Goal: Task Accomplishment & Management: Manage account settings

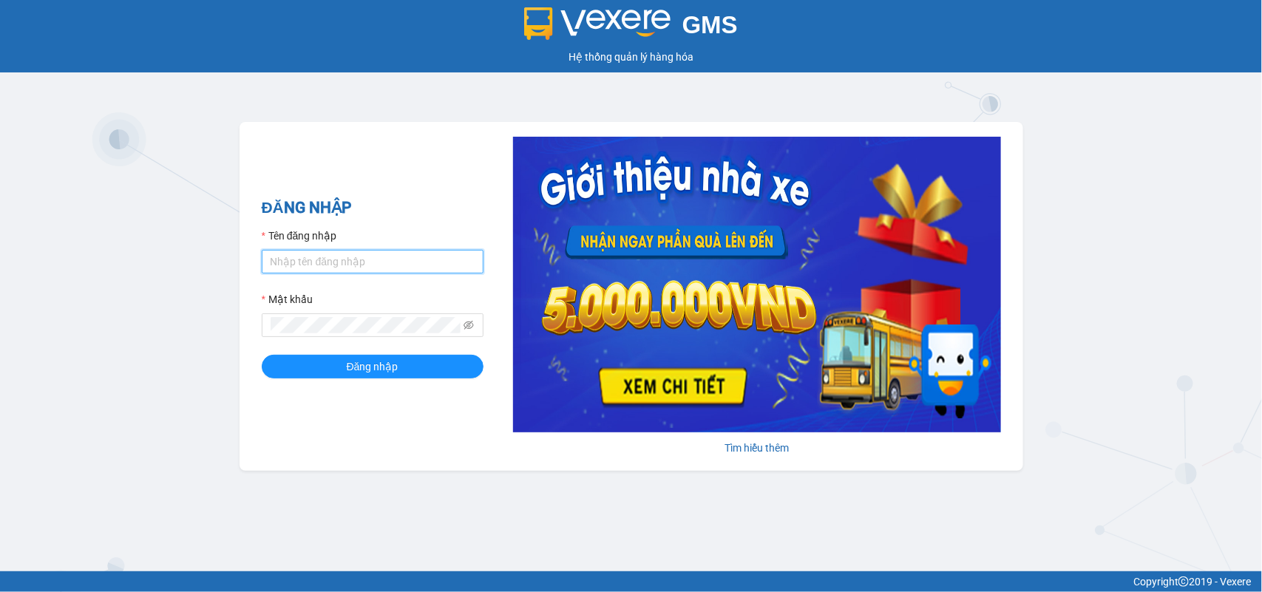
click at [300, 266] on input "Tên đăng nhập" at bounding box center [373, 262] width 222 height 24
type input "doantiendat.xevn"
click at [262, 355] on button "Đăng nhập" at bounding box center [373, 367] width 222 height 24
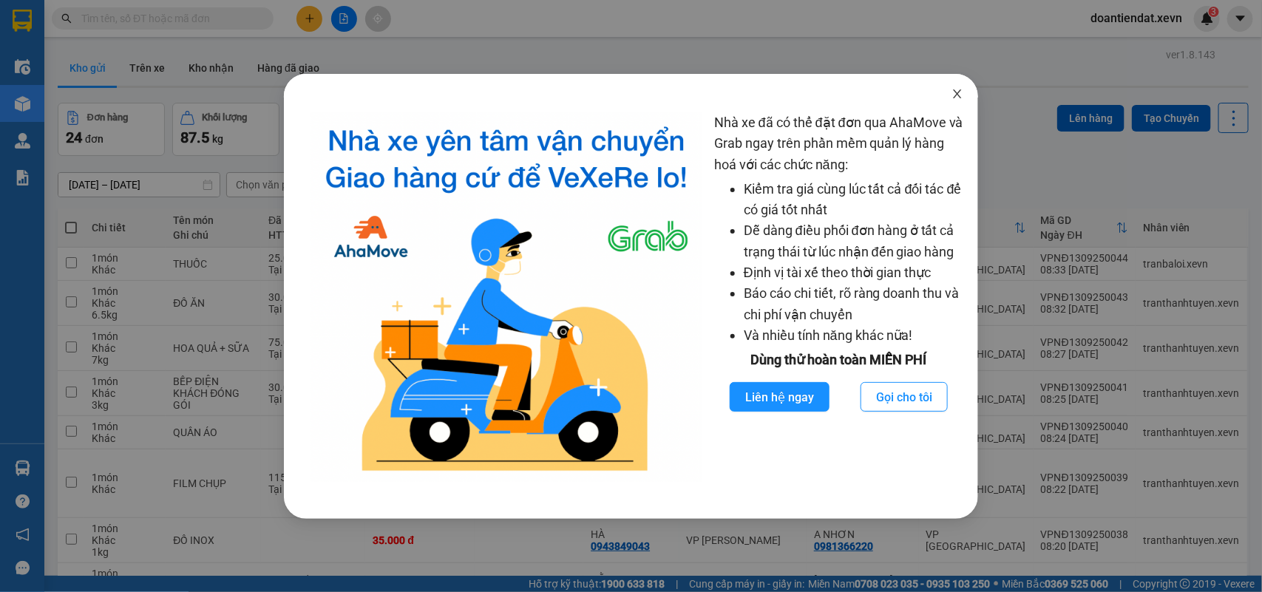
click at [965, 94] on span "Close" at bounding box center [957, 94] width 41 height 41
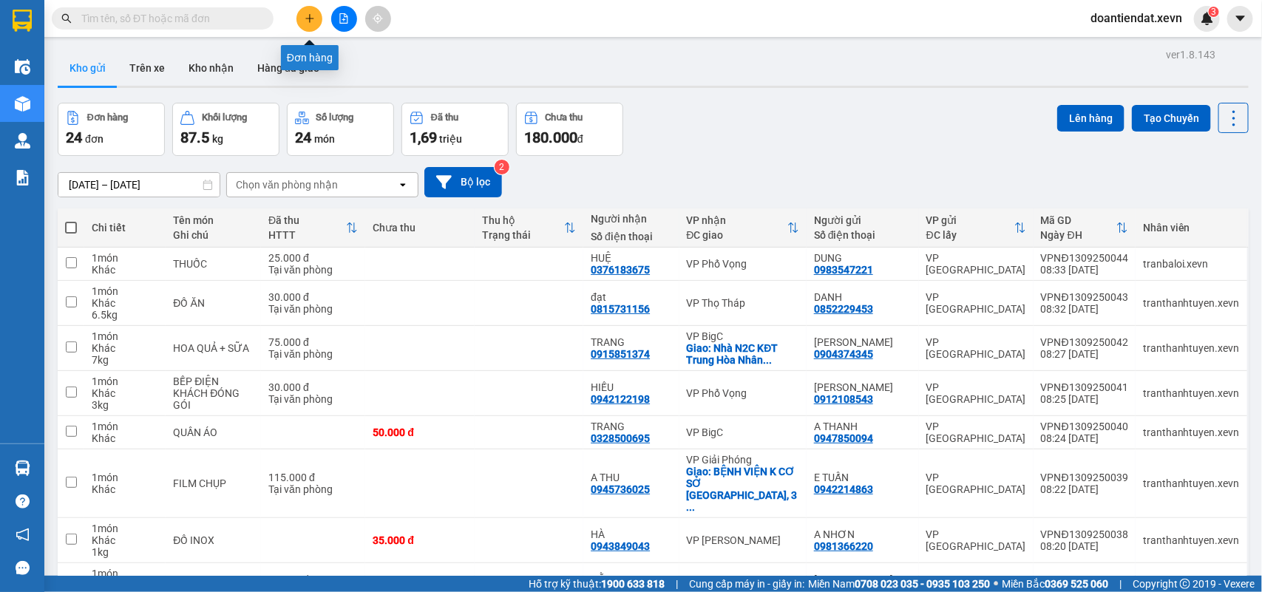
click at [314, 24] on button at bounding box center [309, 19] width 26 height 26
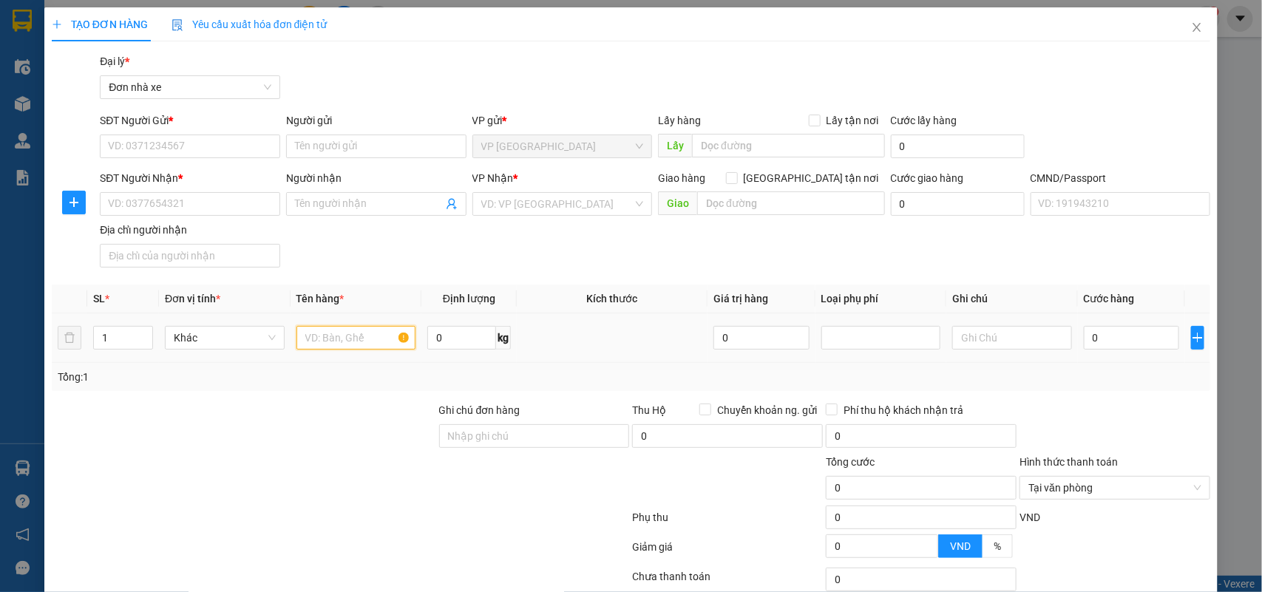
click at [349, 337] on input "text" at bounding box center [356, 338] width 120 height 24
click at [340, 337] on input "text" at bounding box center [356, 338] width 120 height 24
click at [140, 152] on input "SĐT Người Gửi *" at bounding box center [190, 147] width 180 height 24
type input "0915117589"
click at [209, 174] on div "0915117589 - HOÀNG XUÂN NAM" at bounding box center [191, 176] width 166 height 16
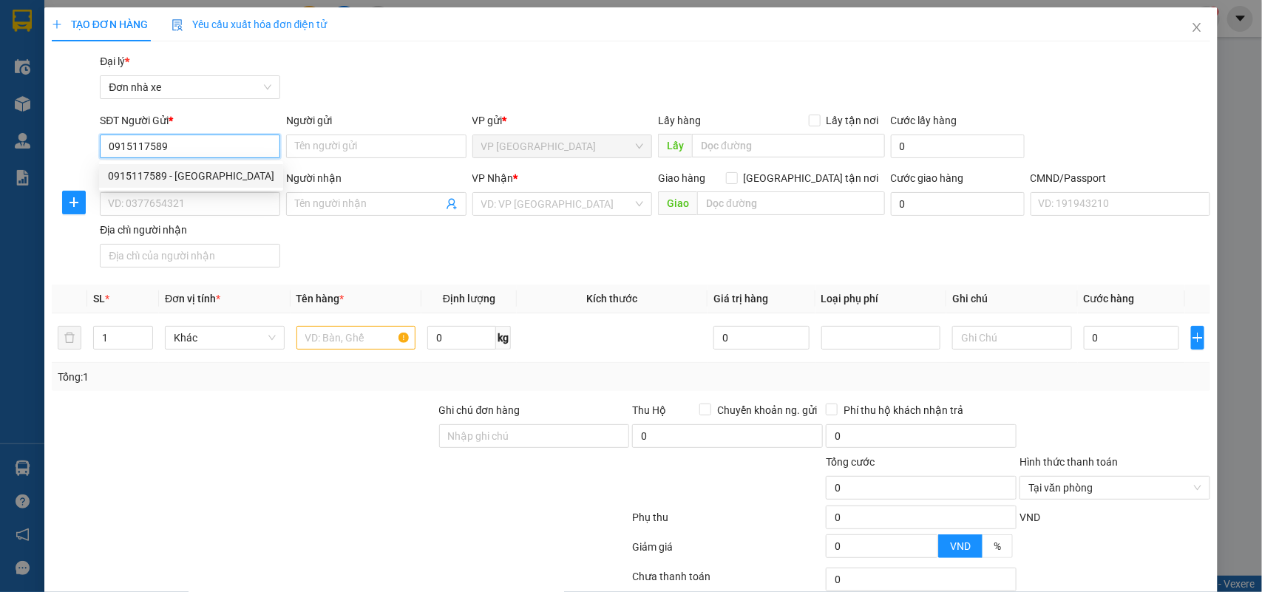
type input "HOÀNG XUÂN NAM"
type input "0946747234"
type input "LÝ THẾ CHIẾN"
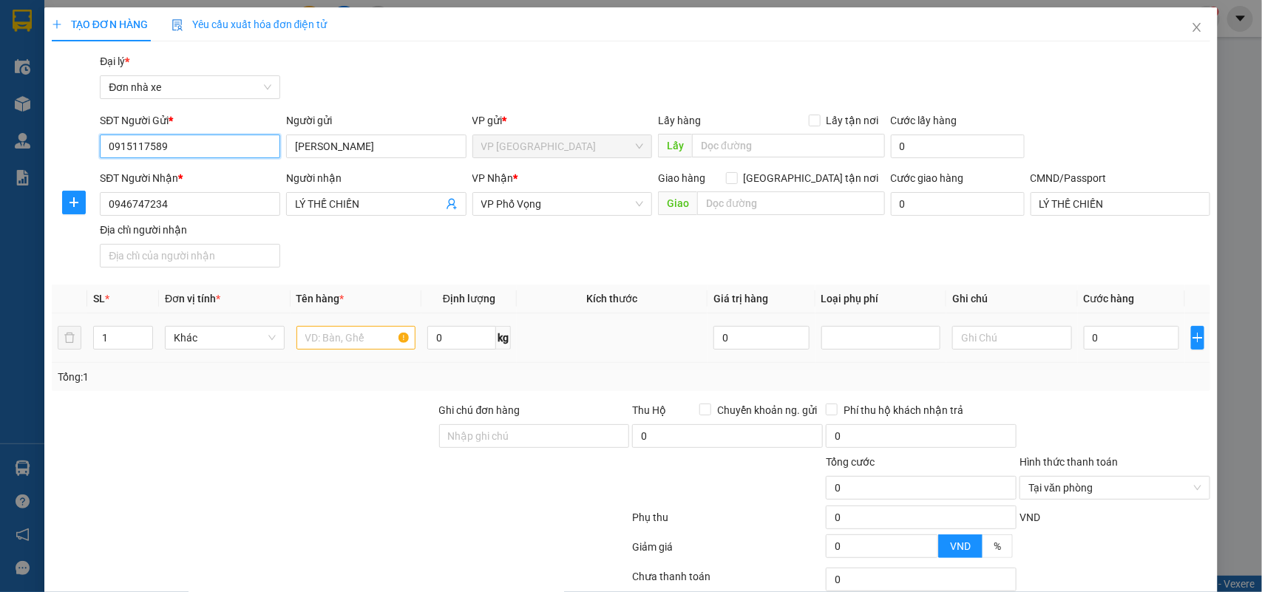
type input "0915117589"
click at [363, 347] on input "text" at bounding box center [356, 338] width 120 height 24
type input "THÙNG NƯỚC CỐT"
type input "14"
click at [1141, 345] on input "0" at bounding box center [1131, 338] width 95 height 24
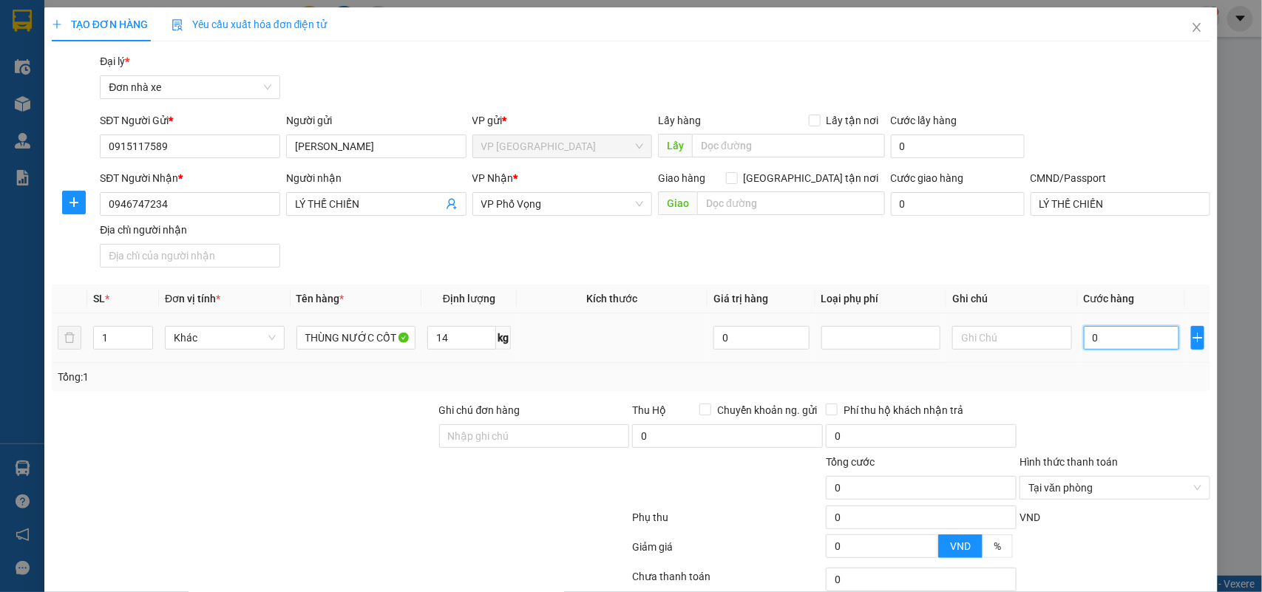
type input "3"
type input "35"
type input "35.000"
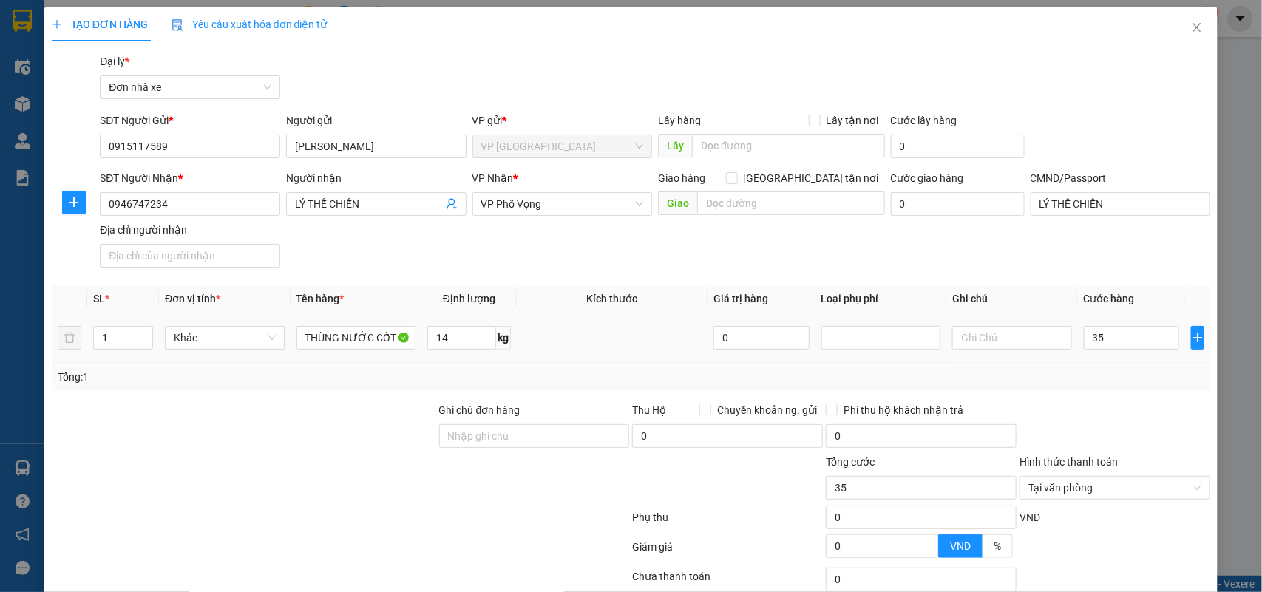
type input "35.000"
click at [892, 359] on td at bounding box center [881, 338] width 132 height 50
type input "35.000"
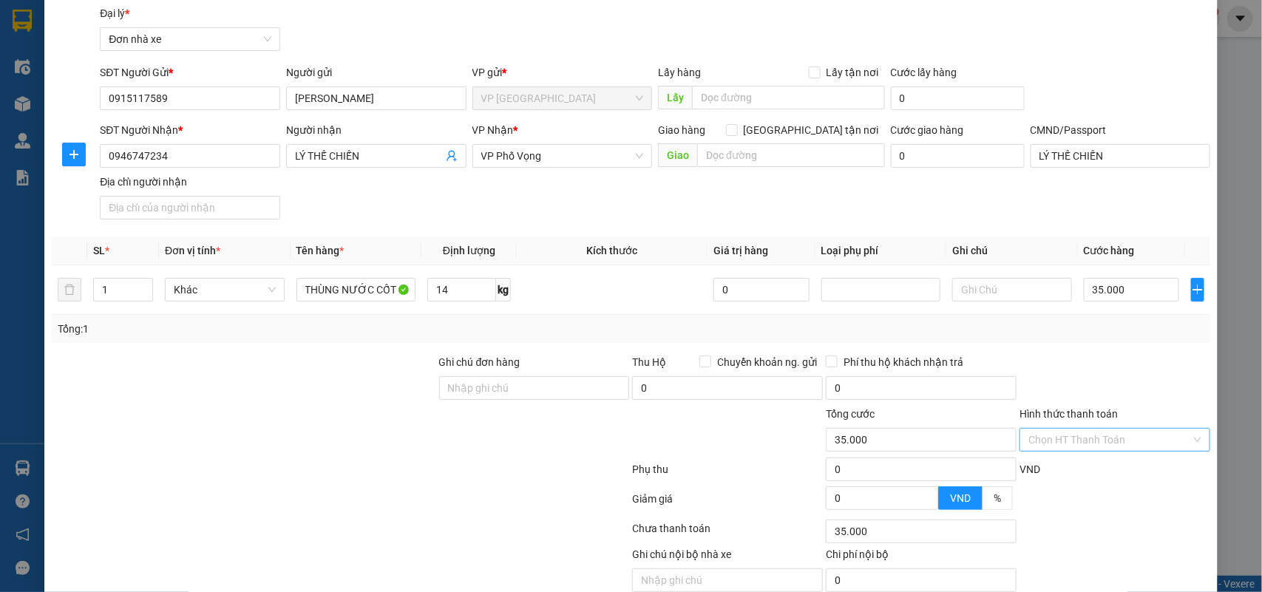
scroll to position [113, 0]
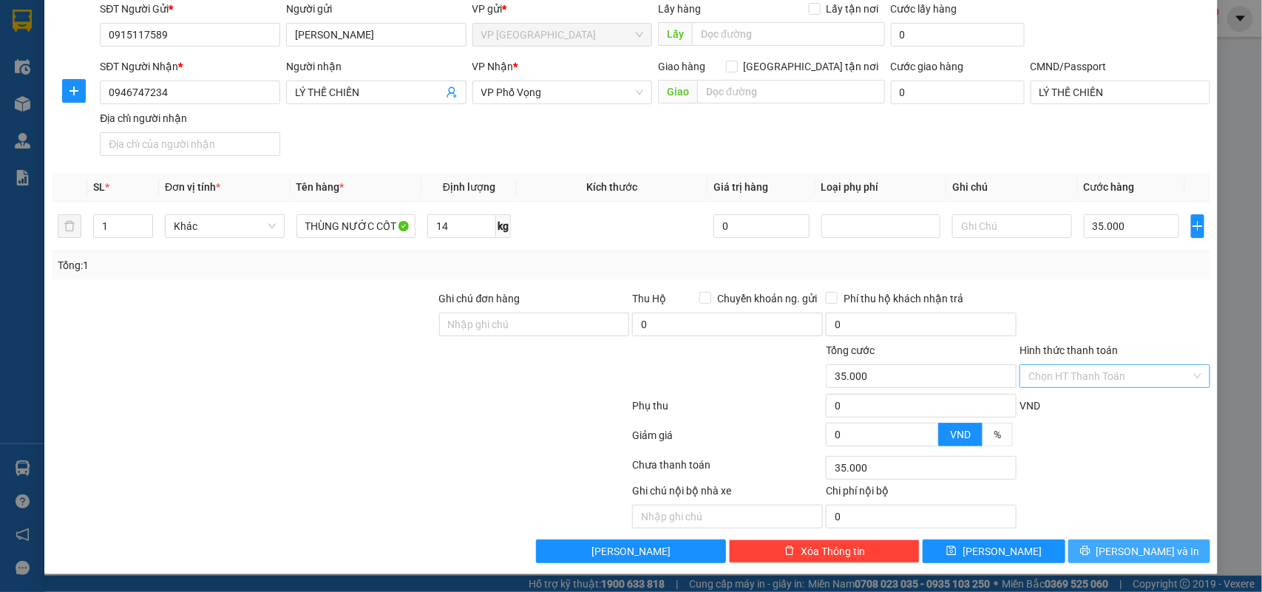
click at [1140, 545] on span "[PERSON_NAME] và In" at bounding box center [1148, 551] width 104 height 16
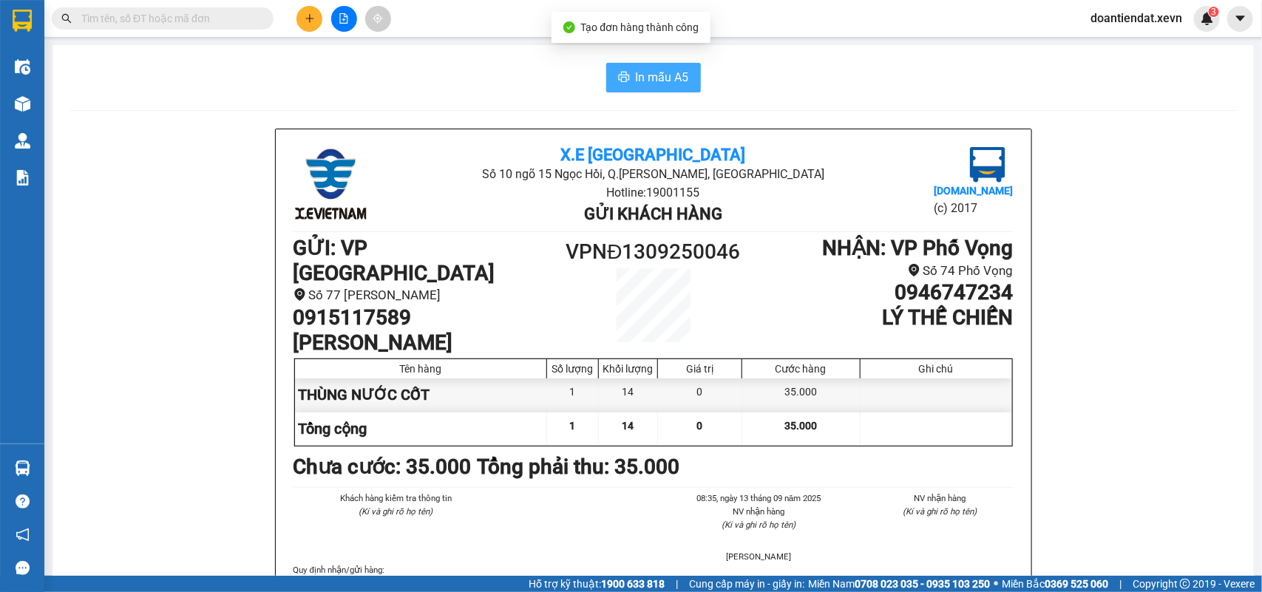
click at [636, 82] on span "In mẫu A5" at bounding box center [662, 77] width 53 height 18
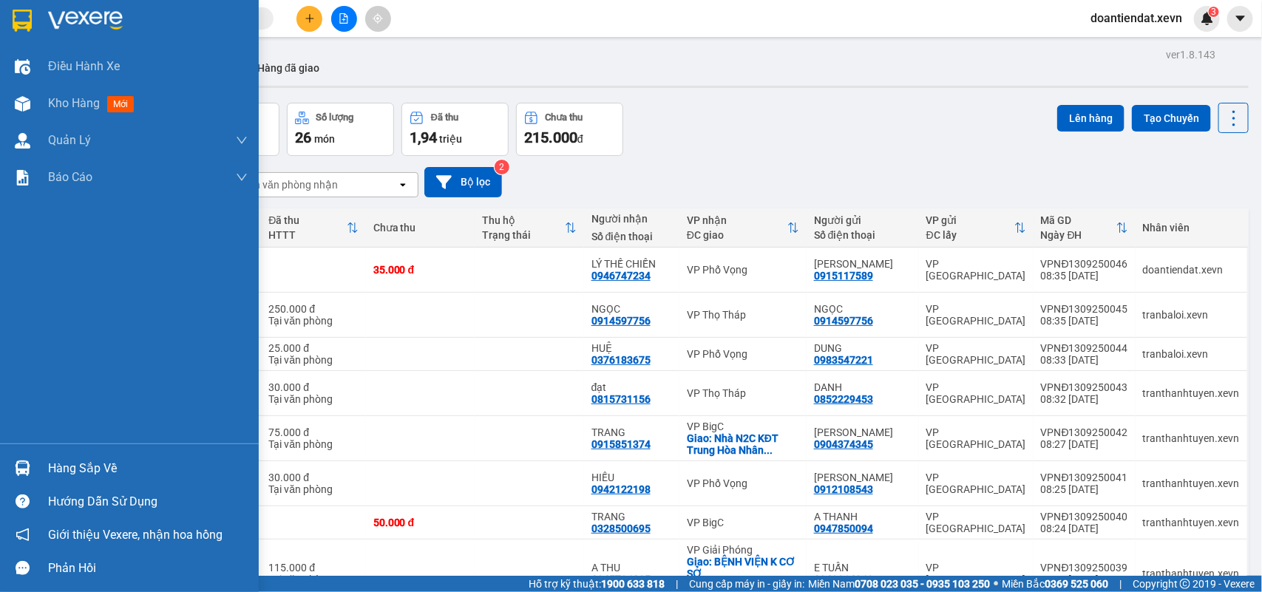
click at [23, 464] on img at bounding box center [23, 469] width 16 height 16
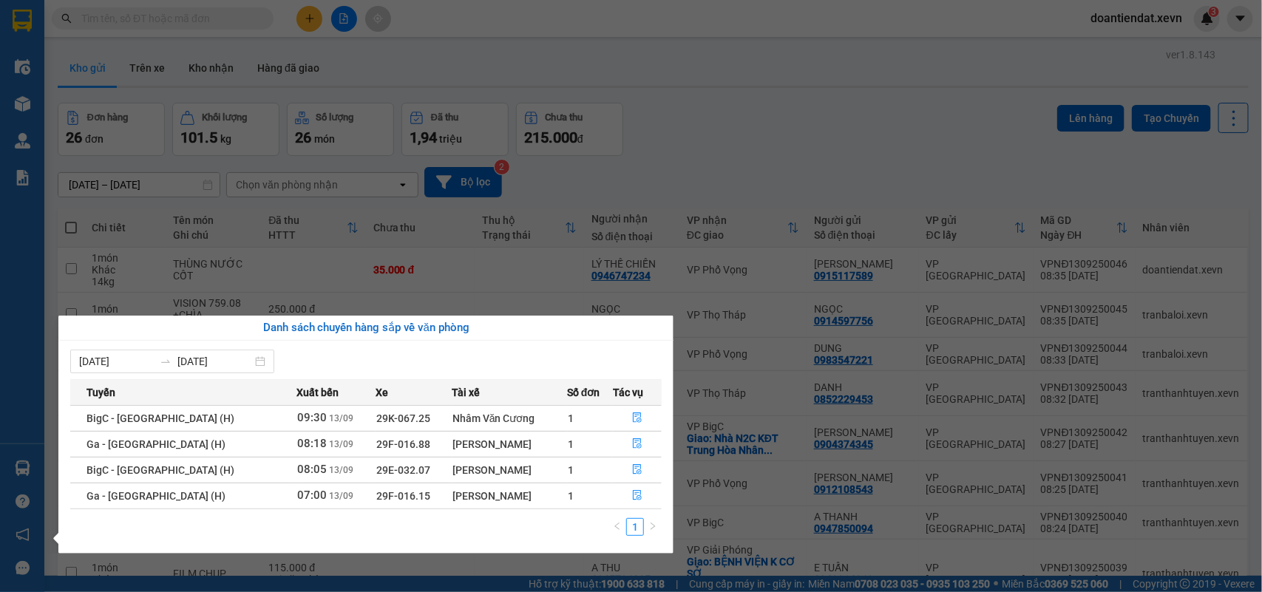
click at [303, 23] on section "Kết quả tìm kiếm ( 0 ) Bộ lọc No Data doantiendat.xevn 3 Điều hành xe Kho hàng …" at bounding box center [631, 296] width 1262 height 592
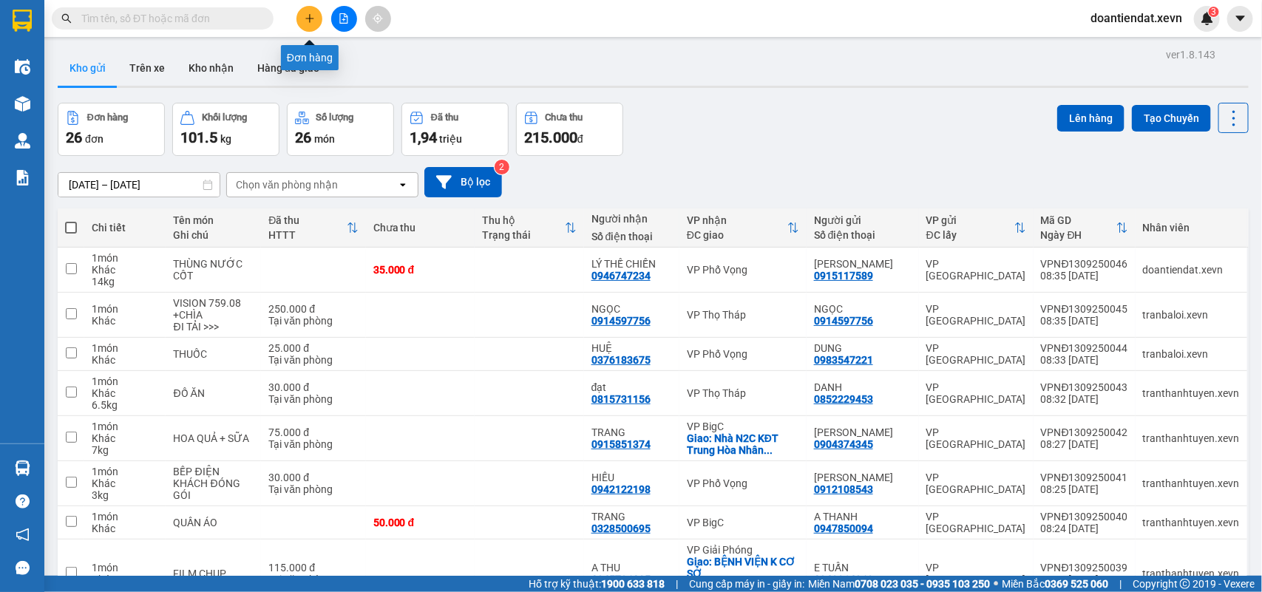
click at [303, 23] on button at bounding box center [309, 19] width 26 height 26
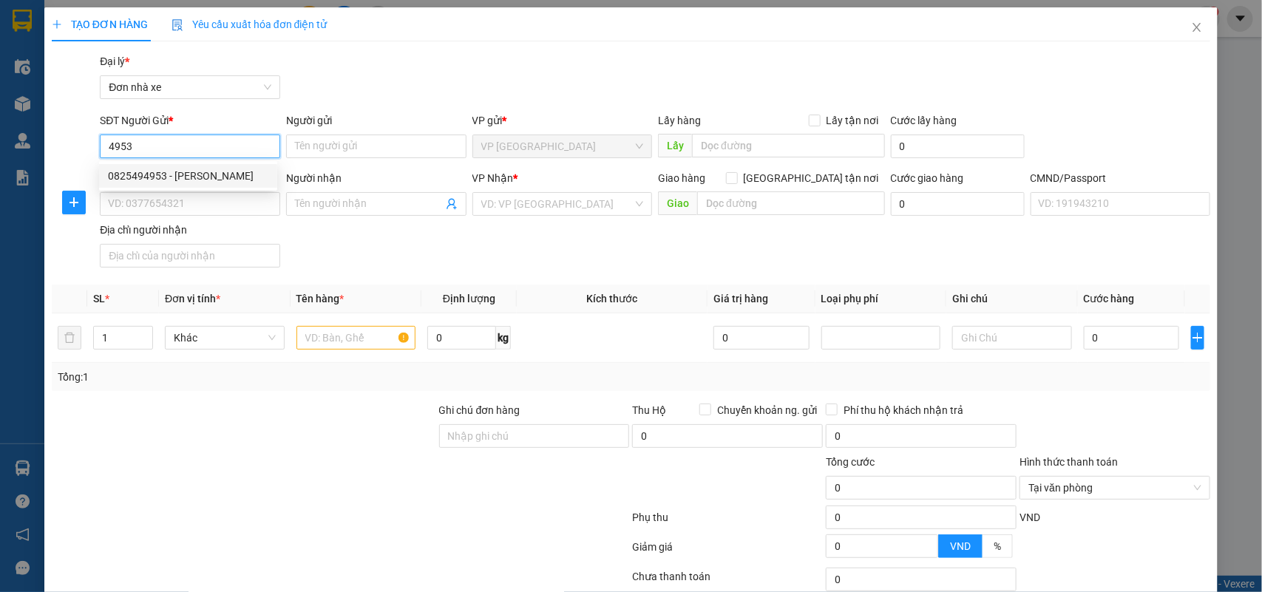
click at [161, 180] on div "0825494953 - TRẦN ĐÌNH TUẤN" at bounding box center [188, 176] width 160 height 16
type input "0825494953"
type input "[PERSON_NAME]"
type input "0867267869"
type input "VŨ CÔNG TRƯỜNG"
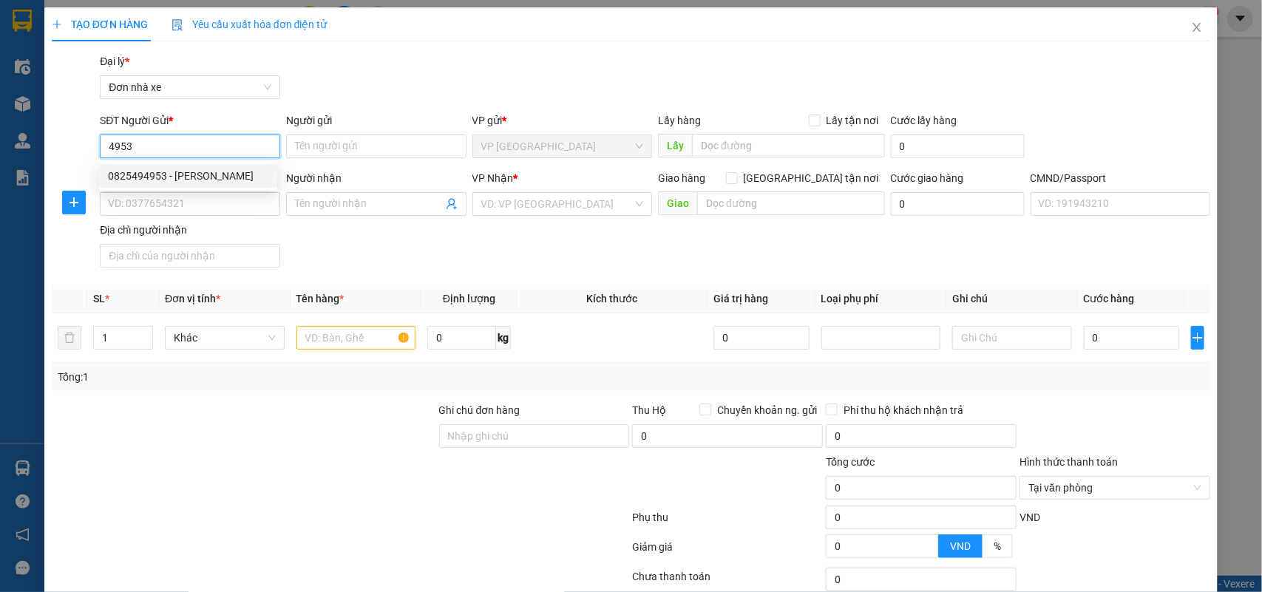
type input "1CC"
type input "0825494953"
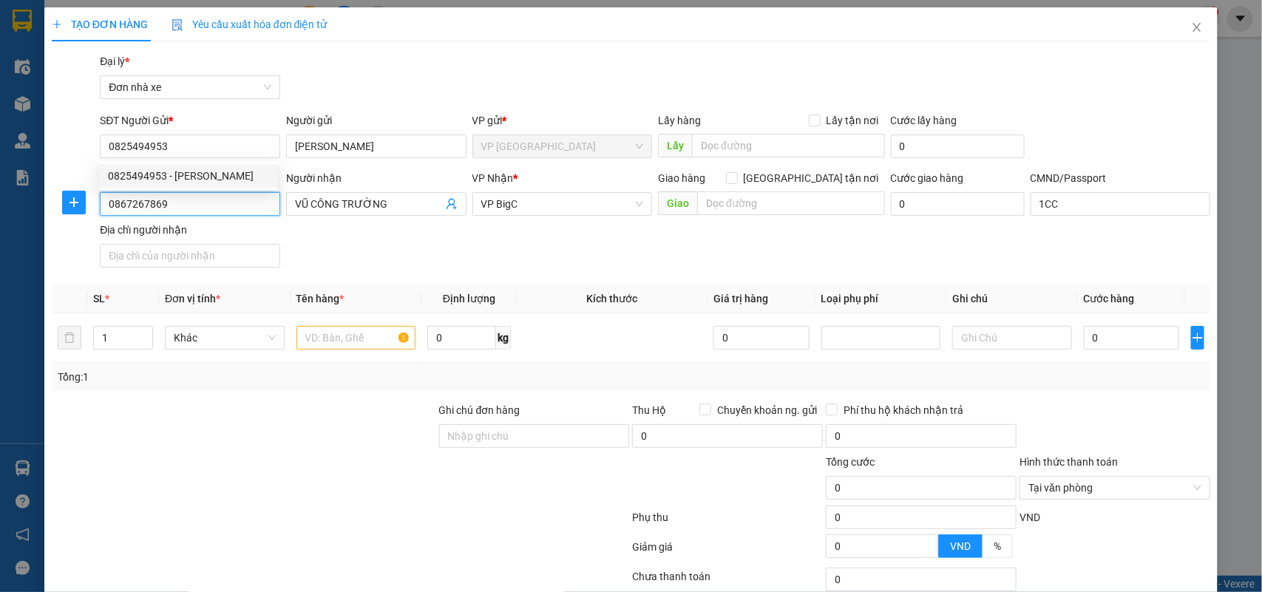
click at [174, 203] on input "0867267869" at bounding box center [190, 204] width 180 height 24
drag, startPoint x: 174, startPoint y: 203, endPoint x: 148, endPoint y: 197, distance: 26.7
click at [157, 197] on input "0867267869" at bounding box center [190, 204] width 180 height 24
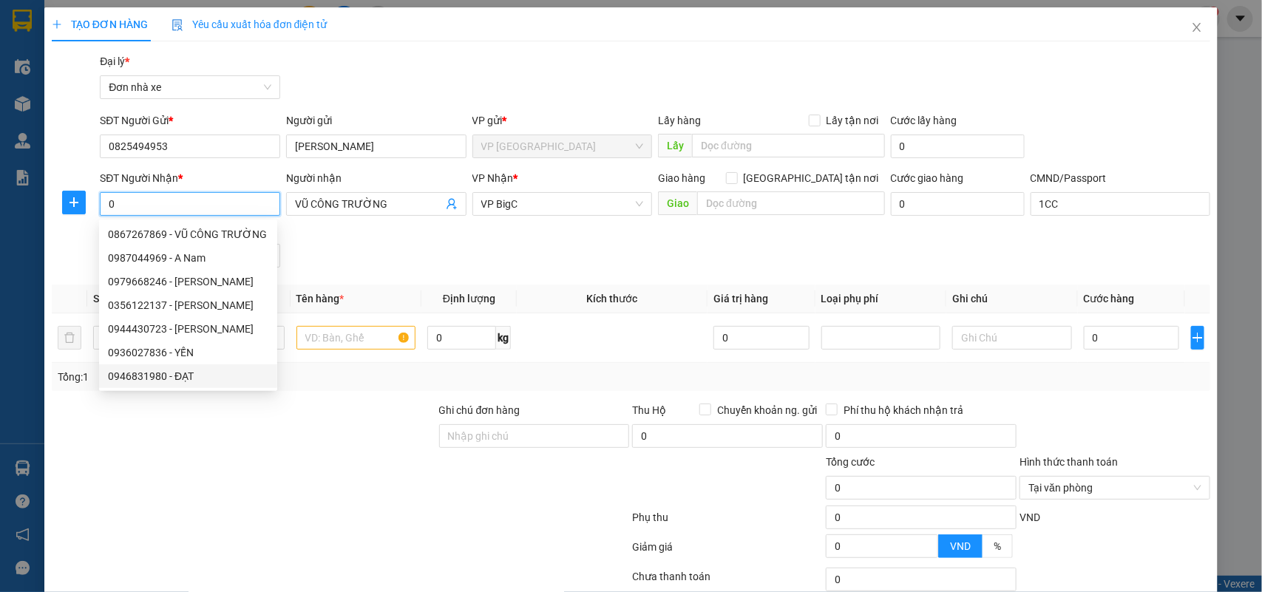
click at [177, 379] on div "0946831980 - ĐẠT" at bounding box center [188, 376] width 160 height 16
type input "0946831980"
type input "ĐẠT"
type input "026192007706 lê"
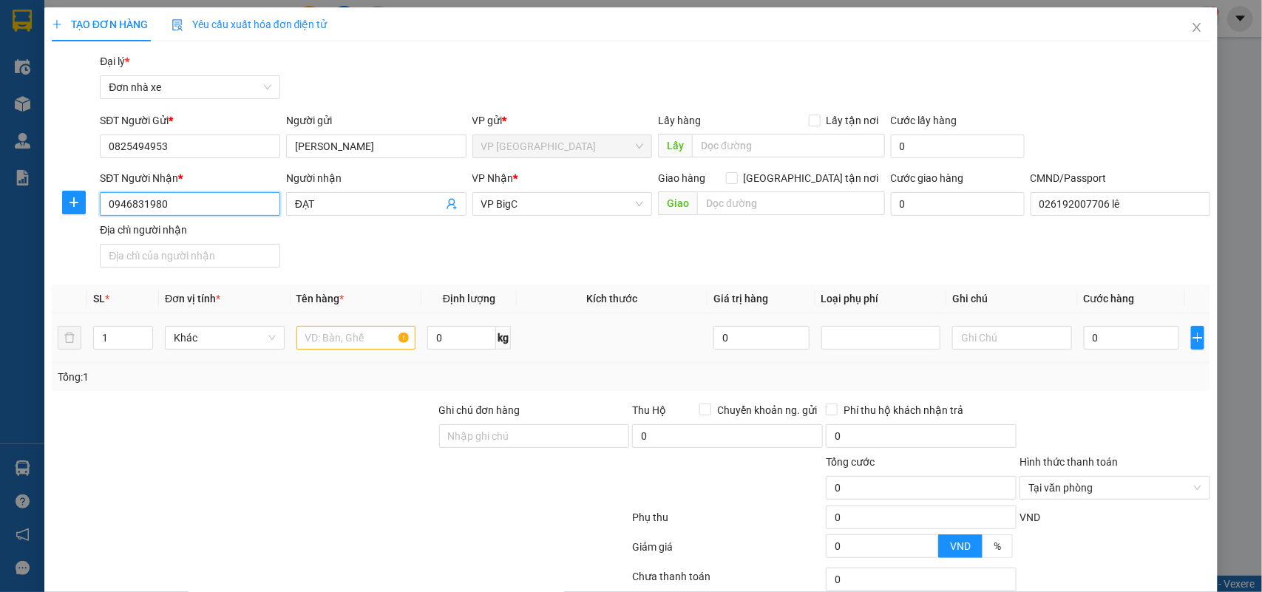
type input "0946831980"
click at [373, 341] on input "text" at bounding box center [356, 338] width 120 height 24
type input "GIẤY TỜ"
click at [1089, 344] on input "0" at bounding box center [1131, 338] width 95 height 24
type input "2"
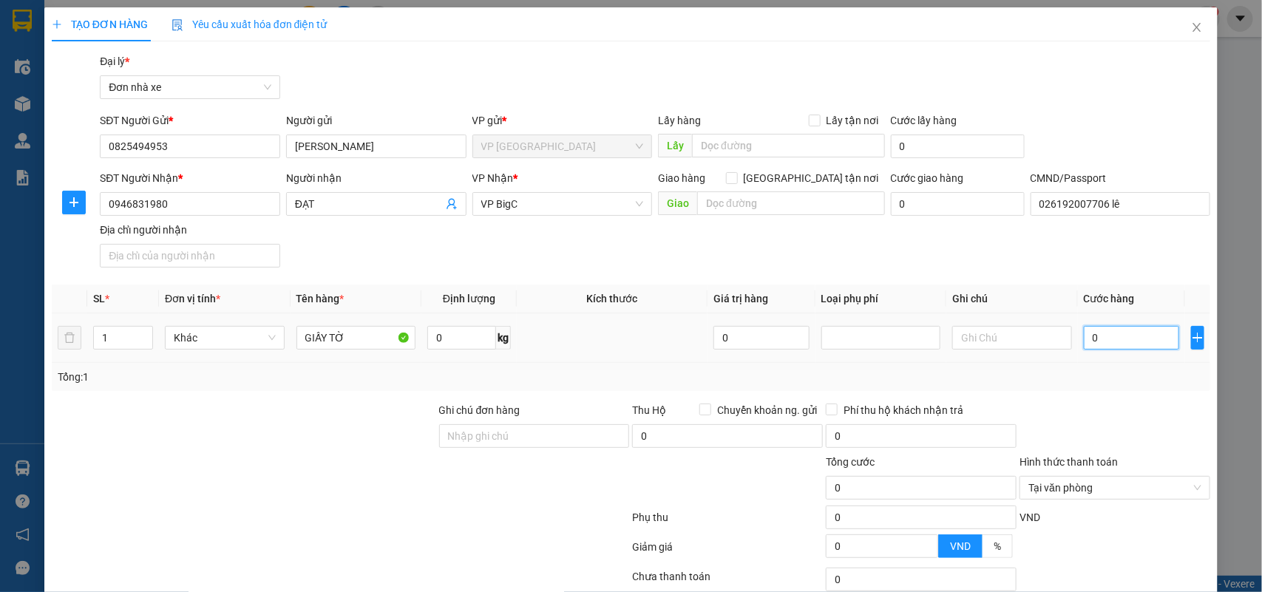
type input "2"
type input "20"
type input "20.000"
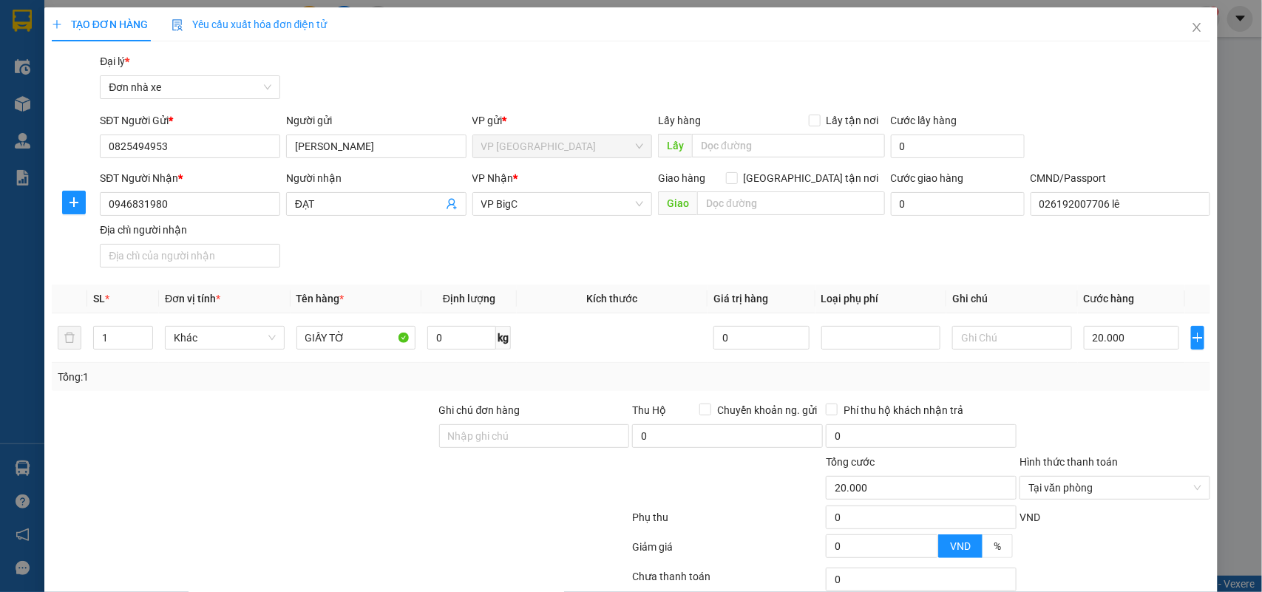
click at [1102, 405] on div at bounding box center [1115, 428] width 194 height 52
type input "20.000"
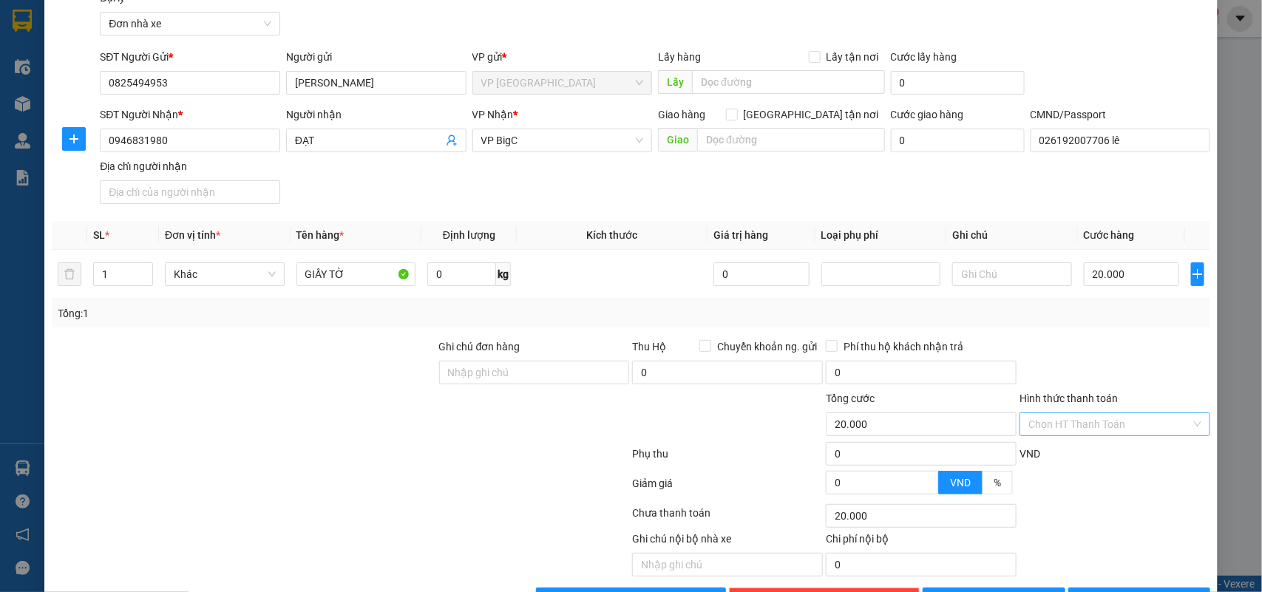
scroll to position [113, 0]
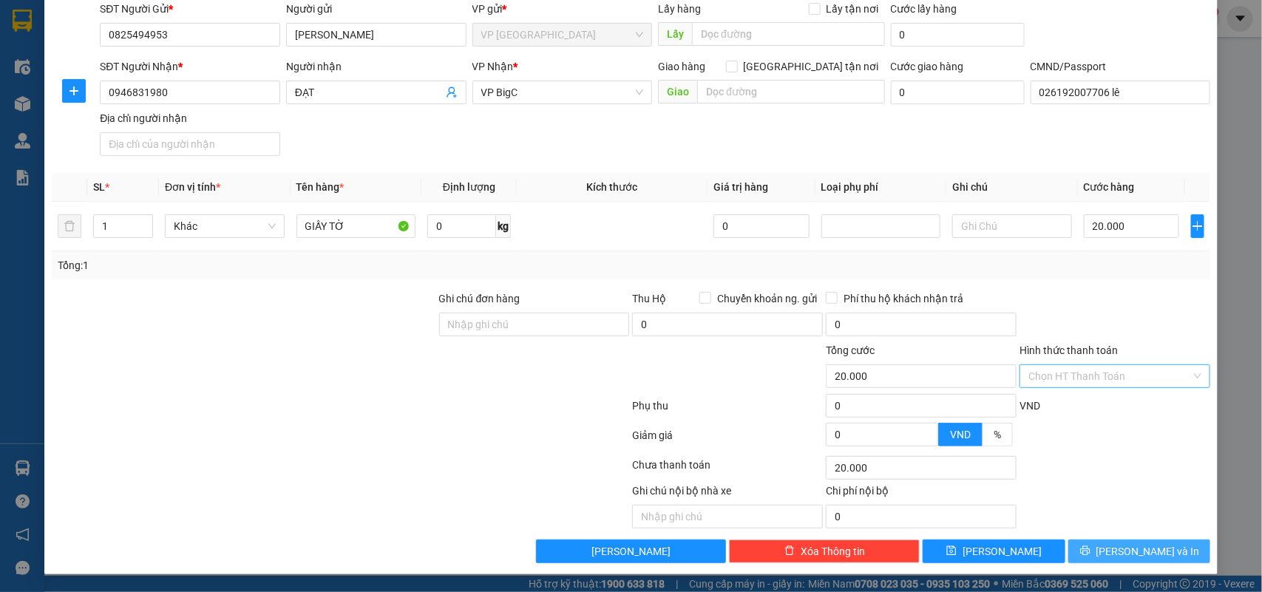
click at [1150, 544] on span "[PERSON_NAME] và In" at bounding box center [1148, 551] width 104 height 16
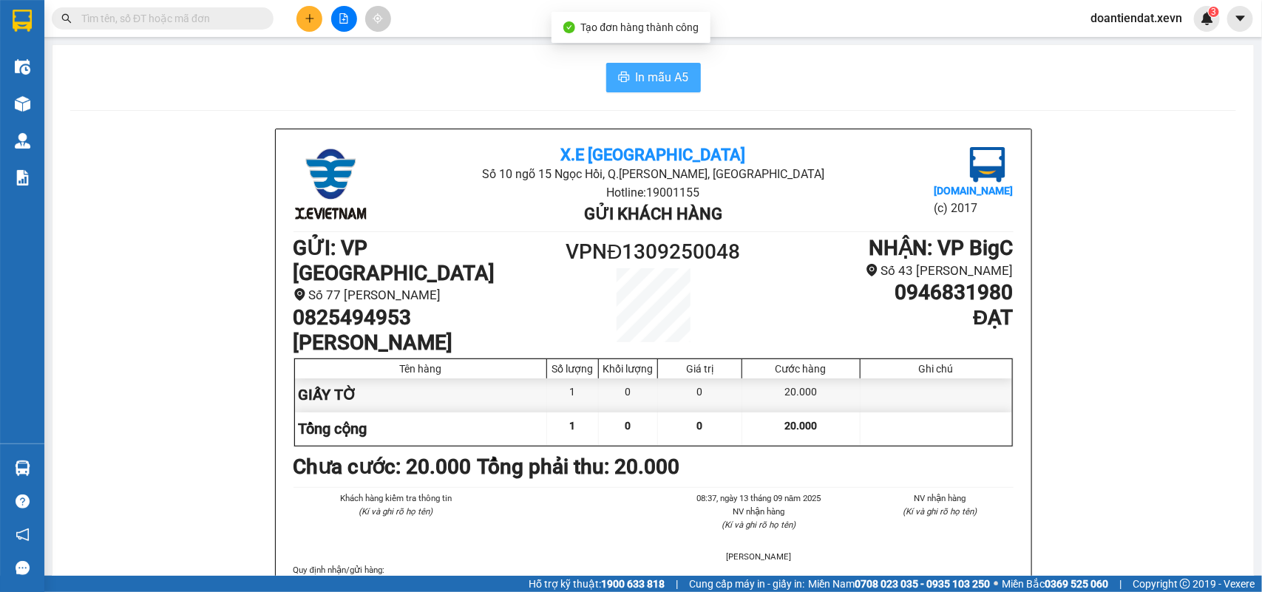
click at [655, 69] on span "In mẫu A5" at bounding box center [662, 77] width 53 height 18
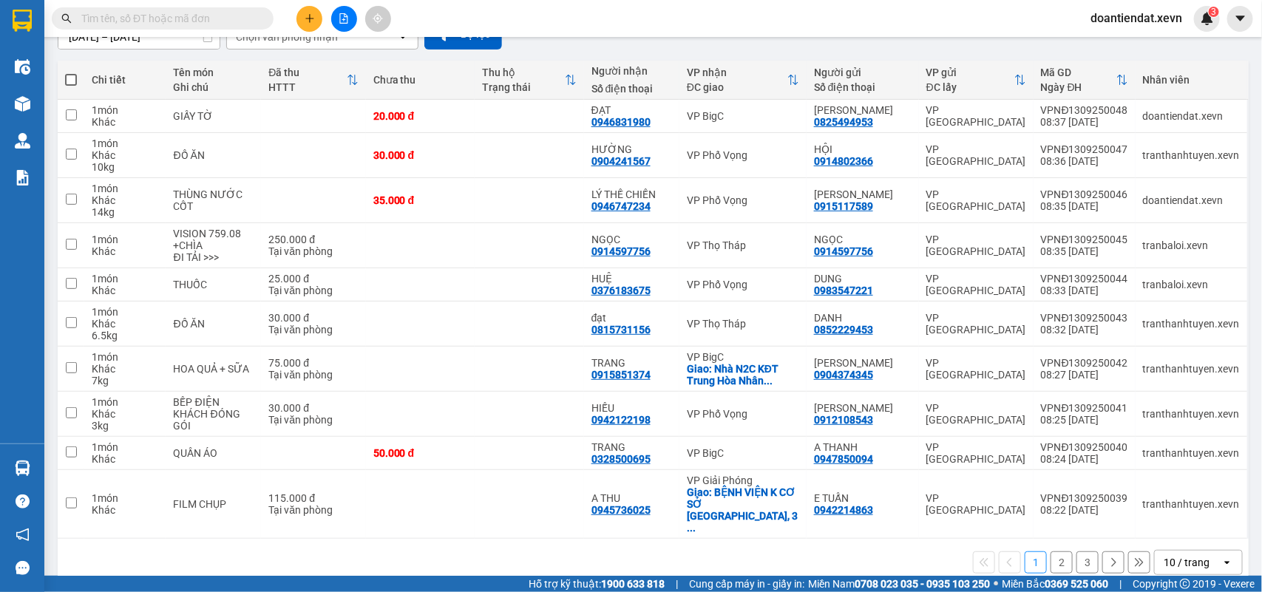
scroll to position [150, 0]
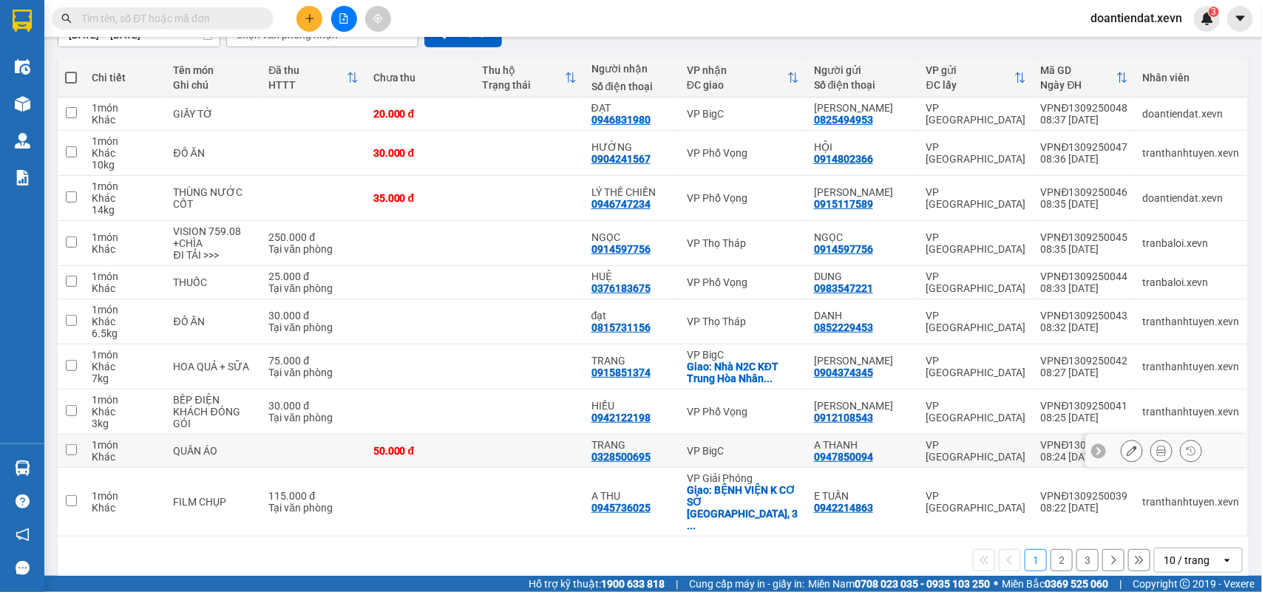
click at [708, 456] on div "VP BigC" at bounding box center [743, 451] width 112 height 12
checkbox input "true"
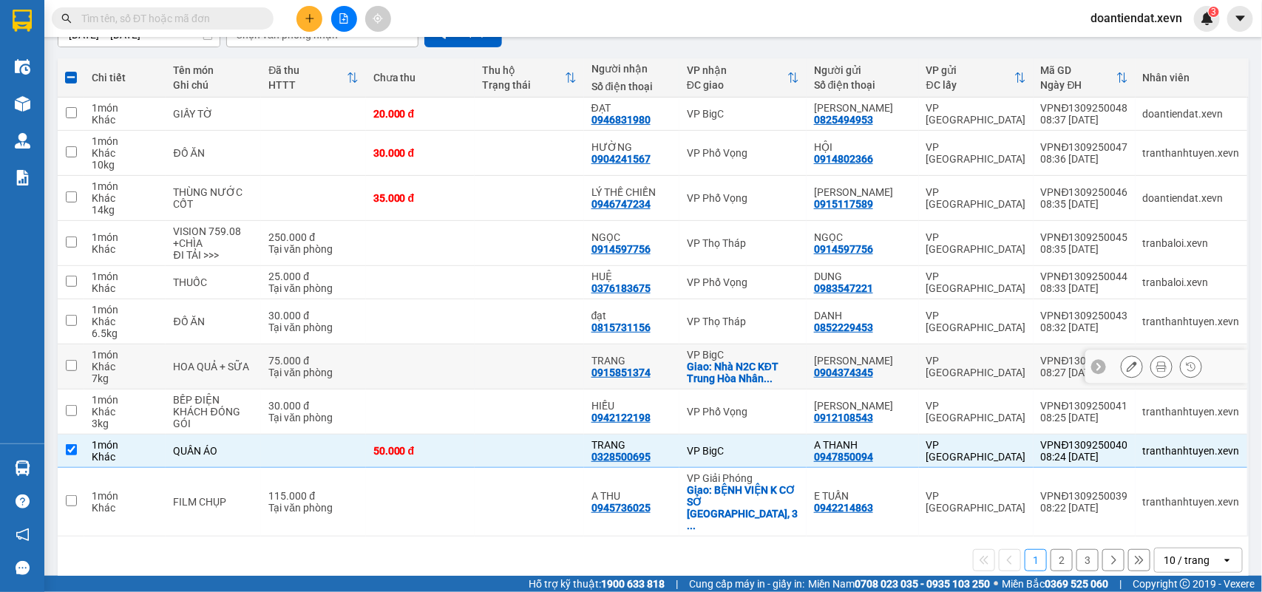
click at [728, 352] on div "VP BigC" at bounding box center [743, 355] width 112 height 12
checkbox input "true"
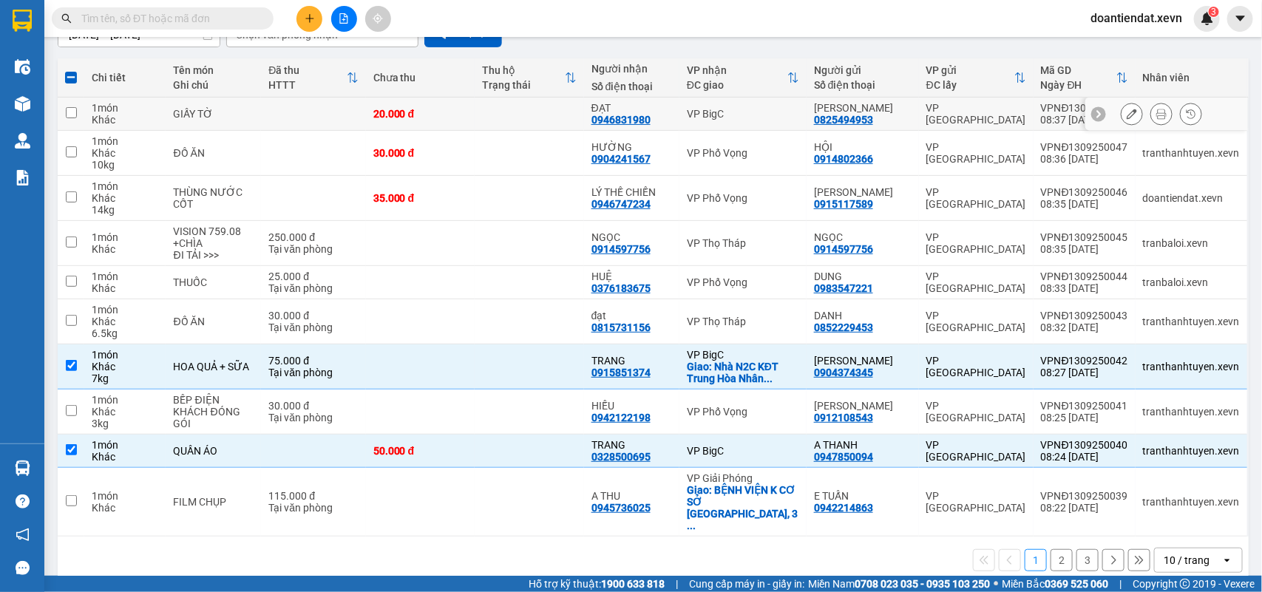
click at [727, 116] on div "VP BigC" at bounding box center [743, 114] width 112 height 12
checkbox input "true"
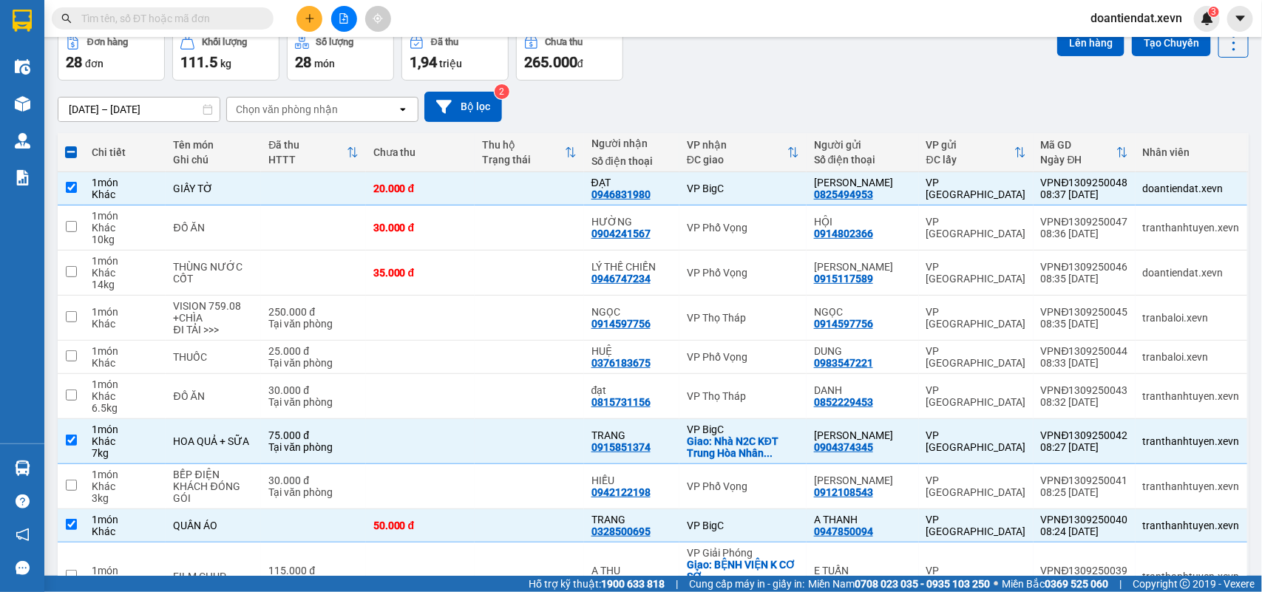
scroll to position [0, 0]
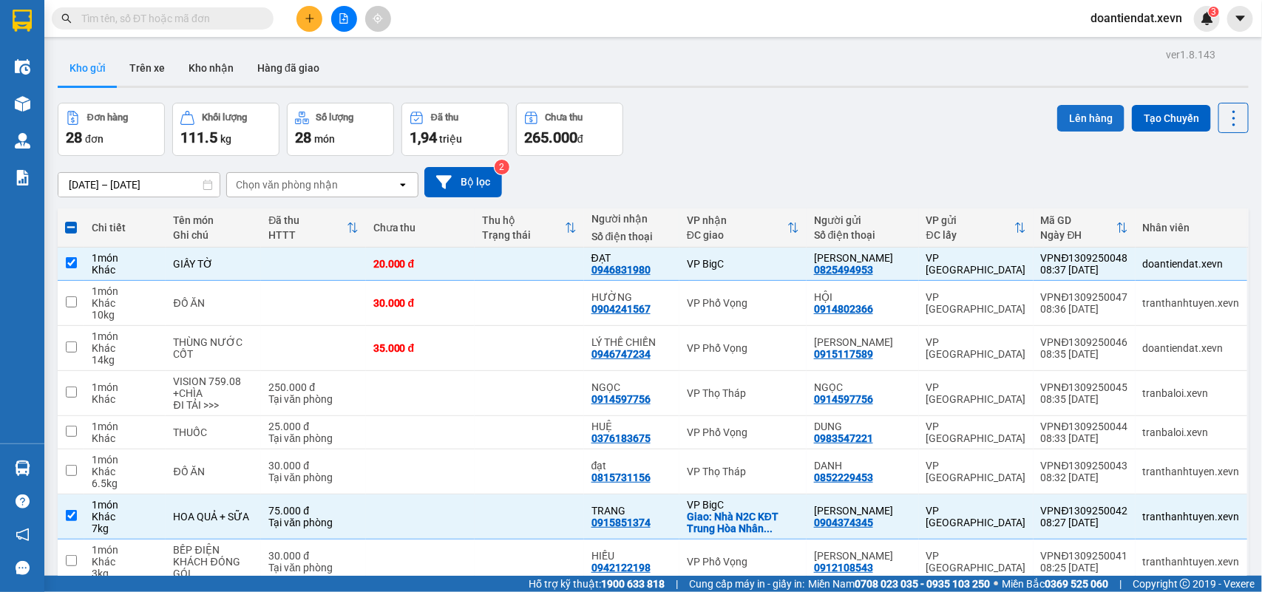
click at [1067, 109] on button "Lên hàng" at bounding box center [1090, 118] width 67 height 27
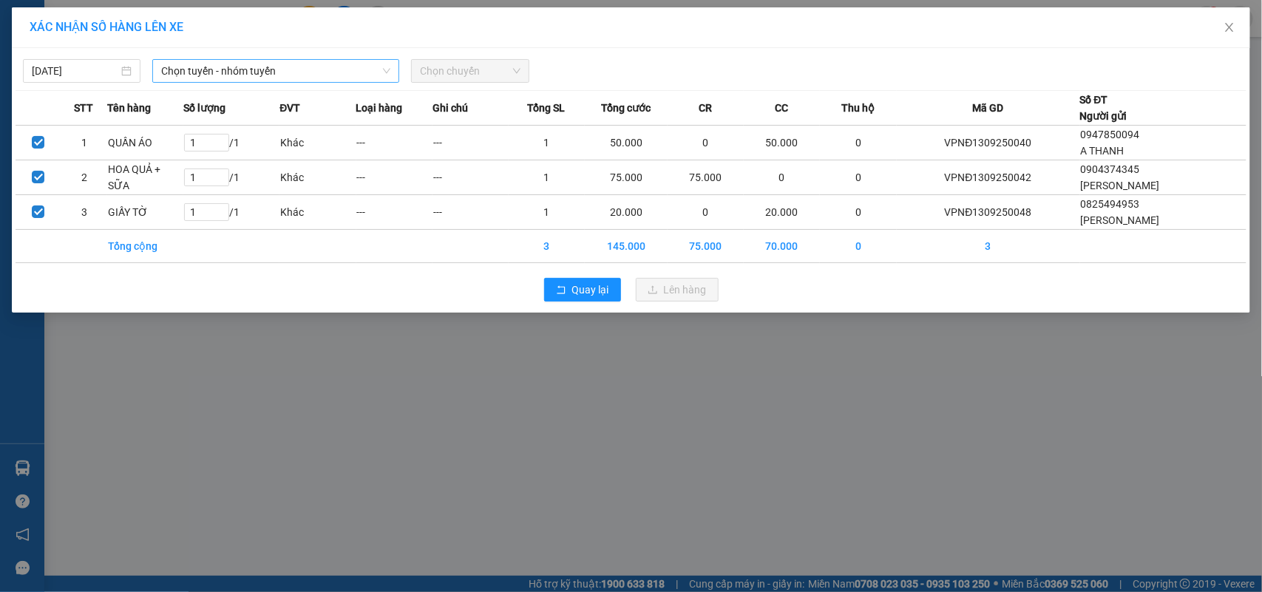
click at [183, 67] on span "Chọn tuyến - nhóm tuyến" at bounding box center [275, 71] width 229 height 22
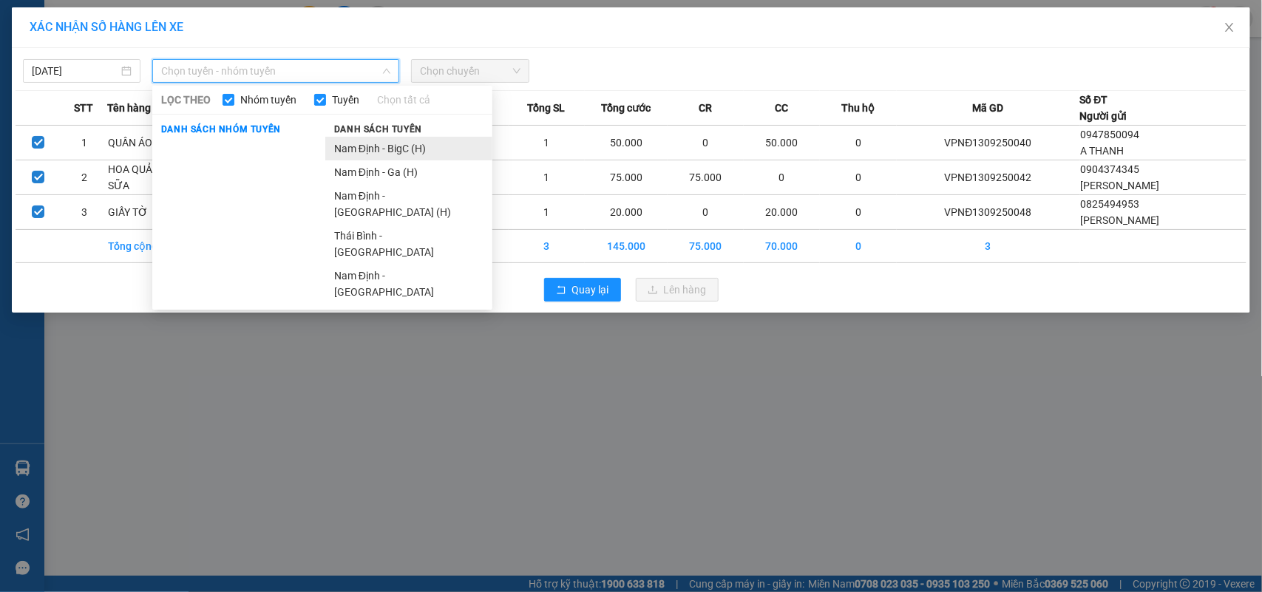
drag, startPoint x: 362, startPoint y: 141, endPoint x: 430, endPoint y: 96, distance: 81.0
click at [364, 140] on li "Nam Định - BigC (H)" at bounding box center [408, 149] width 167 height 24
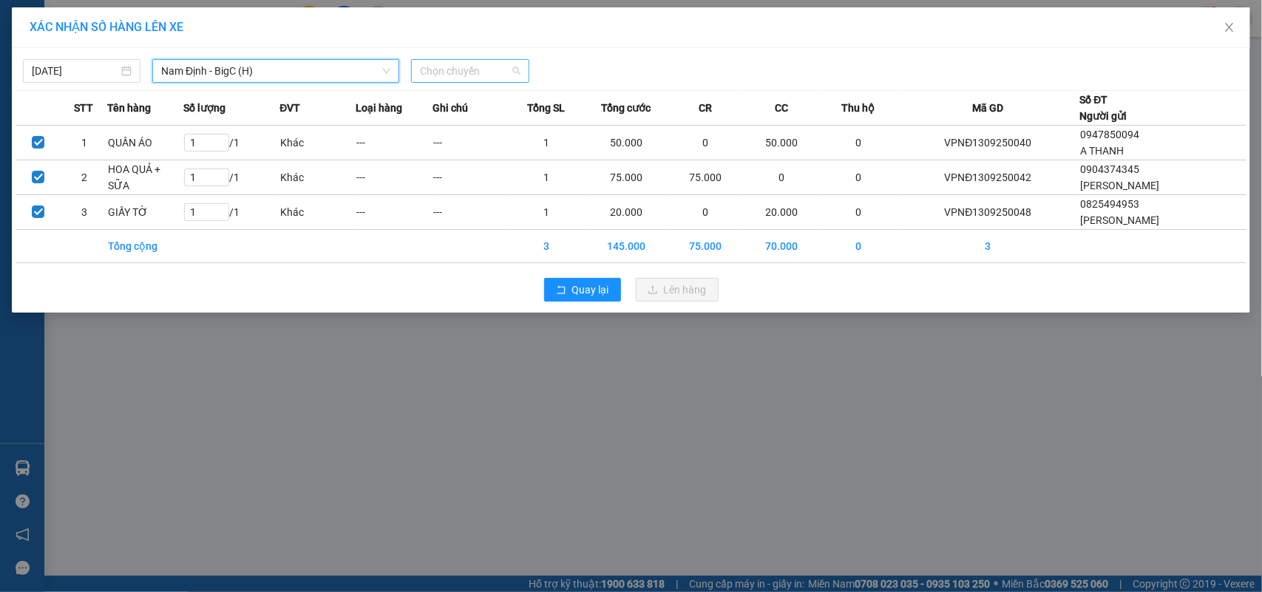
click at [448, 79] on span "Chọn chuyến" at bounding box center [470, 71] width 100 height 22
click at [1226, 24] on icon "close" at bounding box center [1230, 27] width 12 height 12
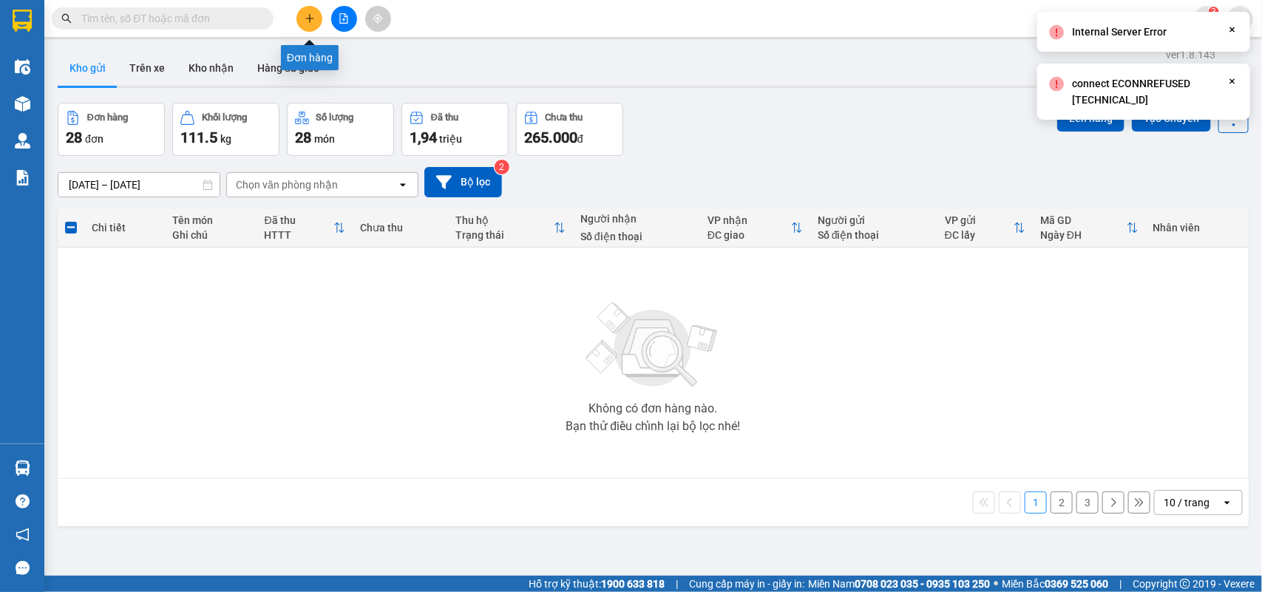
click at [313, 24] on button at bounding box center [309, 19] width 26 height 26
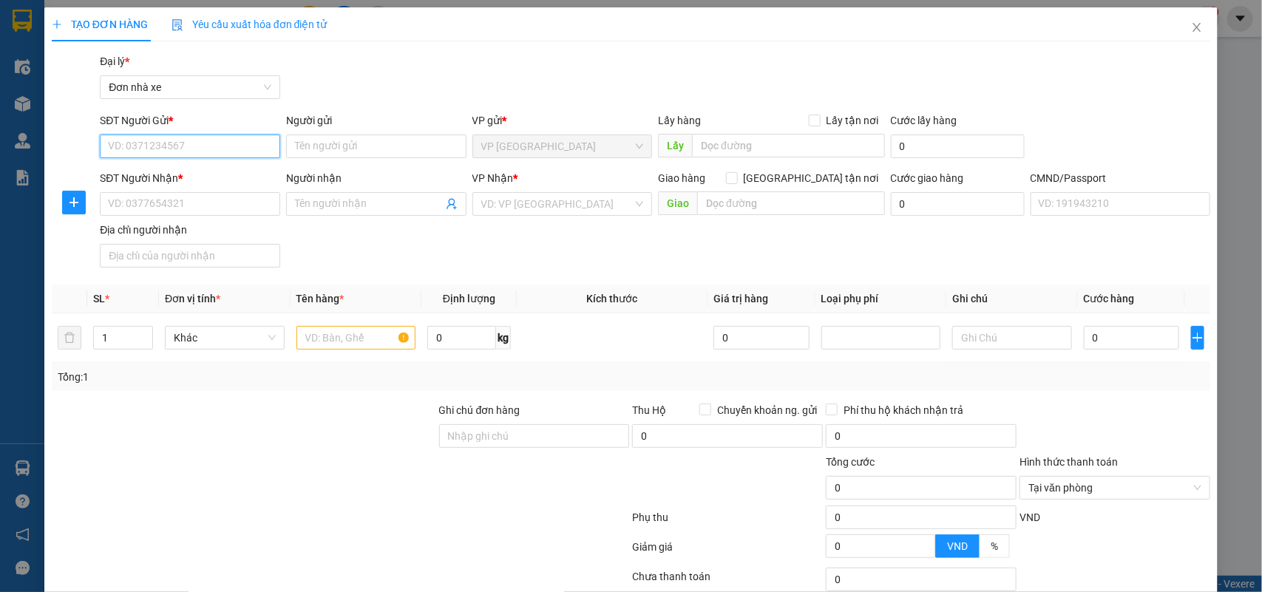
paste input "0914840243"
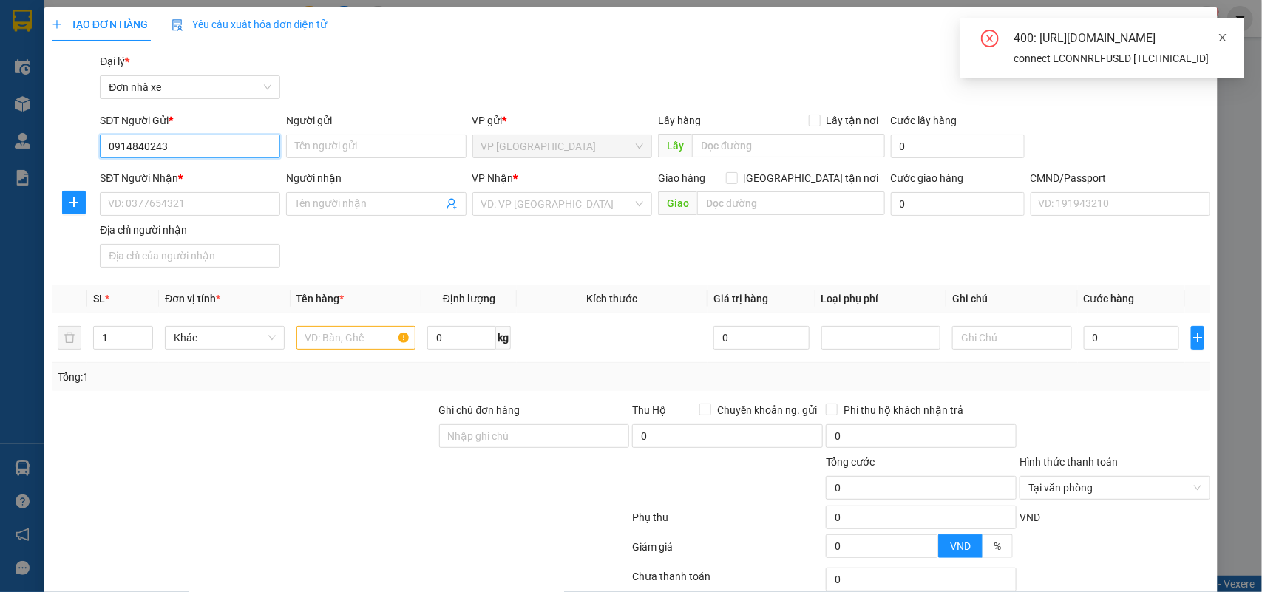
type input "0914840243"
click at [1218, 35] on icon "close" at bounding box center [1223, 38] width 10 height 10
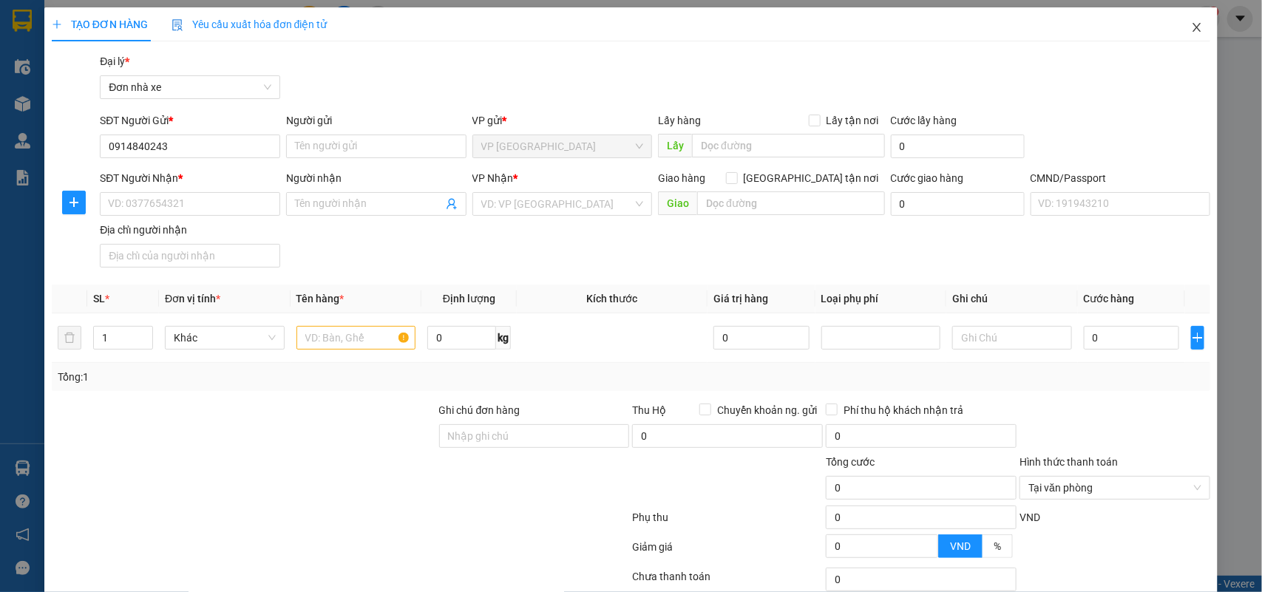
click at [1191, 23] on icon "close" at bounding box center [1197, 27] width 12 height 12
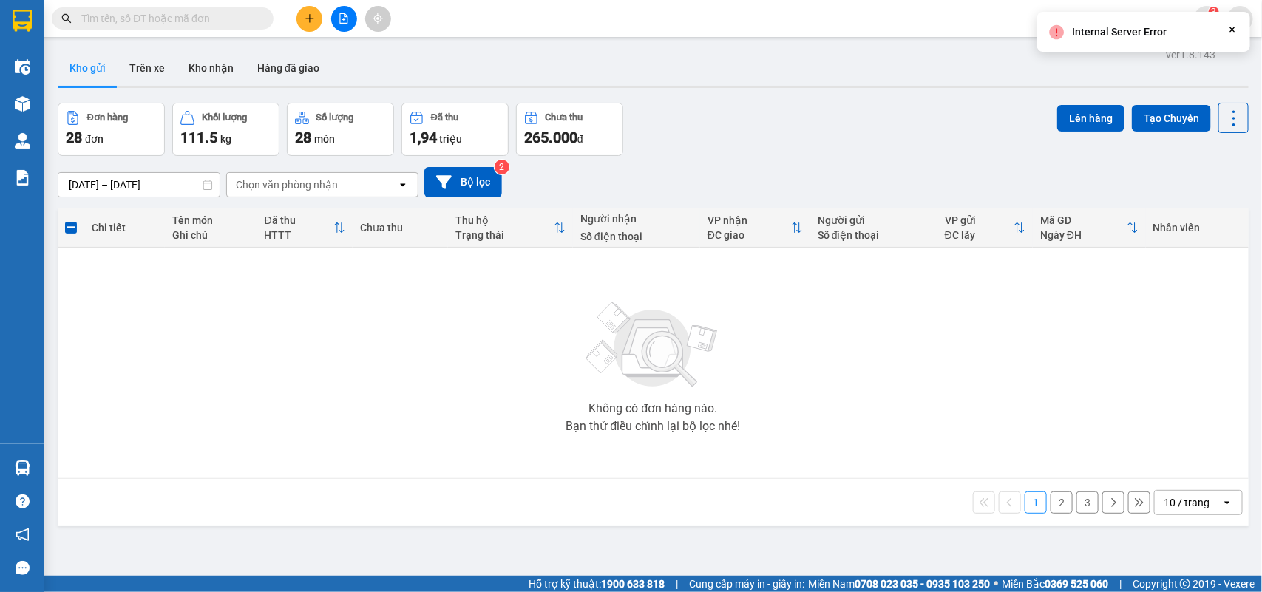
click at [818, 98] on div "ver 1.8.143 Kho gửi Trên xe Kho nhận Hàng đã giao Đơn hàng 28 đơn Khối lượng 11…" at bounding box center [653, 340] width 1203 height 592
click at [346, 13] on icon "file-add" at bounding box center [344, 18] width 10 height 10
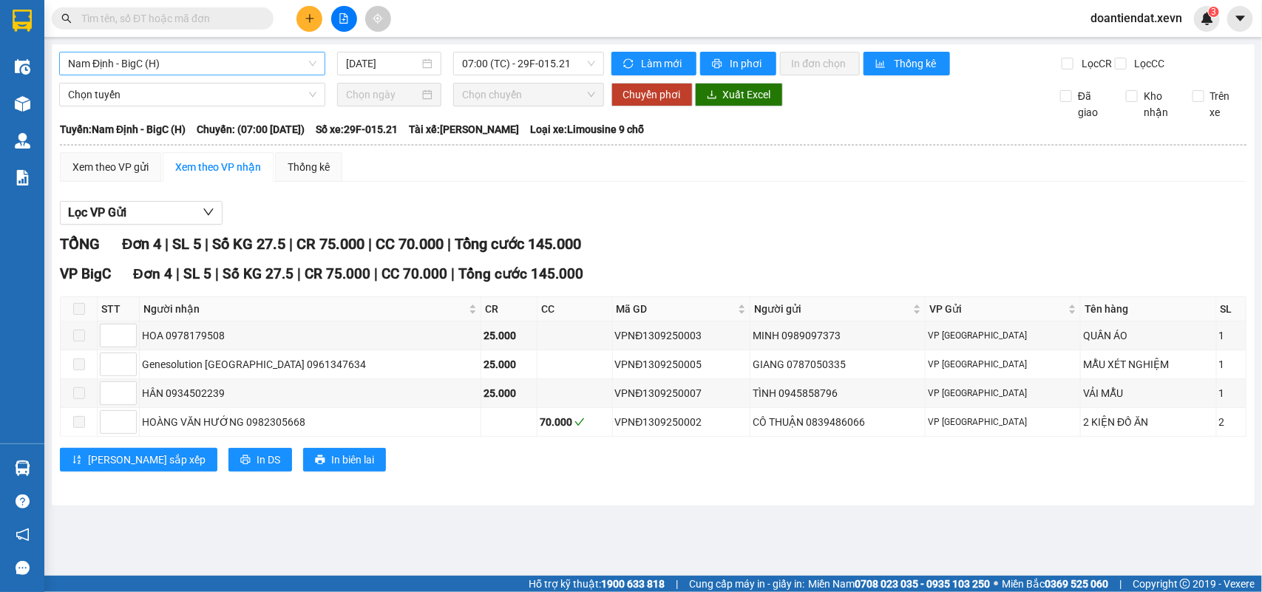
drag, startPoint x: 196, startPoint y: 55, endPoint x: 189, endPoint y: 65, distance: 12.1
click at [194, 56] on span "Nam Định - BigC (H)" at bounding box center [192, 63] width 248 height 22
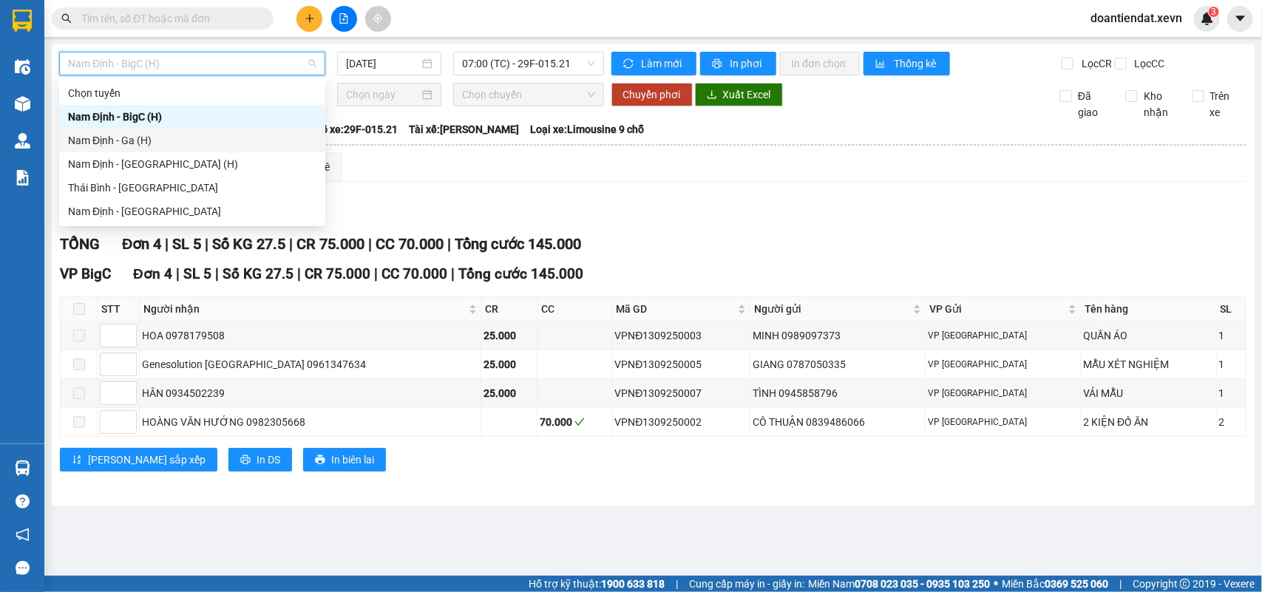
click at [143, 139] on div "Nam Định - Ga (H)" at bounding box center [192, 140] width 248 height 16
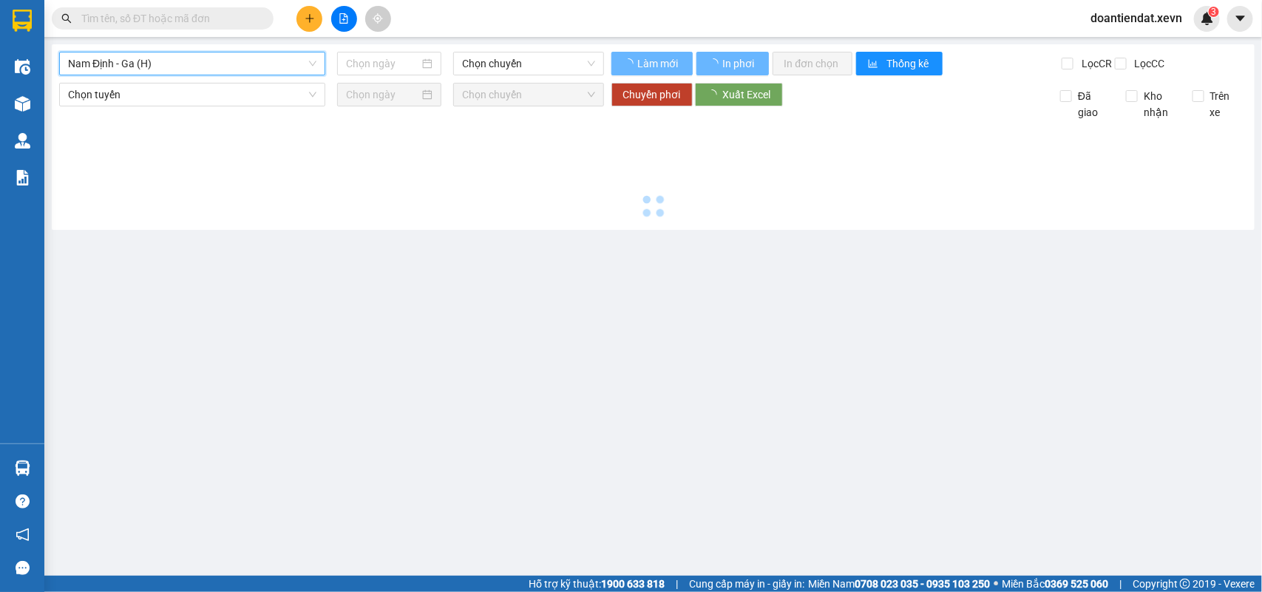
type input "[DATE]"
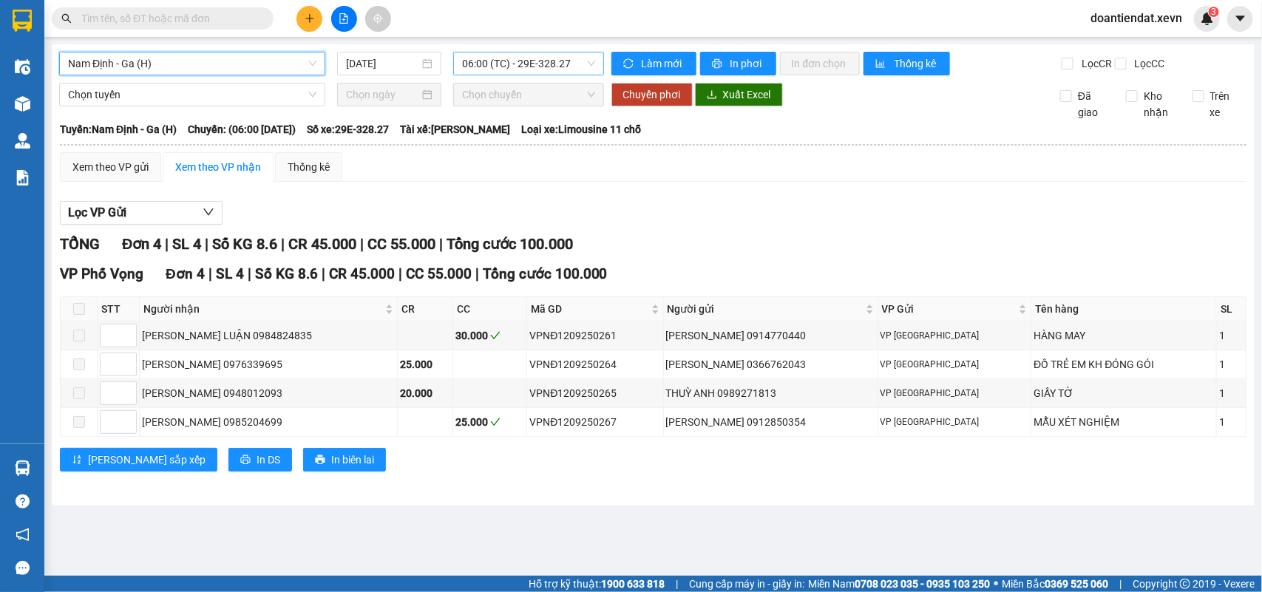
click at [495, 68] on span "06:00 (TC) - 29E-328.27" at bounding box center [528, 63] width 132 height 22
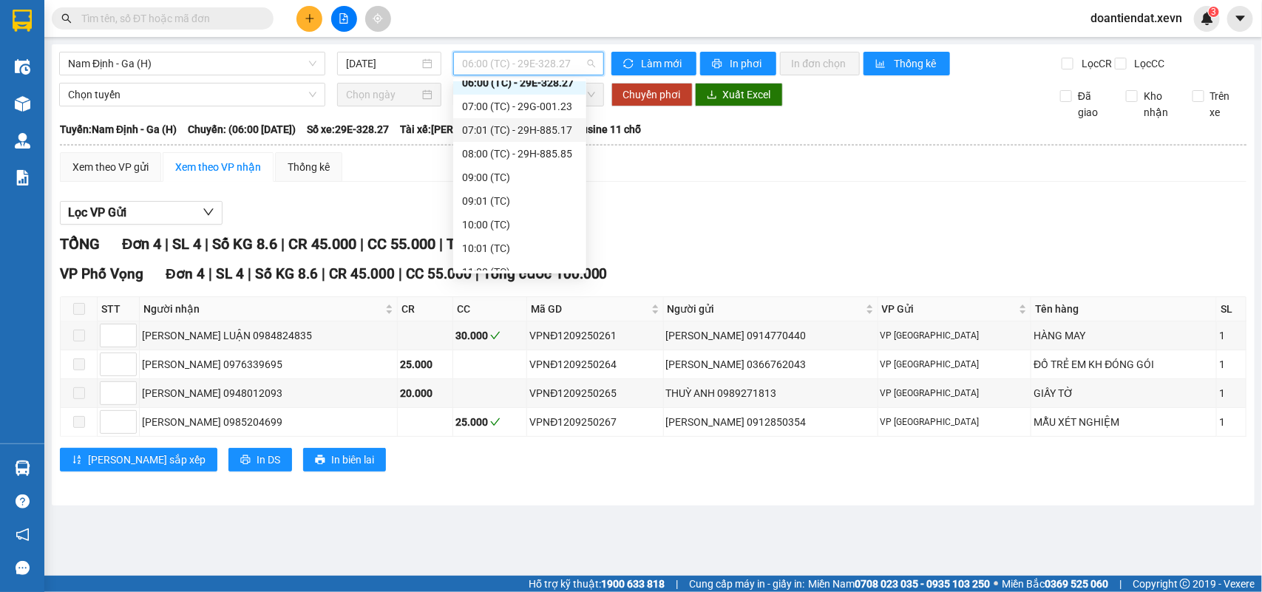
scroll to position [47, 0]
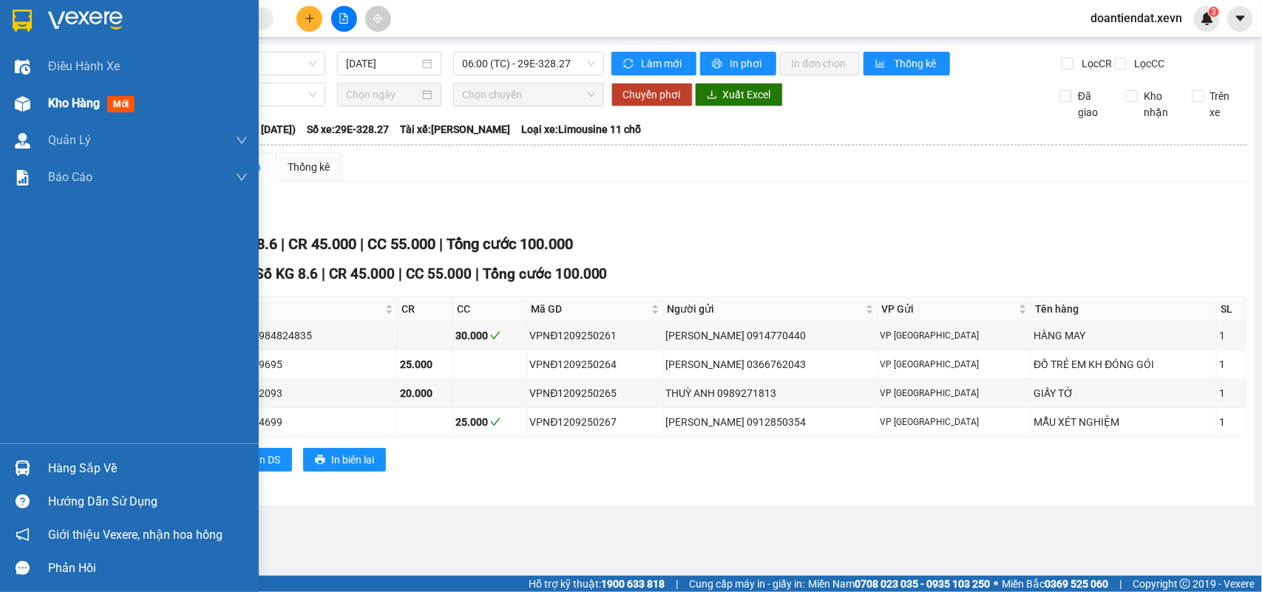
click at [30, 111] on div at bounding box center [23, 104] width 26 height 26
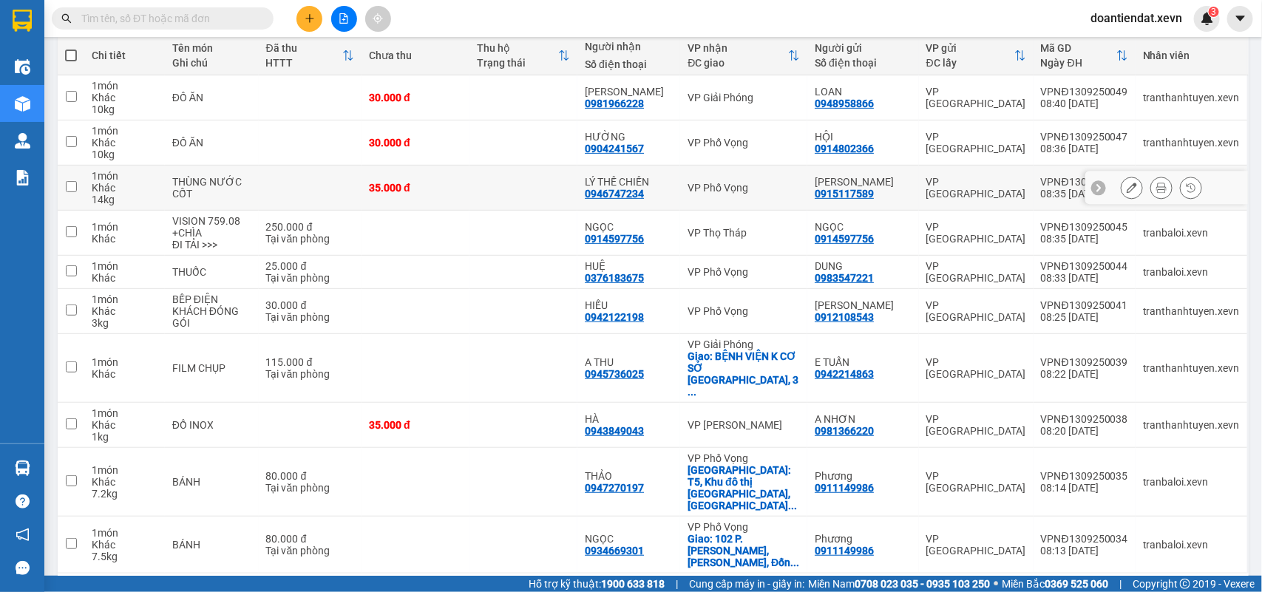
scroll to position [174, 0]
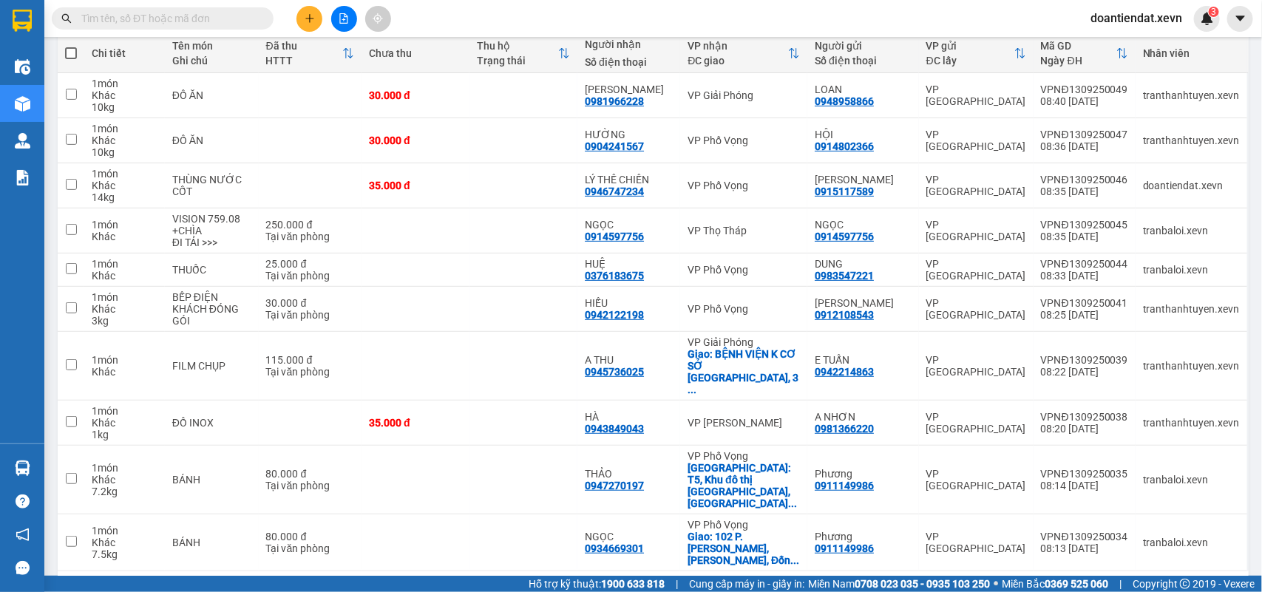
click at [1076, 584] on button "2" at bounding box center [1087, 595] width 22 height 22
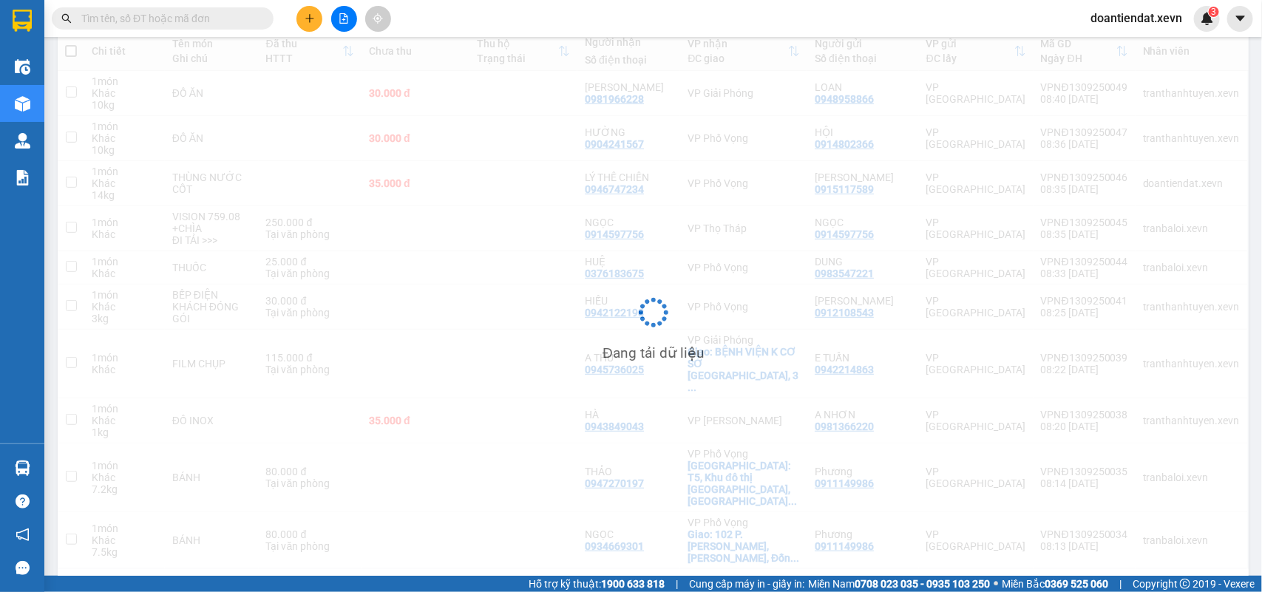
scroll to position [68, 0]
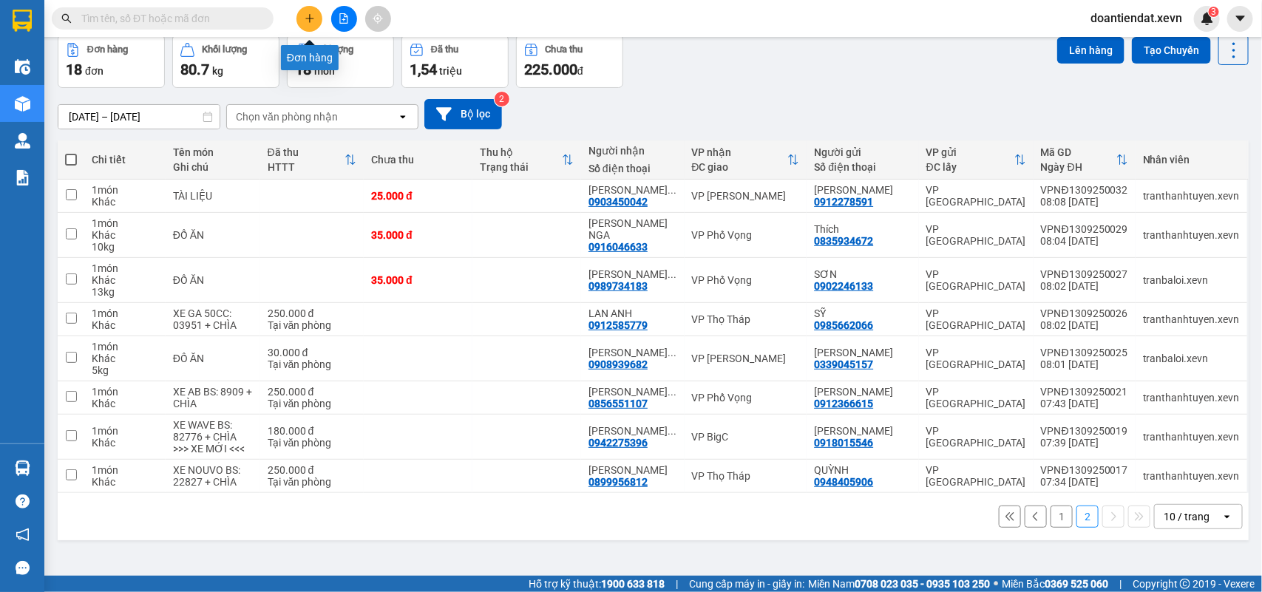
click at [311, 23] on icon "plus" at bounding box center [310, 18] width 10 height 10
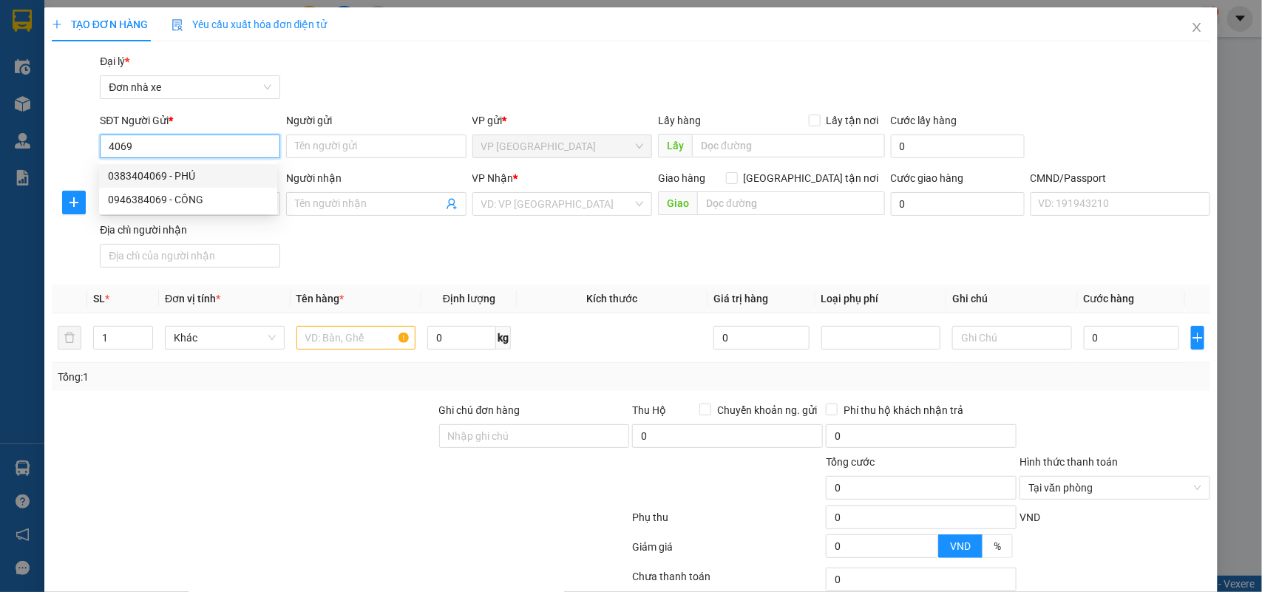
click at [200, 172] on div "0383404069 - PHÚ" at bounding box center [188, 176] width 160 height 16
type input "0383404069"
type input "PHÚ"
type input "0383404069"
type input "PHÚ"
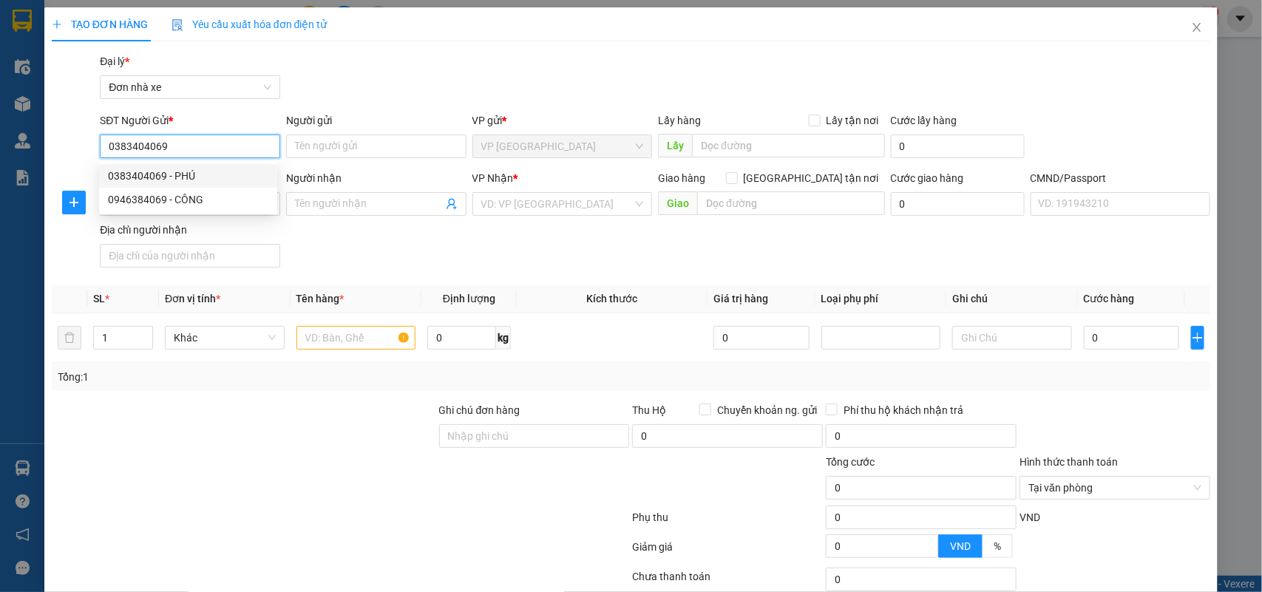
type input "026097001261 hai"
type input "0383404069"
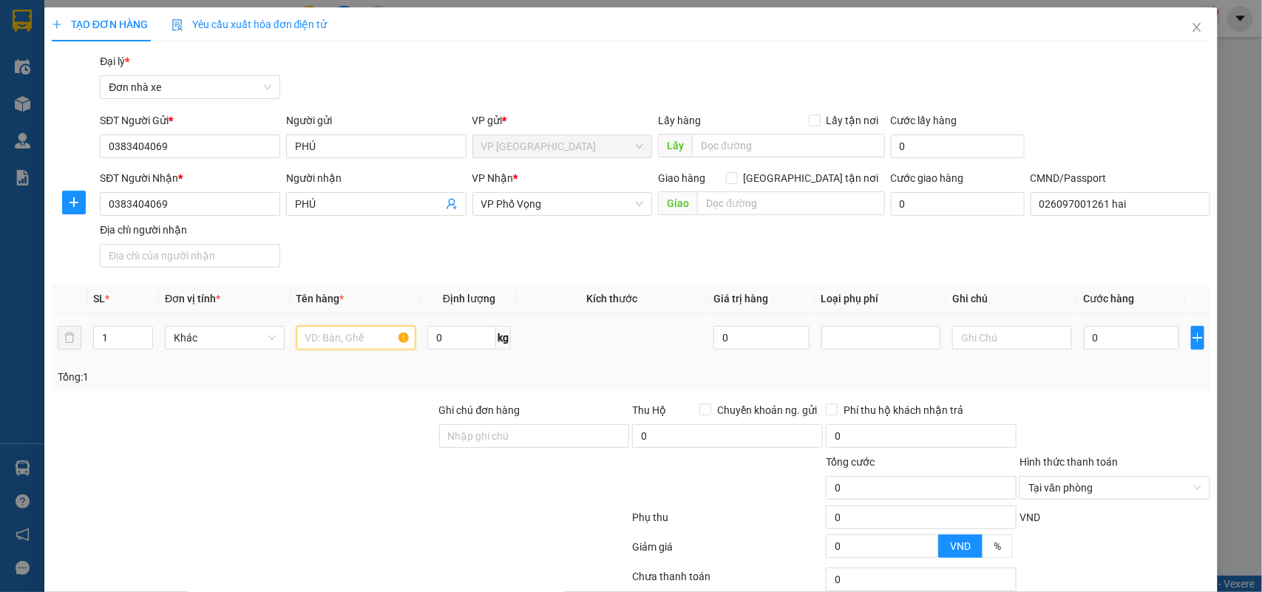
drag, startPoint x: 348, startPoint y: 345, endPoint x: 341, endPoint y: 279, distance: 66.2
click at [351, 345] on input "text" at bounding box center [356, 338] width 120 height 24
type input "MẪU XÉT NGHIỆM"
type input "0.1"
click at [1088, 337] on input "0" at bounding box center [1131, 338] width 95 height 24
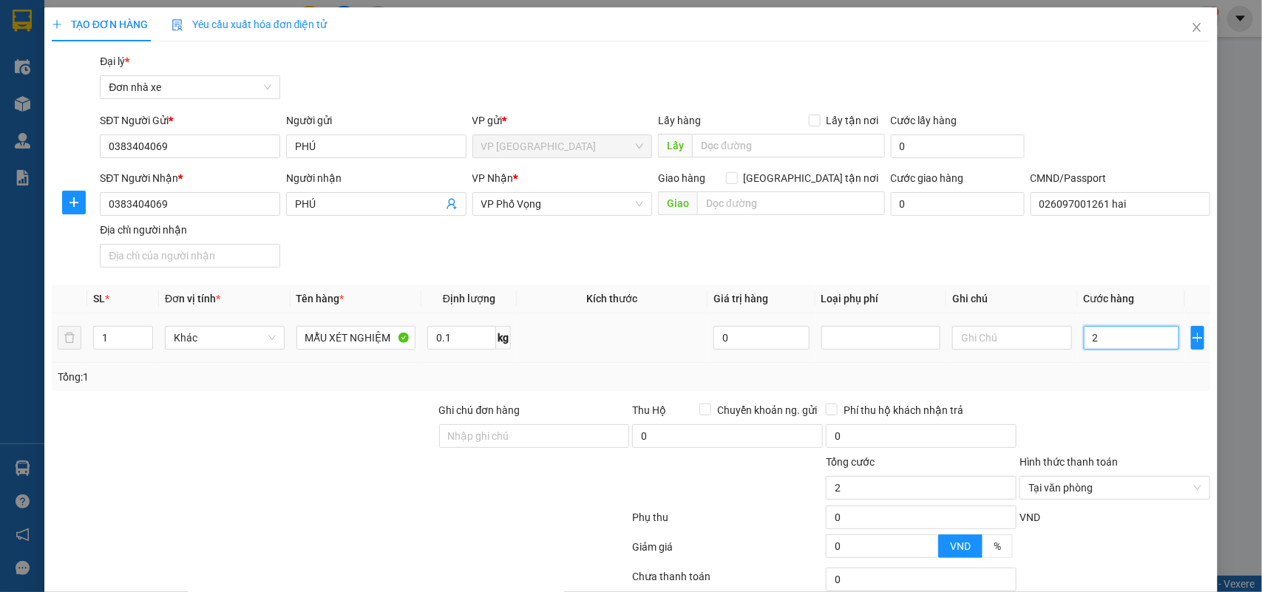
type input "2"
type input "25"
type input "25.000"
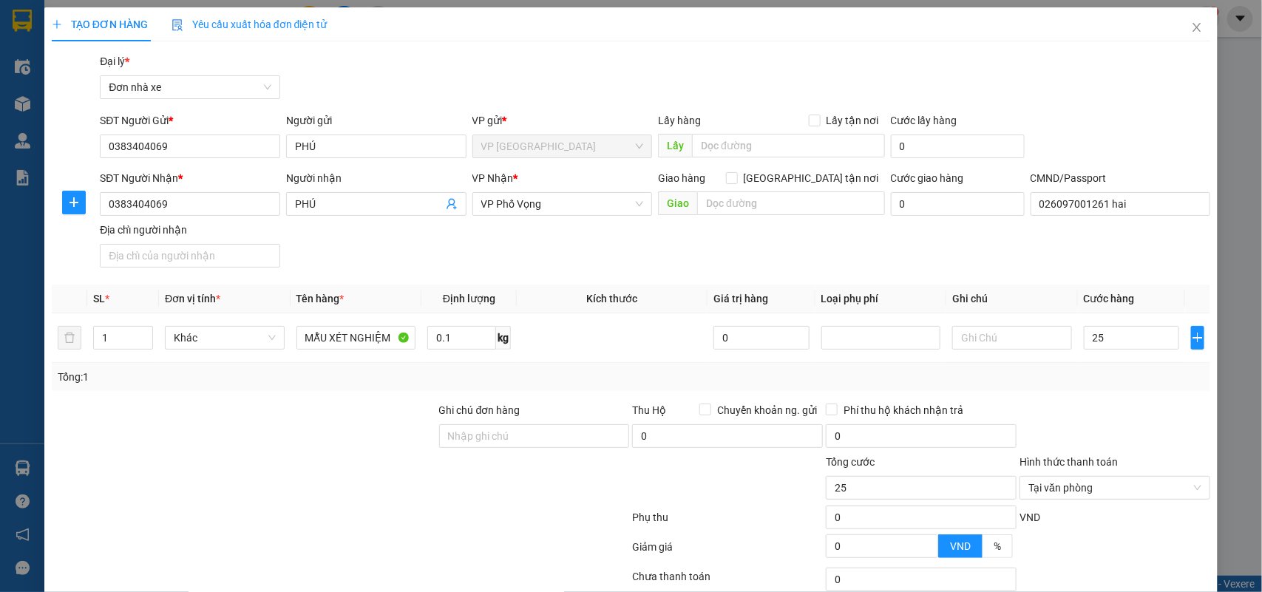
type input "25.000"
click at [1095, 401] on div "Transit Pickup Surcharge Ids Transit Deliver Surcharge Ids Transit Deliver Surc…" at bounding box center [631, 364] width 1159 height 622
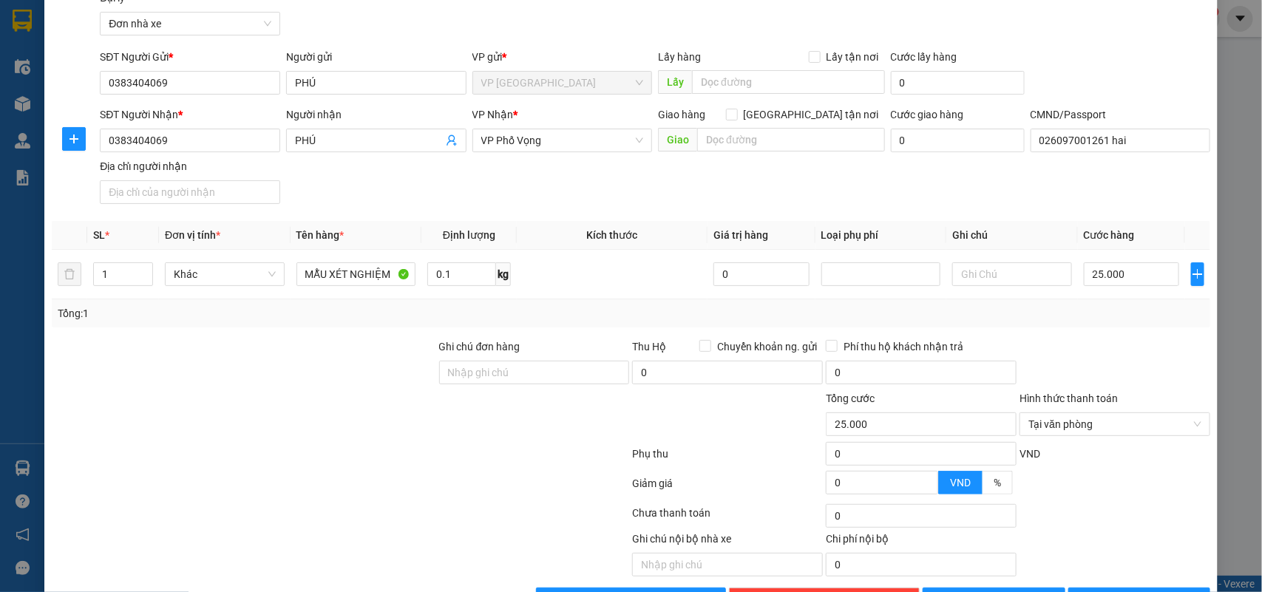
scroll to position [113, 0]
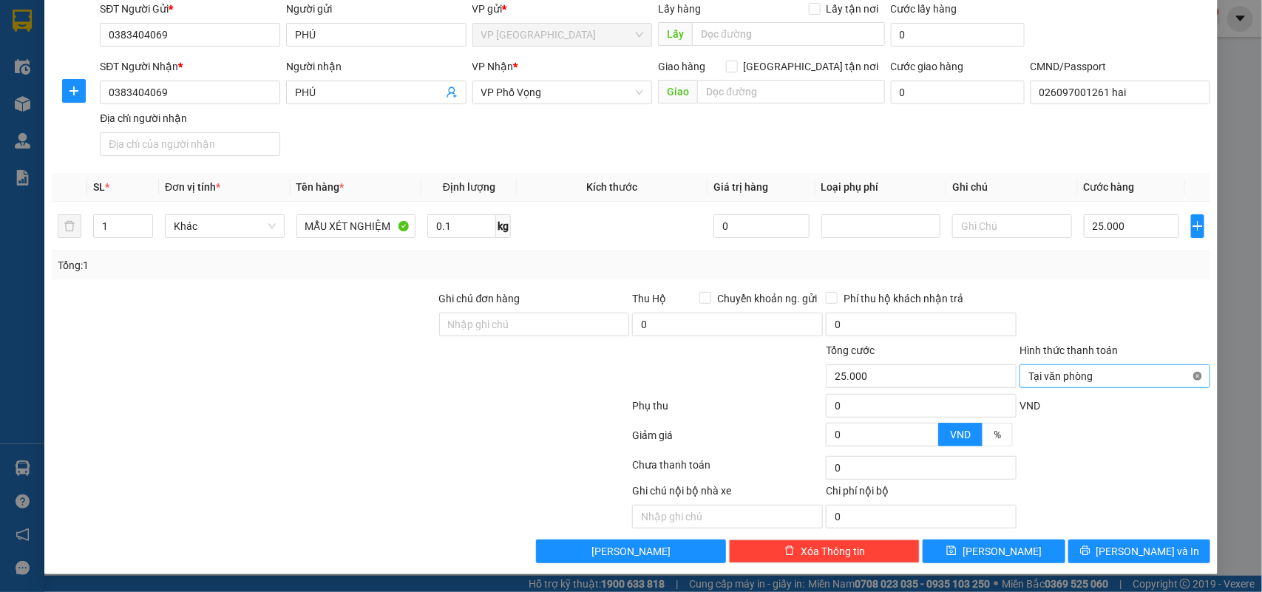
type input "25.000"
drag, startPoint x: 1187, startPoint y: 372, endPoint x: 1163, endPoint y: 441, distance: 72.7
click at [344, 97] on input "PHÚ" at bounding box center [369, 92] width 148 height 16
drag, startPoint x: 484, startPoint y: 75, endPoint x: 490, endPoint y: 83, distance: 9.5
click at [485, 75] on div "VP Nhận *" at bounding box center [562, 69] width 180 height 22
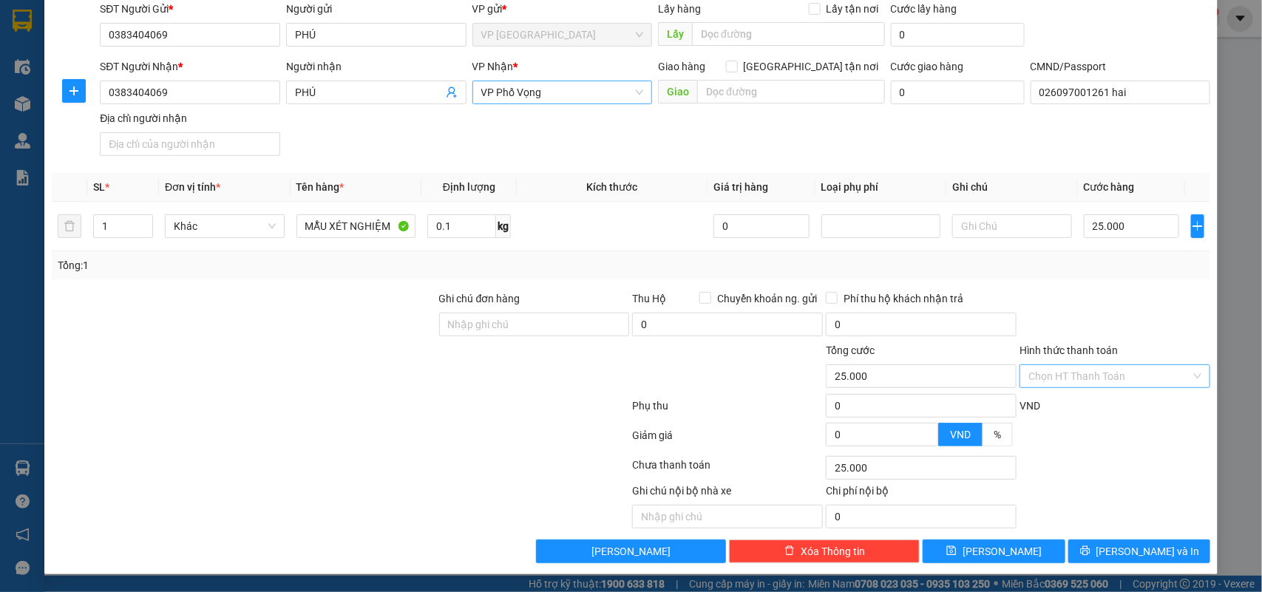
click at [493, 86] on span "VP Phố Vọng" at bounding box center [562, 92] width 163 height 22
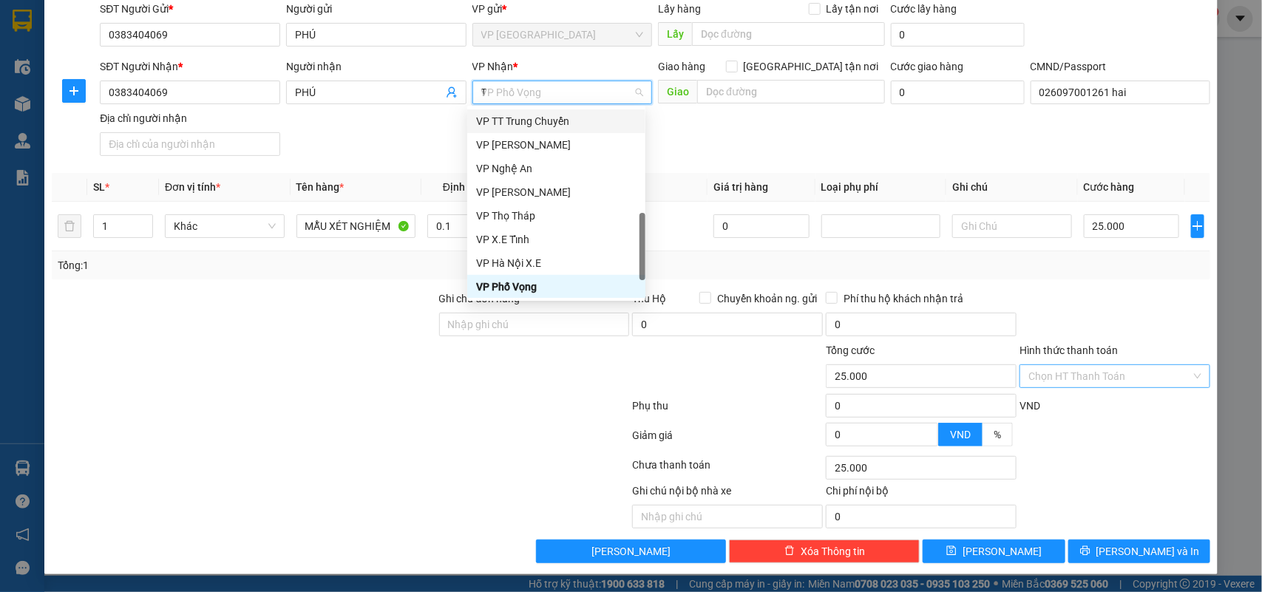
scroll to position [0, 0]
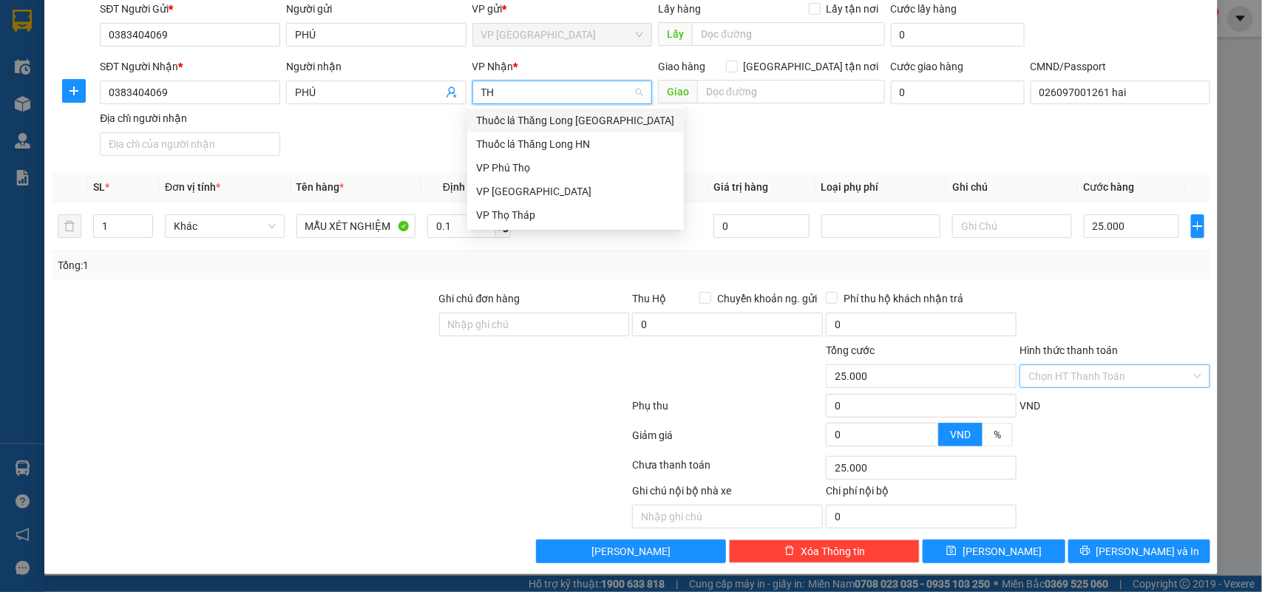
type input "THO"
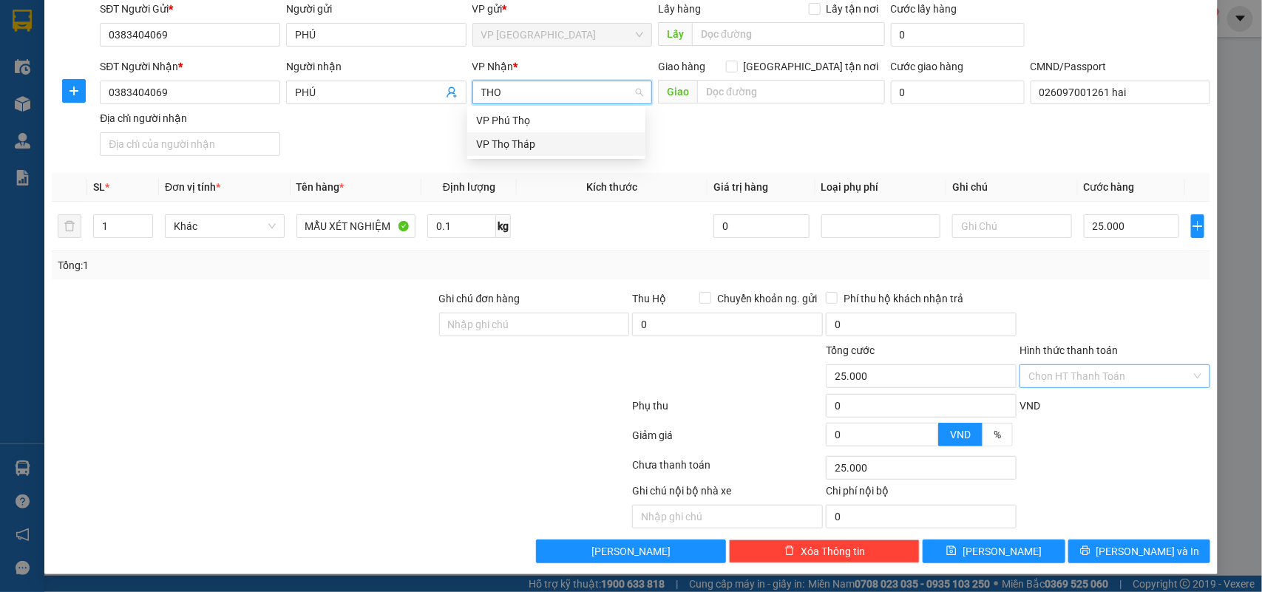
click at [530, 148] on div "VP Thọ Tháp" at bounding box center [556, 144] width 160 height 16
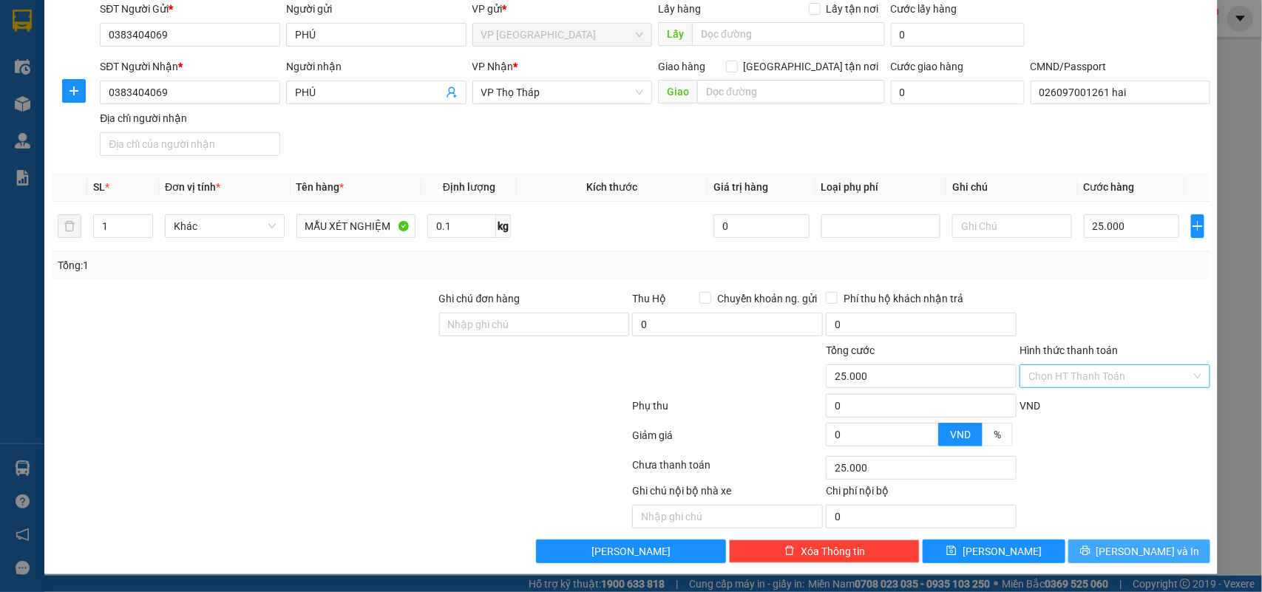
click at [1131, 555] on span "[PERSON_NAME] và In" at bounding box center [1148, 551] width 104 height 16
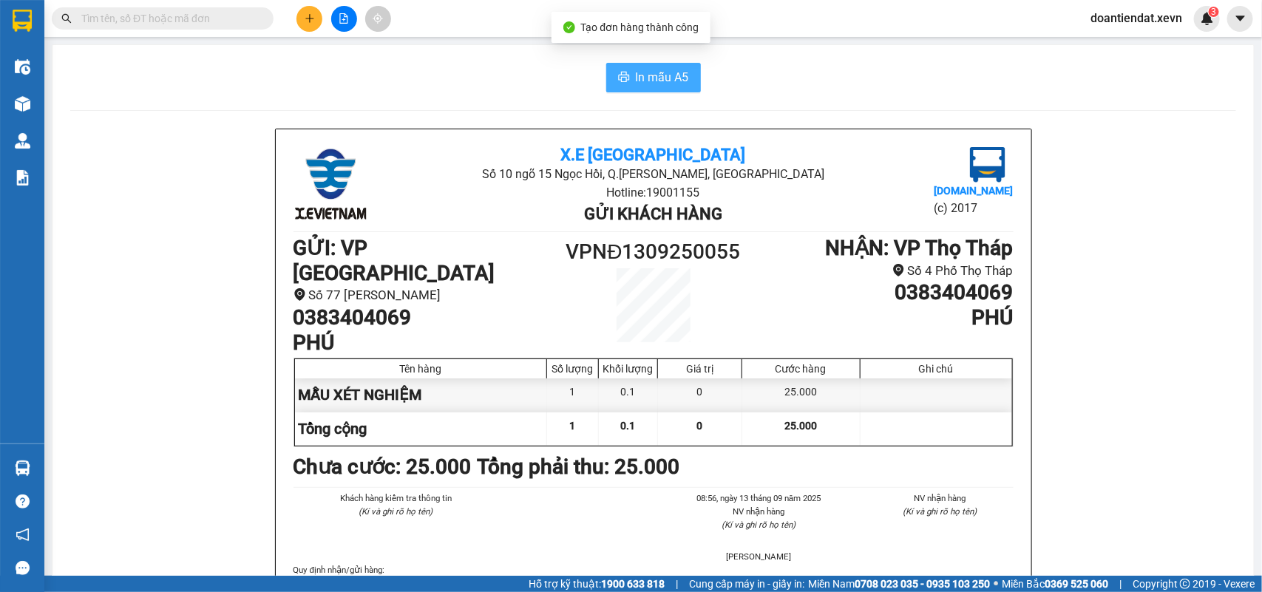
click at [685, 87] on button "In mẫu A5" at bounding box center [653, 78] width 95 height 30
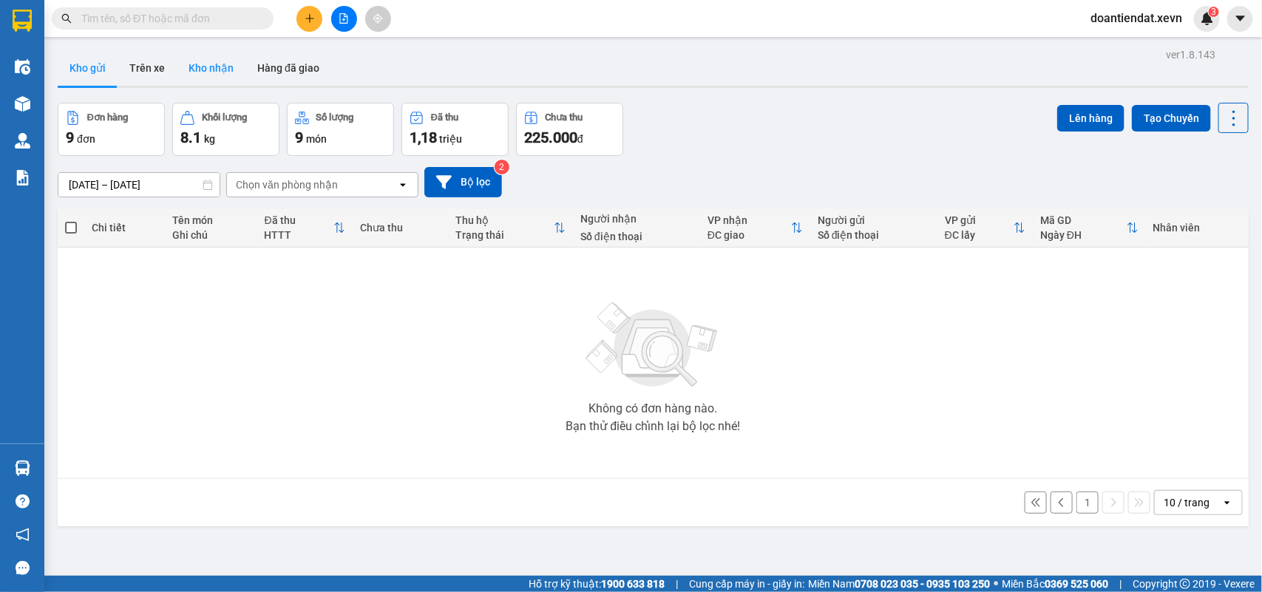
click at [227, 61] on button "Kho nhận" at bounding box center [211, 67] width 69 height 35
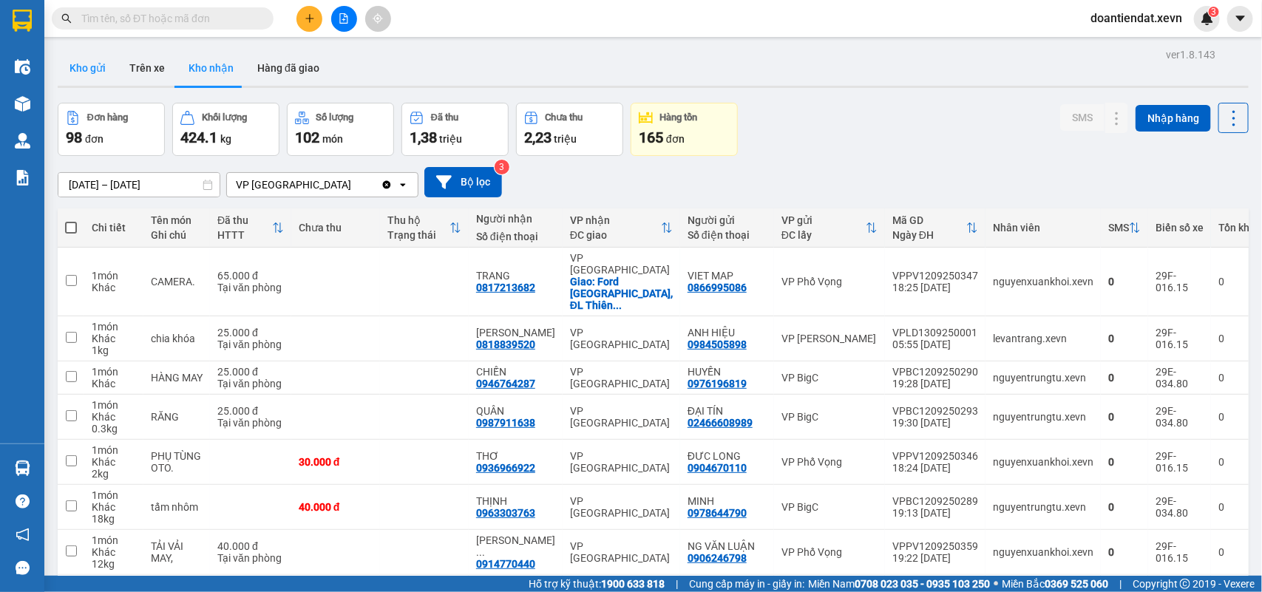
click at [101, 67] on button "Kho gửi" at bounding box center [88, 67] width 60 height 35
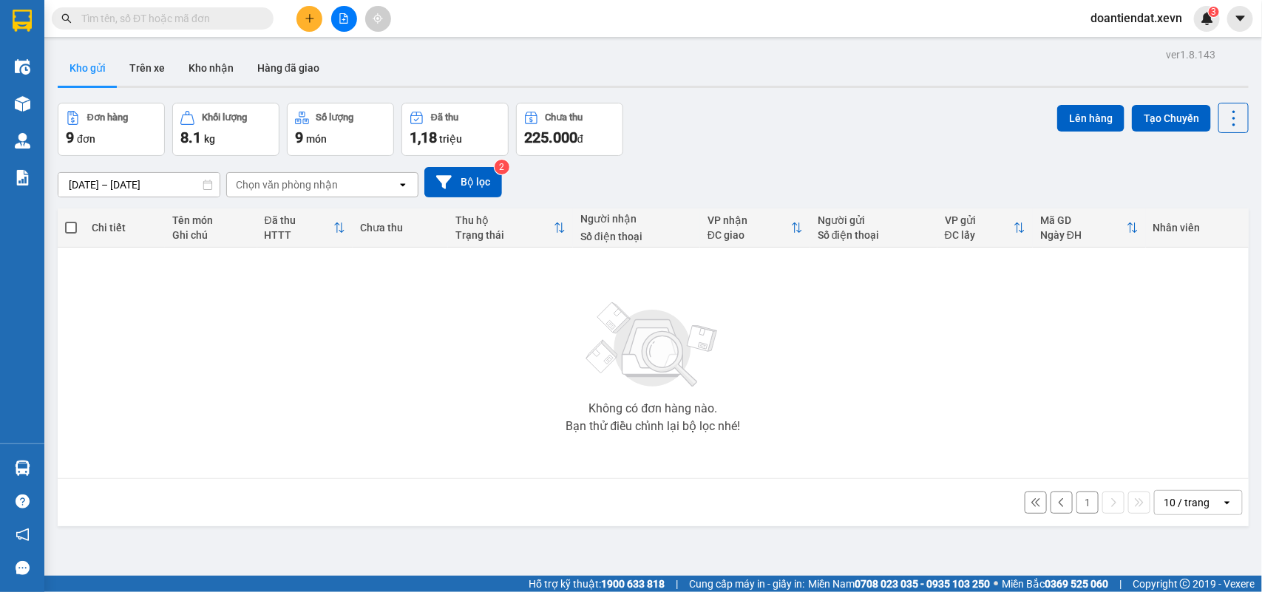
click at [1076, 503] on button "1" at bounding box center [1087, 503] width 22 height 22
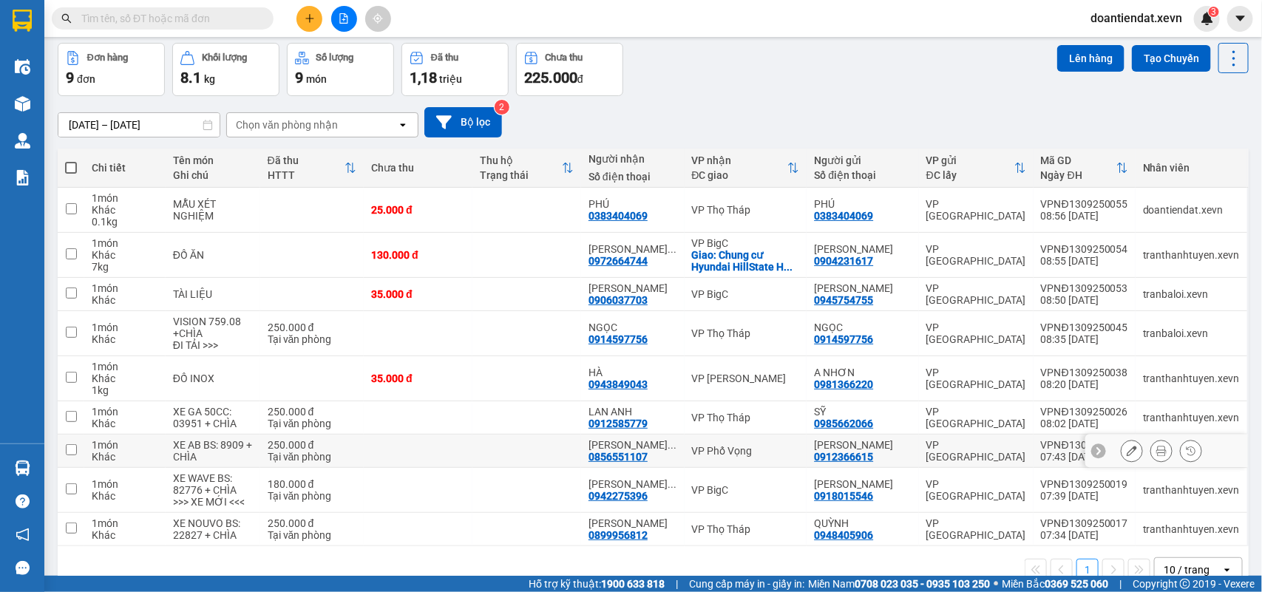
scroll to position [93, 0]
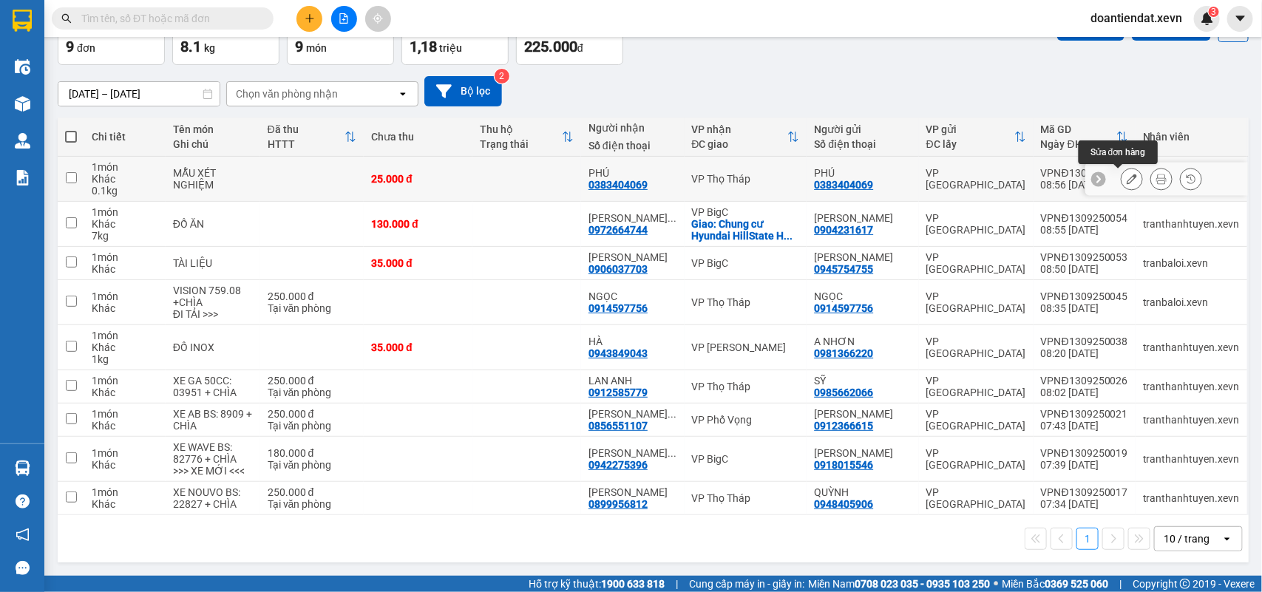
click at [1127, 178] on icon at bounding box center [1132, 179] width 10 height 10
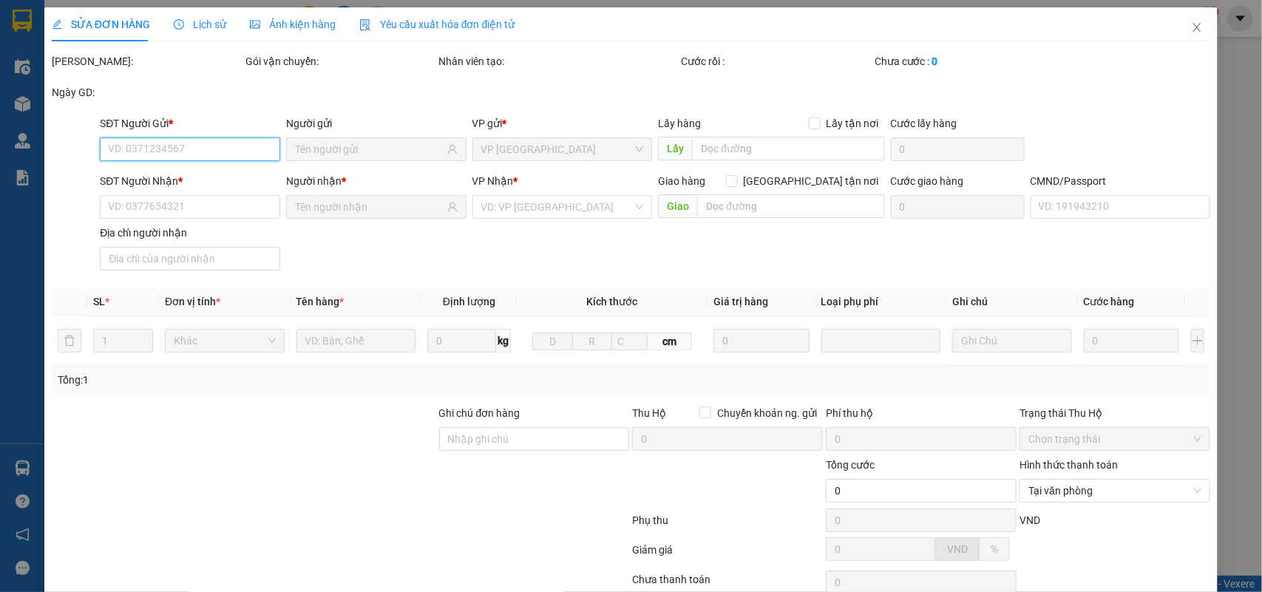
type input "0383404069"
type input "026097001261 hai"
type input "25.000"
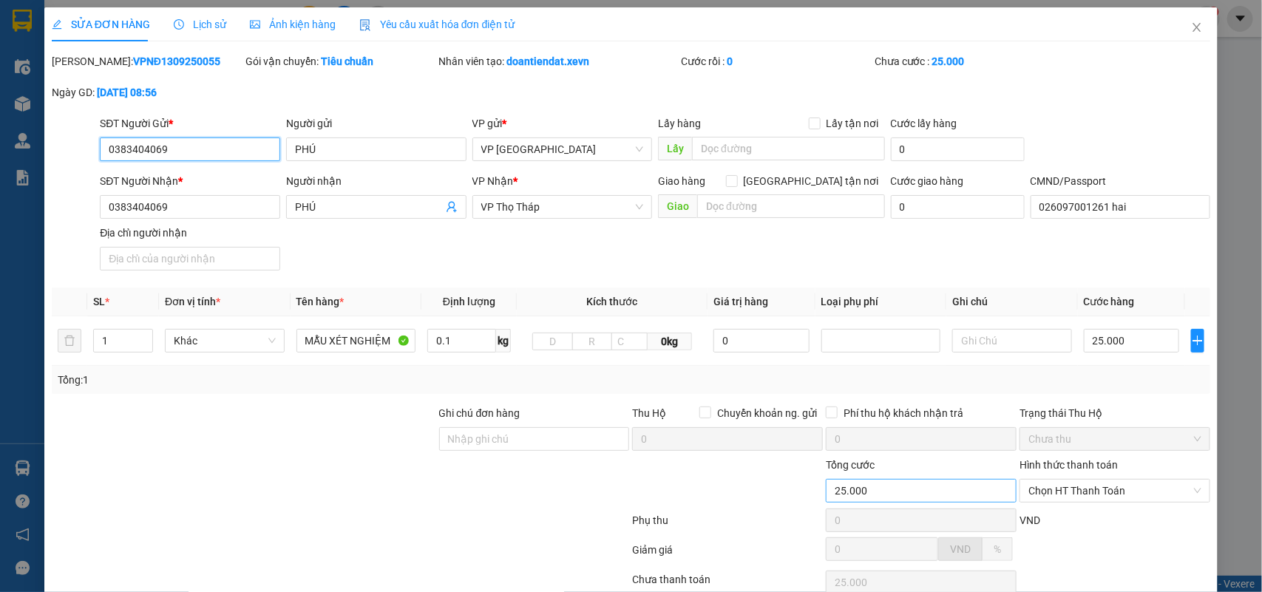
scroll to position [117, 0]
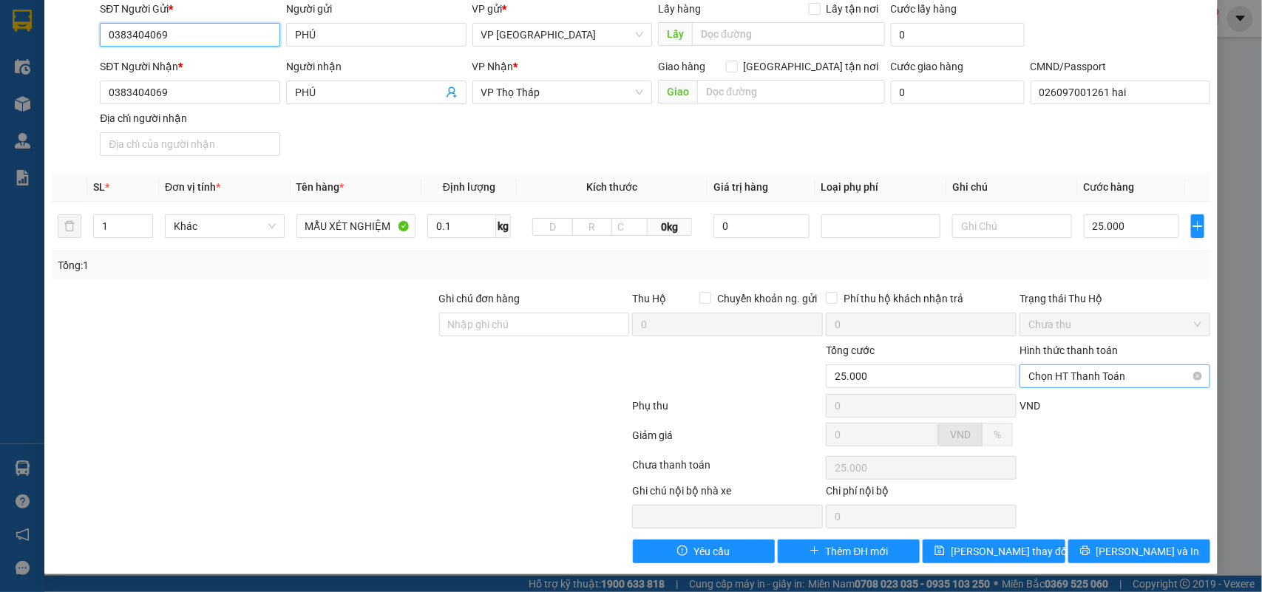
drag, startPoint x: 1048, startPoint y: 372, endPoint x: 1054, endPoint y: 385, distance: 14.6
click at [1048, 373] on span "Chọn HT Thanh Toán" at bounding box center [1114, 376] width 173 height 22
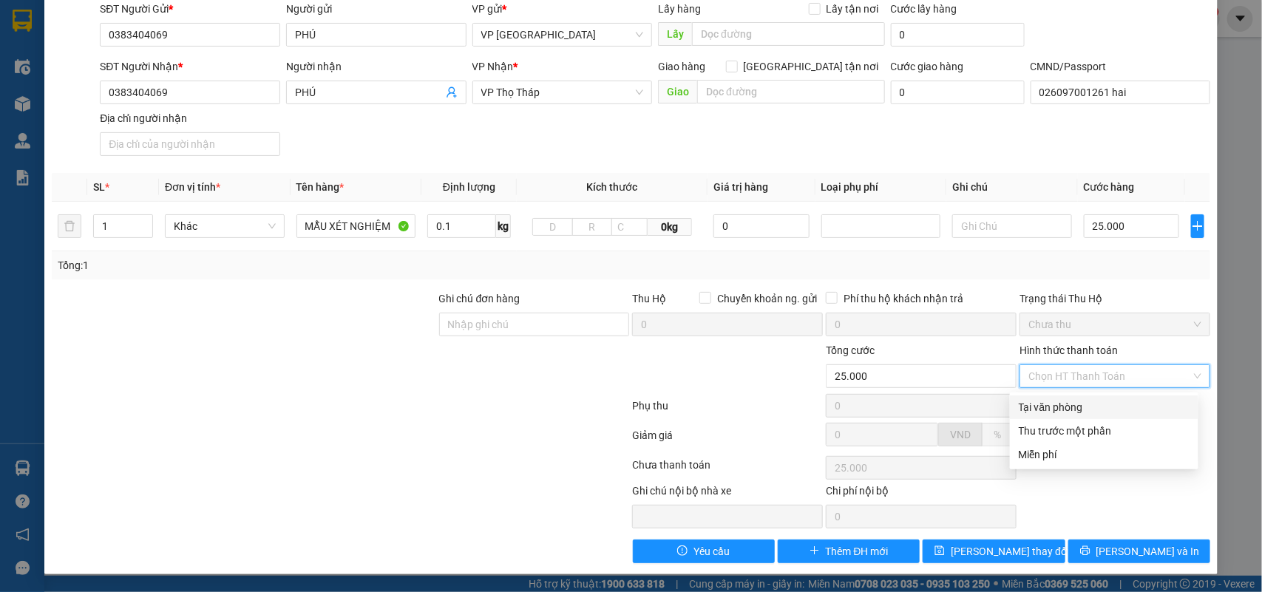
click at [1061, 401] on div "Tại văn phòng" at bounding box center [1104, 407] width 171 height 16
type input "0"
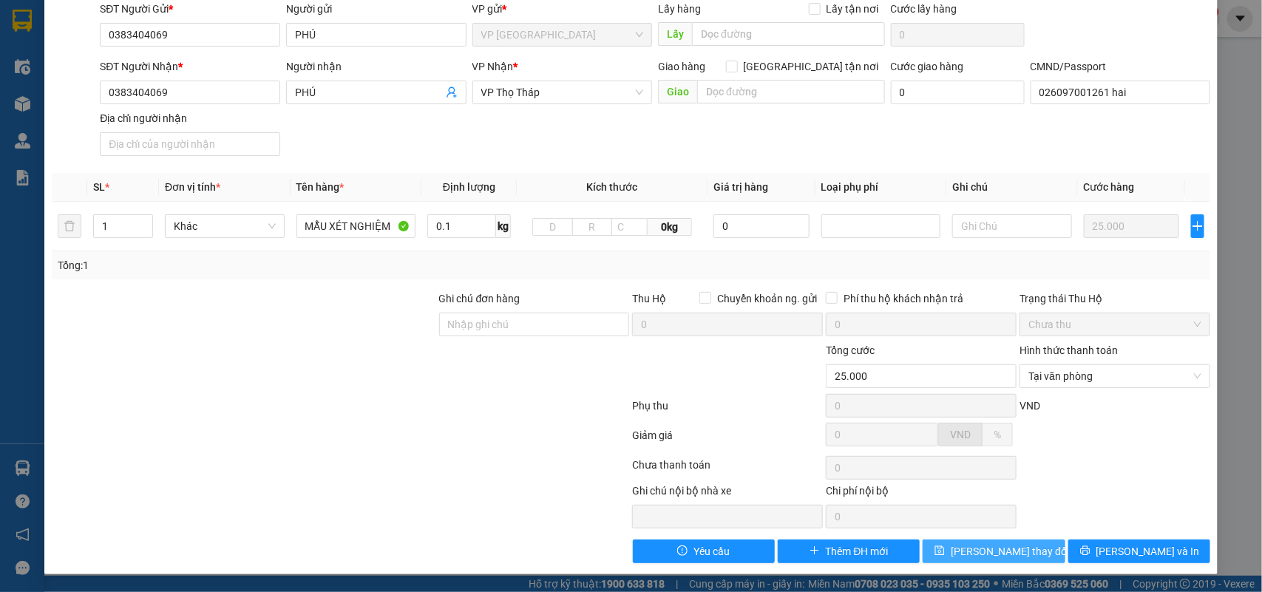
click at [986, 543] on span "Lưu thay đổi" at bounding box center [1010, 551] width 118 height 16
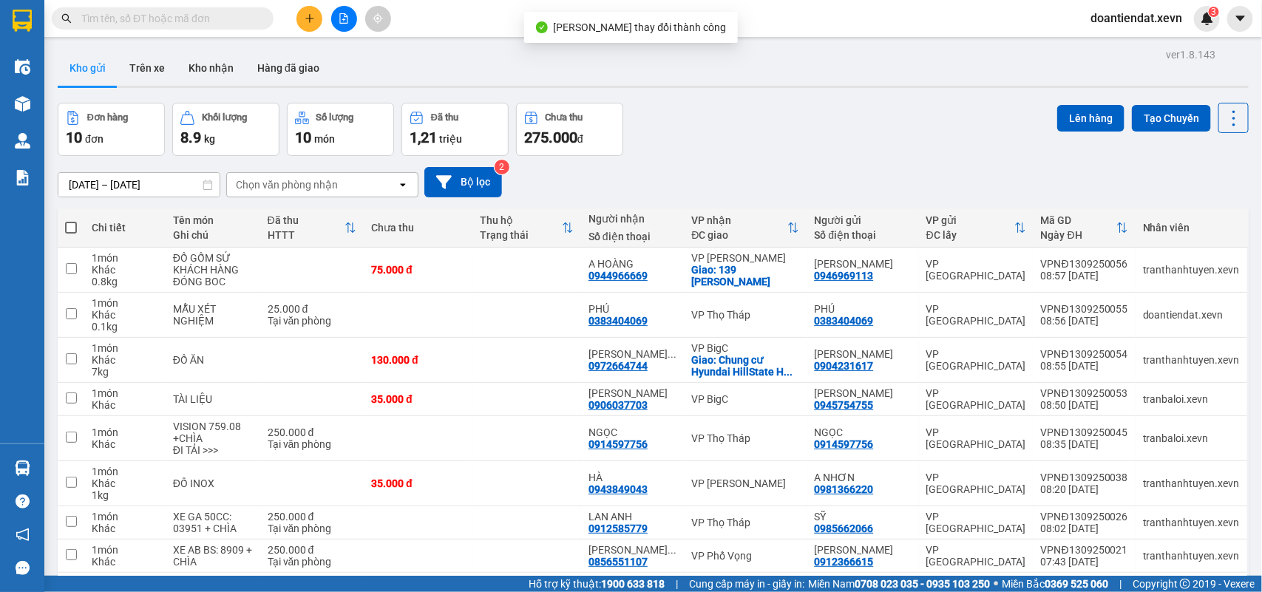
click at [309, 19] on icon "plus" at bounding box center [310, 18] width 10 height 10
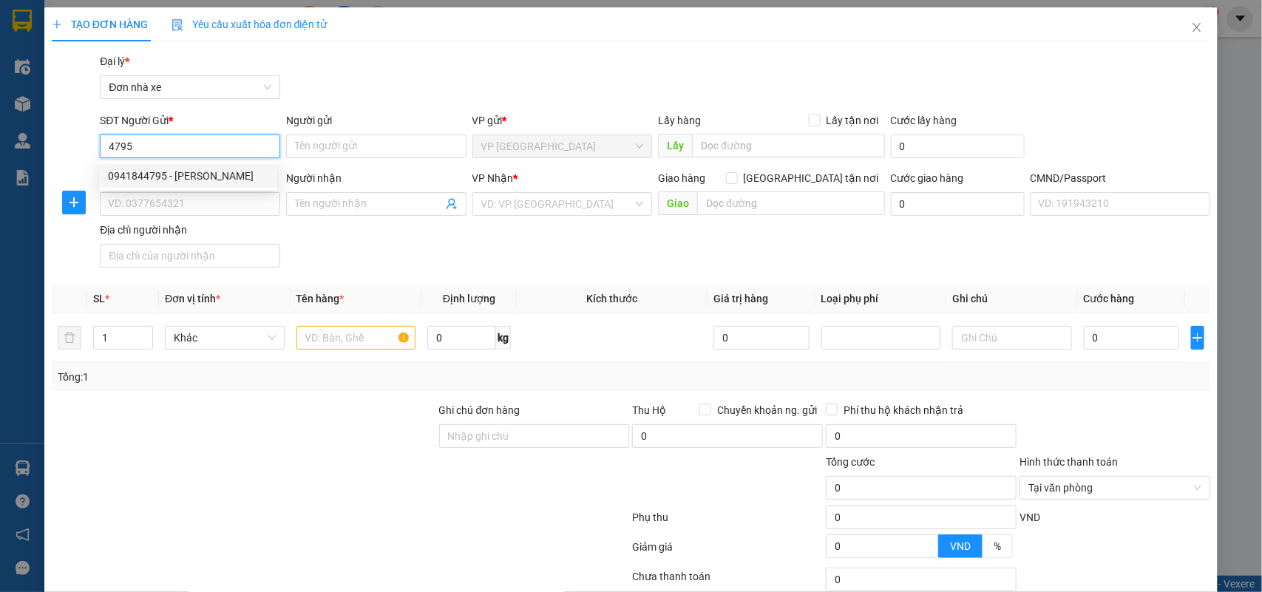
drag, startPoint x: 198, startPoint y: 175, endPoint x: 204, endPoint y: 183, distance: 9.5
click at [198, 176] on div "0941844795 - NGUYỄN THỊ LAN HƯƠNG" at bounding box center [188, 176] width 160 height 16
type input "0941844795"
type input "NGUYỄN THỊ LAN HƯƠNG"
type input "0941844795"
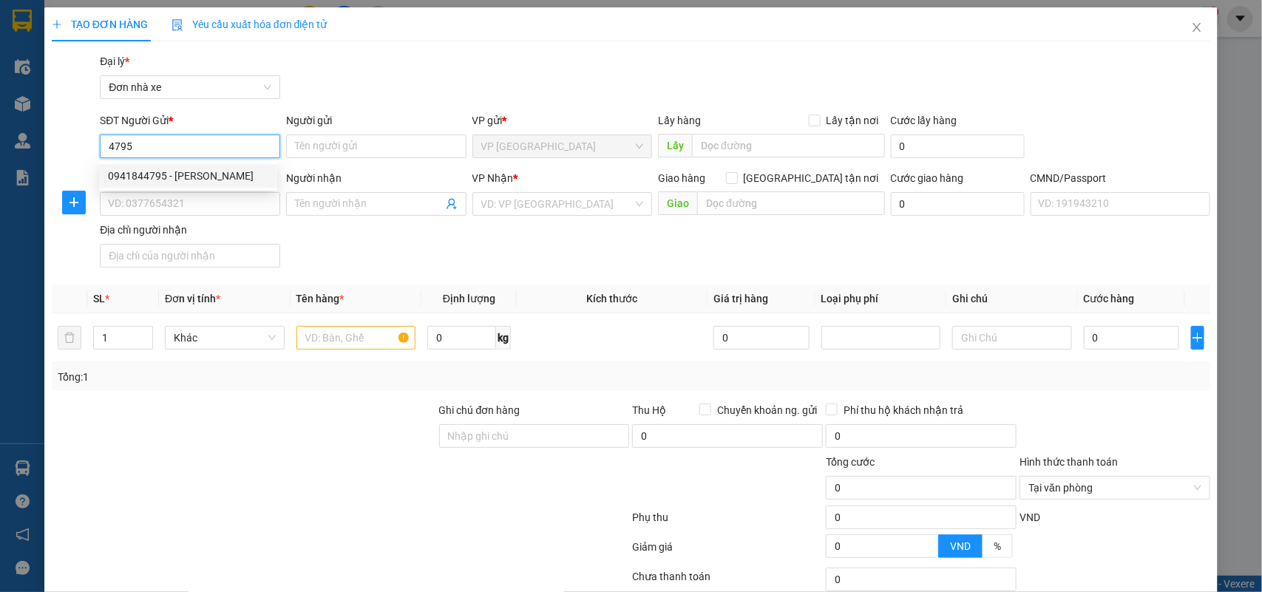
type input "NGUYỄN THỊ LAN HƯƠNG"
type input "A TIẾN 0965224075"
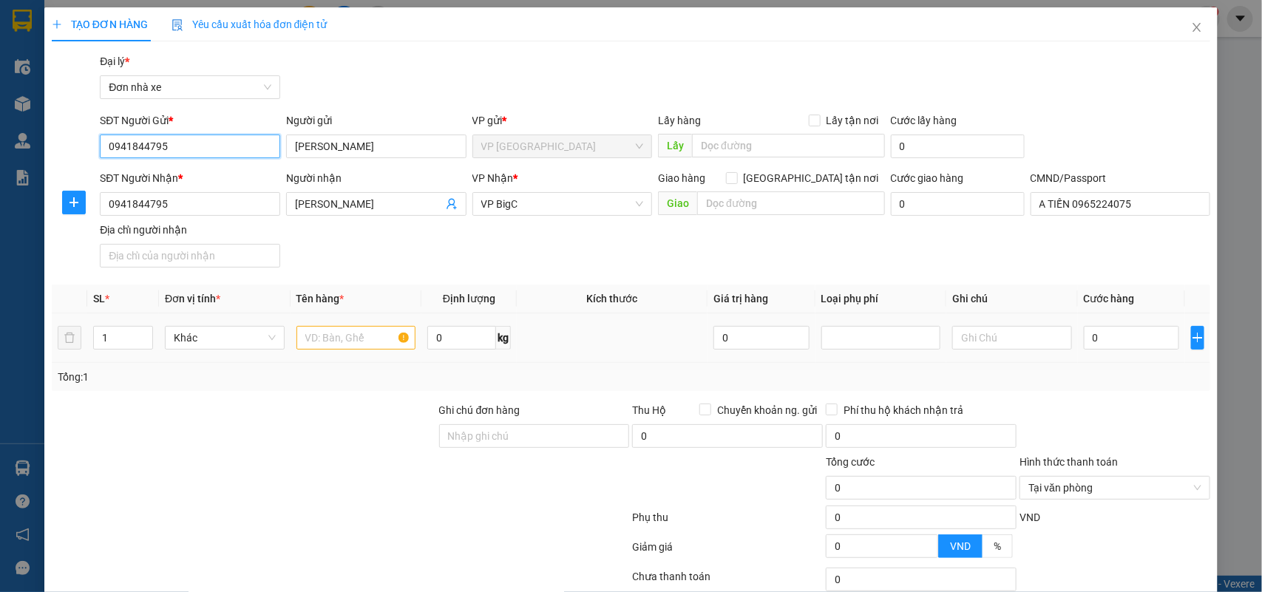
type input "0941844795"
click at [344, 341] on input "text" at bounding box center [356, 338] width 120 height 24
type input "MẪU XÉT NGHIỆM"
click at [537, 208] on span "VP BigC" at bounding box center [562, 204] width 163 height 22
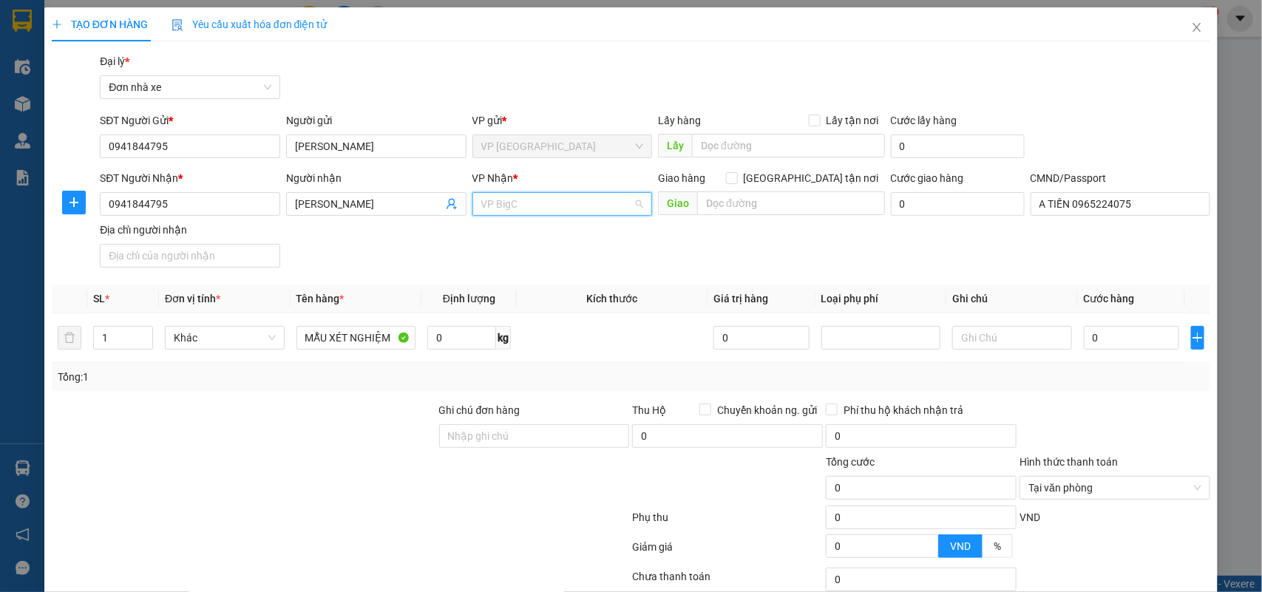
scroll to position [426, 0]
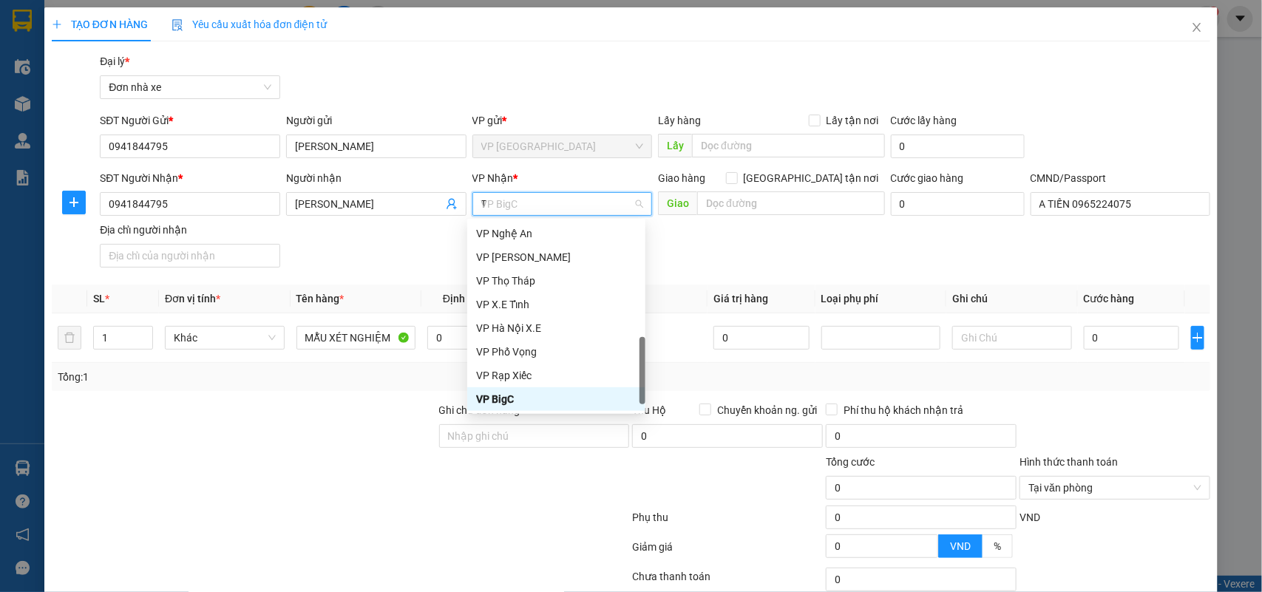
type input "TH"
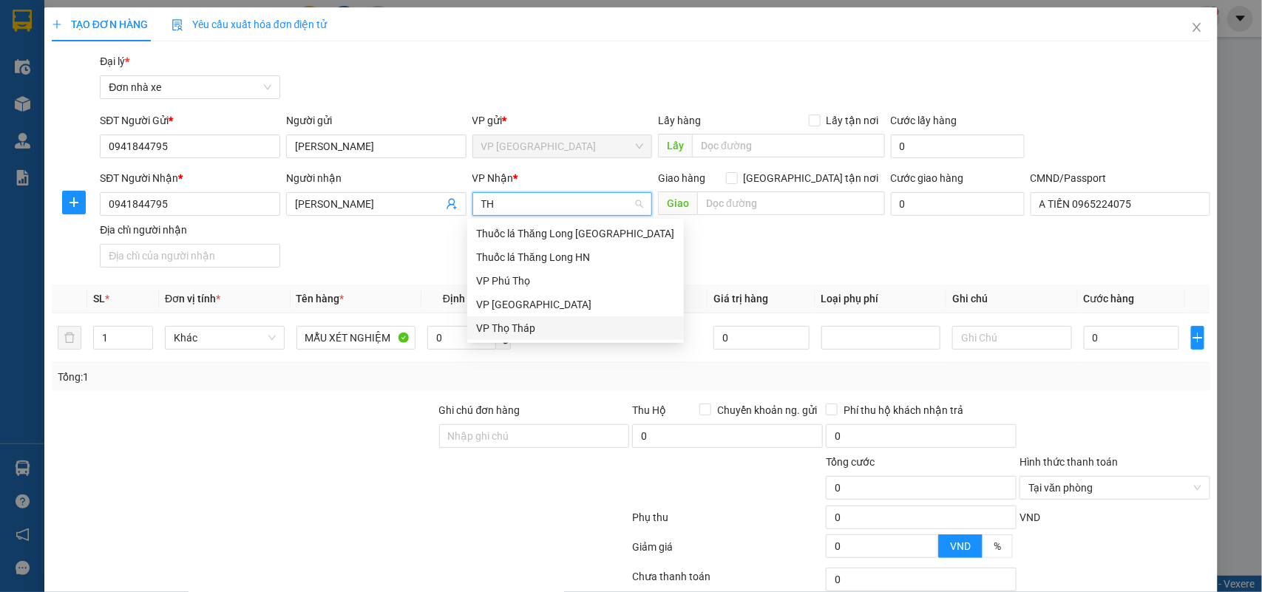
click at [520, 324] on div "VP Thọ Tháp" at bounding box center [575, 328] width 199 height 16
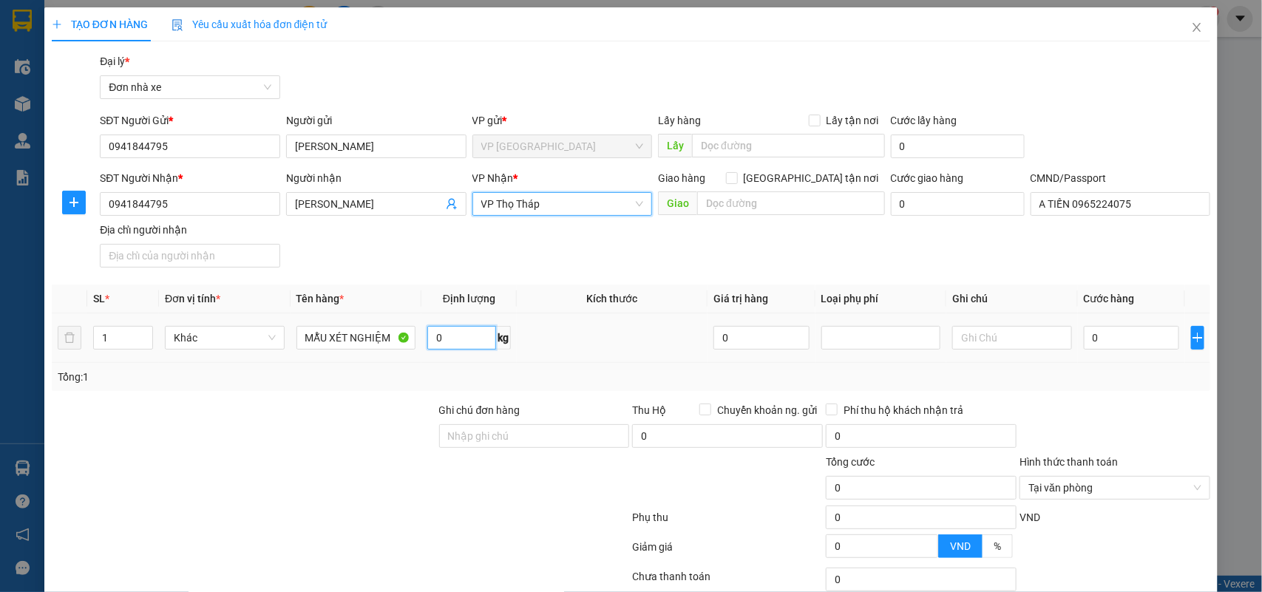
click at [473, 342] on input "0" at bounding box center [461, 338] width 69 height 24
type input "0.1"
click at [1120, 342] on input "0" at bounding box center [1131, 338] width 95 height 24
type input "2"
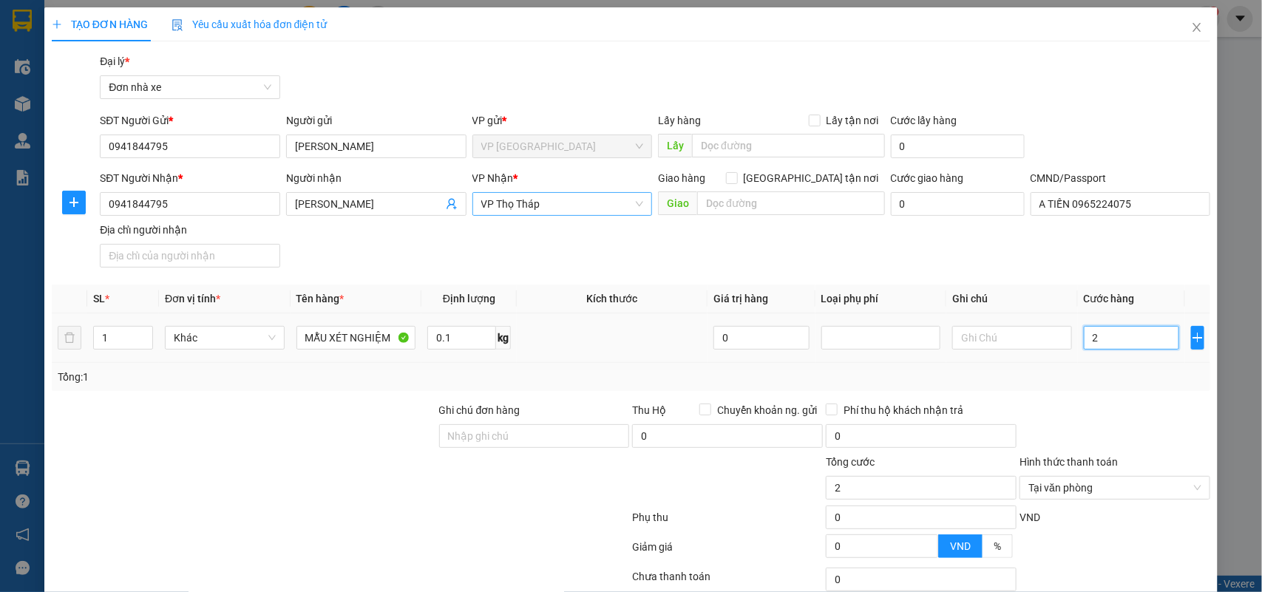
type input "25"
type input "25.000"
click at [1065, 382] on div "Tổng: 1" at bounding box center [631, 377] width 1147 height 16
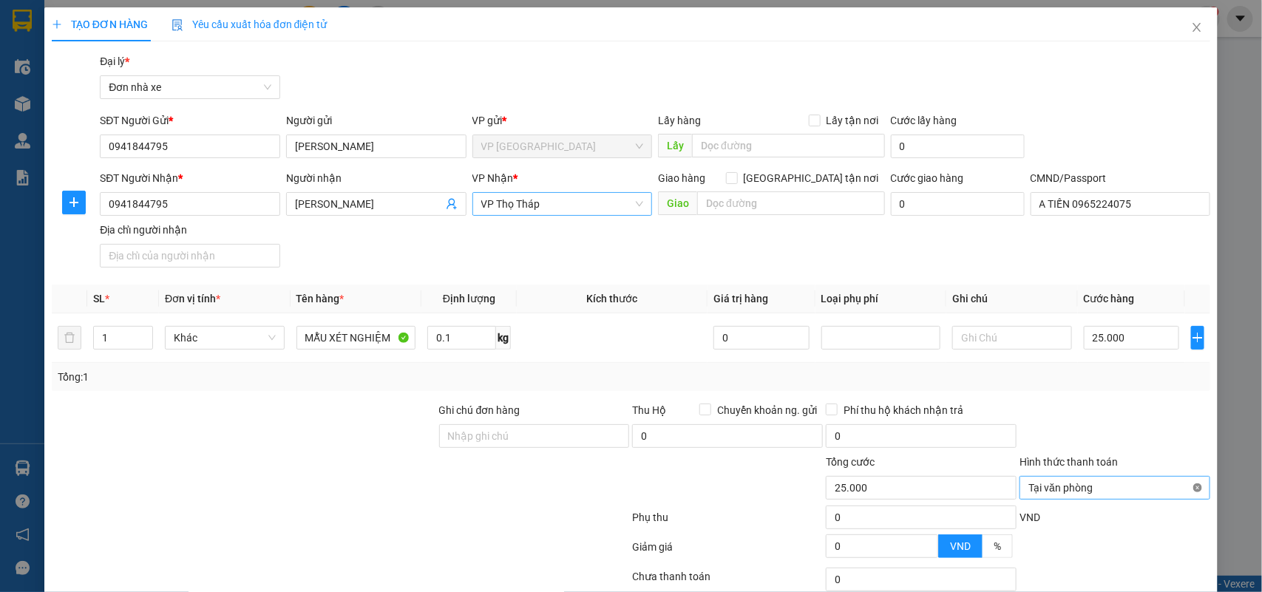
type input "25.000"
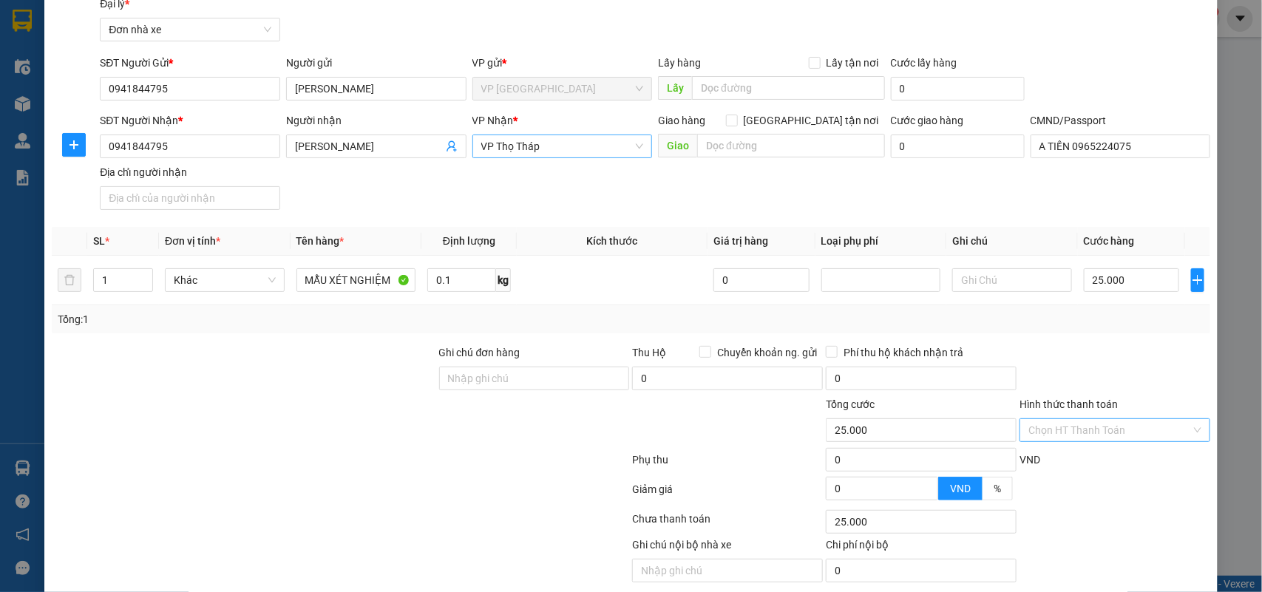
scroll to position [113, 0]
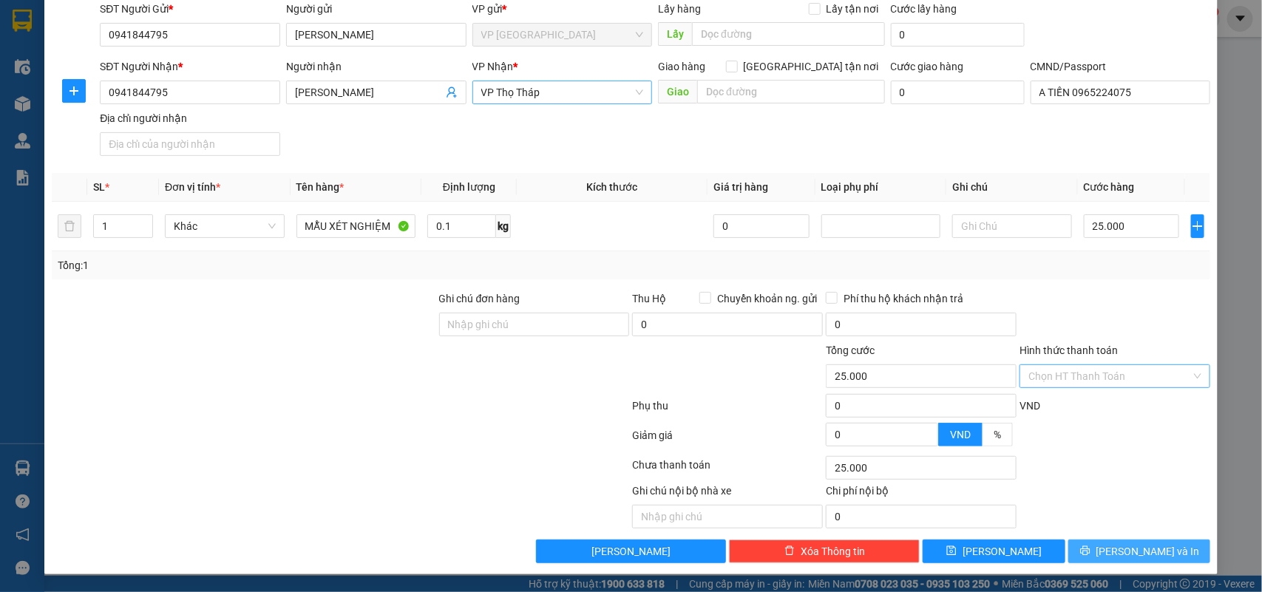
click at [1161, 549] on button "[PERSON_NAME] và In" at bounding box center [1139, 552] width 142 height 24
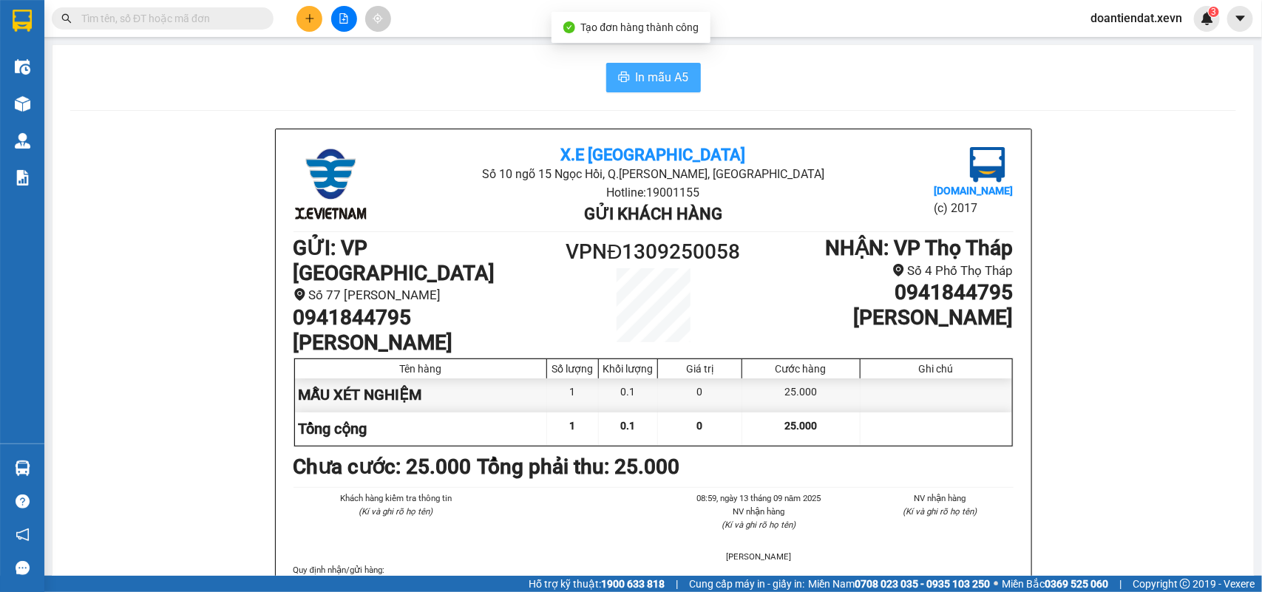
click at [652, 86] on span "In mẫu A5" at bounding box center [662, 77] width 53 height 18
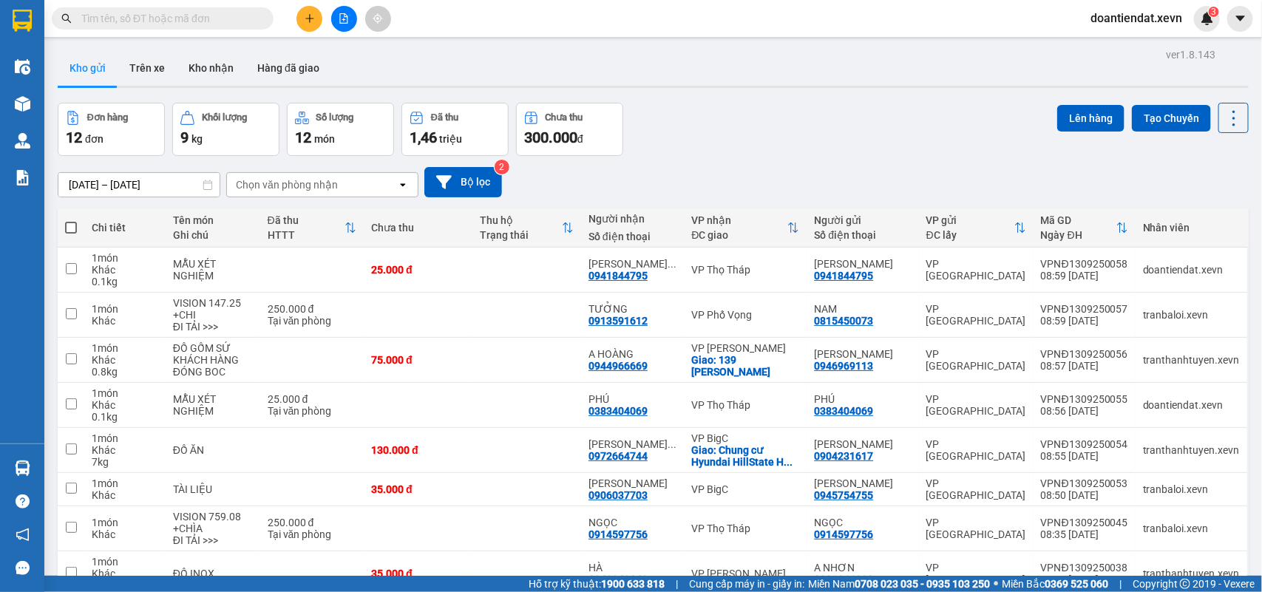
click at [810, 134] on div "Đơn hàng 12 đơn Khối lượng 9 kg Số lượng 12 món Đã thu 1,46 triệu Chưa thu 300.…" at bounding box center [653, 129] width 1191 height 53
click at [450, 408] on td at bounding box center [418, 405] width 109 height 45
checkbox input "true"
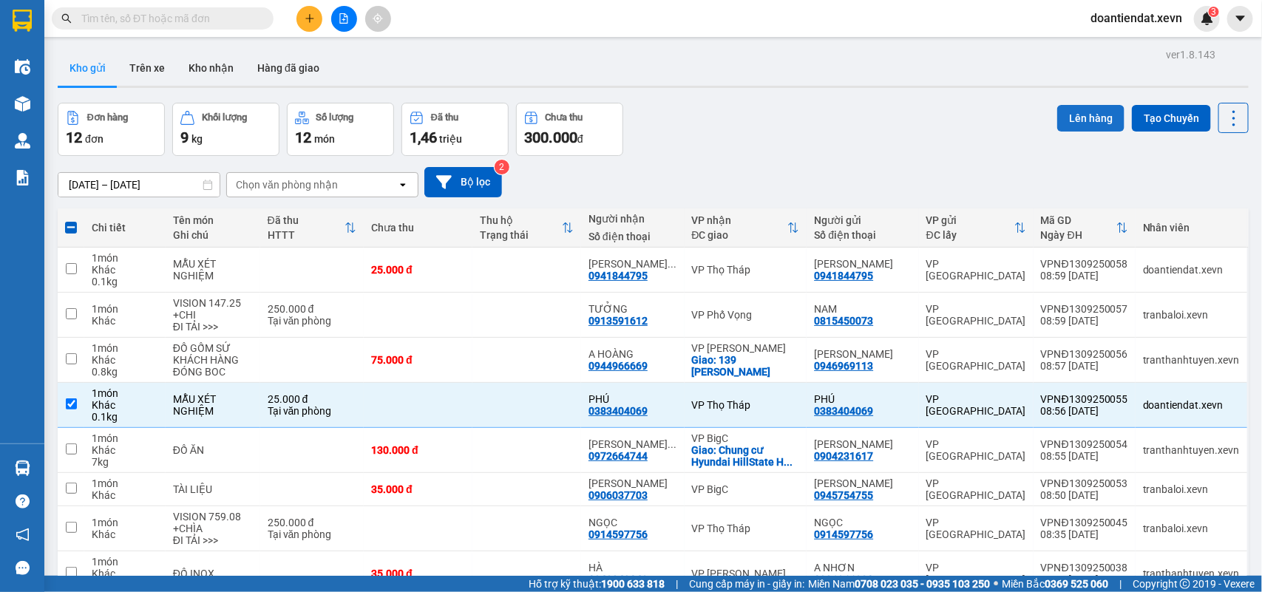
click at [1066, 118] on button "Lên hàng" at bounding box center [1090, 118] width 67 height 27
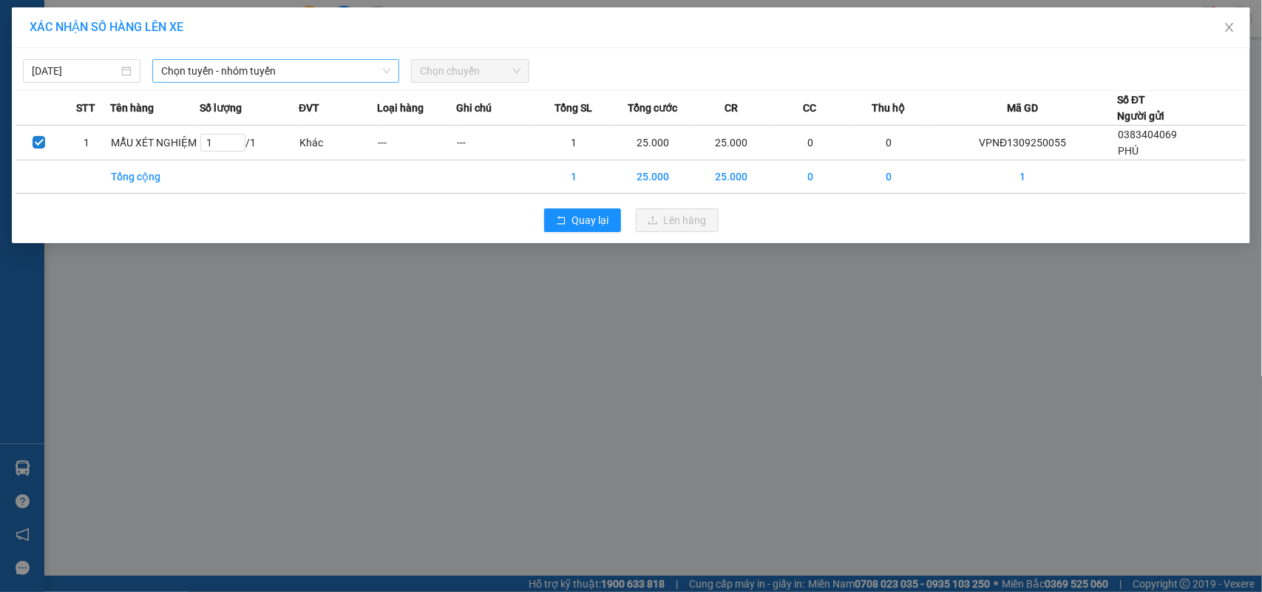
click at [203, 78] on span "Chọn tuyến - nhóm tuyến" at bounding box center [275, 71] width 229 height 22
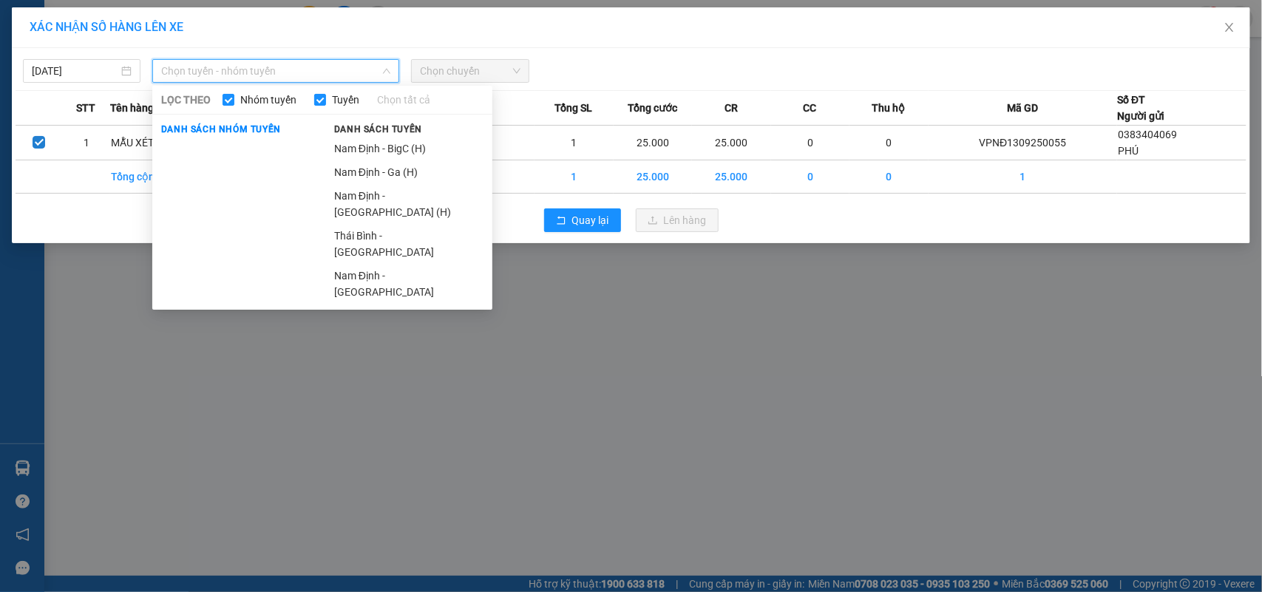
drag, startPoint x: 362, startPoint y: 150, endPoint x: 434, endPoint y: 121, distance: 77.6
click at [368, 149] on li "Nam Định - BigC (H)" at bounding box center [408, 149] width 167 height 24
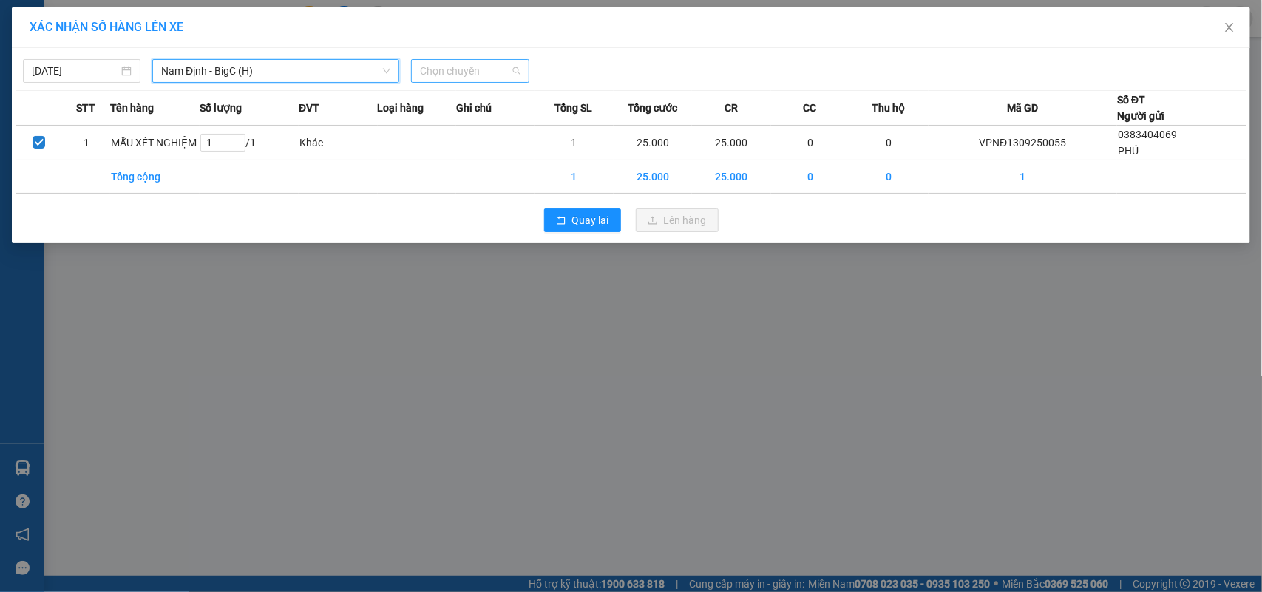
click at [484, 61] on span "Chọn chuyến" at bounding box center [470, 71] width 100 height 22
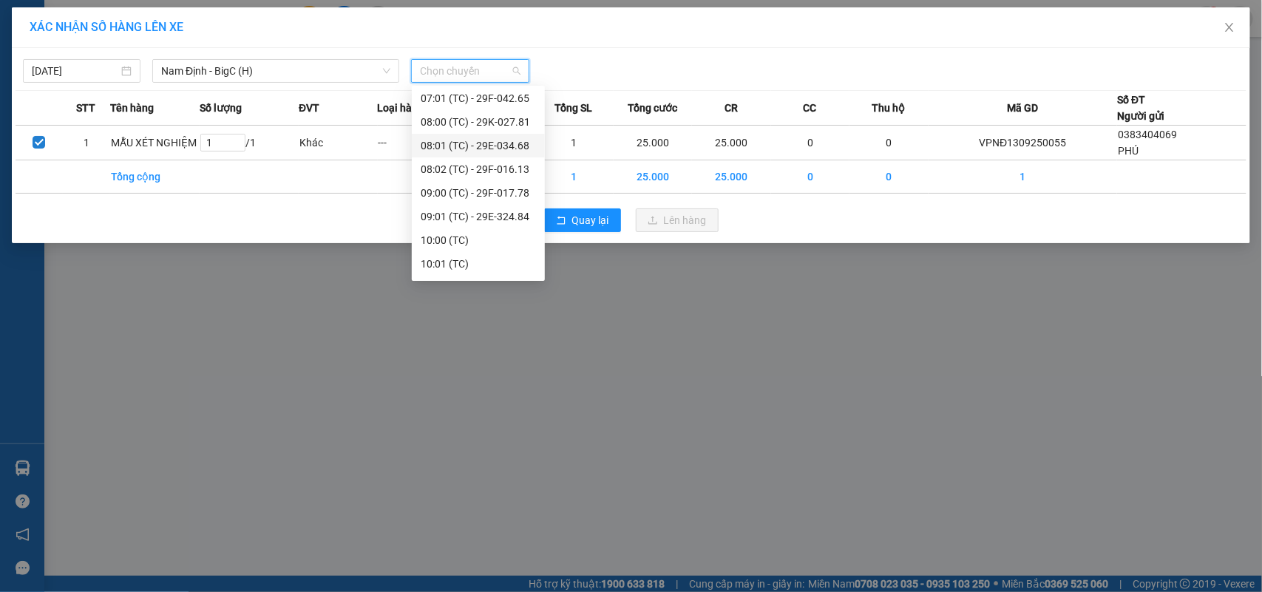
scroll to position [71, 0]
click at [483, 192] on div "09:01 (TC) - 29E-324.84" at bounding box center [478, 195] width 115 height 16
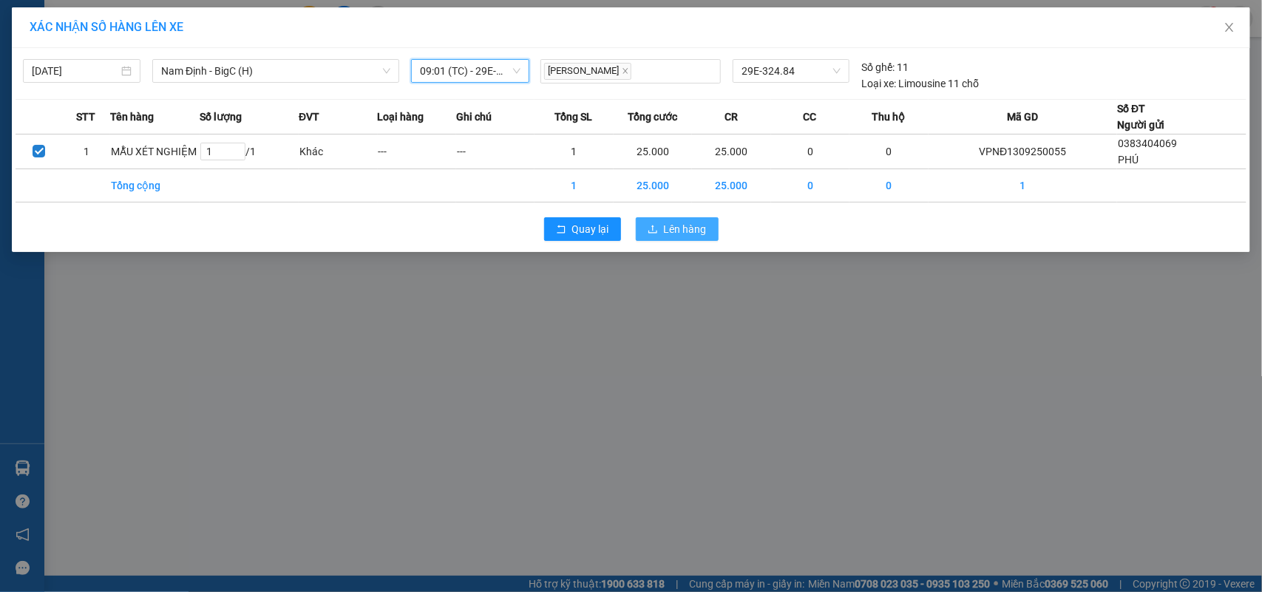
click at [664, 234] on button "Lên hàng" at bounding box center [677, 229] width 83 height 24
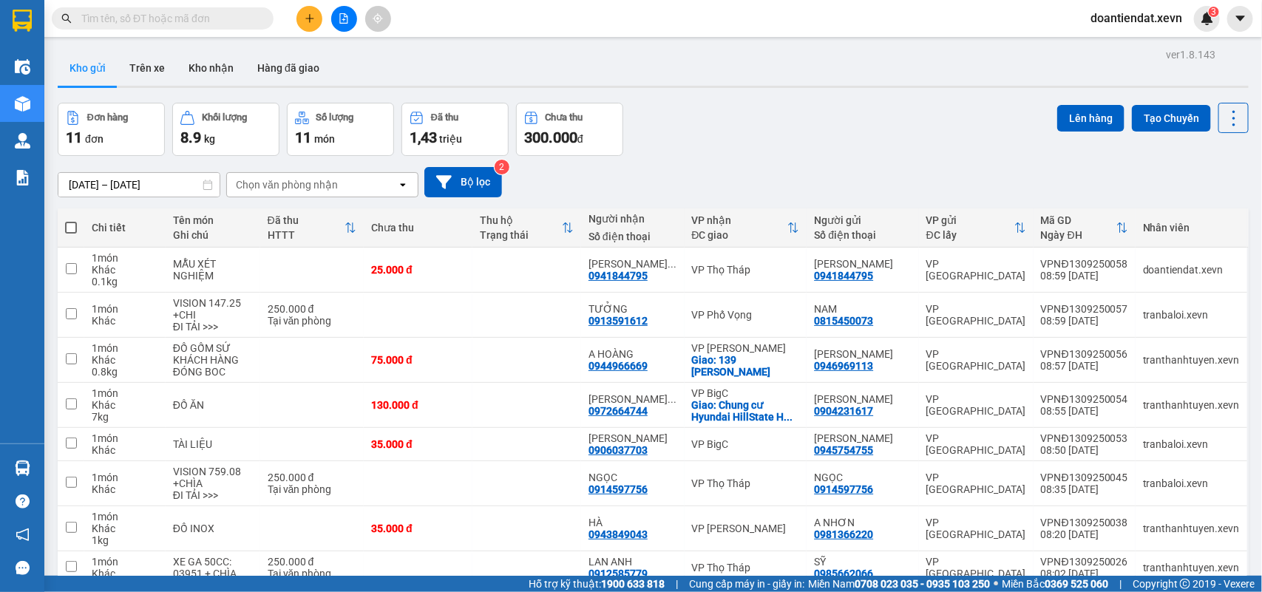
click at [208, 24] on input "text" at bounding box center [168, 18] width 174 height 16
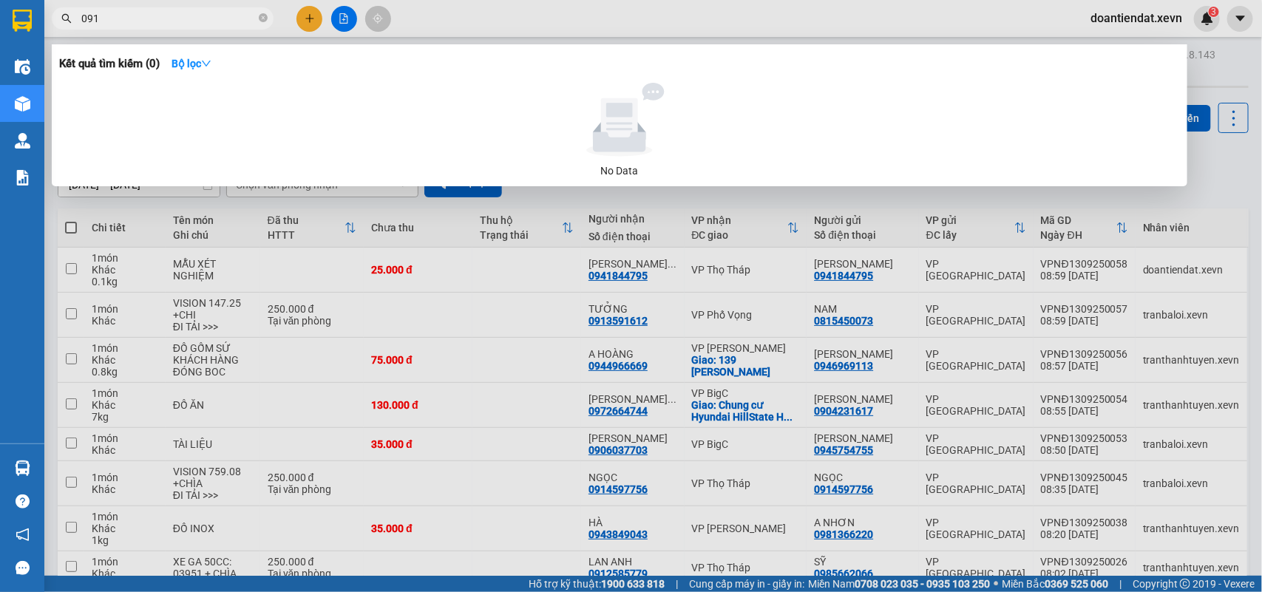
type input "0912"
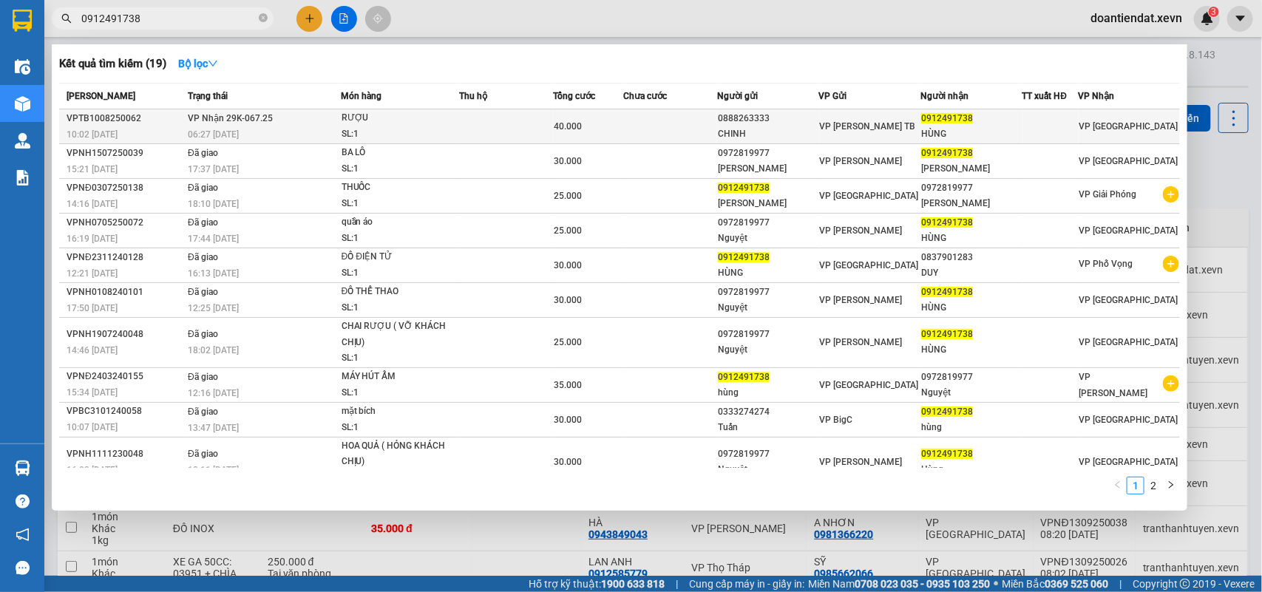
type input "0912491738"
click at [450, 115] on div "RƯỢU" at bounding box center [397, 118] width 111 height 16
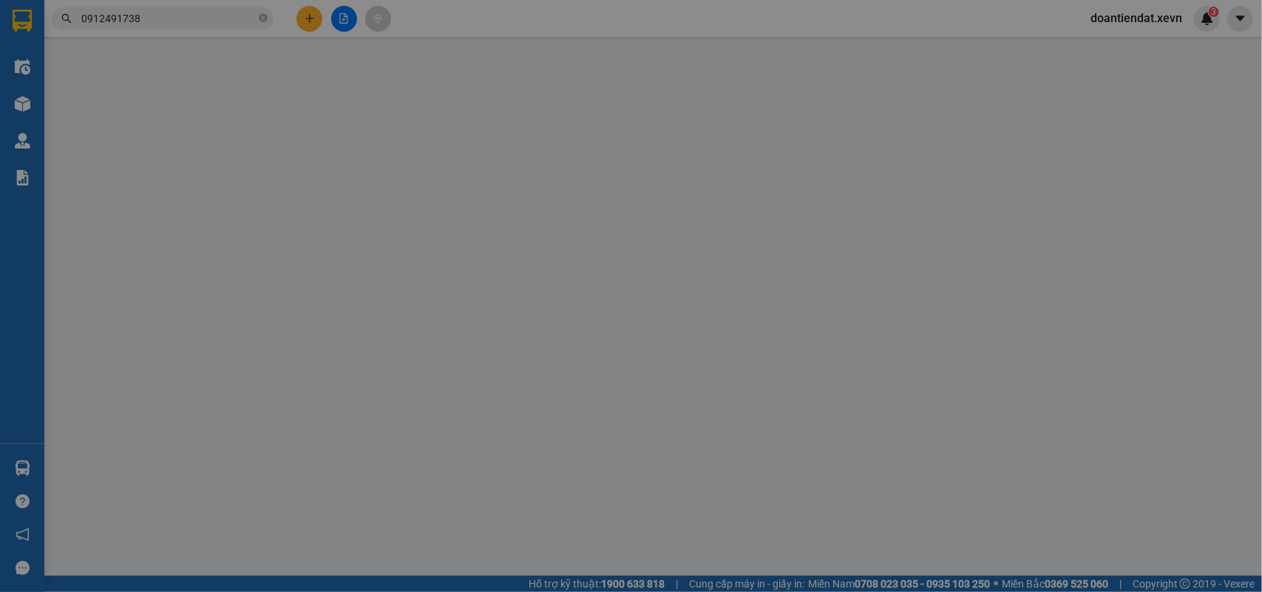
type input "0888263333"
type input "CHINH"
type input "0912491738"
type input "HÙNG"
type input "BÙI TUẤN ANH"
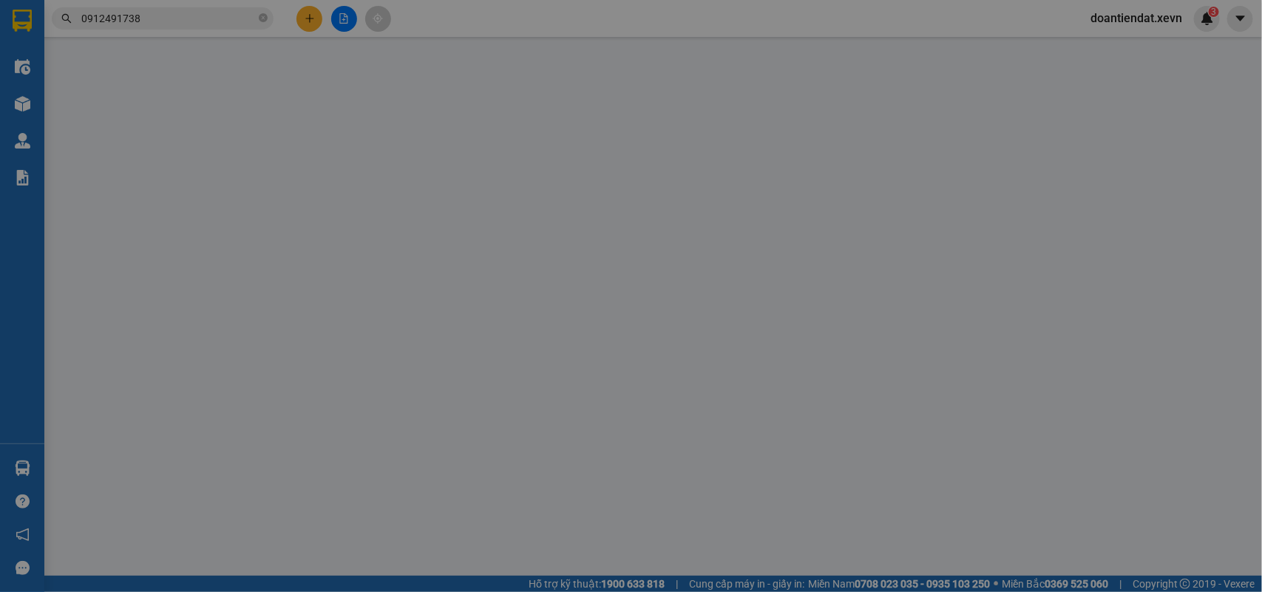
type input "40.000"
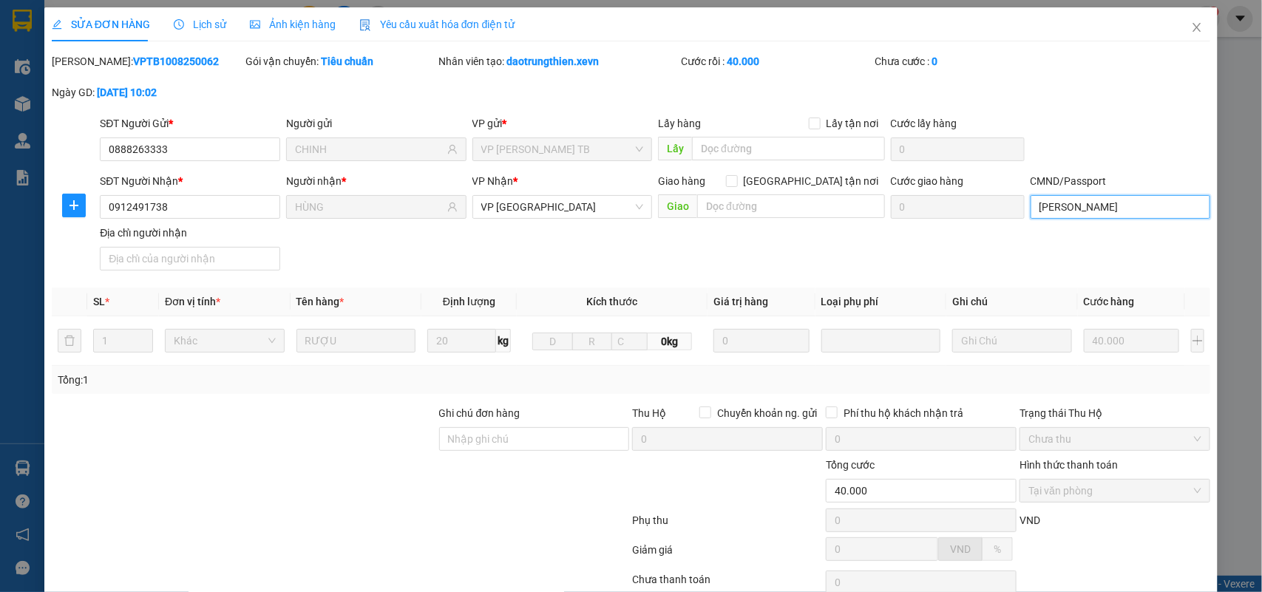
click at [1106, 211] on input "BÙI TUẤN ANH" at bounding box center [1121, 207] width 180 height 24
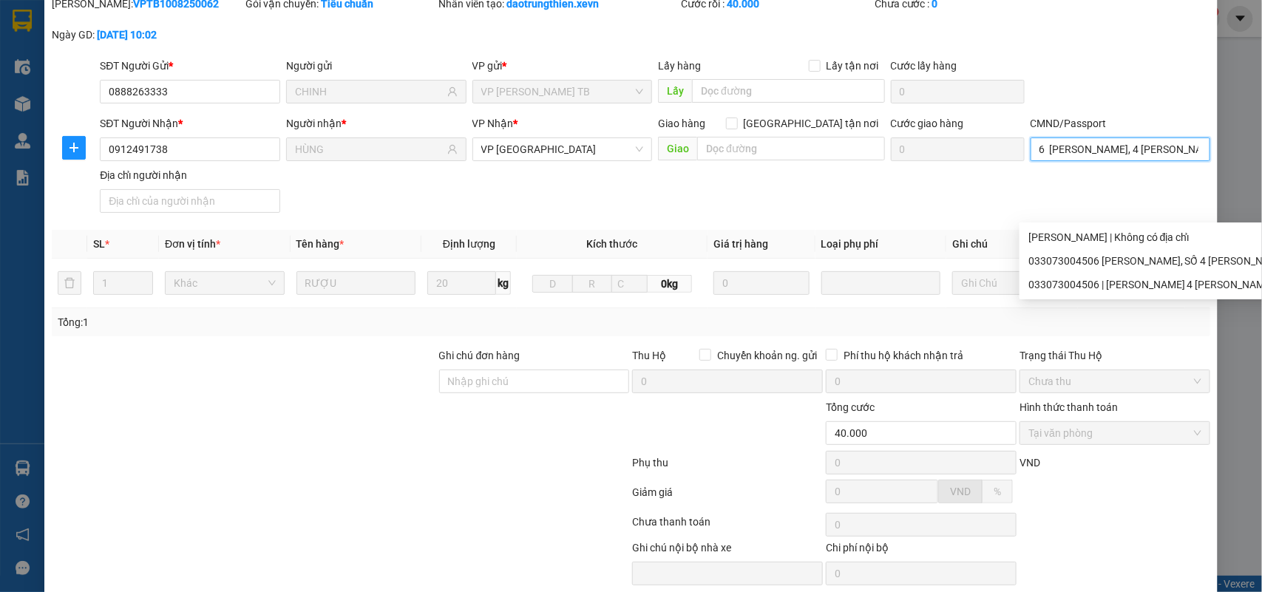
scroll to position [117, 0]
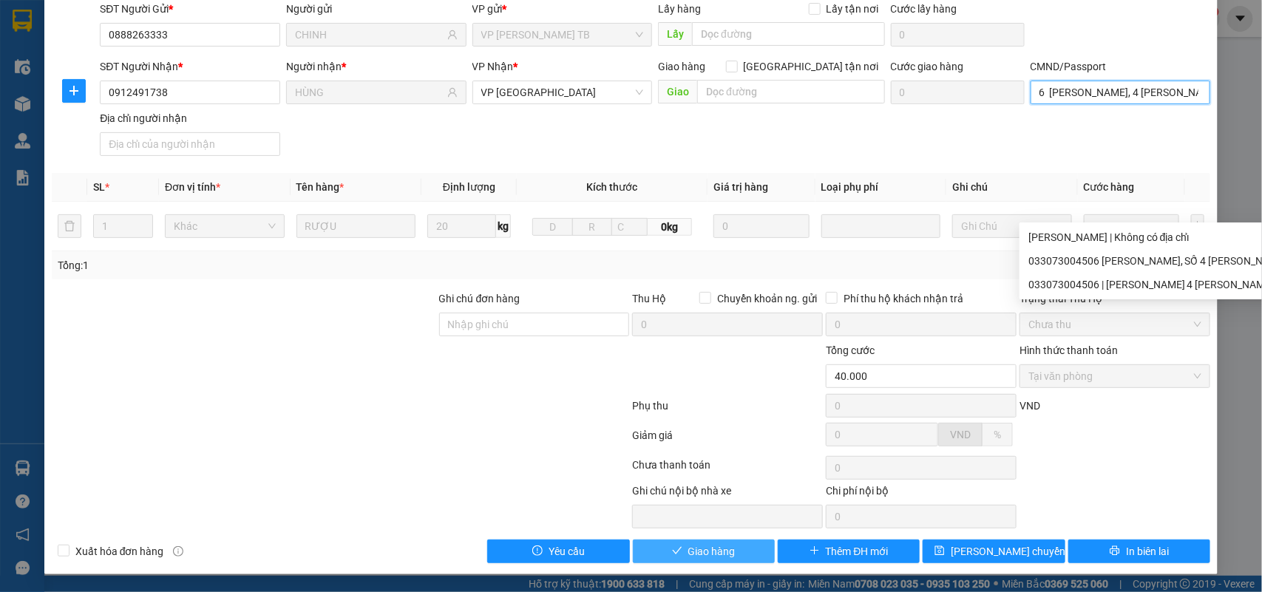
type input "033073004506 NGUYỄN VĂN HÙNG, 4 ĐINH LỄ"
click at [688, 553] on span "Giao hàng" at bounding box center [711, 551] width 47 height 16
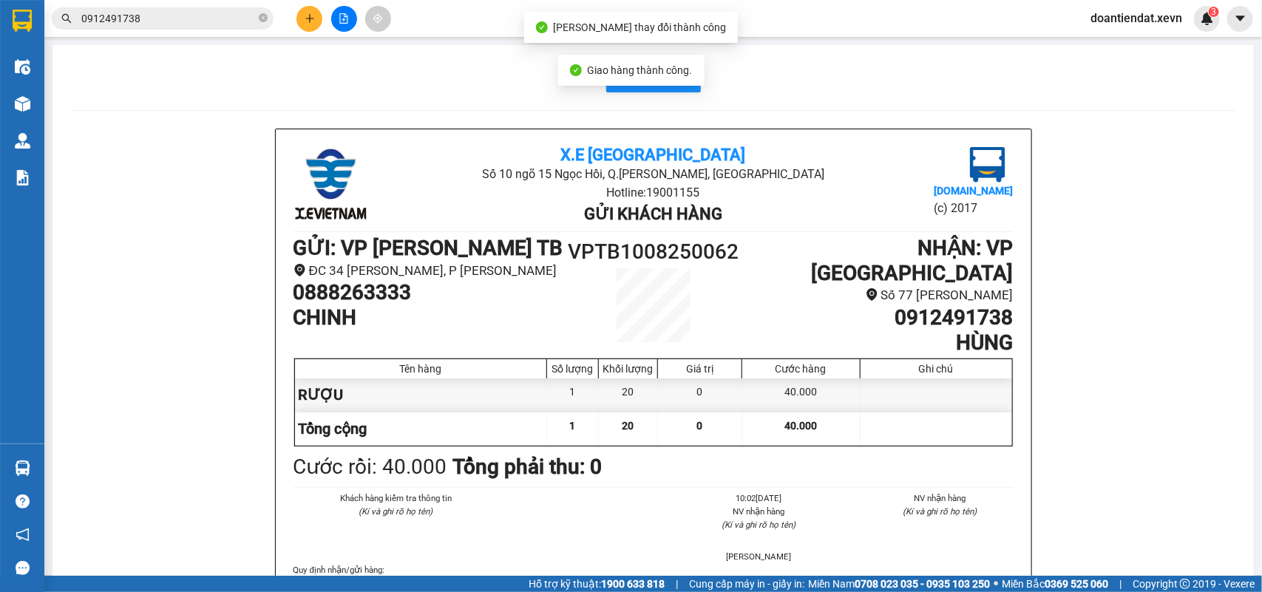
click at [201, 17] on input "0912491738" at bounding box center [168, 18] width 174 height 16
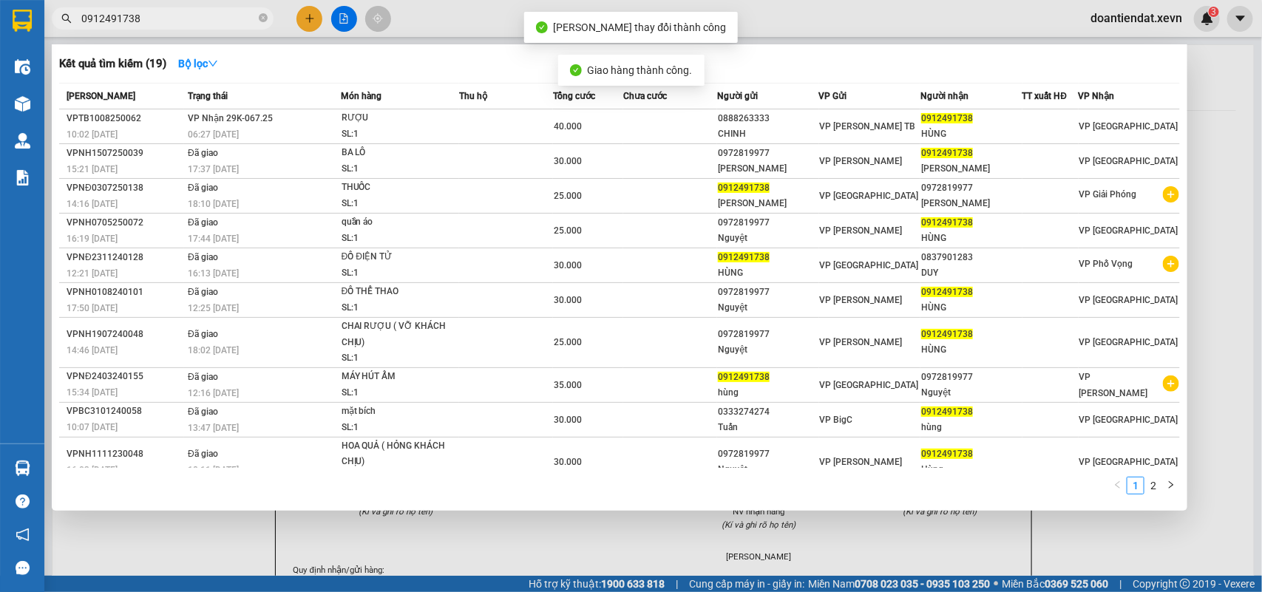
click at [201, 17] on input "0912491738" at bounding box center [168, 18] width 174 height 16
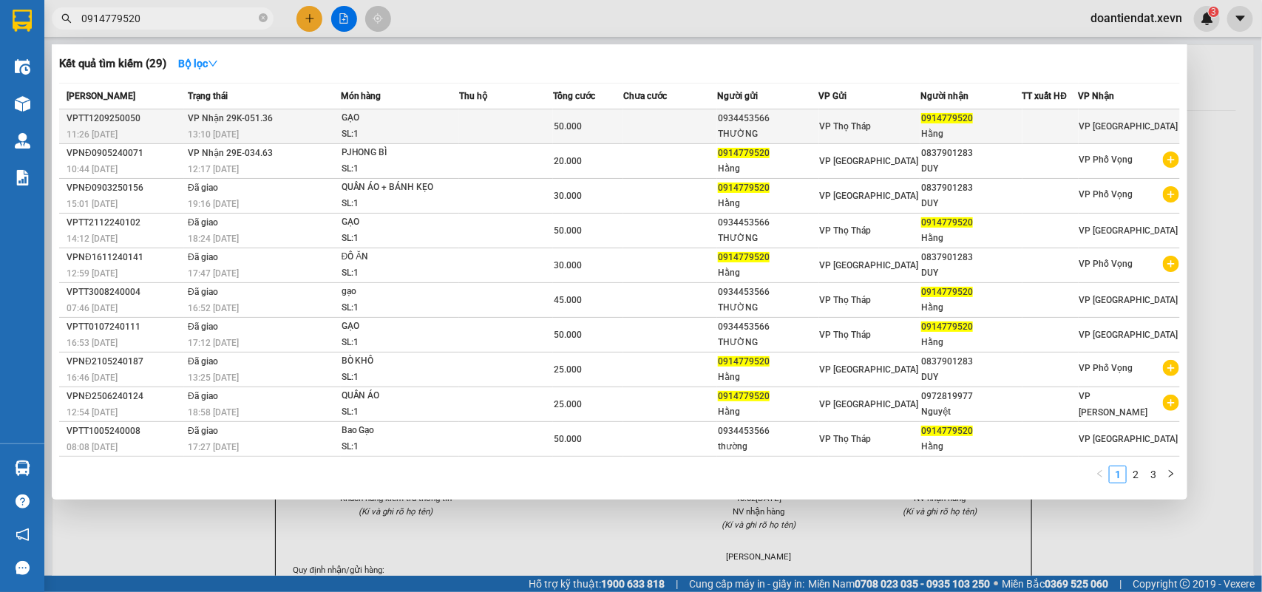
type input "0914779520"
click at [449, 115] on div "GẠO" at bounding box center [397, 118] width 111 height 16
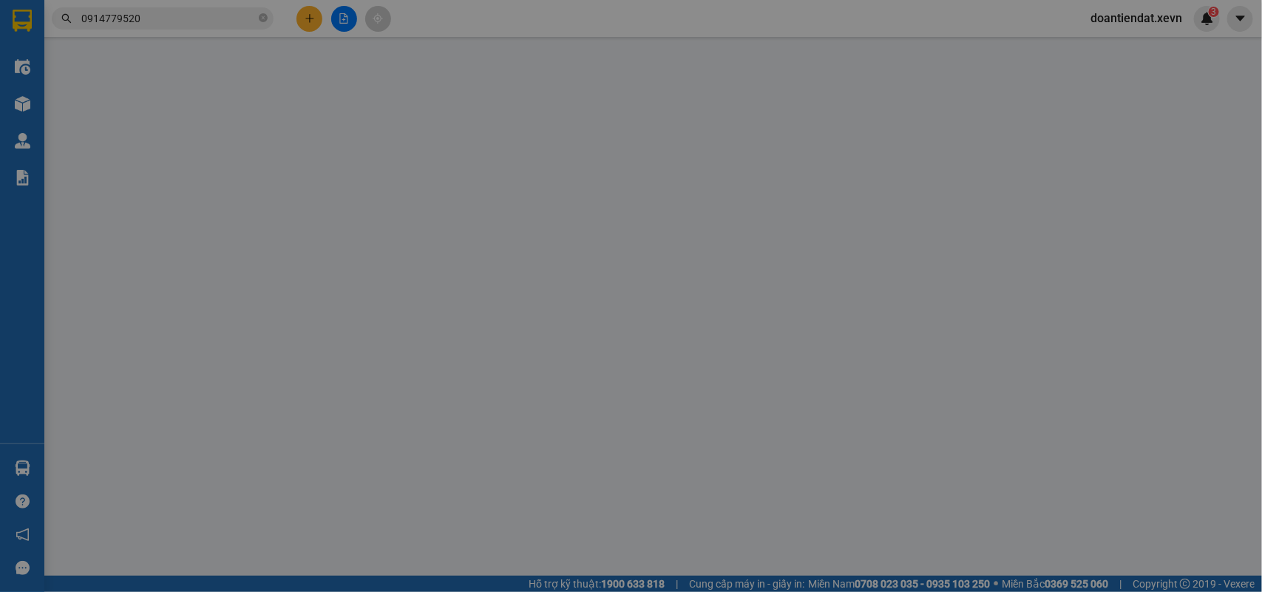
type input "0934453566"
type input "THƯỜNG"
type input "0914779520"
type input "Hằng"
type input "033073004506 NG VĂN HÙNG SỐ 4 ĐINH LỄ"
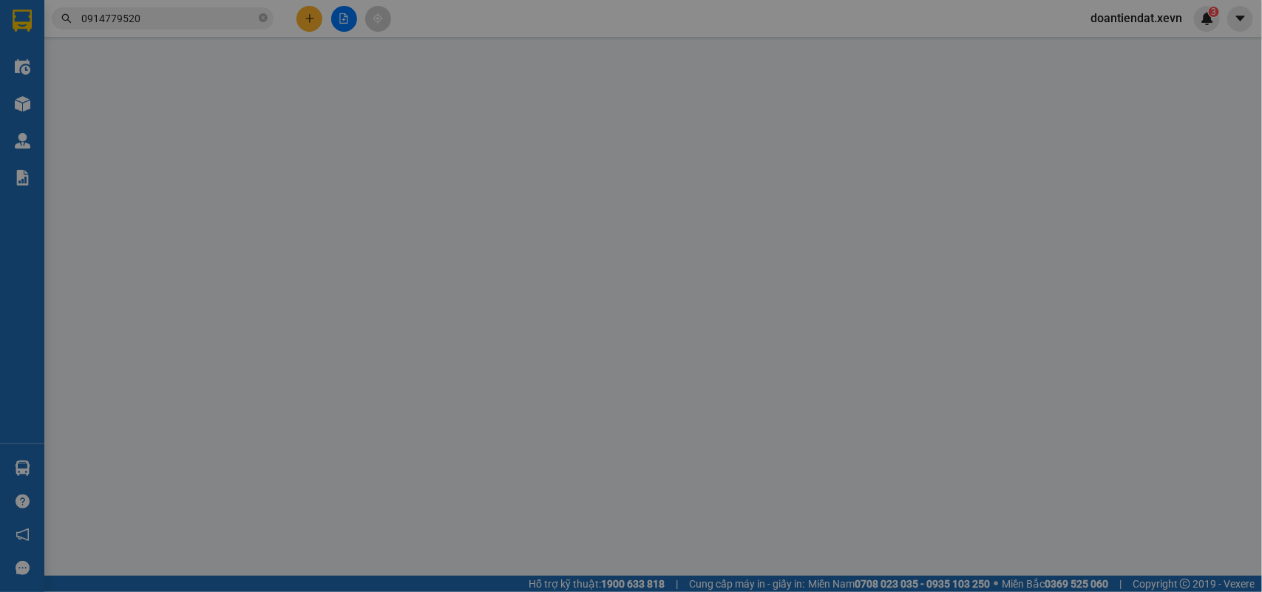
type input "50.000"
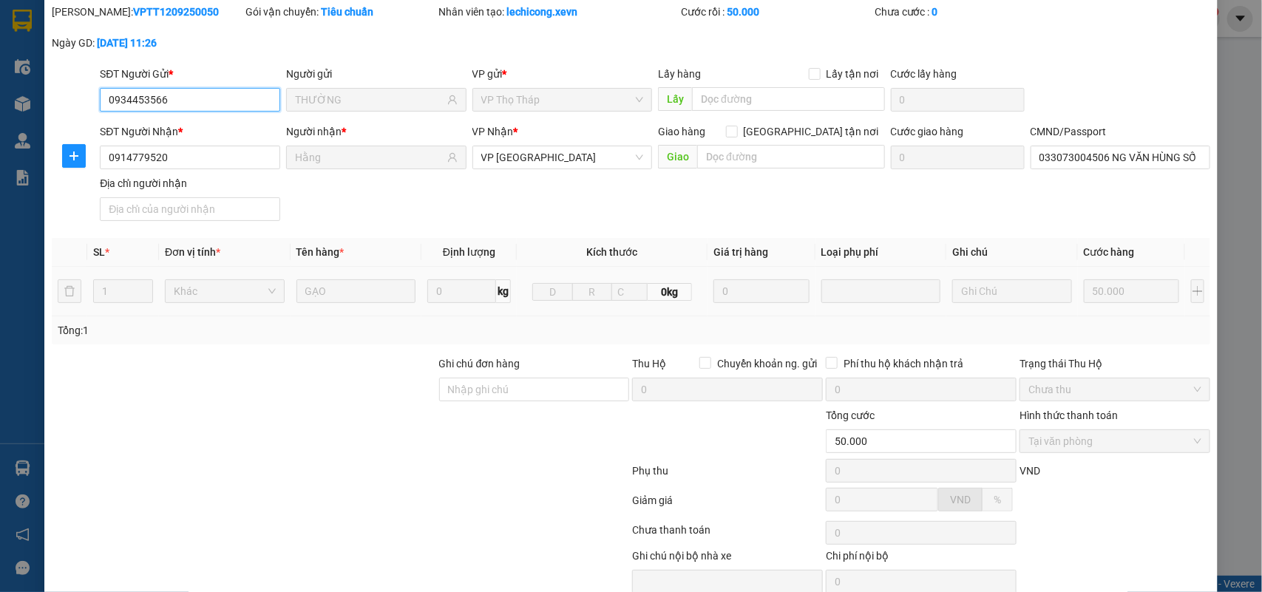
scroll to position [117, 0]
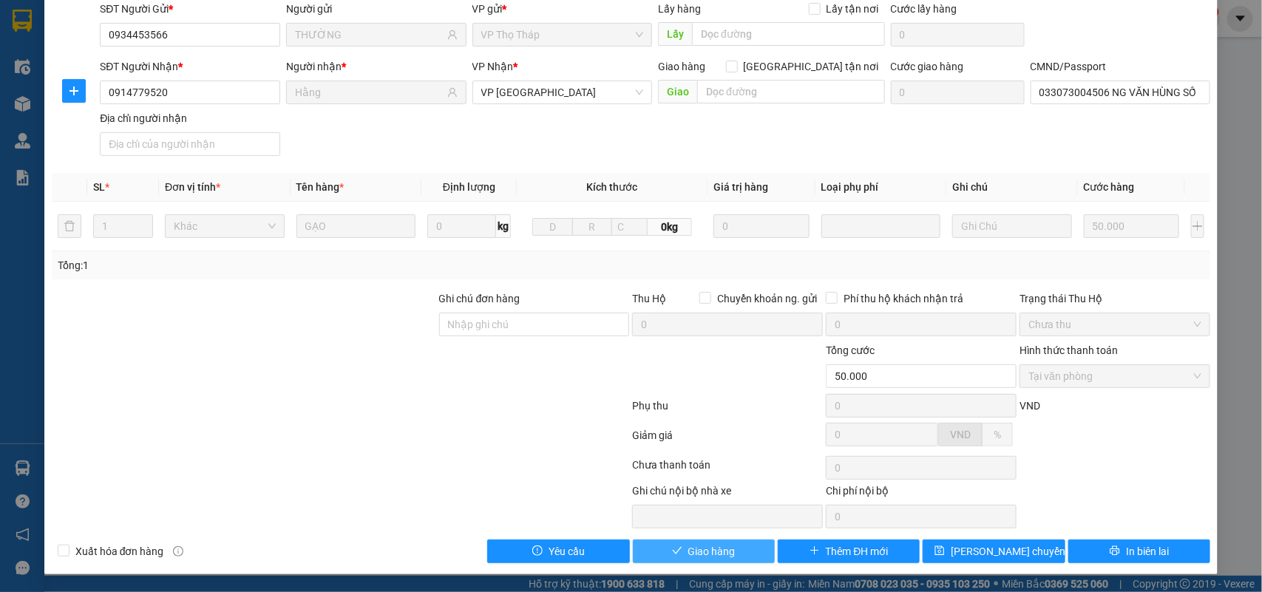
click at [693, 549] on span "Giao hàng" at bounding box center [711, 551] width 47 height 16
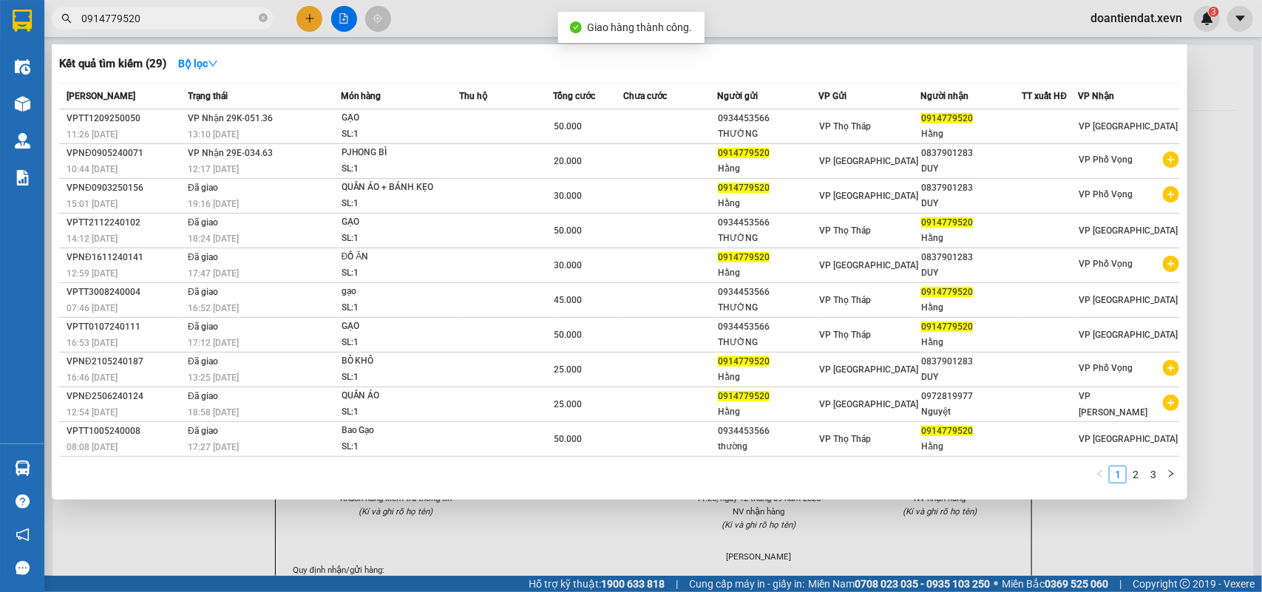
click at [182, 24] on input "0914779520" at bounding box center [168, 18] width 174 height 16
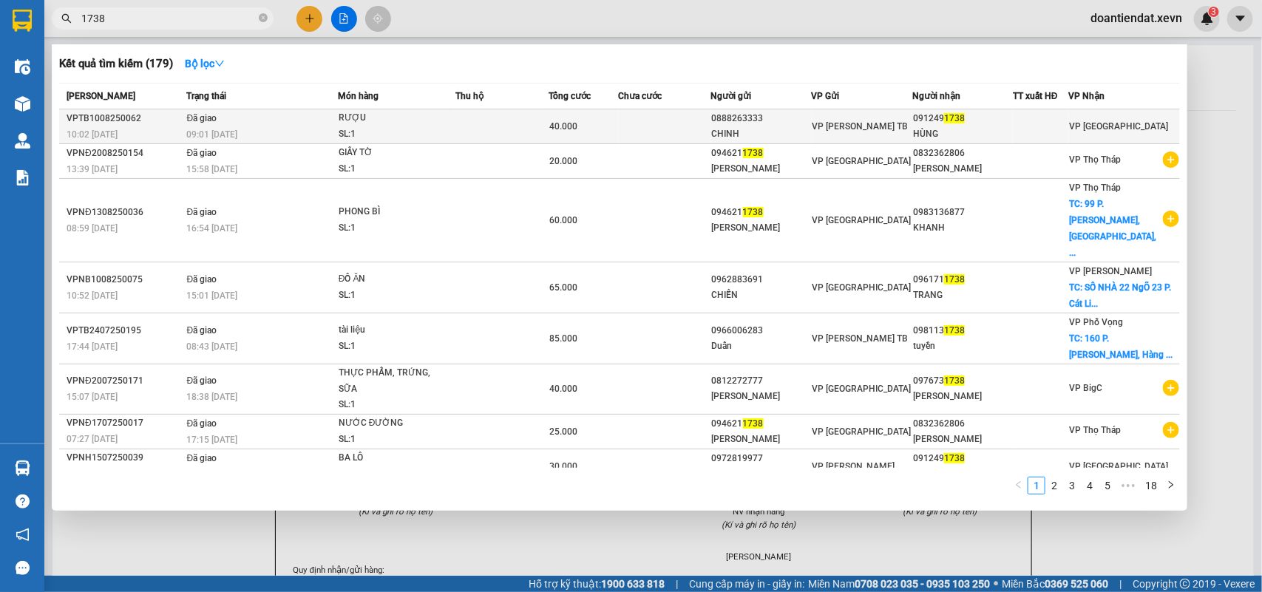
type input "1738"
click at [372, 123] on div "RƯỢU" at bounding box center [394, 118] width 111 height 16
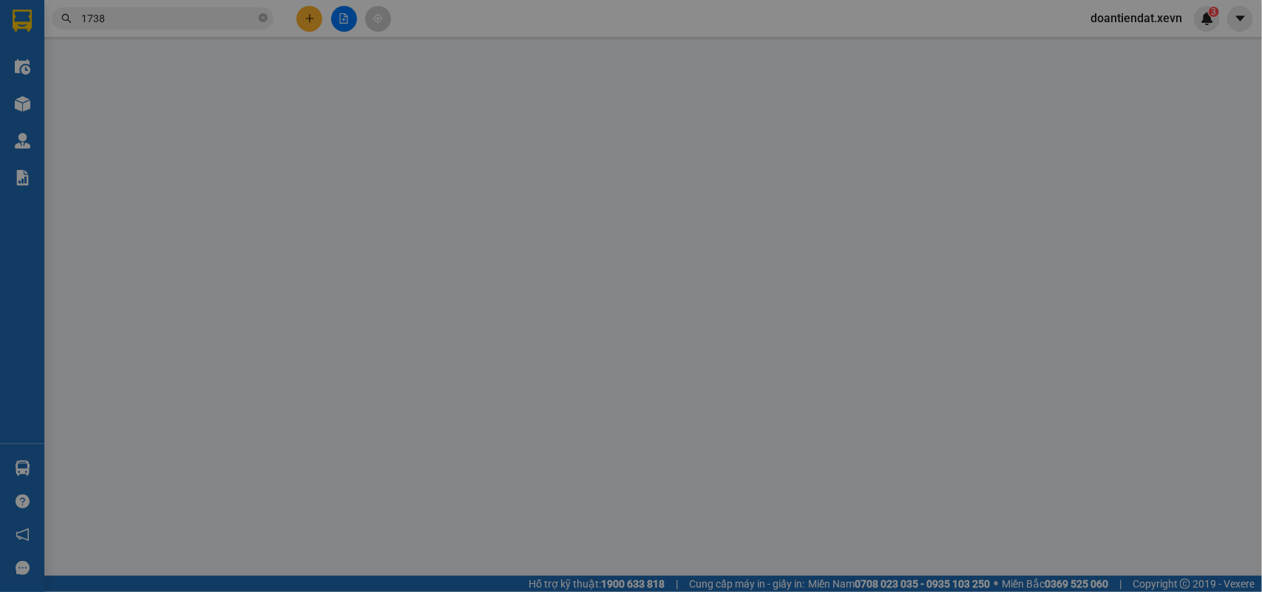
type input "0888263333"
type input "CHINH"
type input "0912491738"
type input "HÙNG"
type input "033073004506 NGUYỄN VĂN HÙNG, 4 ĐINH LỄ"
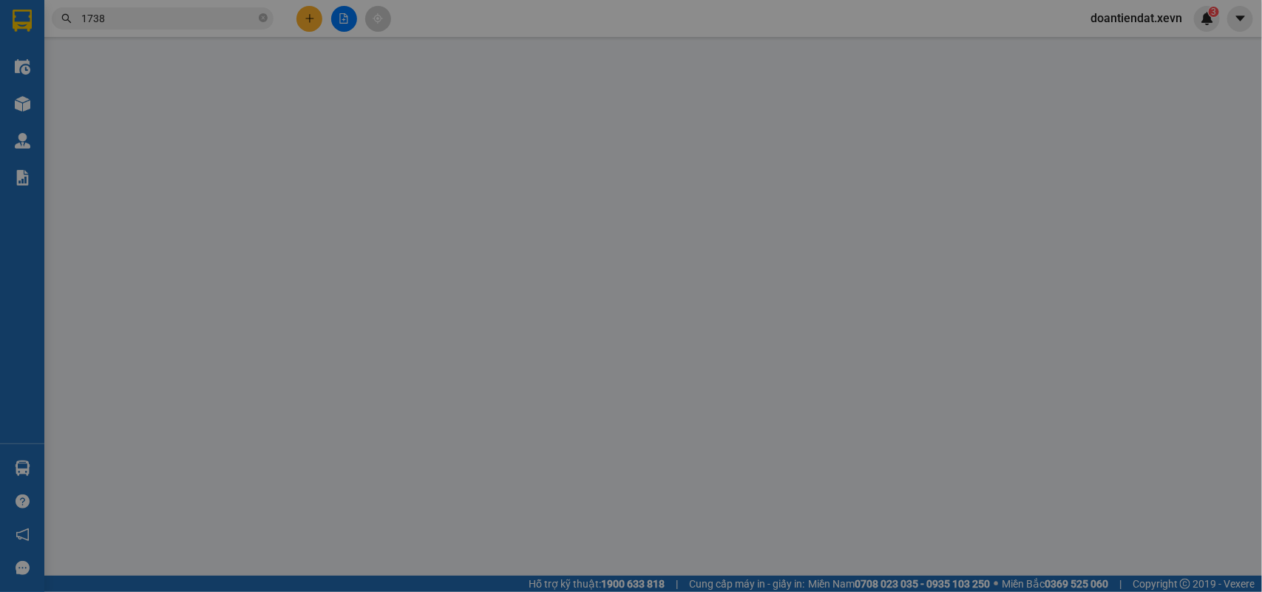
type input "40.000"
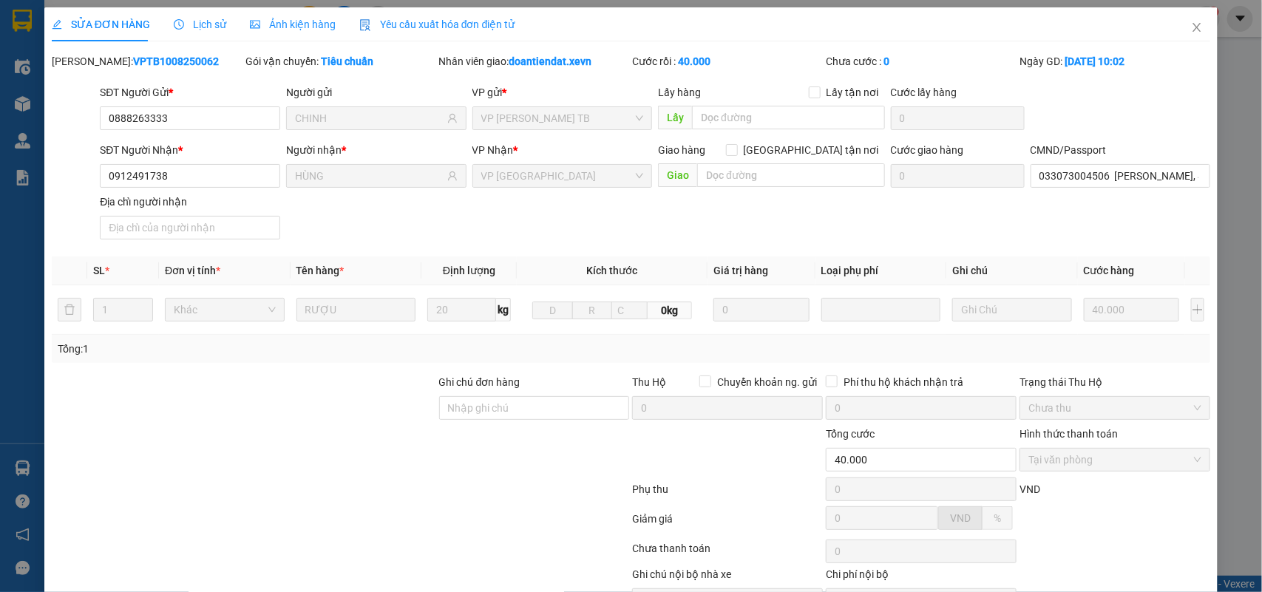
click at [202, 20] on span "Lịch sử" at bounding box center [200, 24] width 52 height 12
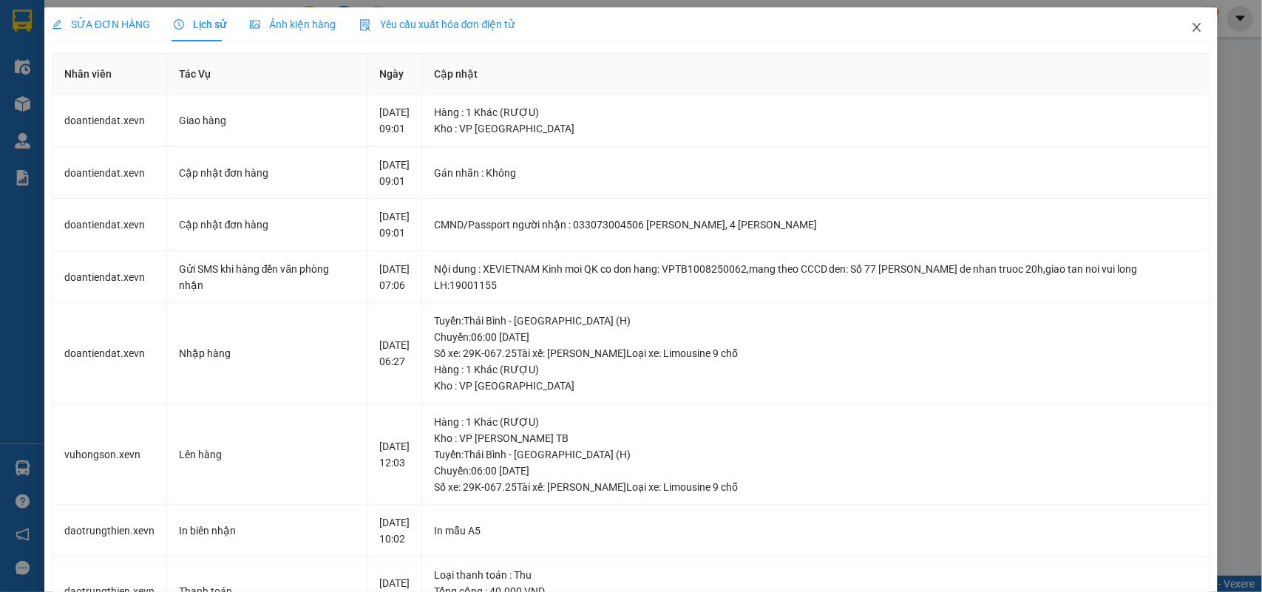
click at [1193, 27] on icon "close" at bounding box center [1197, 27] width 8 height 9
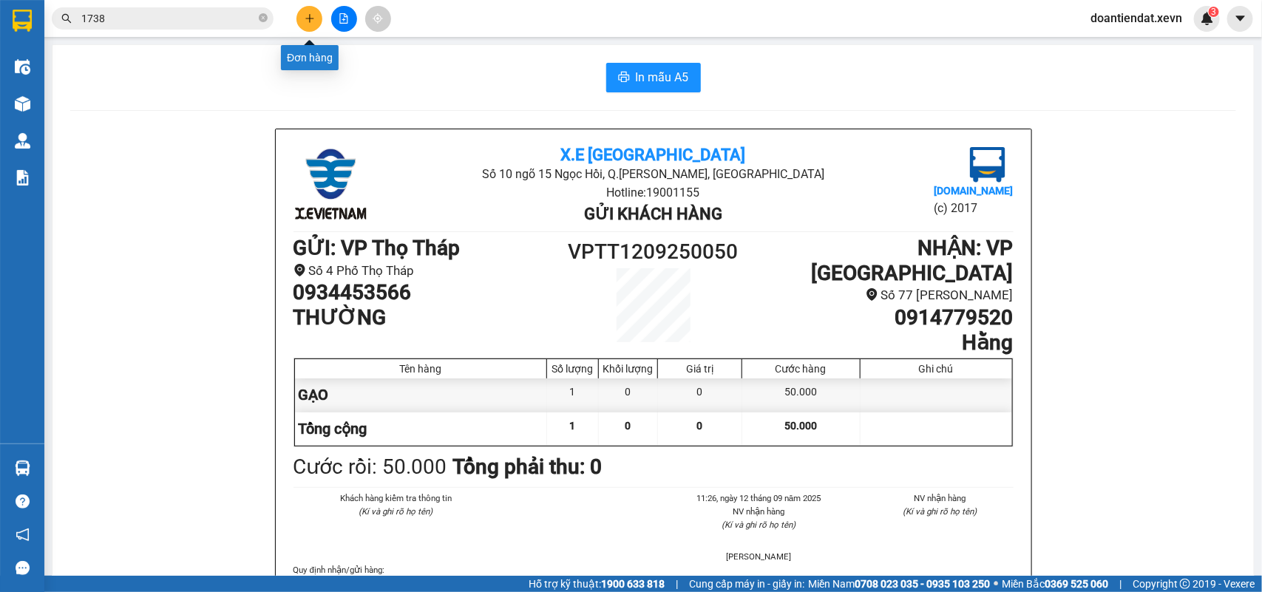
click at [305, 15] on icon "plus" at bounding box center [310, 18] width 10 height 10
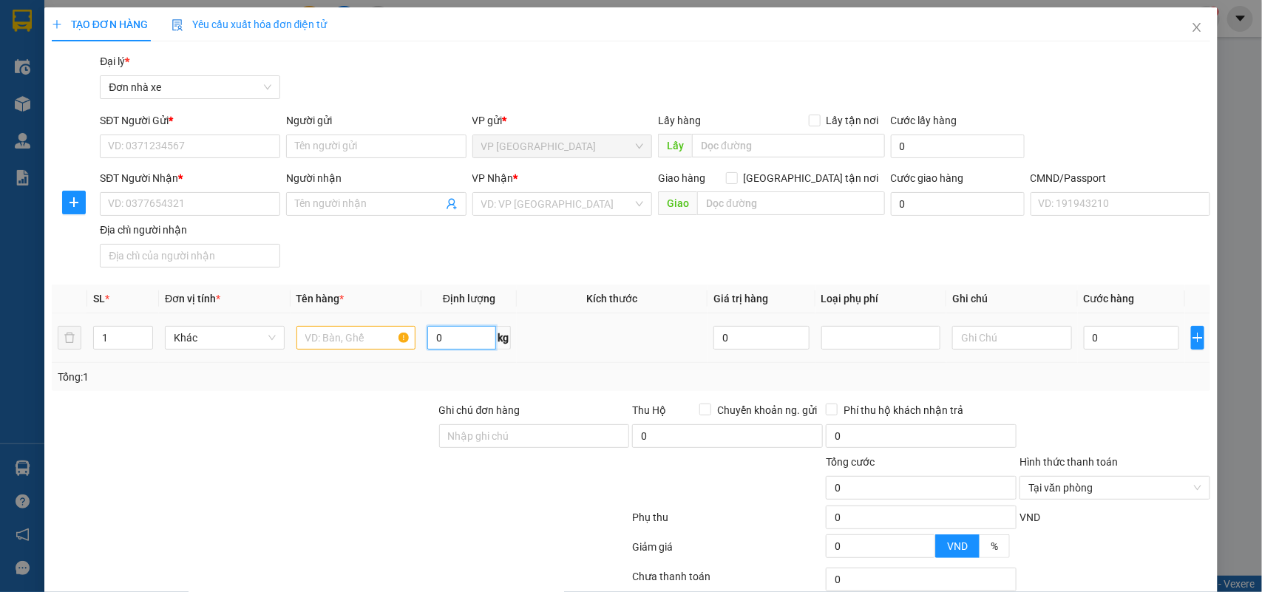
click at [444, 335] on input "0" at bounding box center [461, 338] width 69 height 24
type input "27"
click at [143, 334] on icon "up" at bounding box center [145, 334] width 5 height 5
type input "3"
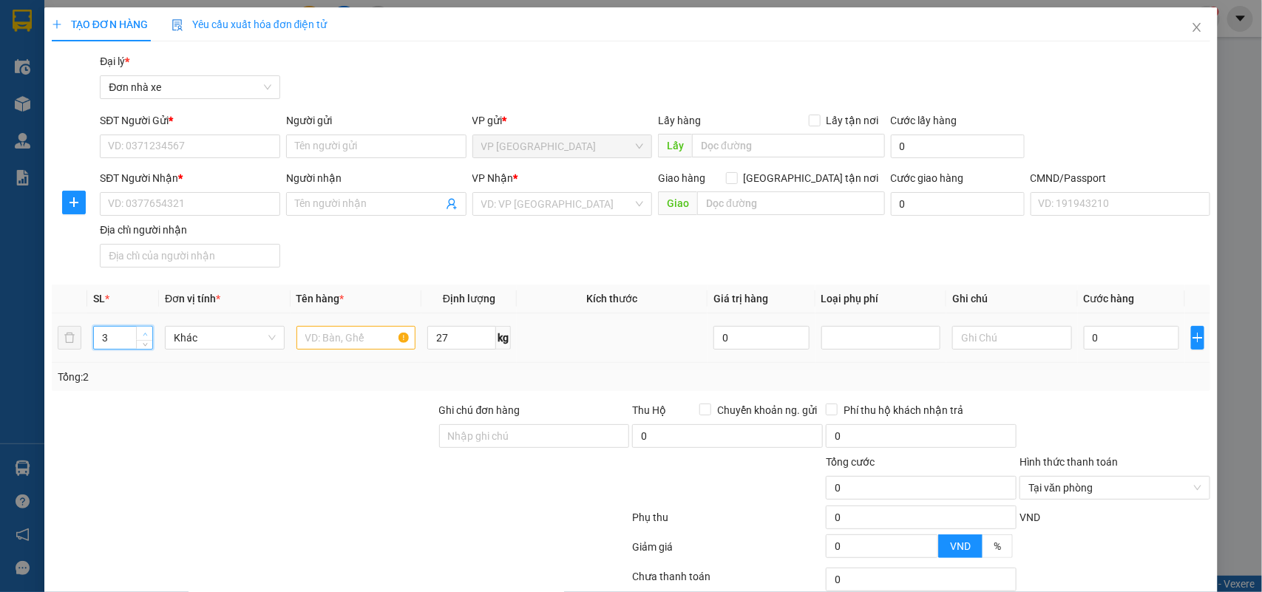
click at [143, 334] on icon "up" at bounding box center [145, 334] width 5 height 5
click at [303, 338] on input "text" at bounding box center [356, 338] width 120 height 24
type input "3 KIỆN ĐỒ ĐIỆN"
click at [1103, 340] on input "0" at bounding box center [1131, 338] width 95 height 24
type input "9"
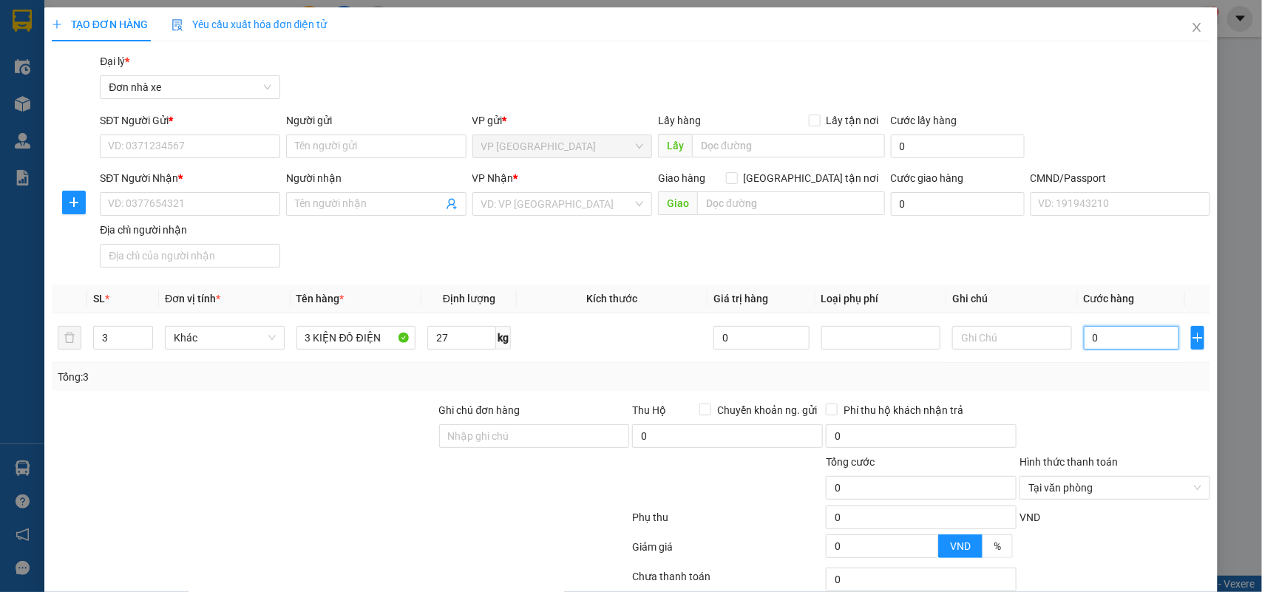
type input "9"
type input "90"
type input "90.000"
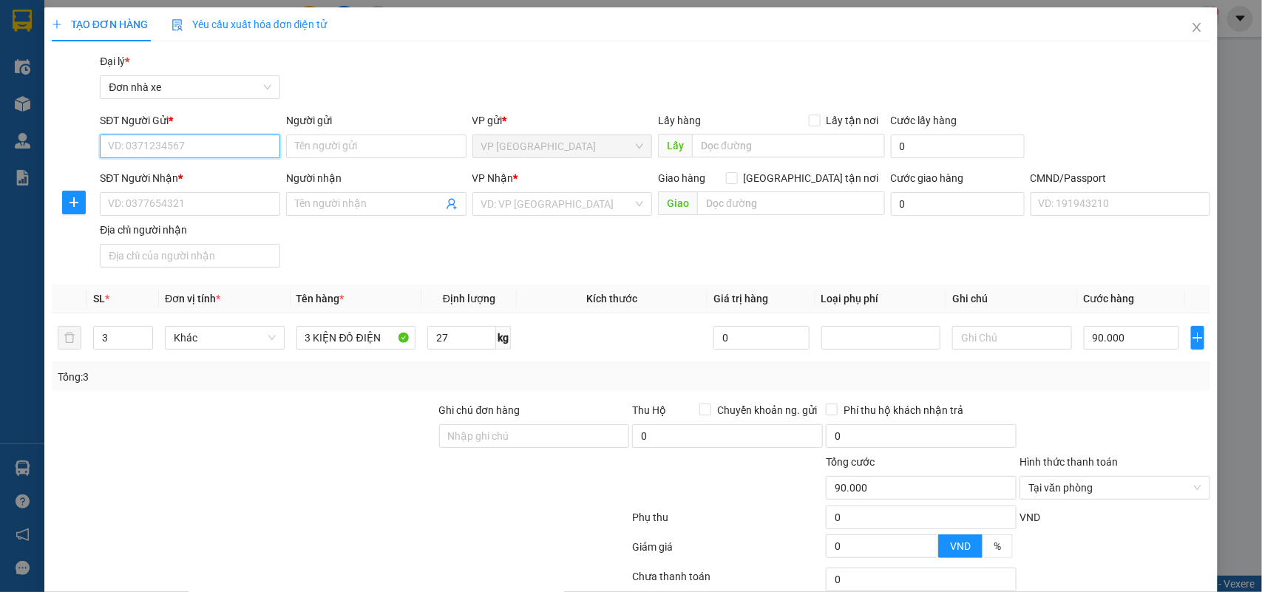
click at [202, 144] on input "SĐT Người Gửi *" at bounding box center [190, 147] width 180 height 24
type input "0918814575"
click at [192, 171] on div "0918814575 - TRẦN ĐÌNH HOÀNG" at bounding box center [188, 176] width 160 height 16
type input "TRẦN ĐÌNH HOÀNG"
type input "0866789042"
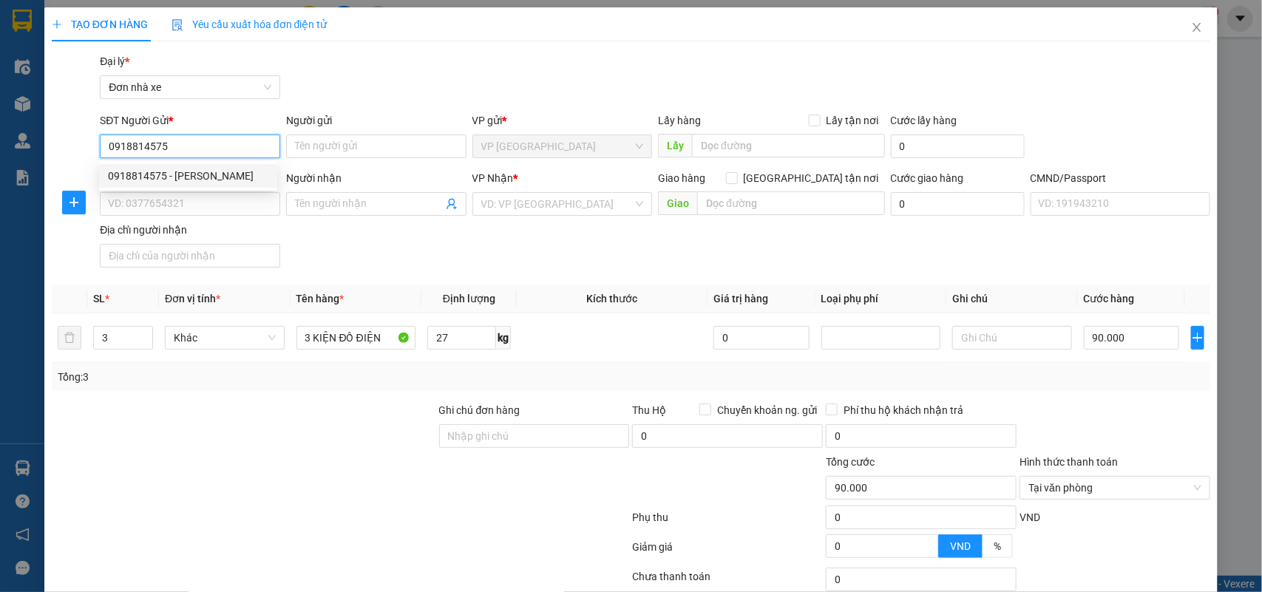
type input "VINH"
type input "038098012786 LÊ HOÀNG VINH HẬU LỘC THANH HOÁ"
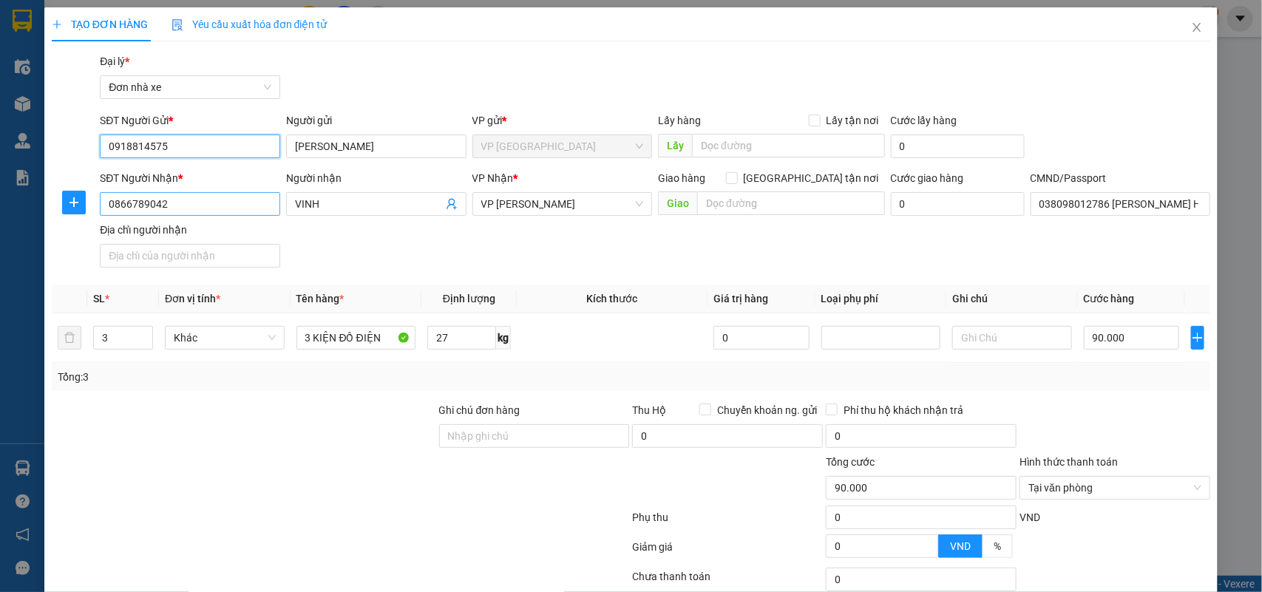
type input "0918814575"
click at [234, 203] on input "0866789042" at bounding box center [190, 204] width 180 height 24
type input "0979333792"
click at [390, 208] on input "VINH" at bounding box center [369, 204] width 148 height 16
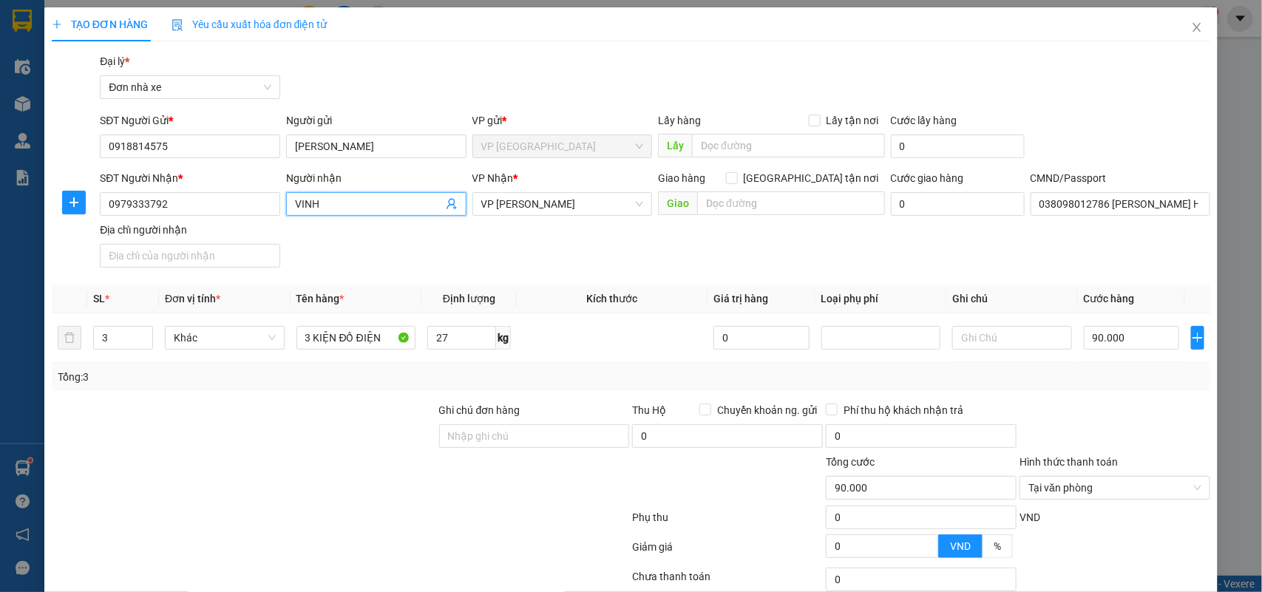
click at [390, 208] on input "VINH" at bounding box center [369, 204] width 148 height 16
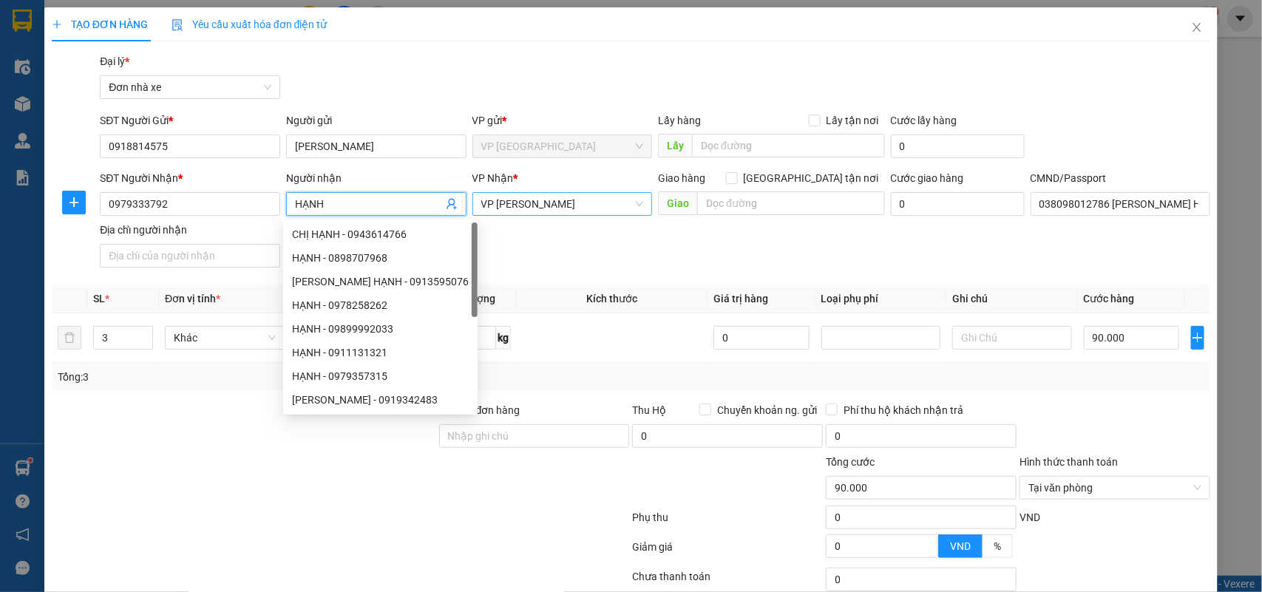
click at [548, 205] on span "VP [PERSON_NAME]" at bounding box center [562, 204] width 163 height 22
type input "HẠNH"
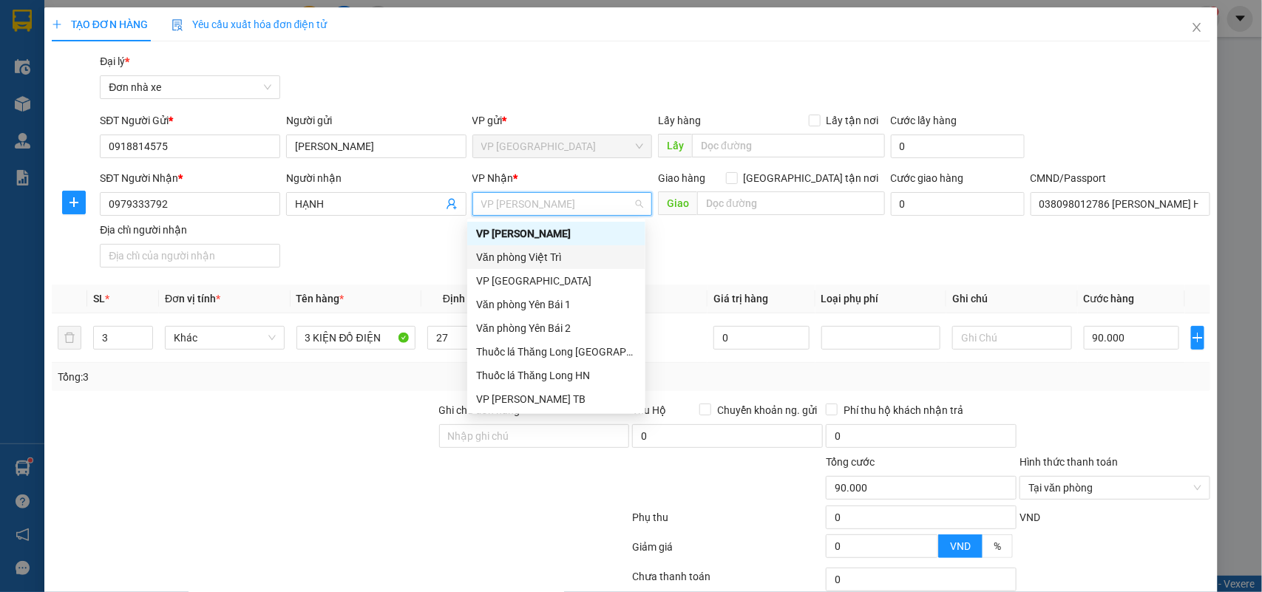
type input "B"
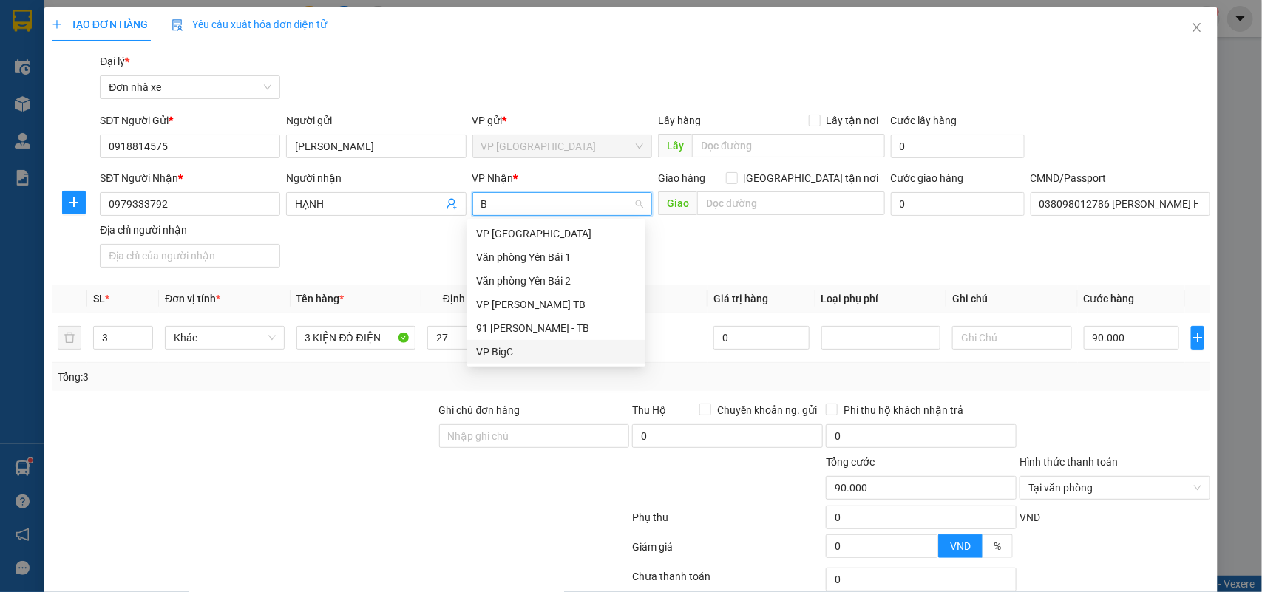
click at [492, 353] on div "VP BigC" at bounding box center [556, 352] width 160 height 16
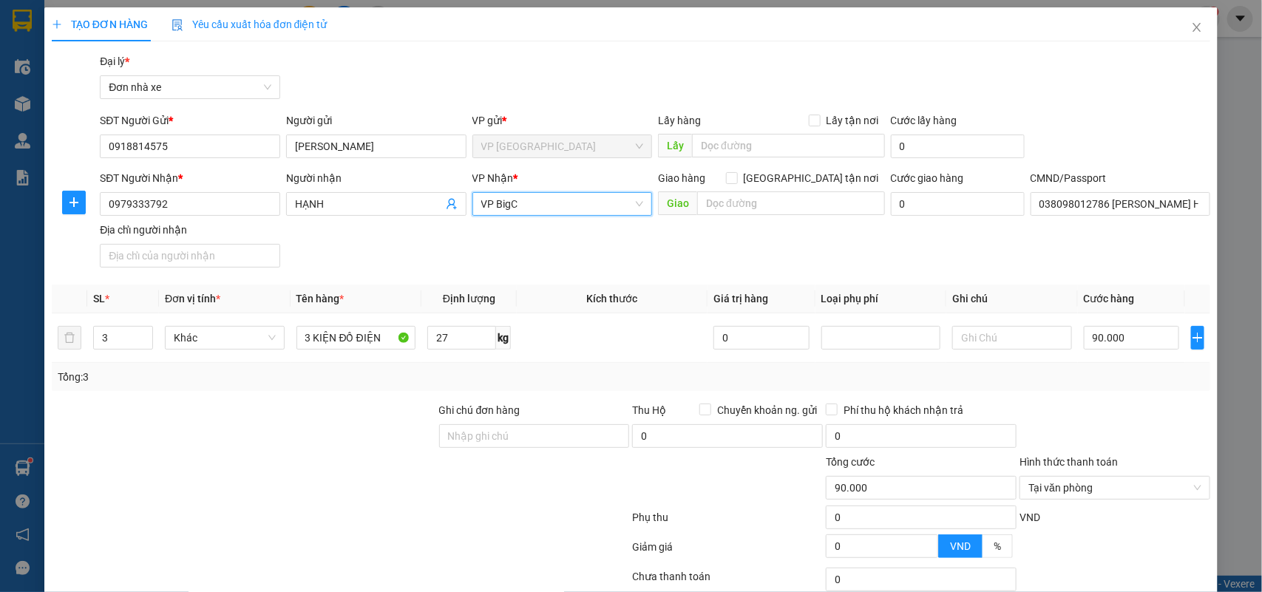
drag, startPoint x: 1044, startPoint y: 404, endPoint x: 1102, endPoint y: 419, distance: 59.5
click at [1051, 404] on div at bounding box center [1115, 428] width 194 height 52
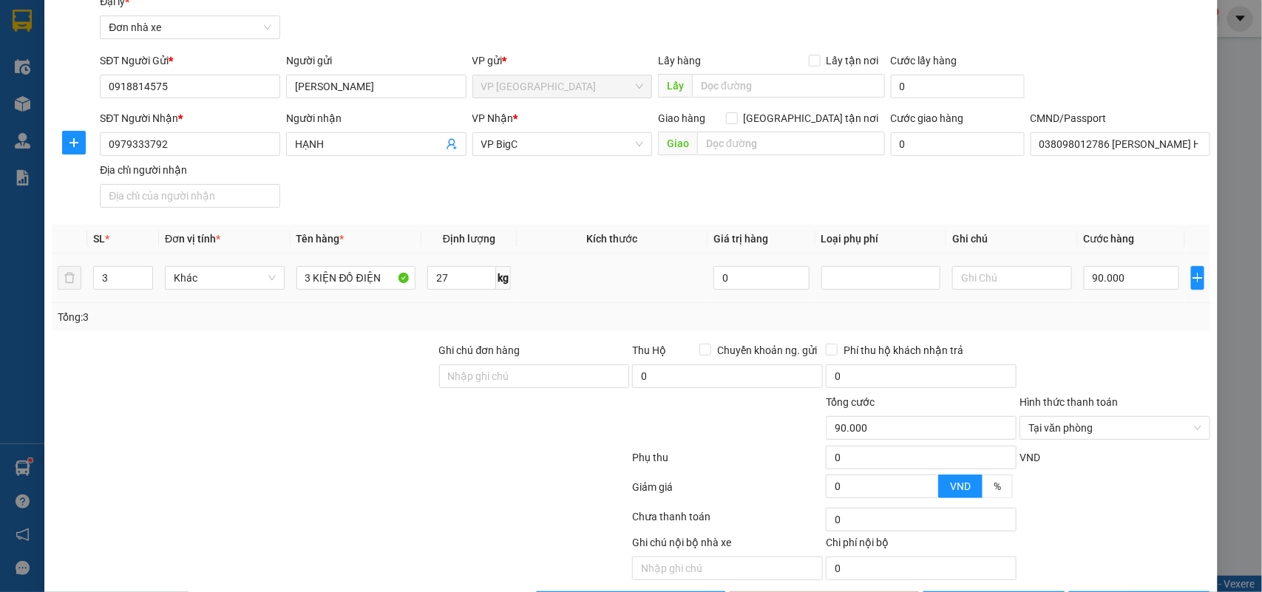
scroll to position [92, 0]
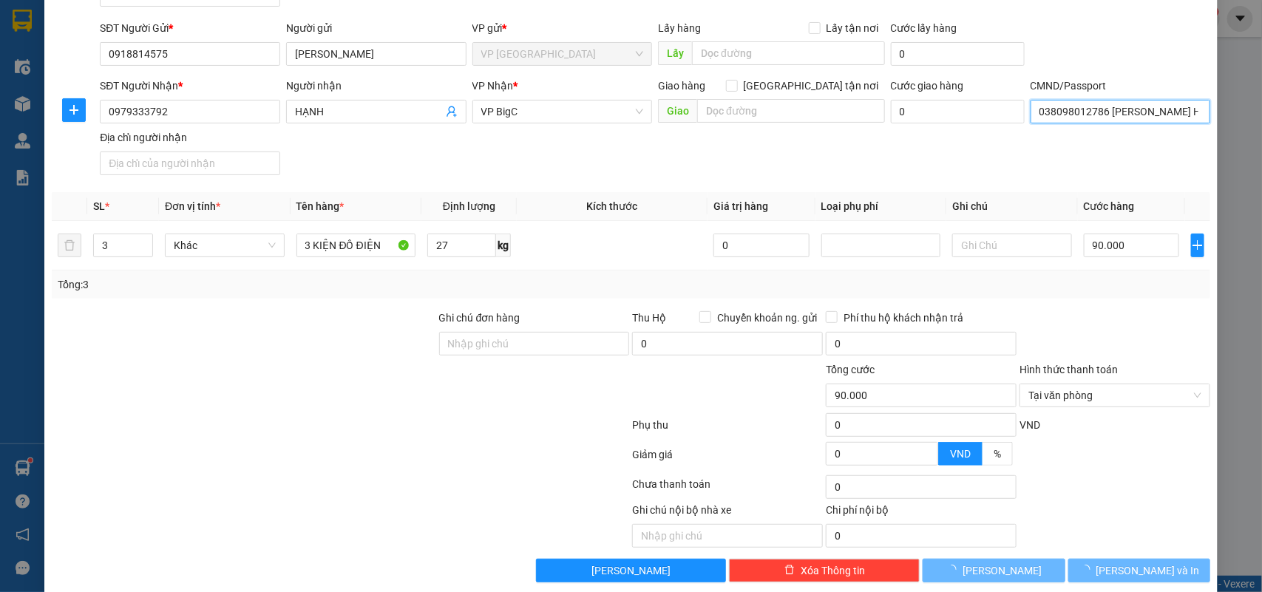
click at [1092, 118] on input "038098012786 LÊ HOÀNG VINH HẬU LỘC THANH HOÁ" at bounding box center [1121, 112] width 180 height 24
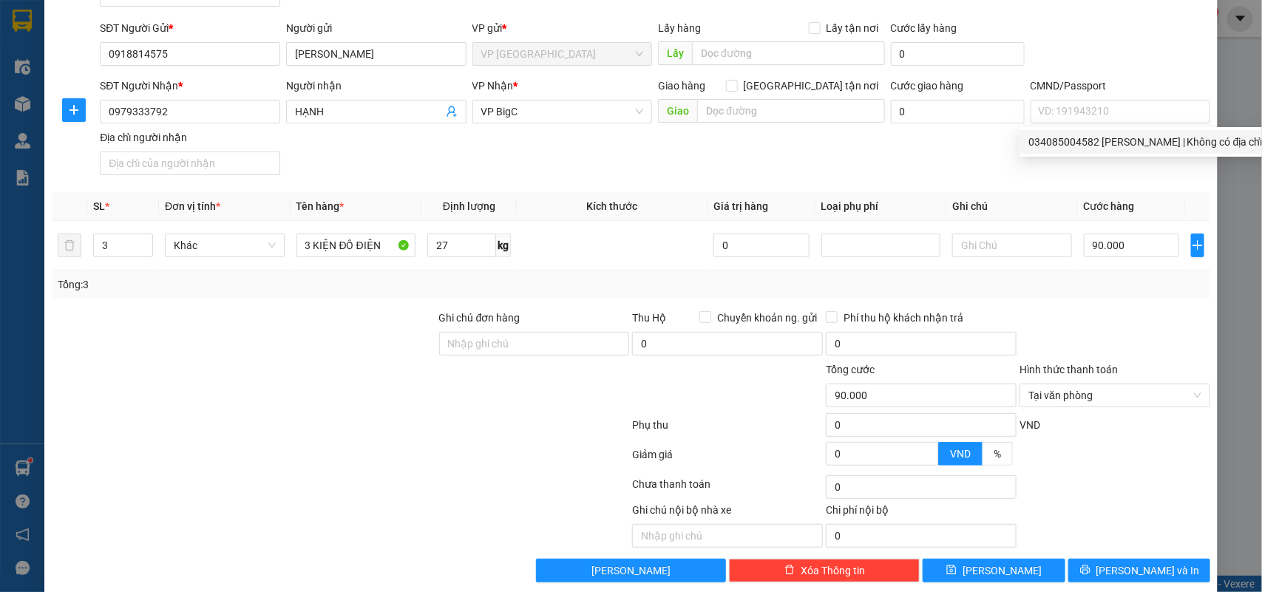
click at [1090, 353] on div at bounding box center [1115, 336] width 194 height 52
type input "90.000"
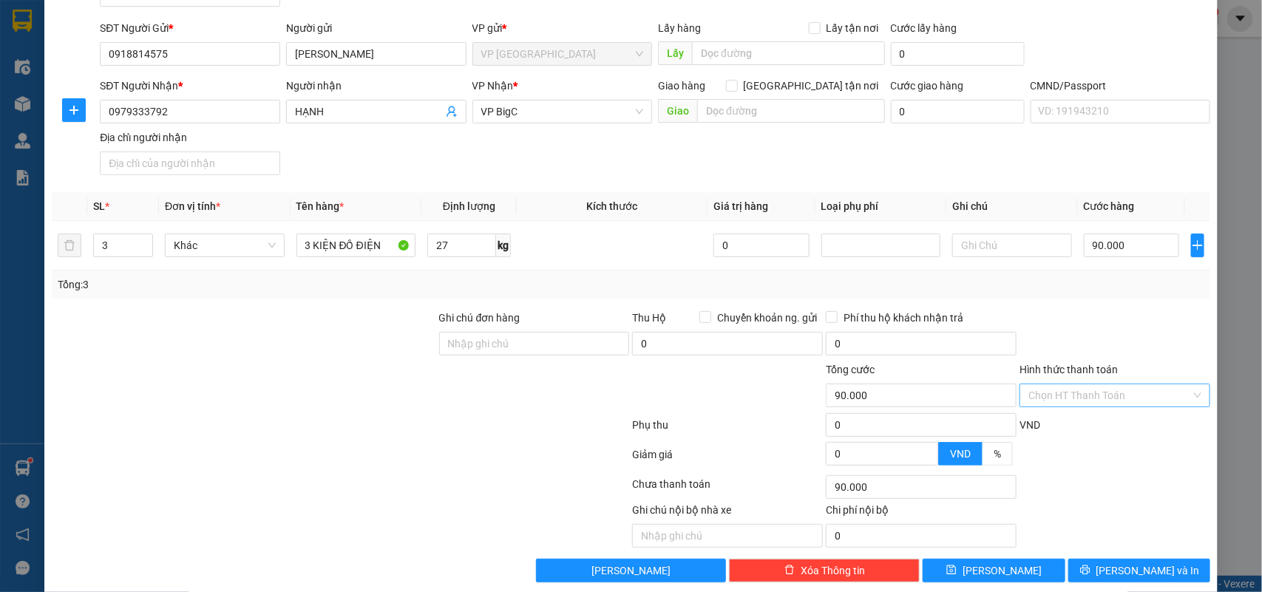
drag, startPoint x: 1161, startPoint y: 435, endPoint x: 1159, endPoint y: 445, distance: 10.6
click at [1159, 441] on div "VND" at bounding box center [1115, 430] width 194 height 26
click at [1147, 563] on button "Lưu và In" at bounding box center [1139, 571] width 142 height 24
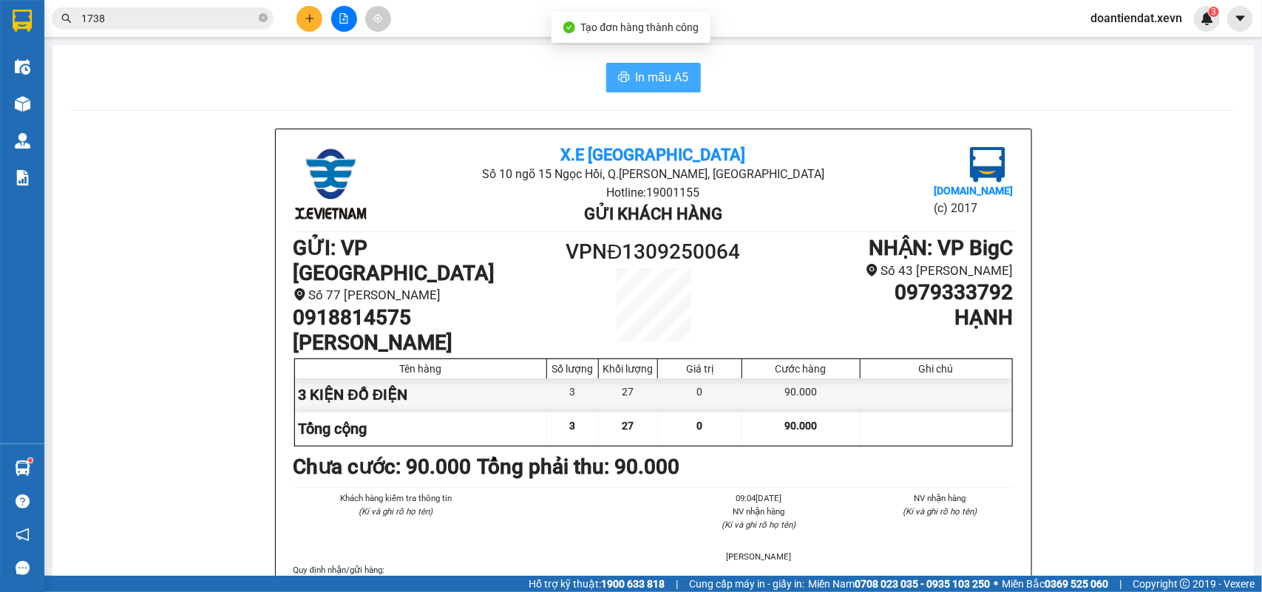
click at [655, 69] on span "In mẫu A5" at bounding box center [662, 77] width 53 height 18
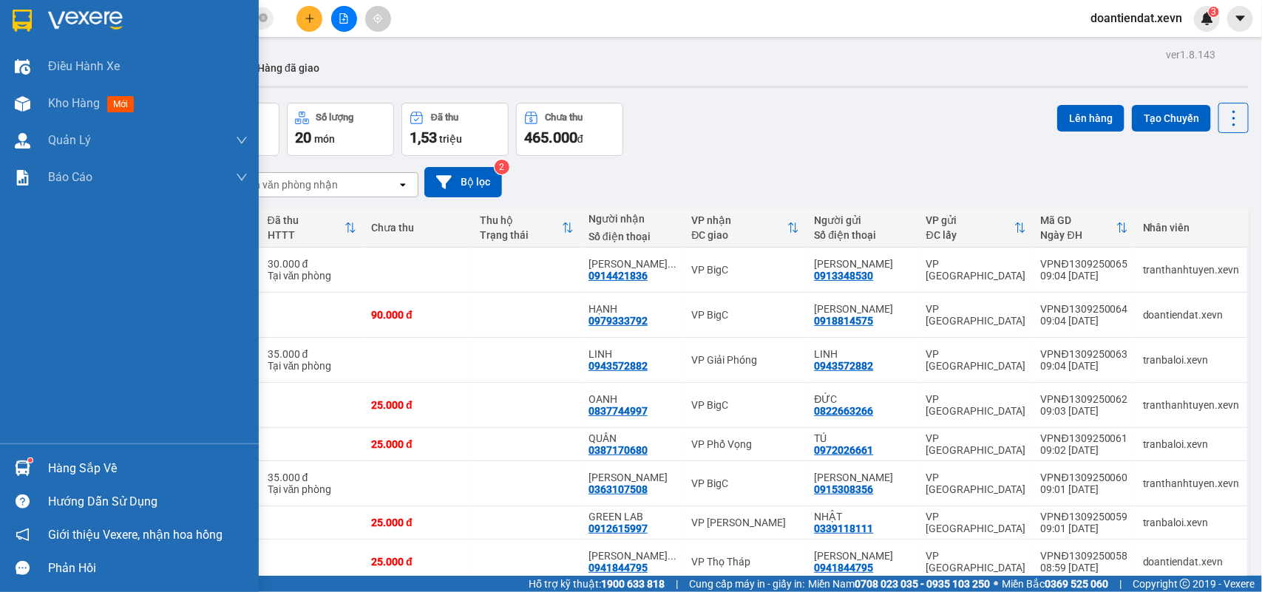
click at [15, 467] on img at bounding box center [23, 469] width 16 height 16
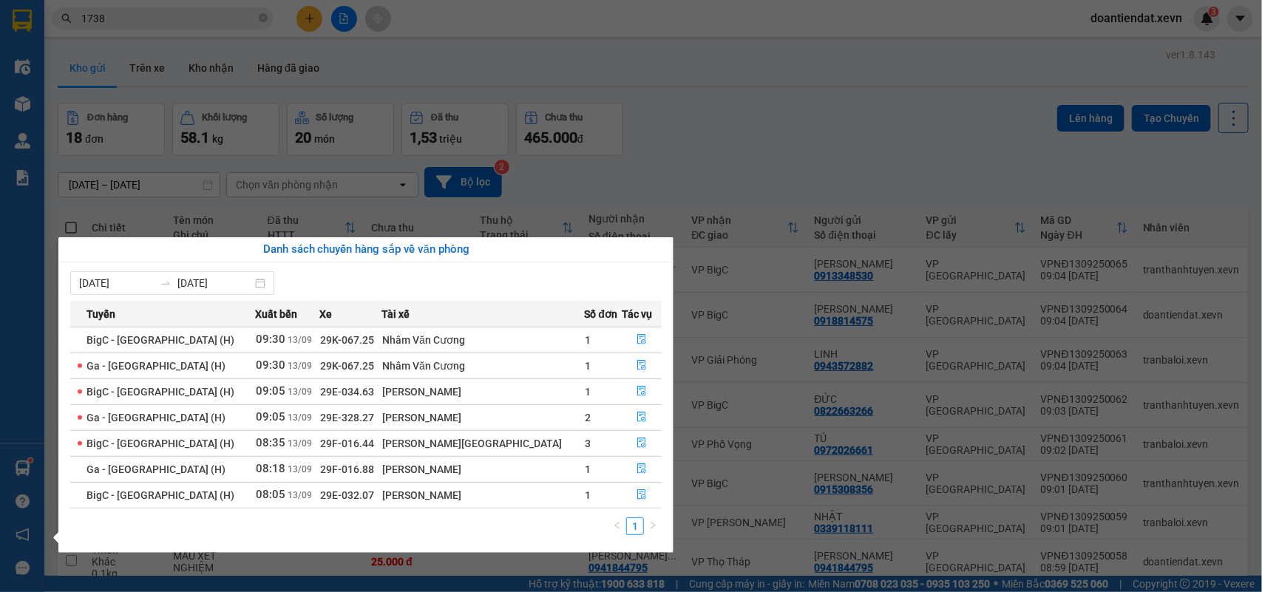
click at [208, 69] on section "Kết quả tìm kiếm ( 179 ) Bộ lọc Mã ĐH Trạng thái Món hàng Thu hộ Tổng cước Chưa…" at bounding box center [631, 296] width 1262 height 592
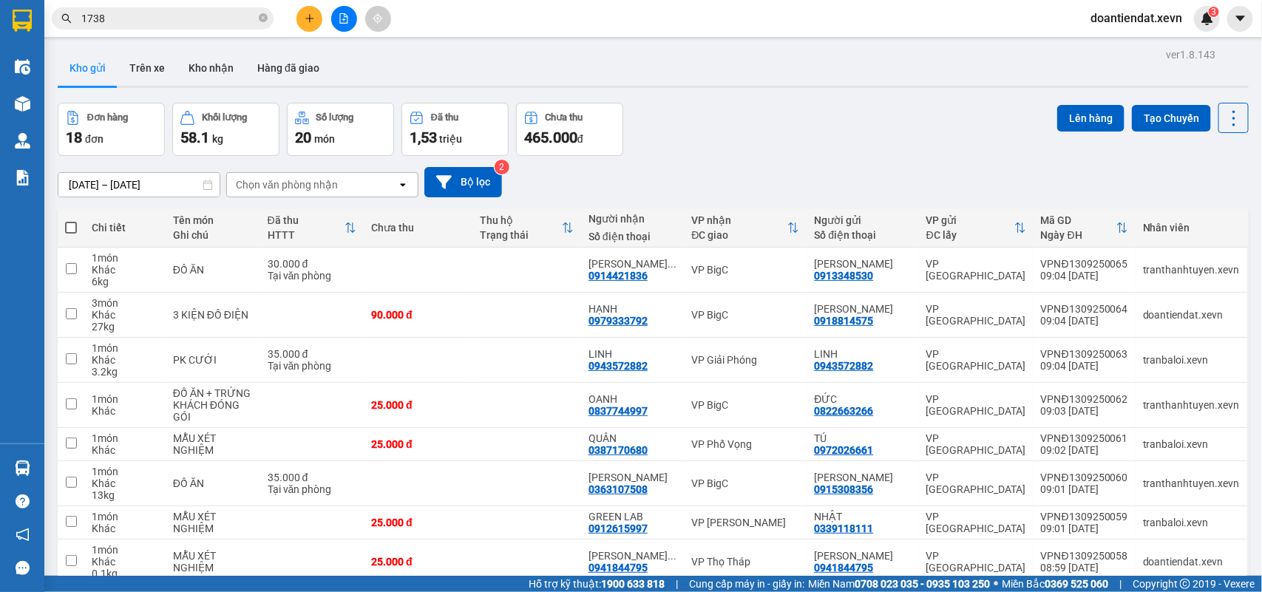
click at [208, 69] on button "Kho nhận" at bounding box center [211, 67] width 69 height 35
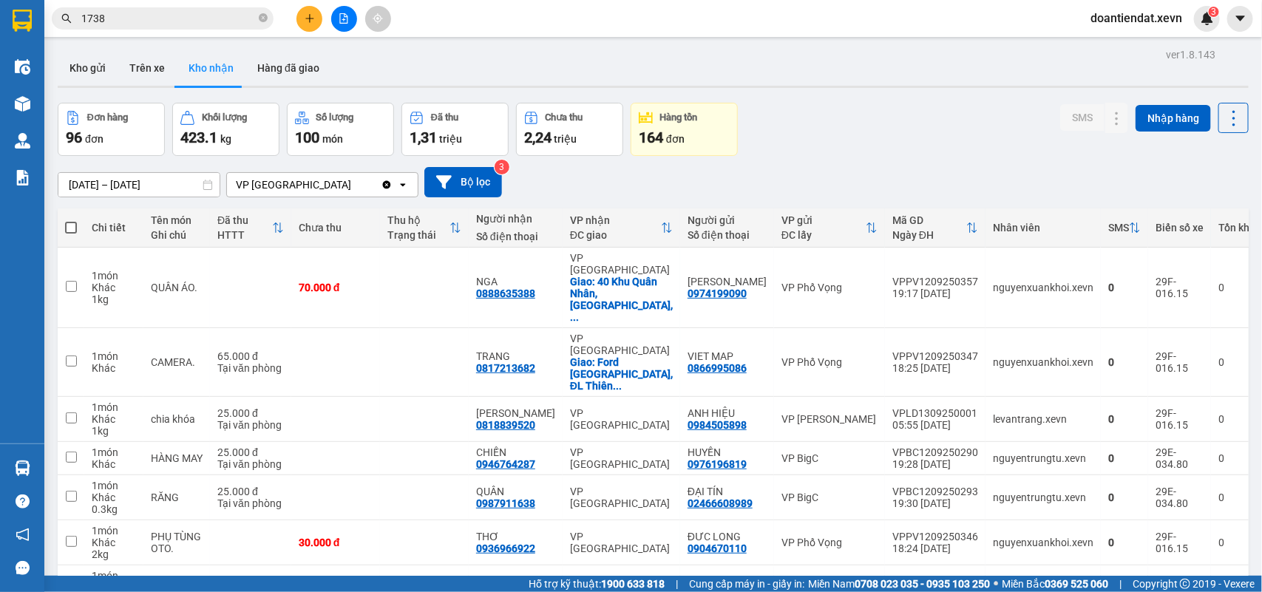
click at [70, 229] on span at bounding box center [71, 228] width 12 height 12
click at [71, 220] on input "checkbox" at bounding box center [71, 220] width 0 height 0
checkbox input "true"
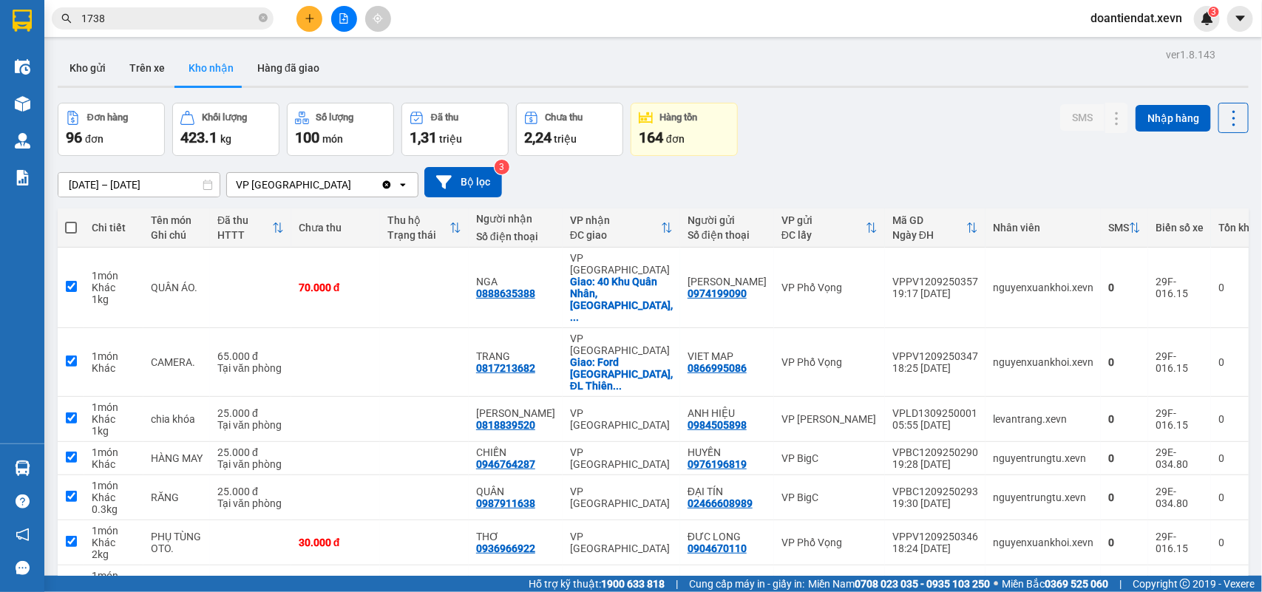
checkbox input "true"
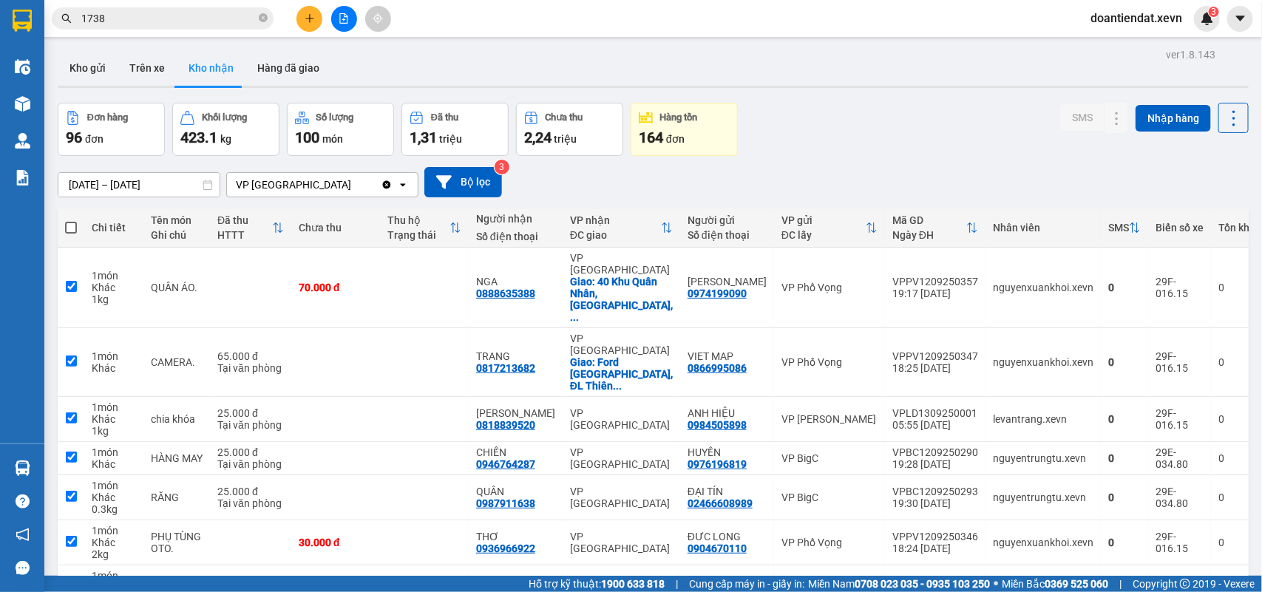
checkbox input "true"
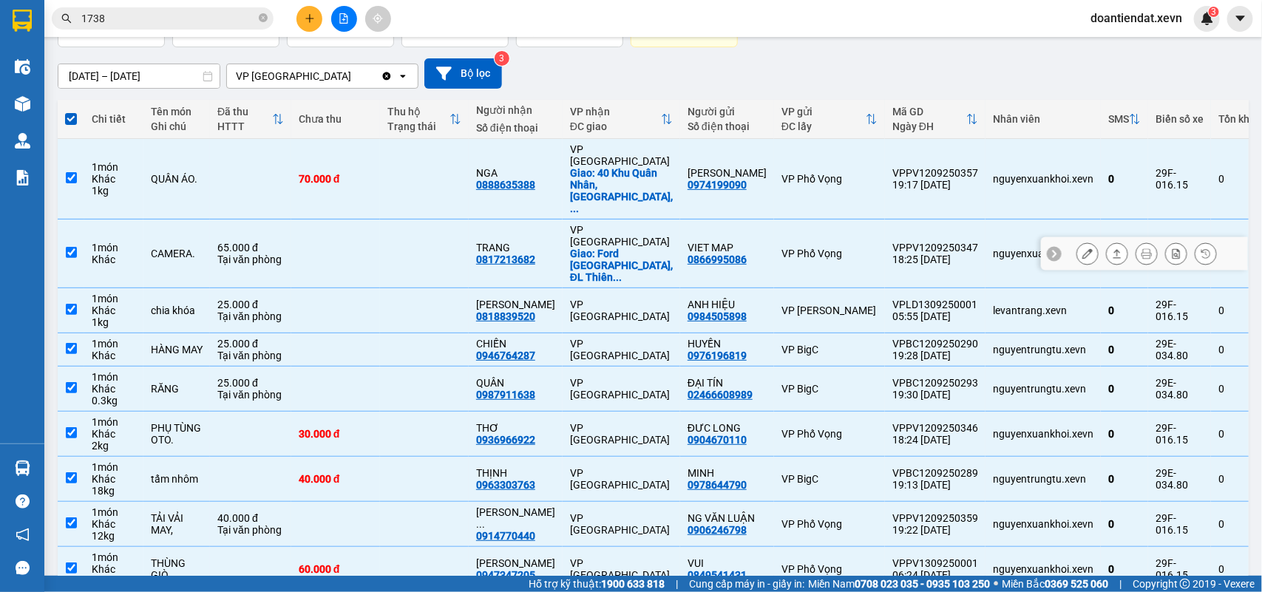
scroll to position [174, 0]
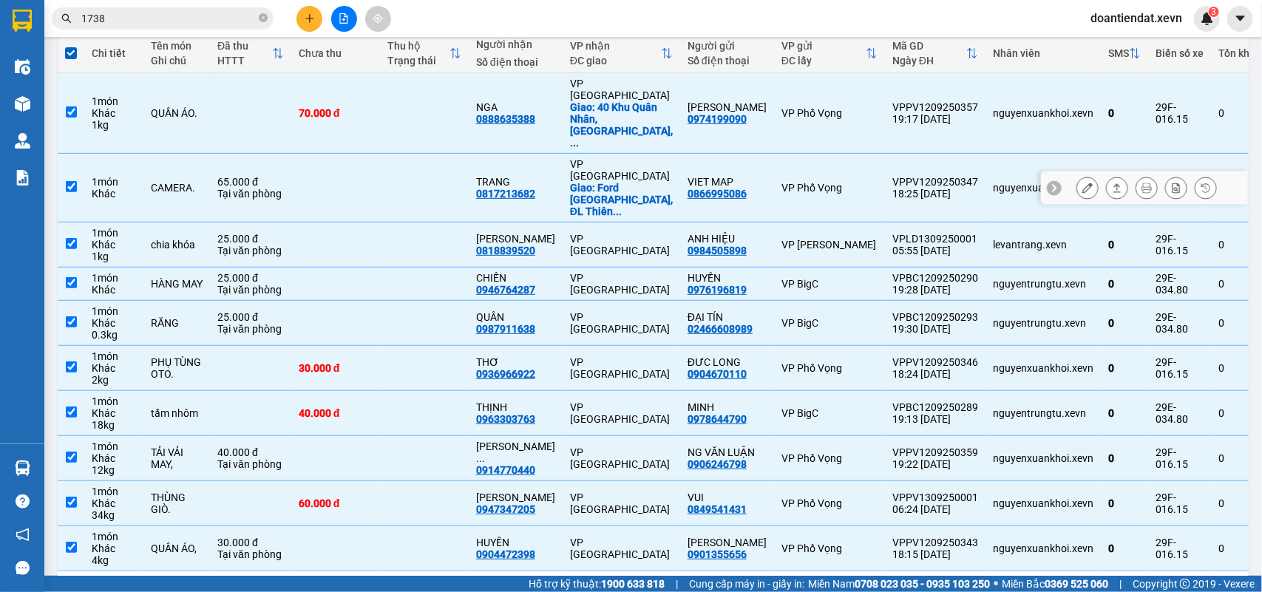
click at [653, 182] on div "Giao: Ford Nam Định, ĐL Thiên ..." at bounding box center [621, 199] width 103 height 35
checkbox input "false"
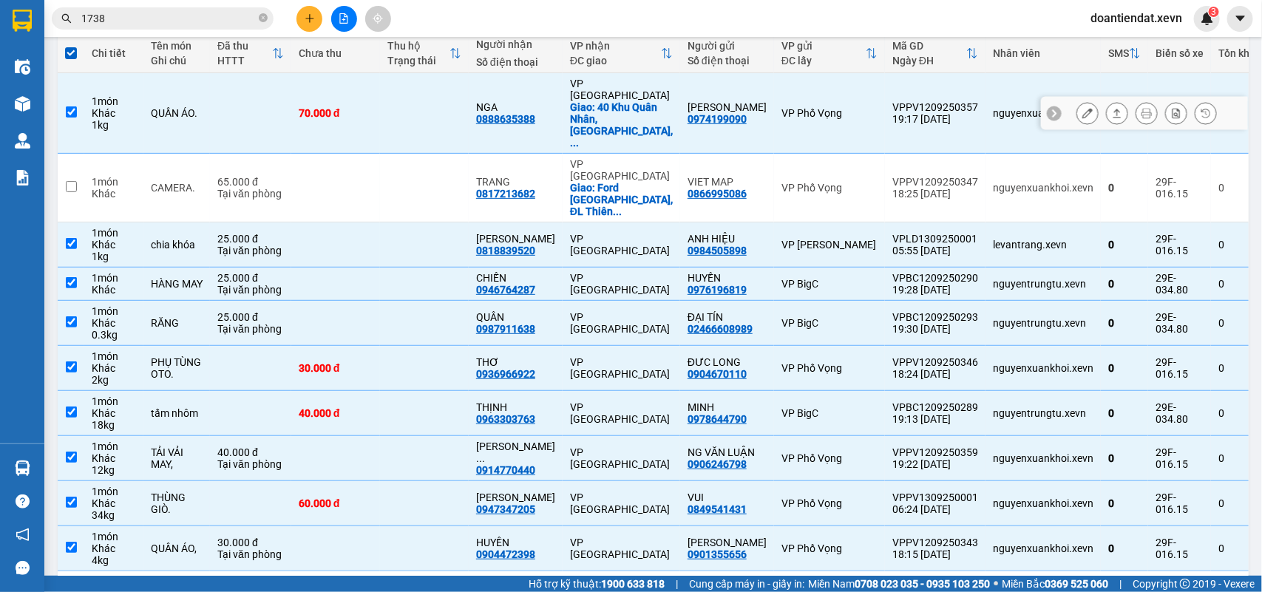
click at [636, 101] on div "Giao: 40 Khu Quân Nhân, Cửa Bắc, ..." at bounding box center [621, 124] width 103 height 47
checkbox input "false"
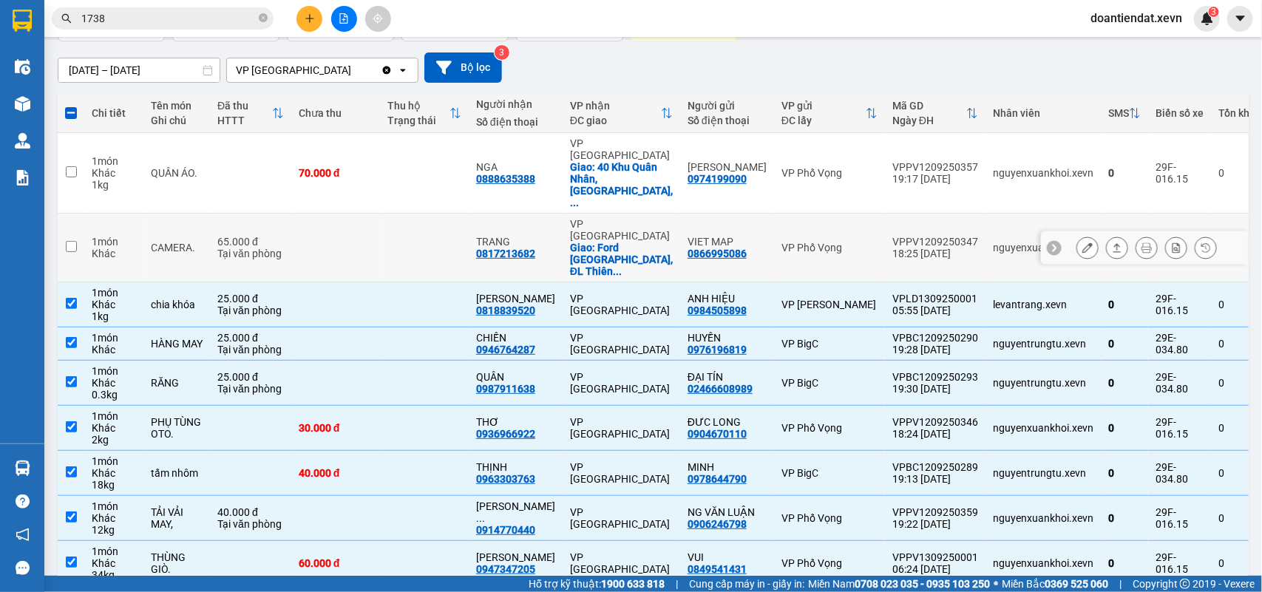
scroll to position [82, 0]
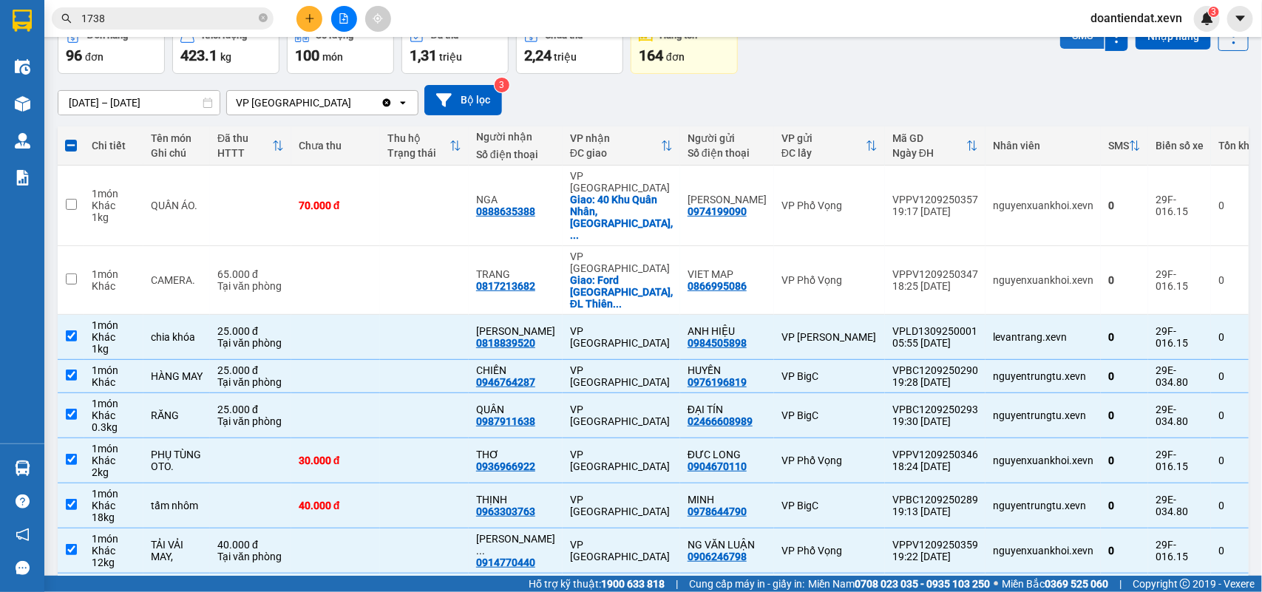
click at [1060, 41] on button "SMS" at bounding box center [1082, 35] width 44 height 27
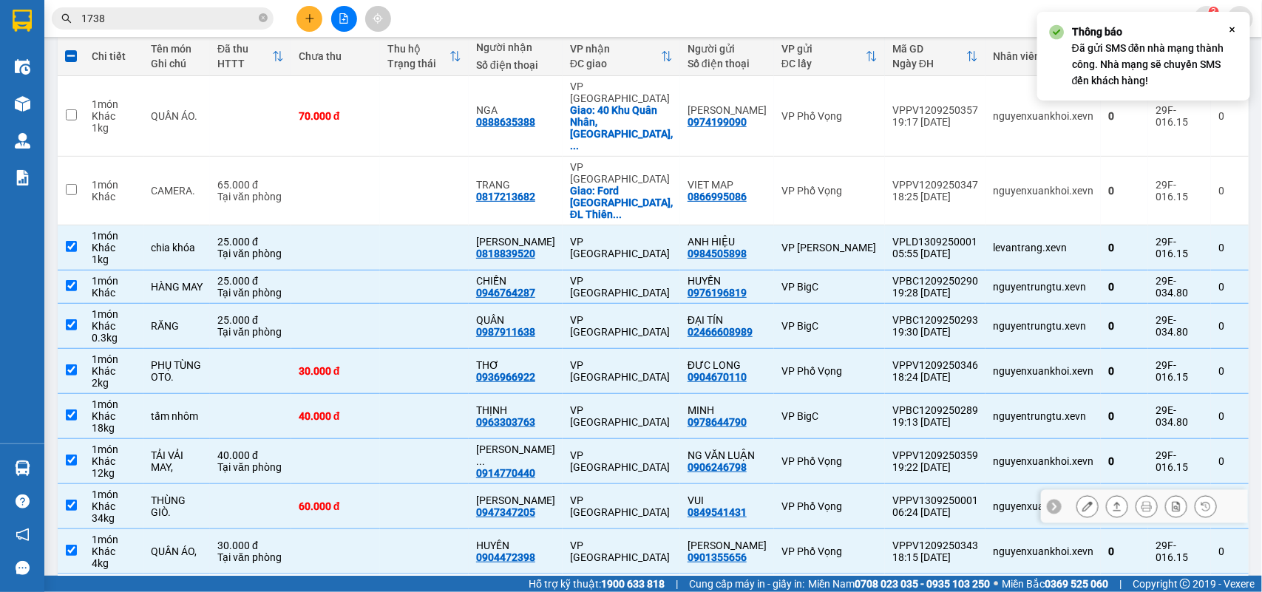
scroll to position [174, 0]
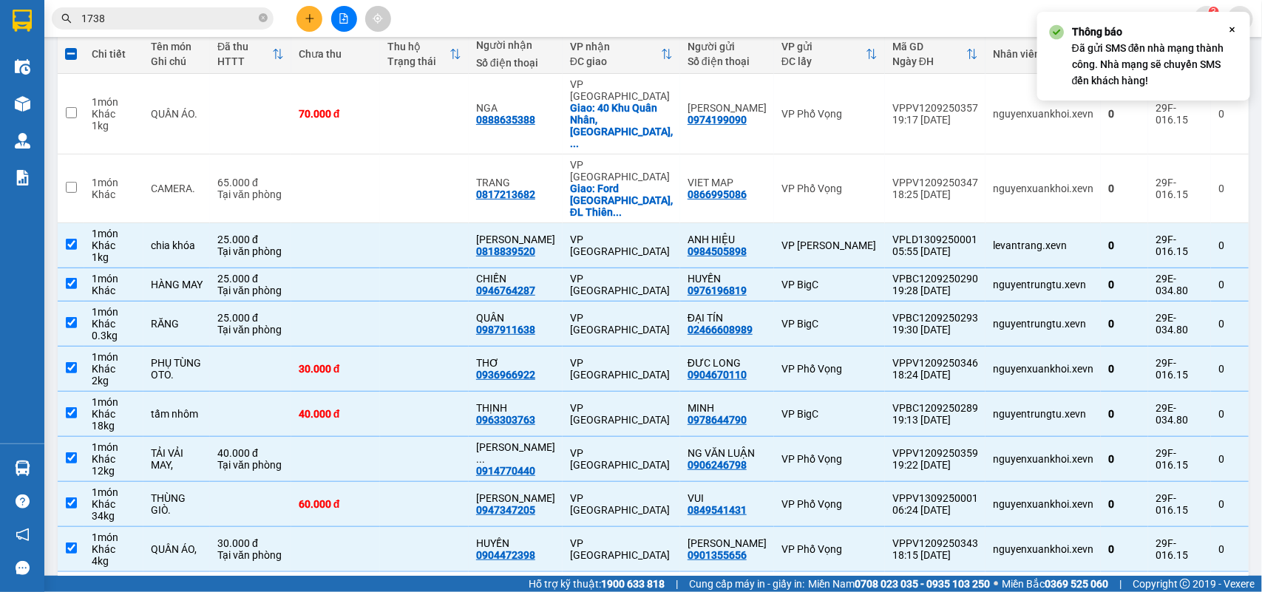
click at [950, 585] on button "2" at bounding box center [958, 596] width 22 height 22
checkbox input "false"
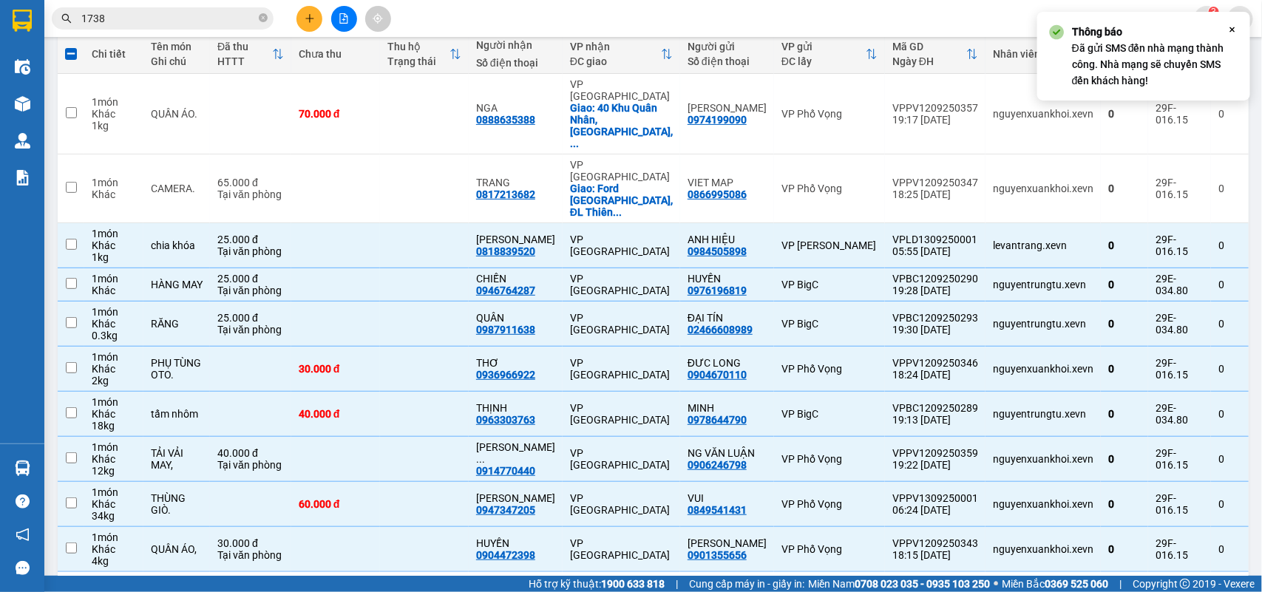
checkbox input "false"
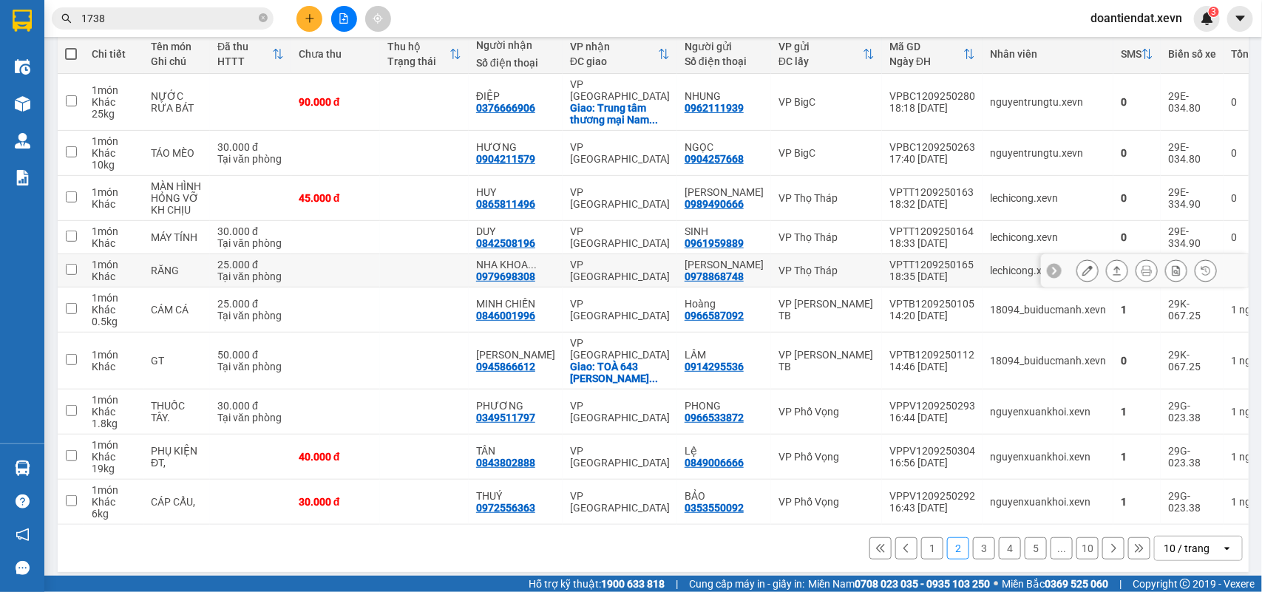
click at [566, 254] on td "VP [GEOGRAPHIC_DATA]" at bounding box center [620, 270] width 115 height 33
checkbox input "true"
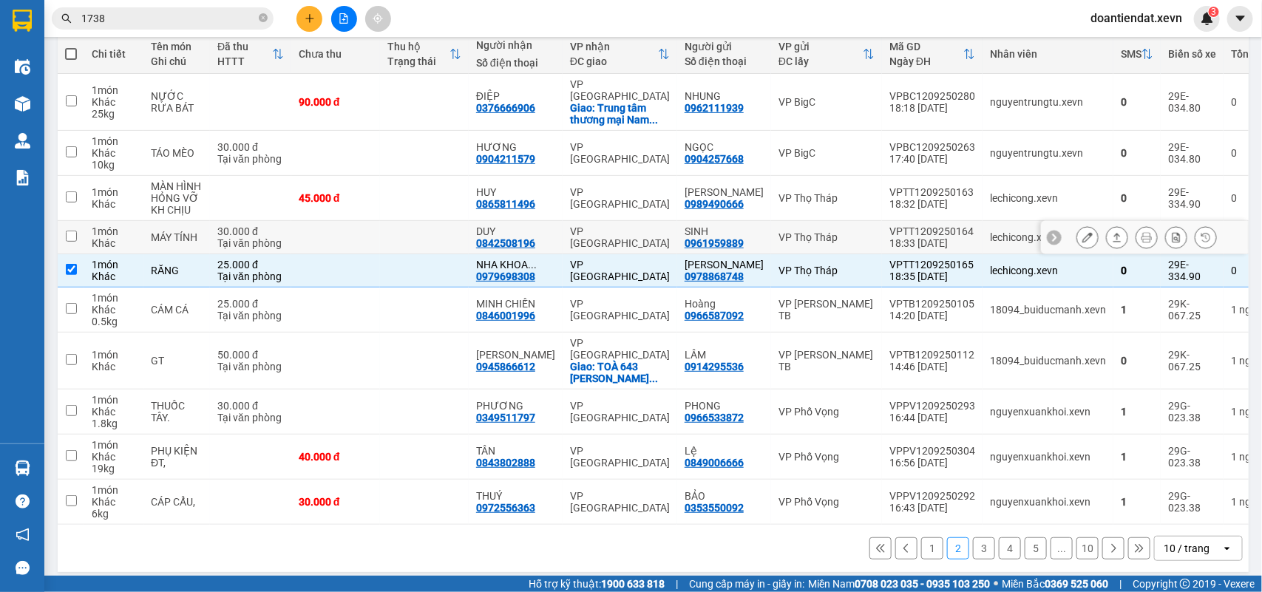
drag, startPoint x: 573, startPoint y: 238, endPoint x: 574, endPoint y: 200, distance: 37.7
click at [573, 237] on td "VP [GEOGRAPHIC_DATA]" at bounding box center [620, 237] width 115 height 33
checkbox input "true"
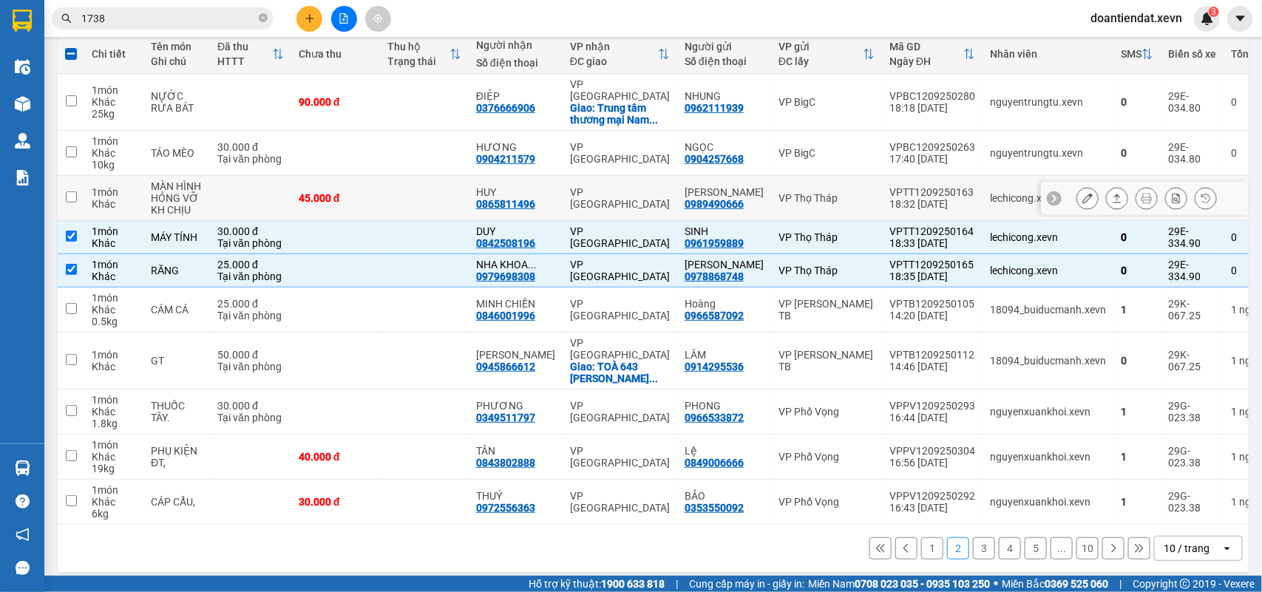
drag, startPoint x: 574, startPoint y: 197, endPoint x: 579, endPoint y: 183, distance: 14.3
click at [574, 194] on td "VP [GEOGRAPHIC_DATA]" at bounding box center [620, 198] width 115 height 45
checkbox input "true"
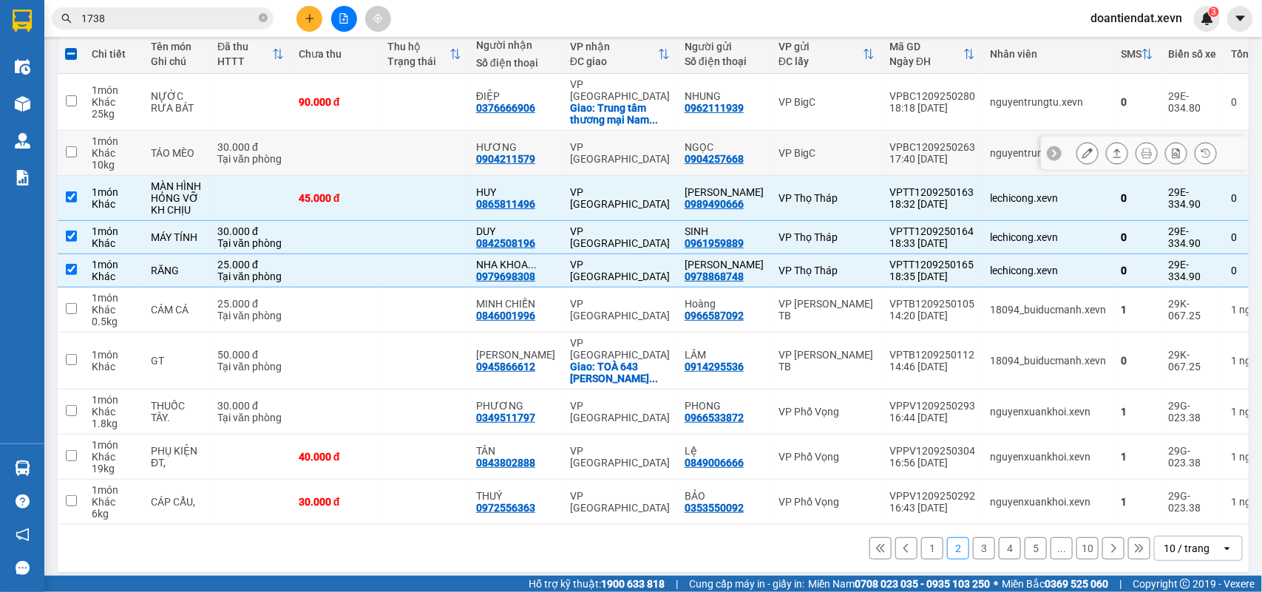
click at [583, 142] on div "VP [GEOGRAPHIC_DATA]" at bounding box center [620, 153] width 100 height 24
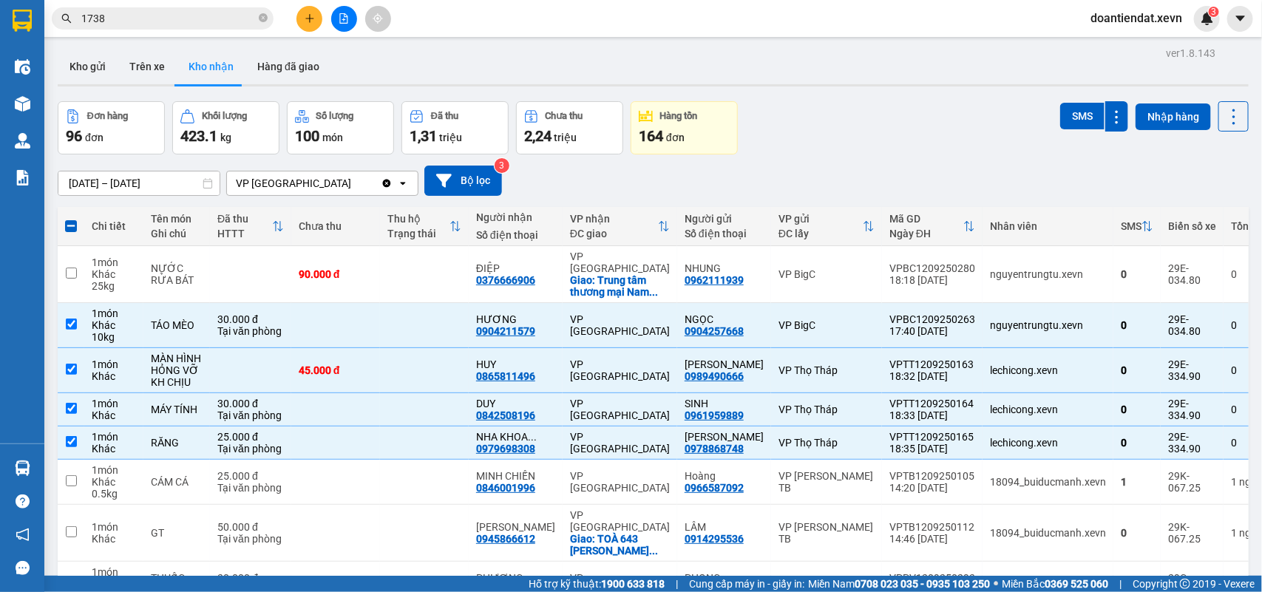
scroll to position [0, 0]
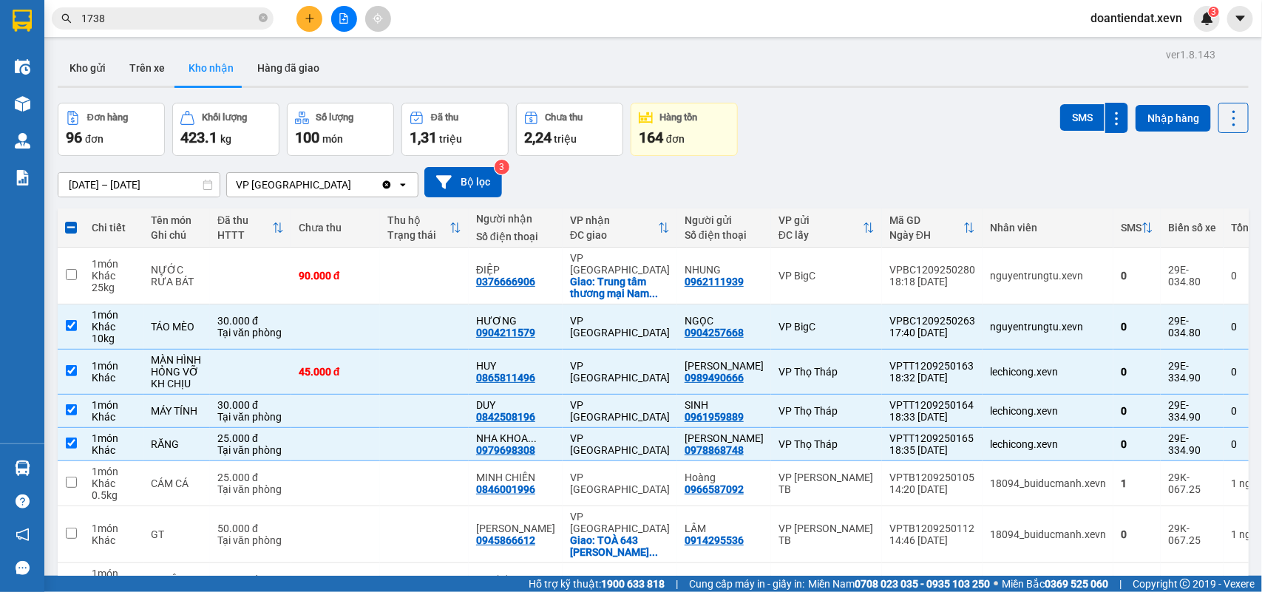
drag, startPoint x: 1067, startPoint y: 121, endPoint x: 1039, endPoint y: 171, distance: 57.2
click at [1066, 120] on button "SMS" at bounding box center [1082, 117] width 44 height 27
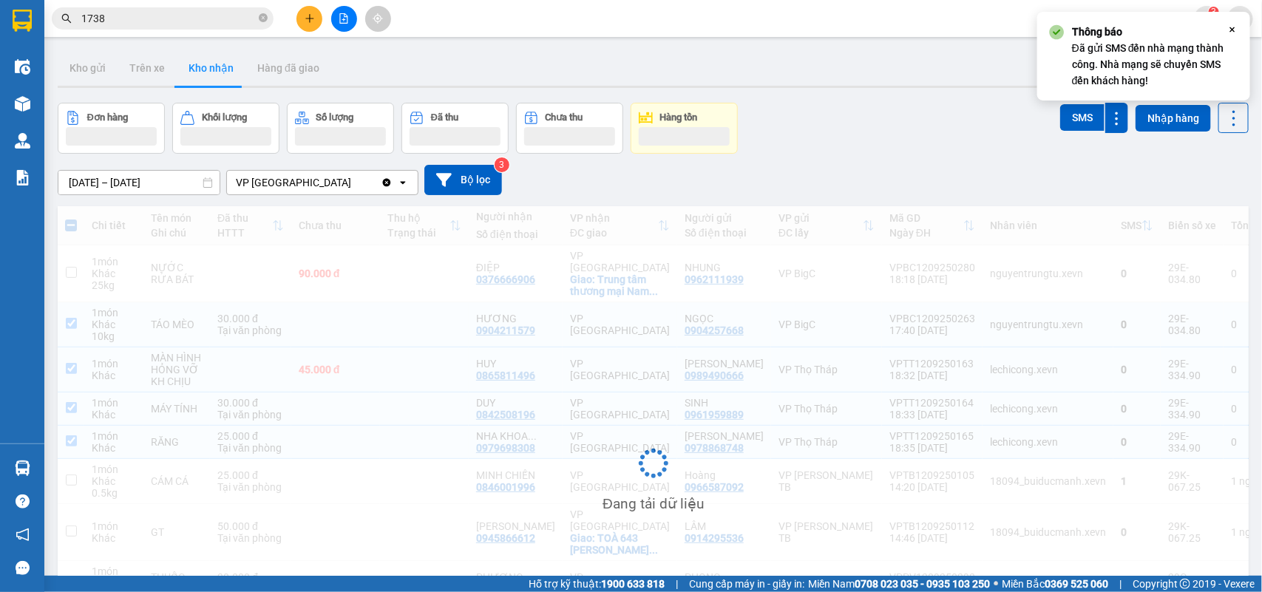
scroll to position [177, 0]
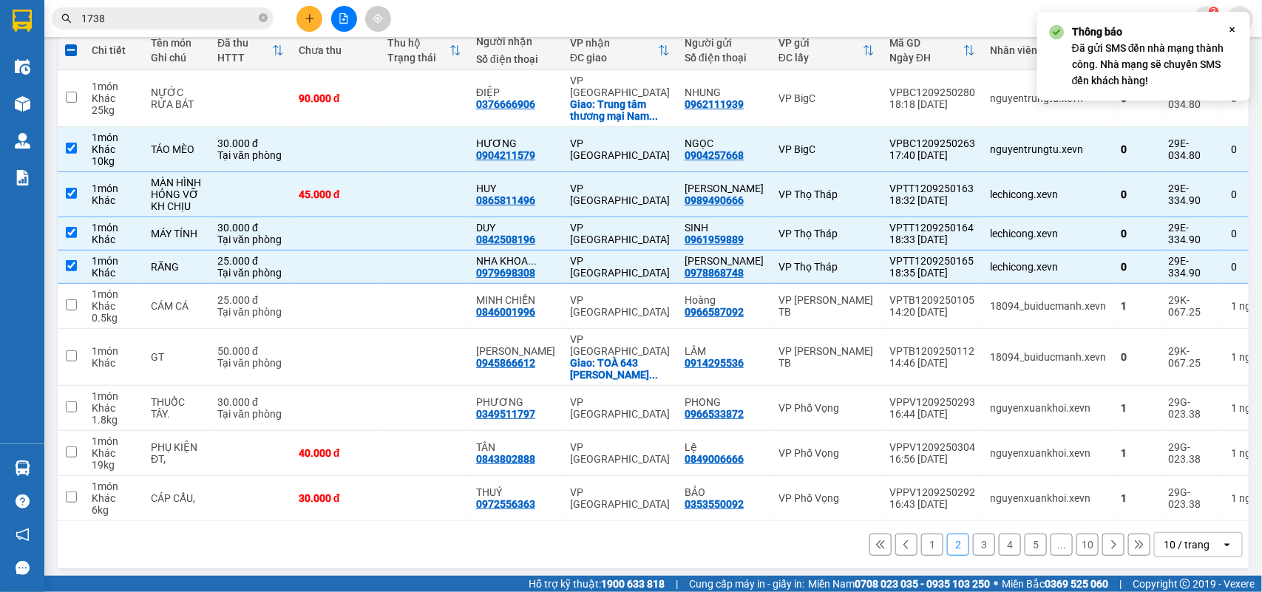
click at [973, 541] on button "3" at bounding box center [984, 545] width 22 height 22
checkbox input "false"
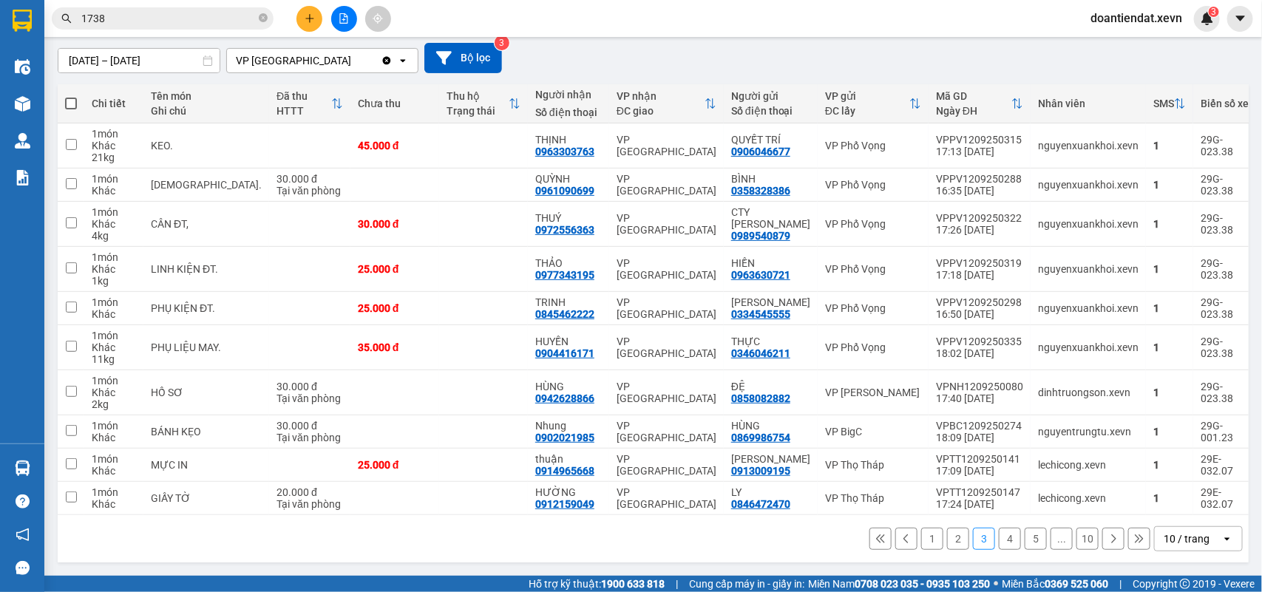
scroll to position [150, 0]
click at [1004, 540] on button "4" at bounding box center [1010, 539] width 22 height 22
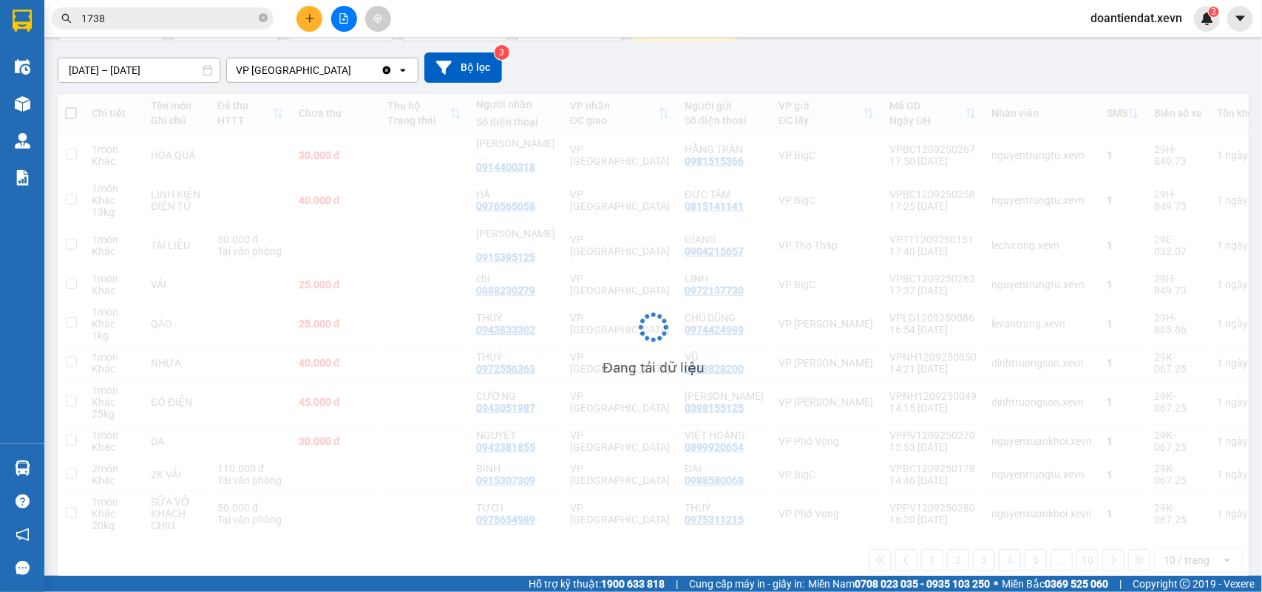
scroll to position [115, 0]
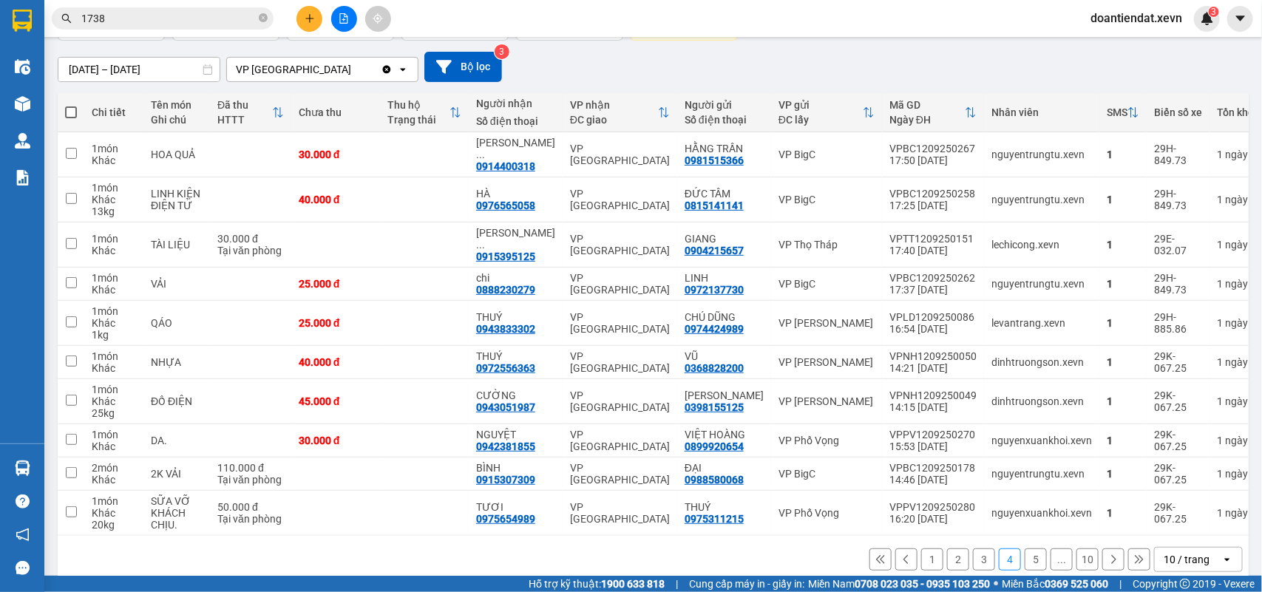
click at [1025, 549] on button "5" at bounding box center [1036, 560] width 22 height 22
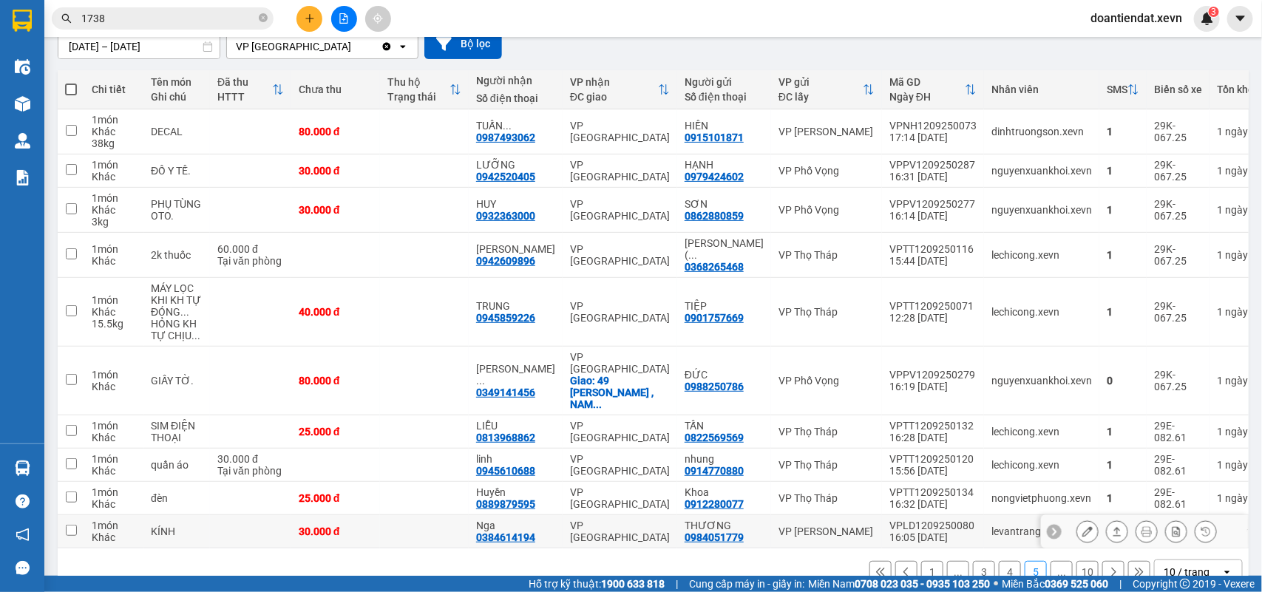
scroll to position [150, 0]
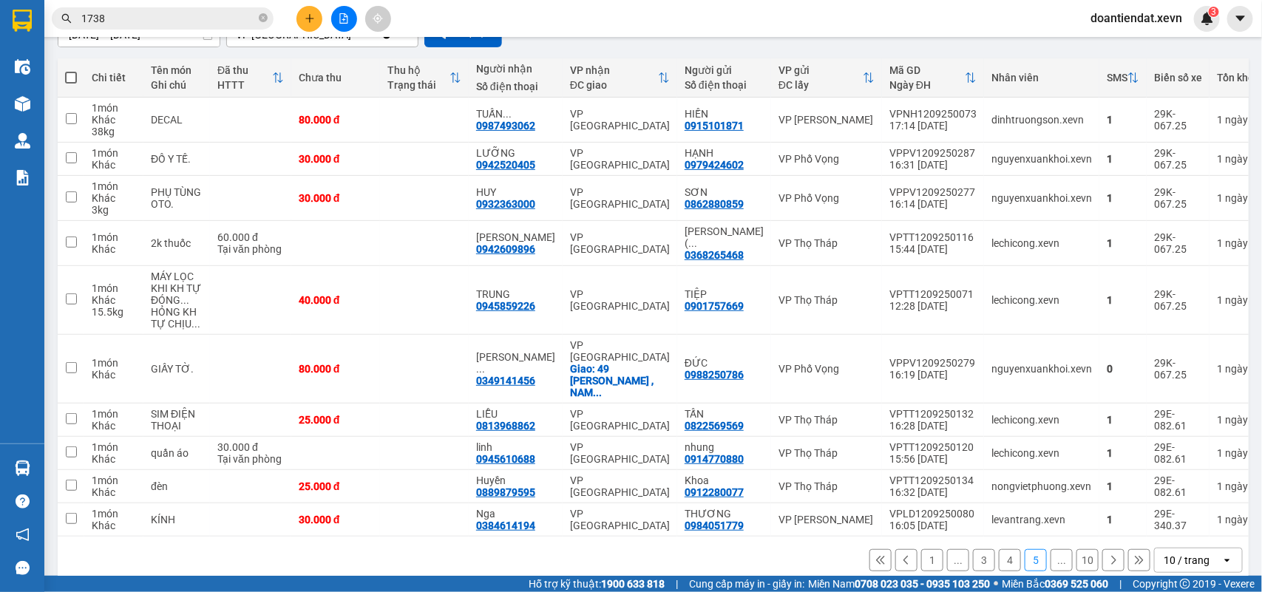
click at [1106, 549] on button at bounding box center [1113, 560] width 22 height 22
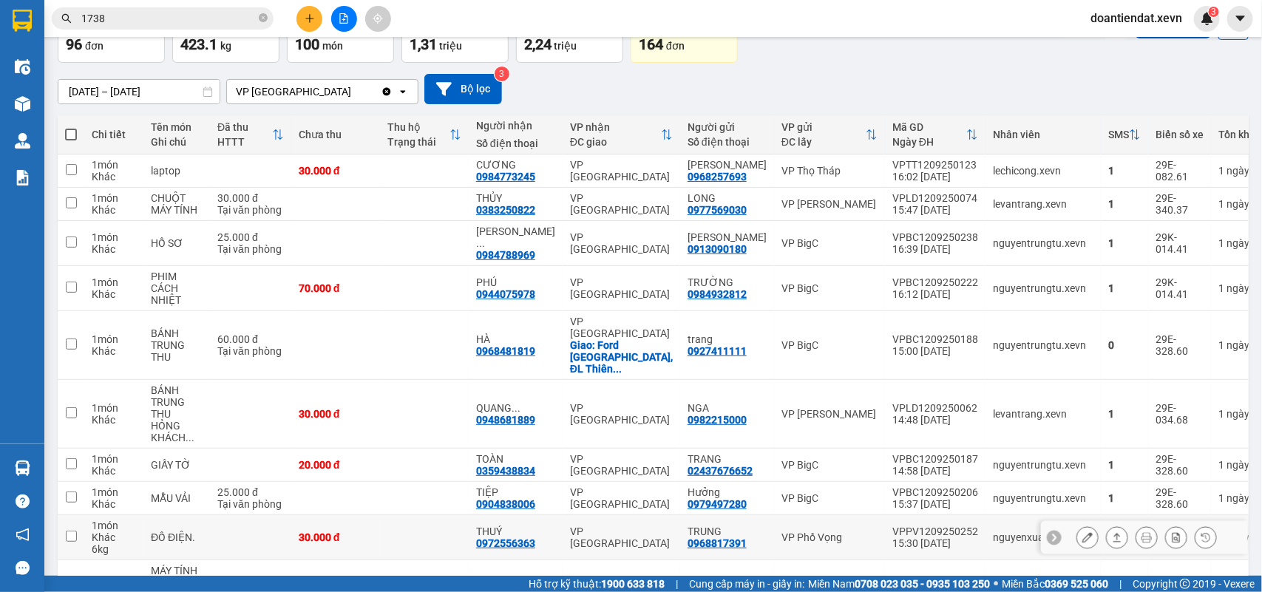
scroll to position [0, 0]
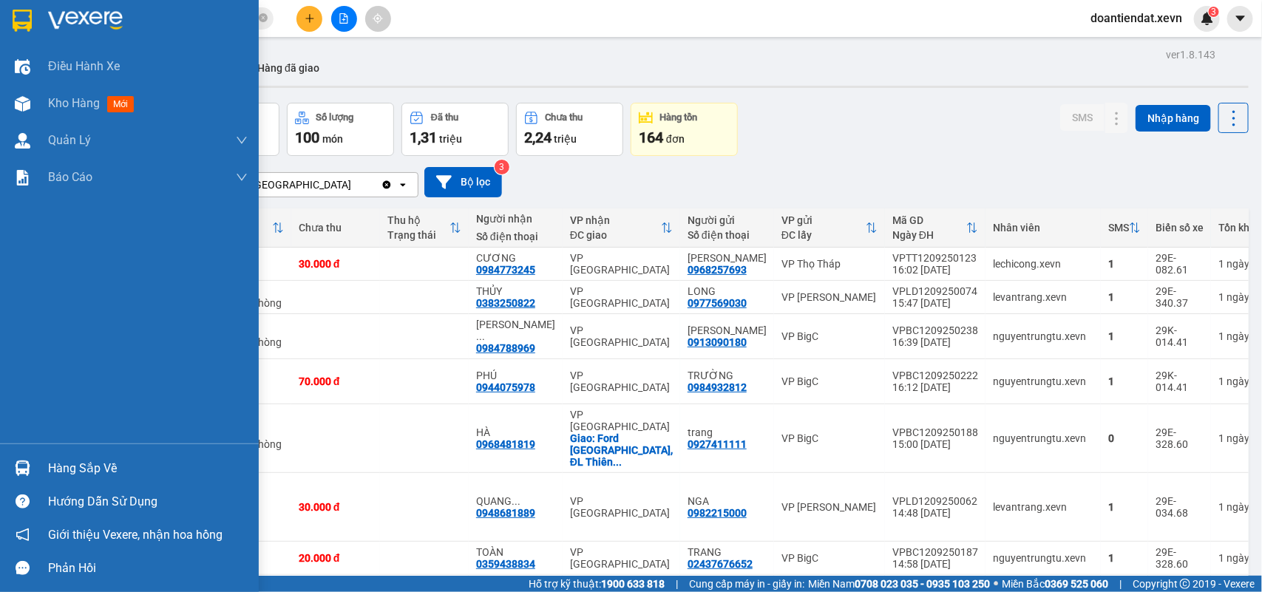
click at [22, 461] on img at bounding box center [23, 469] width 16 height 16
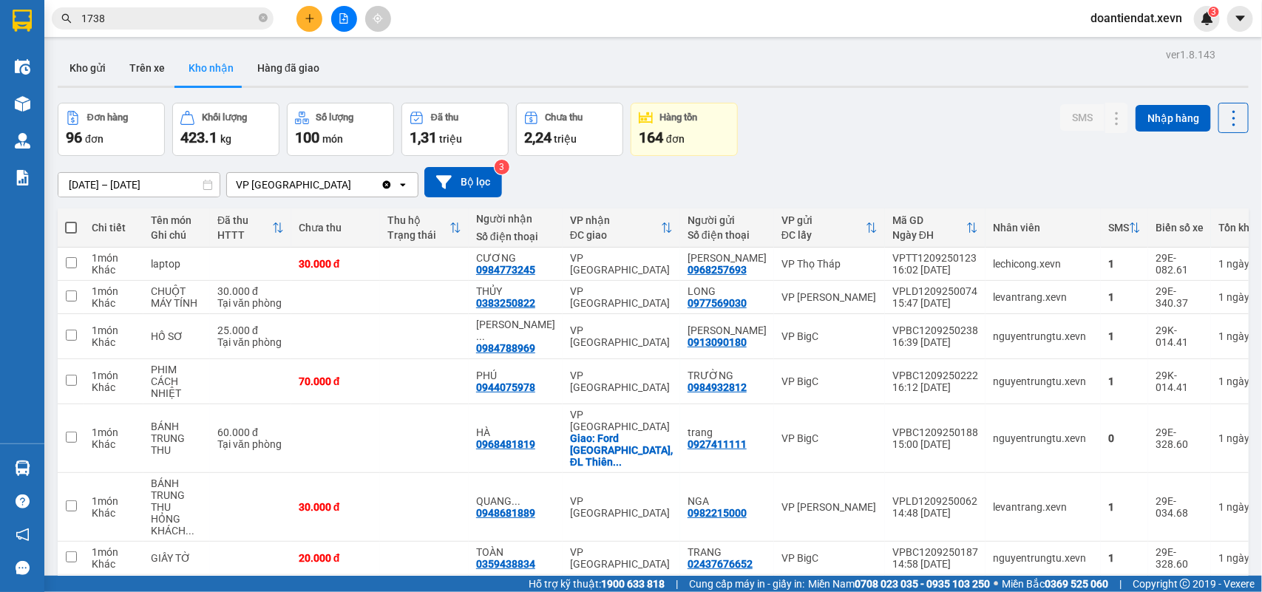
drag, startPoint x: 889, startPoint y: 138, endPoint x: 305, endPoint y: 165, distance: 583.9
click at [878, 138] on section "Kết quả tìm kiếm ( 179 ) Bộ lọc Mã ĐH Trạng thái Món hàng Thu hộ Tổng cước Chưa…" at bounding box center [631, 296] width 1262 height 592
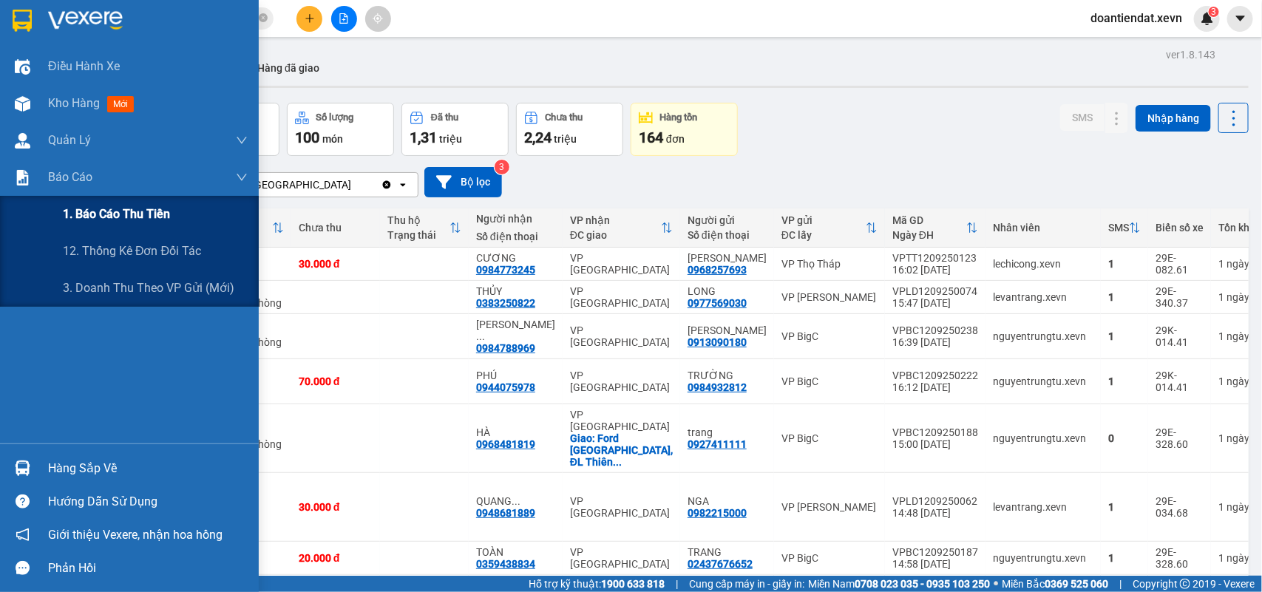
drag, startPoint x: 119, startPoint y: 214, endPoint x: 138, endPoint y: 216, distance: 18.5
click at [122, 214] on span "1. Báo cáo thu tiền" at bounding box center [116, 214] width 107 height 18
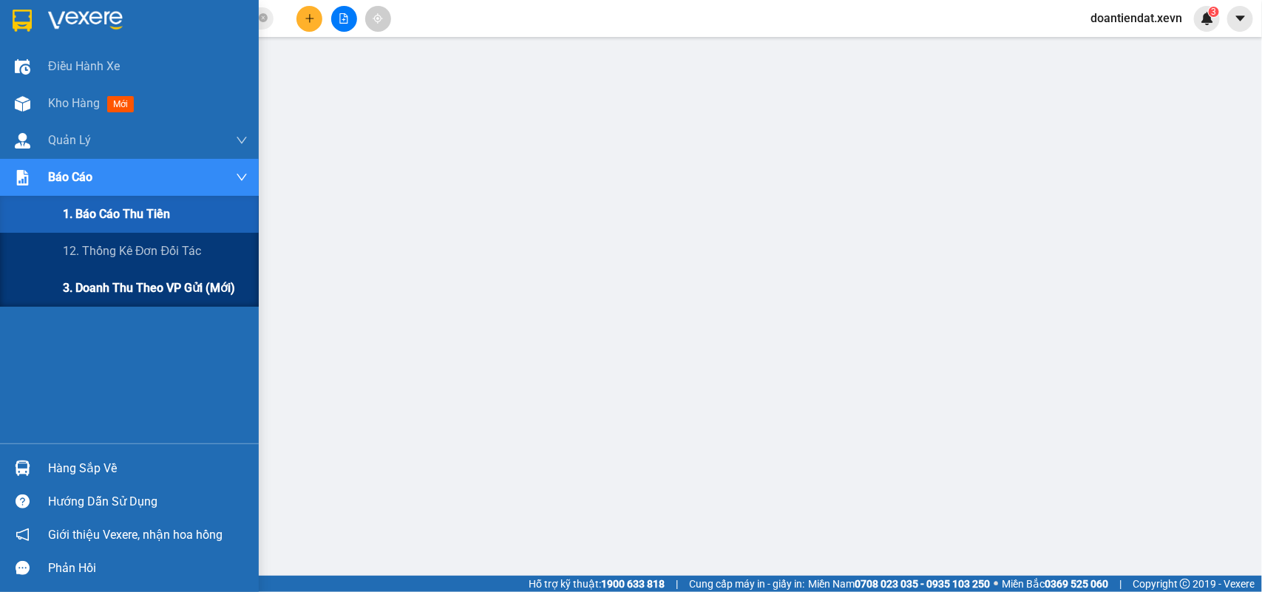
click at [189, 282] on span "3. Doanh Thu theo VP Gửi (mới)" at bounding box center [149, 288] width 172 height 18
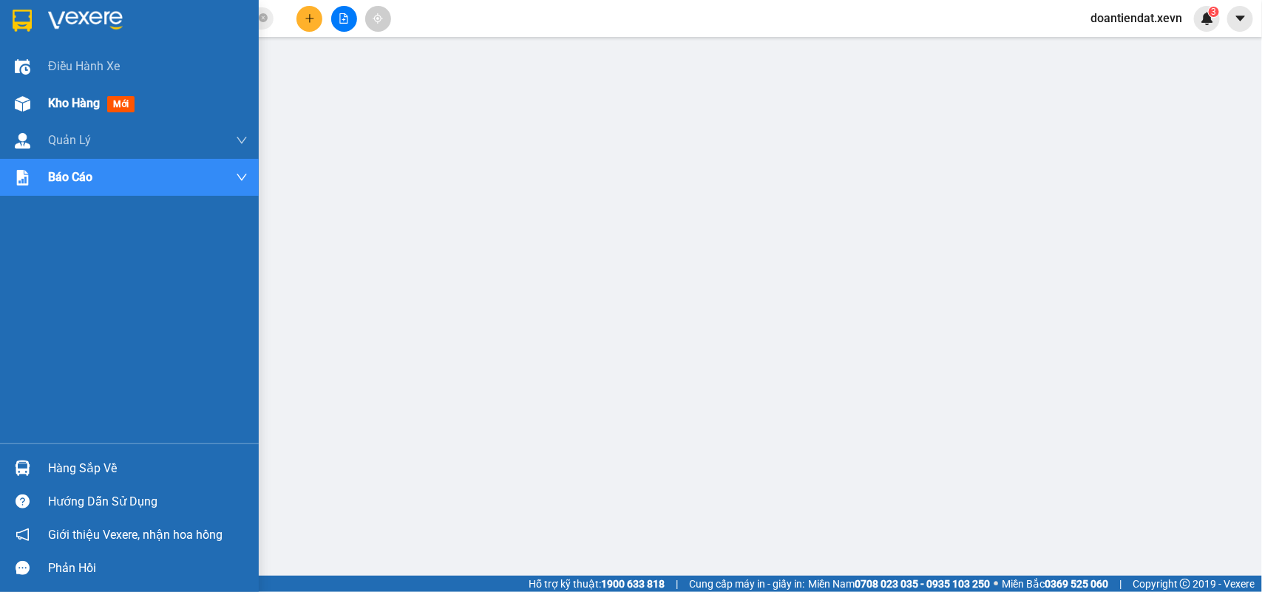
click at [47, 98] on div "Kho hàng mới" at bounding box center [129, 103] width 259 height 37
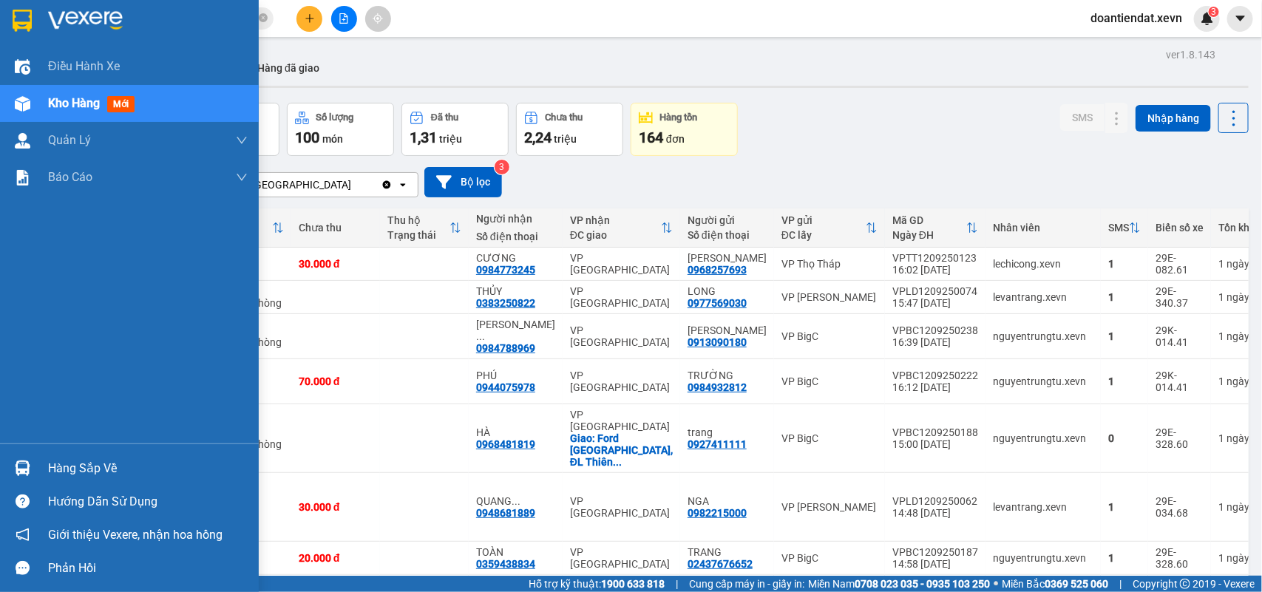
drag, startPoint x: 26, startPoint y: 464, endPoint x: 35, endPoint y: 462, distance: 9.9
click at [26, 464] on img at bounding box center [23, 469] width 16 height 16
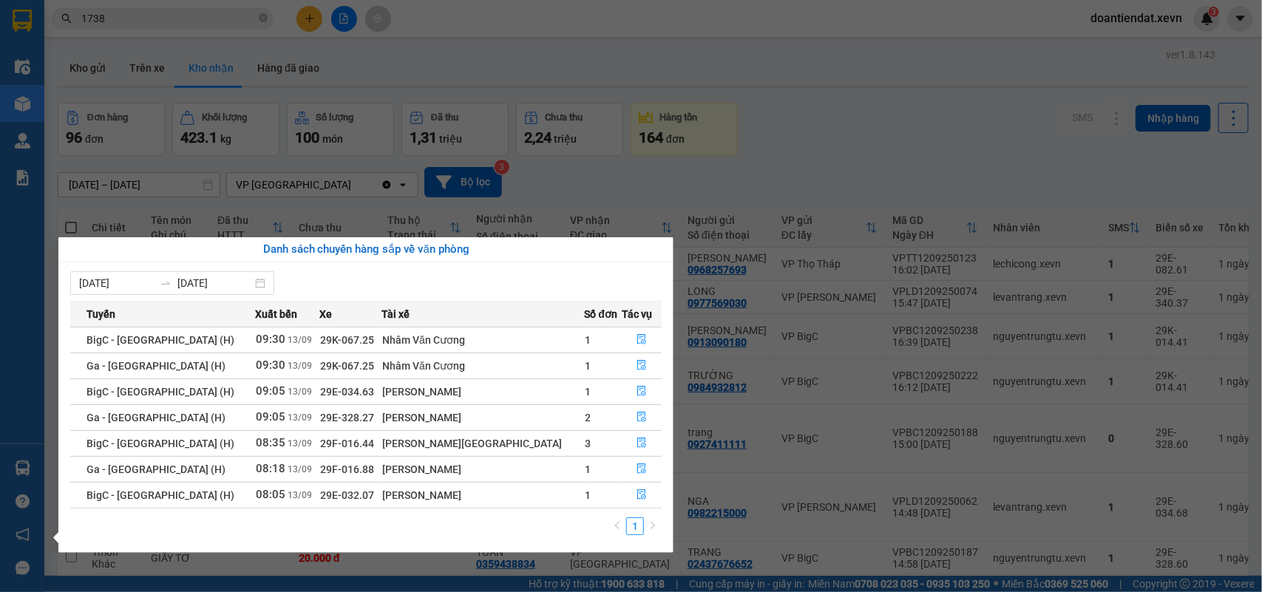
click at [131, 16] on section "Kết quả tìm kiếm ( 179 ) Bộ lọc Mã ĐH Trạng thái Món hàng Thu hộ Tổng cước Chưa…" at bounding box center [631, 296] width 1262 height 592
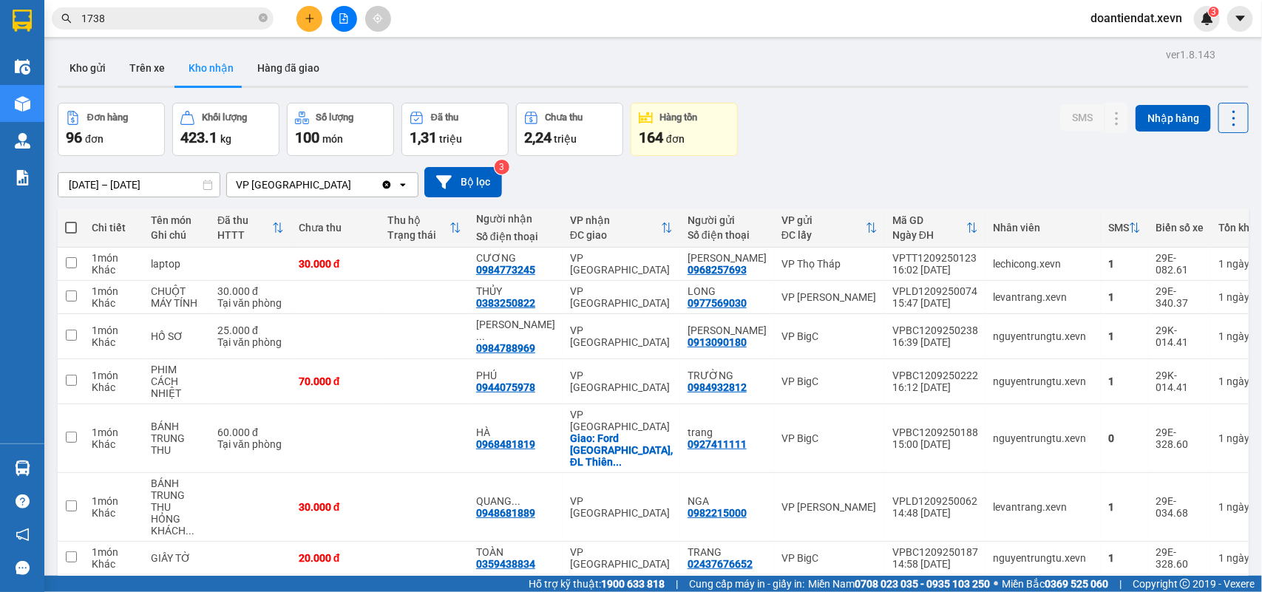
click at [131, 16] on input "1738" at bounding box center [168, 18] width 174 height 16
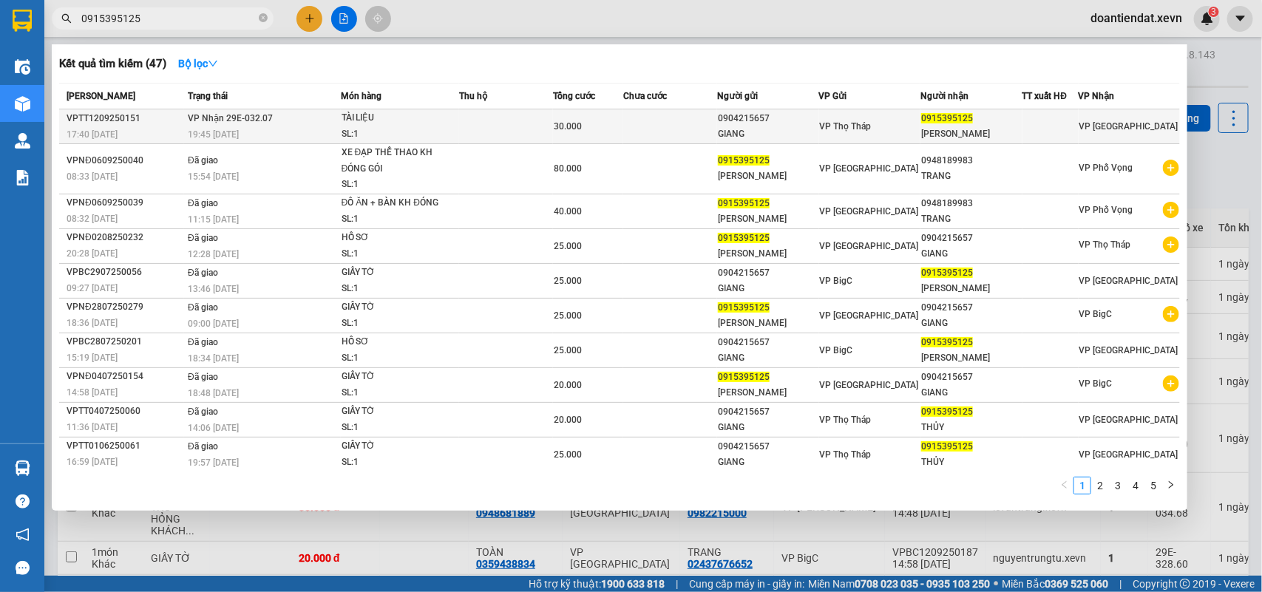
type input "0915395125"
click at [393, 131] on div "SL: 1" at bounding box center [397, 134] width 111 height 16
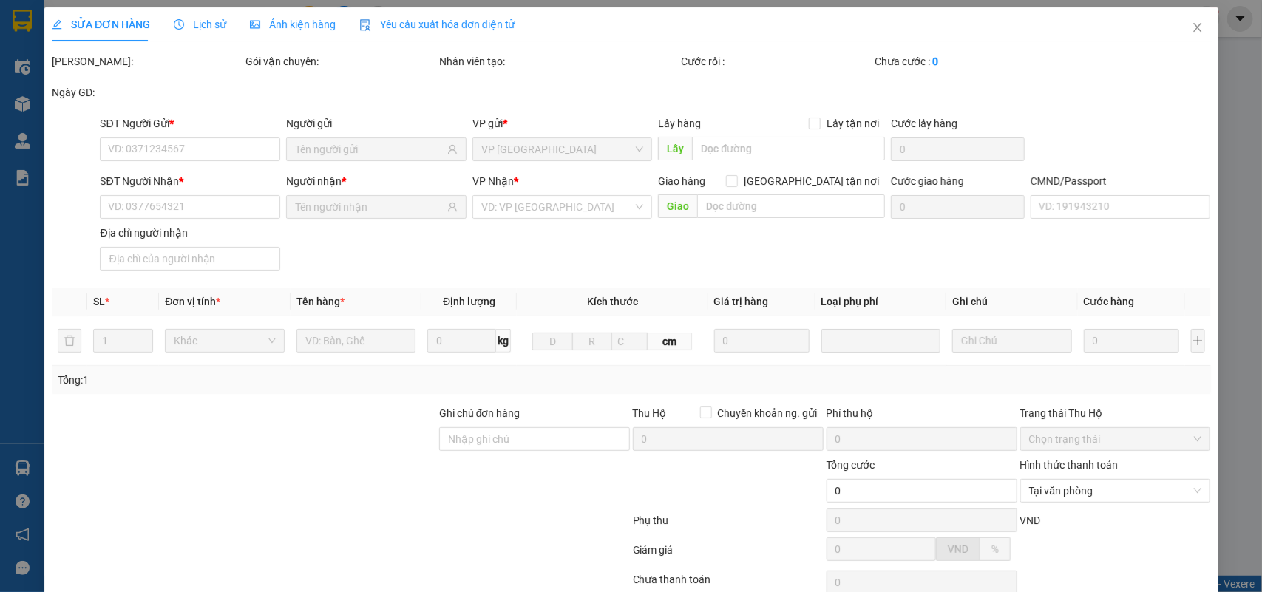
type input "0904215657"
type input "GIANG"
type input "0915395125"
type input "TRẦN THỊ THANH THỦY"
type input "036170011596 TRẦN T THANH THỦY 414 B TIÊN PHONG"
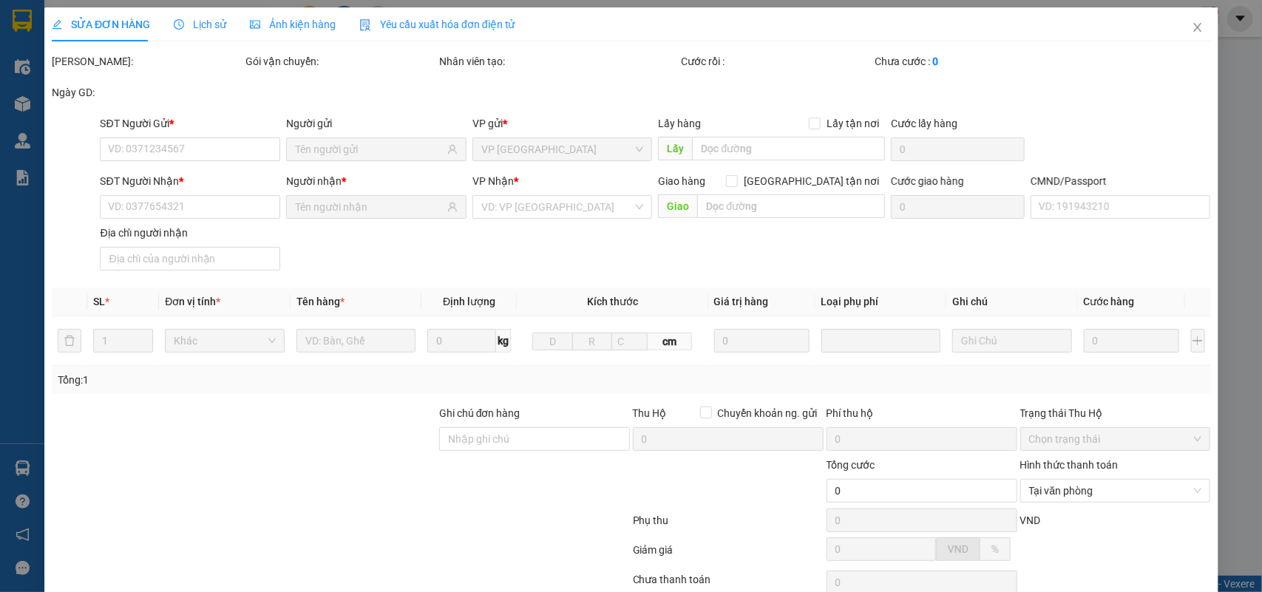
type input "30.000"
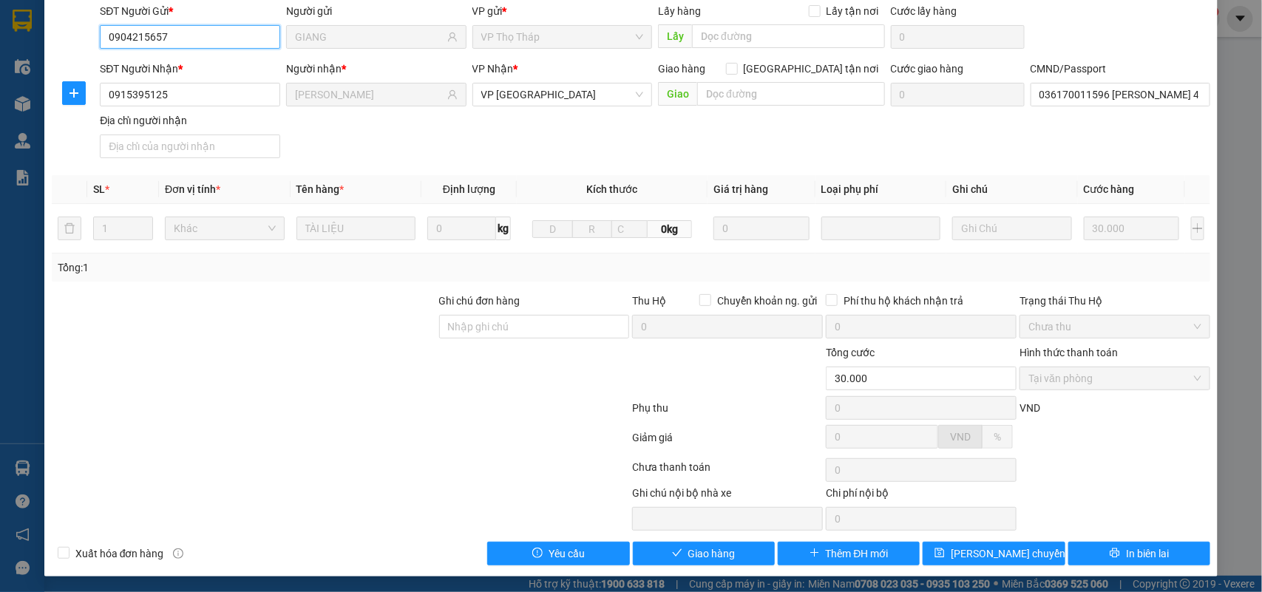
scroll to position [117, 0]
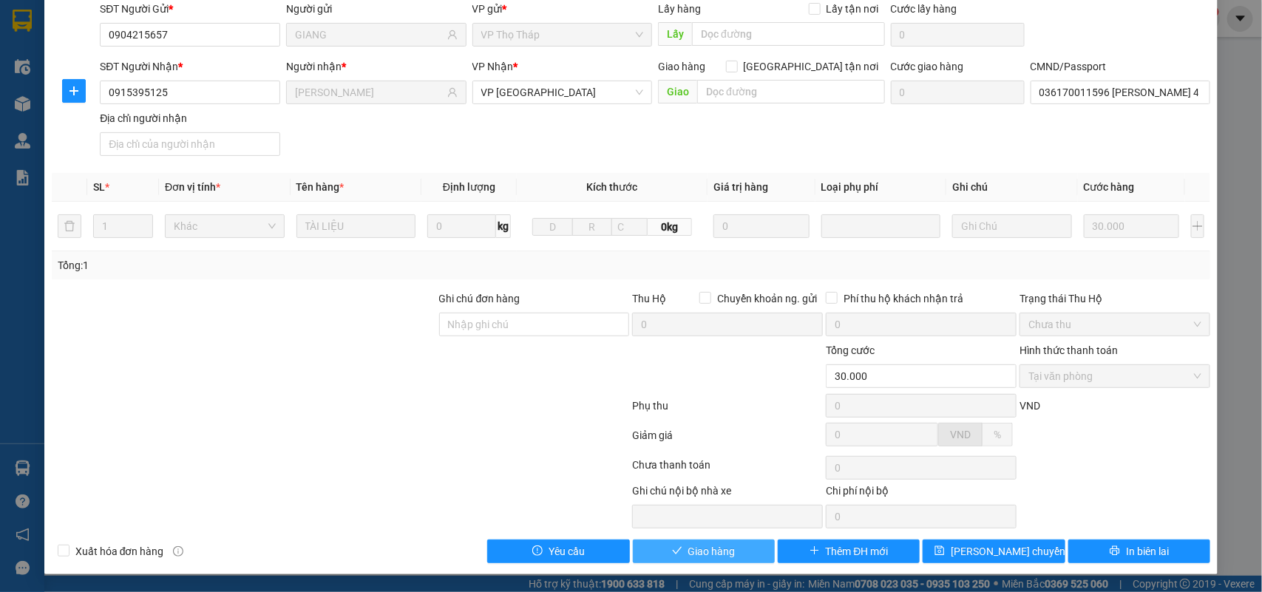
click at [679, 546] on button "Giao hàng" at bounding box center [704, 552] width 142 height 24
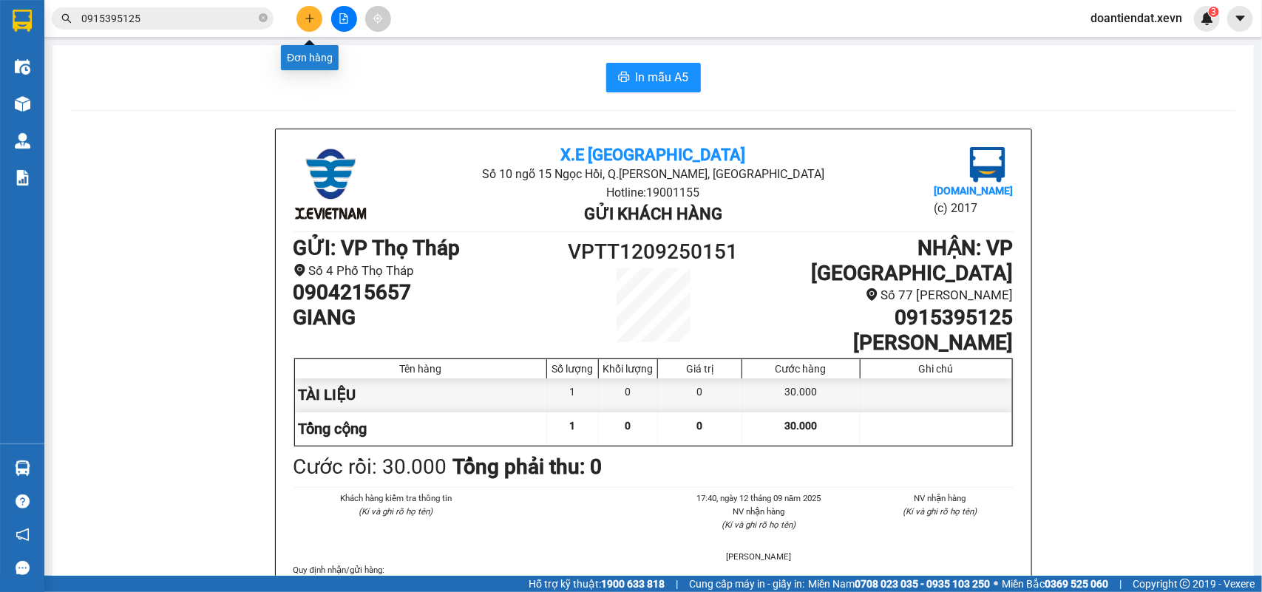
click at [309, 17] on icon "plus" at bounding box center [309, 18] width 1 height 8
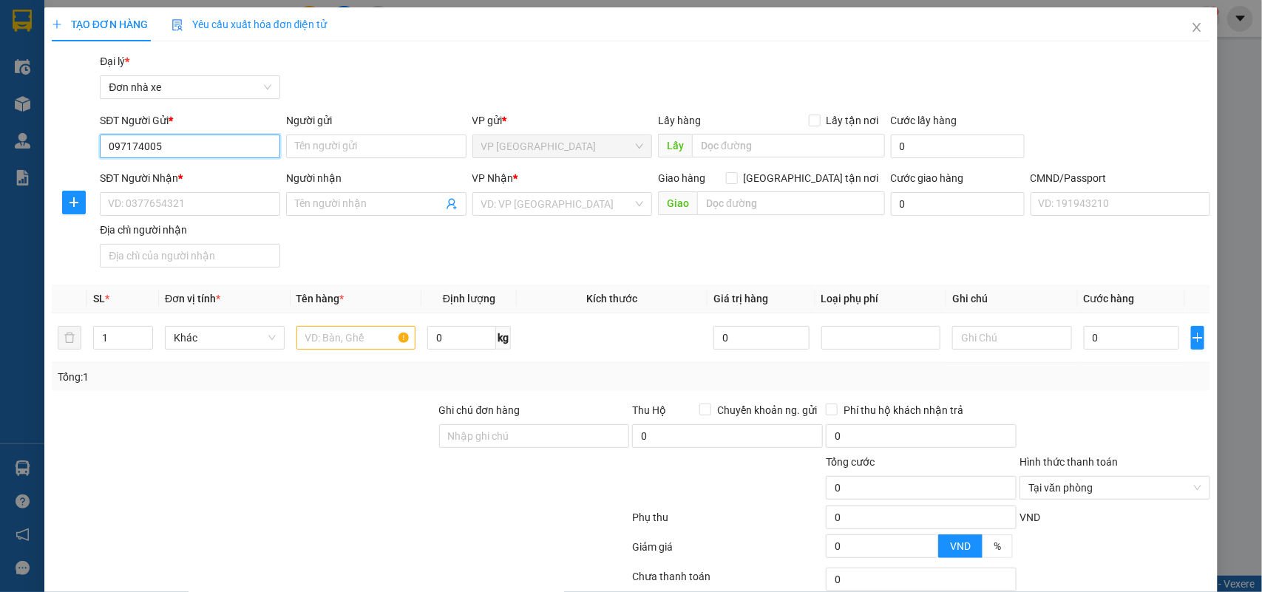
type input "0971740055"
click at [202, 176] on div "0971740055 - HƯNG" at bounding box center [188, 176] width 160 height 16
type input "HƯNG"
type input "0374555566"
type input "SƠN"
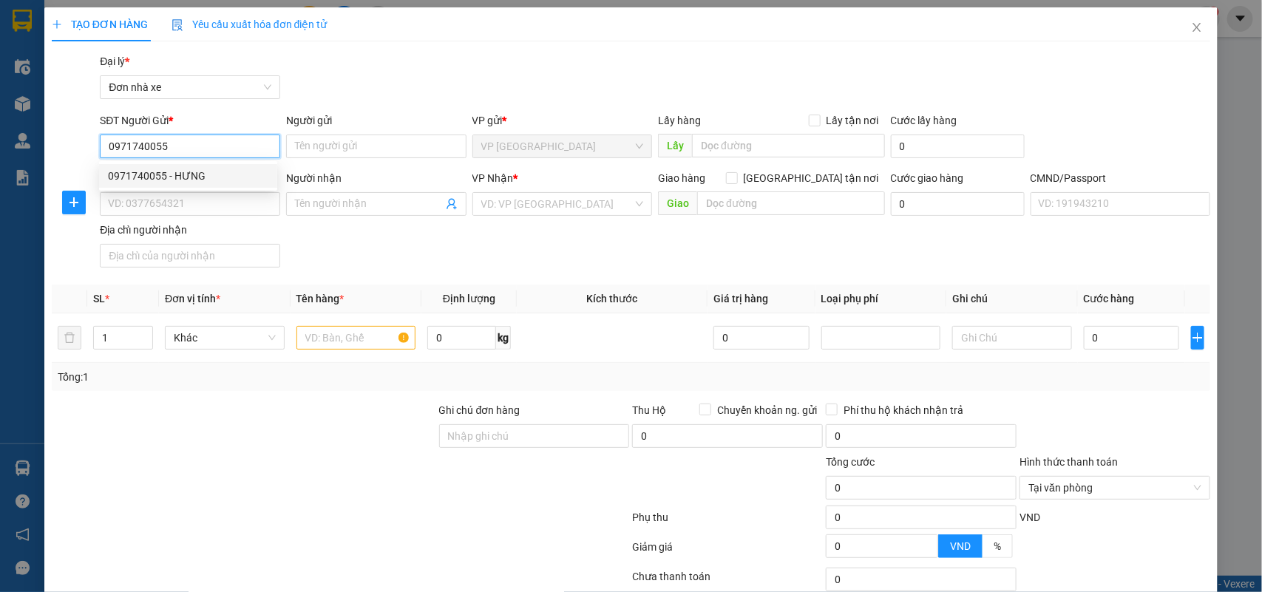
type input "036085027130 Sơn"
type input "0971740055"
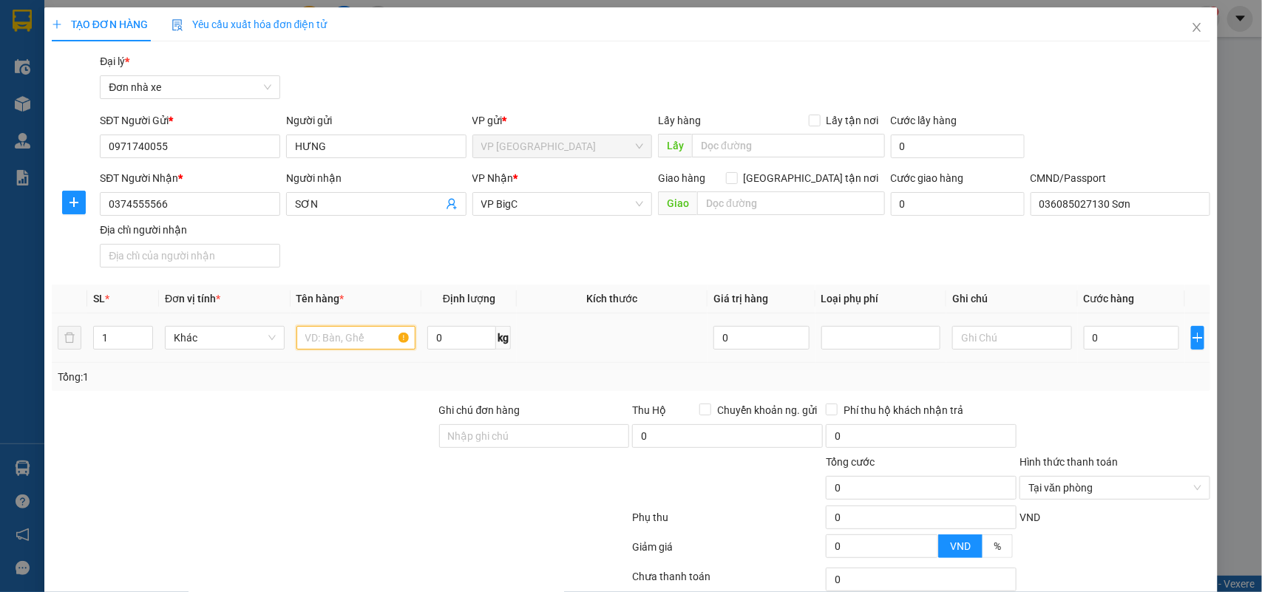
click at [359, 344] on input "text" at bounding box center [356, 338] width 120 height 24
type input "MÁY TÍNH (KHÁCH ĐÓNG GÓI)"
type input "2.5"
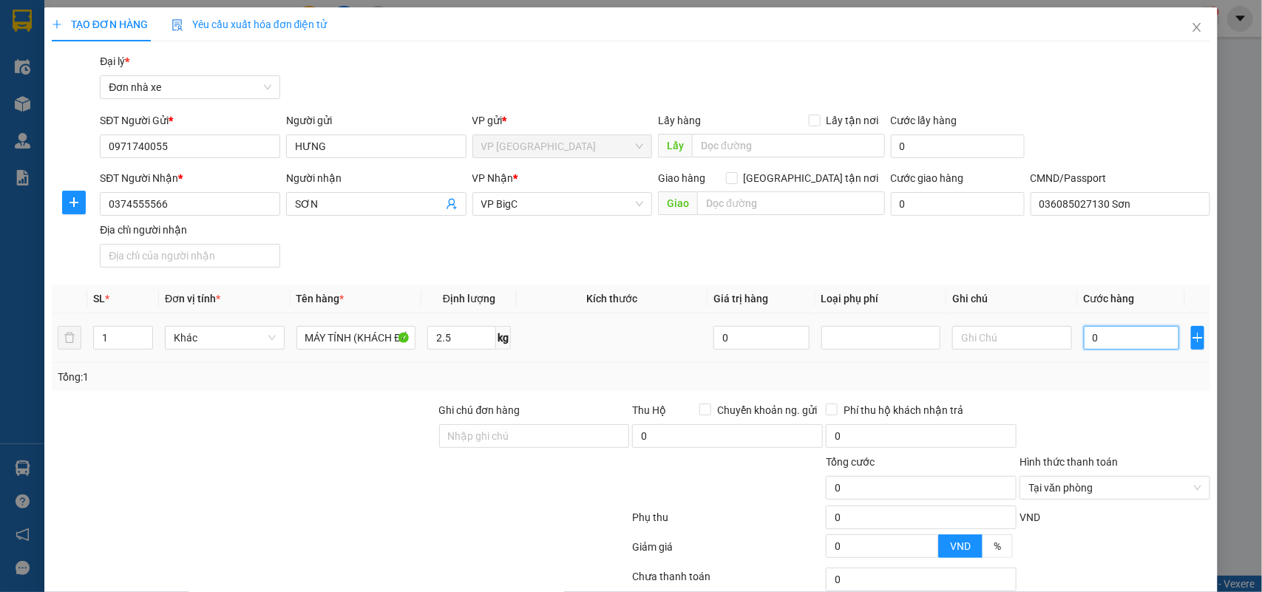
click at [1136, 340] on input "0" at bounding box center [1131, 338] width 95 height 24
type input "3"
type input "30"
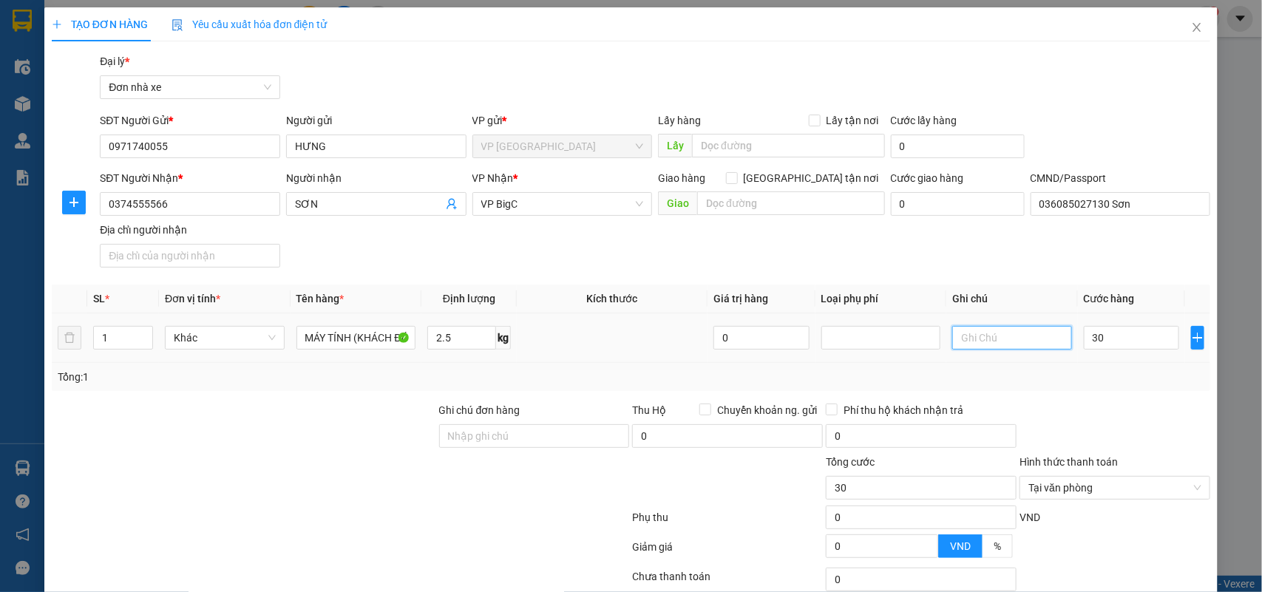
type input "30.000"
click at [976, 339] on input "text" at bounding box center [1012, 338] width 120 height 24
type input "K"
type input "KHÔNG KHAI BÁO GIÁ TRỊ, KHÔNG ĐỒNG KIỂM"
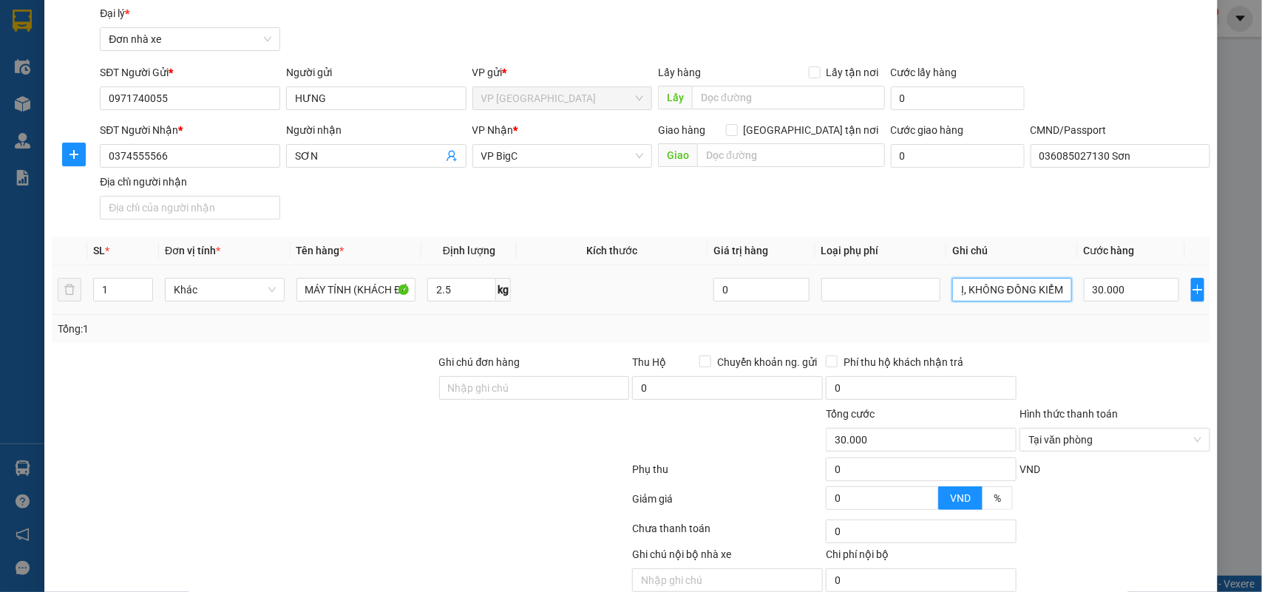
scroll to position [113, 0]
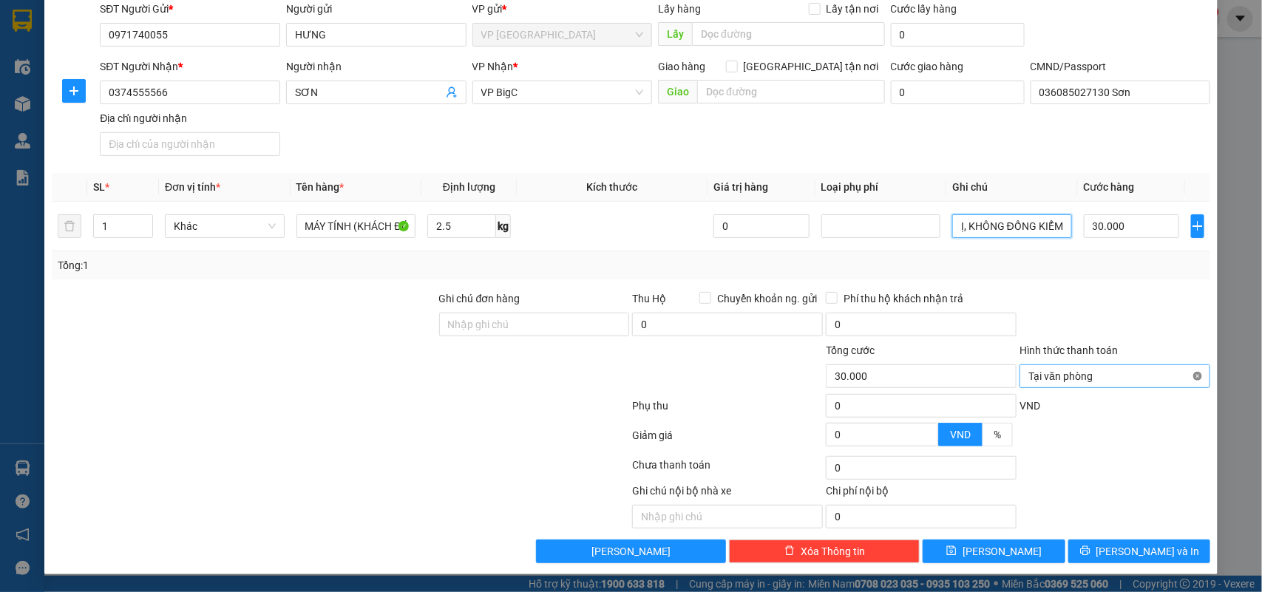
type input "30.000"
type input "KHÔNG KHAI BÁO GIÁ TRỊ, KHÔNG ĐỒNG KIỂM"
click at [1124, 548] on span "Lưu và In" at bounding box center [1148, 551] width 104 height 16
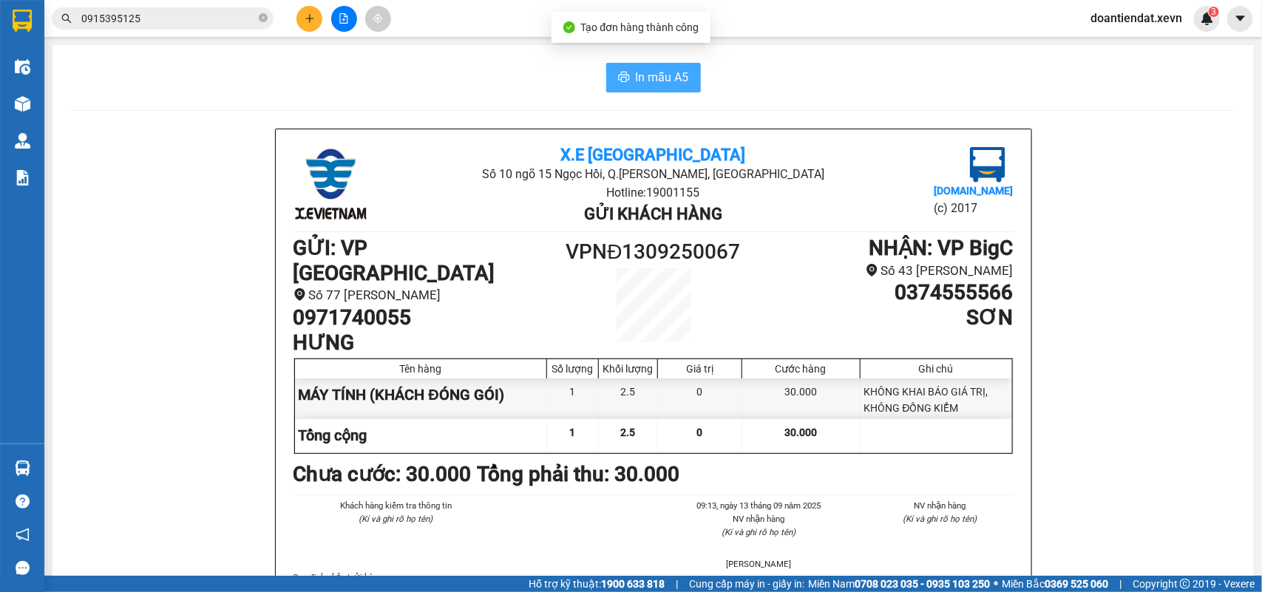
click at [634, 63] on button "In mẫu A5" at bounding box center [653, 78] width 95 height 30
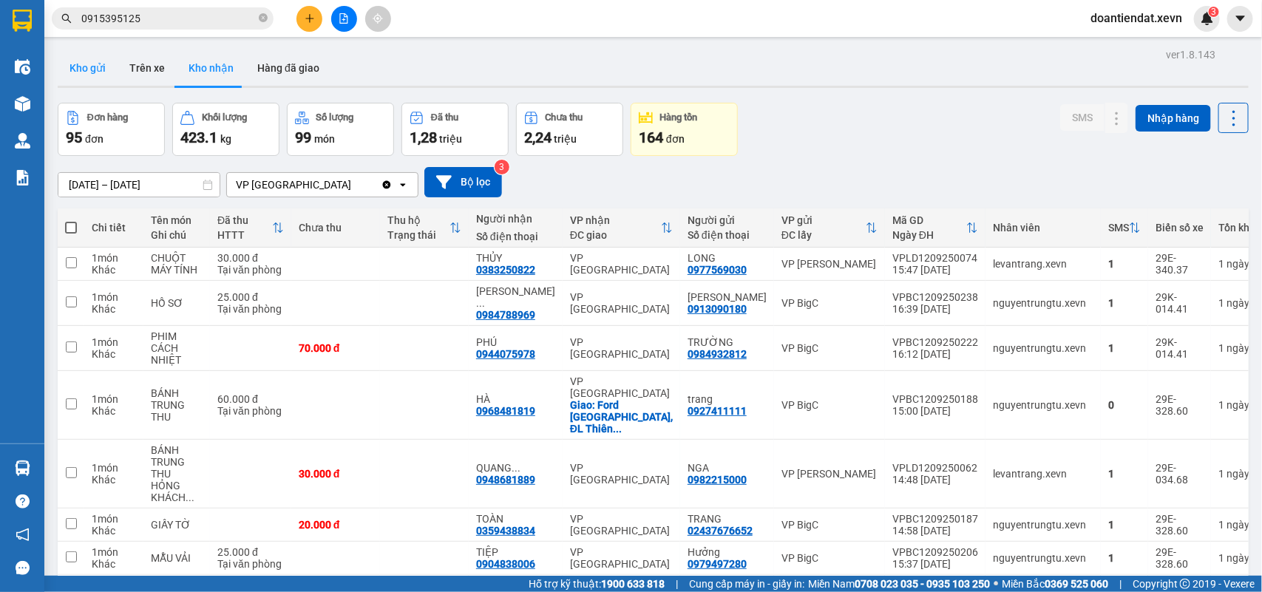
click at [78, 71] on button "Kho gửi" at bounding box center [88, 67] width 60 height 35
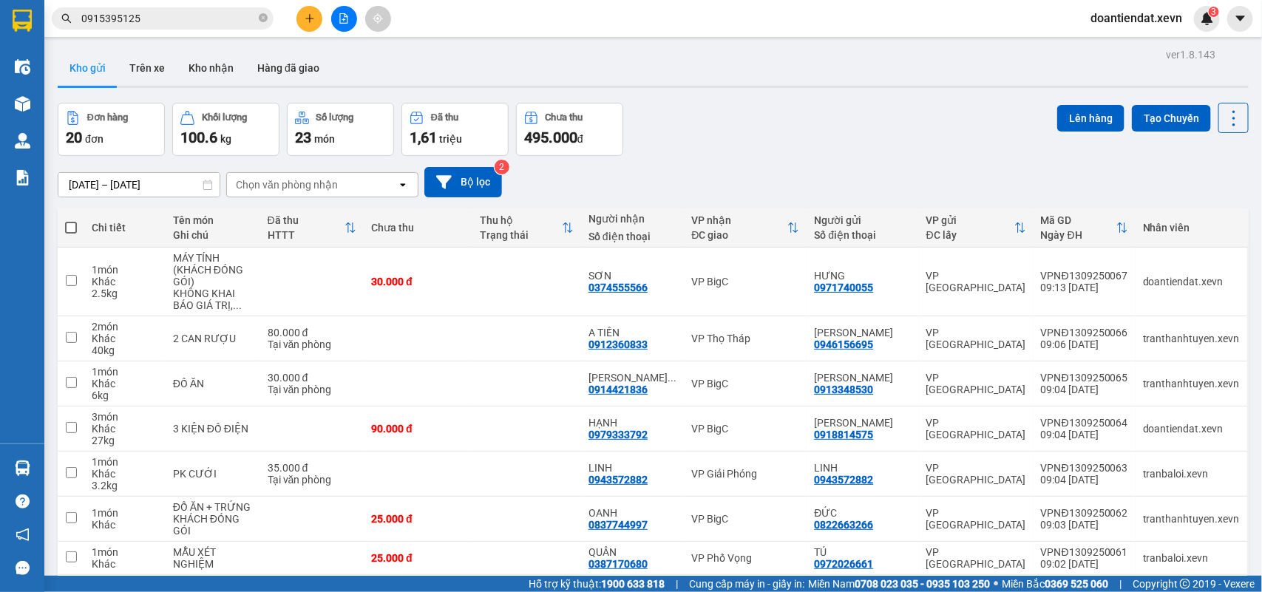
click at [182, 16] on input "0915395125" at bounding box center [168, 18] width 174 height 16
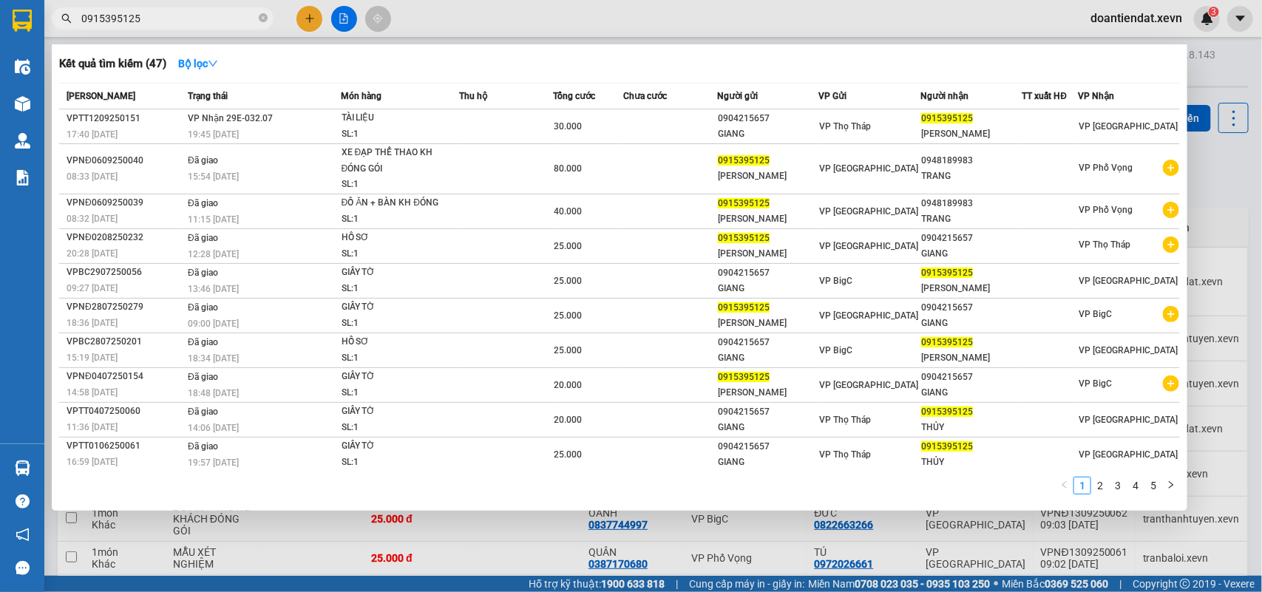
click at [182, 16] on input "0915395125" at bounding box center [168, 18] width 174 height 16
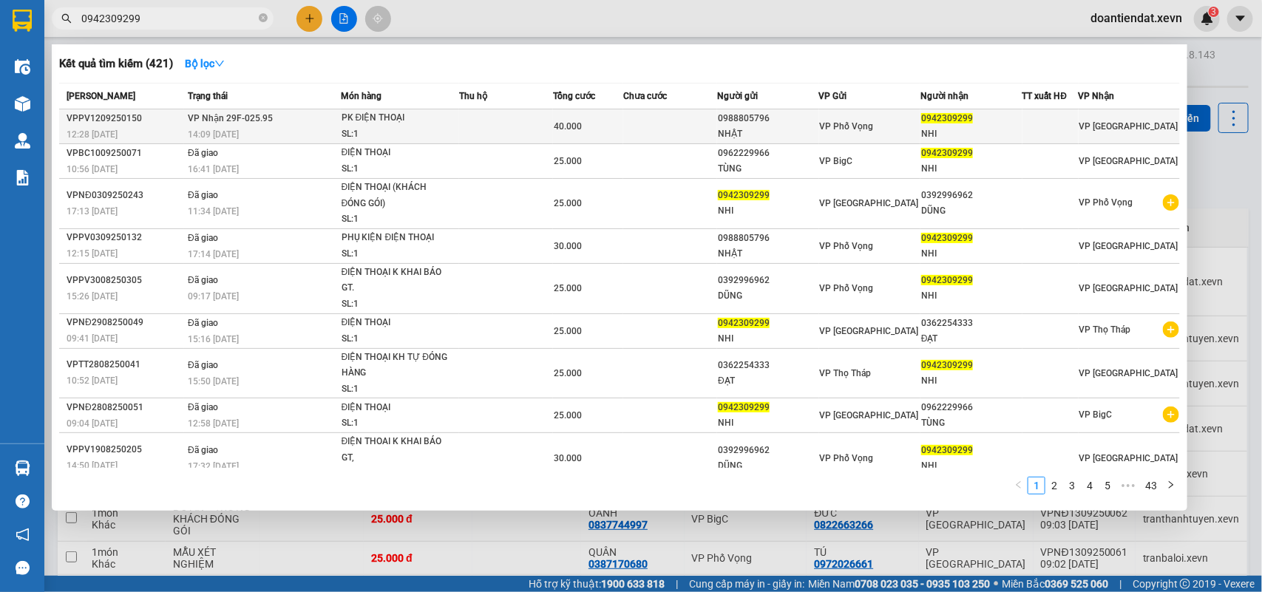
type input "0942309299"
click at [271, 115] on td "VP Nhận 29F-025.95 14:09 - 12/09" at bounding box center [262, 126] width 156 height 35
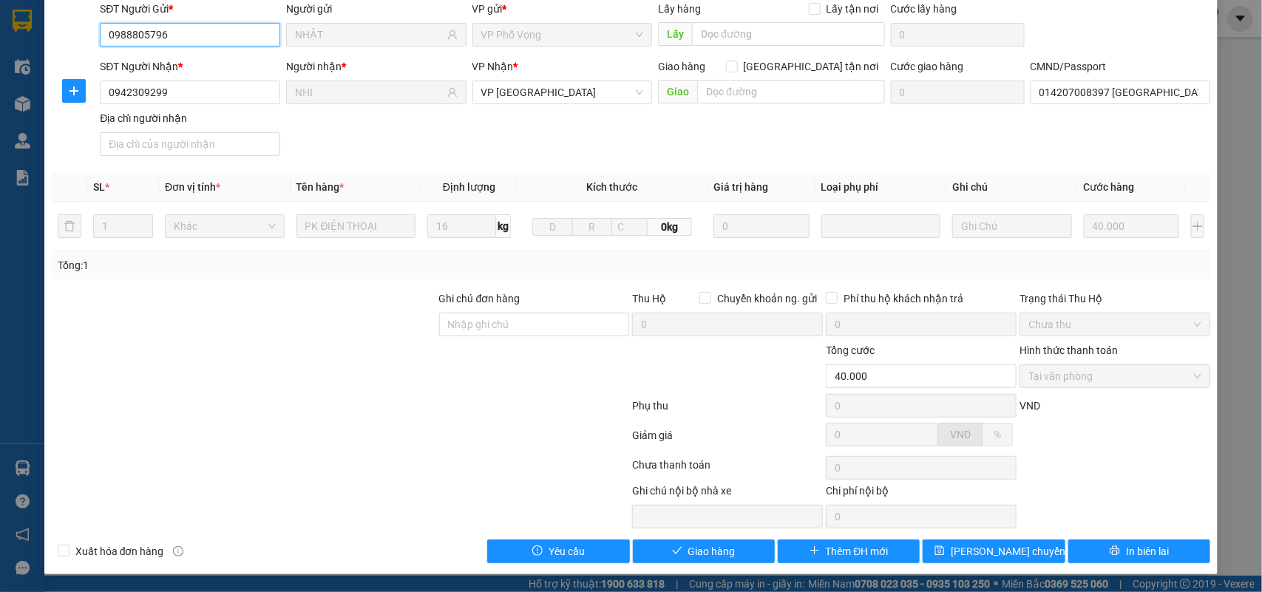
scroll to position [117, 0]
click at [740, 552] on button "Giao hàng" at bounding box center [704, 552] width 142 height 24
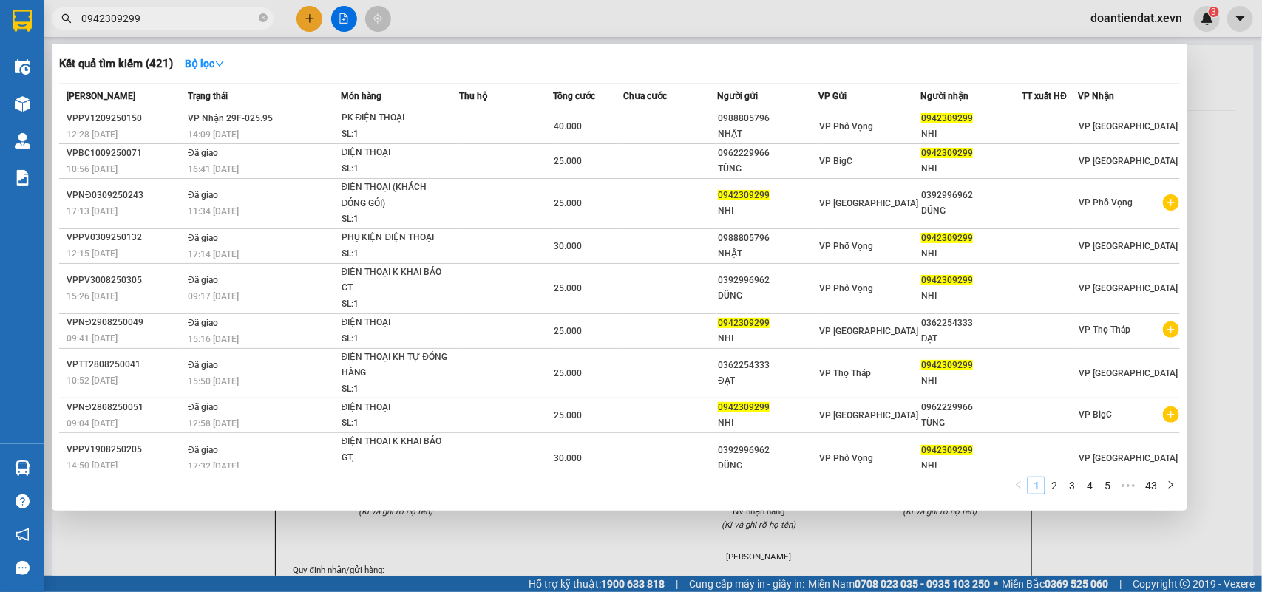
click at [190, 16] on input "0942309299" at bounding box center [168, 18] width 174 height 16
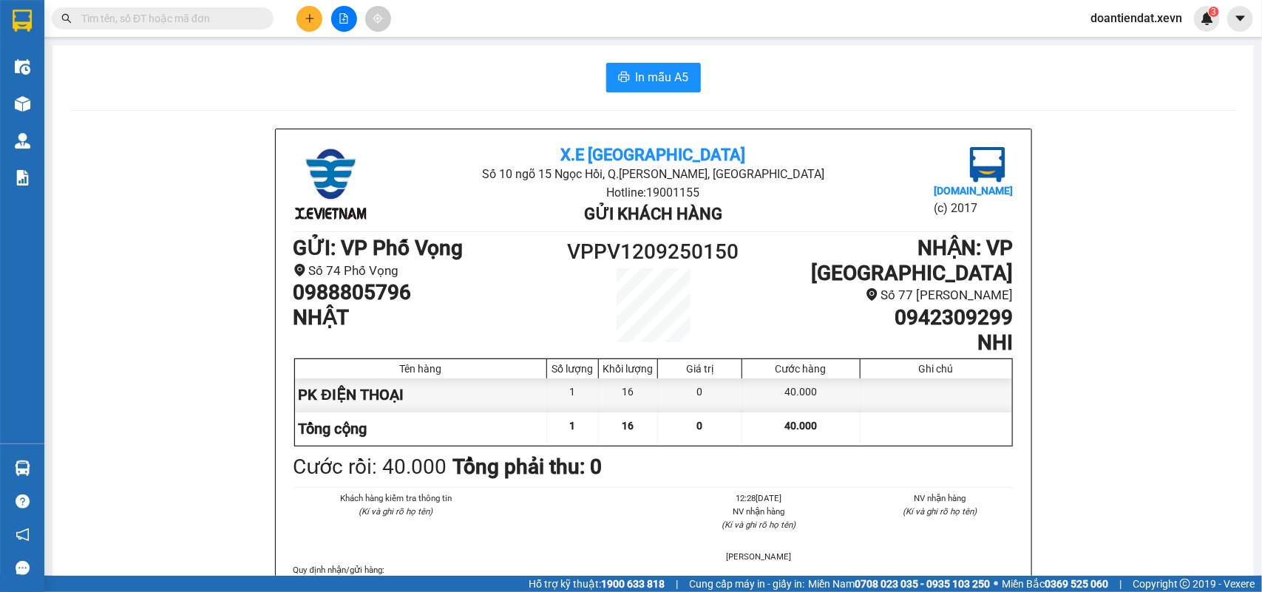
click at [311, 22] on icon "plus" at bounding box center [310, 18] width 10 height 10
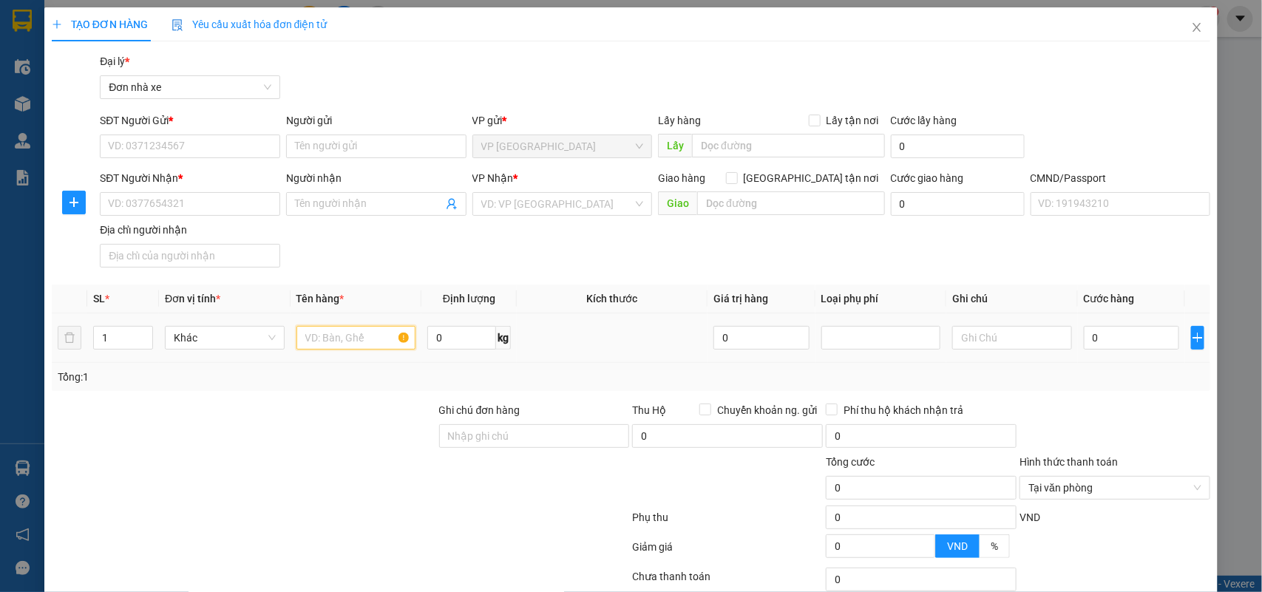
drag, startPoint x: 349, startPoint y: 338, endPoint x: 356, endPoint y: 282, distance: 55.9
click at [350, 336] on input "text" at bounding box center [356, 338] width 120 height 24
type input "D"
type input "ĐỒ ĂN"
type input "6"
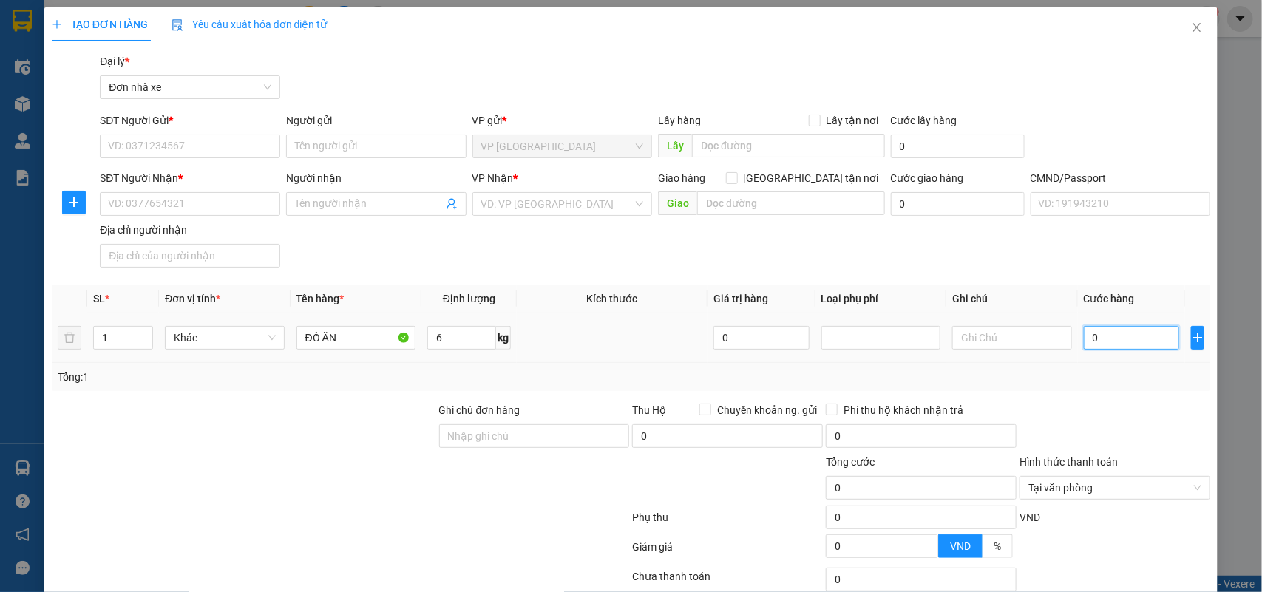
click at [1137, 345] on input "0" at bounding box center [1131, 338] width 95 height 24
type input "3"
type input "30"
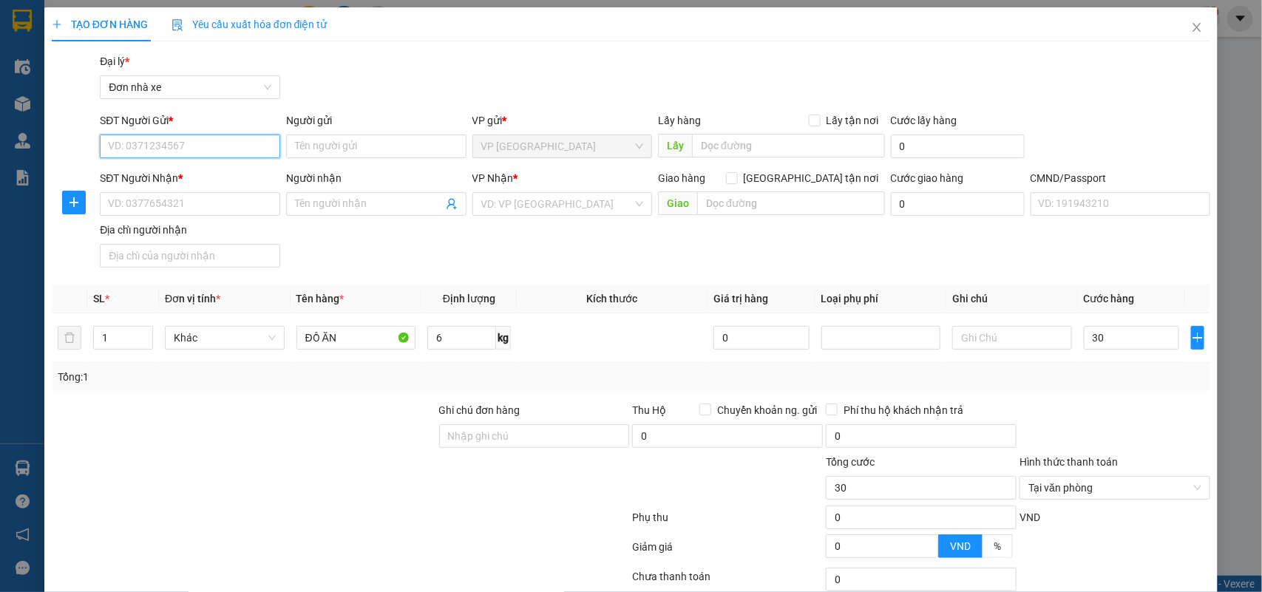
type input "30.000"
click at [160, 144] on input "SĐT Người Gửi *" at bounding box center [190, 147] width 180 height 24
type input "0944568766"
drag, startPoint x: 157, startPoint y: 178, endPoint x: 234, endPoint y: 186, distance: 77.3
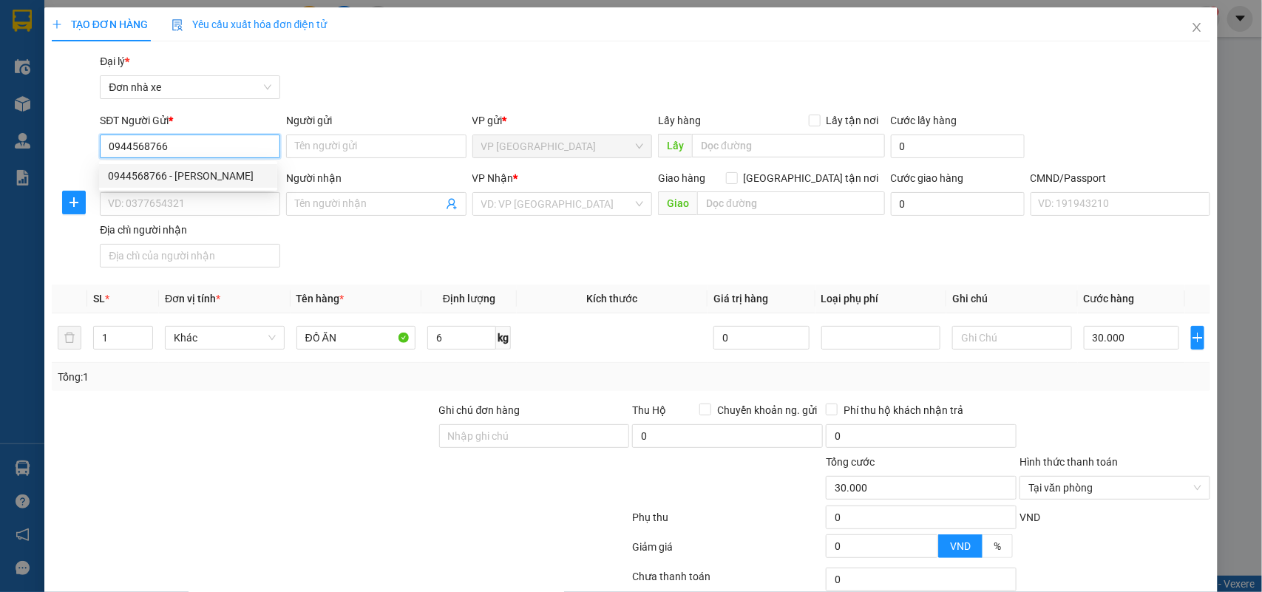
click at [159, 178] on div "0944568766 - VŨ THỊ XUÂN" at bounding box center [188, 176] width 160 height 16
type input "VŨ THỊ XUÂN"
type input "0707989705"
type input "DIỆP"
type input "SMS"
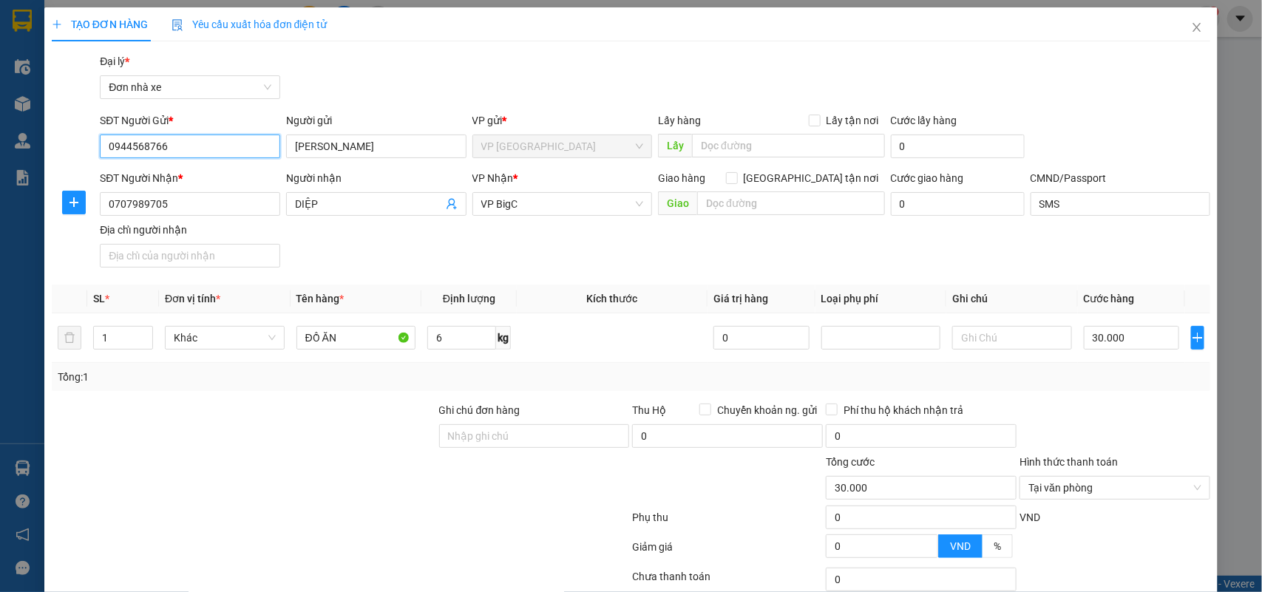
type input "0944568766"
click at [972, 268] on div "SĐT Người Nhận * 0707989705 Người nhận DIỆP VP Nhận * VP BigC Giao hàng Giao tậ…" at bounding box center [655, 222] width 1116 height 104
click at [295, 207] on input "DIỆP" at bounding box center [369, 204] width 148 height 16
type input "VŨ NGOC DIỆP"
click at [1111, 418] on div at bounding box center [1115, 428] width 194 height 52
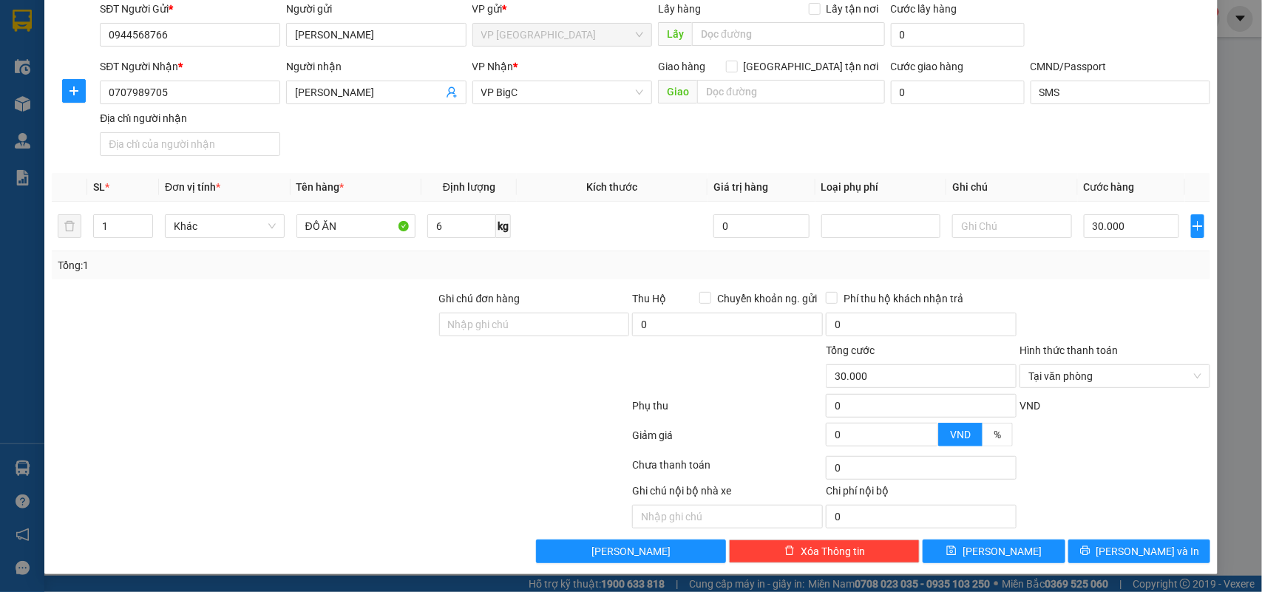
scroll to position [113, 0]
click at [1159, 547] on button "Lưu và In" at bounding box center [1139, 552] width 142 height 24
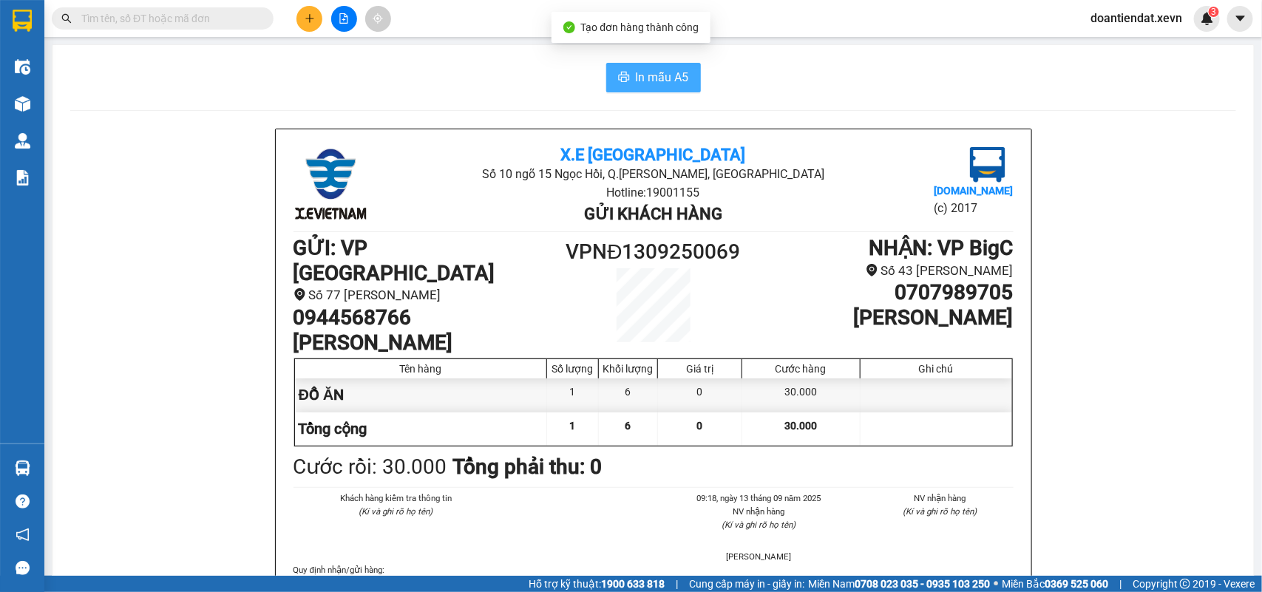
click at [669, 83] on span "In mẫu A5" at bounding box center [662, 77] width 53 height 18
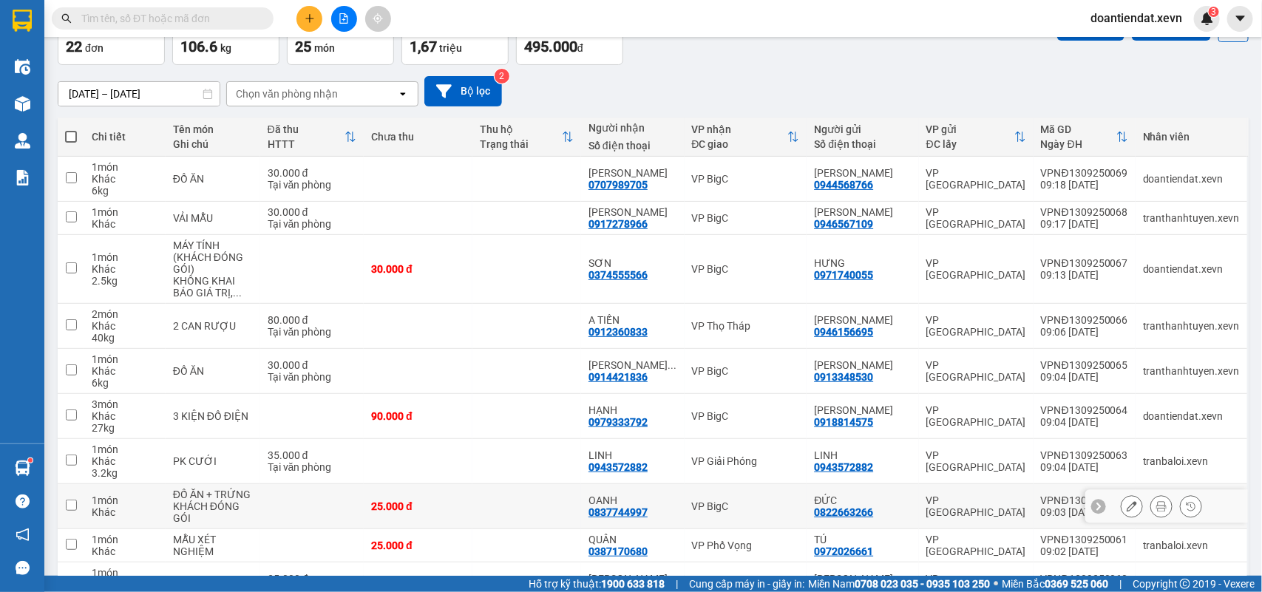
scroll to position [186, 0]
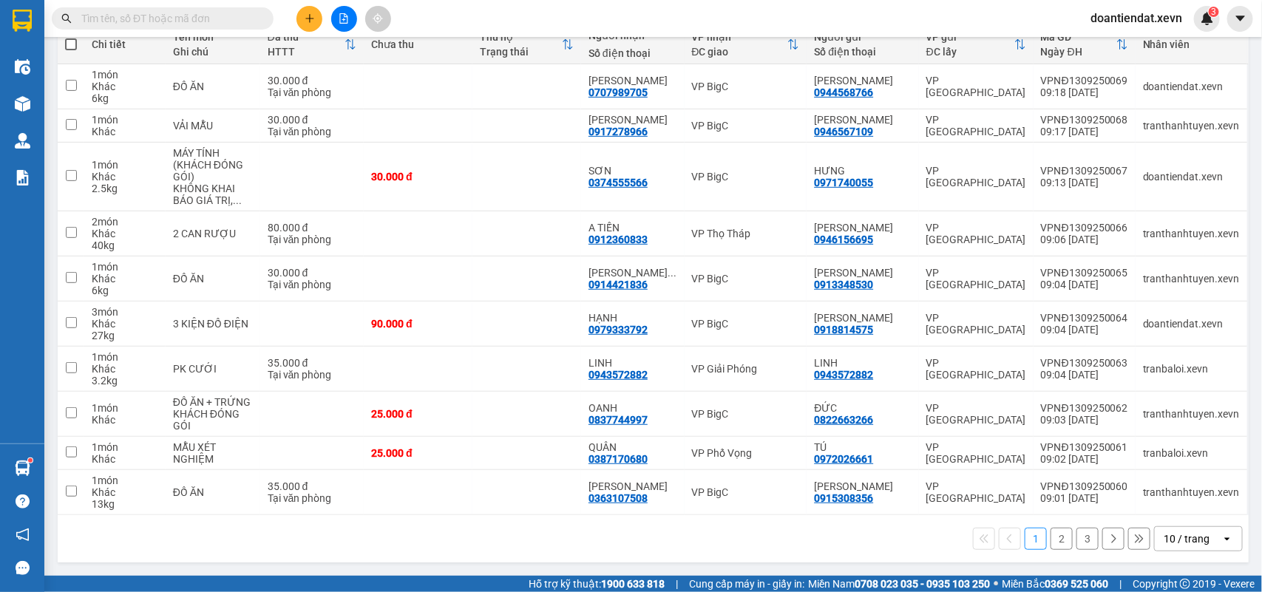
click at [1051, 533] on button "2" at bounding box center [1062, 539] width 22 height 22
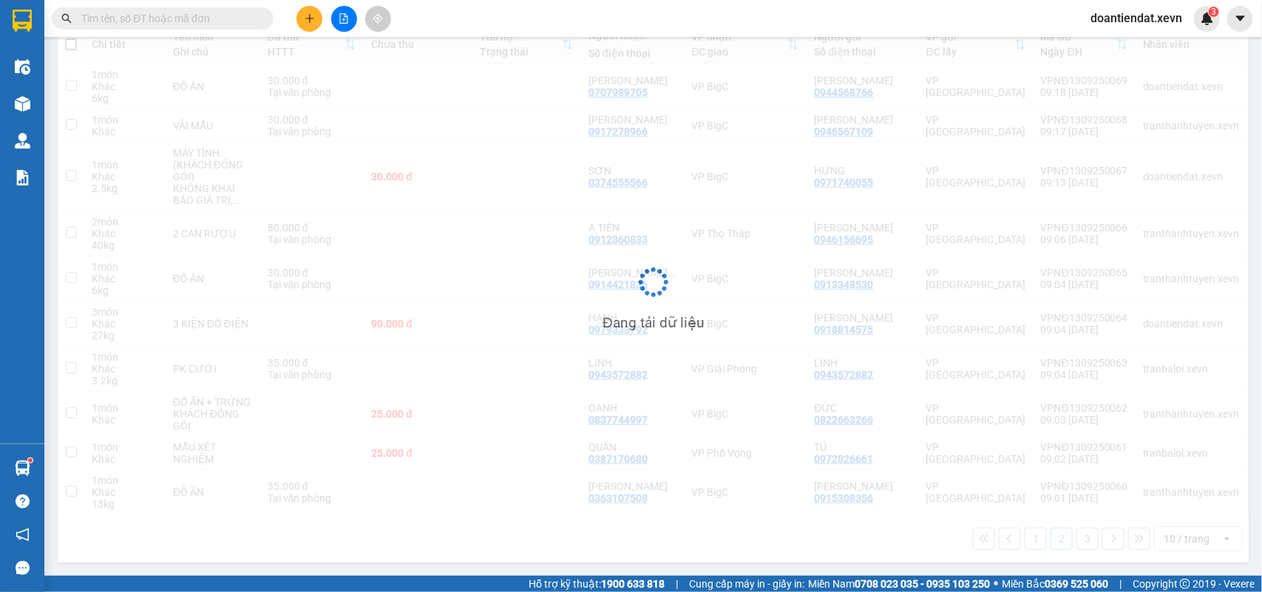
scroll to position [68, 0]
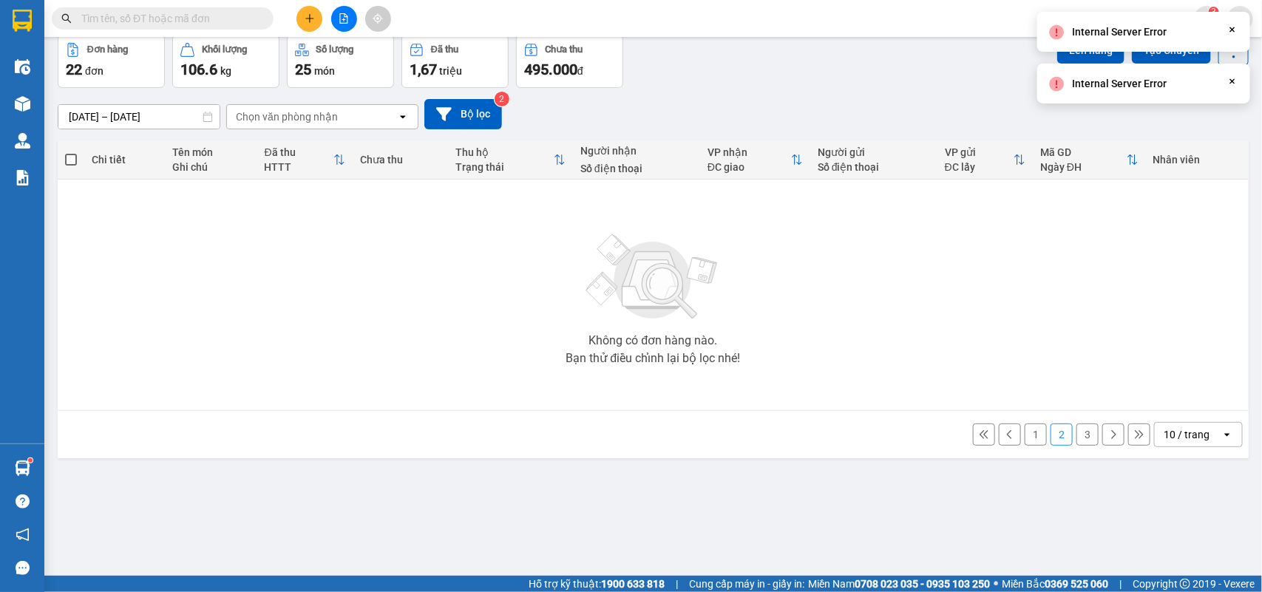
click at [1025, 444] on button "1" at bounding box center [1036, 435] width 22 height 22
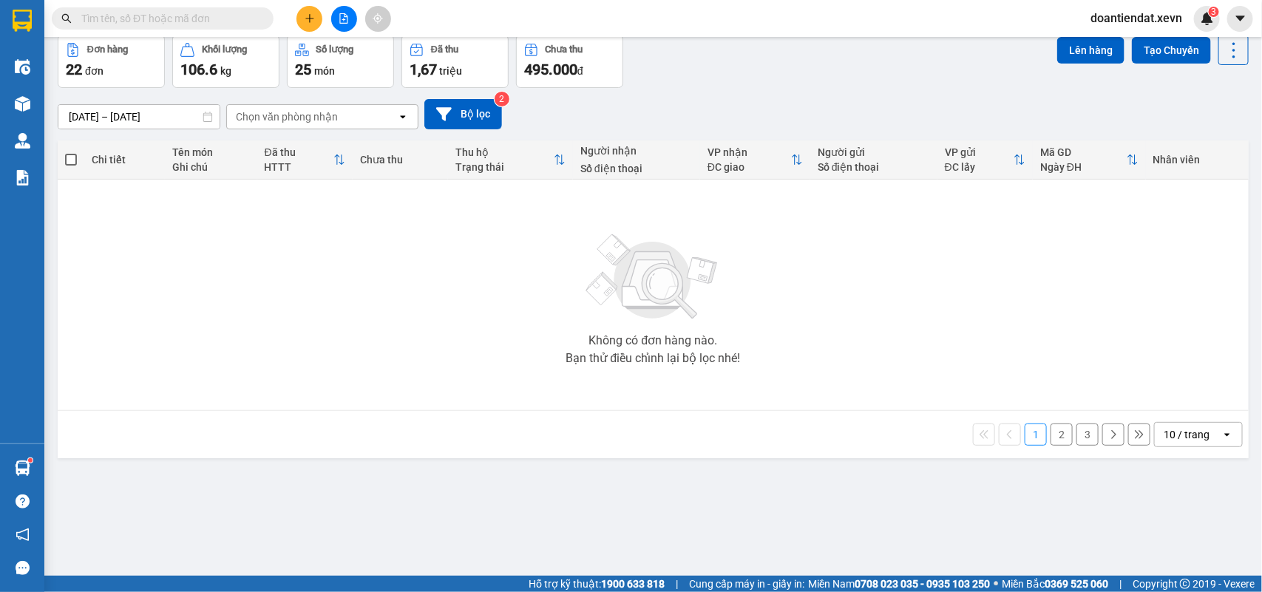
click at [1051, 438] on button "2" at bounding box center [1062, 435] width 22 height 22
click at [1031, 435] on button "1" at bounding box center [1036, 435] width 22 height 22
click at [1054, 437] on button "2" at bounding box center [1062, 435] width 22 height 22
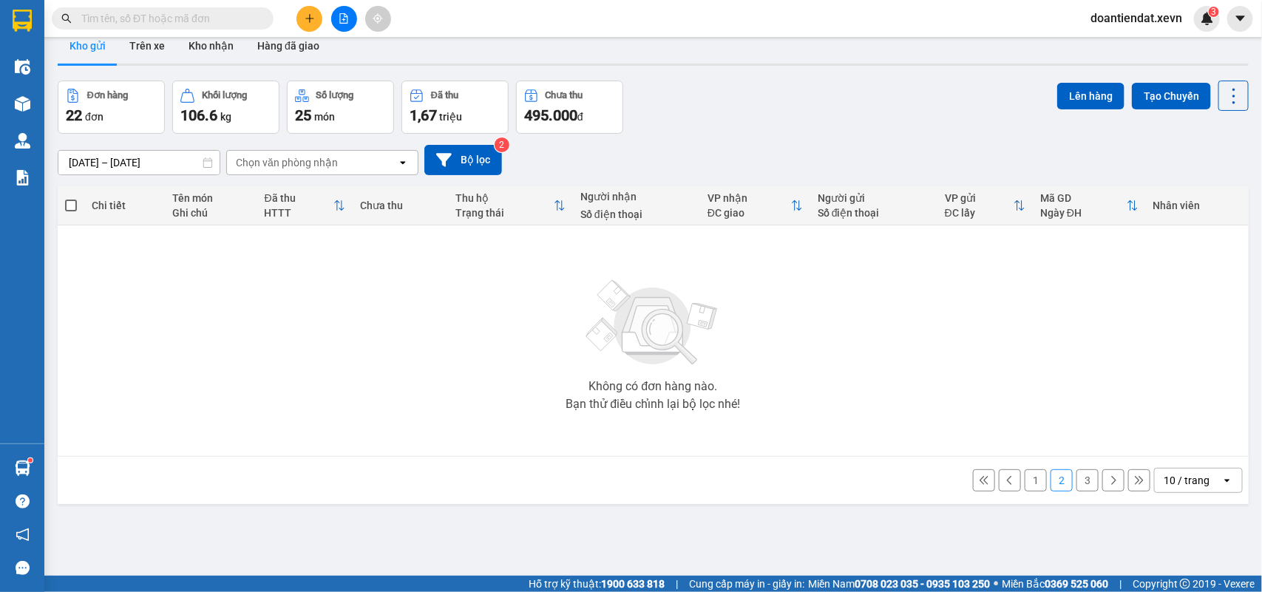
scroll to position [0, 0]
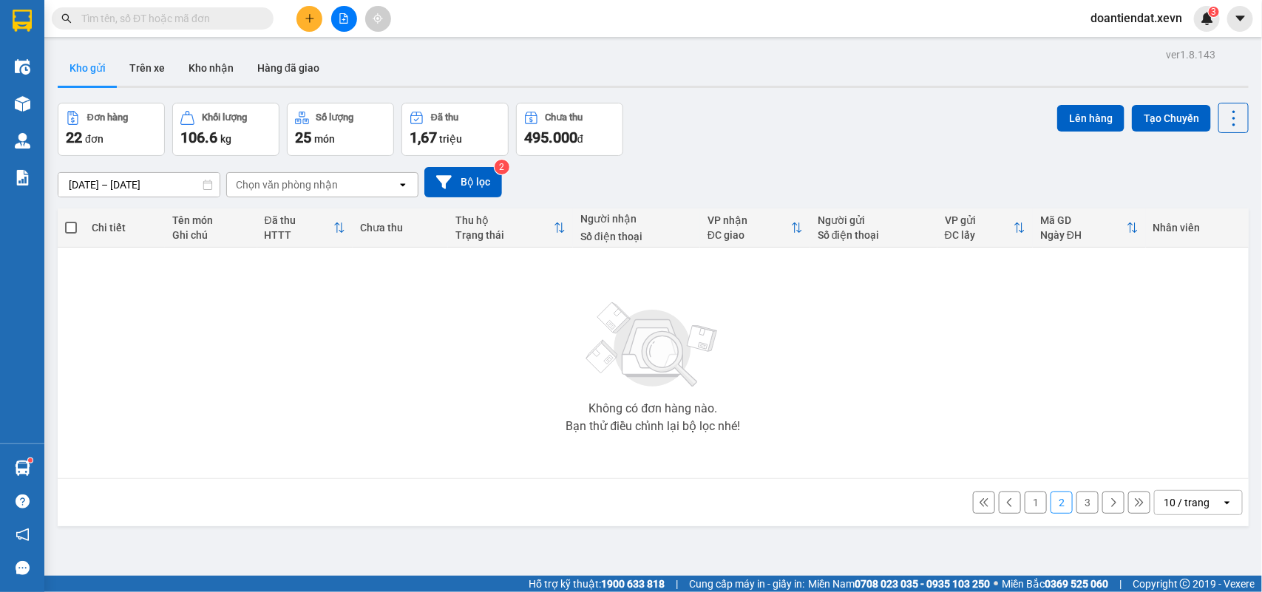
click at [311, 20] on icon "plus" at bounding box center [310, 18] width 10 height 10
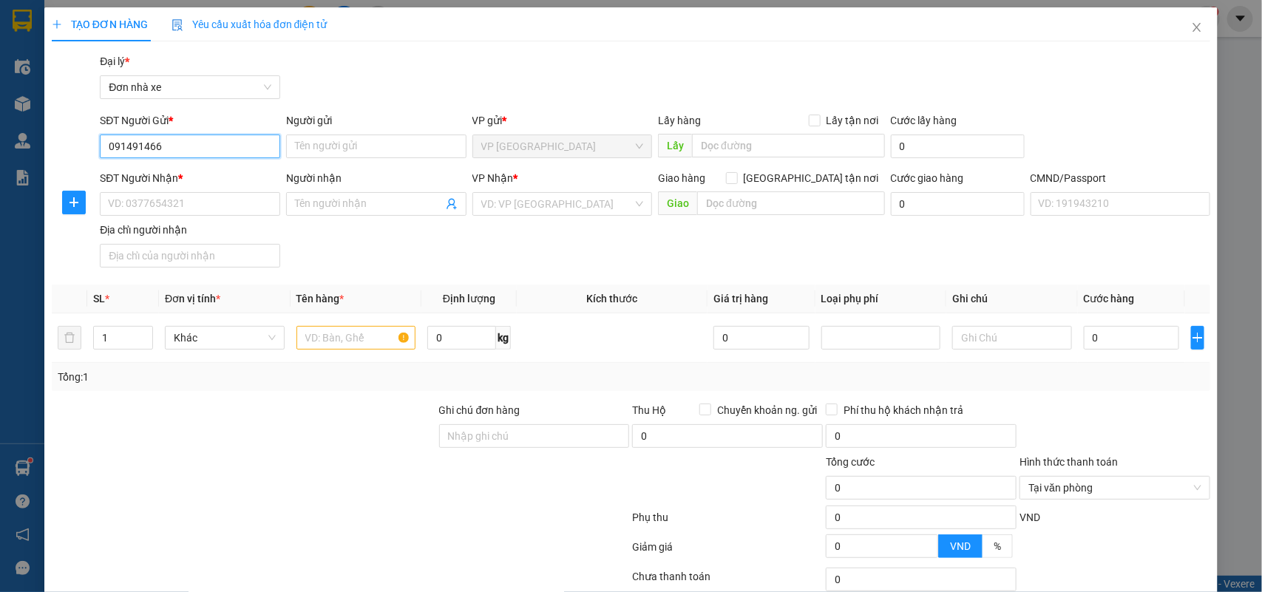
type input "0914914664"
click at [212, 183] on div "0914914664 - ĐẶNG THU TRANG" at bounding box center [188, 176] width 160 height 16
type input "ĐẶNG THU TRANG"
type input "0948142596"
type input "LINH"
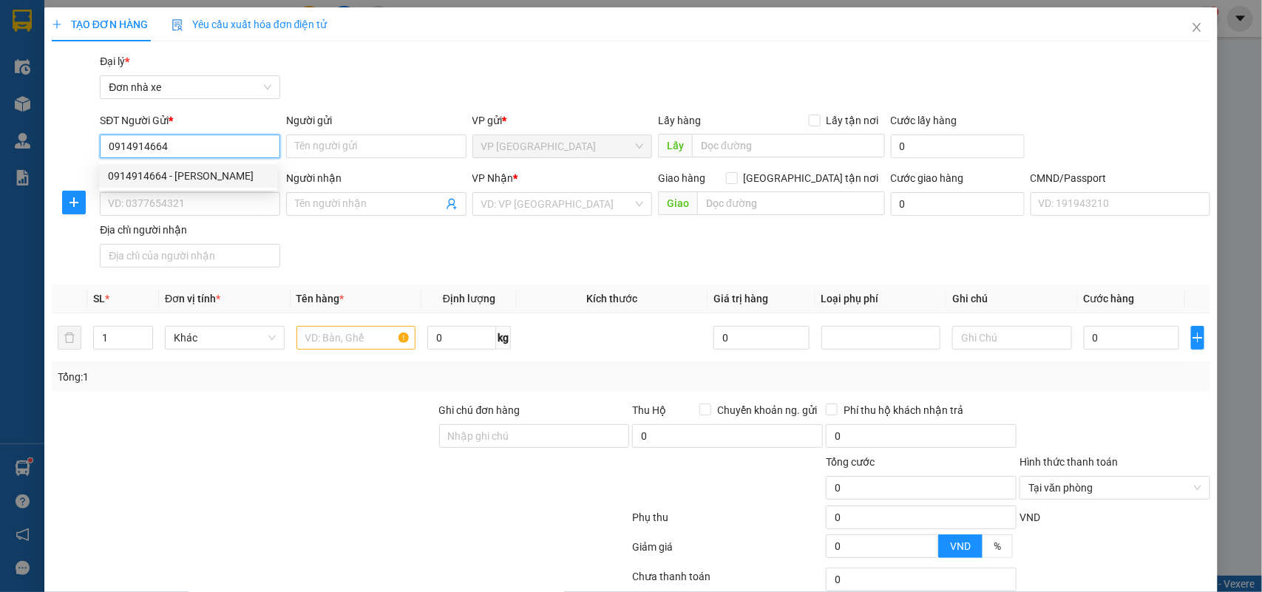
type input "SHIP CHÍ"
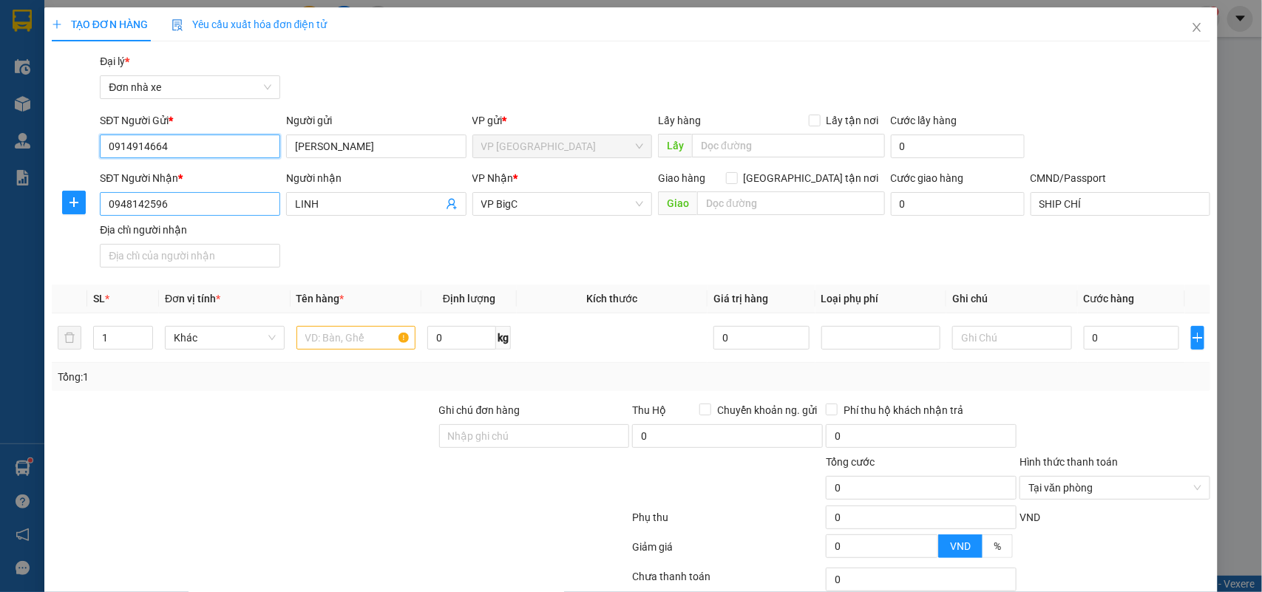
type input "0914914664"
click at [220, 204] on input "0948142596" at bounding box center [190, 204] width 180 height 24
type input "0333198869"
click at [216, 238] on div "0333198869 - NHÀ MAY TRÀ MY" at bounding box center [188, 234] width 160 height 16
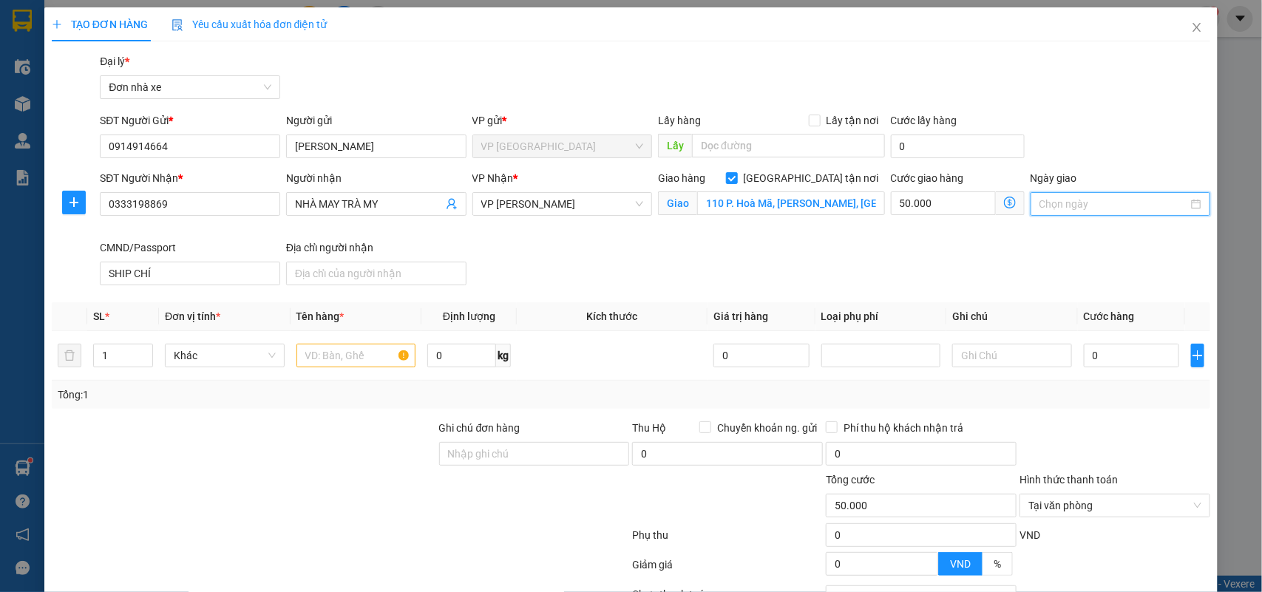
click at [1063, 207] on input "Ngày giao" at bounding box center [1113, 204] width 149 height 16
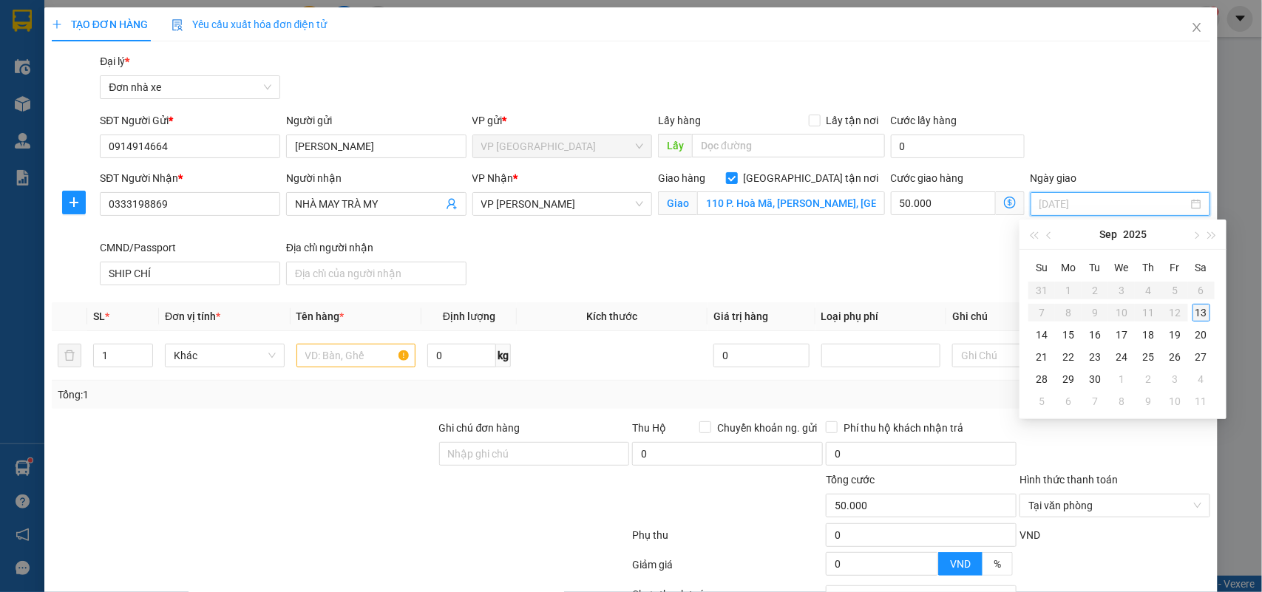
click at [1198, 309] on div "13" at bounding box center [1202, 313] width 18 height 18
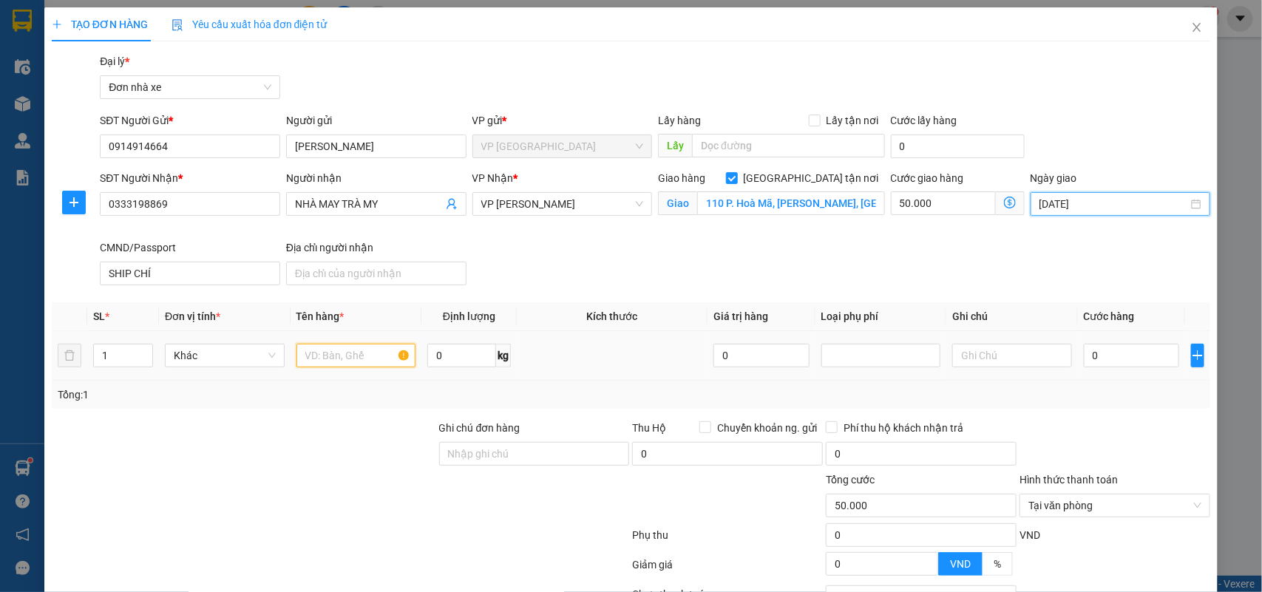
click at [363, 361] on input "text" at bounding box center [356, 356] width 120 height 24
click at [1139, 371] on td "0" at bounding box center [1131, 356] width 107 height 50
click at [1139, 361] on input "0" at bounding box center [1131, 356] width 95 height 24
click at [1133, 398] on div "Tổng: 1" at bounding box center [631, 395] width 1147 height 16
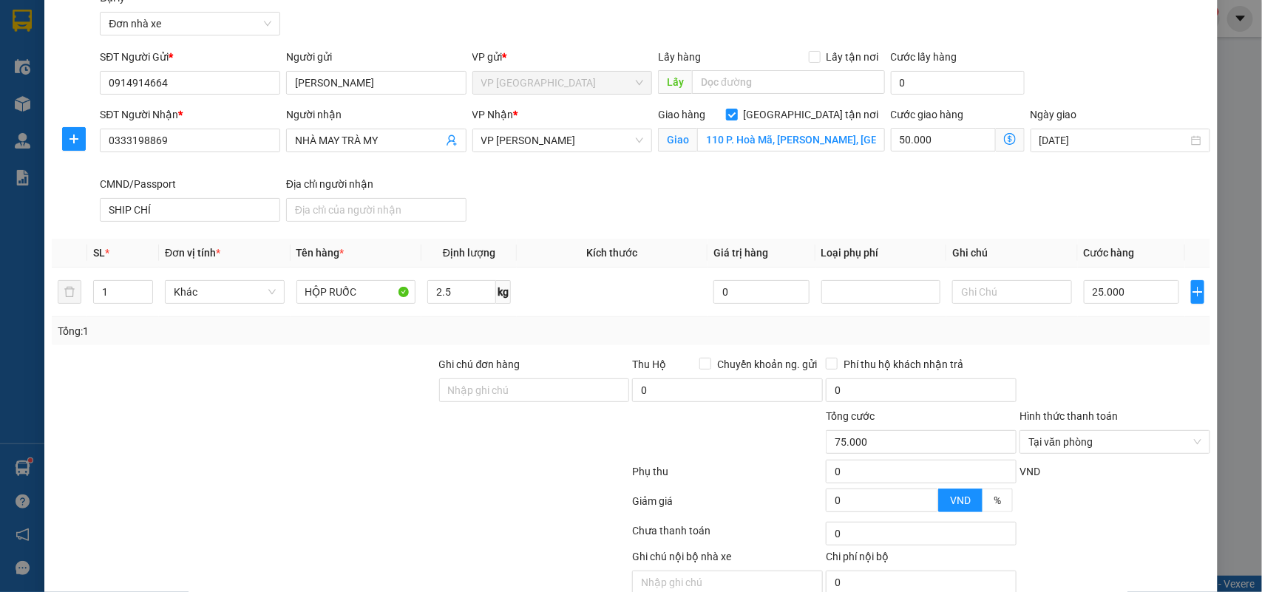
scroll to position [131, 0]
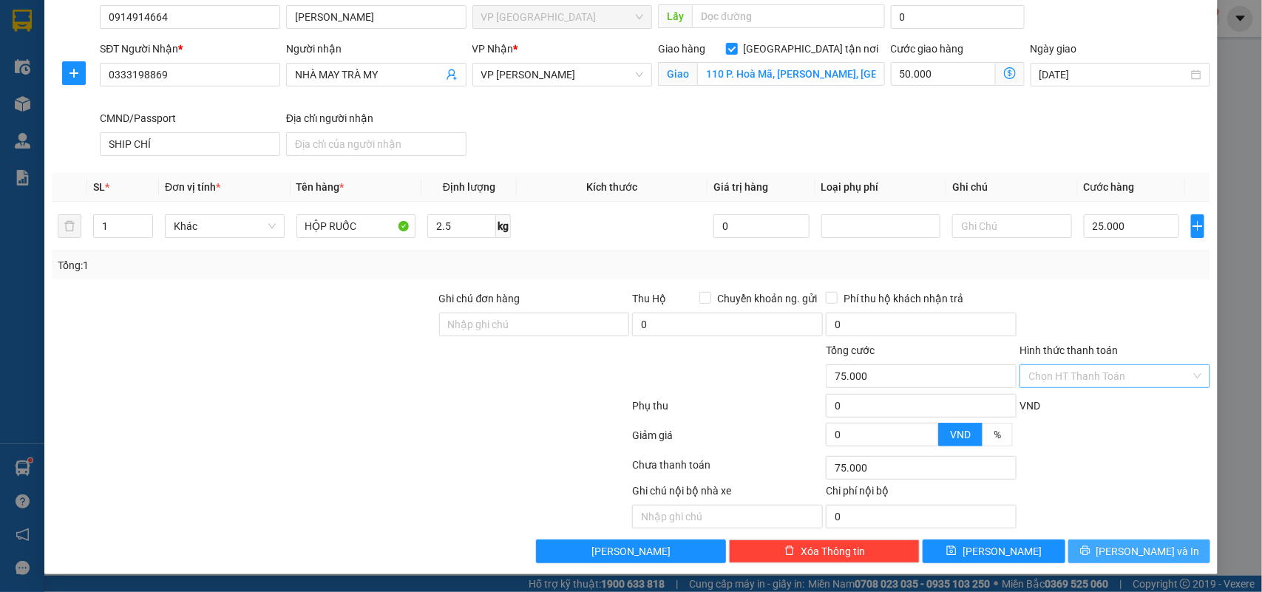
click at [1141, 541] on button "Lưu và In" at bounding box center [1139, 552] width 142 height 24
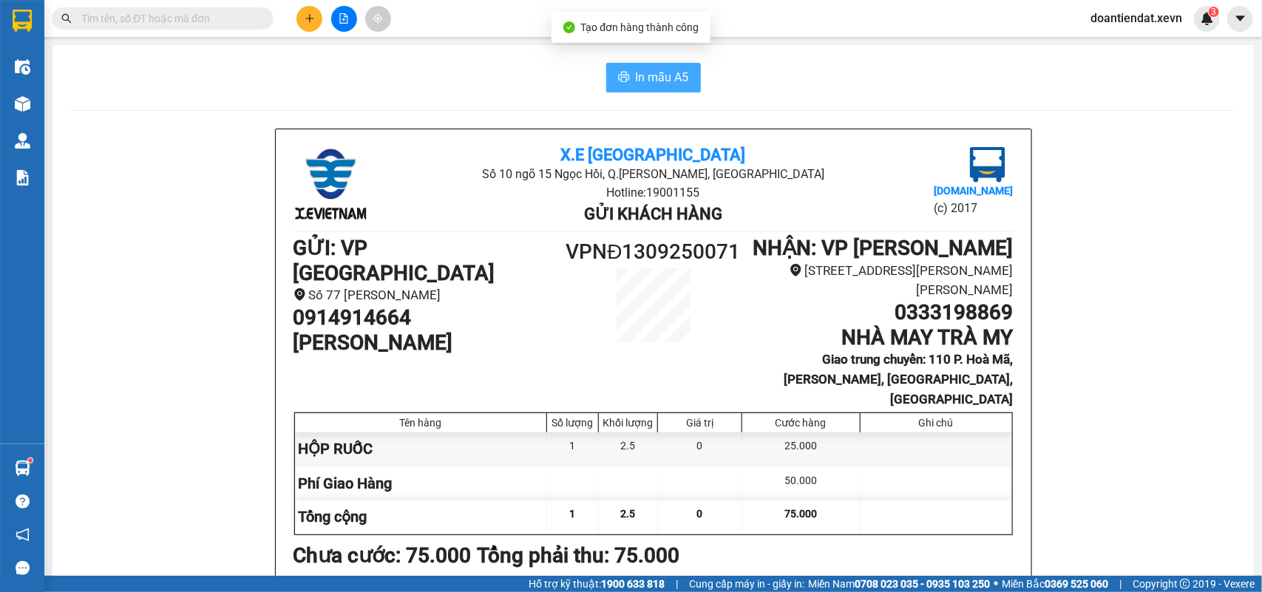
click at [640, 87] on button "In mẫu A5" at bounding box center [653, 78] width 95 height 30
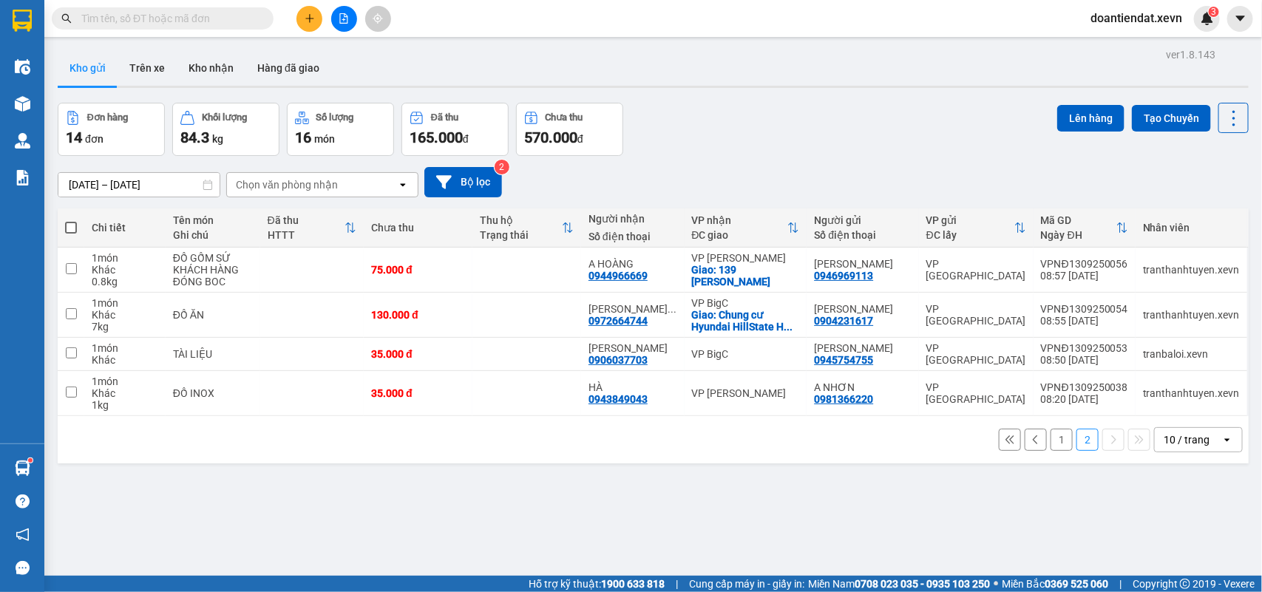
click at [311, 15] on icon "plus" at bounding box center [310, 18] width 10 height 10
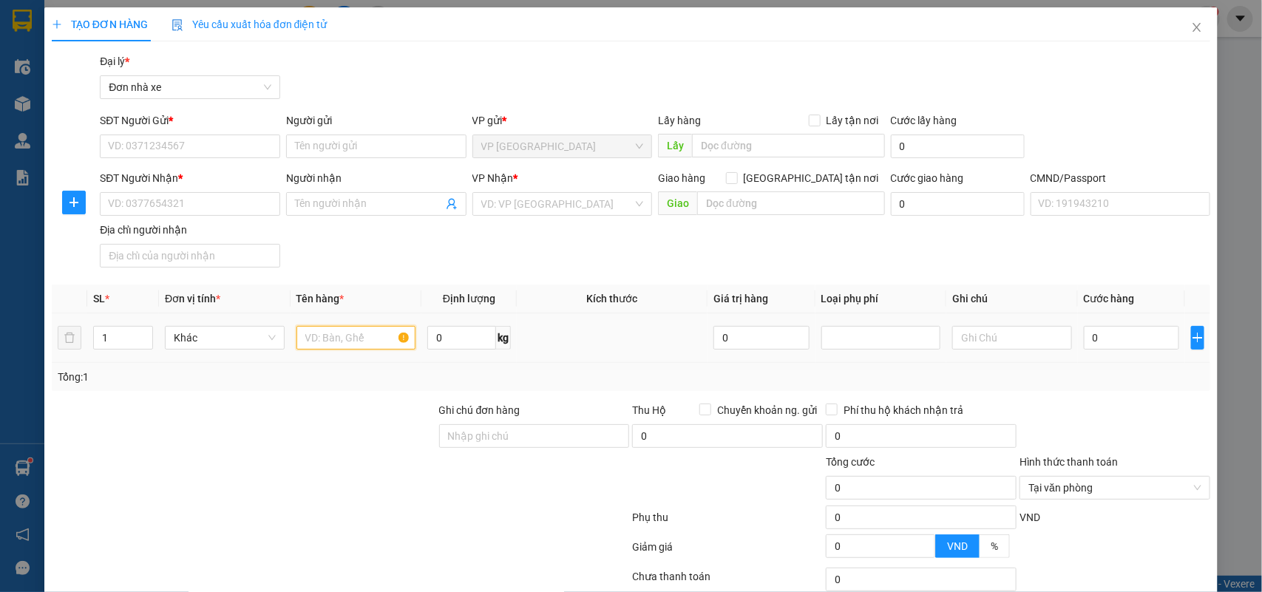
click at [351, 327] on input "text" at bounding box center [356, 338] width 120 height 24
click at [1126, 340] on input "0" at bounding box center [1131, 338] width 95 height 24
click at [160, 155] on input "SĐT Người Gửi *" at bounding box center [190, 147] width 180 height 24
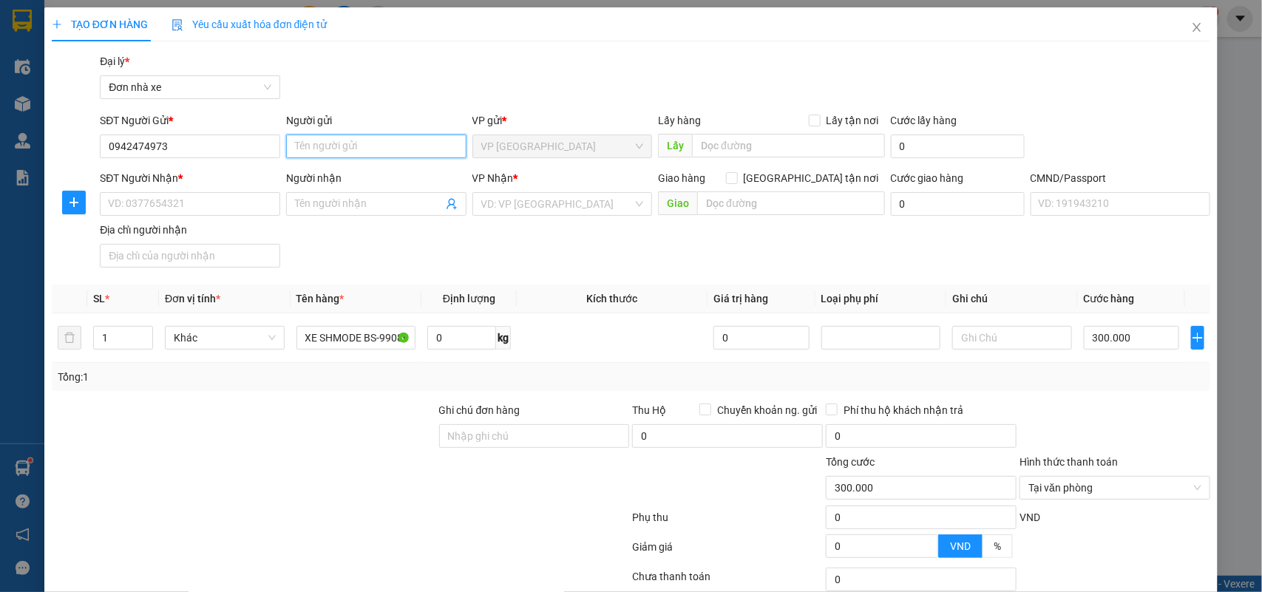
click at [300, 149] on input "Người gửi" at bounding box center [376, 147] width 180 height 24
paste input "NGUYỄN THỊ QUỲNH TRANG"
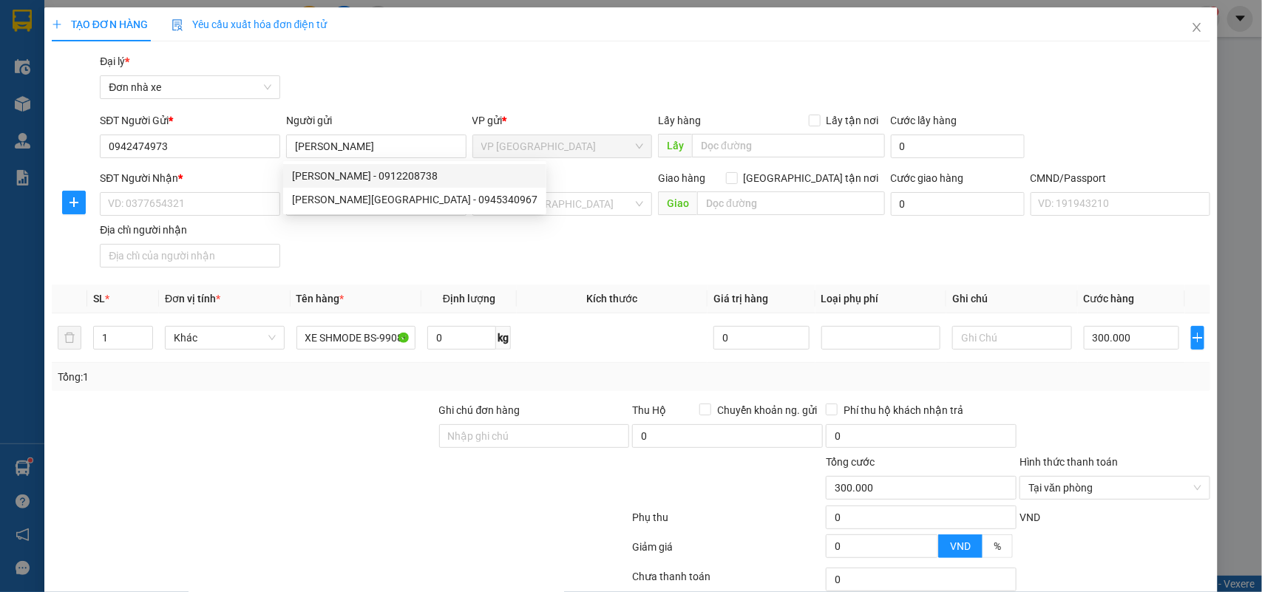
click at [413, 90] on div "Gói vận chuyển * Tiêu chuẩn Đại lý * Đơn nhà xe" at bounding box center [655, 79] width 1116 height 52
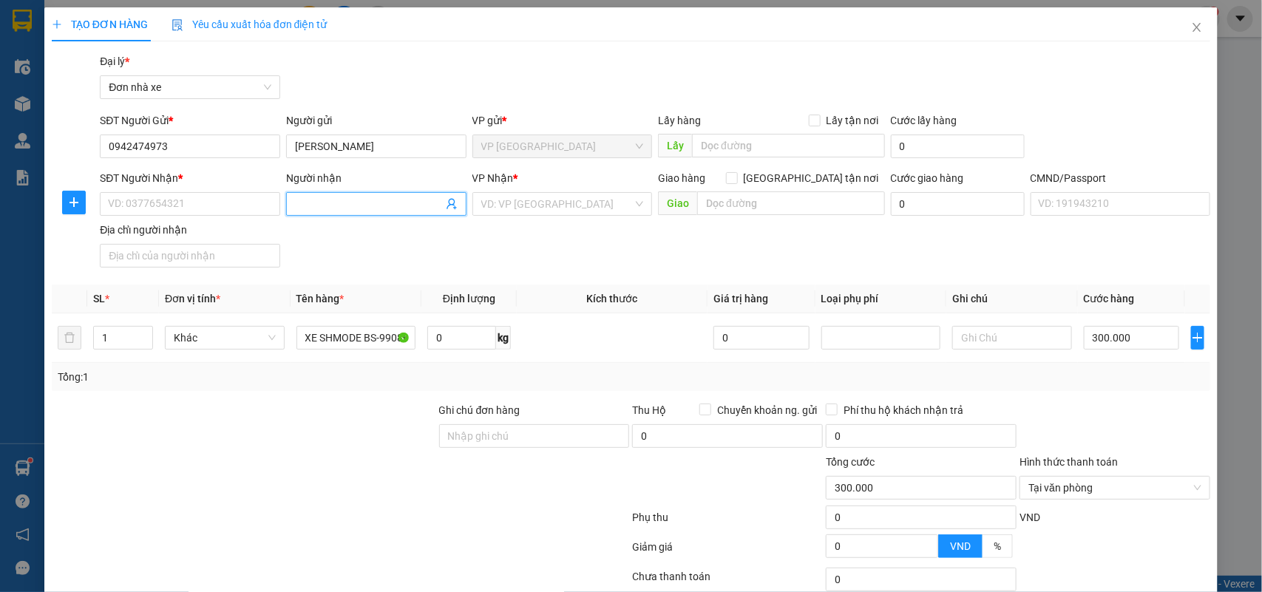
click at [328, 205] on input "Người nhận" at bounding box center [369, 204] width 148 height 16
paste input "NGUYỄN THỊ QUỲNH TRANG"
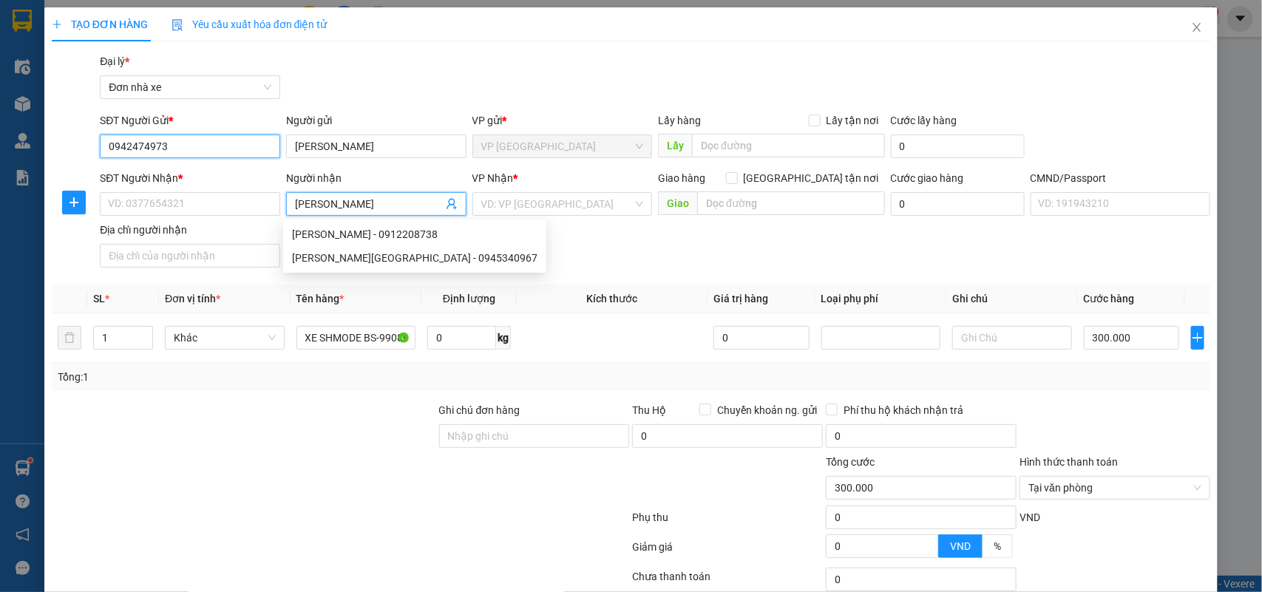
click at [152, 146] on input "0942474973" at bounding box center [190, 147] width 180 height 24
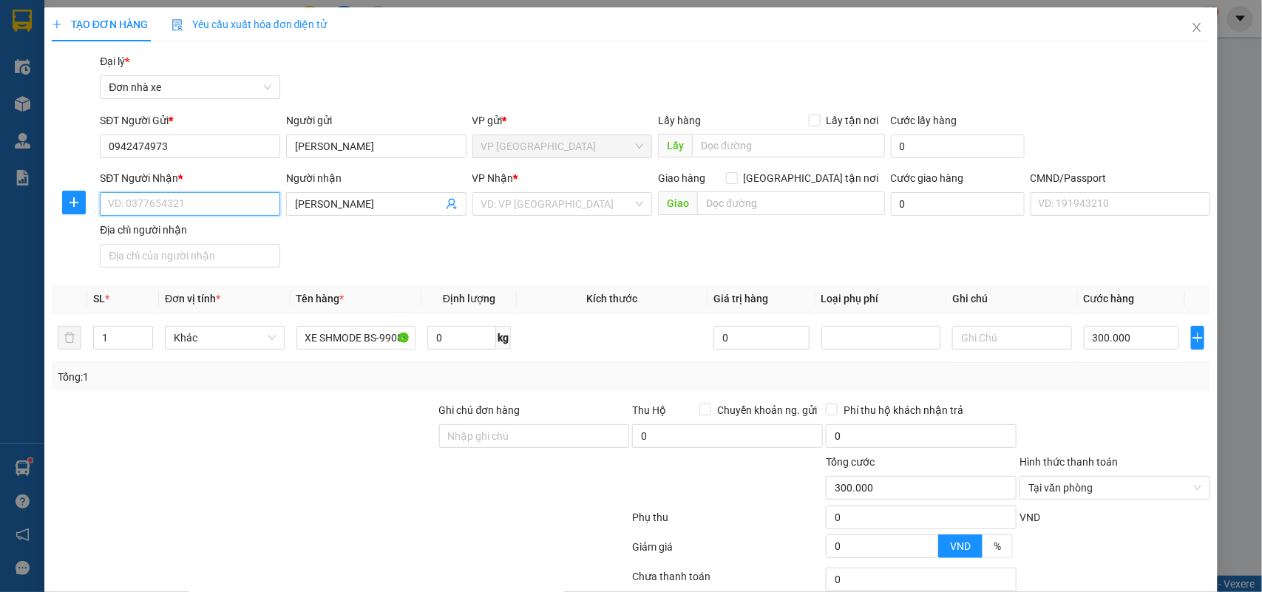
click at [149, 197] on input "SĐT Người Nhận *" at bounding box center [190, 204] width 180 height 24
paste input "0942474973"
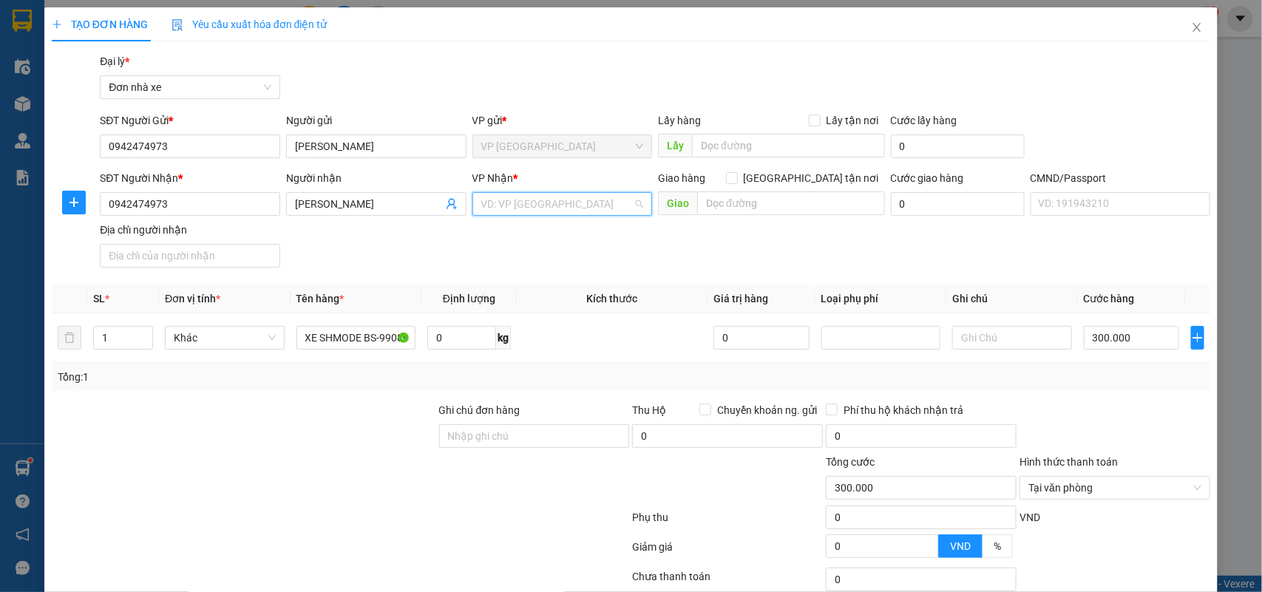
click at [515, 206] on input "search" at bounding box center [557, 204] width 152 height 22
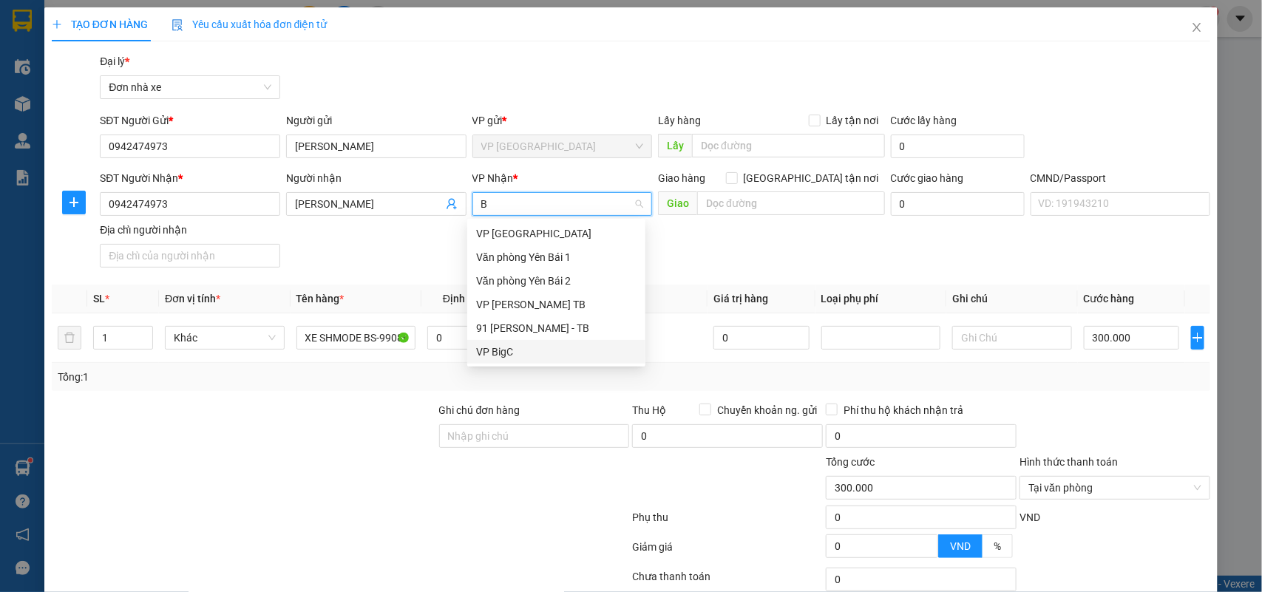
drag, startPoint x: 527, startPoint y: 350, endPoint x: 723, endPoint y: 384, distance: 199.0
click at [527, 349] on div "VP BigC" at bounding box center [556, 352] width 160 height 16
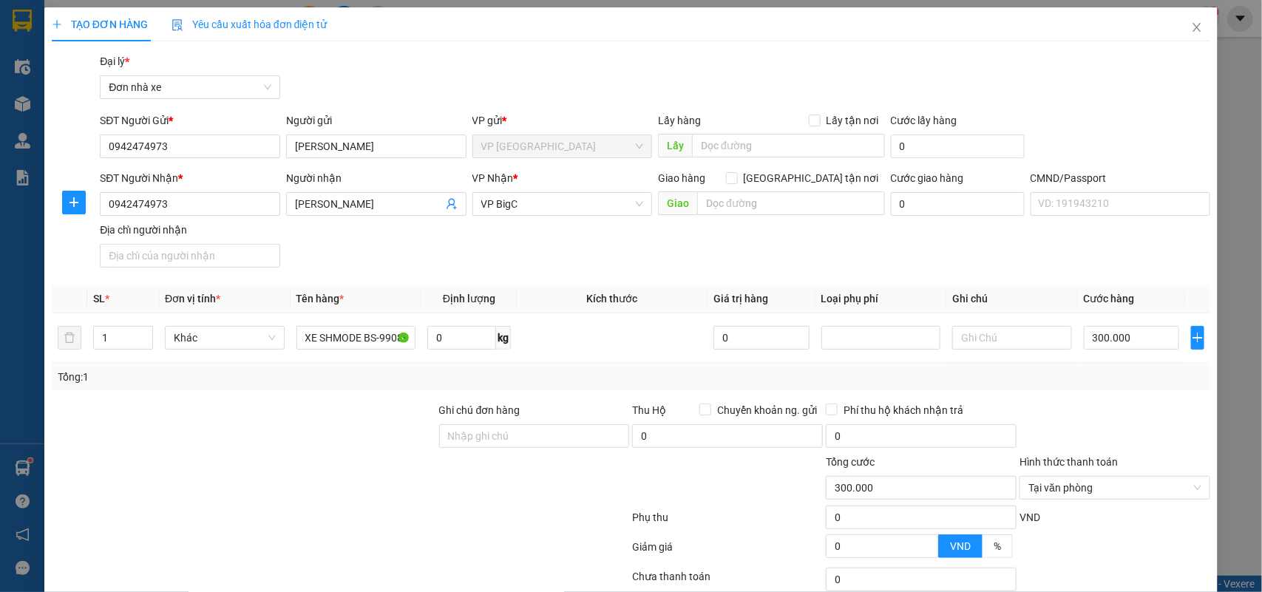
click at [1034, 375] on div "Tổng: 1" at bounding box center [631, 377] width 1147 height 16
click at [1170, 400] on div "Transit Pickup Surcharge Ids Transit Deliver Surcharge Ids Transit Deliver Surc…" at bounding box center [631, 364] width 1159 height 622
click at [1142, 447] on div at bounding box center [1115, 428] width 194 height 52
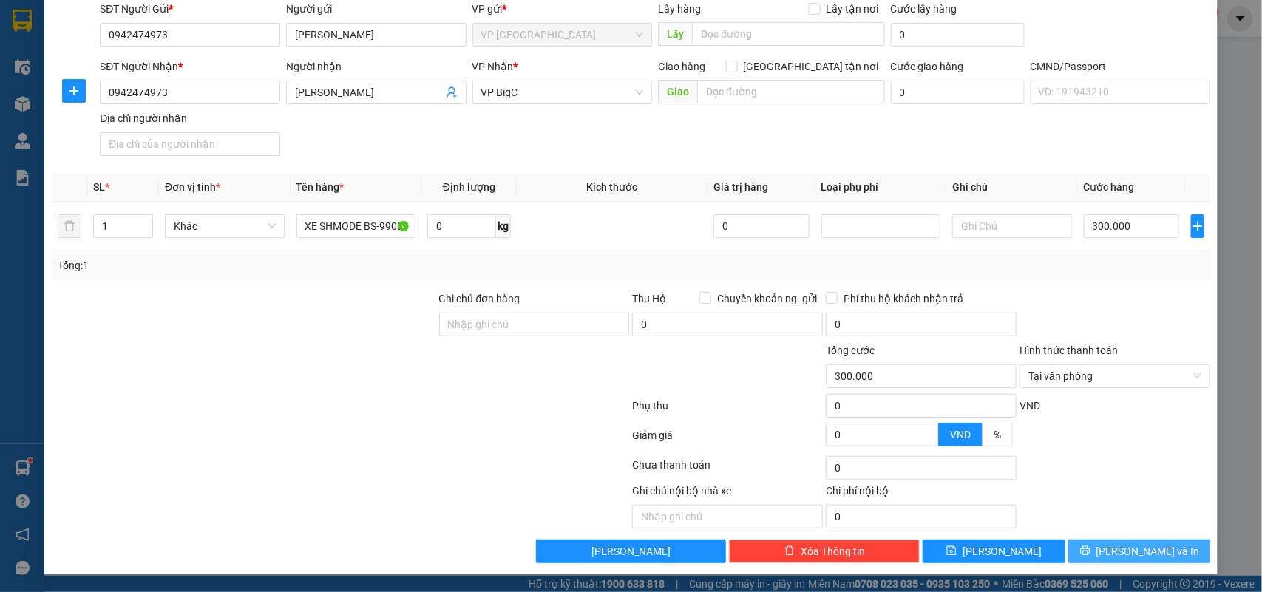
scroll to position [113, 0]
click at [1125, 544] on span "Lưu và In" at bounding box center [1148, 551] width 104 height 16
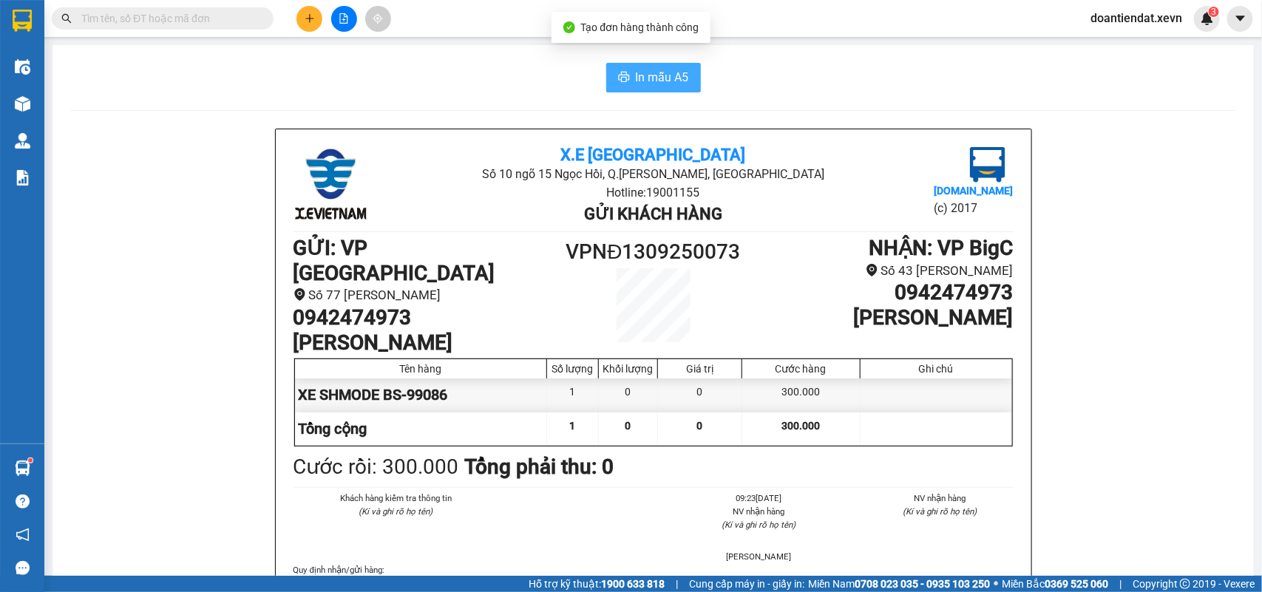
click at [659, 81] on span "In mẫu A5" at bounding box center [662, 77] width 53 height 18
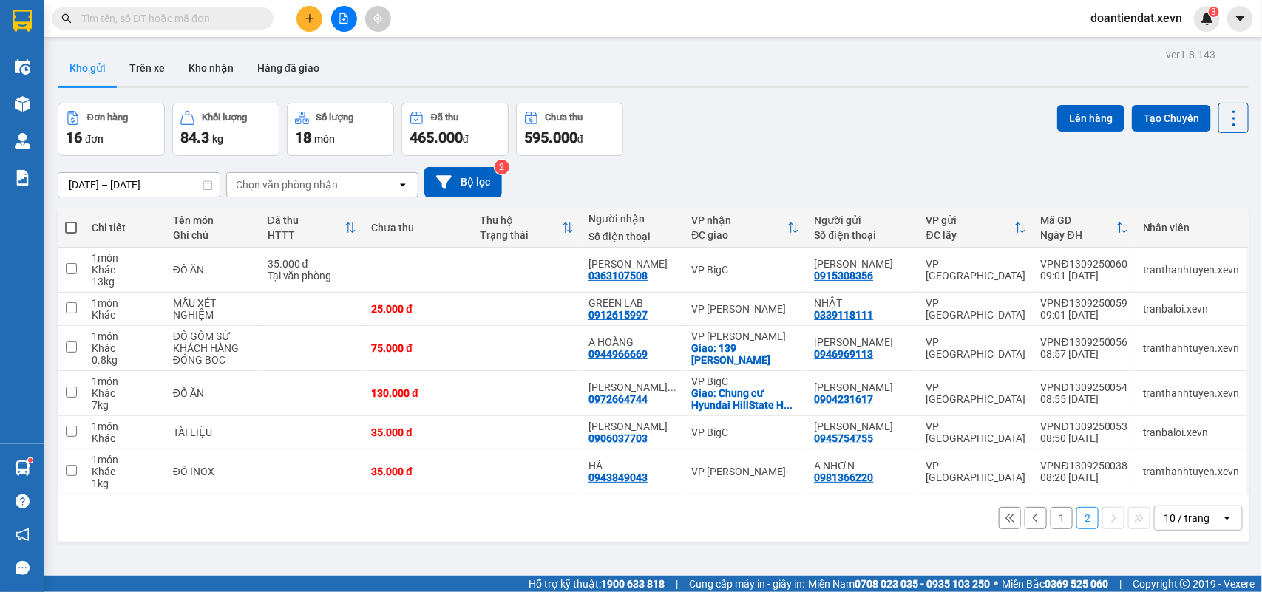
click at [200, 21] on input "text" at bounding box center [168, 18] width 174 height 16
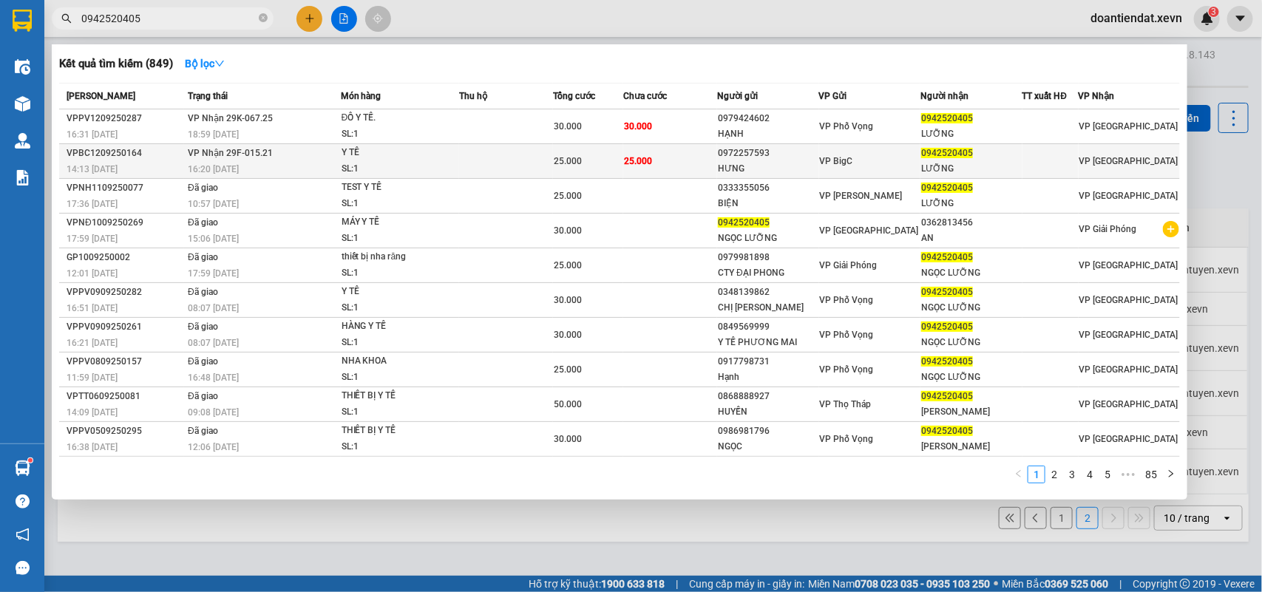
click at [390, 157] on div "Y TẾ" at bounding box center [397, 153] width 111 height 16
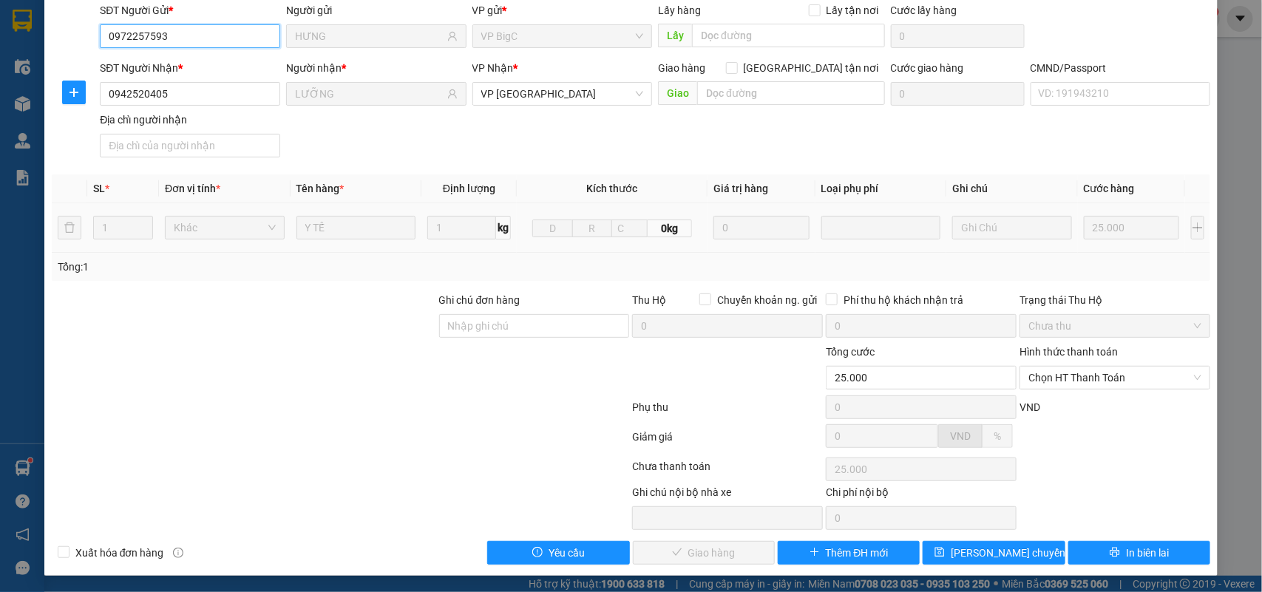
scroll to position [117, 0]
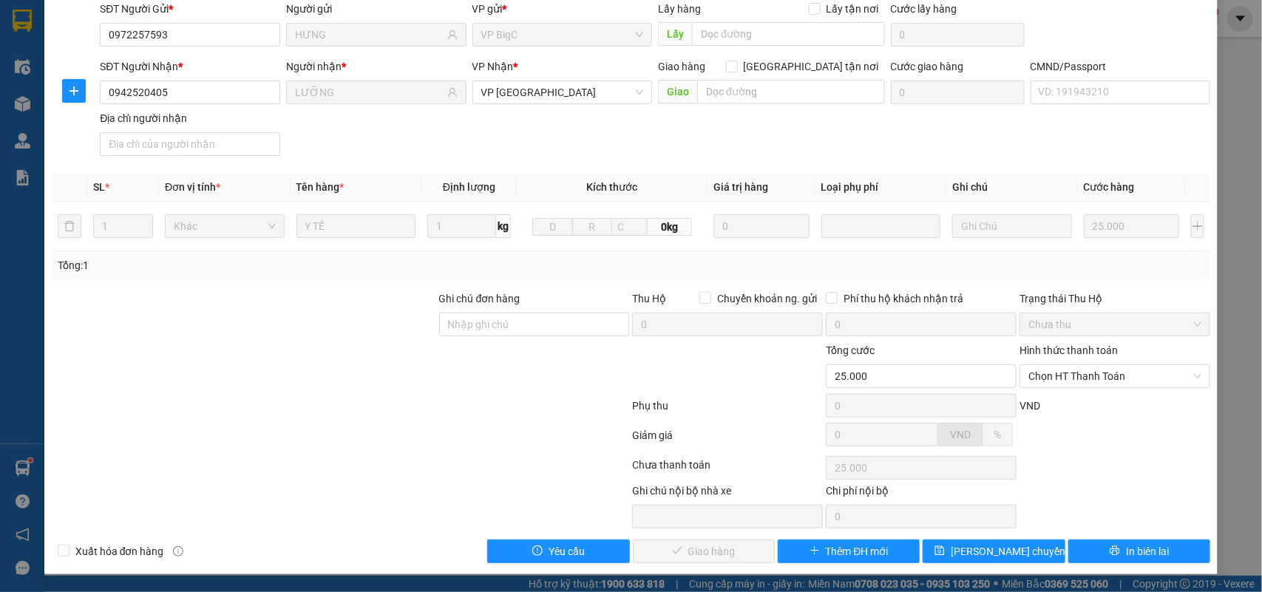
click at [1080, 102] on div "CMND/Passport VD: 191943210" at bounding box center [1121, 84] width 180 height 52
click at [1083, 87] on input "CMND/Passport" at bounding box center [1121, 93] width 180 height 24
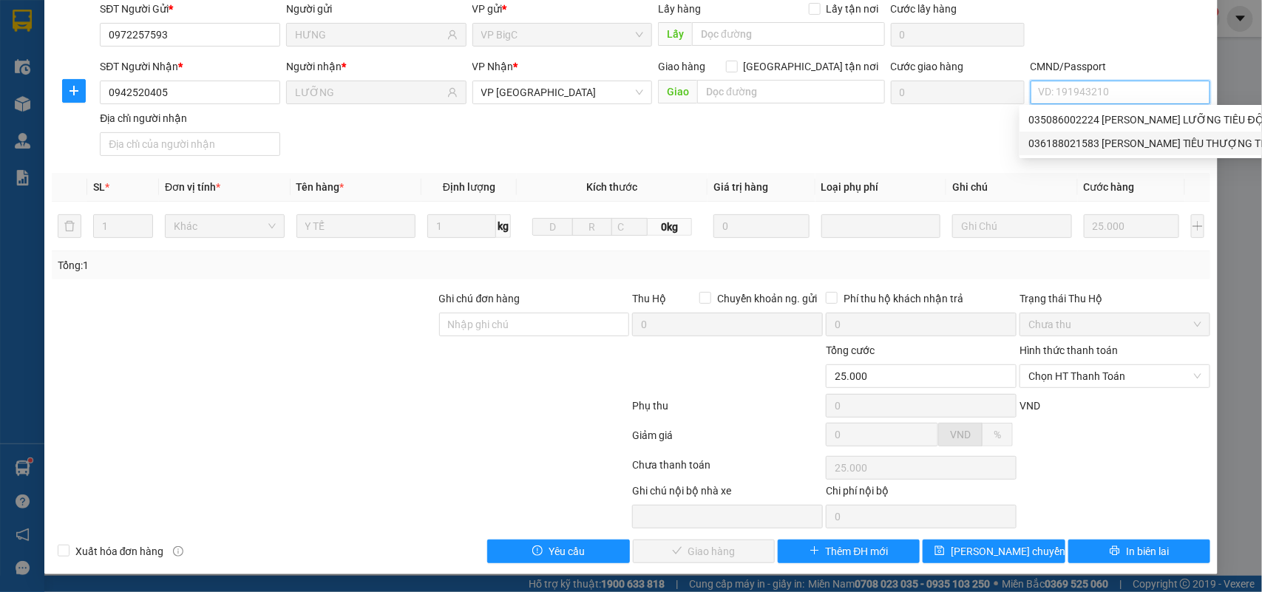
click at [1114, 141] on div "036188021583 NGUYỄN THỊ DUNG TIÊU THƯỢNG TIÊU ĐỘNG | Không có địa chỉ" at bounding box center [1218, 143] width 380 height 16
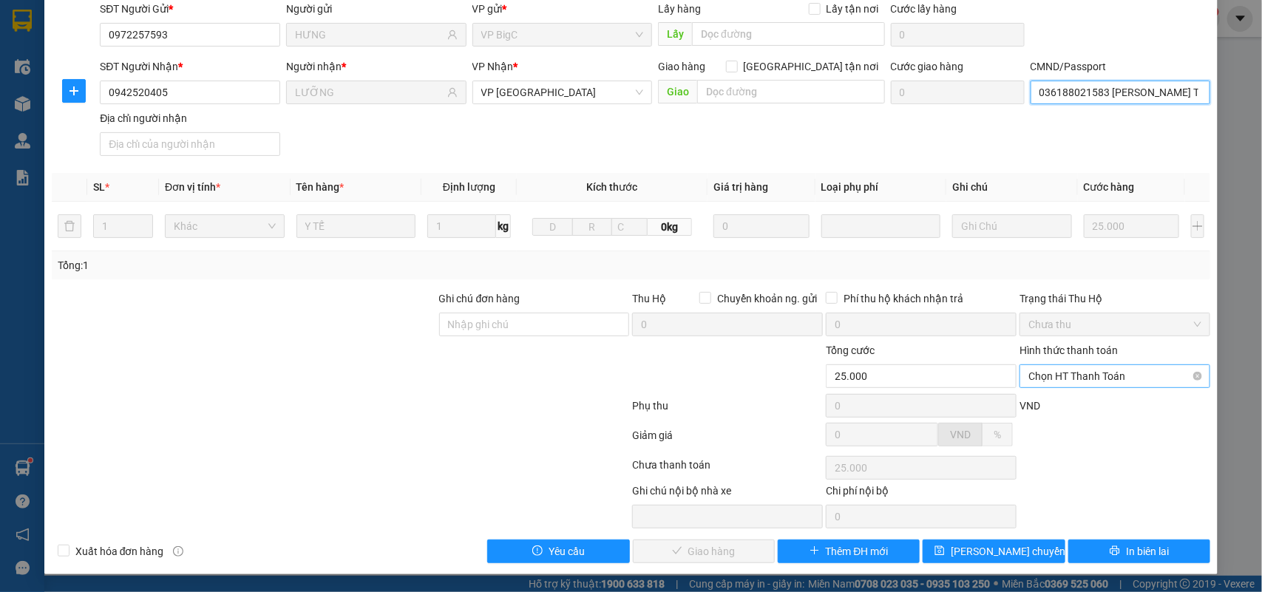
click at [1065, 383] on span "Chọn HT Thanh Toán" at bounding box center [1114, 376] width 173 height 22
drag, startPoint x: 1054, startPoint y: 403, endPoint x: 977, endPoint y: 437, distance: 83.4
click at [1048, 404] on div "Tại văn phòng" at bounding box center [1104, 407] width 171 height 16
click at [716, 548] on span "Giao hàng" at bounding box center [711, 551] width 47 height 16
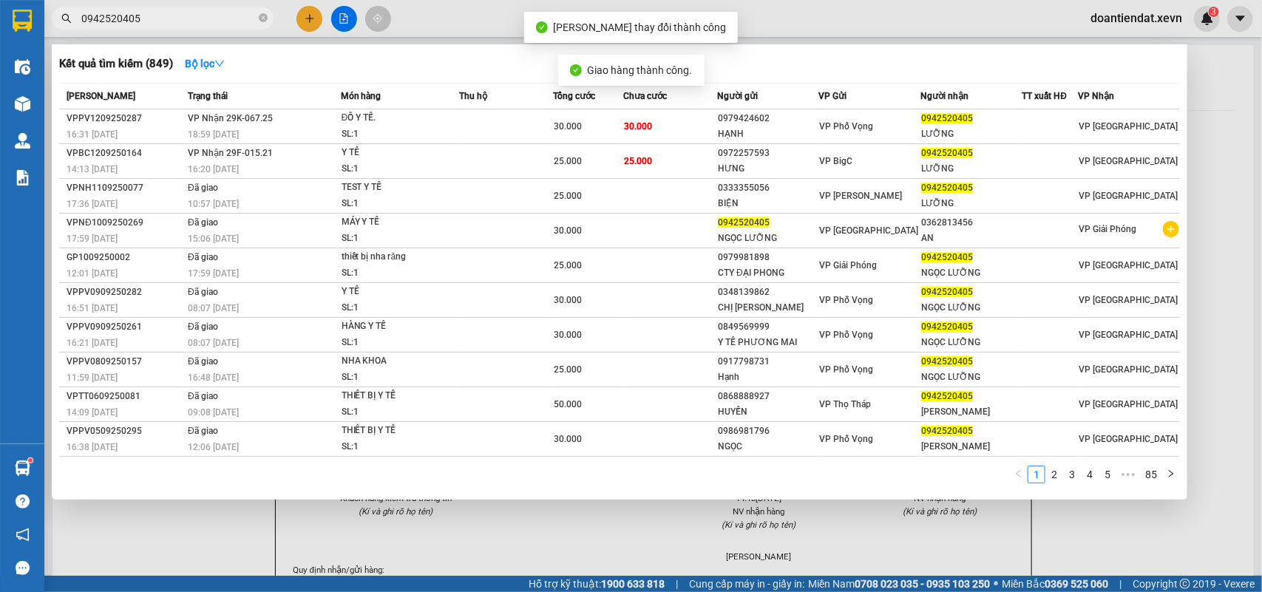
click at [157, 13] on input "0942520405" at bounding box center [168, 18] width 174 height 16
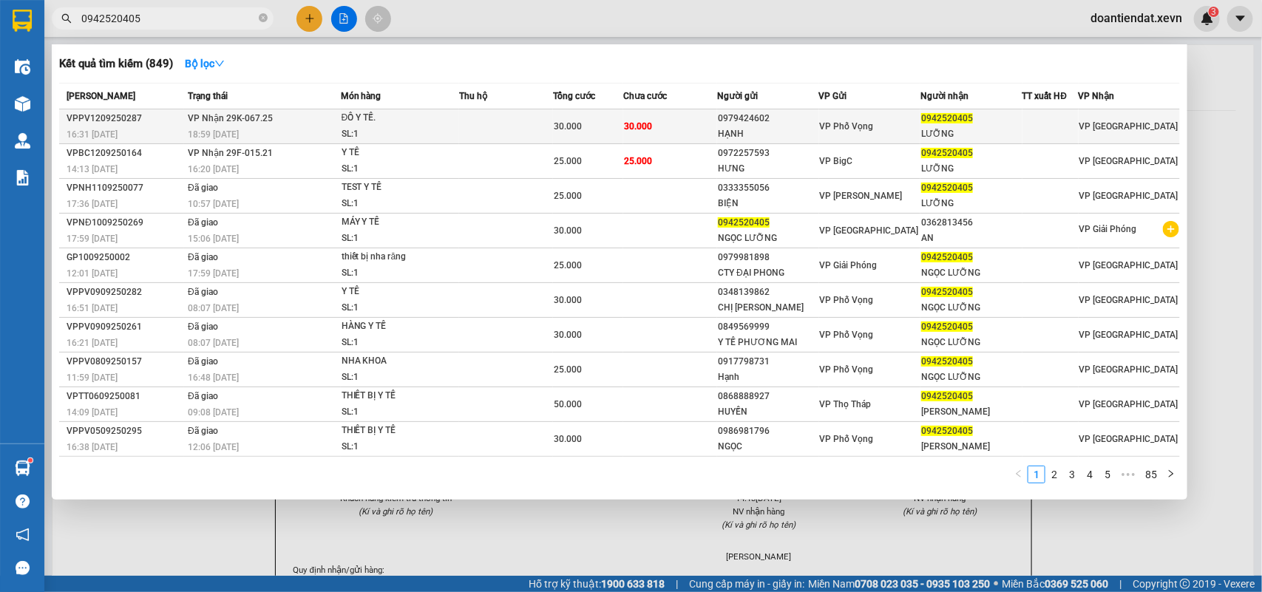
drag, startPoint x: 241, startPoint y: 159, endPoint x: 252, endPoint y: 131, distance: 30.2
click at [252, 131] on tbody "VPPV1209250287 16:31 - 12/09 VP Nhận 29K-067.25 18:59 - 12/09 ĐỒ Y TẾ. SL: 1 30…" at bounding box center [619, 282] width 1121 height 347
click at [252, 126] on td "VP Nhận 29K-067.25 18:59 - 12/09" at bounding box center [262, 126] width 156 height 35
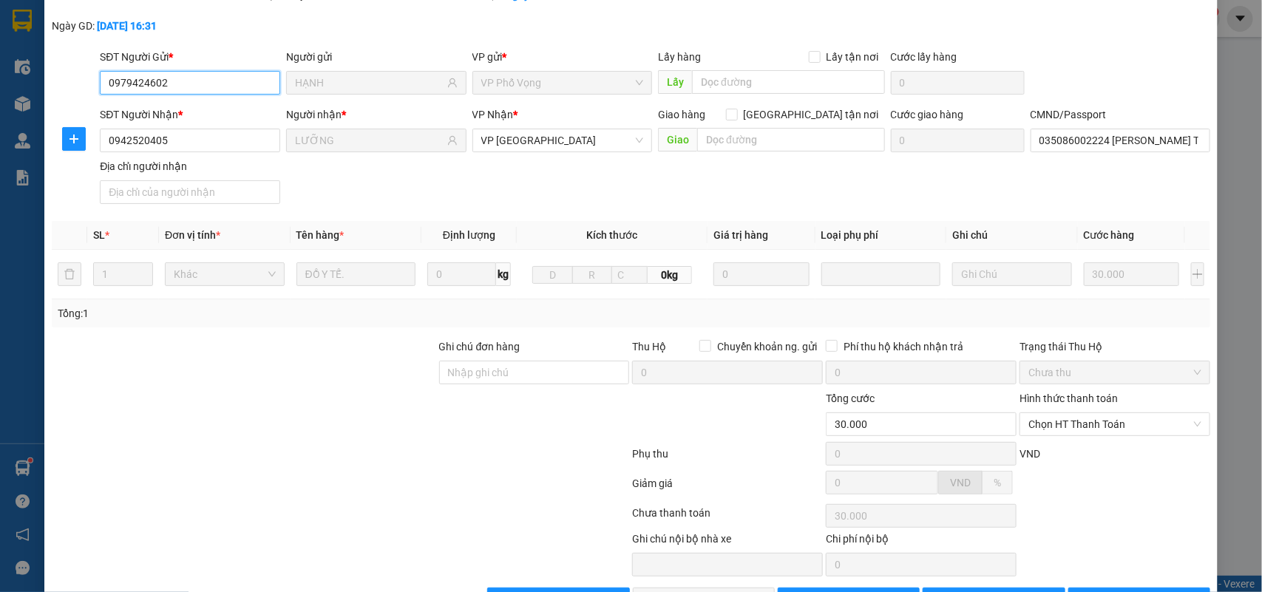
scroll to position [117, 0]
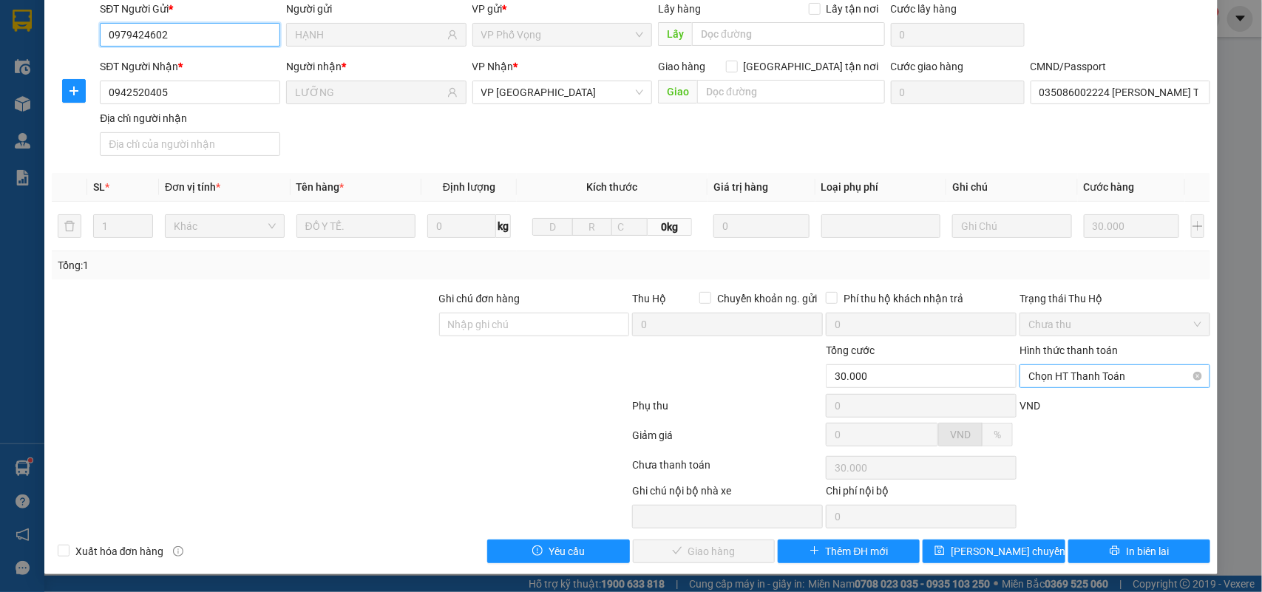
click at [1072, 374] on span "Chọn HT Thanh Toán" at bounding box center [1114, 376] width 173 height 22
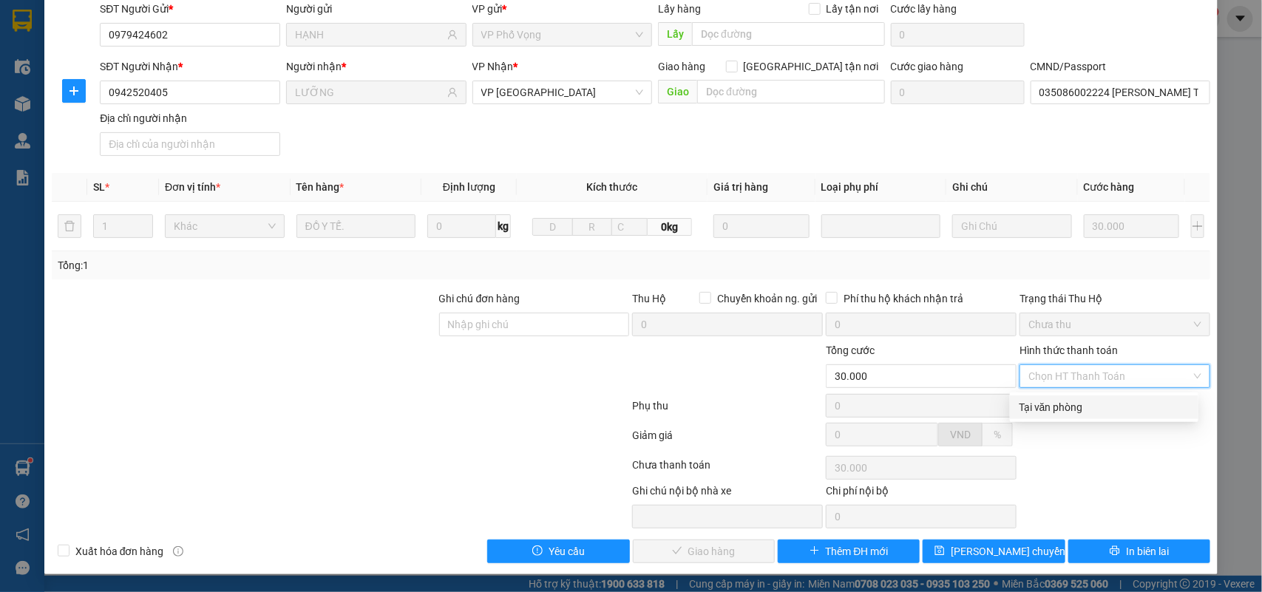
drag, startPoint x: 1077, startPoint y: 384, endPoint x: 1034, endPoint y: 426, distance: 60.1
click at [1078, 401] on div "Tại văn phòng" at bounding box center [1104, 407] width 171 height 16
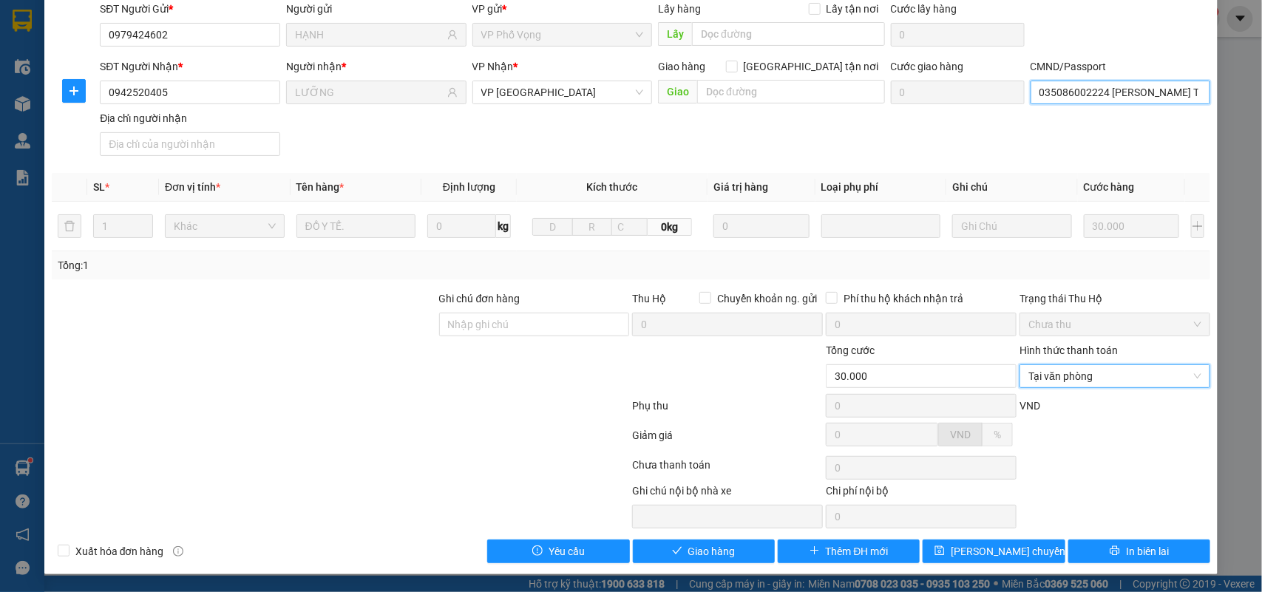
click at [1091, 85] on input "035086002224 PHẠM NGỌC LƯỠNG TIÊU ĐỘNG BÌNH LỤC" at bounding box center [1121, 93] width 180 height 24
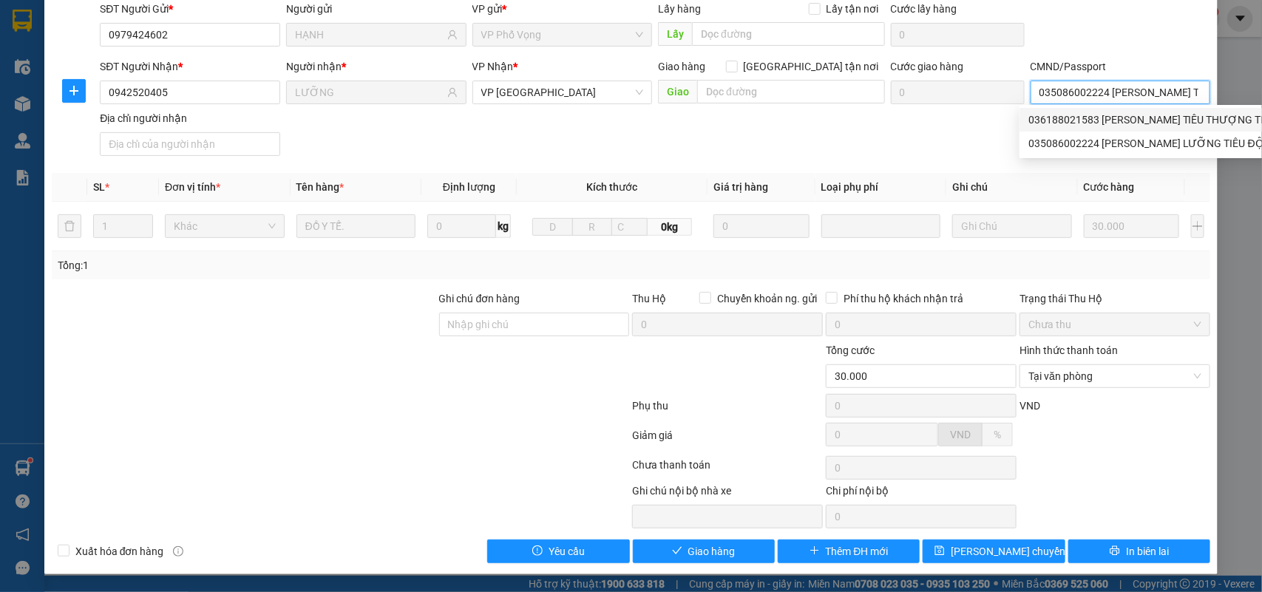
drag, startPoint x: 1118, startPoint y: 121, endPoint x: 866, endPoint y: 342, distance: 335.3
click at [1118, 120] on div "036188021583 NGUYỄN THỊ DUNG TIÊU THƯỢNG TIÊU ĐỘNG | Không có địa chỉ" at bounding box center [1218, 120] width 380 height 16
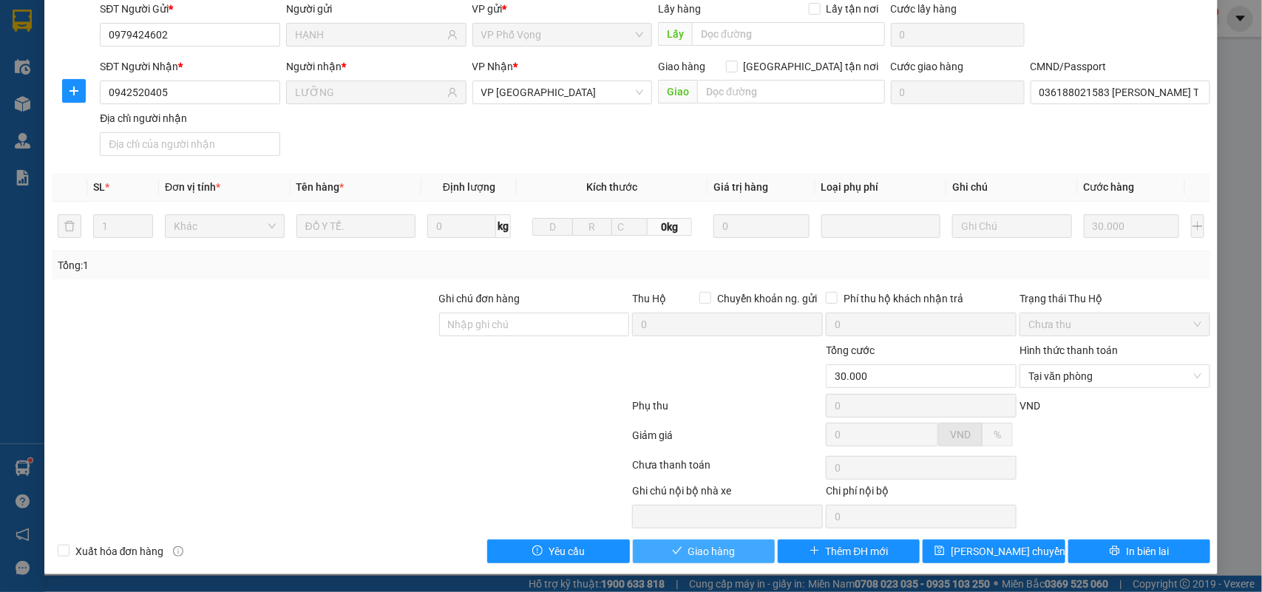
drag, startPoint x: 704, startPoint y: 547, endPoint x: 691, endPoint y: 493, distance: 55.4
click at [700, 537] on div "Total Paid Fee 0 Total UnPaid Fee 30.000 Cash Collection Total Fee Mã ĐH: VPPV1…" at bounding box center [631, 251] width 1159 height 625
click at [730, 557] on button "Giao hàng" at bounding box center [704, 552] width 142 height 24
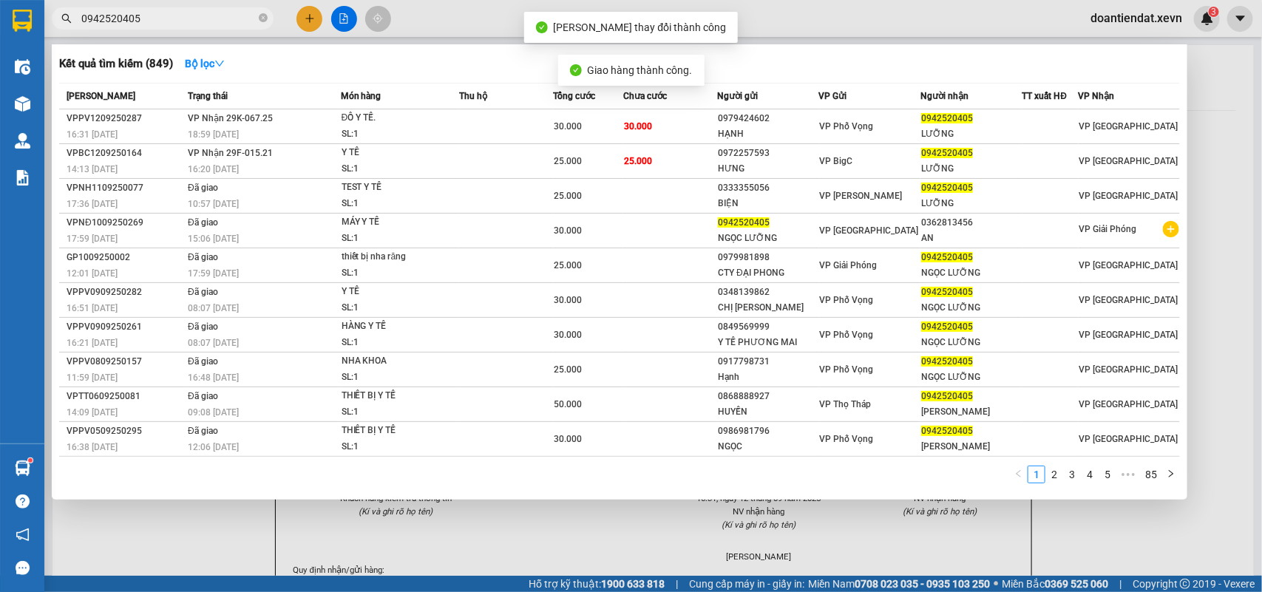
click at [143, 16] on input "0942520405" at bounding box center [168, 18] width 174 height 16
click at [157, 8] on span "0942520405" at bounding box center [163, 18] width 222 height 22
click at [157, 24] on input "0942520405" at bounding box center [168, 18] width 174 height 16
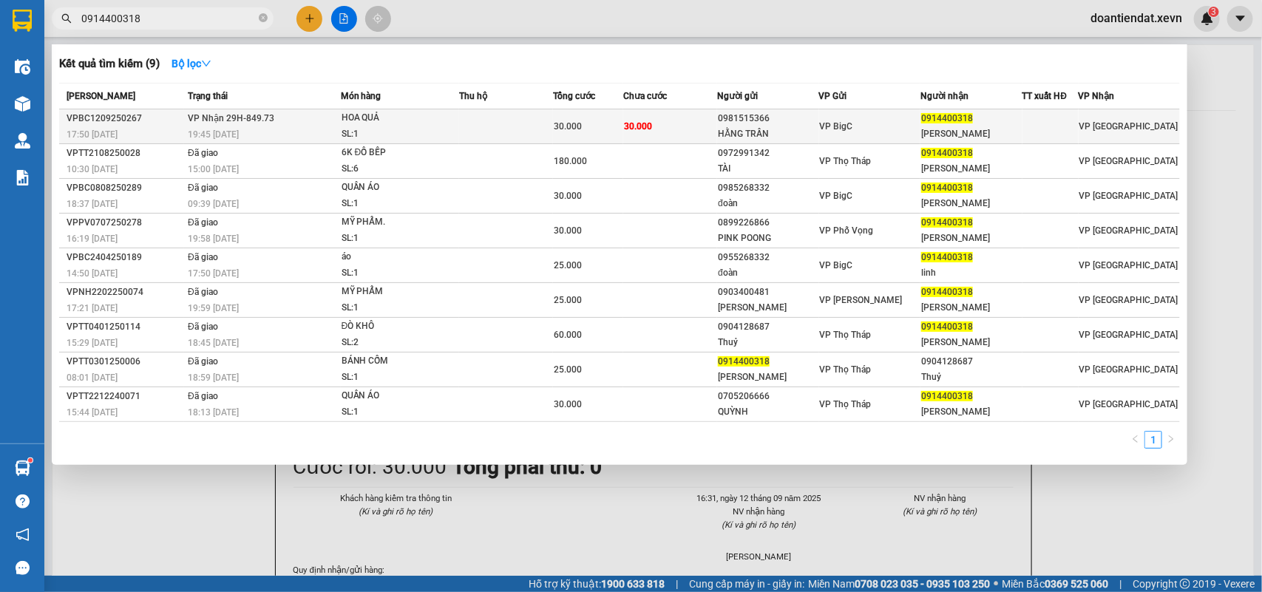
click at [438, 111] on div "HOA QUẢ" at bounding box center [397, 118] width 111 height 16
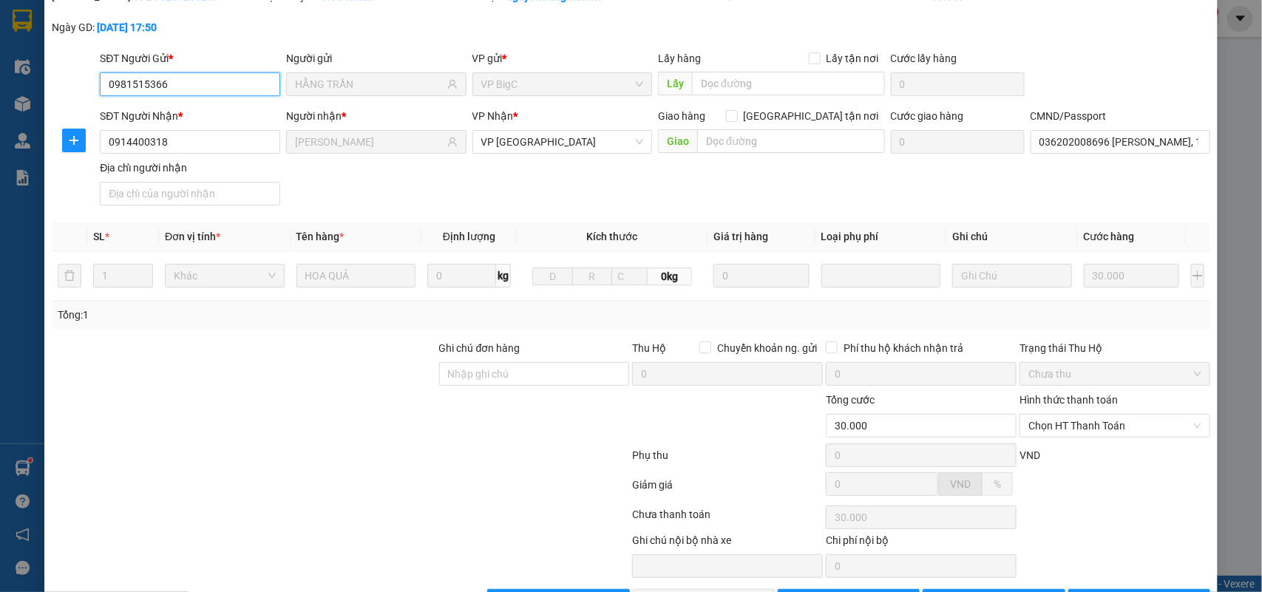
scroll to position [117, 0]
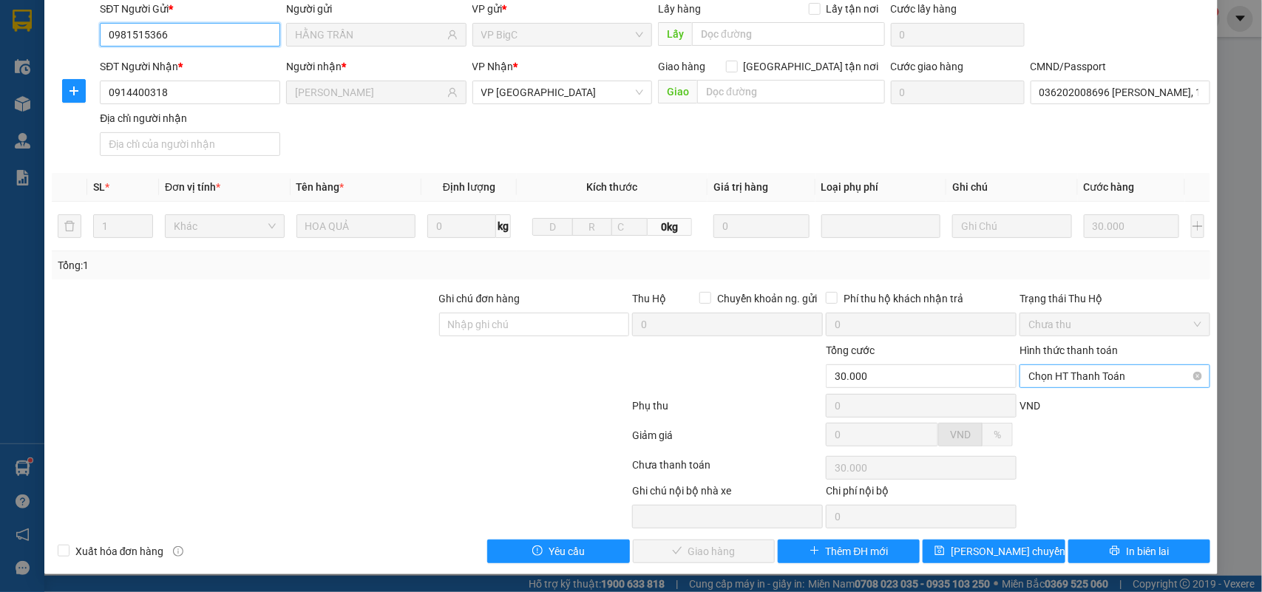
click at [1058, 381] on span "Chọn HT Thanh Toán" at bounding box center [1114, 376] width 173 height 22
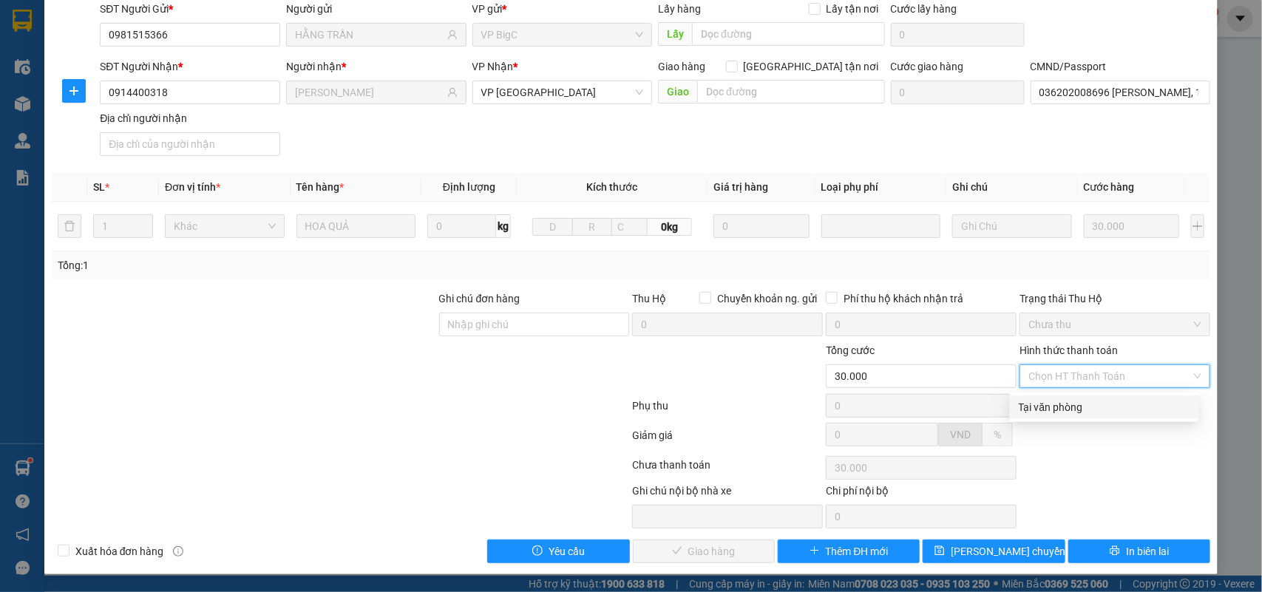
drag, startPoint x: 1061, startPoint y: 411, endPoint x: 977, endPoint y: 438, distance: 88.6
click at [1059, 411] on div "Tại văn phòng" at bounding box center [1104, 407] width 171 height 16
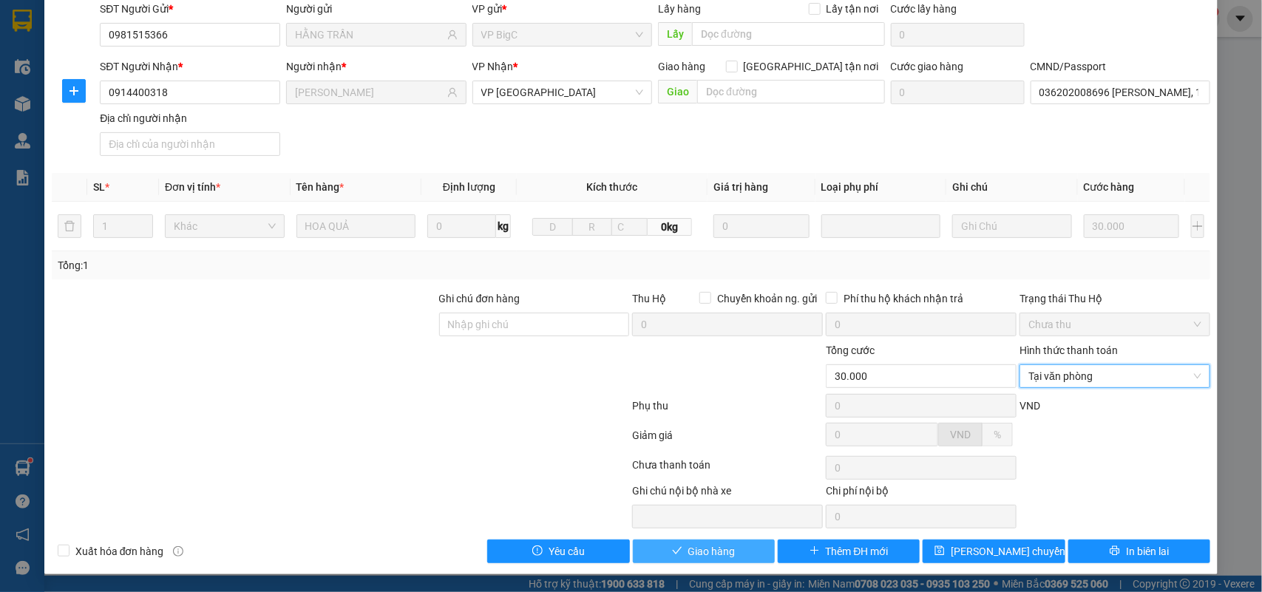
click at [697, 545] on span "Giao hàng" at bounding box center [711, 551] width 47 height 16
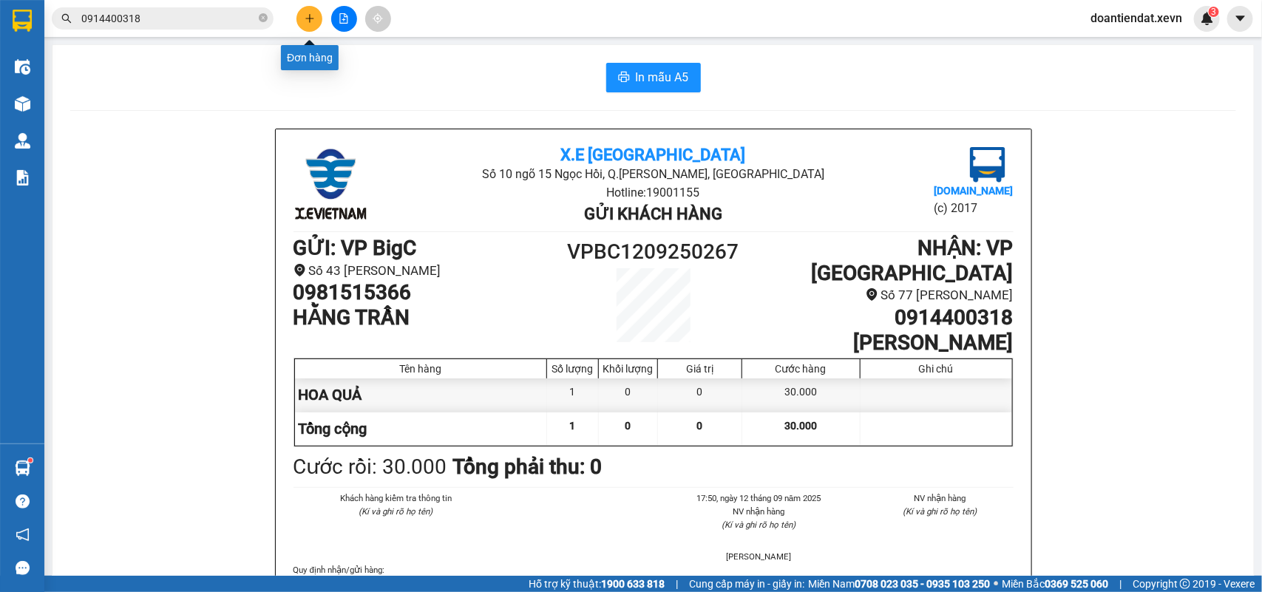
click at [308, 16] on icon "plus" at bounding box center [310, 18] width 10 height 10
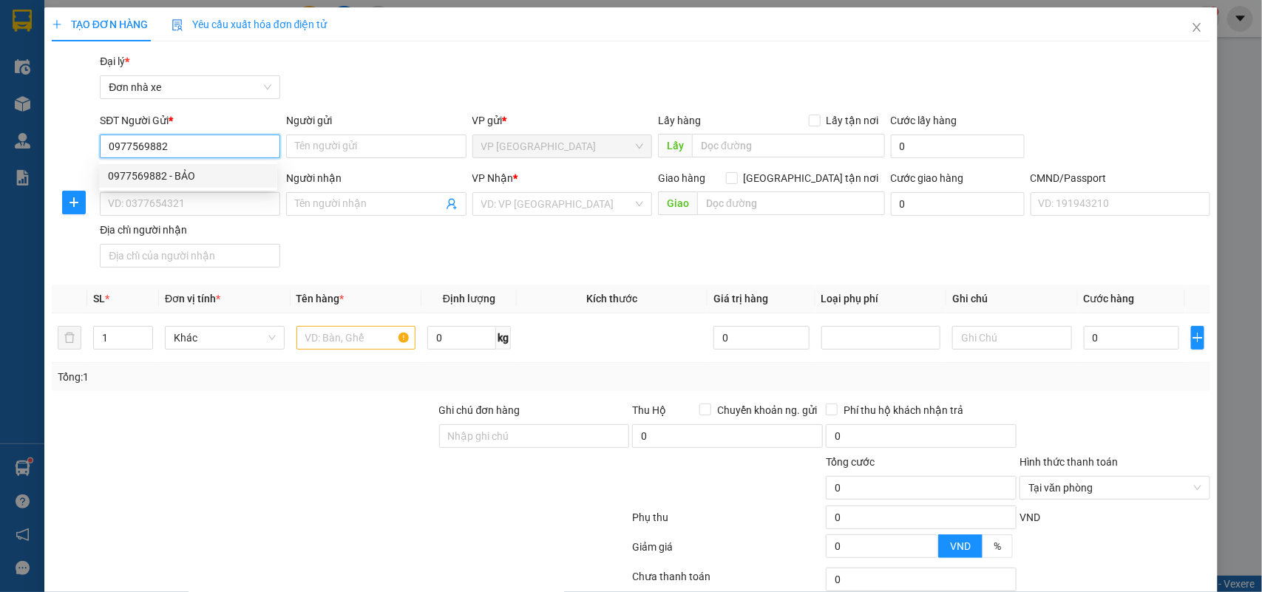
click at [214, 179] on div "0977569882 - BẢO" at bounding box center [188, 176] width 160 height 16
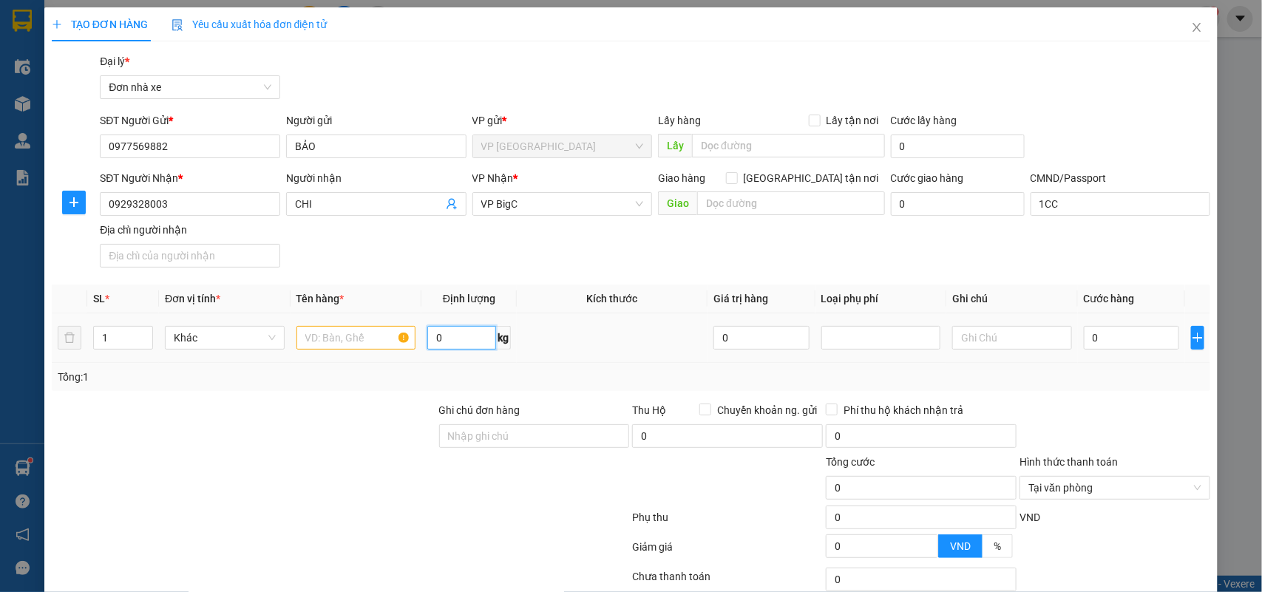
click at [452, 338] on input "0" at bounding box center [461, 338] width 69 height 24
click at [1105, 346] on input "0" at bounding box center [1131, 338] width 95 height 24
click at [359, 334] on input "text" at bounding box center [356, 338] width 120 height 24
drag, startPoint x: 1089, startPoint y: 376, endPoint x: 1088, endPoint y: 389, distance: 13.3
click at [1088, 381] on div "Tổng: 1" at bounding box center [631, 377] width 1147 height 16
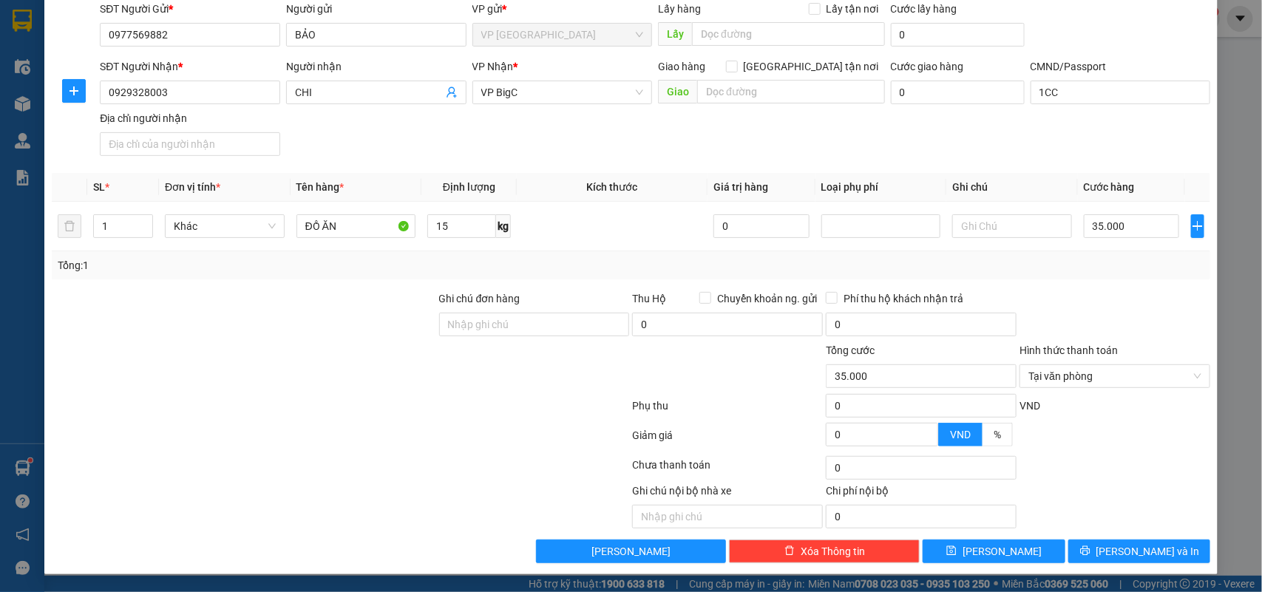
scroll to position [113, 0]
drag, startPoint x: 1161, startPoint y: 478, endPoint x: 1169, endPoint y: 499, distance: 22.9
click at [1161, 478] on div "Chọn HT Thanh Toán" at bounding box center [1115, 468] width 194 height 30
click at [1151, 556] on span "Lưu và In" at bounding box center [1148, 551] width 104 height 16
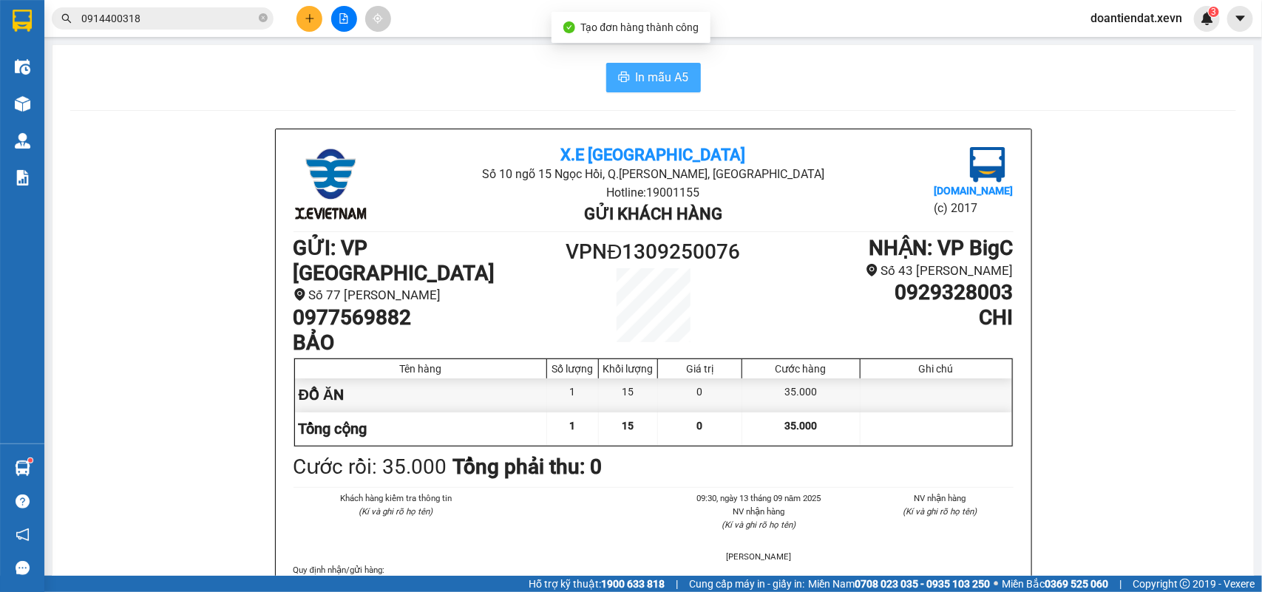
click at [653, 72] on span "In mẫu A5" at bounding box center [662, 77] width 53 height 18
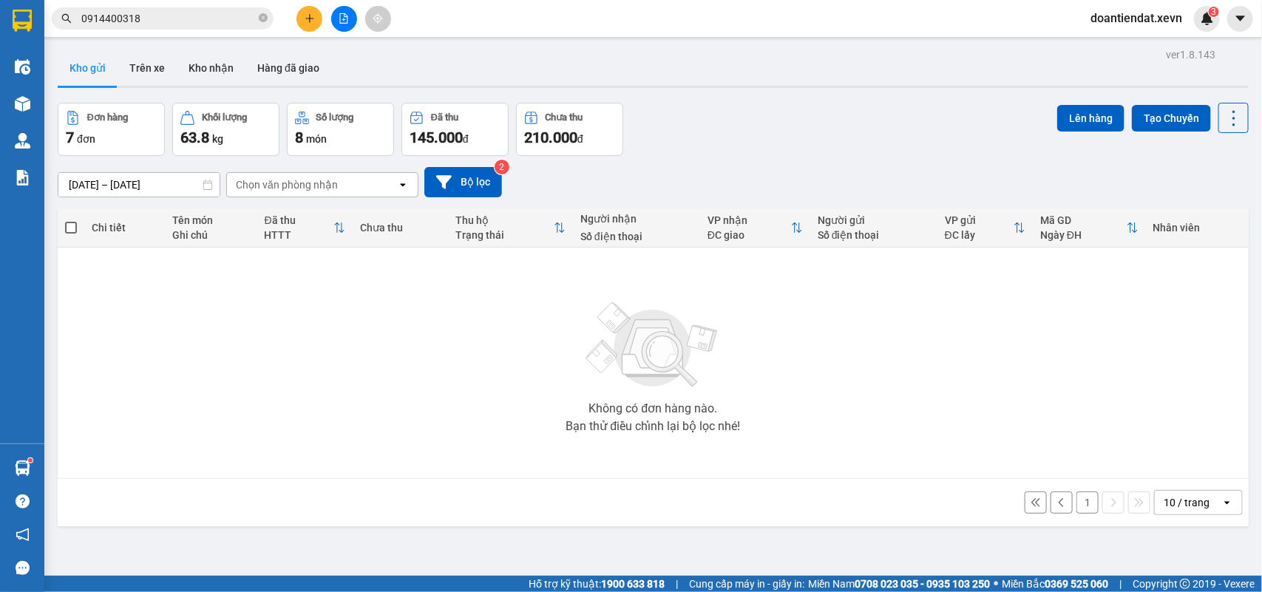
click at [1076, 503] on button "1" at bounding box center [1087, 503] width 22 height 22
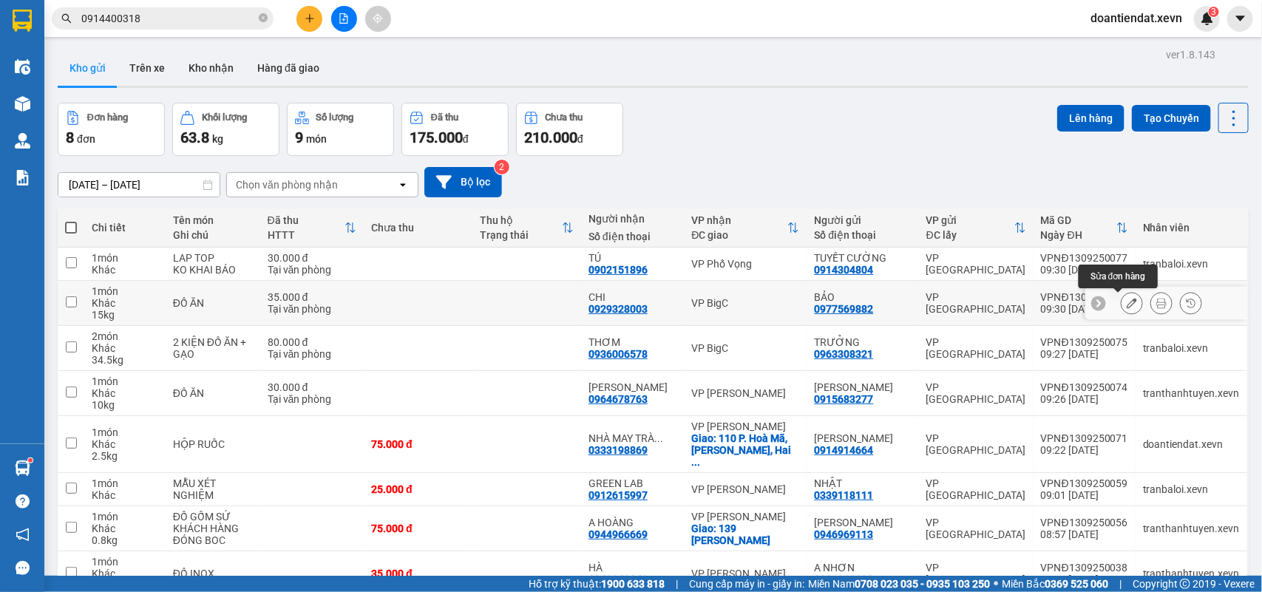
click at [1127, 305] on icon at bounding box center [1132, 303] width 10 height 10
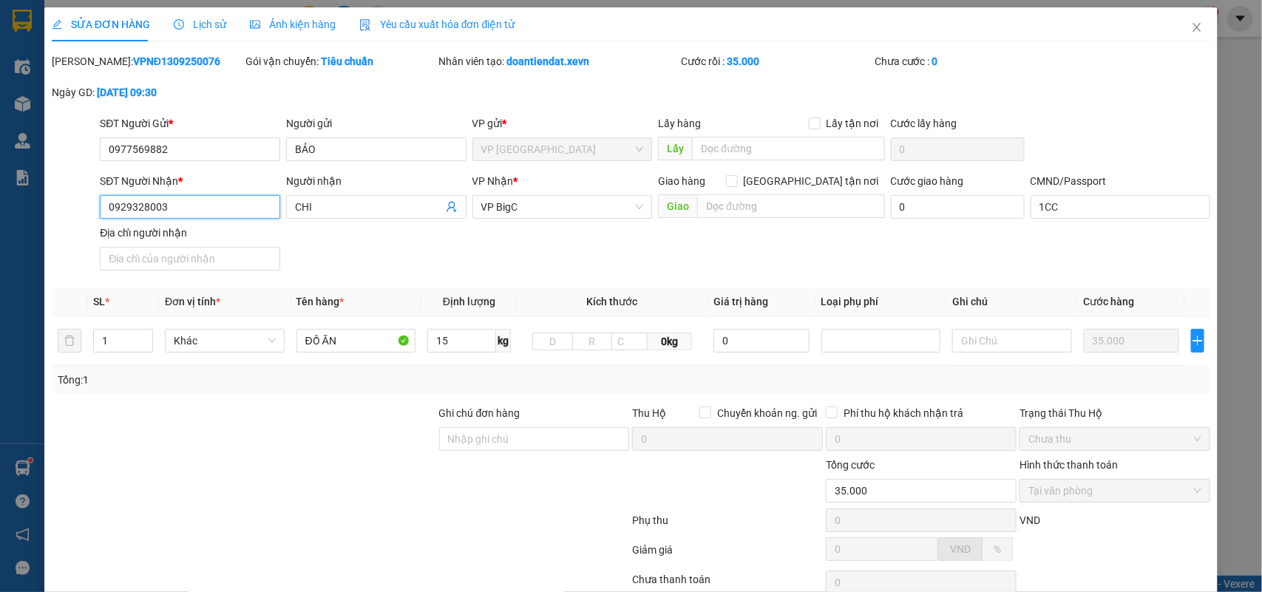
click at [230, 200] on input "0929328003" at bounding box center [190, 207] width 180 height 24
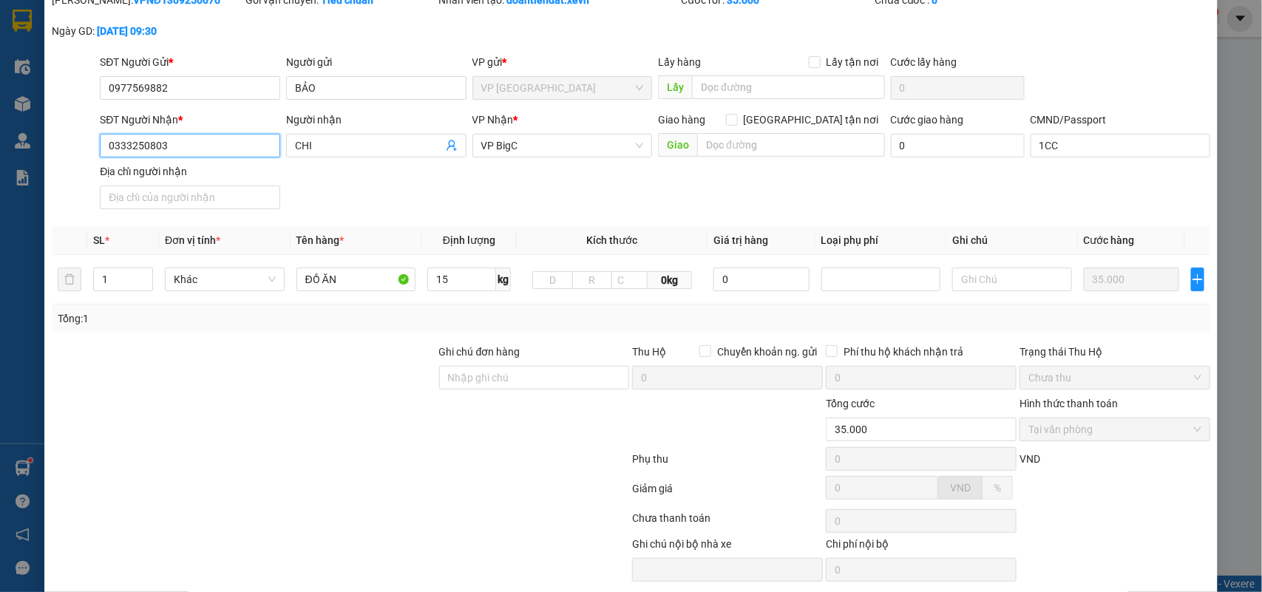
scroll to position [117, 0]
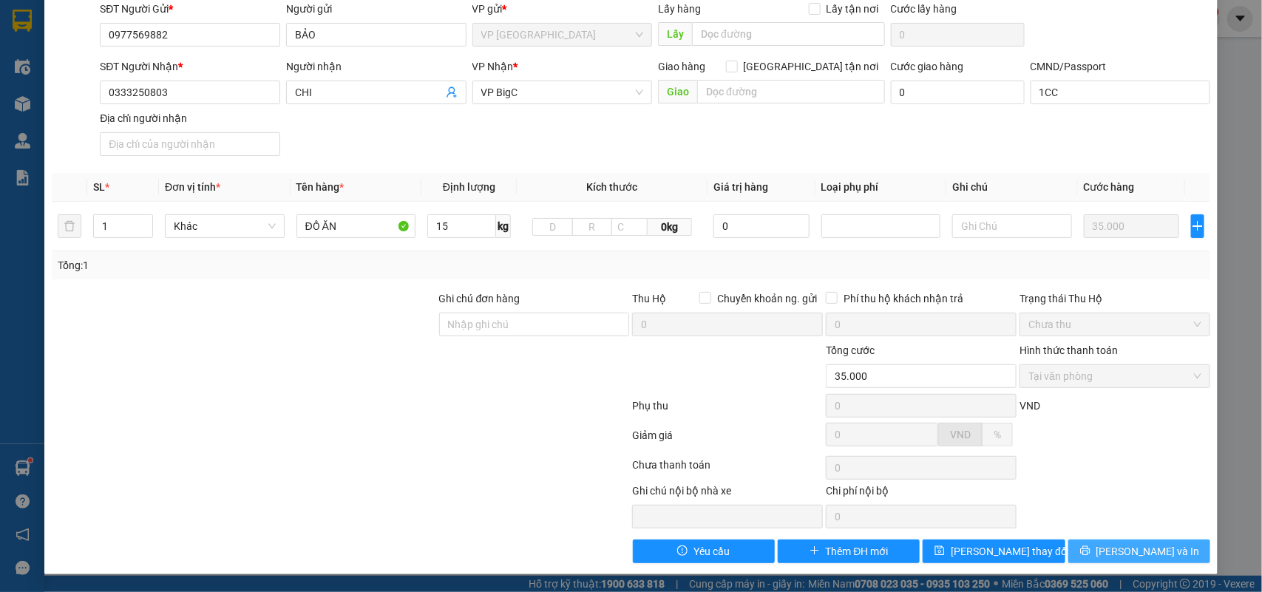
click at [1088, 540] on button "Lưu và In" at bounding box center [1139, 552] width 142 height 24
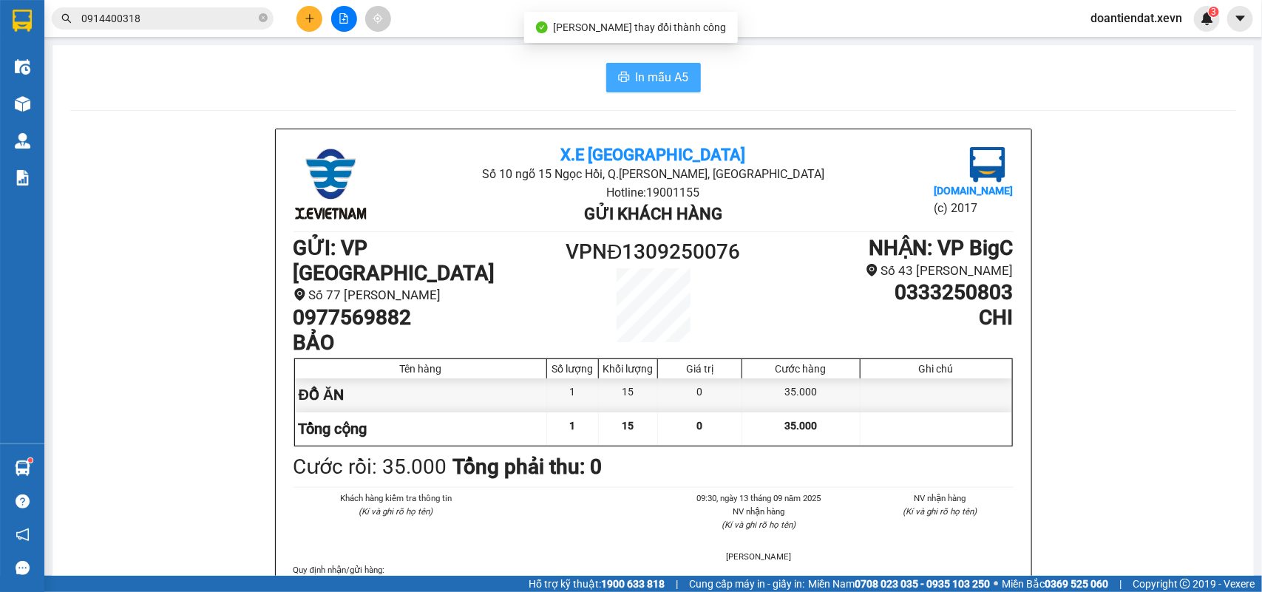
click at [625, 78] on button "In mẫu A5" at bounding box center [653, 78] width 95 height 30
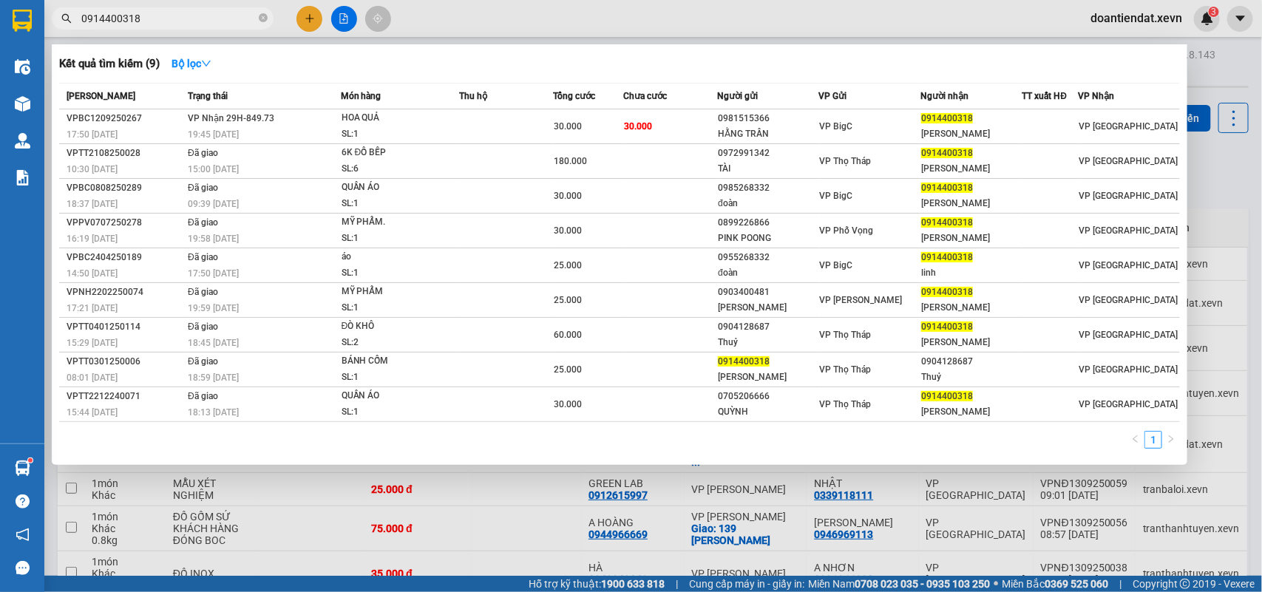
click at [224, 18] on input "0914400318" at bounding box center [168, 18] width 174 height 16
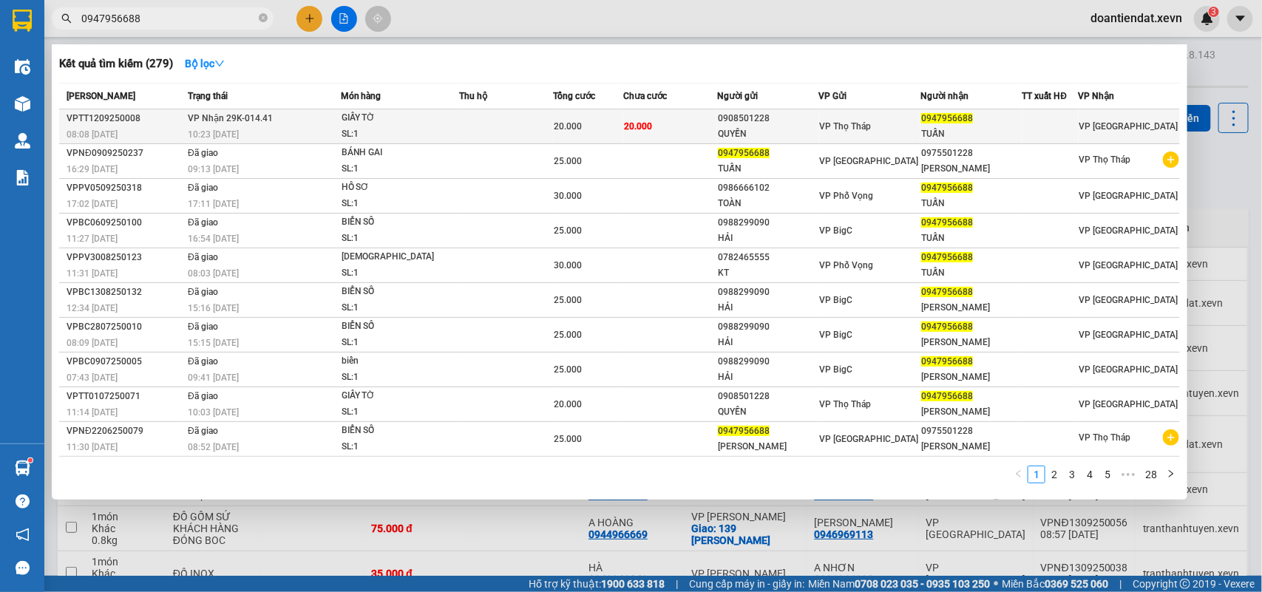
click at [352, 123] on div "GIẤY TỜ" at bounding box center [397, 118] width 111 height 16
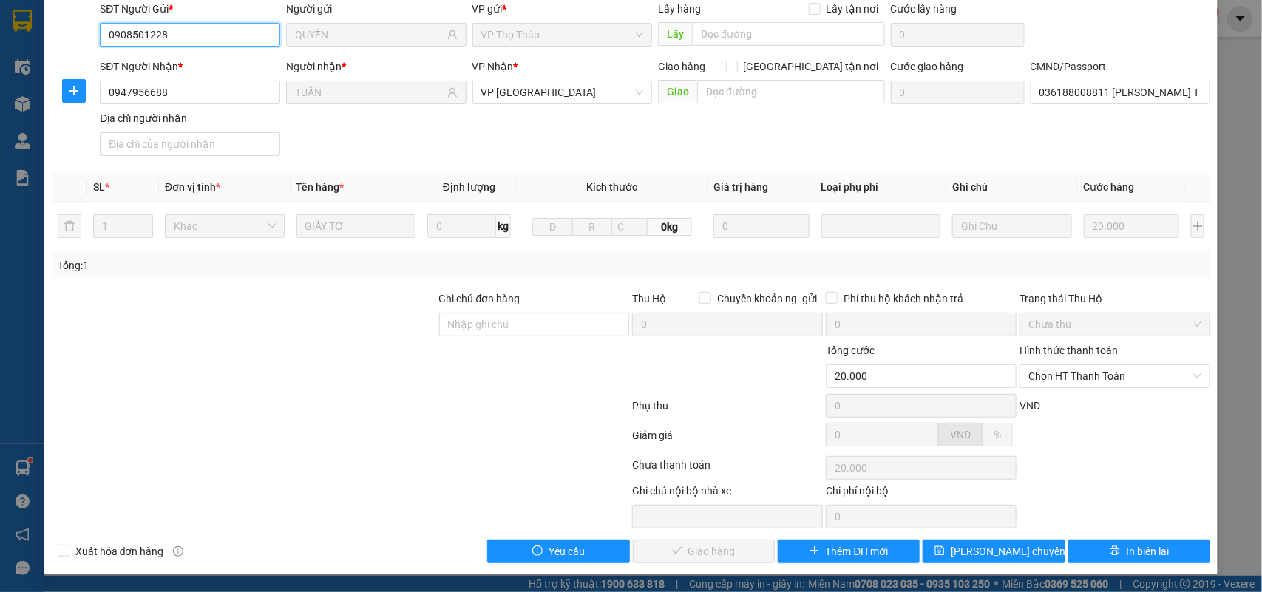
scroll to position [117, 0]
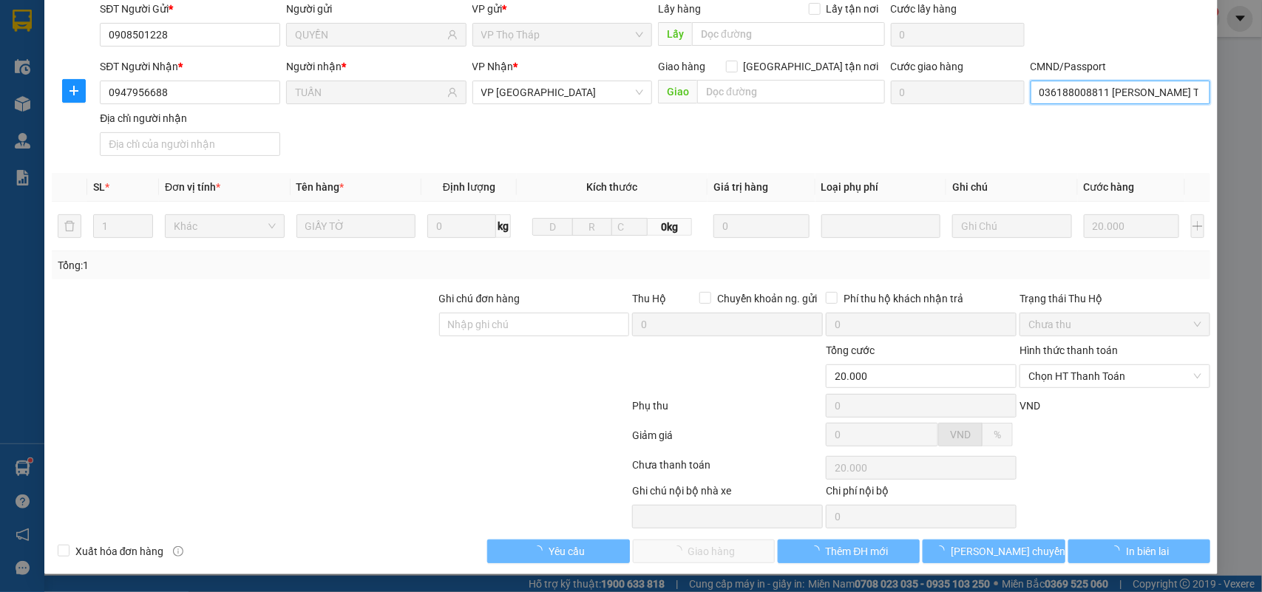
click at [1116, 89] on input "036188008811 NGUYỄN THTHÙY TRANG 96 TĐ NINH NĐG" at bounding box center [1121, 93] width 180 height 24
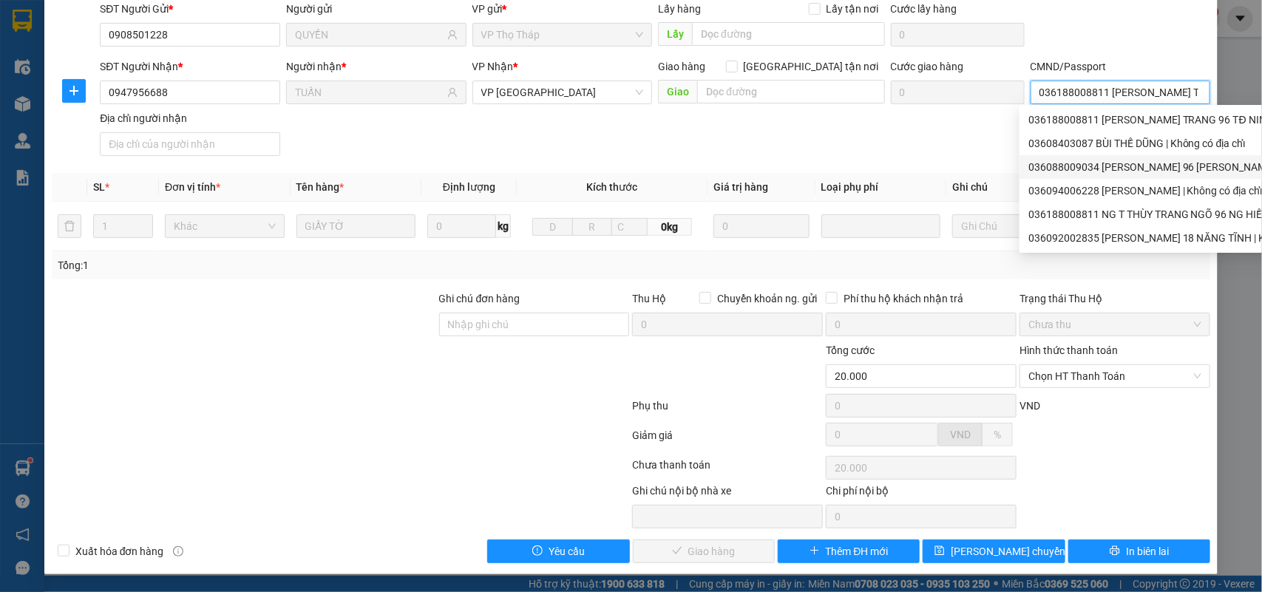
click at [1113, 167] on div "036088009034 TRẦN TRIỆU TUẤN 96 NGUYỄN HIỀN | Không có địa chỉ" at bounding box center [1204, 167] width 352 height 16
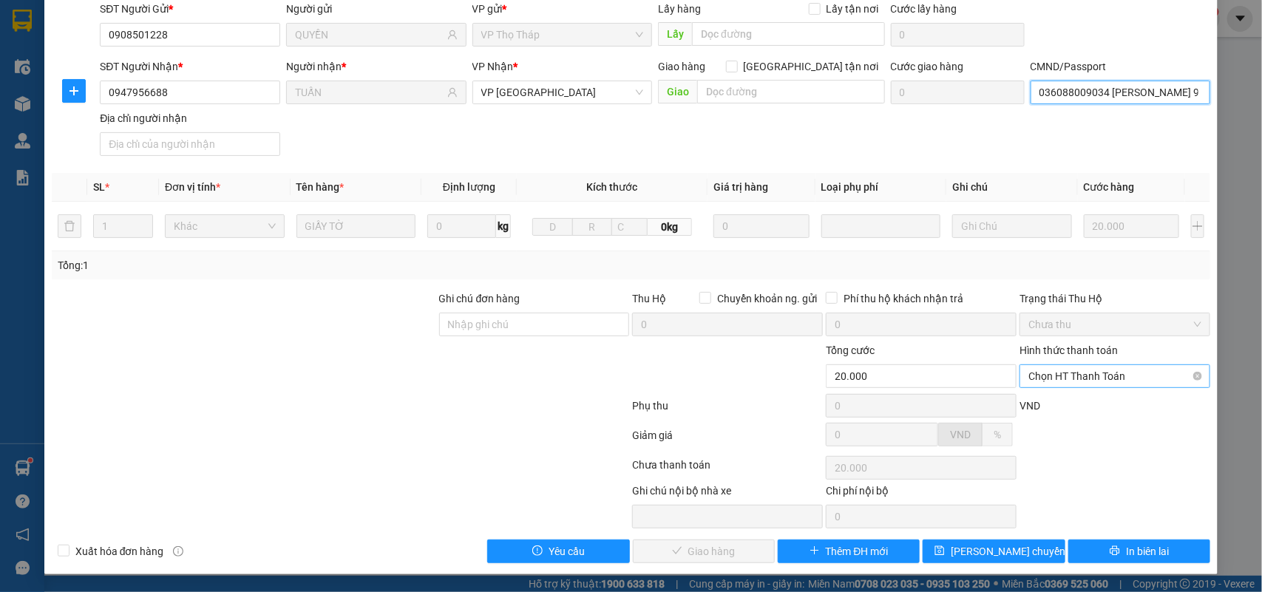
drag, startPoint x: 1092, startPoint y: 374, endPoint x: 1085, endPoint y: 379, distance: 8.0
click at [1089, 377] on span "Chọn HT Thanh Toán" at bounding box center [1114, 376] width 173 height 22
drag, startPoint x: 1066, startPoint y: 400, endPoint x: 1037, endPoint y: 412, distance: 31.9
click at [1065, 400] on div "Tại văn phòng" at bounding box center [1104, 407] width 171 height 16
click at [663, 551] on button "Giao hàng" at bounding box center [704, 552] width 142 height 24
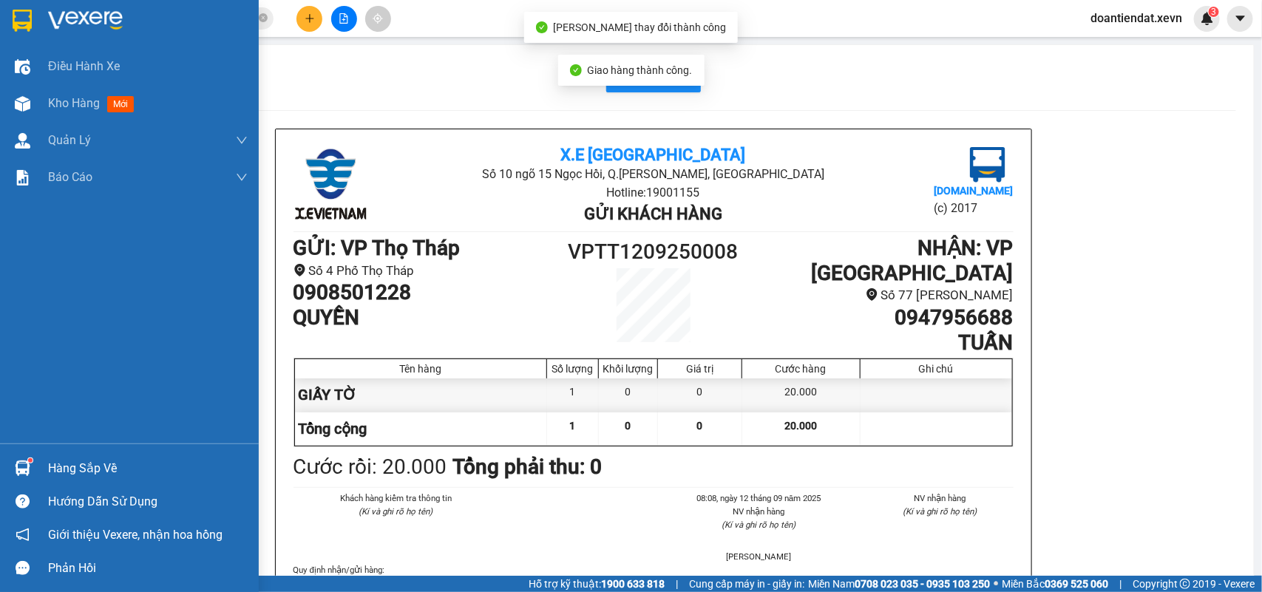
click at [19, 464] on img at bounding box center [23, 469] width 16 height 16
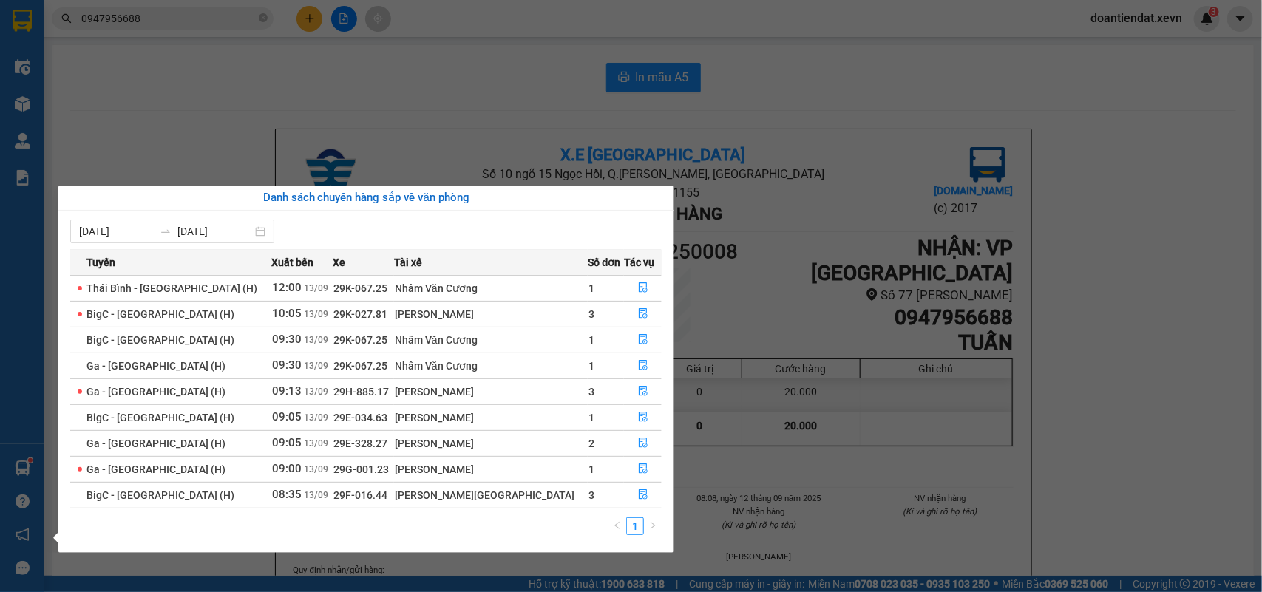
drag, startPoint x: 156, startPoint y: 130, endPoint x: 159, endPoint y: 149, distance: 18.7
click at [157, 130] on section "Kết quả tìm kiếm ( 279 ) Bộ lọc Mã ĐH Trạng thái Món hàng Thu hộ Tổng cước Chưa…" at bounding box center [631, 296] width 1262 height 592
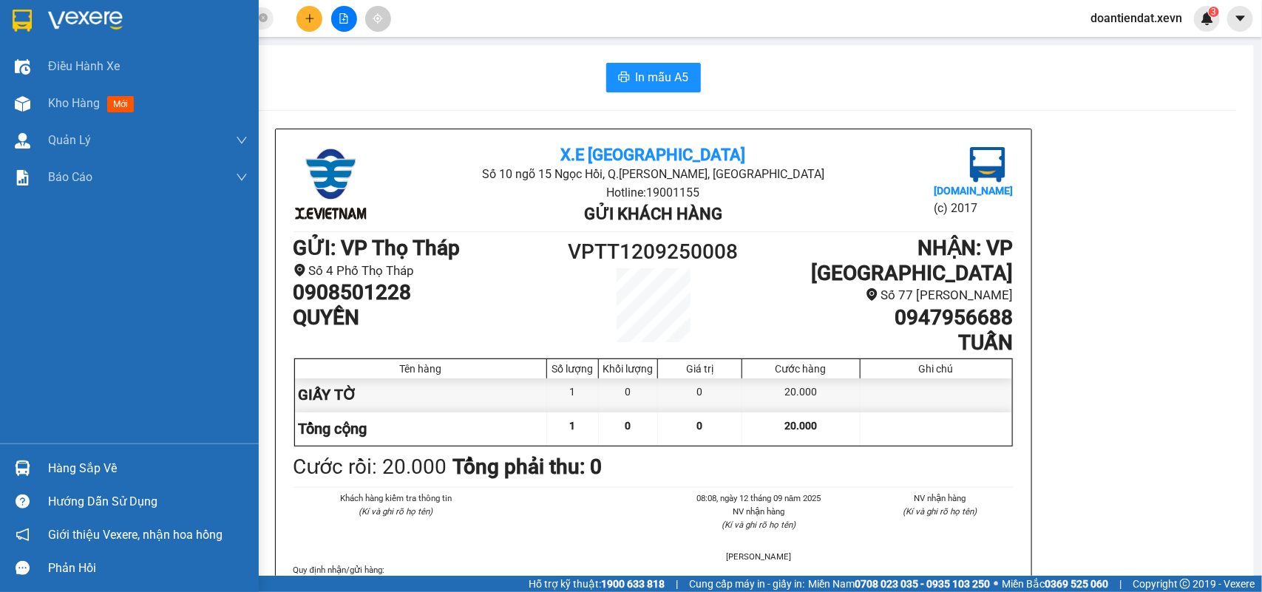
click at [18, 459] on div at bounding box center [23, 468] width 26 height 26
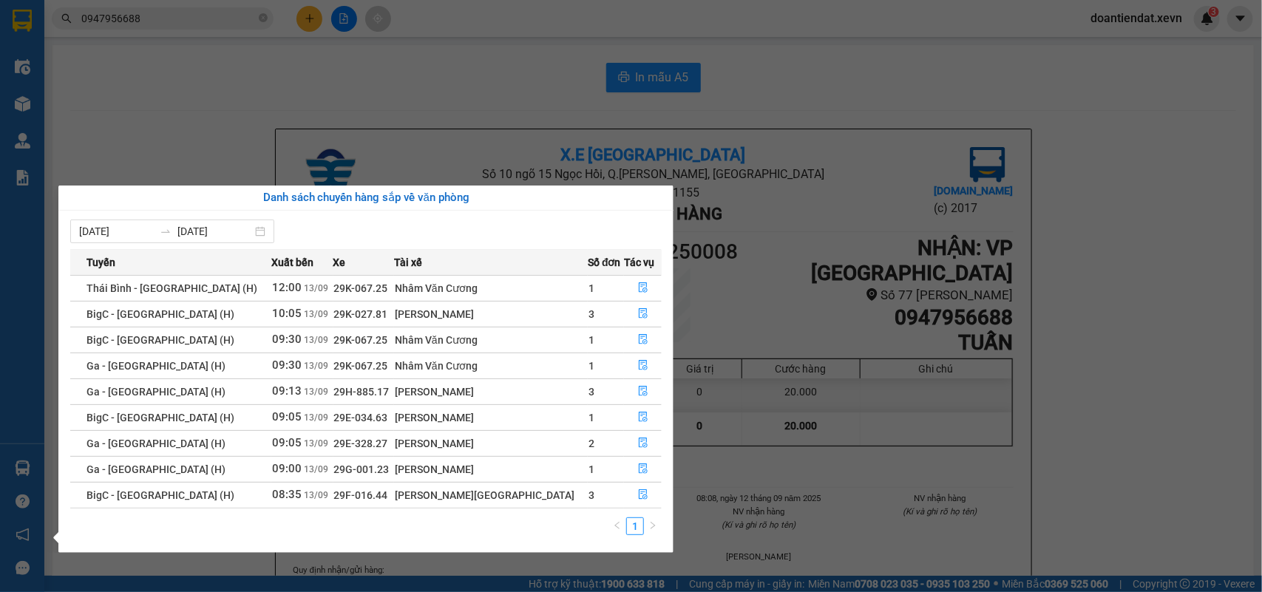
click at [376, 89] on section "Kết quả tìm kiếm ( 279 ) Bộ lọc Mã ĐH Trạng thái Món hàng Thu hộ Tổng cước Chưa…" at bounding box center [631, 296] width 1262 height 592
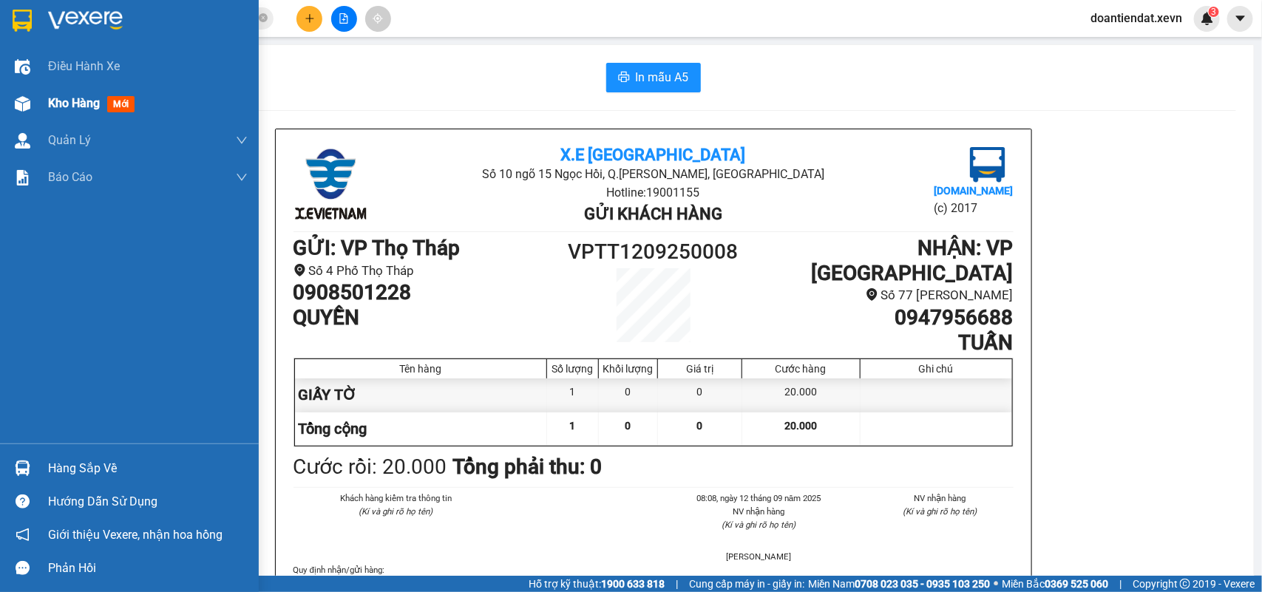
click at [32, 95] on div at bounding box center [23, 104] width 26 height 26
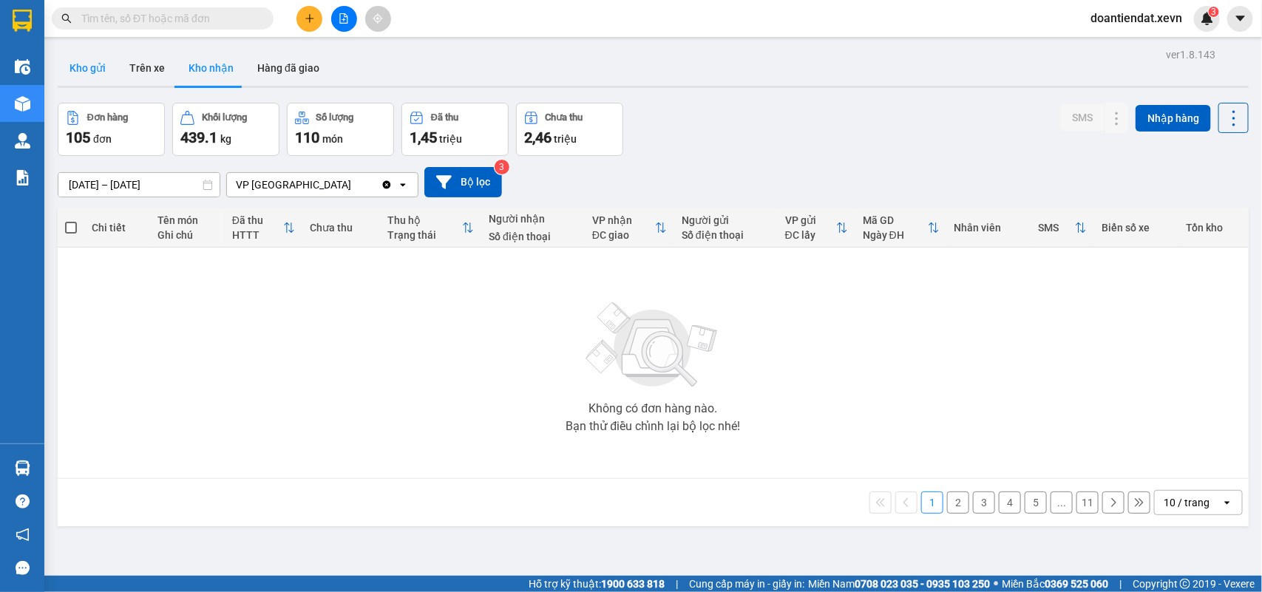
click at [92, 69] on button "Kho gửi" at bounding box center [88, 67] width 60 height 35
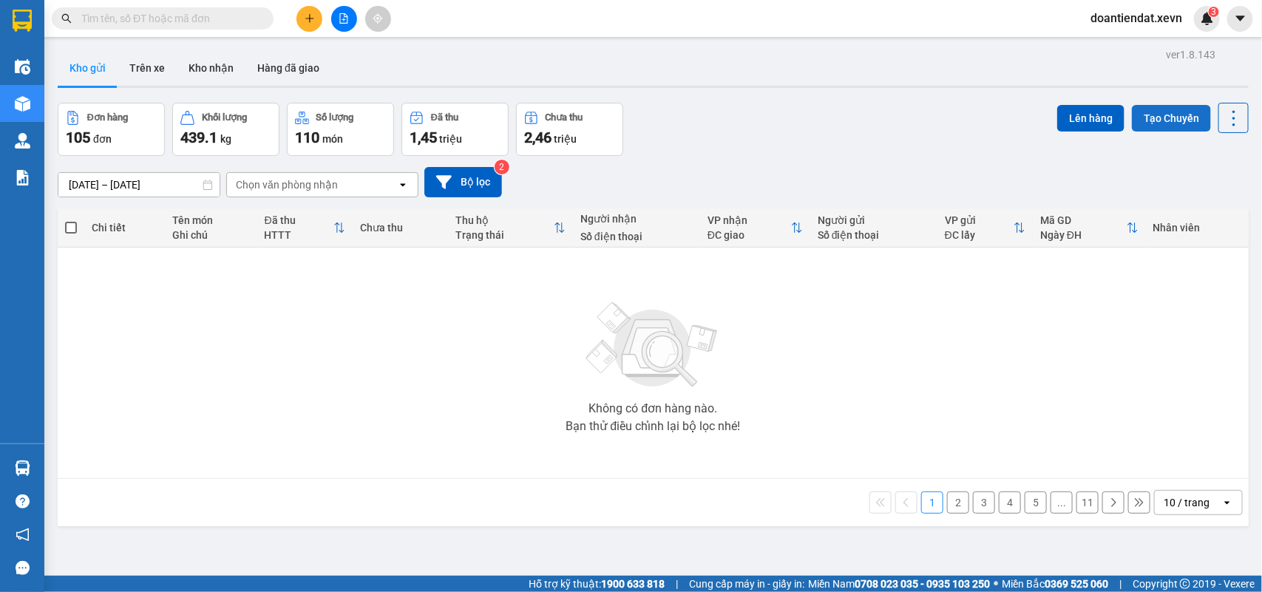
click at [1168, 119] on button "Tạo Chuyến" at bounding box center [1171, 118] width 79 height 27
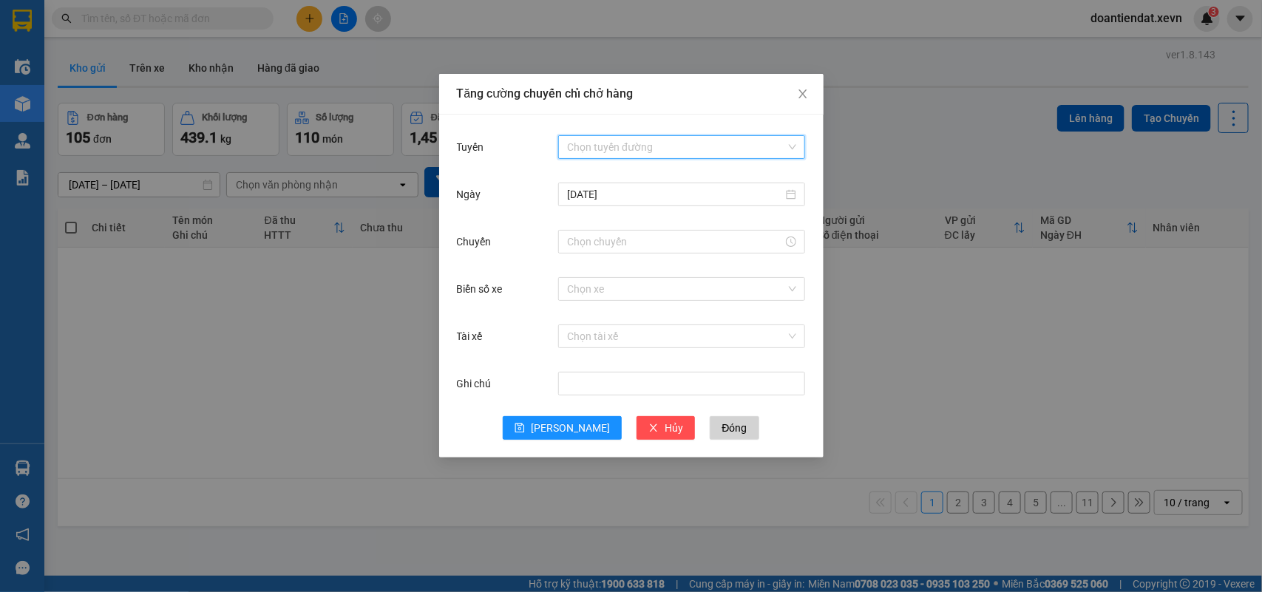
click at [717, 146] on input "Tuyến" at bounding box center [676, 147] width 219 height 22
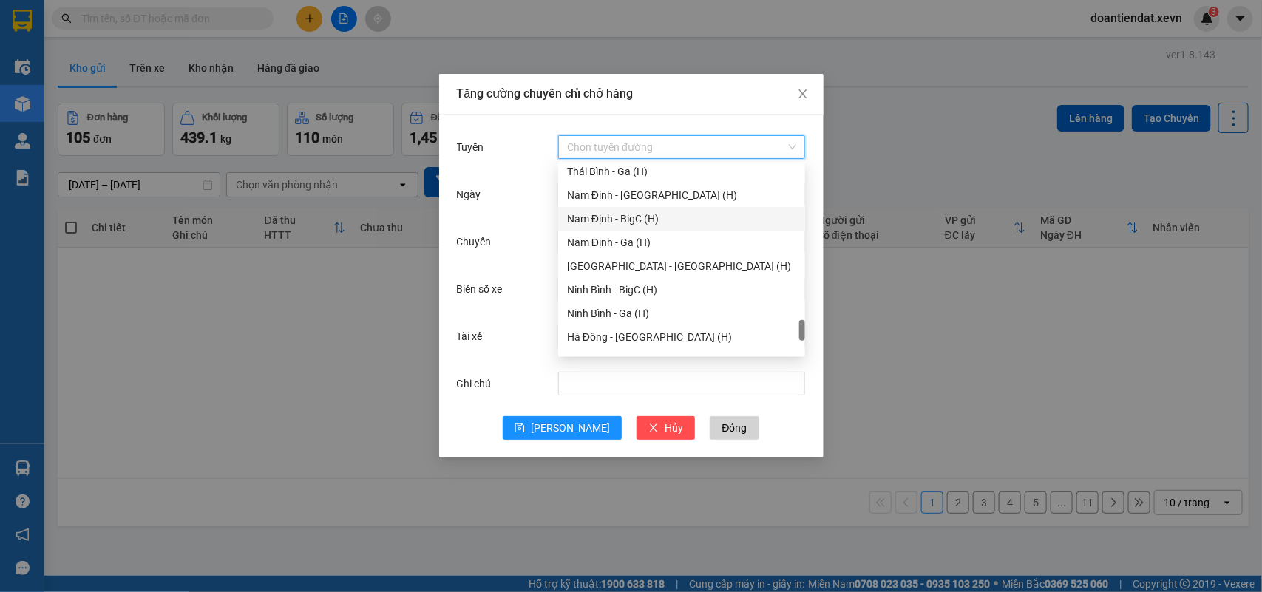
click at [623, 214] on div "Nam Định - BigC (H)" at bounding box center [681, 219] width 229 height 16
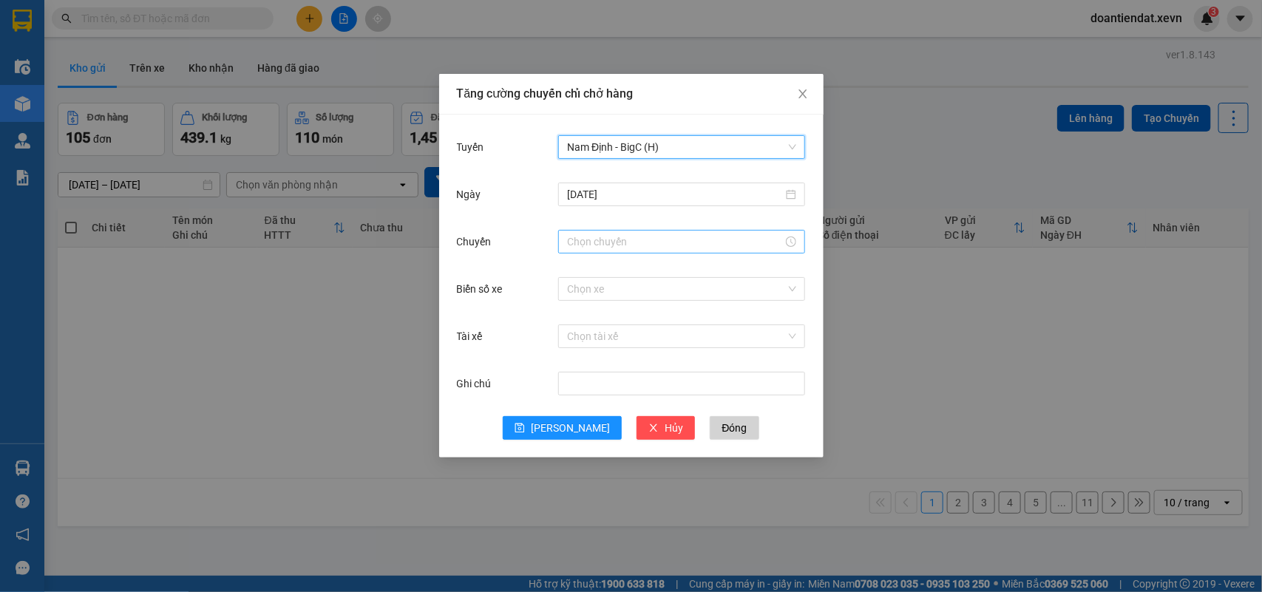
click at [608, 242] on input "Chuyến" at bounding box center [675, 242] width 216 height 16
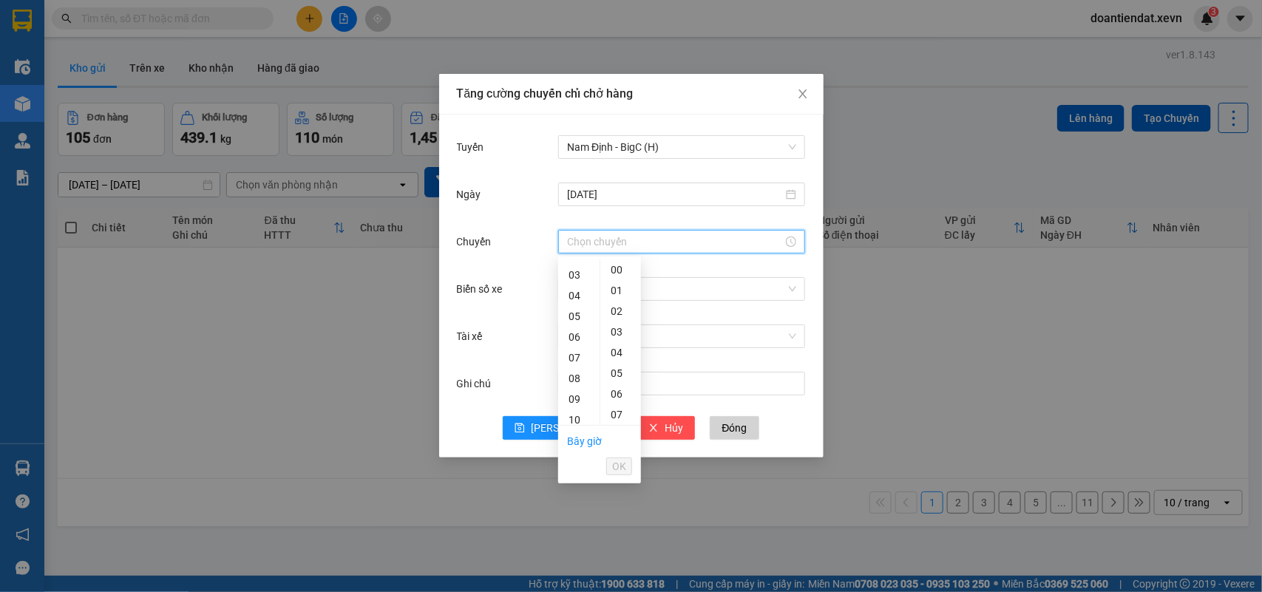
scroll to position [185, 0]
click at [569, 275] on div "09" at bounding box center [578, 271] width 41 height 21
type input "09:00"
click at [626, 464] on button "OK" at bounding box center [619, 467] width 26 height 18
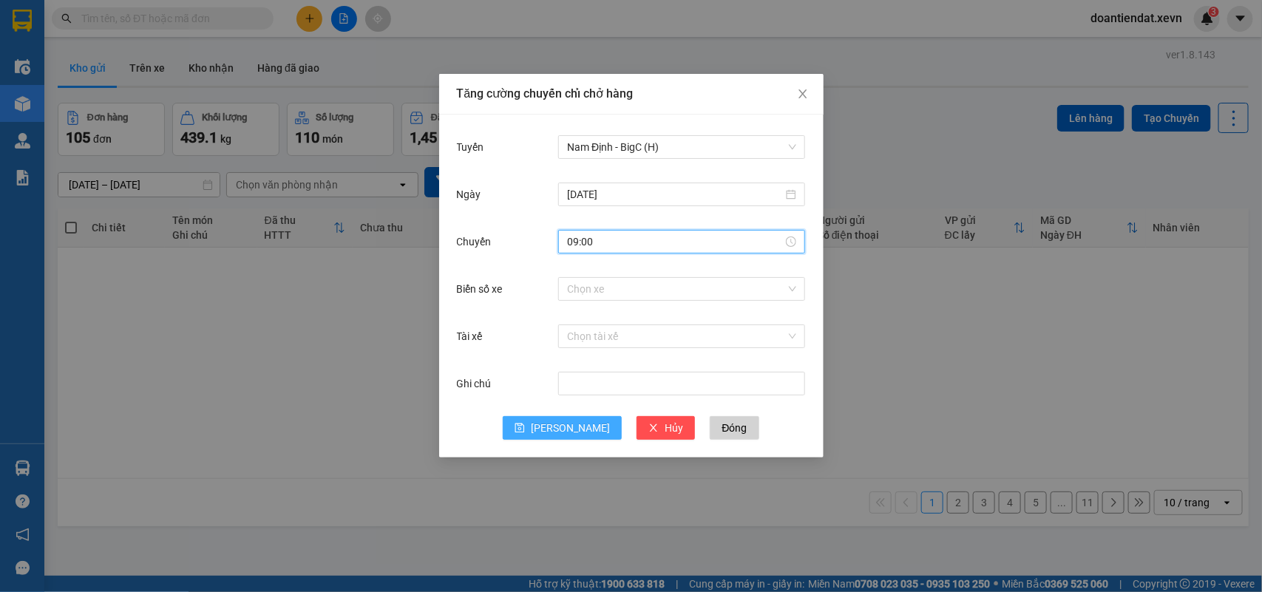
click at [571, 436] on span "[PERSON_NAME]" at bounding box center [570, 428] width 79 height 16
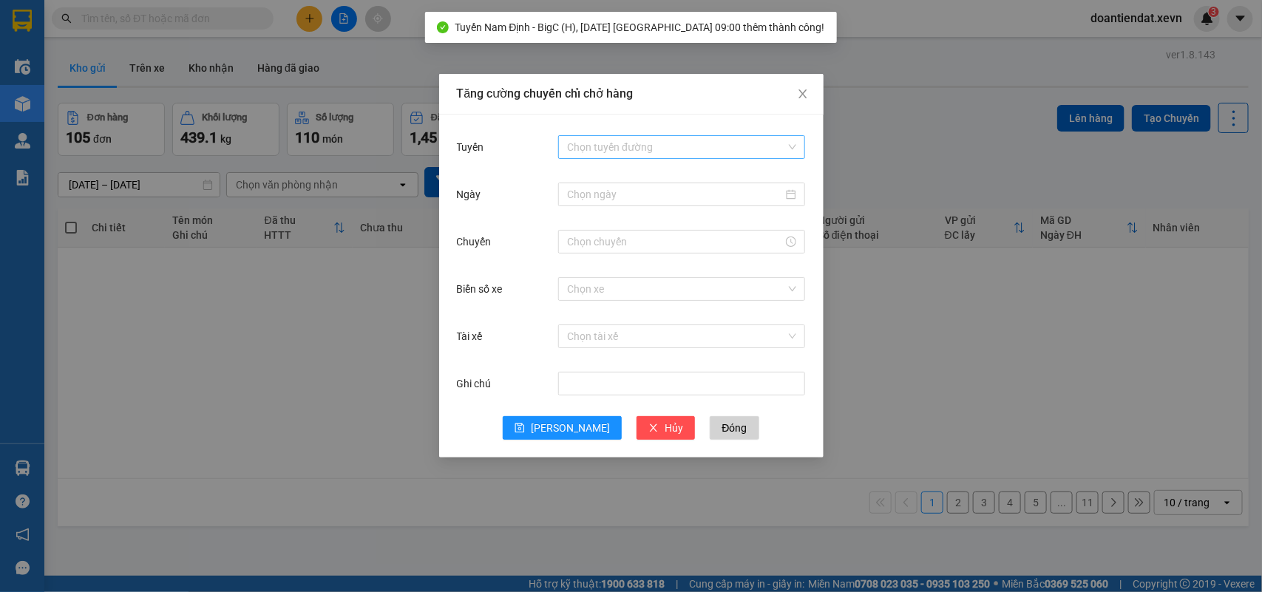
click at [618, 141] on input "Tuyến" at bounding box center [676, 147] width 219 height 22
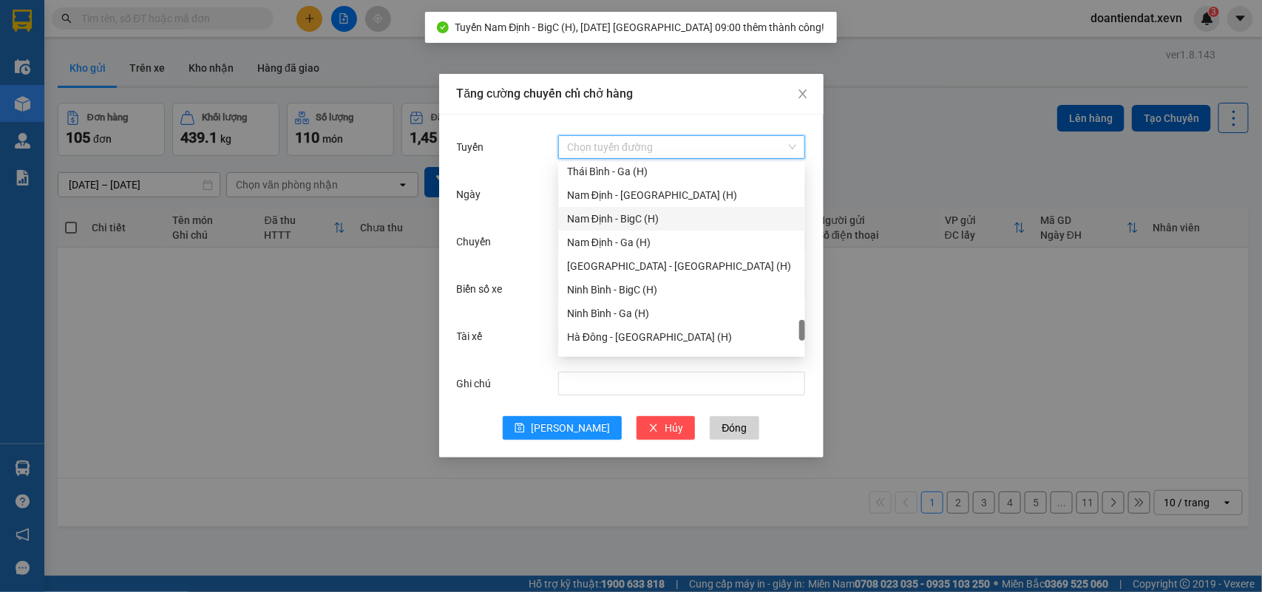
click at [620, 223] on div "Nam Định - BigC (H)" at bounding box center [681, 219] width 229 height 16
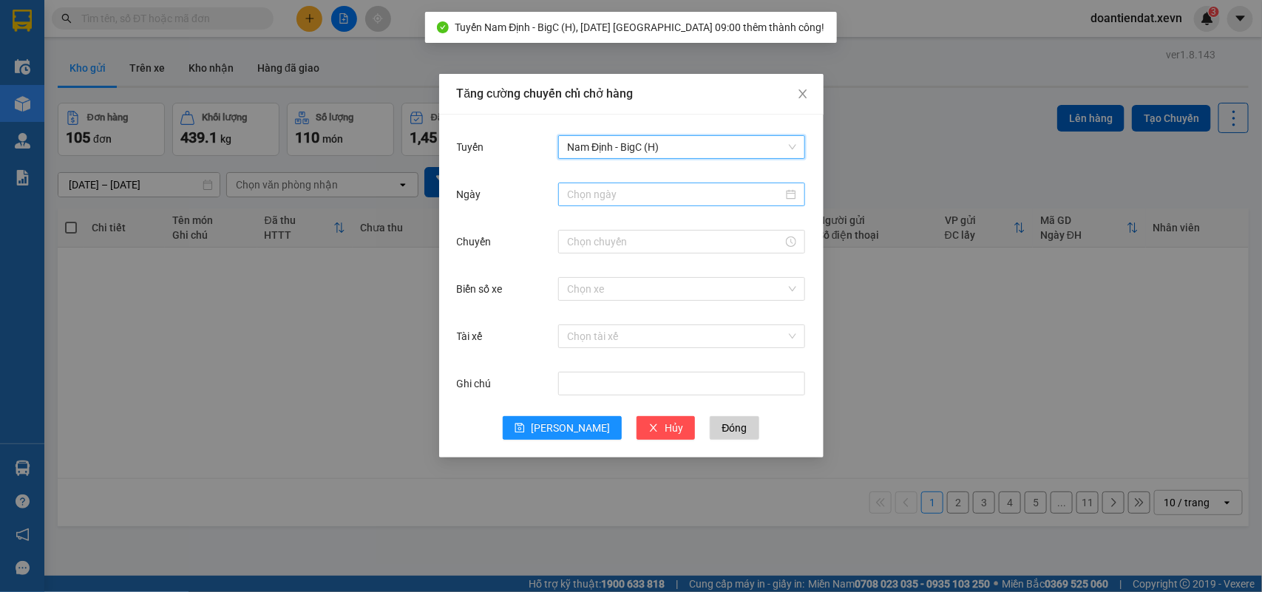
click at [588, 194] on input "Ngày" at bounding box center [675, 194] width 216 height 16
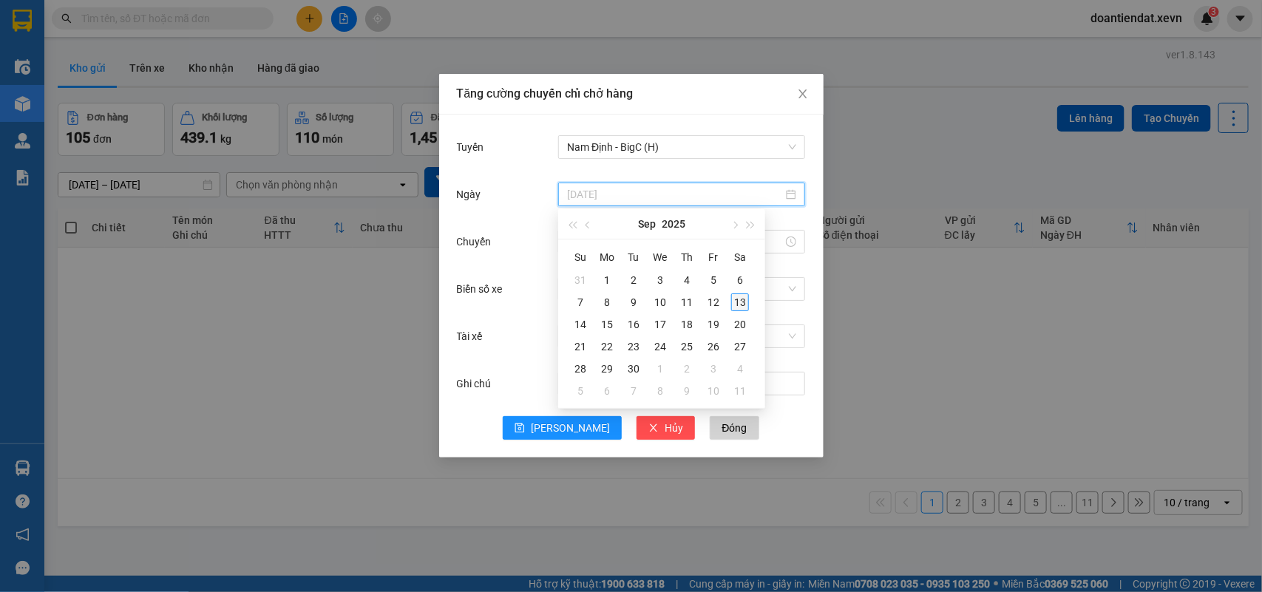
type input "[DATE]"
drag, startPoint x: 741, startPoint y: 302, endPoint x: 665, endPoint y: 309, distance: 75.8
click at [741, 302] on div "13" at bounding box center [740, 303] width 18 height 18
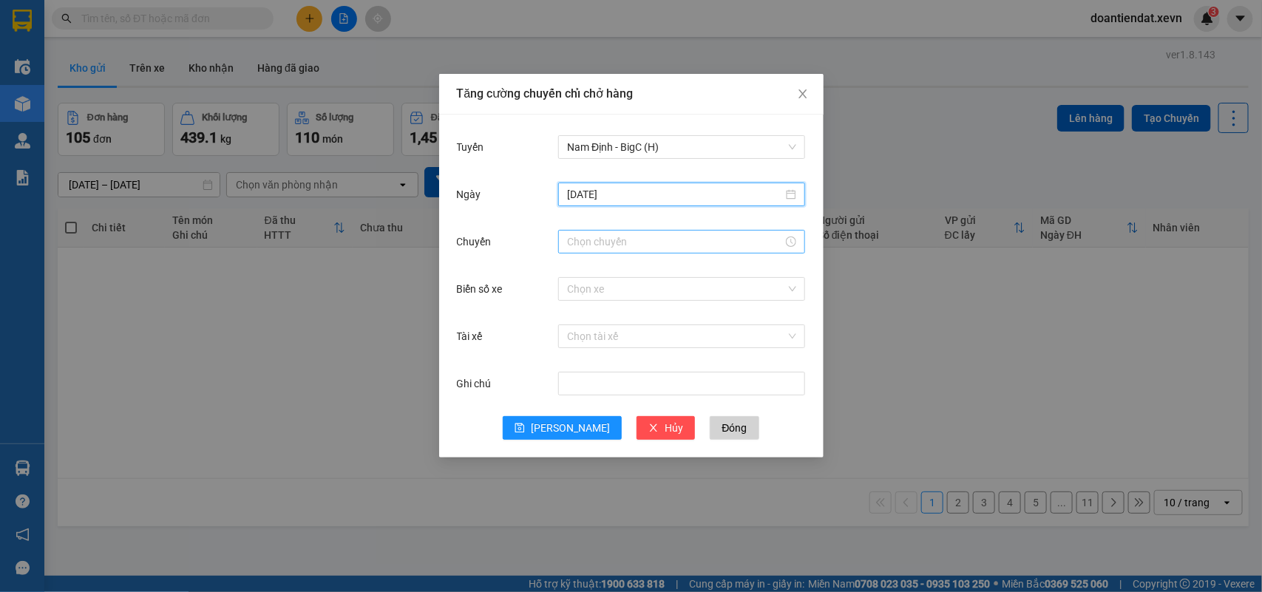
click at [588, 245] on input "Chuyến" at bounding box center [675, 242] width 216 height 16
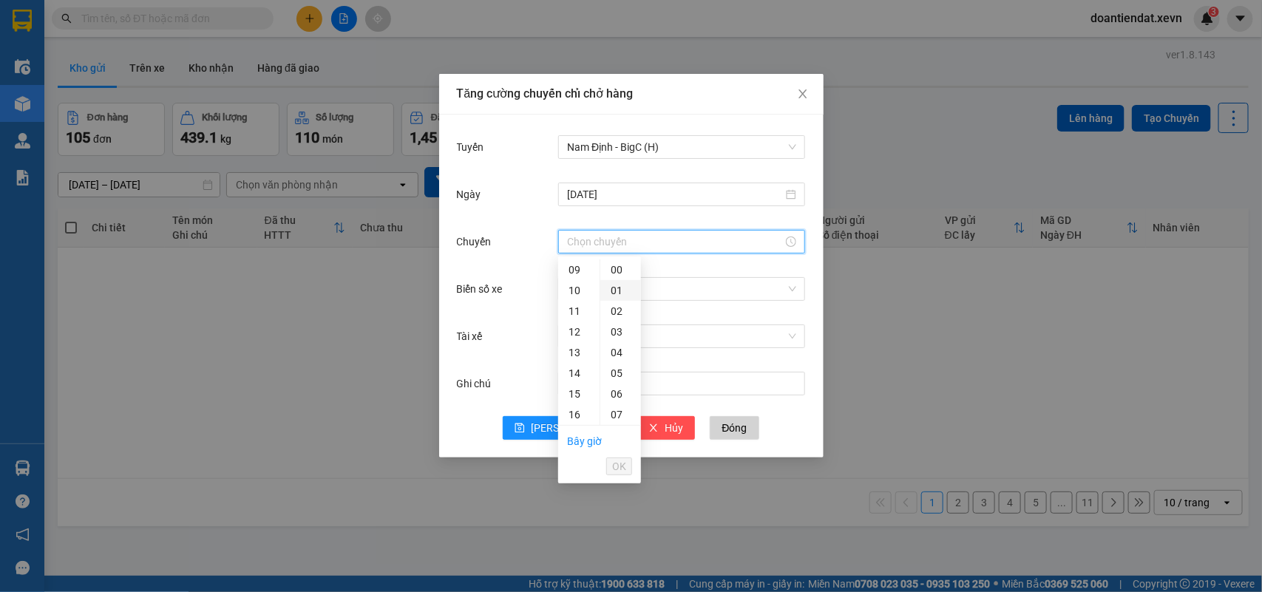
click at [578, 268] on div "09" at bounding box center [578, 270] width 41 height 21
click at [617, 288] on div "01" at bounding box center [620, 290] width 41 height 21
type input "09:01"
click at [621, 460] on span "OK" at bounding box center [619, 466] width 14 height 16
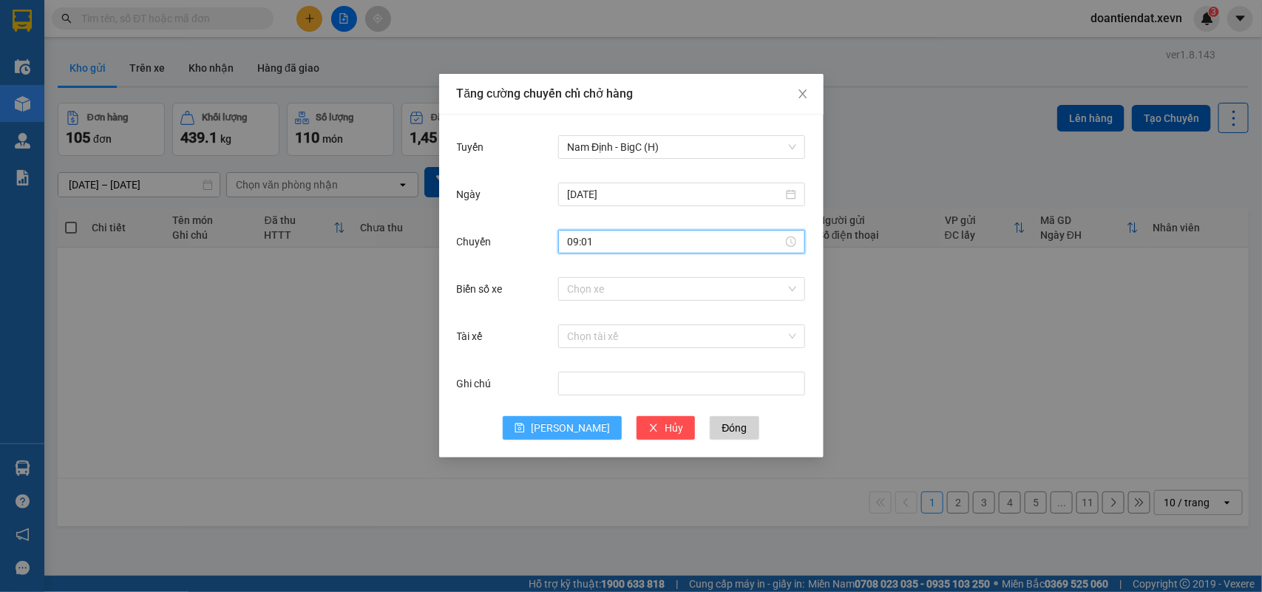
click at [555, 420] on button "[PERSON_NAME]" at bounding box center [562, 428] width 119 height 24
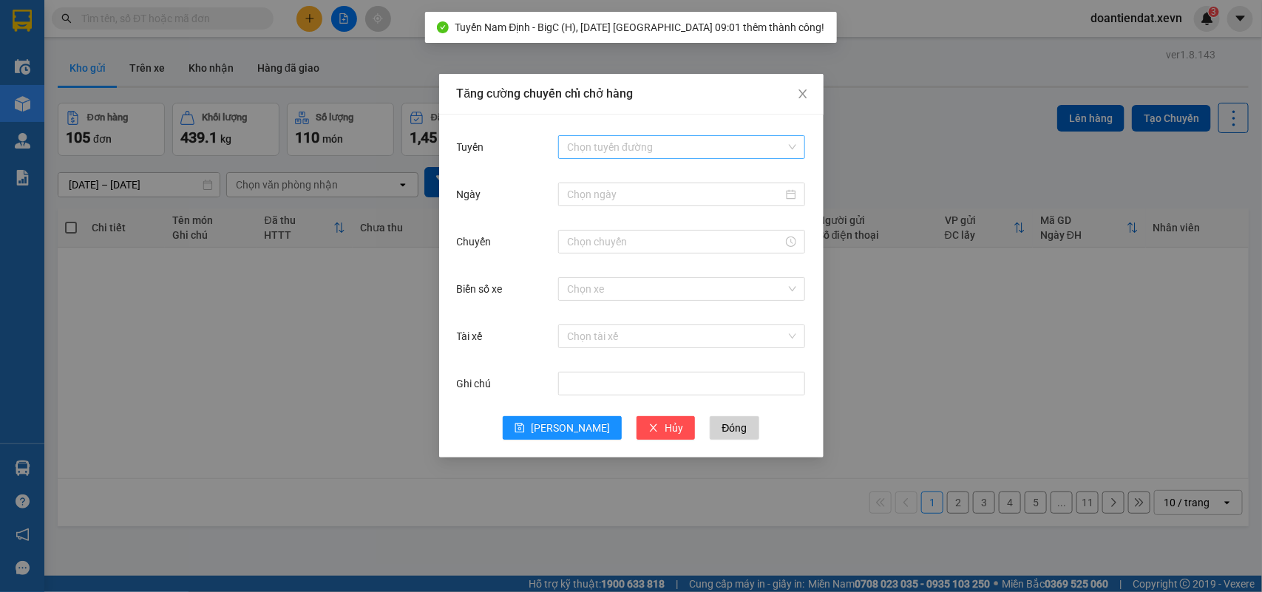
drag, startPoint x: 583, startPoint y: 143, endPoint x: 594, endPoint y: 163, distance: 23.5
click at [584, 144] on input "Tuyến" at bounding box center [676, 147] width 219 height 22
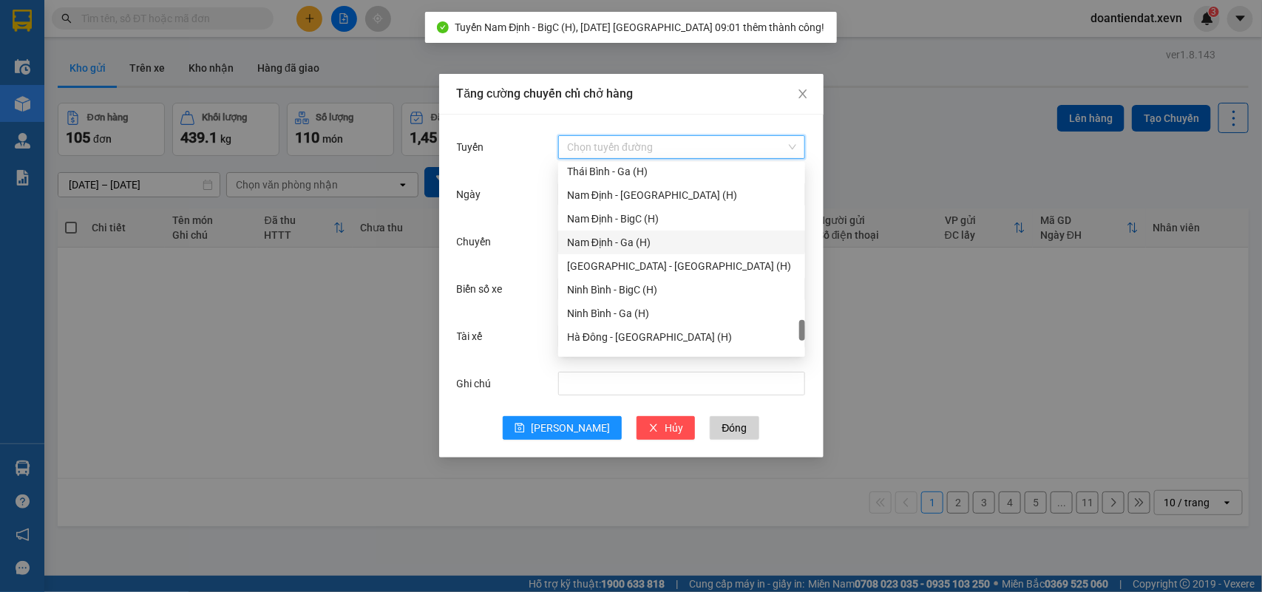
click at [632, 238] on div "Nam Định - Ga (H)" at bounding box center [681, 242] width 229 height 16
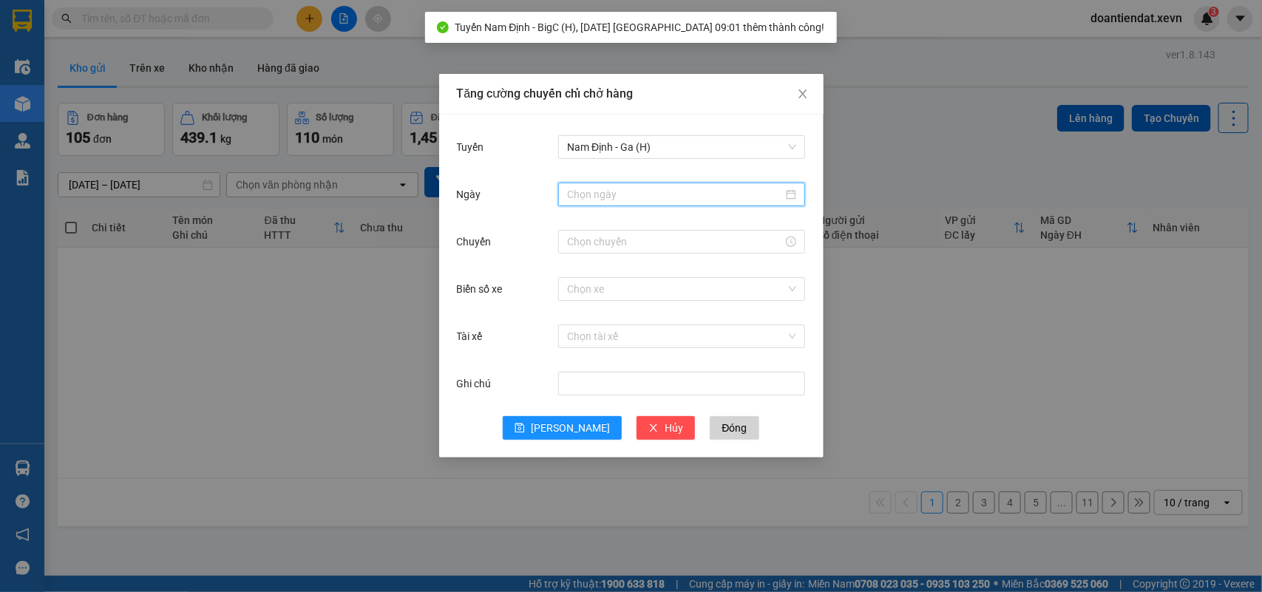
click at [590, 189] on input "Ngày" at bounding box center [675, 194] width 216 height 16
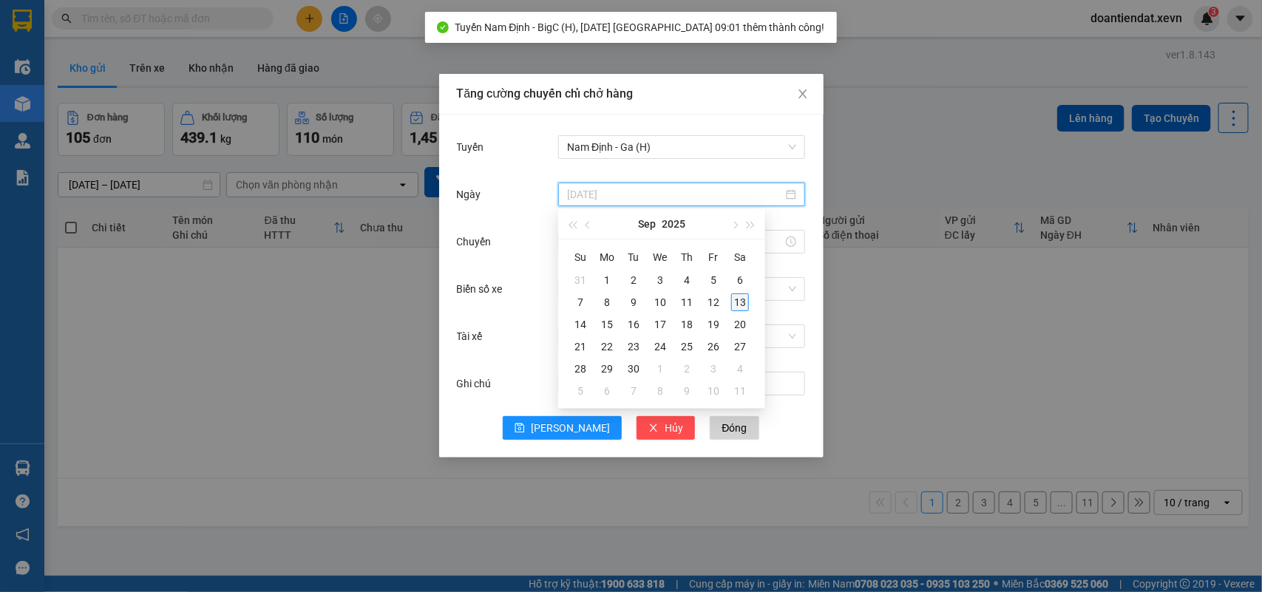
type input "[DATE]"
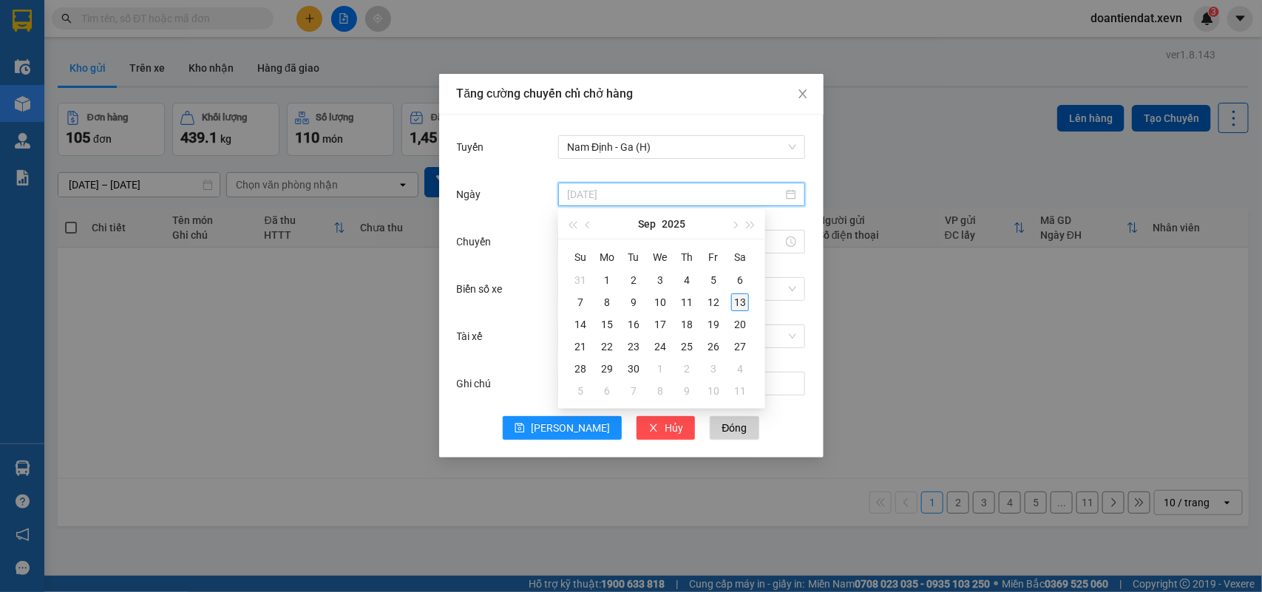
click at [733, 302] on div "13" at bounding box center [740, 303] width 18 height 18
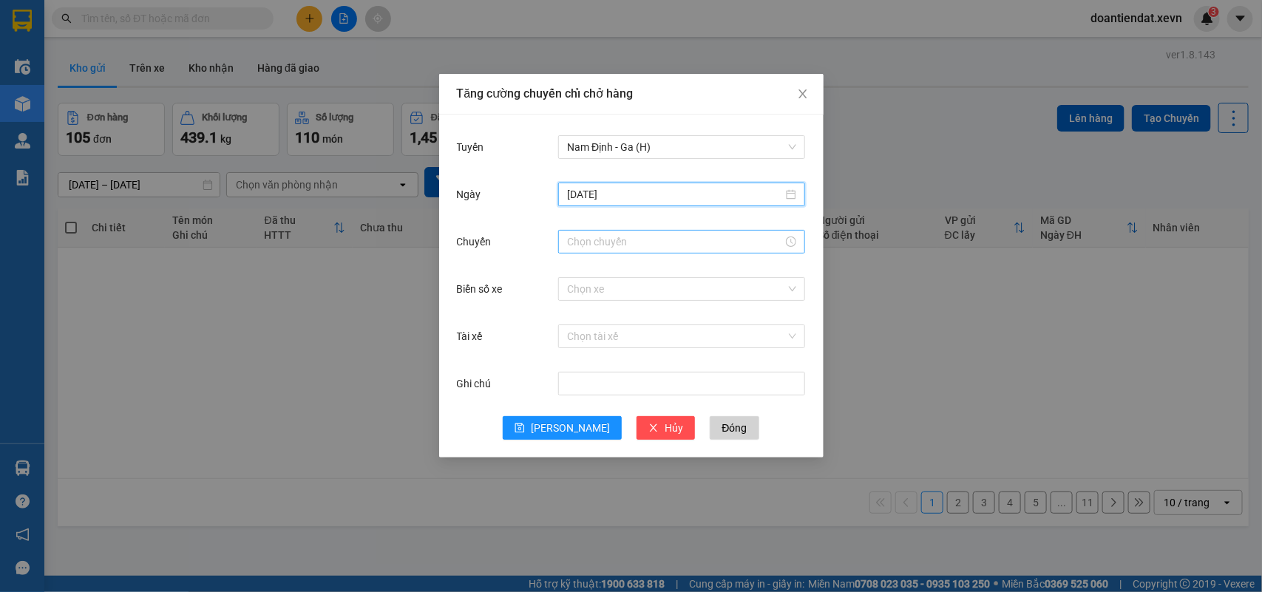
click at [593, 230] on div at bounding box center [681, 242] width 247 height 24
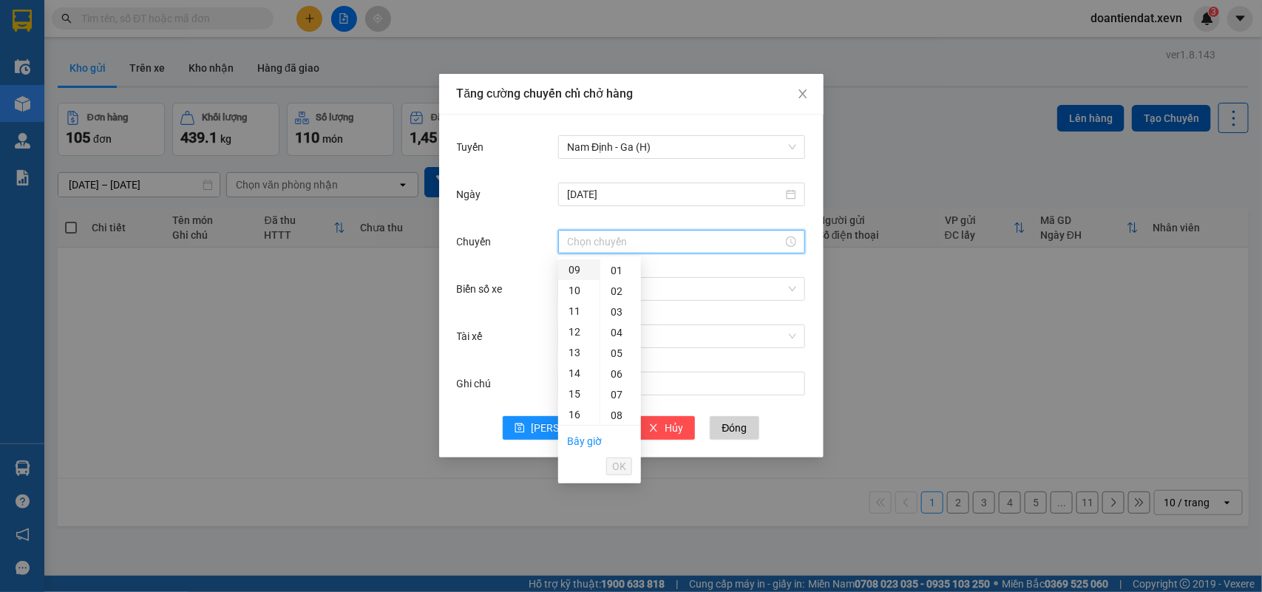
drag, startPoint x: 580, startPoint y: 264, endPoint x: 608, endPoint y: 404, distance: 142.4
click at [579, 265] on div "09" at bounding box center [578, 270] width 41 height 21
type input "09:00"
click at [620, 463] on span "OK" at bounding box center [619, 466] width 14 height 16
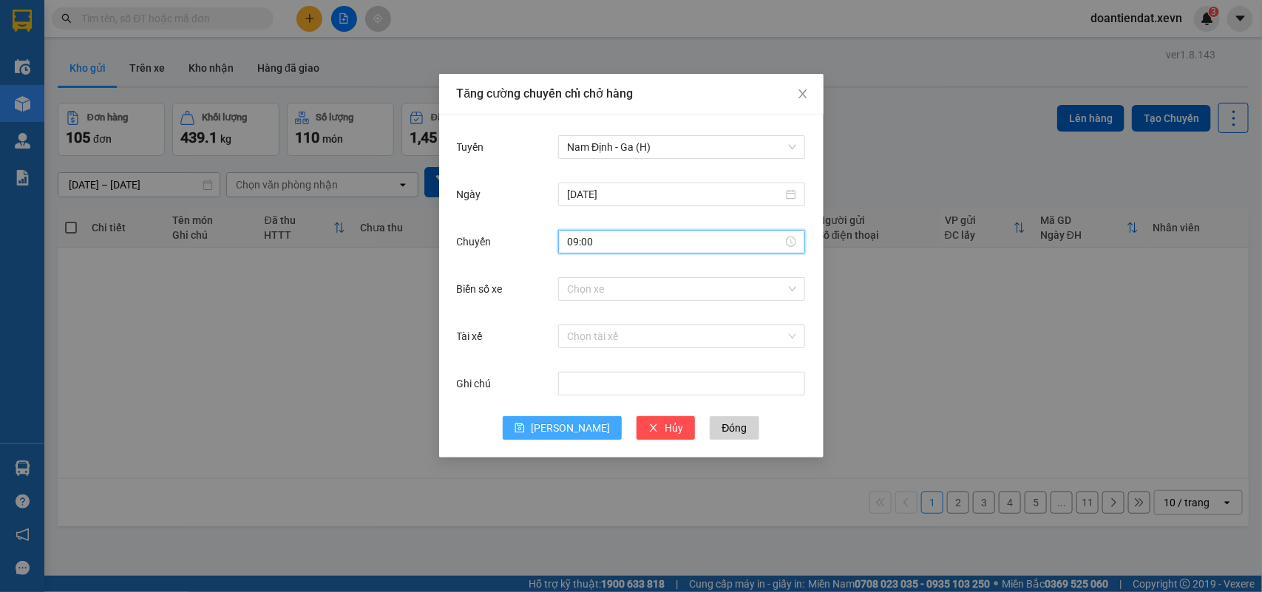
click at [563, 433] on span "[PERSON_NAME]" at bounding box center [570, 428] width 79 height 16
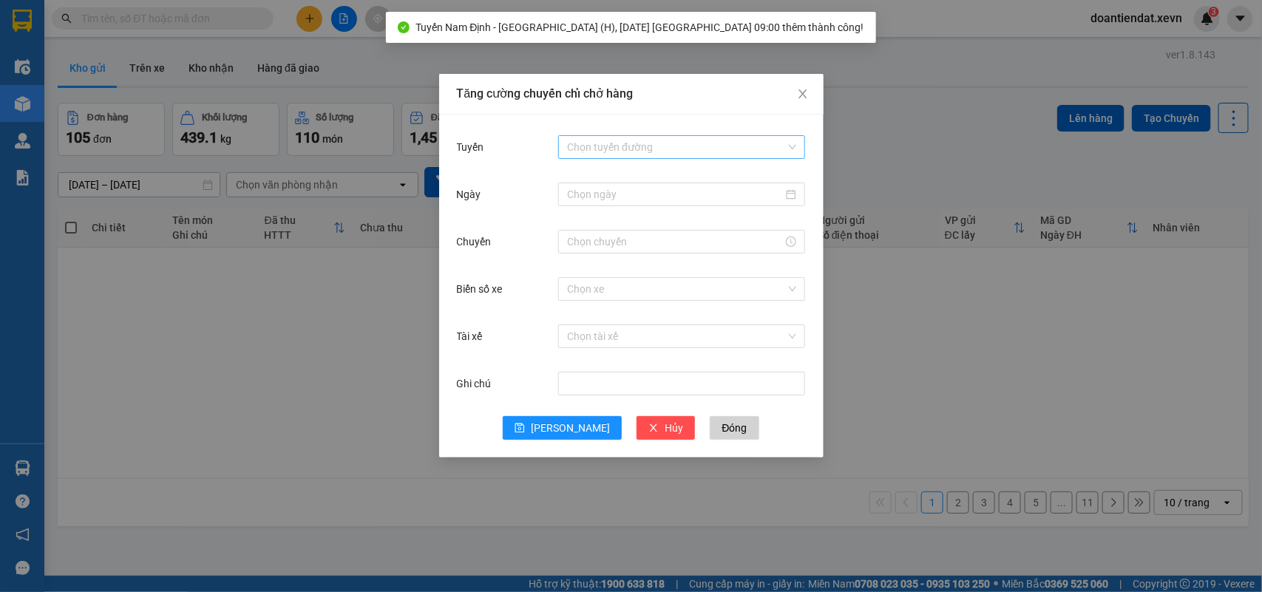
click at [605, 153] on input "Tuyến" at bounding box center [676, 147] width 219 height 22
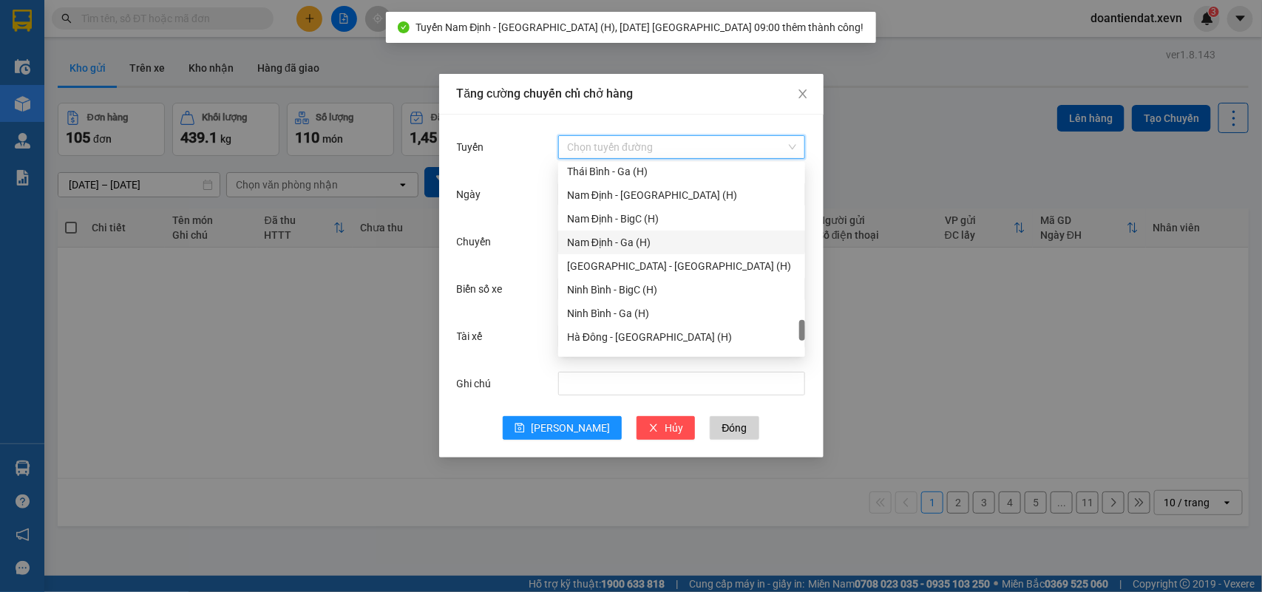
drag, startPoint x: 614, startPoint y: 239, endPoint x: 588, endPoint y: 208, distance: 40.9
click at [614, 240] on div "Nam Định - Ga (H)" at bounding box center [681, 242] width 229 height 16
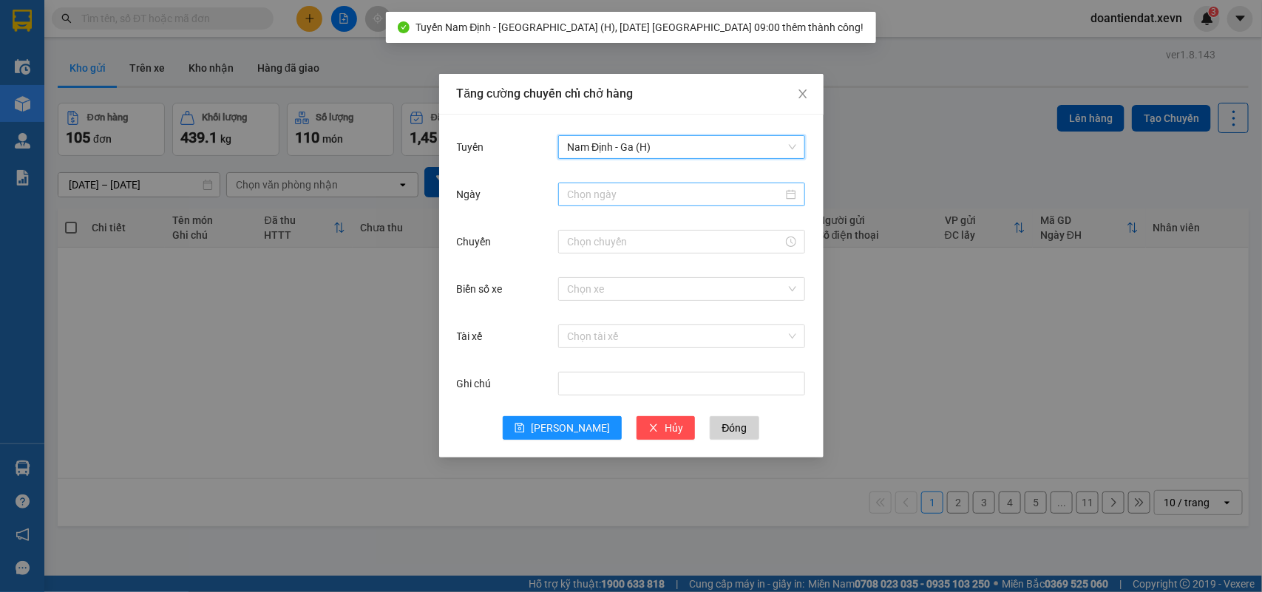
click at [582, 197] on input "Ngày" at bounding box center [675, 194] width 216 height 16
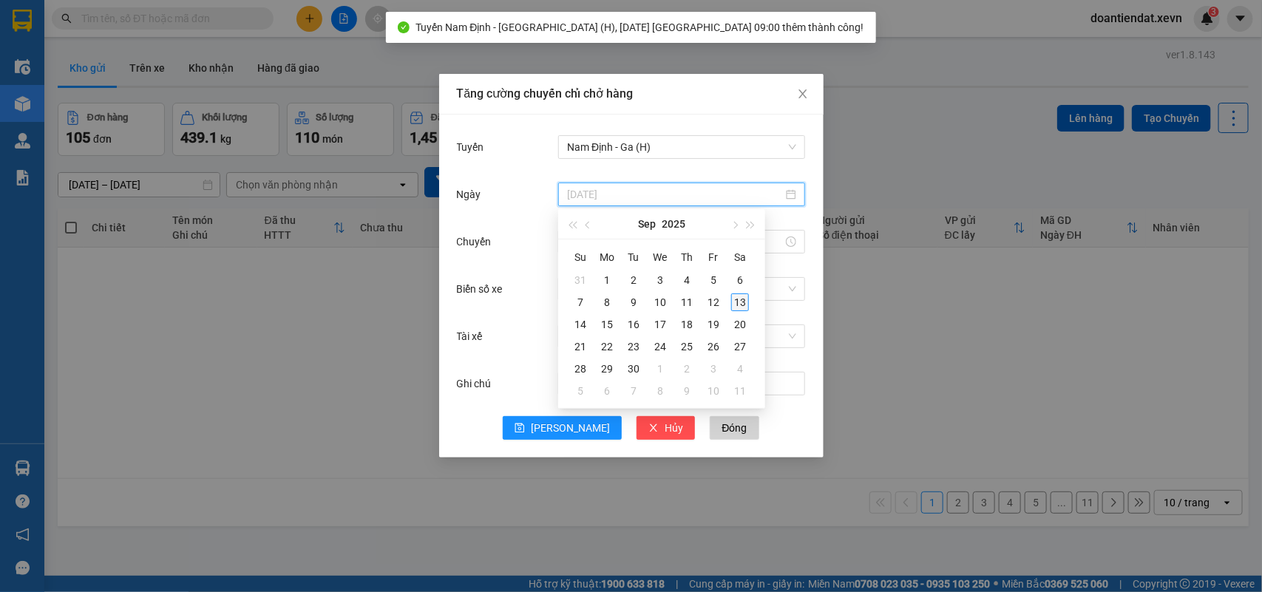
type input "[DATE]"
click at [738, 301] on div "13" at bounding box center [740, 303] width 18 height 18
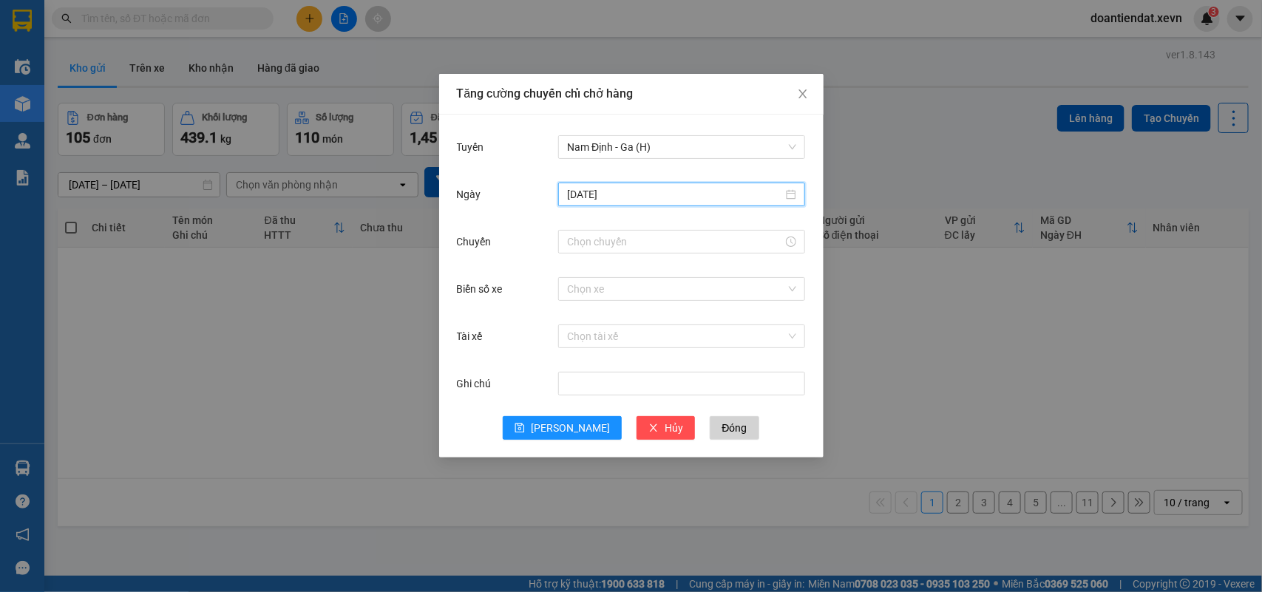
click at [601, 223] on div "Ngày 13/09/2025" at bounding box center [631, 203] width 349 height 47
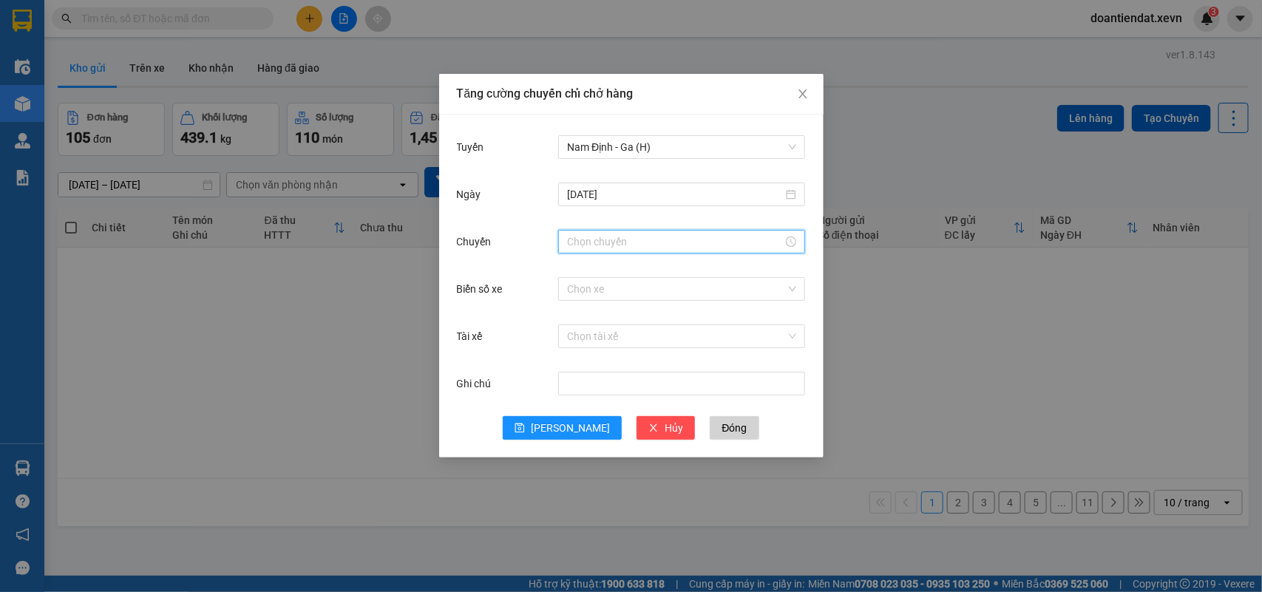
drag, startPoint x: 597, startPoint y: 242, endPoint x: 582, endPoint y: 259, distance: 22.5
click at [596, 242] on input "Chuyến" at bounding box center [675, 242] width 216 height 16
click at [575, 275] on div "09" at bounding box center [578, 270] width 41 height 21
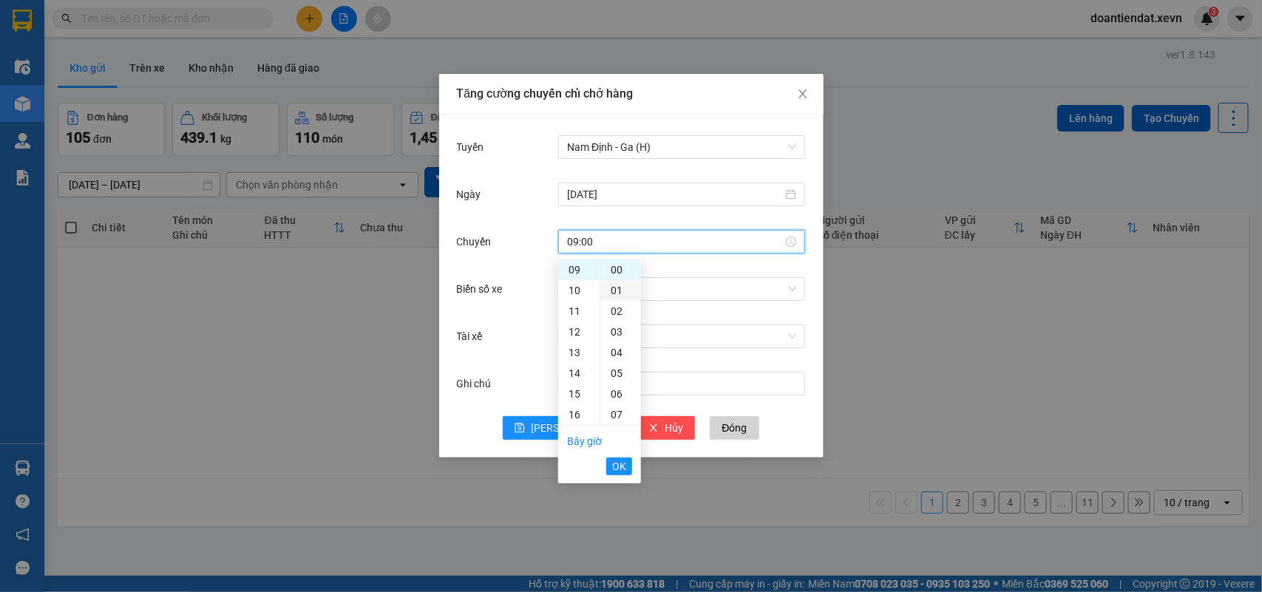
click at [611, 289] on div "01" at bounding box center [620, 290] width 41 height 21
type input "09:01"
click at [618, 466] on span "OK" at bounding box center [619, 466] width 14 height 16
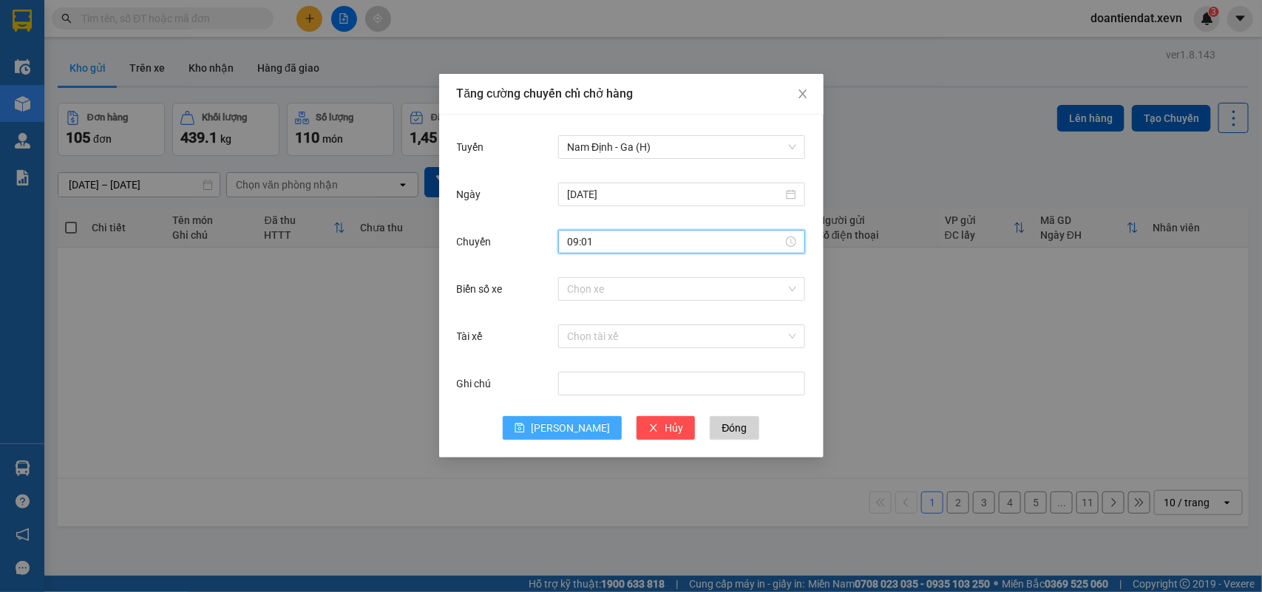
click at [525, 434] on span "save" at bounding box center [520, 429] width 10 height 12
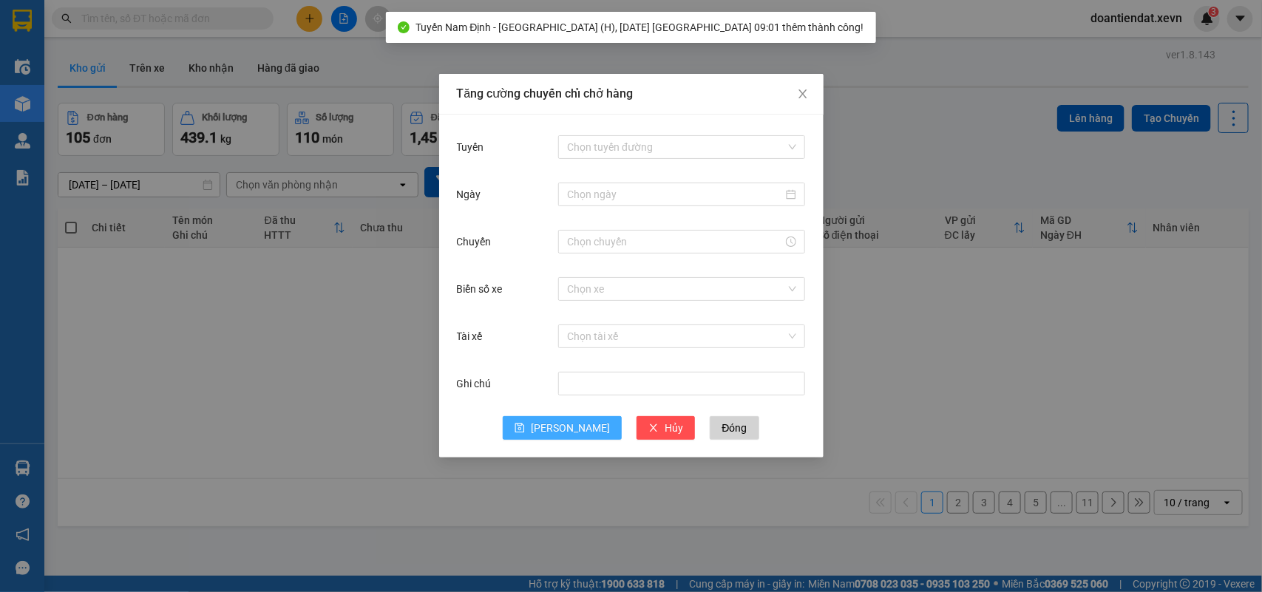
click at [316, 22] on div "Tăng cường chuyến chỉ chở hàng Tuyến Chọn tuyến đường Ngày Chuyến Biển số xe Ch…" at bounding box center [631, 296] width 1262 height 592
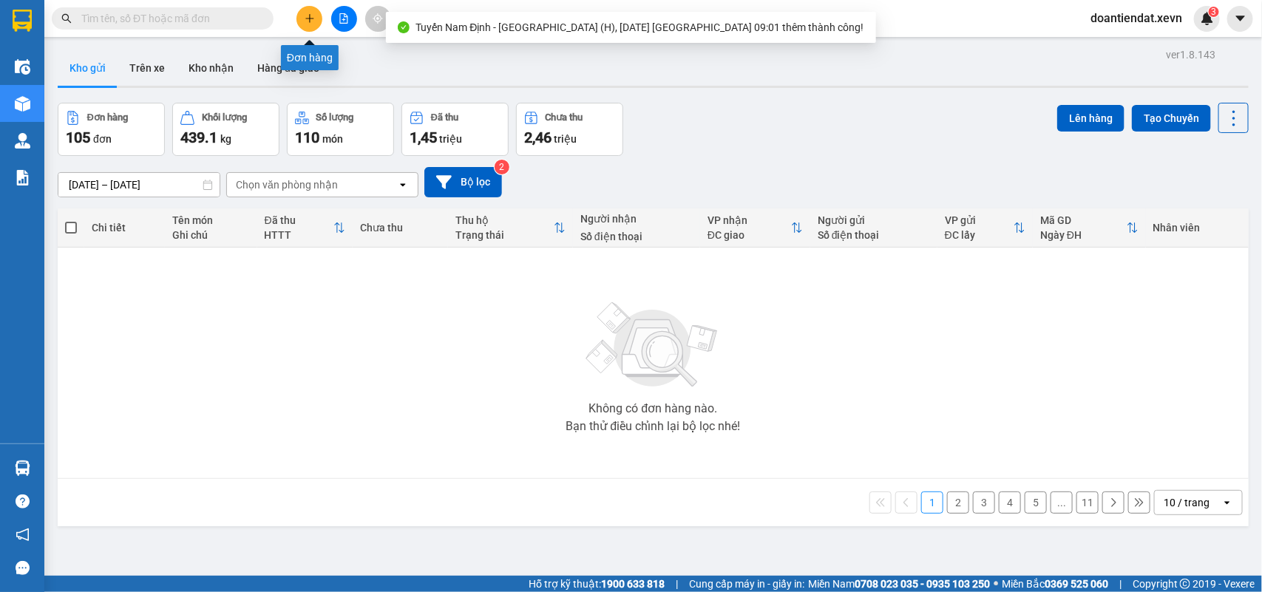
click at [316, 24] on button at bounding box center [309, 19] width 26 height 26
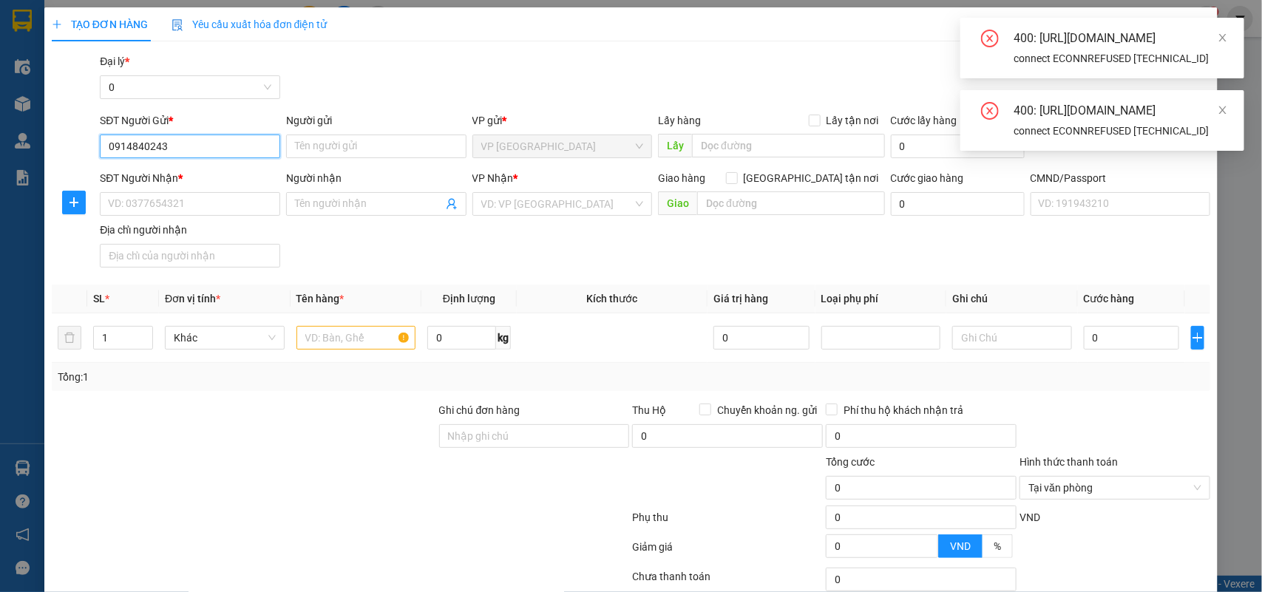
type input "0914840243"
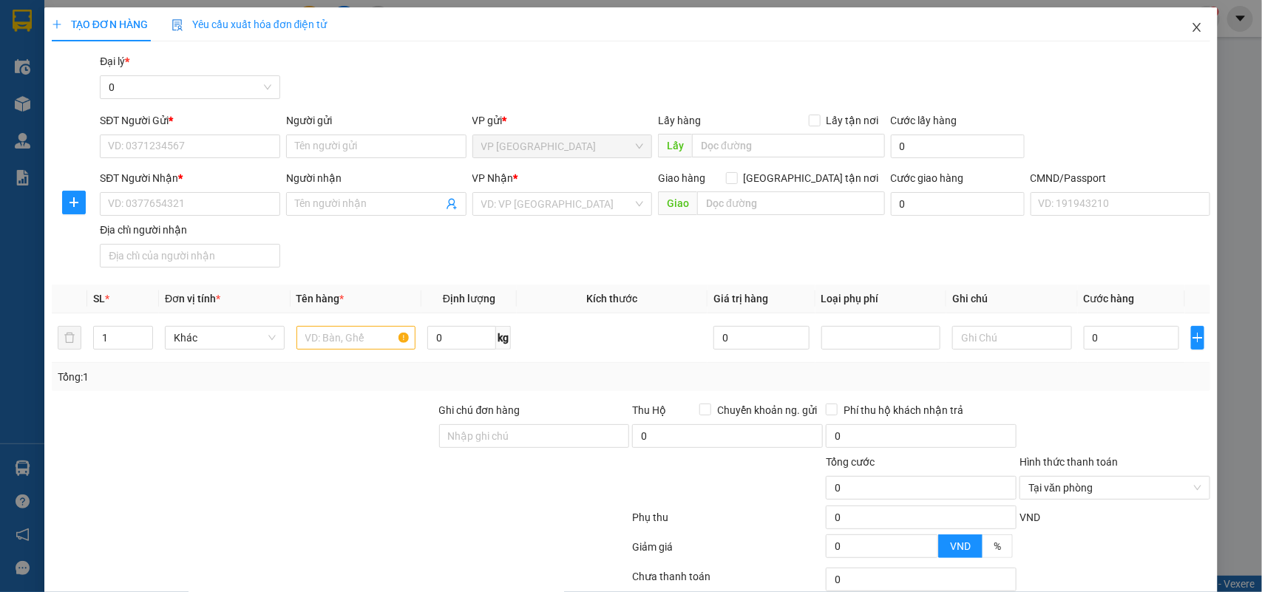
click at [1191, 22] on icon "close" at bounding box center [1197, 27] width 12 height 12
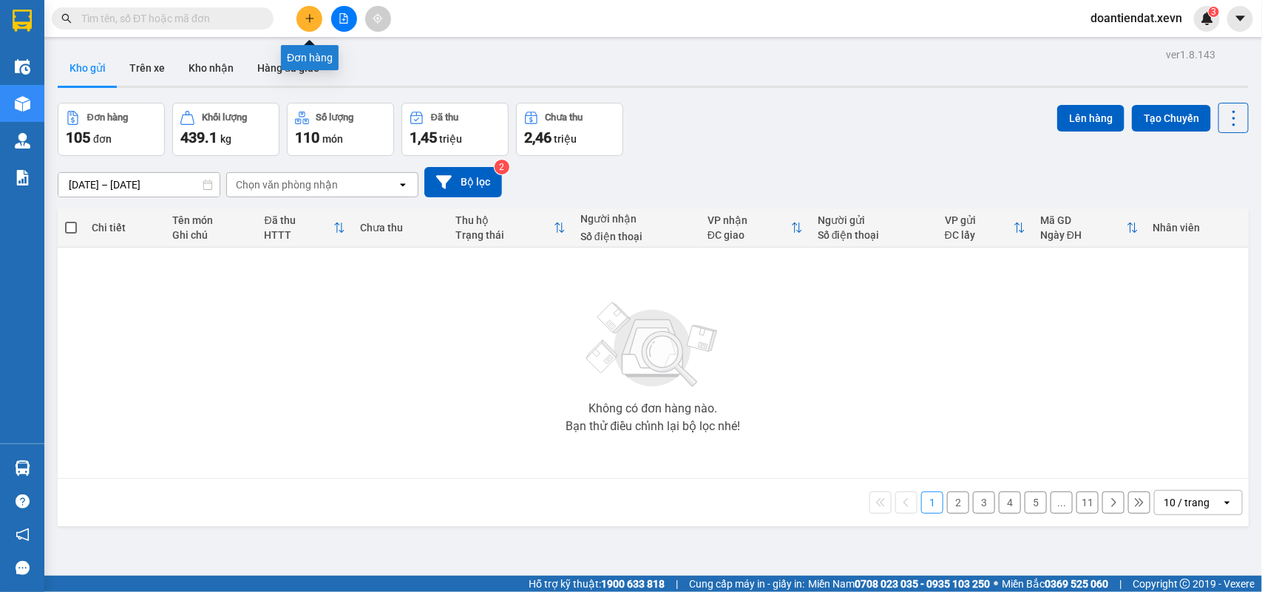
click at [302, 18] on button at bounding box center [309, 19] width 26 height 26
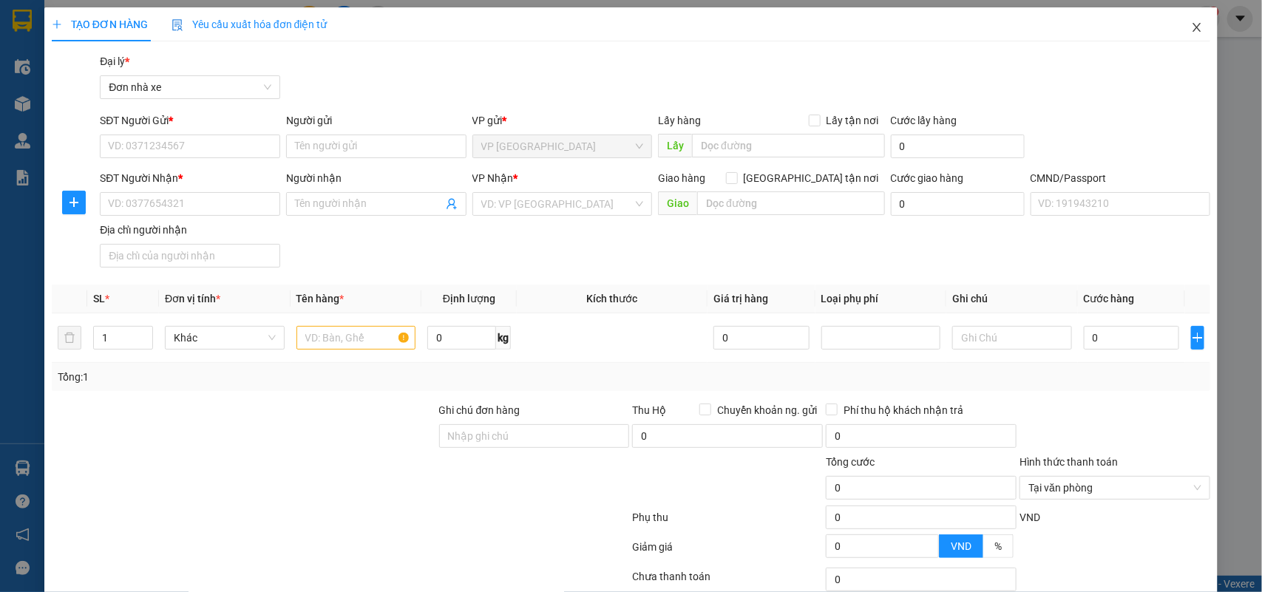
click at [1191, 30] on icon "close" at bounding box center [1197, 27] width 12 height 12
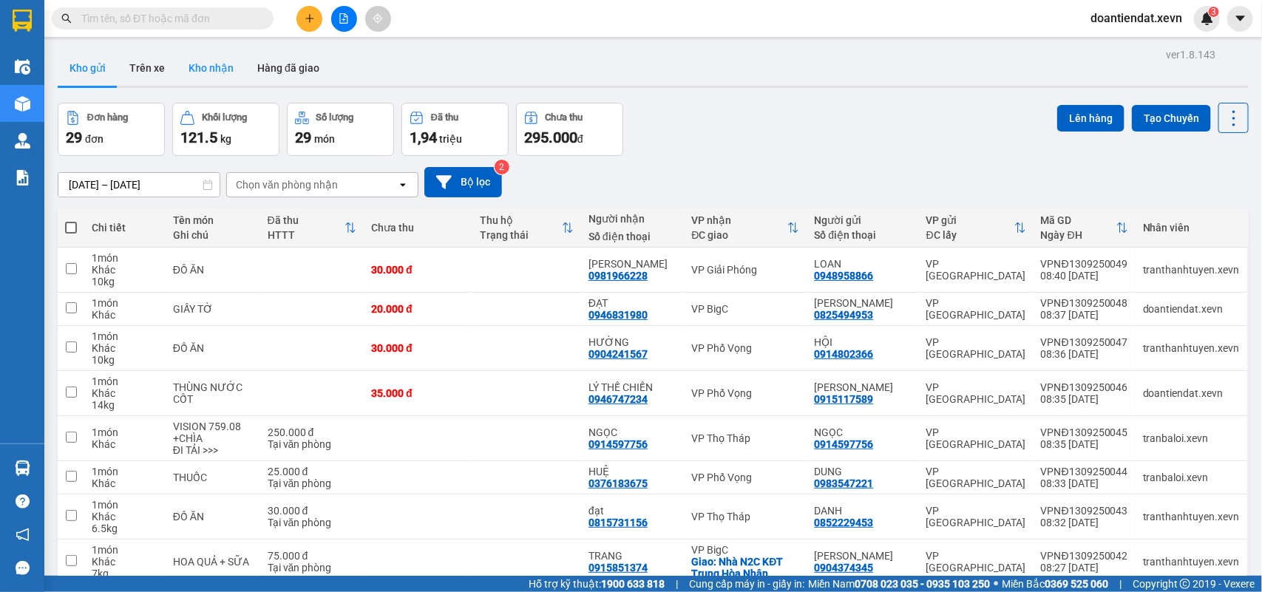
click at [203, 71] on button "Kho nhận" at bounding box center [211, 67] width 69 height 35
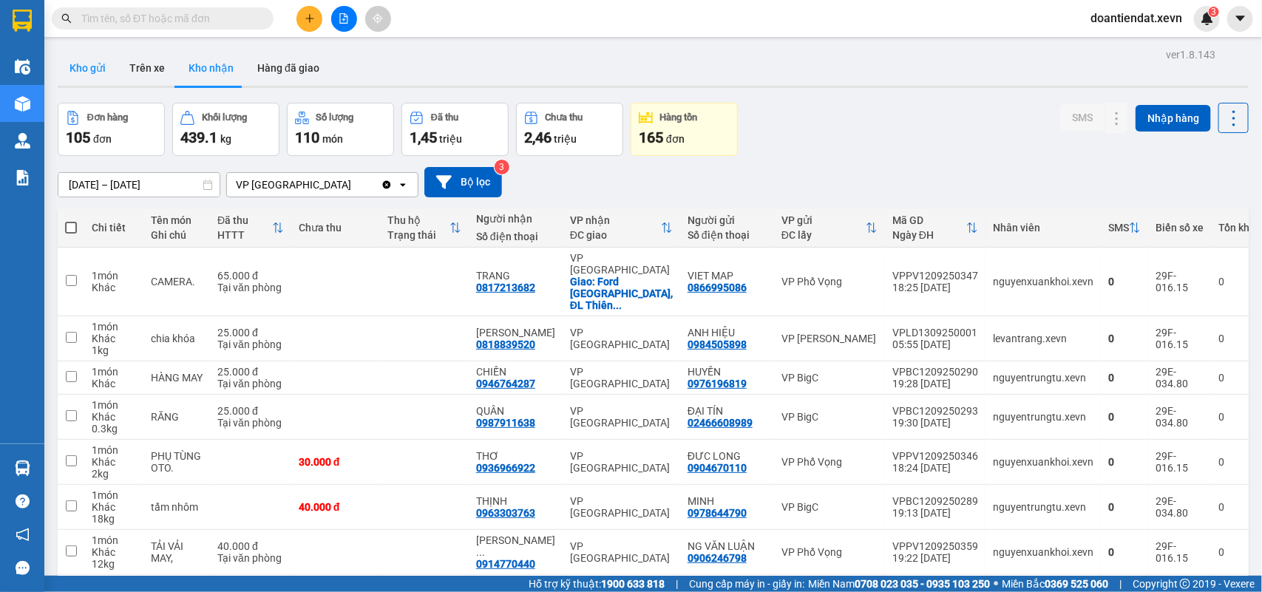
click at [93, 68] on button "Kho gửi" at bounding box center [88, 67] width 60 height 35
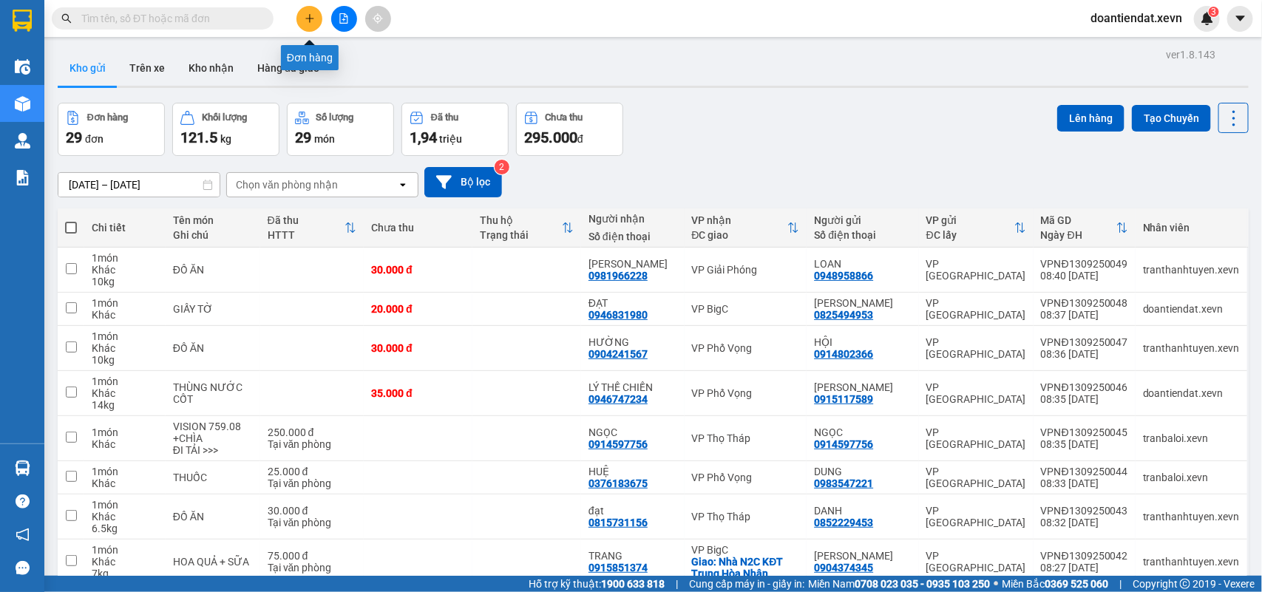
click at [309, 12] on button at bounding box center [309, 19] width 26 height 26
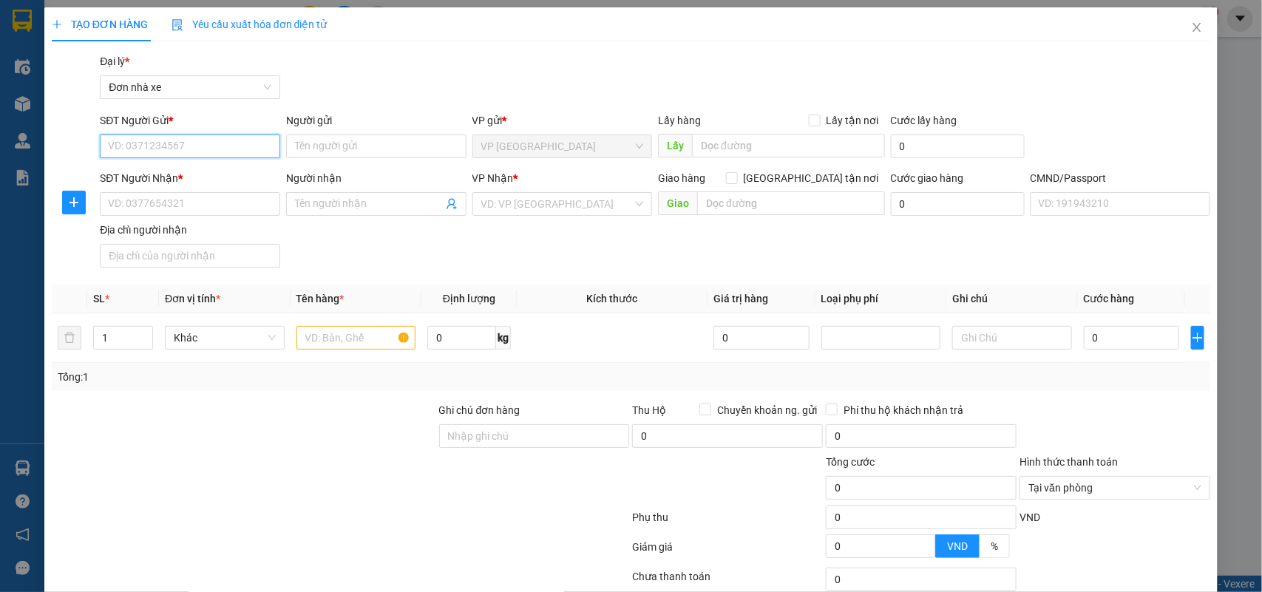
paste input "0914840243"
type input "0914840243"
click at [217, 177] on div "0914840243 - QUANG" at bounding box center [188, 176] width 160 height 16
type input "QUANG"
type input "0948787914"
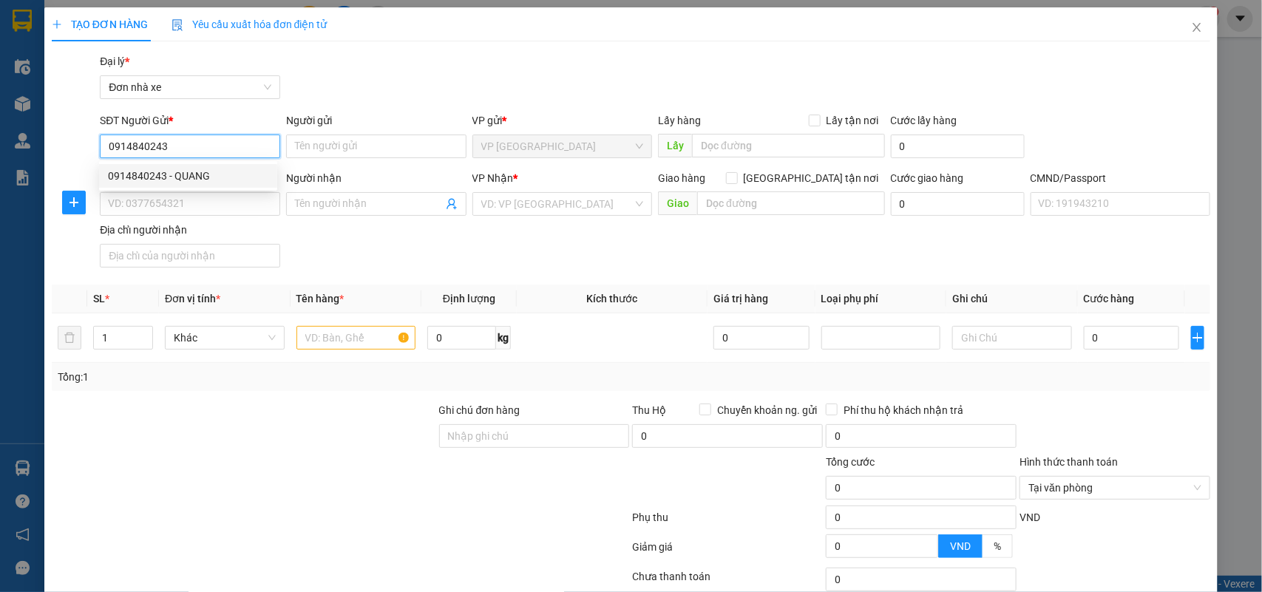
type input "KHÁNH"
type input "1cc"
type input "0914840243"
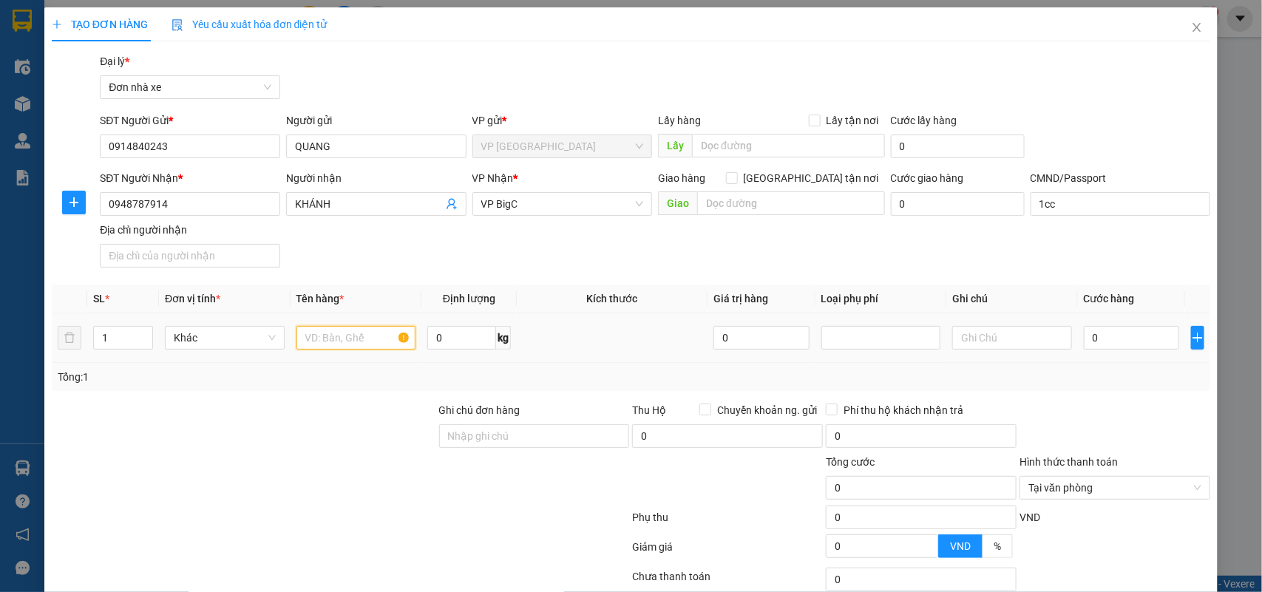
click at [353, 341] on input "text" at bounding box center [356, 338] width 120 height 24
type input "D"
type input "ĐỒ ĂN"
type input "13"
click at [1136, 336] on input "0" at bounding box center [1131, 338] width 95 height 24
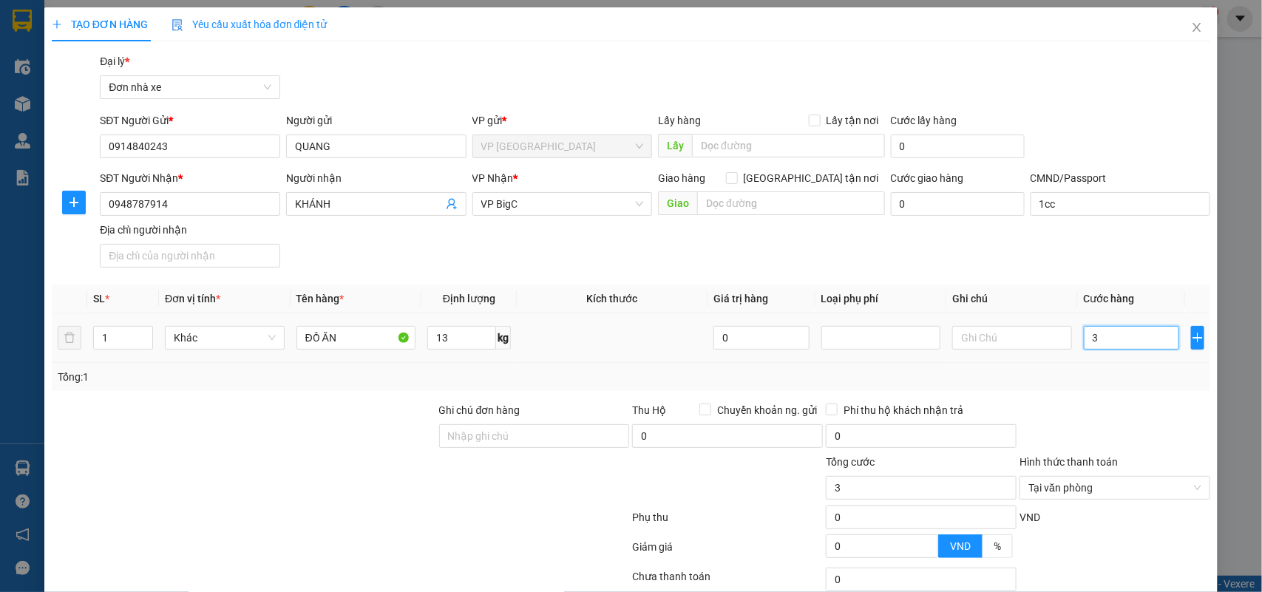
type input "3"
type input "35"
type input "35.000"
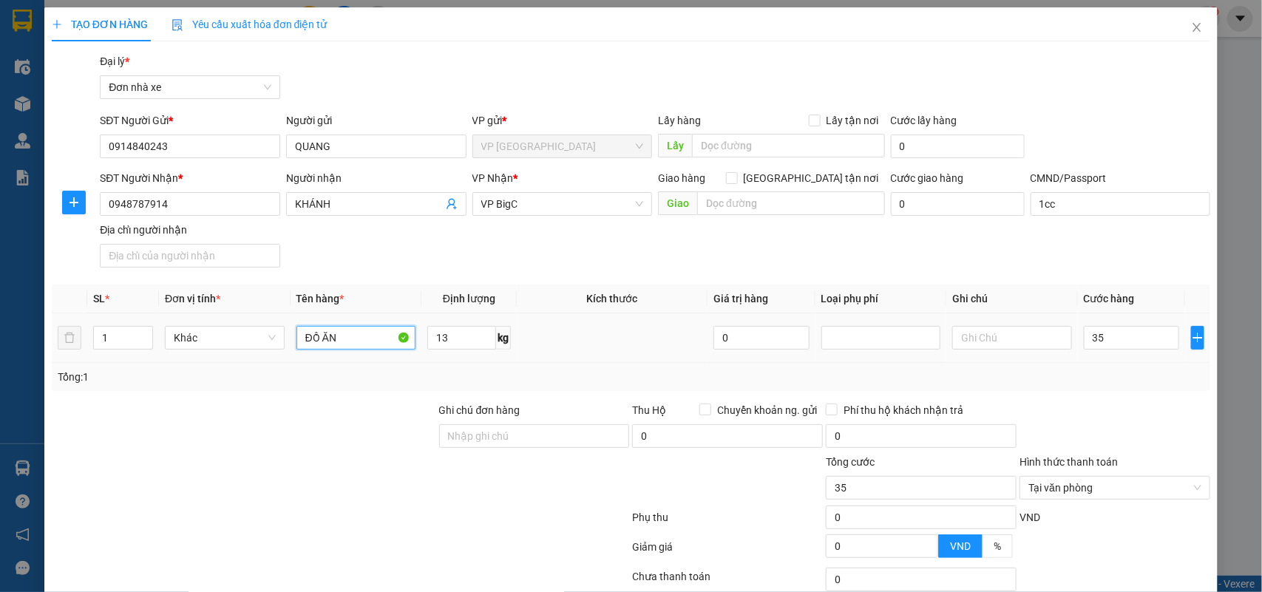
type input "35.000"
drag, startPoint x: 357, startPoint y: 347, endPoint x: 200, endPoint y: 329, distance: 157.8
click at [200, 329] on tr "1 Khác ĐỒ ĂN 13 kg 0 35.000" at bounding box center [631, 338] width 1159 height 50
type input "CHUỐI,VẢI MAY"
click at [1088, 410] on div at bounding box center [1115, 428] width 194 height 52
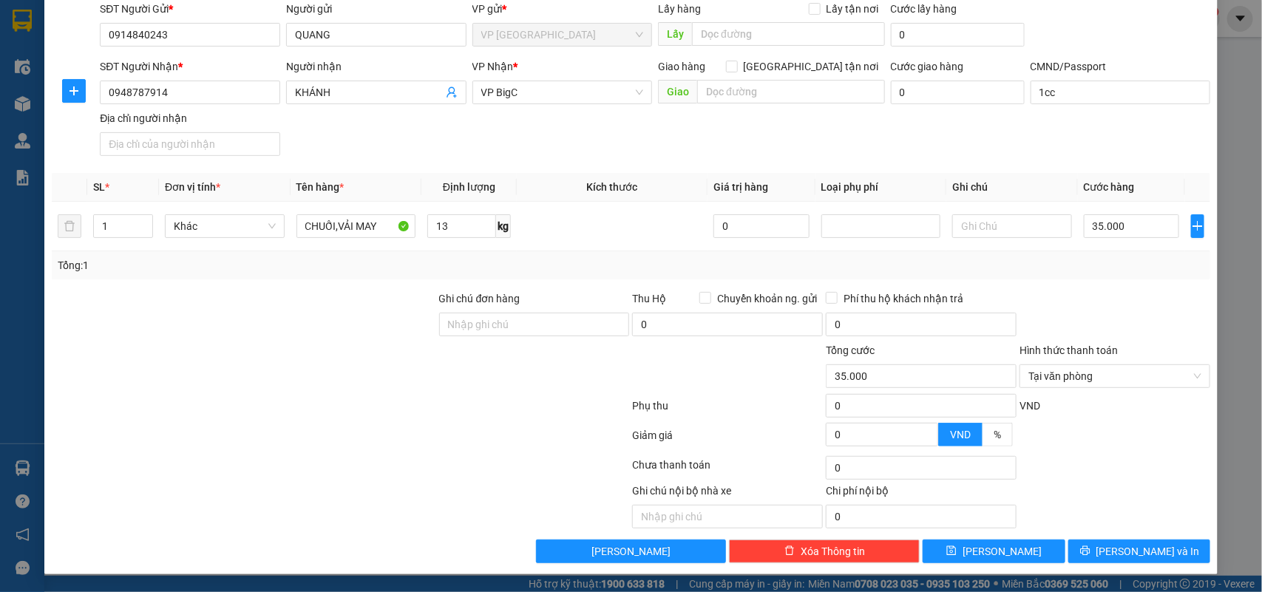
scroll to position [113, 0]
click at [1137, 551] on span "[PERSON_NAME] và In" at bounding box center [1148, 551] width 104 height 16
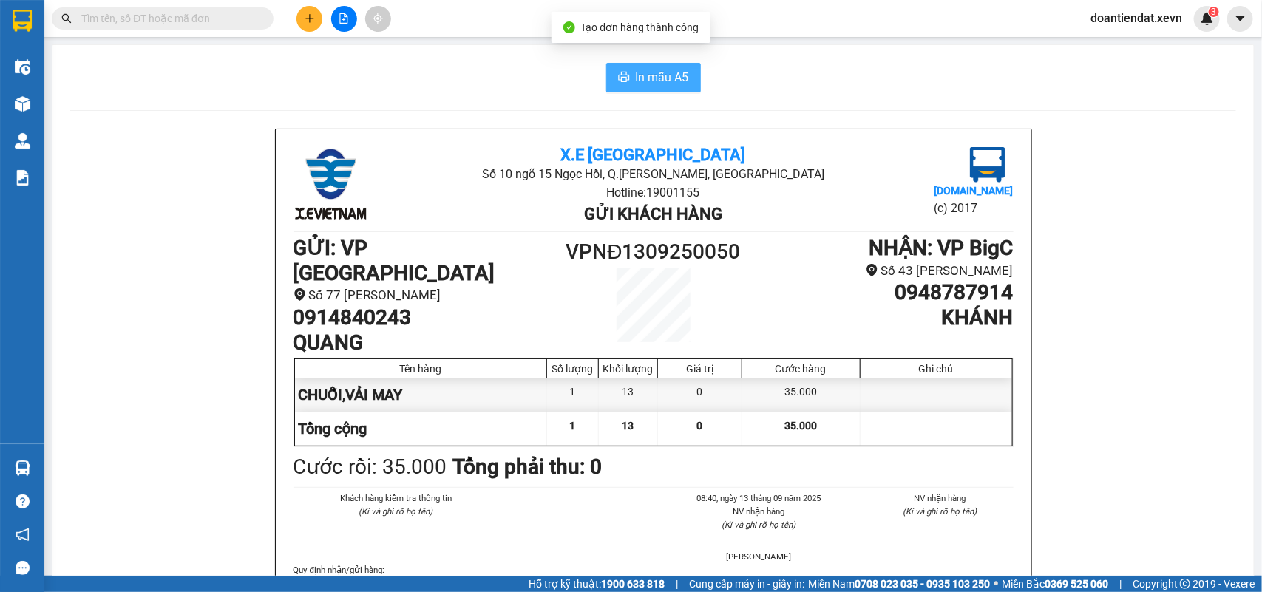
click at [670, 84] on span "In mẫu A5" at bounding box center [662, 77] width 53 height 18
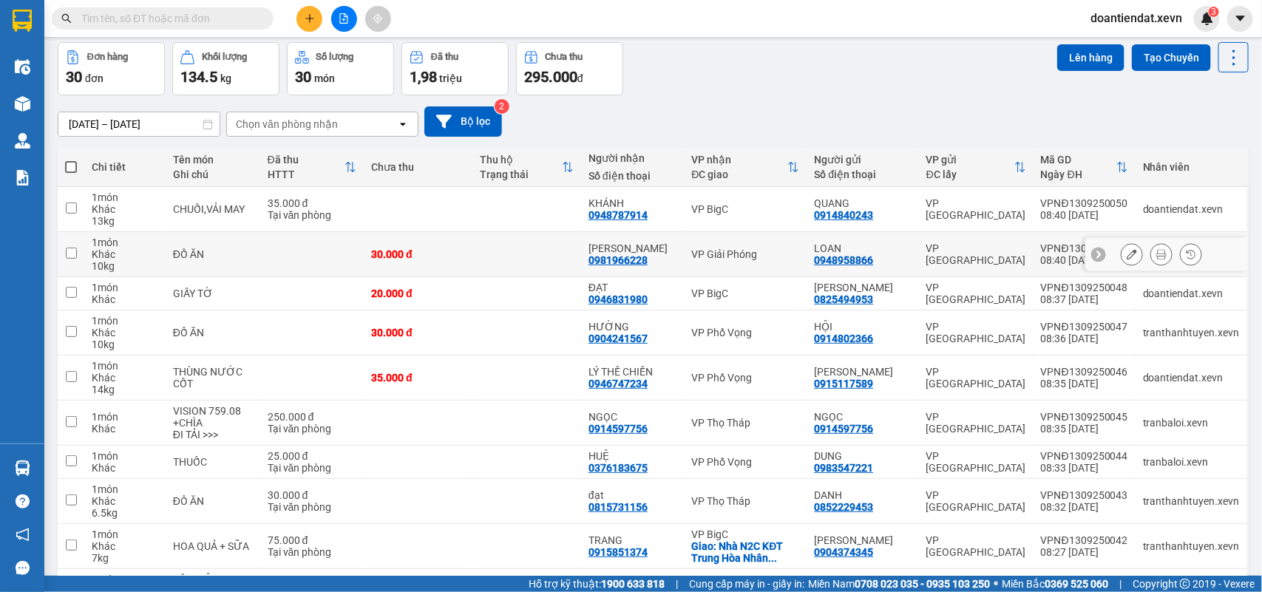
scroll to position [163, 0]
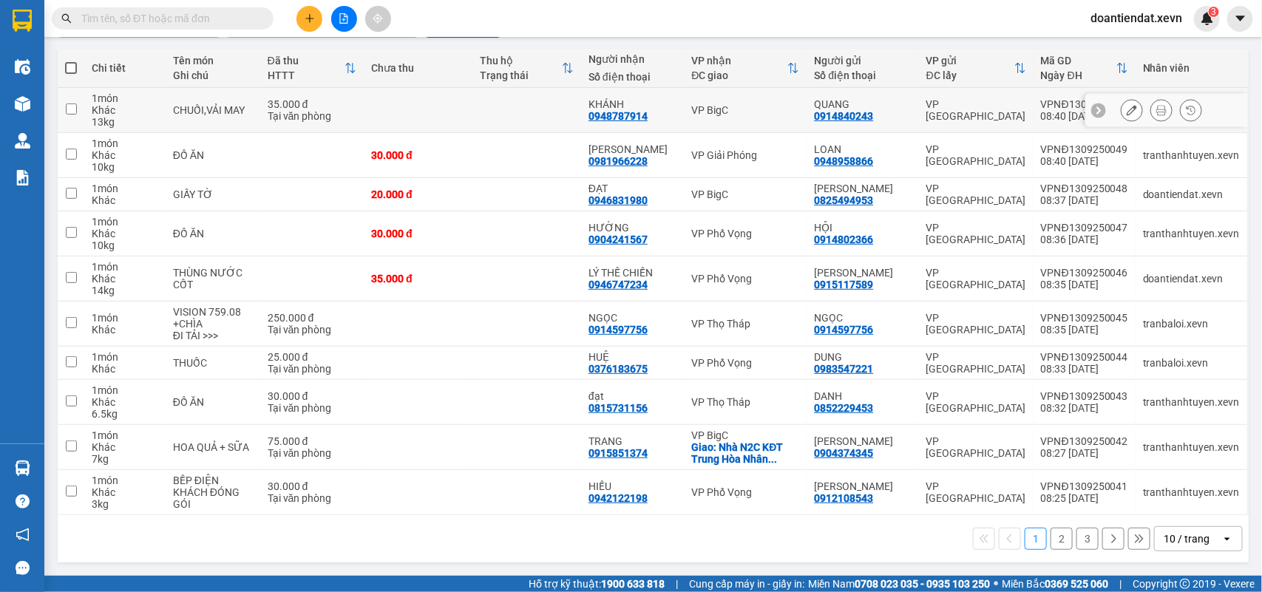
click at [721, 109] on div "VP BigC" at bounding box center [746, 110] width 108 height 12
checkbox input "true"
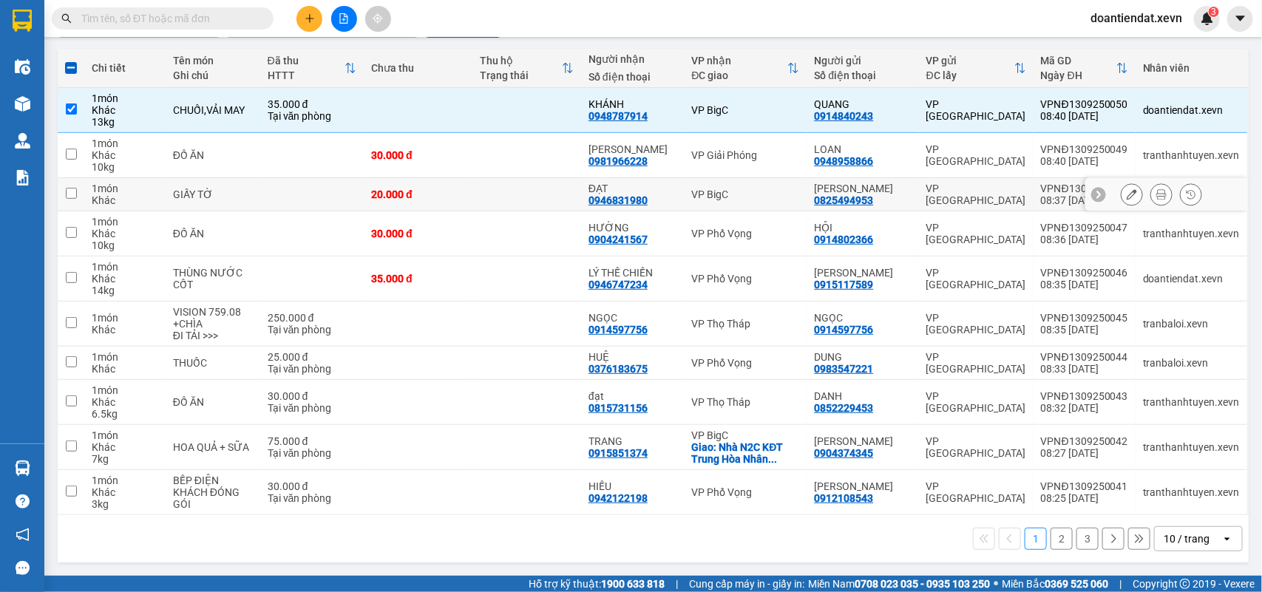
click at [732, 197] on div "VP BigC" at bounding box center [746, 195] width 108 height 12
checkbox input "true"
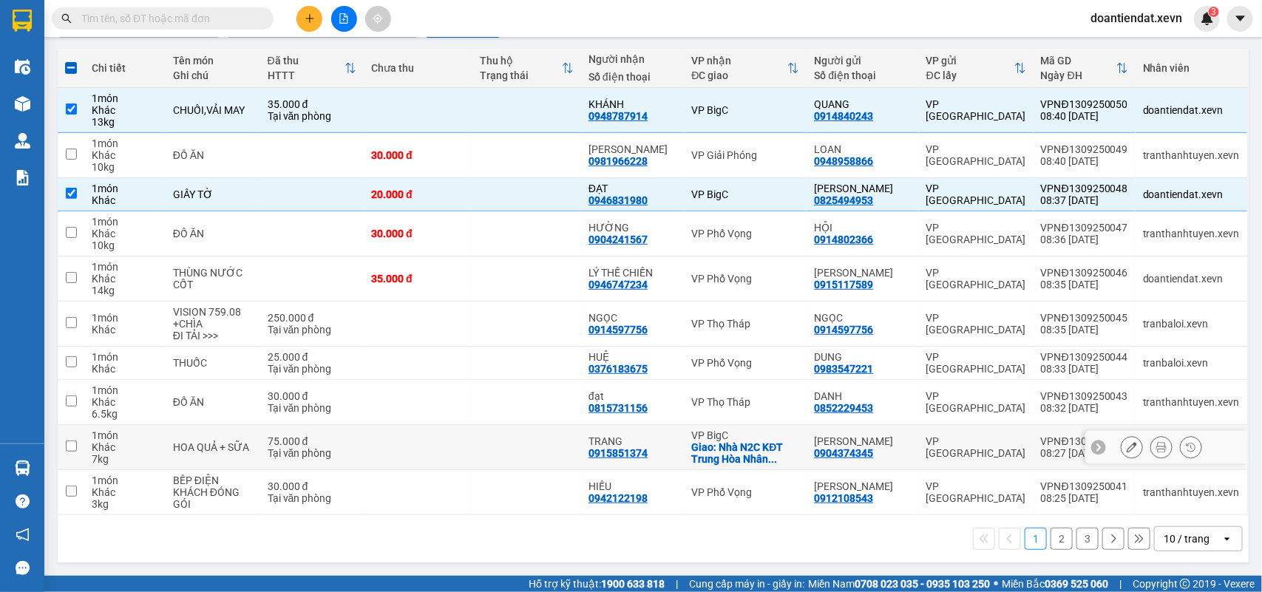
click at [749, 437] on div "VP BigC" at bounding box center [746, 436] width 108 height 12
checkbox input "true"
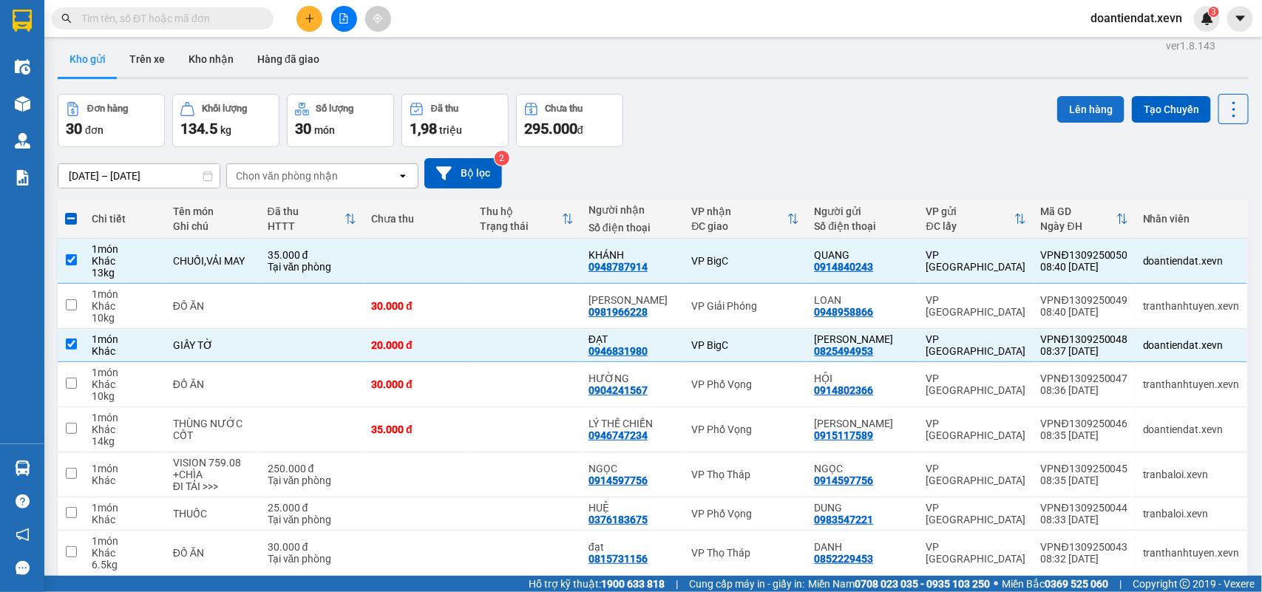
scroll to position [0, 0]
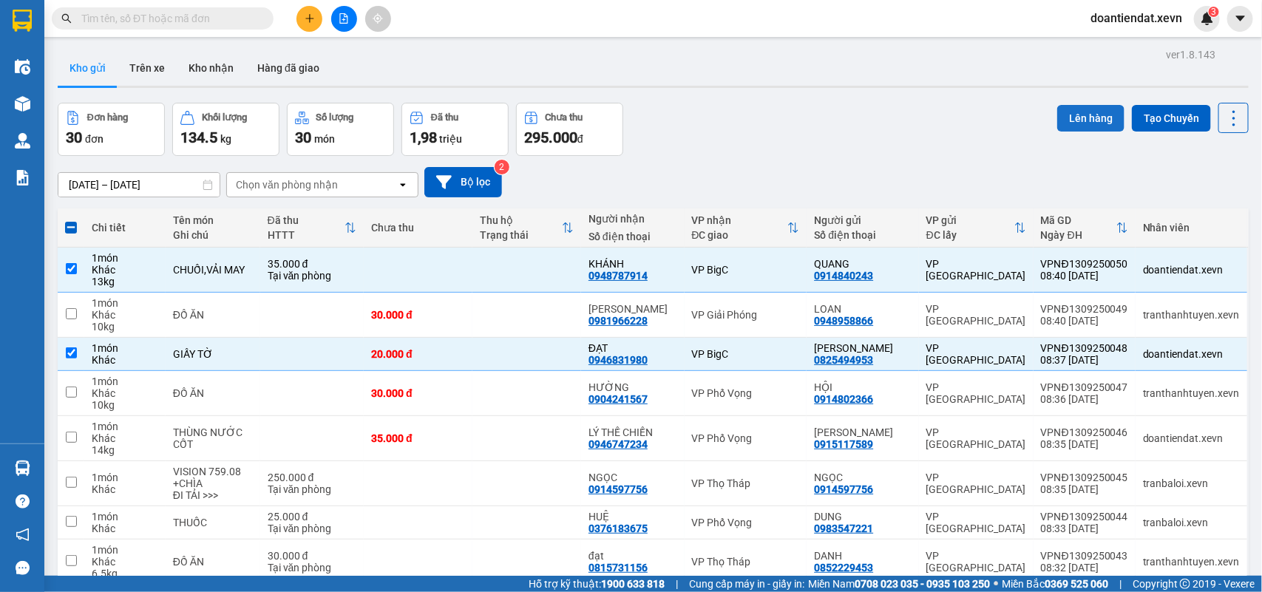
click at [1093, 106] on button "Lên hàng" at bounding box center [1090, 118] width 67 height 27
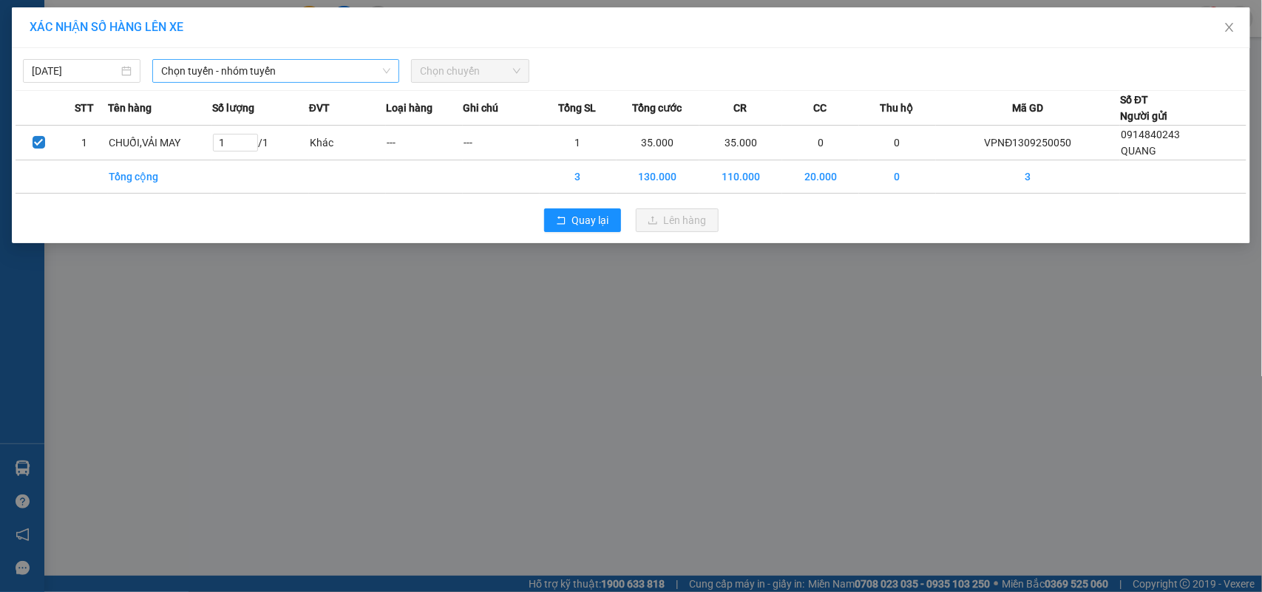
click at [288, 75] on span "Chọn tuyến - nhóm tuyến" at bounding box center [275, 71] width 229 height 22
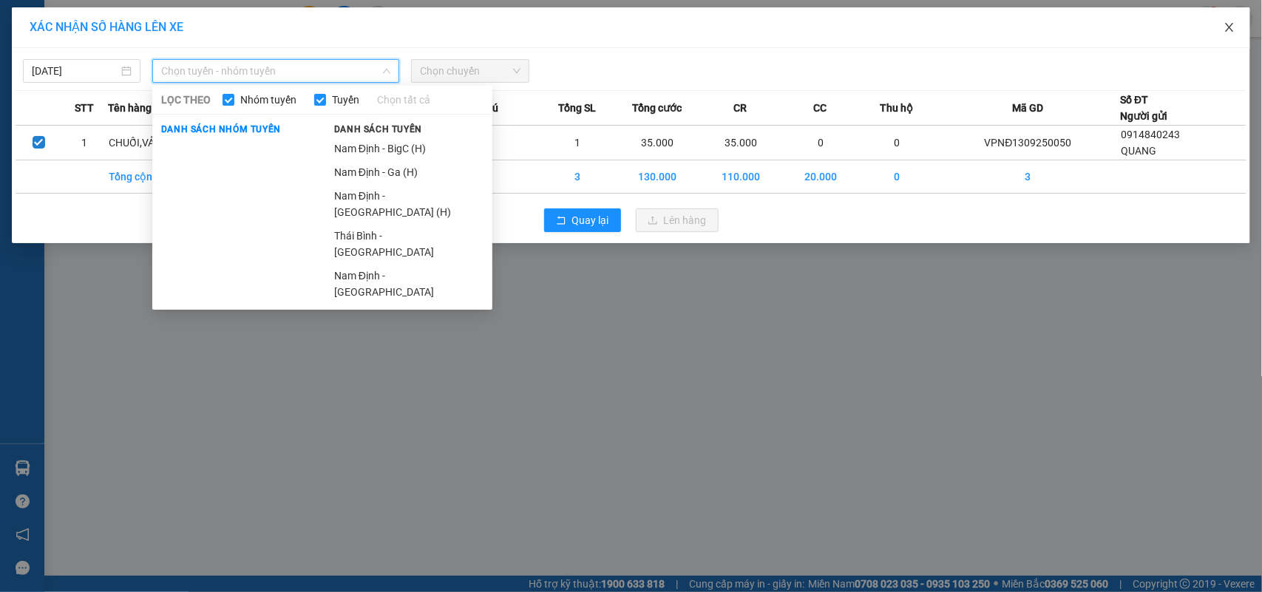
click at [1224, 30] on icon "close" at bounding box center [1230, 27] width 12 height 12
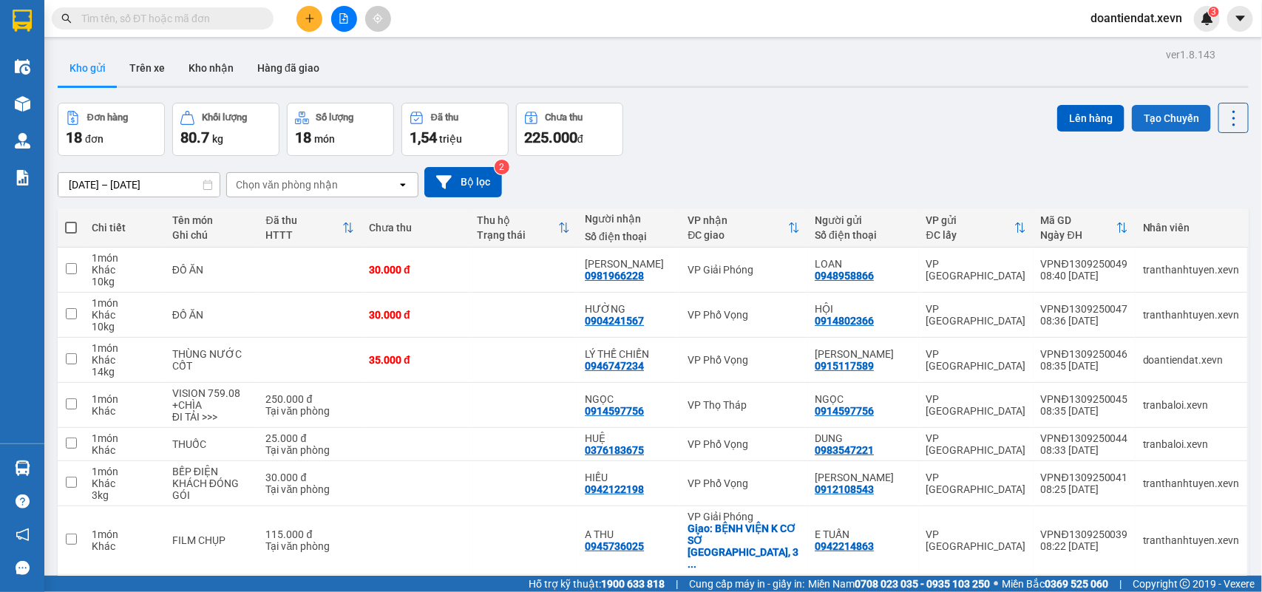
click at [1166, 117] on button "Tạo Chuyến" at bounding box center [1171, 118] width 79 height 27
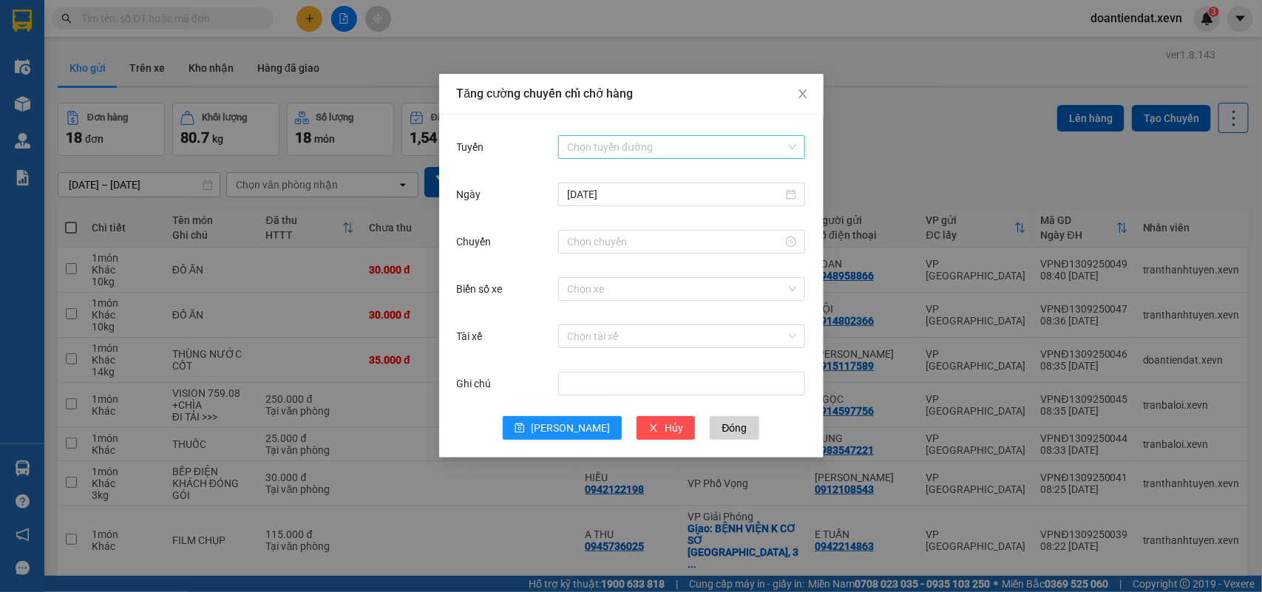
click at [700, 143] on input "Tuyến" at bounding box center [676, 147] width 219 height 22
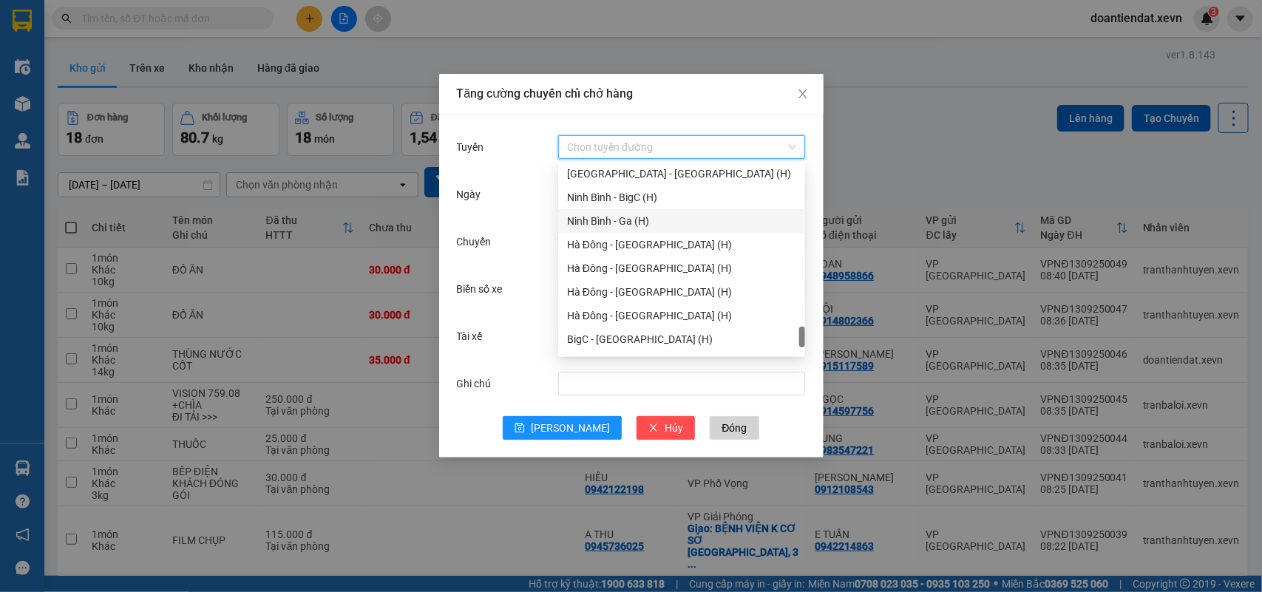
scroll to position [1756, 0]
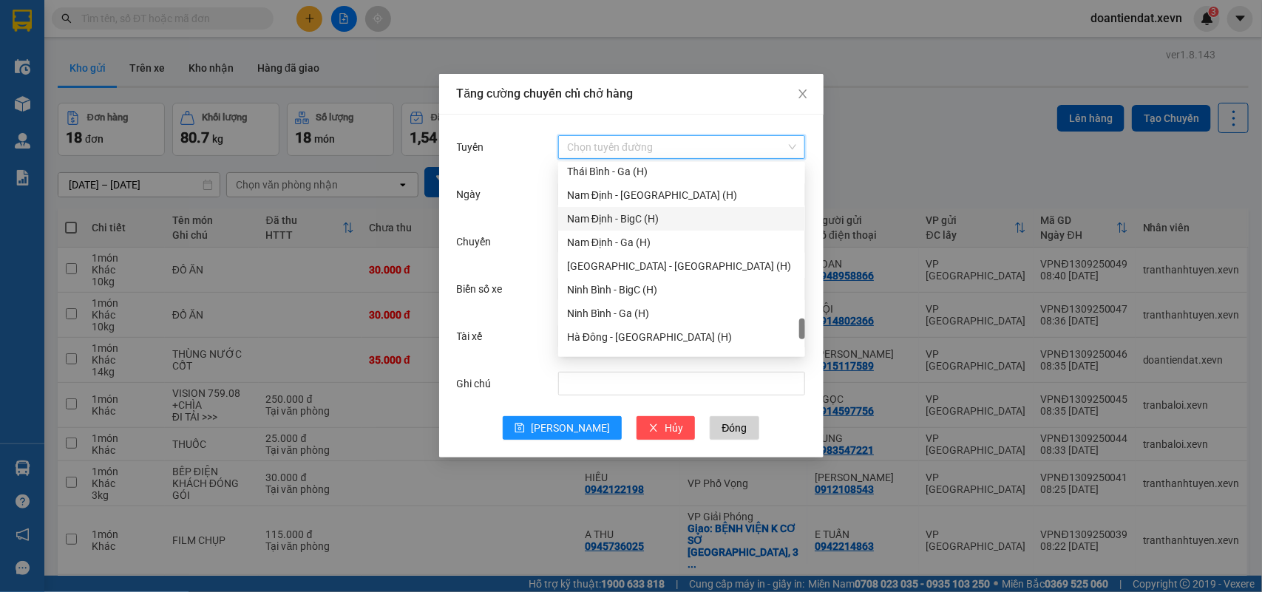
click at [625, 215] on div "Nam Định - BigC (H)" at bounding box center [681, 219] width 229 height 16
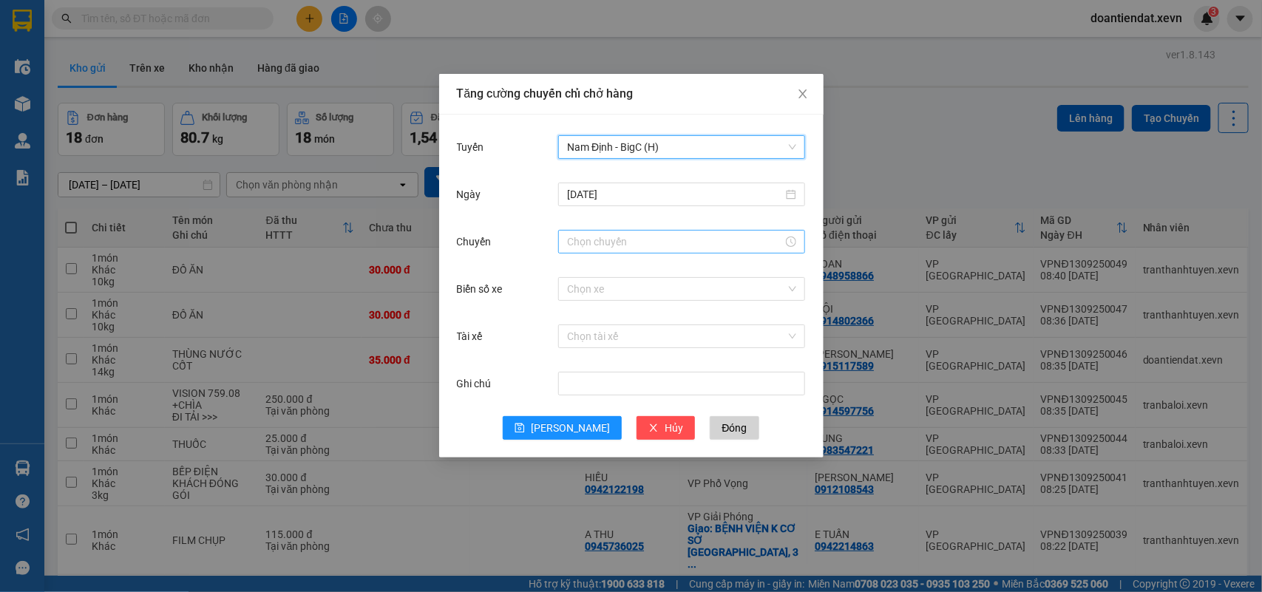
click at [611, 248] on input "Chuyến" at bounding box center [675, 242] width 216 height 16
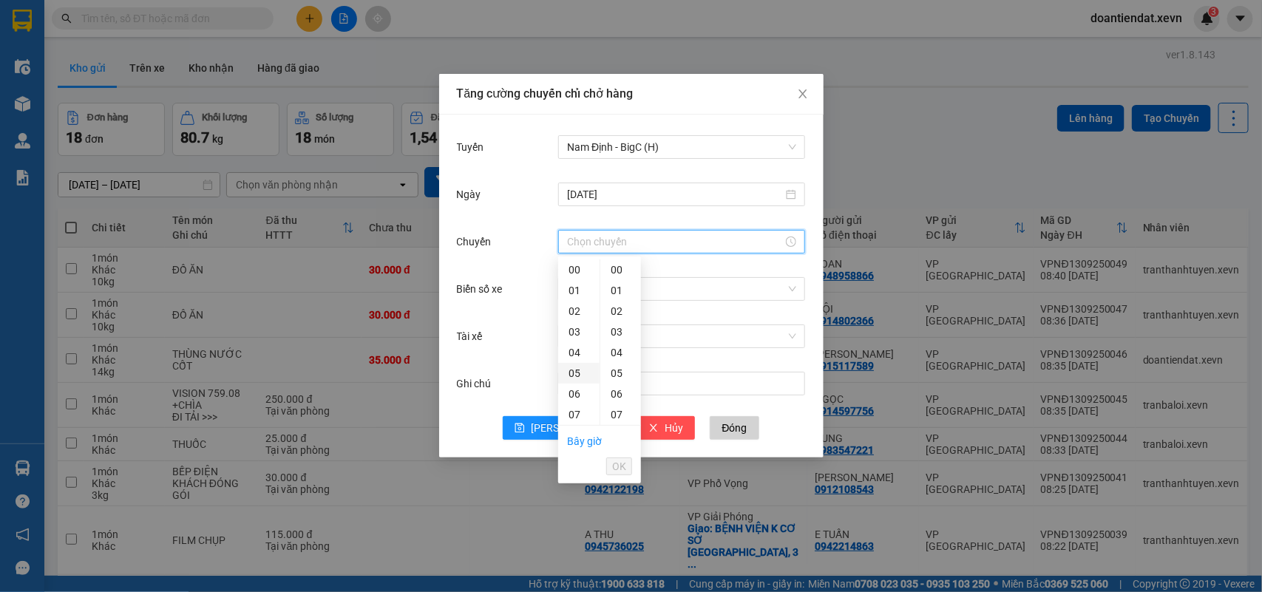
scroll to position [185, 0]
click at [577, 289] on div "10" at bounding box center [578, 292] width 41 height 21
type input "10:00"
click at [620, 463] on span "OK" at bounding box center [619, 466] width 14 height 16
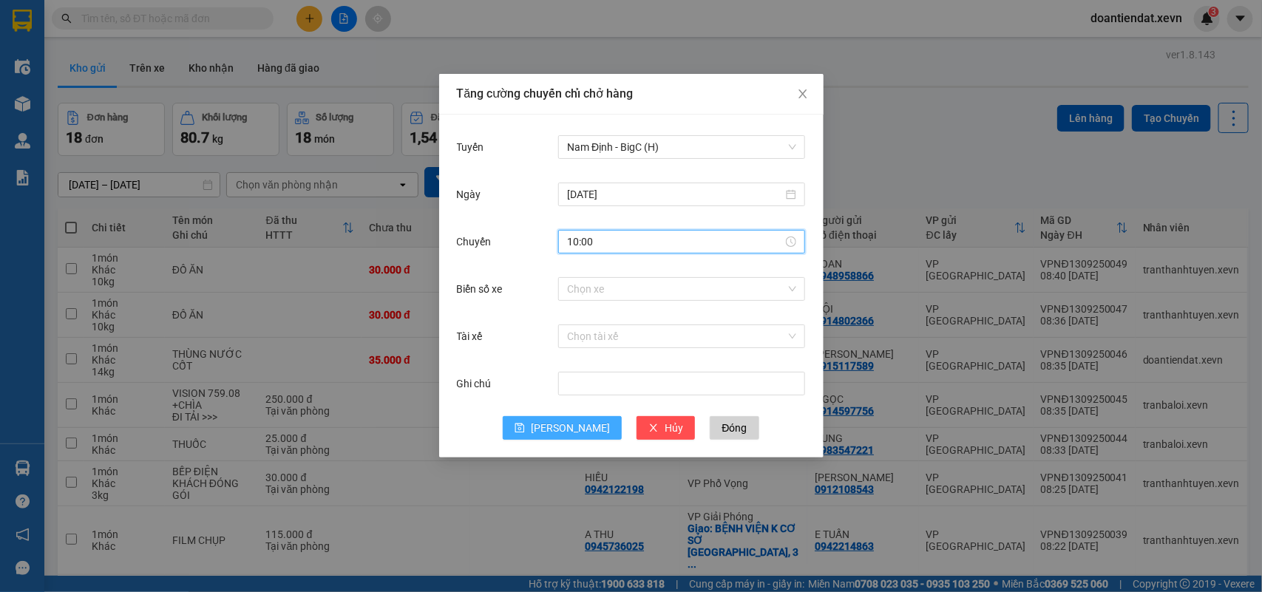
click at [525, 425] on icon "save" at bounding box center [520, 429] width 10 height 10
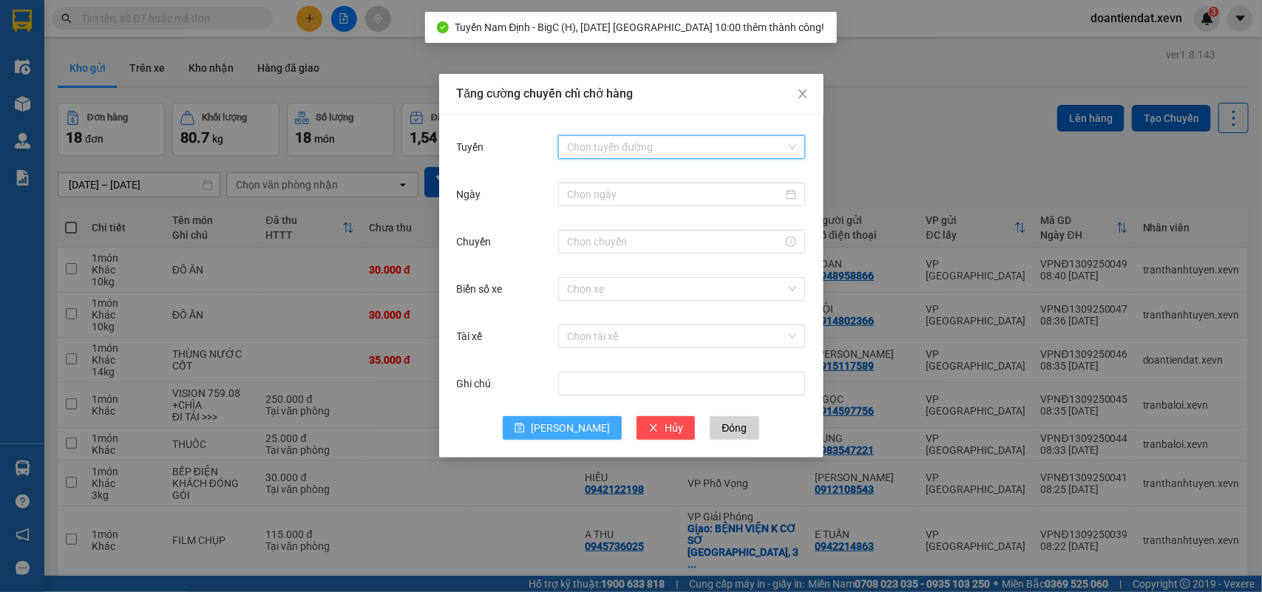
click at [614, 146] on input "Tuyến" at bounding box center [676, 147] width 219 height 22
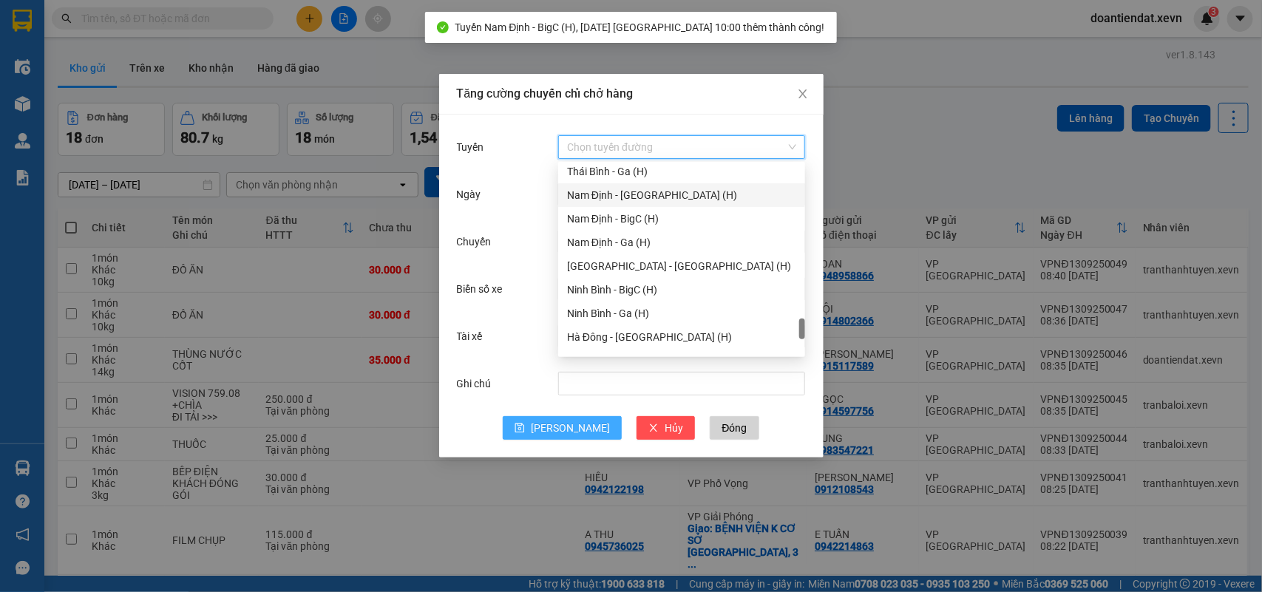
click at [623, 208] on div "Nam Định - BigC (H)" at bounding box center [681, 219] width 247 height 24
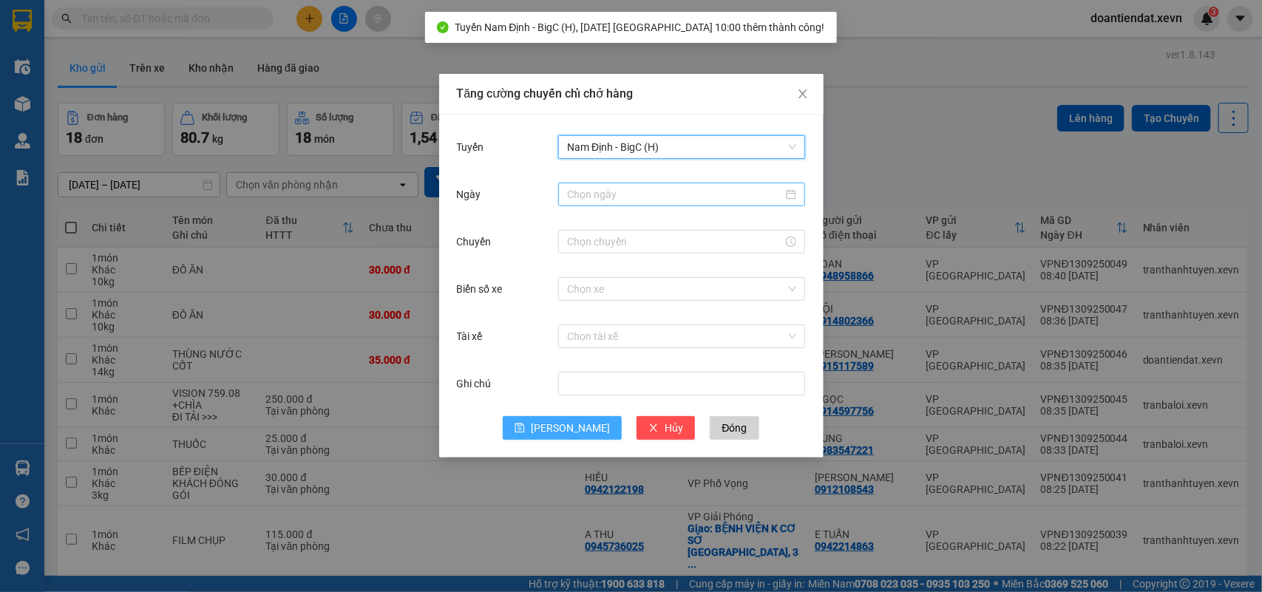
click at [604, 198] on input "Ngày" at bounding box center [675, 194] width 216 height 16
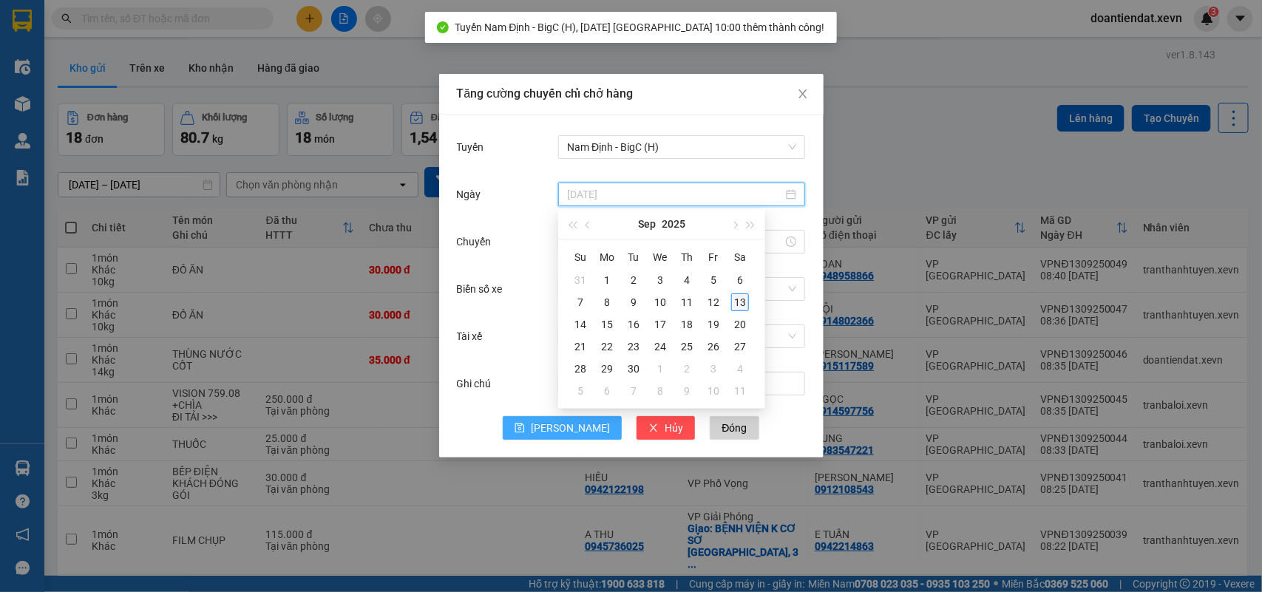
type input "[DATE]"
click at [744, 308] on div "13" at bounding box center [740, 303] width 18 height 18
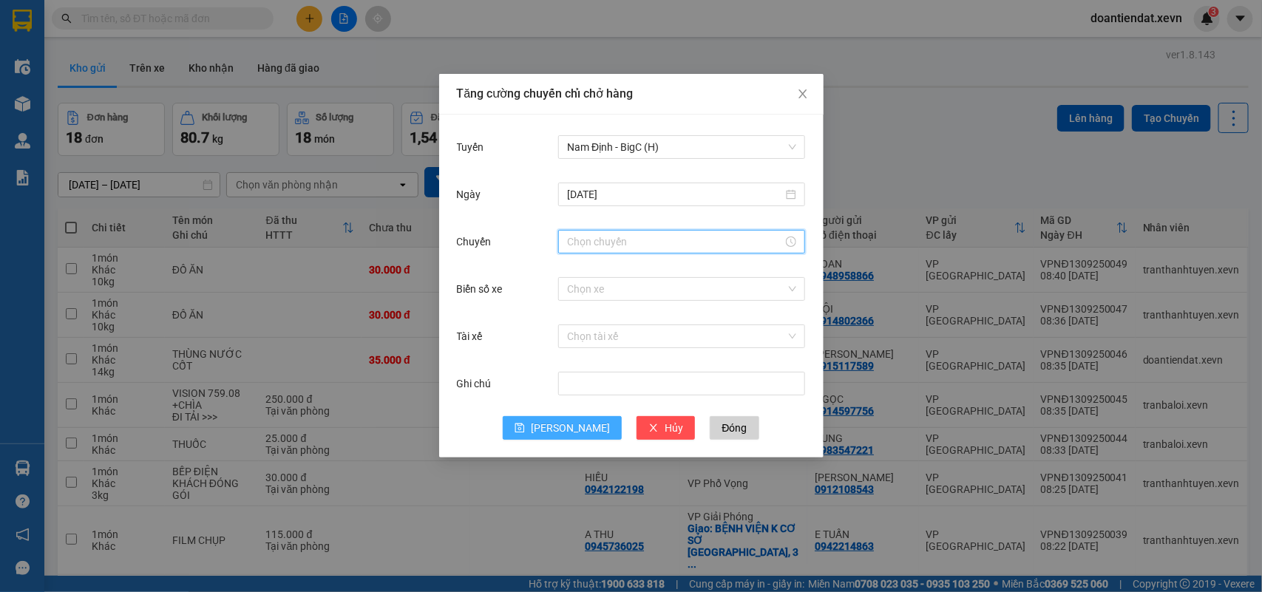
click at [615, 245] on input "Chuyến" at bounding box center [675, 242] width 216 height 16
click at [570, 267] on div "10" at bounding box center [578, 270] width 41 height 21
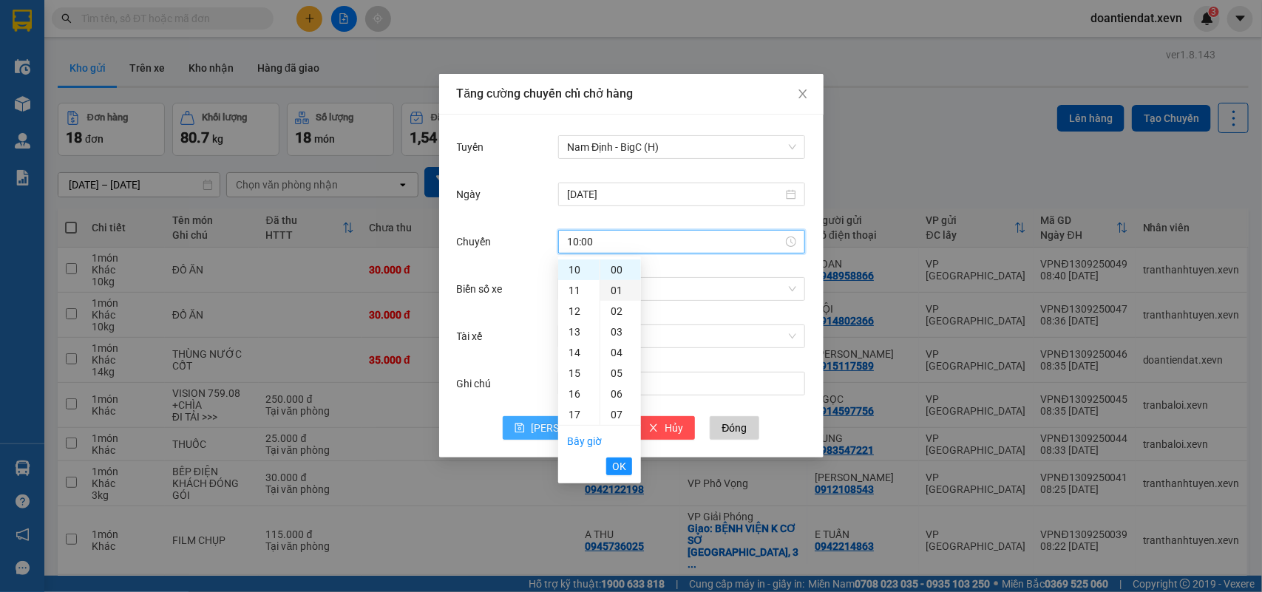
drag, startPoint x: 614, startPoint y: 290, endPoint x: 644, endPoint y: 410, distance: 124.3
click at [614, 291] on div "01" at bounding box center [620, 290] width 41 height 21
type input "10:01"
click at [616, 463] on span "OK" at bounding box center [619, 466] width 14 height 16
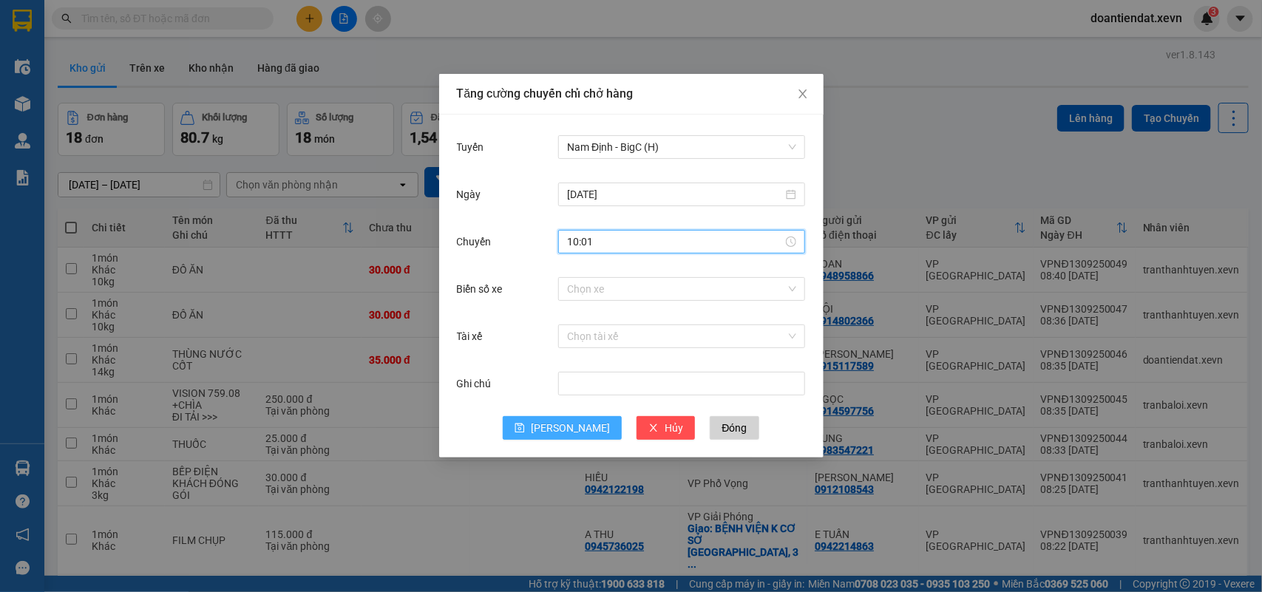
click at [552, 420] on button "[PERSON_NAME]" at bounding box center [562, 428] width 119 height 24
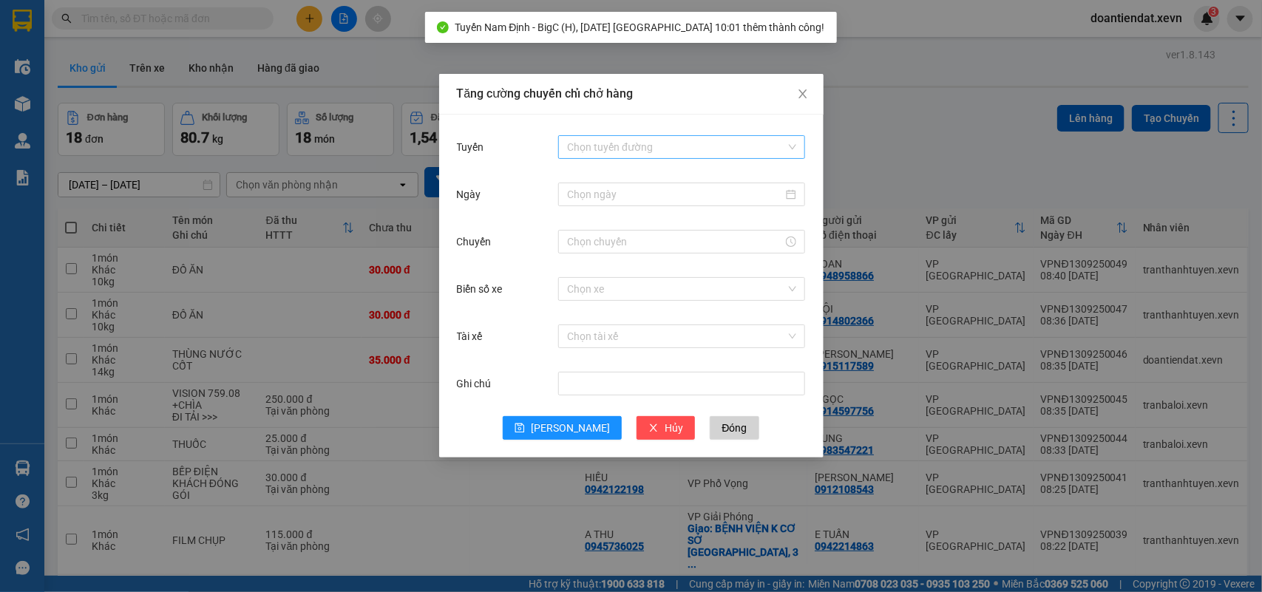
drag, startPoint x: 644, startPoint y: 145, endPoint x: 659, endPoint y: 143, distance: 15.7
click at [645, 145] on input "Tuyến" at bounding box center [676, 147] width 219 height 22
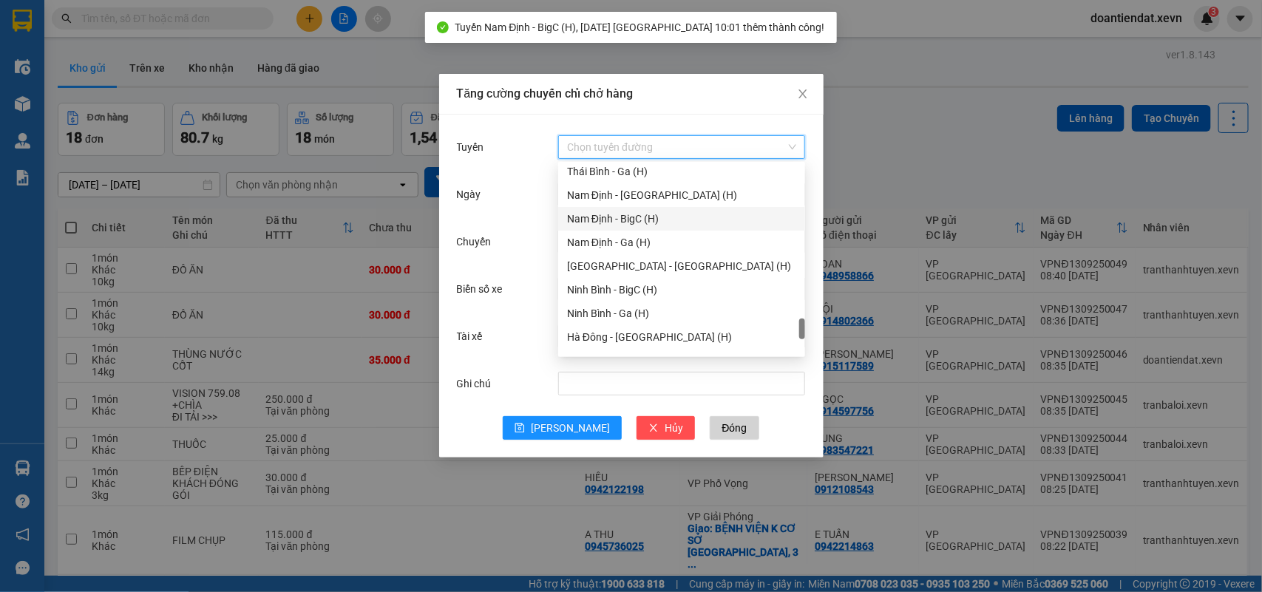
drag, startPoint x: 612, startPoint y: 216, endPoint x: 631, endPoint y: 208, distance: 19.9
click at [615, 215] on div "Nam Định - BigC (H)" at bounding box center [681, 219] width 229 height 16
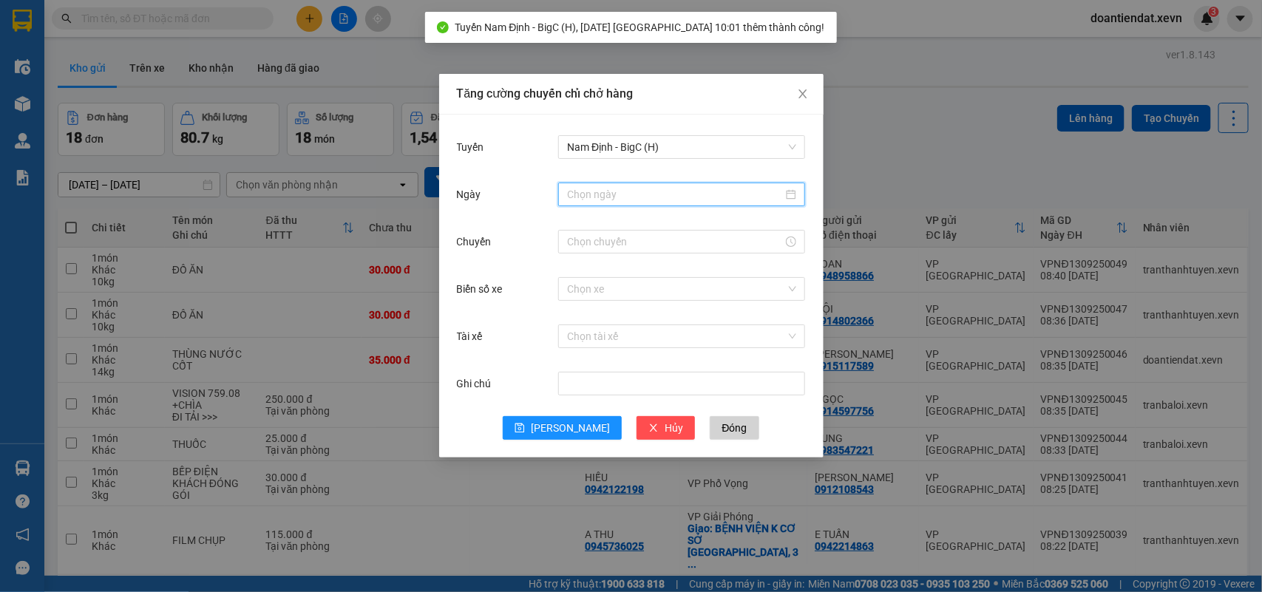
click at [620, 200] on input "Ngày" at bounding box center [675, 194] width 216 height 16
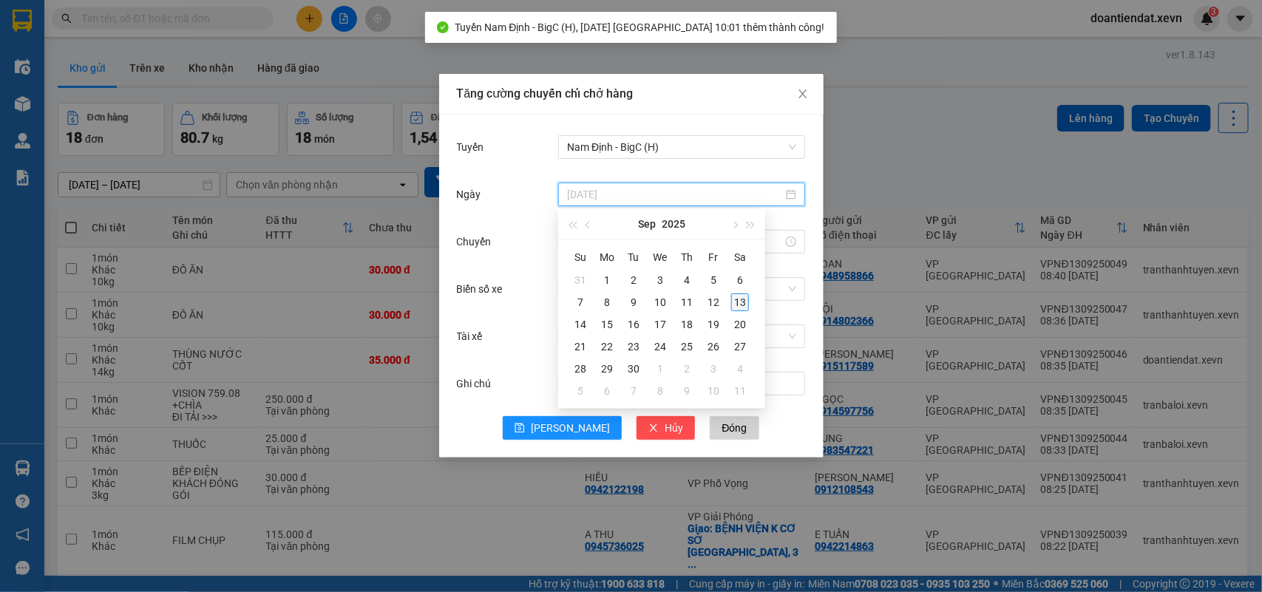
type input "[DATE]"
click at [741, 303] on div "13" at bounding box center [740, 303] width 18 height 18
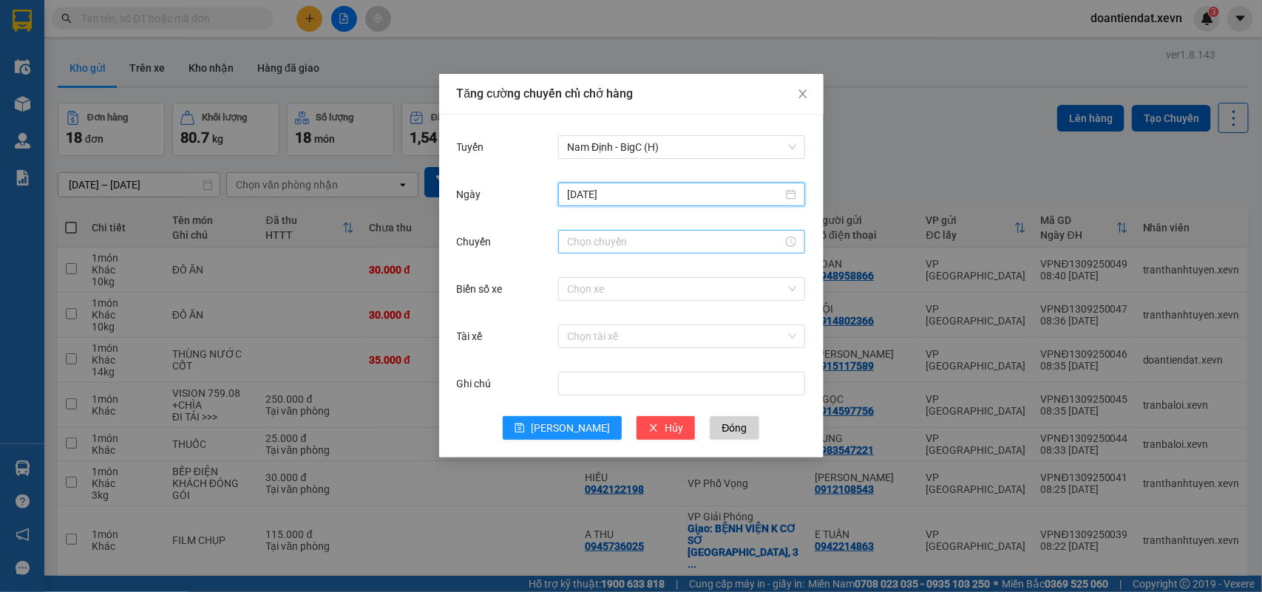
drag, startPoint x: 632, startPoint y: 252, endPoint x: 621, endPoint y: 255, distance: 11.5
click at [631, 252] on div at bounding box center [681, 242] width 247 height 24
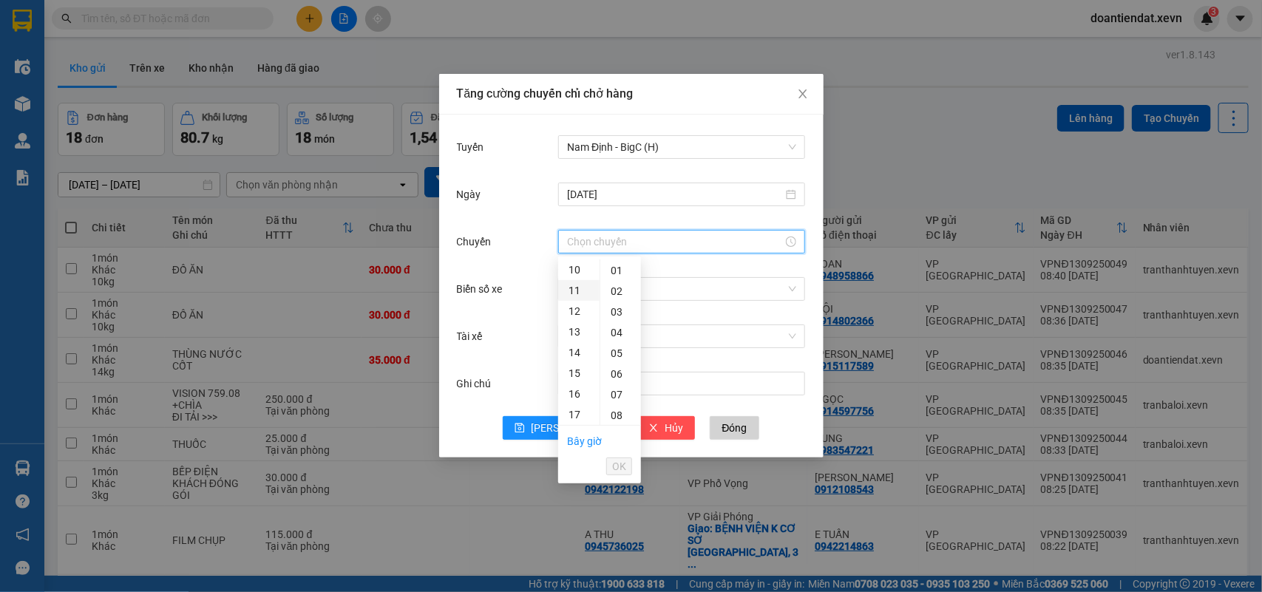
drag, startPoint x: 575, startPoint y: 283, endPoint x: 592, endPoint y: 285, distance: 17.1
click at [577, 285] on div "11" at bounding box center [578, 290] width 41 height 21
type input "11:00"
click at [621, 464] on span "OK" at bounding box center [619, 466] width 14 height 16
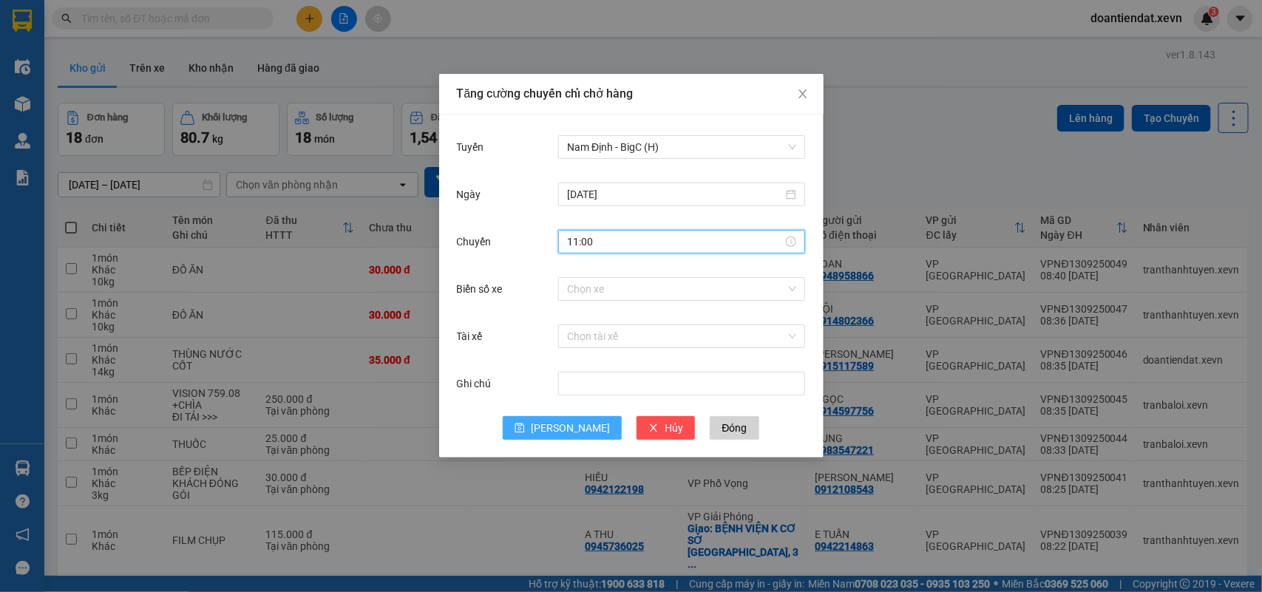
click at [525, 433] on icon "save" at bounding box center [520, 428] width 10 height 10
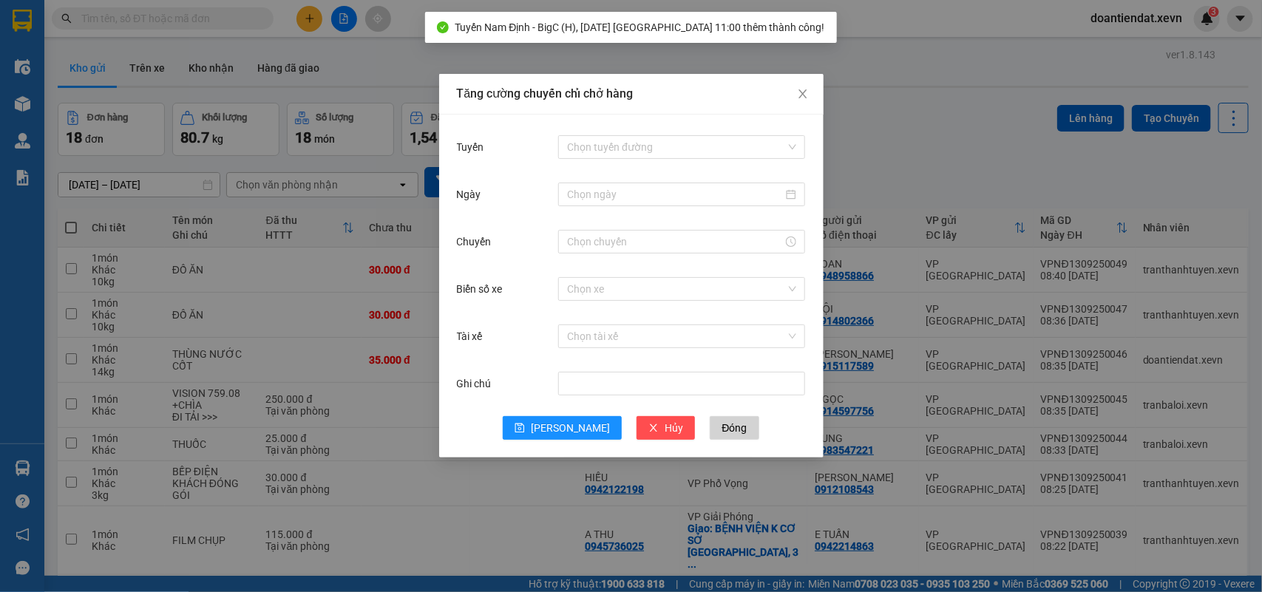
click at [668, 161] on div "Chọn tuyến đường" at bounding box center [681, 147] width 247 height 30
click at [647, 148] on input "Tuyến" at bounding box center [676, 147] width 219 height 22
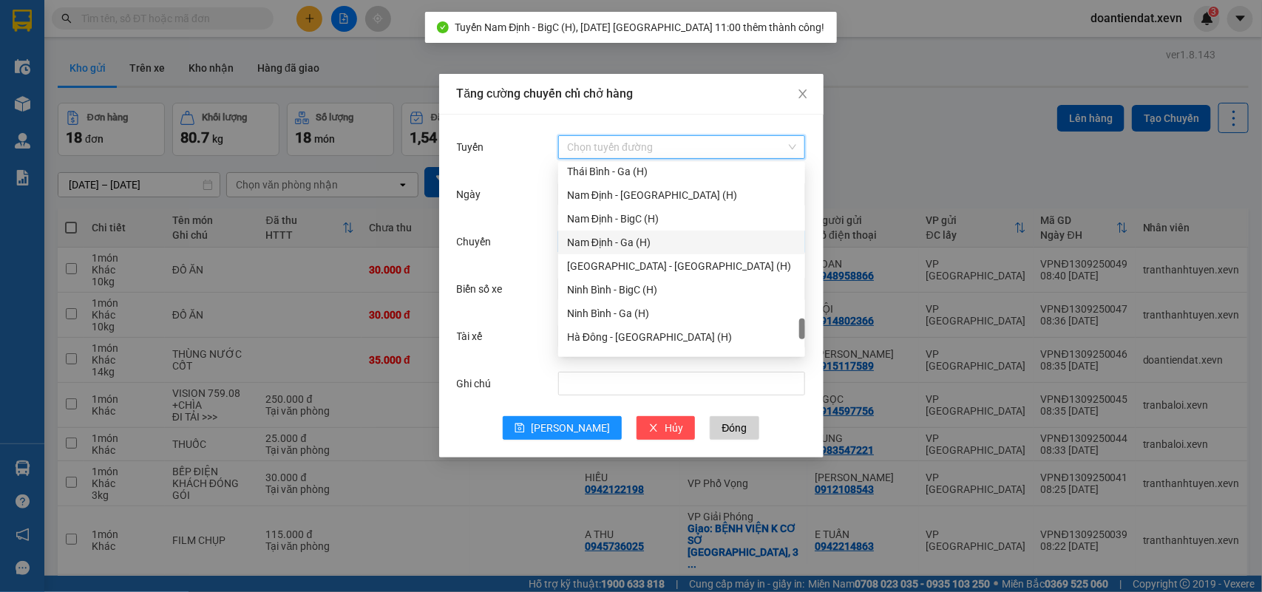
drag, startPoint x: 626, startPoint y: 237, endPoint x: 640, endPoint y: 230, distance: 15.9
click at [628, 238] on div "Nam Định - Ga (H)" at bounding box center [681, 242] width 229 height 16
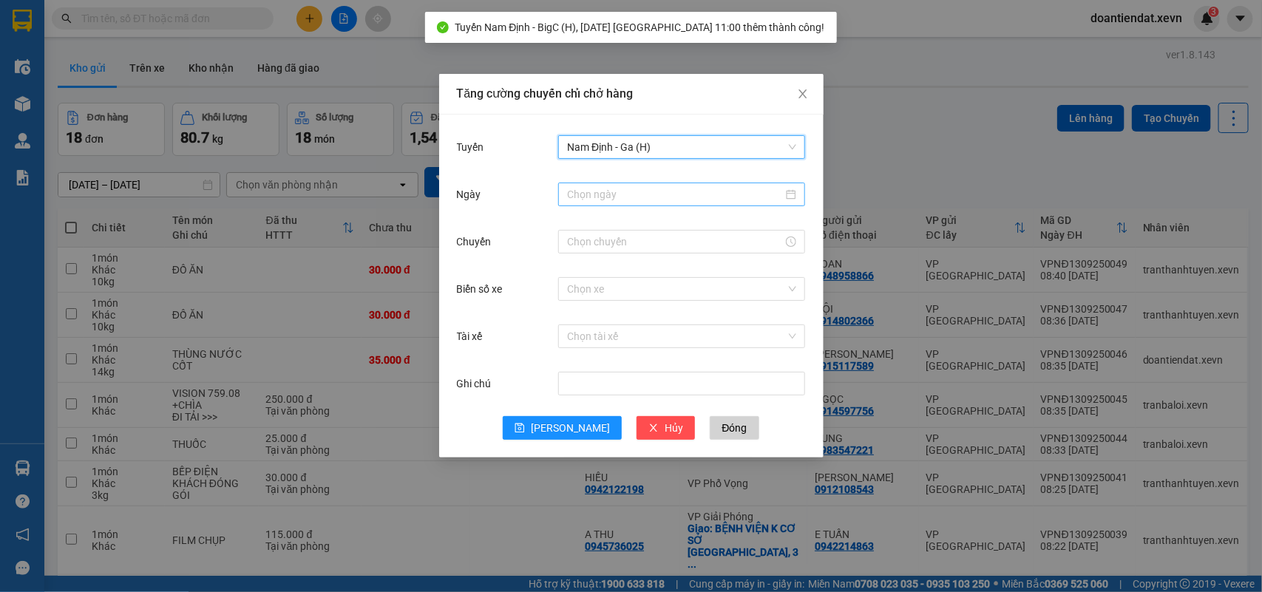
click at [608, 201] on input "Ngày" at bounding box center [675, 194] width 216 height 16
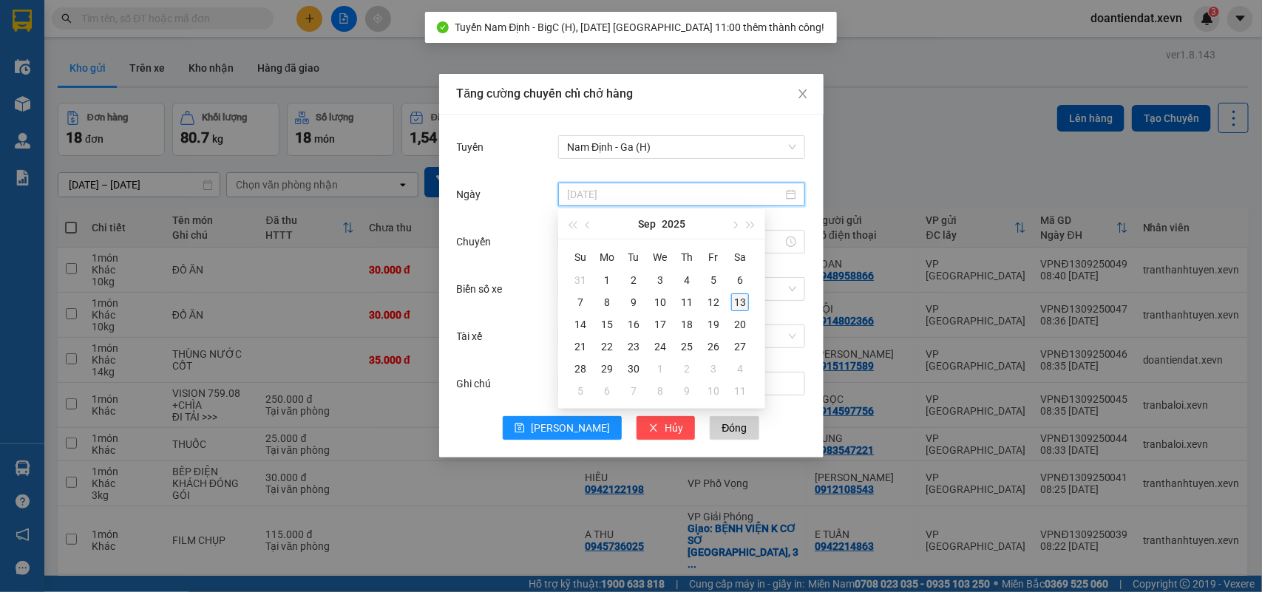
type input "[DATE]"
click at [741, 304] on div "13" at bounding box center [740, 303] width 18 height 18
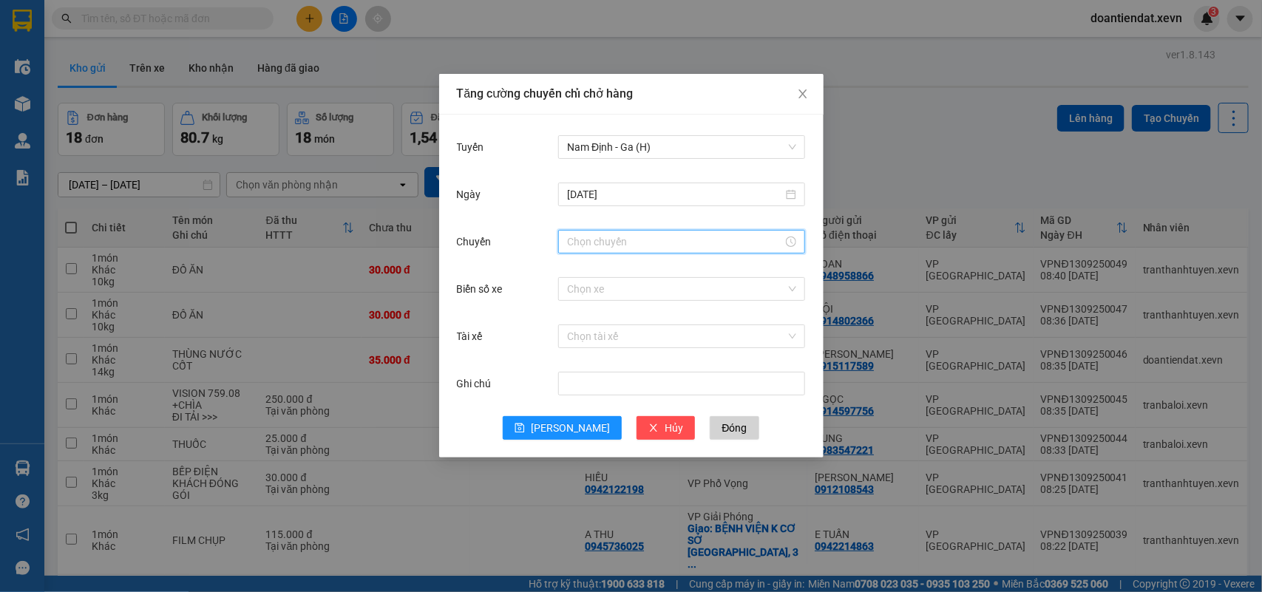
click at [623, 245] on input "Chuyến" at bounding box center [675, 242] width 216 height 16
click at [573, 272] on div "11" at bounding box center [578, 270] width 41 height 21
type input "11:00"
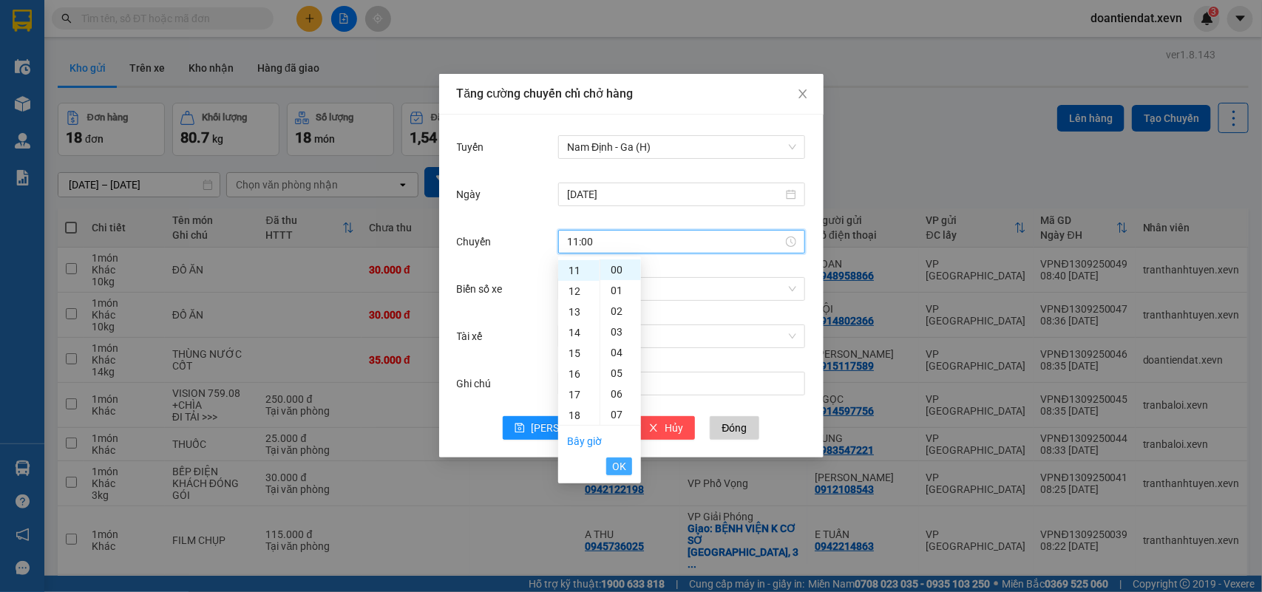
click at [608, 461] on button "OK" at bounding box center [619, 467] width 26 height 18
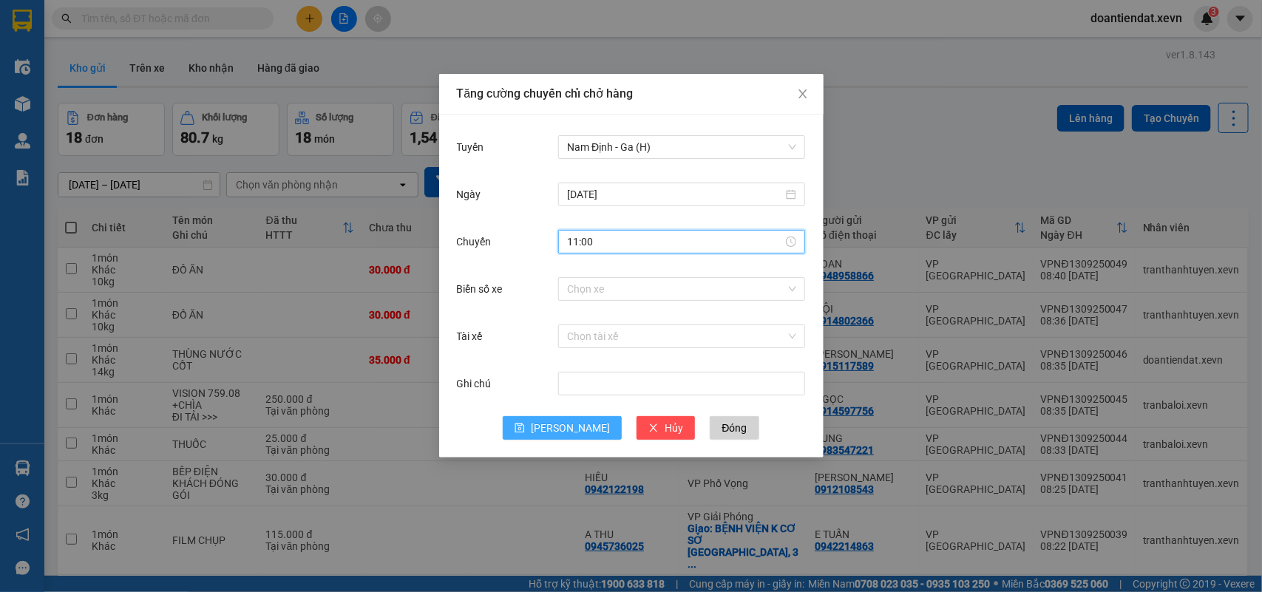
click at [558, 438] on button "[PERSON_NAME]" at bounding box center [562, 428] width 119 height 24
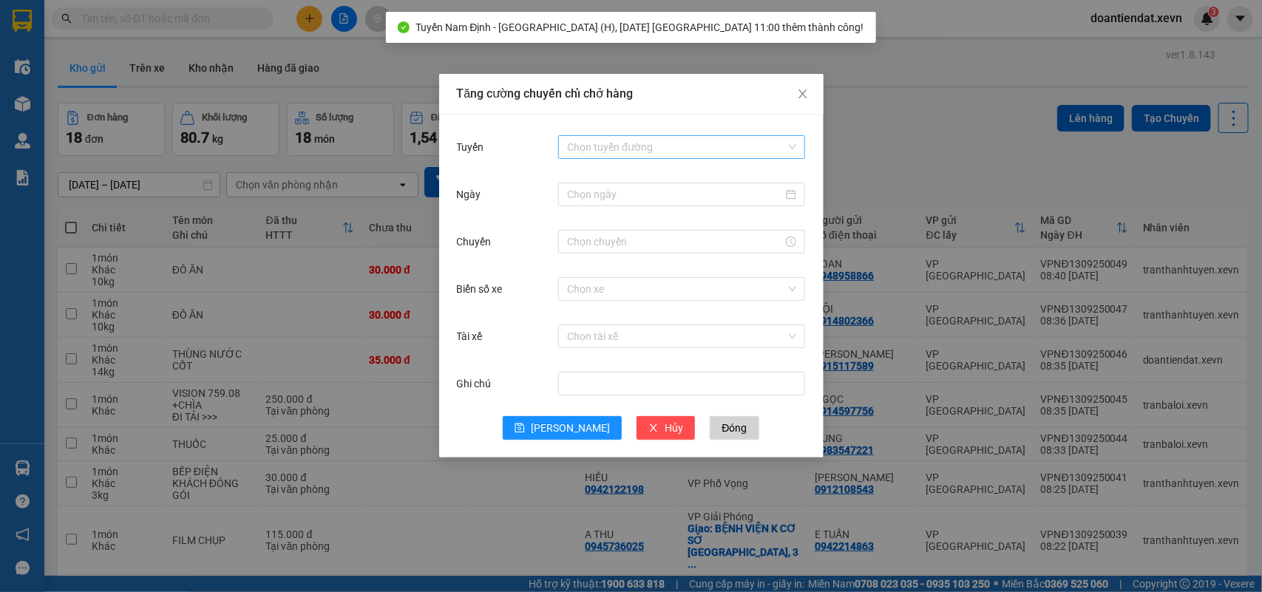
click at [615, 136] on input "Tuyến" at bounding box center [676, 147] width 219 height 22
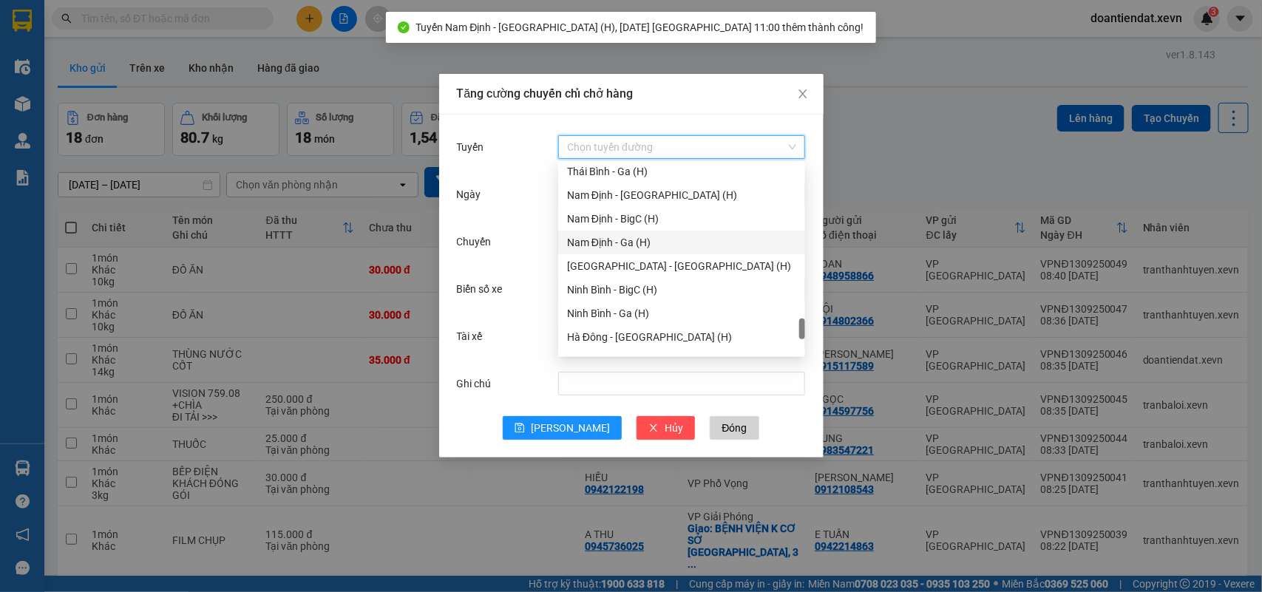
click at [623, 237] on div "Nam Định - Ga (H)" at bounding box center [681, 242] width 229 height 16
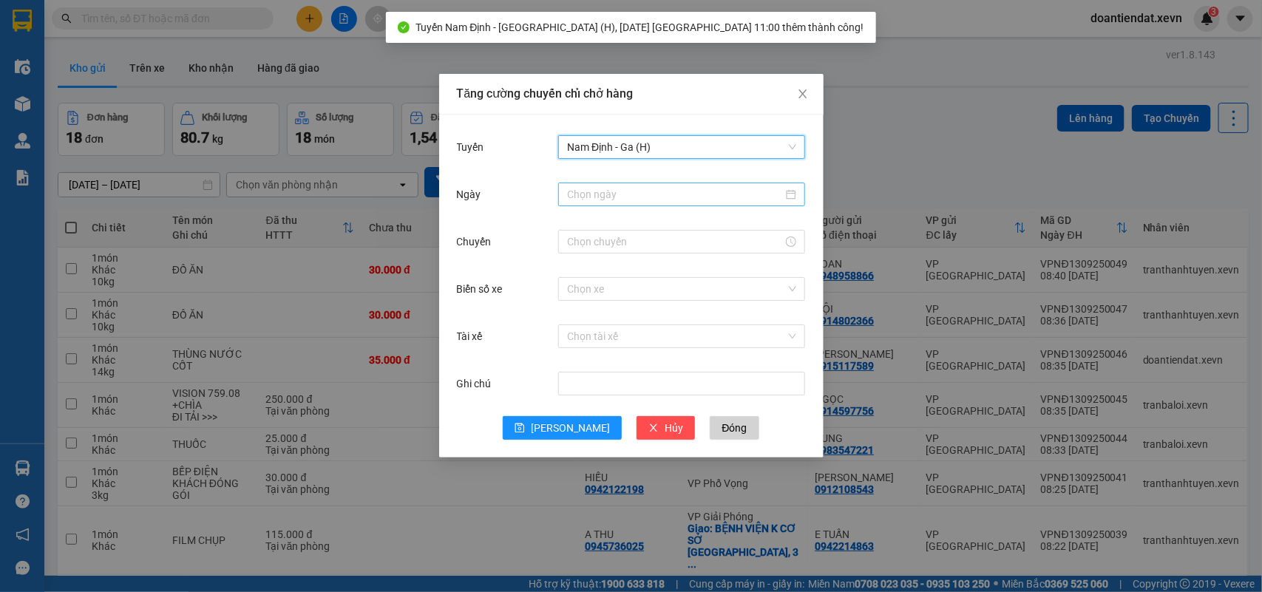
click at [590, 192] on input "Ngày" at bounding box center [675, 194] width 216 height 16
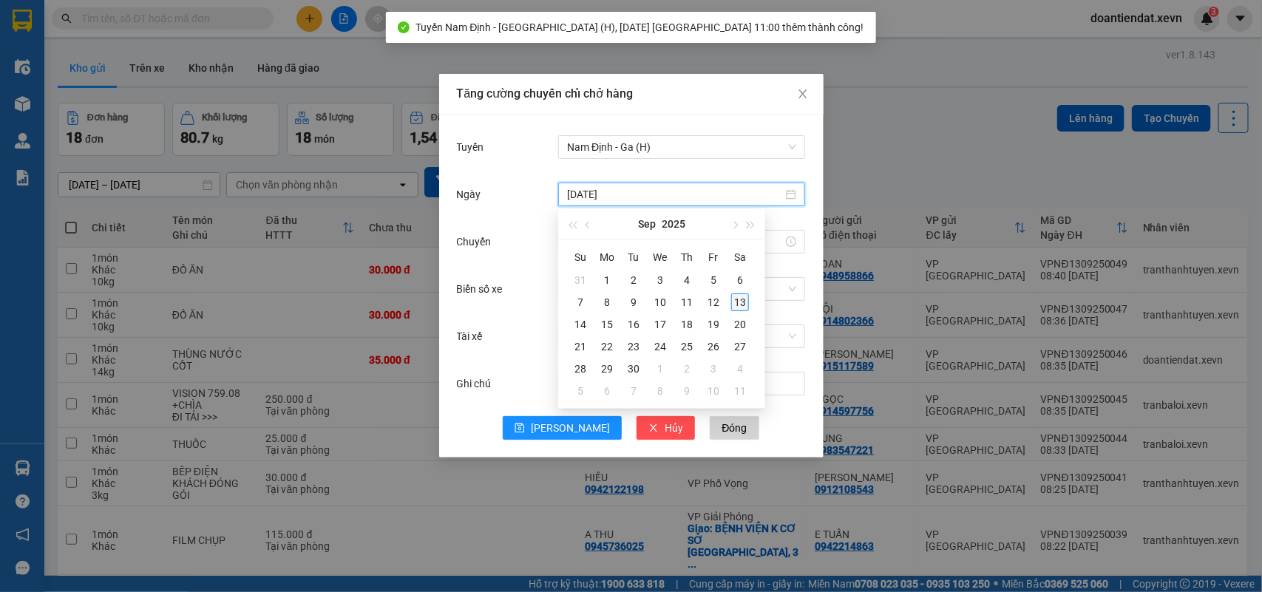
type input "[DATE]"
drag, startPoint x: 744, startPoint y: 303, endPoint x: 738, endPoint y: 296, distance: 9.9
click at [744, 301] on div "13" at bounding box center [740, 303] width 18 height 18
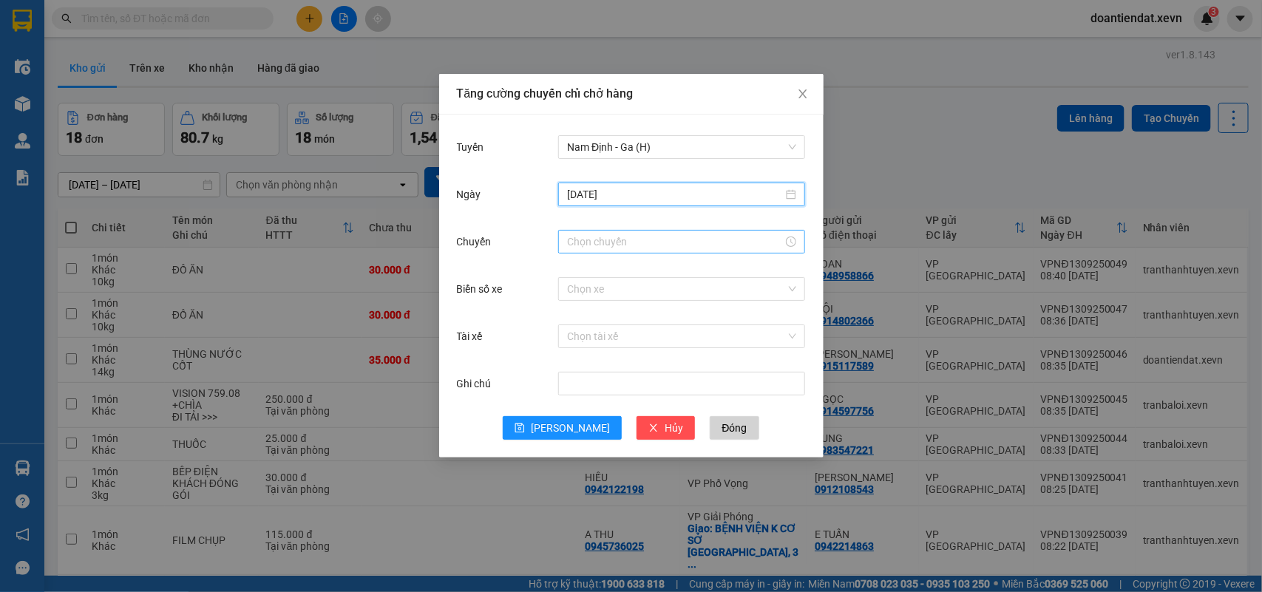
click at [620, 230] on div at bounding box center [681, 242] width 247 height 24
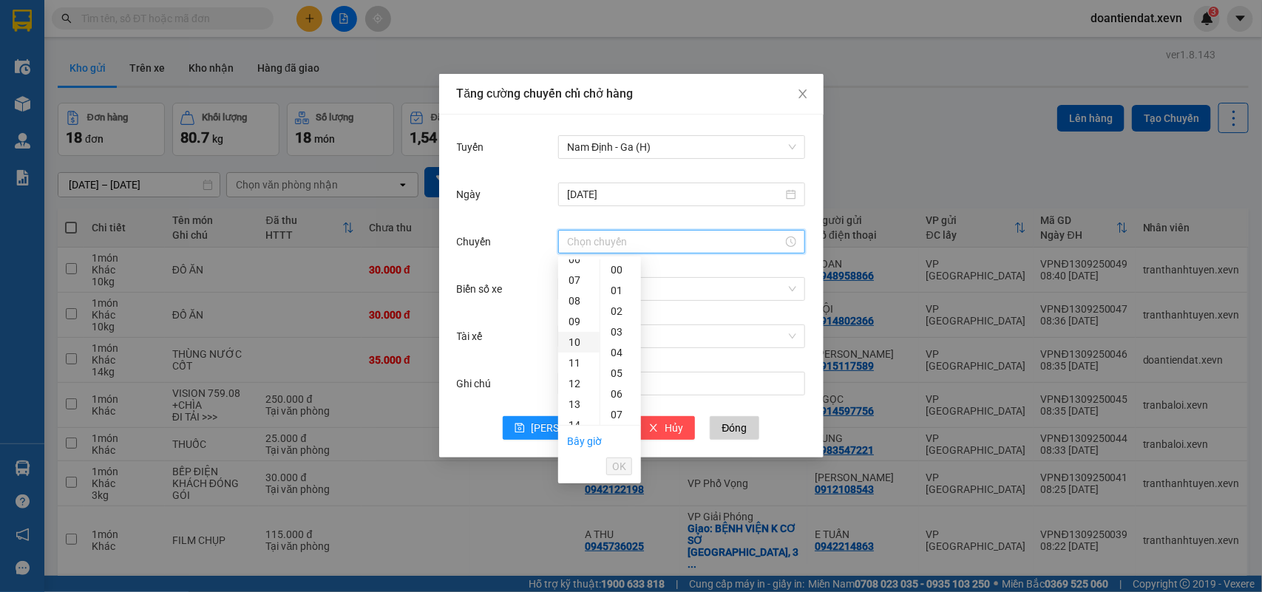
click at [577, 344] on div "10" at bounding box center [578, 342] width 41 height 21
type input "10:00"
click at [619, 464] on span "OK" at bounding box center [619, 466] width 14 height 16
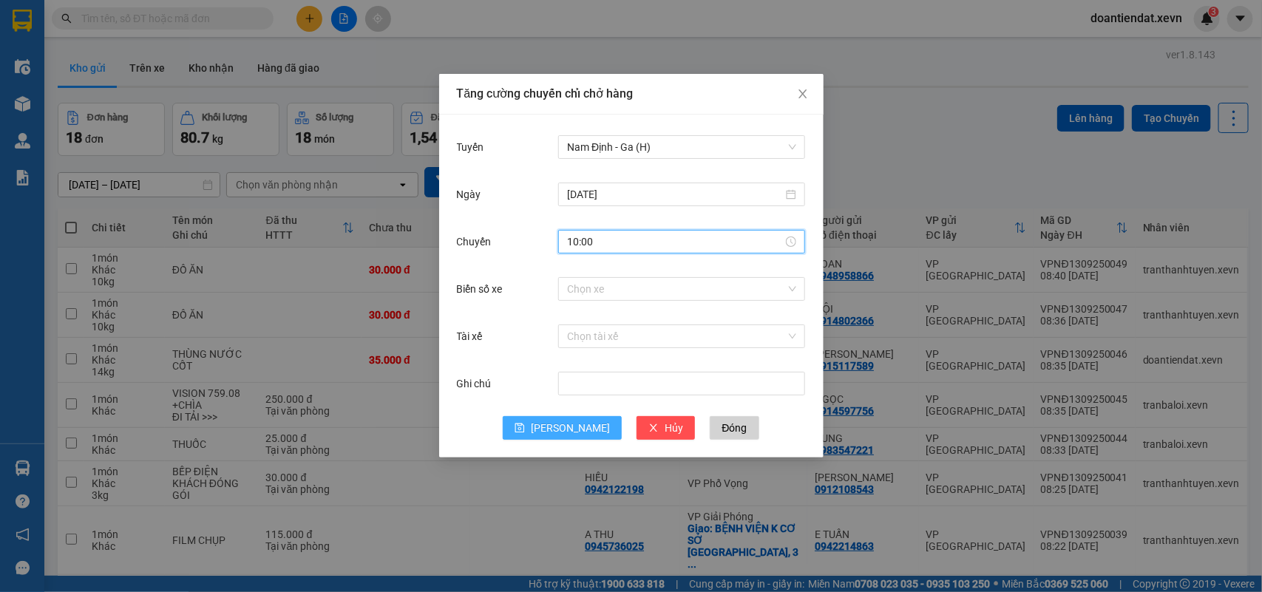
click at [563, 433] on span "[PERSON_NAME]" at bounding box center [570, 428] width 79 height 16
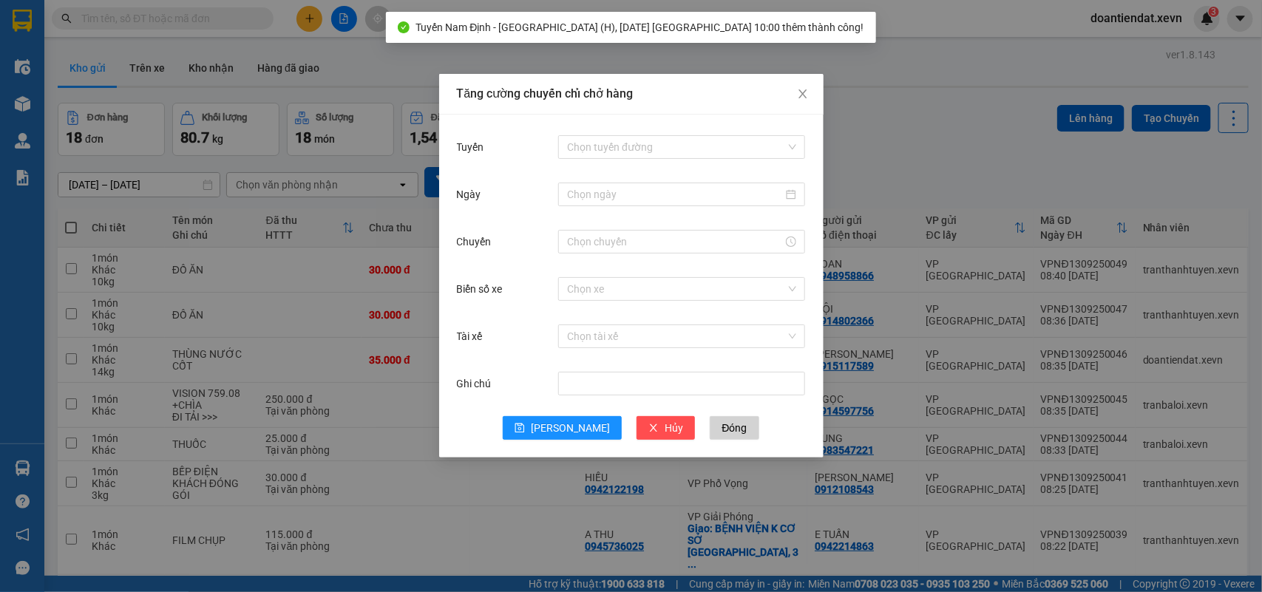
click at [611, 133] on div "Chọn tuyến đường" at bounding box center [681, 147] width 247 height 30
click at [608, 138] on input "Tuyến" at bounding box center [676, 147] width 219 height 22
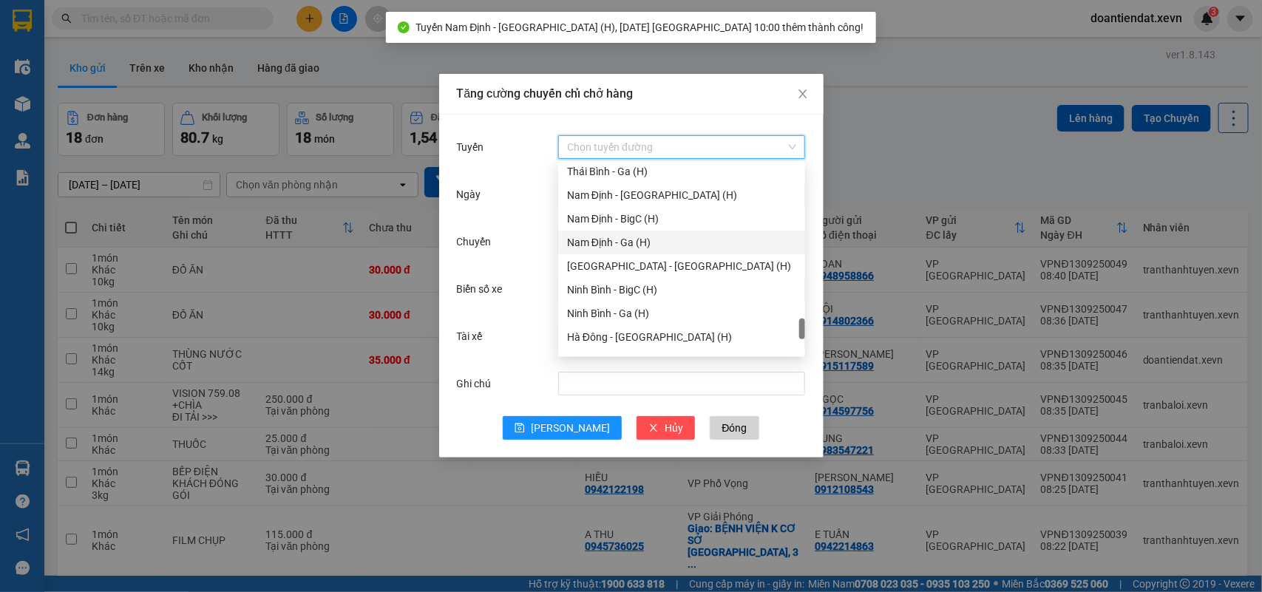
click at [631, 245] on div "Nam Định - Ga (H)" at bounding box center [681, 242] width 229 height 16
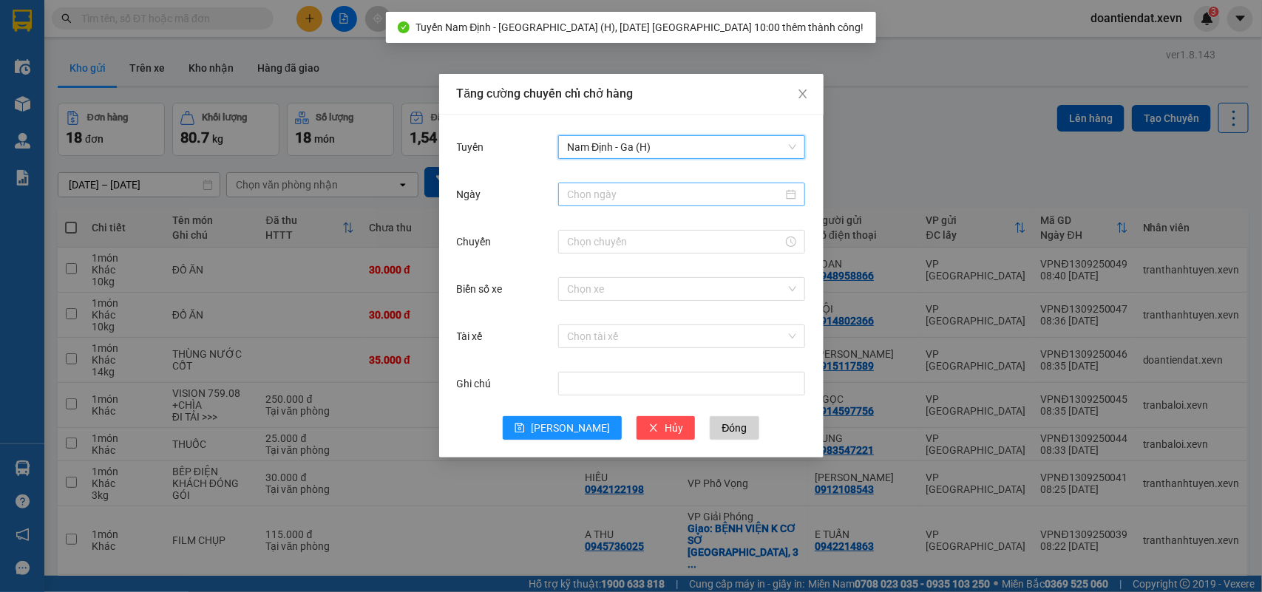
click at [603, 203] on div at bounding box center [681, 195] width 247 height 24
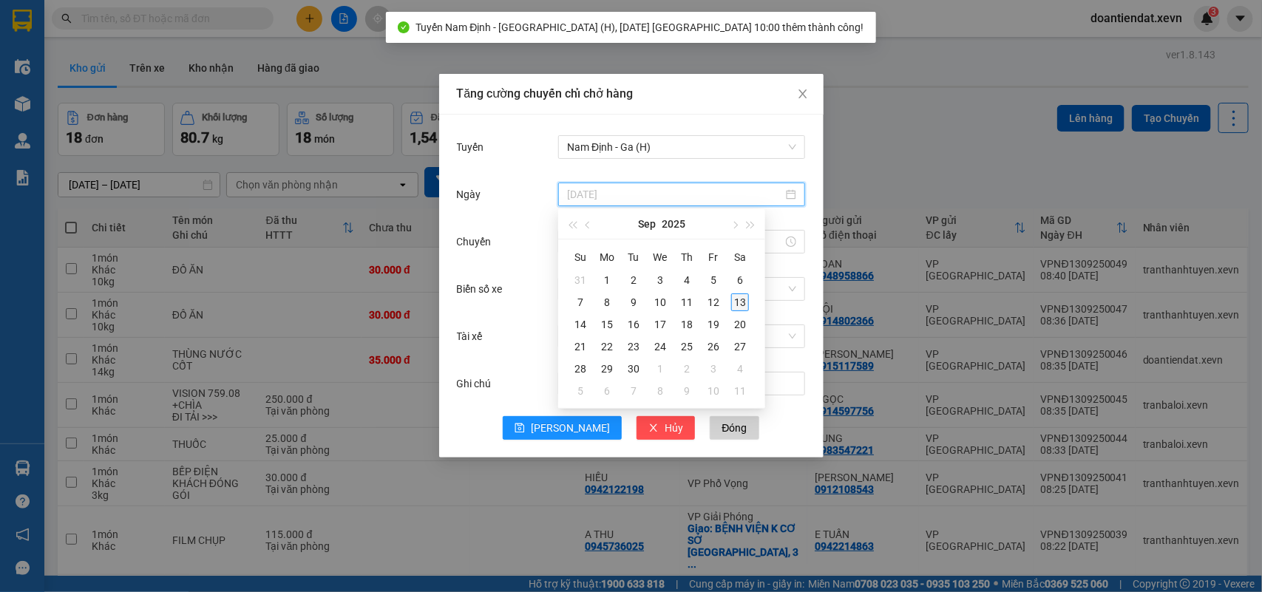
type input "[DATE]"
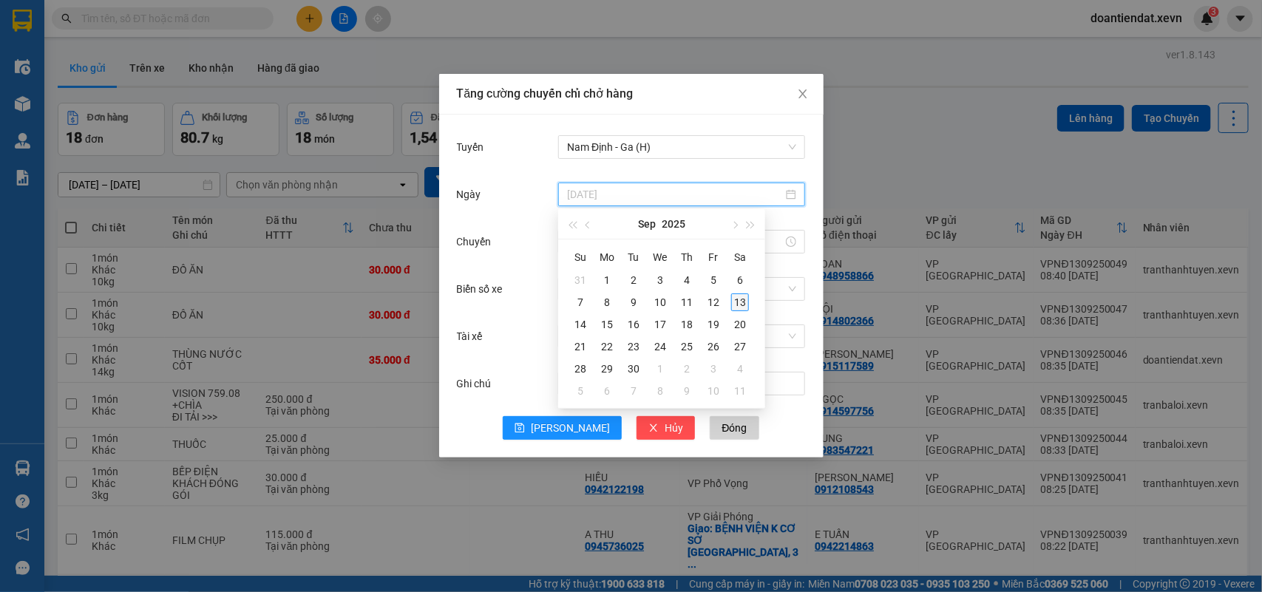
click at [739, 308] on div "13" at bounding box center [740, 303] width 18 height 18
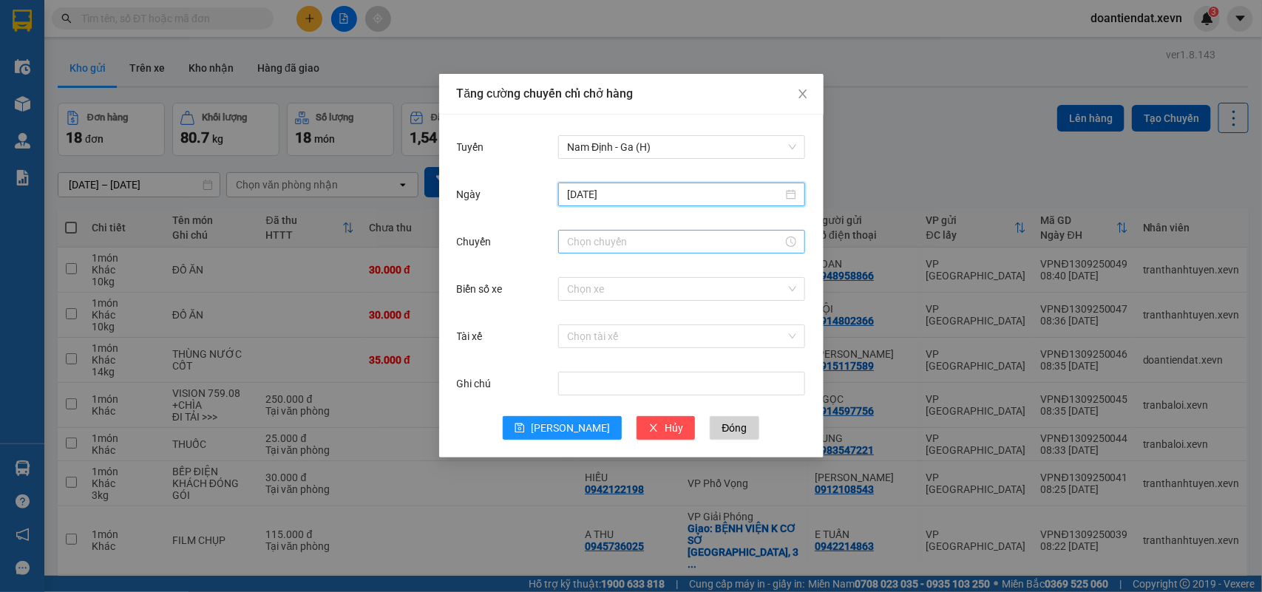
click at [633, 245] on input "Chuyến" at bounding box center [675, 242] width 216 height 16
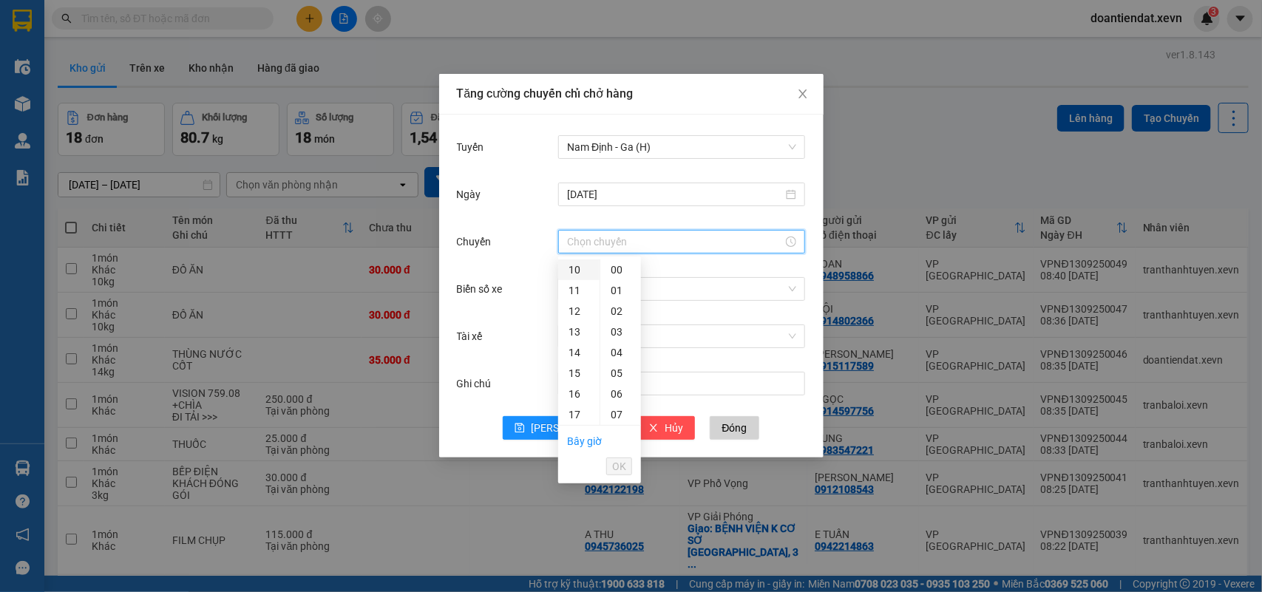
click at [569, 267] on div "10" at bounding box center [578, 270] width 41 height 21
click at [612, 291] on div "01" at bounding box center [620, 290] width 41 height 21
type input "10:01"
click at [623, 468] on span "OK" at bounding box center [619, 466] width 14 height 16
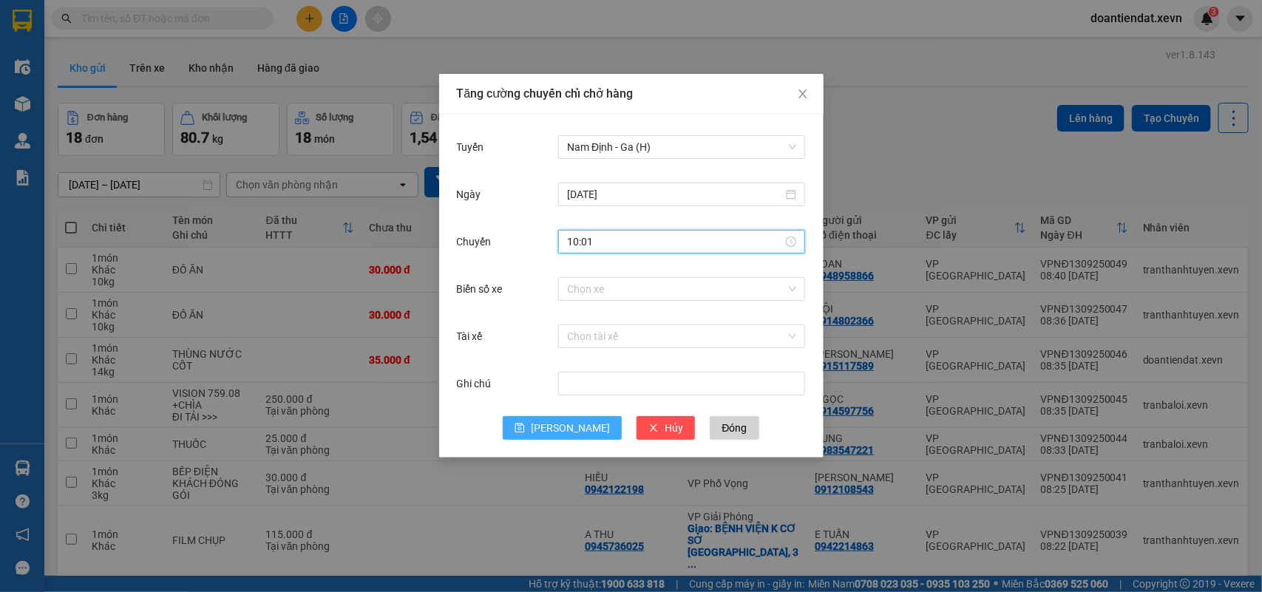
click at [562, 434] on span "[PERSON_NAME]" at bounding box center [570, 428] width 79 height 16
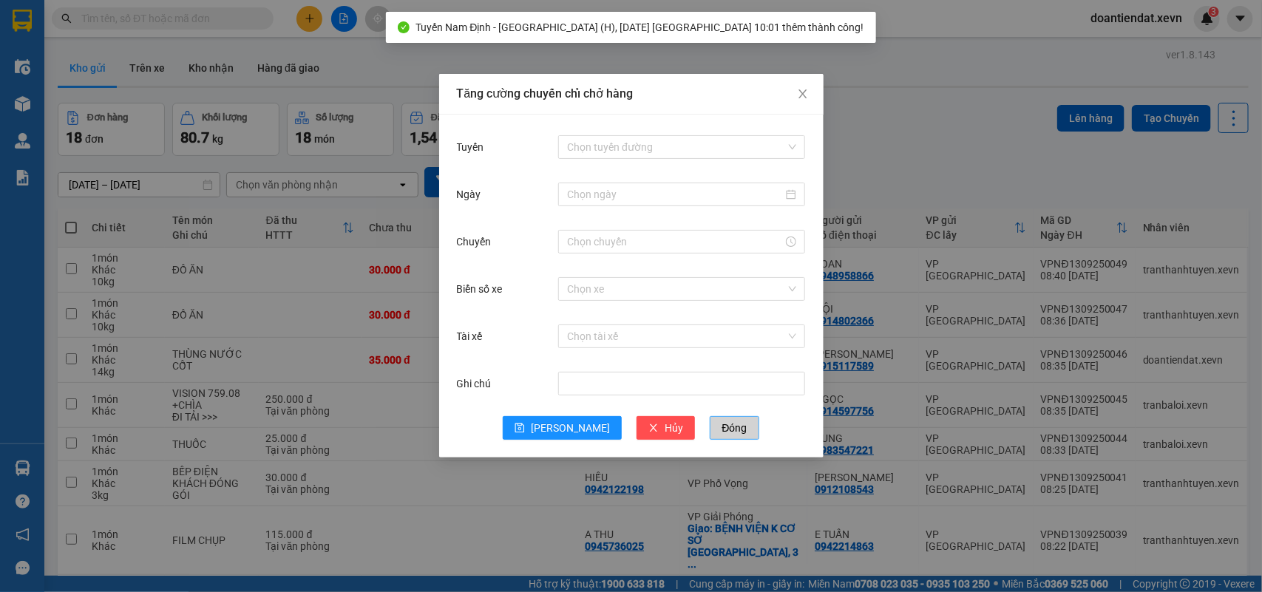
click at [722, 430] on span "Đóng" at bounding box center [734, 428] width 25 height 16
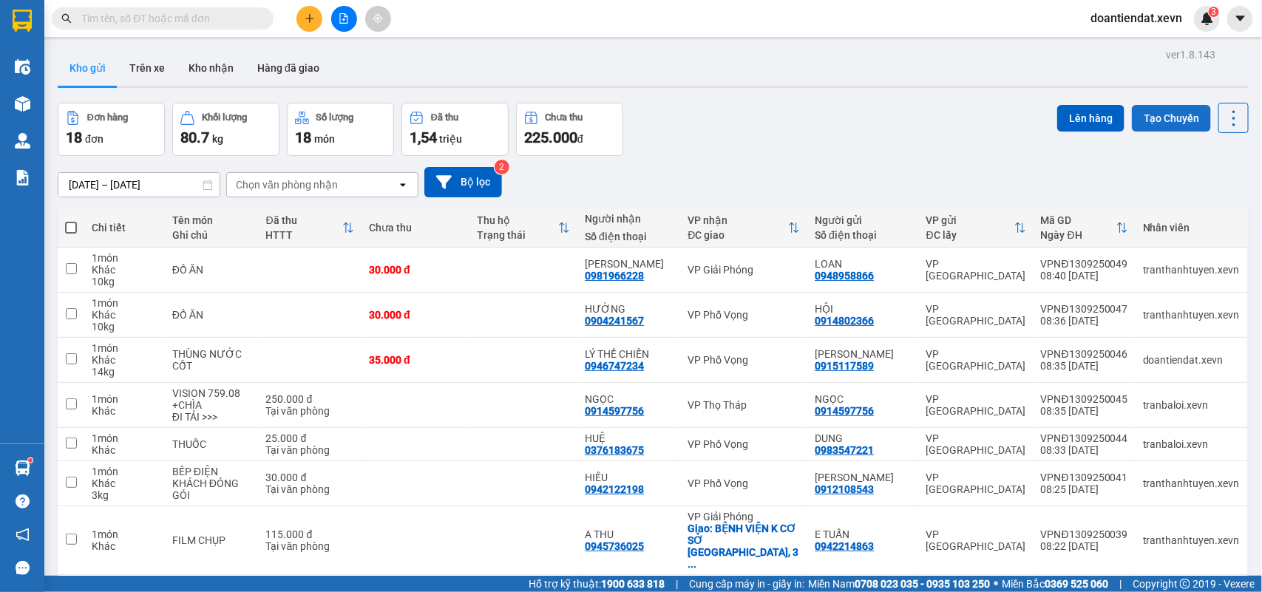
click at [1150, 120] on button "Tạo Chuyến" at bounding box center [1171, 118] width 79 height 27
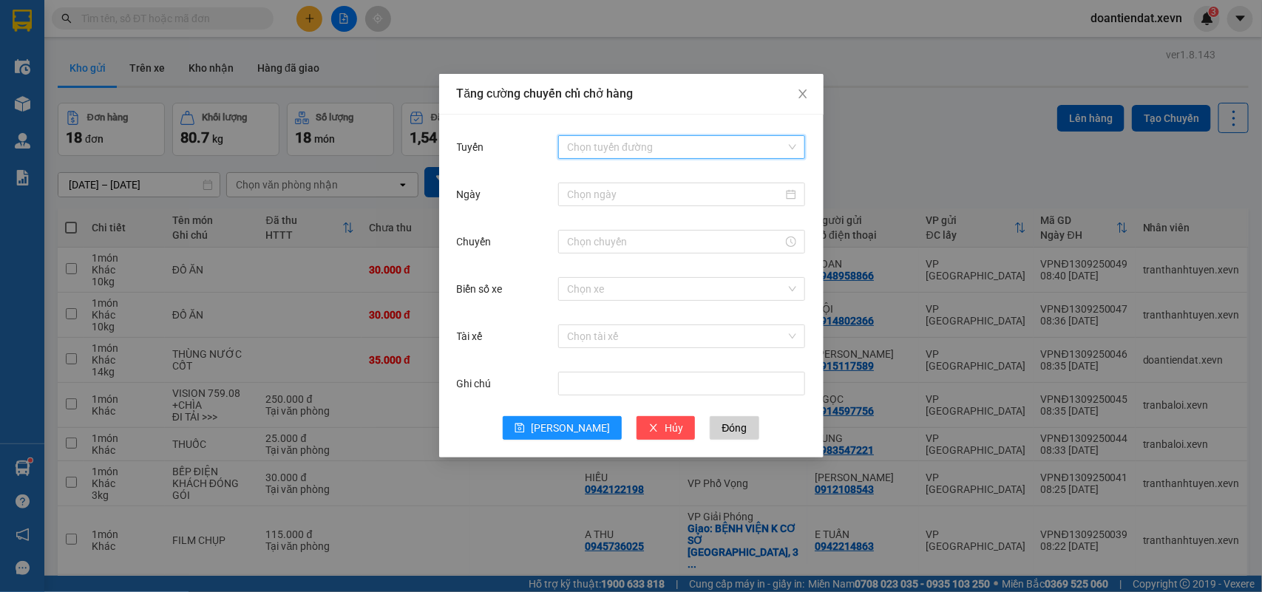
click at [644, 154] on input "Tuyến" at bounding box center [676, 147] width 219 height 22
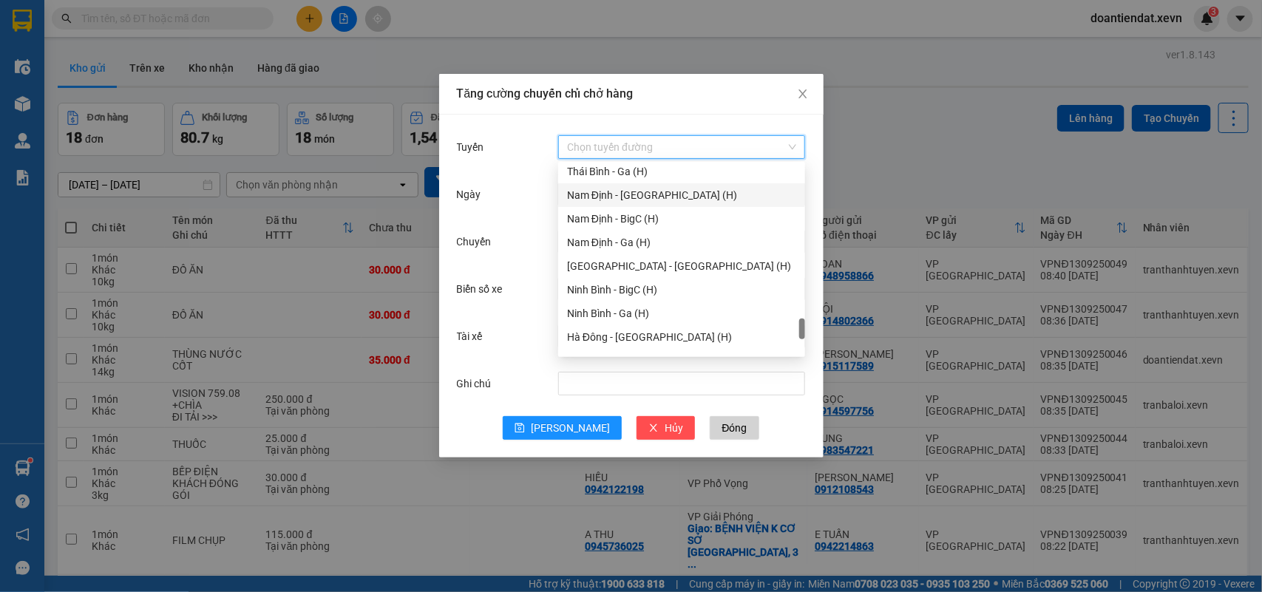
click at [648, 194] on div "Nam Định - Hà Đông (H)" at bounding box center [681, 195] width 229 height 16
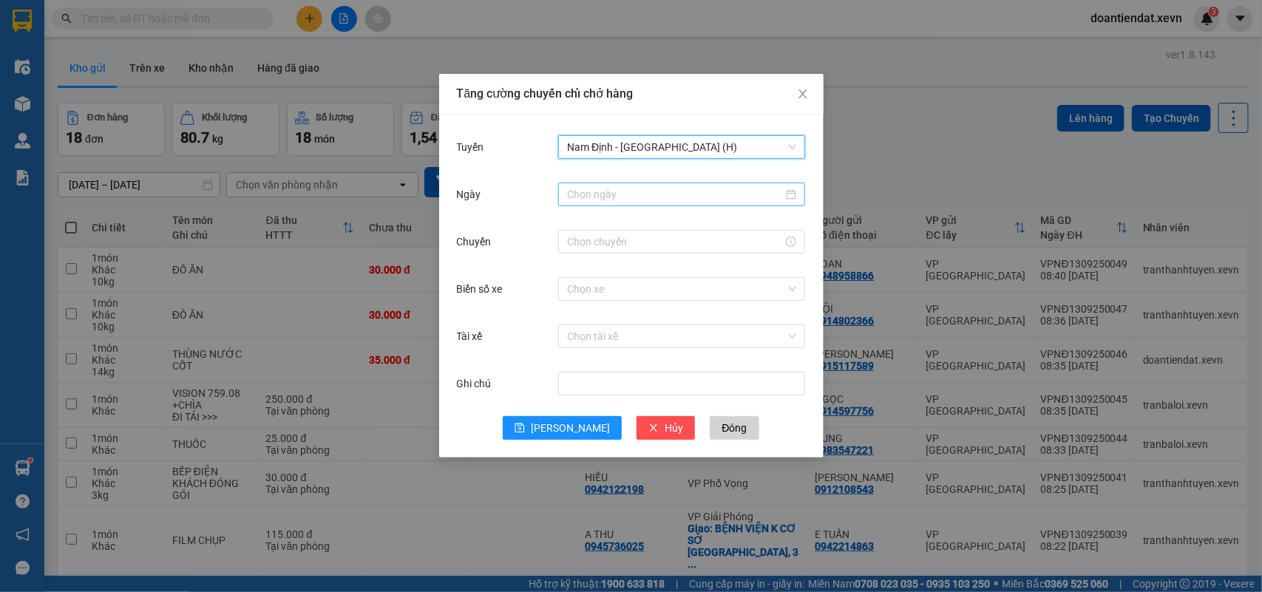
click at [606, 194] on input "Ngày" at bounding box center [675, 194] width 216 height 16
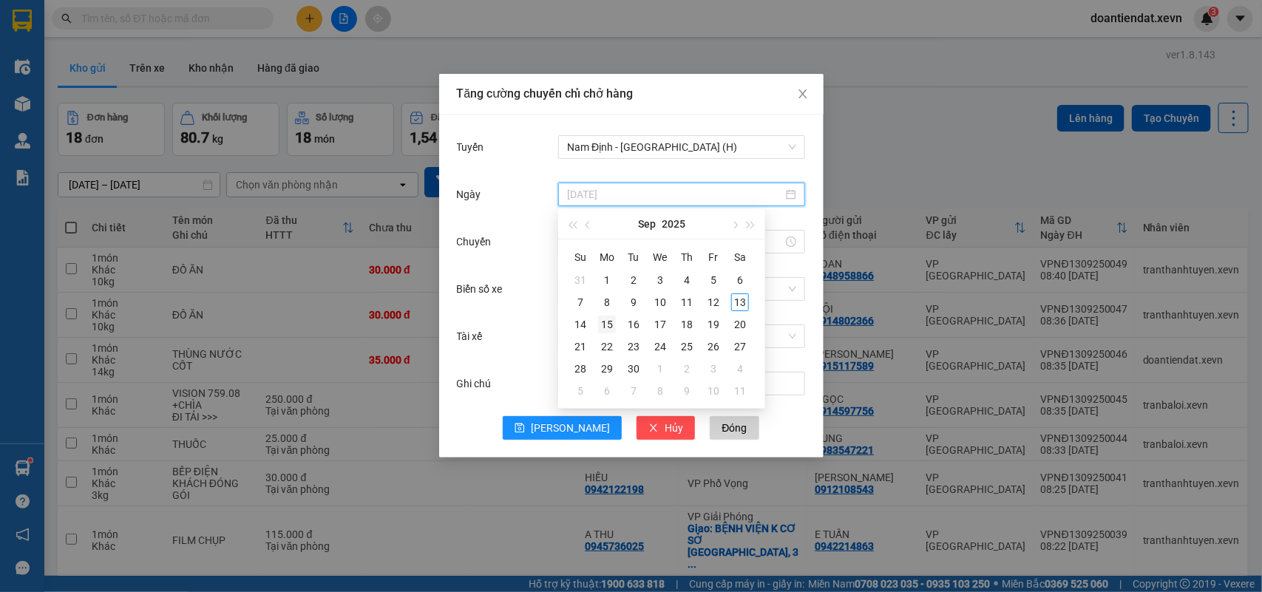
type input "15/09/2025"
click at [608, 324] on div "15" at bounding box center [607, 325] width 18 height 18
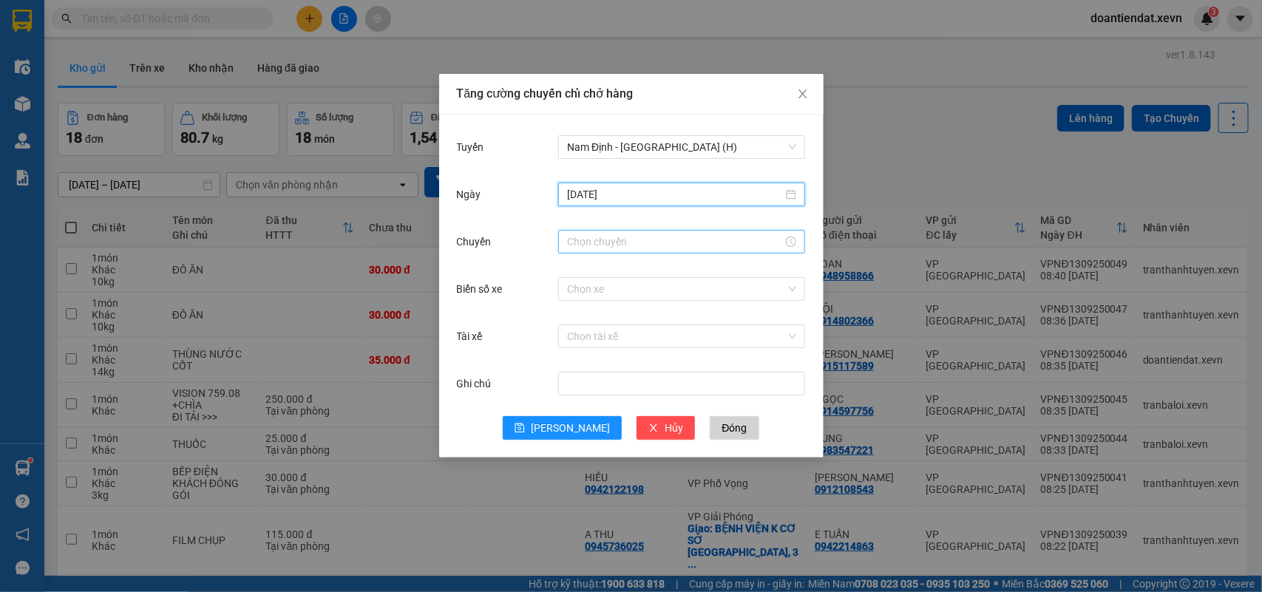
click at [601, 239] on input "Chuyến" at bounding box center [675, 242] width 216 height 16
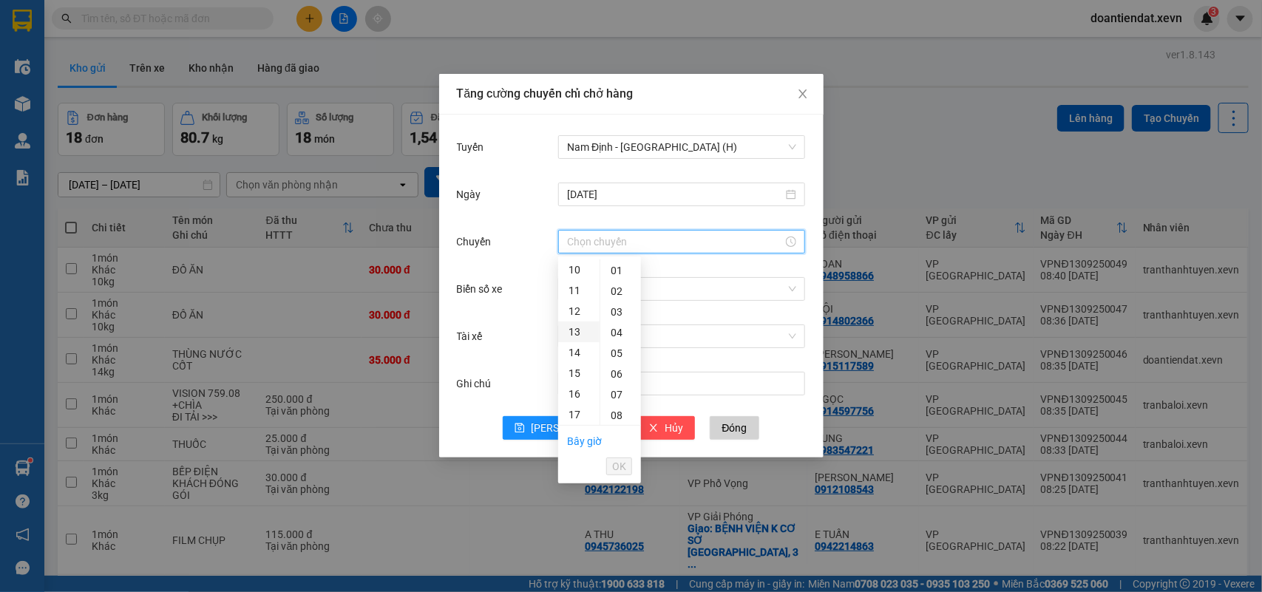
click at [574, 331] on div "13" at bounding box center [578, 332] width 41 height 21
type input "13:00"
drag, startPoint x: 614, startPoint y: 467, endPoint x: 606, endPoint y: 459, distance: 11.5
click at [612, 468] on span "OK" at bounding box center [619, 466] width 14 height 16
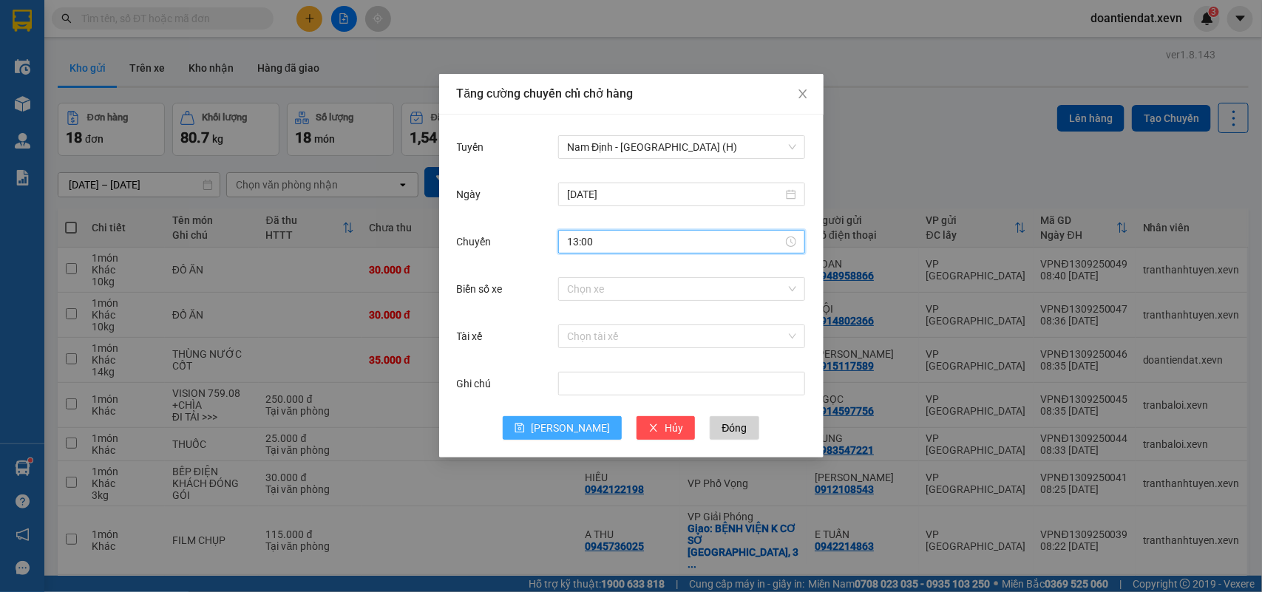
click at [569, 422] on span "[PERSON_NAME]" at bounding box center [570, 428] width 79 height 16
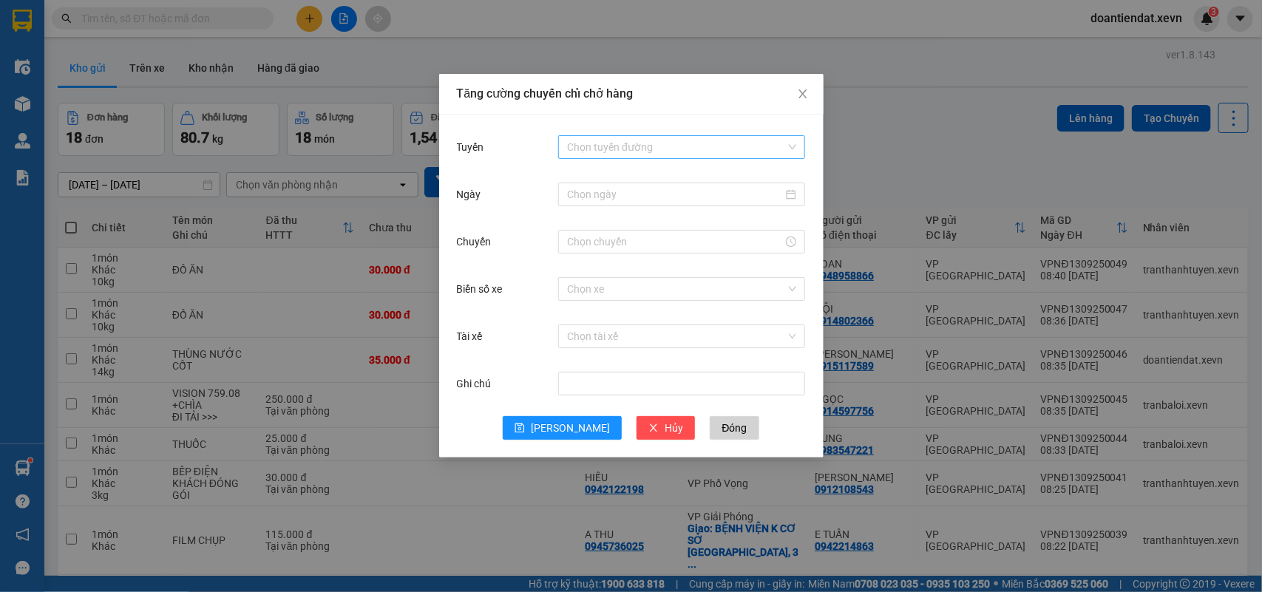
click at [651, 150] on input "Tuyến" at bounding box center [676, 147] width 219 height 22
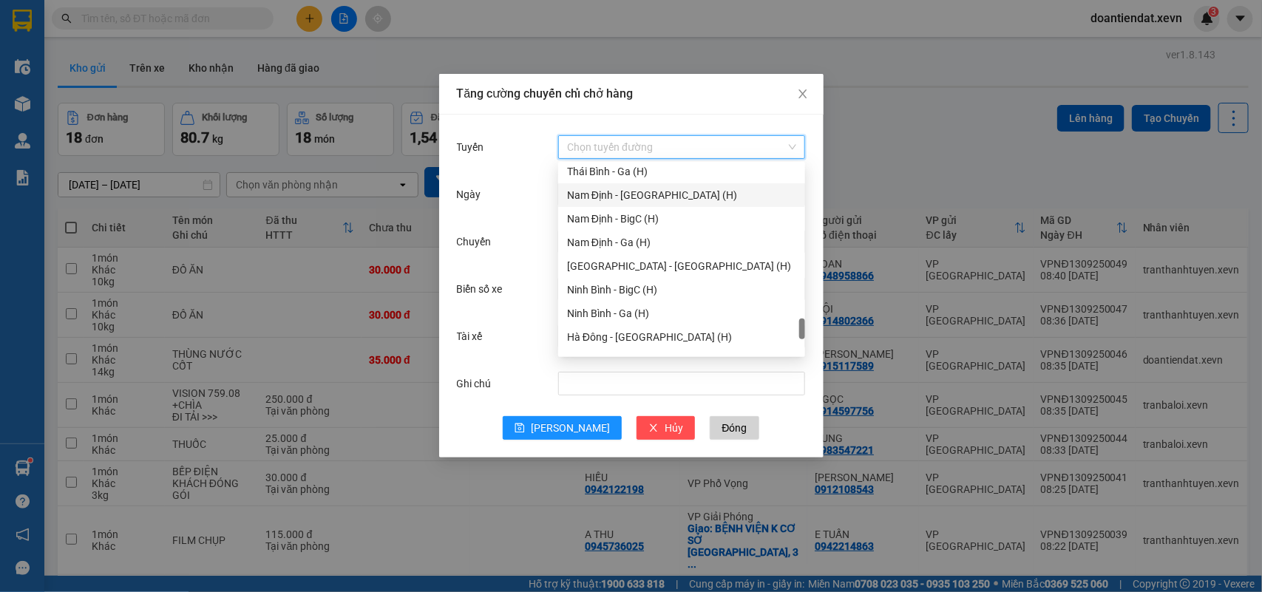
click at [629, 198] on div "Nam Định - Hà Đông (H)" at bounding box center [681, 195] width 229 height 16
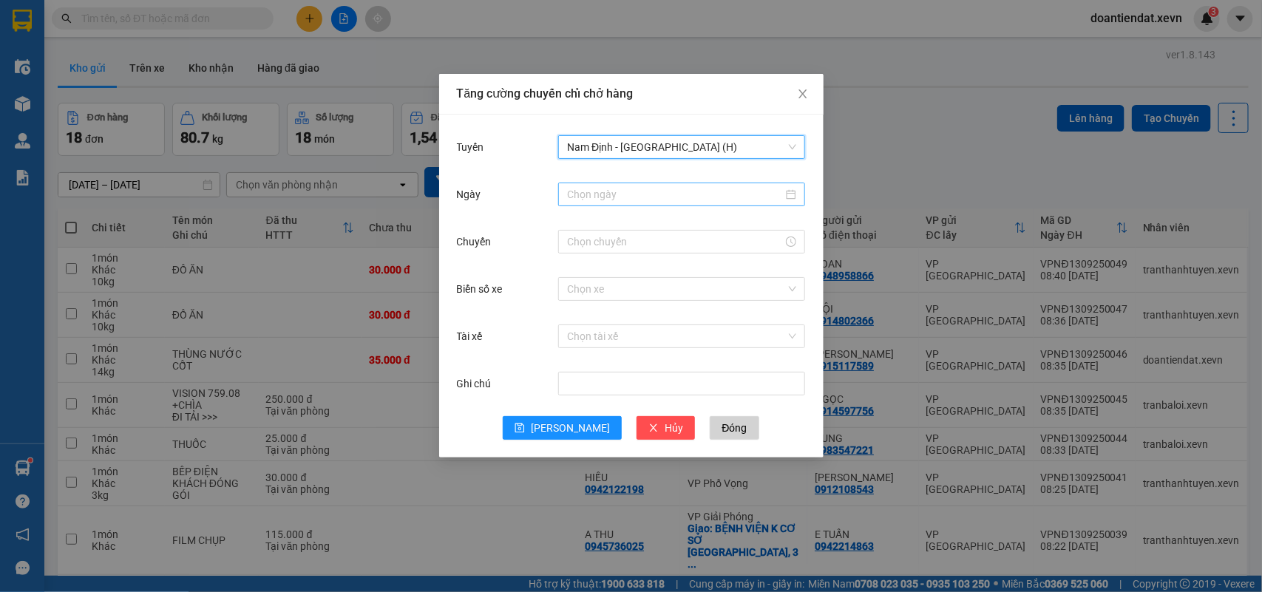
click at [623, 194] on input "Ngày" at bounding box center [675, 194] width 216 height 16
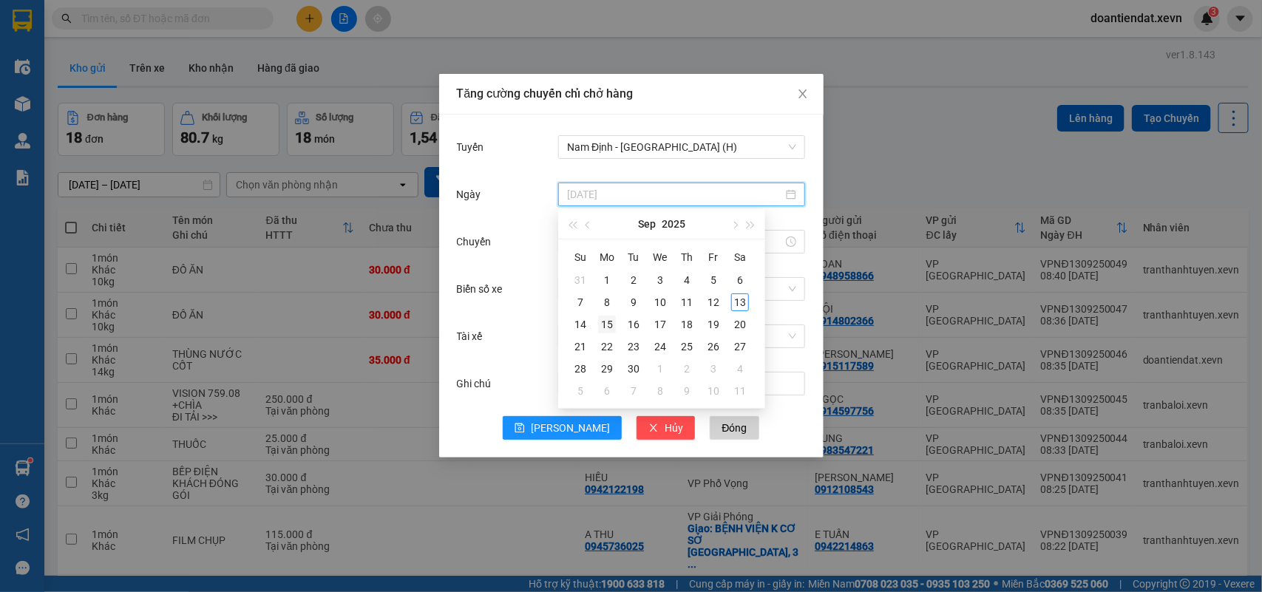
type input "15/09/2025"
click at [600, 323] on div "15" at bounding box center [607, 325] width 18 height 18
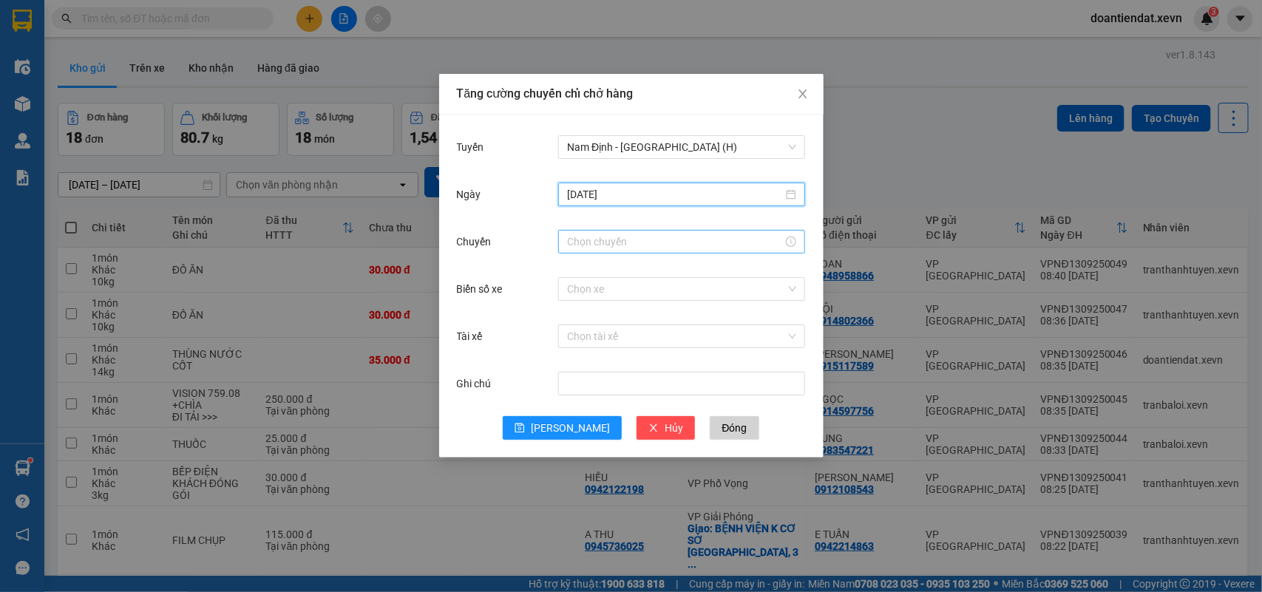
click at [585, 235] on input "Chuyến" at bounding box center [675, 242] width 216 height 16
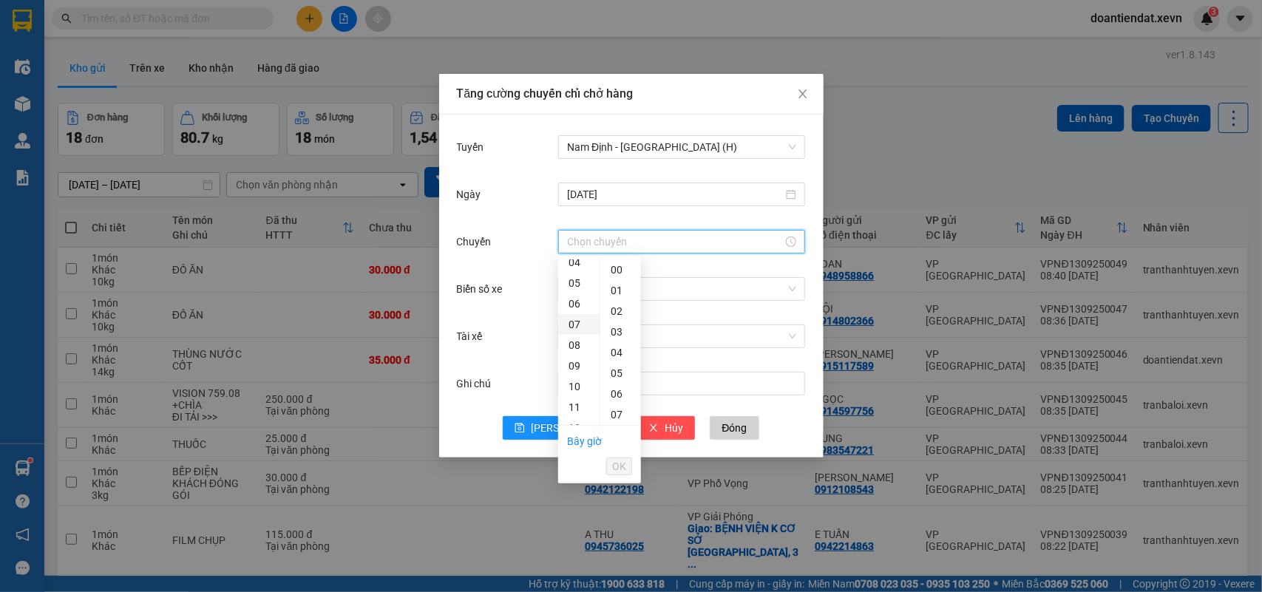
scroll to position [84, 0]
click at [577, 311] on div "06" at bounding box center [578, 310] width 41 height 21
type input "06:00"
click at [611, 466] on button "OK" at bounding box center [619, 467] width 26 height 18
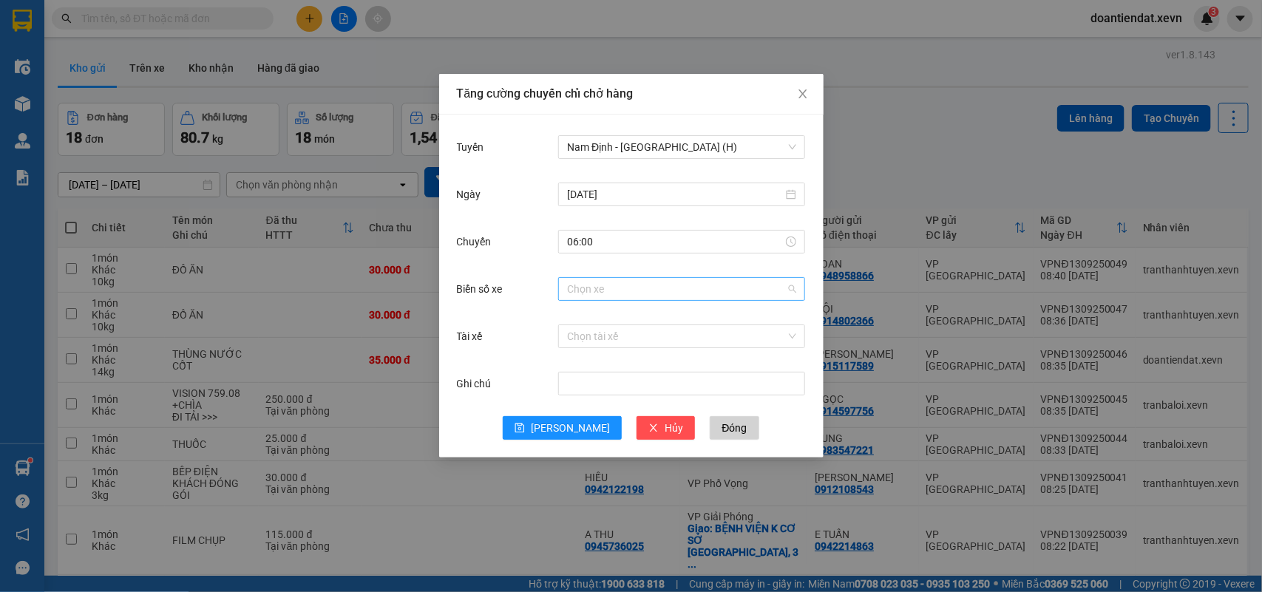
click at [600, 294] on input "Biển số xe" at bounding box center [676, 289] width 219 height 22
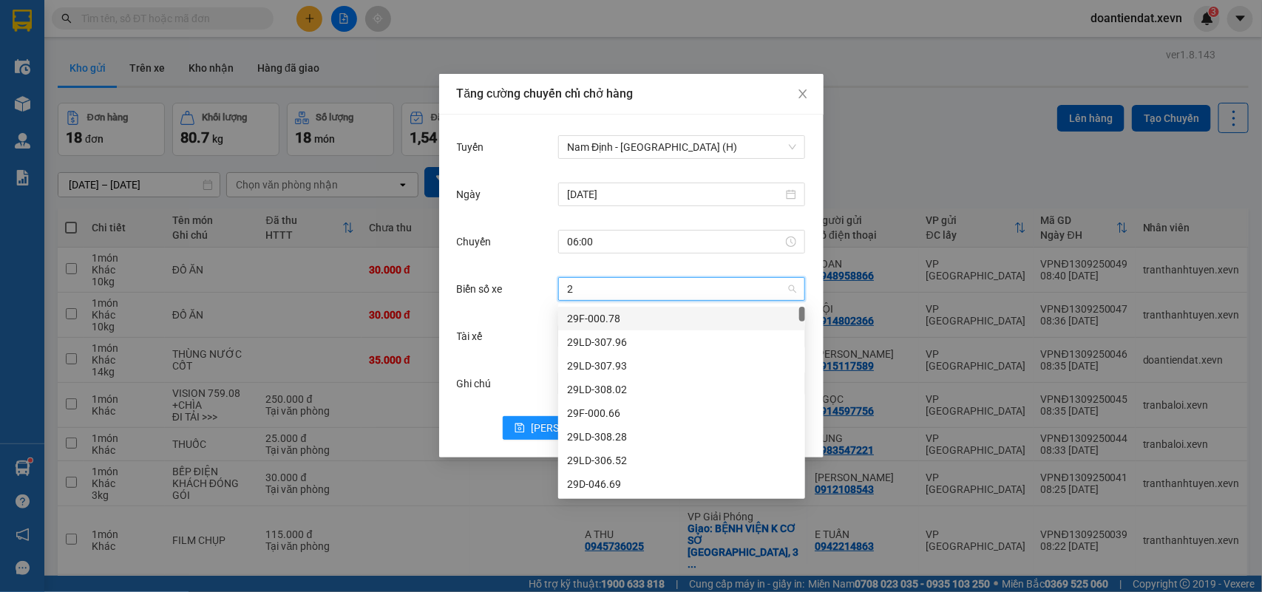
type input "25"
click at [621, 484] on div "29K-067.25" at bounding box center [681, 486] width 229 height 16
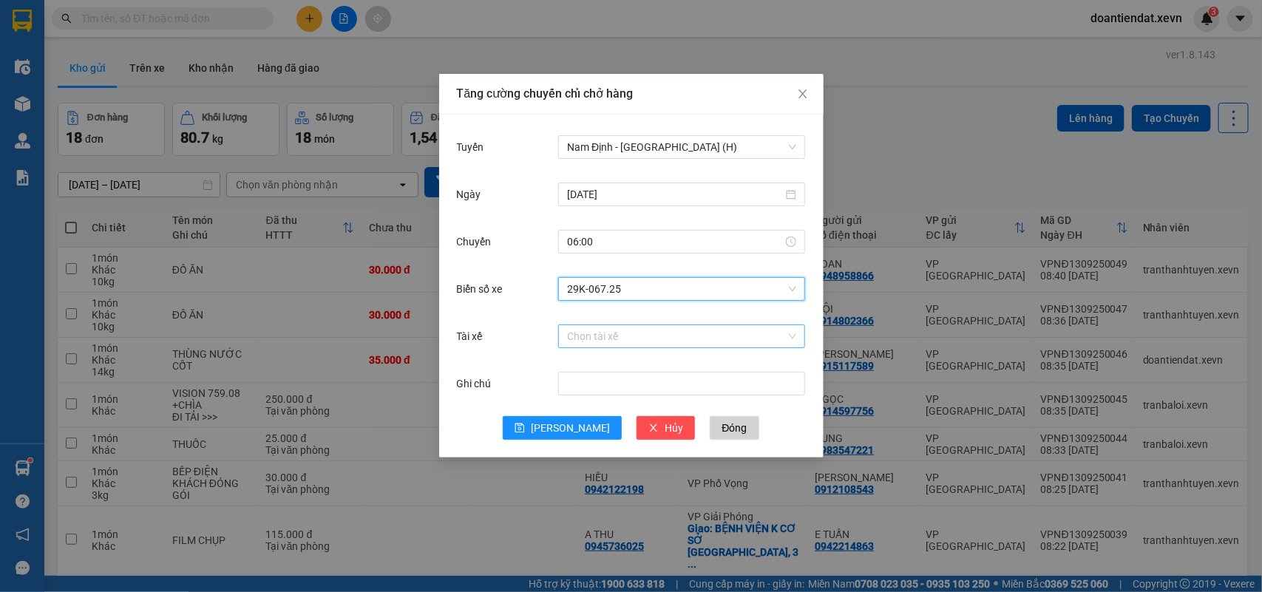
click at [625, 339] on input "Tài xế" at bounding box center [676, 336] width 219 height 22
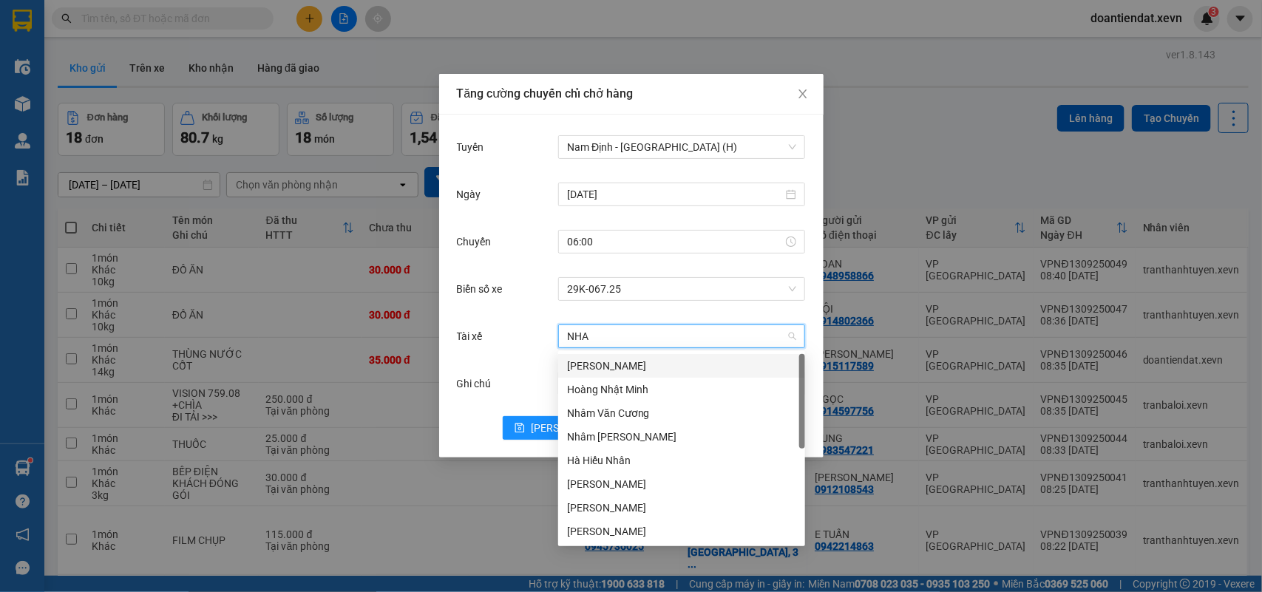
type input "NHAM"
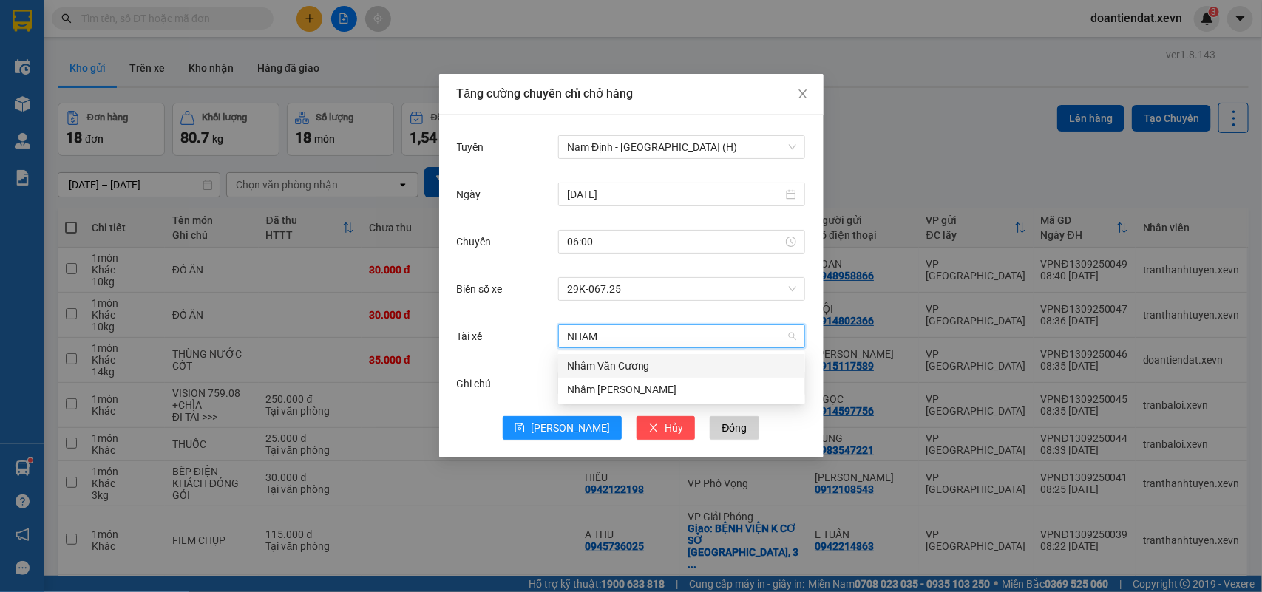
click at [608, 362] on div "Nhâm Văn Cương" at bounding box center [681, 366] width 229 height 16
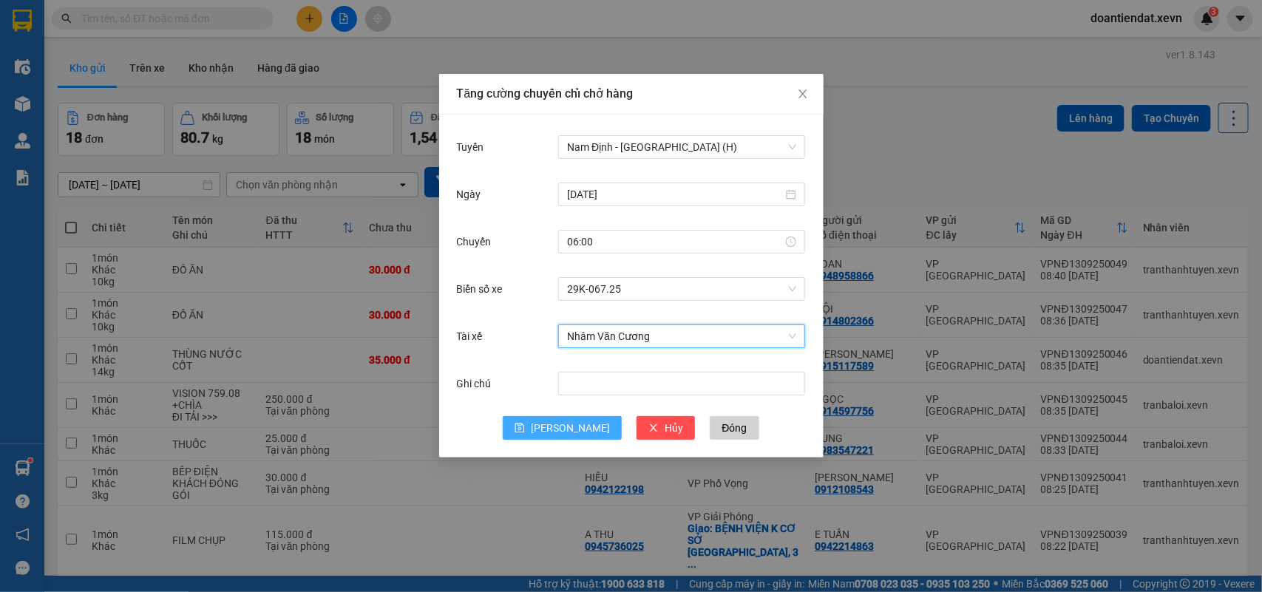
click at [525, 430] on icon "save" at bounding box center [520, 428] width 10 height 10
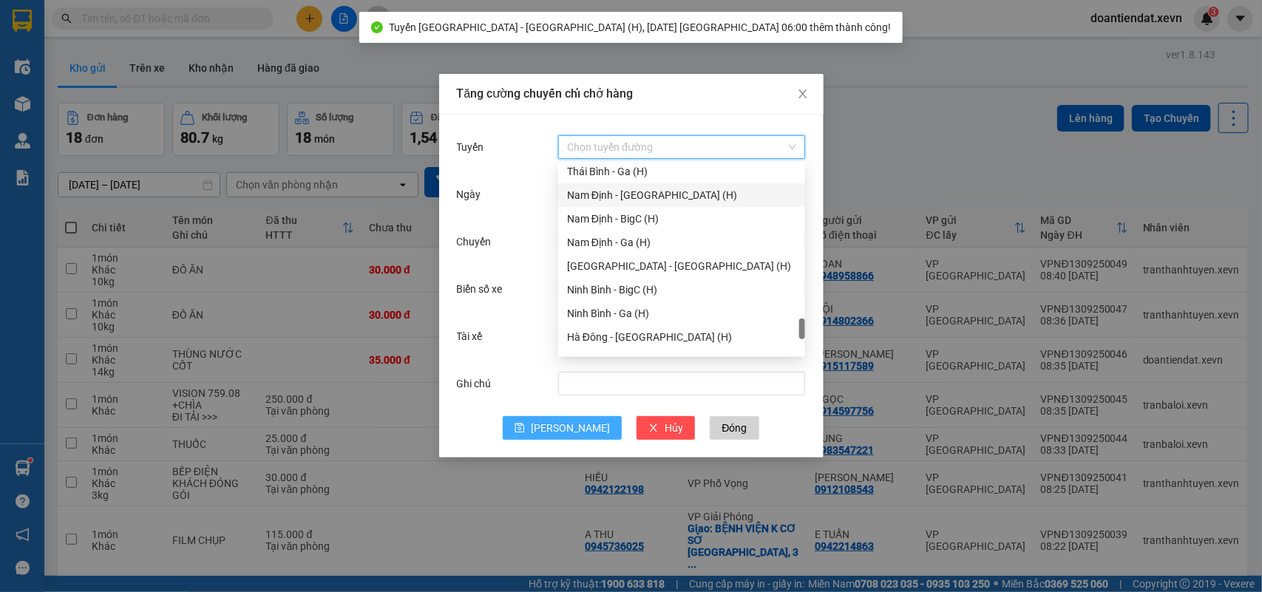
click at [617, 141] on input "Tuyến" at bounding box center [676, 147] width 219 height 22
click at [627, 193] on div "Nam Định - Hà Đông (H)" at bounding box center [681, 195] width 229 height 16
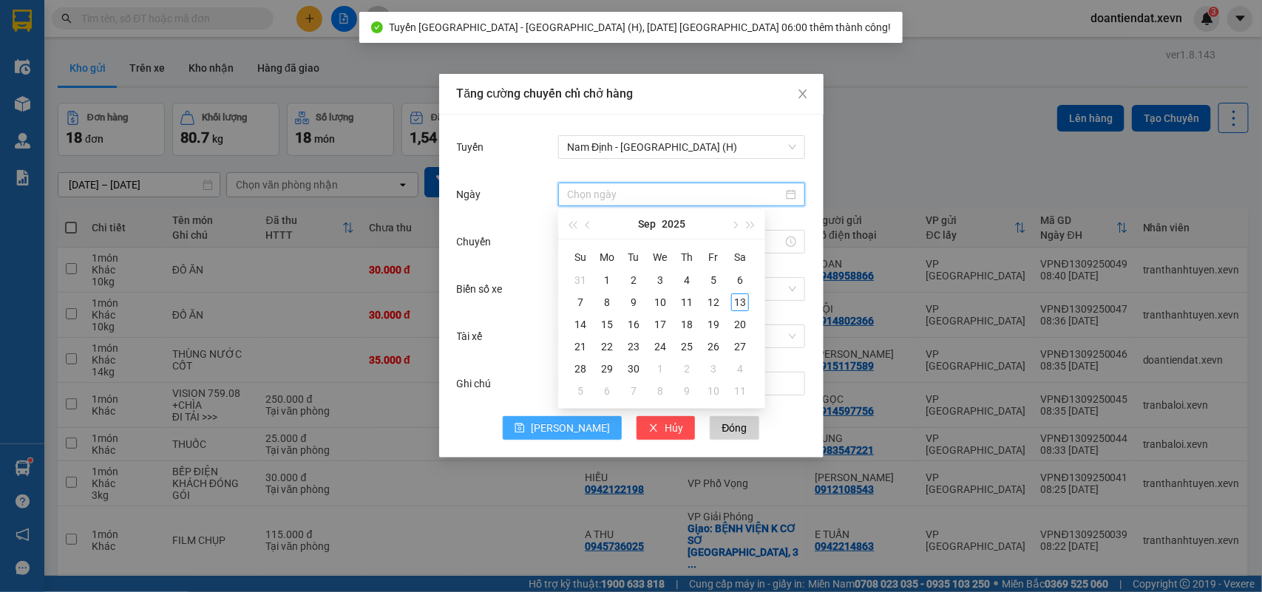
click at [627, 193] on input "Ngày" at bounding box center [675, 194] width 216 height 16
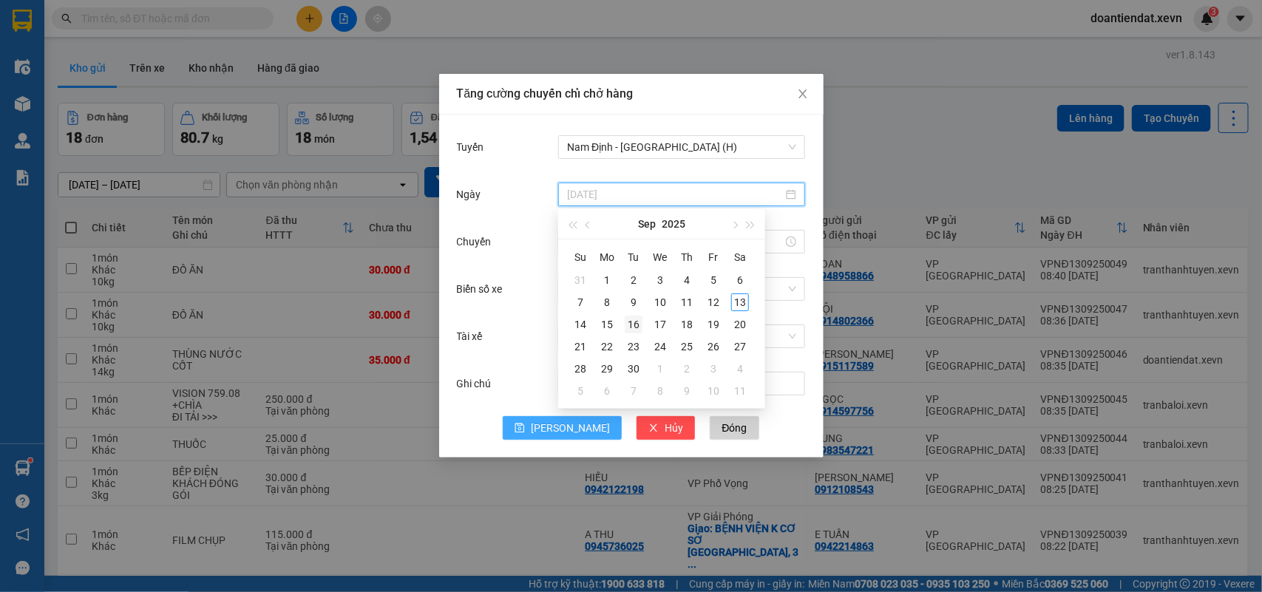
type input "16/09/2025"
click at [633, 328] on div "16" at bounding box center [634, 325] width 18 height 18
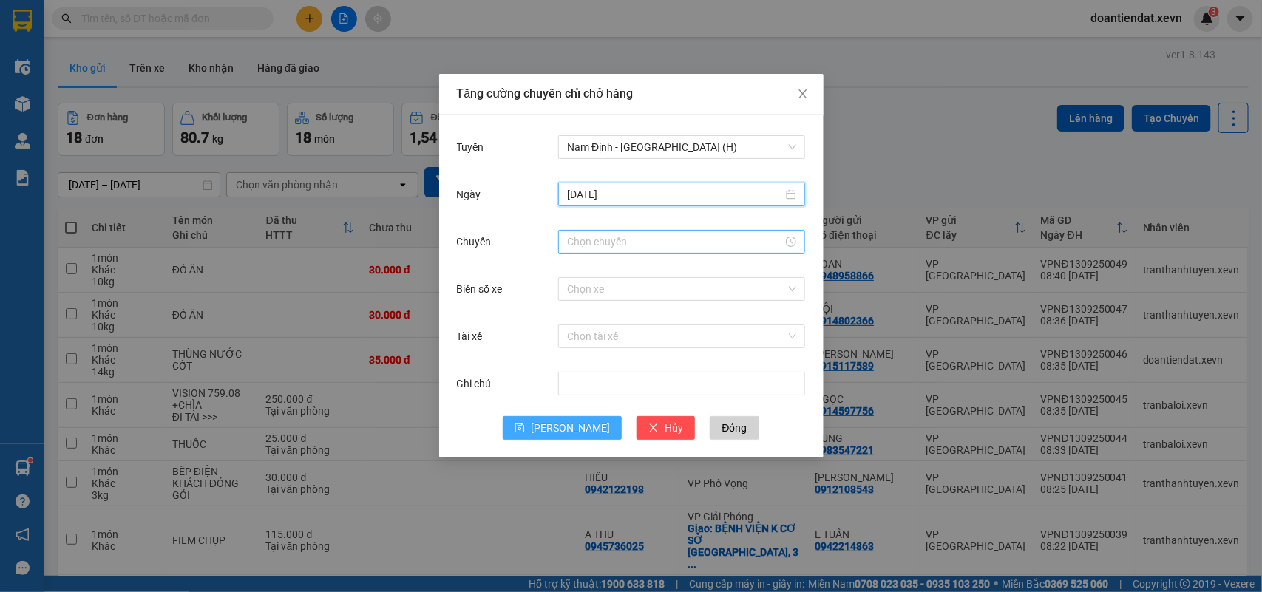
click at [597, 230] on div at bounding box center [681, 242] width 247 height 24
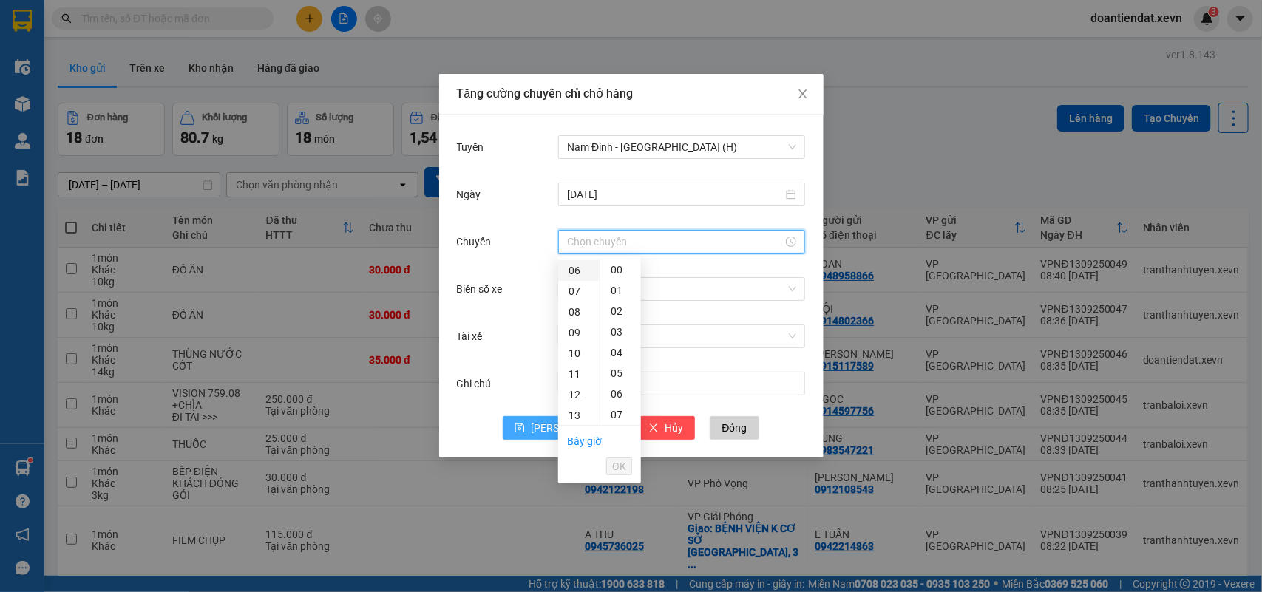
click at [577, 270] on div "06" at bounding box center [578, 270] width 41 height 21
type input "06:00"
drag, startPoint x: 616, startPoint y: 475, endPoint x: 667, endPoint y: 408, distance: 83.8
click at [616, 472] on button "OK" at bounding box center [619, 467] width 26 height 18
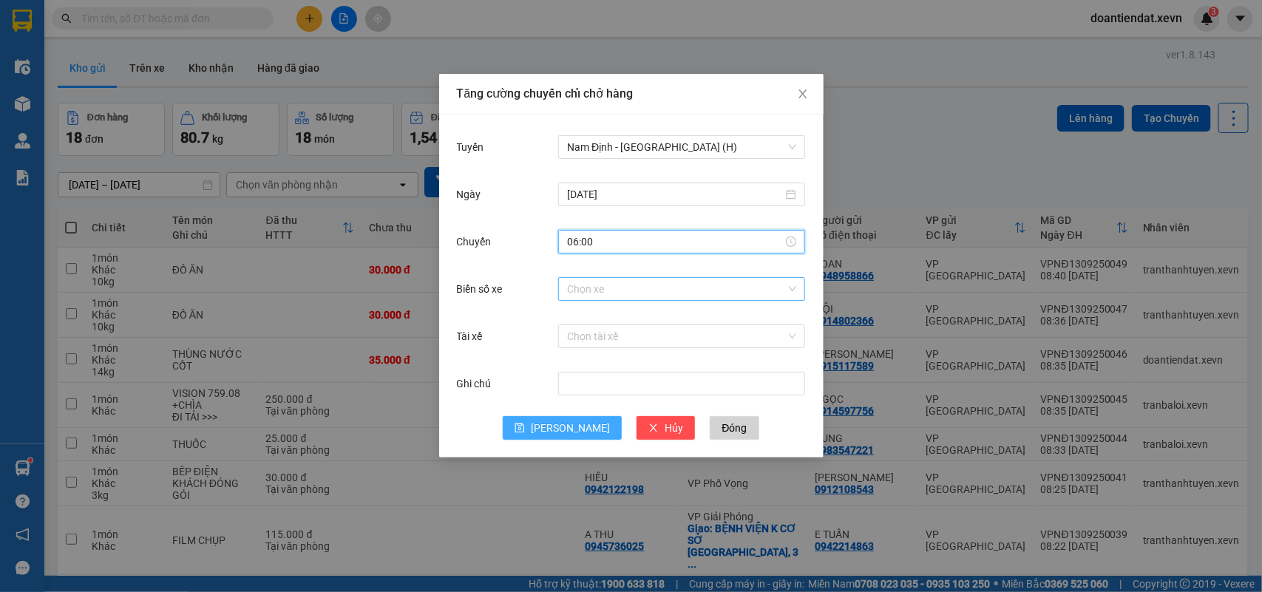
click at [714, 286] on input "Biển số xe" at bounding box center [676, 289] width 219 height 22
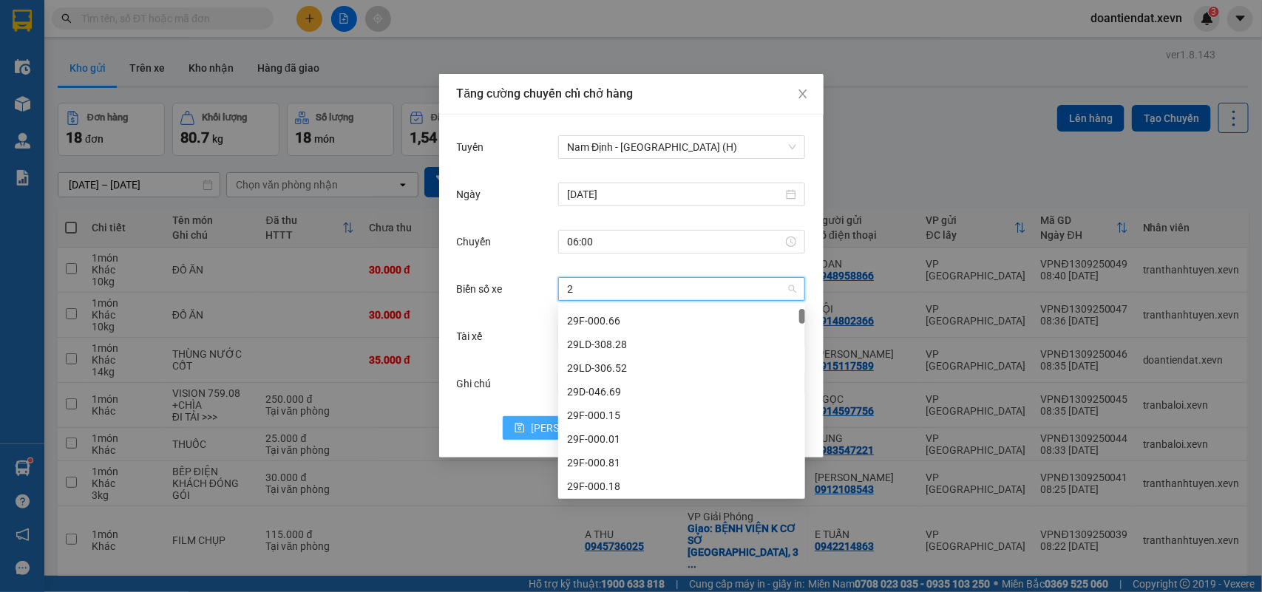
type input "25"
click at [625, 489] on div "29K-067.25" at bounding box center [681, 486] width 229 height 16
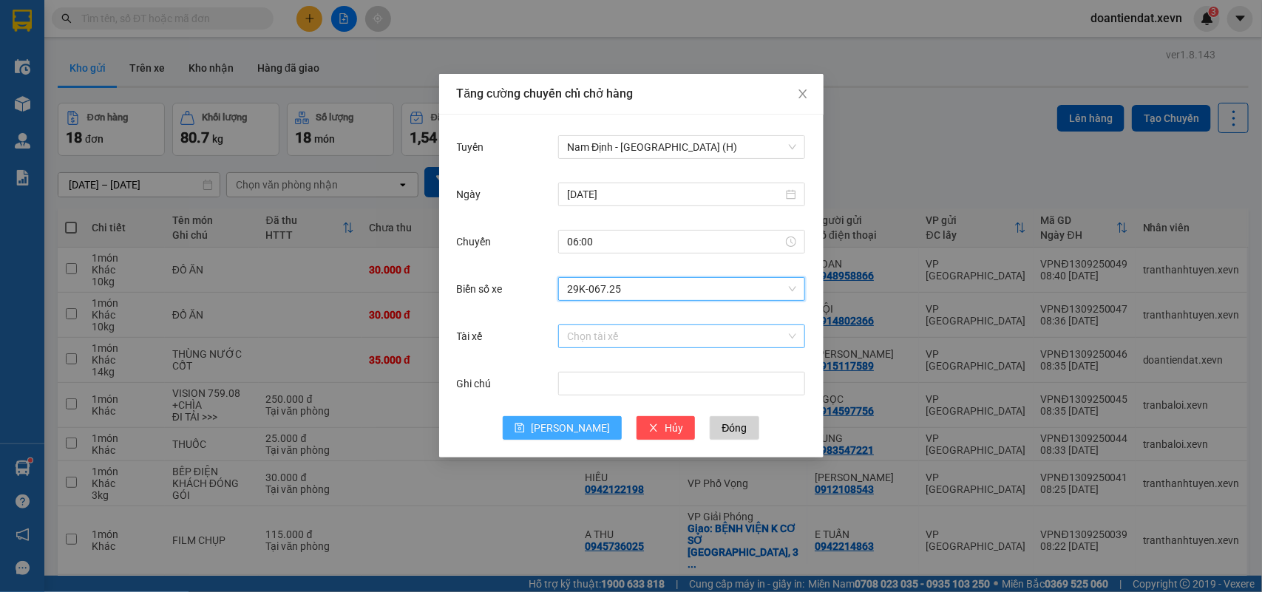
click at [649, 345] on input "Tài xế" at bounding box center [676, 336] width 219 height 22
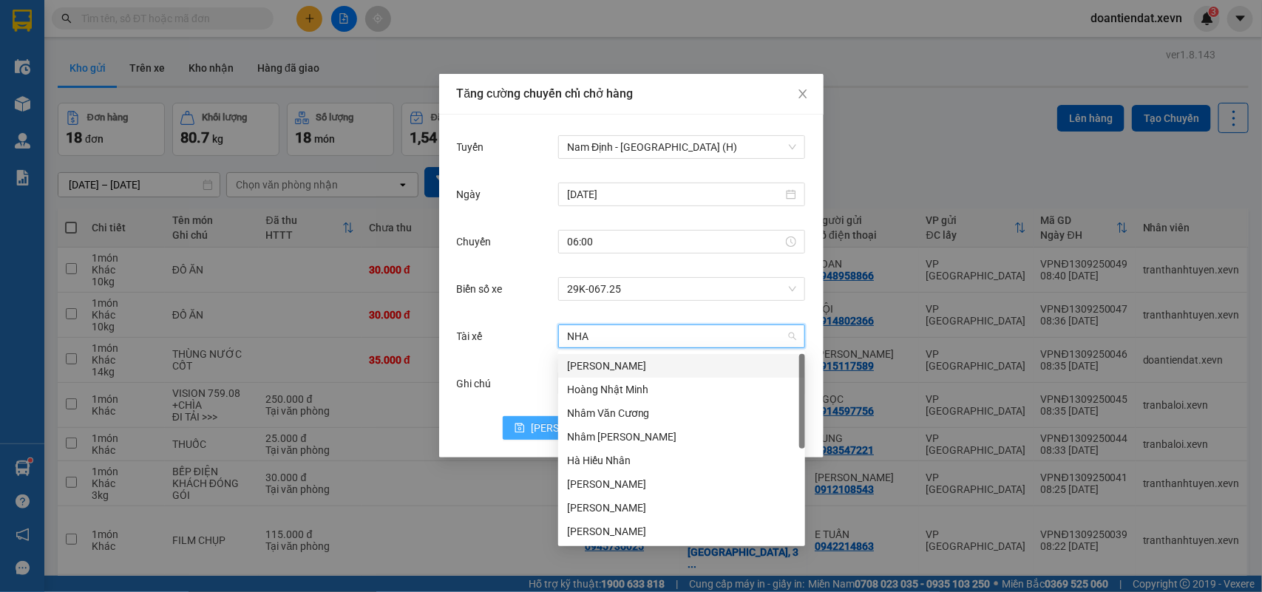
type input "NHAM"
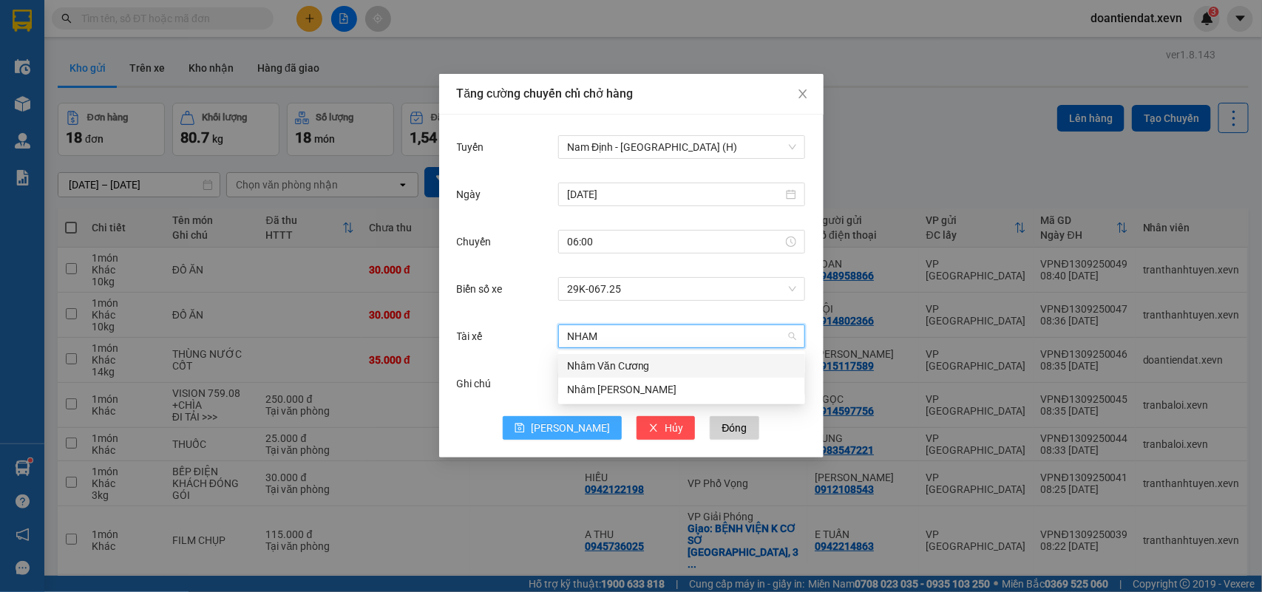
click at [621, 363] on div "Nhâm Văn Cương" at bounding box center [681, 366] width 229 height 16
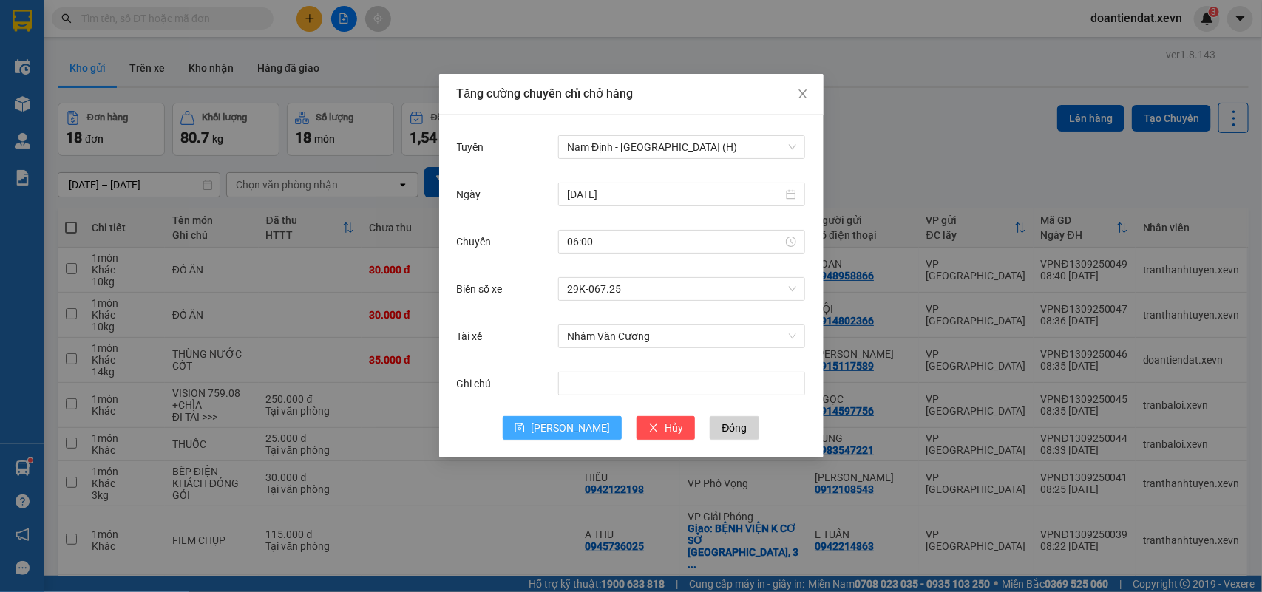
click at [586, 420] on button "[PERSON_NAME]" at bounding box center [562, 428] width 119 height 24
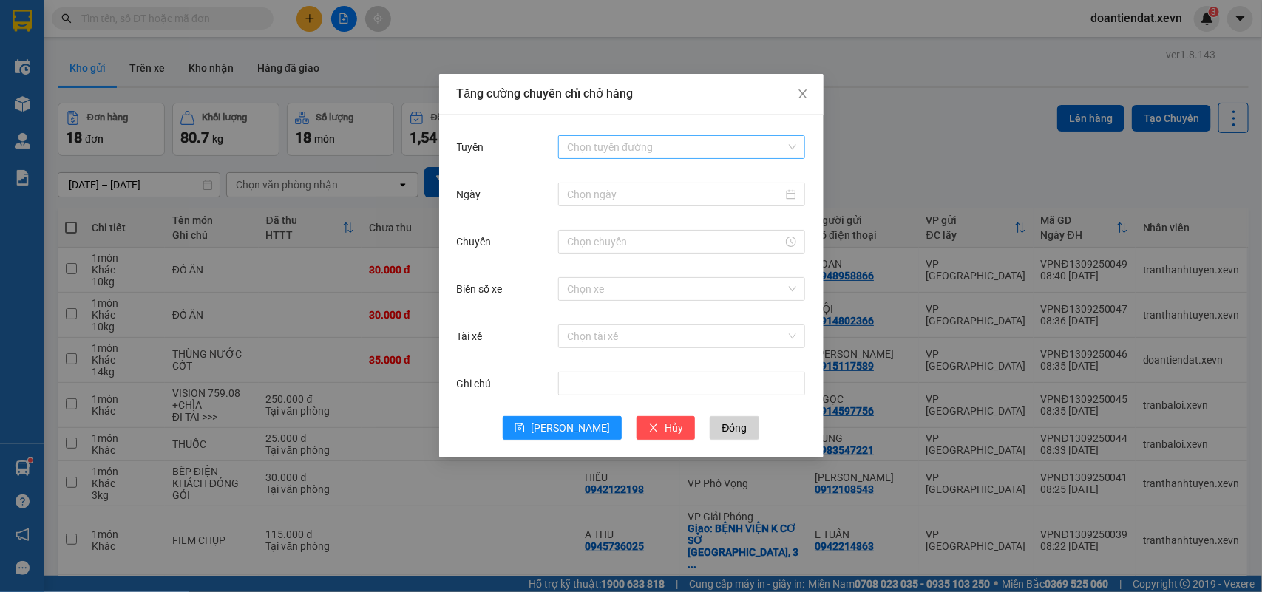
click at [607, 143] on input "Tuyến" at bounding box center [676, 147] width 219 height 22
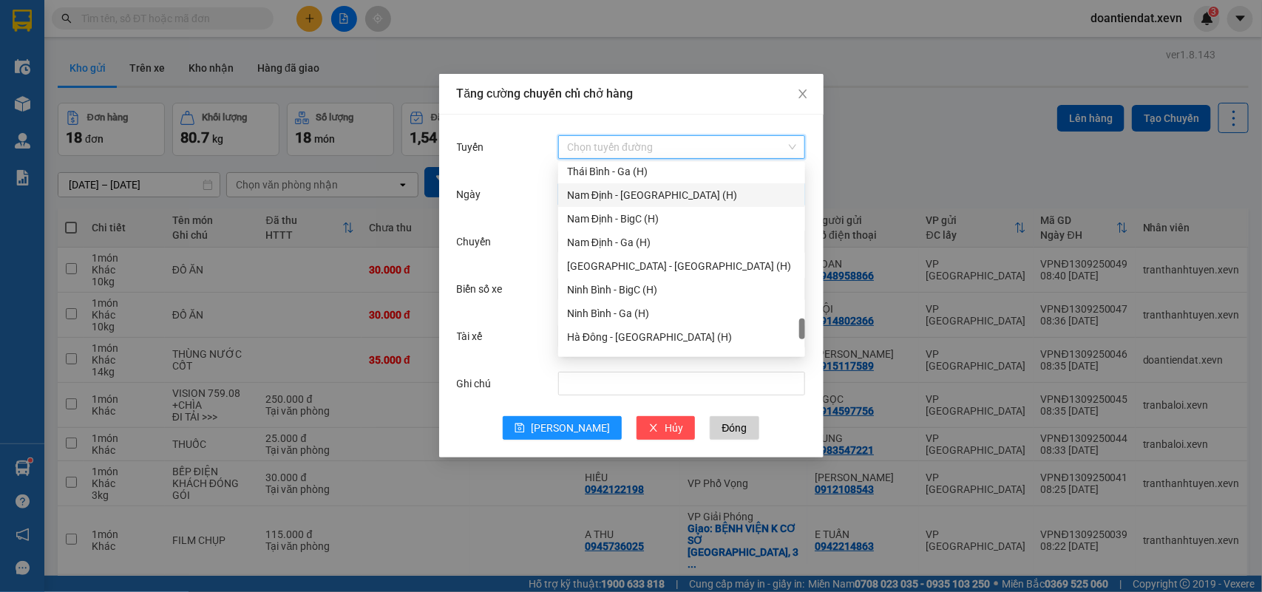
click at [630, 197] on div "Nam Định - Hà Đông (H)" at bounding box center [681, 195] width 229 height 16
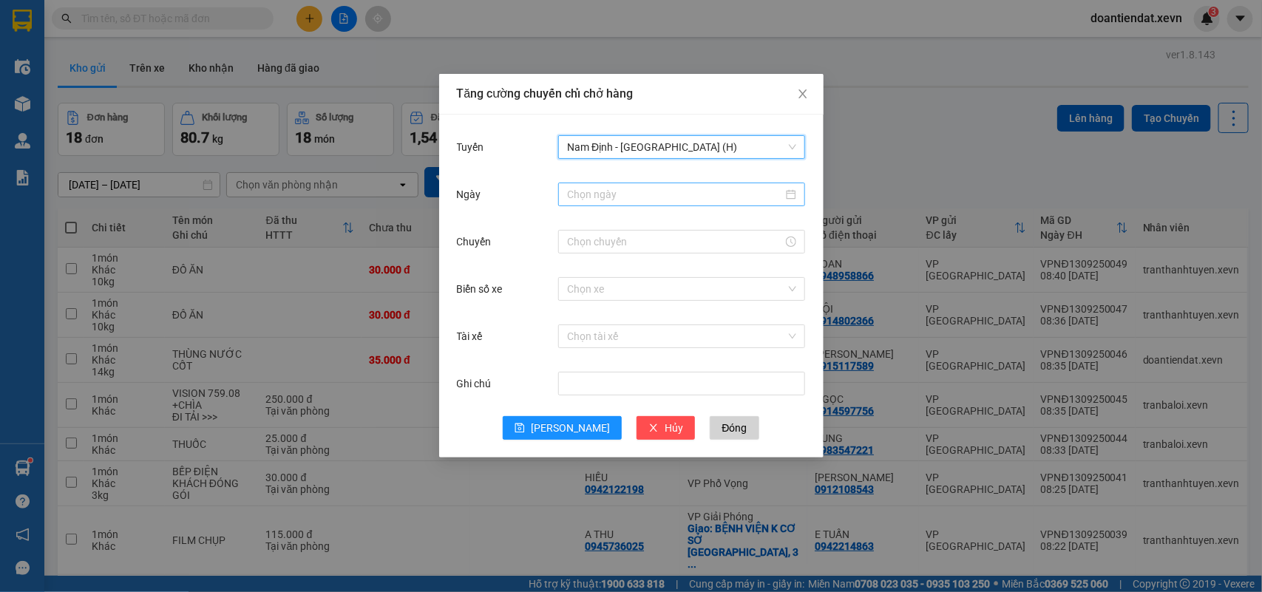
click at [617, 197] on input "Ngày" at bounding box center [675, 194] width 216 height 16
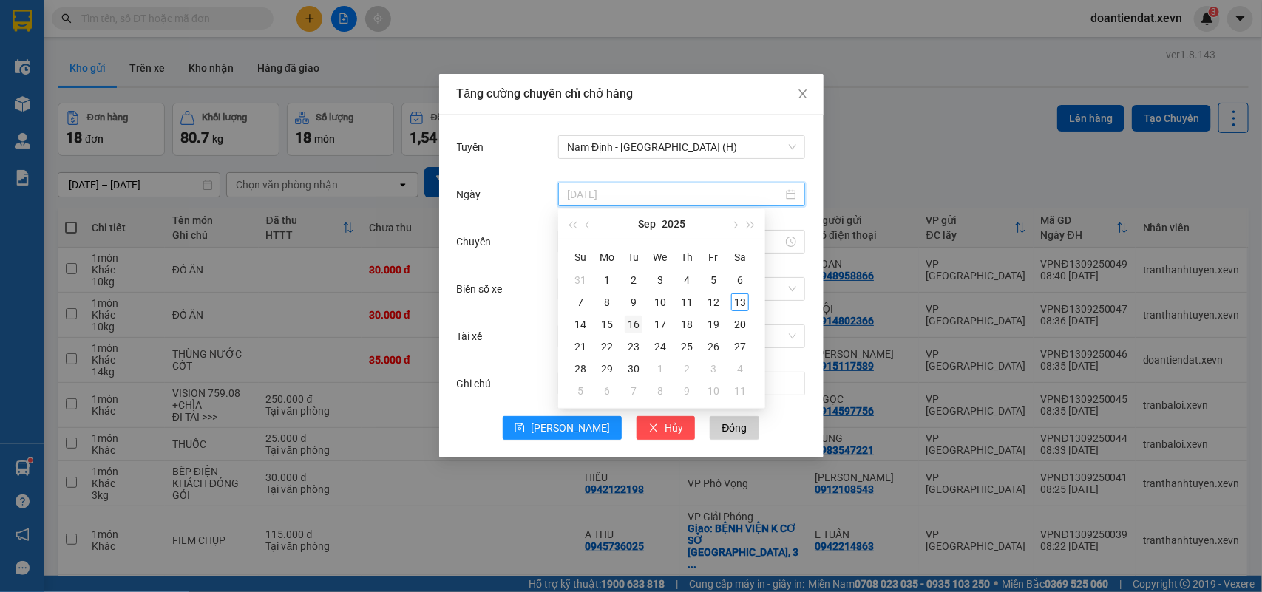
type input "16/09/2025"
click at [636, 326] on div "16" at bounding box center [634, 325] width 18 height 18
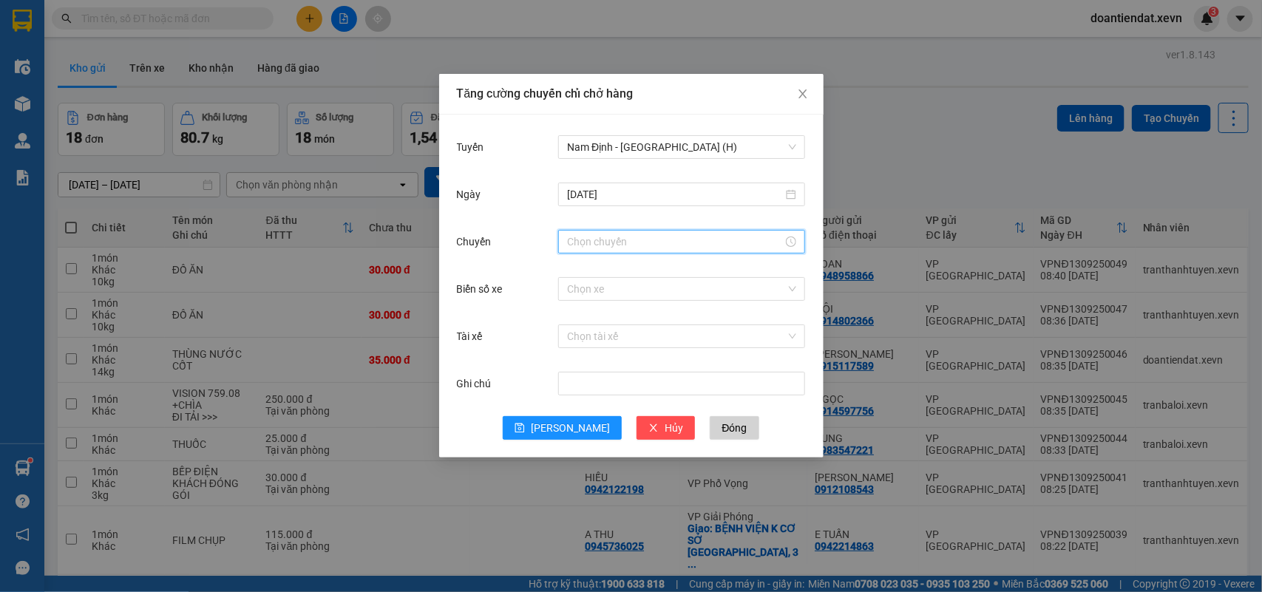
click at [605, 238] on input "Chuyến" at bounding box center [675, 242] width 216 height 16
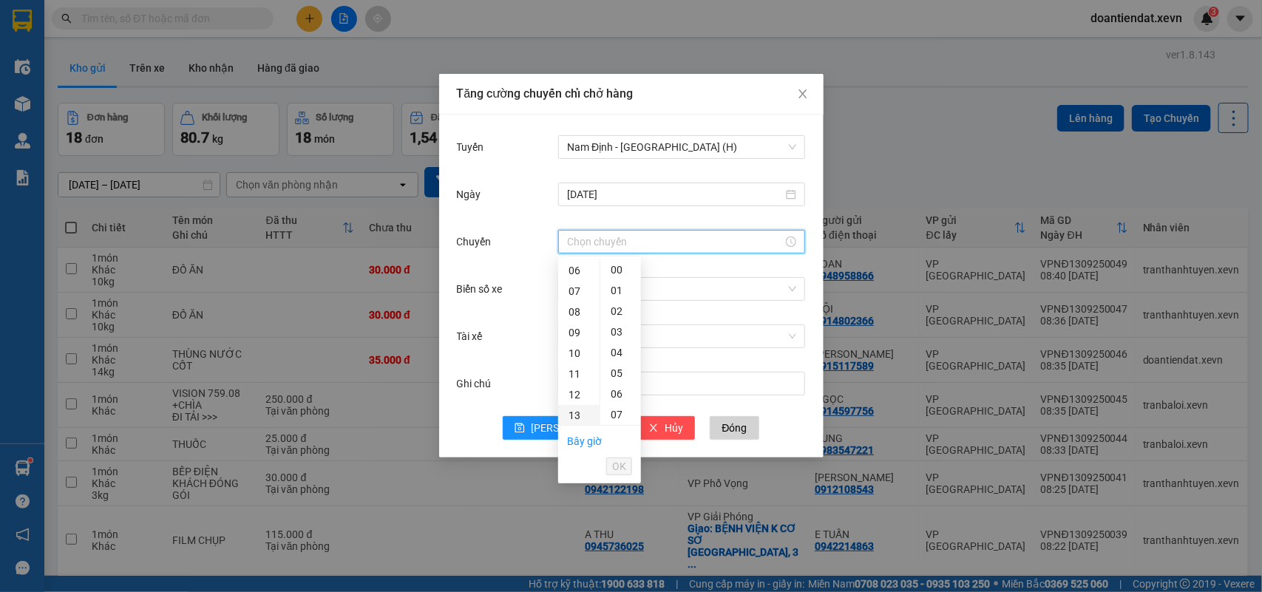
drag, startPoint x: 574, startPoint y: 415, endPoint x: 618, endPoint y: 467, distance: 67.6
click at [573, 416] on div "13" at bounding box center [578, 415] width 41 height 21
type input "13:00"
click at [623, 473] on span "OK" at bounding box center [619, 466] width 14 height 16
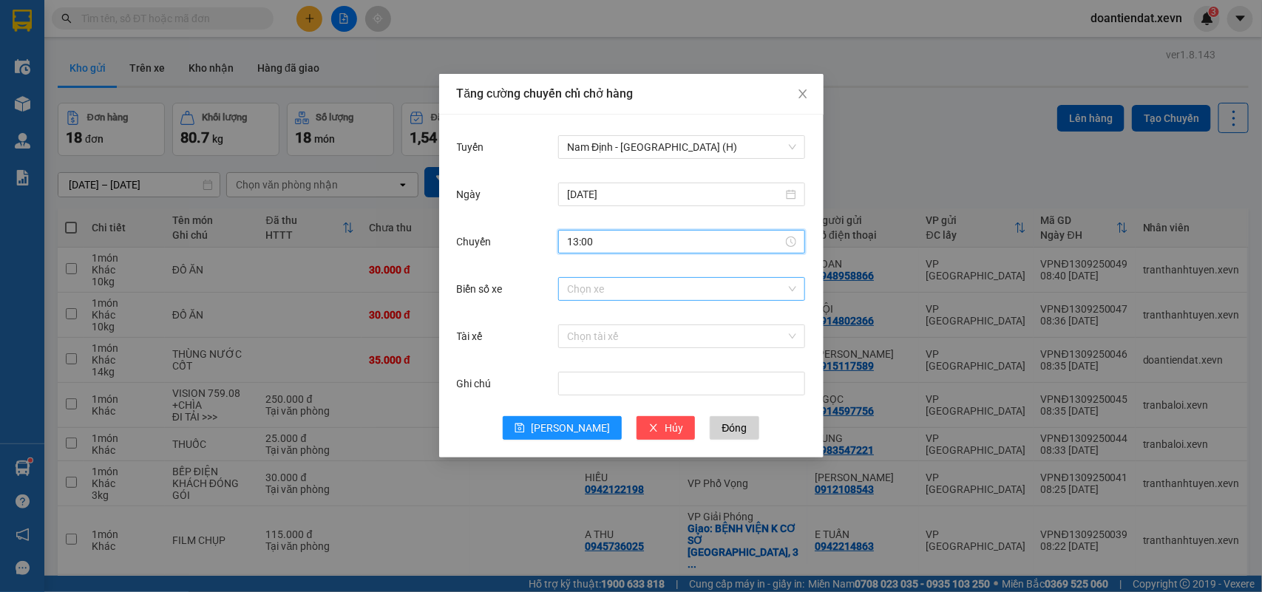
click at [693, 285] on input "Biển số xe" at bounding box center [676, 289] width 219 height 22
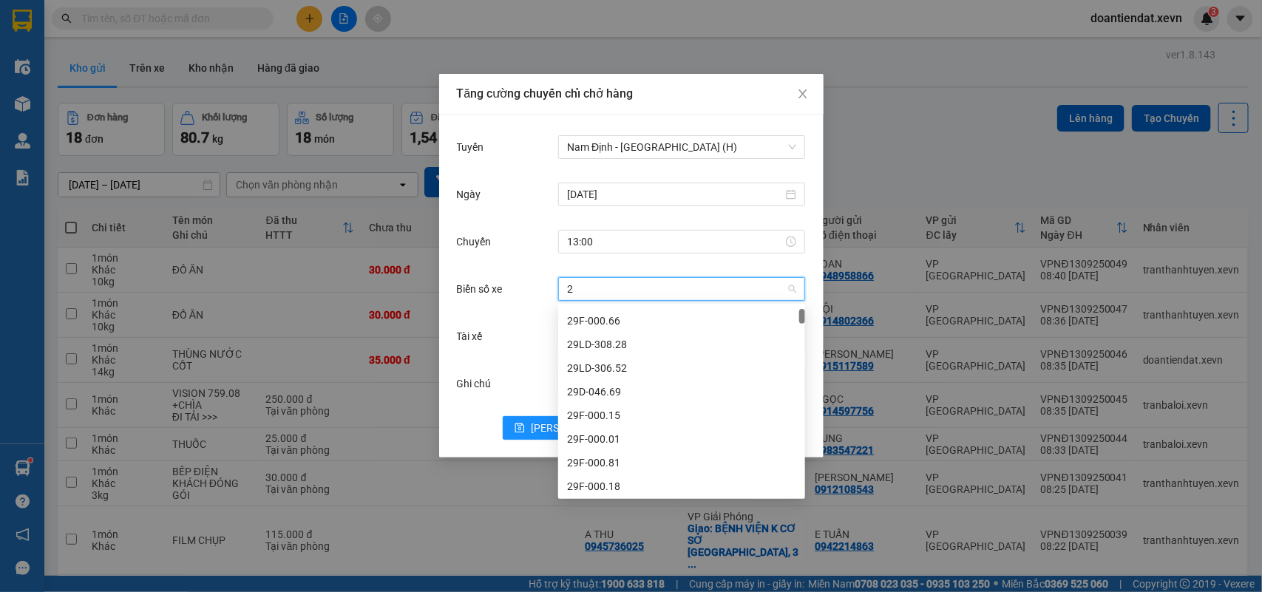
type input "25"
click at [626, 455] on div "29K-067.25" at bounding box center [681, 460] width 229 height 16
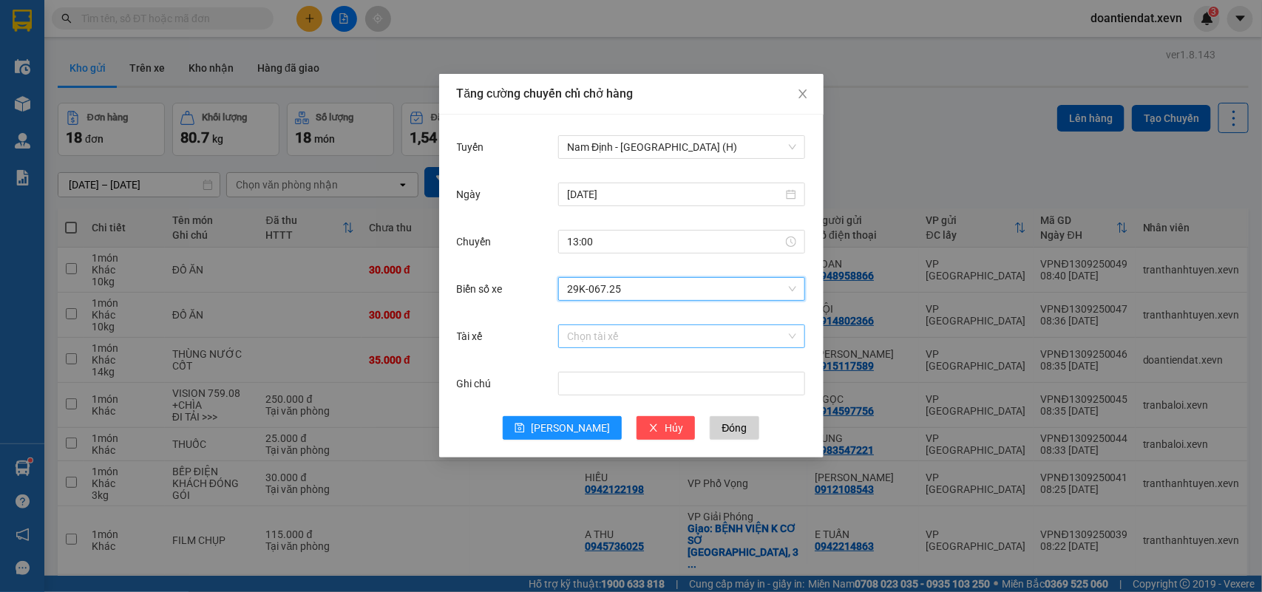
click at [603, 346] on input "Tài xế" at bounding box center [676, 336] width 219 height 22
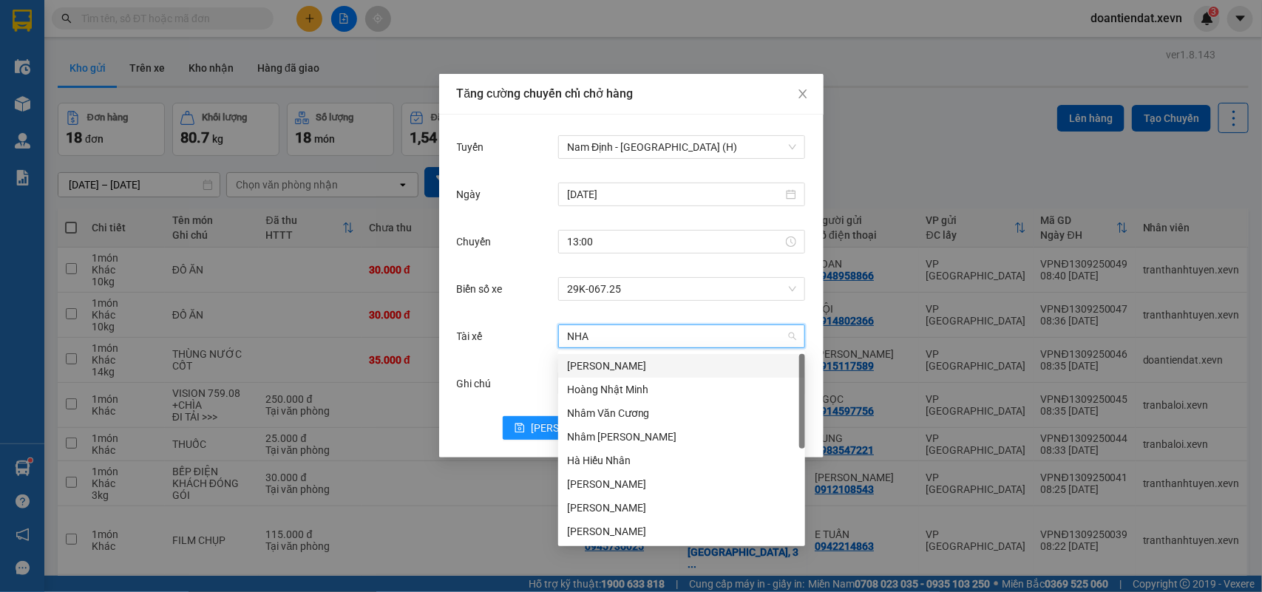
type input "NHAM"
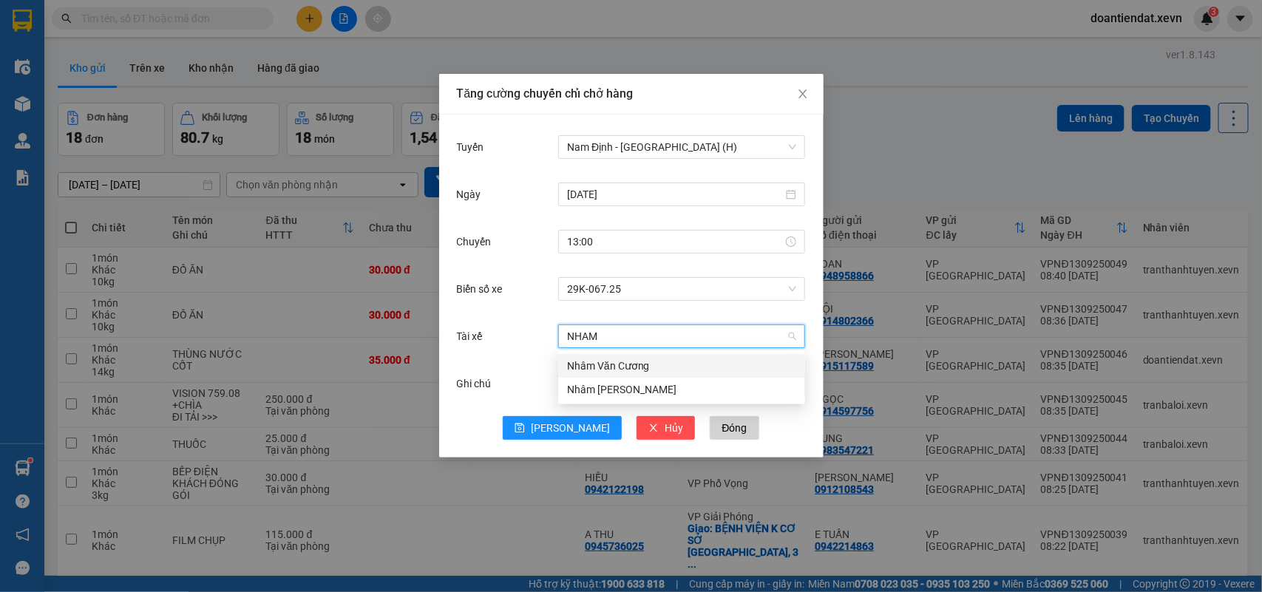
click at [623, 367] on div "Nhâm Văn Cương" at bounding box center [681, 366] width 229 height 16
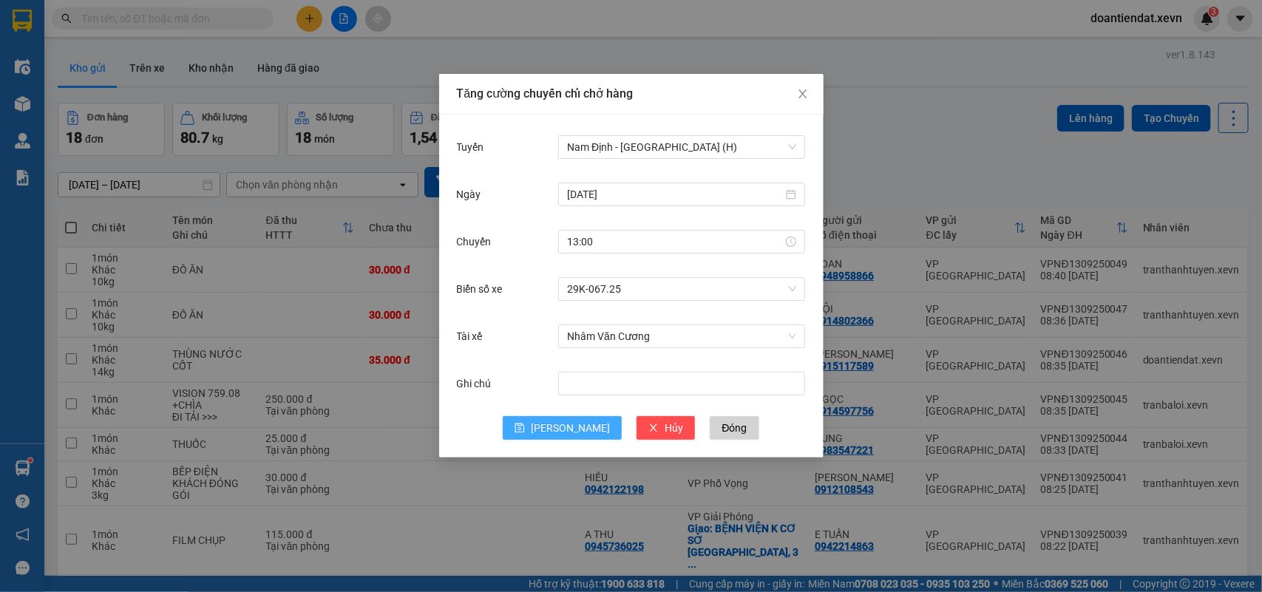
drag, startPoint x: 567, startPoint y: 418, endPoint x: 600, endPoint y: 422, distance: 32.7
click at [566, 418] on button "[PERSON_NAME]" at bounding box center [562, 428] width 119 height 24
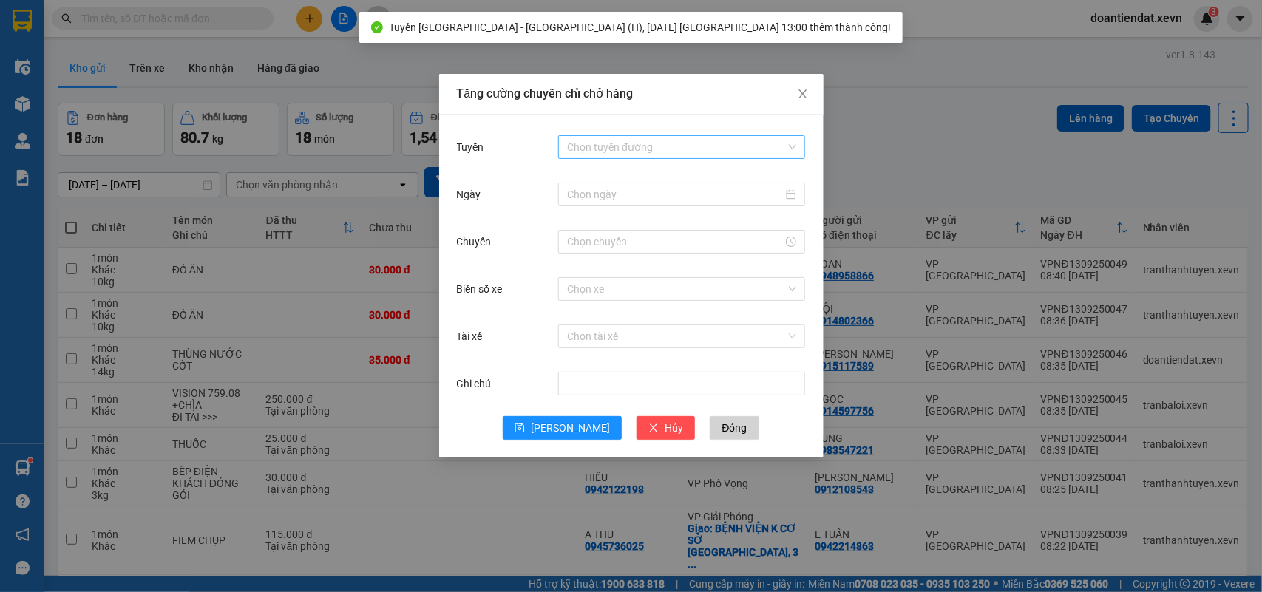
click at [659, 144] on input "Tuyến" at bounding box center [676, 147] width 219 height 22
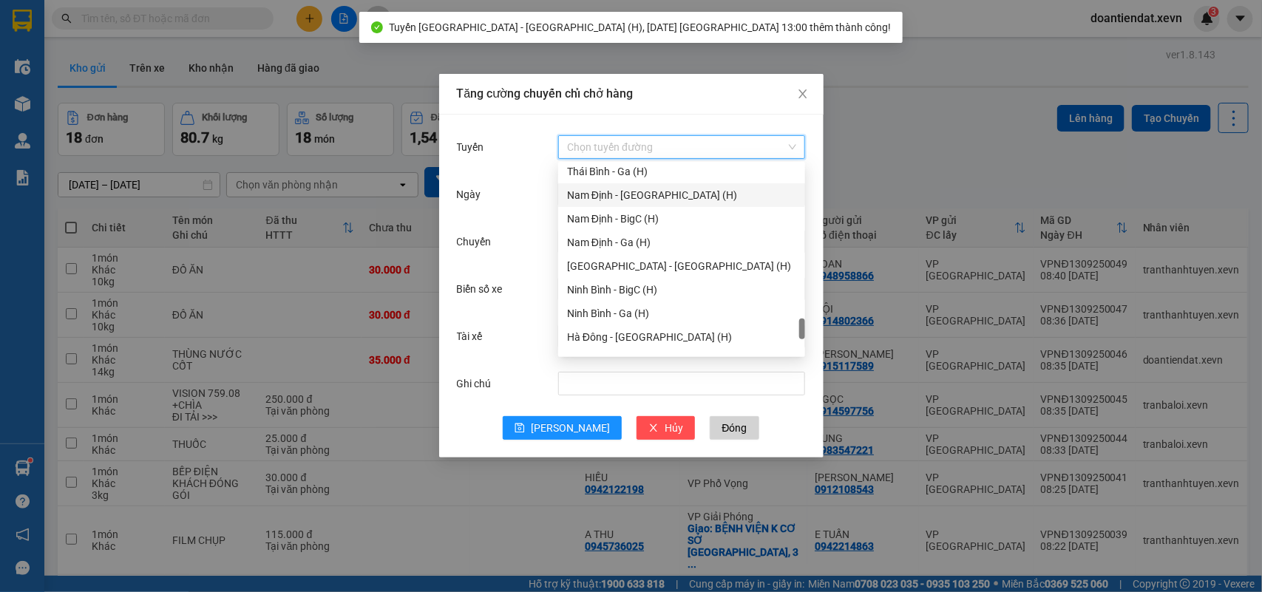
click at [647, 196] on div "Nam Định - Hà Đông (H)" at bounding box center [681, 195] width 229 height 16
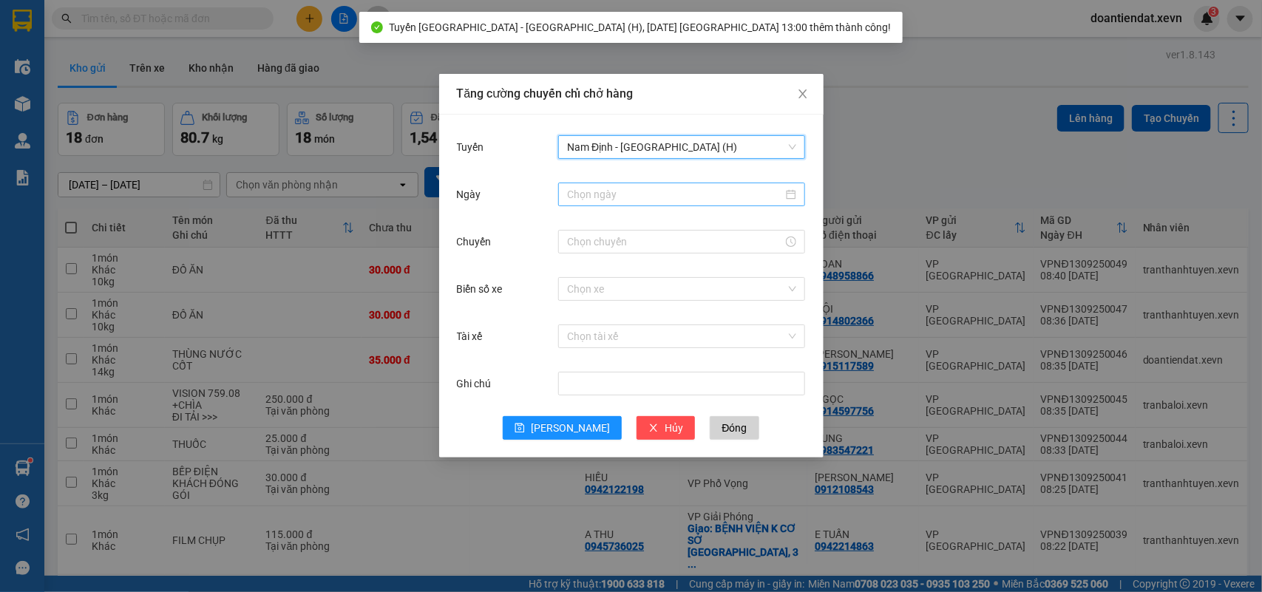
click at [605, 197] on input "Ngày" at bounding box center [675, 194] width 216 height 16
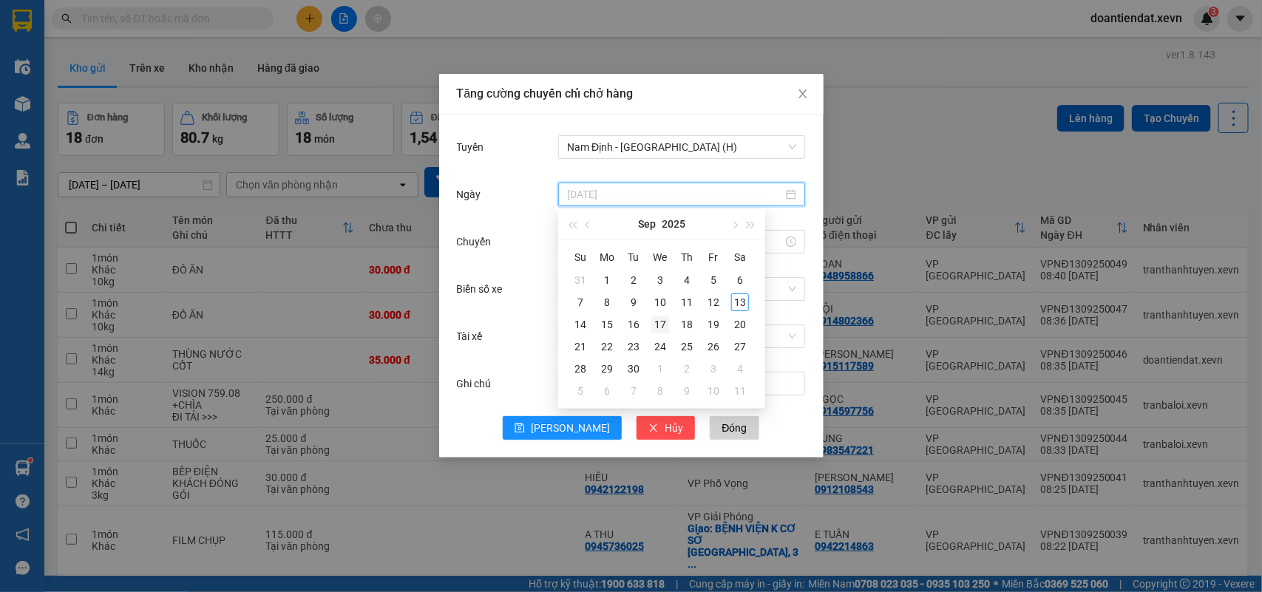
type input "17/09/2025"
click at [659, 326] on div "17" at bounding box center [660, 325] width 18 height 18
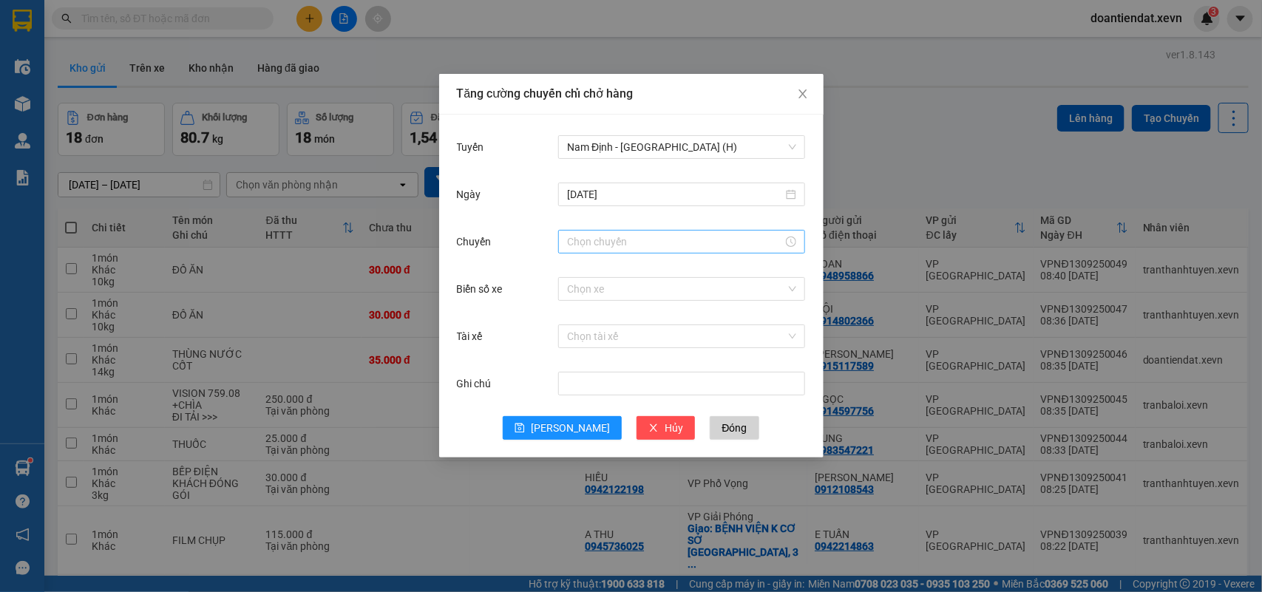
click at [596, 250] on div at bounding box center [681, 242] width 247 height 24
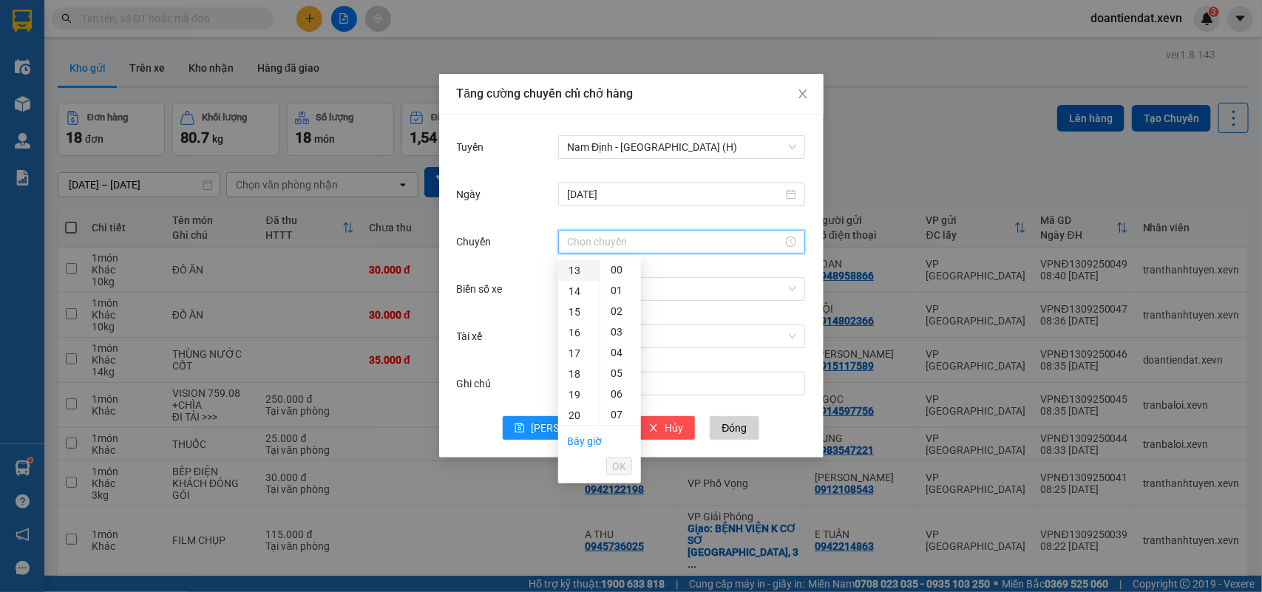
click at [574, 270] on div "13" at bounding box center [578, 270] width 41 height 21
type input "13:00"
click at [623, 467] on span "OK" at bounding box center [619, 466] width 14 height 16
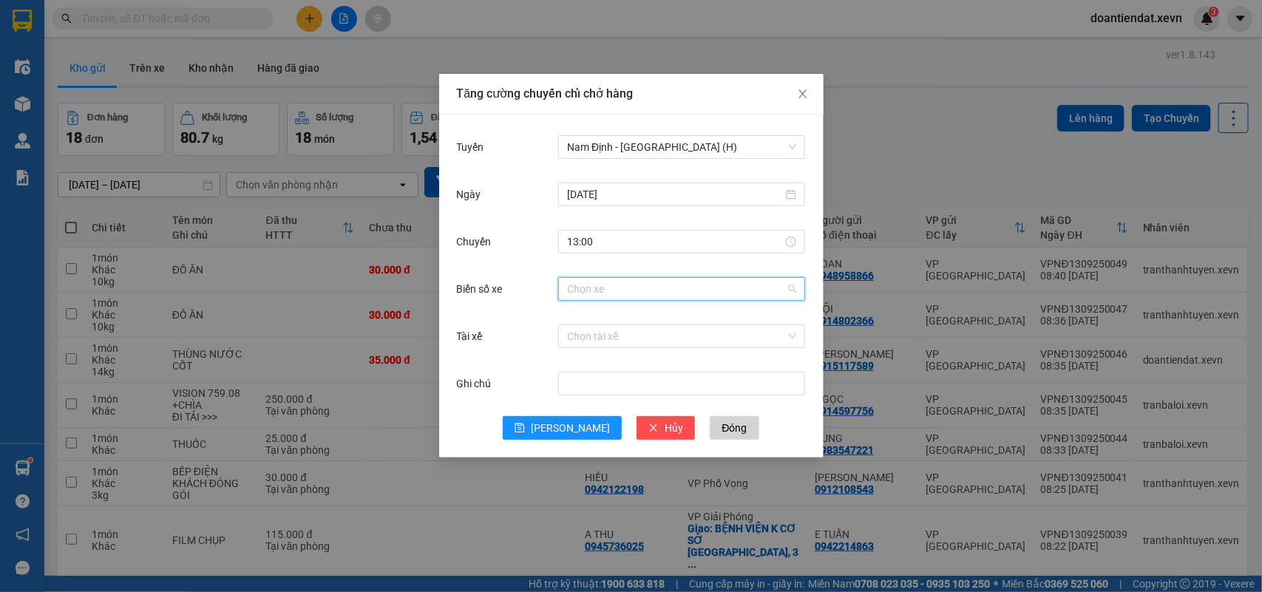
click at [648, 289] on input "Biển số xe" at bounding box center [676, 289] width 219 height 22
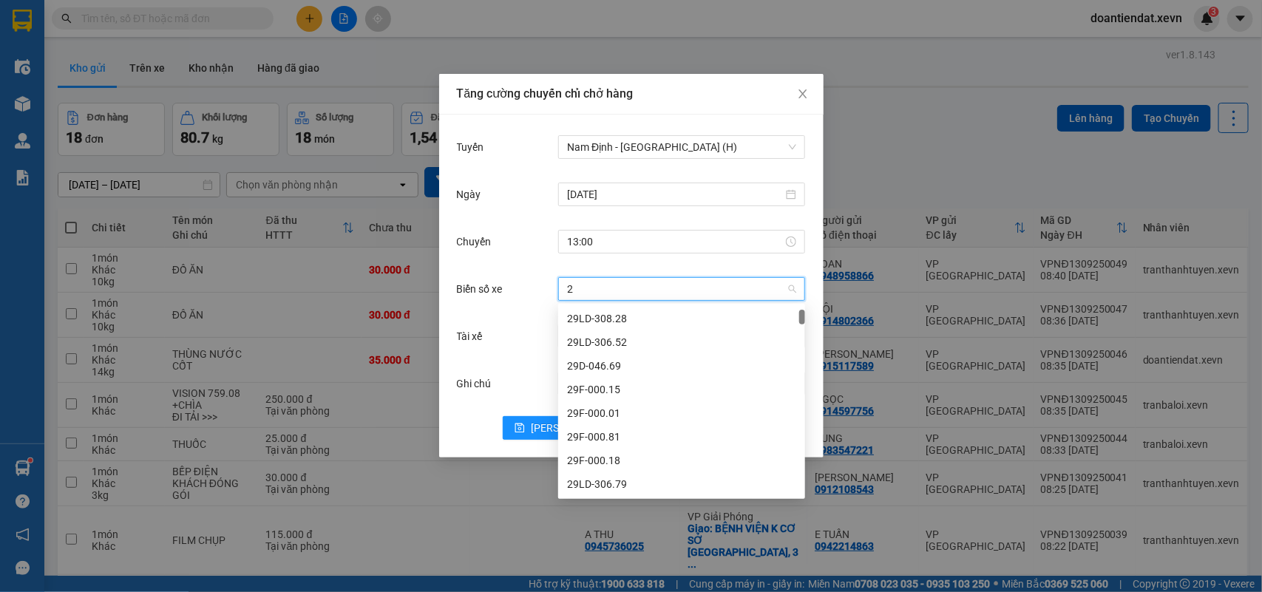
type input "25"
click at [625, 460] on div "29K-067.25" at bounding box center [681, 460] width 229 height 16
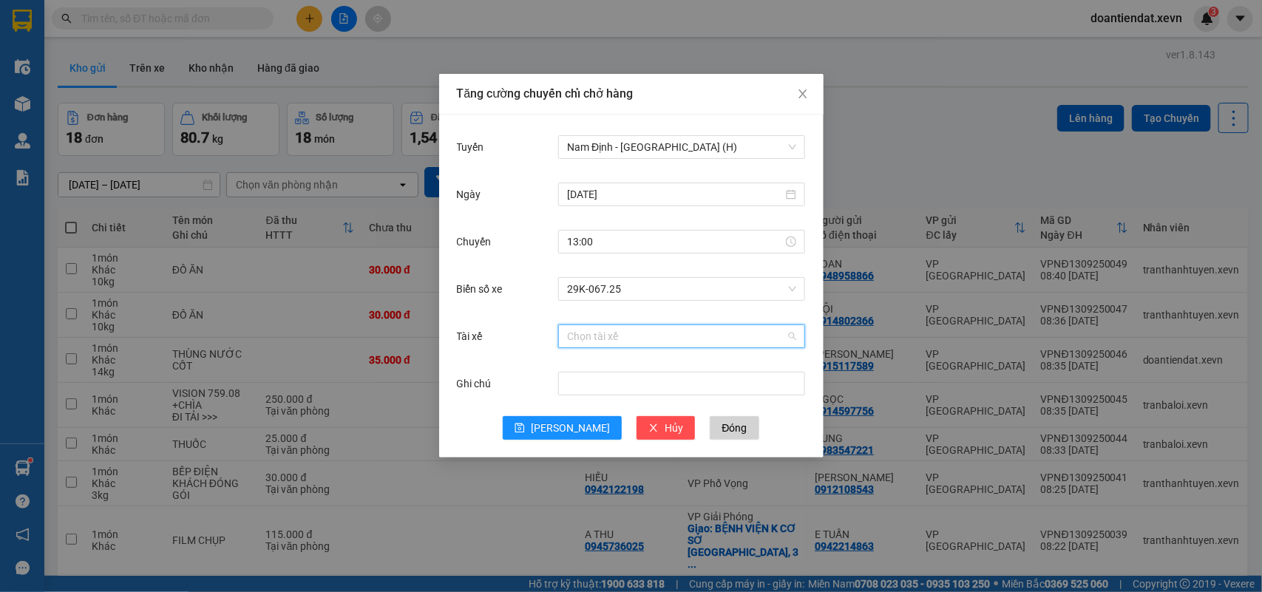
click at [625, 335] on input "Tài xế" at bounding box center [676, 336] width 219 height 22
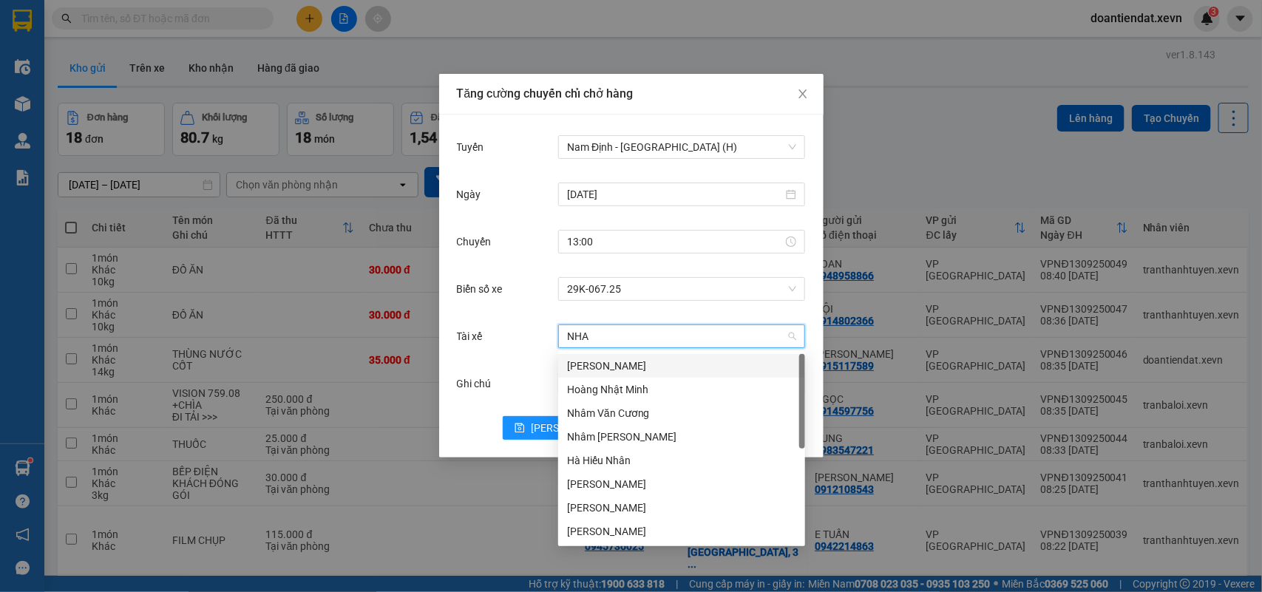
type input "NHAM"
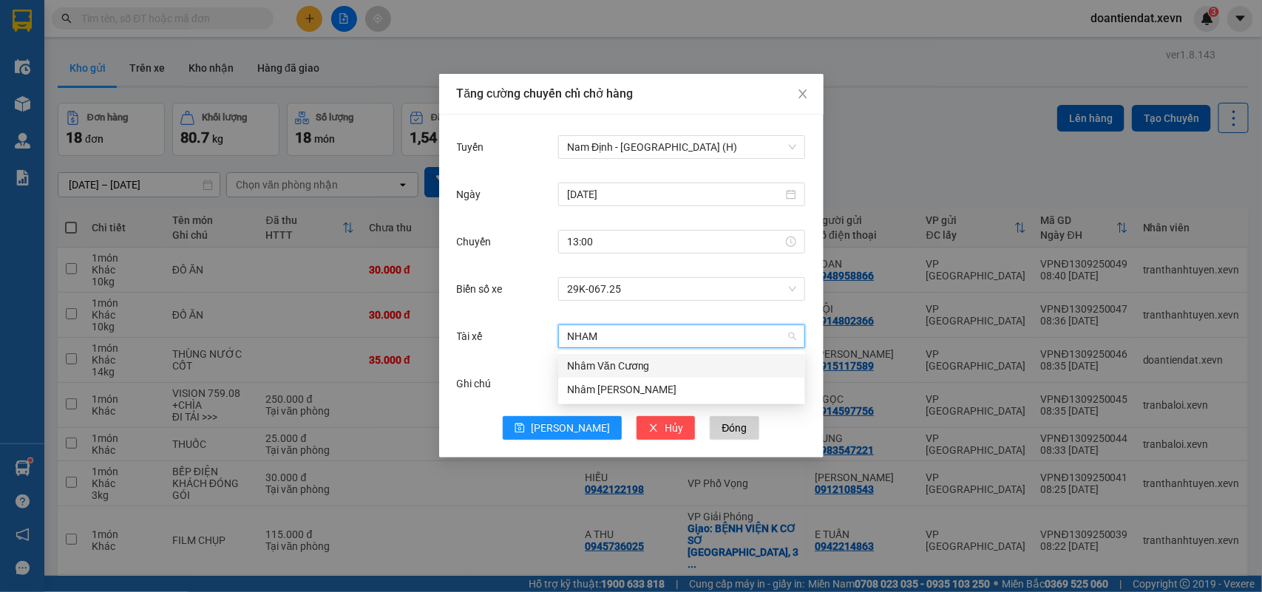
click at [632, 363] on div "Nhâm Văn Cương" at bounding box center [681, 366] width 229 height 16
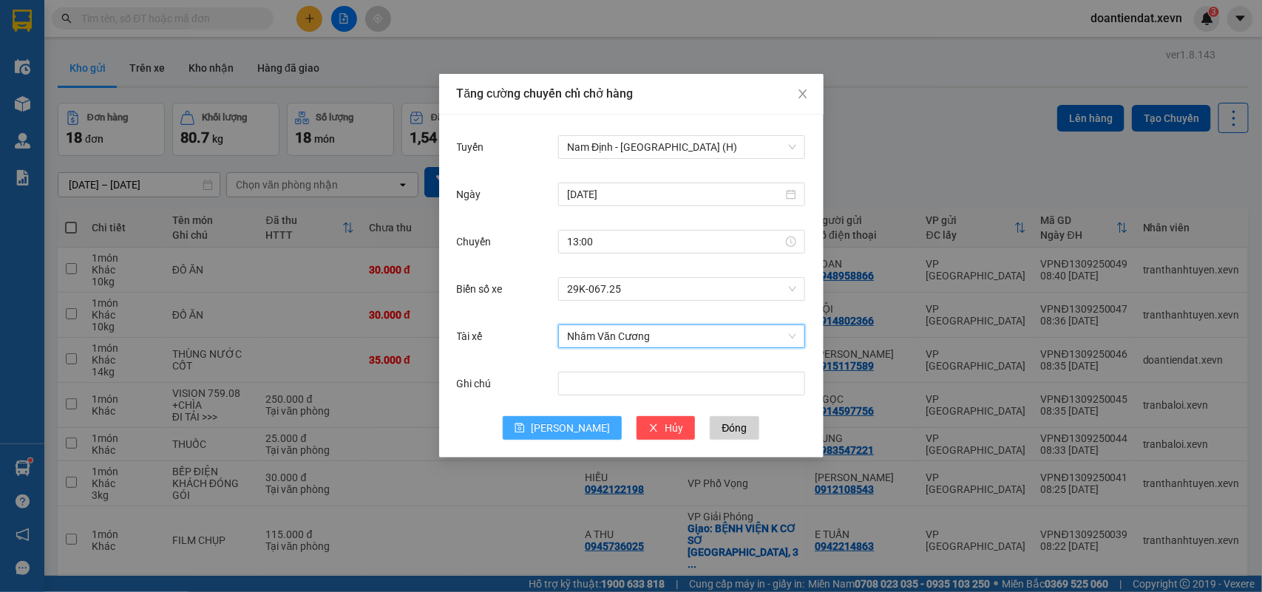
click at [579, 427] on button "[PERSON_NAME]" at bounding box center [562, 428] width 119 height 24
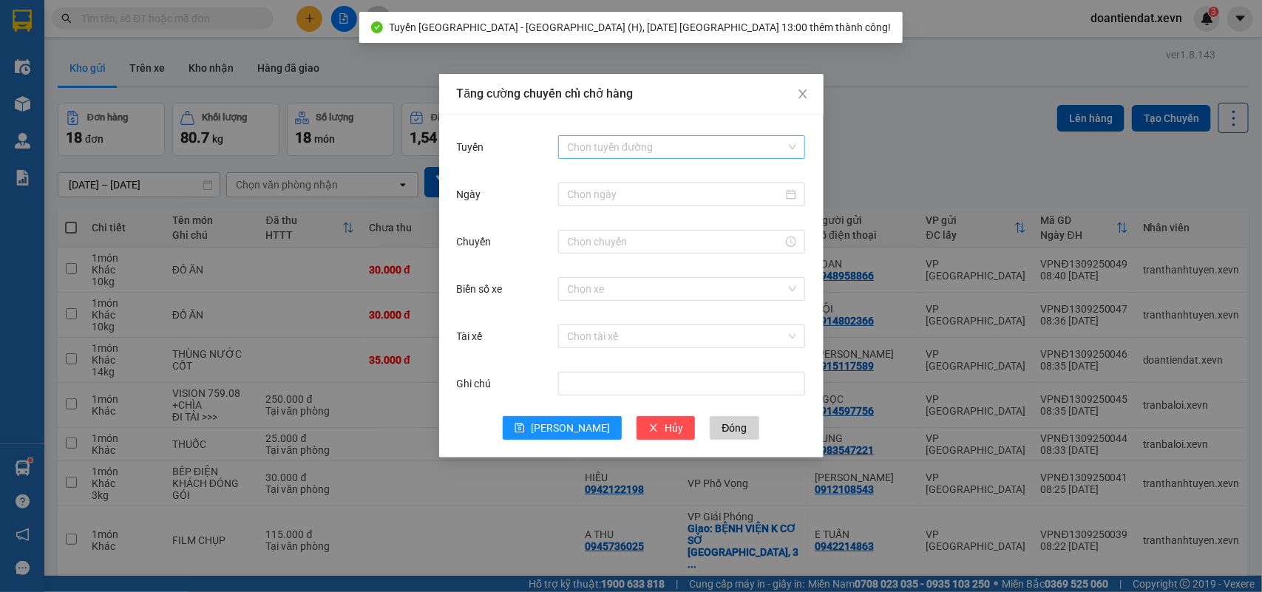
click at [580, 149] on input "Tuyến" at bounding box center [676, 147] width 219 height 22
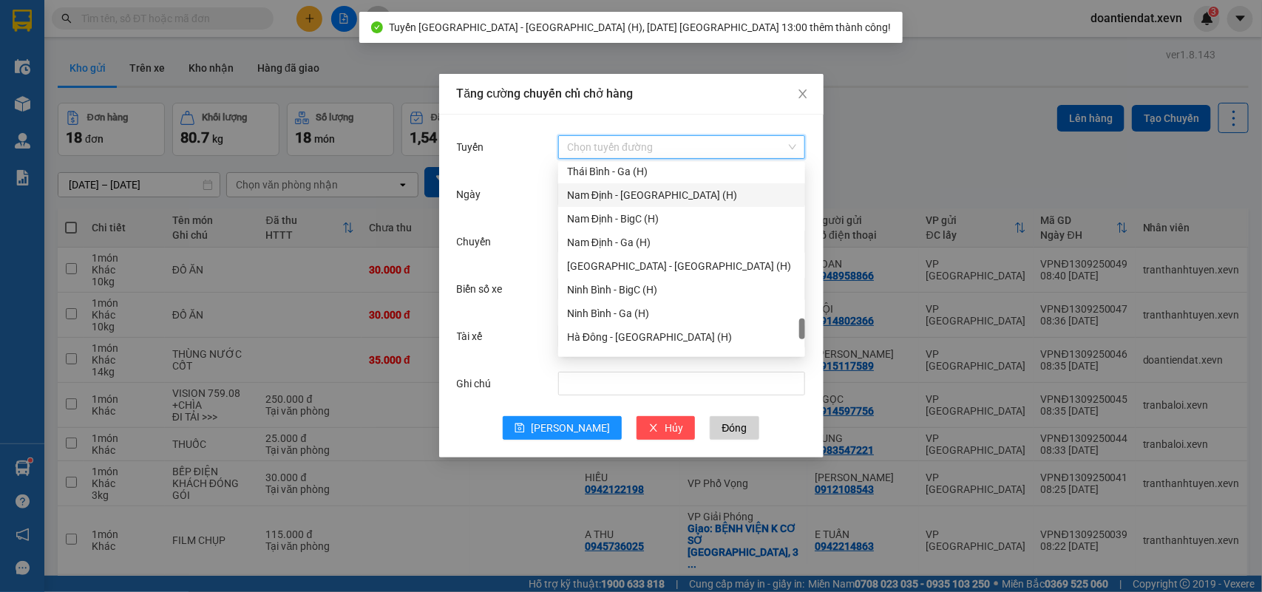
click at [603, 200] on div "Nam Định - Hà Đông (H)" at bounding box center [681, 195] width 229 height 16
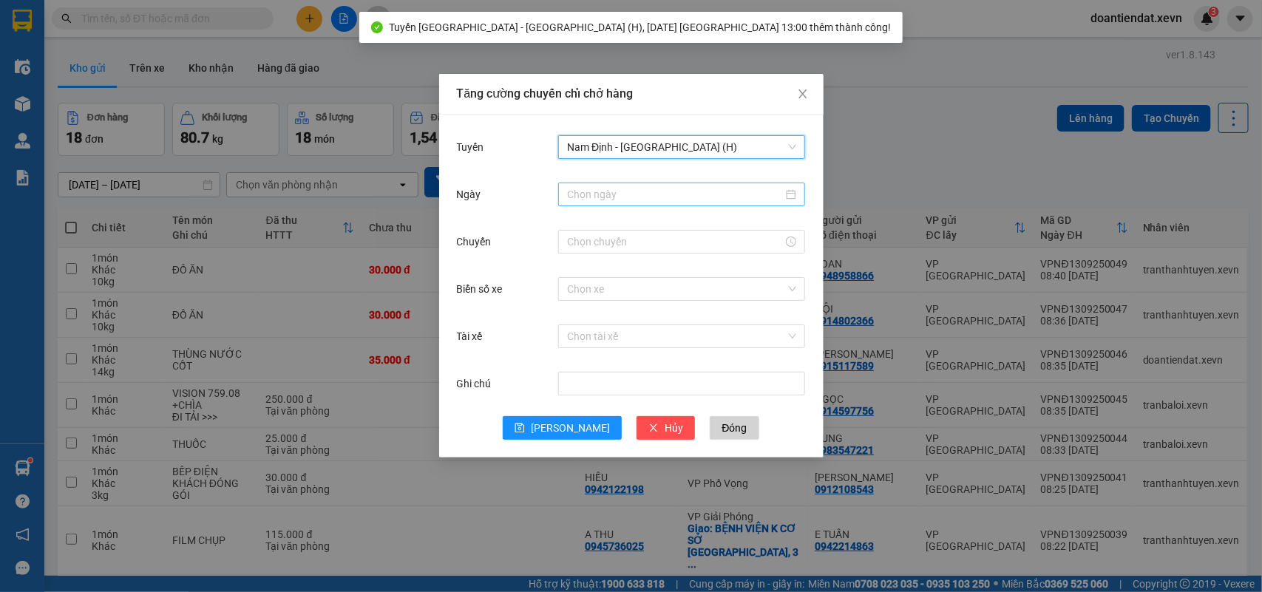
click at [607, 194] on input "Ngày" at bounding box center [675, 194] width 216 height 16
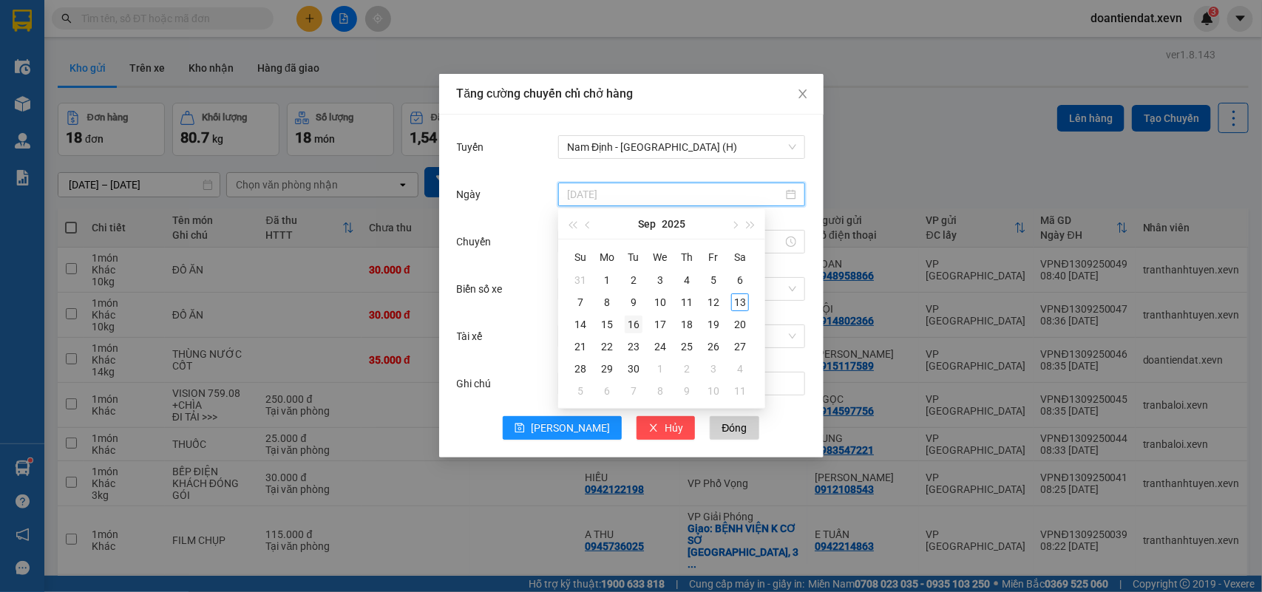
type input "16/09/2025"
click at [632, 325] on div "16" at bounding box center [634, 325] width 18 height 18
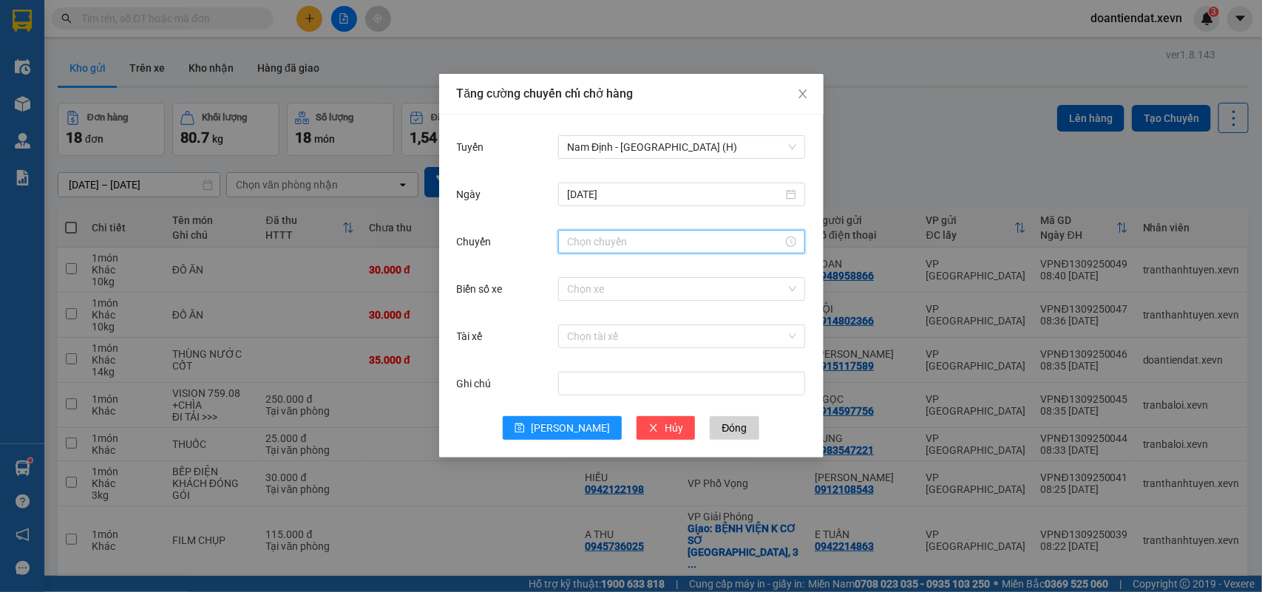
click at [600, 245] on input "Chuyến" at bounding box center [675, 242] width 216 height 16
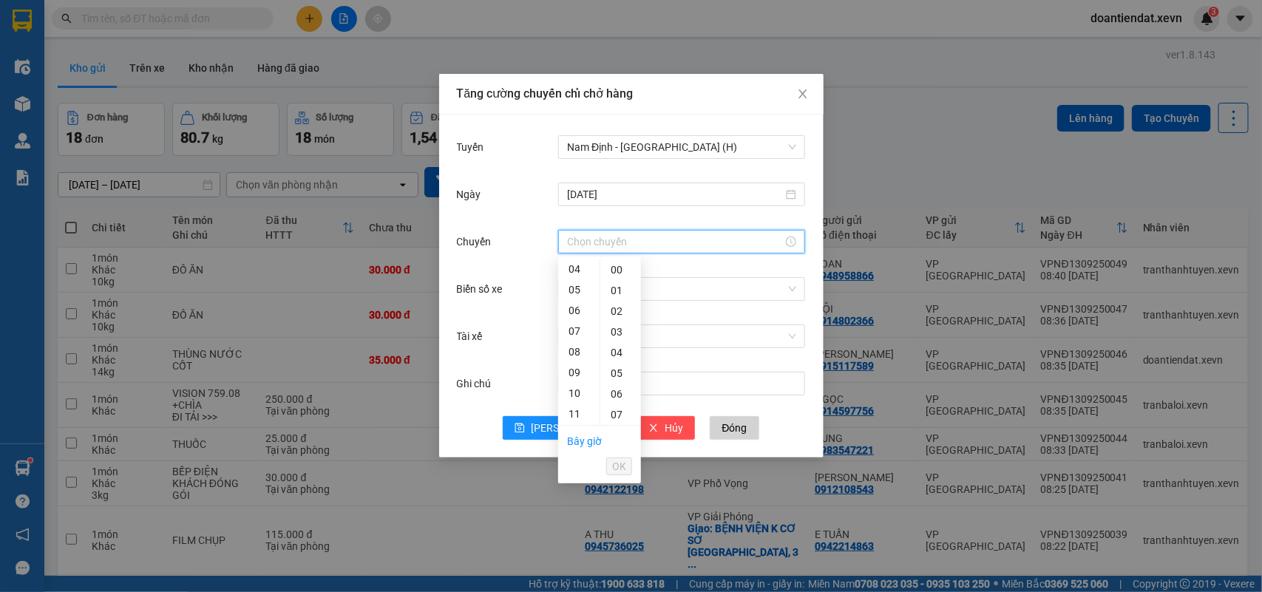
drag, startPoint x: 574, startPoint y: 309, endPoint x: 595, endPoint y: 370, distance: 65.0
click at [574, 309] on div "06" at bounding box center [578, 310] width 41 height 21
type input "06:00"
drag, startPoint x: 614, startPoint y: 459, endPoint x: 627, endPoint y: 409, distance: 51.8
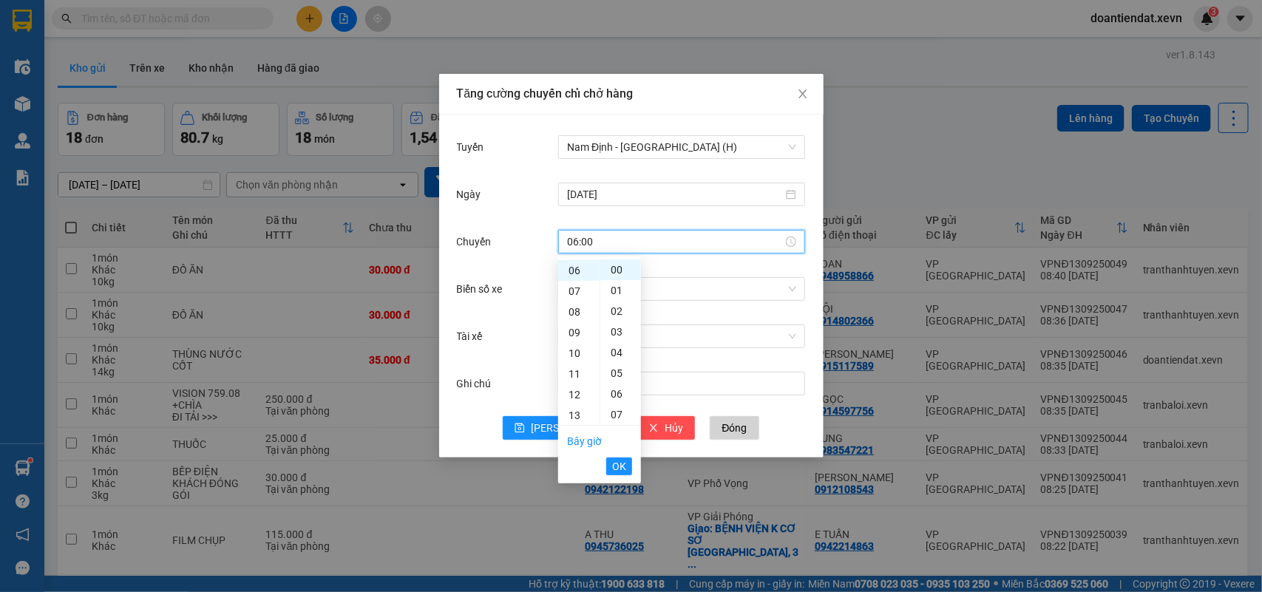
click at [614, 459] on span "OK" at bounding box center [619, 466] width 14 height 16
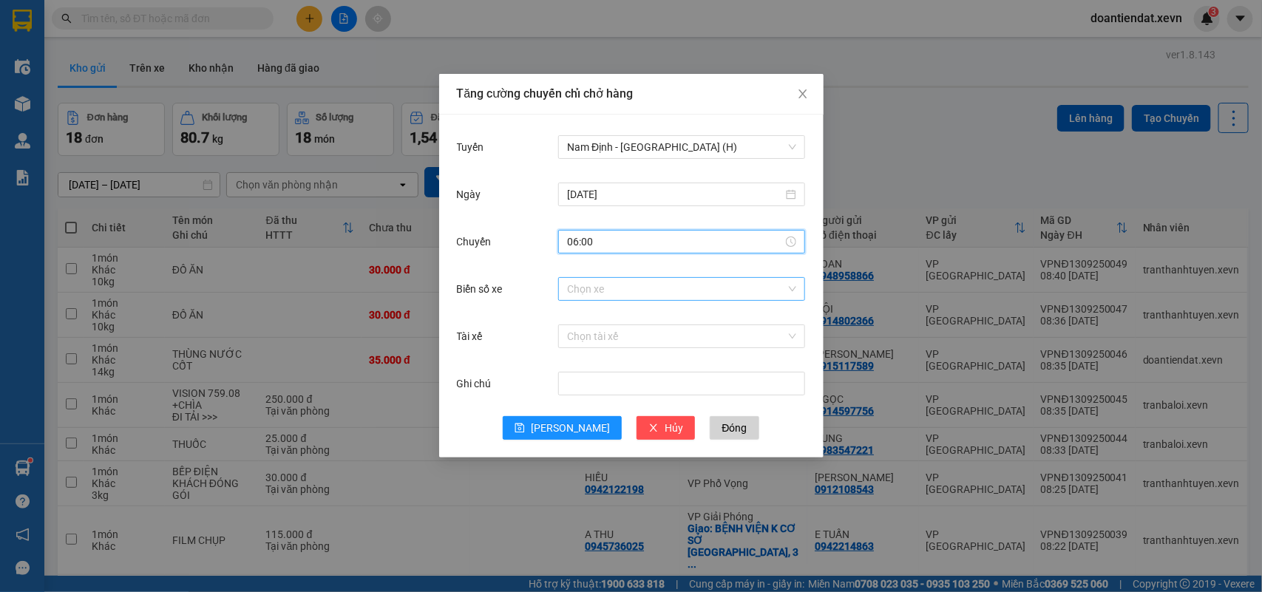
click at [653, 297] on input "Biển số xe" at bounding box center [676, 289] width 219 height 22
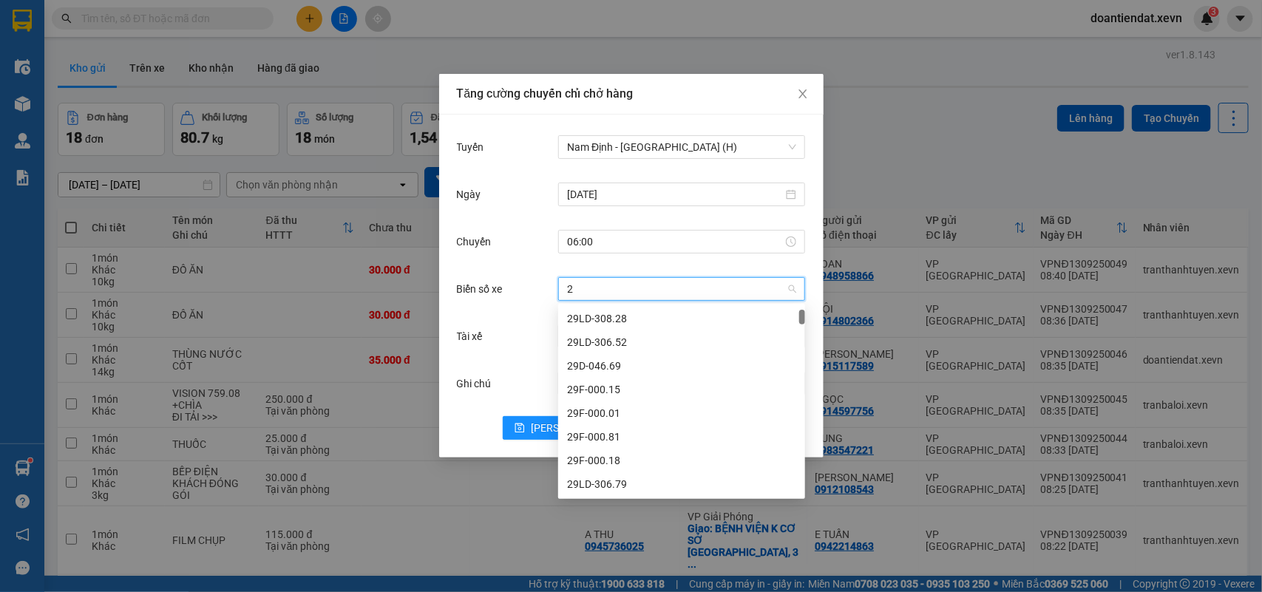
type input "25"
drag, startPoint x: 605, startPoint y: 458, endPoint x: 625, endPoint y: 397, distance: 64.8
click at [605, 457] on div "29K-067.25" at bounding box center [681, 460] width 229 height 16
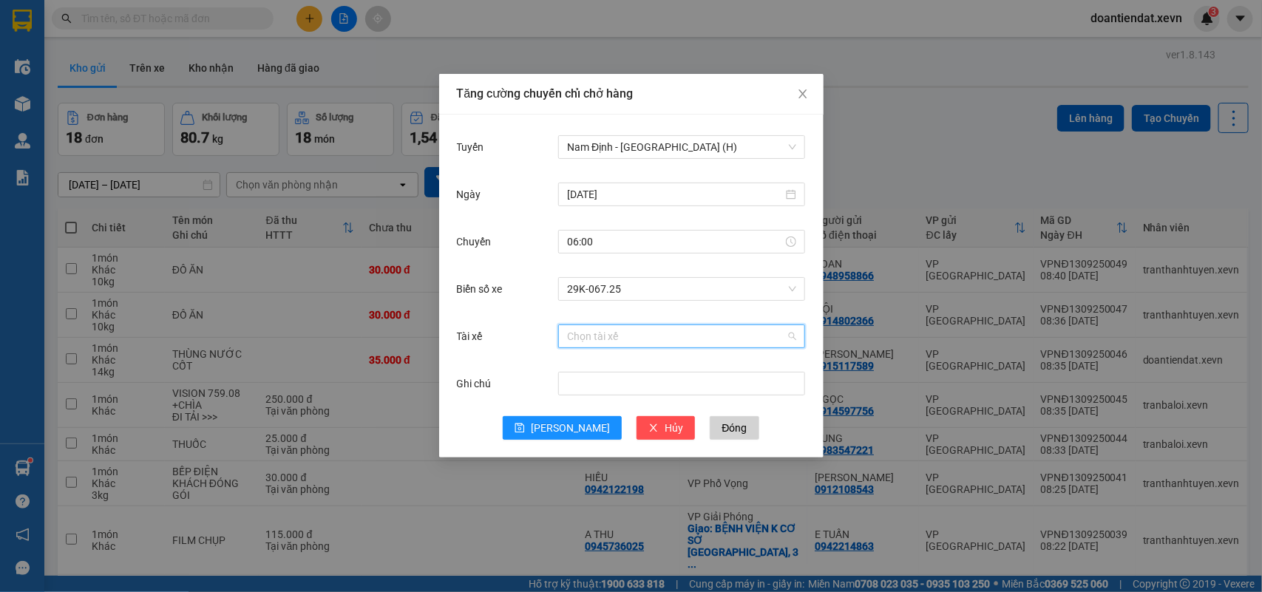
click at [608, 342] on input "Tài xế" at bounding box center [676, 336] width 219 height 22
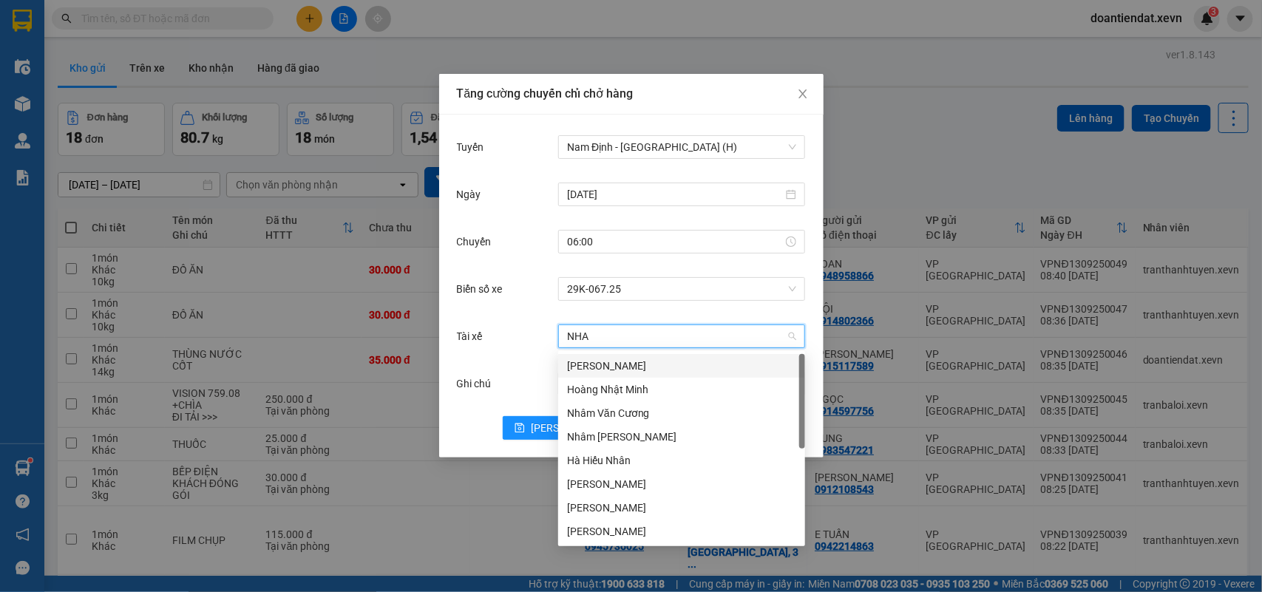
type input "NHAM"
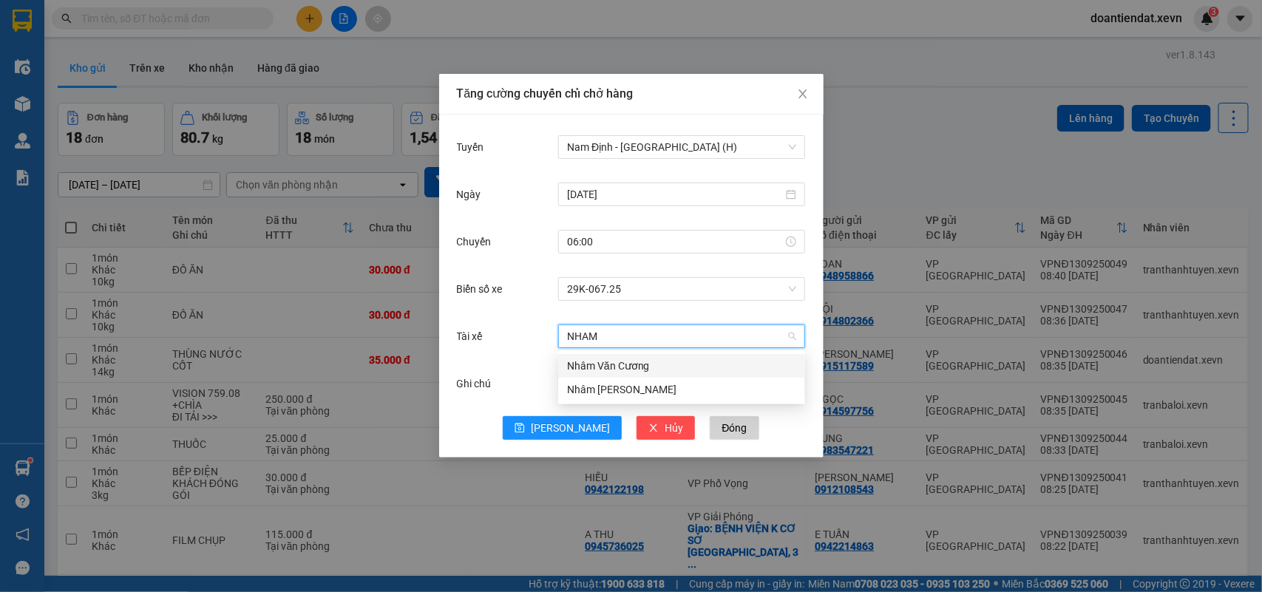
click at [616, 366] on div "Nhâm Văn Cương" at bounding box center [681, 366] width 229 height 16
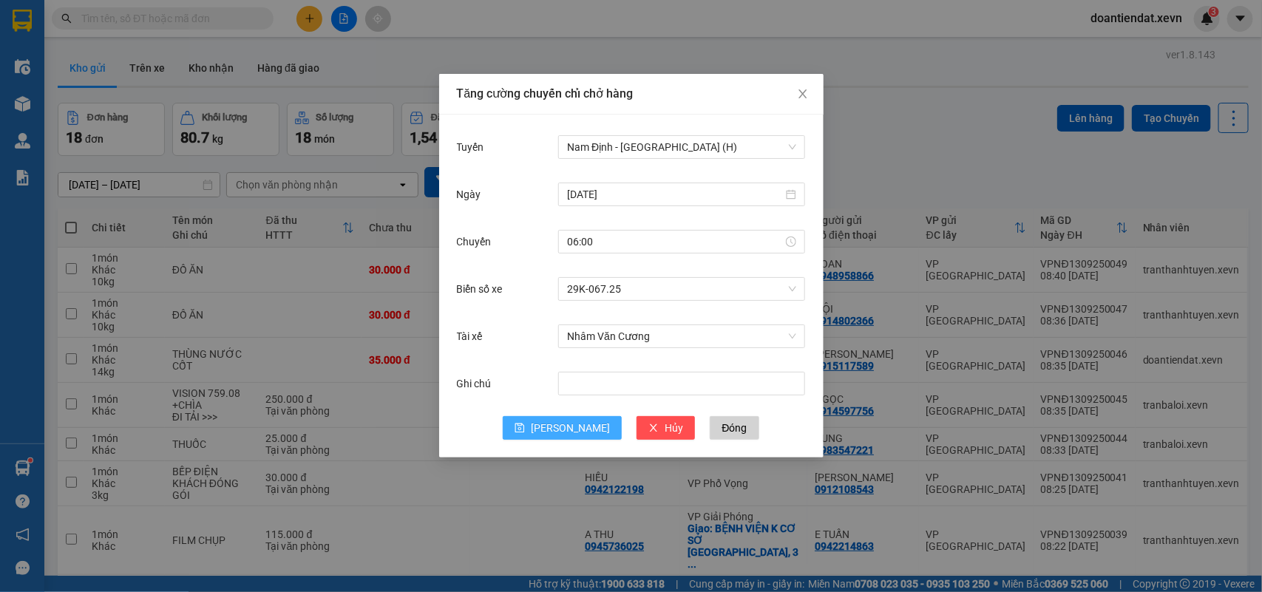
click at [557, 430] on button "[PERSON_NAME]" at bounding box center [562, 428] width 119 height 24
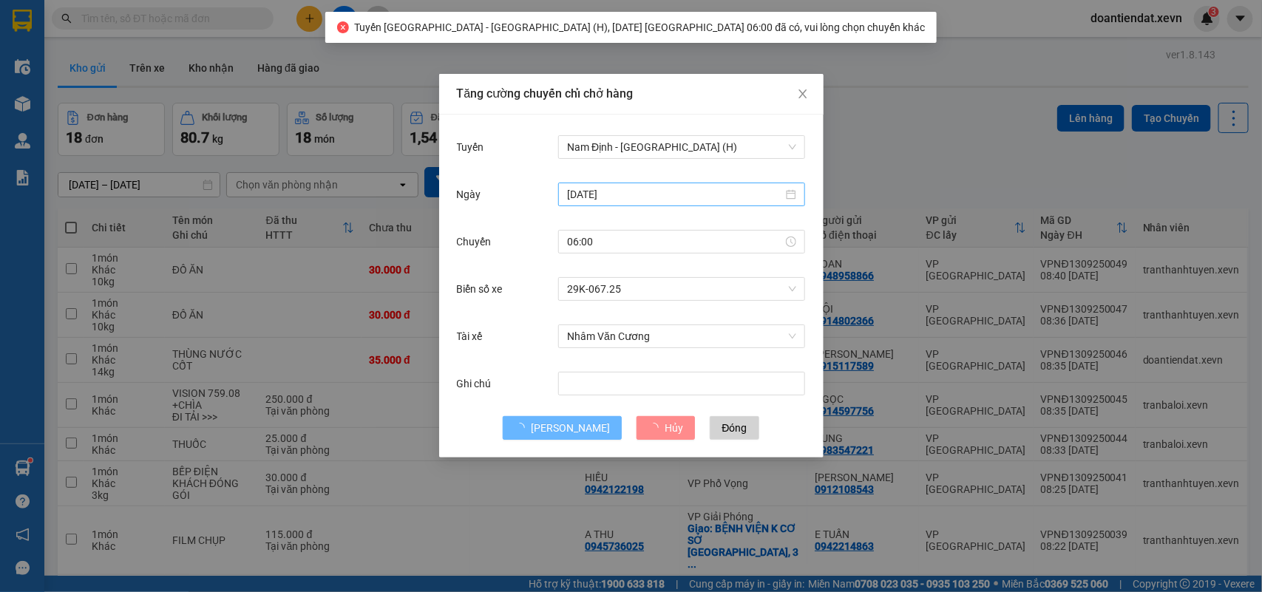
click at [586, 196] on input "16/09/2025" at bounding box center [675, 194] width 216 height 16
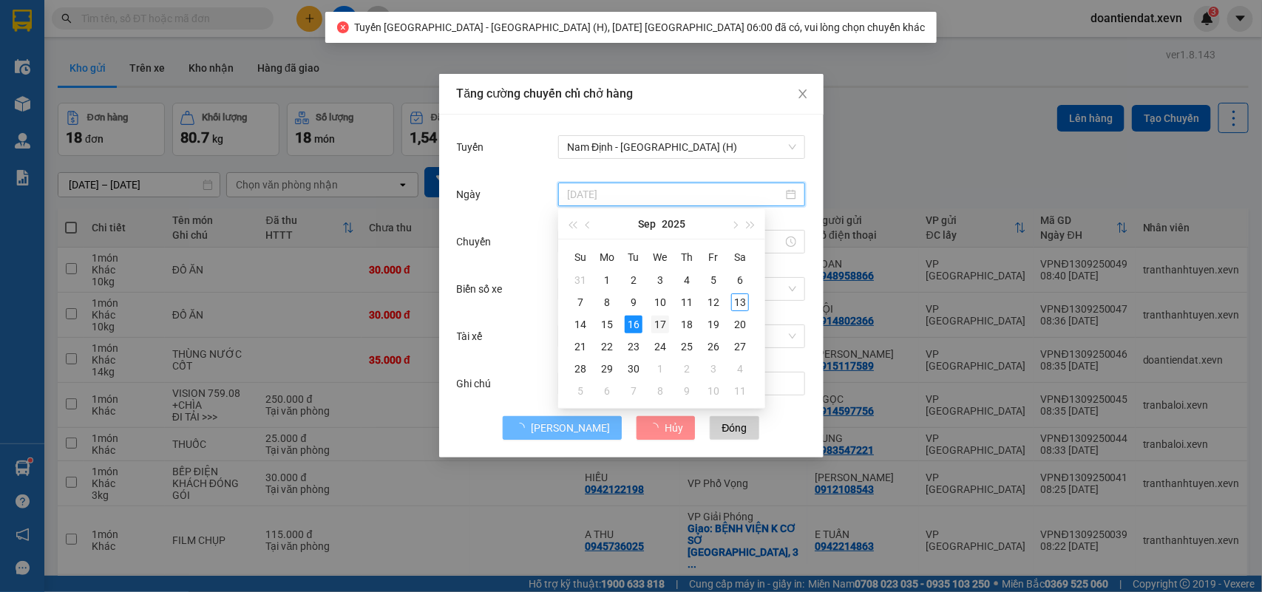
type input "17/09/2025"
click at [663, 322] on div "17" at bounding box center [660, 325] width 18 height 18
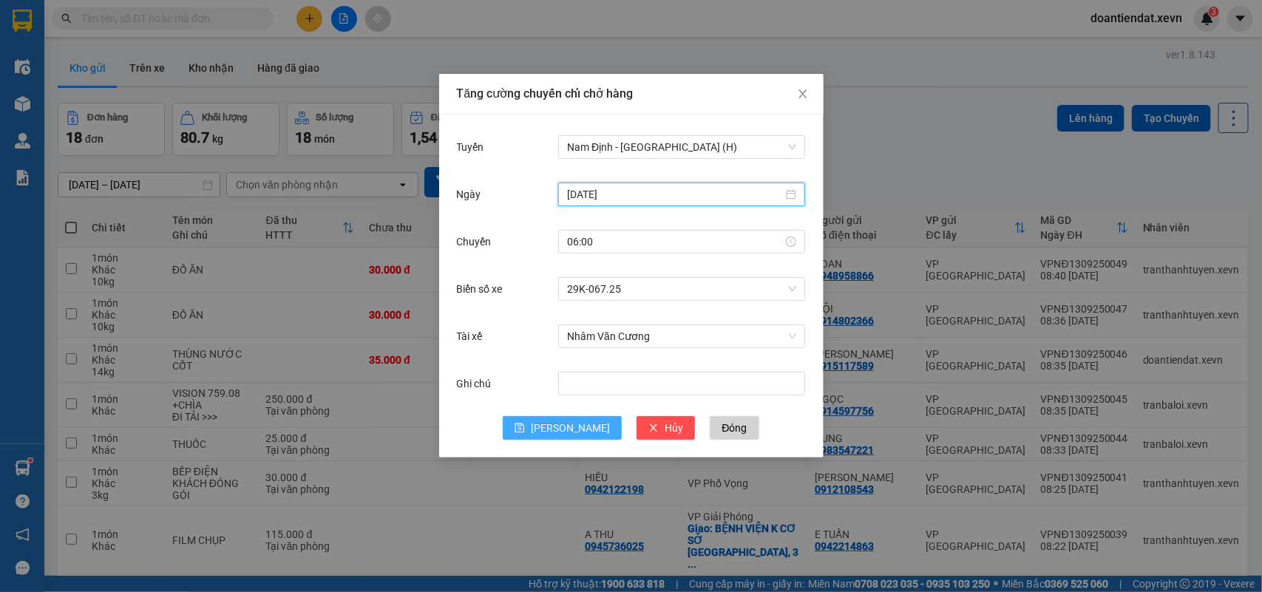
click at [570, 430] on span "[PERSON_NAME]" at bounding box center [570, 428] width 79 height 16
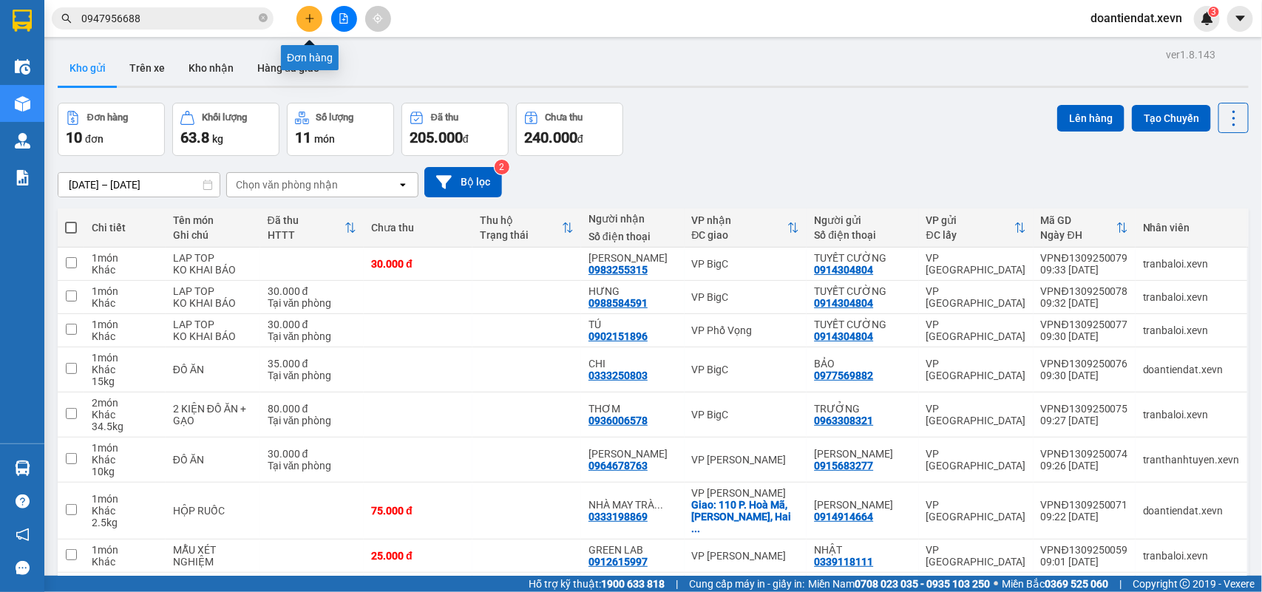
click at [308, 30] on button at bounding box center [309, 19] width 26 height 26
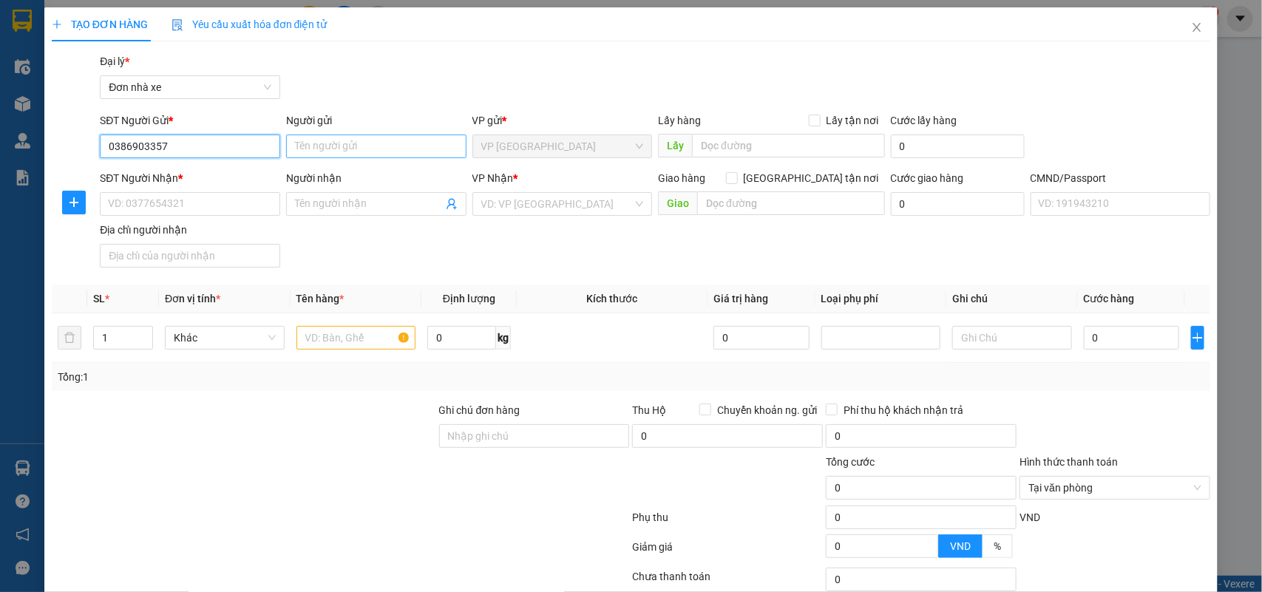
type input "0386903357"
click at [314, 153] on input "Người gửi" at bounding box center [376, 147] width 180 height 24
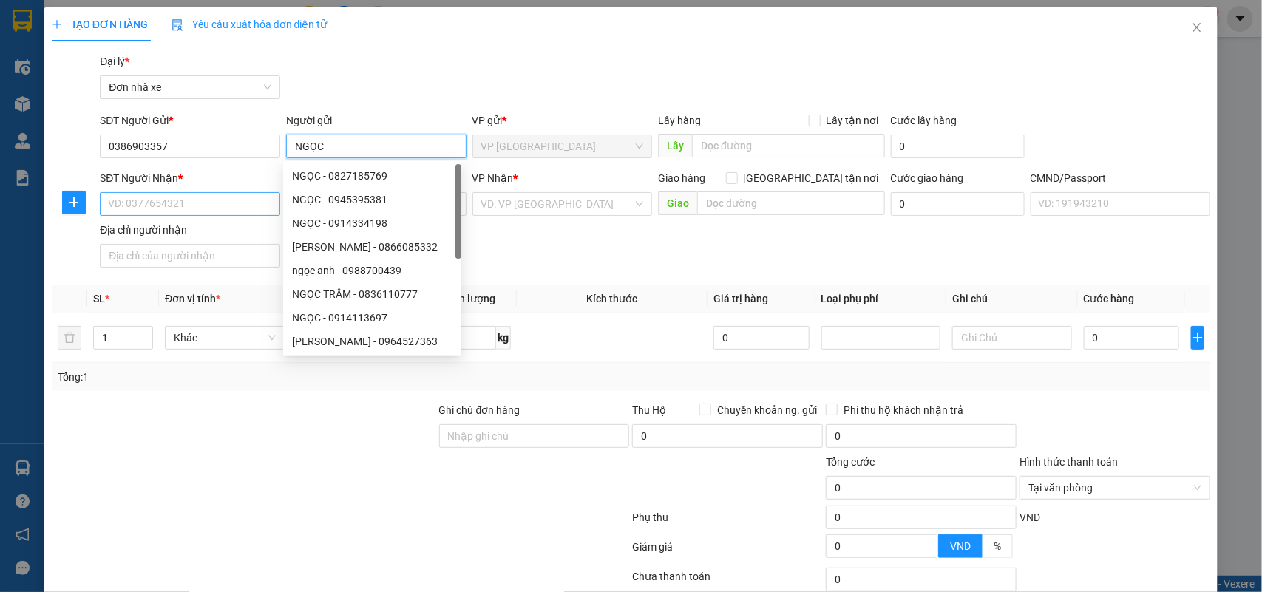
type input "NGỌC"
click at [203, 204] on input "SĐT Người Nhận *" at bounding box center [190, 204] width 180 height 24
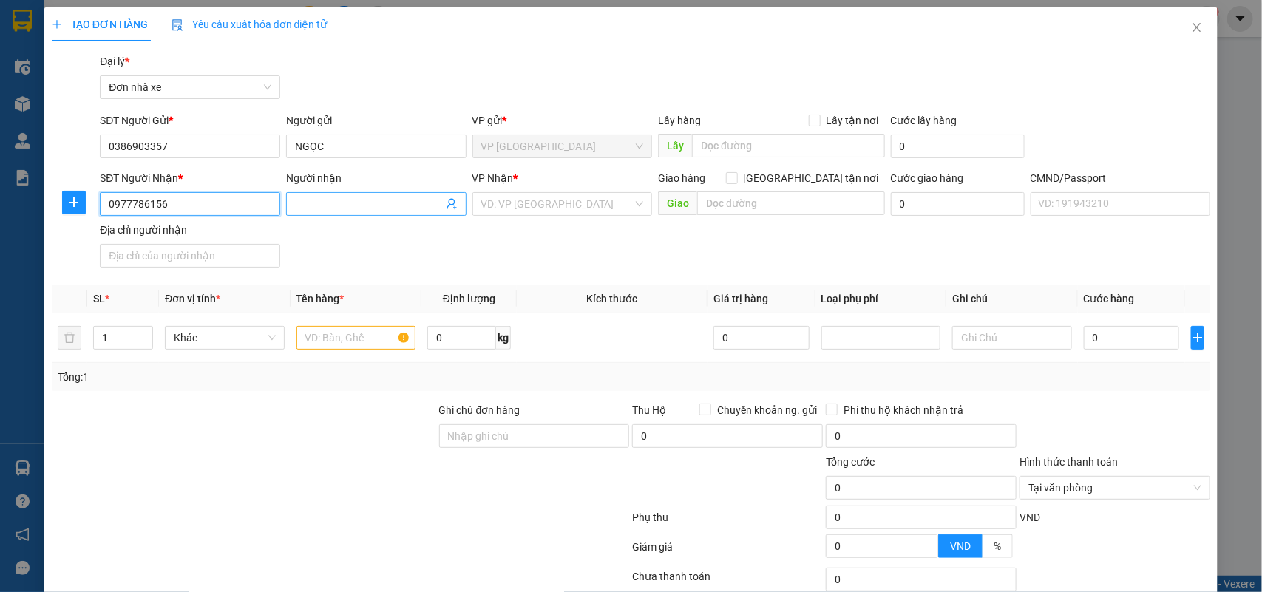
type input "0977786156"
click at [298, 201] on input "Người nhận" at bounding box center [369, 204] width 148 height 16
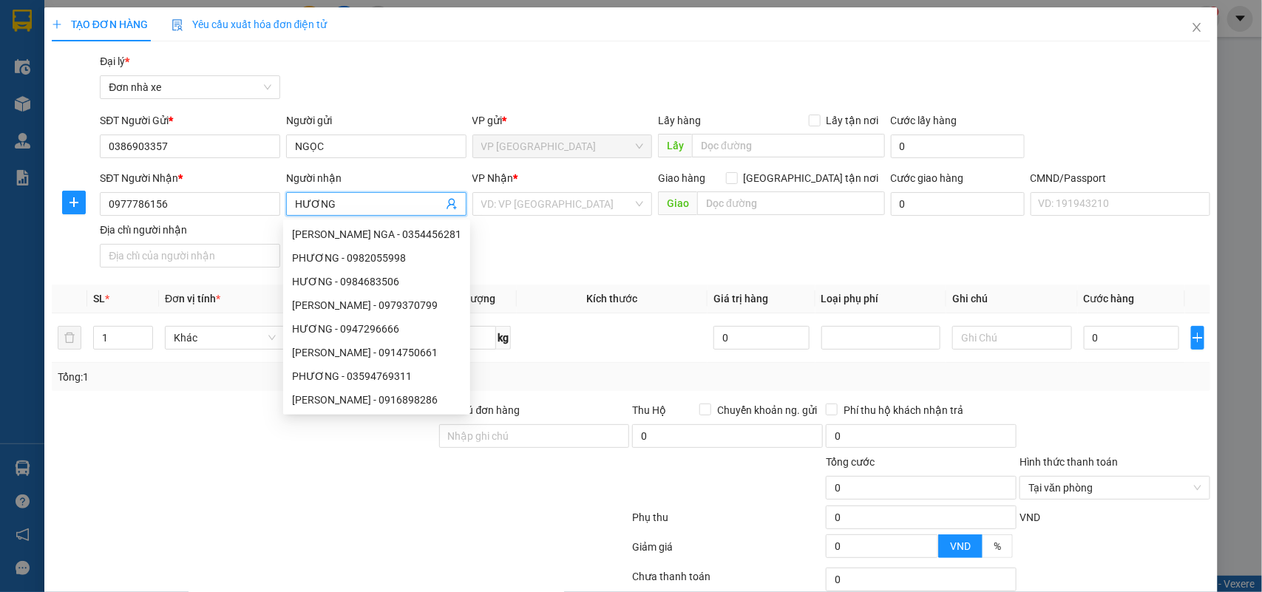
type input "HƯƠNG"
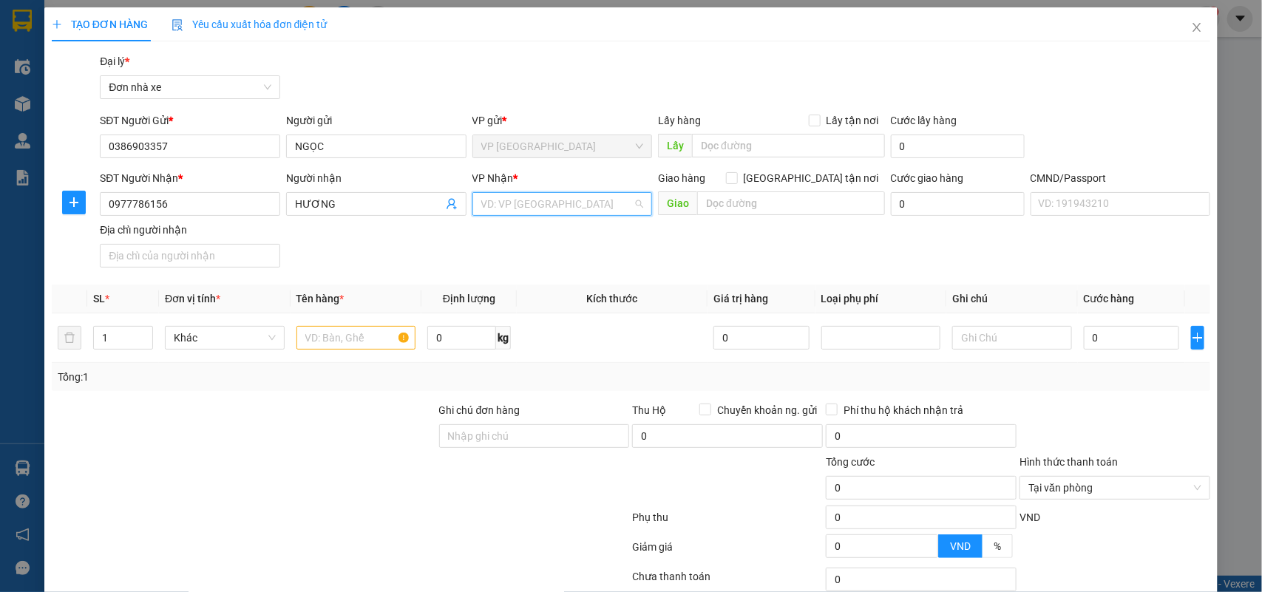
click at [548, 202] on input "search" at bounding box center [557, 204] width 152 height 22
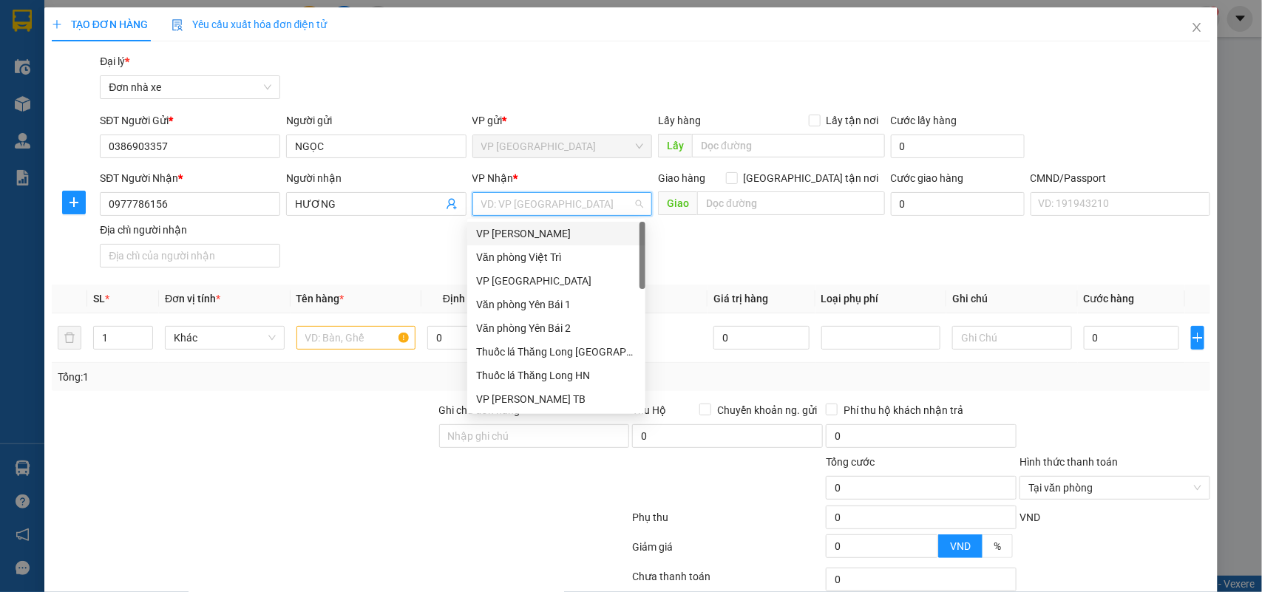
type input "B"
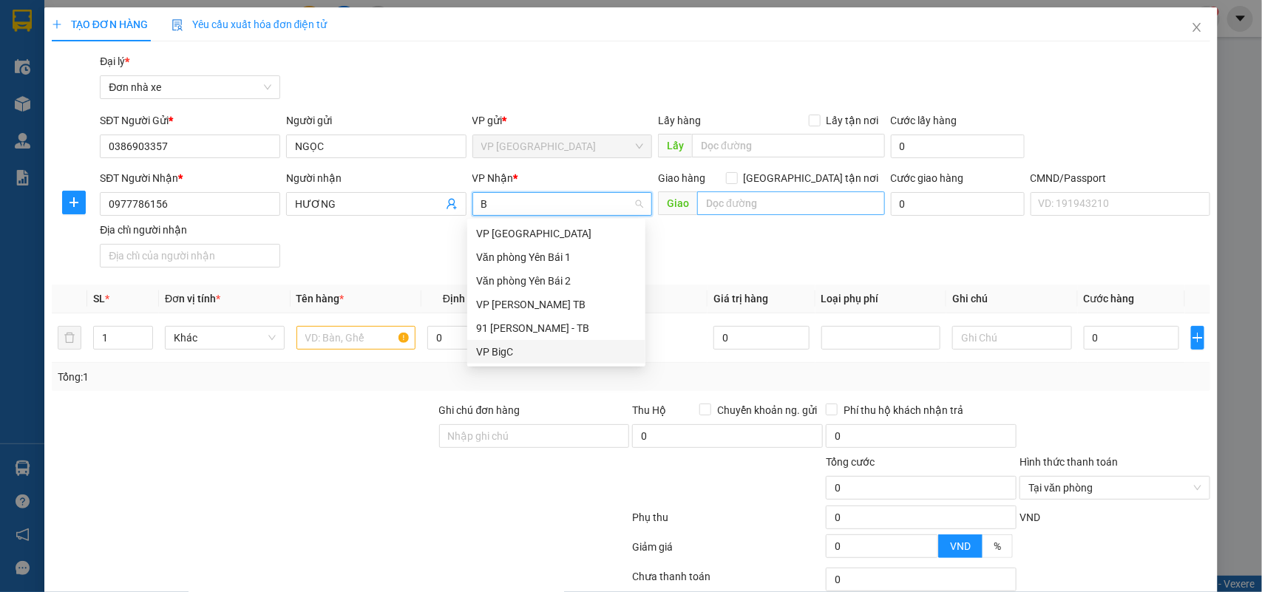
drag, startPoint x: 505, startPoint y: 349, endPoint x: 770, endPoint y: 208, distance: 300.0
click at [507, 345] on div "VP BigC" at bounding box center [556, 352] width 160 height 16
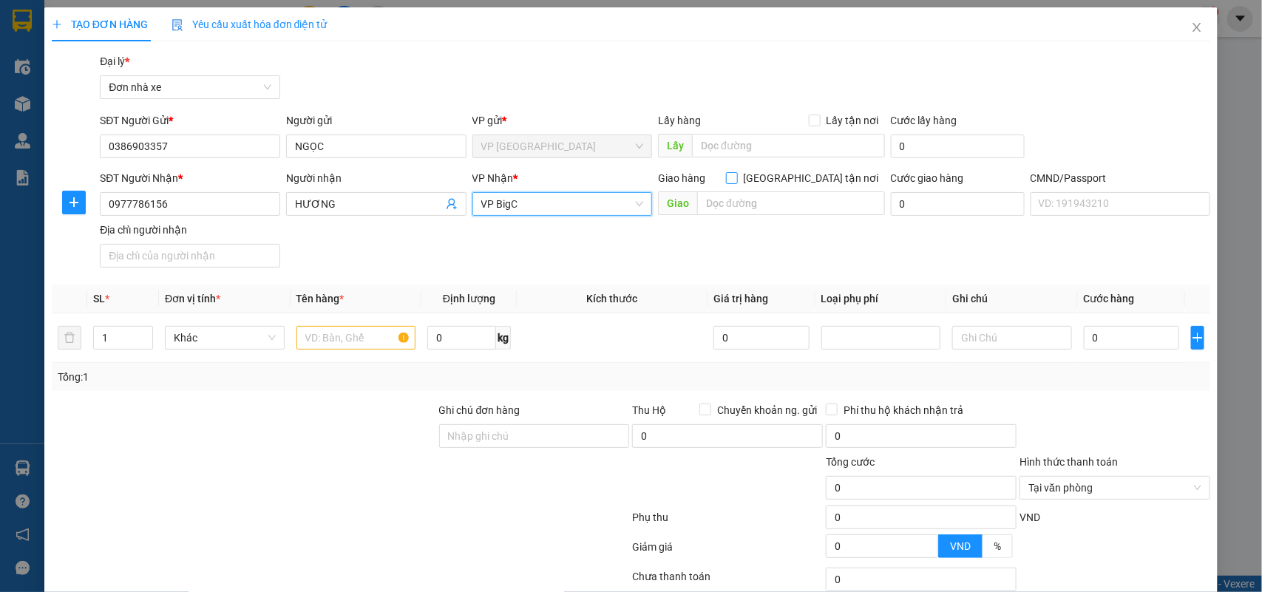
click at [738, 183] on span at bounding box center [732, 178] width 12 height 12
click at [736, 183] on input "[GEOGRAPHIC_DATA] tận nơi" at bounding box center [731, 177] width 10 height 10
checkbox input "true"
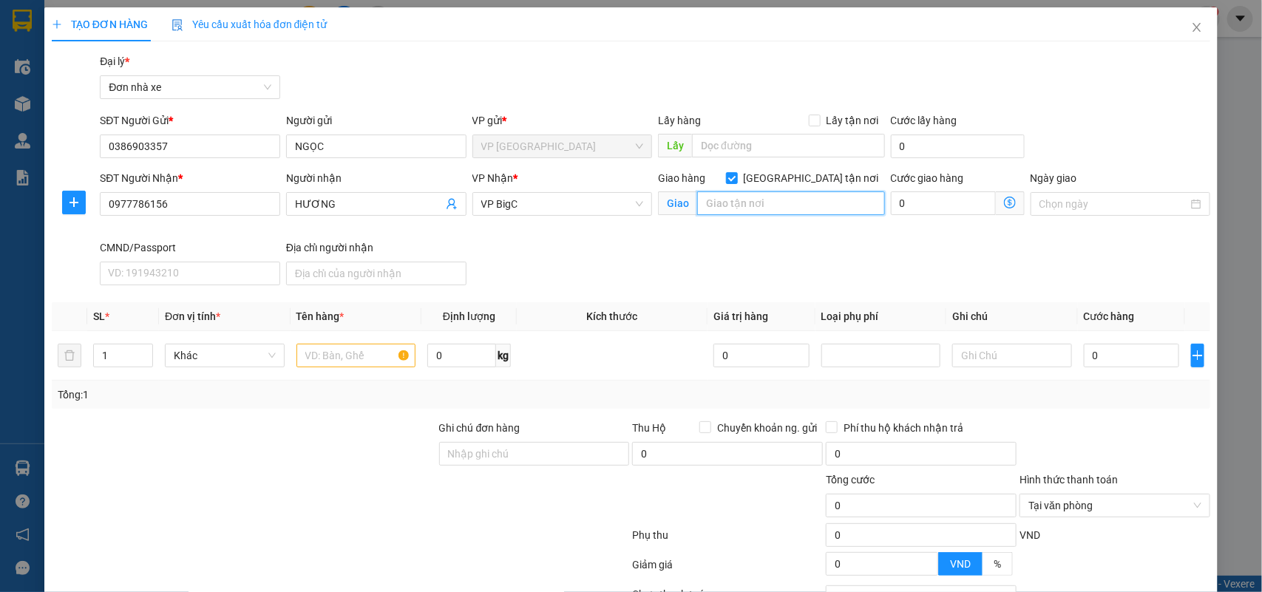
click at [796, 212] on input "text" at bounding box center [791, 203] width 188 height 24
paste input "[STREET_ADDRESS][PERSON_NAME] 00000, [GEOGRAPHIC_DATA]"
type input "[STREET_ADDRESS][PERSON_NAME] 00000, [GEOGRAPHIC_DATA]"
click at [937, 206] on input "0" at bounding box center [943, 203] width 105 height 24
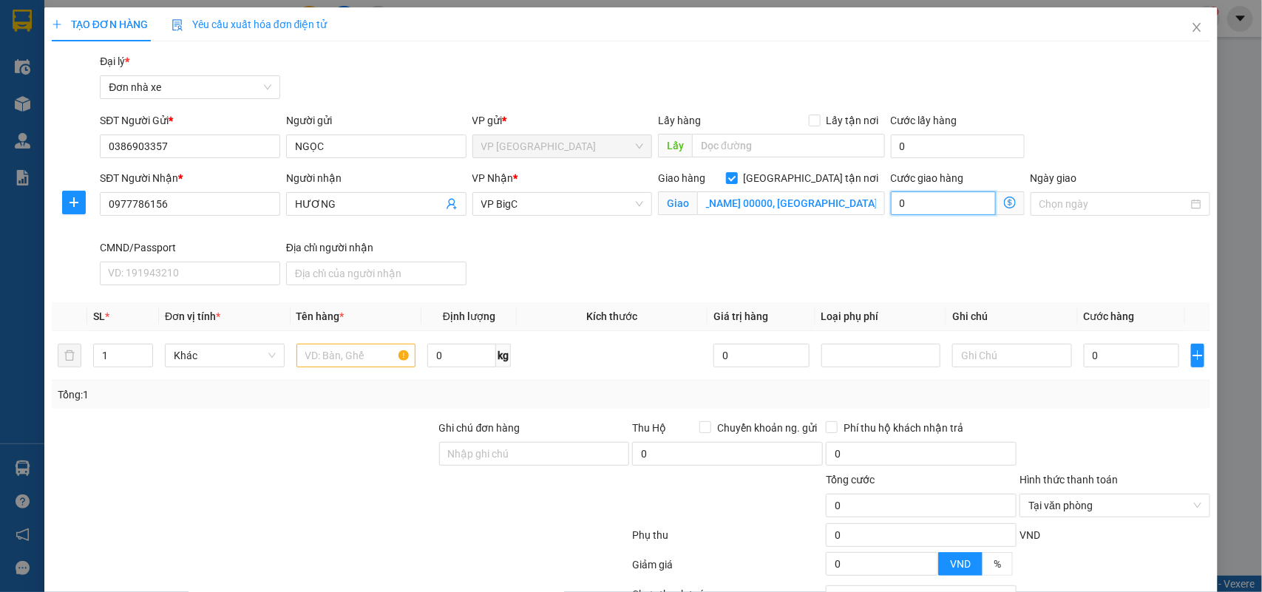
scroll to position [0, 0]
type input "5"
type input "50"
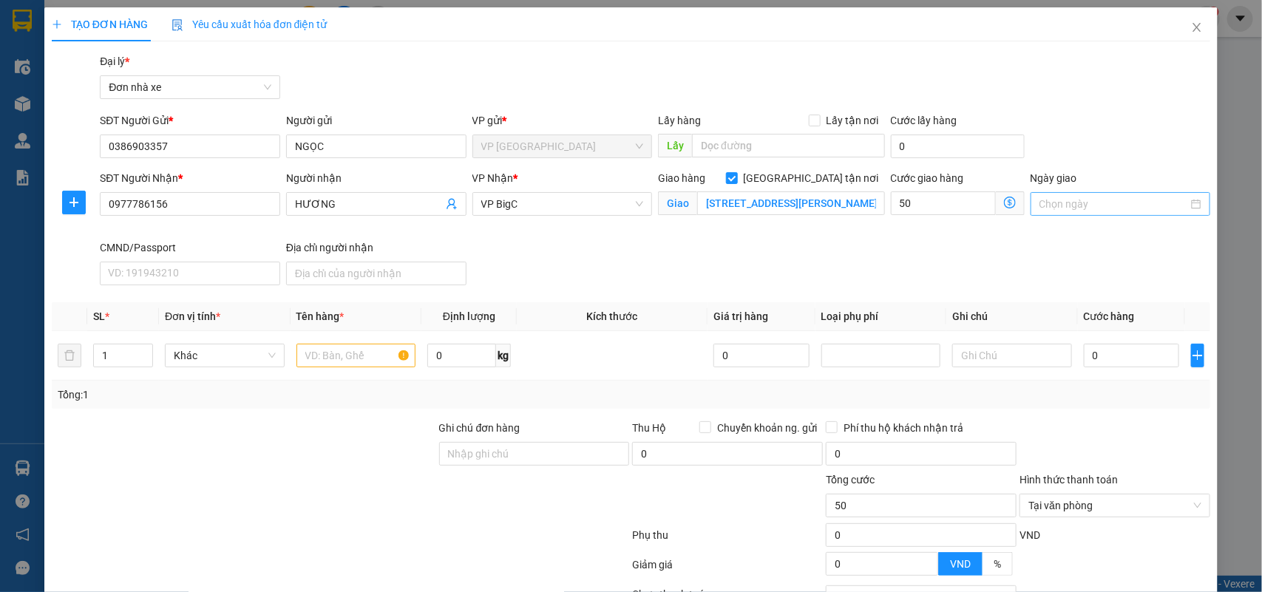
click at [1103, 211] on input "Ngày giao" at bounding box center [1113, 204] width 149 height 16
type input "50.000"
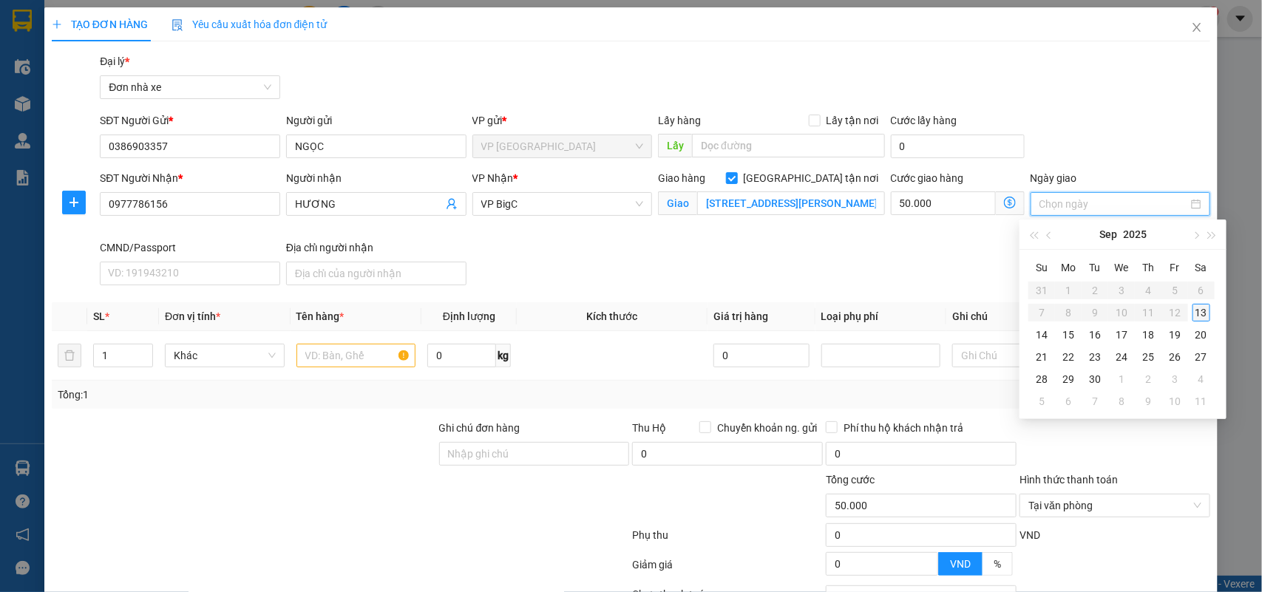
type input "[DATE]"
click at [1200, 316] on div "13" at bounding box center [1202, 313] width 18 height 18
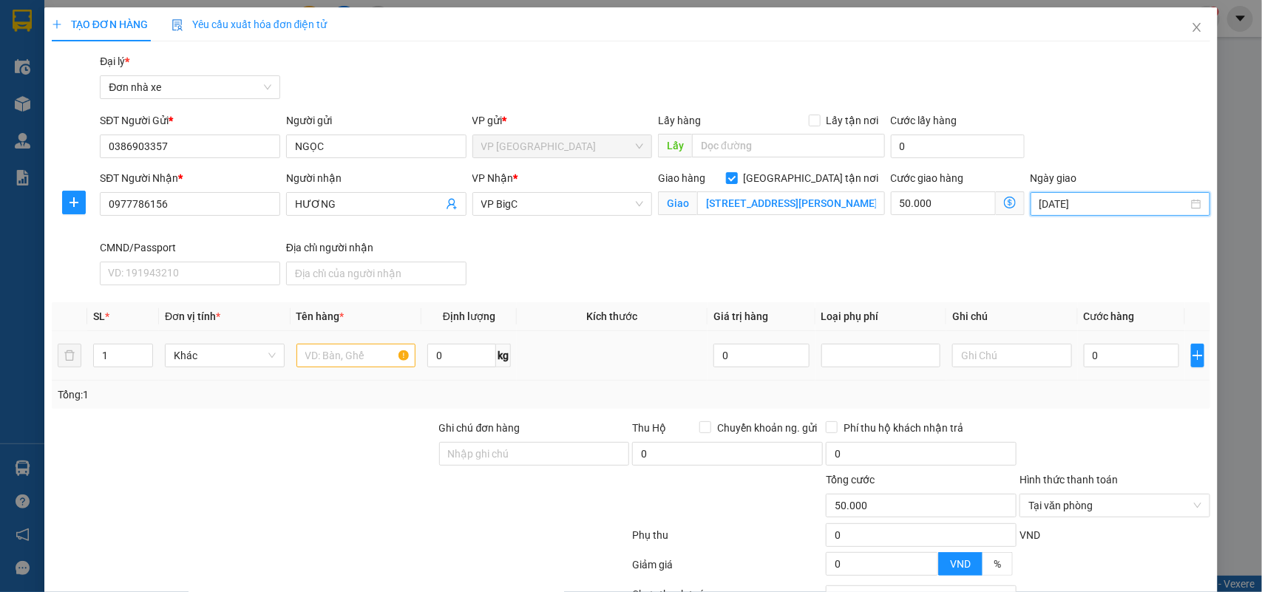
click at [1130, 368] on div "0" at bounding box center [1131, 356] width 95 height 30
click at [1122, 342] on div "0" at bounding box center [1131, 356] width 95 height 30
click at [1107, 353] on input "0" at bounding box center [1131, 356] width 95 height 24
type input "2"
type input "50.002"
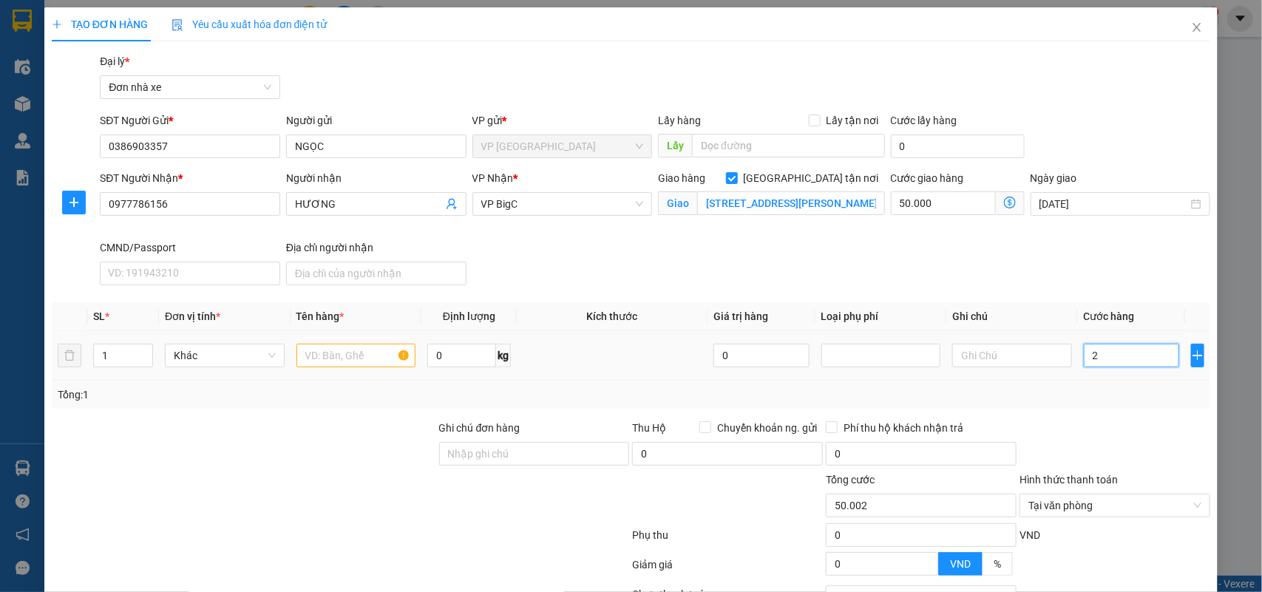
type input "20"
type input "50.020"
type input "20.000"
type input "70.000"
click at [378, 360] on input "text" at bounding box center [356, 356] width 120 height 24
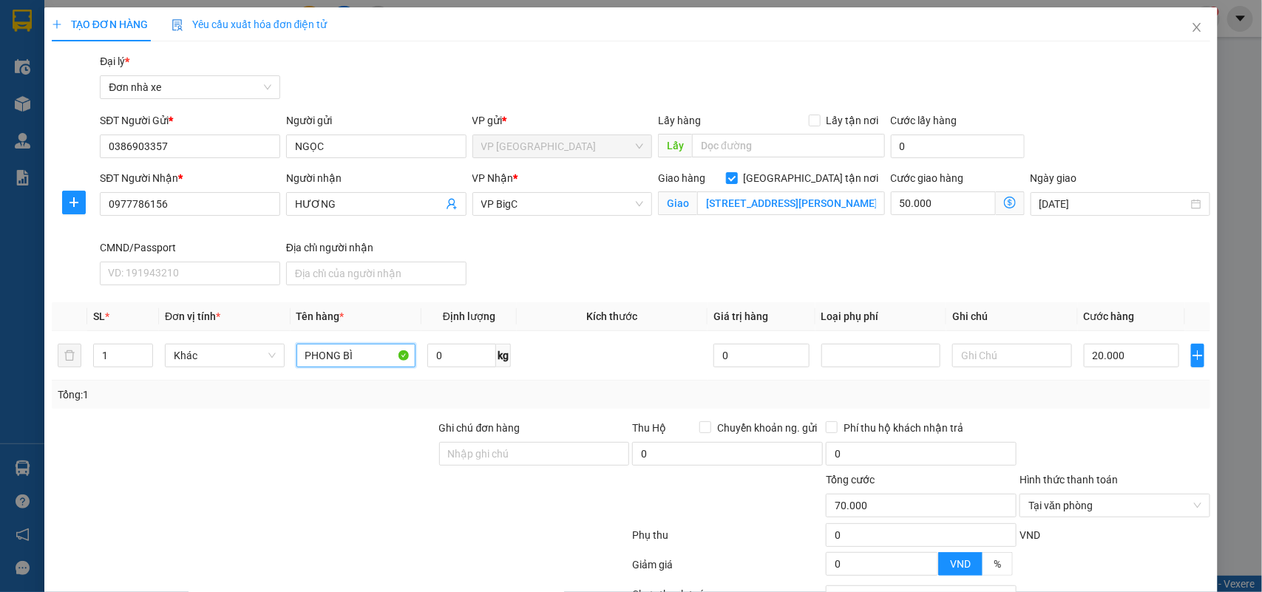
type input "PHONG BÌ"
click at [1103, 459] on div at bounding box center [1115, 446] width 194 height 52
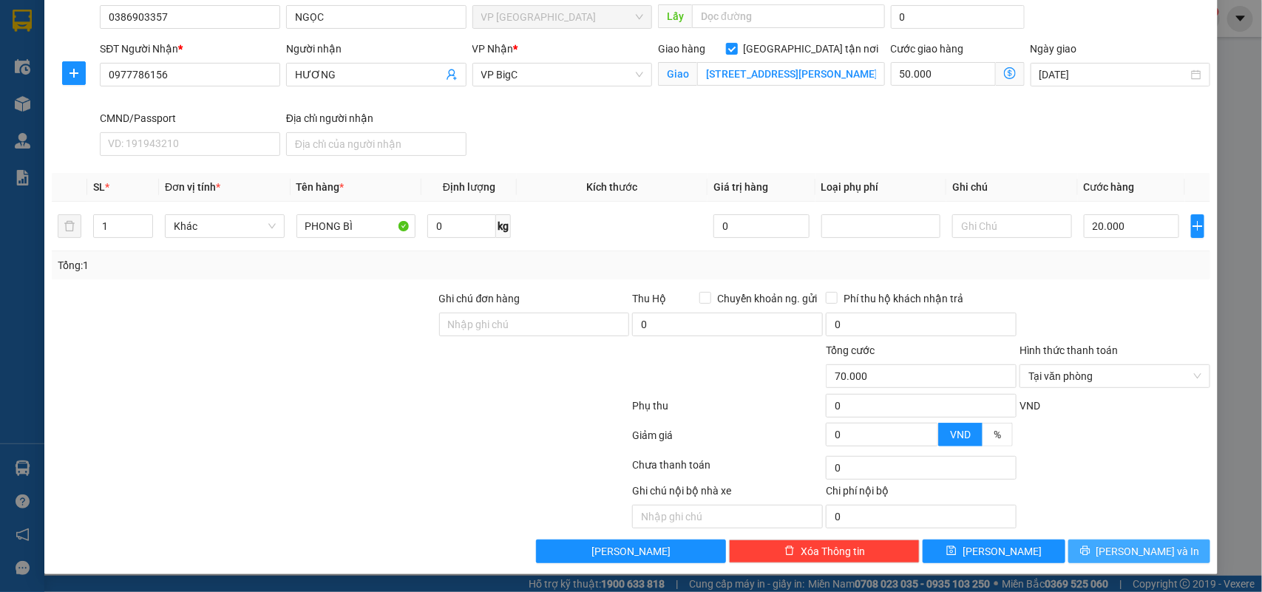
click at [1120, 545] on span "[PERSON_NAME] và In" at bounding box center [1148, 551] width 104 height 16
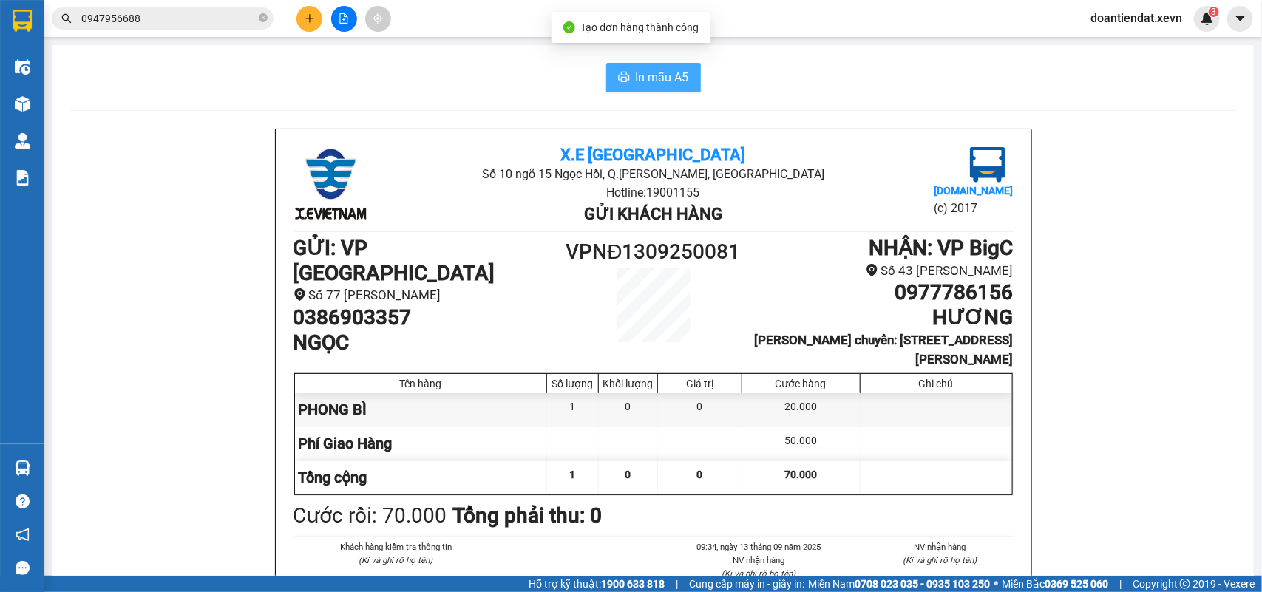
click at [608, 71] on button "In mẫu A5" at bounding box center [653, 78] width 95 height 30
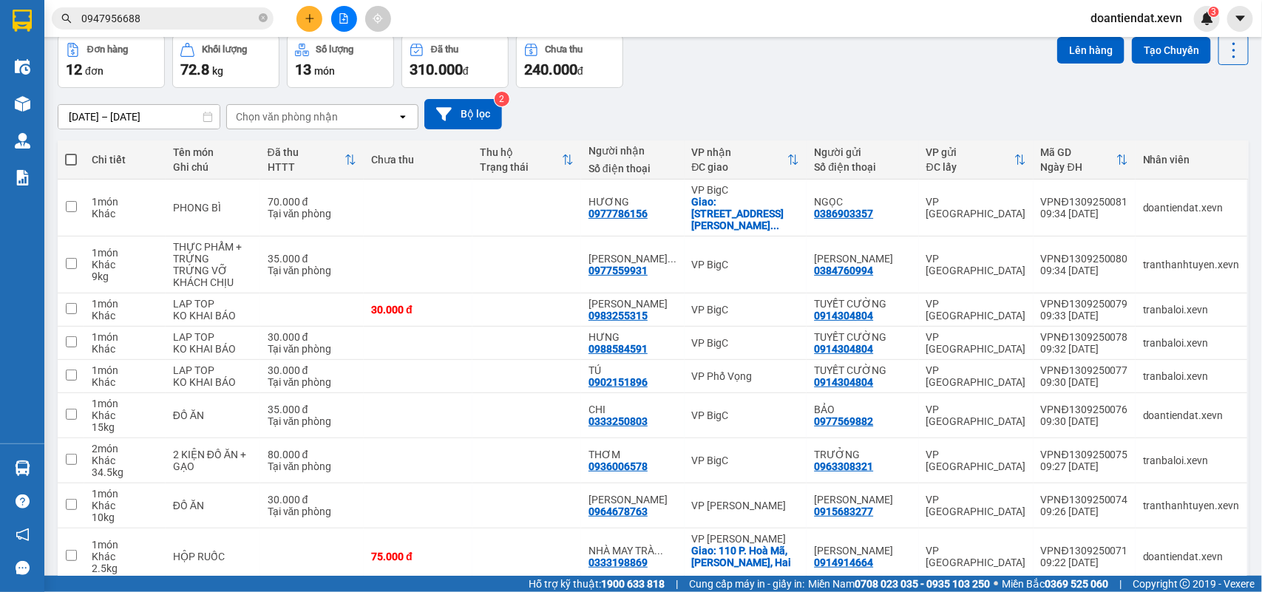
scroll to position [150, 0]
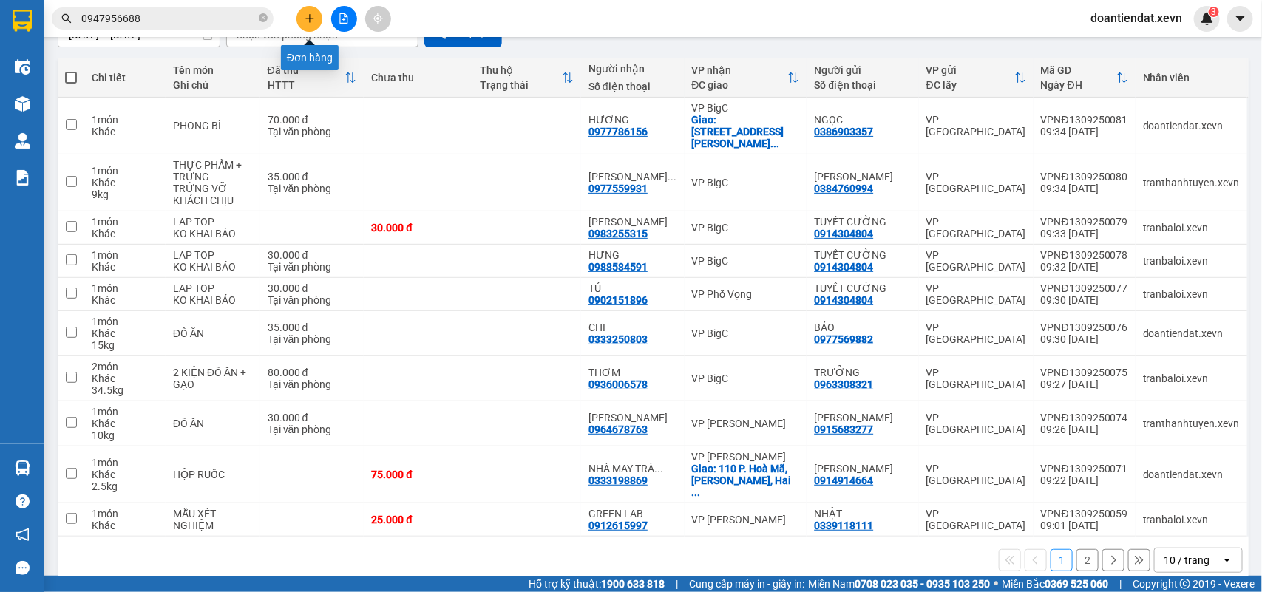
click at [309, 23] on icon "plus" at bounding box center [310, 18] width 10 height 10
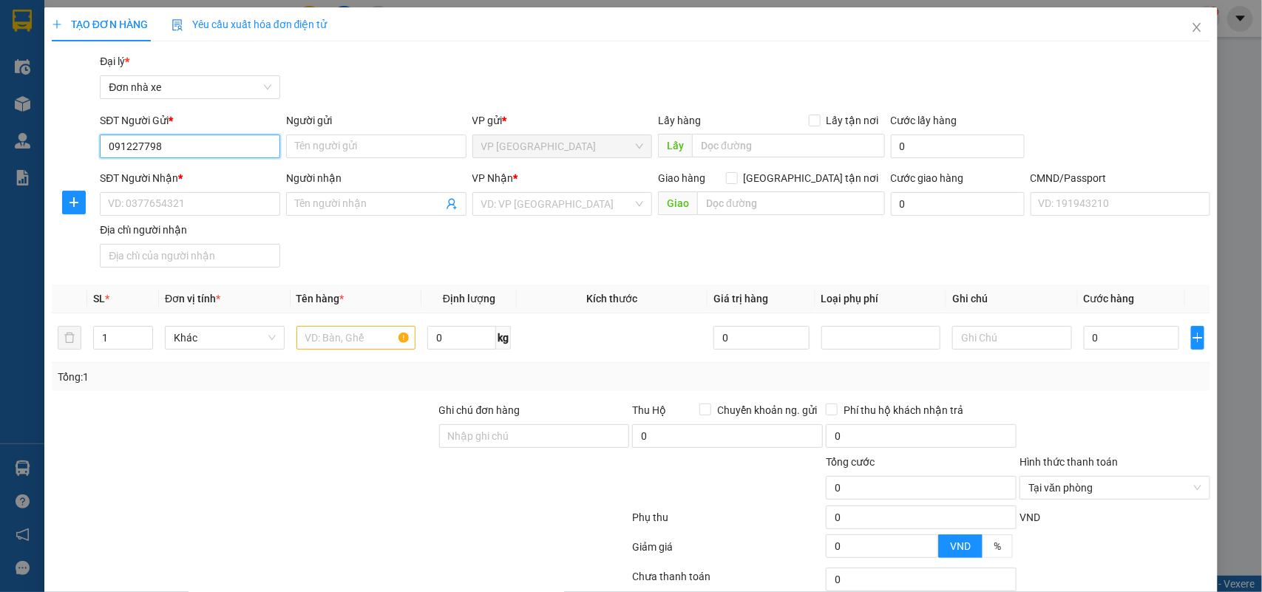
type input "0912277980"
click at [181, 172] on div "0912277980 - [PERSON_NAME]" at bounding box center [188, 176] width 160 height 16
type input "[PERSON_NAME]"
type input "0338816986"
type input "HÀ TRÍ ĐỨC"
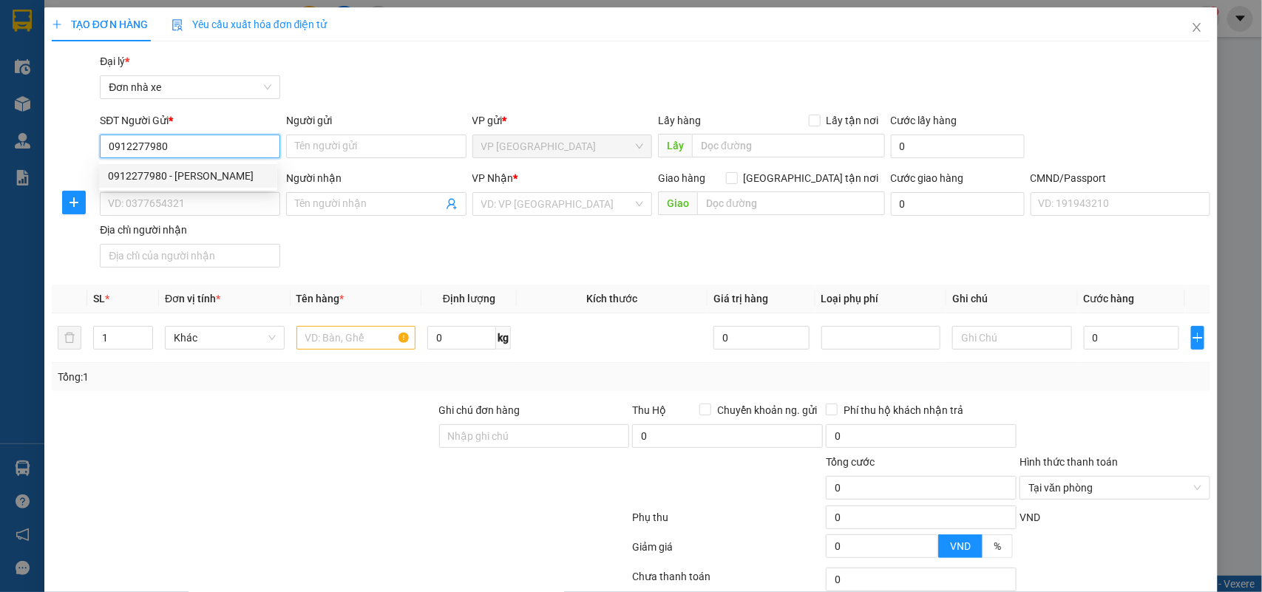
type input "ship 0383193255"
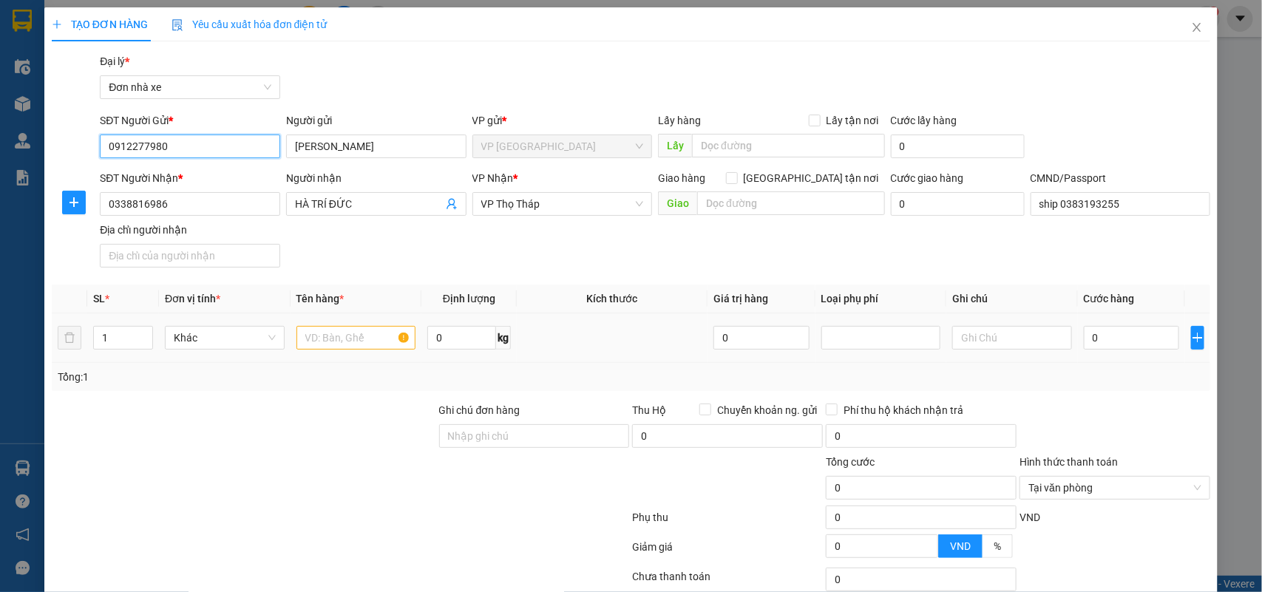
type input "0912277980"
click at [353, 333] on input "text" at bounding box center [356, 338] width 120 height 24
type input "MỸ PHẨM (KHÁCH ĐÓNG GÓI)"
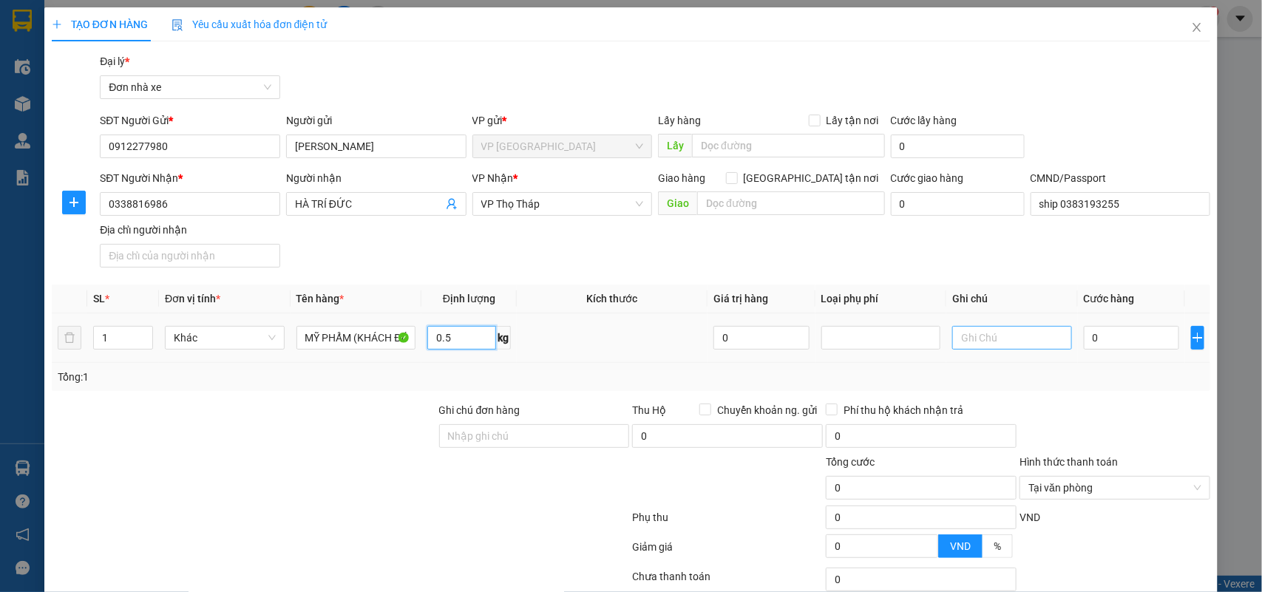
type input "0.5"
click at [954, 338] on input "text" at bounding box center [1012, 338] width 120 height 24
type input "KHÔNG ĐỒNG KIỂM"
type input "2"
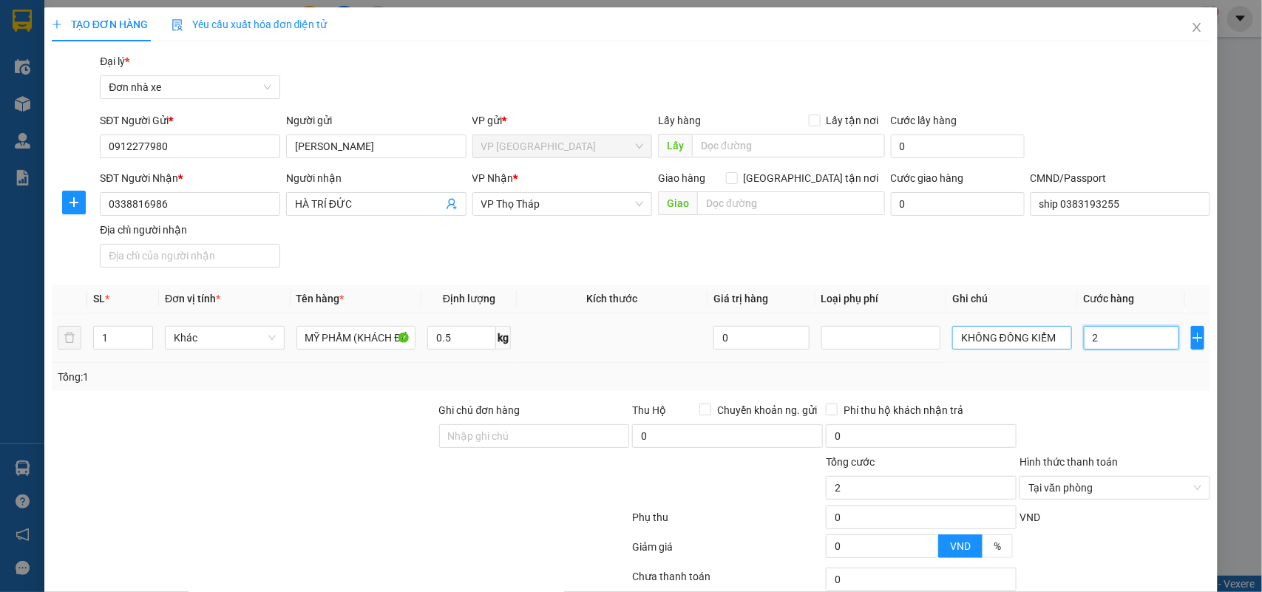
type input "25"
type input "25.000"
drag, startPoint x: 1128, startPoint y: 419, endPoint x: 1176, endPoint y: 481, distance: 77.5
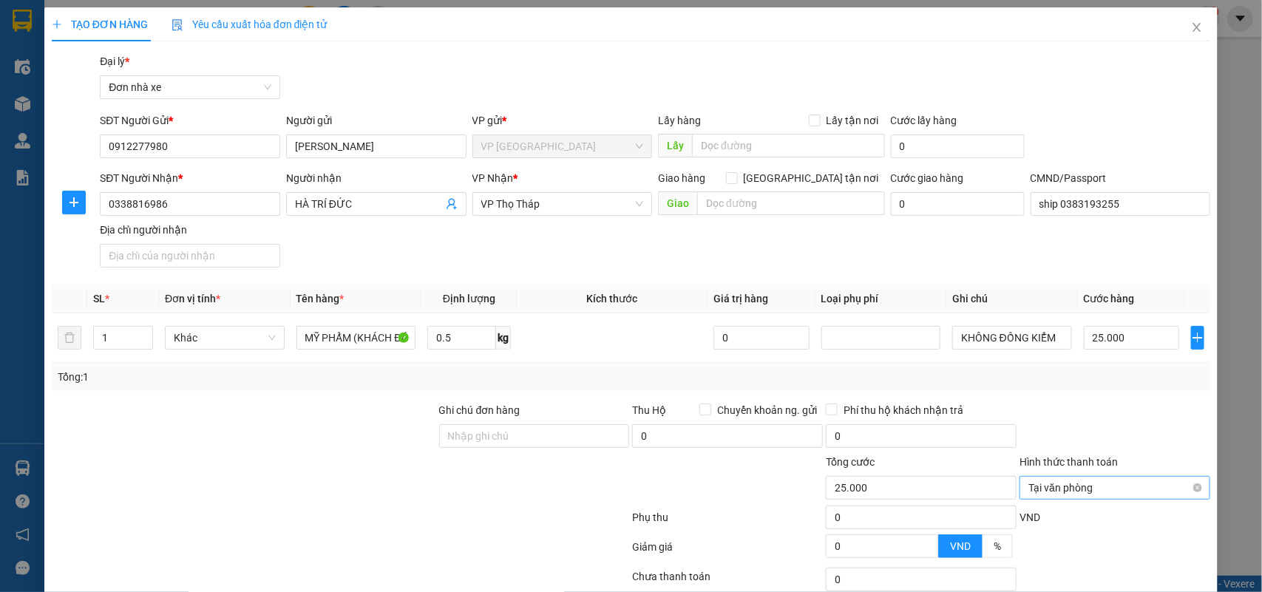
click at [1128, 421] on div at bounding box center [1115, 428] width 194 height 52
type input "25.000"
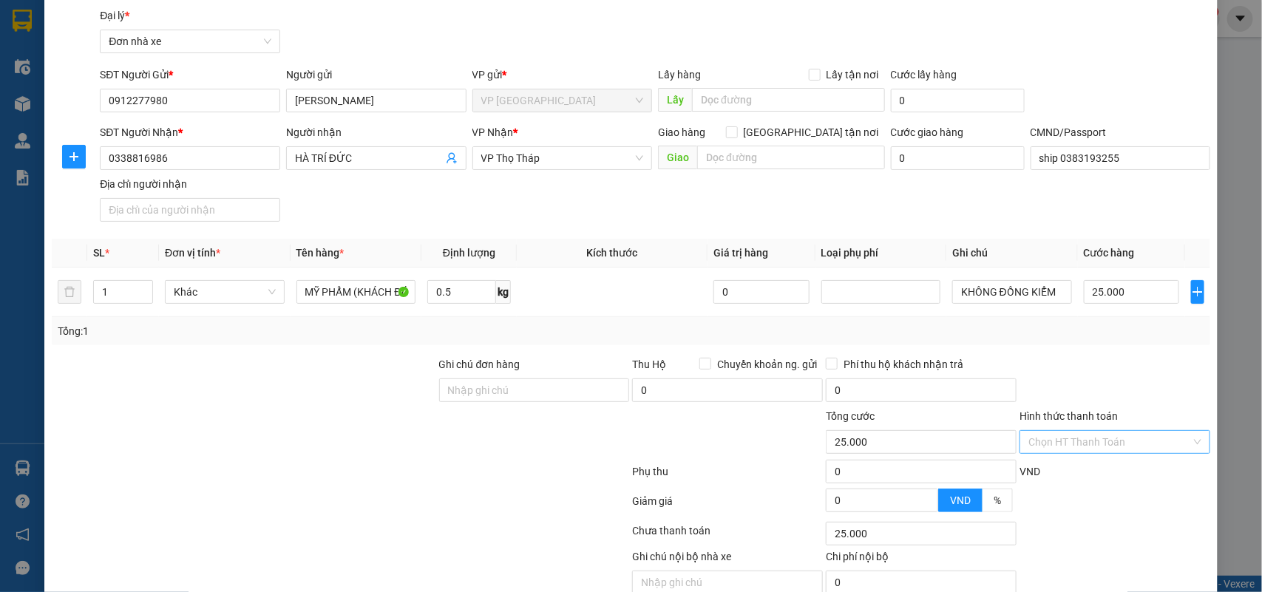
scroll to position [113, 0]
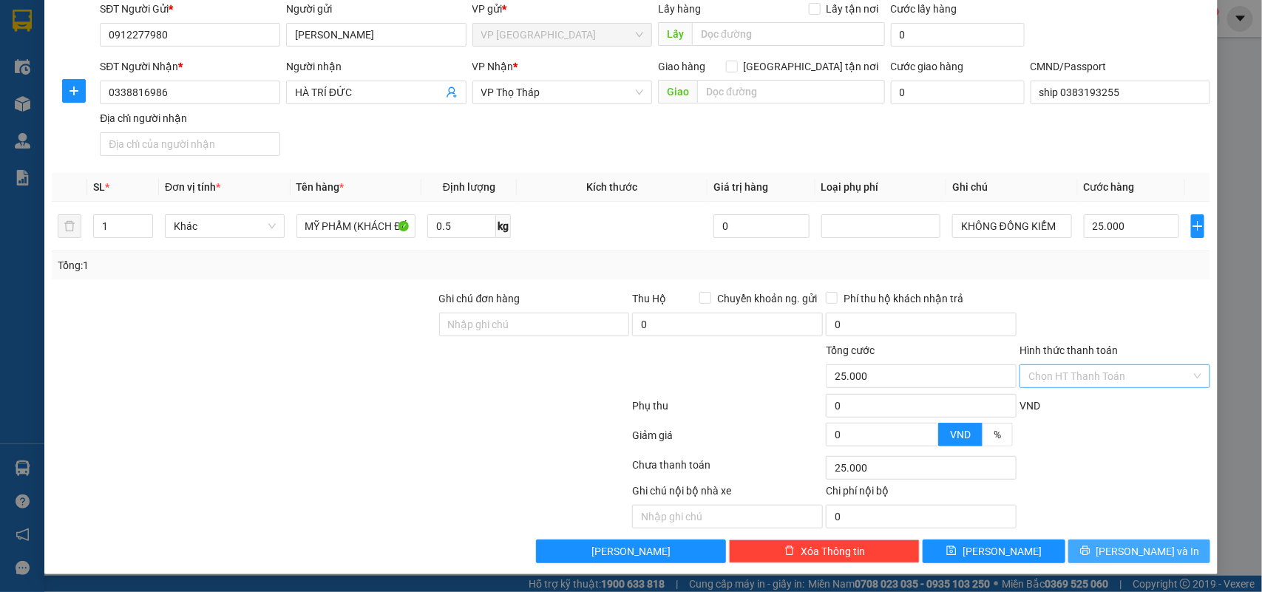
click at [1110, 549] on button "[PERSON_NAME] và In" at bounding box center [1139, 552] width 142 height 24
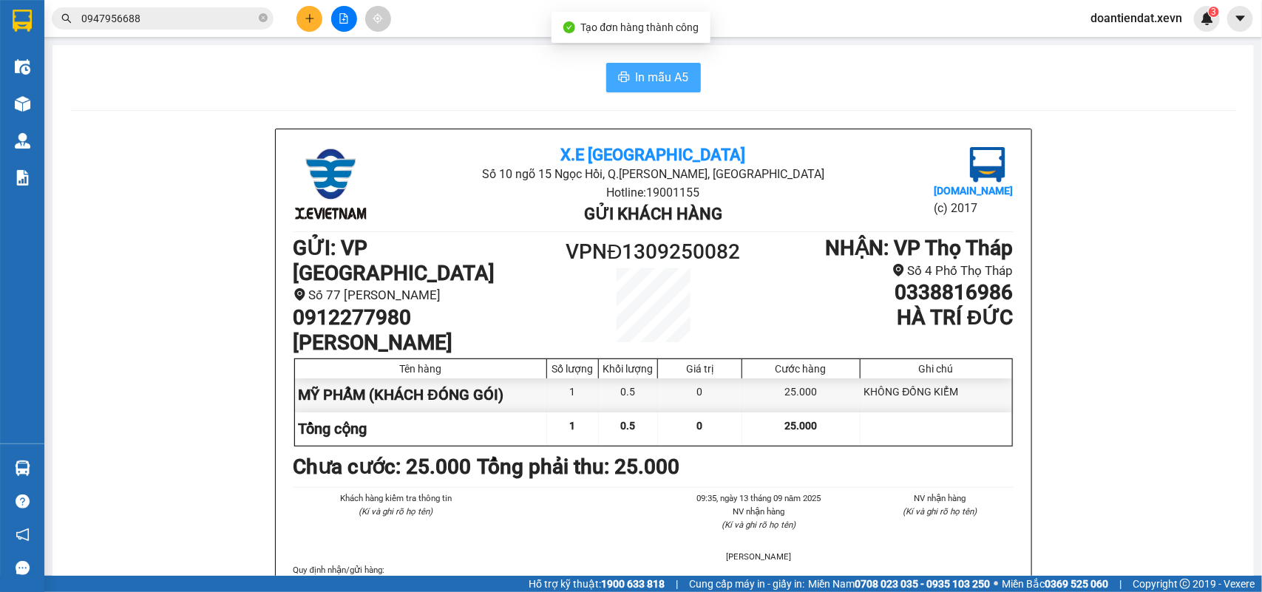
click at [662, 89] on button "In mẫu A5" at bounding box center [653, 78] width 95 height 30
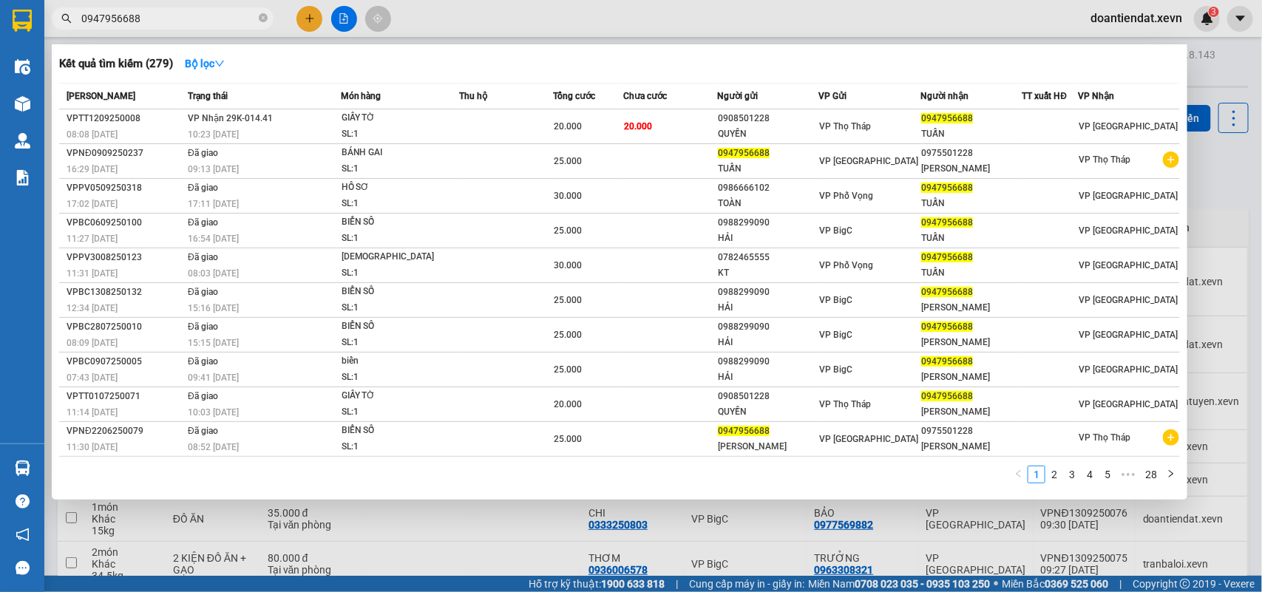
click at [189, 20] on input "0947956688" at bounding box center [168, 18] width 174 height 16
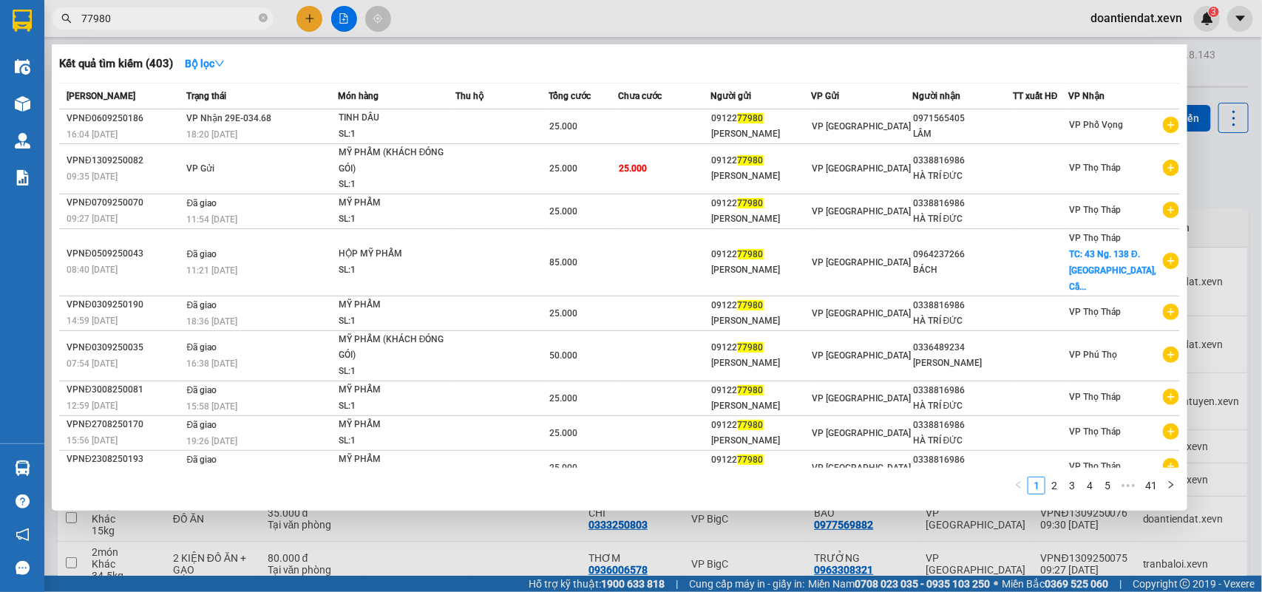
type input "77980"
click at [305, 17] on div at bounding box center [631, 296] width 1262 height 592
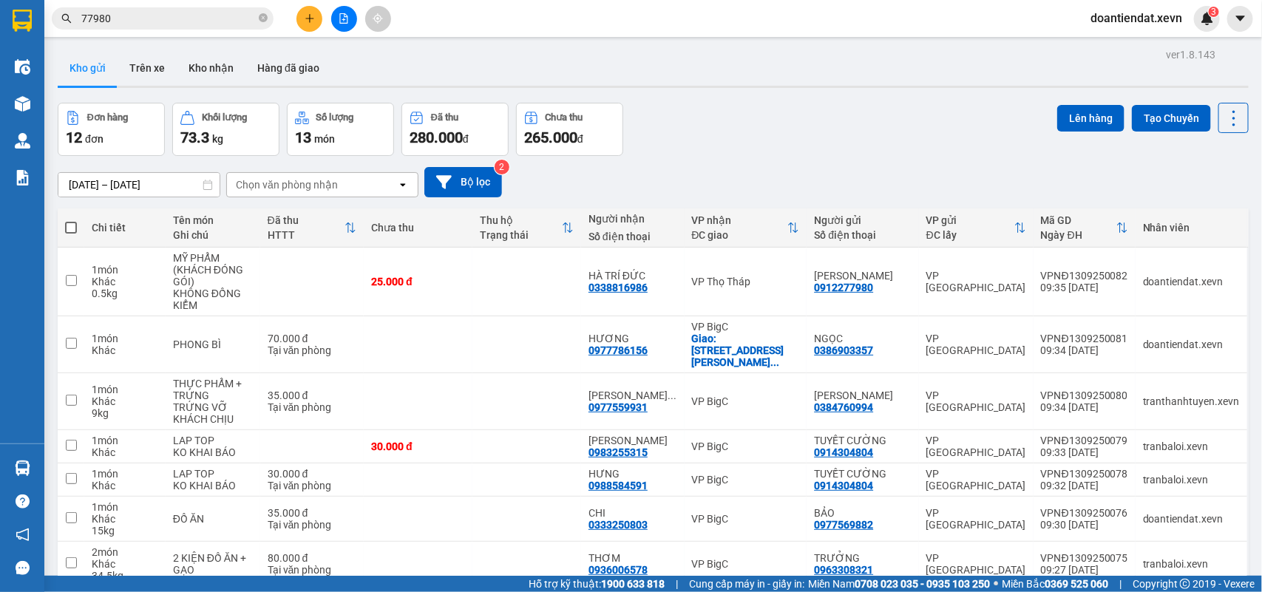
click at [305, 17] on icon "plus" at bounding box center [310, 18] width 10 height 10
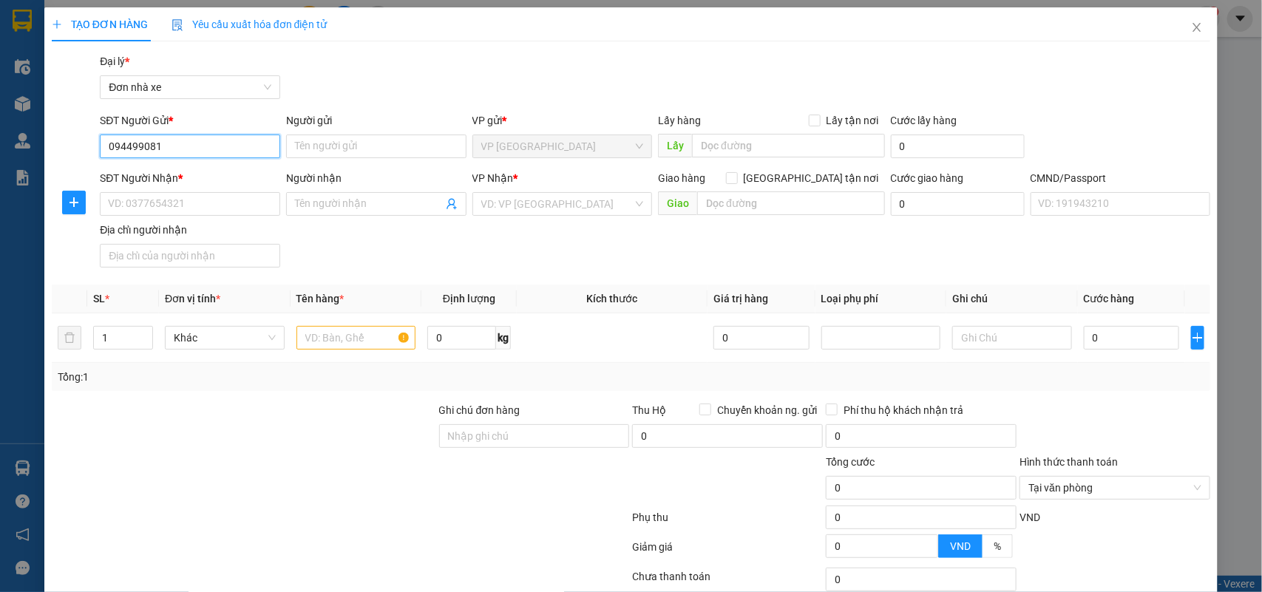
type input "0944990811"
drag, startPoint x: 194, startPoint y: 179, endPoint x: 309, endPoint y: 190, distance: 115.1
click at [197, 179] on div "0944990811 - [GEOGRAPHIC_DATA]" at bounding box center [191, 176] width 166 height 16
type input "[PERSON_NAME]"
type input "0944990811"
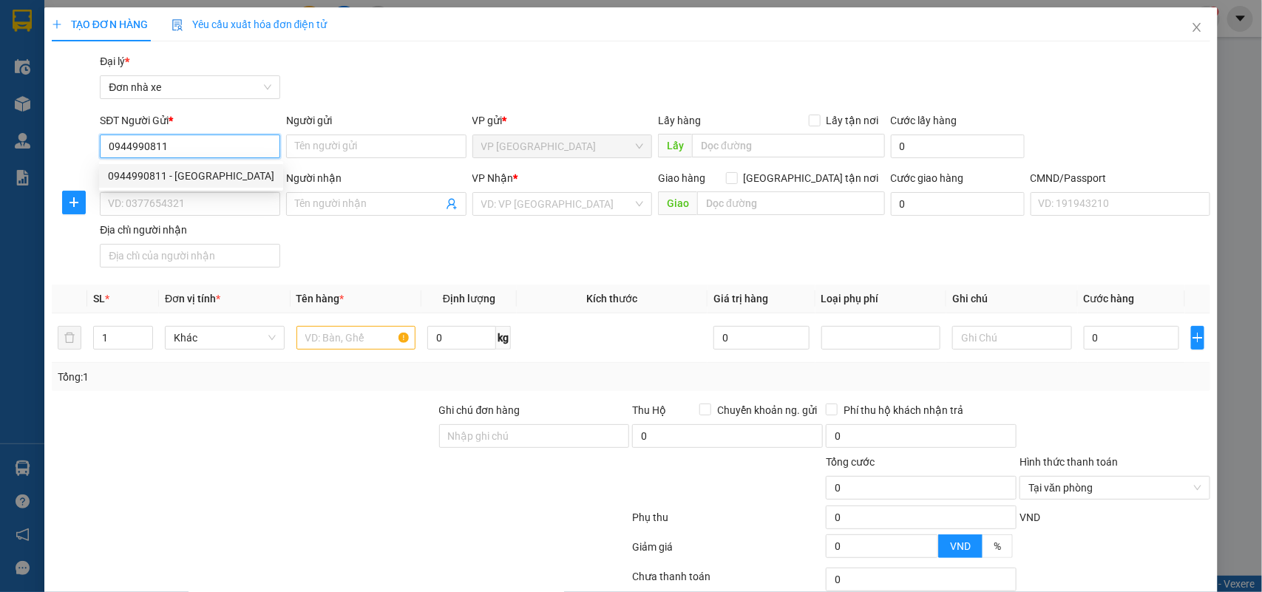
type input "[PERSON_NAME]"
type input "036303006432 [PERSON_NAME], 5 [PERSON_NAME]"
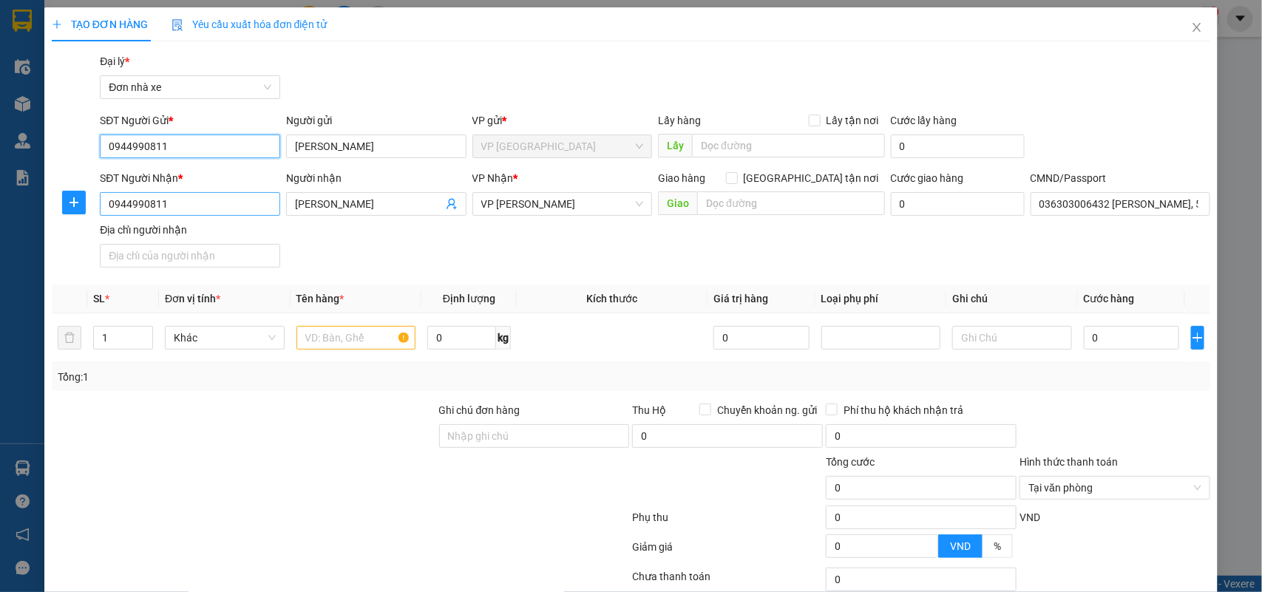
type input "0944990811"
click at [235, 201] on input "0944990811" at bounding box center [190, 204] width 180 height 24
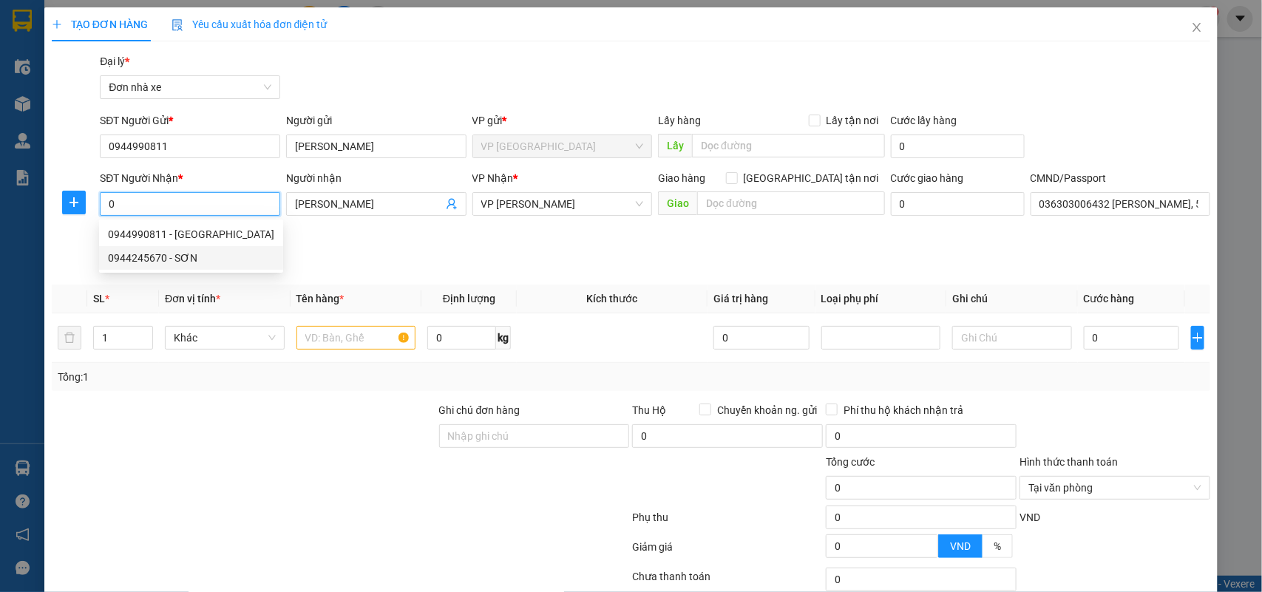
click at [197, 261] on div "0944245670 - SƠN" at bounding box center [191, 258] width 166 height 16
type input "0944245670"
type input "SƠN"
type input "036096006065"
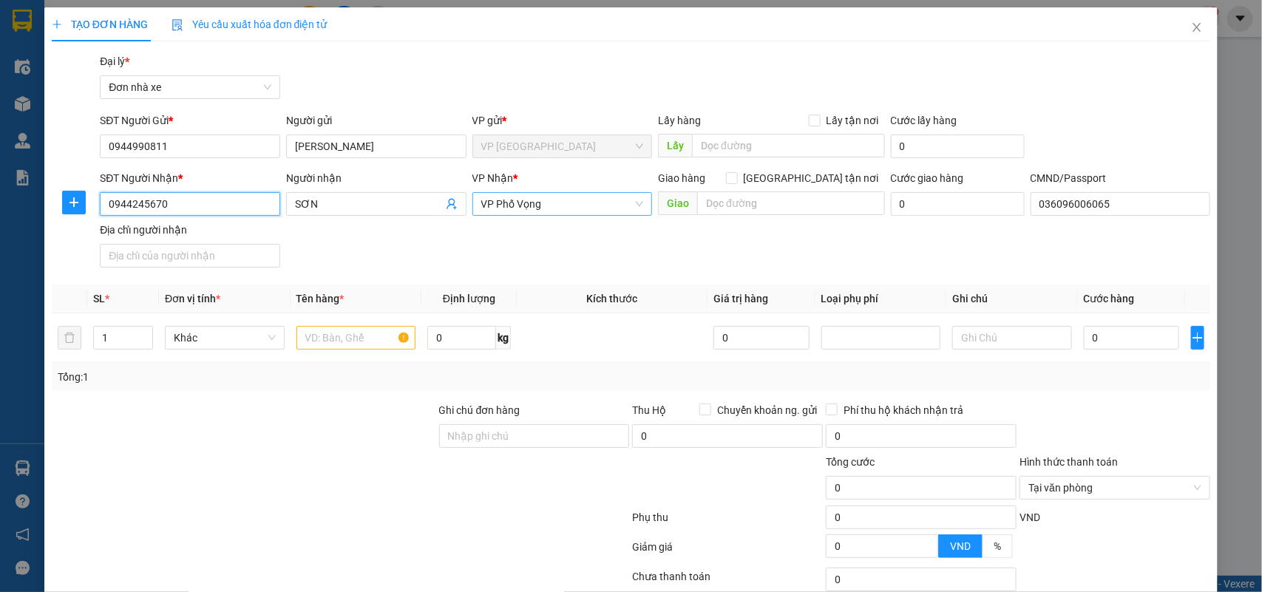
click at [506, 209] on span "VP Phố Vọng" at bounding box center [562, 204] width 163 height 22
type input "0944245670"
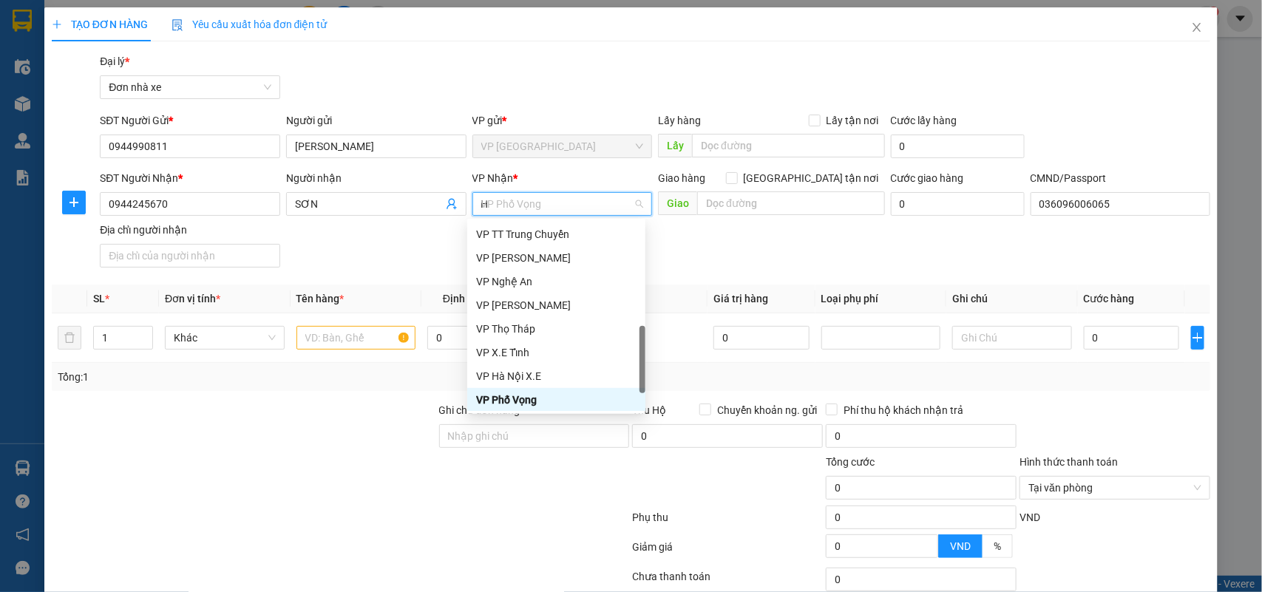
scroll to position [342, 0]
type input "HOI"
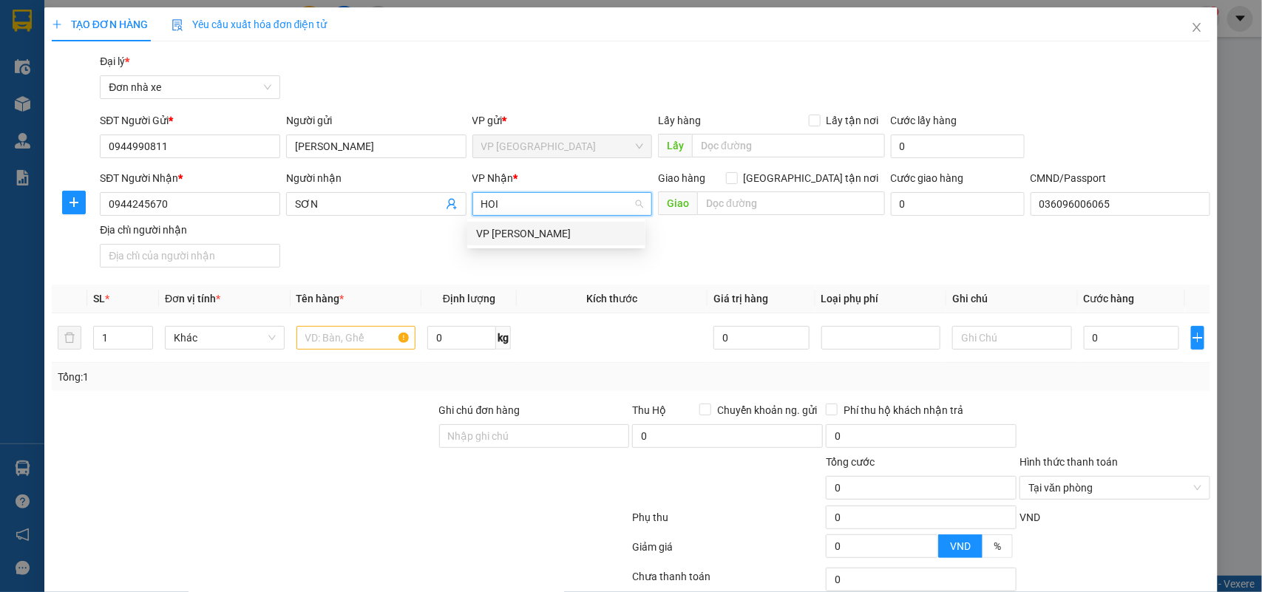
click at [497, 235] on div "VP [PERSON_NAME]" at bounding box center [556, 233] width 160 height 16
click at [325, 337] on input "text" at bounding box center [356, 338] width 120 height 24
click at [519, 202] on span "VP [PERSON_NAME]" at bounding box center [562, 204] width 163 height 22
type input "GIAI"
click at [507, 227] on div "VP Giải Phóng" at bounding box center [556, 233] width 160 height 16
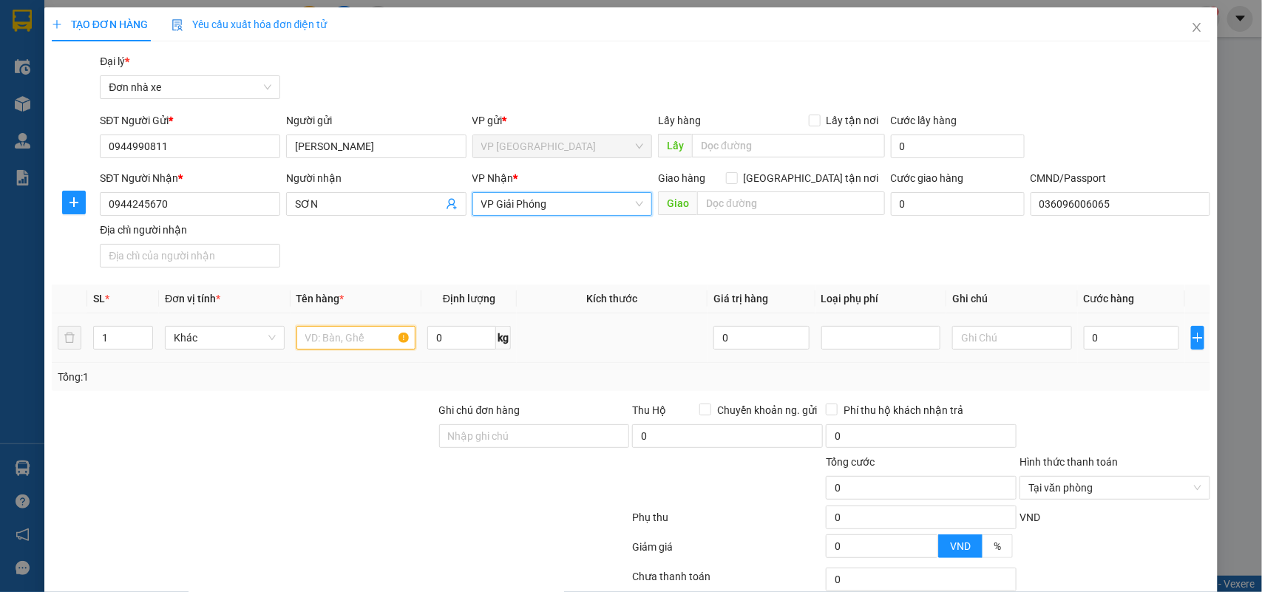
click at [344, 331] on input "text" at bounding box center [356, 338] width 120 height 24
type input "QUẦN ÁO"
type input "1"
click at [1090, 337] on input "0" at bounding box center [1131, 338] width 95 height 24
type input "2"
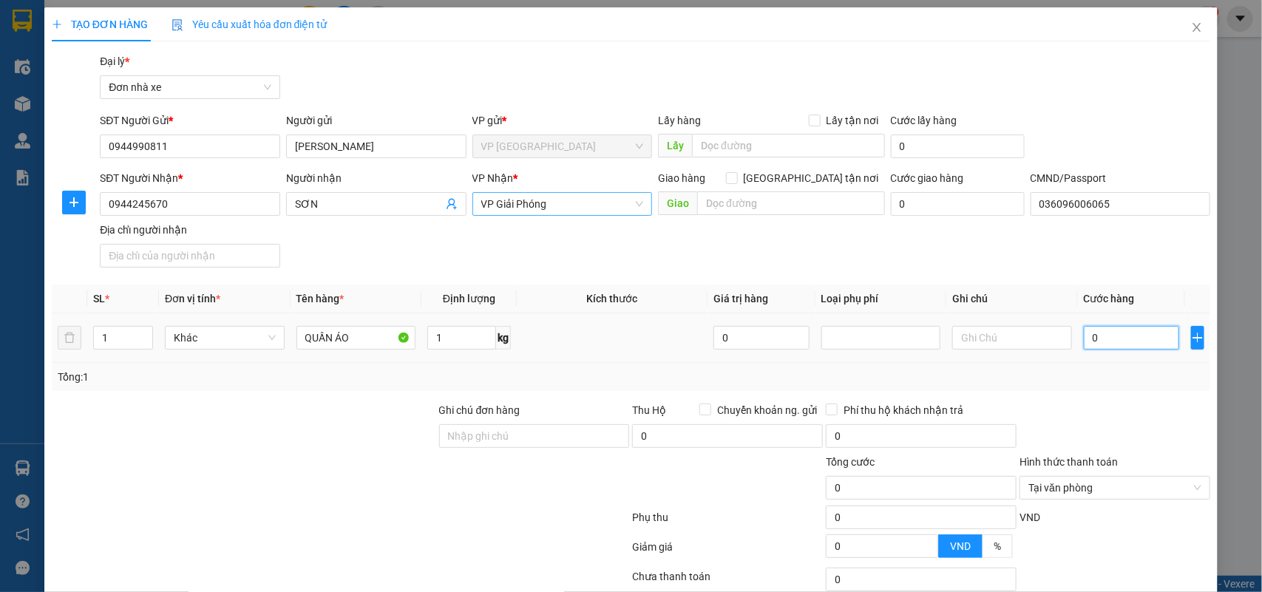
type input "2"
type input "25"
type input "25.000"
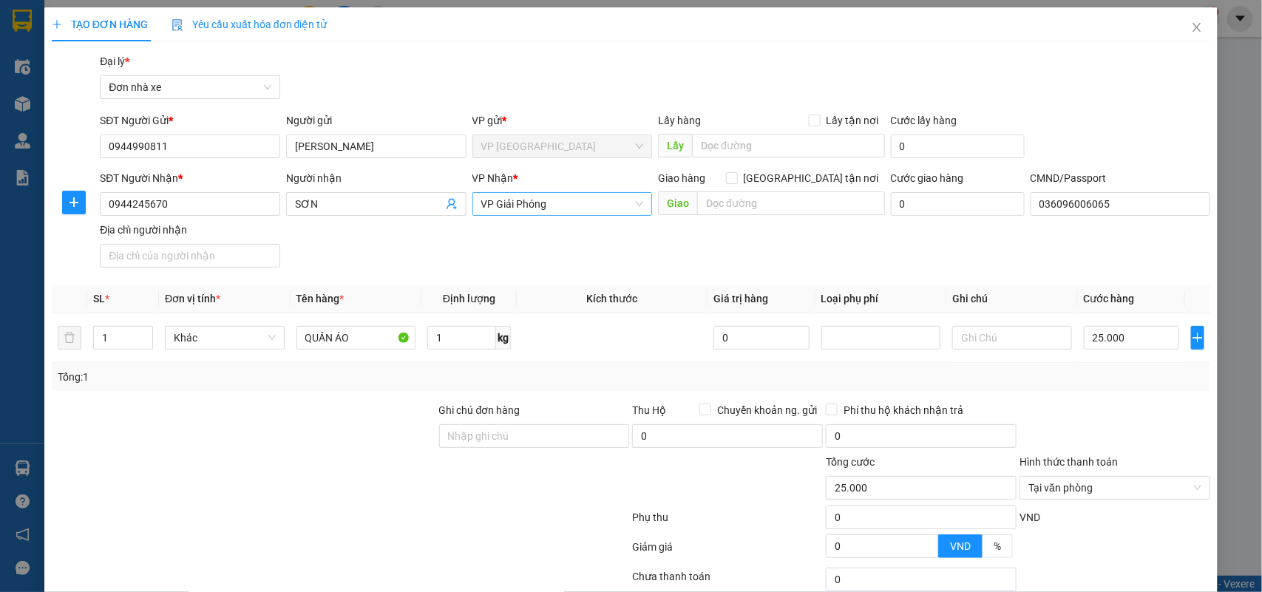
click at [1131, 389] on div "Tổng: 1" at bounding box center [631, 377] width 1159 height 28
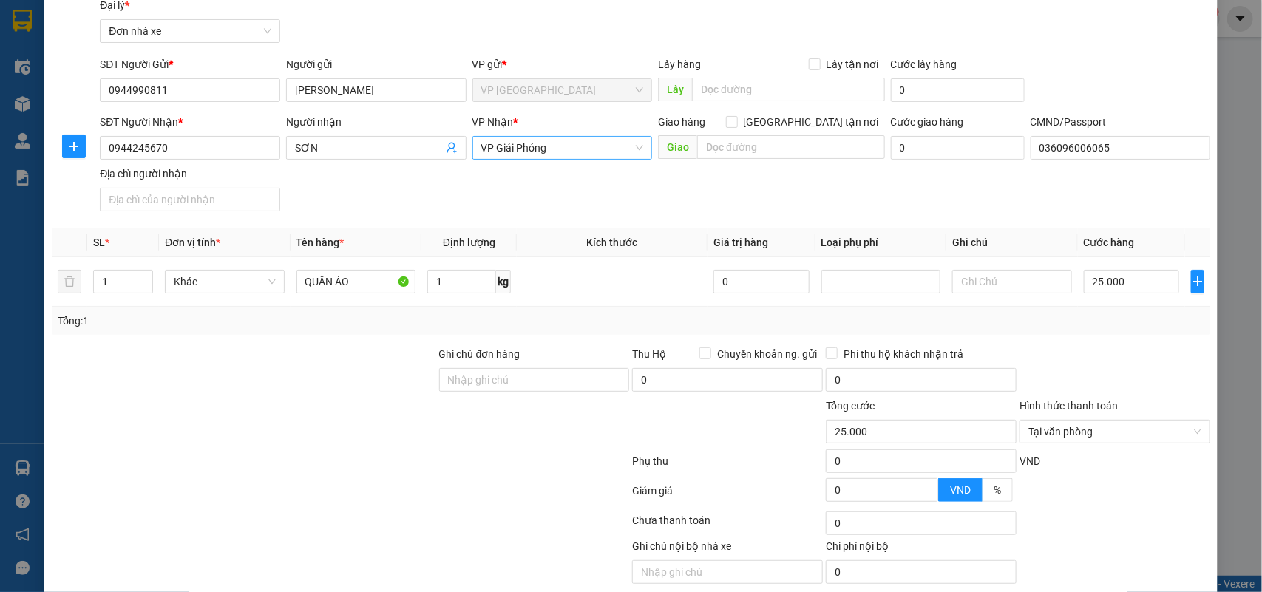
scroll to position [113, 0]
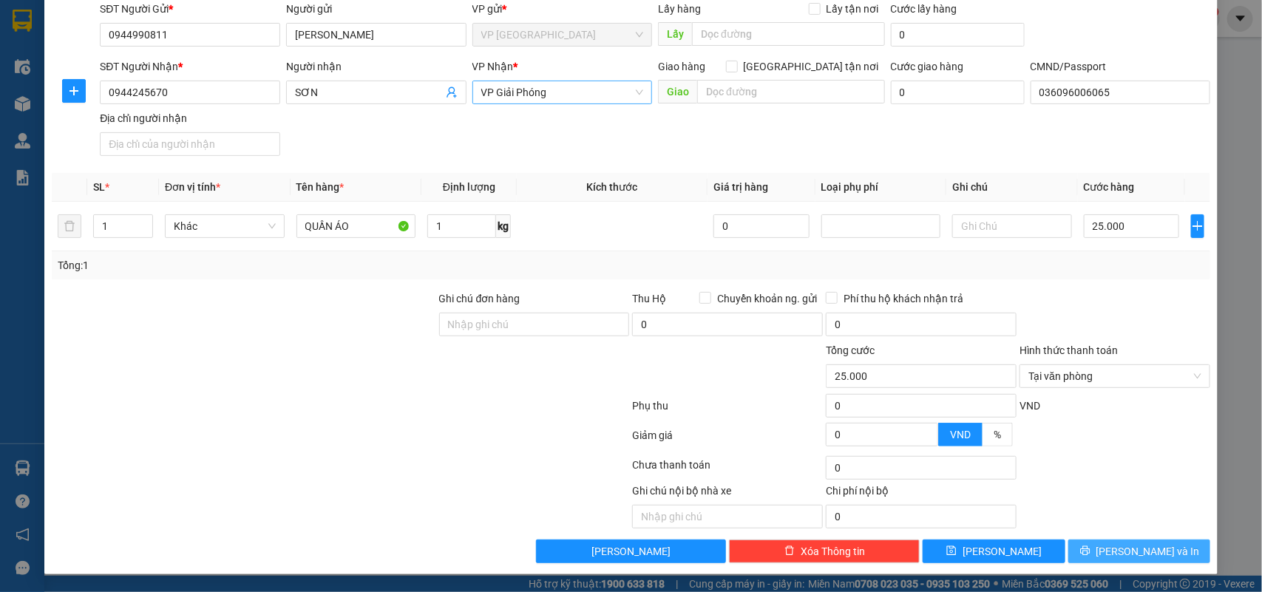
drag, startPoint x: 1111, startPoint y: 554, endPoint x: 1122, endPoint y: 543, distance: 15.7
click at [1113, 555] on button "[PERSON_NAME] và In" at bounding box center [1139, 552] width 142 height 24
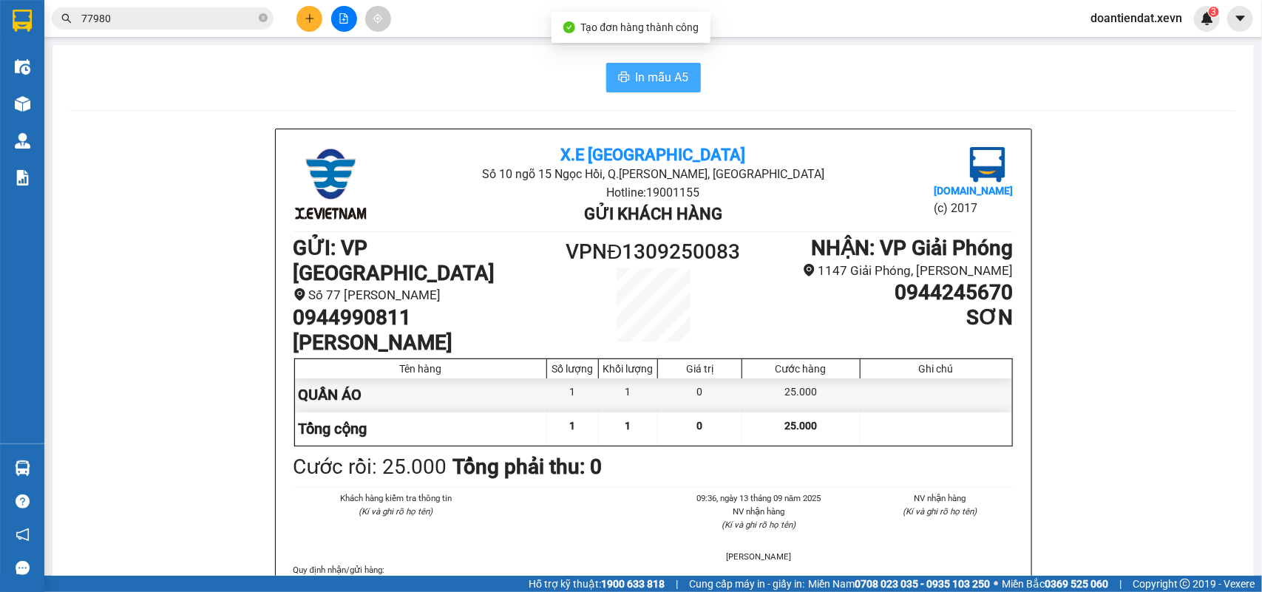
click at [640, 72] on span "In mẫu A5" at bounding box center [662, 77] width 53 height 18
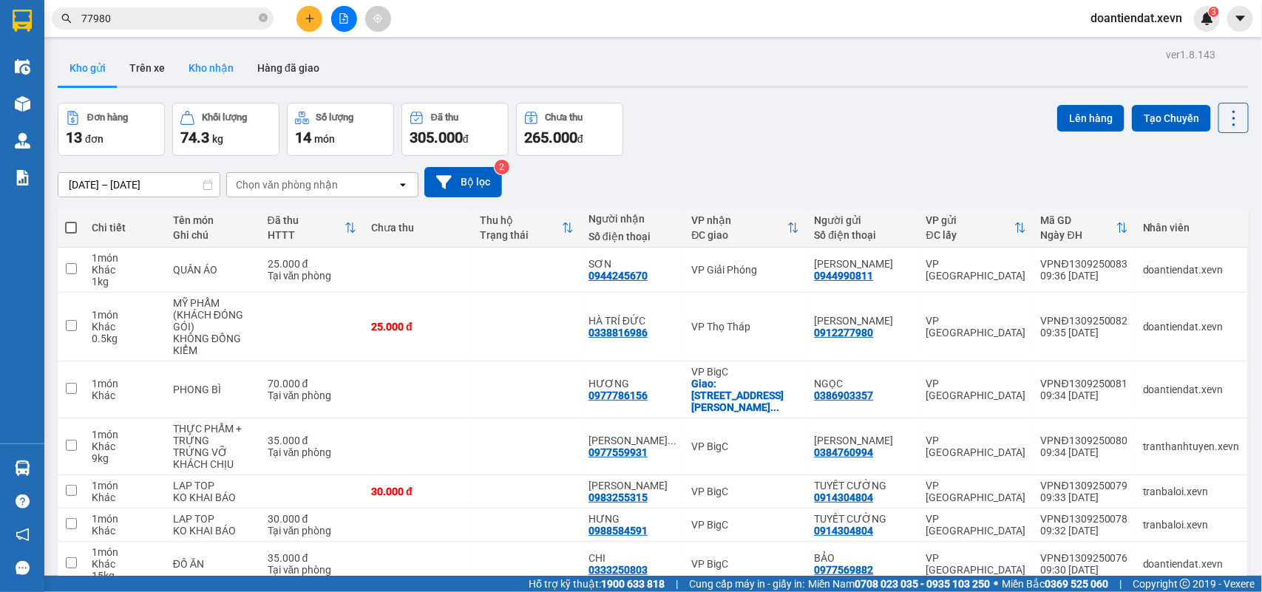
click at [194, 64] on button "Kho nhận" at bounding box center [211, 67] width 69 height 35
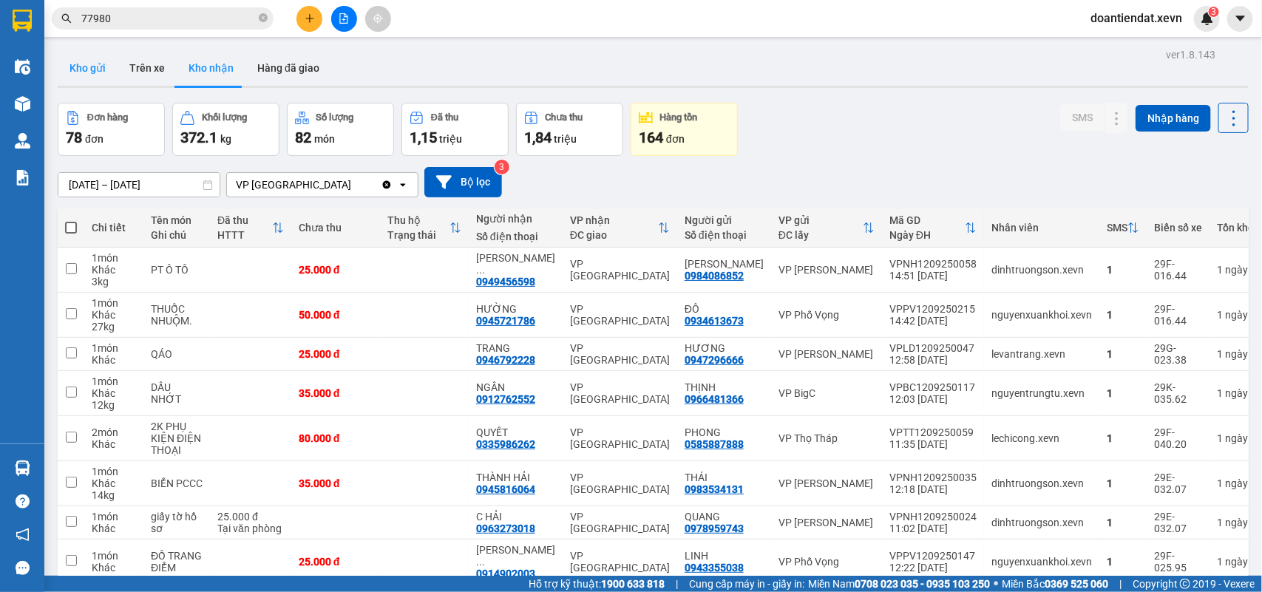
click at [87, 75] on button "Kho gửi" at bounding box center [88, 67] width 60 height 35
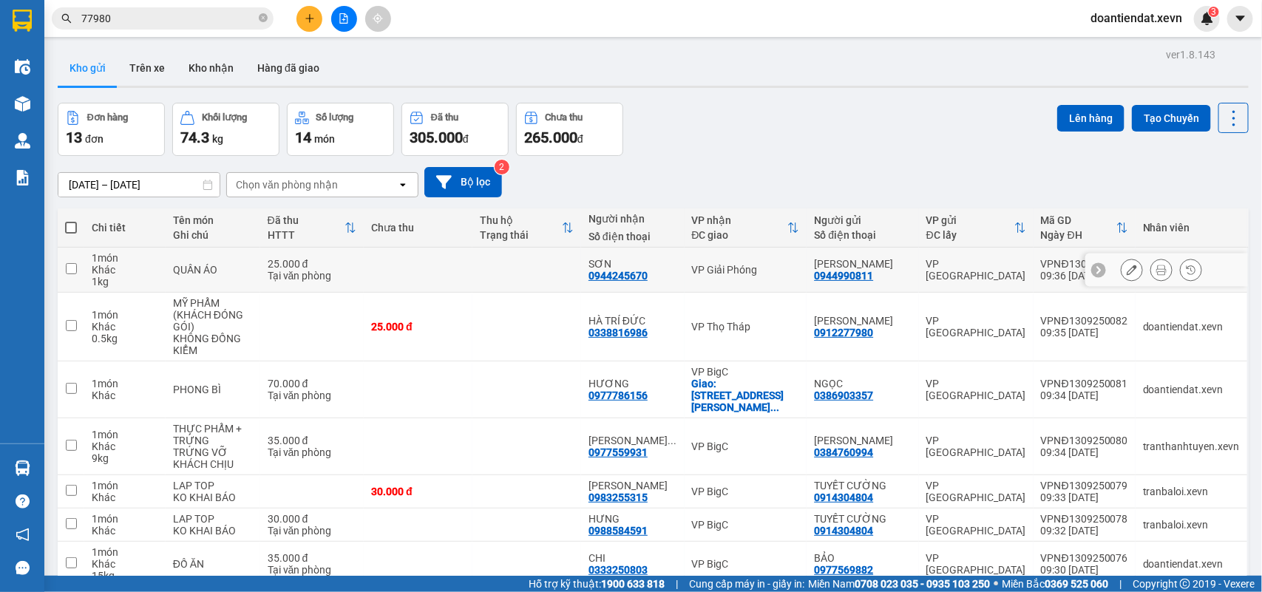
scroll to position [185, 0]
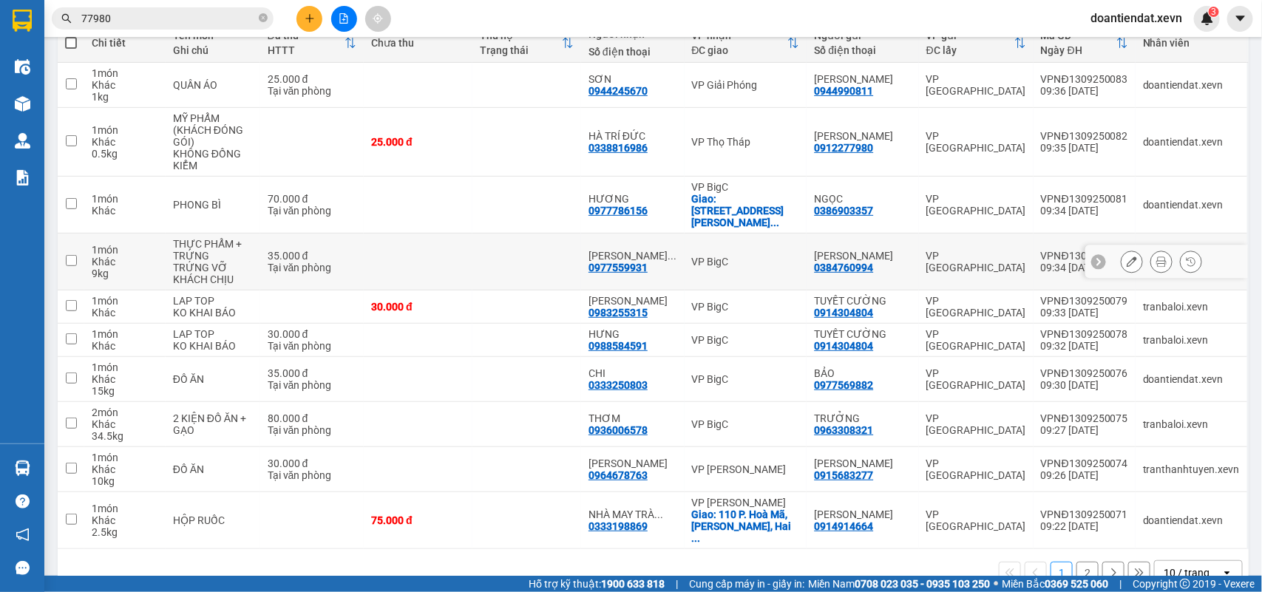
click at [740, 266] on td "VP BigC" at bounding box center [746, 262] width 123 height 57
checkbox input "true"
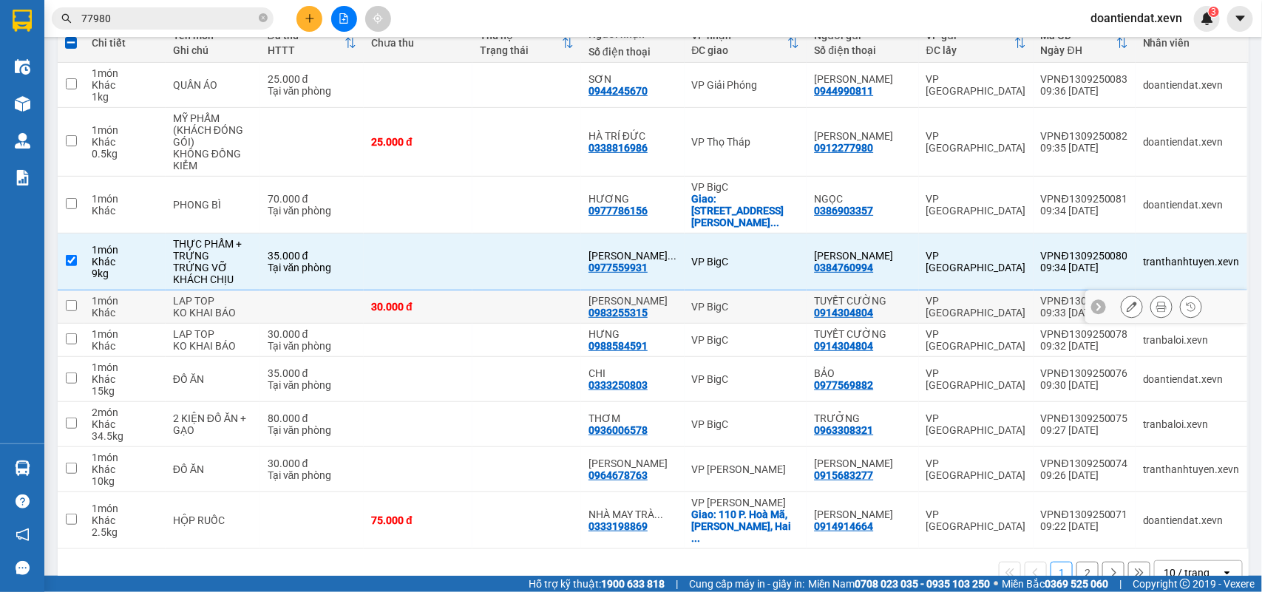
click at [744, 301] on div "VP BigC" at bounding box center [746, 307] width 108 height 12
checkbox input "true"
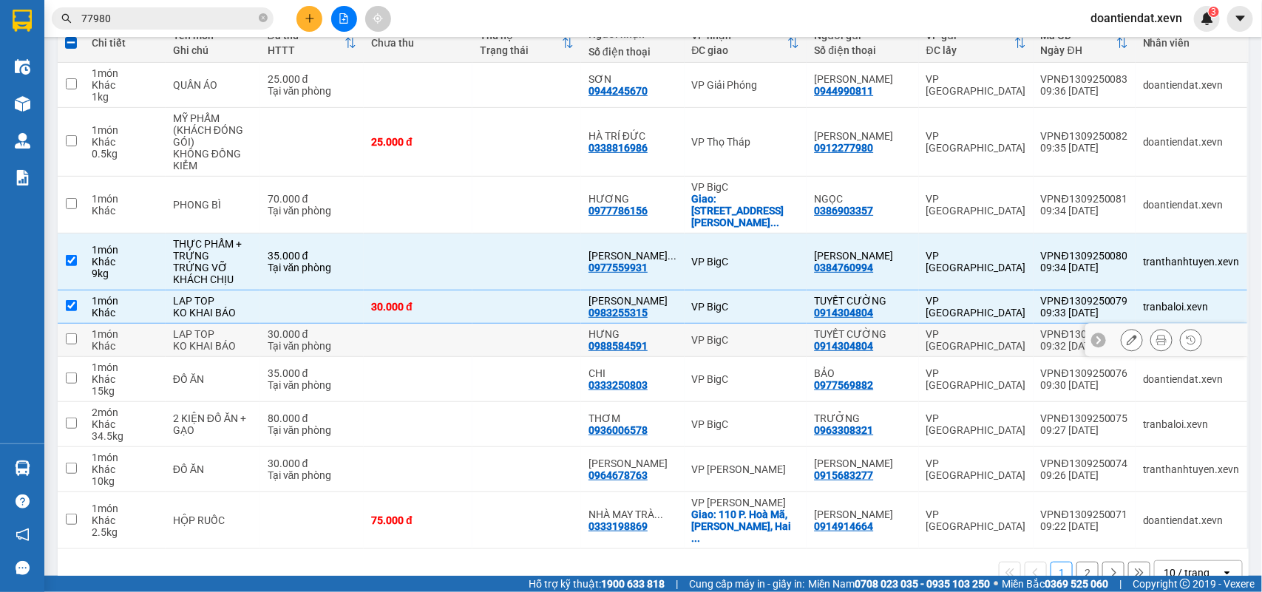
drag, startPoint x: 730, startPoint y: 325, endPoint x: 729, endPoint y: 351, distance: 25.9
click at [730, 334] on div "VP BigC" at bounding box center [746, 340] width 108 height 12
checkbox input "true"
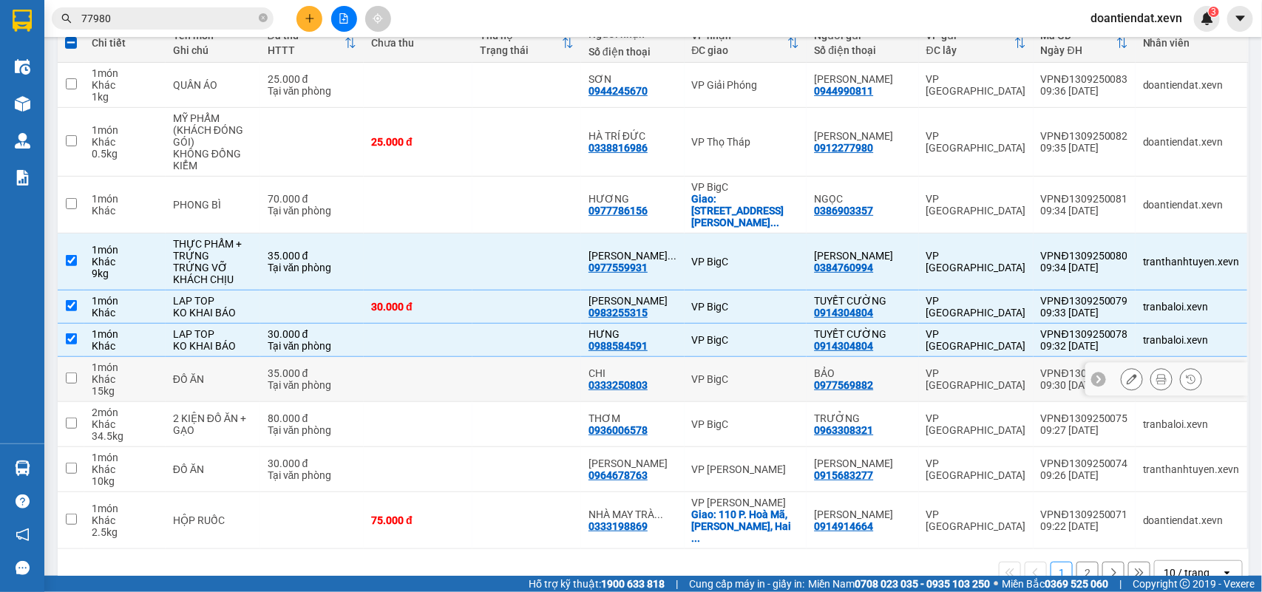
drag, startPoint x: 727, startPoint y: 360, endPoint x: 727, endPoint y: 371, distance: 11.1
click at [727, 361] on td "VP BigC" at bounding box center [746, 379] width 123 height 45
checkbox input "true"
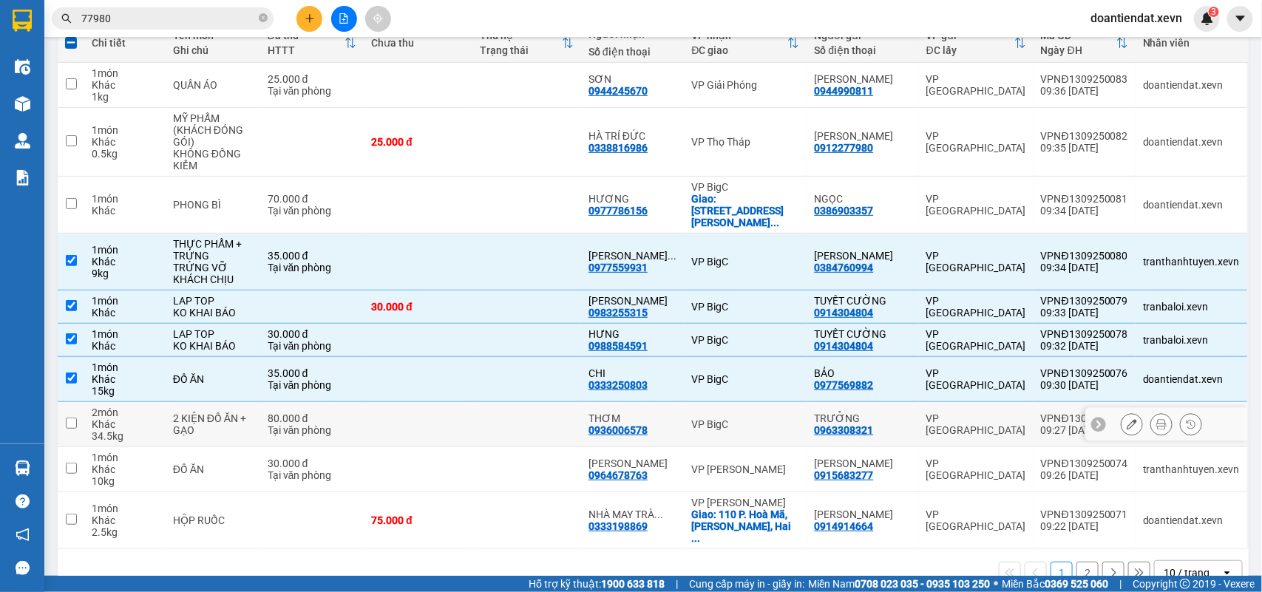
drag, startPoint x: 727, startPoint y: 403, endPoint x: 733, endPoint y: 436, distance: 33.9
click at [727, 407] on td "VP BigC" at bounding box center [746, 424] width 123 height 45
checkbox input "true"
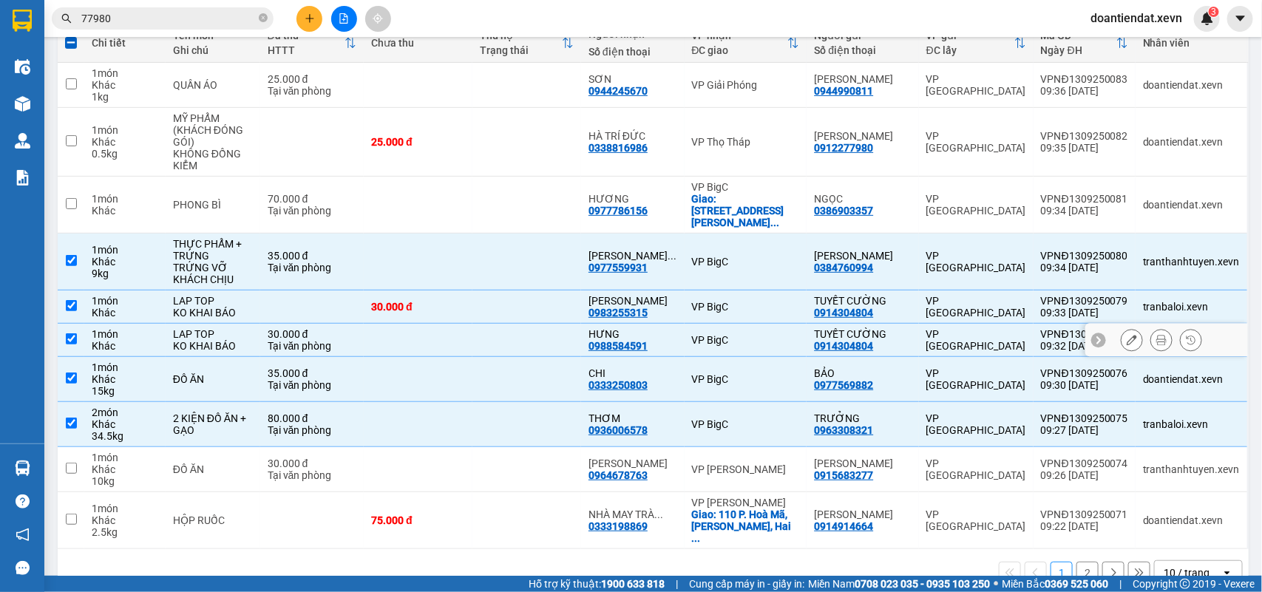
scroll to position [0, 0]
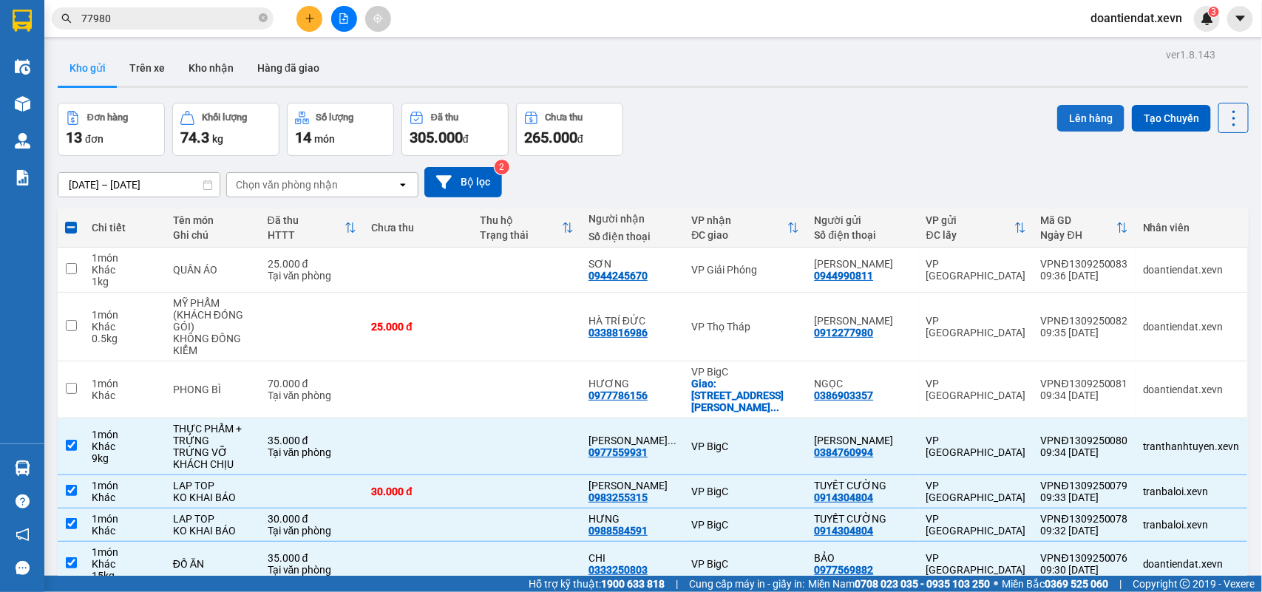
click at [1081, 122] on button "Lên hàng" at bounding box center [1090, 118] width 67 height 27
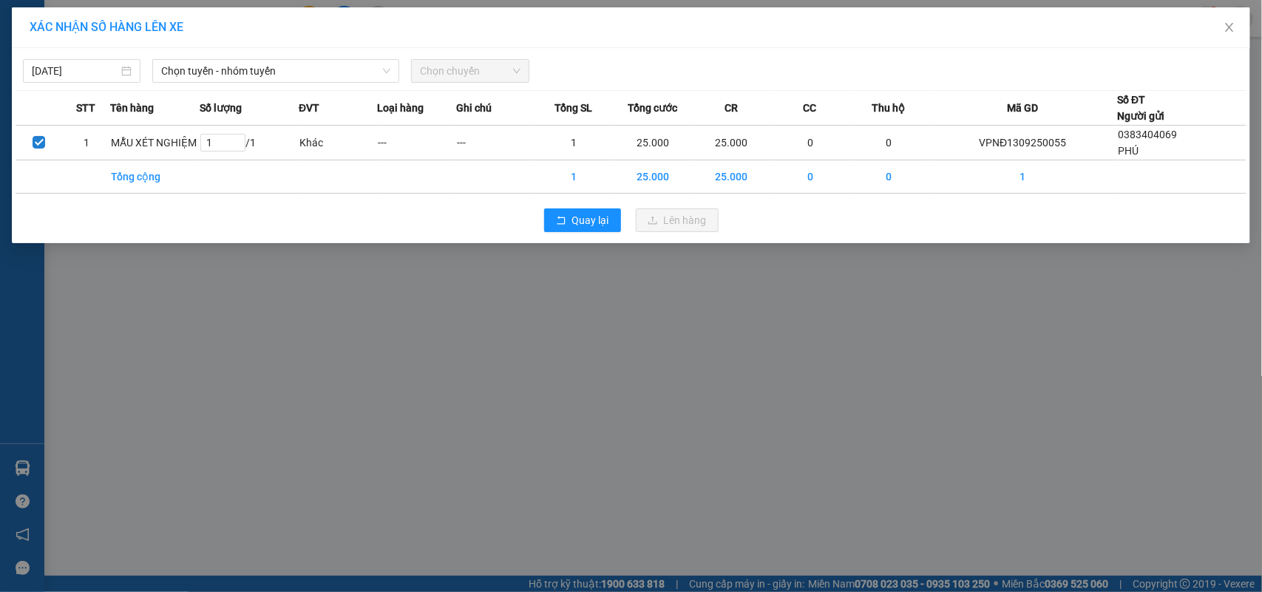
click at [311, 57] on div "13/09/2025 Chọn tuyến - nhóm tuyến Chọn chuyến" at bounding box center [631, 67] width 1231 height 31
click at [285, 68] on span "Chọn tuyến - nhóm tuyến" at bounding box center [275, 71] width 229 height 22
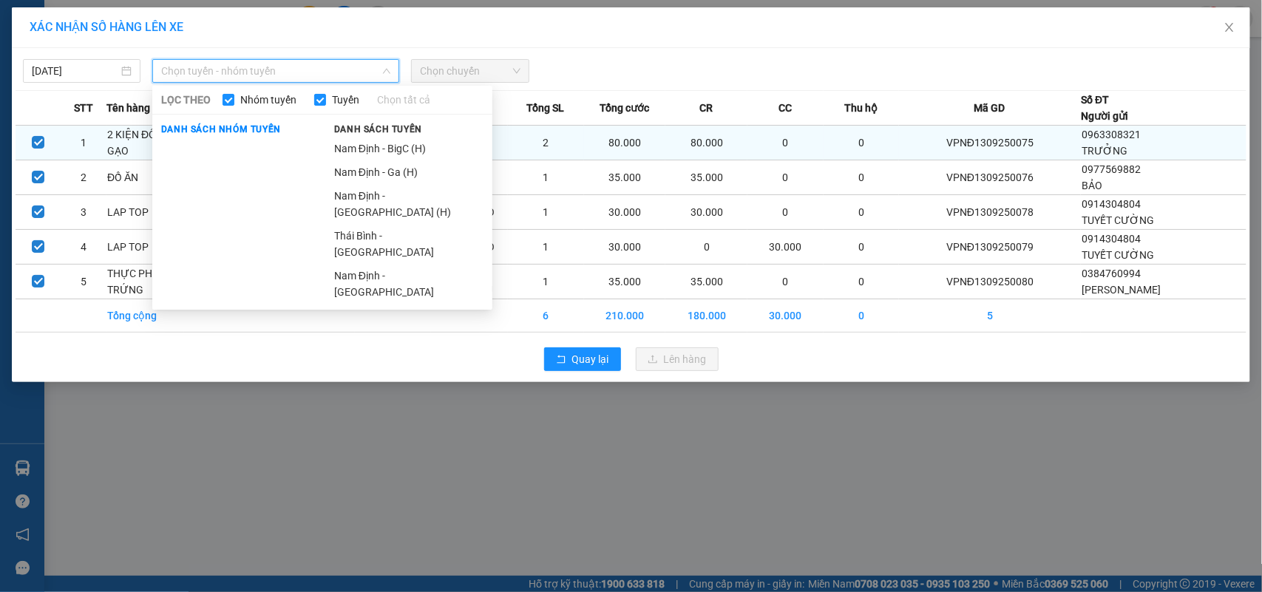
click at [389, 149] on li "Nam Định - BigC (H)" at bounding box center [408, 149] width 167 height 24
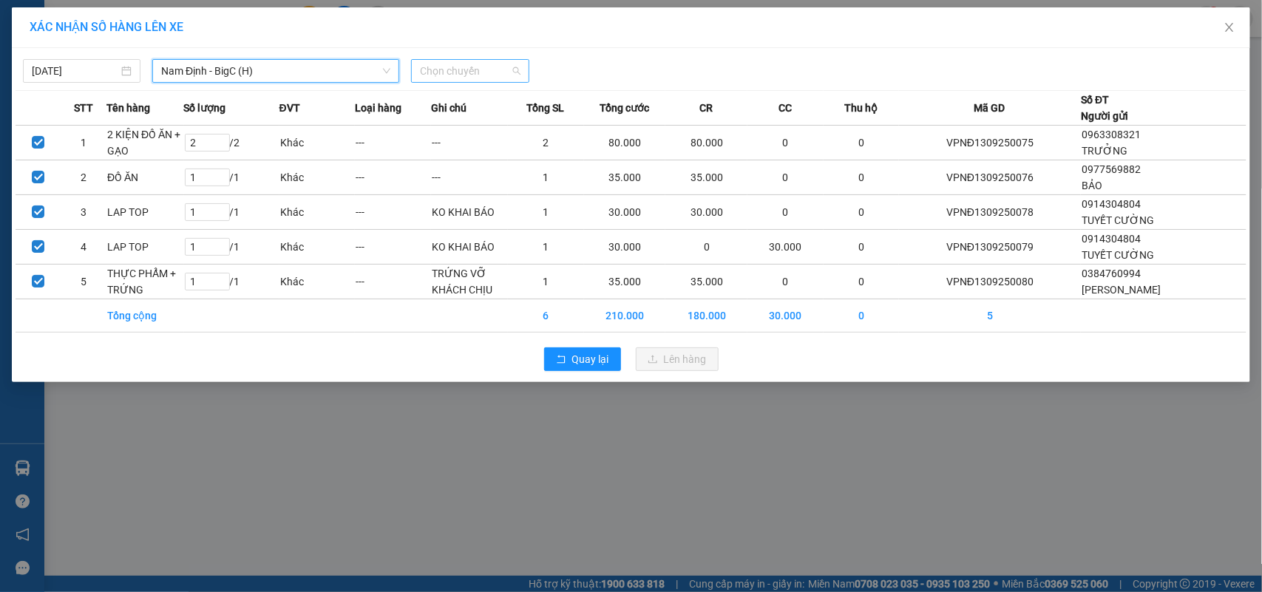
click at [460, 64] on span "Chọn chuyến" at bounding box center [470, 71] width 100 height 22
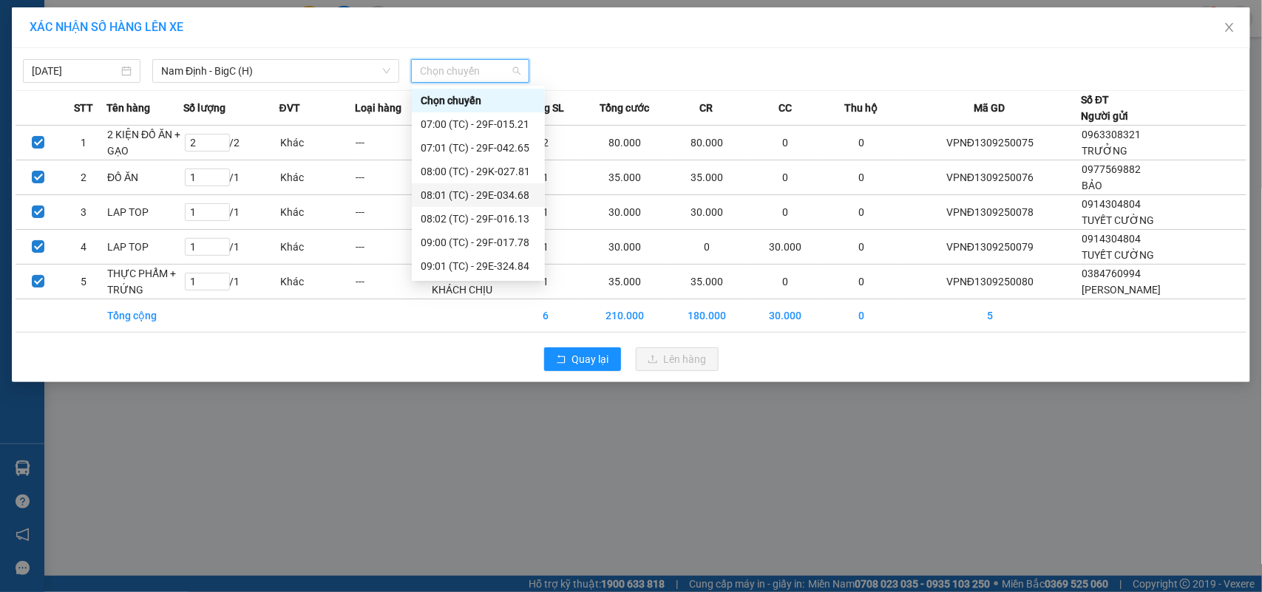
scroll to position [71, 0]
click at [507, 237] on div "10:01 (TC) - 29E-082.61" at bounding box center [478, 242] width 115 height 16
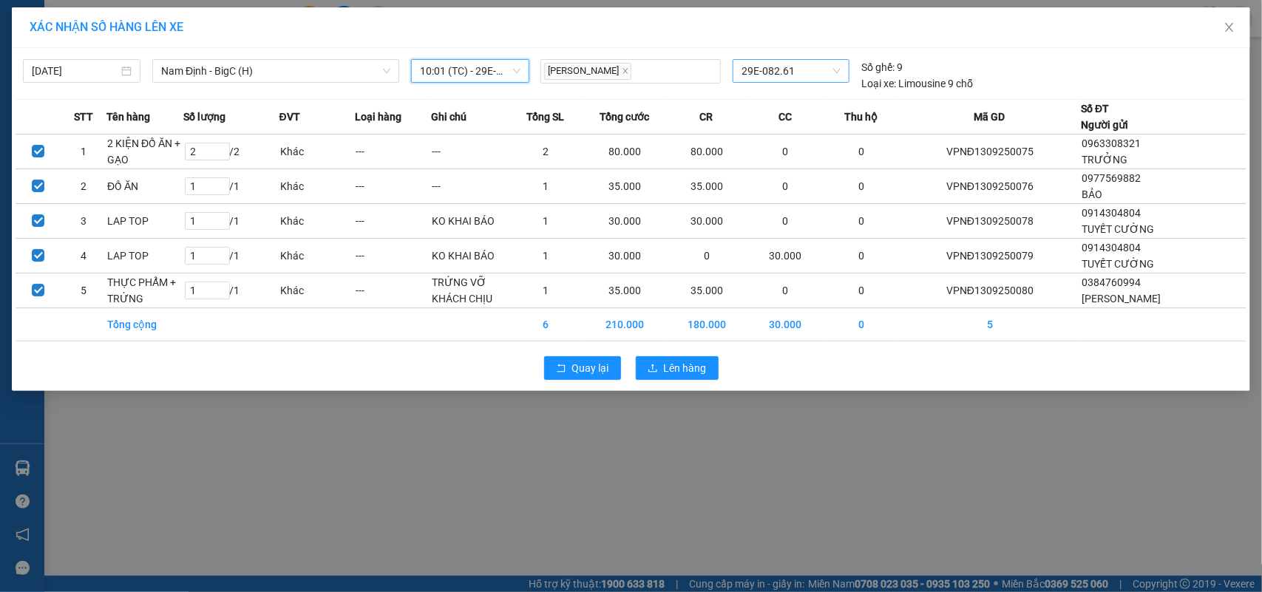
drag, startPoint x: 780, startPoint y: 71, endPoint x: 795, endPoint y: 74, distance: 15.1
click at [790, 74] on span "29E-082.61" at bounding box center [791, 71] width 99 height 22
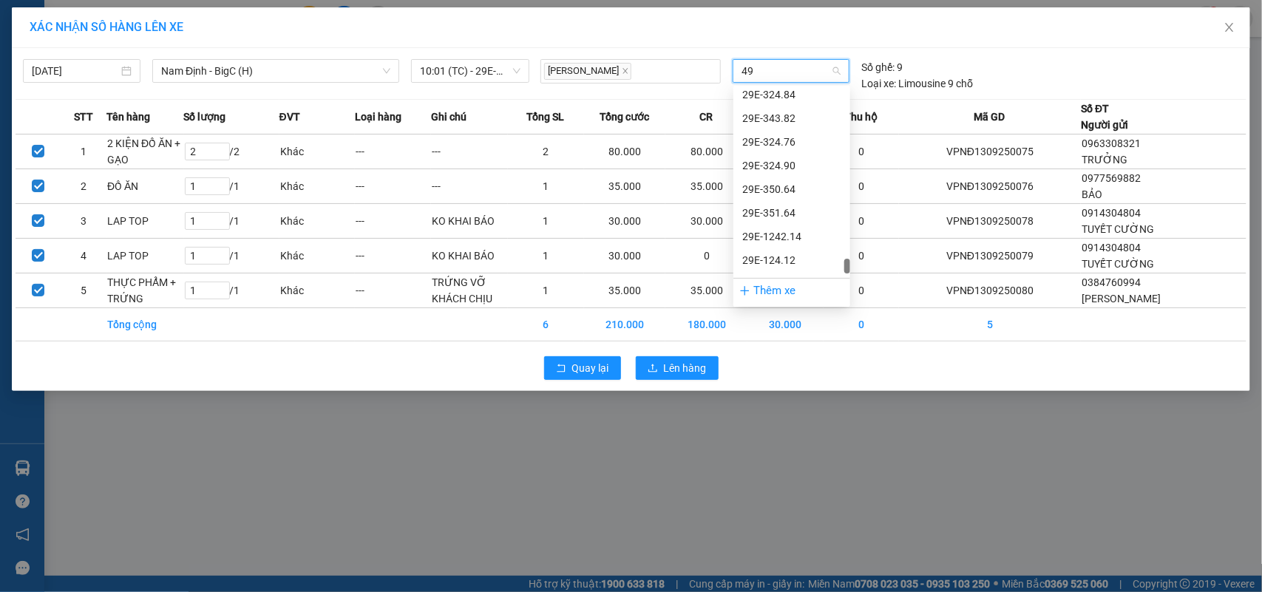
scroll to position [82, 0]
type input "490"
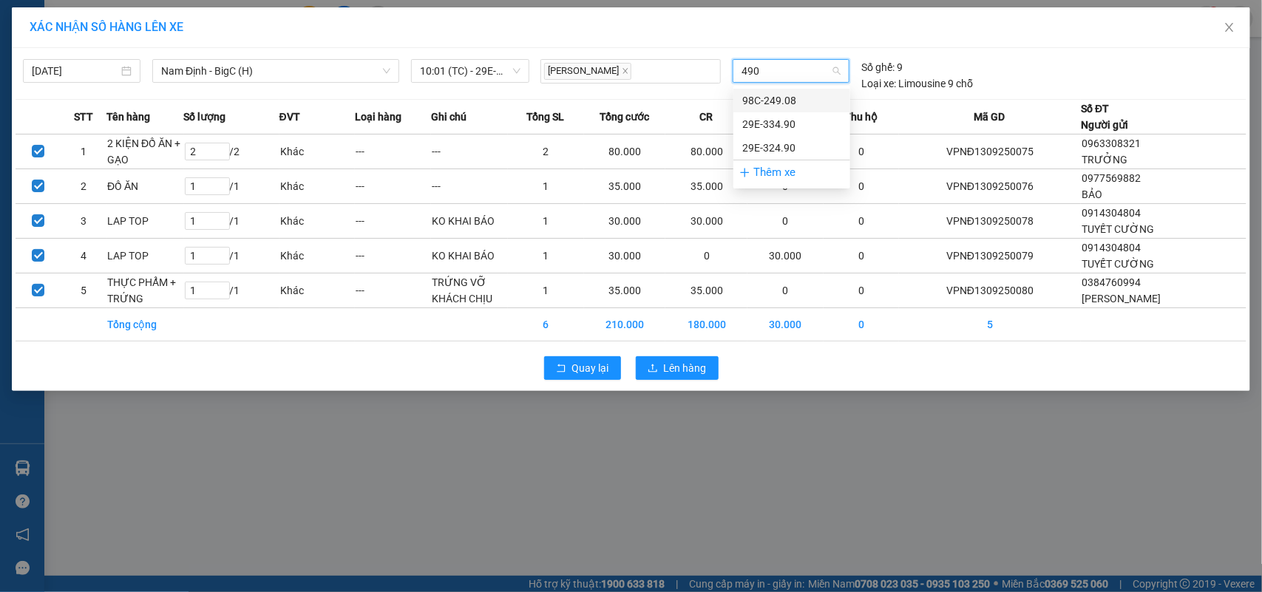
scroll to position [0, 0]
click at [790, 107] on div "98C-249.08 29E-334.90 29E-324.90" at bounding box center [791, 124] width 117 height 71
click at [793, 123] on div "29E-334.90" at bounding box center [791, 124] width 99 height 16
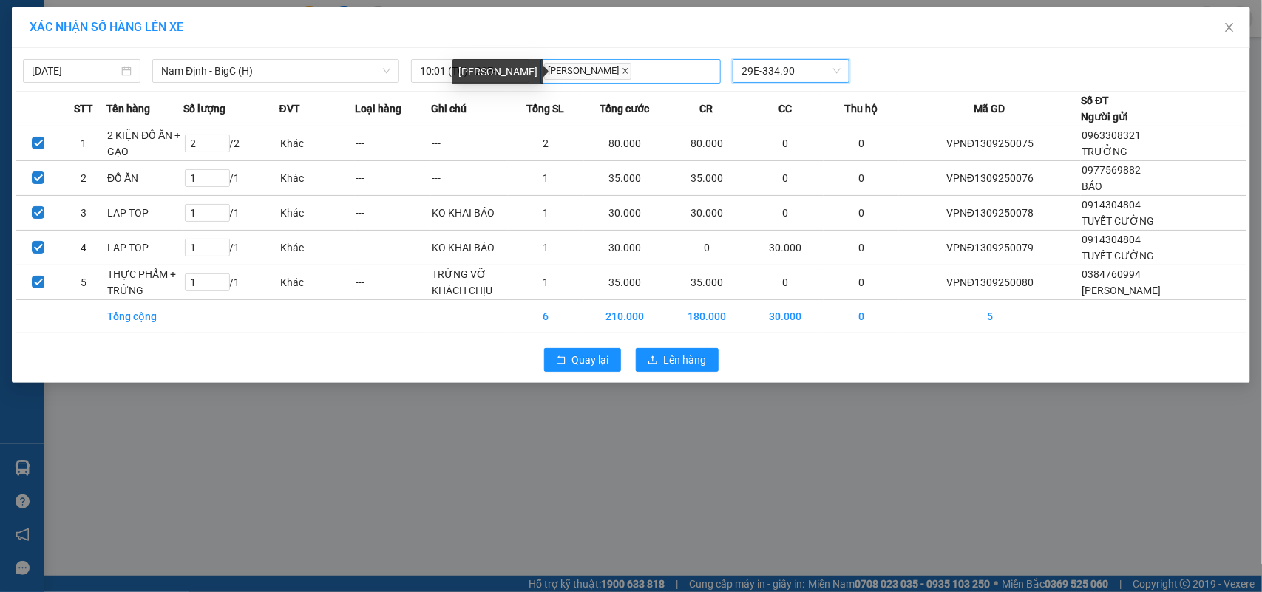
click at [622, 71] on icon "close" at bounding box center [625, 70] width 7 height 7
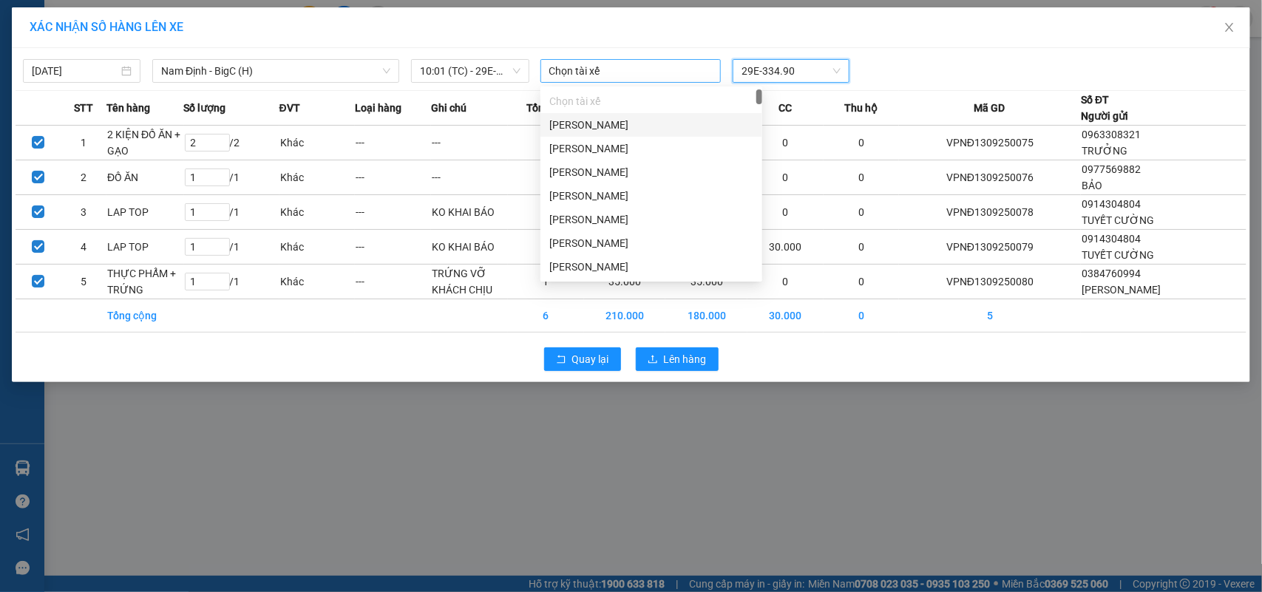
click at [637, 76] on div at bounding box center [631, 71] width 174 height 18
type input "SY"
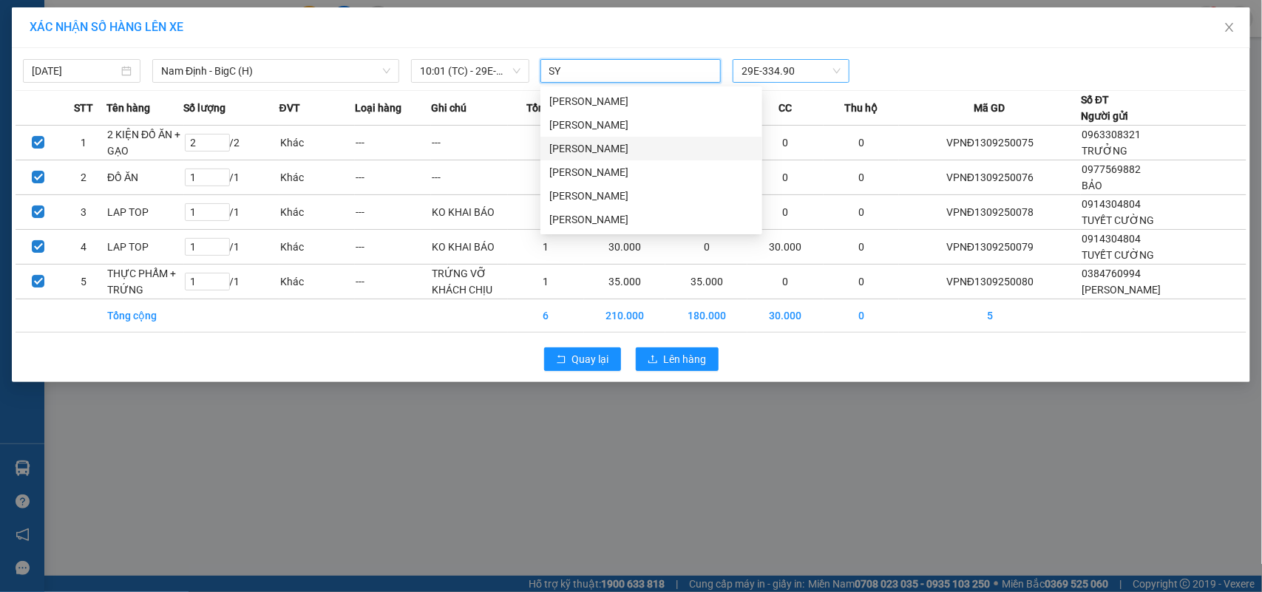
click at [571, 150] on div "Đinh Văn Sỹ" at bounding box center [651, 148] width 204 height 16
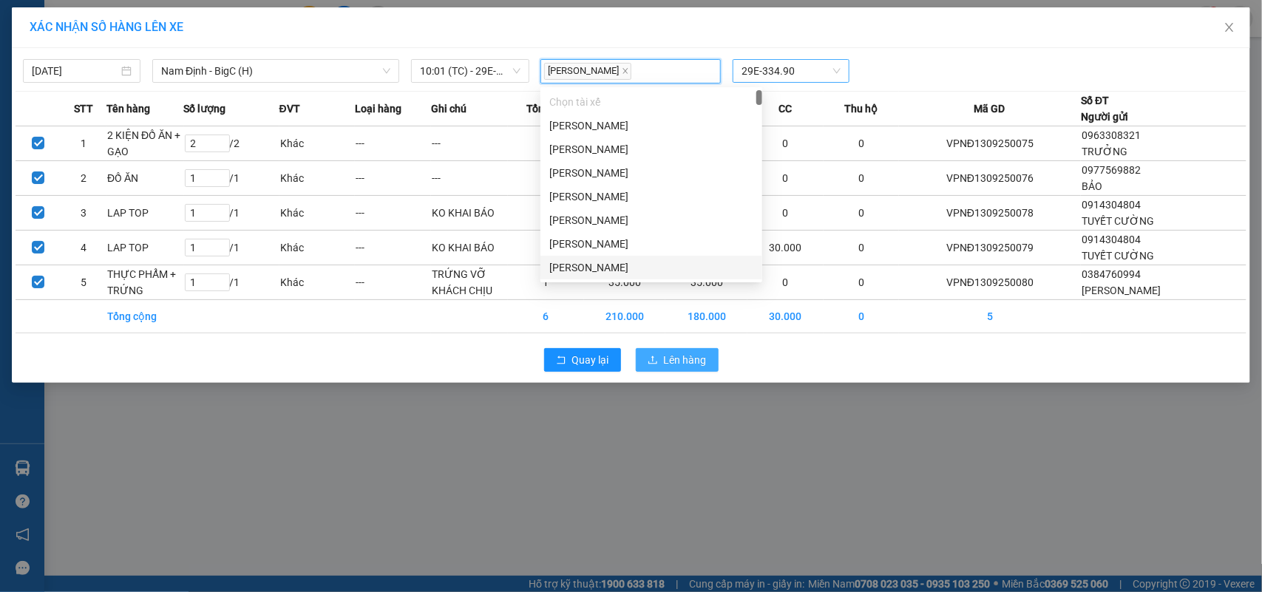
click at [689, 359] on span "Lên hàng" at bounding box center [685, 360] width 43 height 16
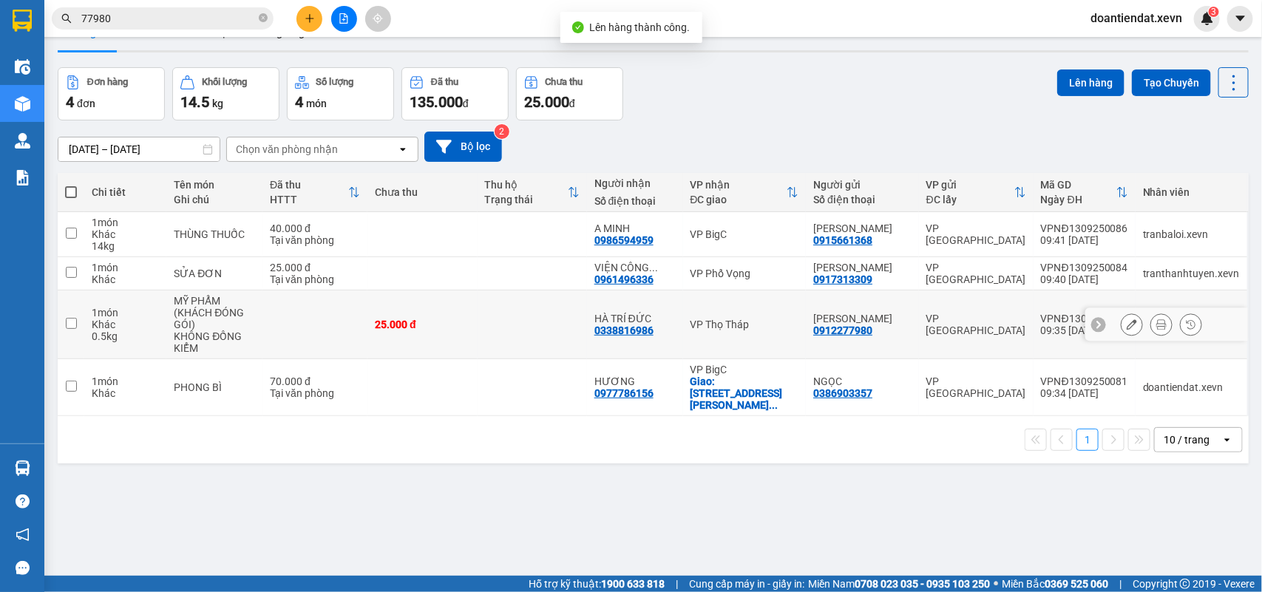
scroll to position [68, 0]
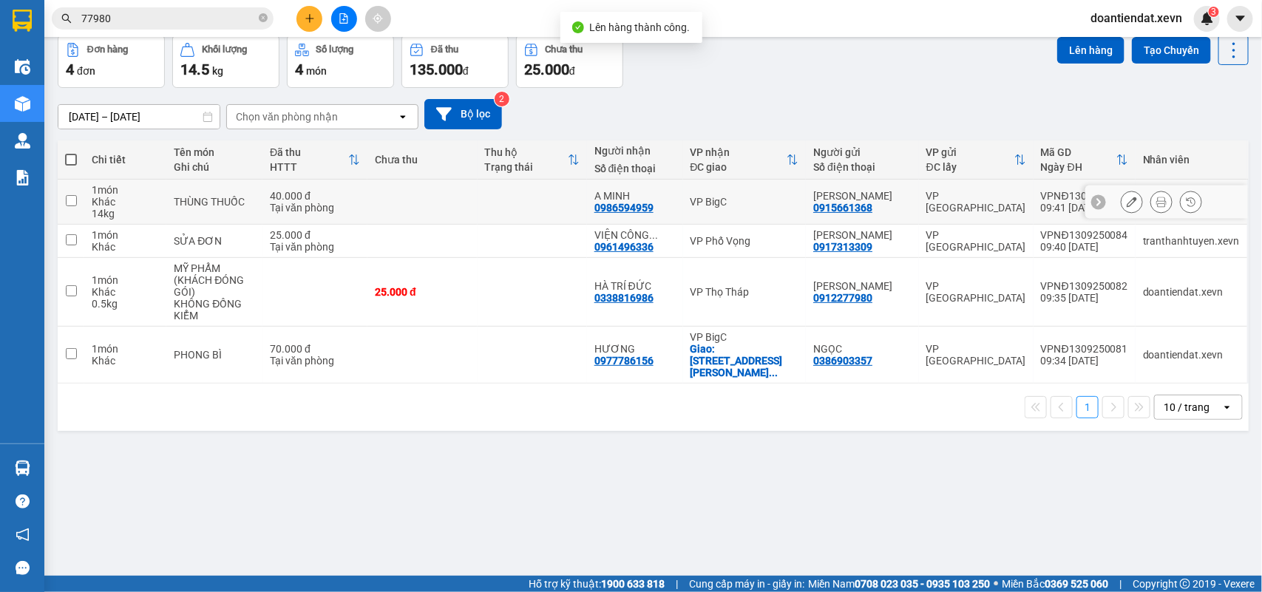
click at [747, 200] on div "VP BigC" at bounding box center [745, 202] width 109 height 12
checkbox input "true"
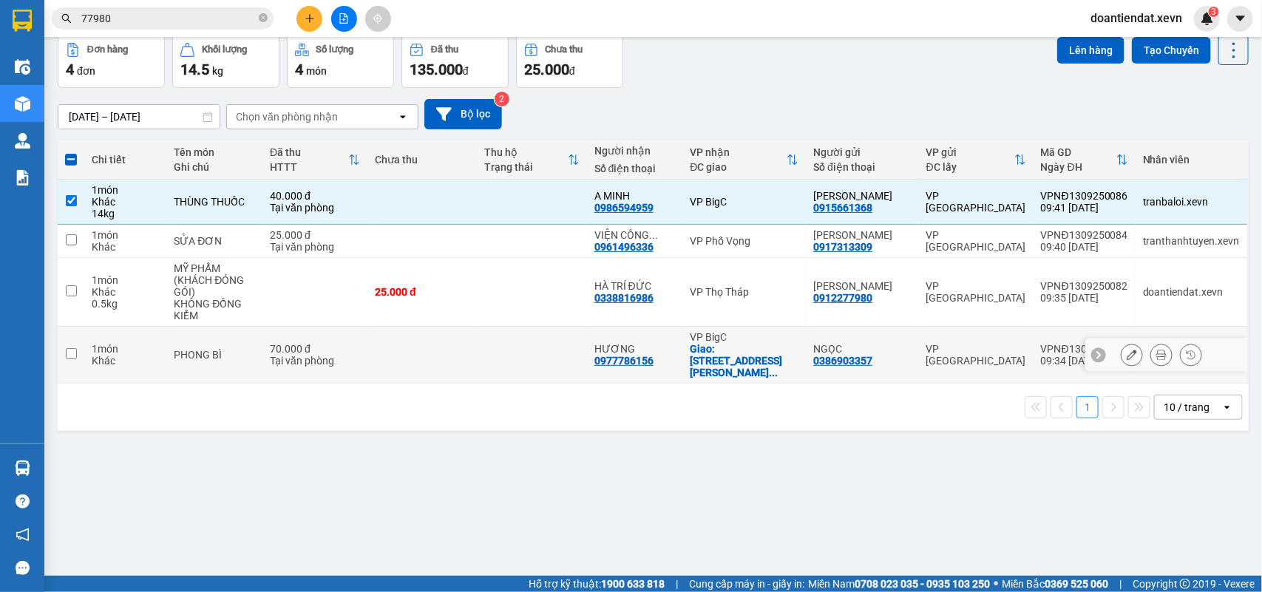
click at [727, 357] on div "Giao: 132 Nguyễn Xiển, Hạ Đình, Than ..." at bounding box center [745, 360] width 109 height 35
checkbox input "true"
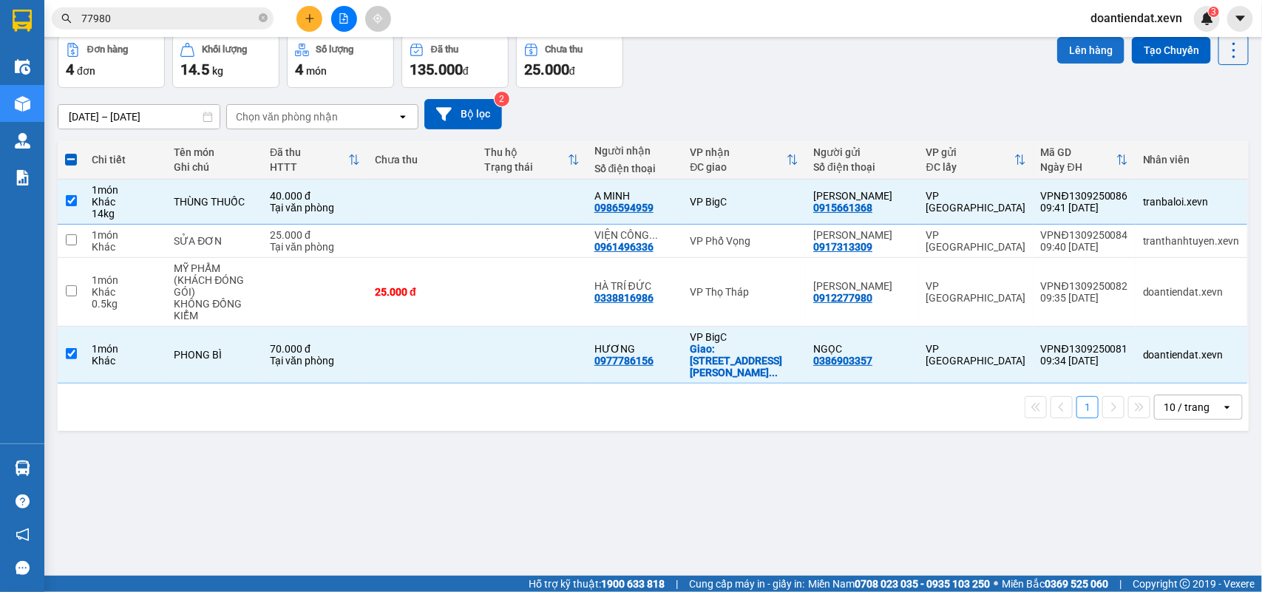
click at [1074, 48] on button "Lên hàng" at bounding box center [1090, 50] width 67 height 27
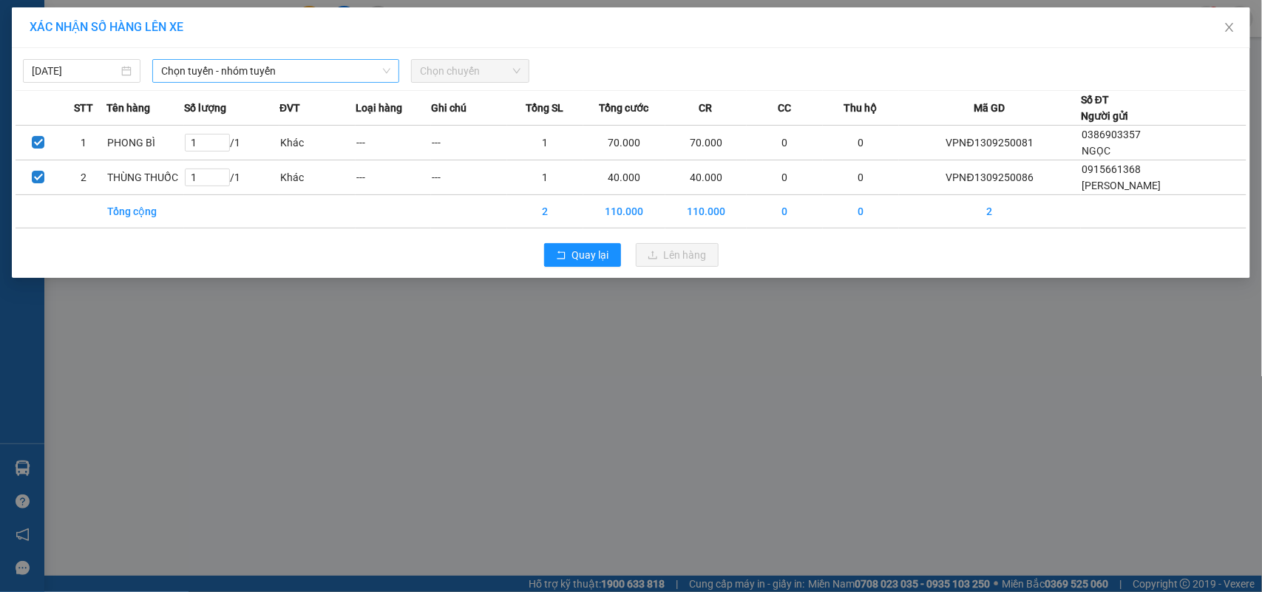
click at [286, 70] on span "Chọn tuyến - nhóm tuyến" at bounding box center [275, 71] width 229 height 22
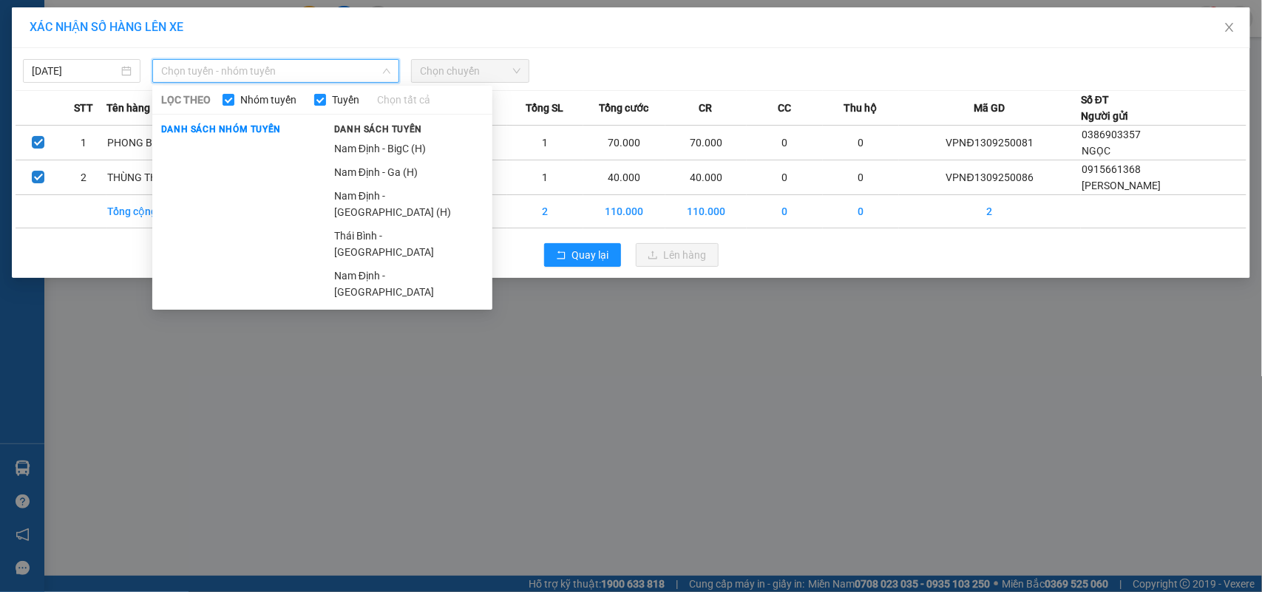
drag, startPoint x: 396, startPoint y: 144, endPoint x: 455, endPoint y: 118, distance: 63.9
click at [397, 145] on li "Nam Định - BigC (H)" at bounding box center [408, 149] width 167 height 24
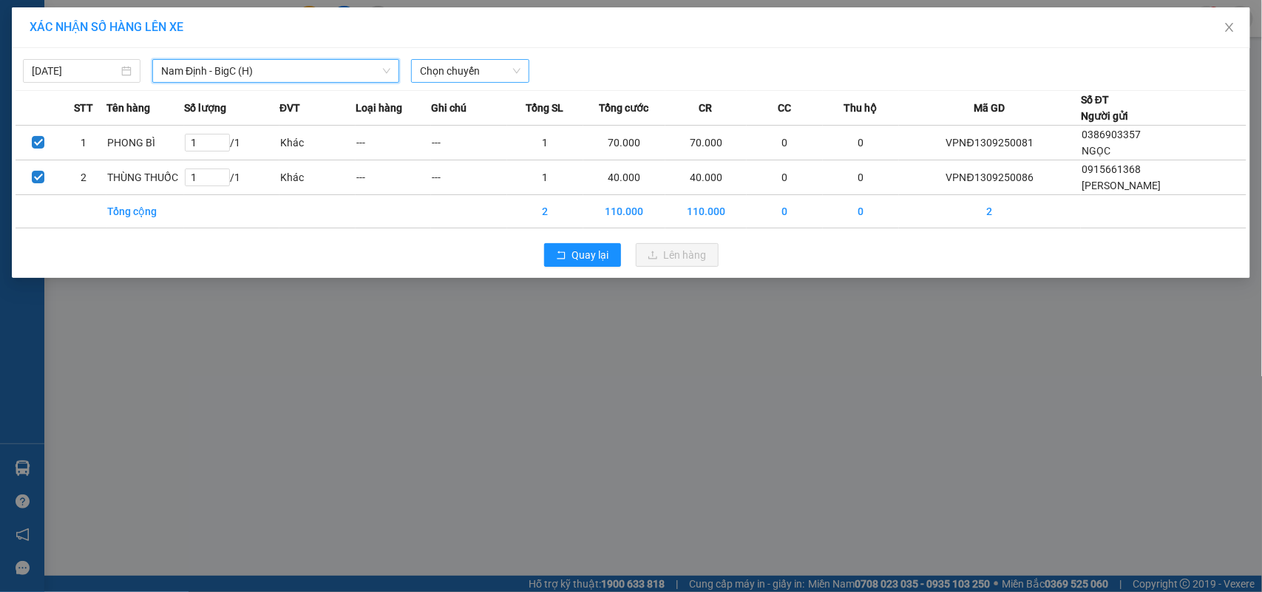
click at [508, 78] on span "Chọn chuyến" at bounding box center [470, 71] width 100 height 22
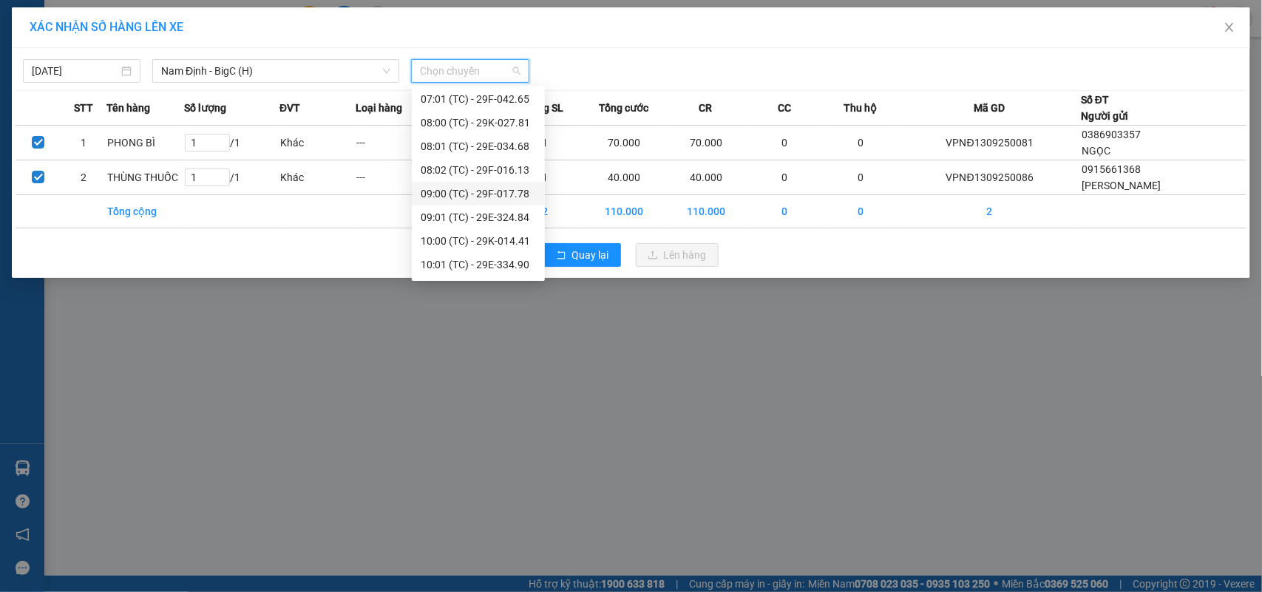
scroll to position [71, 0]
click at [505, 239] on div "10:01 (TC) - 29E-334.90" at bounding box center [478, 242] width 115 height 16
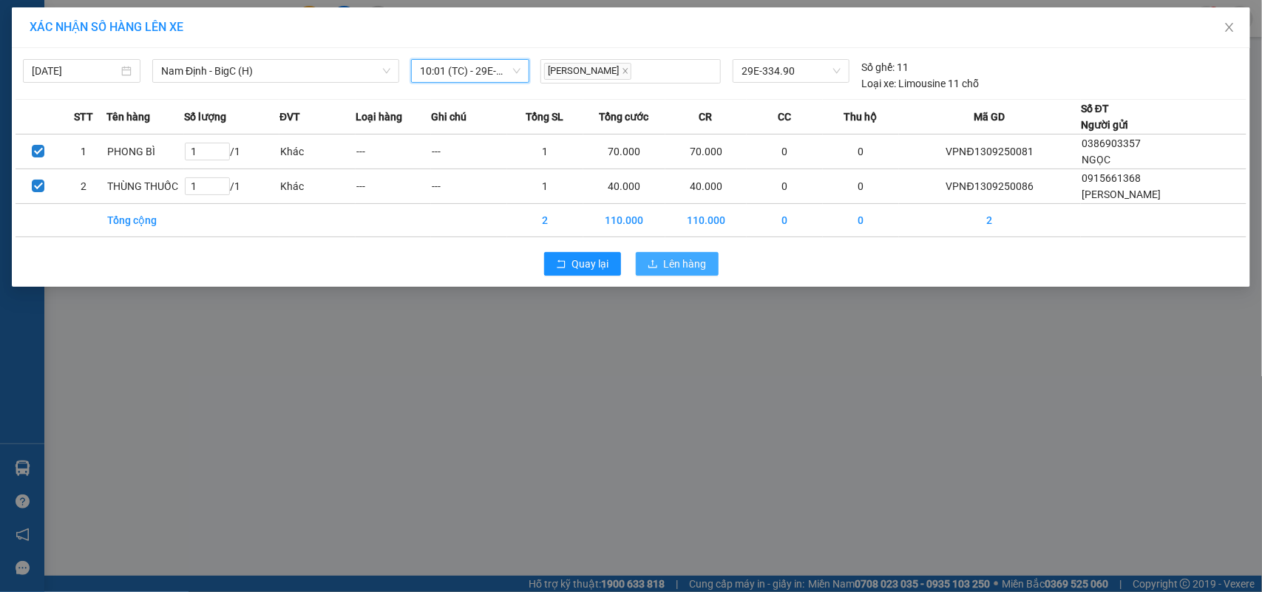
click at [662, 263] on button "Lên hàng" at bounding box center [677, 264] width 83 height 24
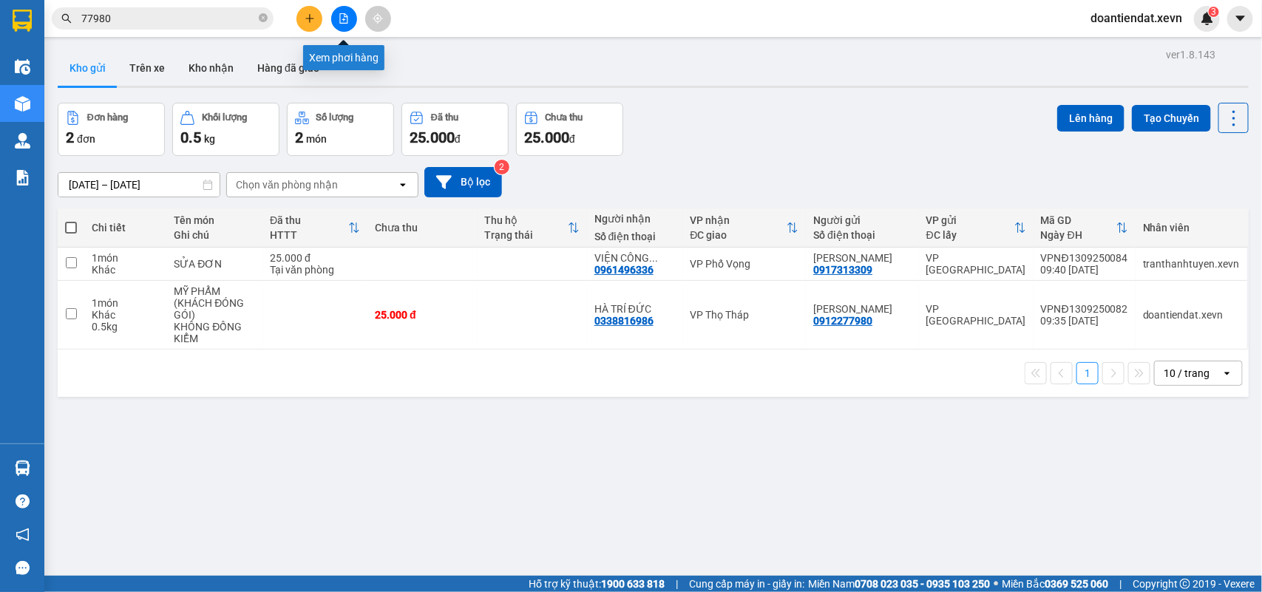
click at [345, 23] on icon "file-add" at bounding box center [344, 18] width 8 height 10
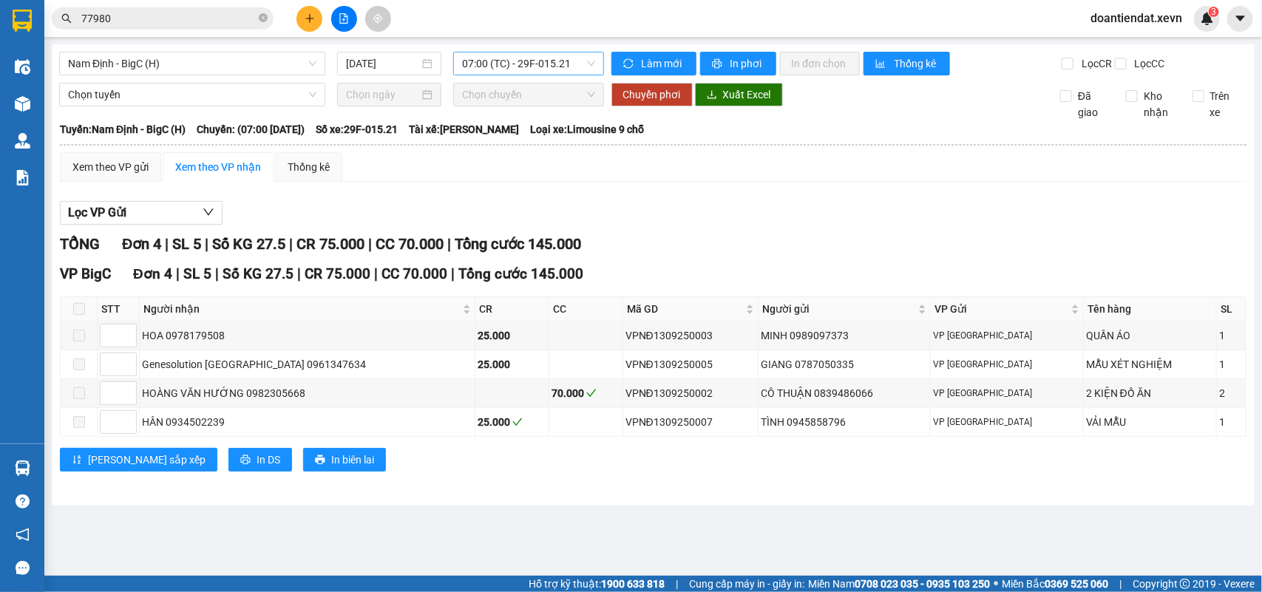
click at [529, 68] on span "07:00 (TC) - 29F-015.21" at bounding box center [528, 63] width 132 height 22
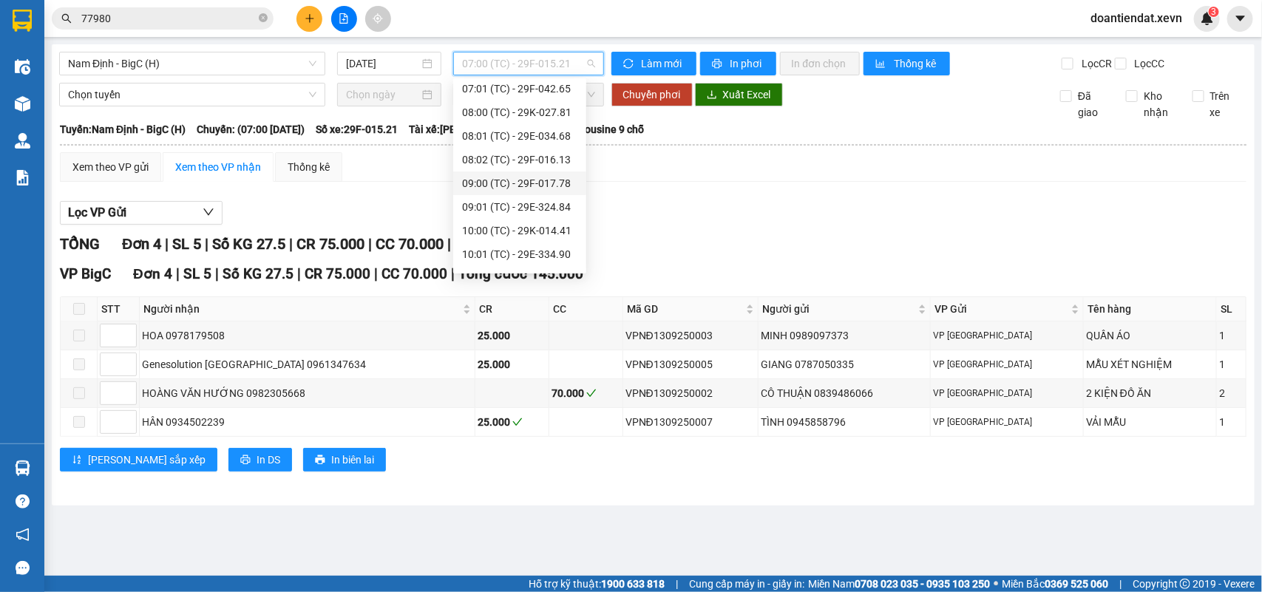
scroll to position [71, 0]
click at [526, 231] on div "10:01 (TC) - 29E-334.90" at bounding box center [519, 235] width 115 height 16
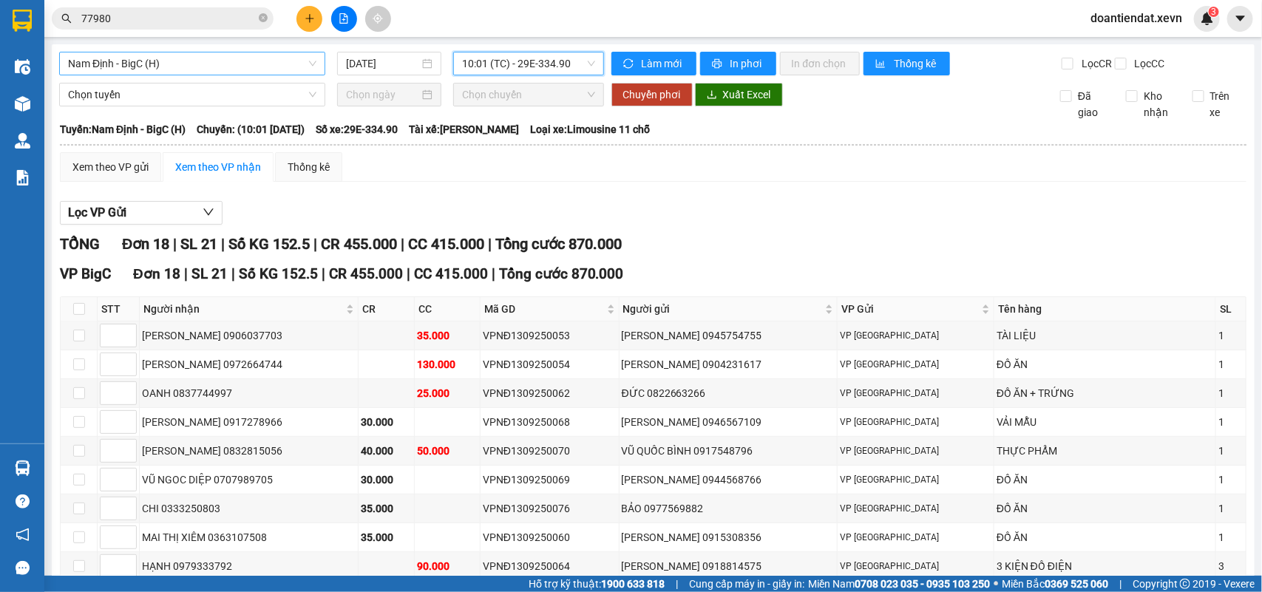
click at [160, 57] on span "Nam Định - BigC (H)" at bounding box center [192, 63] width 248 height 22
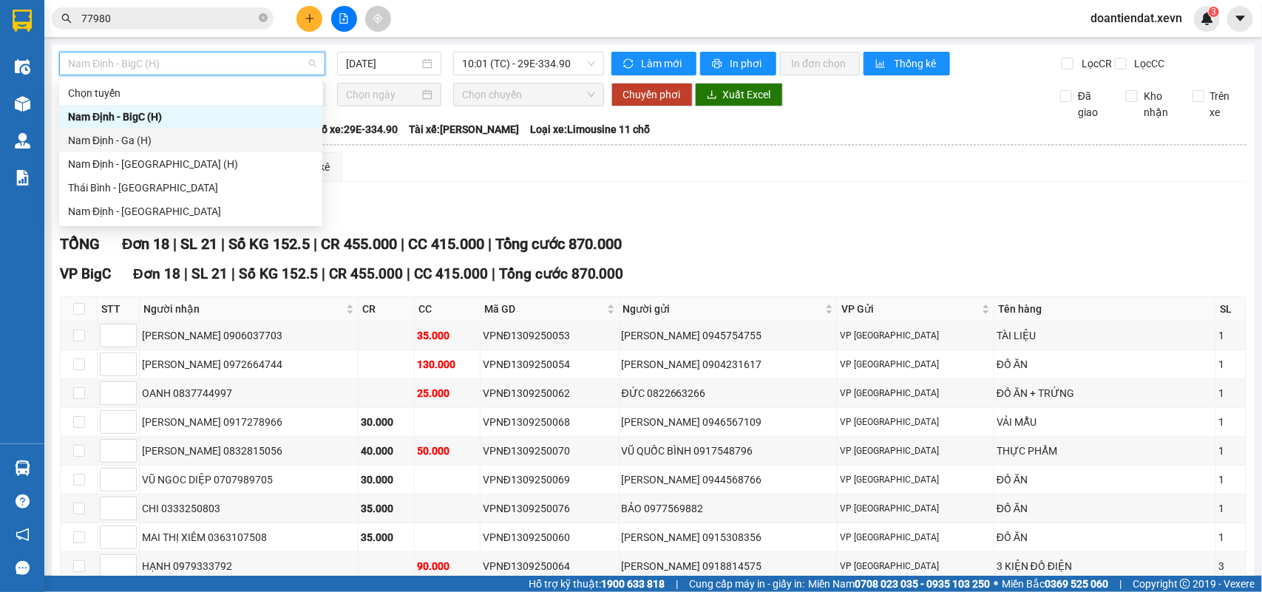
click at [145, 138] on div "Nam Định - Ga (H)" at bounding box center [190, 140] width 245 height 16
type input "[DATE]"
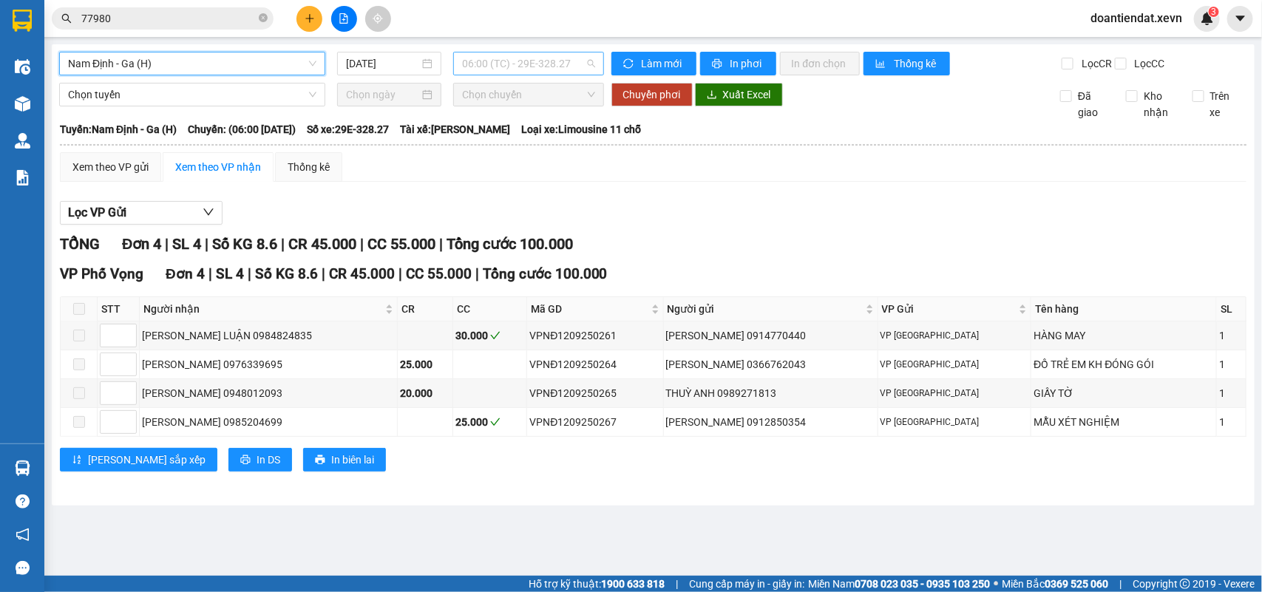
click at [563, 60] on span "06:00 (TC) - 29E-328.27" at bounding box center [528, 63] width 132 height 22
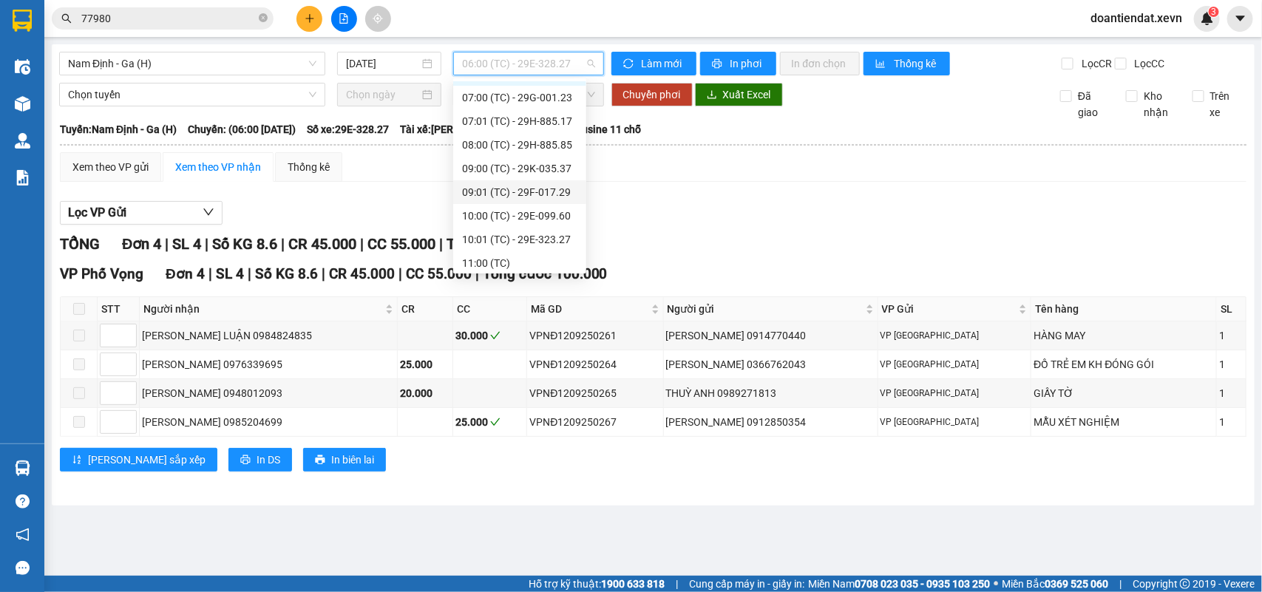
scroll to position [47, 0]
click at [542, 234] on div "10:01 (TC) - 29E-323.27" at bounding box center [519, 236] width 115 height 16
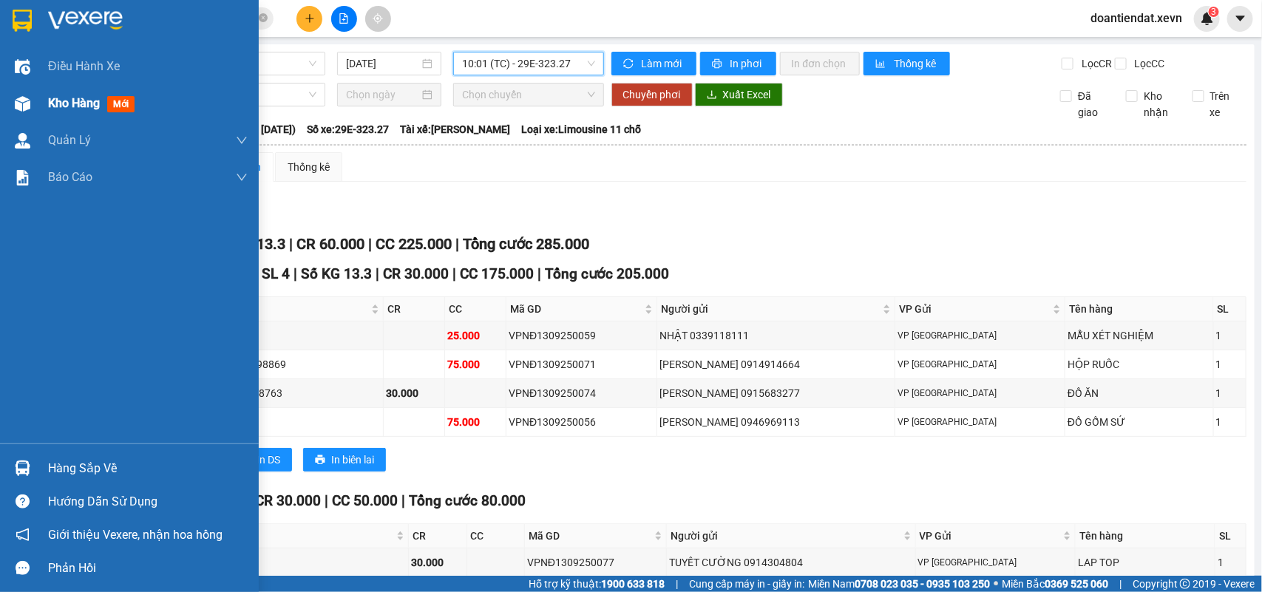
click at [28, 104] on img at bounding box center [23, 104] width 16 height 16
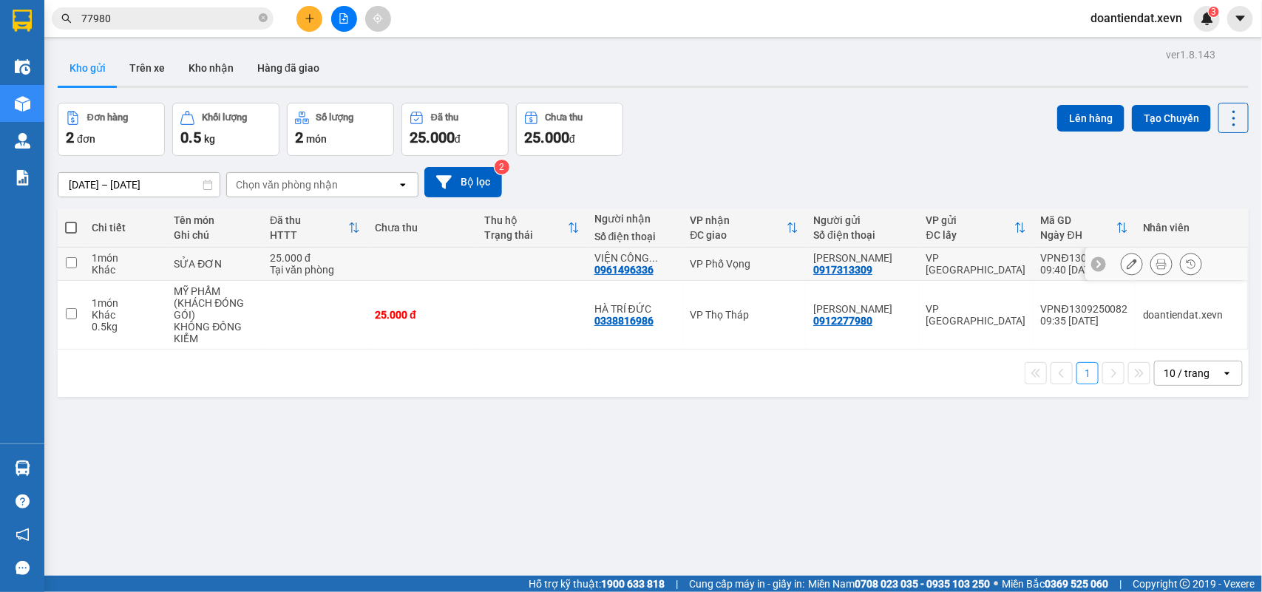
click at [536, 274] on td at bounding box center [532, 264] width 109 height 33
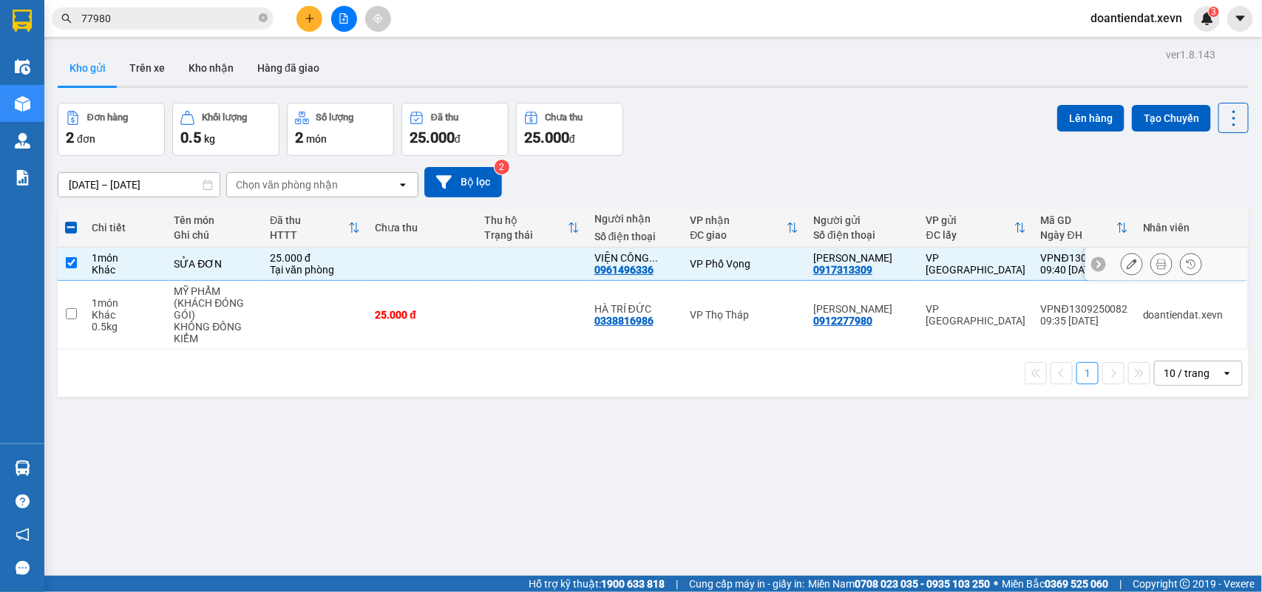
click at [536, 274] on td at bounding box center [532, 264] width 109 height 33
checkbox input "false"
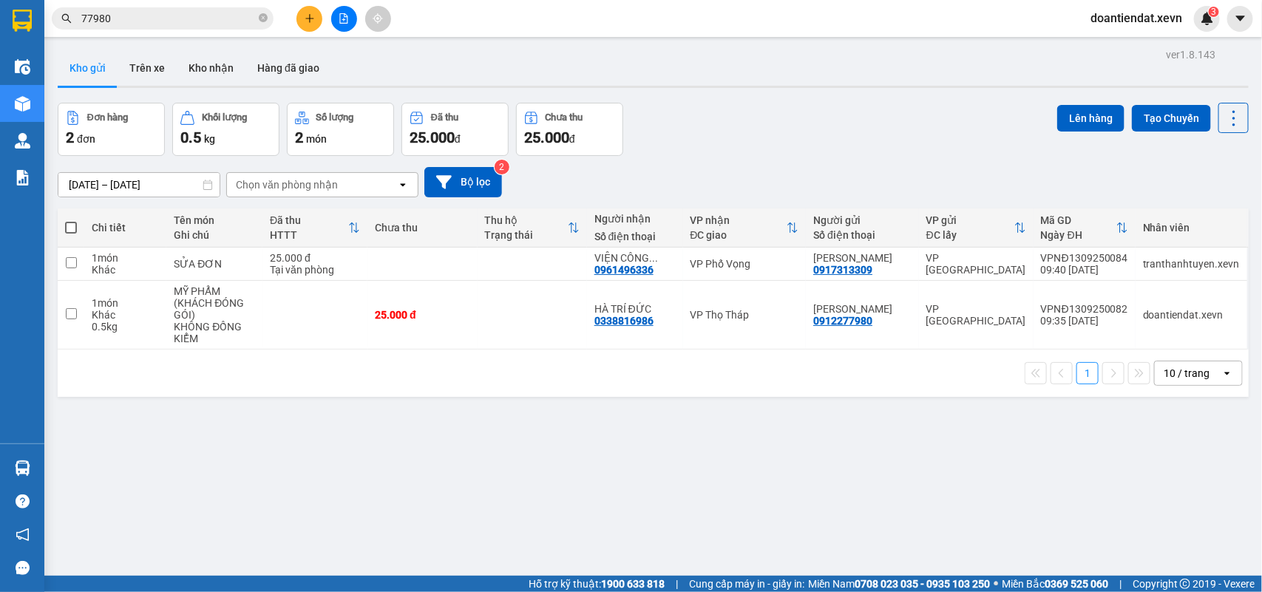
click at [351, 22] on button at bounding box center [344, 19] width 26 height 26
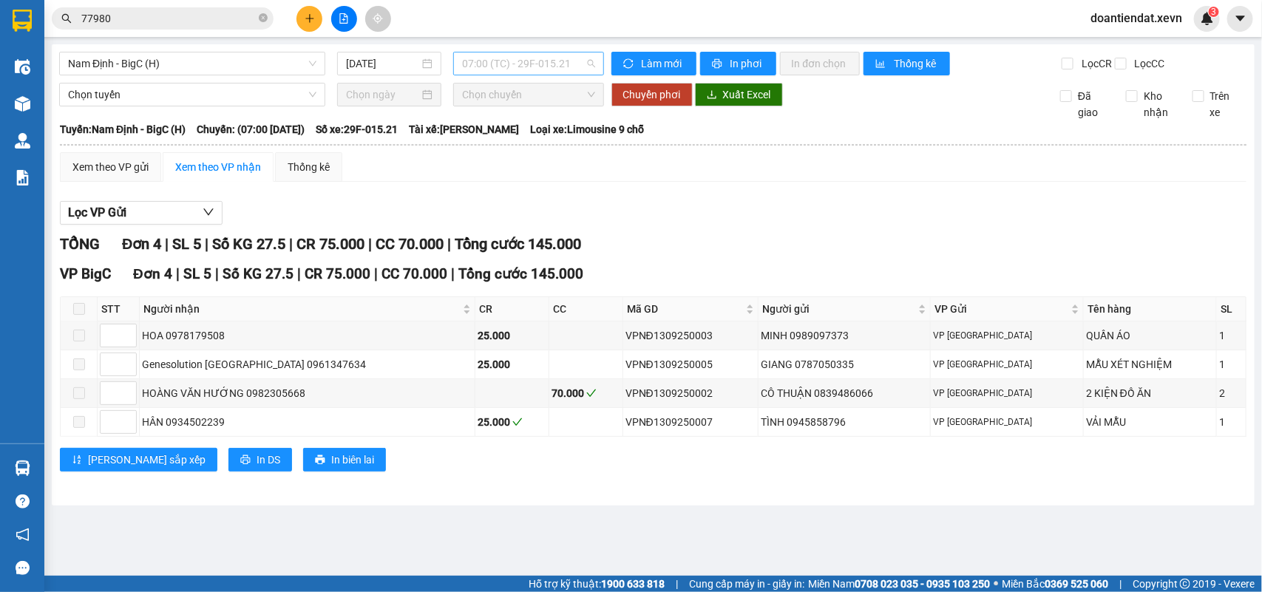
click at [482, 65] on span "07:00 (TC) - 29F-015.21" at bounding box center [528, 63] width 132 height 22
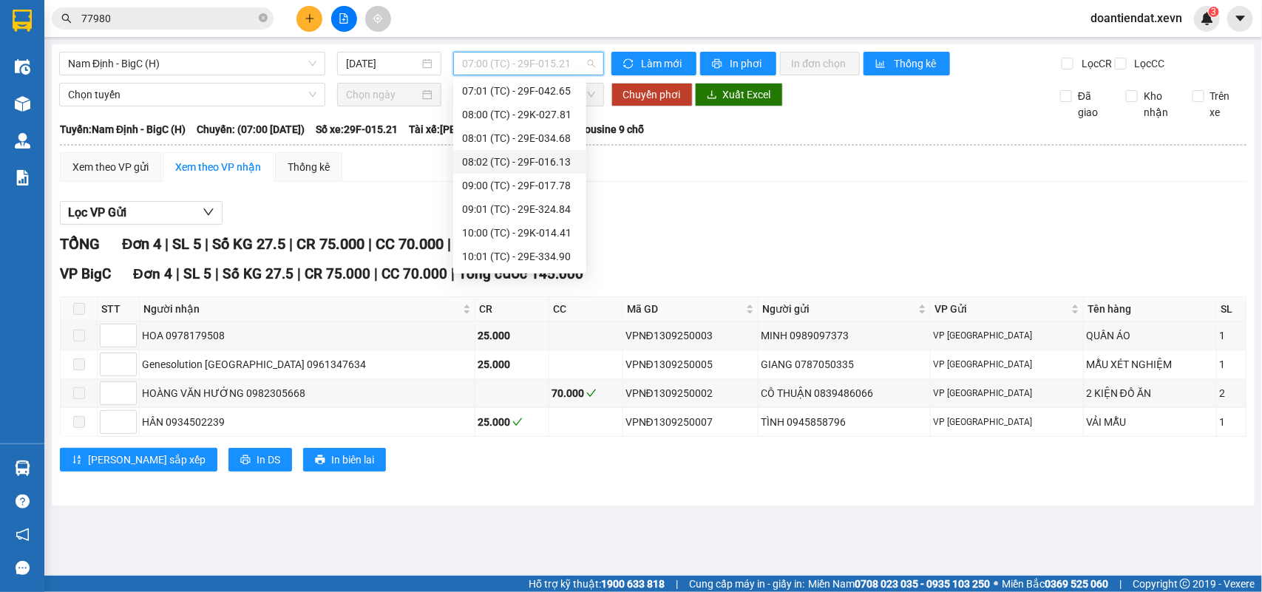
scroll to position [71, 0]
click at [532, 233] on div "10:01 (TC) - 29E-334.90" at bounding box center [519, 235] width 115 height 16
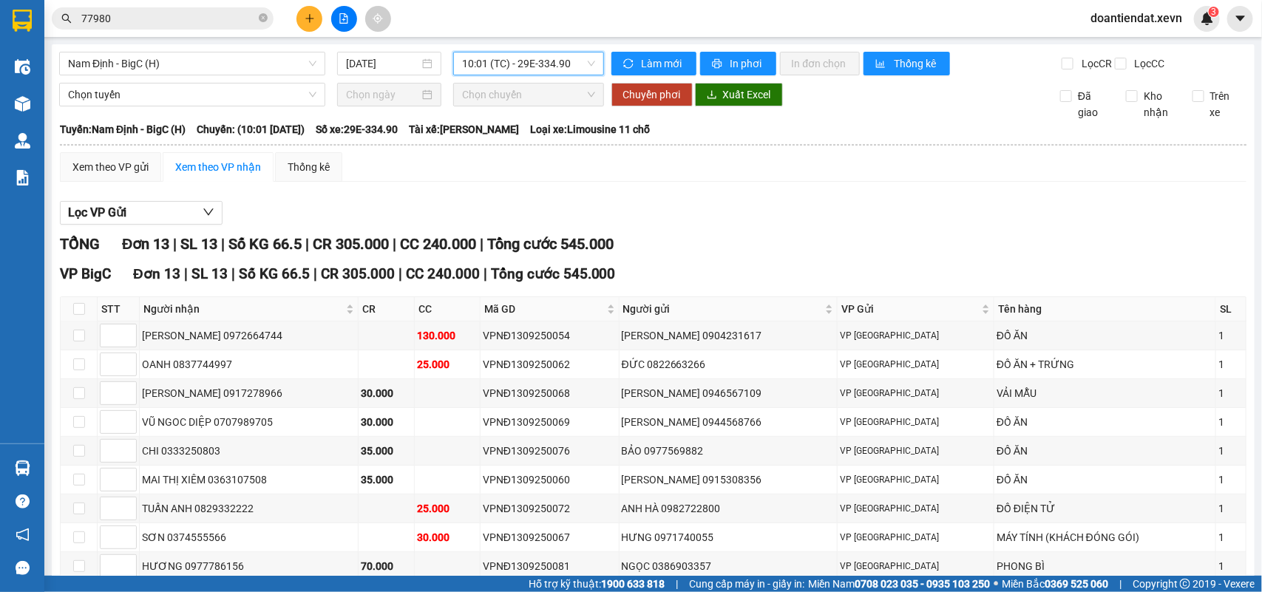
click at [532, 69] on span "10:01 (TC) - 29E-334.90" at bounding box center [528, 63] width 132 height 22
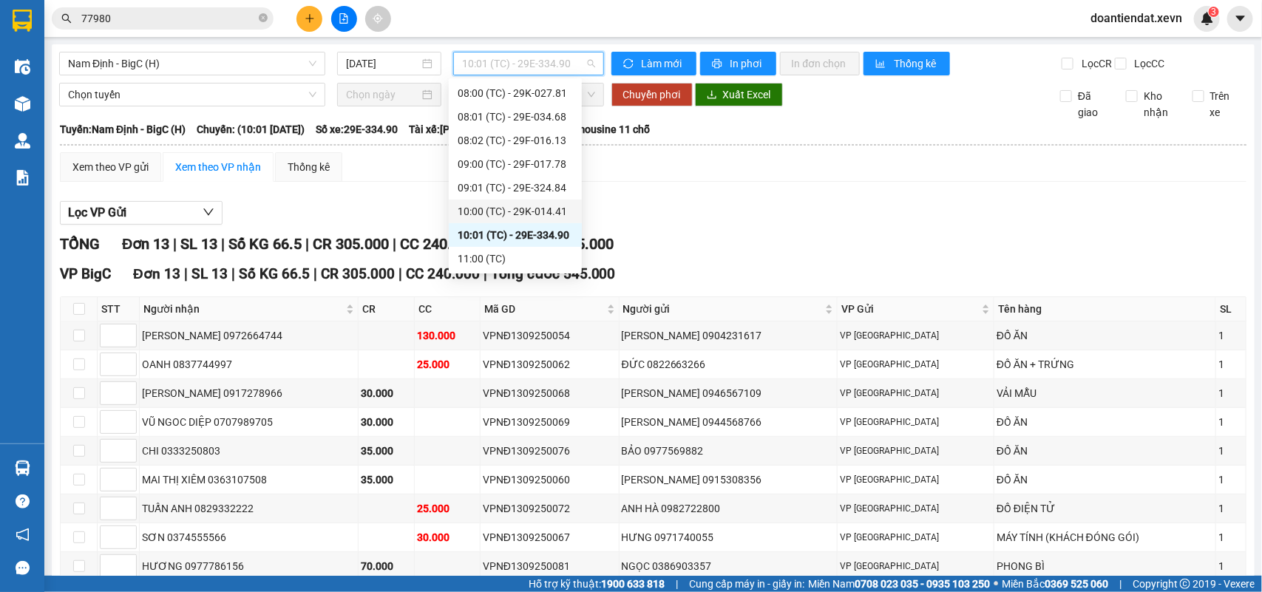
click at [509, 209] on div "10:00 (TC) - 29K-014.41" at bounding box center [515, 211] width 115 height 16
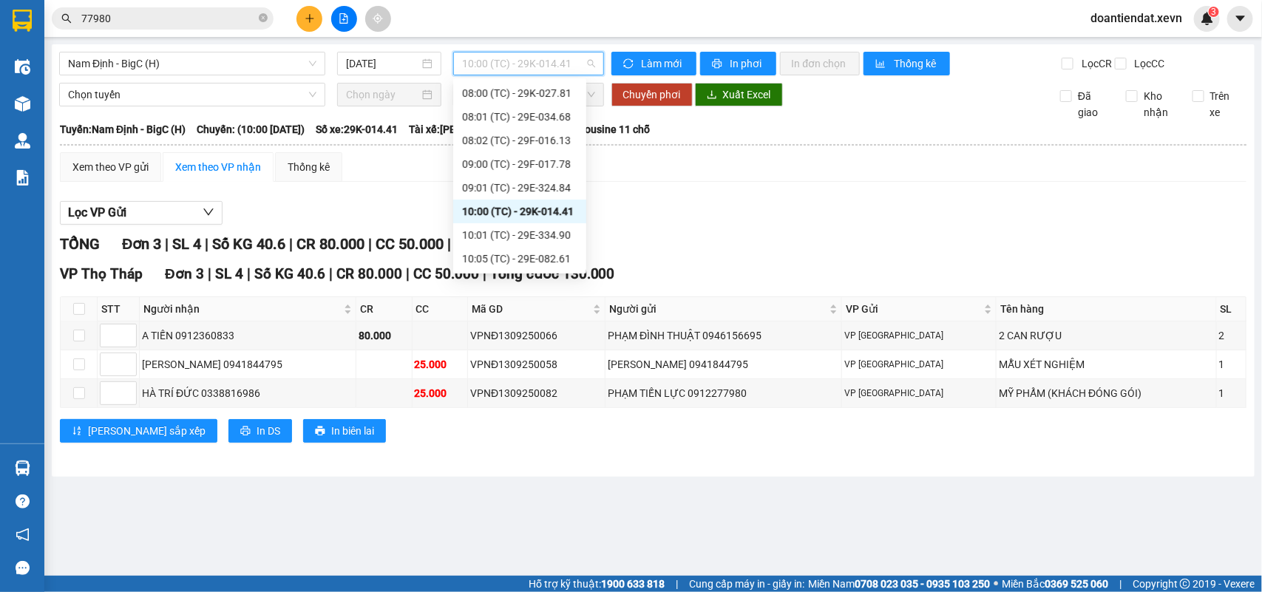
click at [546, 67] on span "10:00 (TC) - 29K-014.41" at bounding box center [528, 63] width 132 height 22
click at [520, 248] on div "10:05 (TC) - 29E-082.61" at bounding box center [519, 259] width 133 height 24
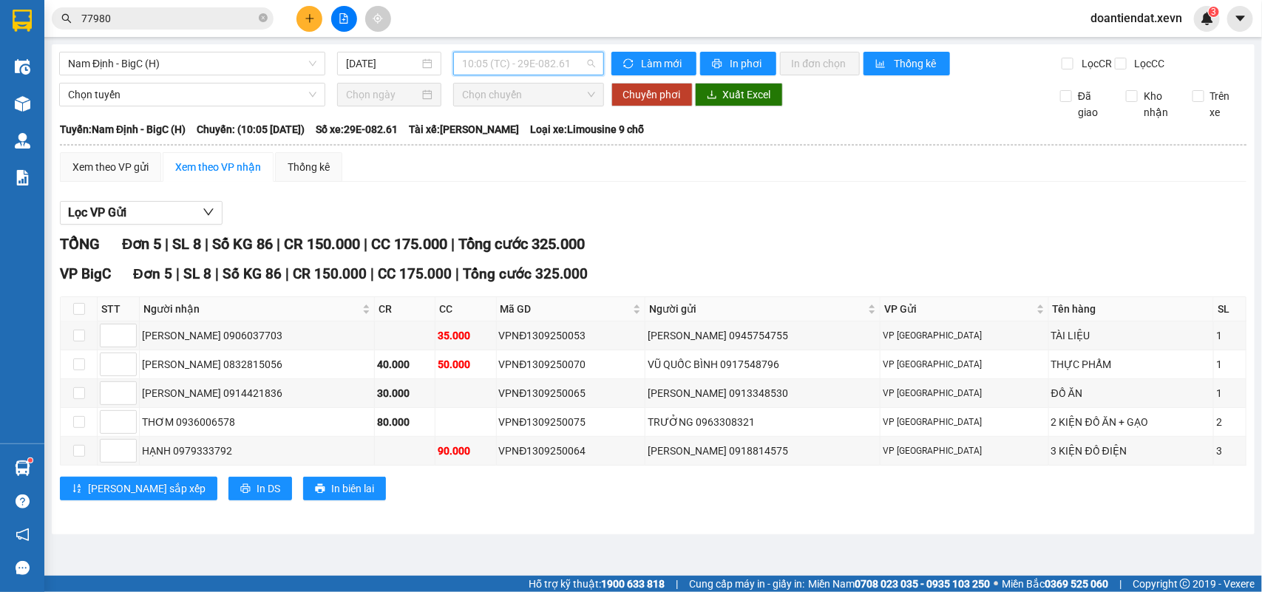
click at [559, 71] on span "10:05 (TC) - 29E-082.61" at bounding box center [528, 63] width 132 height 22
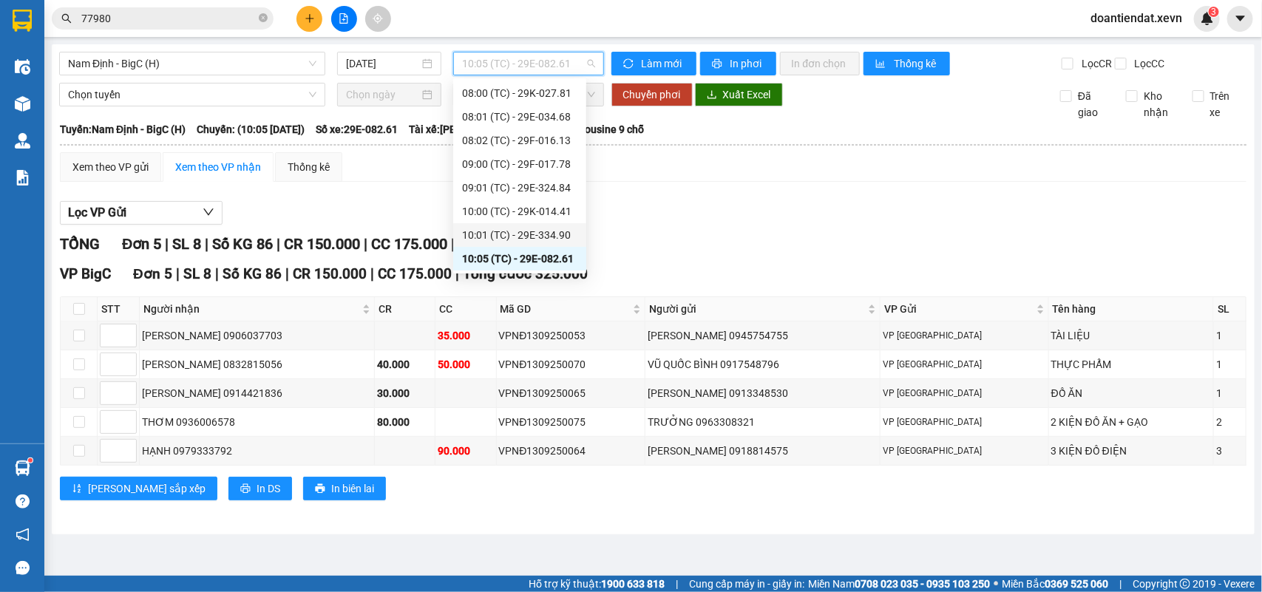
click at [536, 228] on div "10:01 (TC) - 29E-334.90" at bounding box center [519, 235] width 115 height 16
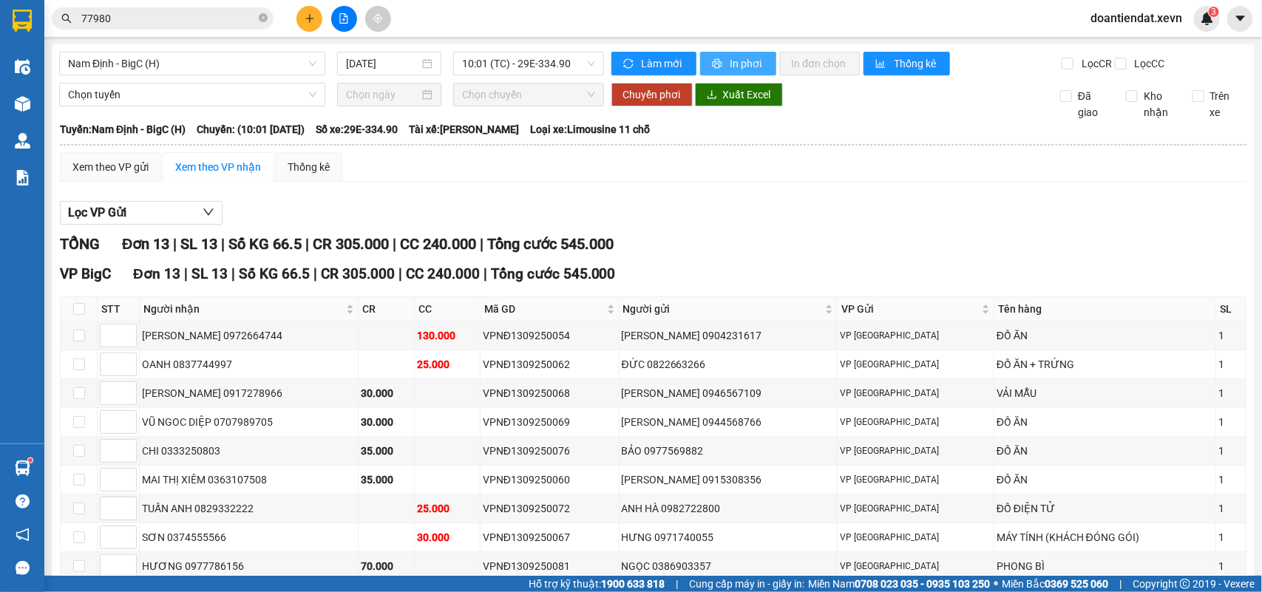
click at [730, 57] on span "In phơi" at bounding box center [747, 63] width 34 height 16
click at [516, 75] on div "Nam Định - BigC (H) 13/09/2025 10:01 (TC) - 29E-334.90" at bounding box center [331, 64] width 545 height 24
click at [516, 67] on span "10:01 (TC) - 29E-334.90" at bounding box center [528, 63] width 132 height 22
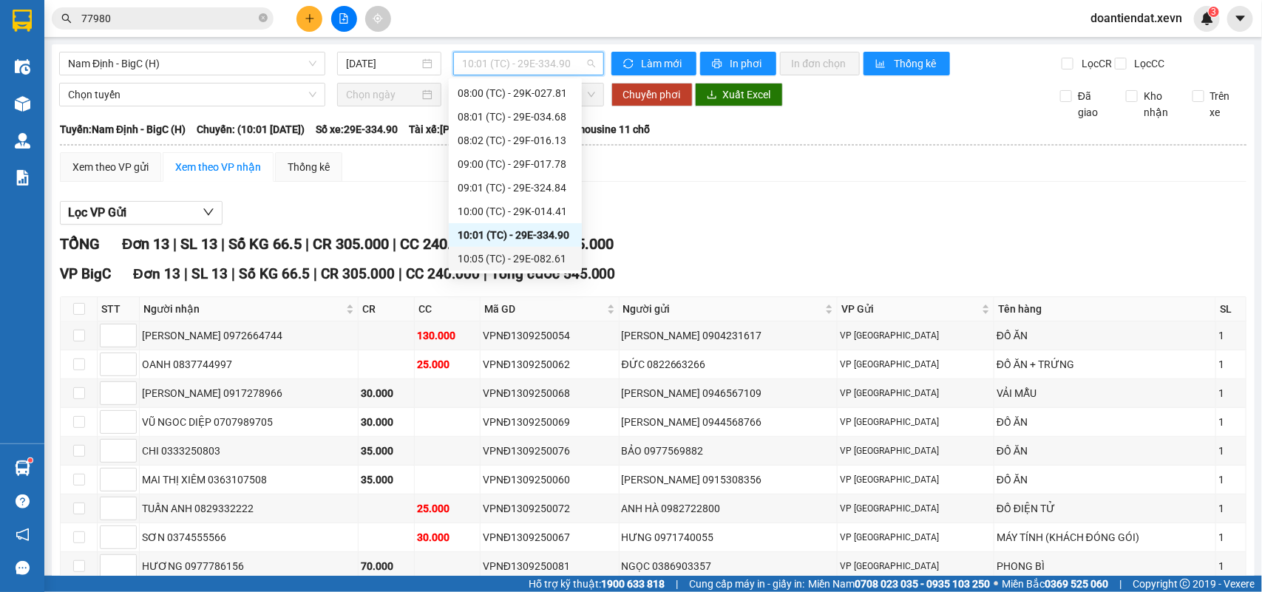
click at [527, 256] on div "10:05 (TC) - 29E-082.61" at bounding box center [515, 259] width 115 height 16
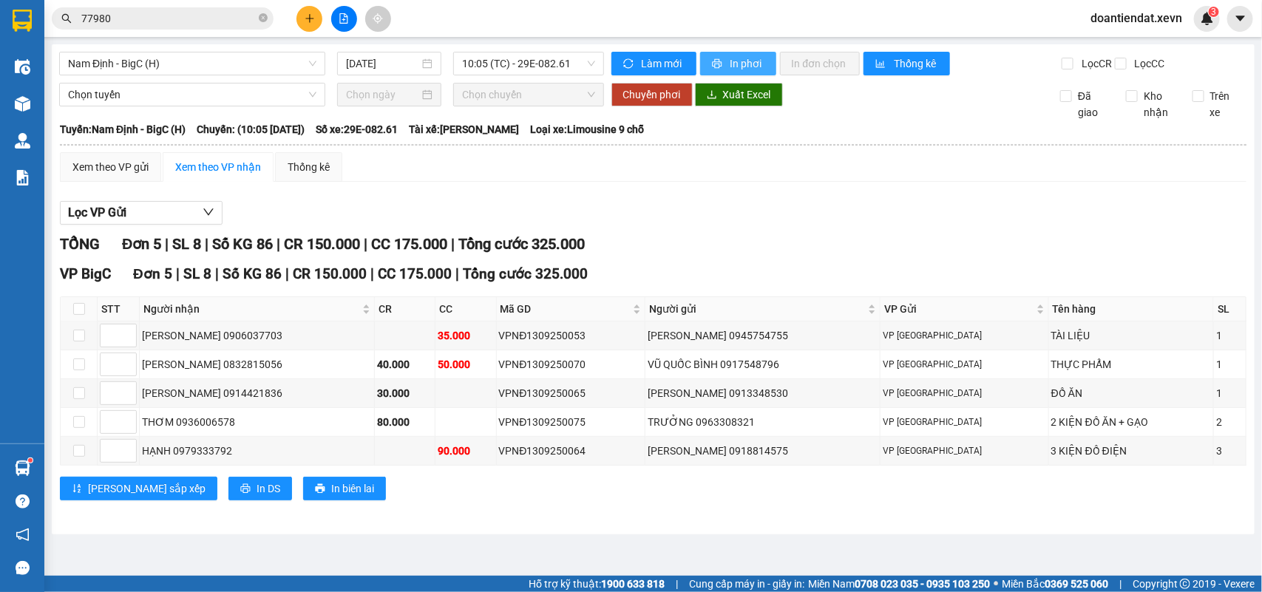
click at [726, 59] on button "In phơi" at bounding box center [738, 64] width 76 height 24
click at [506, 54] on span "10:05 (TC) - 29E-082.61" at bounding box center [528, 63] width 132 height 22
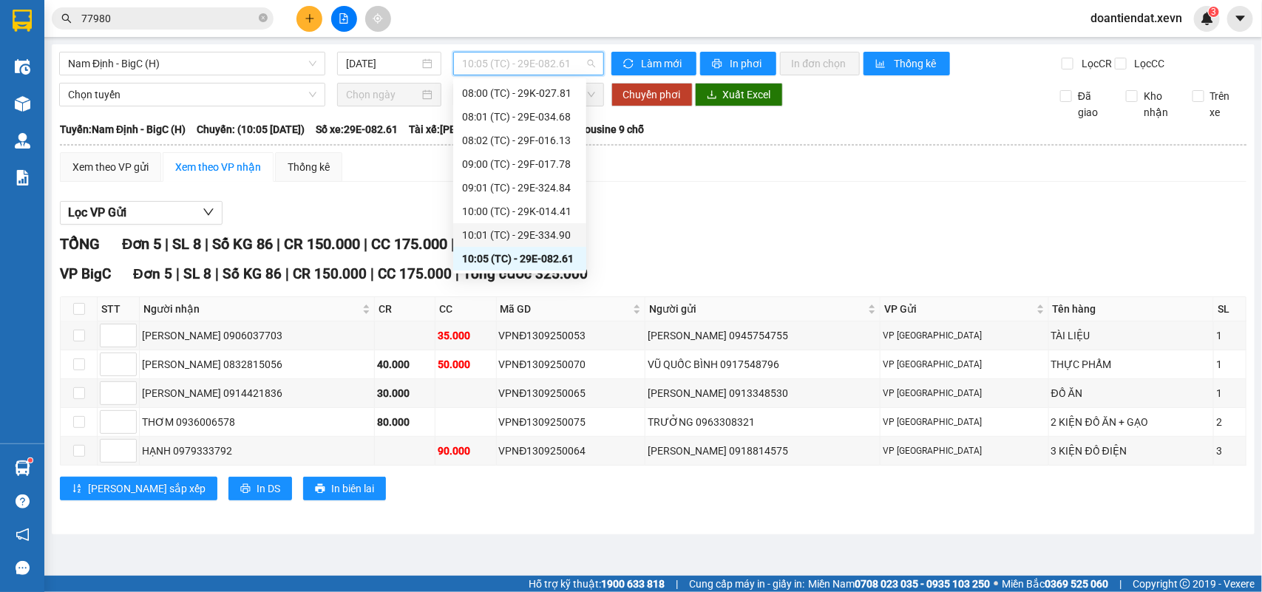
click at [530, 234] on div "10:01 (TC) - 29E-334.90" at bounding box center [519, 235] width 115 height 16
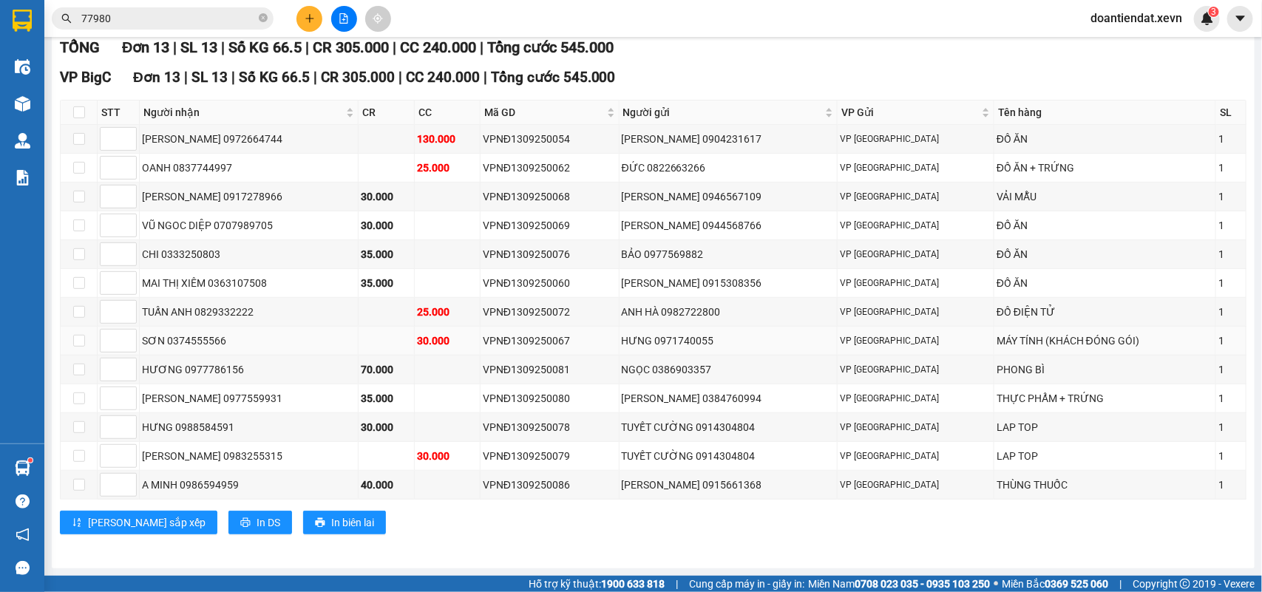
scroll to position [218, 0]
click at [82, 279] on input "checkbox" at bounding box center [79, 283] width 12 height 12
checkbox input "true"
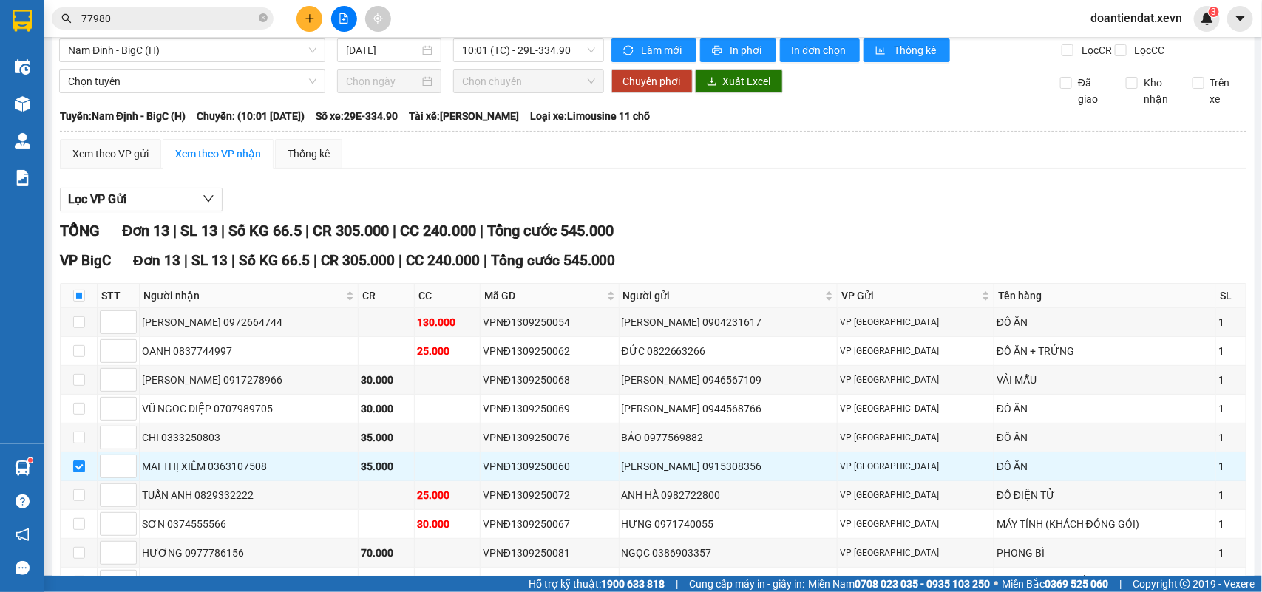
scroll to position [0, 0]
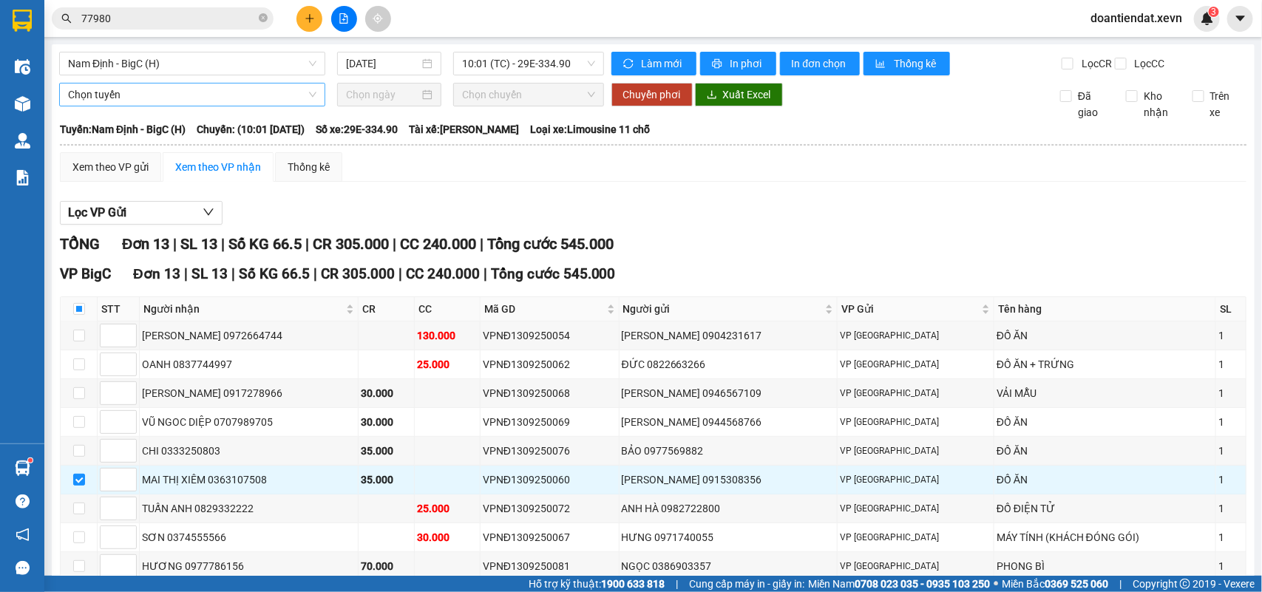
click at [123, 106] on span "Chọn tuyến" at bounding box center [192, 95] width 248 height 22
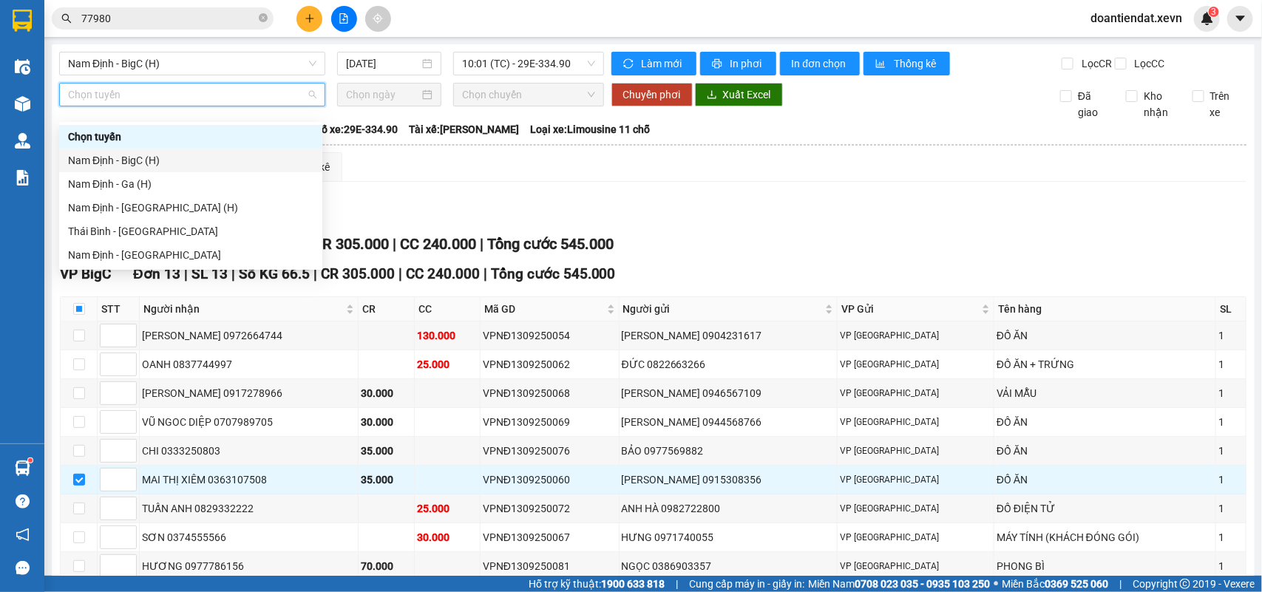
click at [140, 160] on div "Nam Định - BigC (H)" at bounding box center [190, 160] width 245 height 16
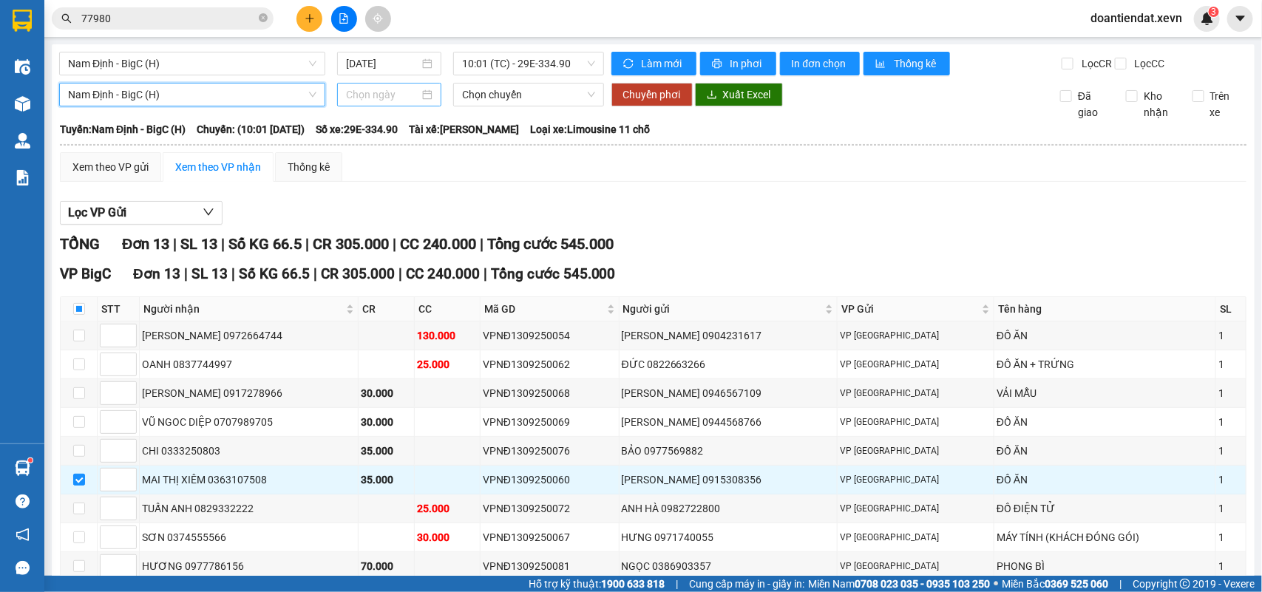
click at [372, 102] on input at bounding box center [382, 95] width 73 height 16
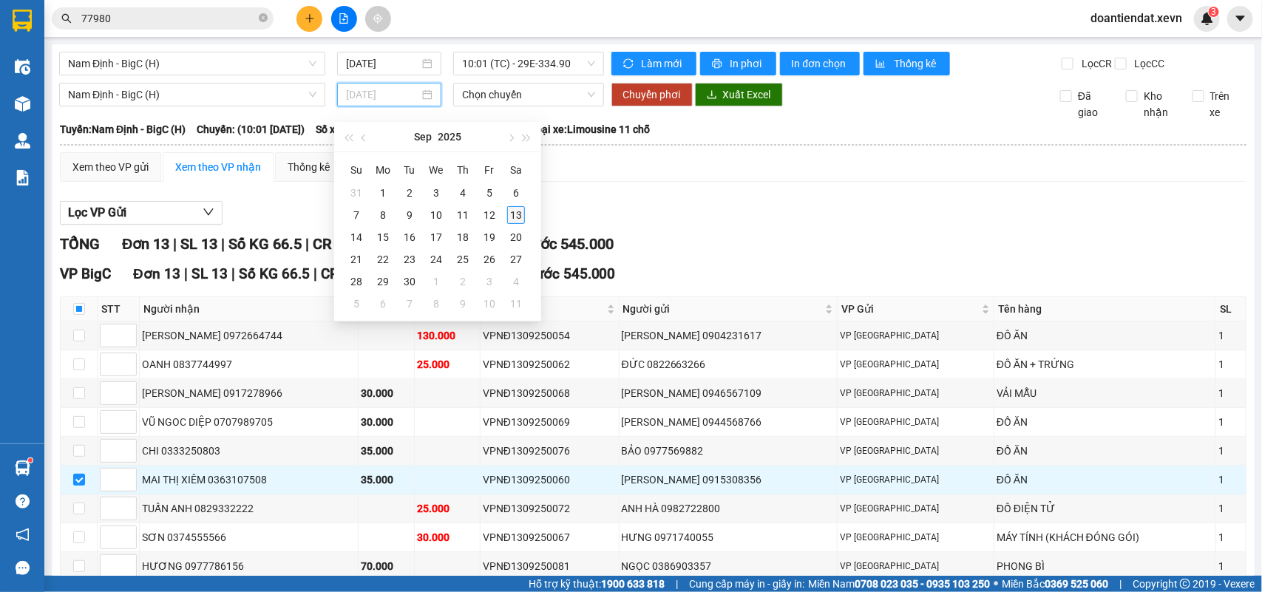
type input "[DATE]"
drag, startPoint x: 518, startPoint y: 215, endPoint x: 547, endPoint y: 145, distance: 76.2
click at [518, 214] on div "13" at bounding box center [516, 215] width 18 height 18
type input "[DATE]"
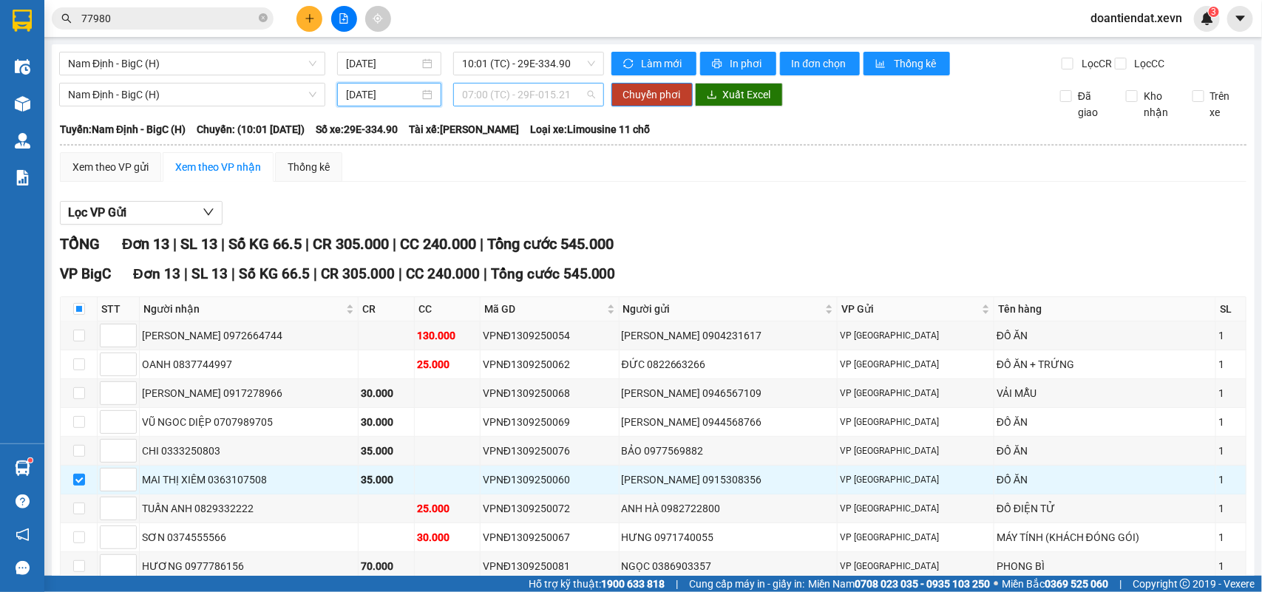
click at [530, 106] on span "07:00 (TC) - 29F-015.21" at bounding box center [528, 95] width 132 height 22
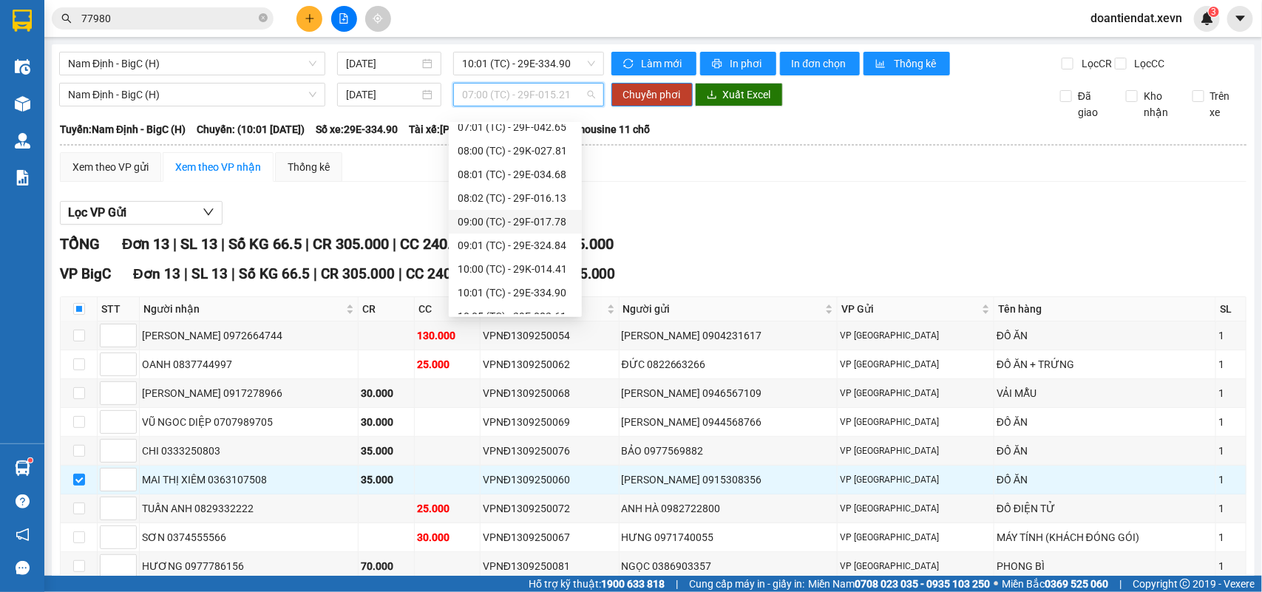
scroll to position [94, 0]
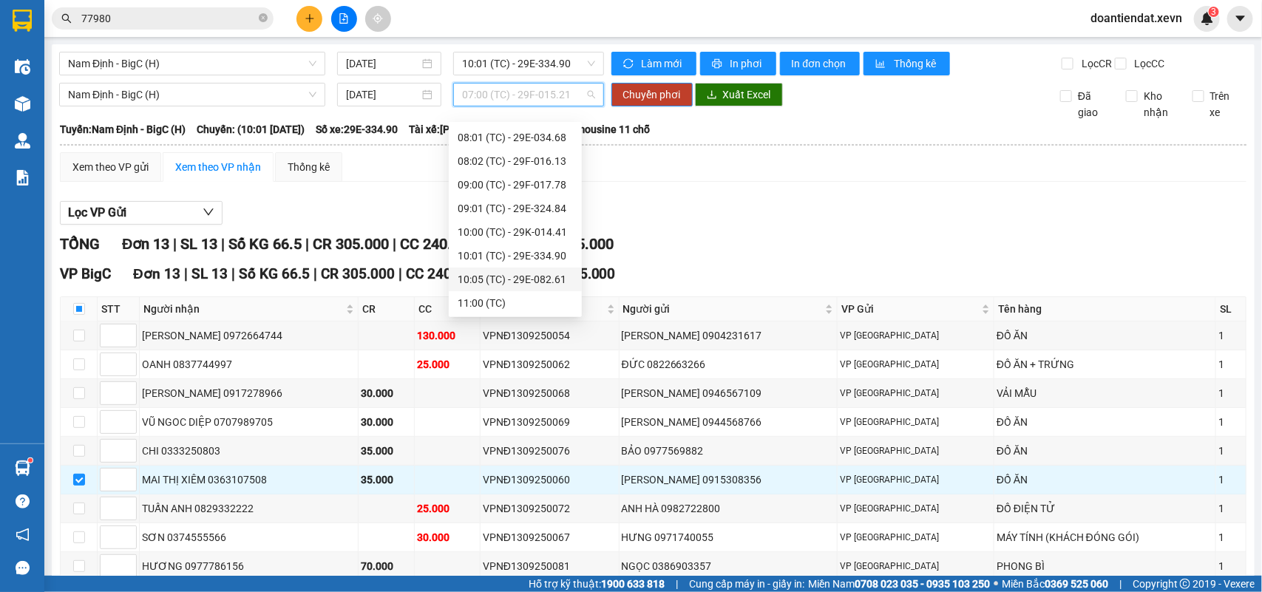
click at [520, 279] on div "10:05 (TC) - 29E-082.61" at bounding box center [515, 279] width 115 height 16
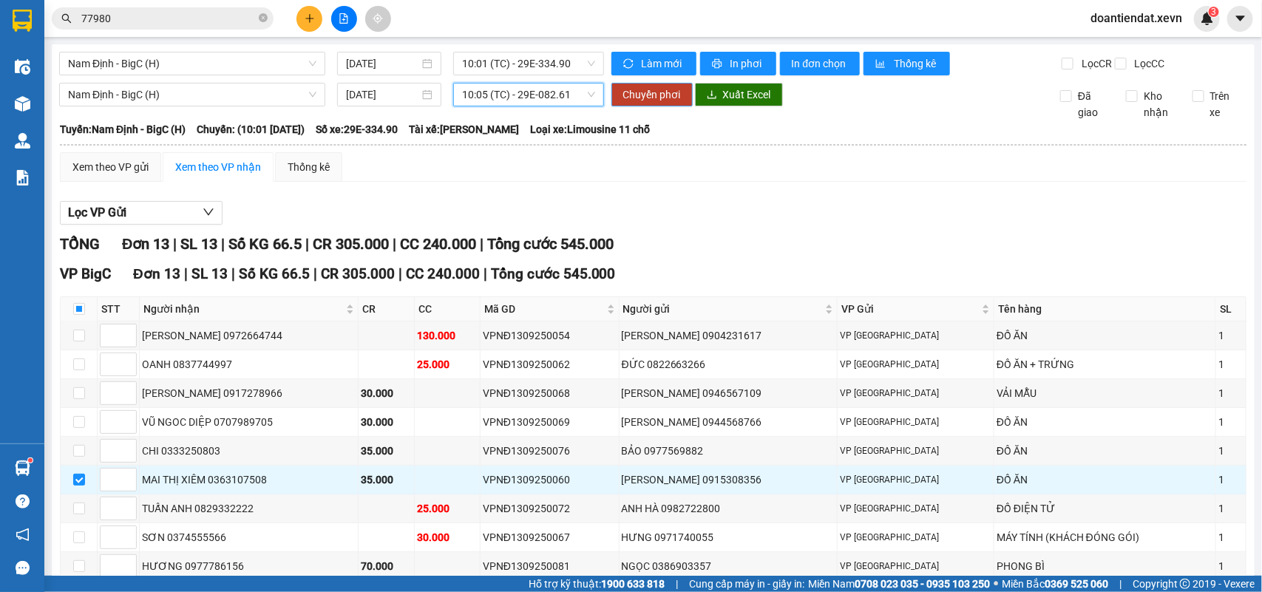
click at [632, 103] on span "Chuyển phơi" at bounding box center [652, 95] width 58 height 16
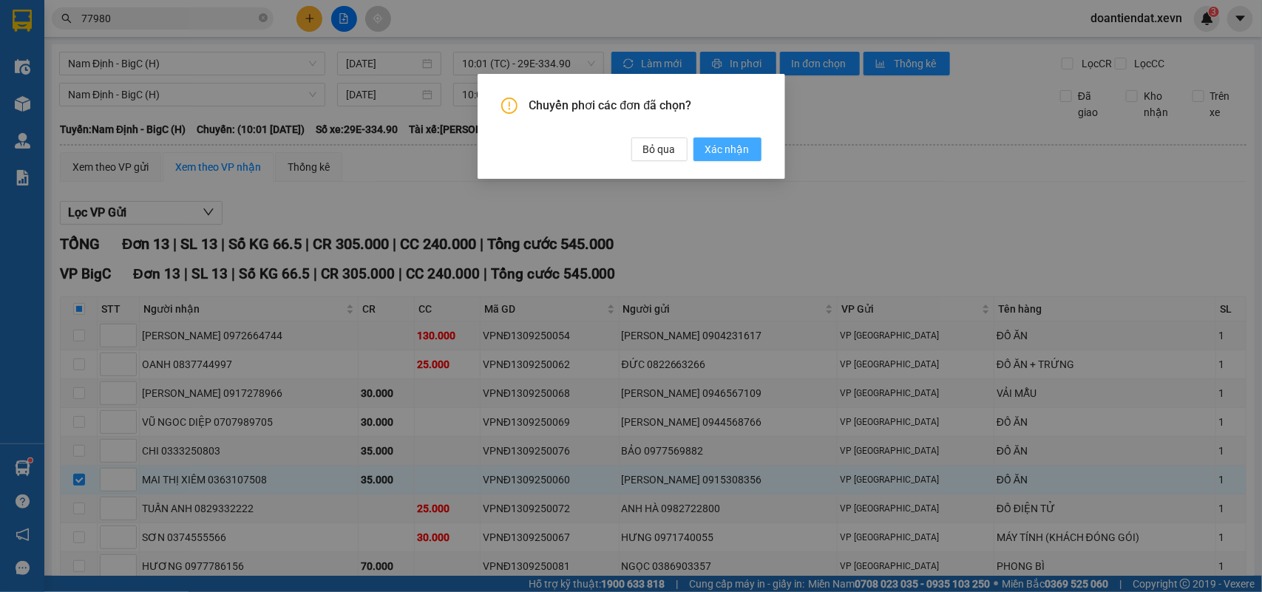
click at [739, 152] on span "Xác nhận" at bounding box center [727, 149] width 44 height 16
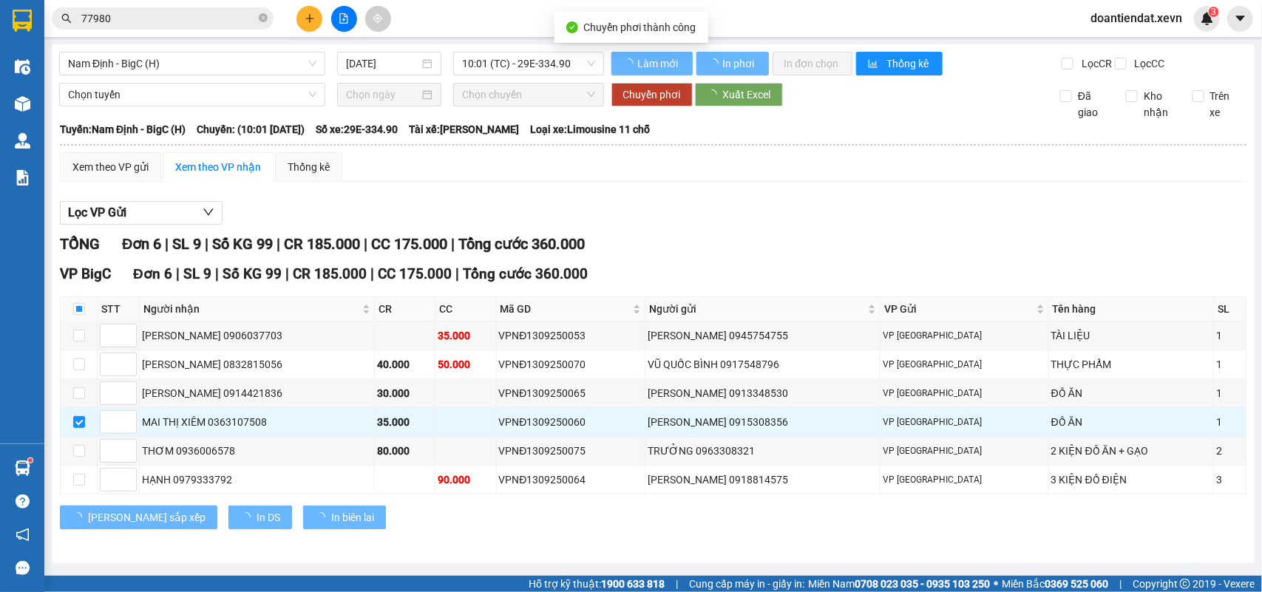
checkbox input "false"
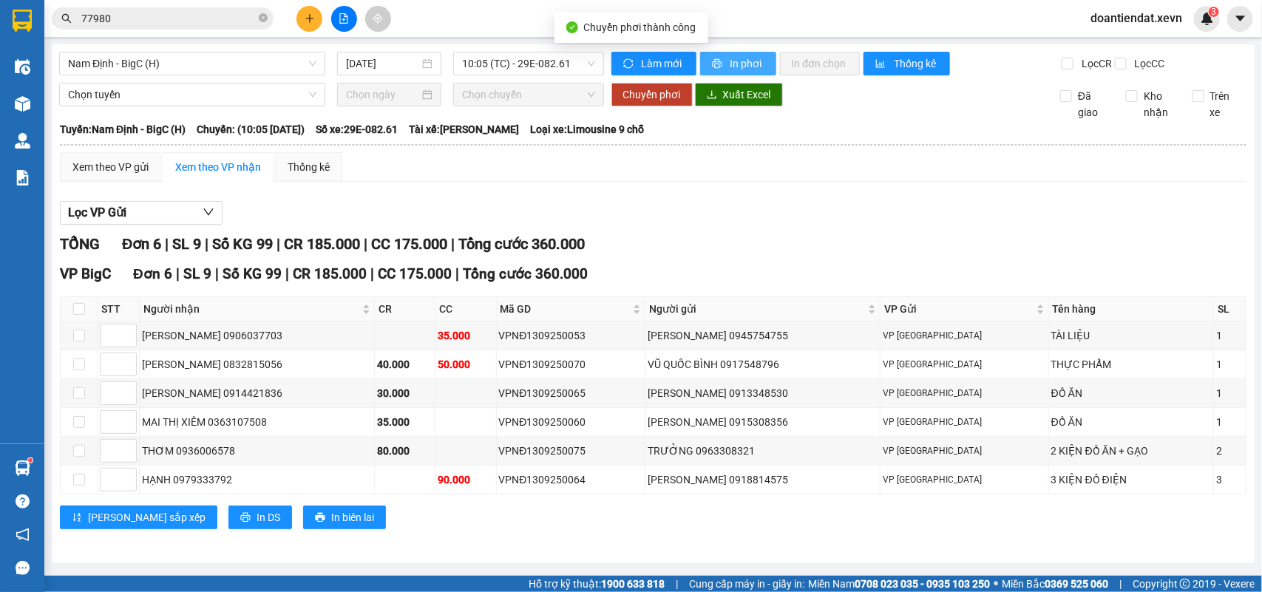
click at [742, 54] on button "In phơi" at bounding box center [738, 64] width 76 height 24
click at [519, 71] on span "10:05 (TC) - 29E-082.61" at bounding box center [528, 63] width 132 height 22
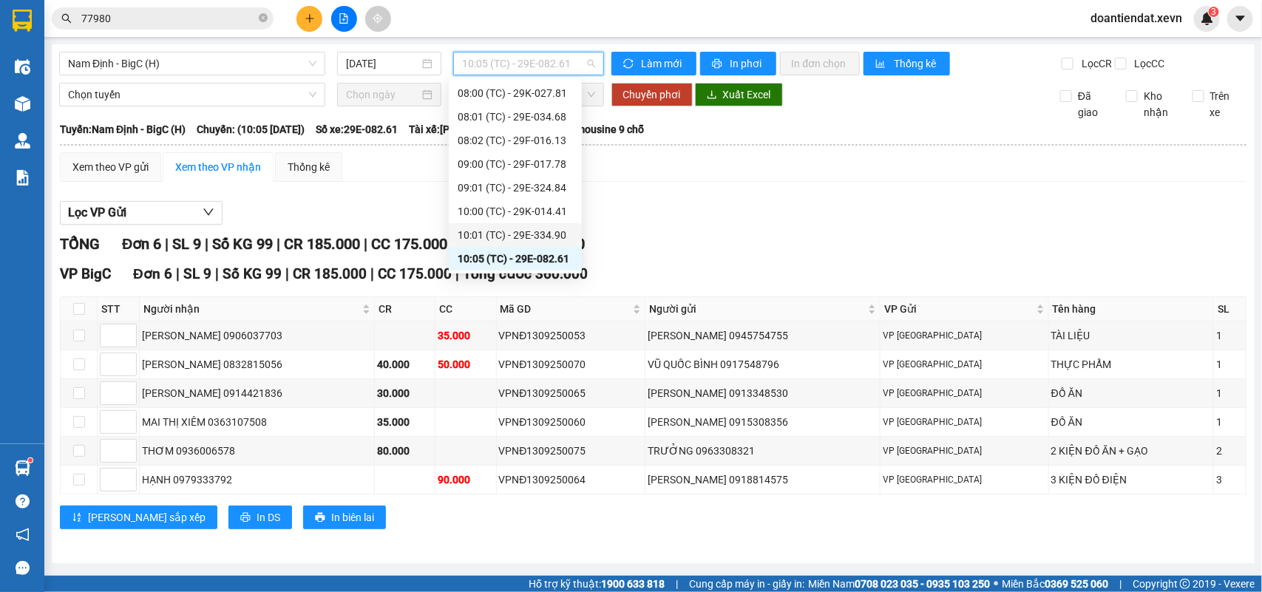
scroll to position [94, 0]
click at [538, 208] on div "10:01 (TC) - 29E-334.90" at bounding box center [515, 212] width 115 height 16
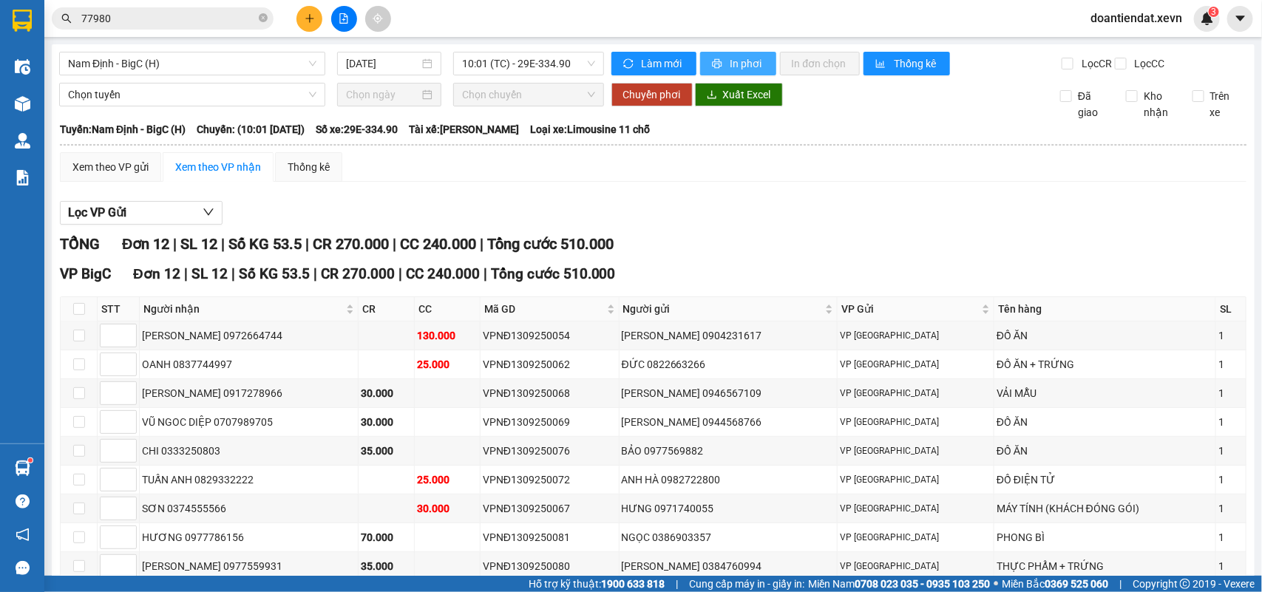
click at [751, 56] on span "In phơi" at bounding box center [747, 63] width 34 height 16
click at [552, 64] on span "10:01 (TC) - 29E-334.90" at bounding box center [528, 63] width 132 height 22
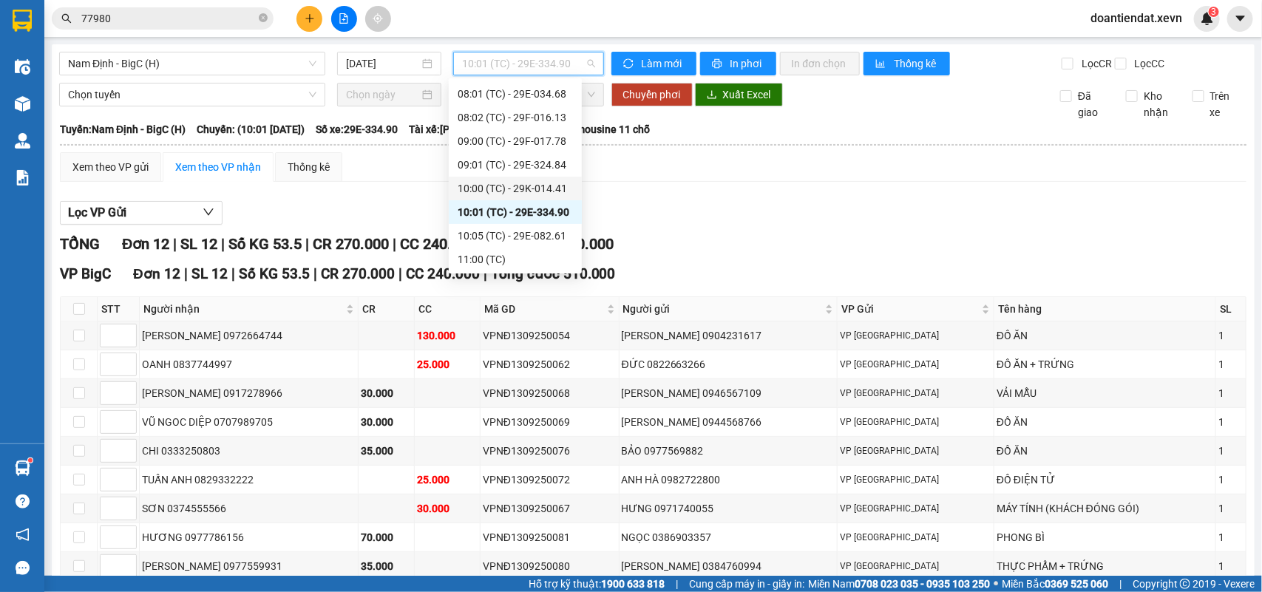
click at [530, 192] on div "10:00 (TC) - 29K-014.41" at bounding box center [515, 188] width 115 height 16
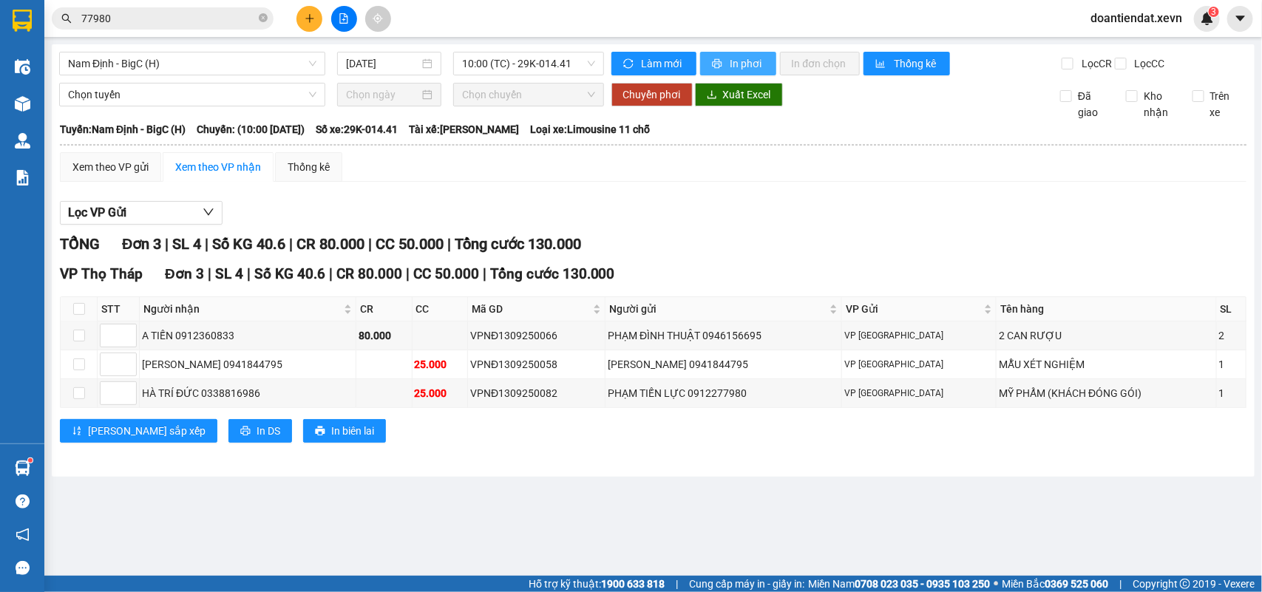
click at [756, 63] on span "In phơi" at bounding box center [747, 63] width 34 height 16
click at [186, 61] on span "Nam Định - BigC (H)" at bounding box center [192, 63] width 248 height 22
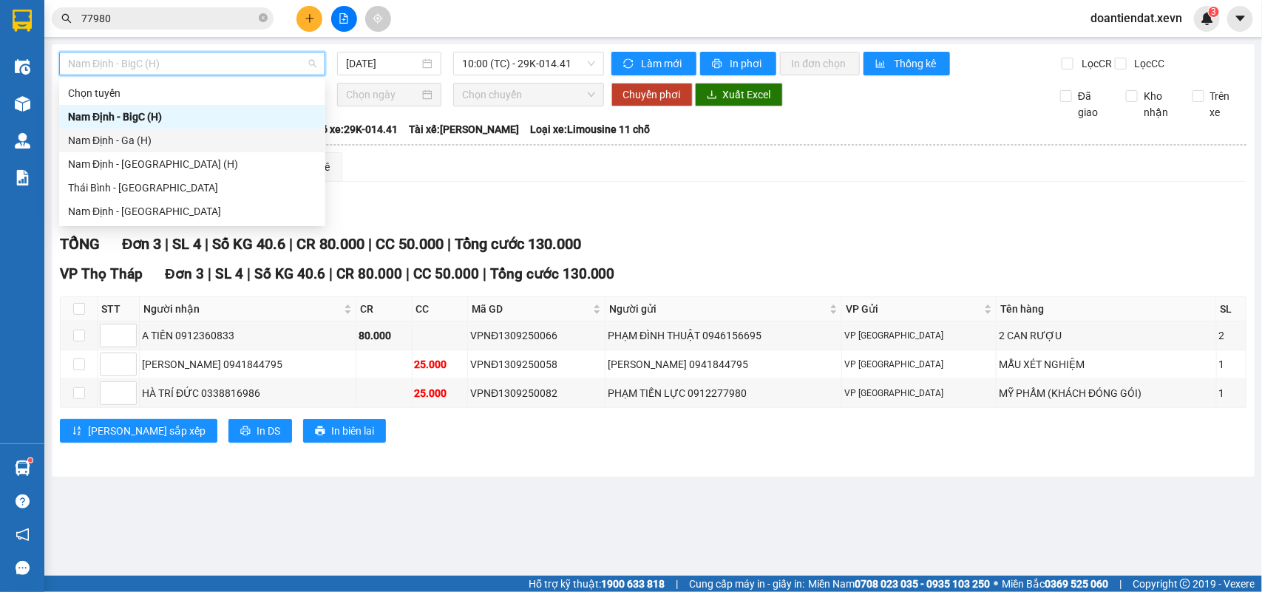
click at [160, 138] on div "Nam Định - Ga (H)" at bounding box center [192, 140] width 248 height 16
type input "[DATE]"
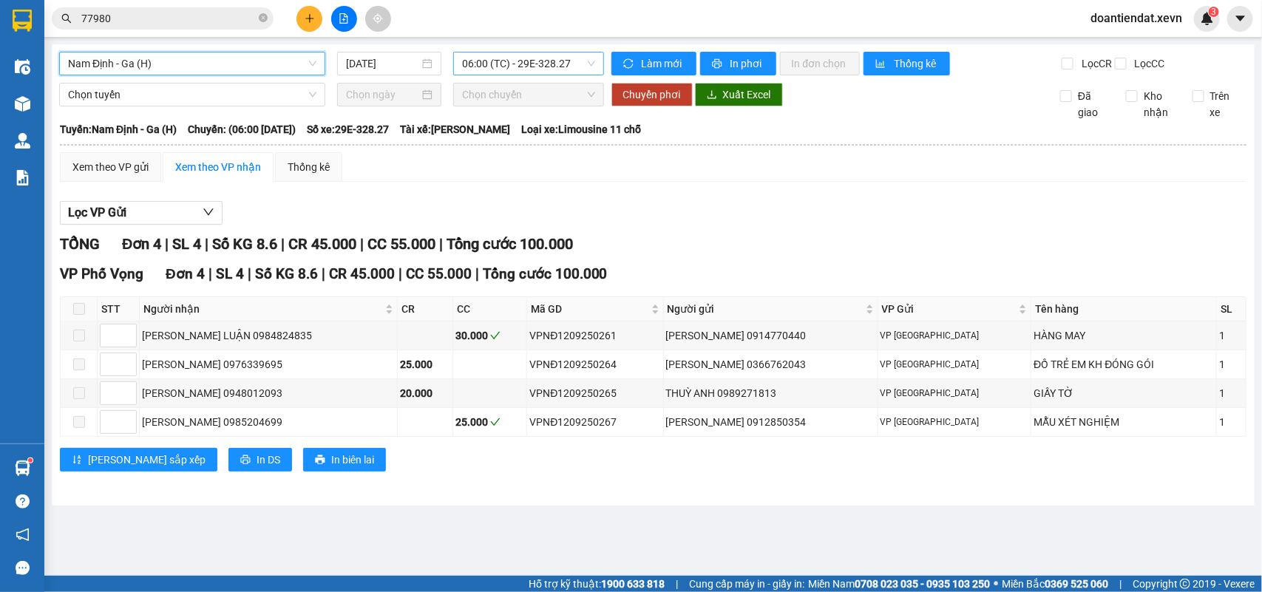
click at [526, 64] on span "06:00 (TC) - 29E-328.27" at bounding box center [528, 63] width 132 height 22
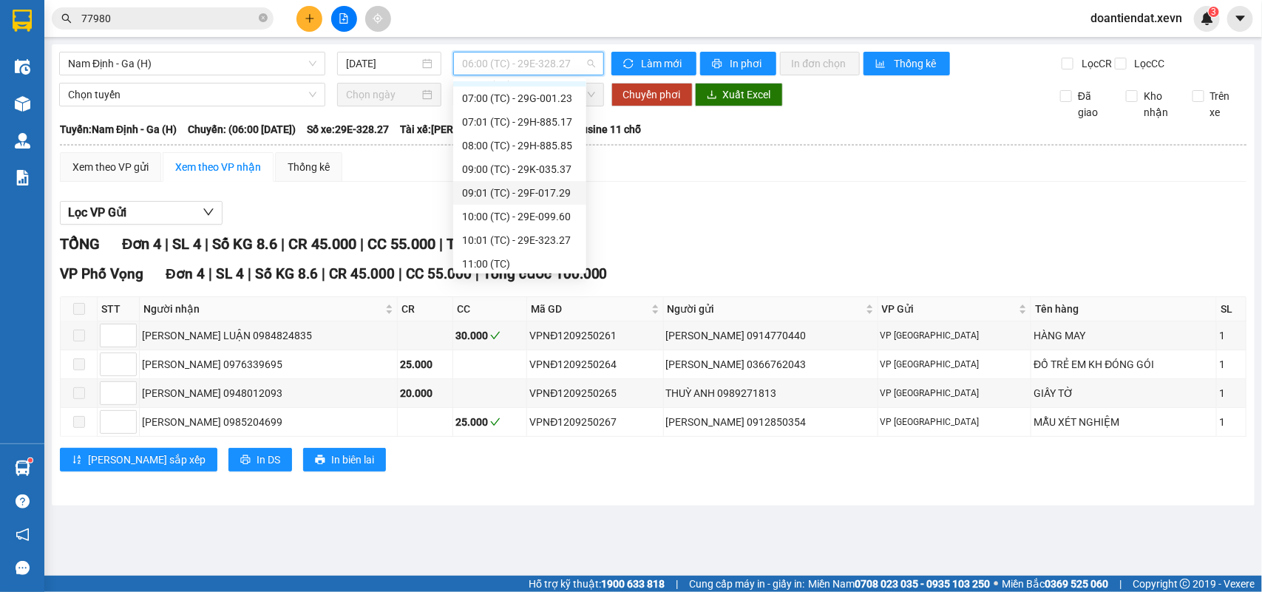
scroll to position [47, 0]
click at [525, 204] on div "10:00 (TC) - 29E-099.60" at bounding box center [519, 212] width 115 height 16
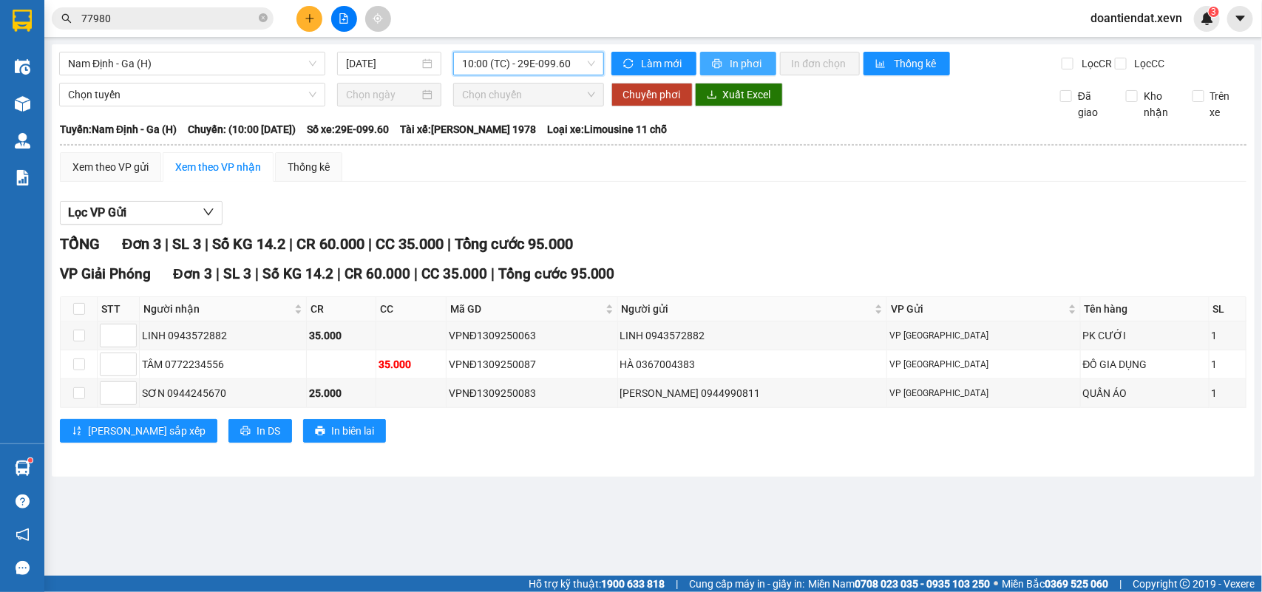
click at [741, 74] on button "In phơi" at bounding box center [738, 64] width 76 height 24
click at [549, 59] on span "10:00 (TC) - 29E-099.60" at bounding box center [528, 63] width 132 height 22
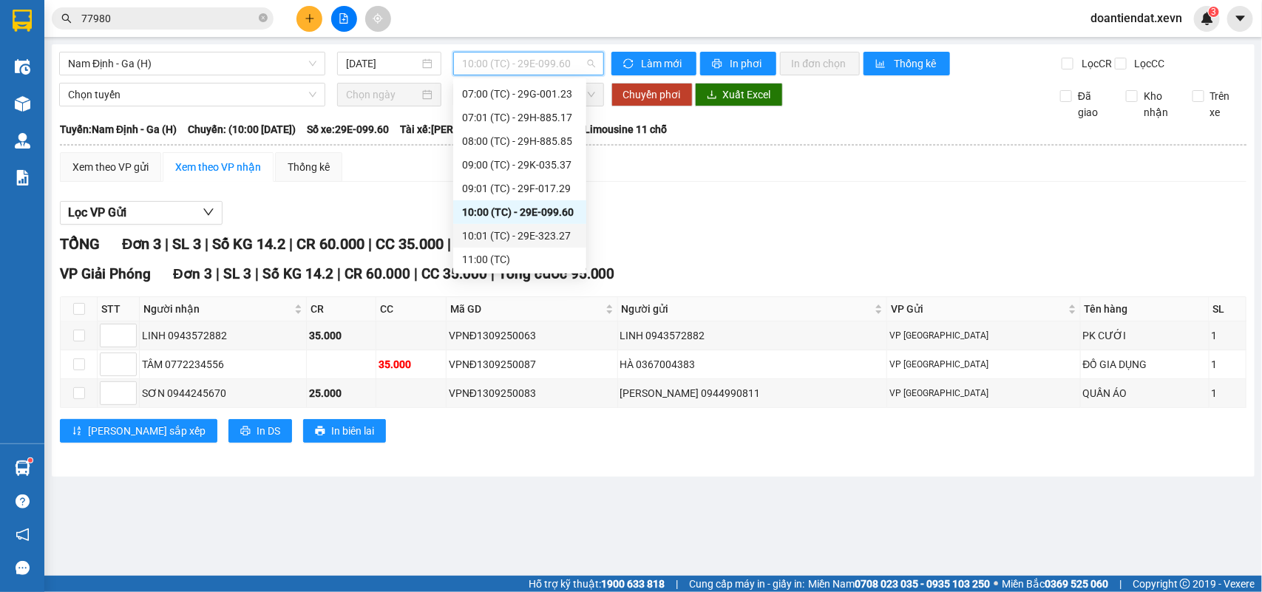
click at [535, 234] on div "10:01 (TC) - 29E-323.27" at bounding box center [519, 236] width 115 height 16
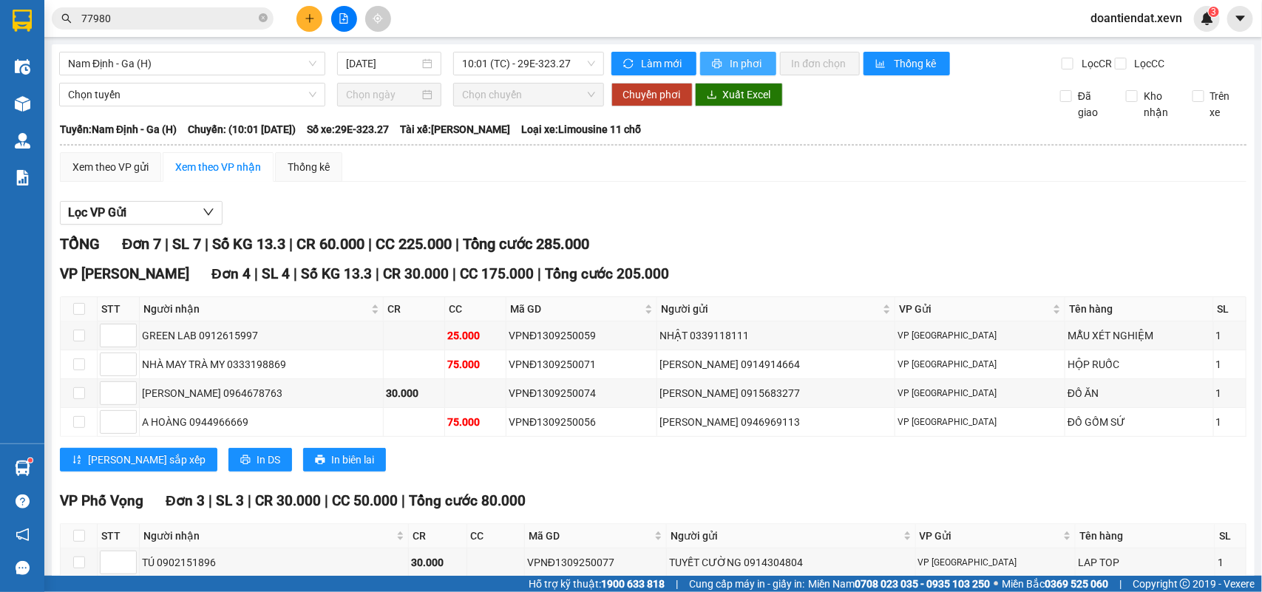
click at [741, 56] on span "In phơi" at bounding box center [747, 63] width 34 height 16
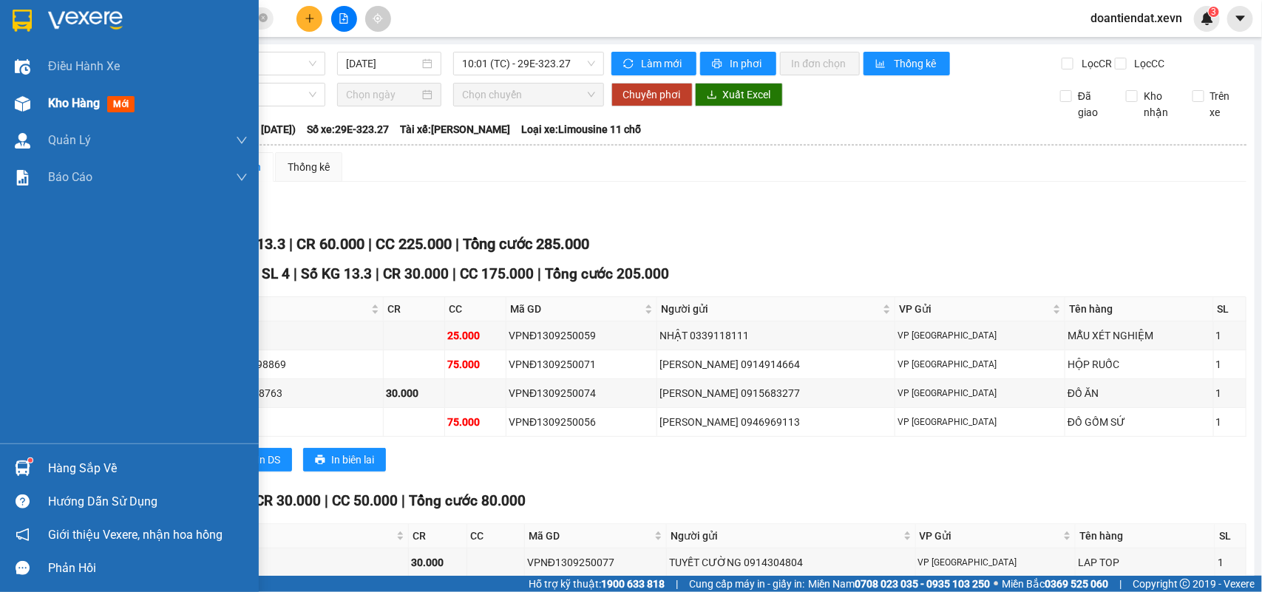
click at [46, 98] on div "Kho hàng mới" at bounding box center [129, 103] width 259 height 37
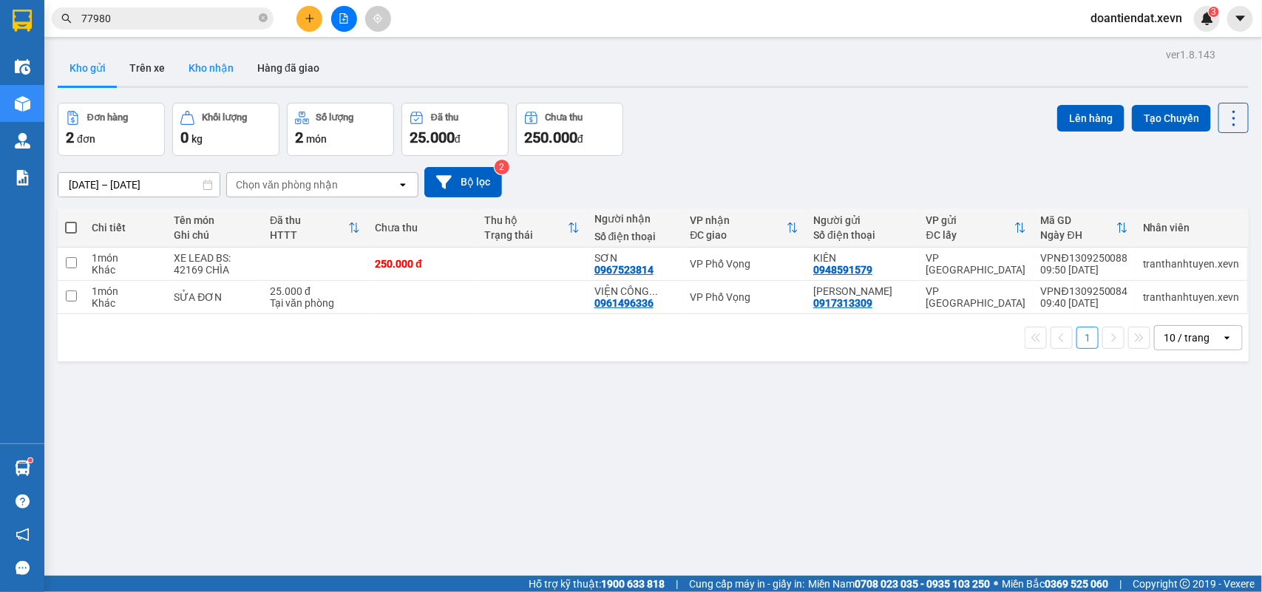
click at [183, 65] on button "Kho nhận" at bounding box center [211, 67] width 69 height 35
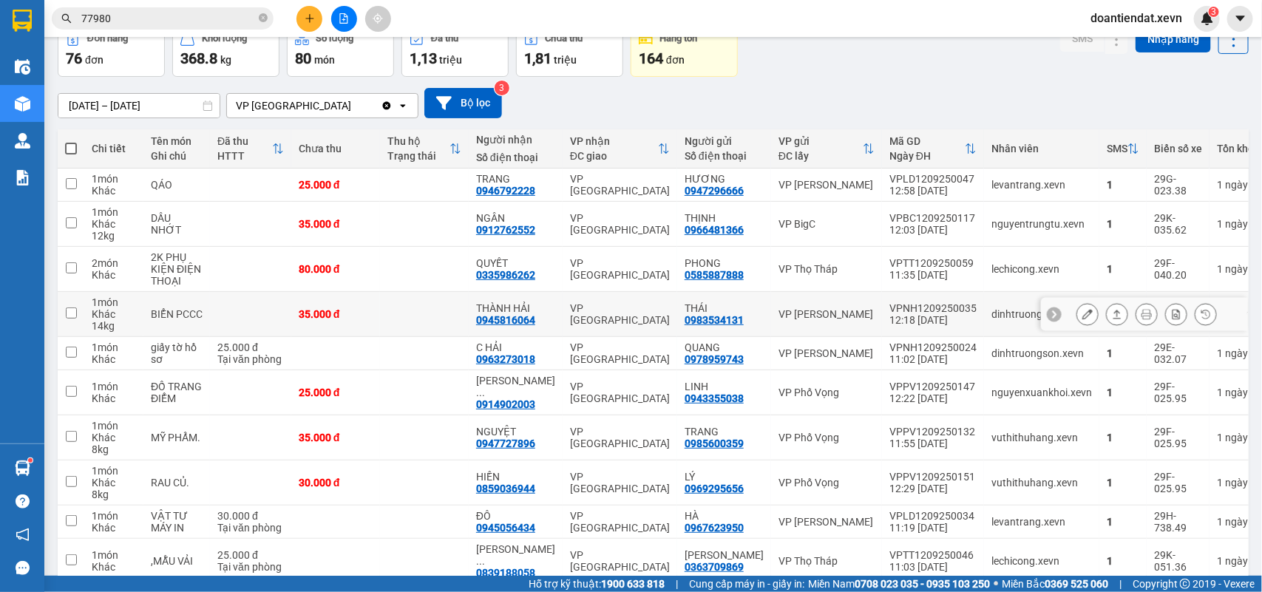
scroll to position [138, 0]
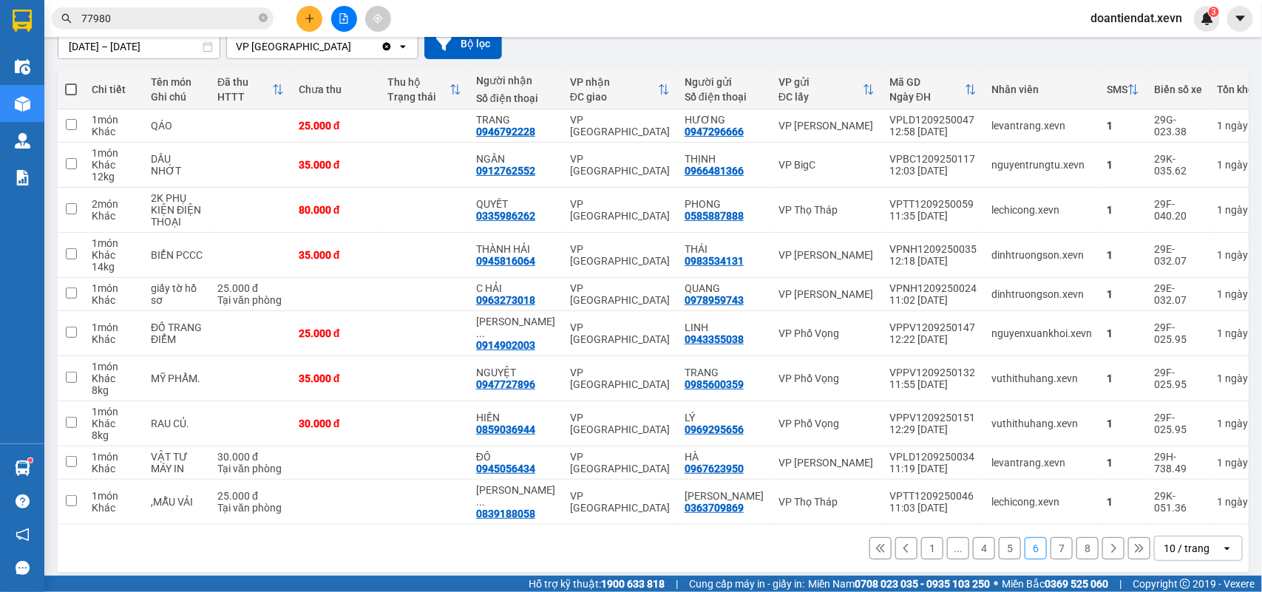
click at [921, 540] on button "1" at bounding box center [932, 548] width 22 height 22
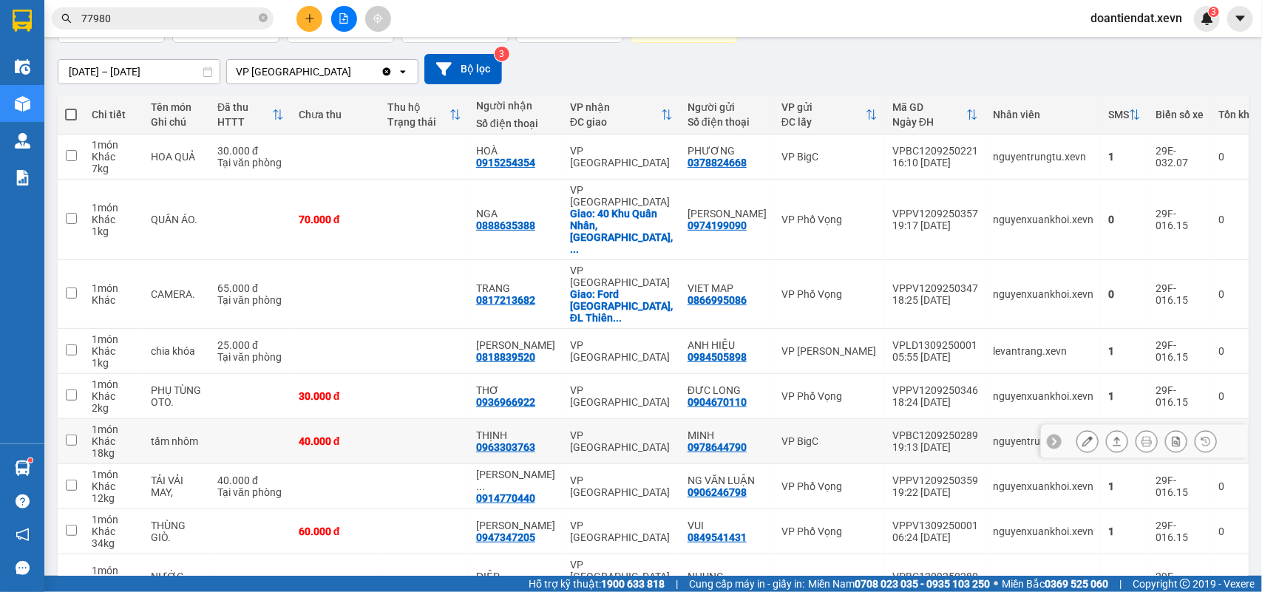
scroll to position [0, 0]
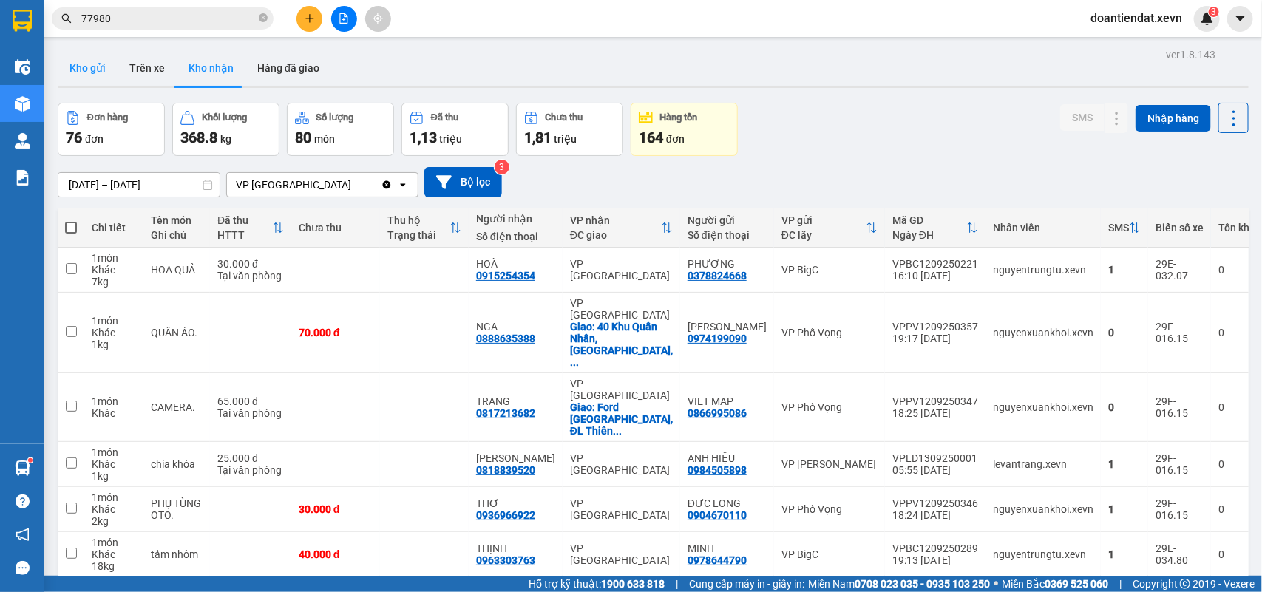
click at [101, 55] on button "Kho gửi" at bounding box center [88, 67] width 60 height 35
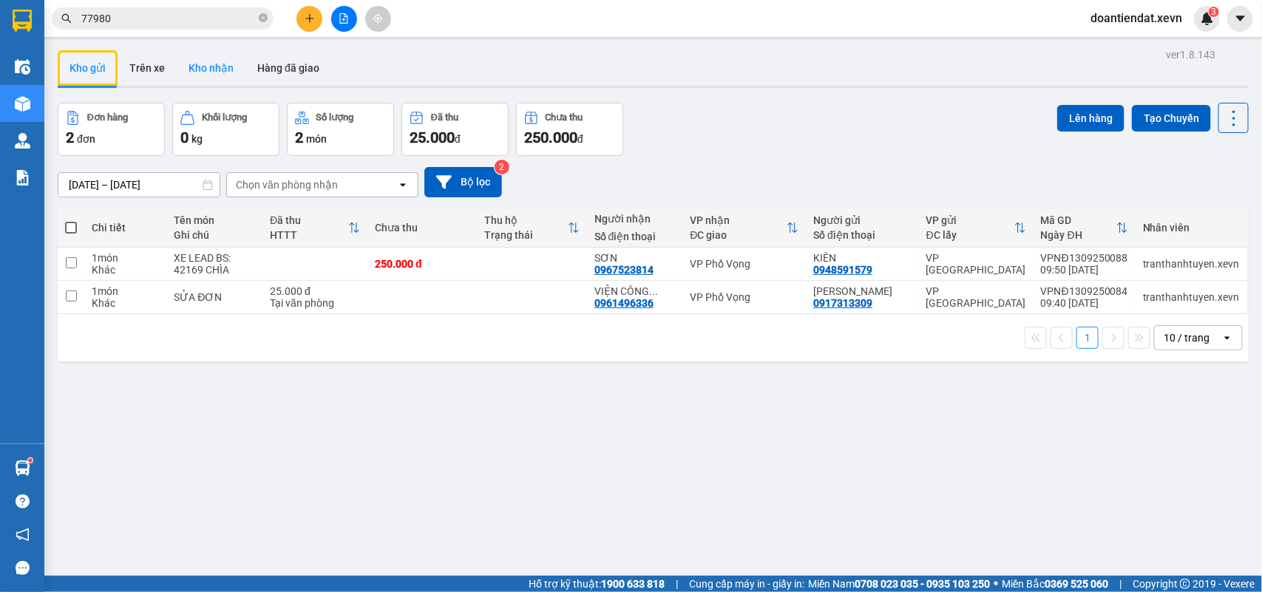
click at [205, 69] on button "Kho nhận" at bounding box center [211, 67] width 69 height 35
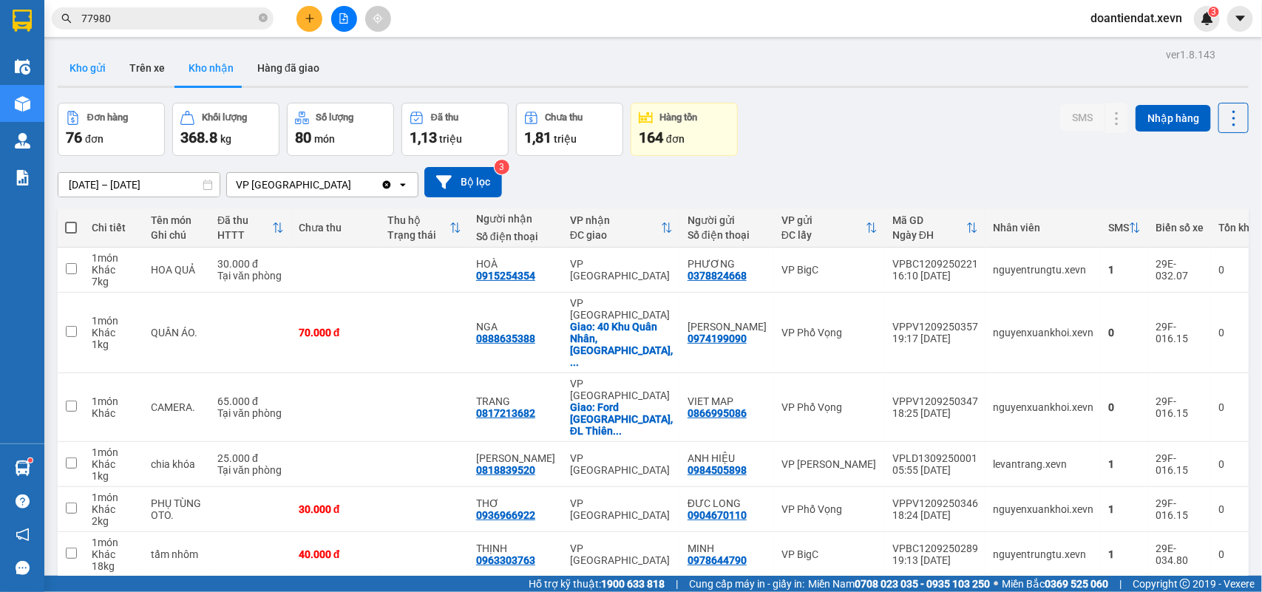
click at [90, 58] on button "Kho gửi" at bounding box center [88, 67] width 60 height 35
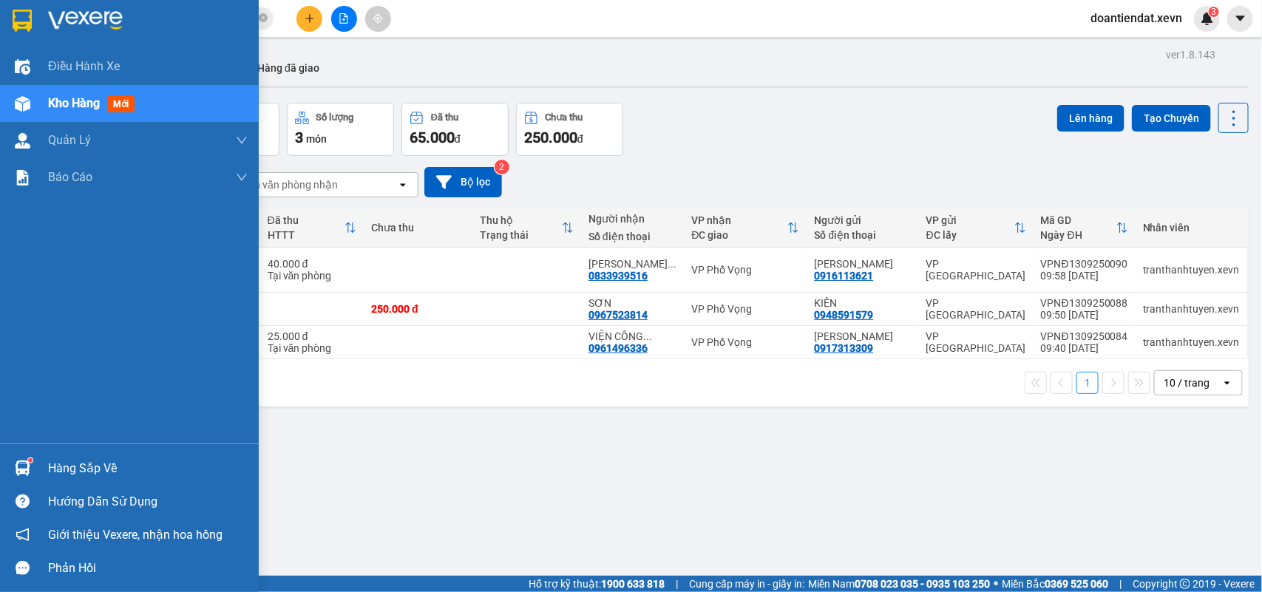
click at [35, 464] on div "Hàng sắp về" at bounding box center [129, 468] width 259 height 33
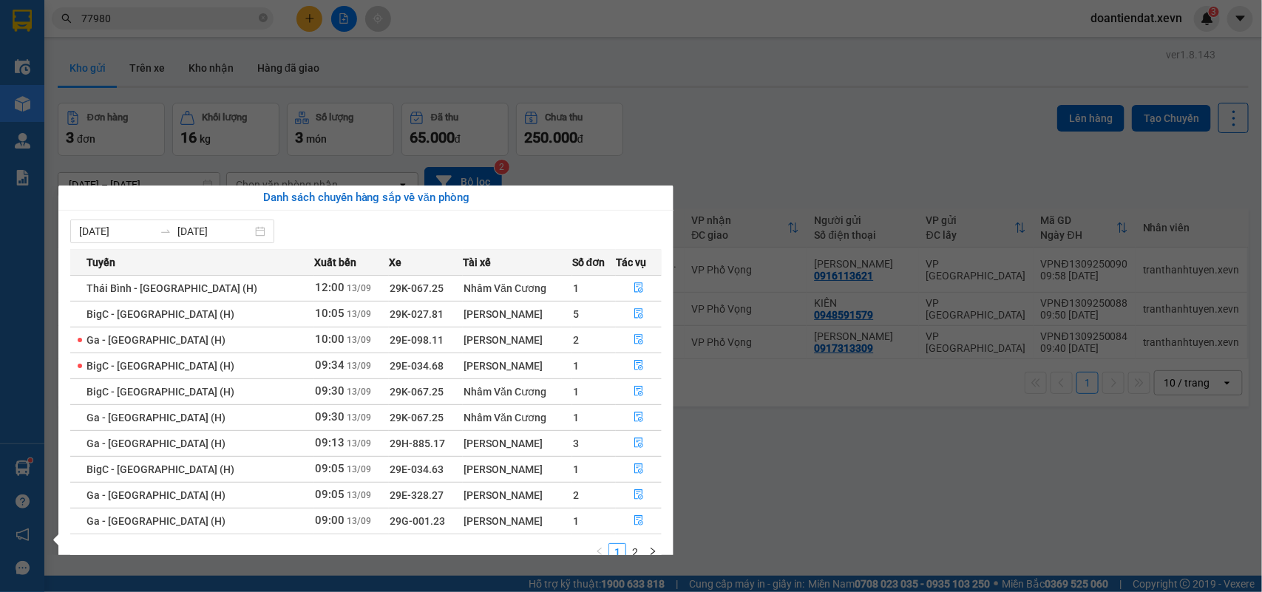
scroll to position [26, 0]
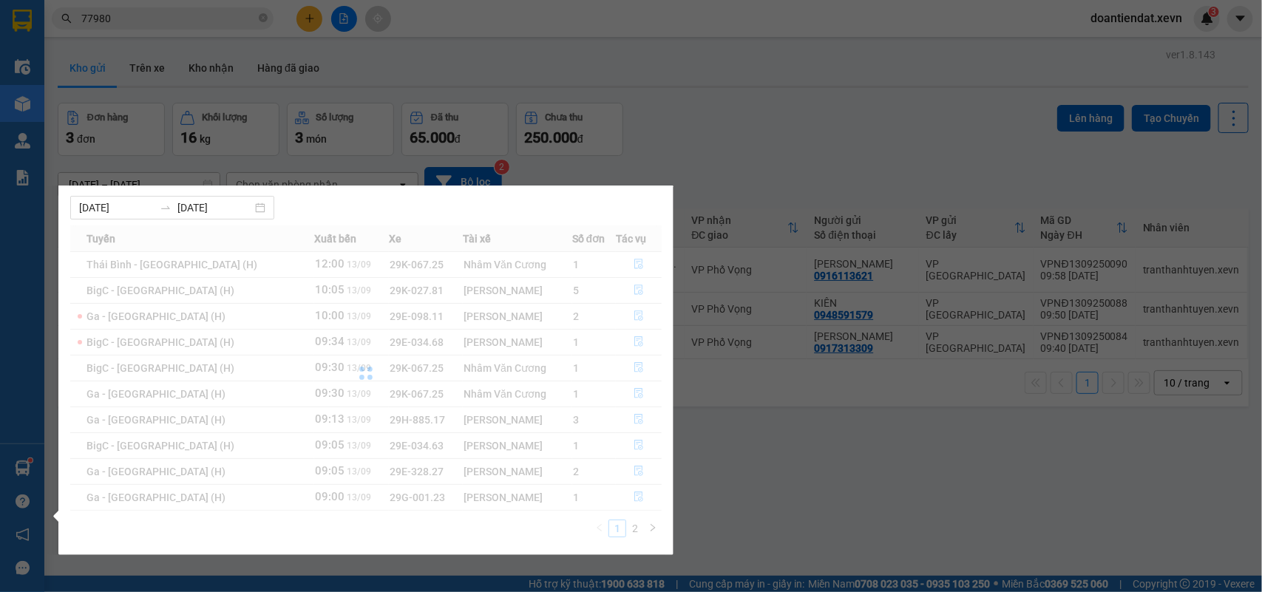
drag, startPoint x: 841, startPoint y: 149, endPoint x: 840, endPoint y: 157, distance: 8.3
click at [841, 149] on section "Kết quả tìm kiếm ( 403 ) Bộ lọc Mã ĐH Trạng thái Món hàng Thu hộ Tổng cước Chưa…" at bounding box center [631, 296] width 1262 height 592
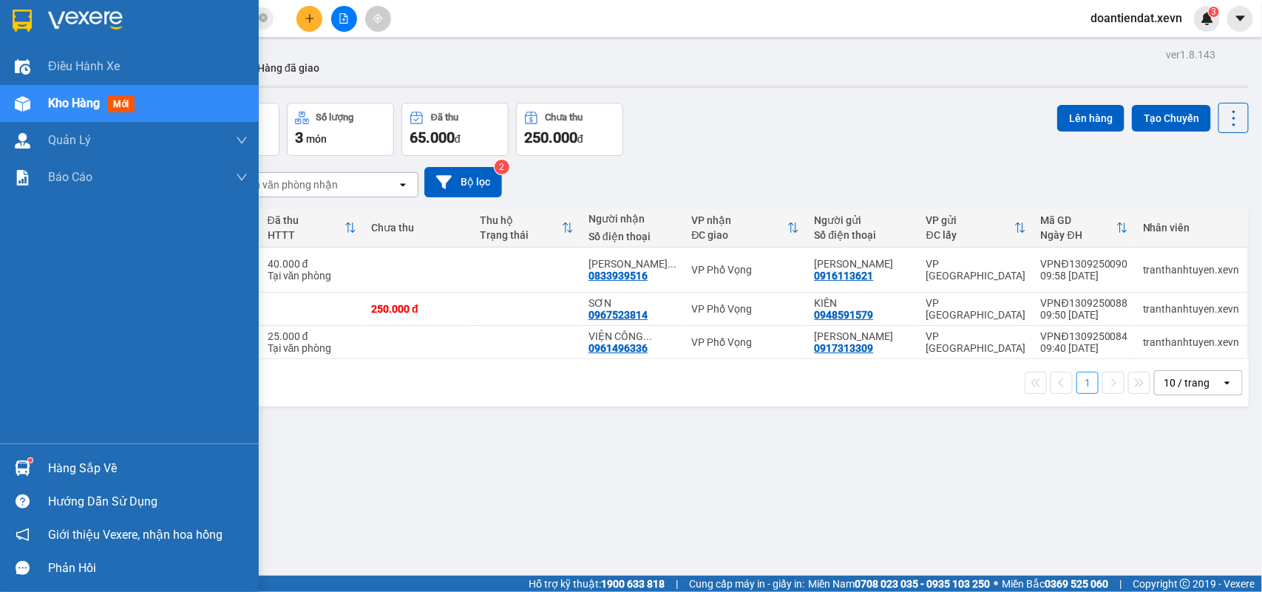
click at [15, 466] on img at bounding box center [23, 469] width 16 height 16
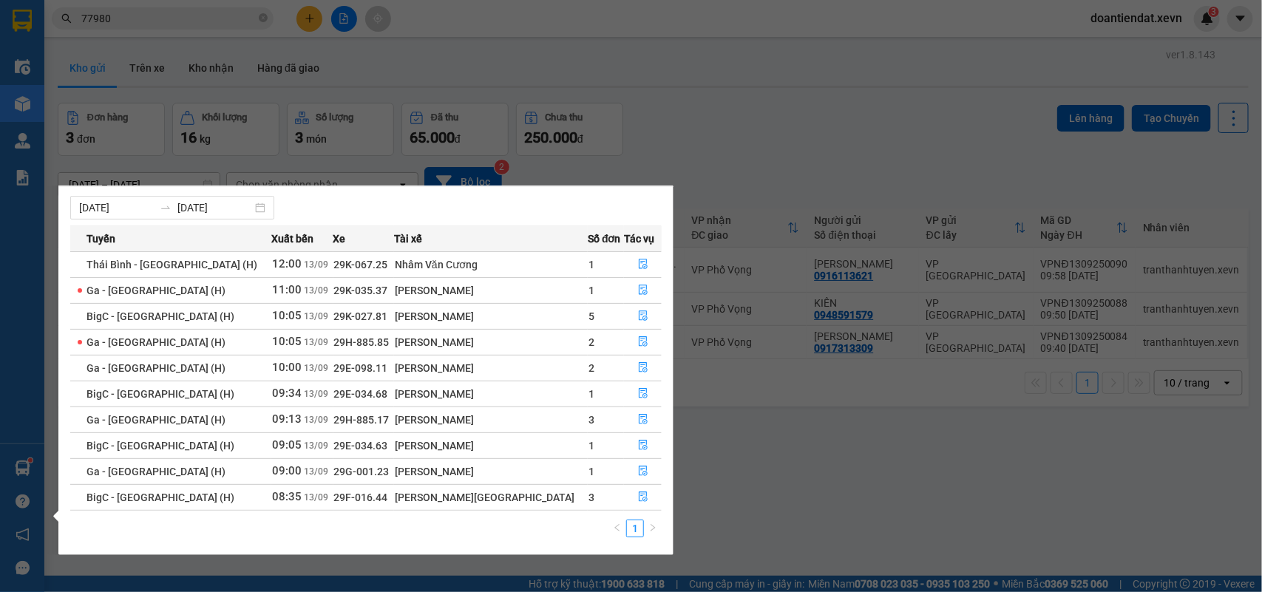
click at [786, 163] on section "Kết quả tìm kiếm ( 403 ) Bộ lọc Mã ĐH Trạng thái Món hàng Thu hộ Tổng cước Chưa…" at bounding box center [631, 296] width 1262 height 592
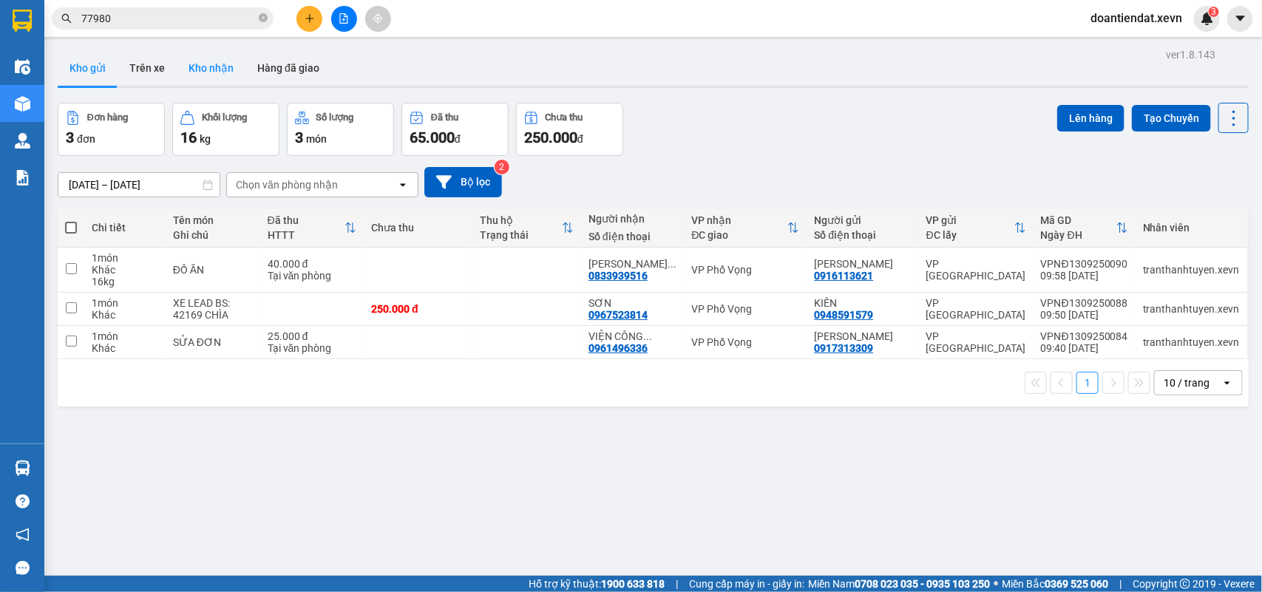
click at [212, 64] on button "Kho nhận" at bounding box center [211, 67] width 69 height 35
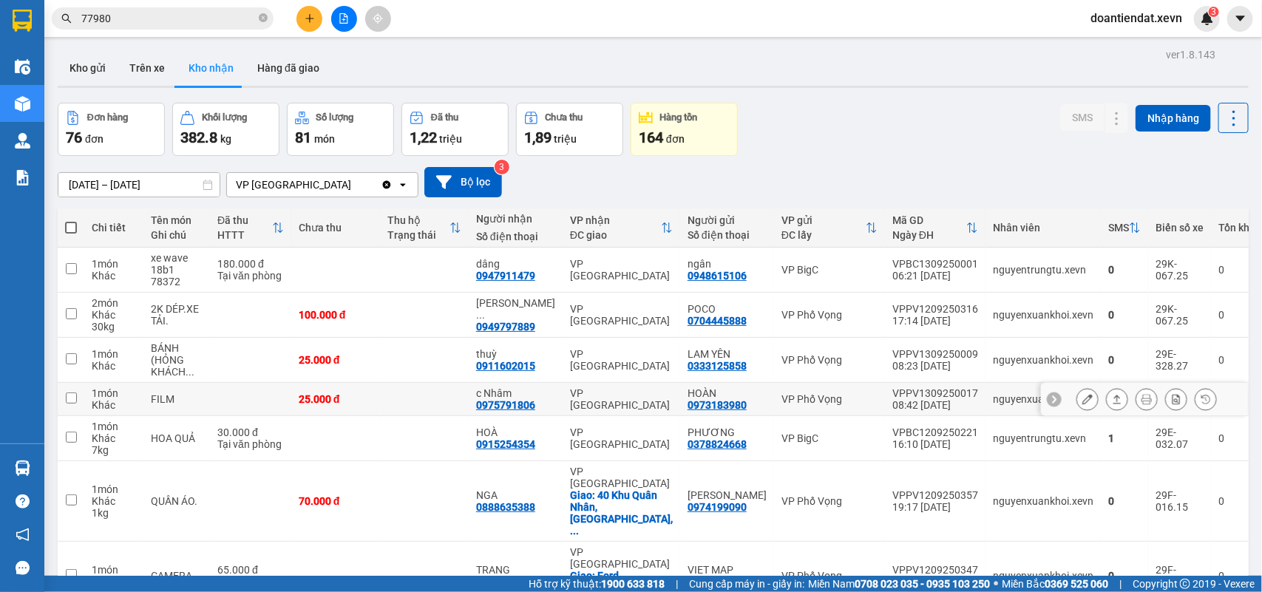
click at [203, 397] on div "FILM" at bounding box center [177, 399] width 52 height 12
checkbox input "true"
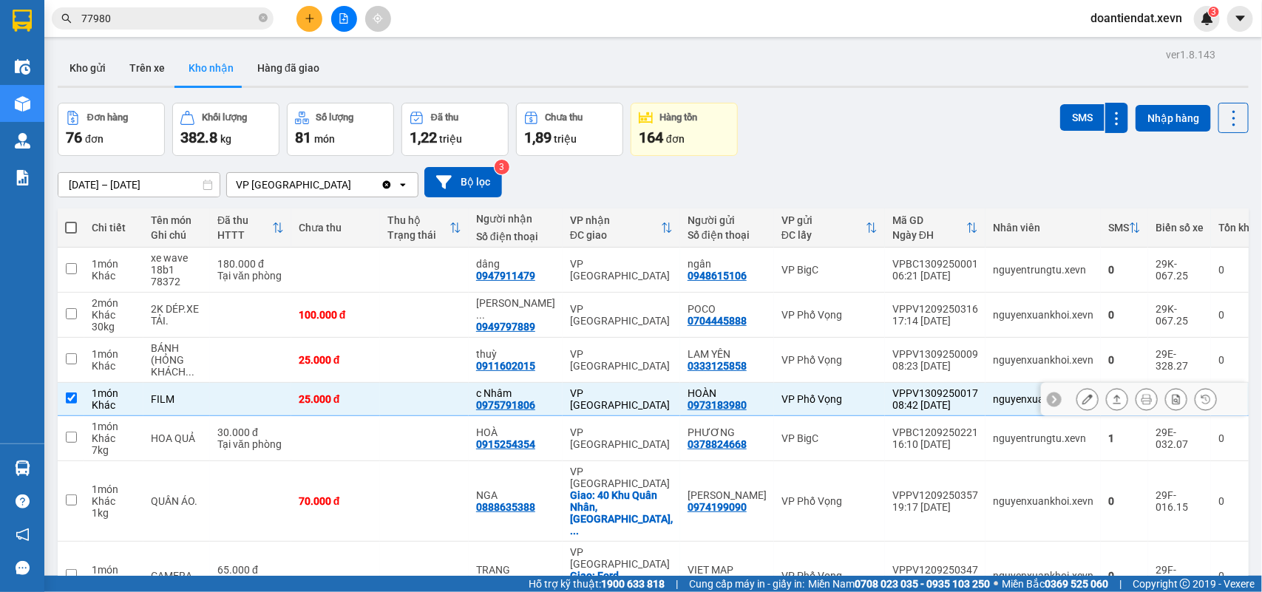
click at [197, 359] on div "BÁNH (HỎNG KHÁCH ..." at bounding box center [177, 359] width 52 height 35
checkbox input "true"
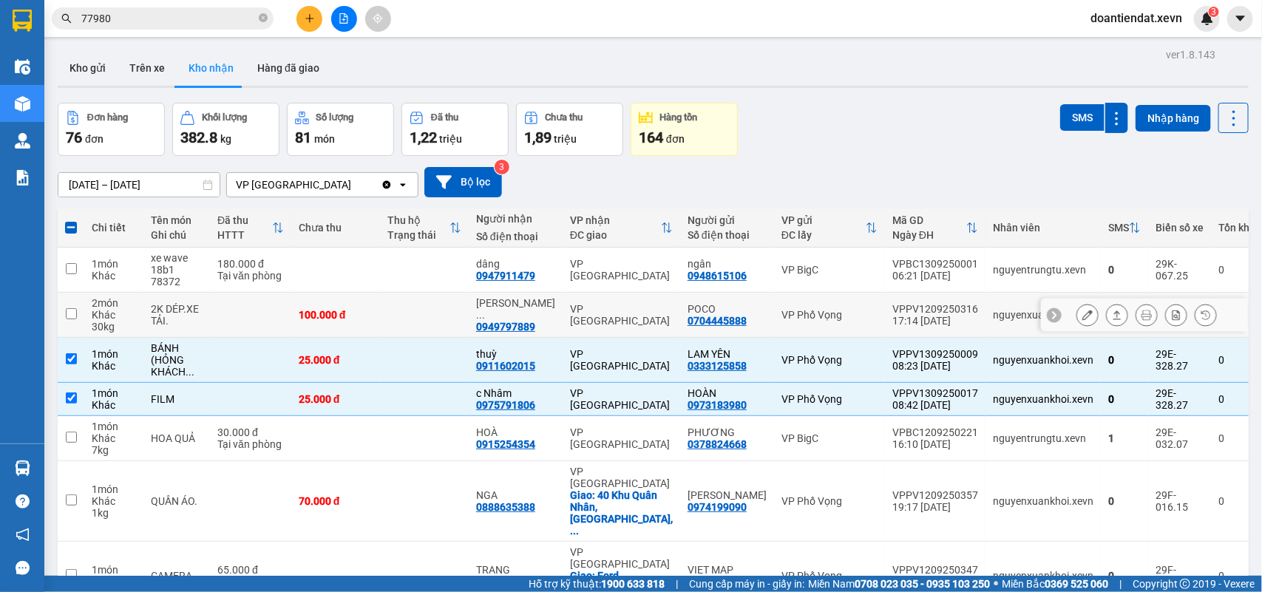
click at [203, 309] on div "2K DÉP.XE TẢI." at bounding box center [177, 315] width 52 height 24
checkbox input "true"
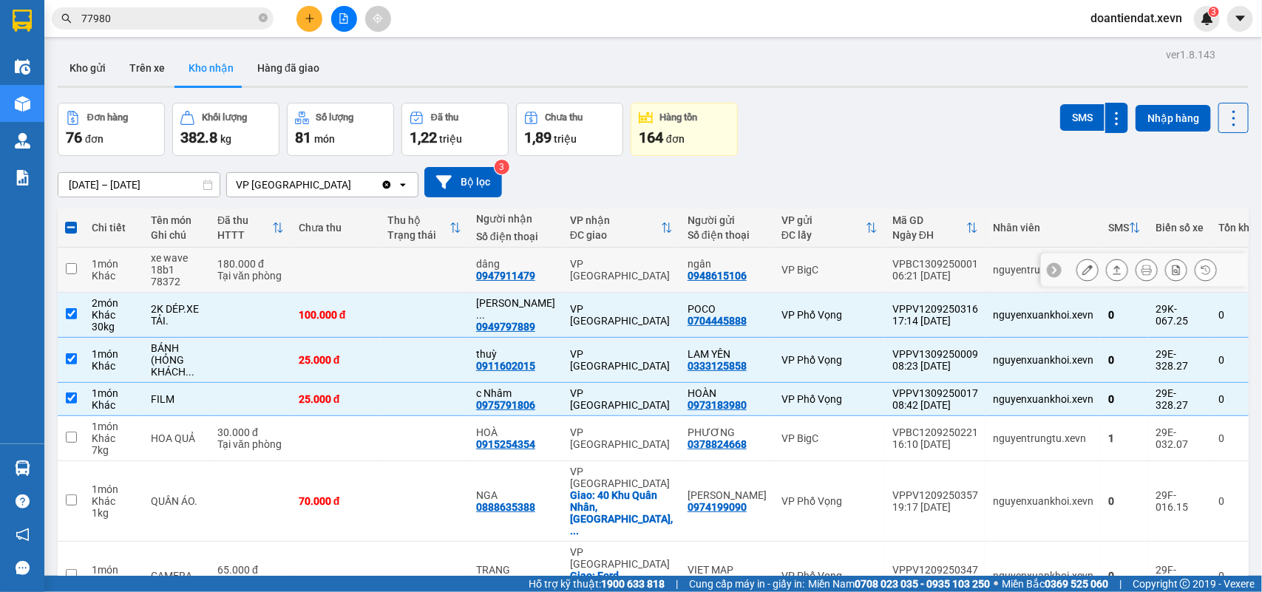
click at [227, 270] on div "Tại văn phòng" at bounding box center [250, 276] width 67 height 12
checkbox input "true"
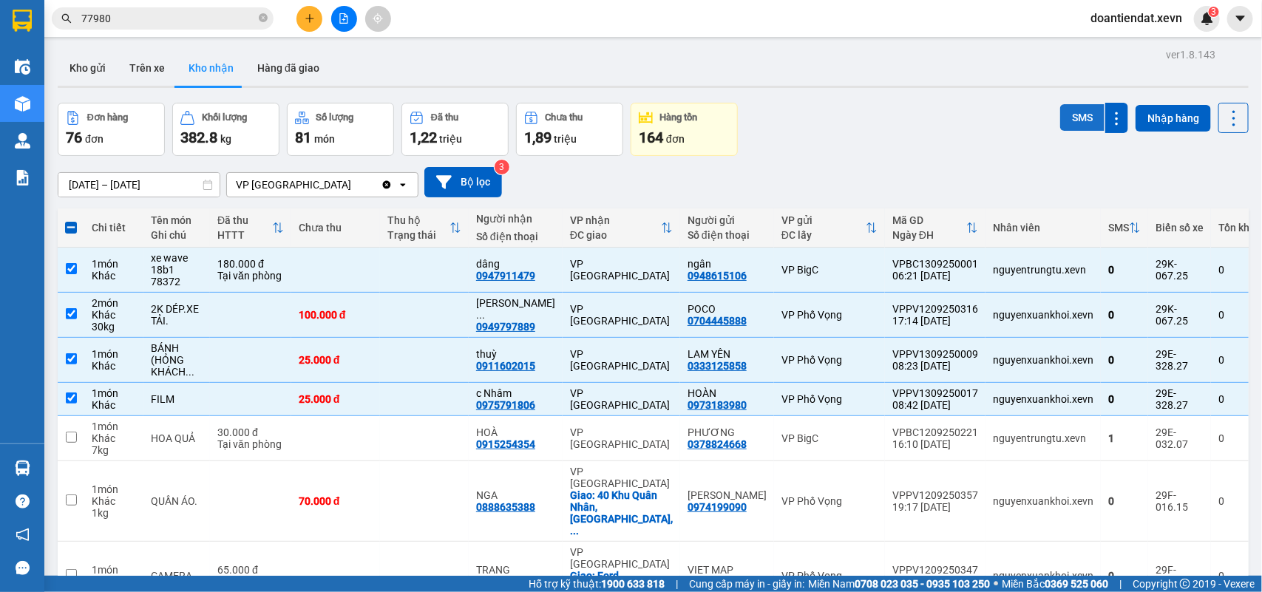
click at [1073, 117] on button "SMS" at bounding box center [1082, 117] width 44 height 27
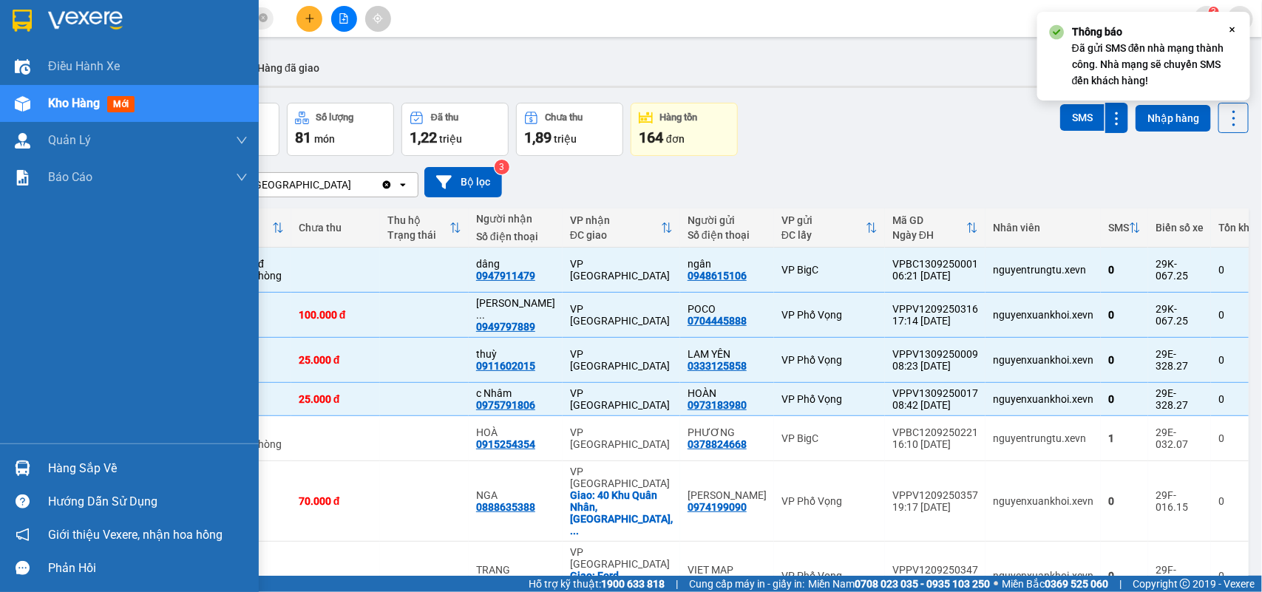
click at [18, 470] on img at bounding box center [23, 469] width 16 height 16
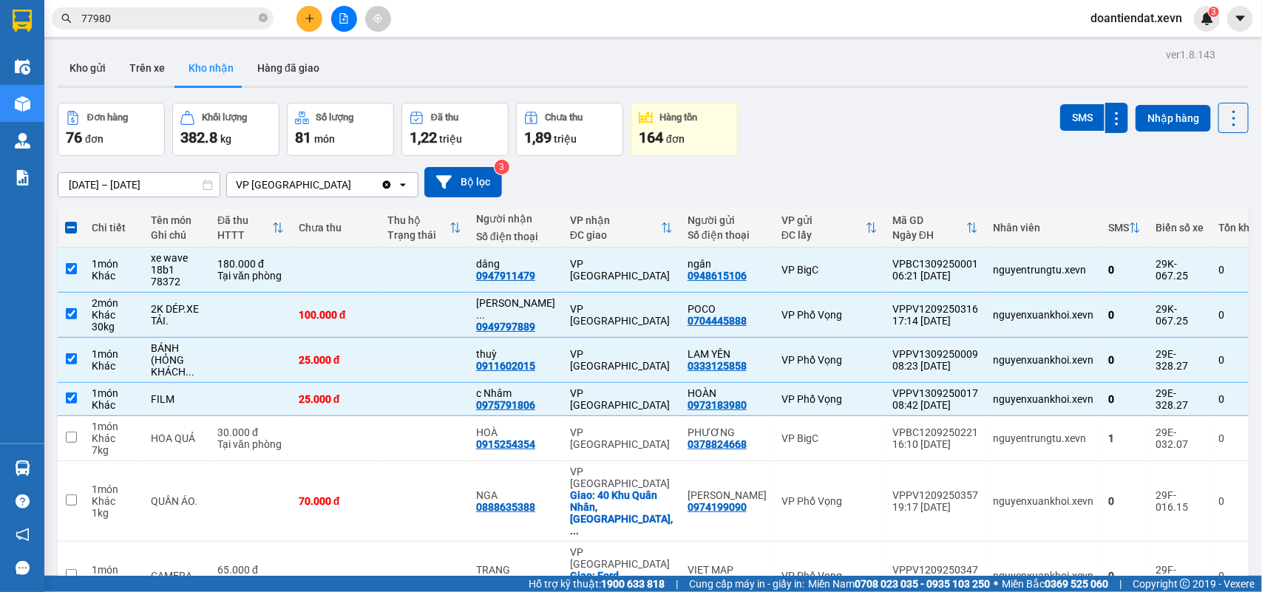
click at [105, 26] on section "Kết quả tìm kiếm ( 403 ) Bộ lọc Mã ĐH Trạng thái Món hàng Thu hộ Tổng cước Chưa…" at bounding box center [631, 296] width 1262 height 592
click at [109, 15] on input "77980" at bounding box center [168, 18] width 174 height 16
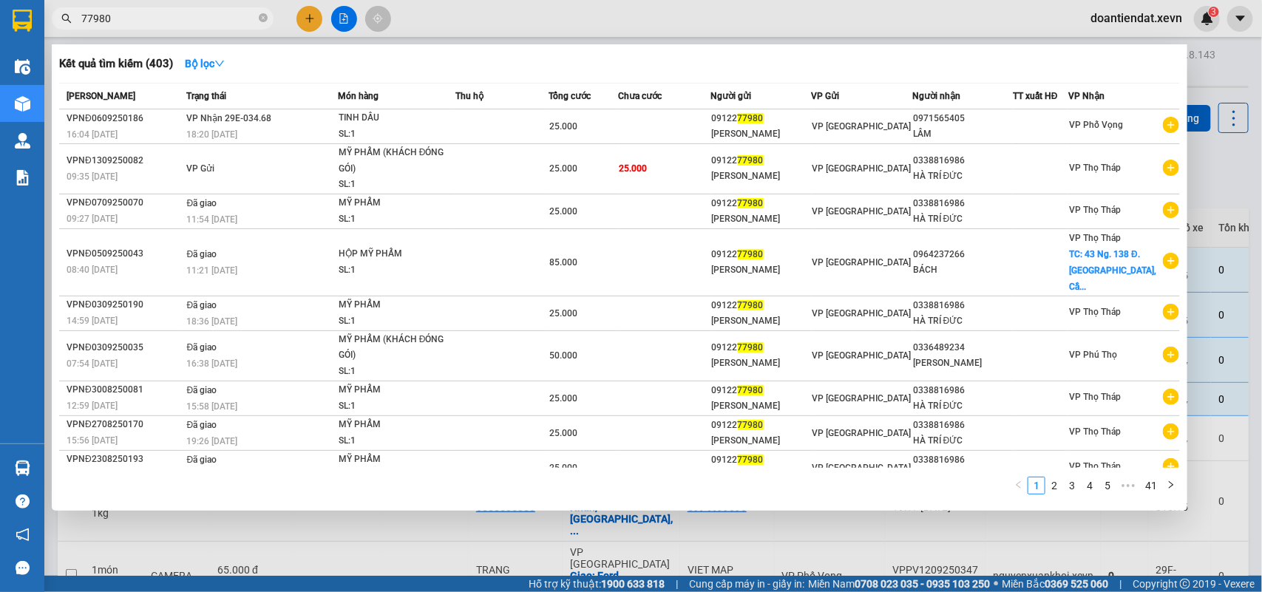
click at [109, 15] on input "77980" at bounding box center [168, 18] width 174 height 16
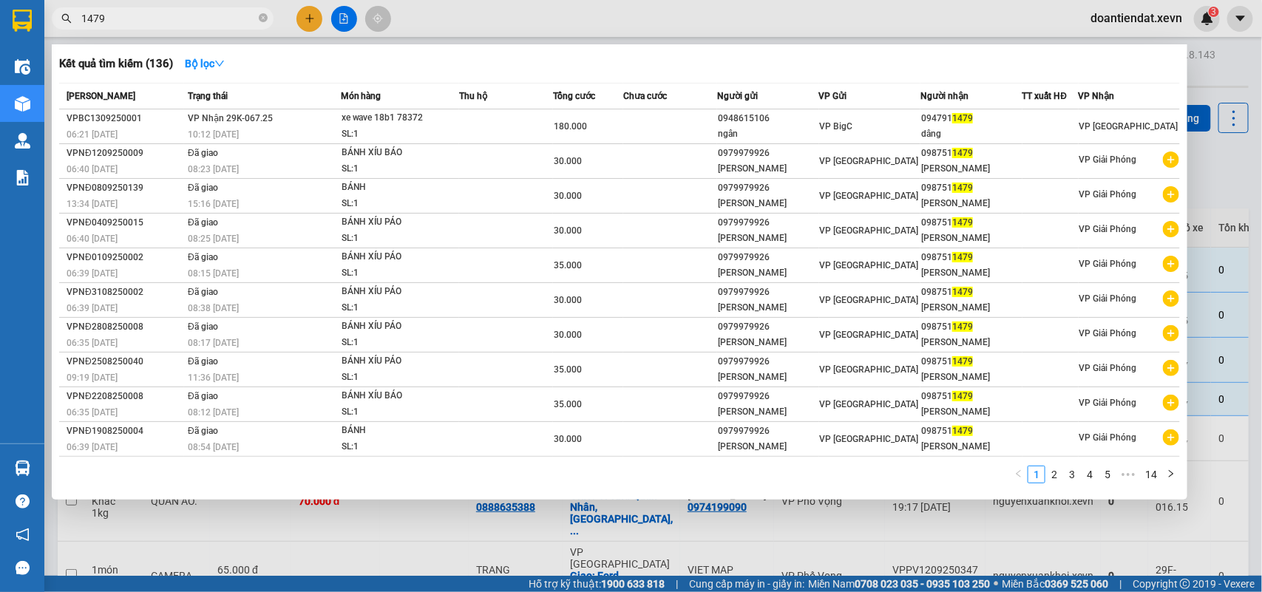
type input "1479"
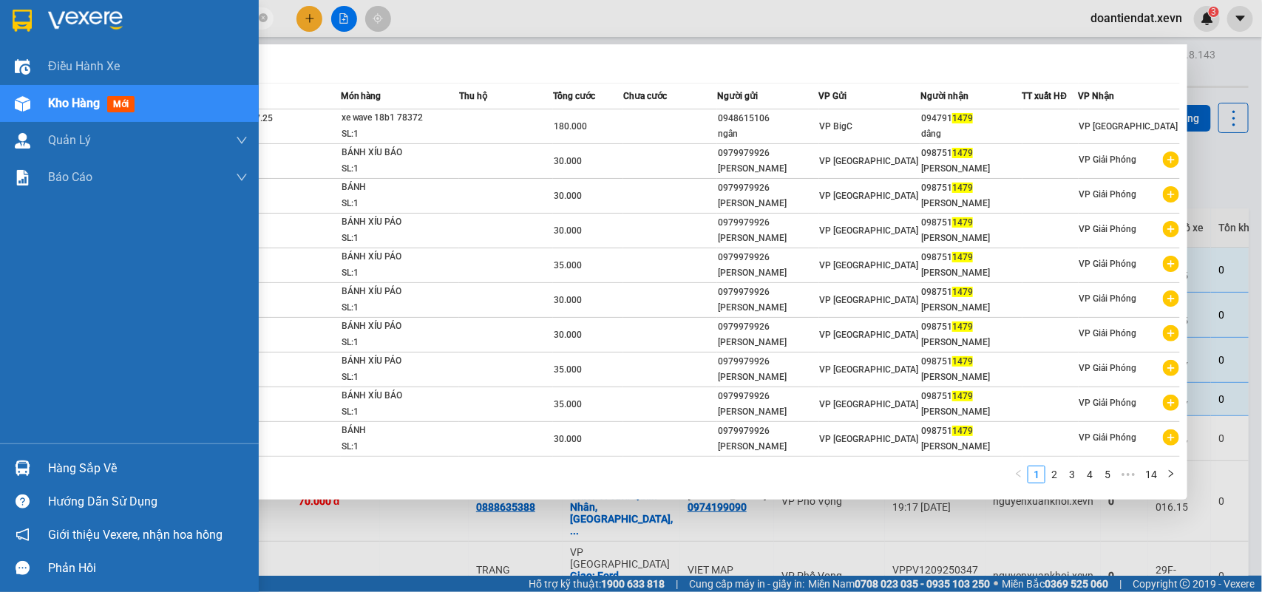
click at [23, 463] on img at bounding box center [23, 469] width 16 height 16
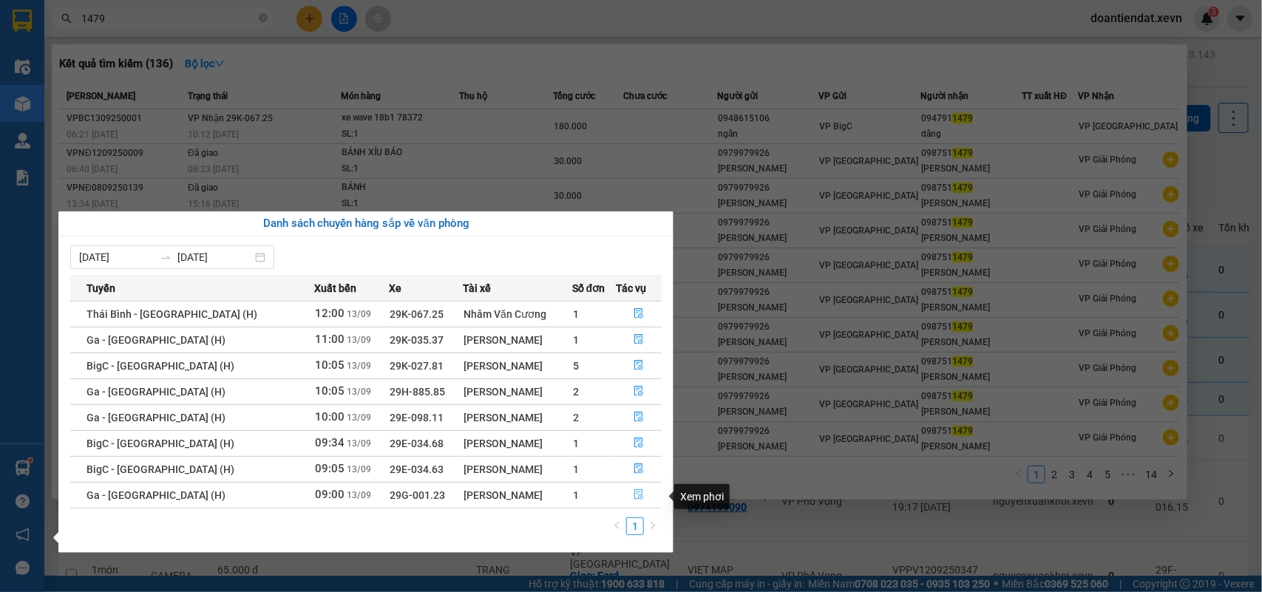
click at [634, 493] on icon "file-done" at bounding box center [639, 494] width 10 height 10
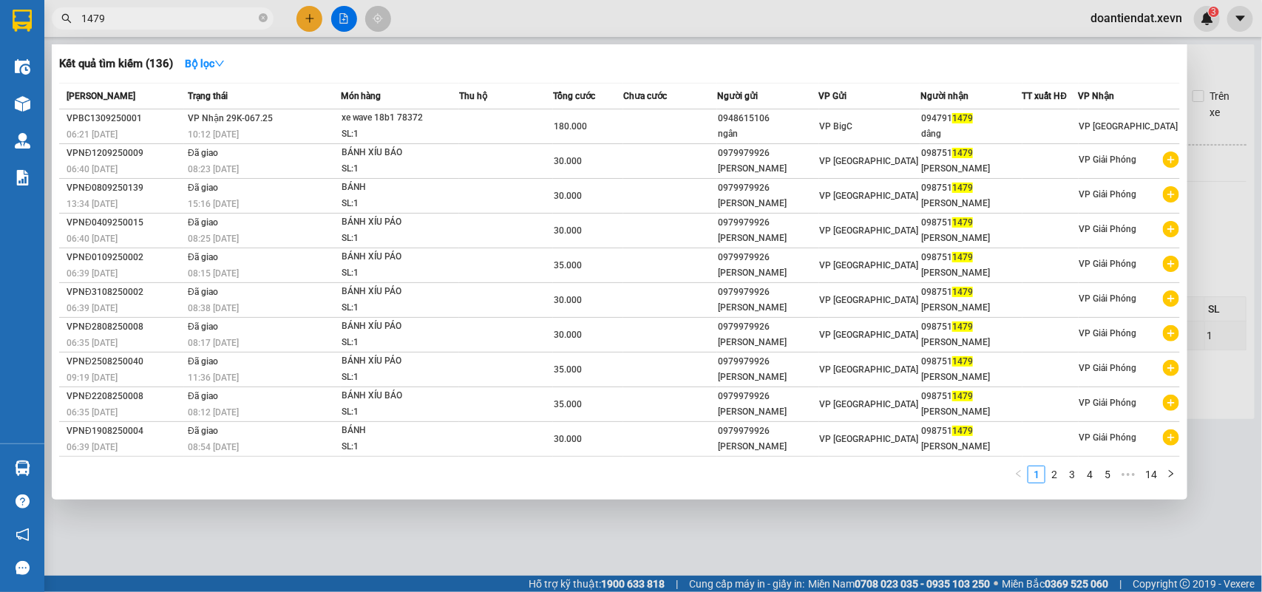
drag, startPoint x: 665, startPoint y: 515, endPoint x: 677, endPoint y: 523, distance: 13.9
click at [666, 515] on div at bounding box center [631, 296] width 1262 height 592
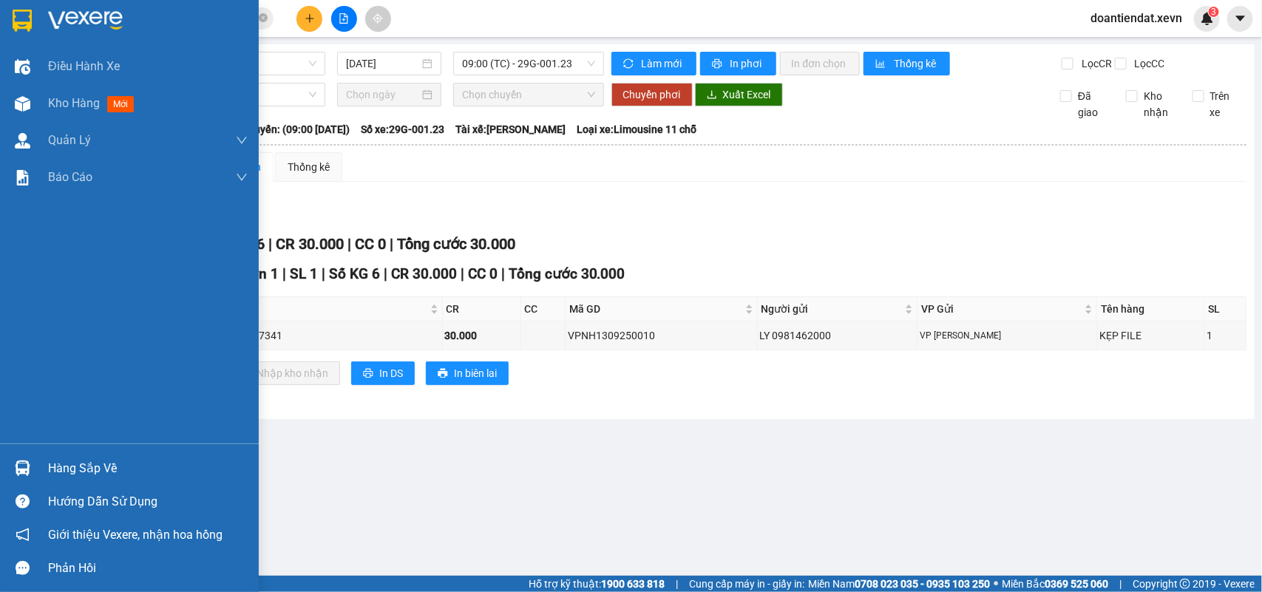
click at [32, 464] on div at bounding box center [23, 468] width 26 height 26
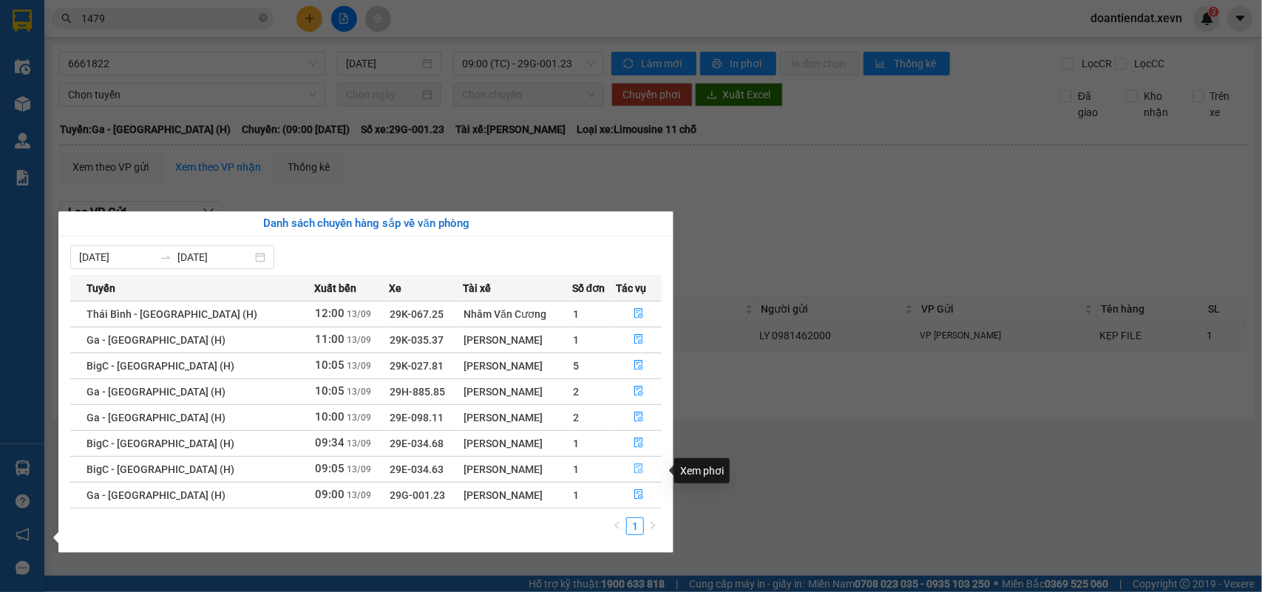
click at [636, 469] on icon "file-done" at bounding box center [639, 469] width 10 height 10
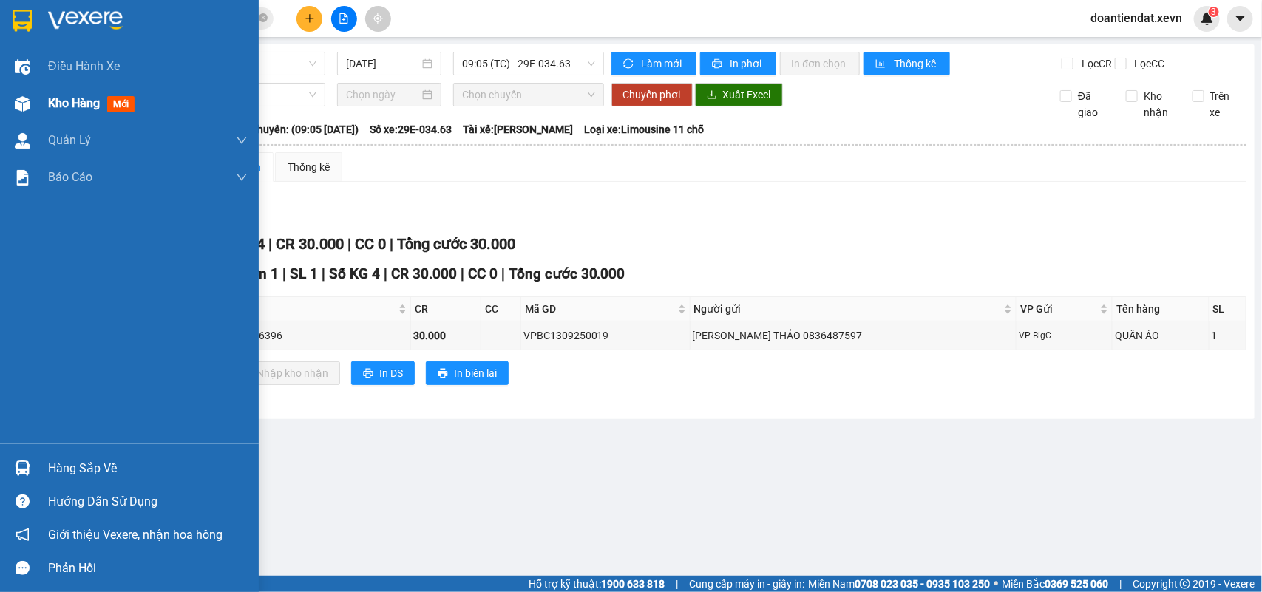
click at [35, 106] on div "Kho hàng mới" at bounding box center [129, 103] width 259 height 37
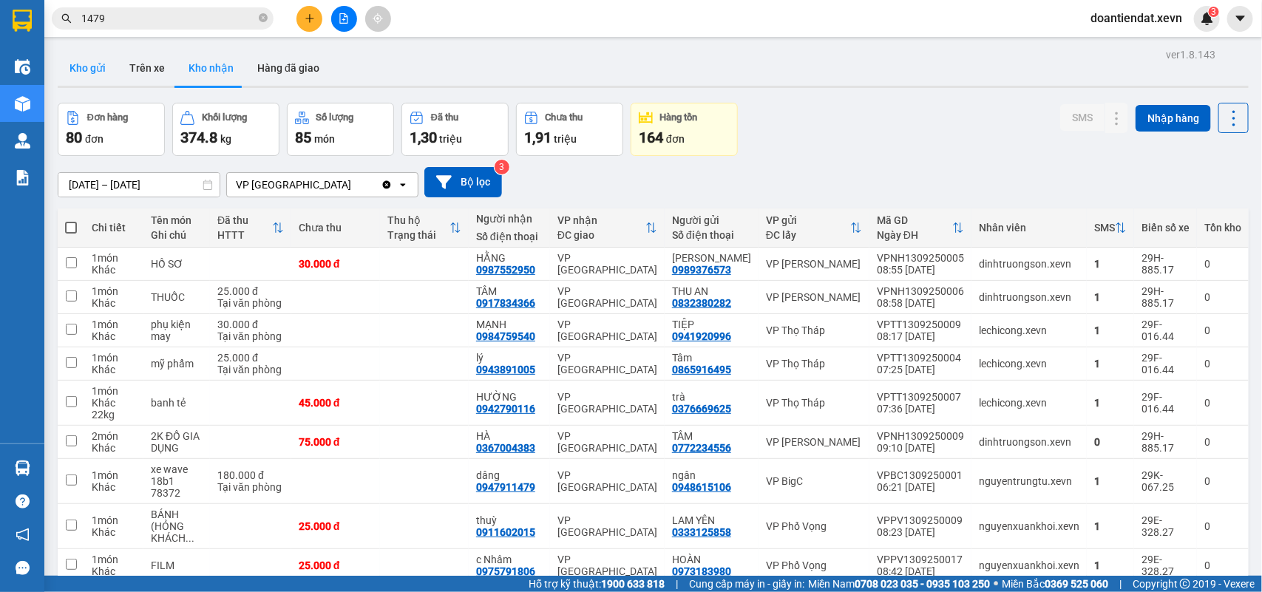
click at [89, 75] on button "Kho gửi" at bounding box center [88, 67] width 60 height 35
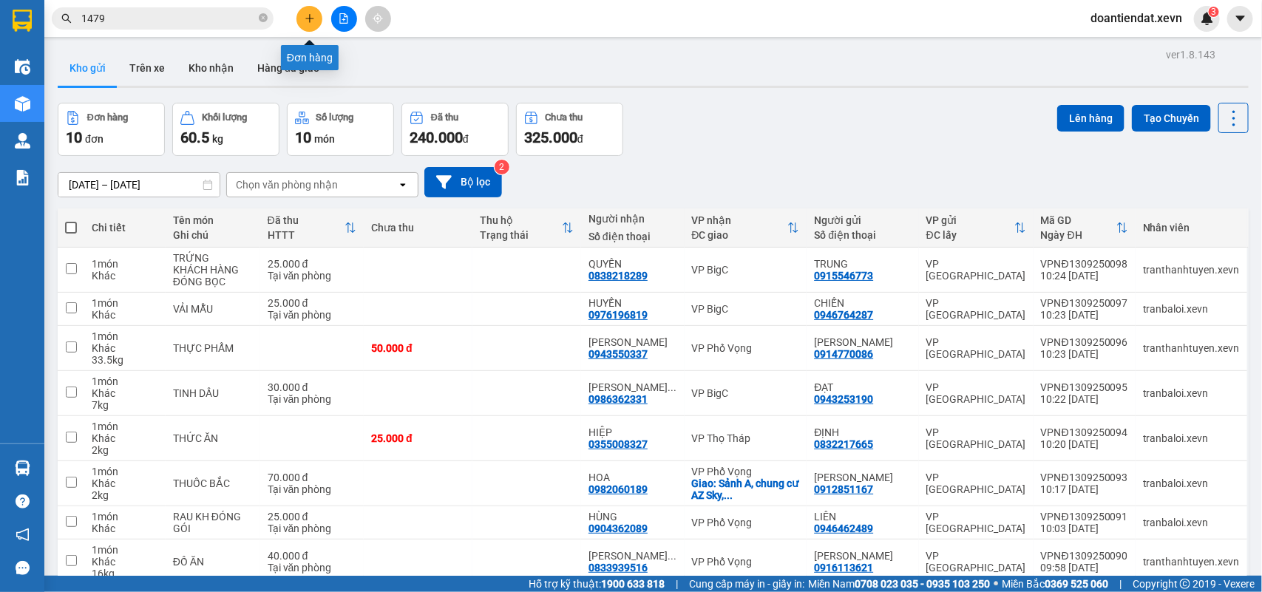
click at [307, 20] on icon "plus" at bounding box center [310, 18] width 10 height 10
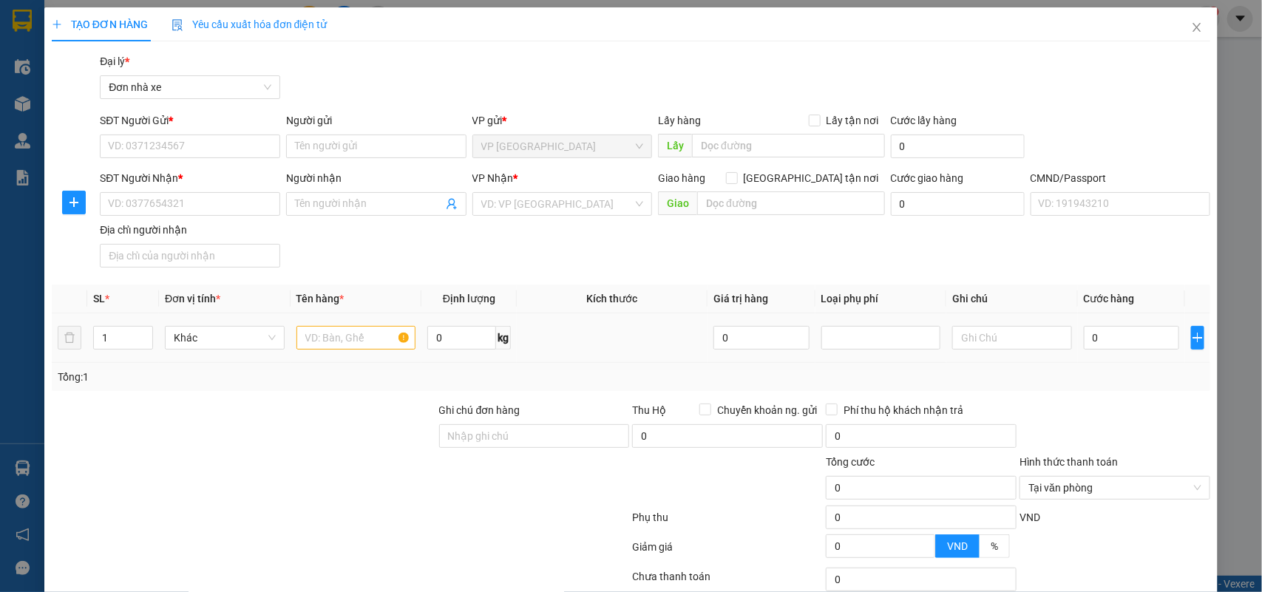
drag, startPoint x: 442, startPoint y: 322, endPoint x: 626, endPoint y: 381, distance: 193.1
click at [448, 324] on td "0 kg" at bounding box center [468, 338] width 95 height 50
click at [468, 338] on input "0" at bounding box center [461, 338] width 69 height 24
type input "6"
click at [340, 336] on input "text" at bounding box center [356, 338] width 120 height 24
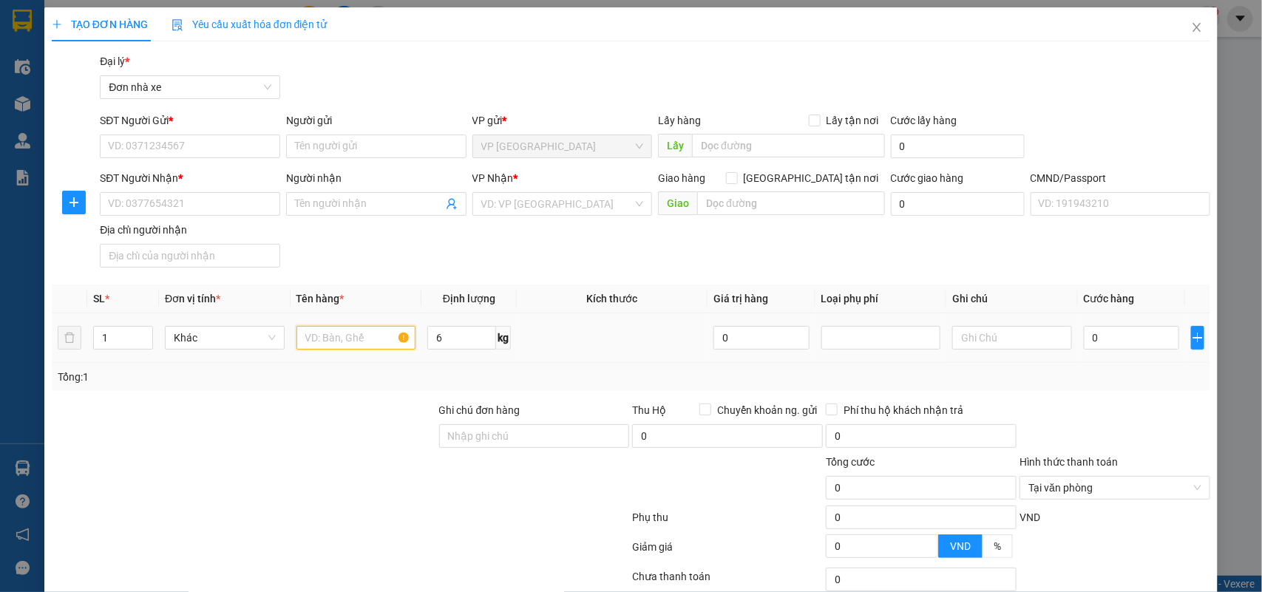
type input "O"
type input "Ô"
type input "ỐNG GEN SẮT"
click at [1106, 347] on input "0" at bounding box center [1131, 338] width 95 height 24
type input "3"
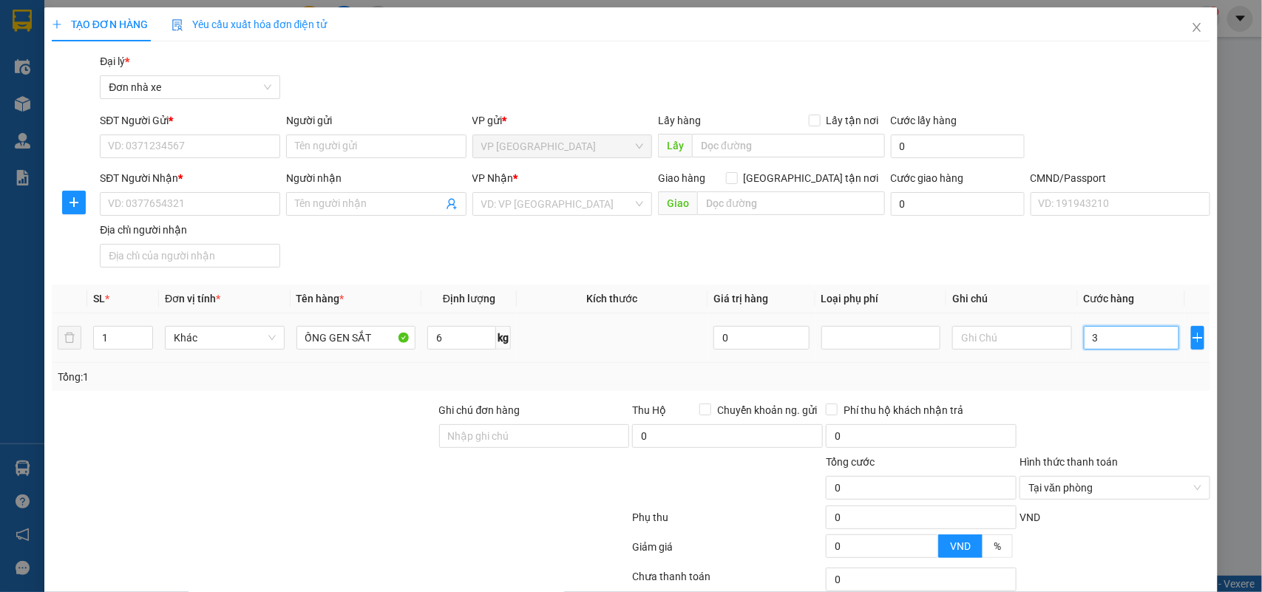
type input "3"
type input "30"
type input "30.000"
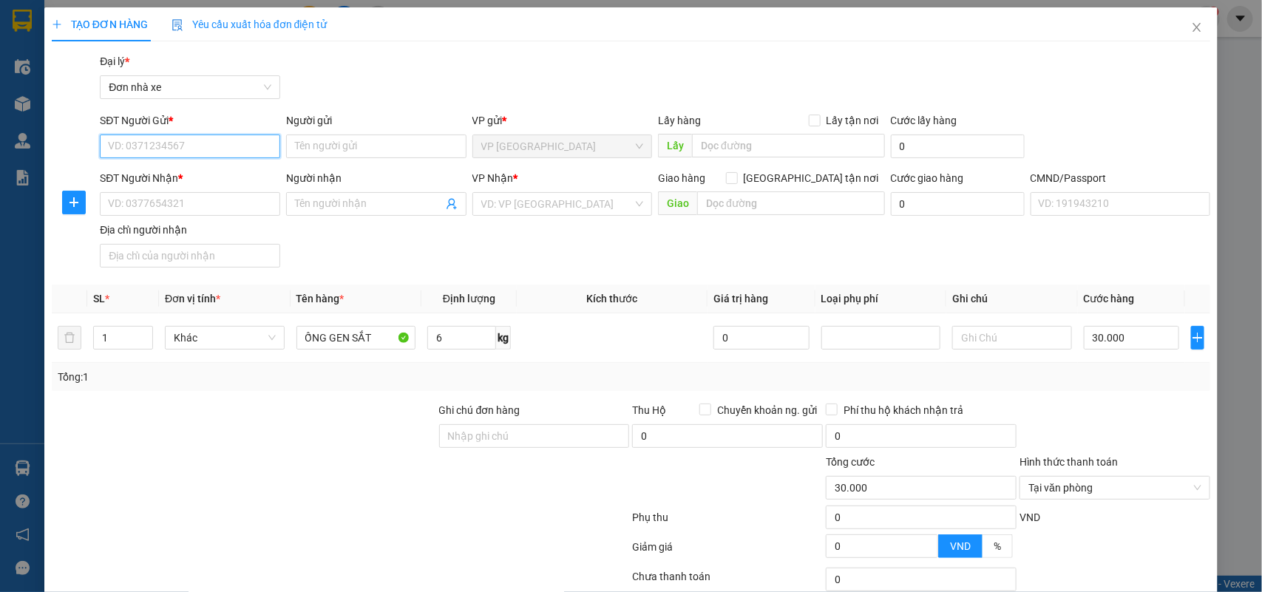
click at [169, 146] on input "SĐT Người Gửi *" at bounding box center [190, 147] width 180 height 24
type input "0365688686"
click at [212, 175] on div "0365688686 - QUỲNH ANH" at bounding box center [188, 176] width 160 height 16
type input "QUỲNH ANH"
type input "0328444988"
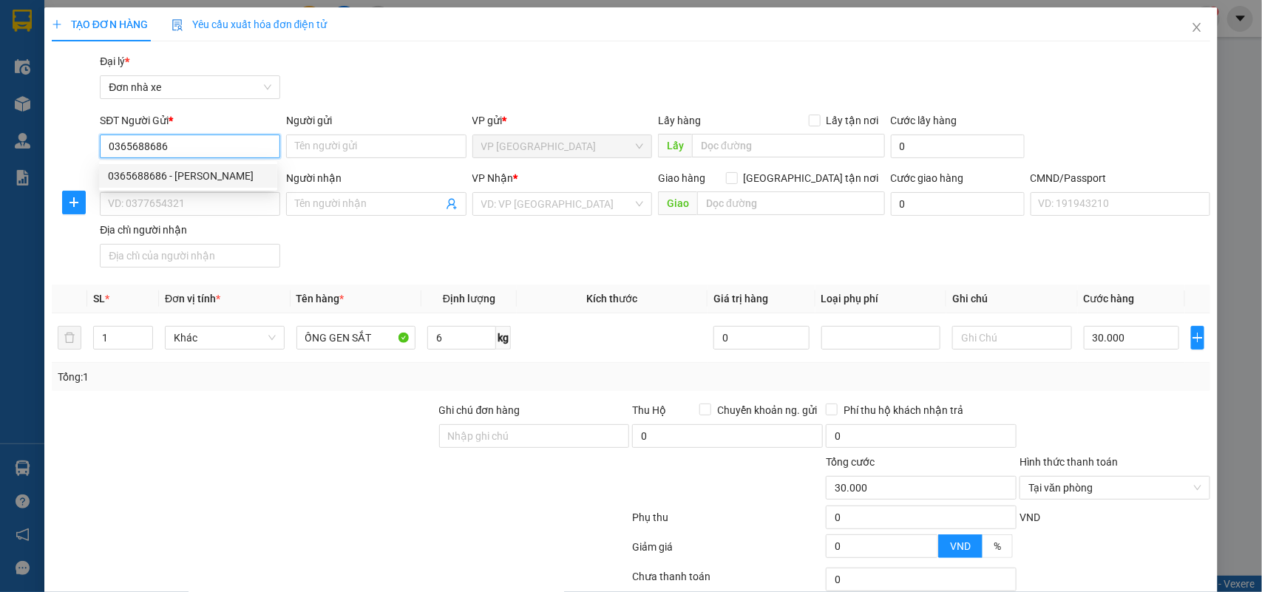
type input "MOMIN"
type input "KHÁCH NƯỚC NGOÀI"
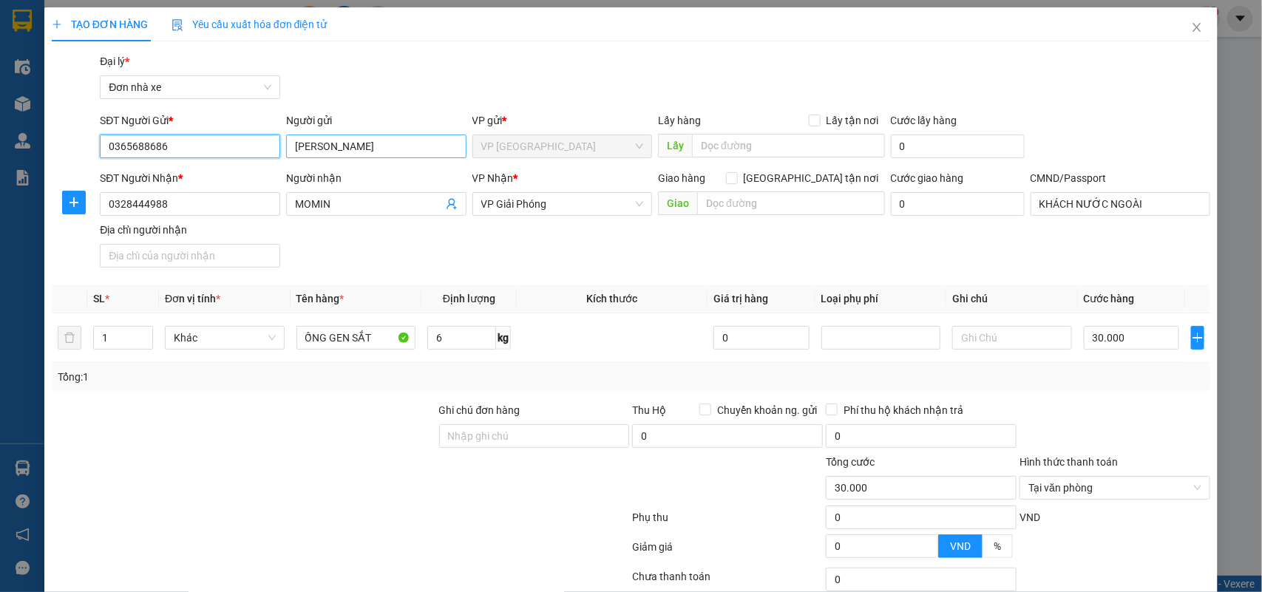
type input "0365688686"
click at [370, 148] on input "QUỲNH ANH" at bounding box center [376, 147] width 180 height 24
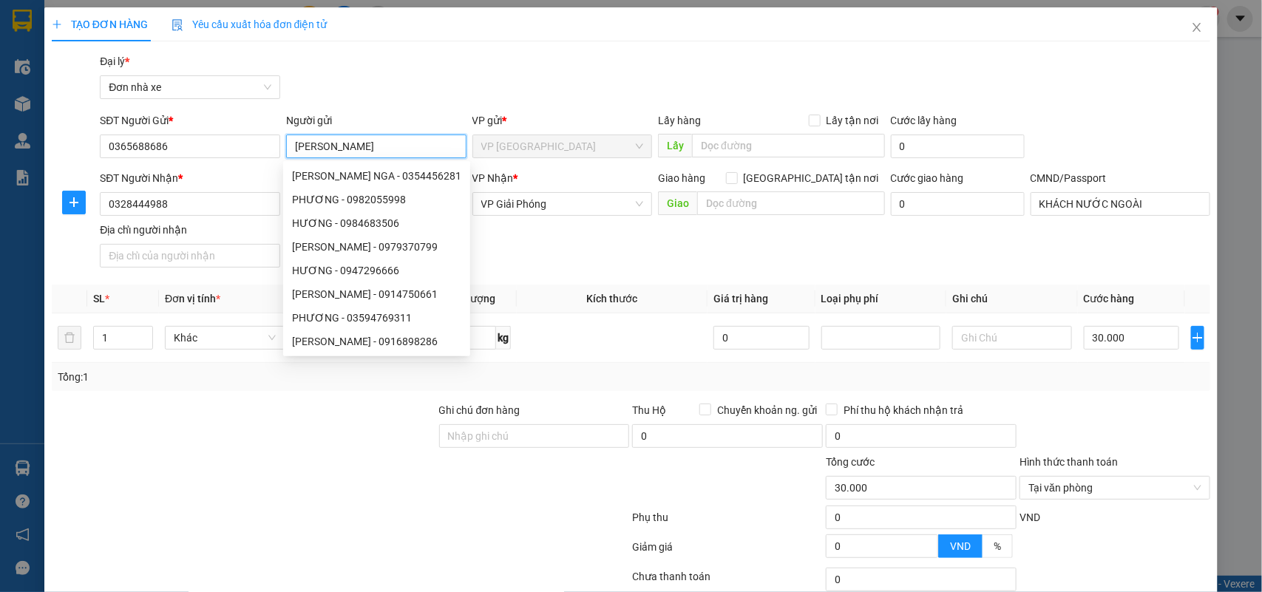
type input "D"
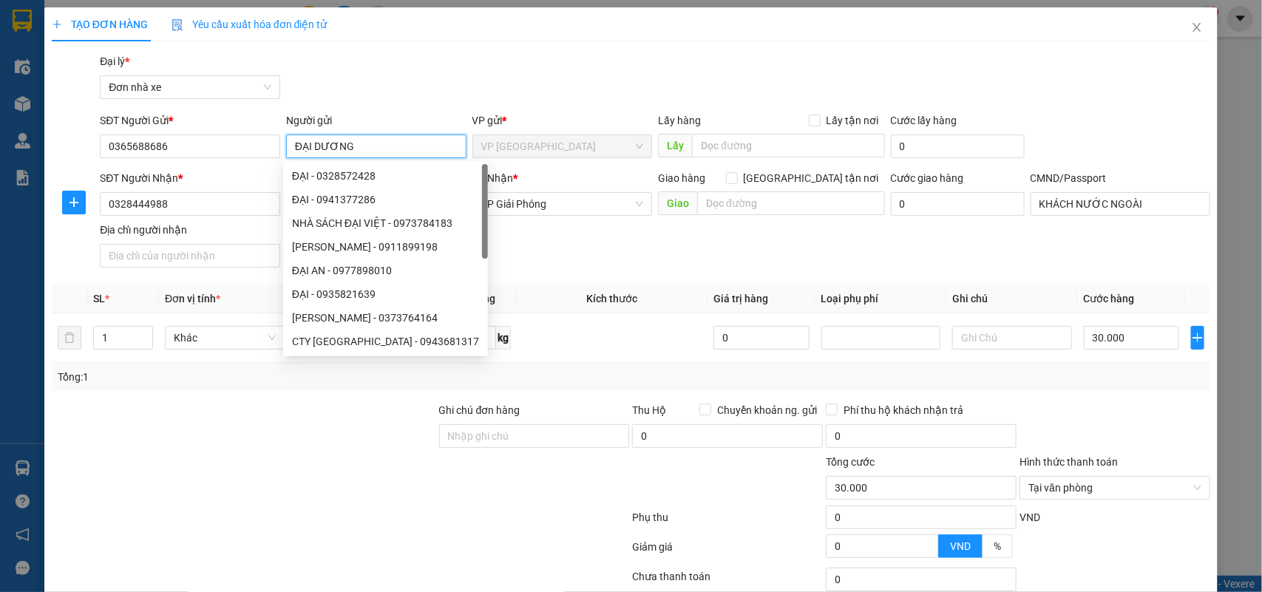
type input "ĐẠI DƯƠNG"
drag, startPoint x: 730, startPoint y: 65, endPoint x: 756, endPoint y: 85, distance: 32.7
click at [733, 67] on div "Gói vận chuyển * Tiêu chuẩn Đại lý * Đơn nhà xe" at bounding box center [655, 79] width 1116 height 52
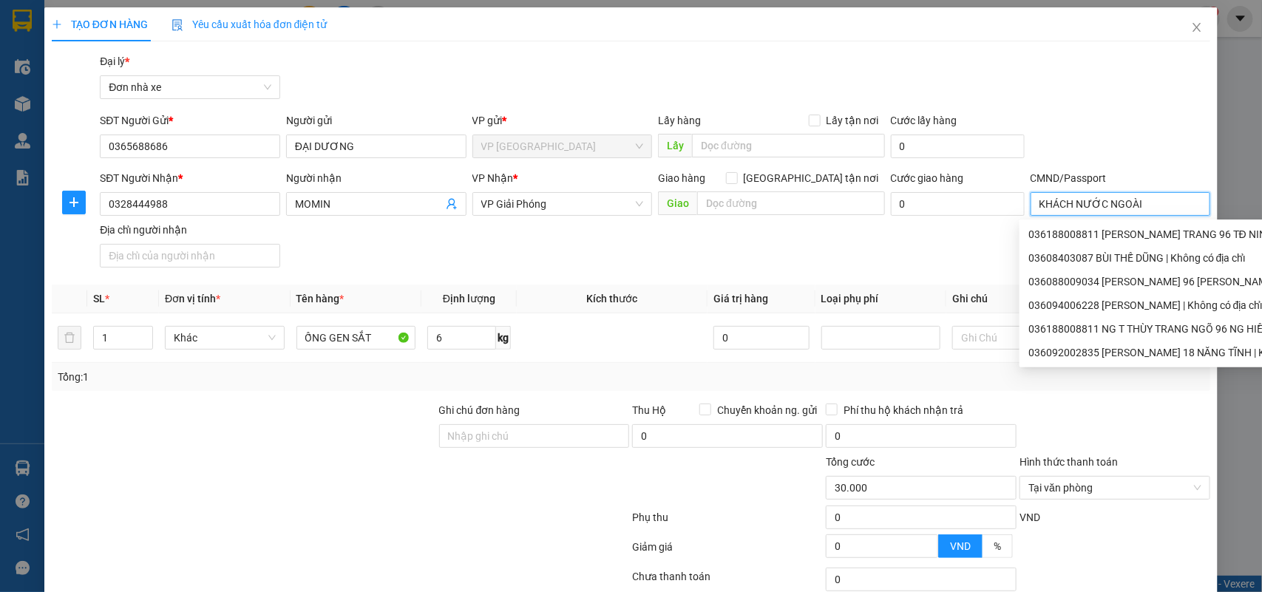
click at [1048, 201] on input "KHÁCH NƯỚC NGOÀI" at bounding box center [1121, 204] width 180 height 24
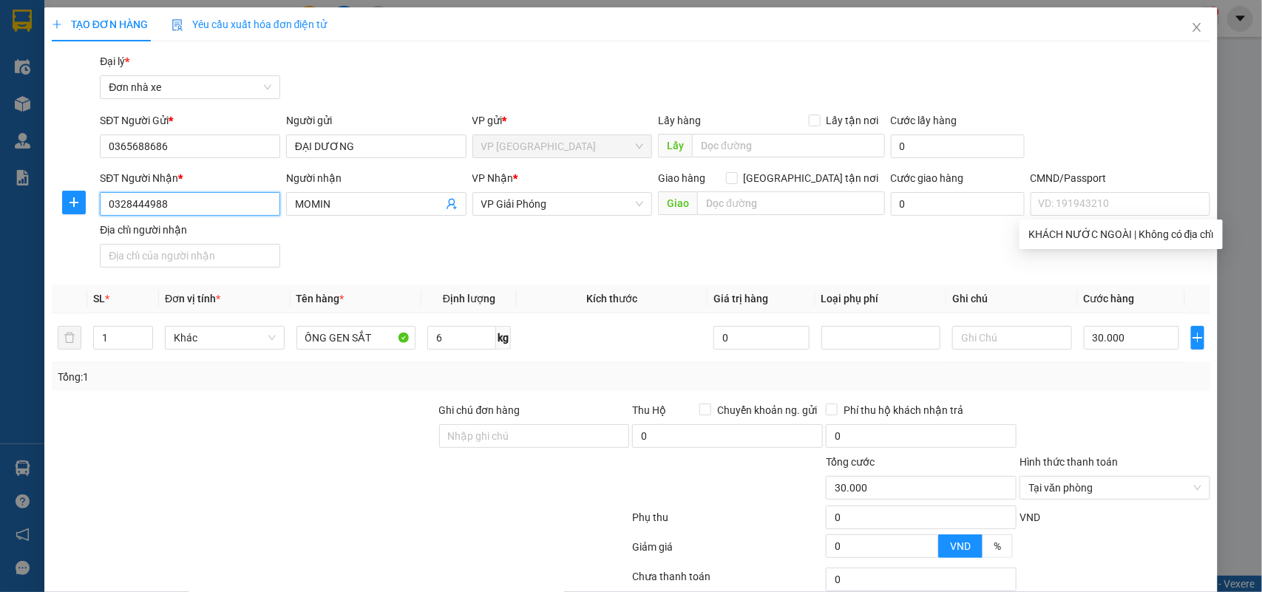
click at [206, 198] on input "0328444988" at bounding box center [190, 204] width 180 height 24
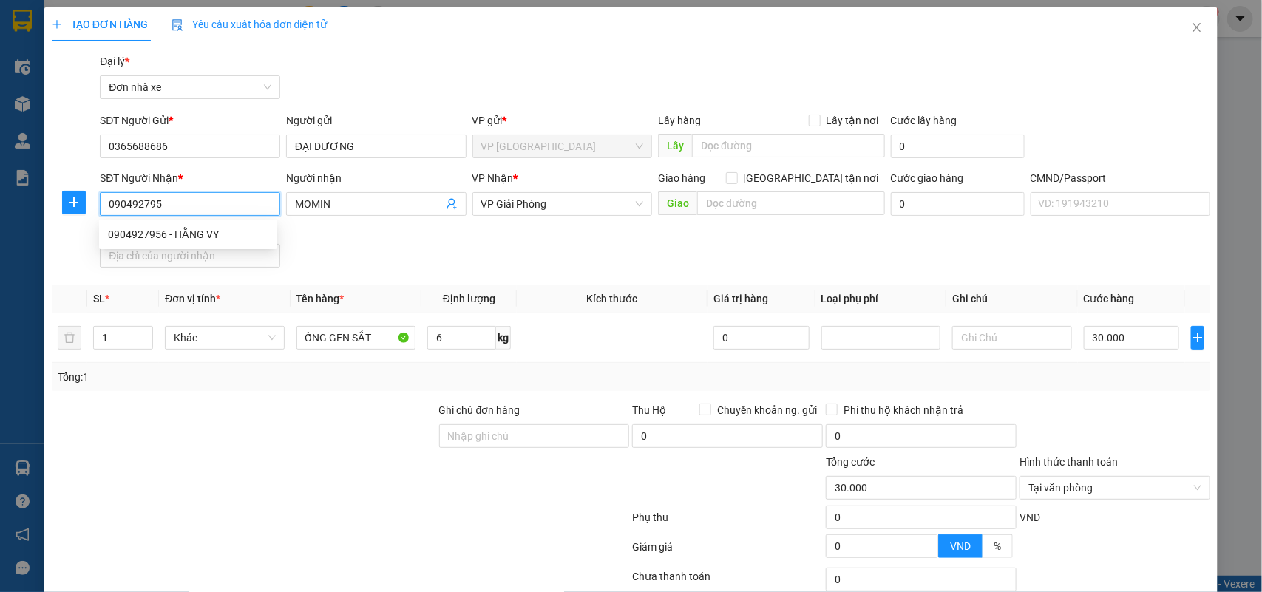
type input "0904927956"
click at [220, 229] on div "0904927956 - HẰNG VY" at bounding box center [188, 234] width 160 height 16
type input "HẰNG VY"
type input "025192000180 HẰNG"
type input "0904927956"
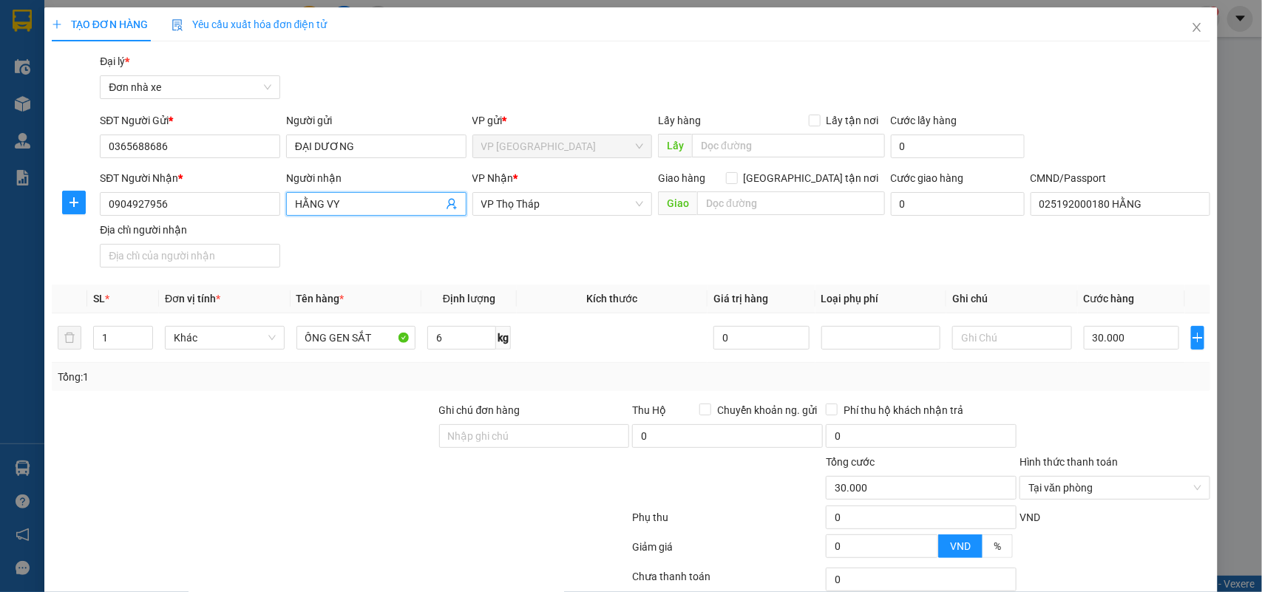
click at [370, 213] on span "HẰNG VY" at bounding box center [376, 204] width 180 height 24
click at [384, 205] on input "HẰNG VY" at bounding box center [369, 204] width 148 height 16
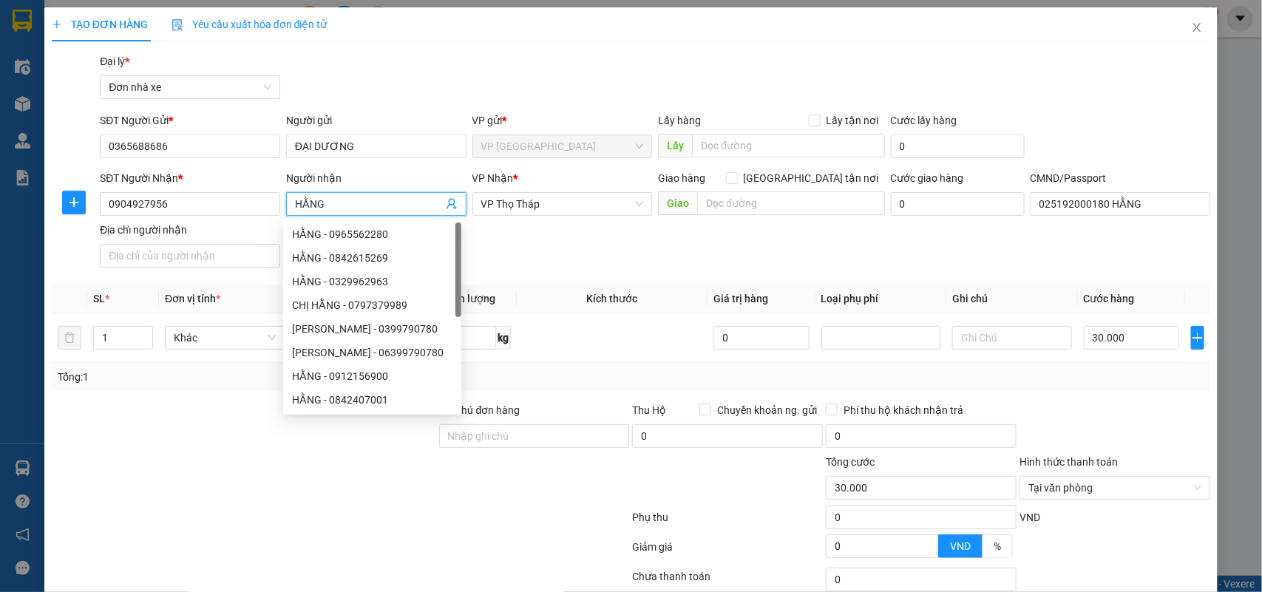
type input "HẰNG"
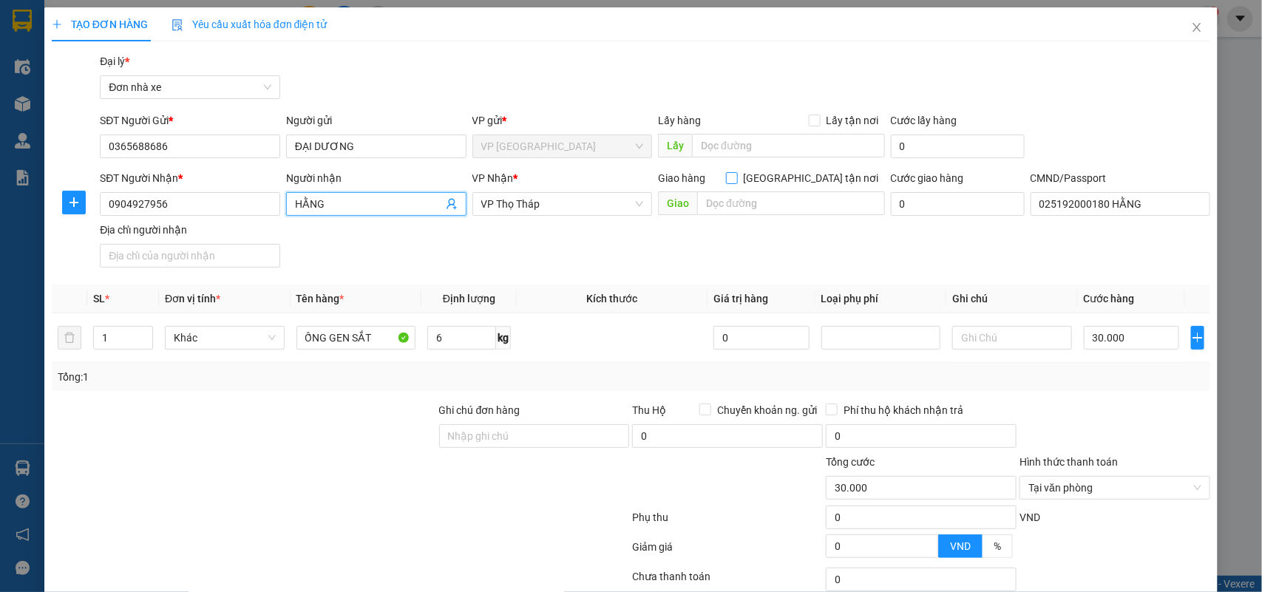
click at [736, 174] on input "Giao tận nơi" at bounding box center [731, 177] width 10 height 10
checkbox input "true"
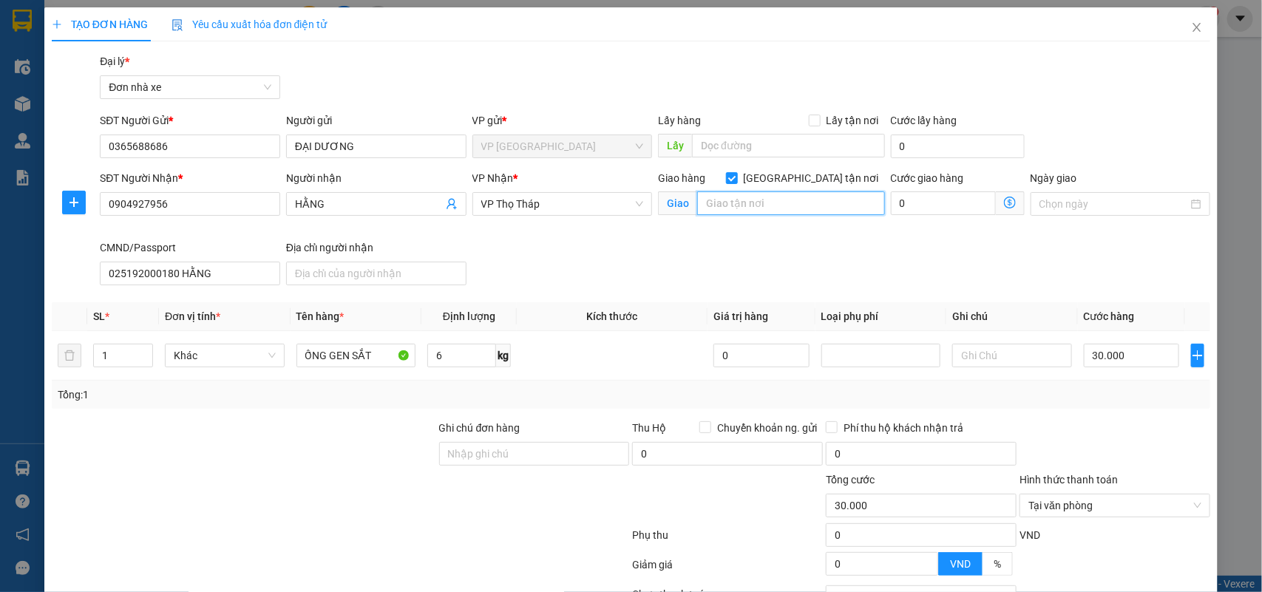
click at [799, 203] on input "text" at bounding box center [791, 203] width 188 height 24
paste input "3c8 - 261 P. Trần Quốc Hoàn, Dịch Vọng Hậu, Cầu Giấy, Hà Nội, Việt Nam"
type input "3c8 - 261 P. Trần Quốc Hoàn, Dịch Vọng Hậu, Cầu Giấy, Hà Nội, Việt Nam"
click at [904, 206] on input "0" at bounding box center [943, 203] width 105 height 24
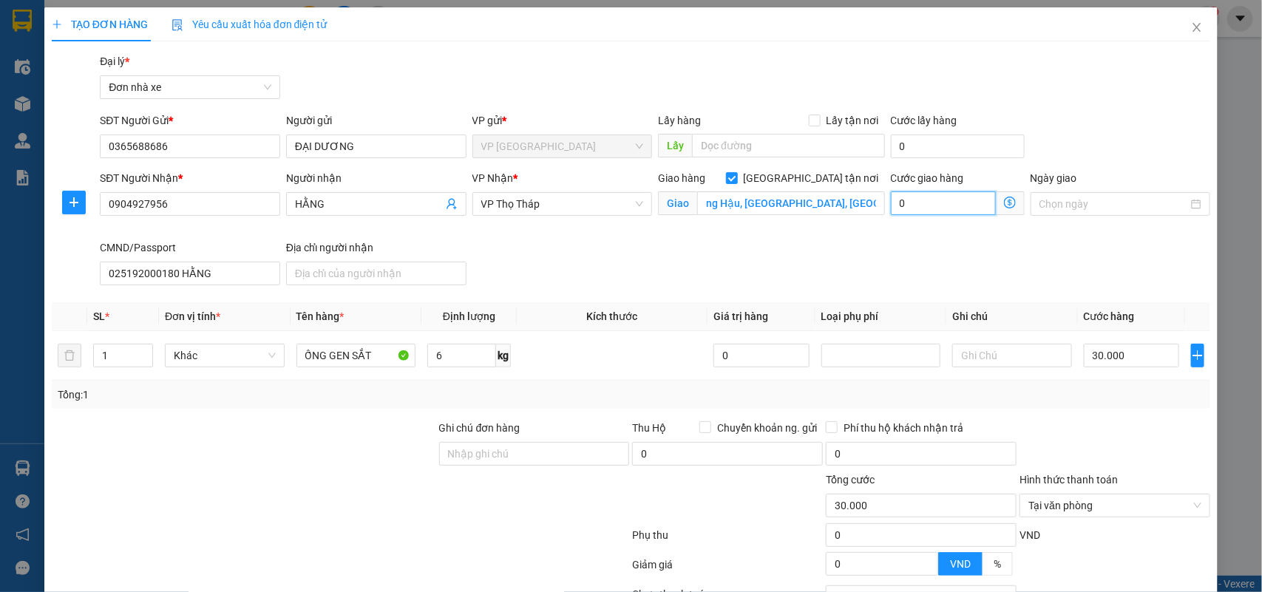
scroll to position [0, 0]
type input "30.005"
type input "5"
type input "30.050"
type input "50"
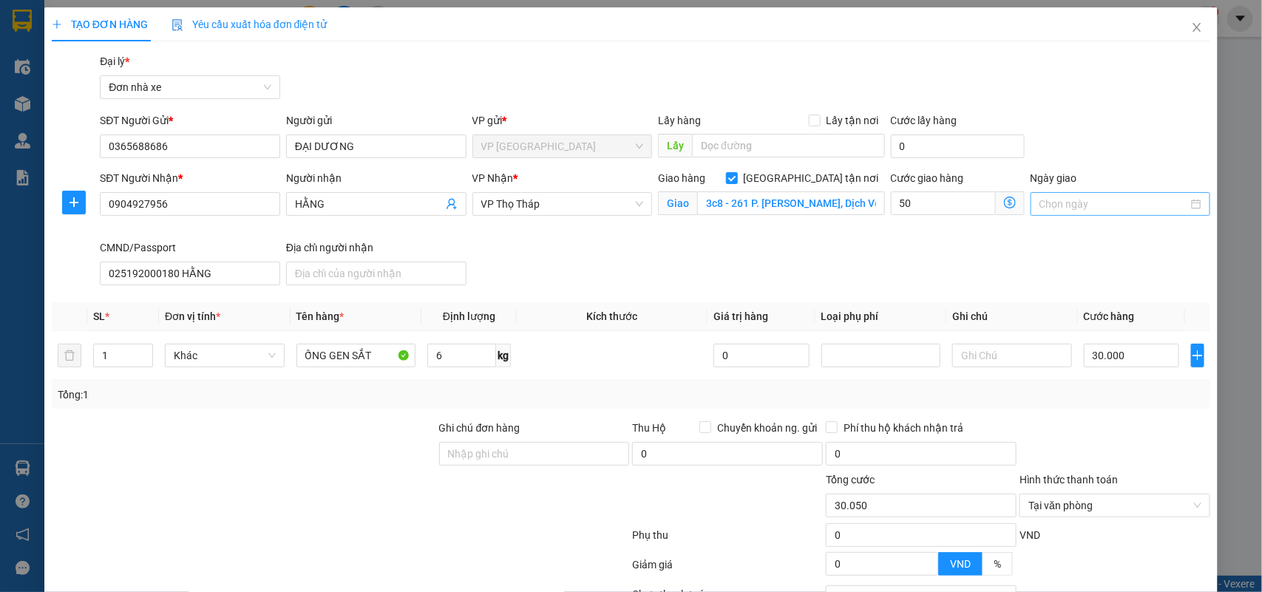
type input "80.000"
type input "50.000"
click at [1063, 207] on input "Ngày giao" at bounding box center [1113, 204] width 149 height 16
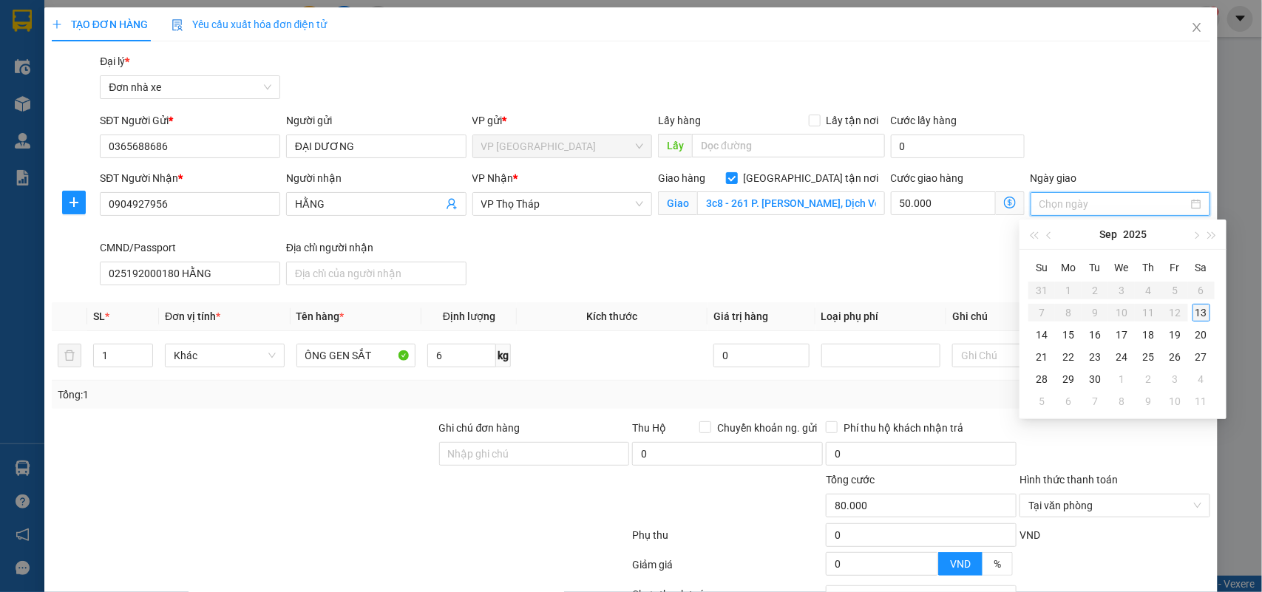
type input "13/09/2025"
click at [1204, 315] on div "13" at bounding box center [1202, 313] width 18 height 18
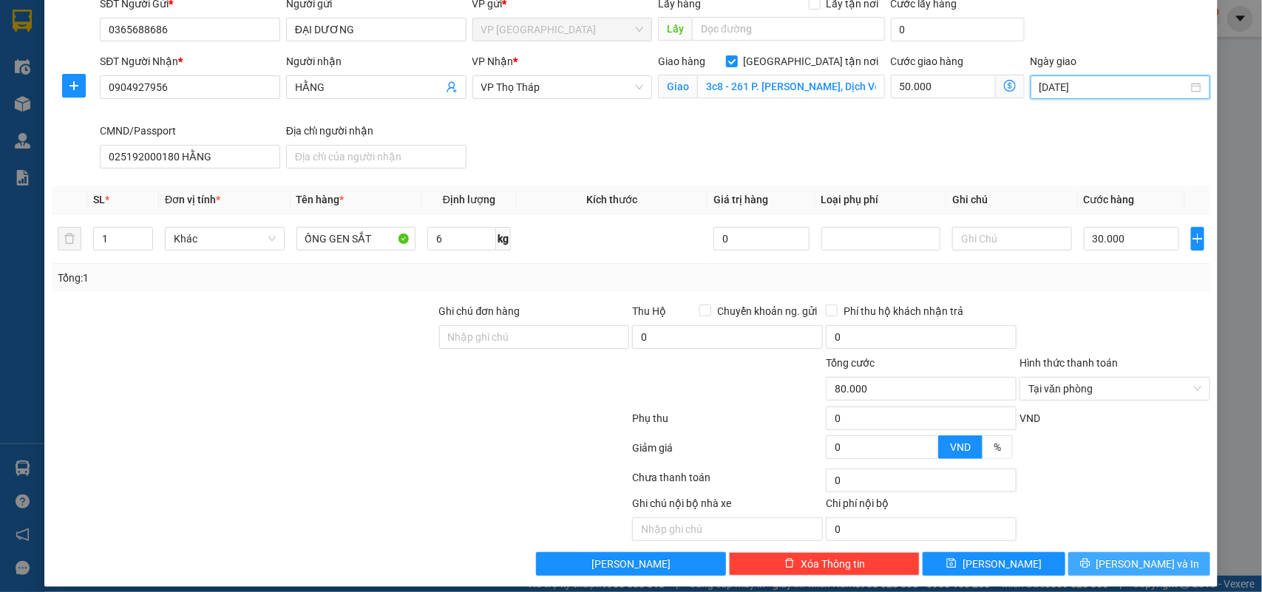
scroll to position [131, 0]
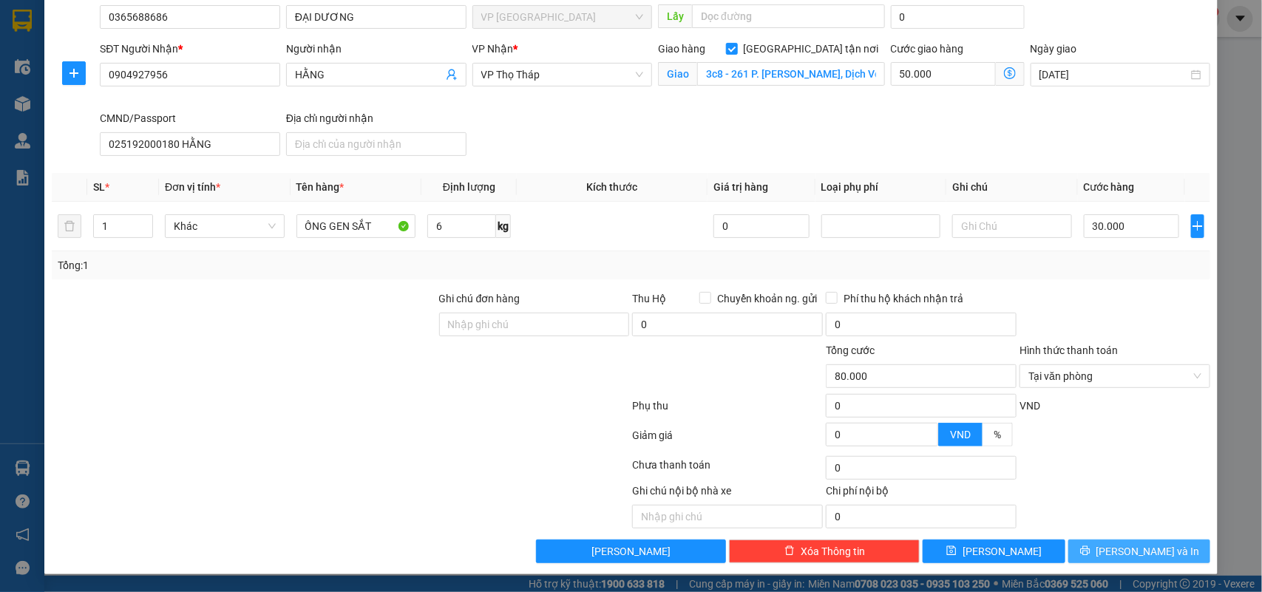
drag, startPoint x: 1147, startPoint y: 549, endPoint x: 1164, endPoint y: 530, distance: 25.7
click at [1147, 552] on span "Lưu và In" at bounding box center [1148, 551] width 104 height 16
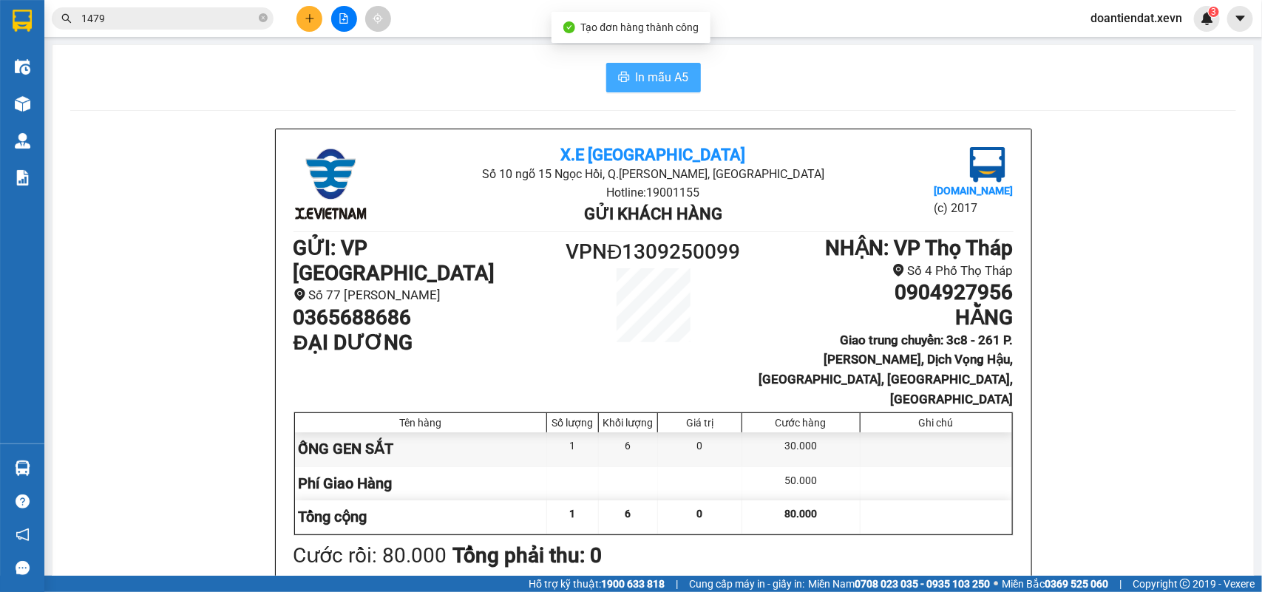
click at [651, 67] on button "In mẫu A5" at bounding box center [653, 78] width 95 height 30
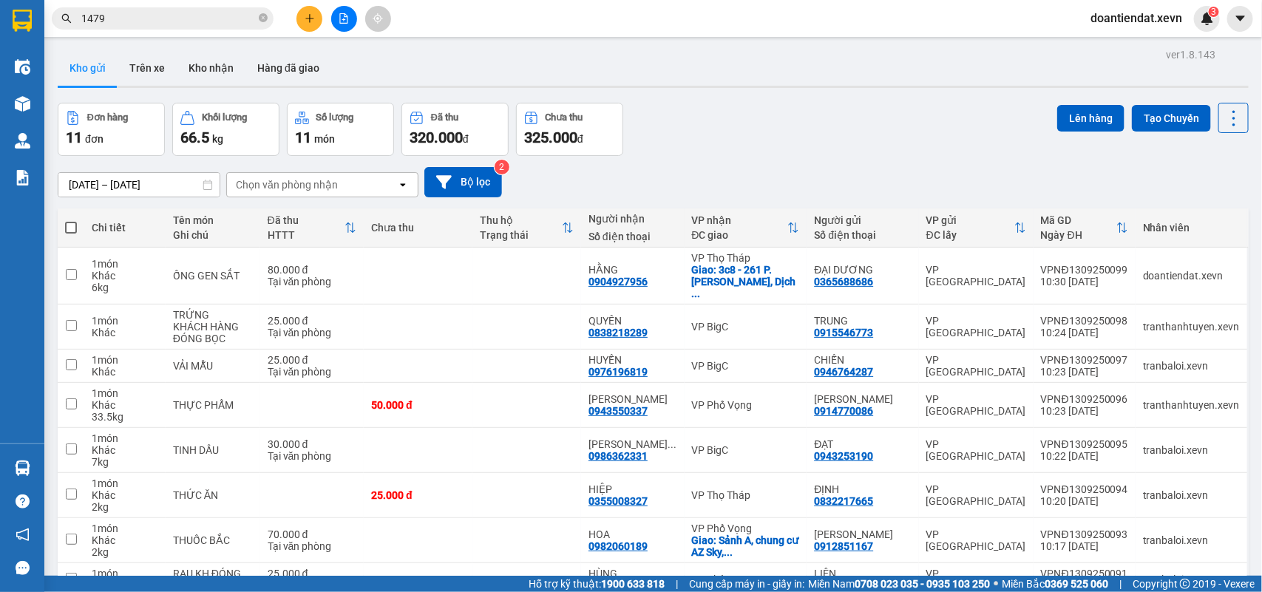
click at [231, 16] on input "1479" at bounding box center [168, 18] width 174 height 16
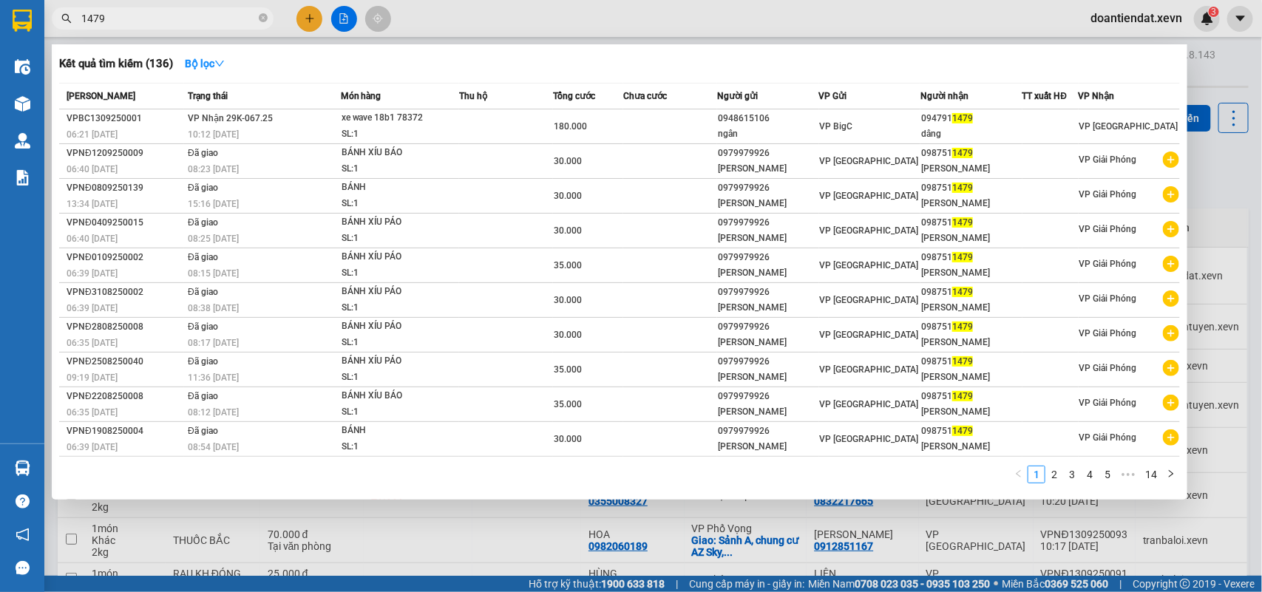
click at [231, 16] on input "1479" at bounding box center [168, 18] width 174 height 16
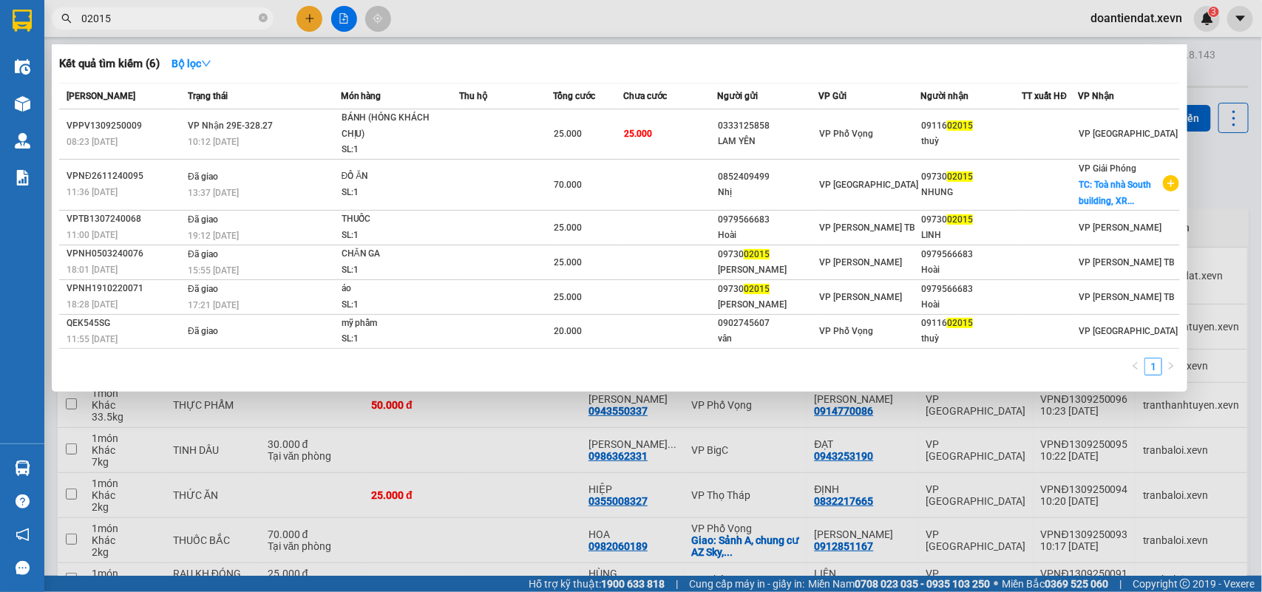
click at [554, 30] on div at bounding box center [631, 296] width 1262 height 592
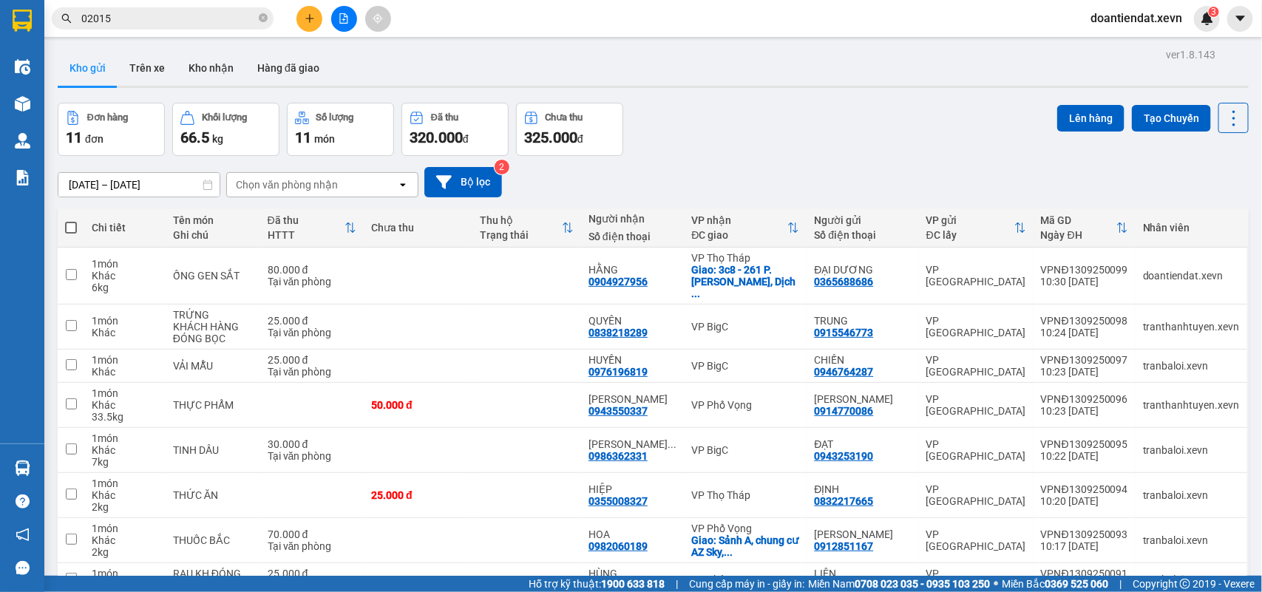
click at [141, 21] on input "02015" at bounding box center [168, 18] width 174 height 16
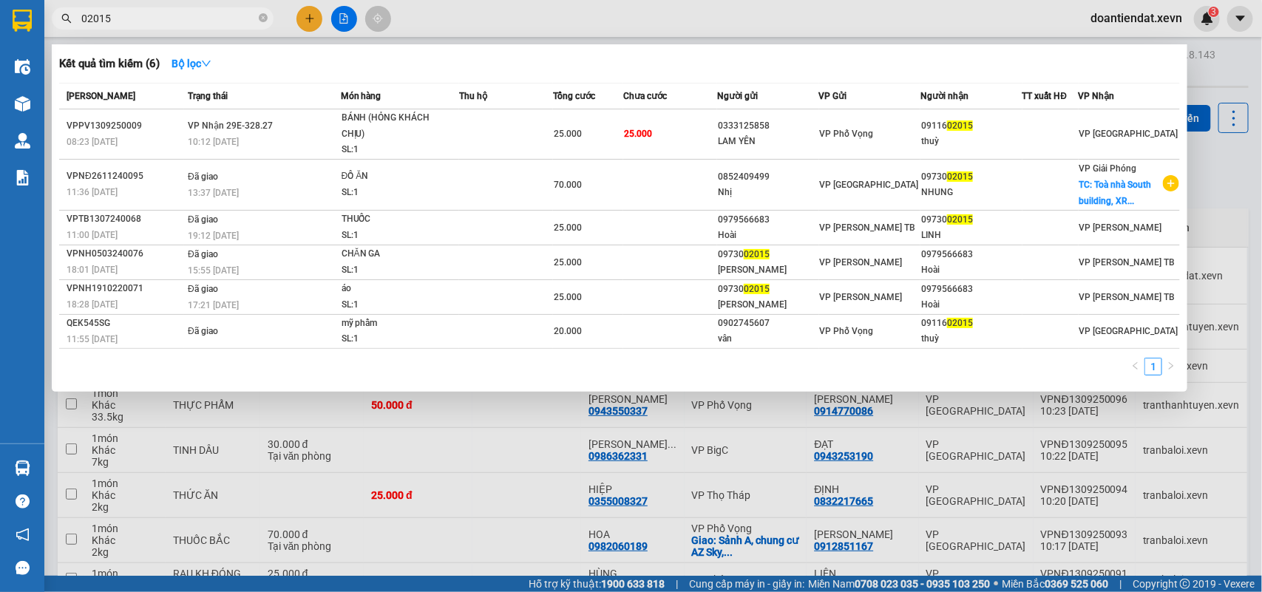
click at [141, 21] on input "02015" at bounding box center [168, 18] width 174 height 16
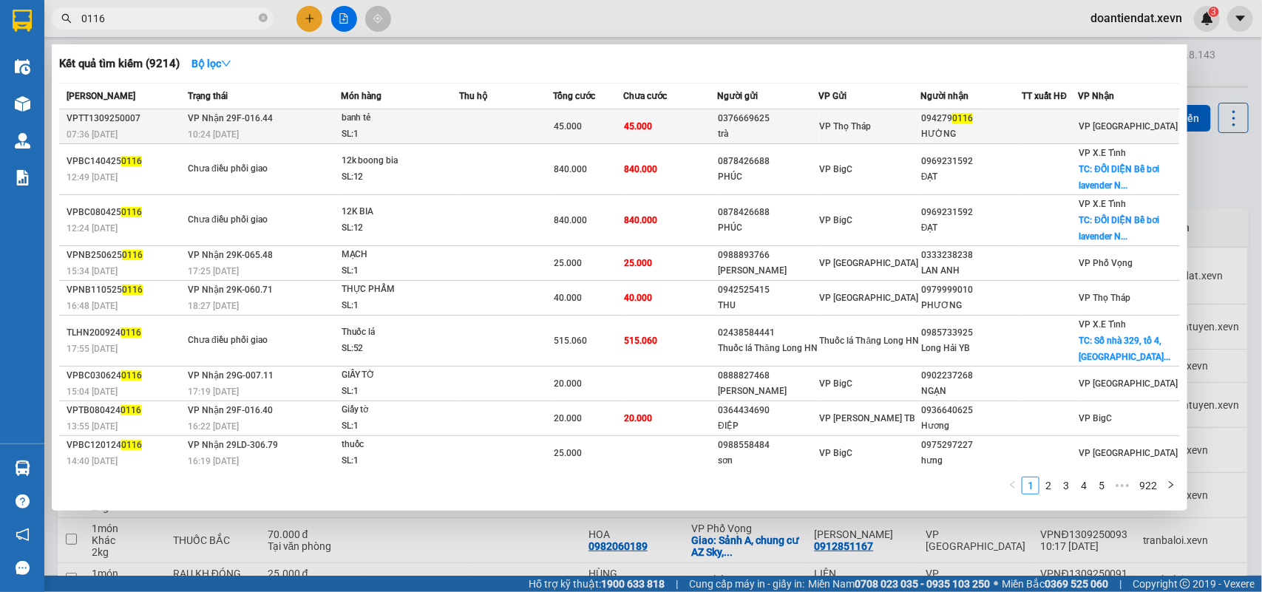
type input "0116"
click at [374, 130] on div "SL: 1" at bounding box center [397, 134] width 111 height 16
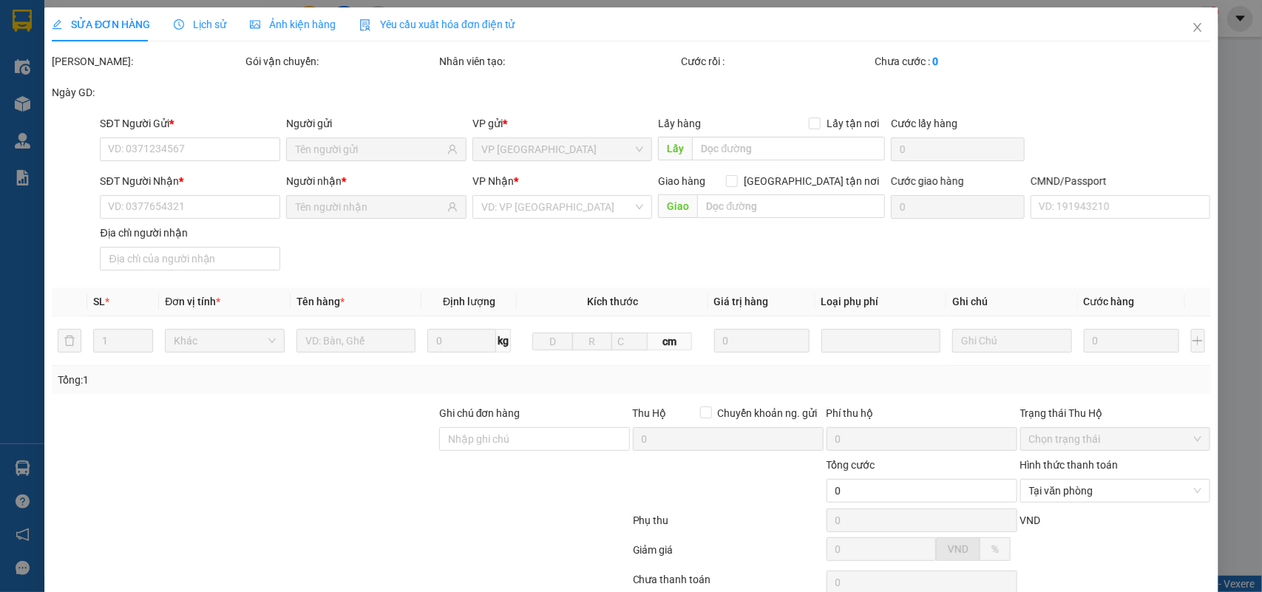
type input "0376669625"
type input "trà"
type input "0942790116"
type input "HƯỜNG"
type input "036075012569 PHẠM ĐỨC THUẬN 27/465 ĐIỆN BIÊN"
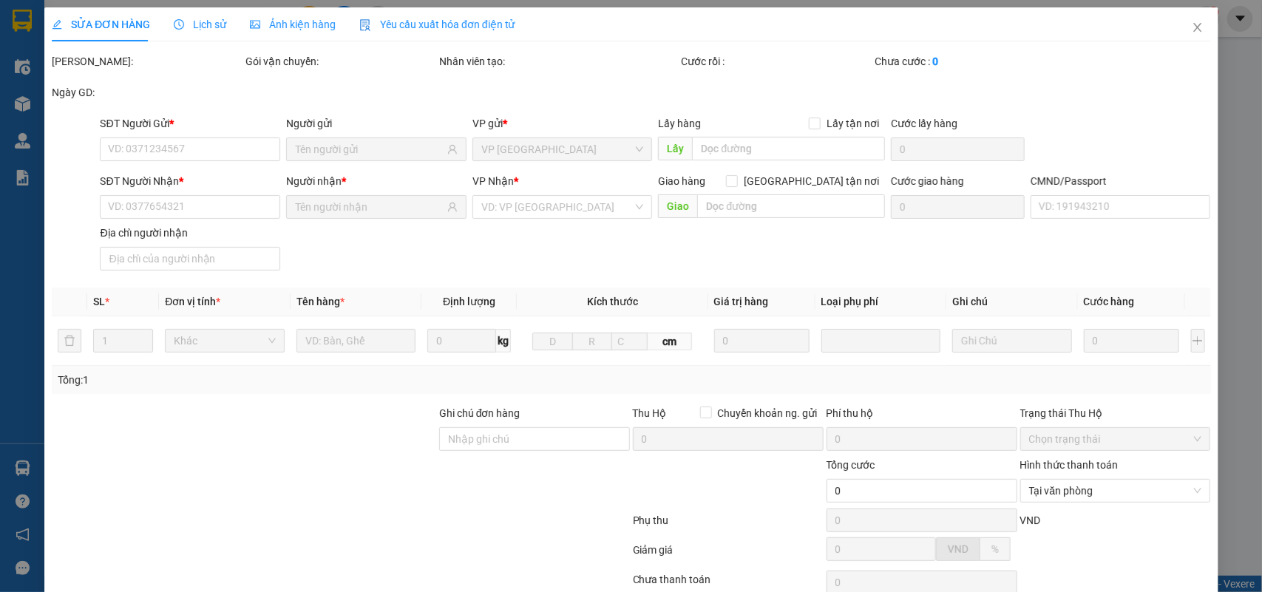
type input "45.000"
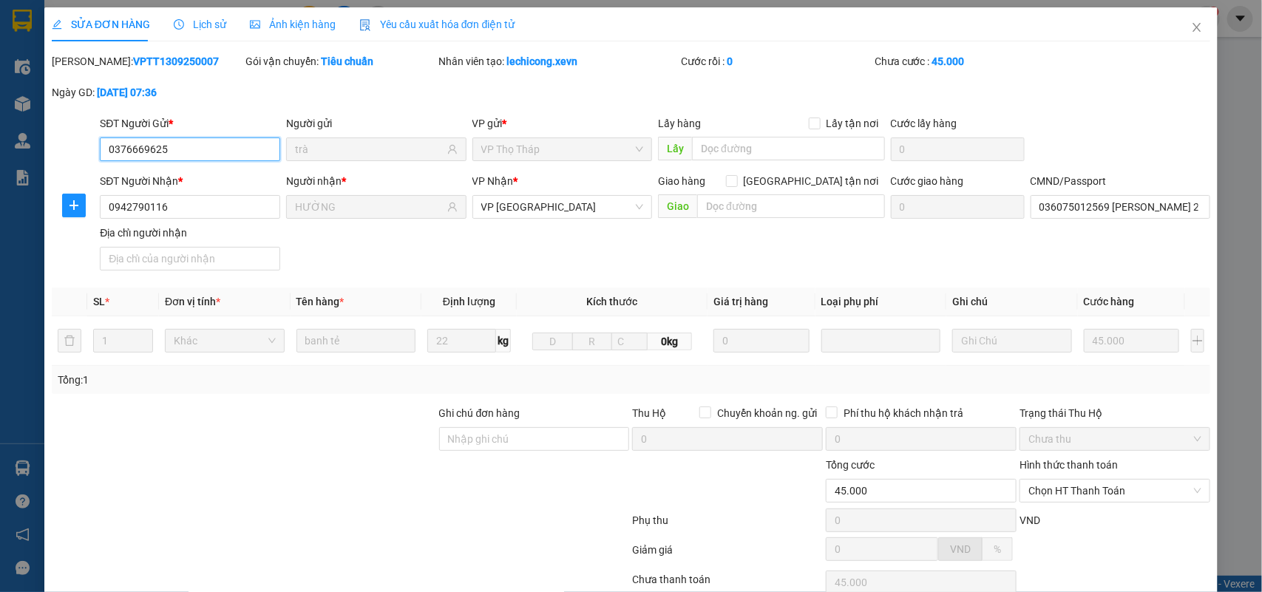
scroll to position [117, 0]
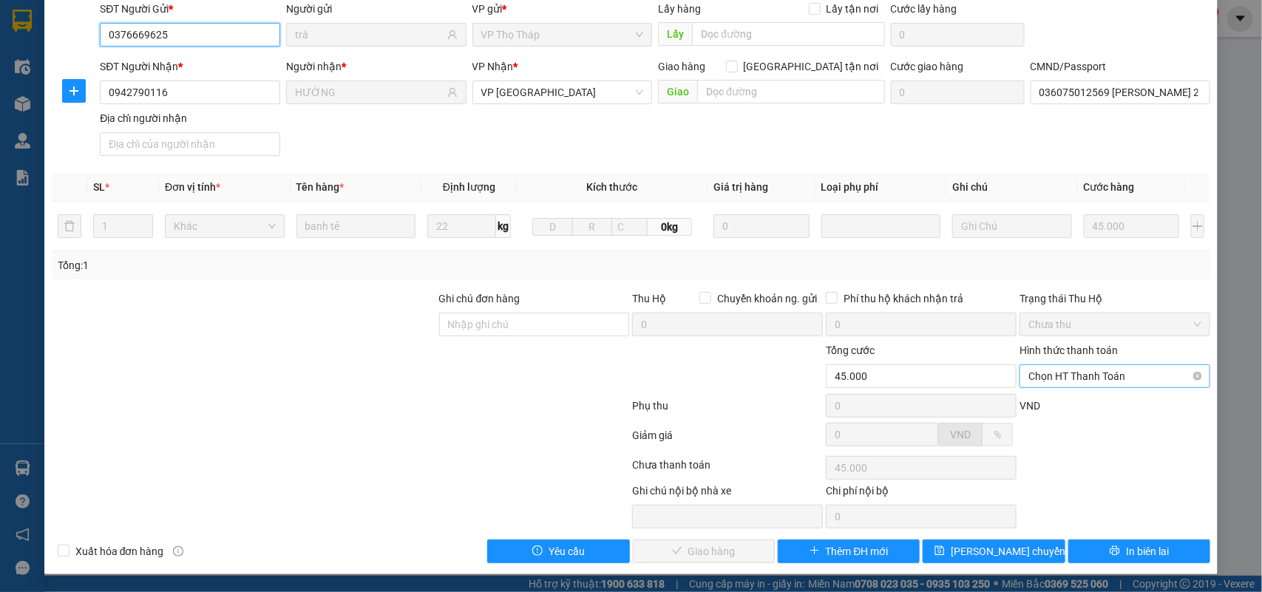
click at [1079, 367] on span "Chọn HT Thanh Toán" at bounding box center [1114, 376] width 173 height 22
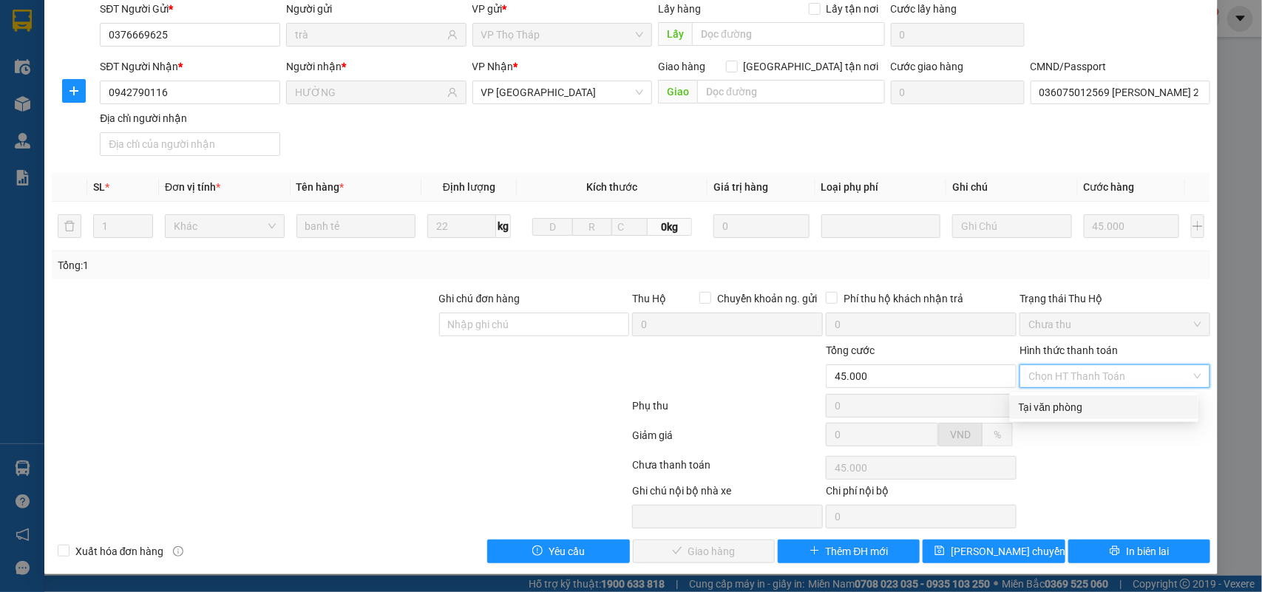
drag, startPoint x: 1058, startPoint y: 393, endPoint x: 796, endPoint y: 490, distance: 279.8
click at [1054, 397] on div "Tại văn phòng" at bounding box center [1104, 408] width 189 height 24
type input "0"
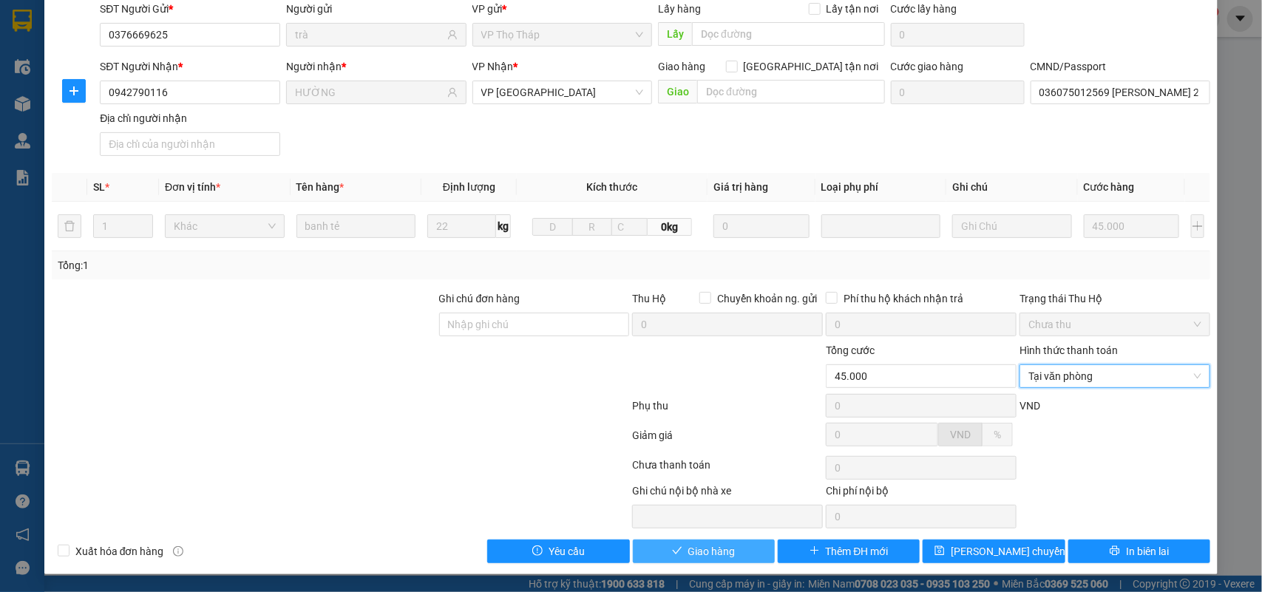
click at [716, 545] on span "Giao hàng" at bounding box center [711, 551] width 47 height 16
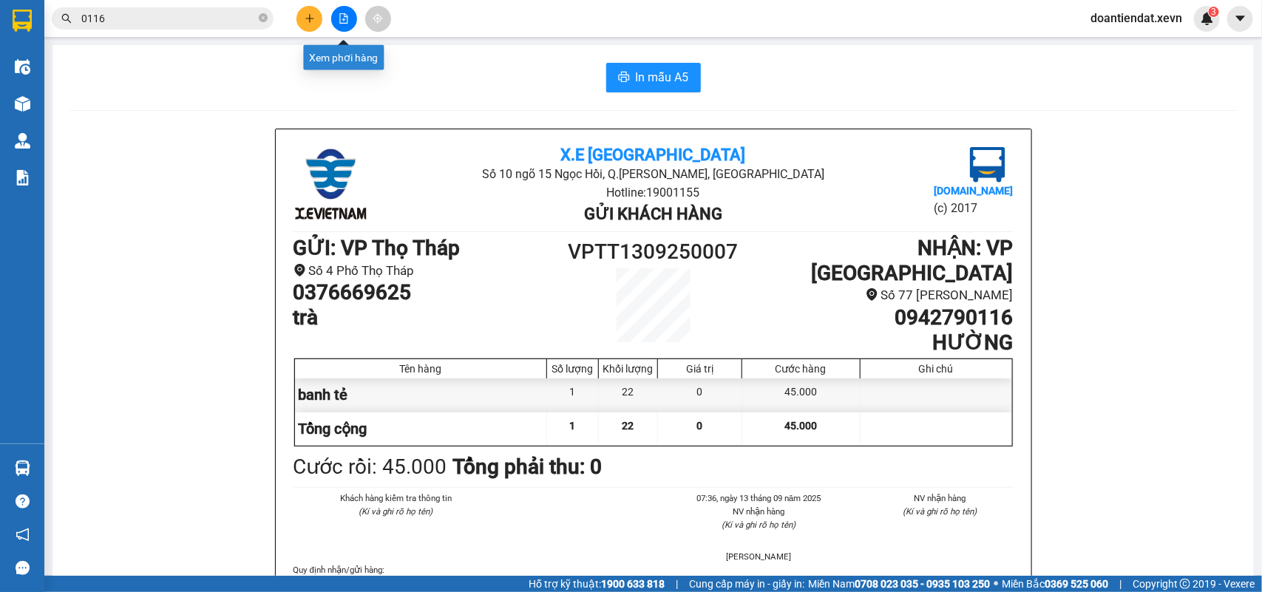
click at [315, 16] on button at bounding box center [309, 19] width 26 height 26
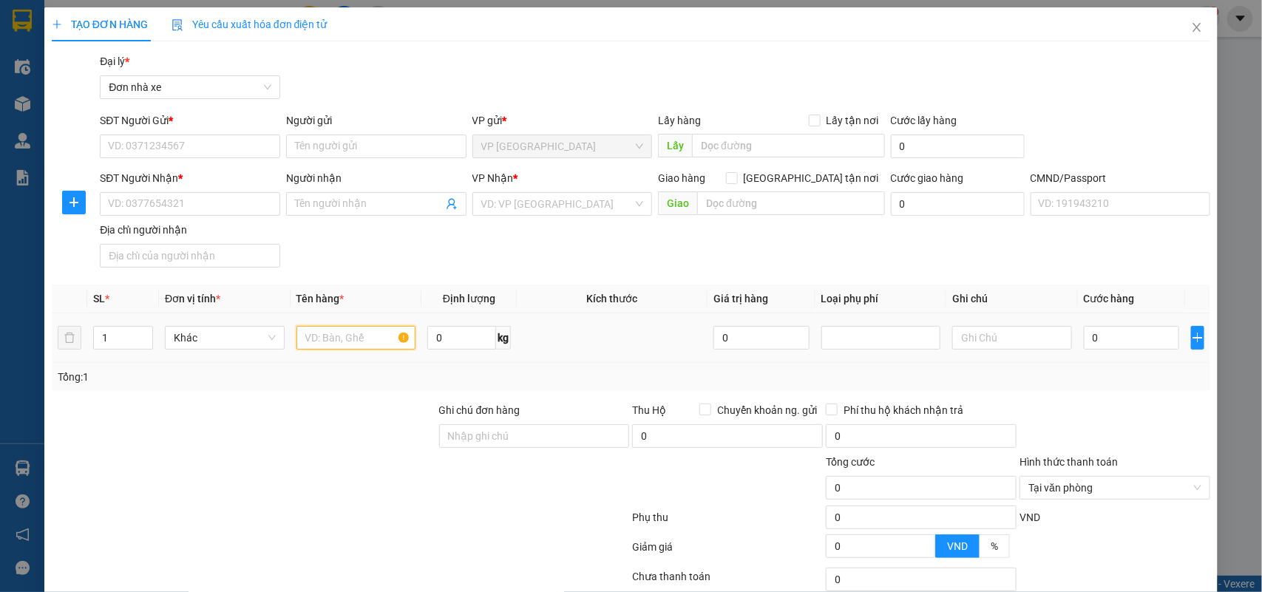
click at [353, 345] on input "text" at bounding box center [356, 338] width 120 height 24
type input "S"
type input "Q"
type input "QUYỂN SÁCH, ÁO"
drag, startPoint x: 460, startPoint y: 337, endPoint x: 1073, endPoint y: 382, distance: 615.3
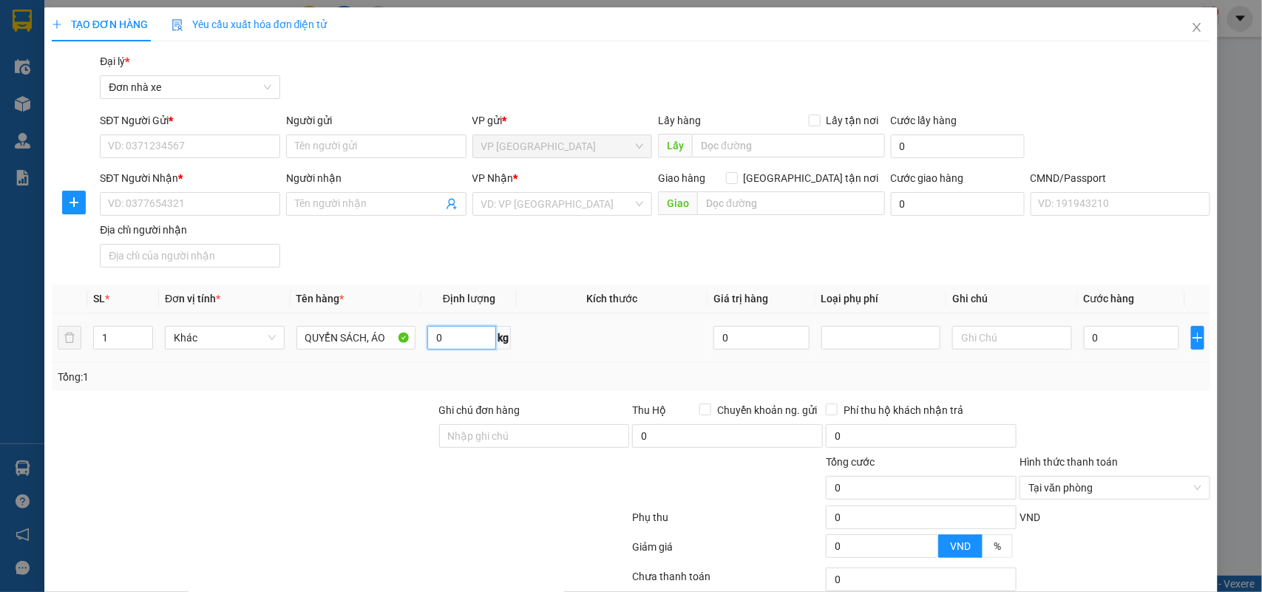
click at [461, 337] on input "0" at bounding box center [461, 338] width 69 height 24
click at [1091, 335] on input "0" at bounding box center [1131, 338] width 95 height 24
type input "2"
type input "25"
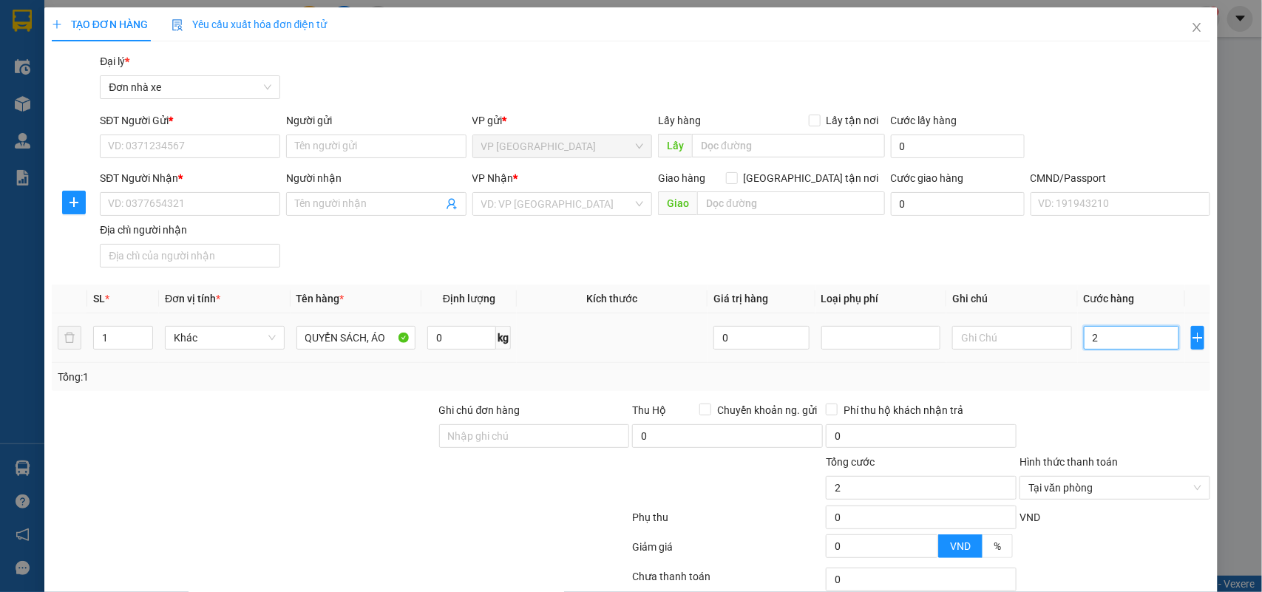
type input "25"
type input "25.000"
click at [186, 142] on input "SĐT Người Gửi *" at bounding box center [190, 147] width 180 height 24
type input "0386820032"
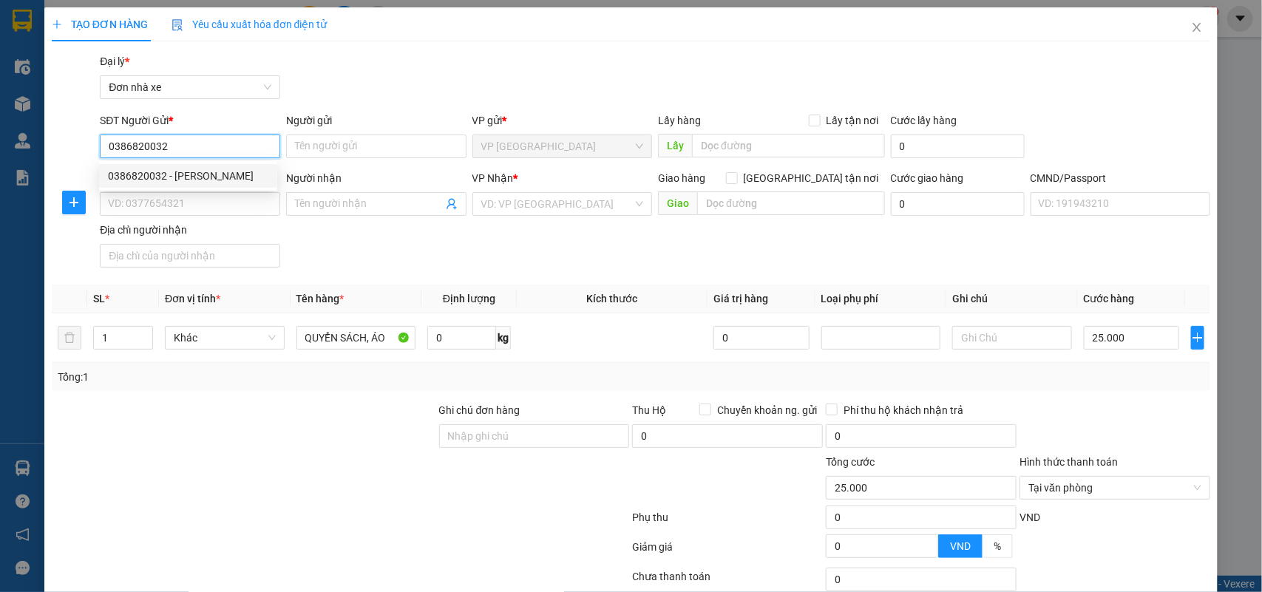
click at [235, 177] on div "0386820032 - VŨ HOÀNG DUY" at bounding box center [188, 176] width 160 height 16
type input "VŨ HOÀNG DUY"
type input "0839023333"
type input "Tâm"
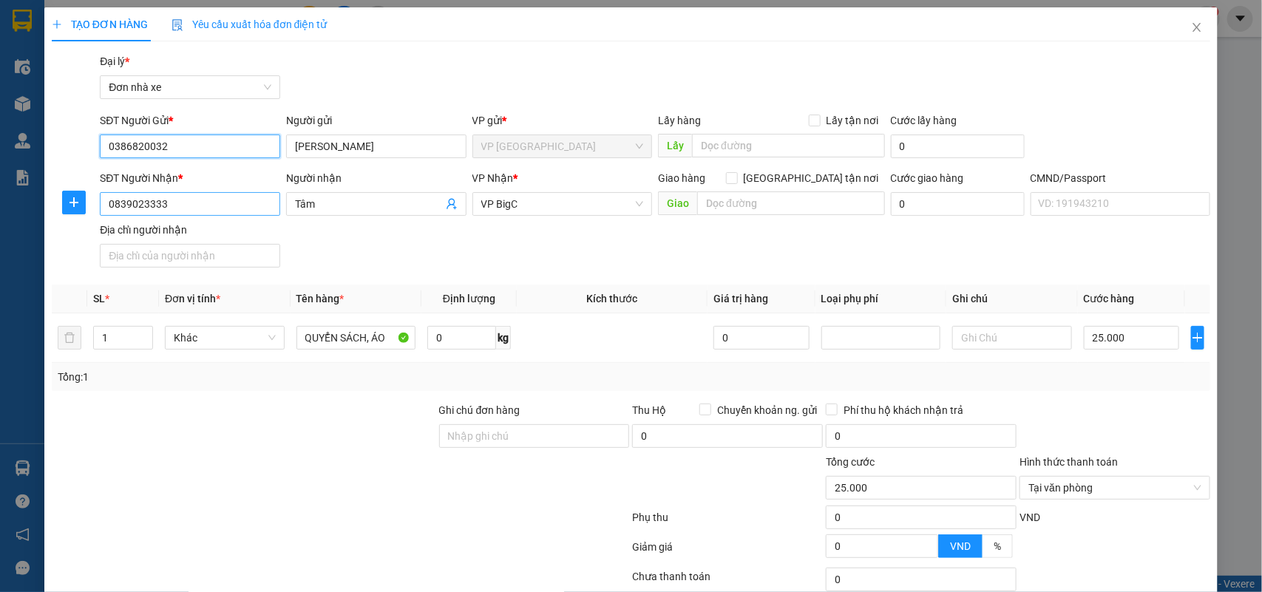
type input "0386820032"
click at [240, 203] on input "0839023333" at bounding box center [190, 204] width 180 height 24
type input "01"
click at [449, 333] on input "0" at bounding box center [461, 338] width 69 height 24
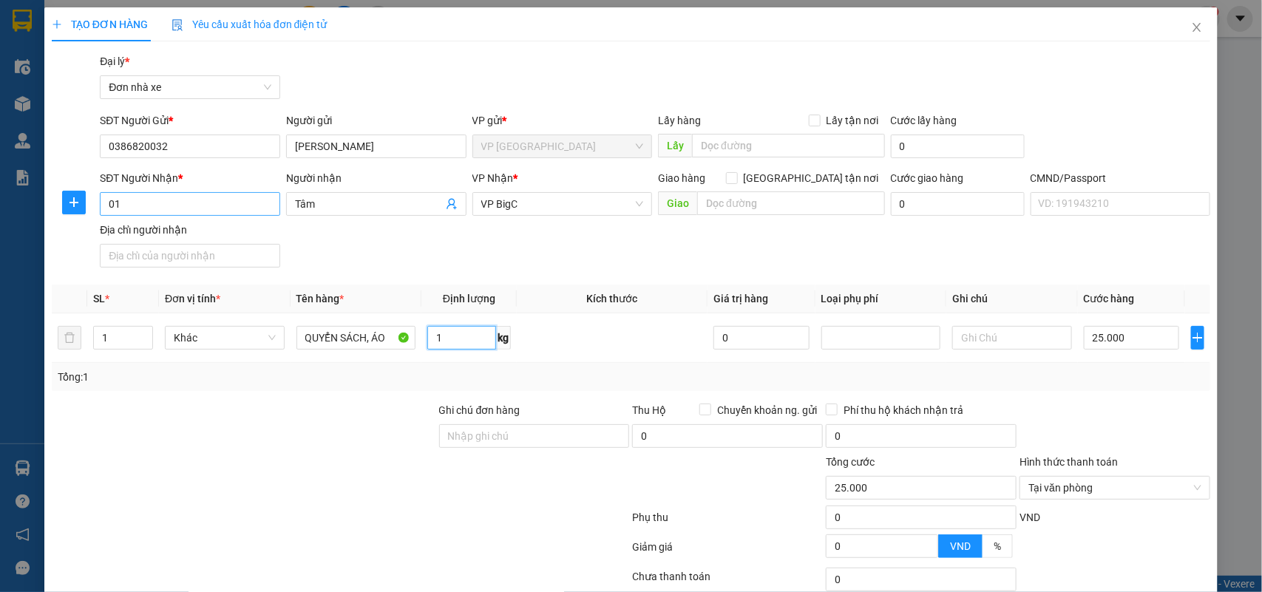
type input "1"
click at [124, 203] on input "01" at bounding box center [190, 204] width 180 height 24
type input "0346526262"
click at [160, 244] on div "0346526262 - TRẦN HẢI QUÂN" at bounding box center [188, 235] width 178 height 24
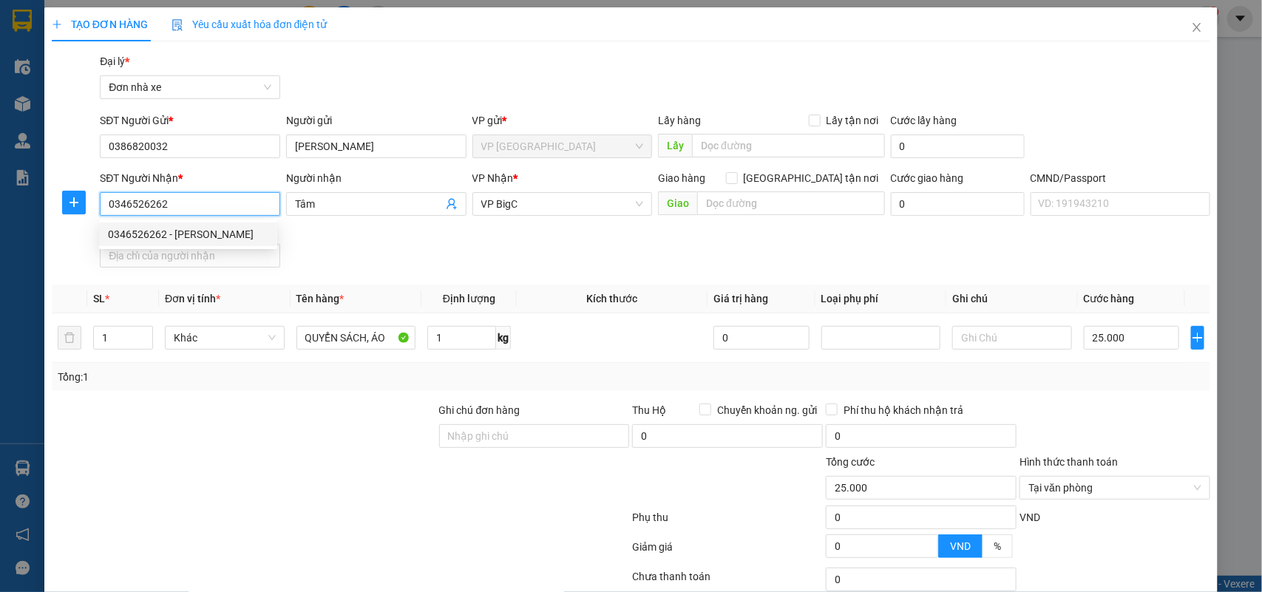
type input "TRẦN HẢI QUÂN"
type input "036202010203 TRẦN HẢI QUÂN 2/132 NGUYỄN VĂN TRỖI"
type input "0346526262"
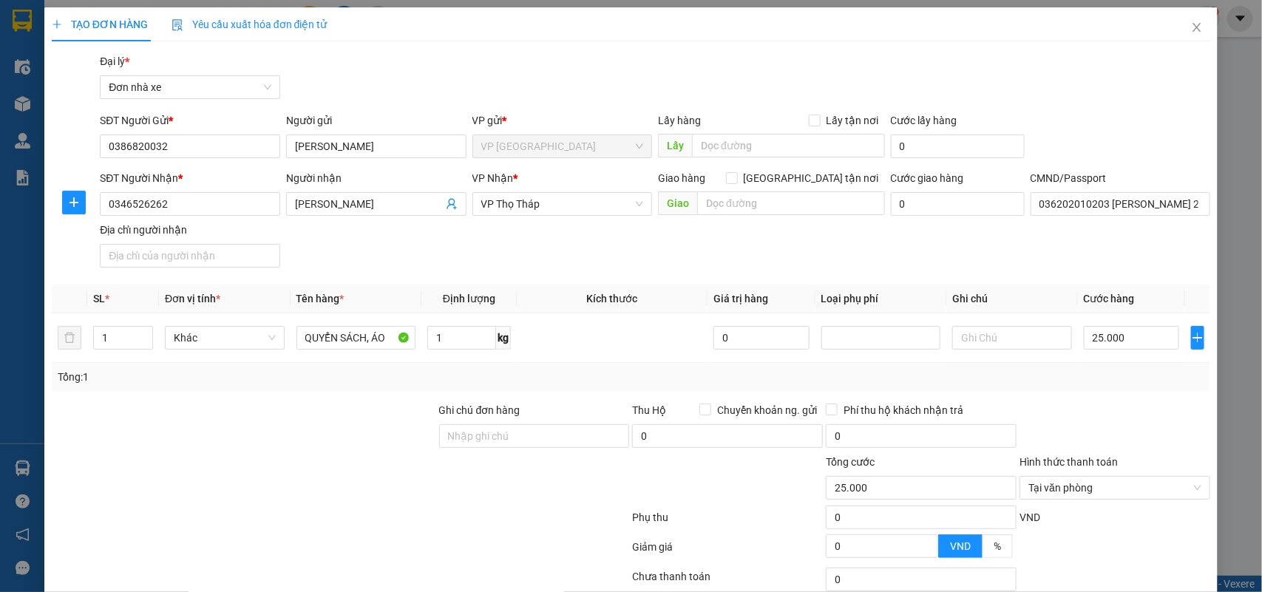
click at [1080, 372] on div "Tổng: 1" at bounding box center [631, 377] width 1147 height 16
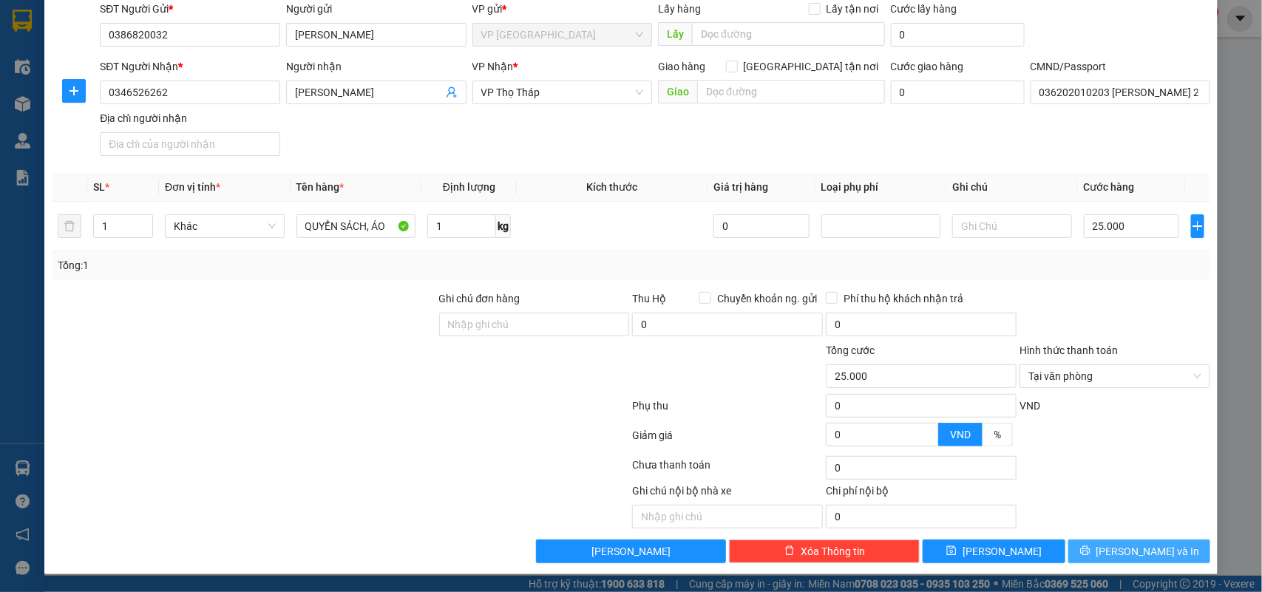
drag, startPoint x: 1172, startPoint y: 442, endPoint x: 1159, endPoint y: 563, distance: 122.0
click at [1170, 452] on div at bounding box center [1115, 440] width 194 height 26
click at [1141, 557] on span "Lưu và In" at bounding box center [1148, 551] width 104 height 16
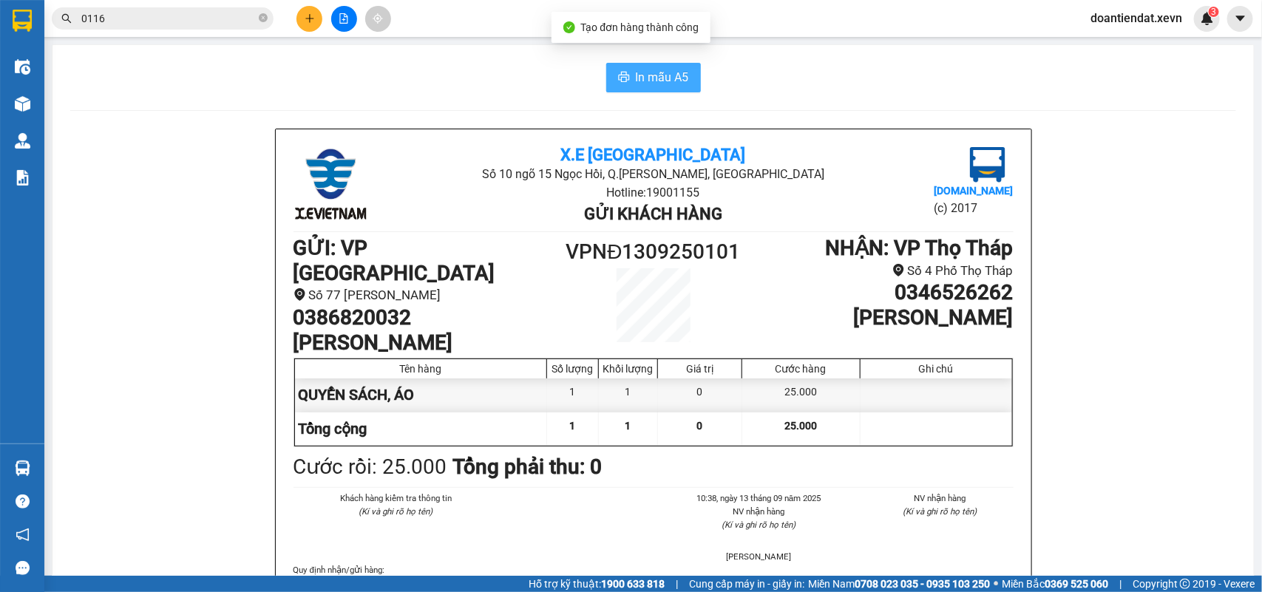
click at [643, 70] on span "In mẫu A5" at bounding box center [662, 77] width 53 height 18
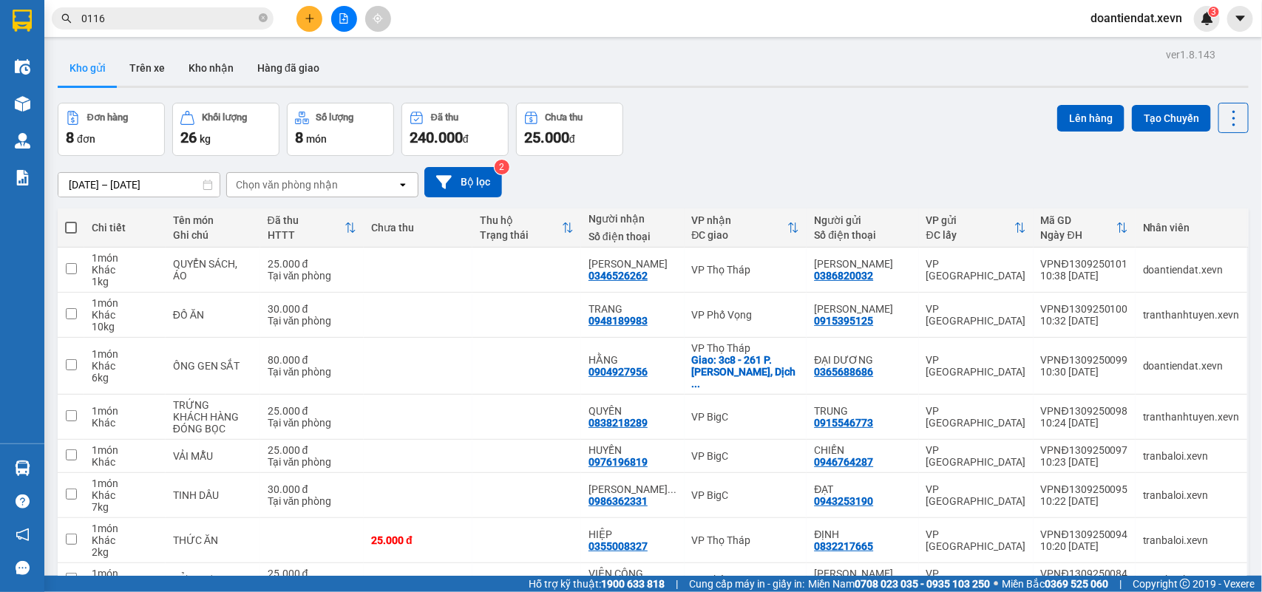
click at [307, 22] on icon "plus" at bounding box center [310, 18] width 10 height 10
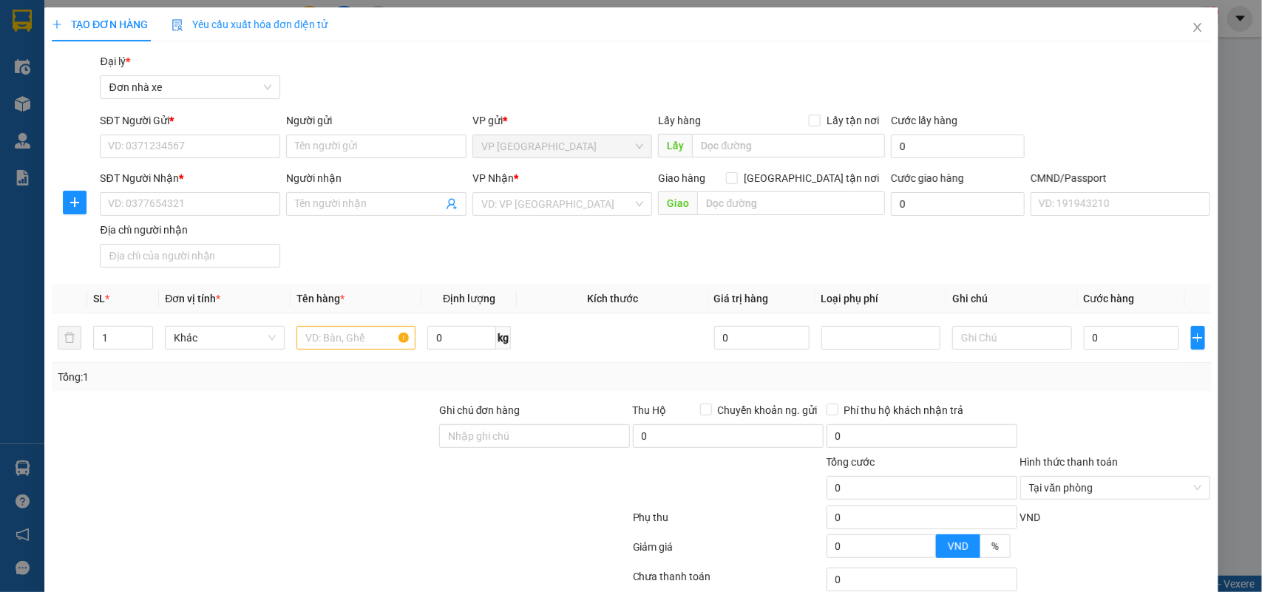
click at [307, 22] on span "Yêu cầu xuất hóa đơn điện tử" at bounding box center [250, 24] width 156 height 12
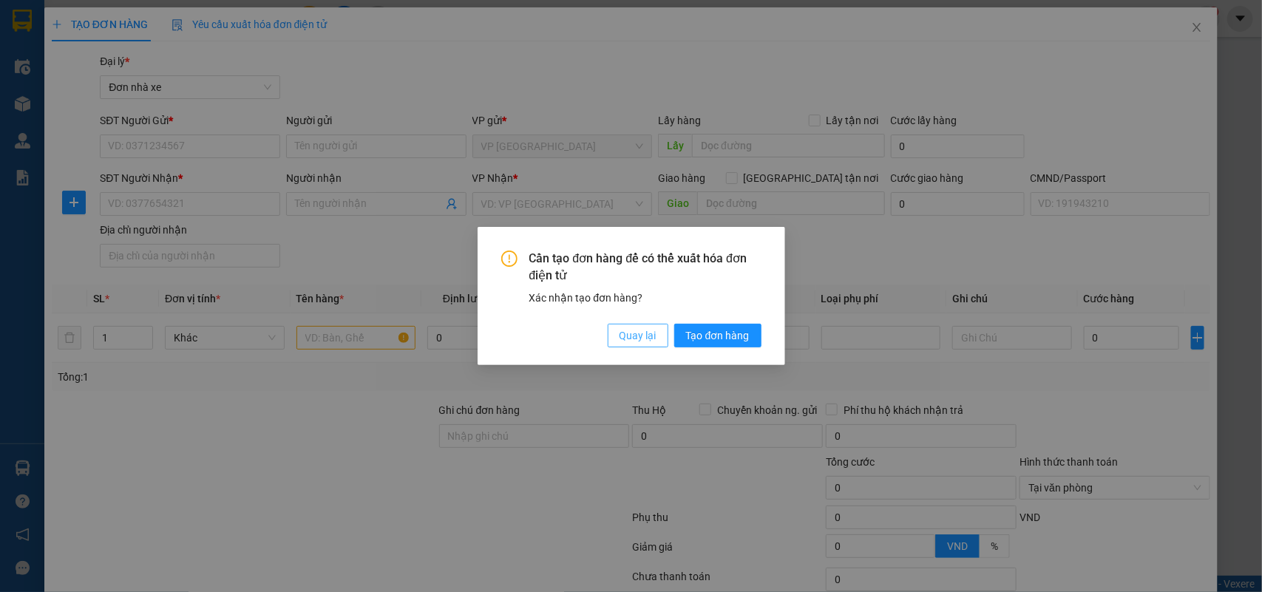
click at [641, 328] on span "Quay lại" at bounding box center [638, 336] width 37 height 16
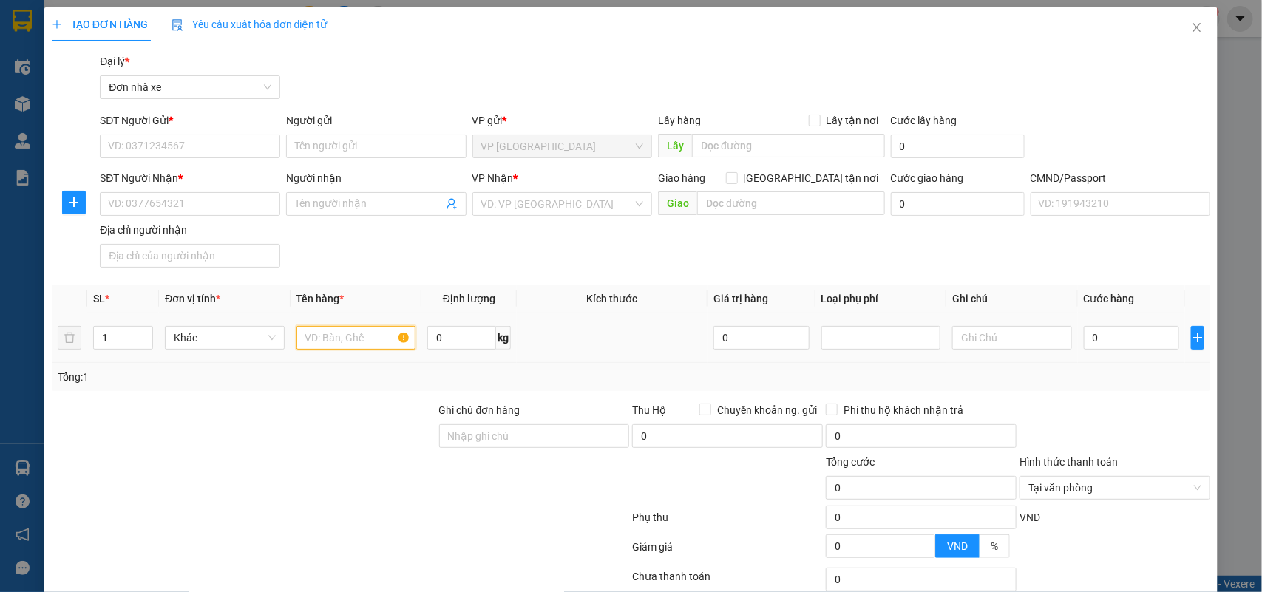
click at [351, 340] on input "text" at bounding box center [356, 338] width 120 height 24
type input "D"
type input "ĐỒ ĂN"
drag, startPoint x: 140, startPoint y: 138, endPoint x: 347, endPoint y: 102, distance: 210.0
click at [141, 138] on input "SĐT Người Gửi *" at bounding box center [190, 147] width 180 height 24
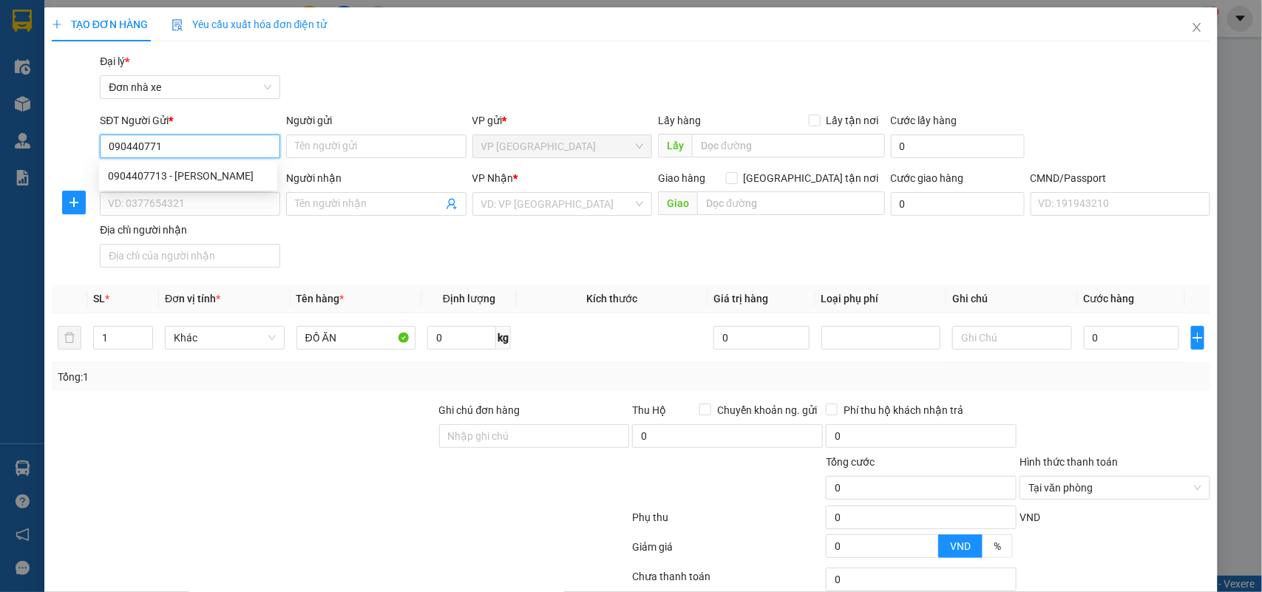
type input "0904407713"
click at [177, 171] on div "0904407713 - TRẦN ĐÌNH TUẤN" at bounding box center [188, 176] width 160 height 16
type input "TRẦN ĐÌNH TUẤN"
type input "0946621581"
type input "THẢO"
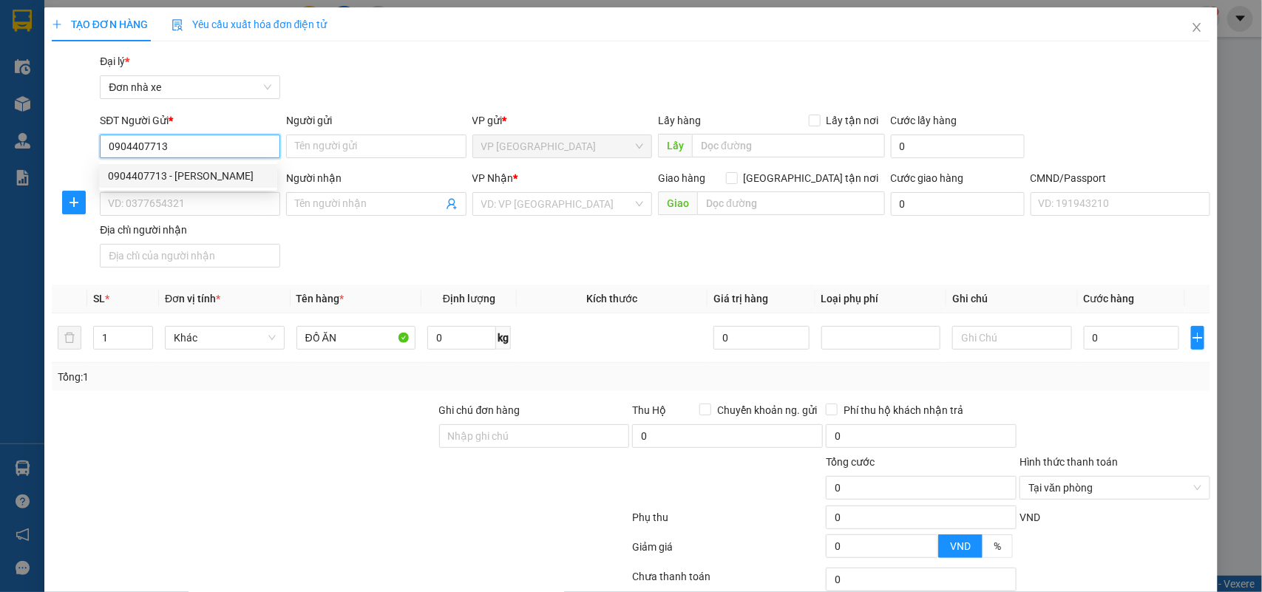
type input "THẢO"
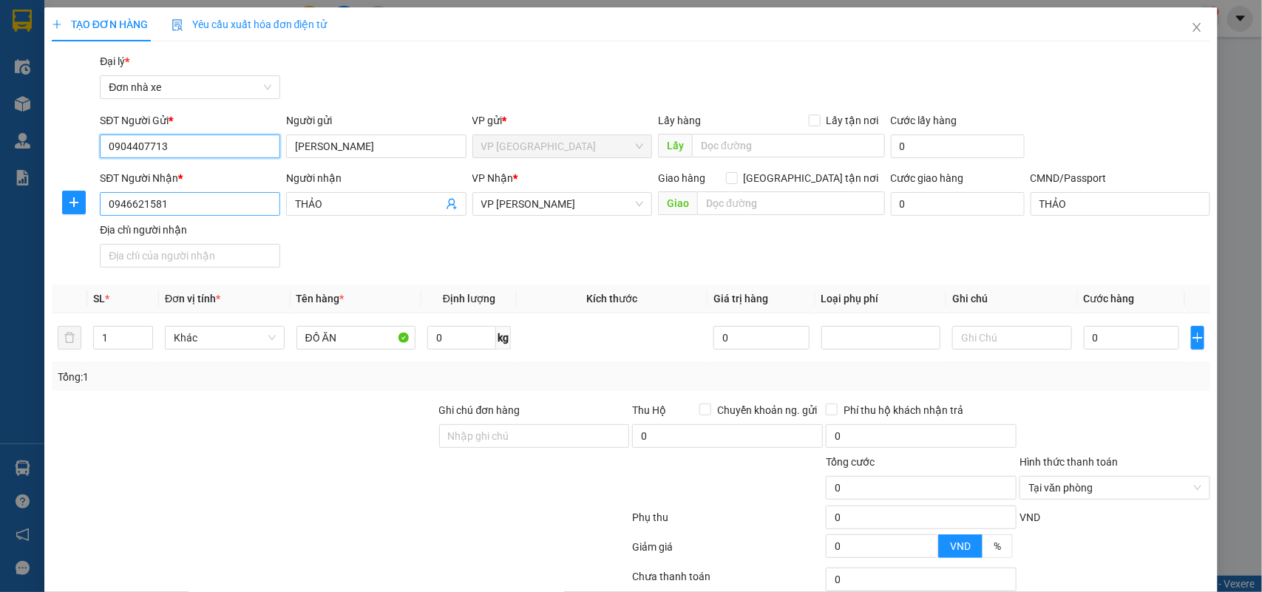
type input "0904407713"
click at [257, 200] on input "0946621581" at bounding box center [190, 204] width 180 height 24
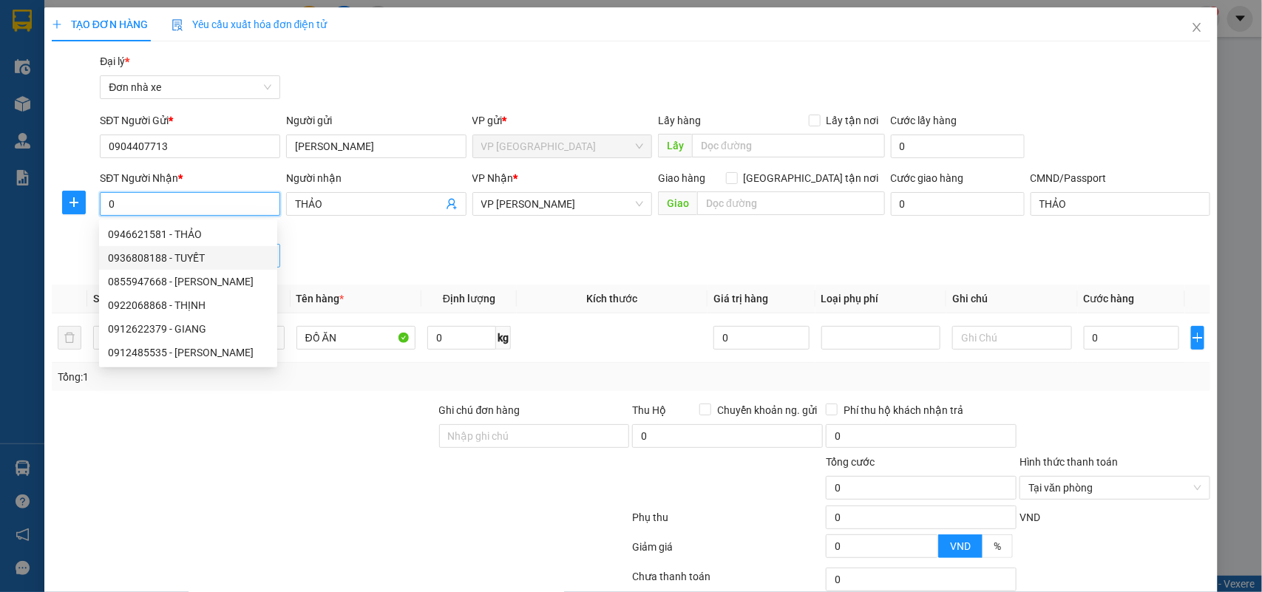
drag, startPoint x: 156, startPoint y: 254, endPoint x: 211, endPoint y: 254, distance: 54.7
click at [163, 254] on div "0936808188 - TUYẾT" at bounding box center [188, 258] width 160 height 16
type input "0936808188"
type input "TUYẾT"
type input "SMS"
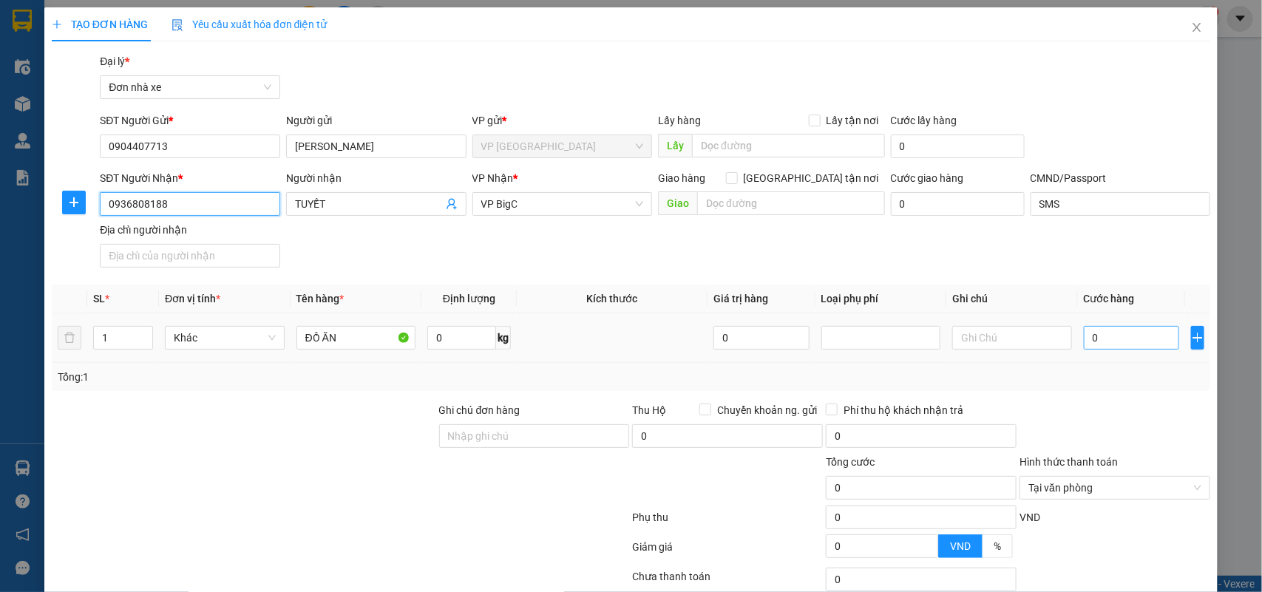
type input "0936808188"
click at [1098, 331] on input "0" at bounding box center [1131, 338] width 95 height 24
type input "2"
type input "25"
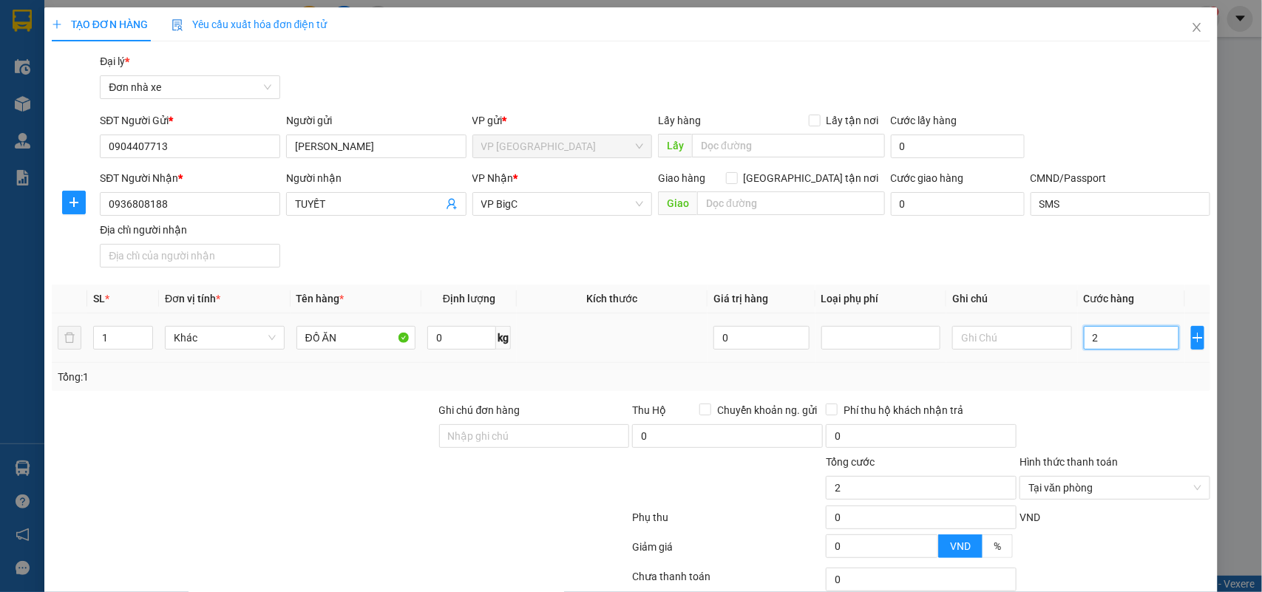
type input "25"
type input "25.000"
drag, startPoint x: 1127, startPoint y: 415, endPoint x: 1135, endPoint y: 506, distance: 92.0
click at [1128, 415] on div at bounding box center [1115, 428] width 194 height 52
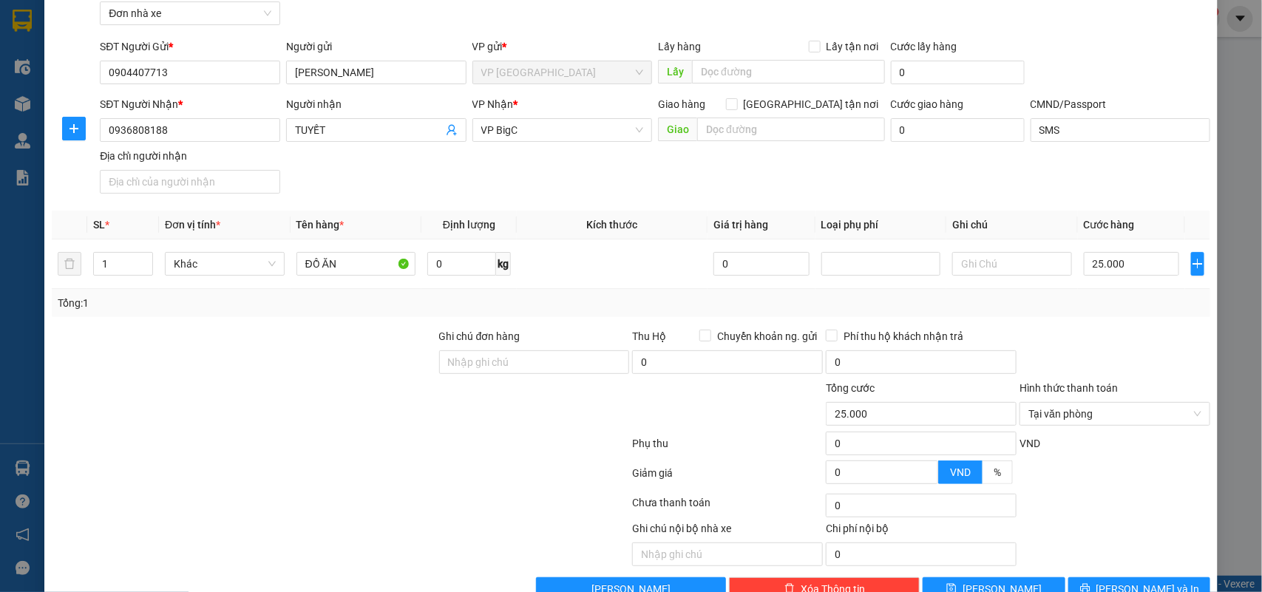
scroll to position [113, 0]
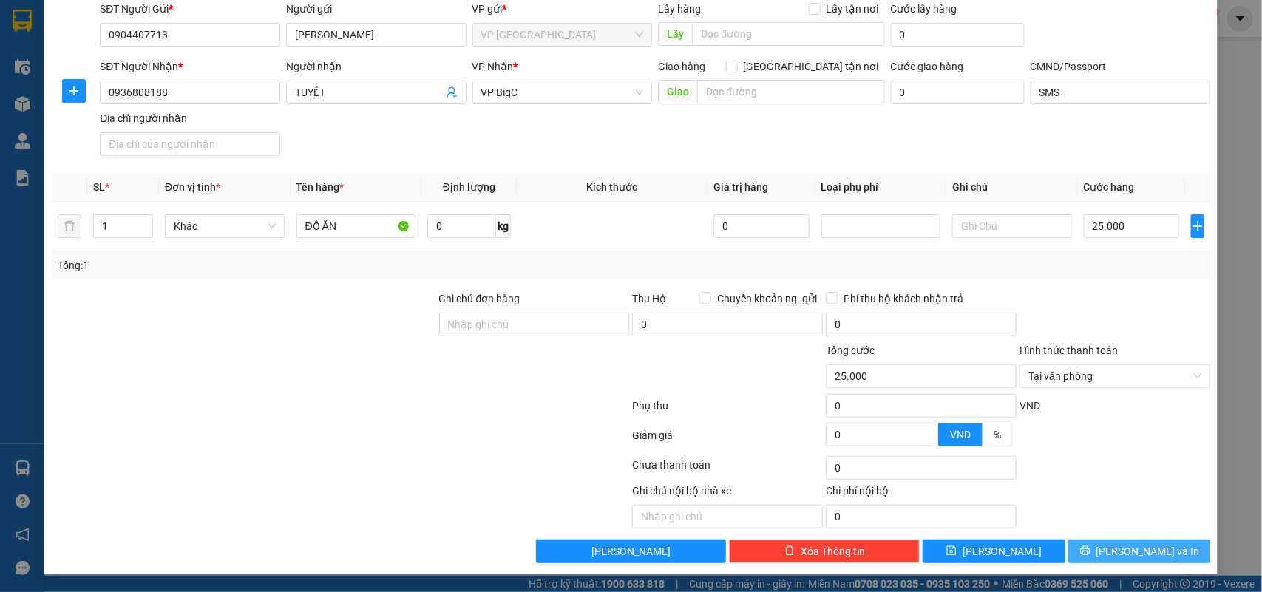
drag, startPoint x: 1115, startPoint y: 549, endPoint x: 1129, endPoint y: 558, distance: 16.6
click at [1115, 547] on span "Lưu và In" at bounding box center [1148, 551] width 104 height 16
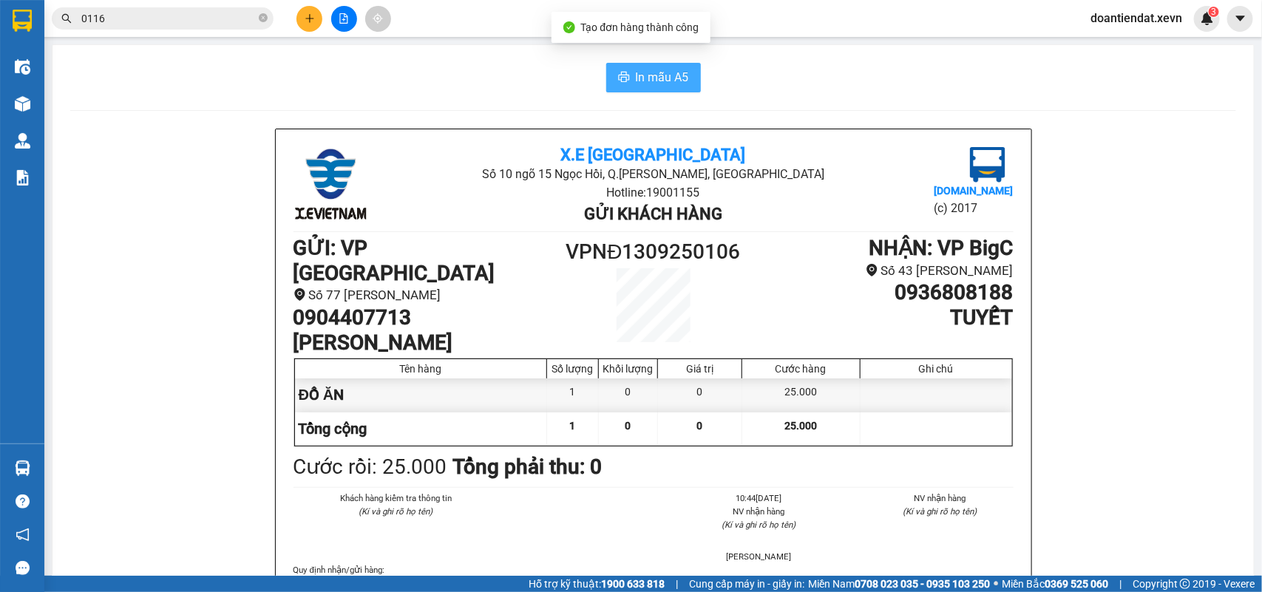
drag, startPoint x: 623, startPoint y: 81, endPoint x: 893, endPoint y: 156, distance: 280.0
click at [623, 80] on button "In mẫu A5" at bounding box center [653, 78] width 95 height 30
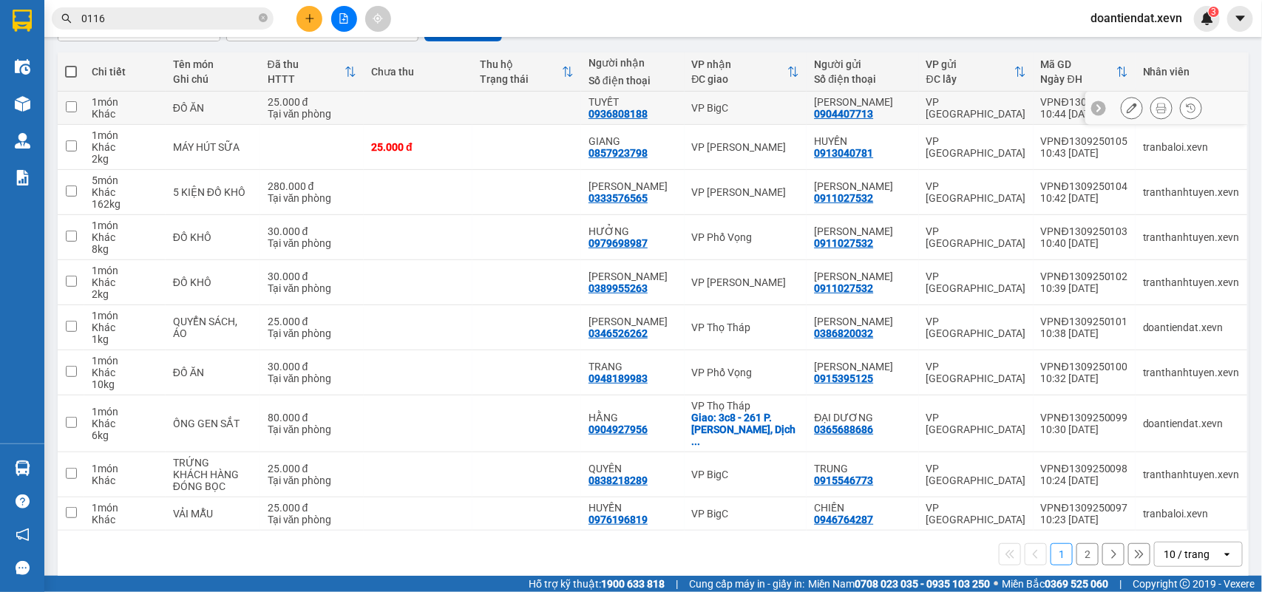
scroll to position [163, 0]
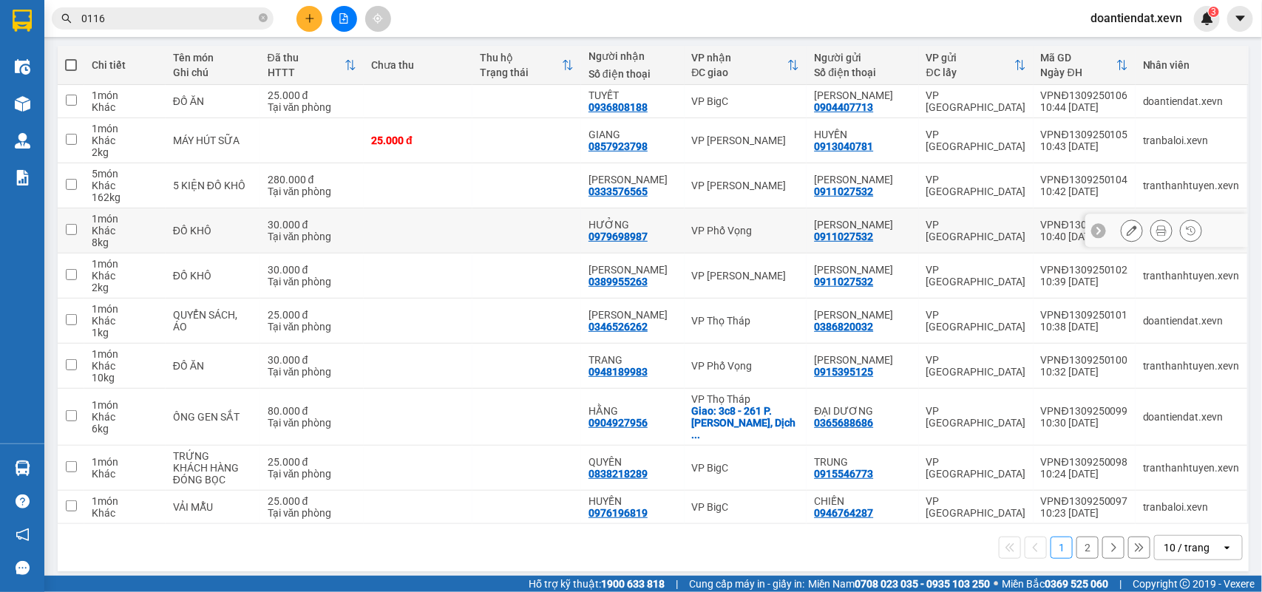
click at [500, 228] on td at bounding box center [526, 230] width 109 height 45
checkbox input "true"
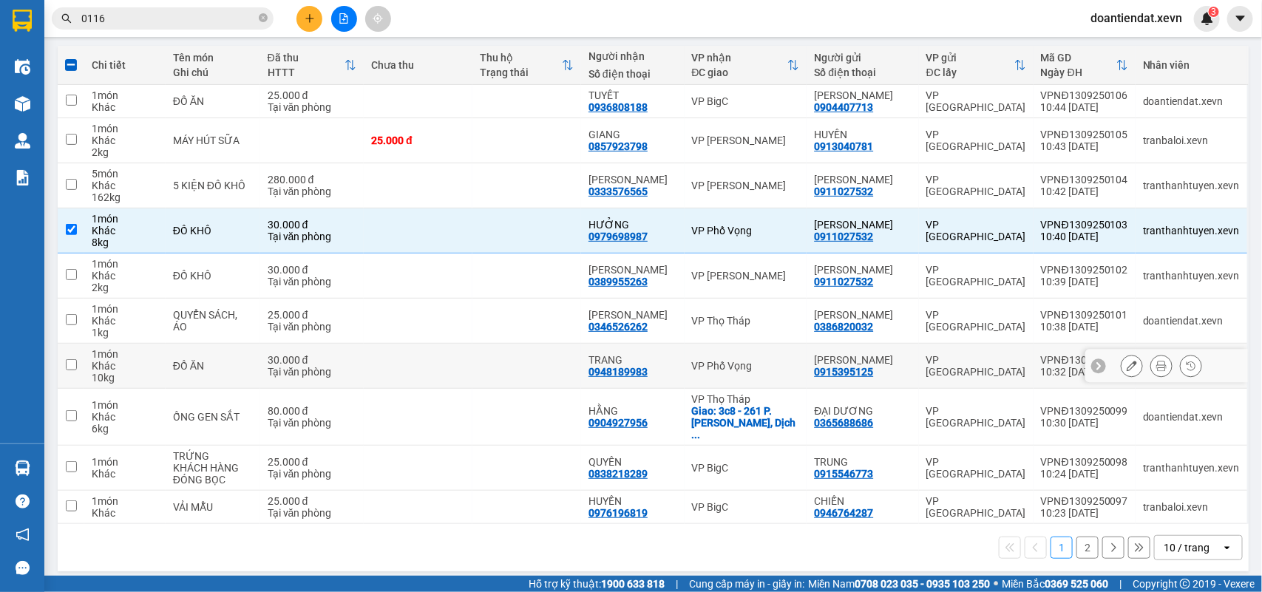
click at [472, 359] on td at bounding box center [418, 366] width 109 height 45
checkbox input "true"
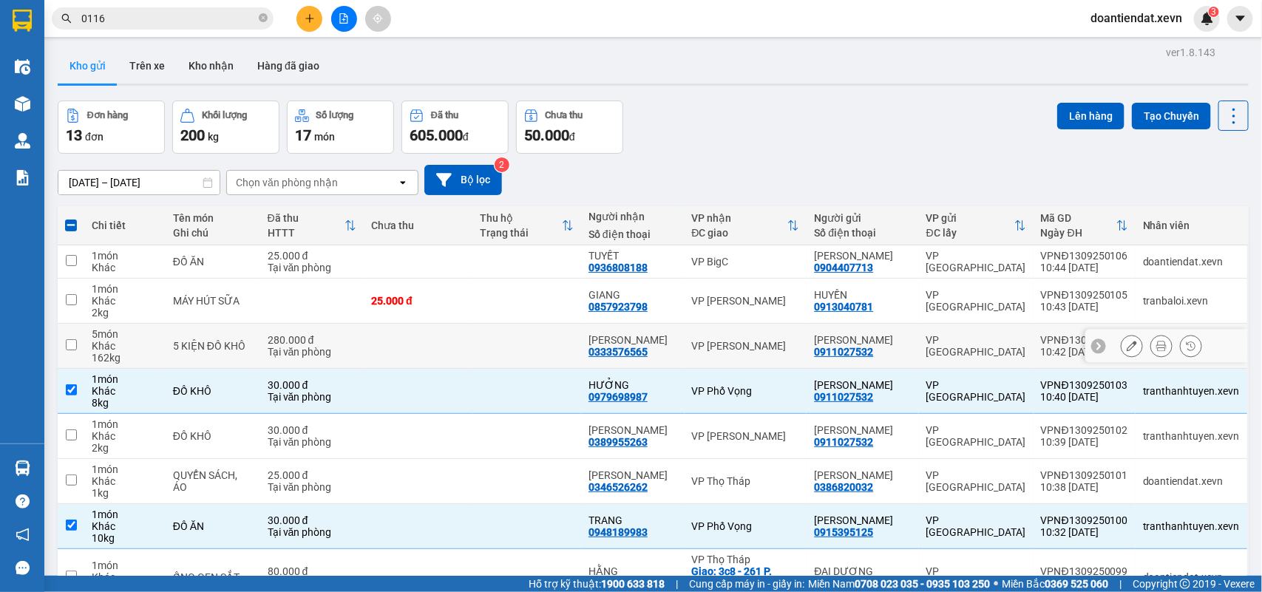
scroll to position [0, 0]
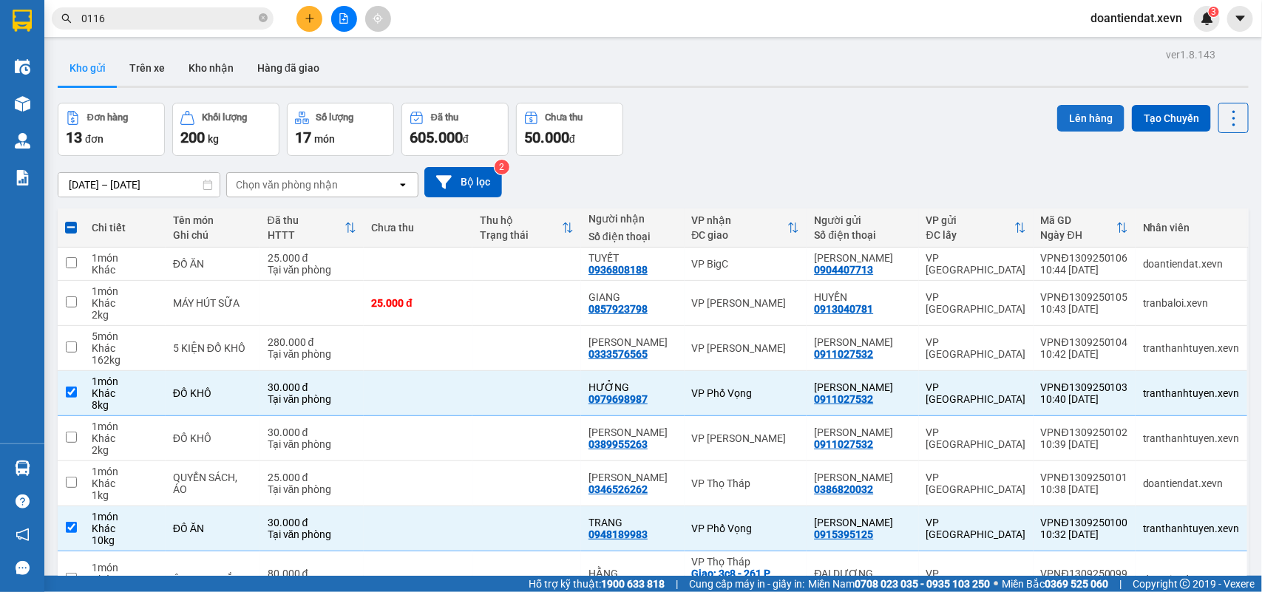
click at [1072, 123] on button "Lên hàng" at bounding box center [1090, 118] width 67 height 27
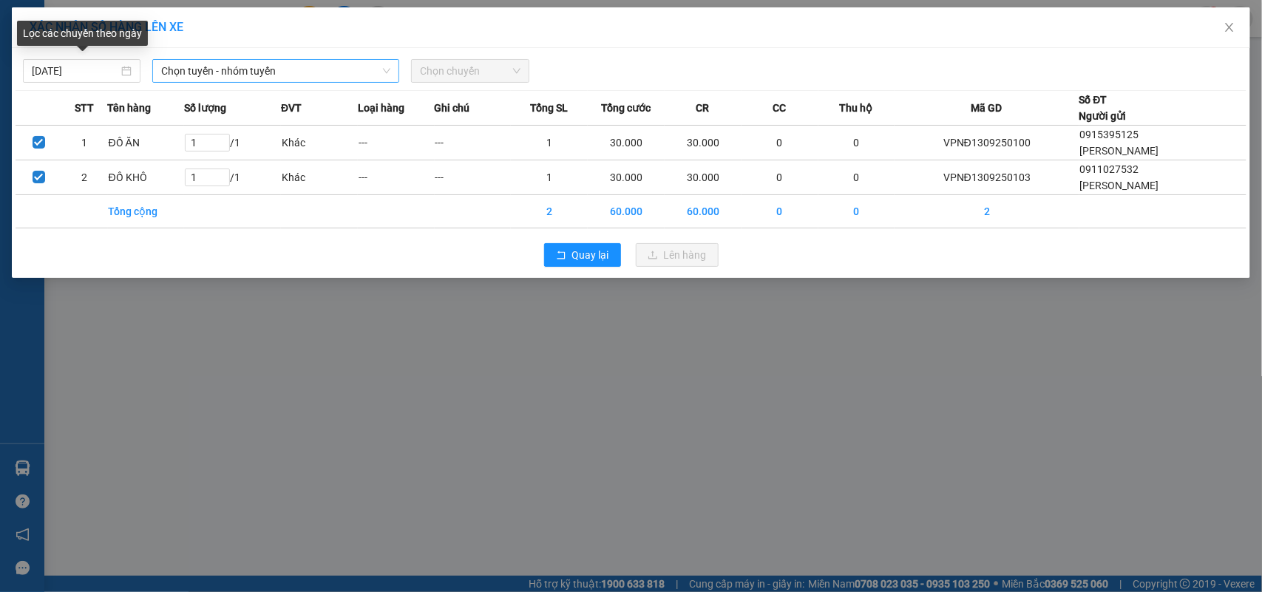
click at [239, 72] on span "Chọn tuyến - nhóm tuyến" at bounding box center [275, 71] width 229 height 22
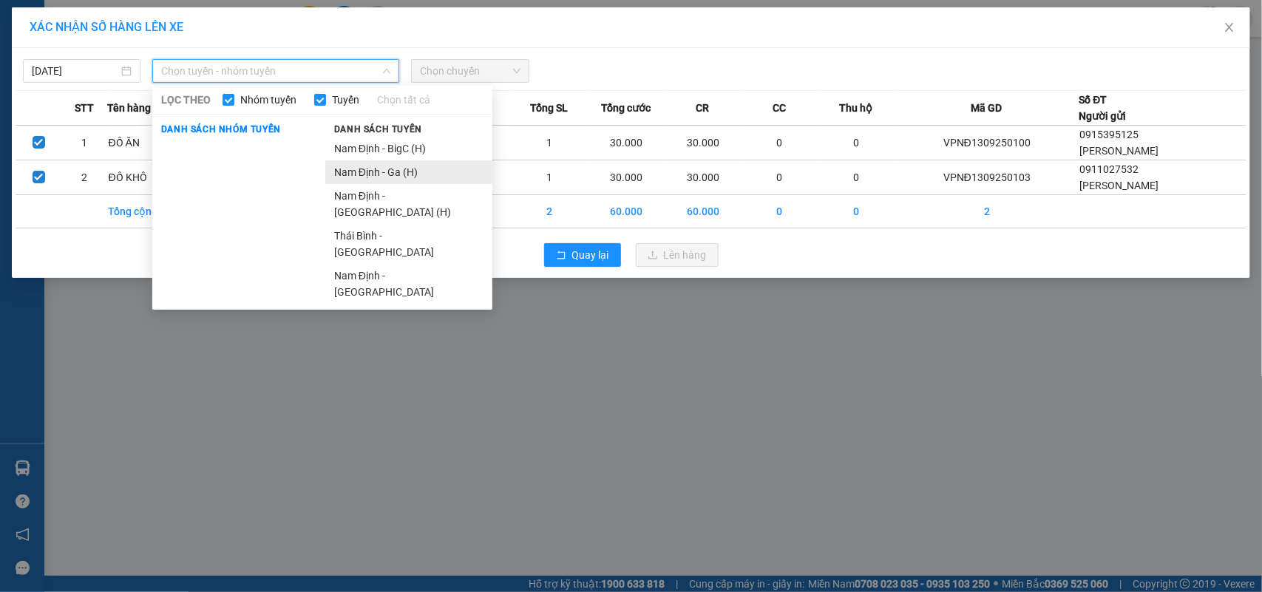
click at [388, 177] on li "Nam Định - Ga (H)" at bounding box center [408, 172] width 167 height 24
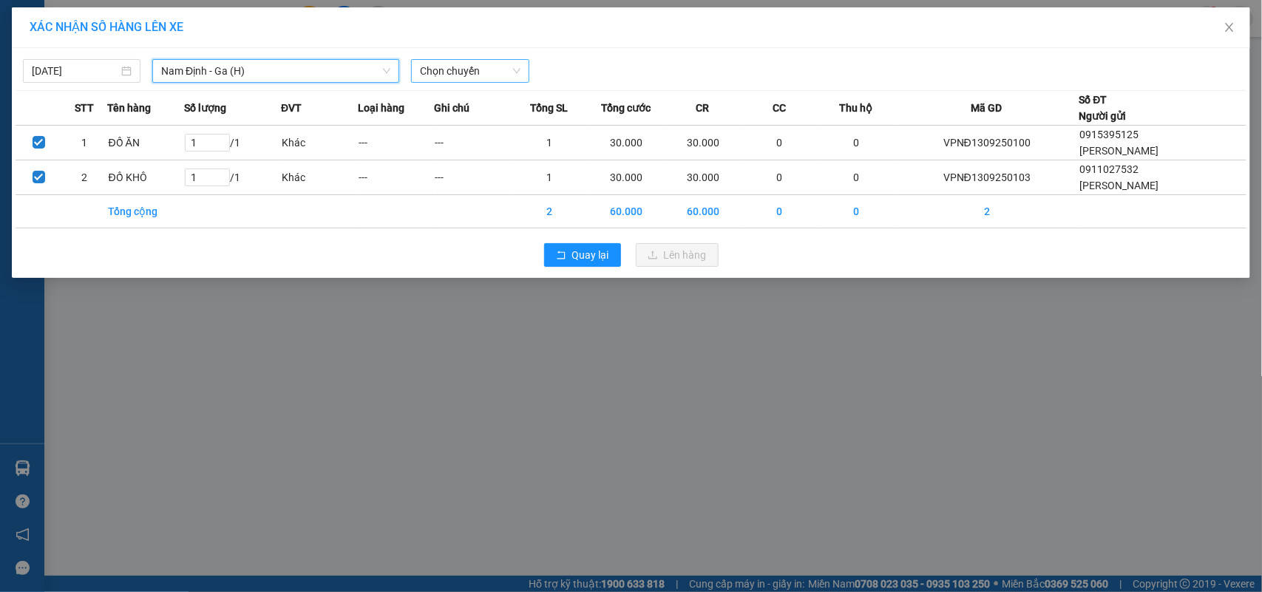
click at [468, 72] on span "Chọn chuyến" at bounding box center [470, 71] width 100 height 22
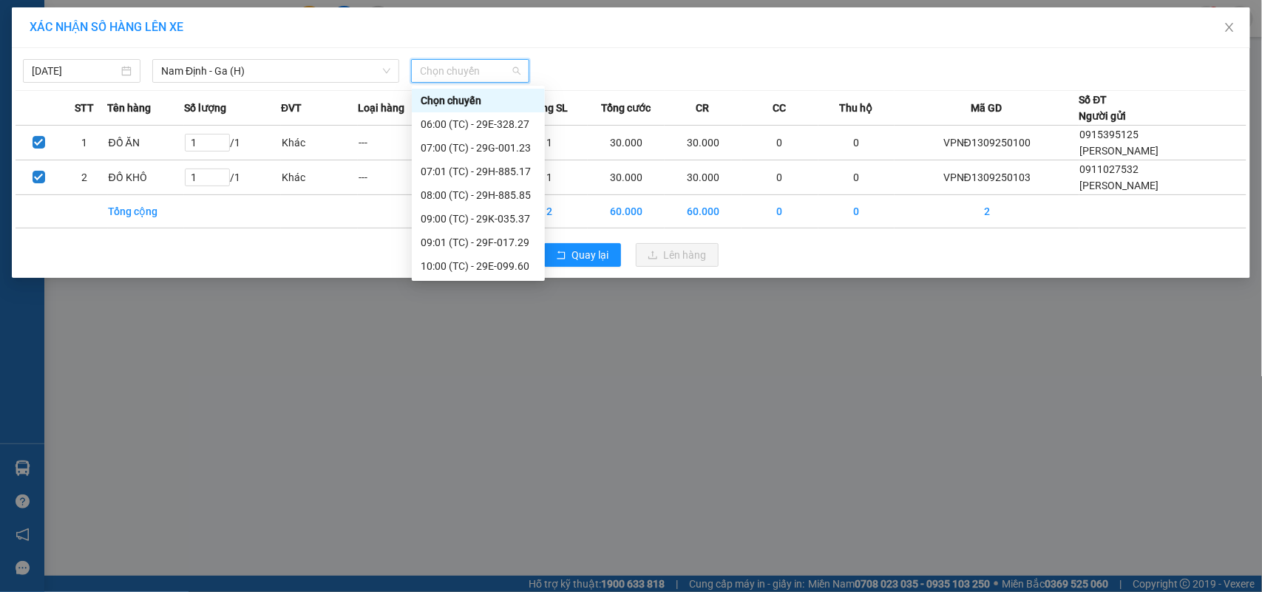
scroll to position [185, 0]
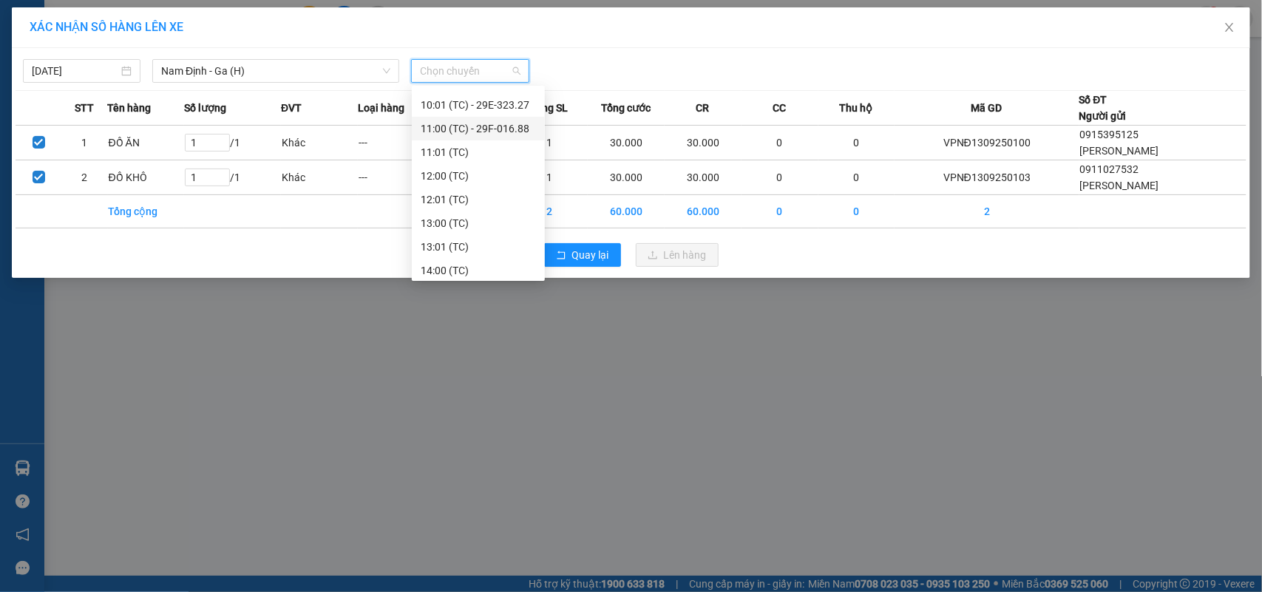
click at [481, 124] on div "11:00 (TC) - 29F-016.88" at bounding box center [478, 129] width 115 height 16
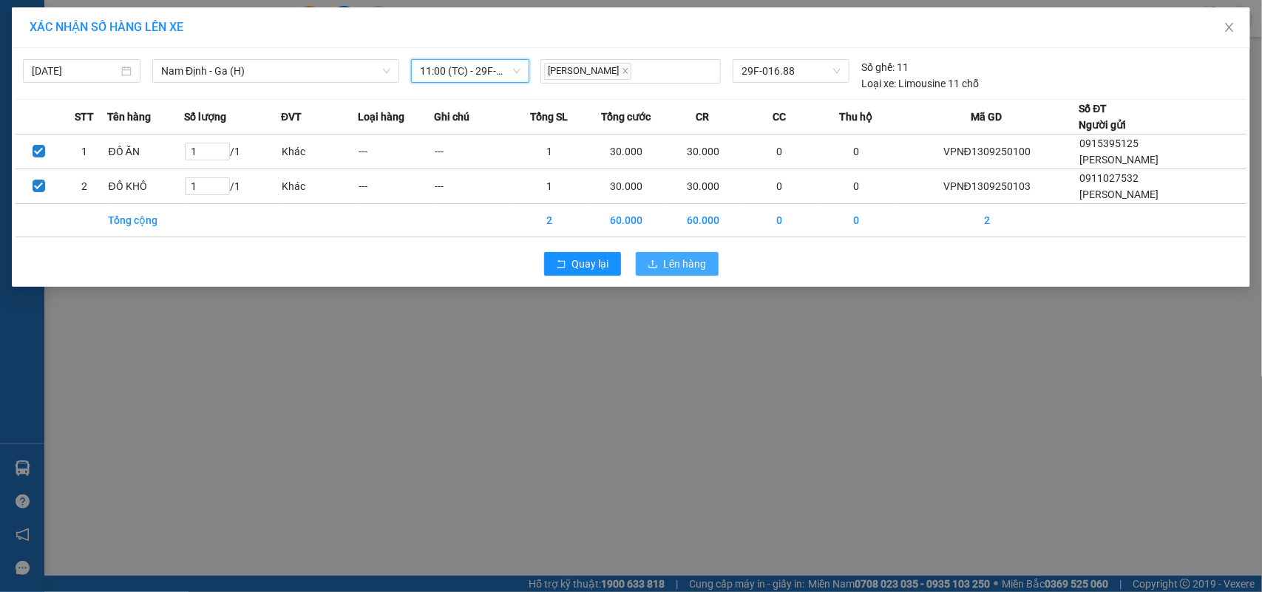
click at [680, 275] on button "Lên hàng" at bounding box center [677, 264] width 83 height 24
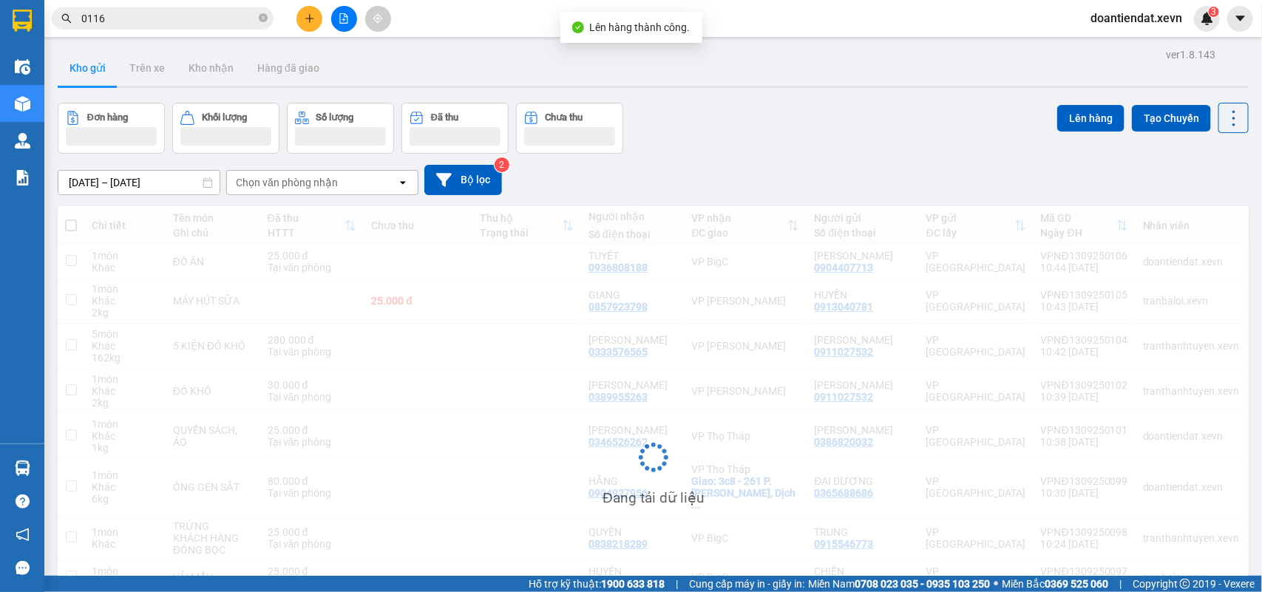
click at [140, 24] on input "0116" at bounding box center [168, 18] width 174 height 16
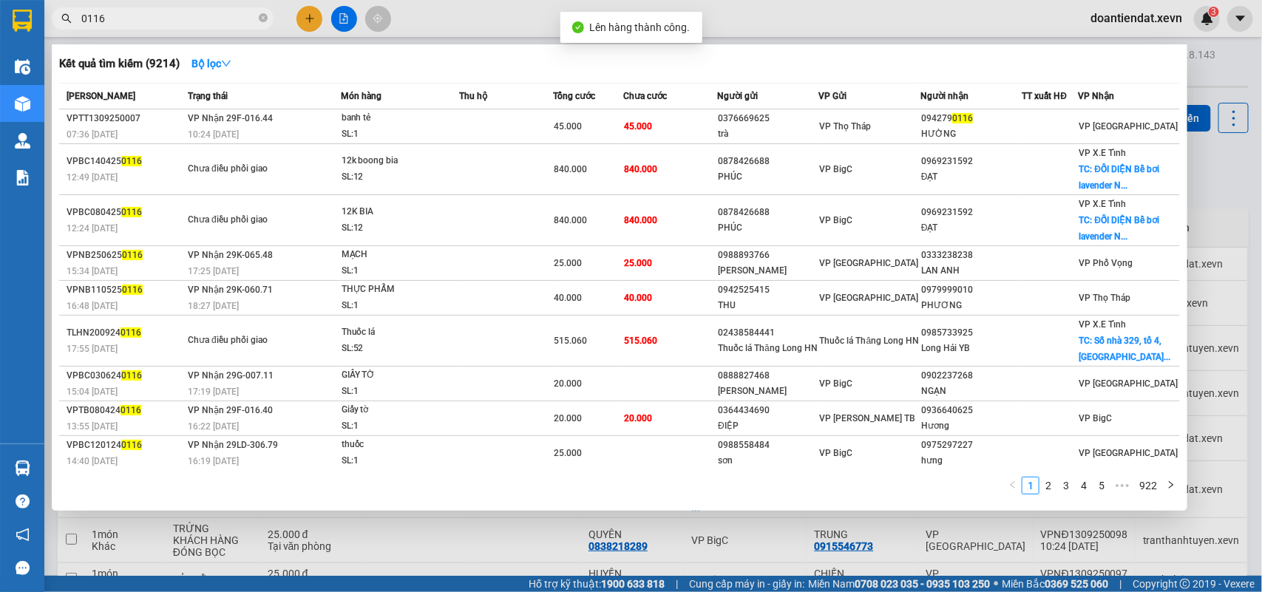
click at [140, 24] on input "0116" at bounding box center [168, 18] width 174 height 16
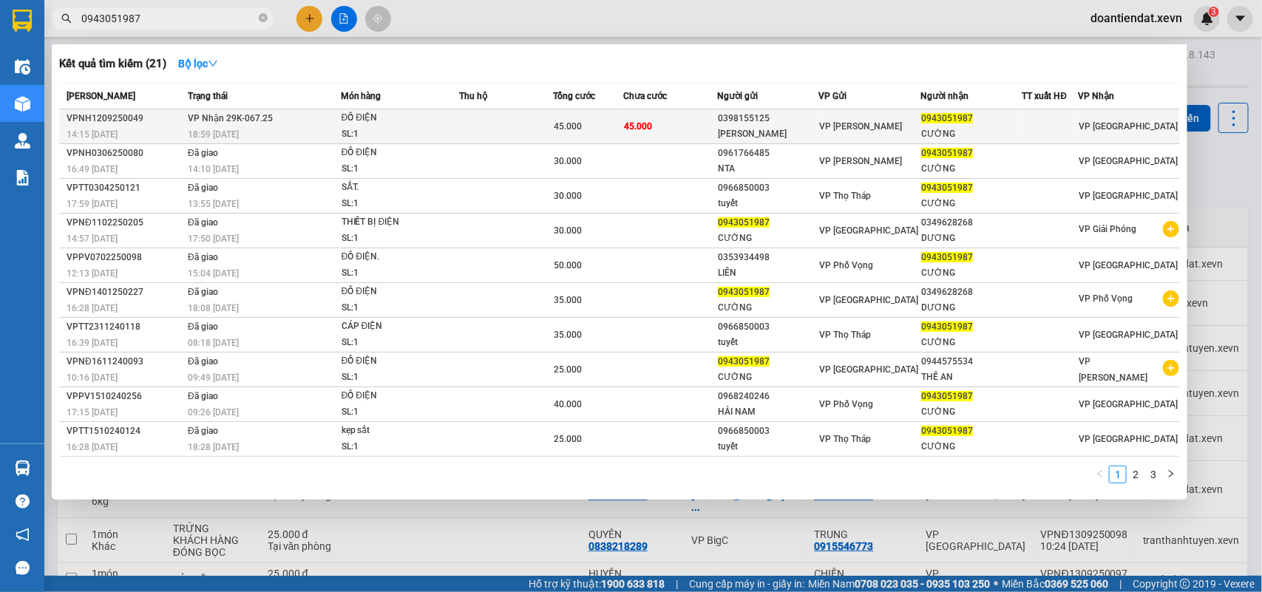
type input "0943051987"
click at [372, 118] on div "ĐỒ ĐIỆN" at bounding box center [397, 118] width 111 height 16
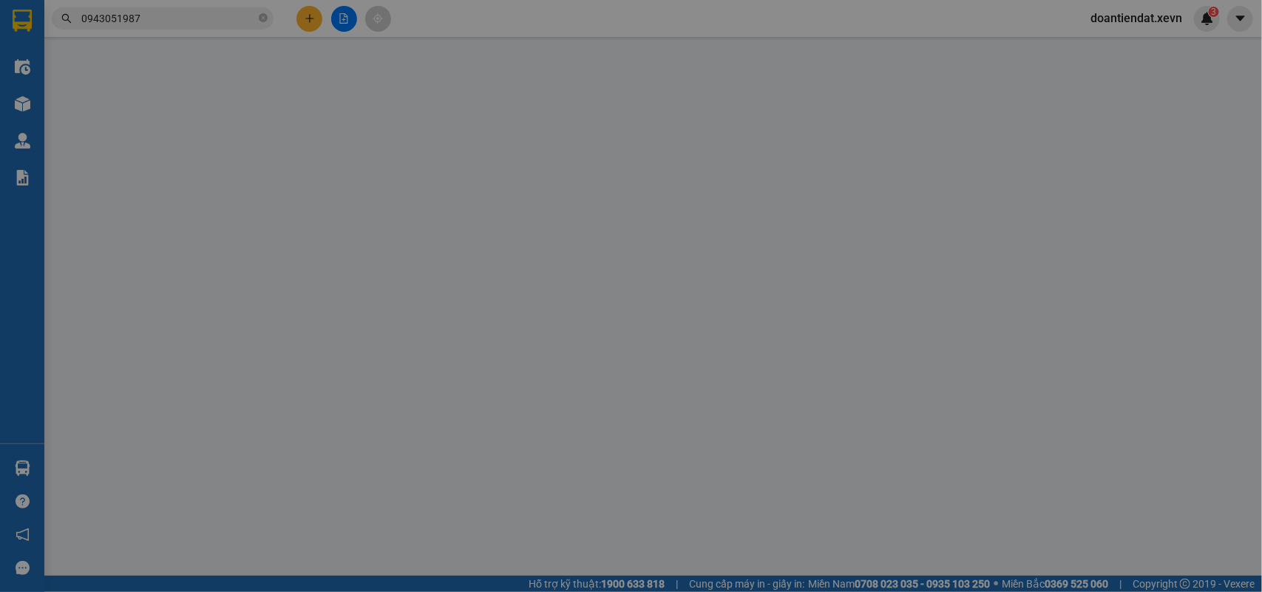
type input "0398155125"
type input "NGUYỄN VĂN BẰNG"
type input "0943051987"
type input "CƯỜNG"
type input "036087017025 TRẦN VĂN CƯỜNG 33/623 TRUONG CHINH"
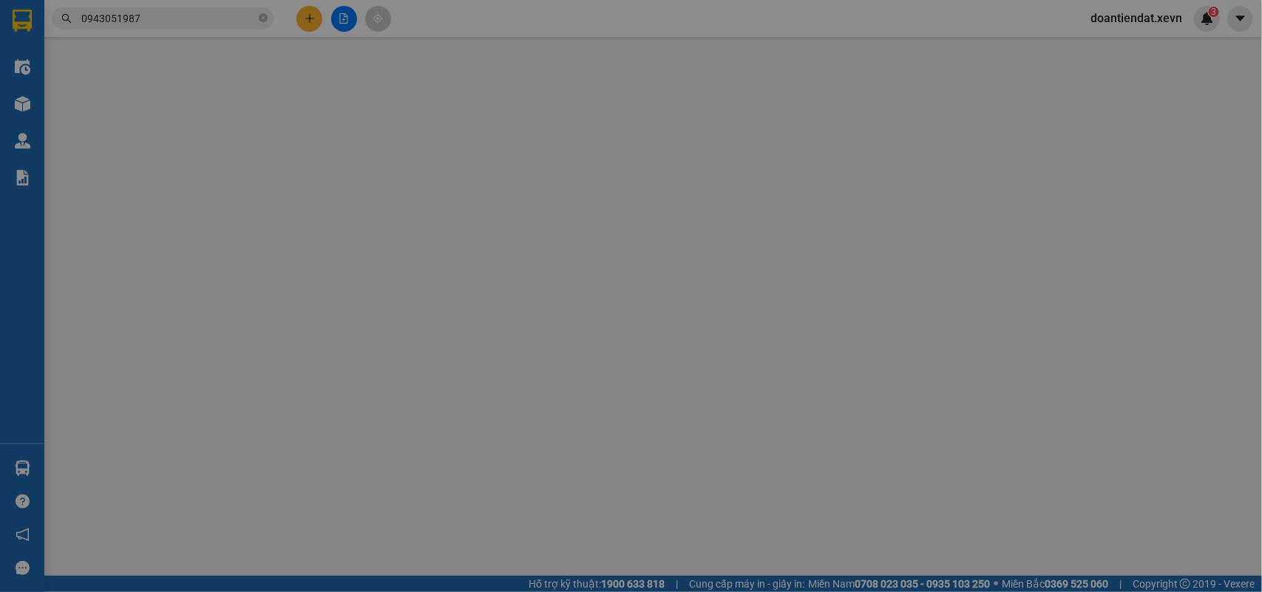
type input "45.000"
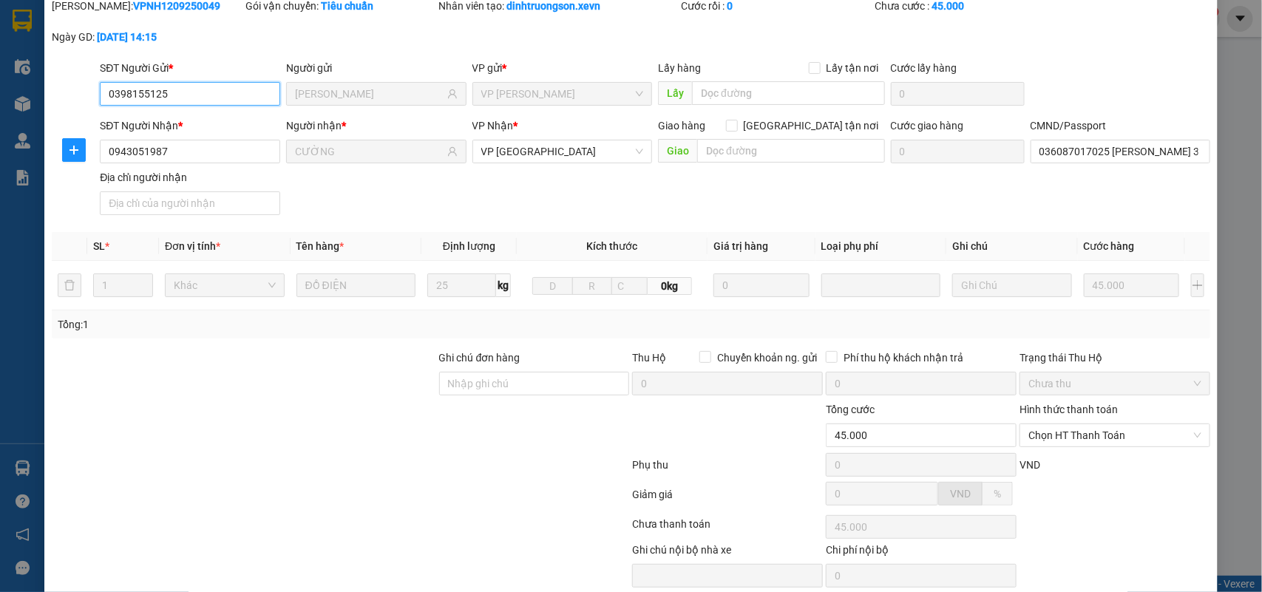
scroll to position [117, 0]
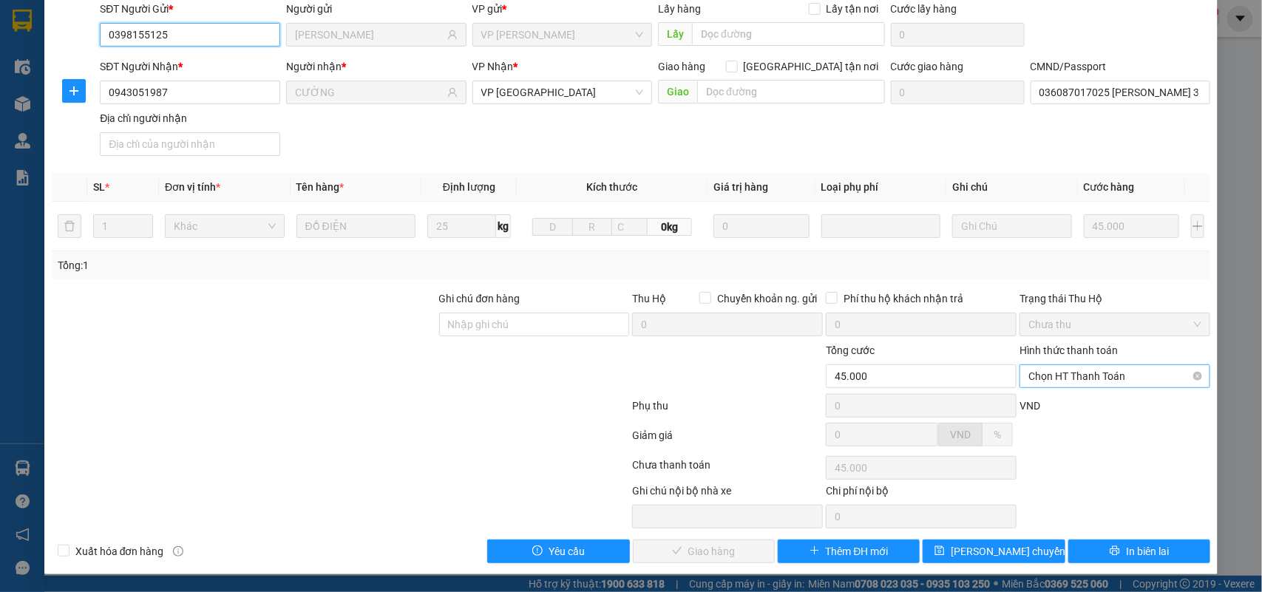
click at [1074, 372] on span "Chọn HT Thanh Toán" at bounding box center [1114, 376] width 173 height 22
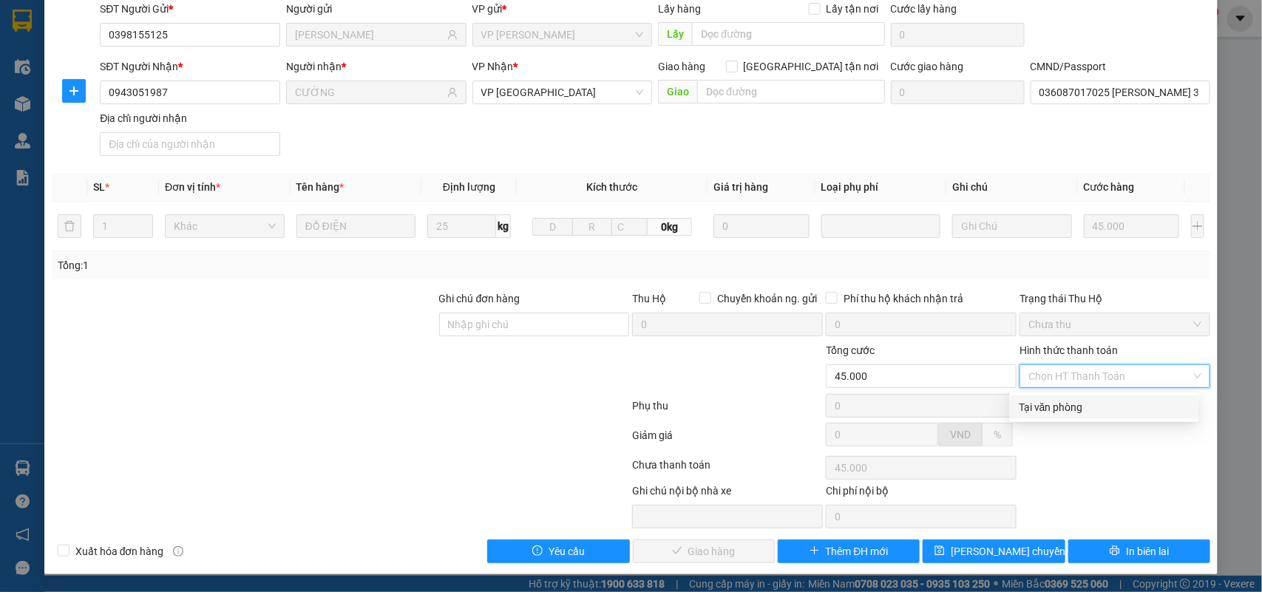
click at [1071, 405] on div "Tại văn phòng" at bounding box center [1104, 407] width 171 height 16
type input "0"
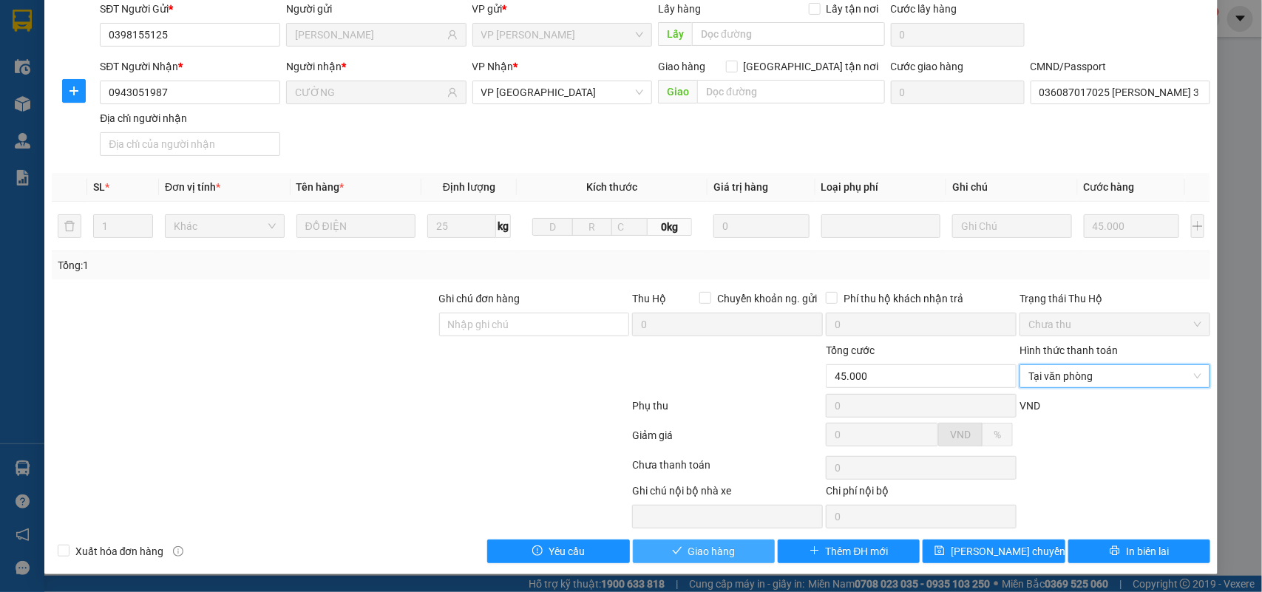
click at [722, 559] on span "Giao hàng" at bounding box center [711, 551] width 47 height 16
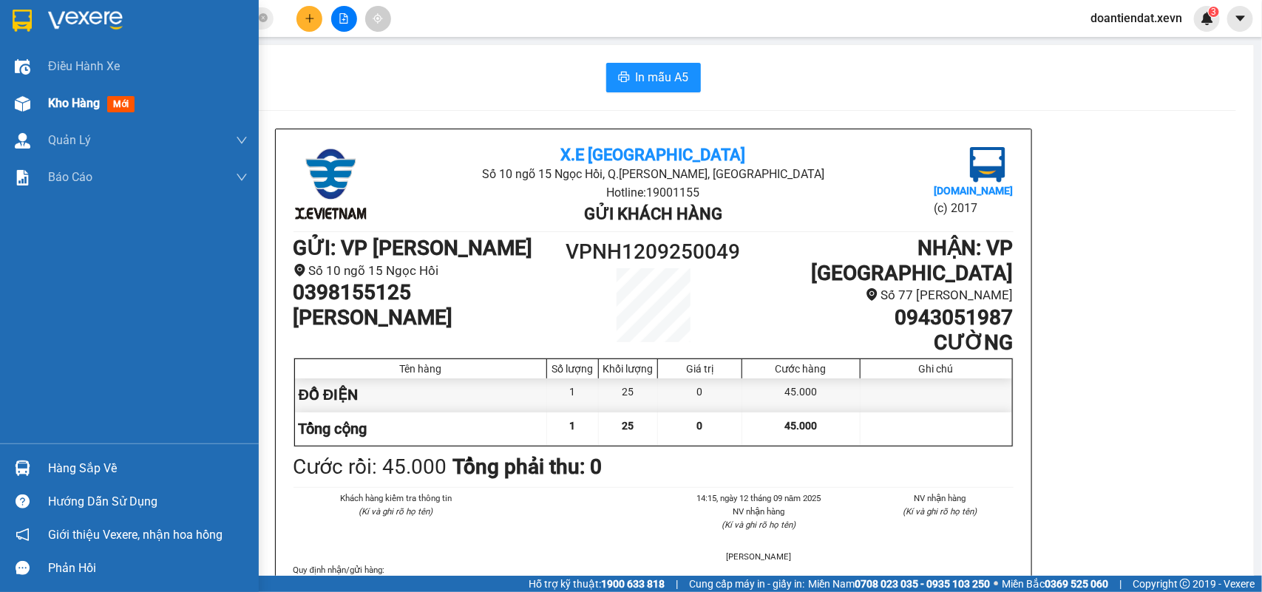
click at [91, 104] on span "Kho hàng" at bounding box center [74, 103] width 52 height 14
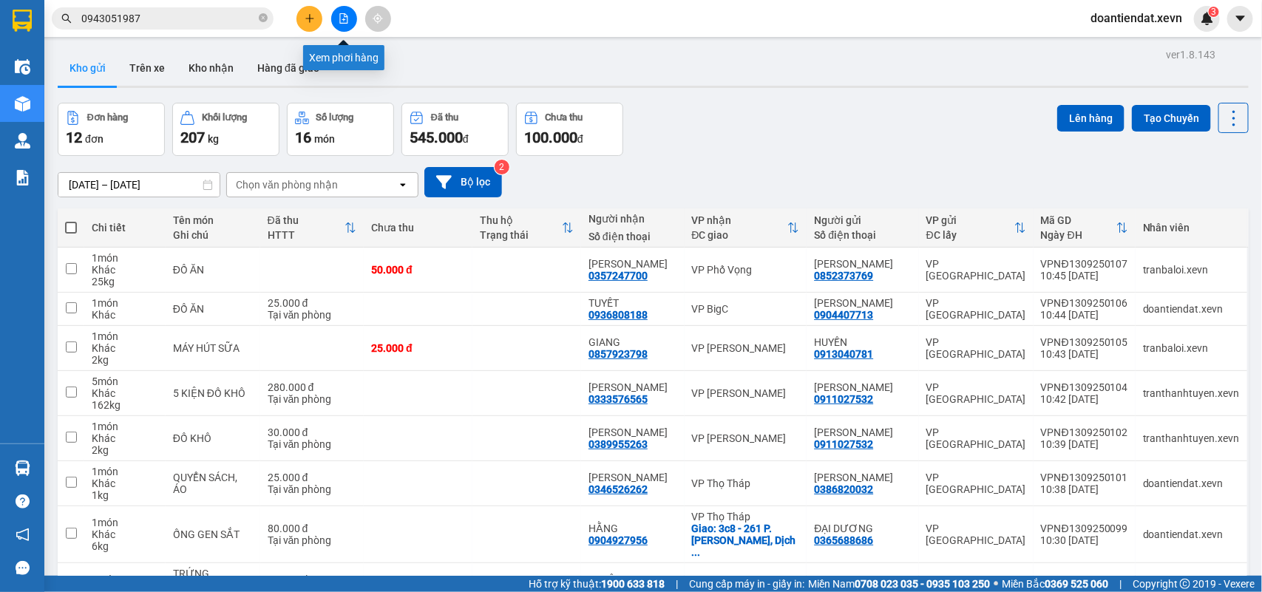
click at [345, 19] on icon "file-add" at bounding box center [344, 18] width 10 height 10
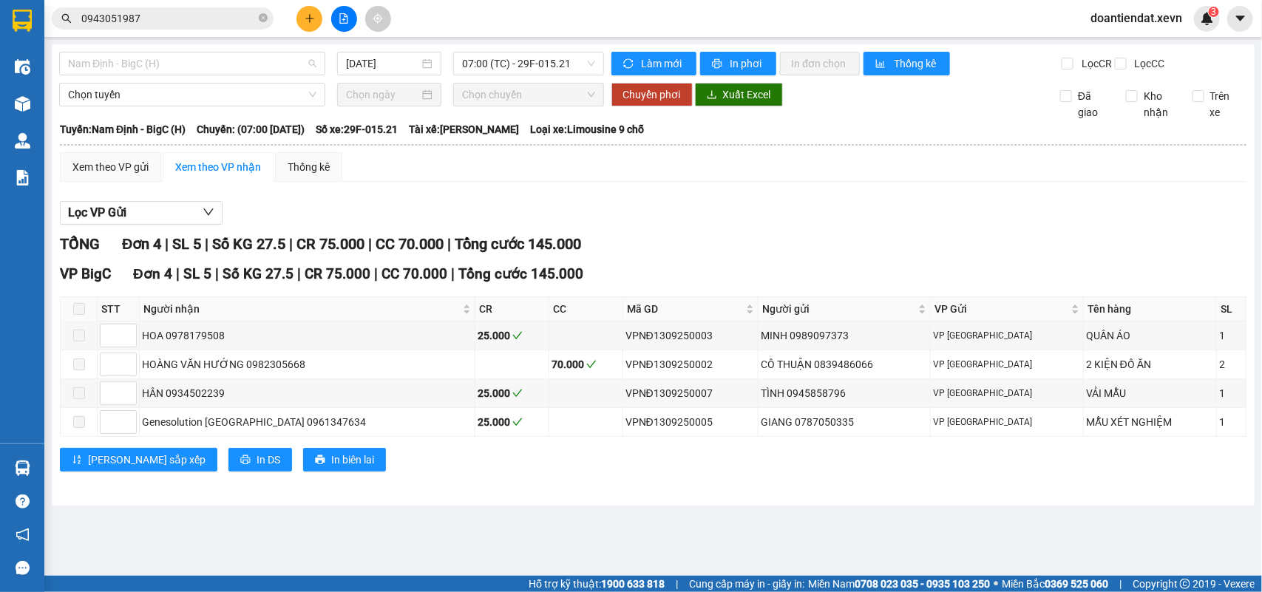
drag, startPoint x: 238, startPoint y: 72, endPoint x: 215, endPoint y: 96, distance: 33.5
click at [237, 72] on span "Nam Định - BigC (H)" at bounding box center [192, 63] width 248 height 22
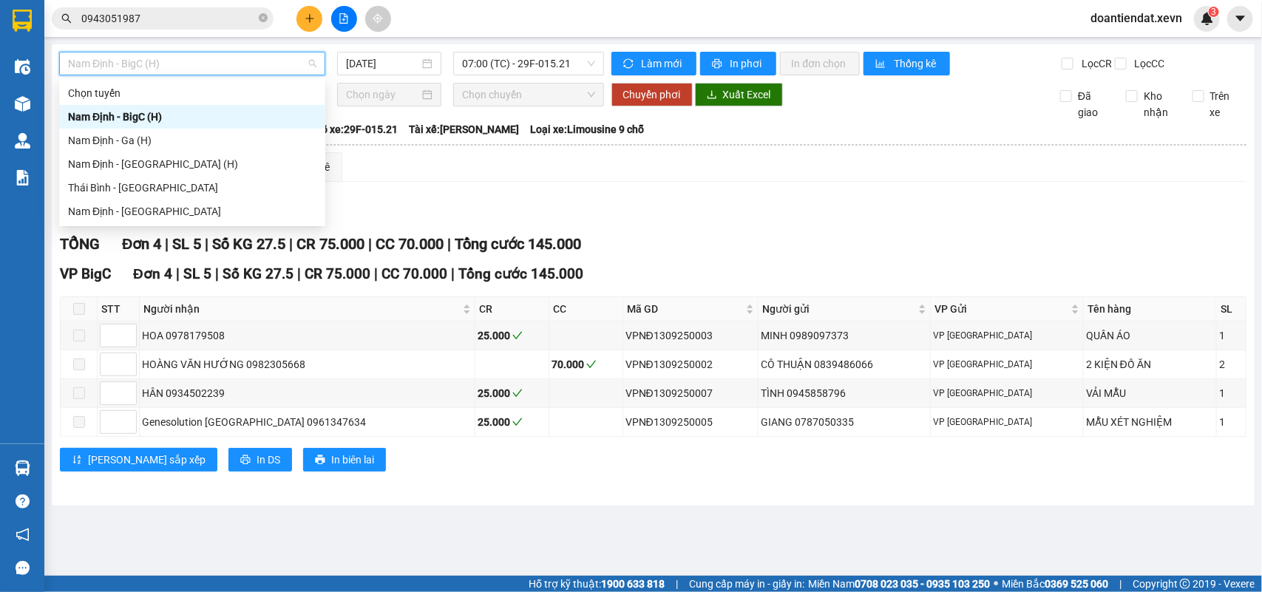
drag, startPoint x: 146, startPoint y: 135, endPoint x: 174, endPoint y: 121, distance: 32.1
click at [148, 133] on div "Nam Định - Ga (H)" at bounding box center [192, 140] width 248 height 16
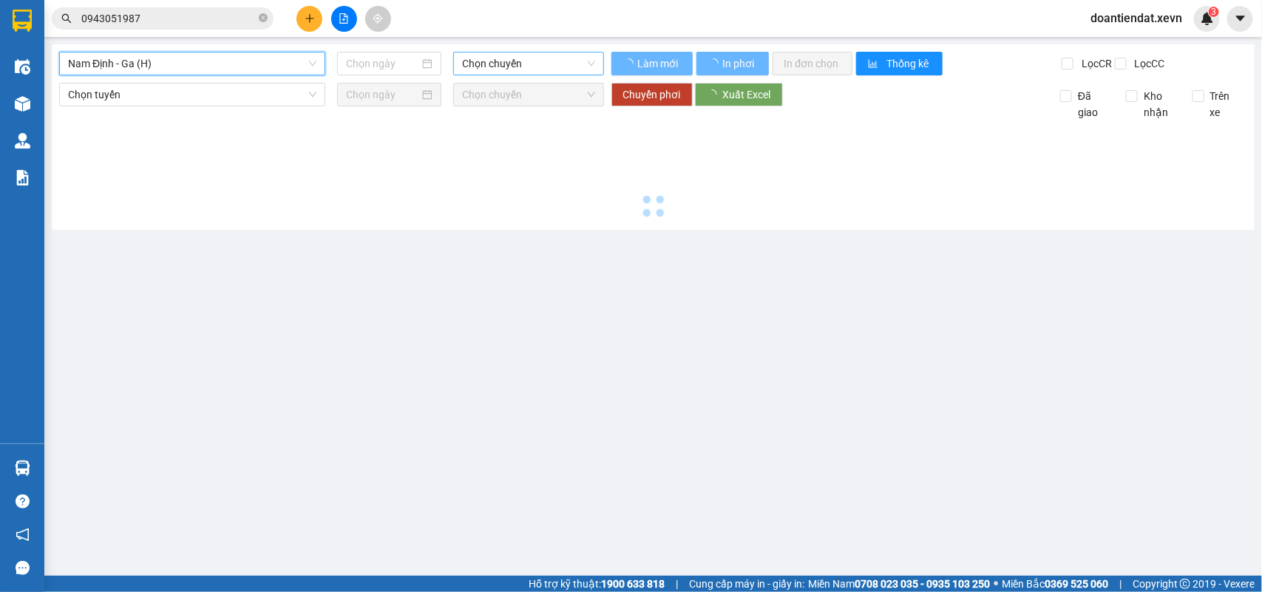
type input "13/09/2025"
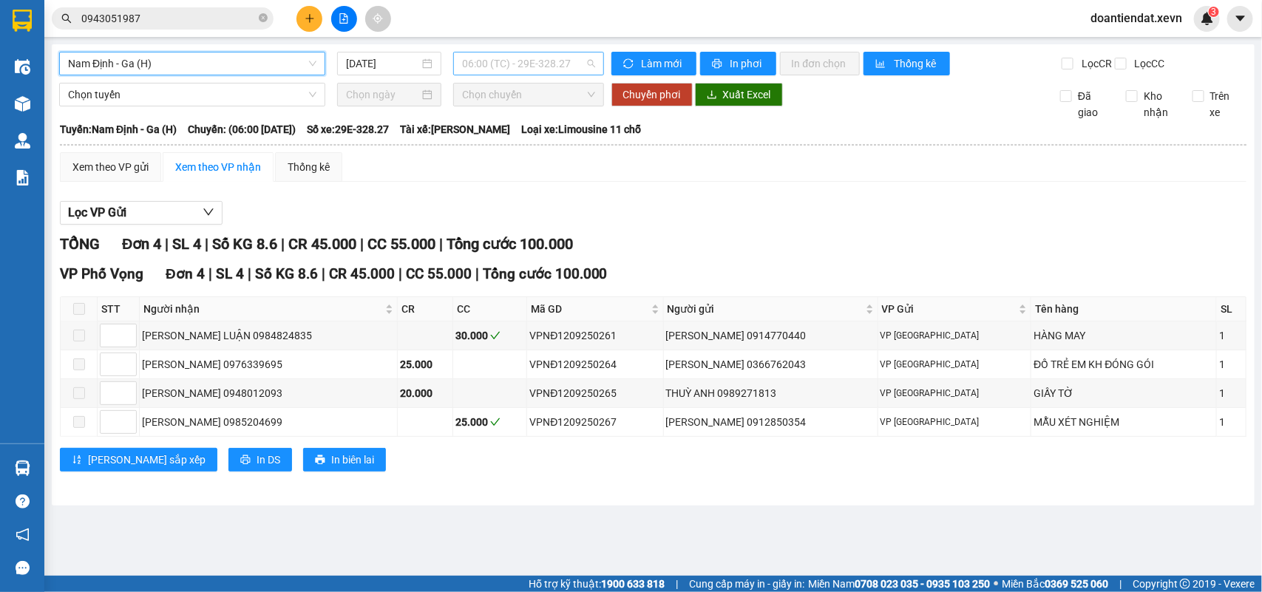
click at [542, 70] on span "06:00 (TC) - 29E-328.27" at bounding box center [528, 63] width 132 height 22
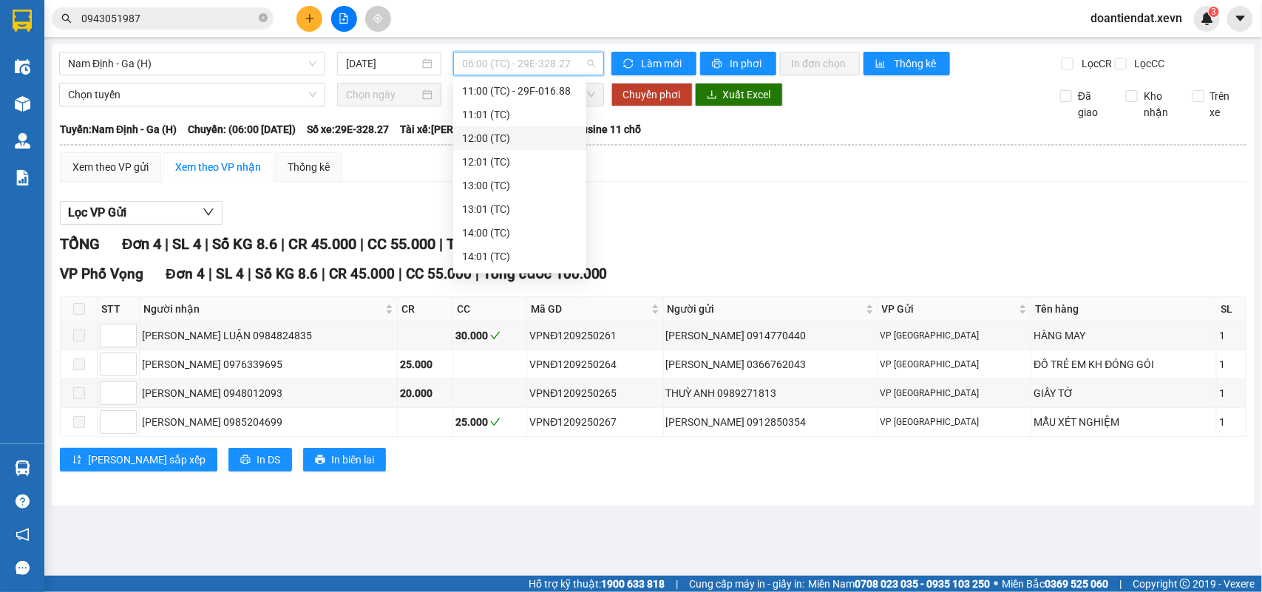
scroll to position [185, 0]
click at [529, 123] on div "11:00 (TC) - 29F-016.88" at bounding box center [519, 121] width 115 height 16
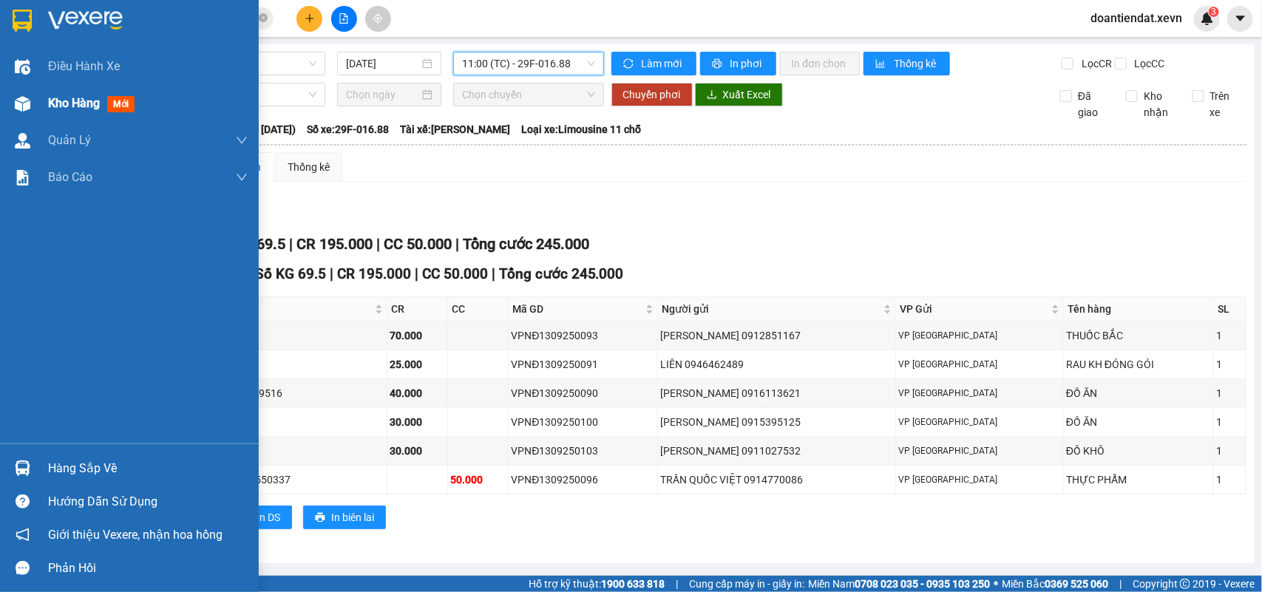
click at [24, 111] on img at bounding box center [23, 104] width 16 height 16
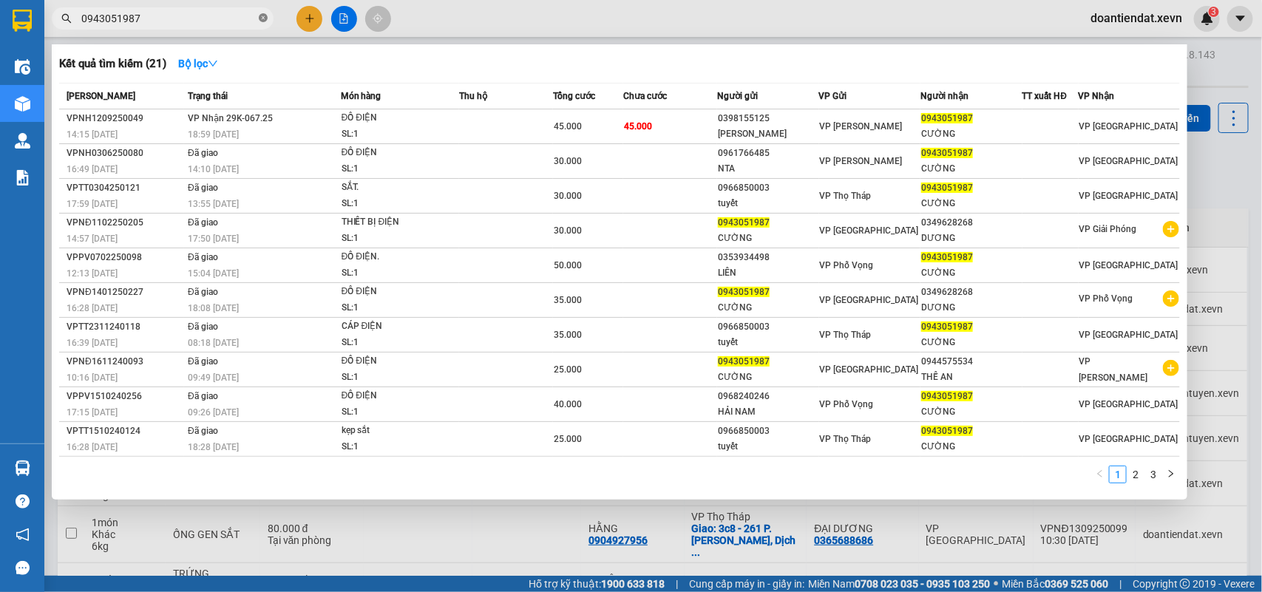
click at [267, 21] on icon "close-circle" at bounding box center [263, 17] width 9 height 9
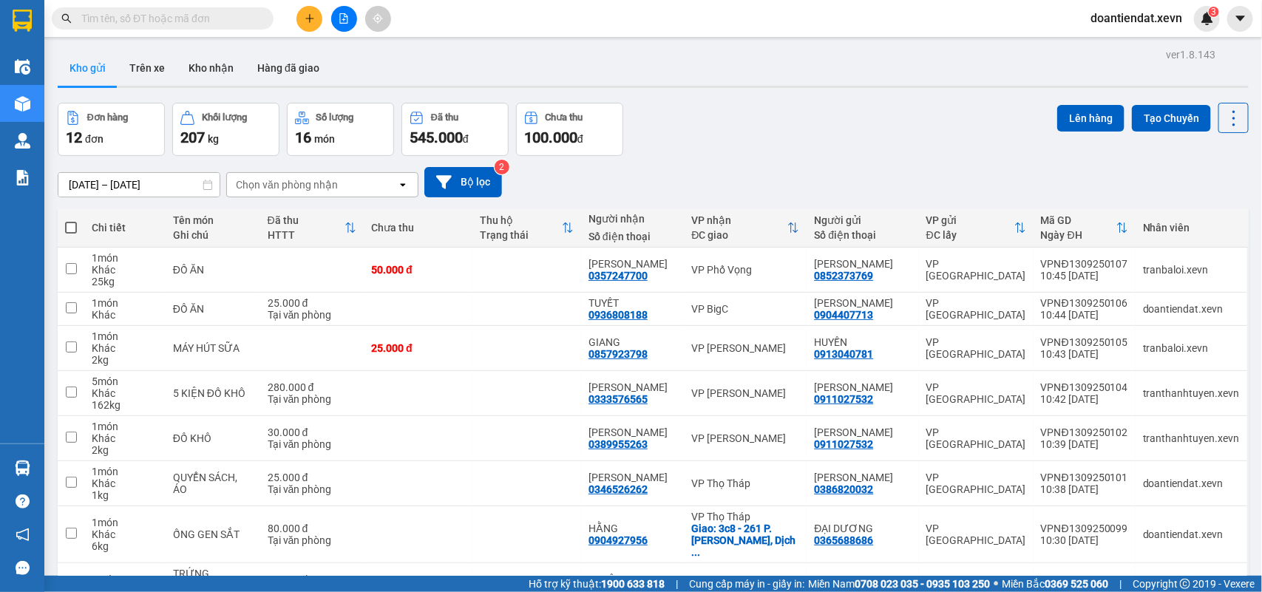
click at [186, 21] on input "text" at bounding box center [168, 18] width 174 height 16
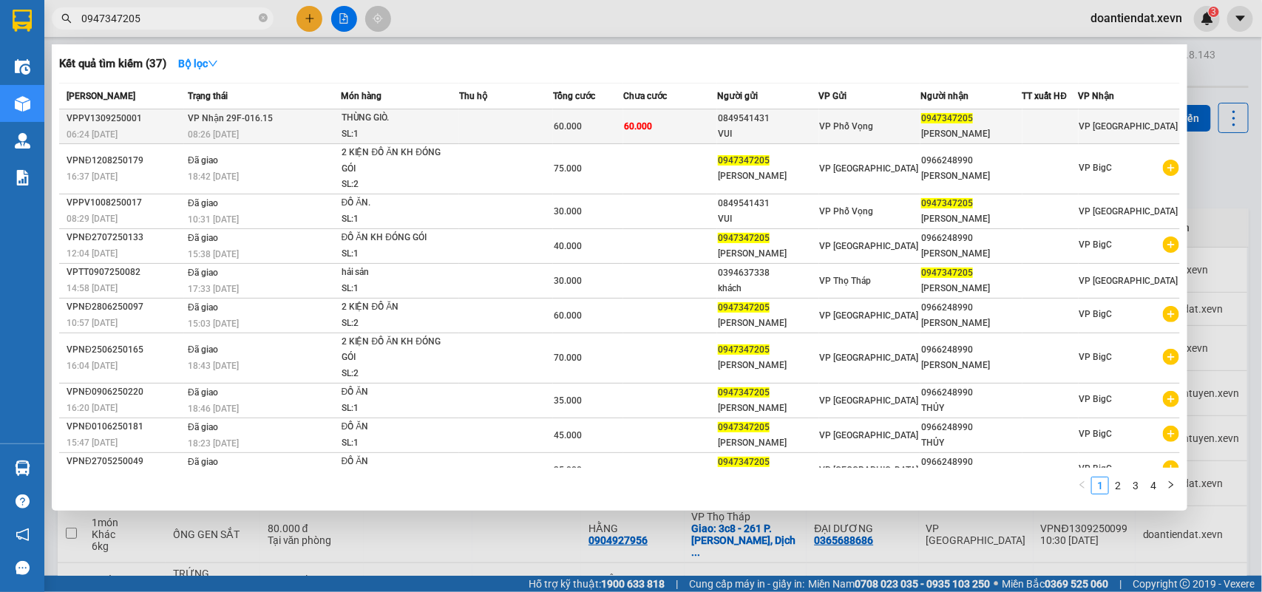
type input "0947347205"
click at [460, 117] on td at bounding box center [506, 126] width 94 height 35
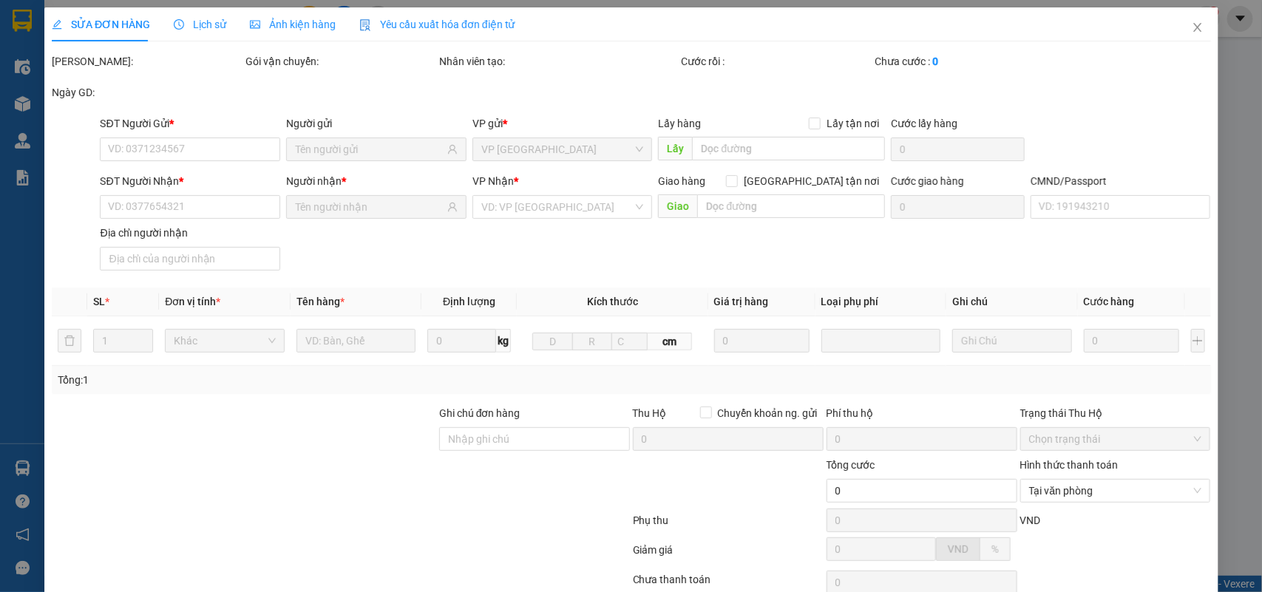
type input "0849541431"
type input "VUI"
type input "0947347205"
type input "KIM ANH"
type input "036189015049 TRẦN THỊ KIM ANH, 2/5 Đ.T. NGHIỆP"
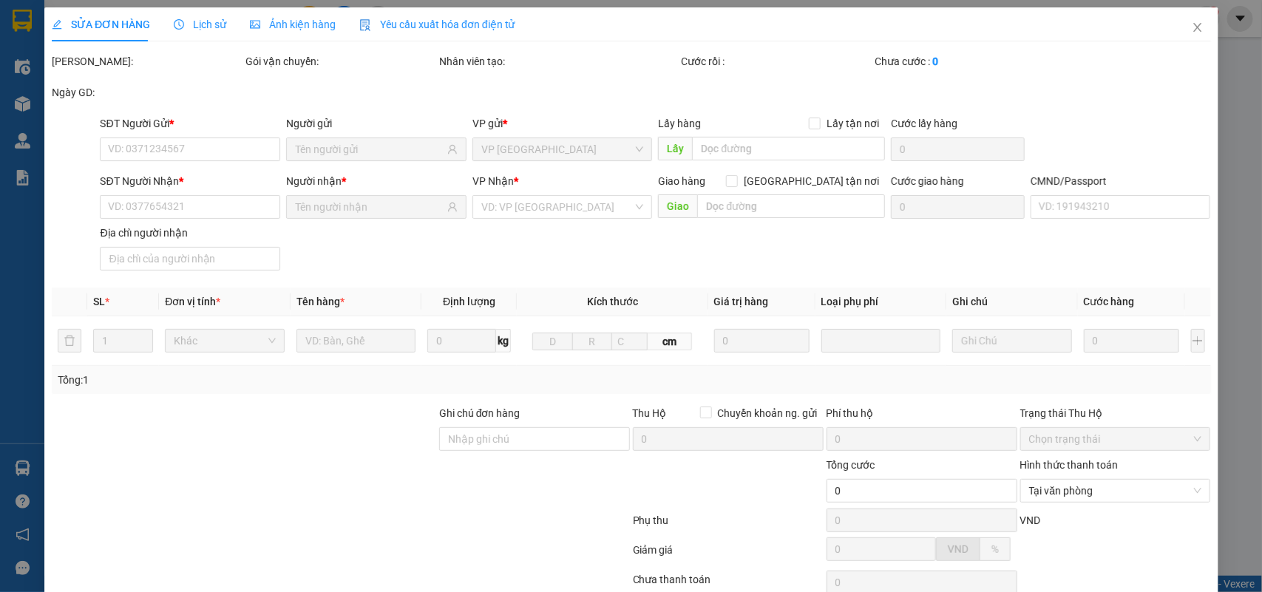
type input "60.000"
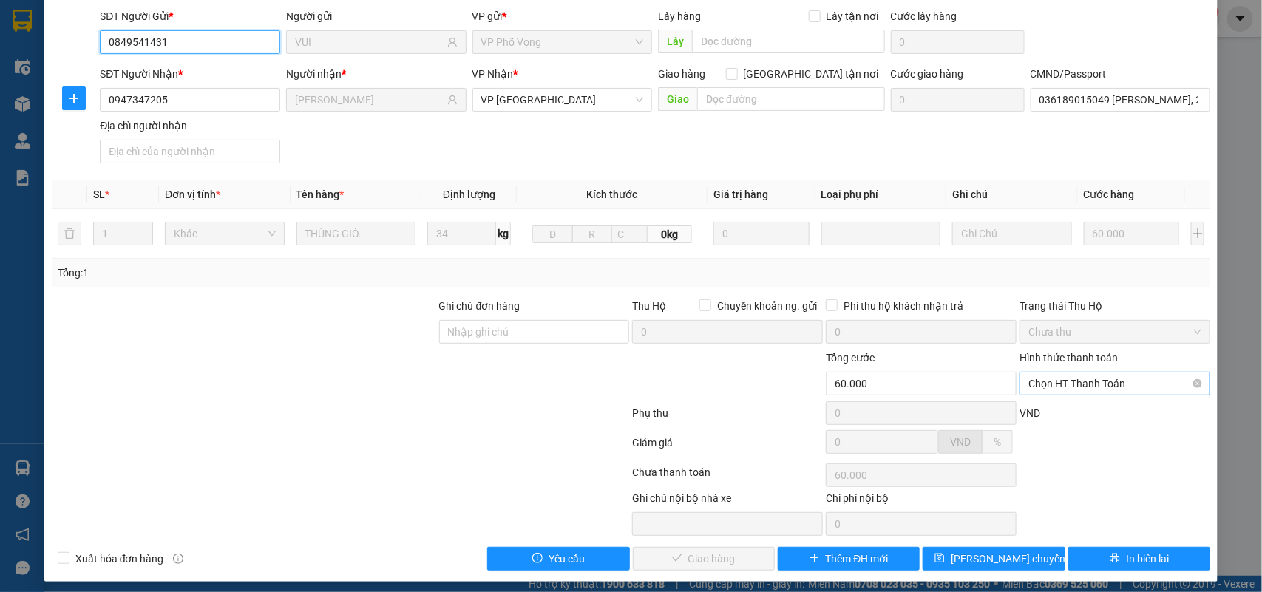
scroll to position [117, 0]
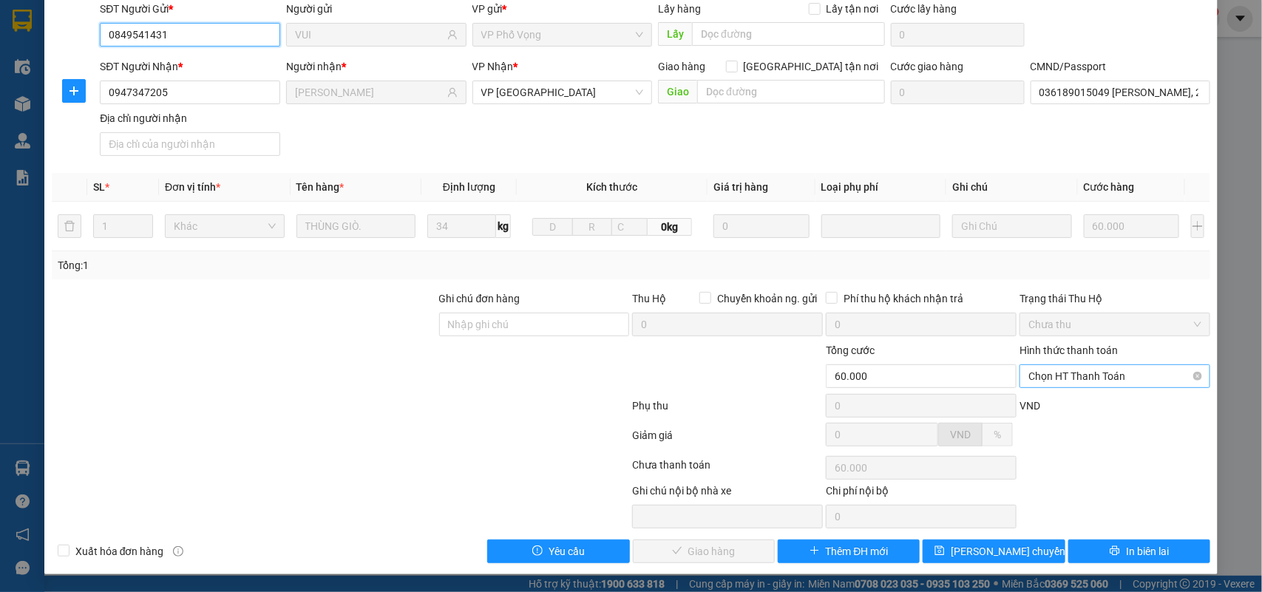
click at [1059, 377] on span "Chọn HT Thanh Toán" at bounding box center [1114, 376] width 173 height 22
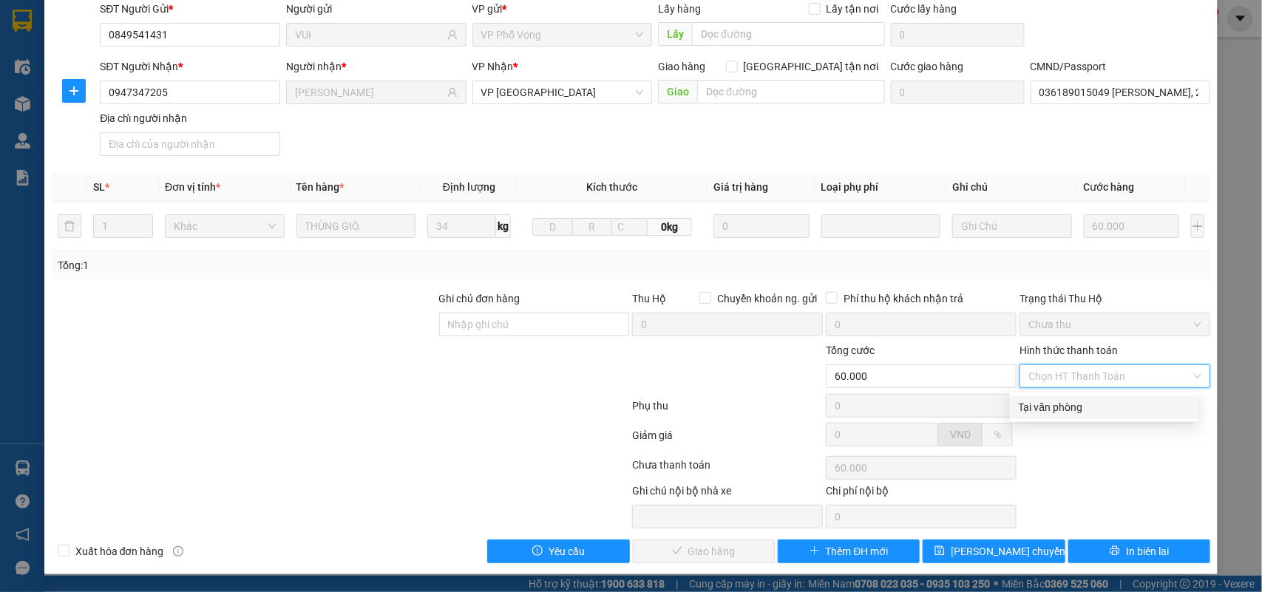
click at [1048, 407] on div "Tại văn phòng" at bounding box center [1104, 407] width 171 height 16
type input "0"
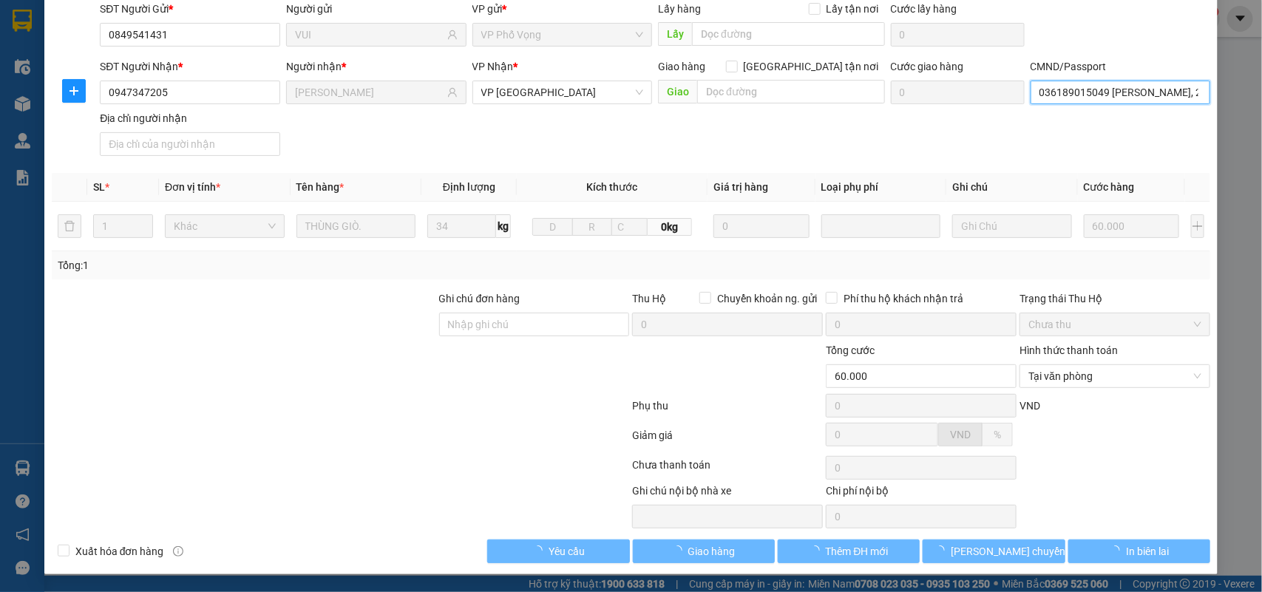
click at [1085, 81] on input "036189015049 TRẦN THỊ KIM ANH, 2/5 Đ.T. NGHIỆP" at bounding box center [1121, 93] width 180 height 24
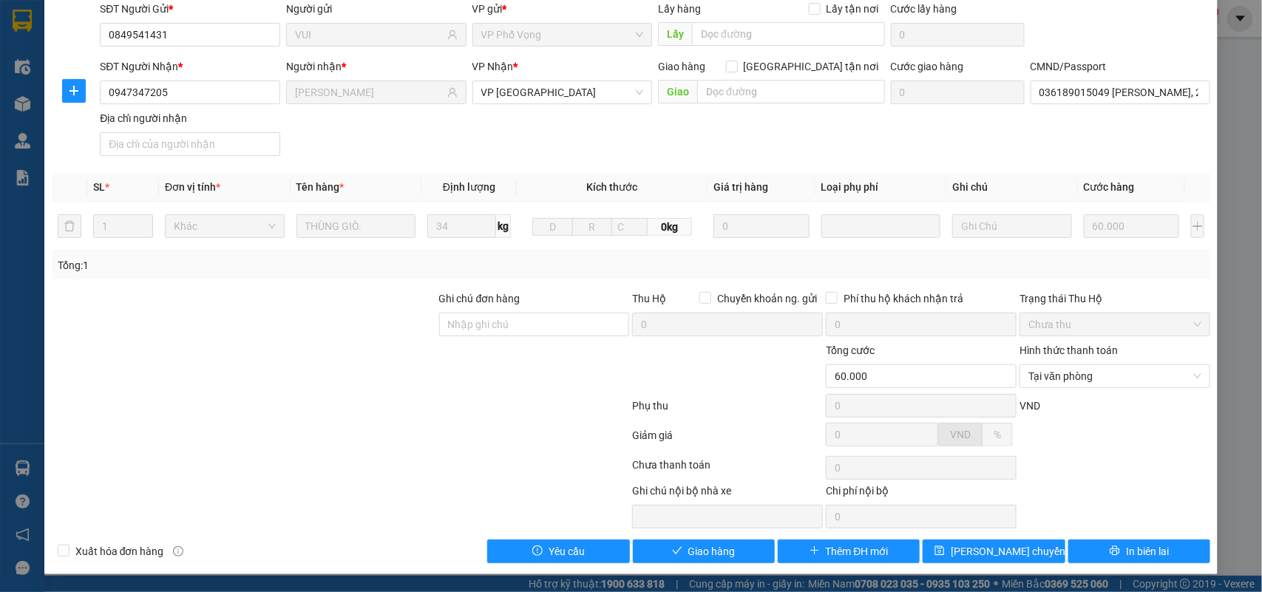
click at [869, 141] on div "SĐT Người Nhận * 0947347205 Người nhận * KIM ANH VP Nhận * VP Nam Định Giao hàn…" at bounding box center [655, 110] width 1116 height 104
click at [695, 552] on span "Giao hàng" at bounding box center [711, 551] width 47 height 16
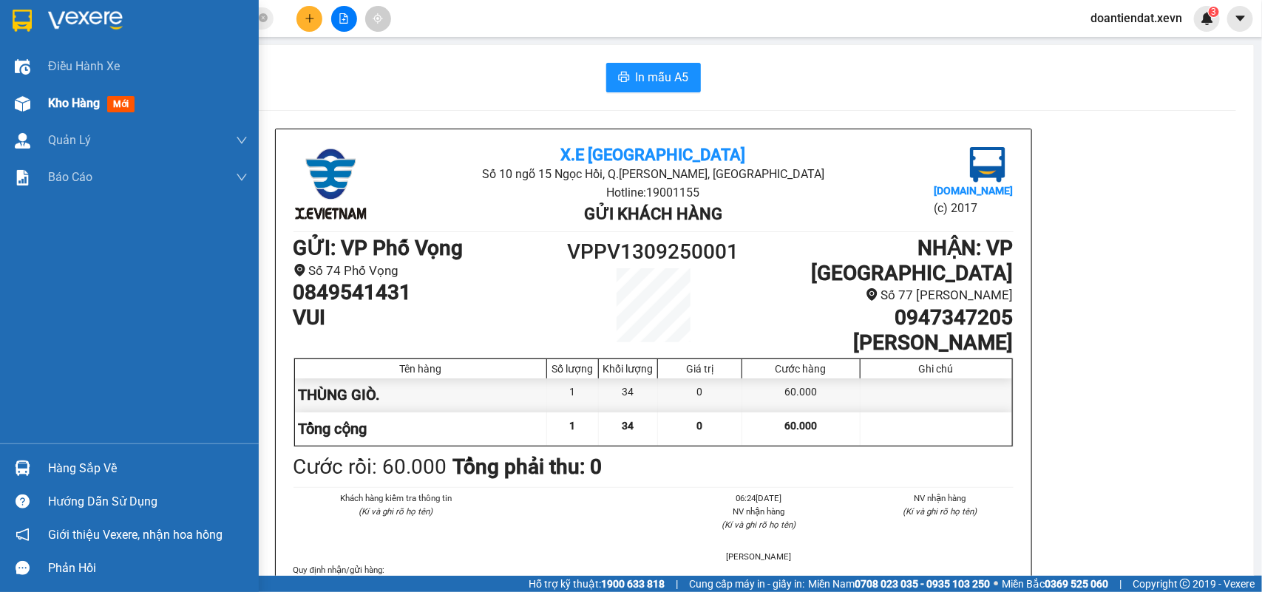
click at [27, 104] on img at bounding box center [23, 104] width 16 height 16
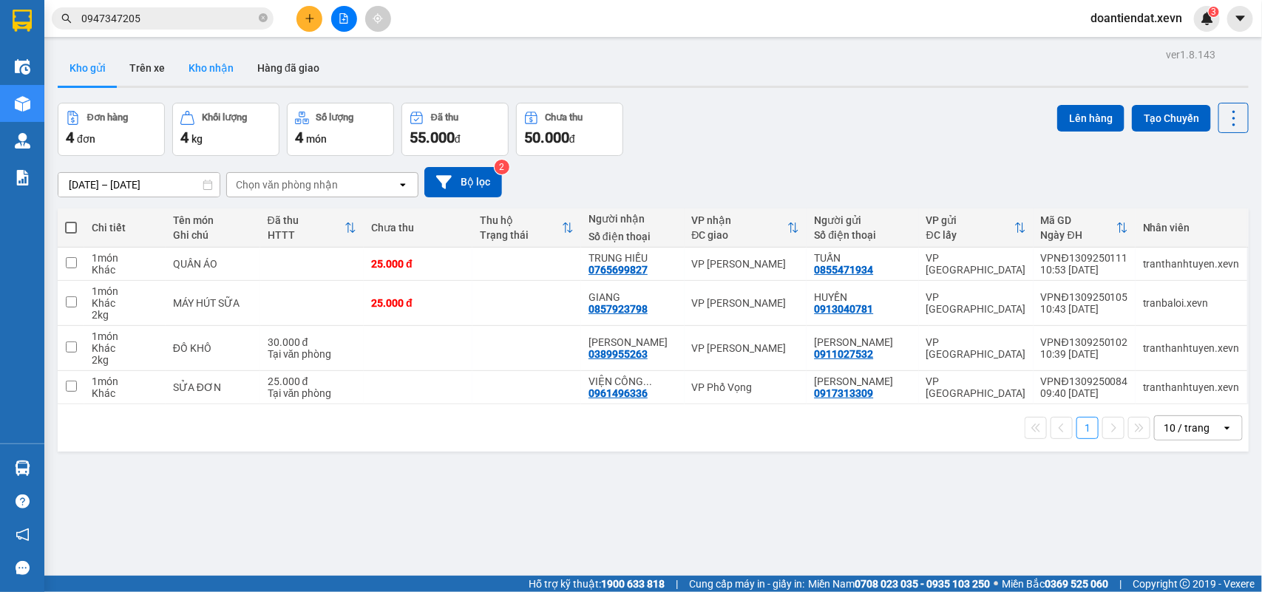
click at [186, 63] on button "Kho nhận" at bounding box center [211, 67] width 69 height 35
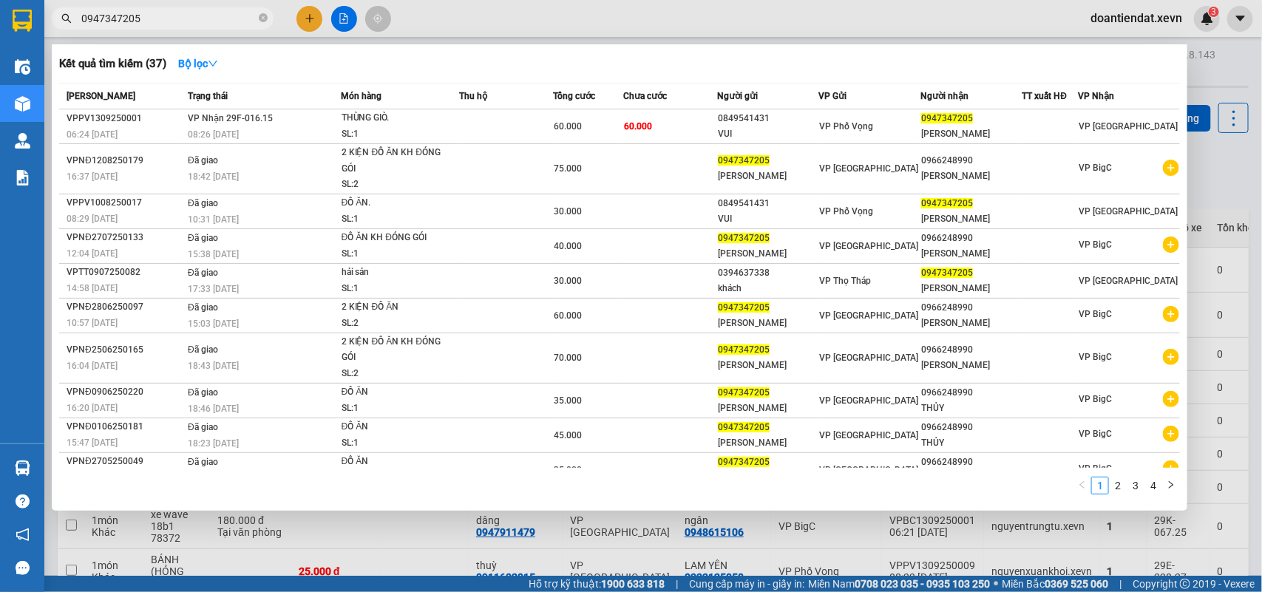
click at [197, 16] on input "0947347205" at bounding box center [168, 18] width 174 height 16
click at [194, 16] on input "0947347205" at bounding box center [168, 18] width 174 height 16
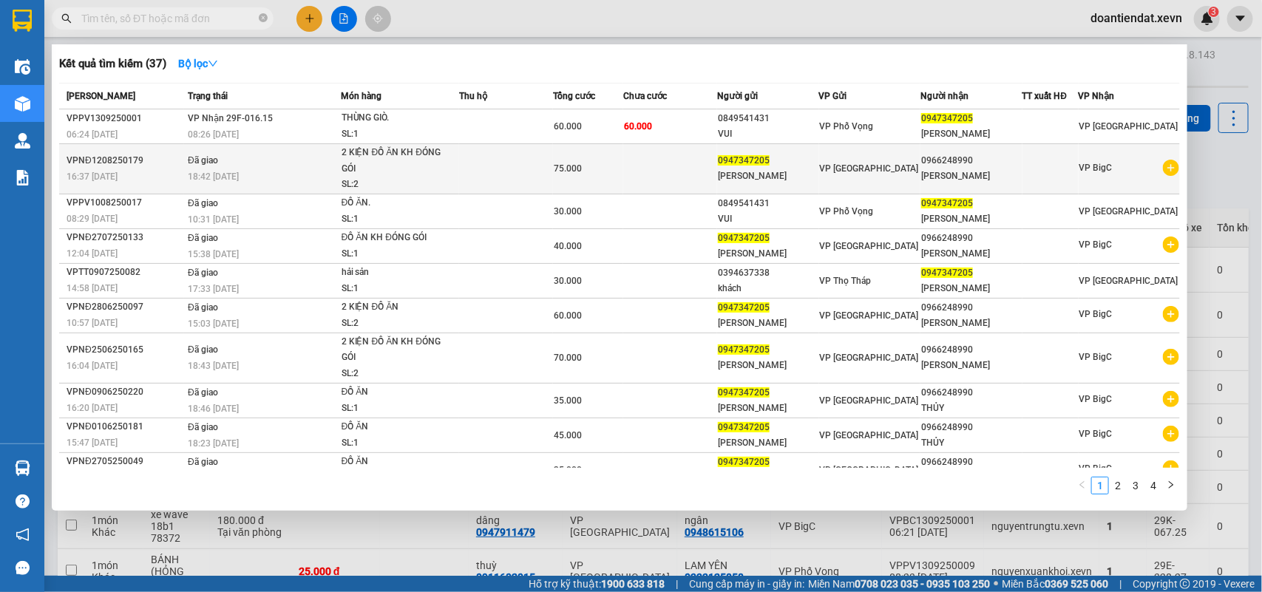
type input "\"
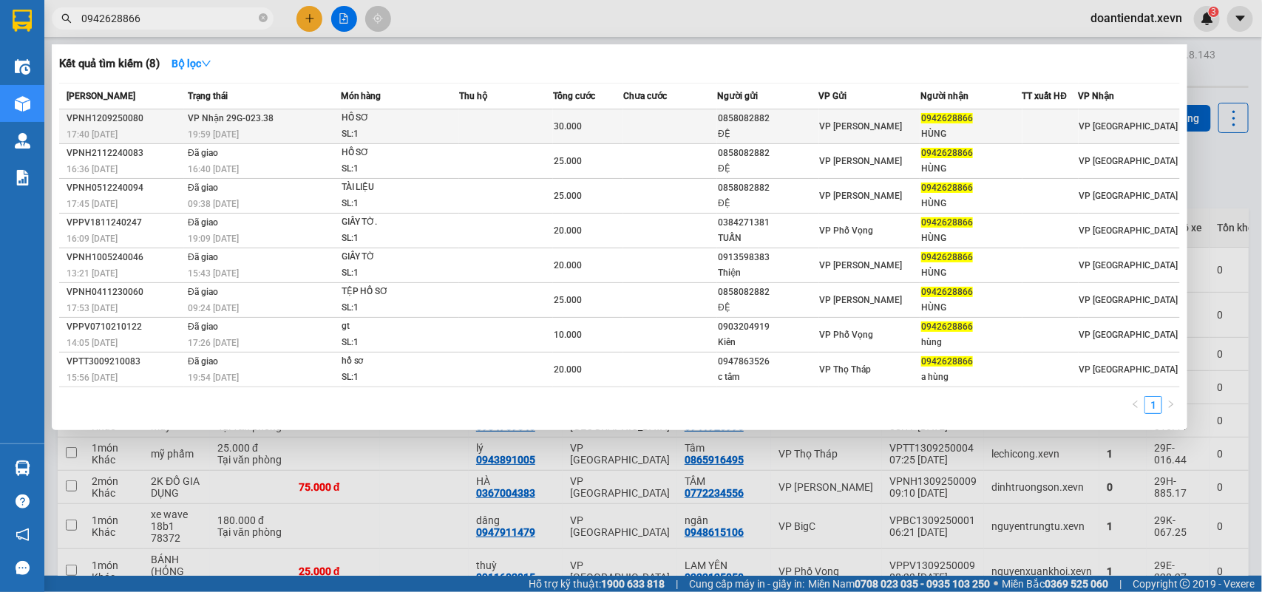
type input "0942628866"
click at [463, 116] on td at bounding box center [506, 126] width 94 height 35
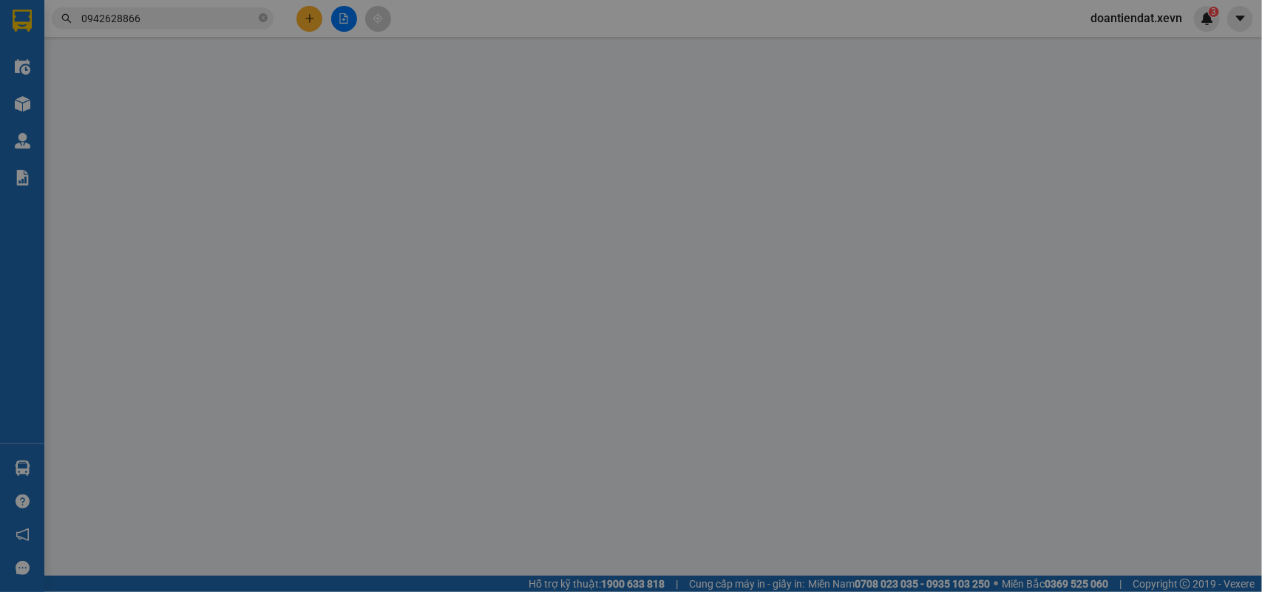
type input "0858082882"
type input "ĐỆ"
type input "0942628866"
type input "HÙNG"
type input "30.000"
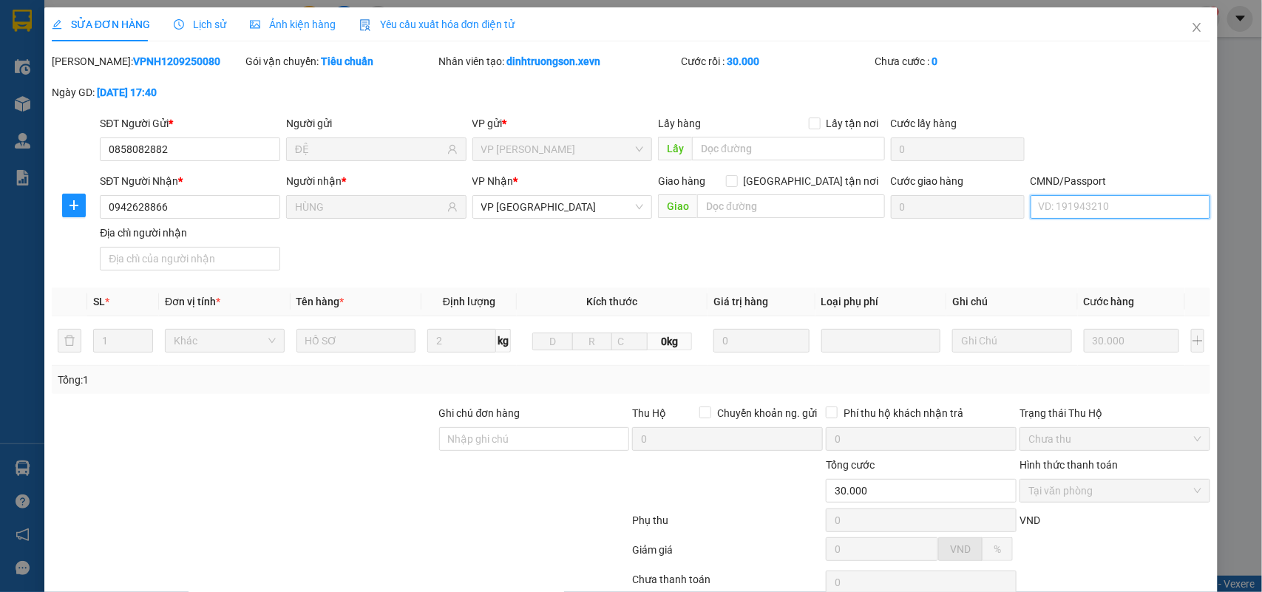
click at [1071, 206] on input "CMND/Passport" at bounding box center [1121, 207] width 180 height 24
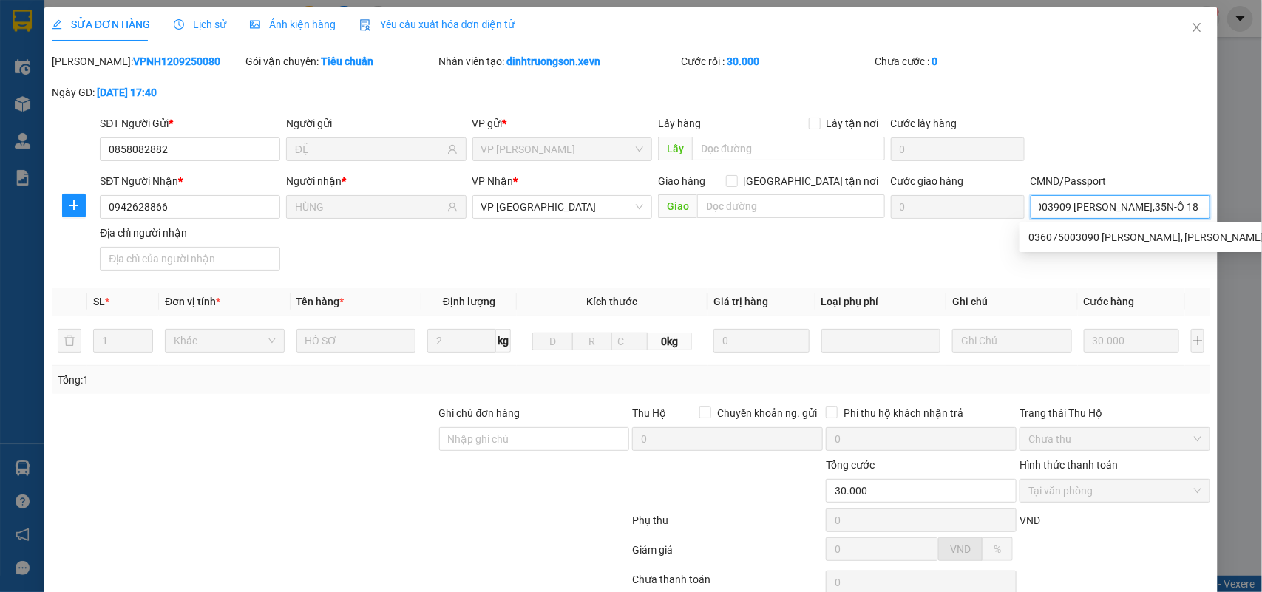
scroll to position [0, 67]
type input "036090003909 HOÀNG NGỌC QUANG,35N-Ô 18"
click at [1150, 212] on input "036090003909 HOÀNG NGỌC QUANG,35N-Ô 18" at bounding box center [1121, 207] width 180 height 24
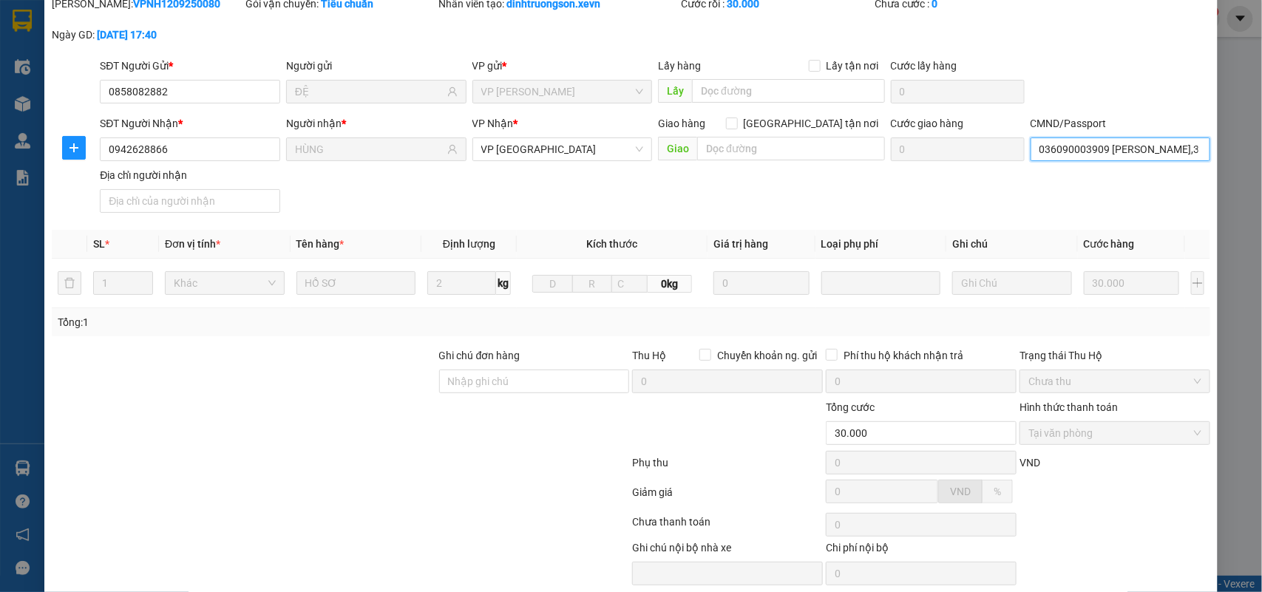
scroll to position [117, 0]
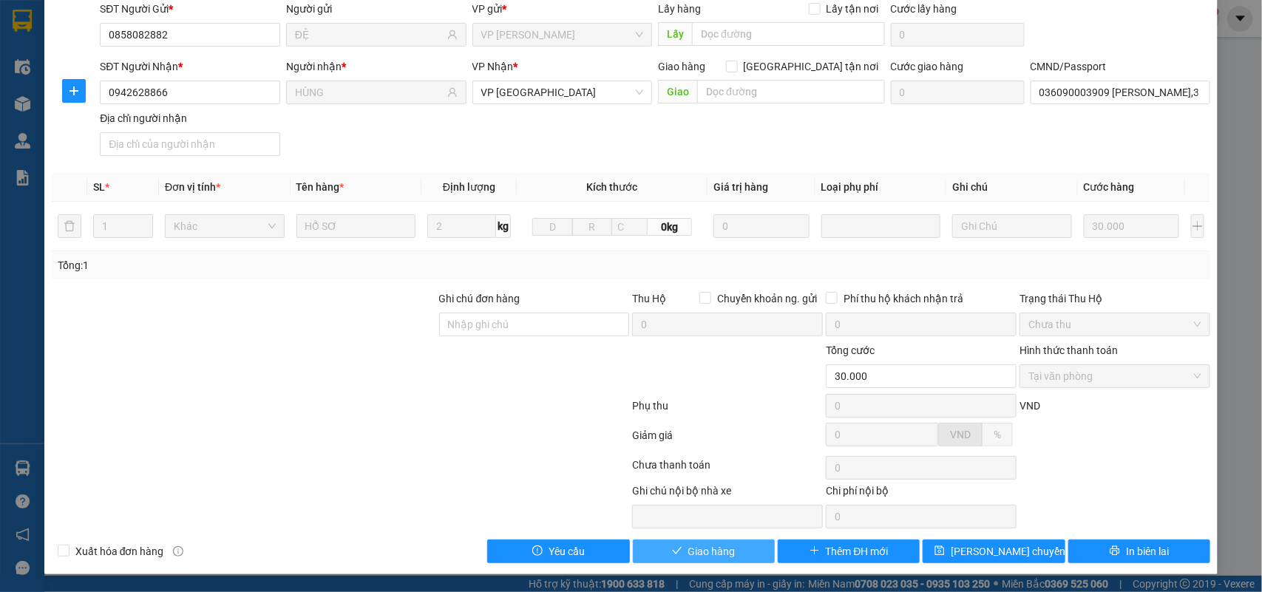
click at [659, 545] on button "Giao hàng" at bounding box center [704, 552] width 142 height 24
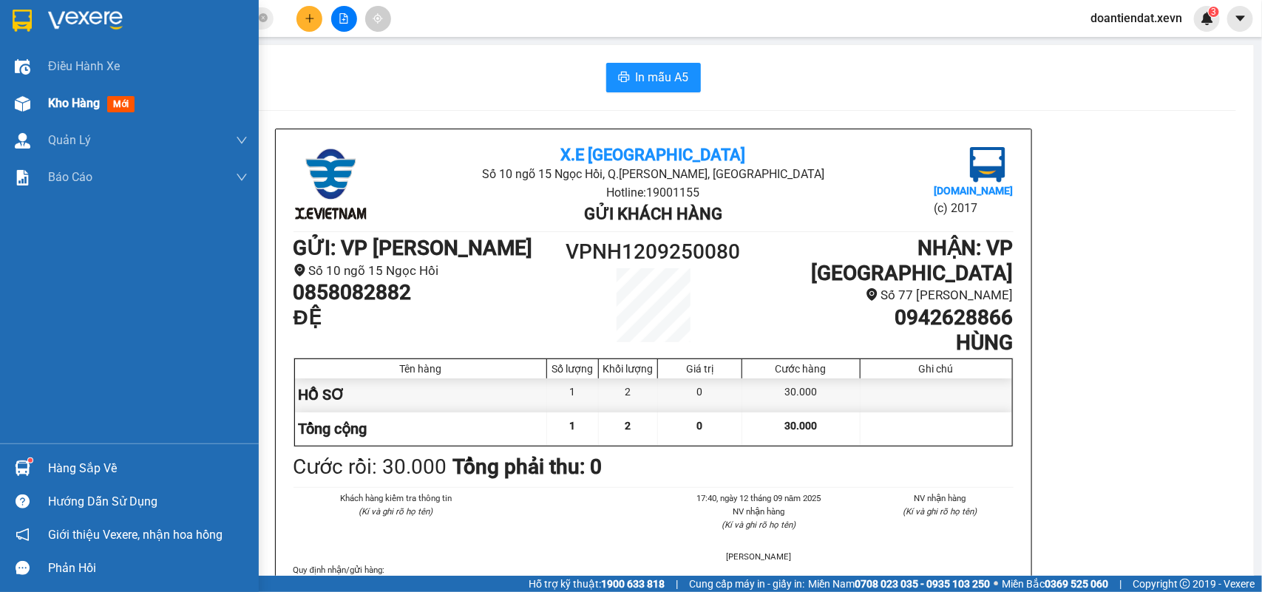
click at [27, 101] on img at bounding box center [23, 104] width 16 height 16
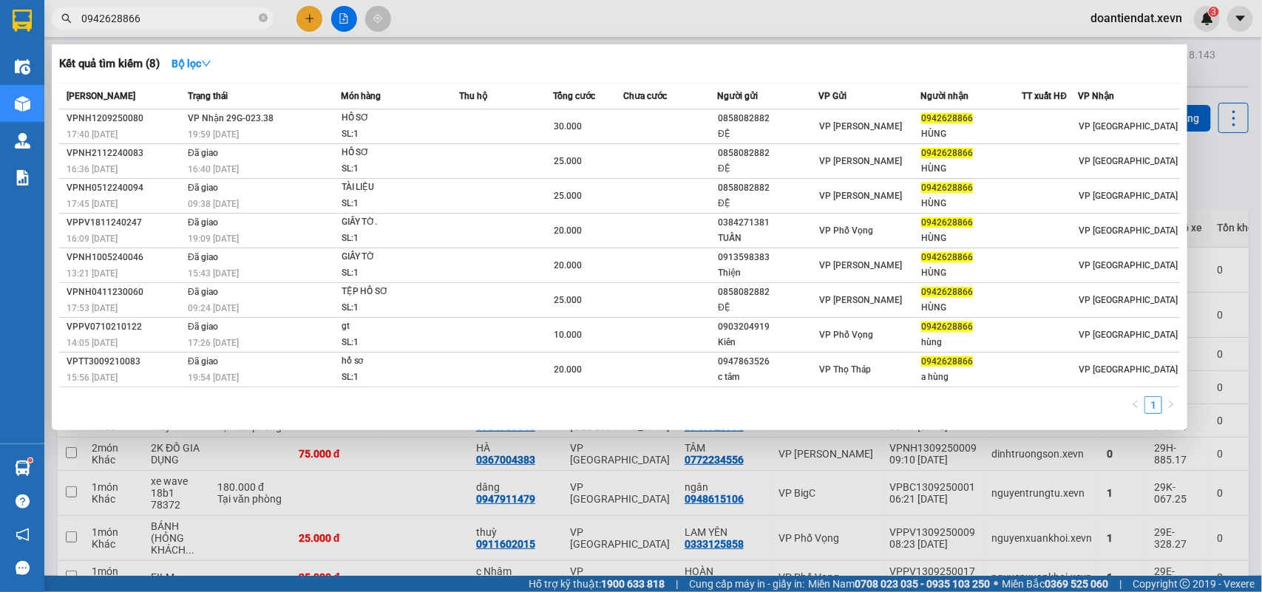
click at [198, 17] on input "0942628866" at bounding box center [168, 18] width 174 height 16
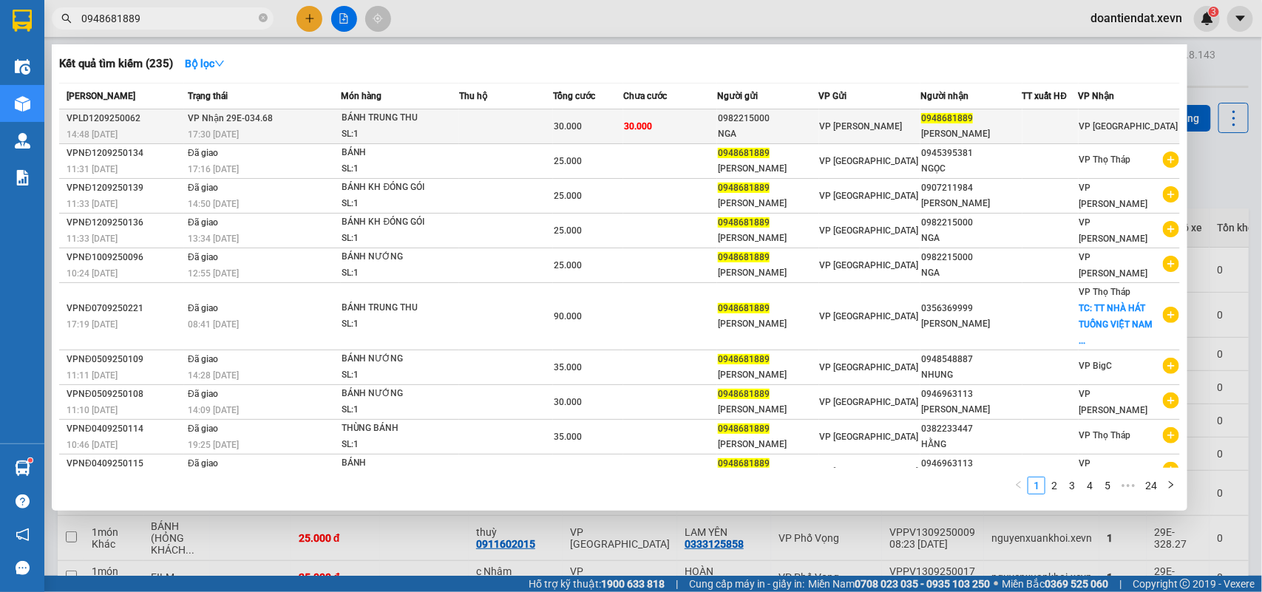
type input "0948681889"
click at [423, 127] on div "SL: 1" at bounding box center [397, 134] width 111 height 16
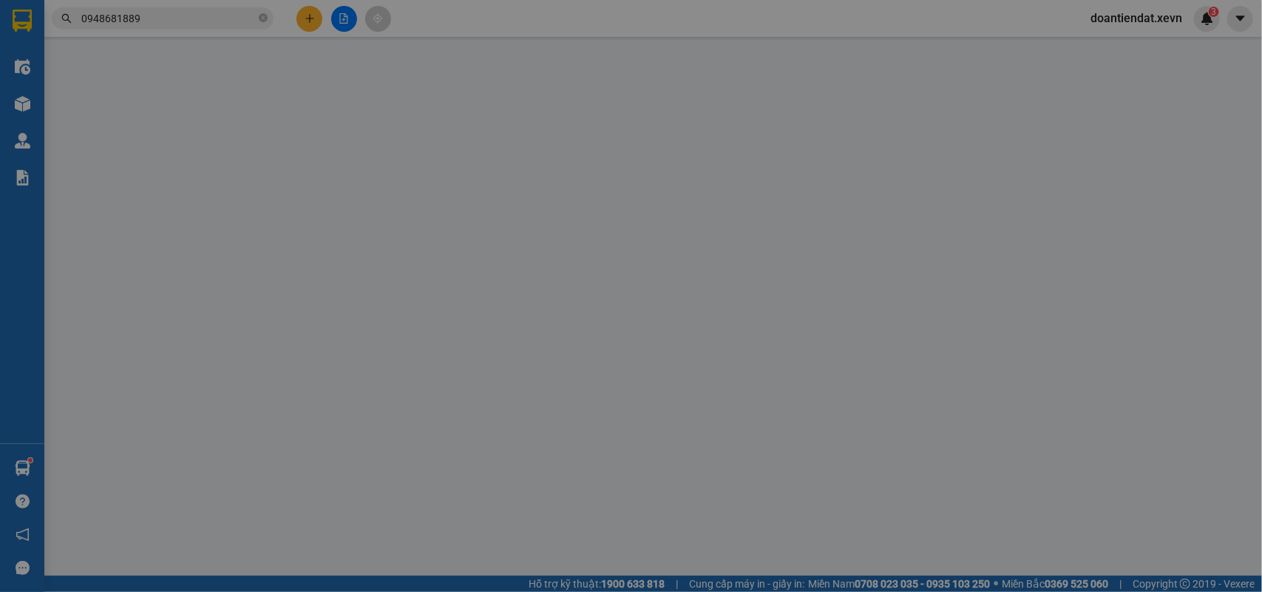
type input "0982215000"
type input "NGA"
type input "0948681889"
type input "QUANG HƯNG"
type input "30.000"
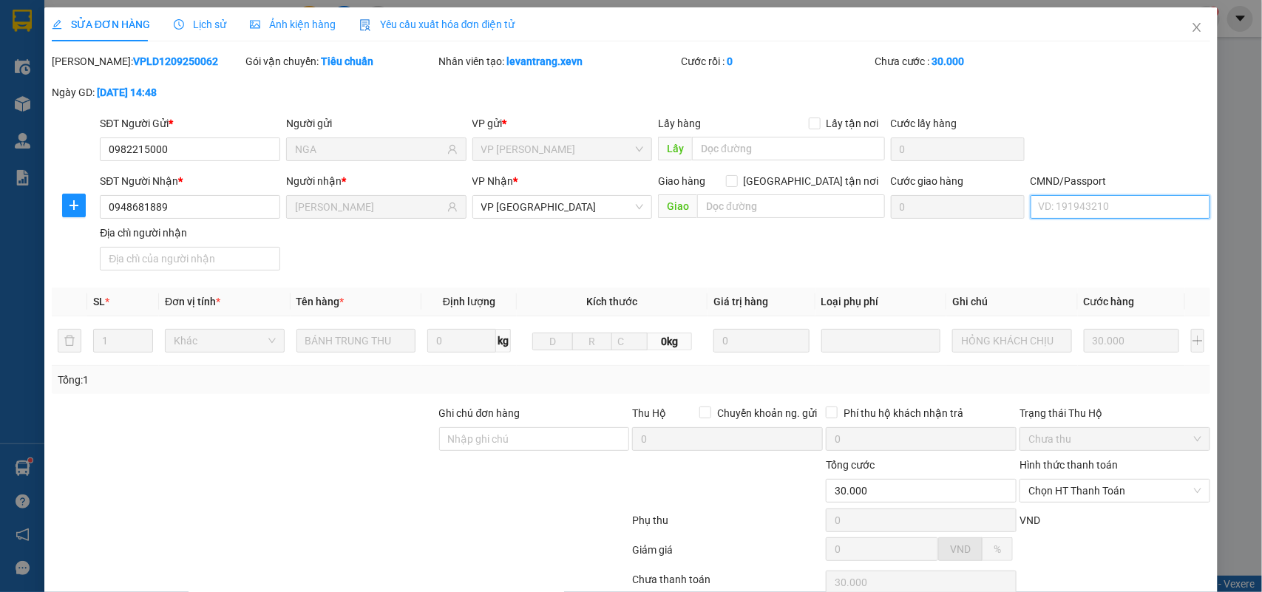
click at [1107, 214] on input "CMND/Passport" at bounding box center [1121, 207] width 180 height 24
click at [1046, 497] on span "Chọn HT Thanh Toán" at bounding box center [1114, 491] width 173 height 22
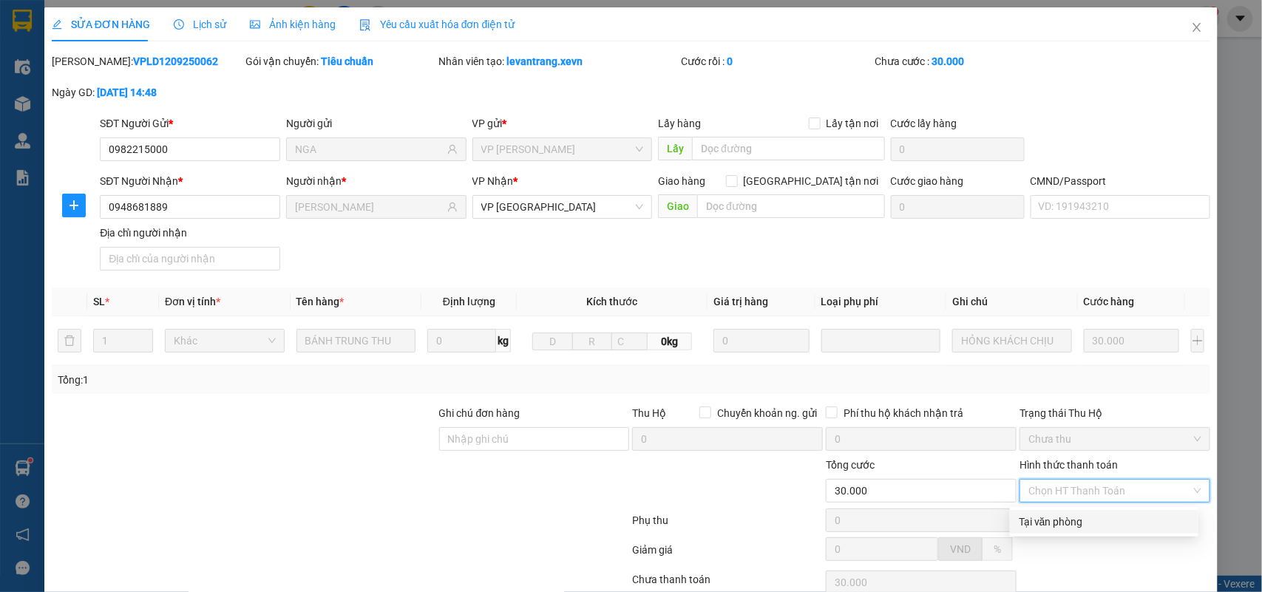
click at [1041, 521] on div "Tại văn phòng" at bounding box center [1104, 522] width 171 height 16
type input "0"
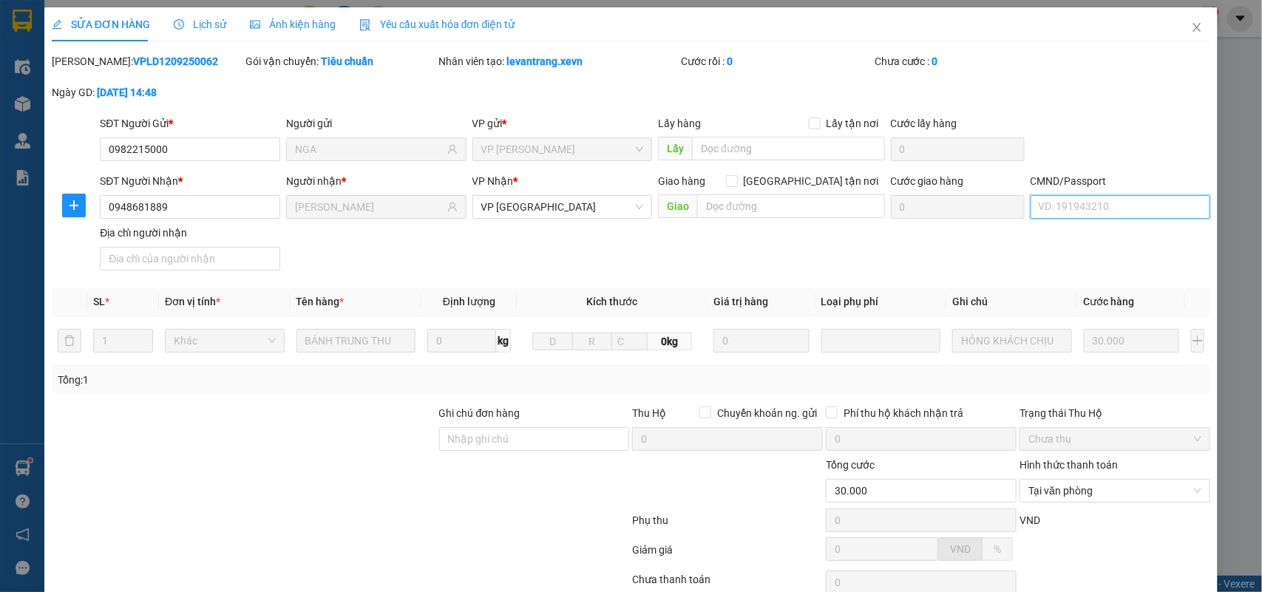
click at [1089, 197] on input "CMND/Passport" at bounding box center [1121, 207] width 180 height 24
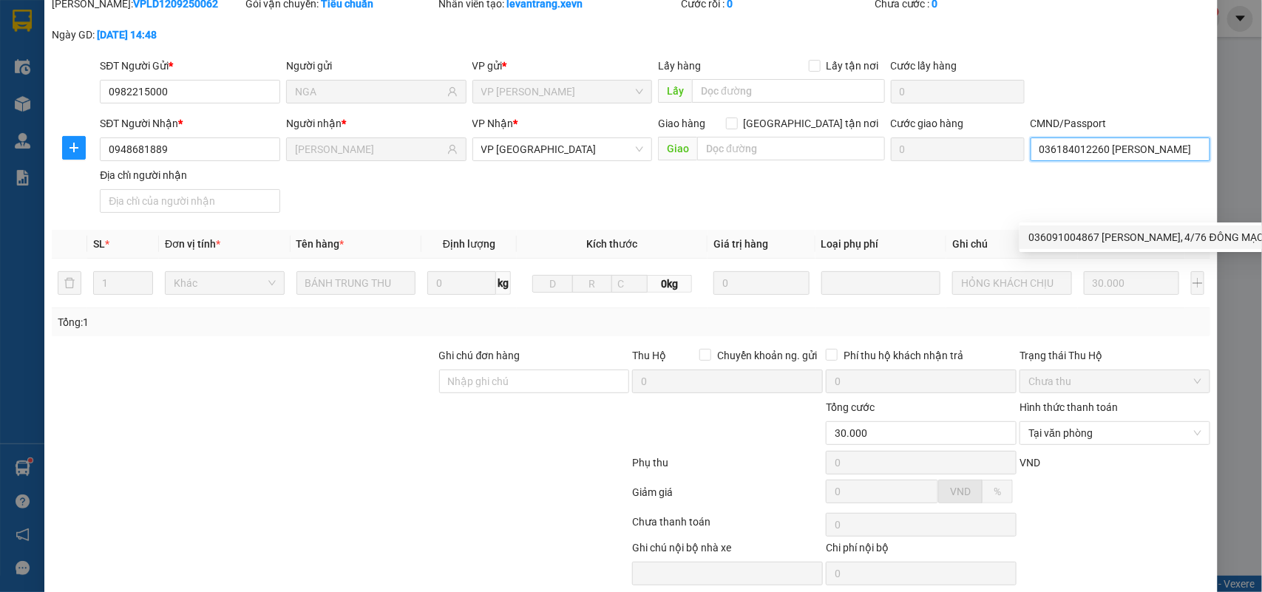
scroll to position [117, 0]
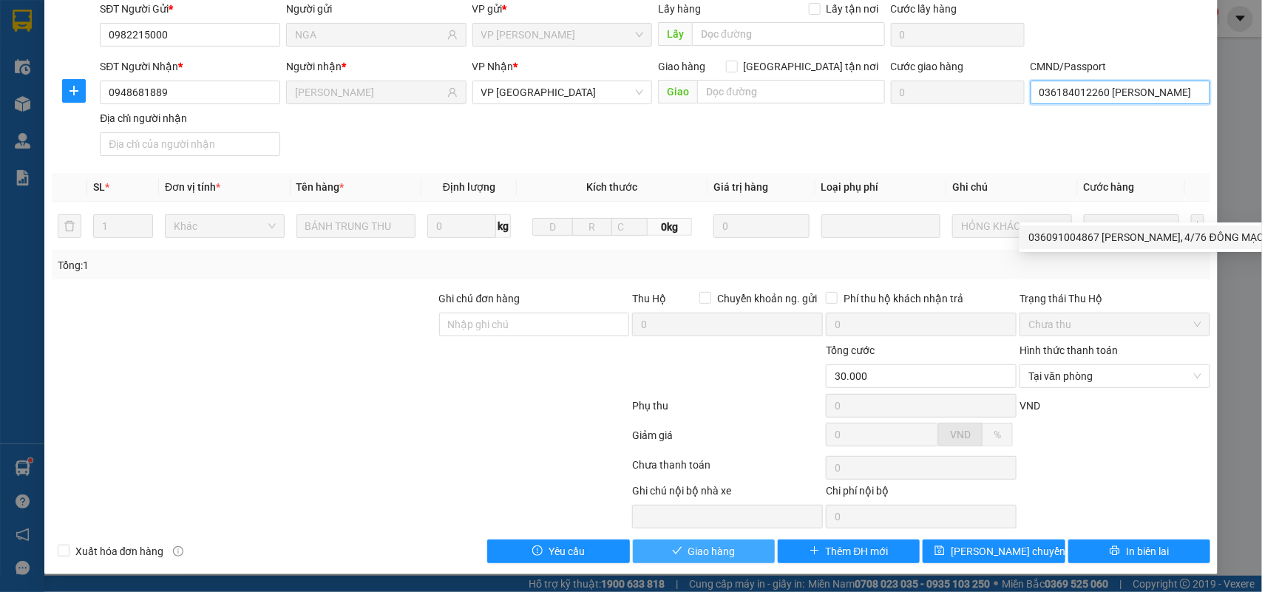
type input "036184012260 LƯU THỊ NGỌC"
click at [688, 549] on span "Giao hàng" at bounding box center [711, 551] width 47 height 16
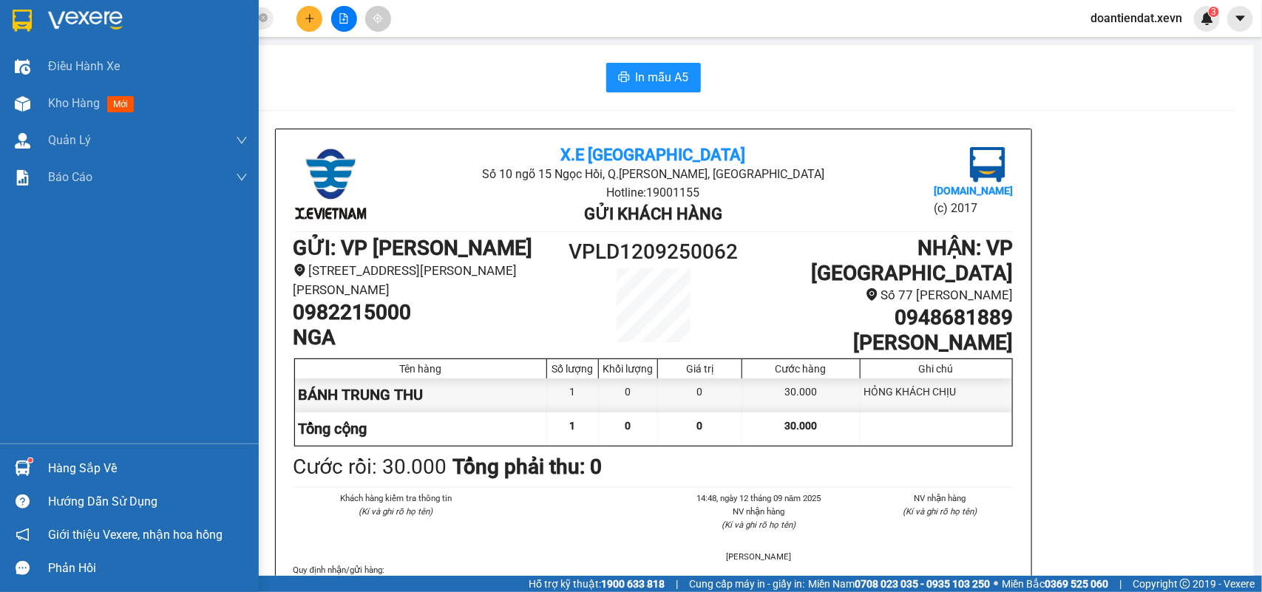
click at [28, 466] on img at bounding box center [23, 469] width 16 height 16
click at [19, 89] on div "Điều hành xe Kho hàng mới Quản Lý Quản lý chuyến Quản lý giao nhận mới Quản lý …" at bounding box center [129, 296] width 259 height 592
click at [21, 91] on div at bounding box center [23, 104] width 26 height 26
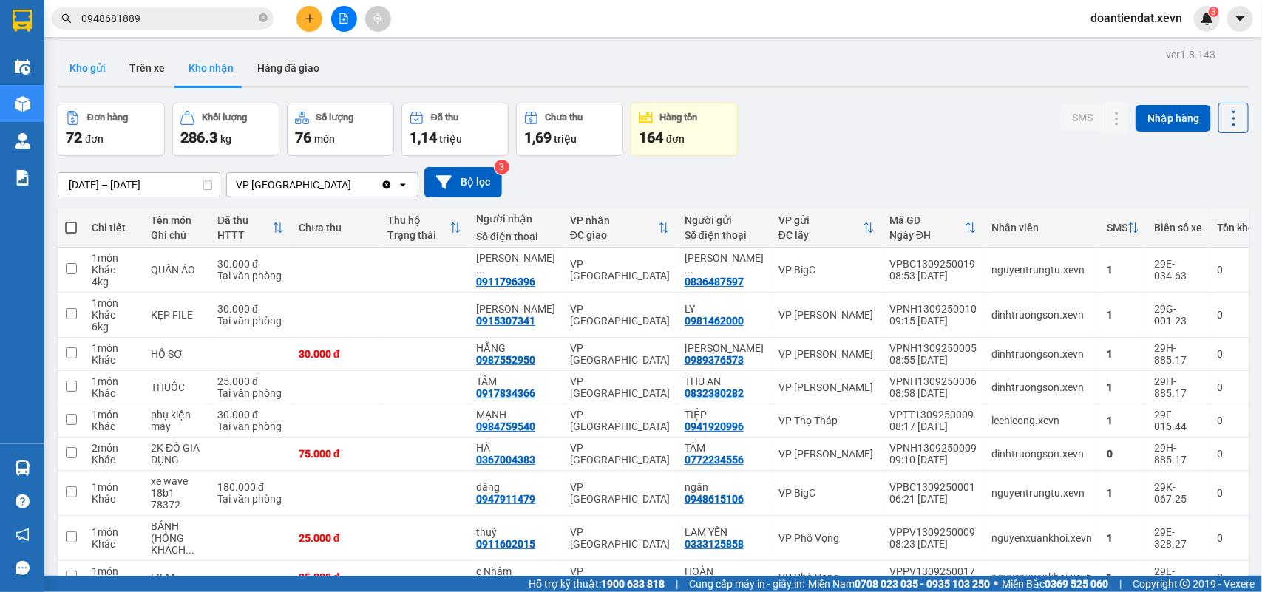
click at [82, 67] on button "Kho gửi" at bounding box center [88, 67] width 60 height 35
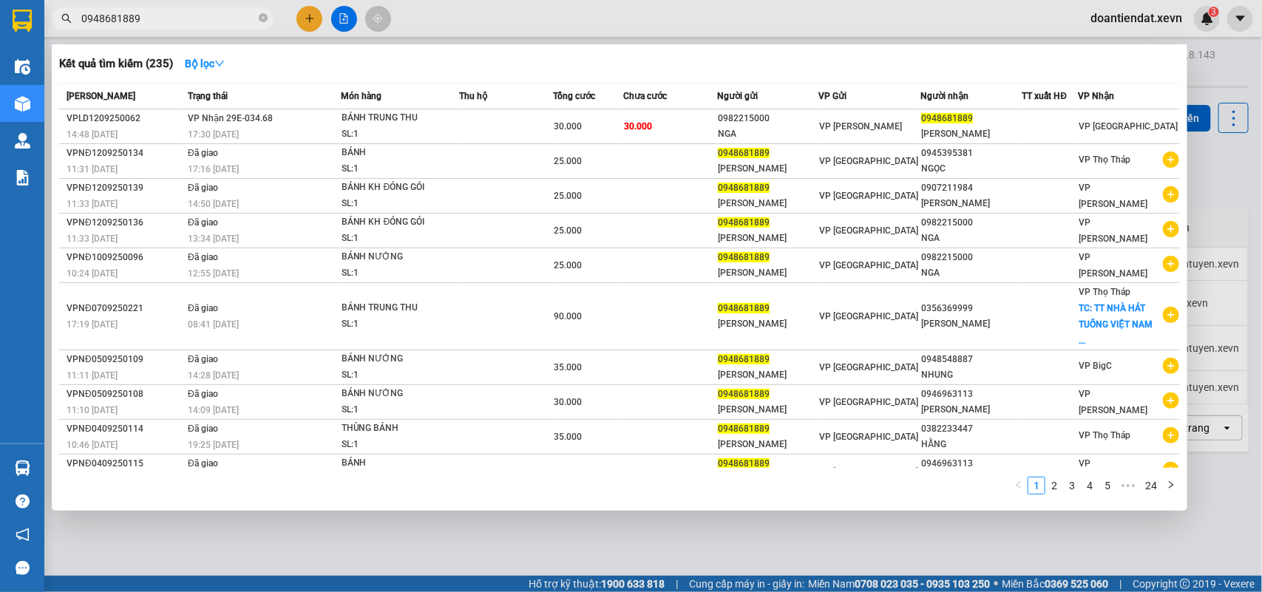
click at [128, 16] on input "0948681889" at bounding box center [168, 18] width 174 height 16
click at [137, 20] on input "0948681889" at bounding box center [168, 18] width 174 height 16
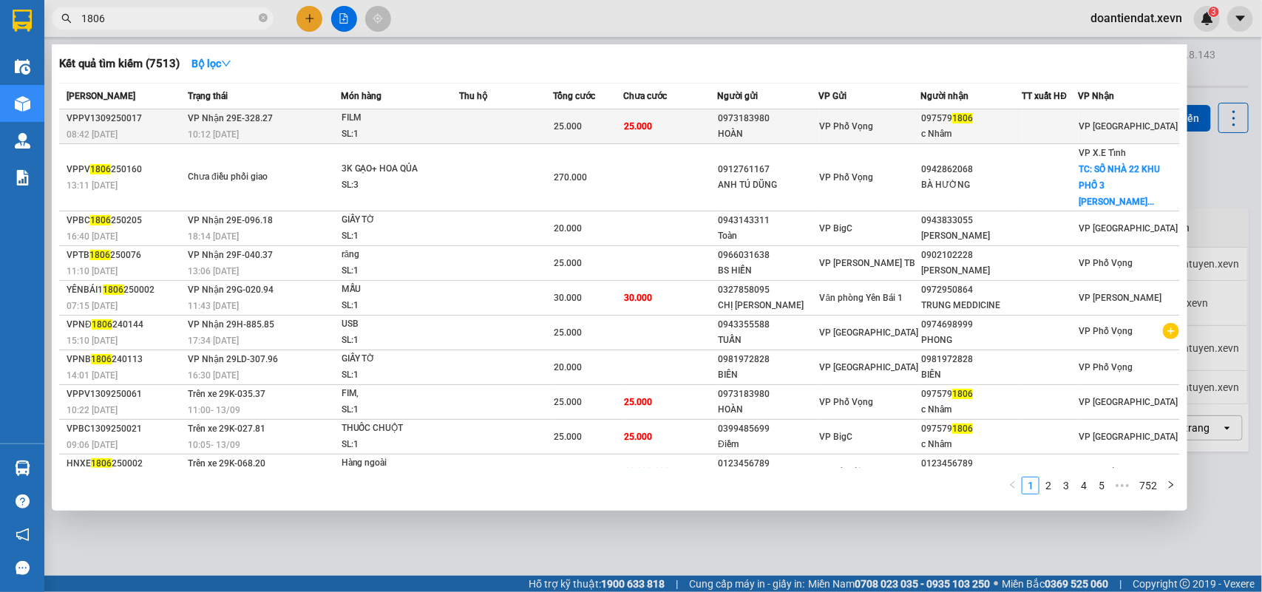
type input "1806"
click at [404, 123] on div "FILM" at bounding box center [397, 118] width 111 height 16
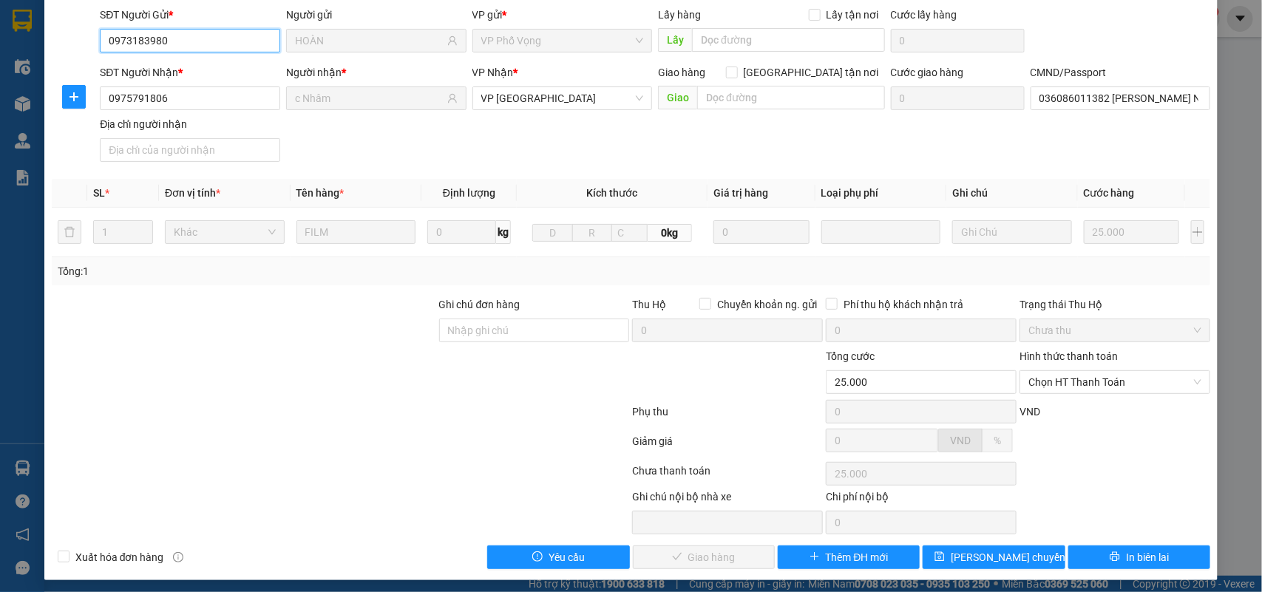
scroll to position [117, 0]
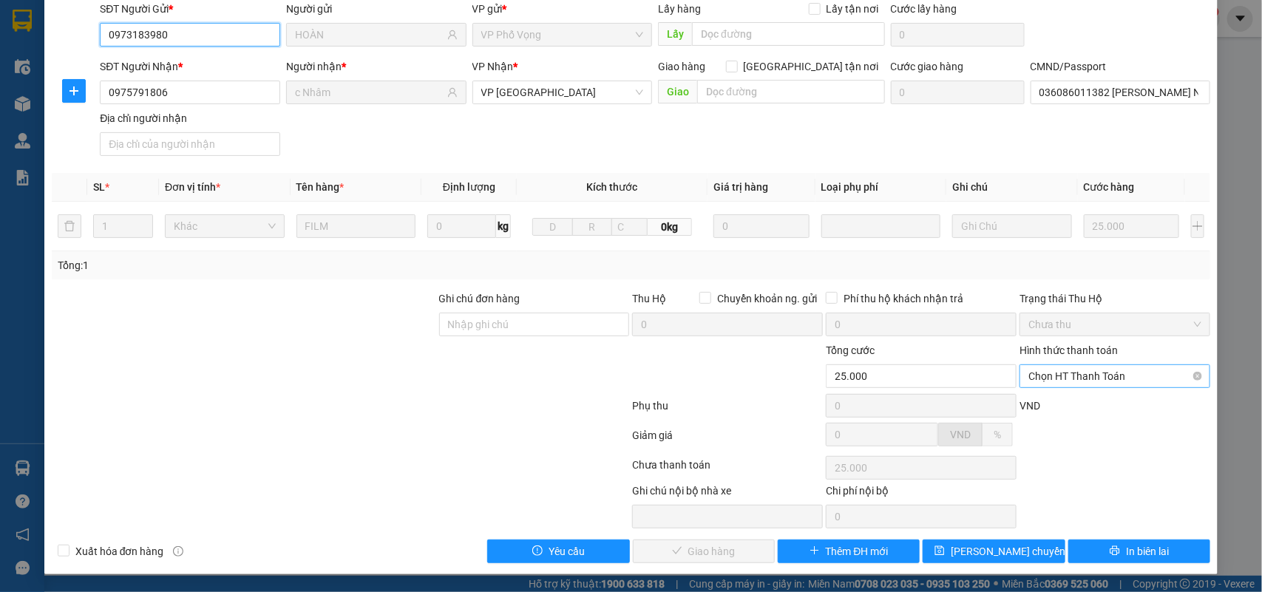
click at [1085, 379] on span "Chọn HT Thanh Toán" at bounding box center [1114, 376] width 173 height 22
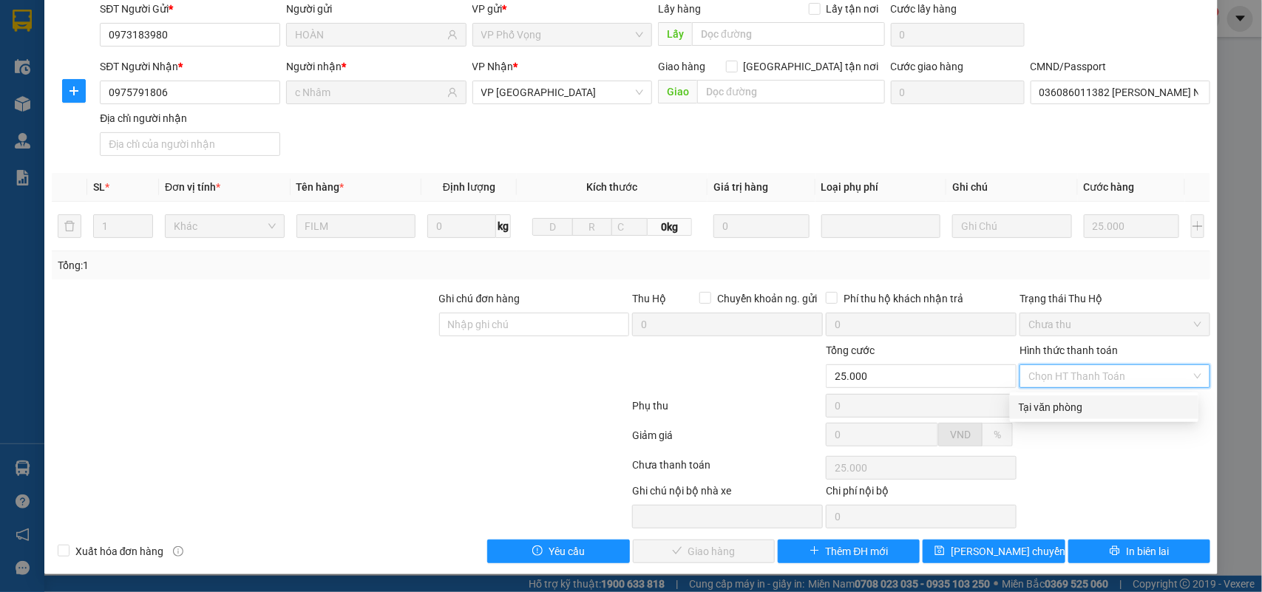
drag, startPoint x: 1074, startPoint y: 405, endPoint x: 838, endPoint y: 515, distance: 260.7
click at [1073, 405] on div "Tại văn phòng" at bounding box center [1104, 407] width 171 height 16
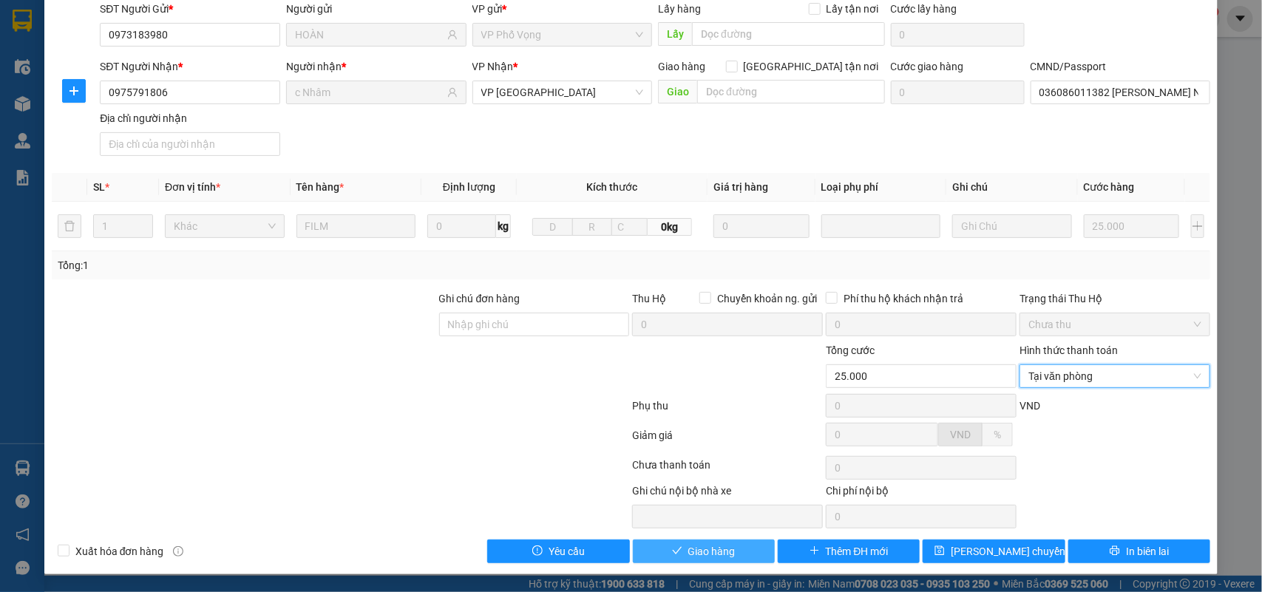
click at [710, 552] on span "Giao hàng" at bounding box center [711, 551] width 47 height 16
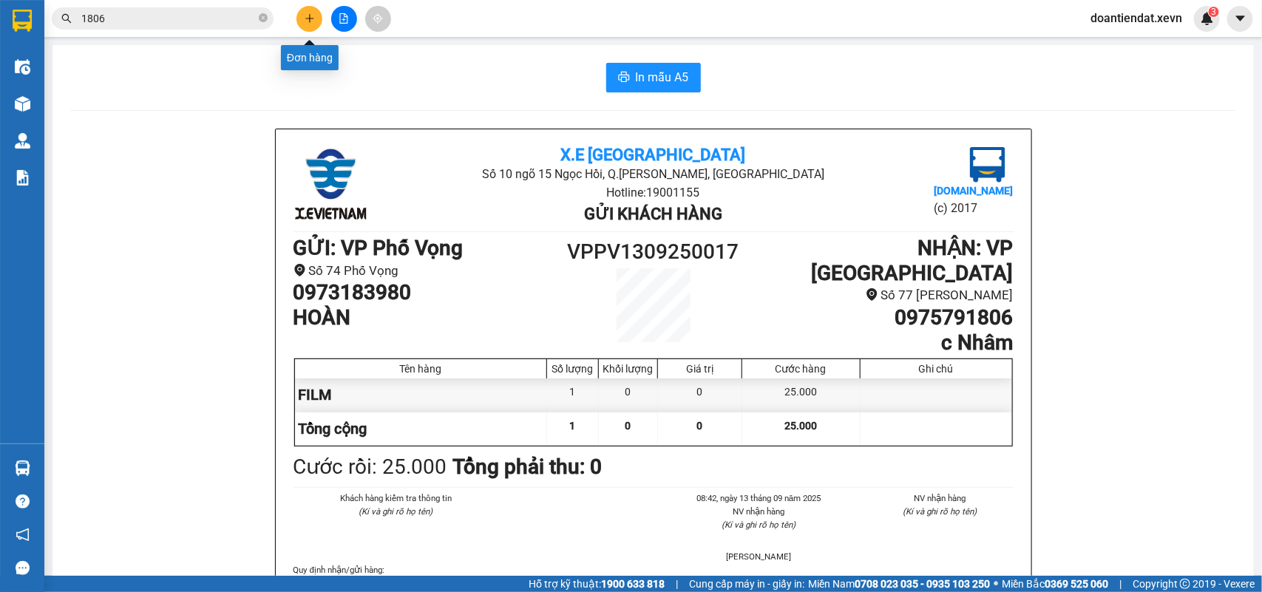
click at [313, 17] on icon "plus" at bounding box center [310, 18] width 10 height 10
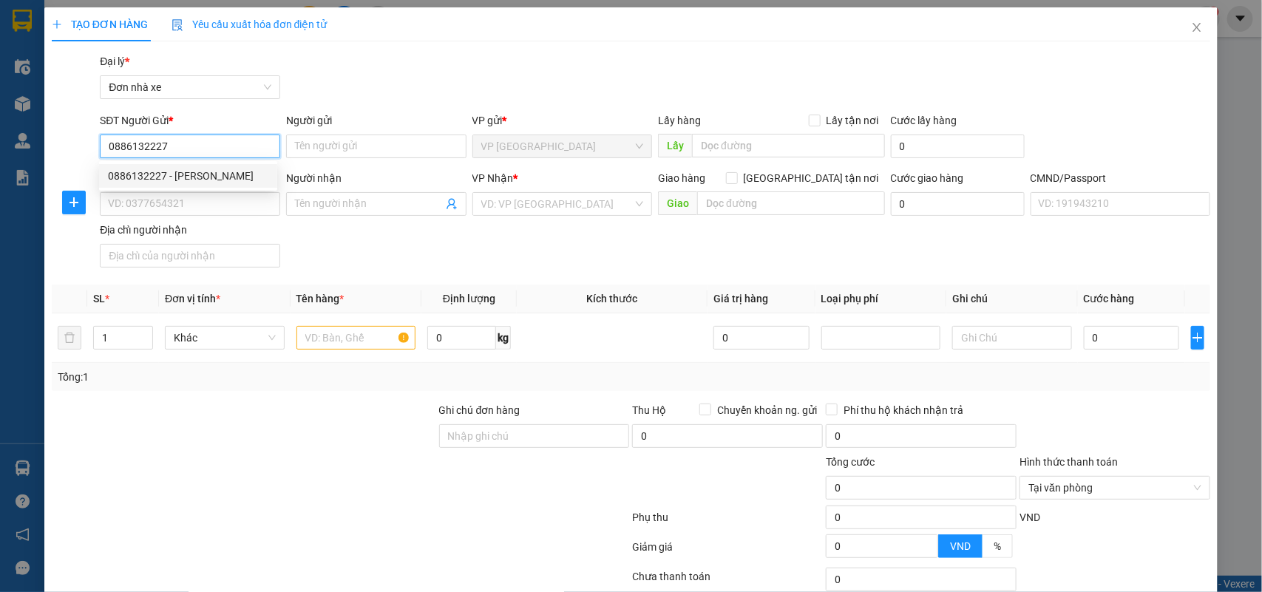
click at [223, 171] on div "0886132227 - PHẠM QUÝ ĐÀO" at bounding box center [188, 176] width 160 height 16
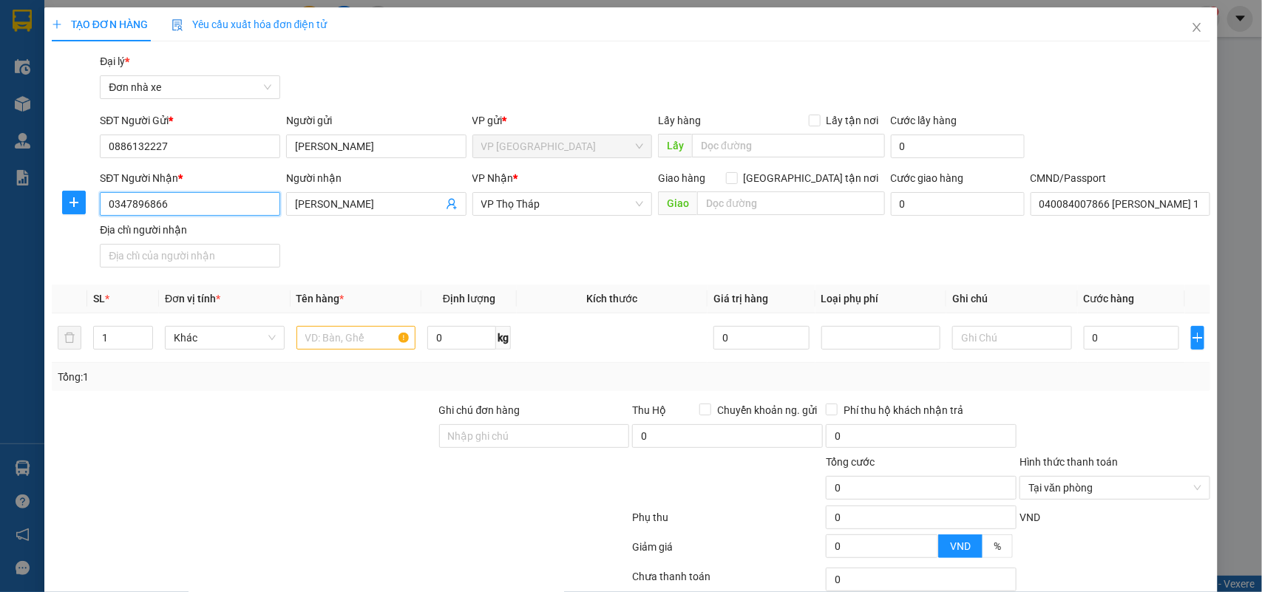
click at [223, 205] on input "0347896866" at bounding box center [190, 204] width 180 height 24
click at [216, 230] on div "0347896866 - TRẦN THỊ LUYẾN" at bounding box center [188, 234] width 160 height 16
click at [330, 338] on input "text" at bounding box center [356, 338] width 120 height 24
click at [197, 150] on input "0886132227" at bounding box center [190, 147] width 180 height 24
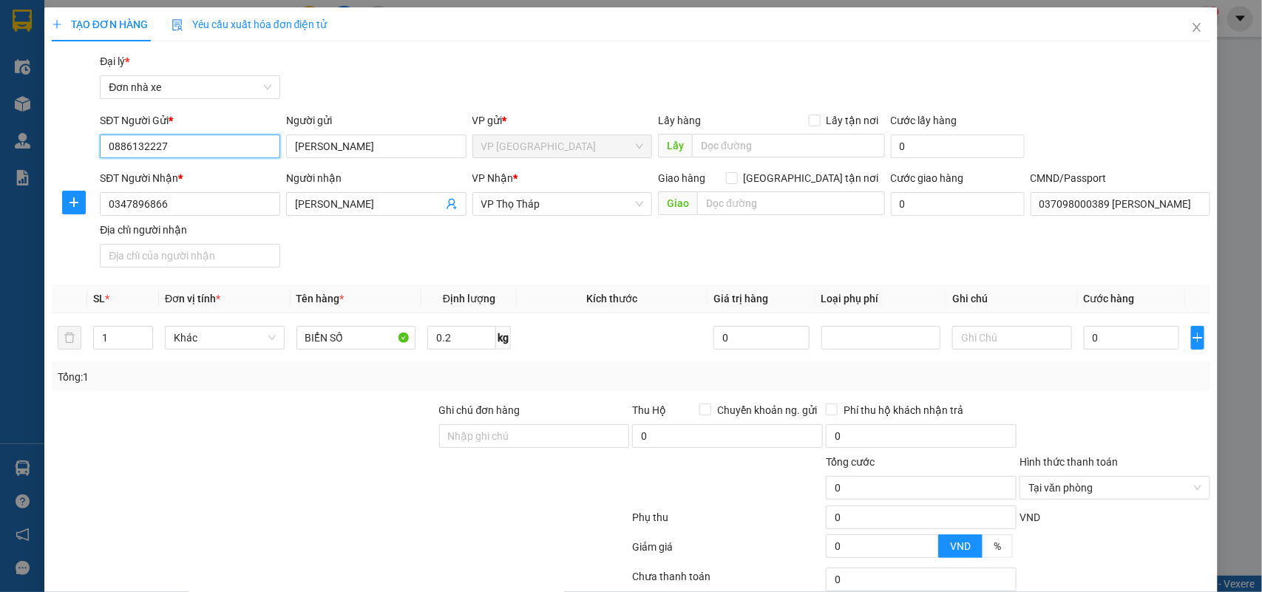
click at [197, 150] on input "0886132227" at bounding box center [190, 147] width 180 height 24
drag, startPoint x: 370, startPoint y: 144, endPoint x: 231, endPoint y: 139, distance: 138.3
click at [231, 139] on div "SĐT Người Gửi * 0886132227 Người gửi PHẠM QUÝ ĐÀO PHẠM QUÝ ĐÀO VP gửi * VP Nam …" at bounding box center [655, 138] width 1116 height 52
click at [198, 206] on input "0347896866" at bounding box center [190, 204] width 180 height 24
click at [197, 206] on input "0347896866" at bounding box center [190, 204] width 180 height 24
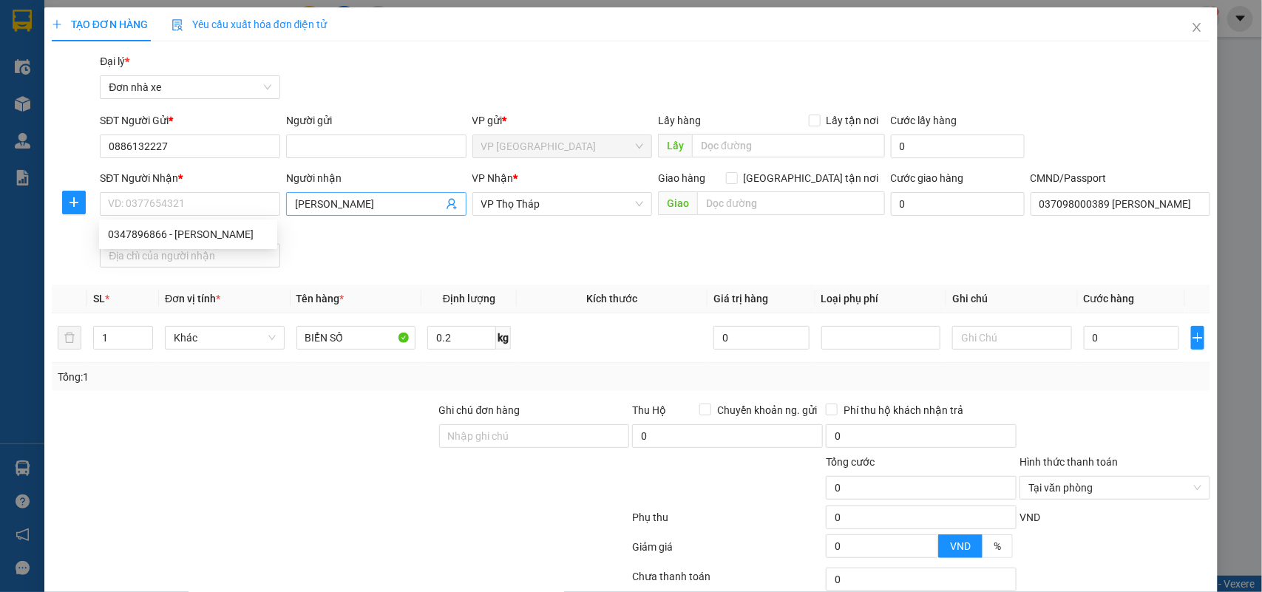
click at [372, 202] on input "TRẦN THỊ LUYẾN" at bounding box center [369, 204] width 148 height 16
click at [1191, 26] on icon "close" at bounding box center [1197, 27] width 12 height 12
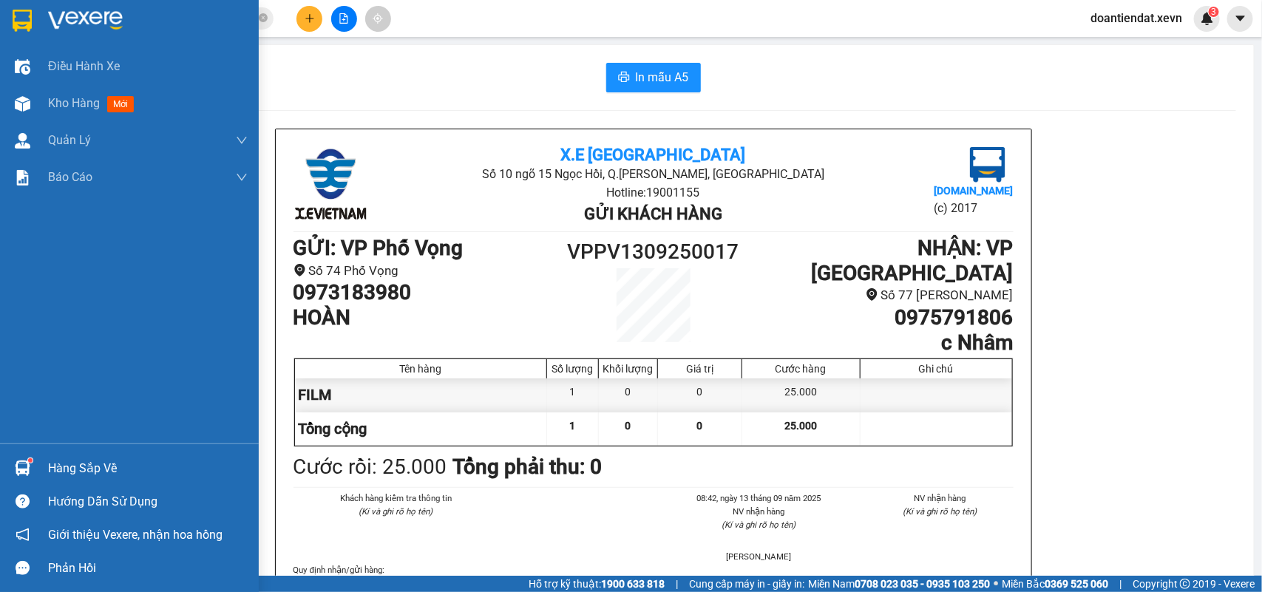
click at [22, 463] on img at bounding box center [23, 469] width 16 height 16
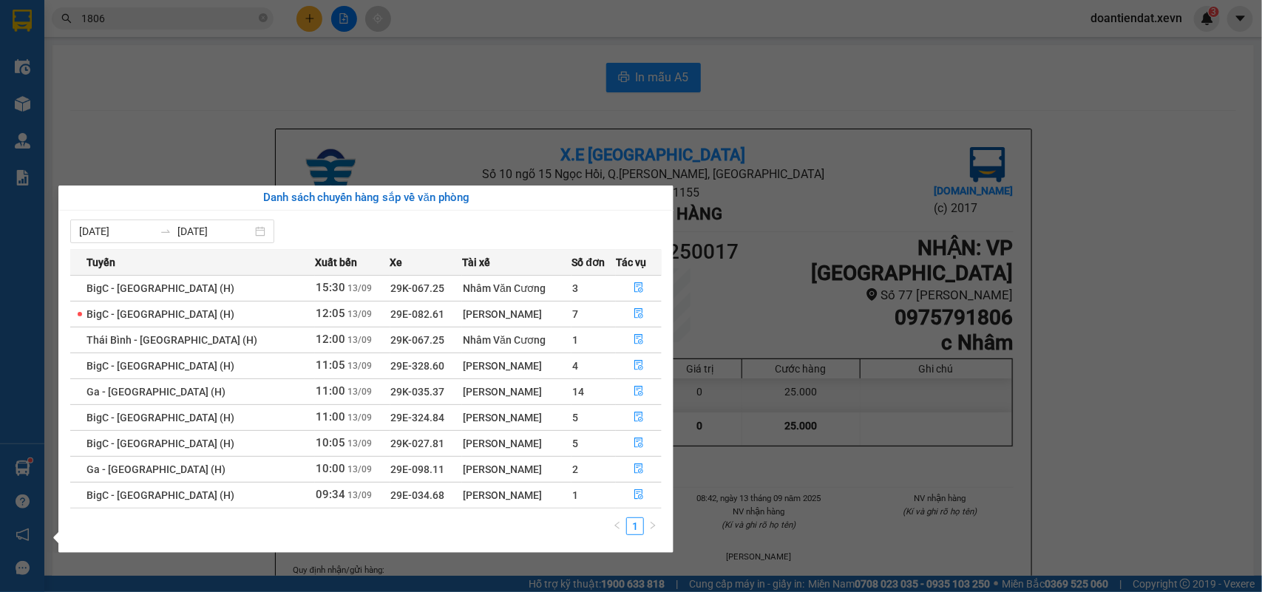
drag, startPoint x: 501, startPoint y: 60, endPoint x: 359, endPoint y: 0, distance: 154.1
click at [499, 60] on section "Kết quả tìm kiếm ( 7513 ) Bộ lọc Mã ĐH Trạng thái Món hàng Thu hộ Tổng cước Chư…" at bounding box center [631, 296] width 1262 height 592
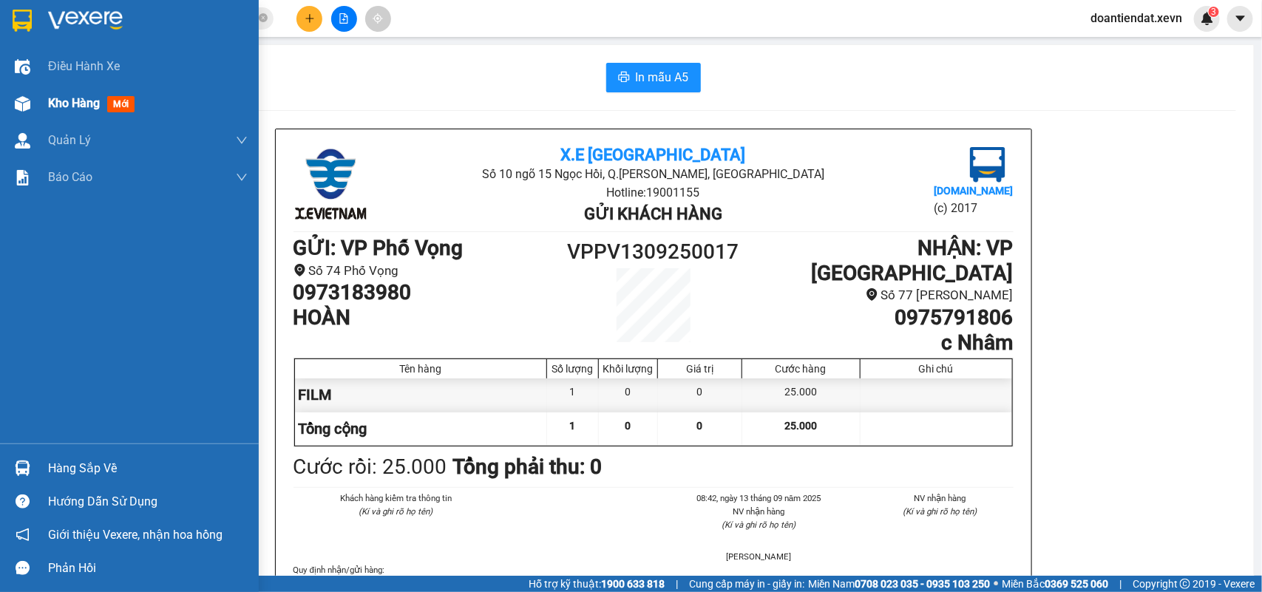
click at [24, 96] on img at bounding box center [23, 104] width 16 height 16
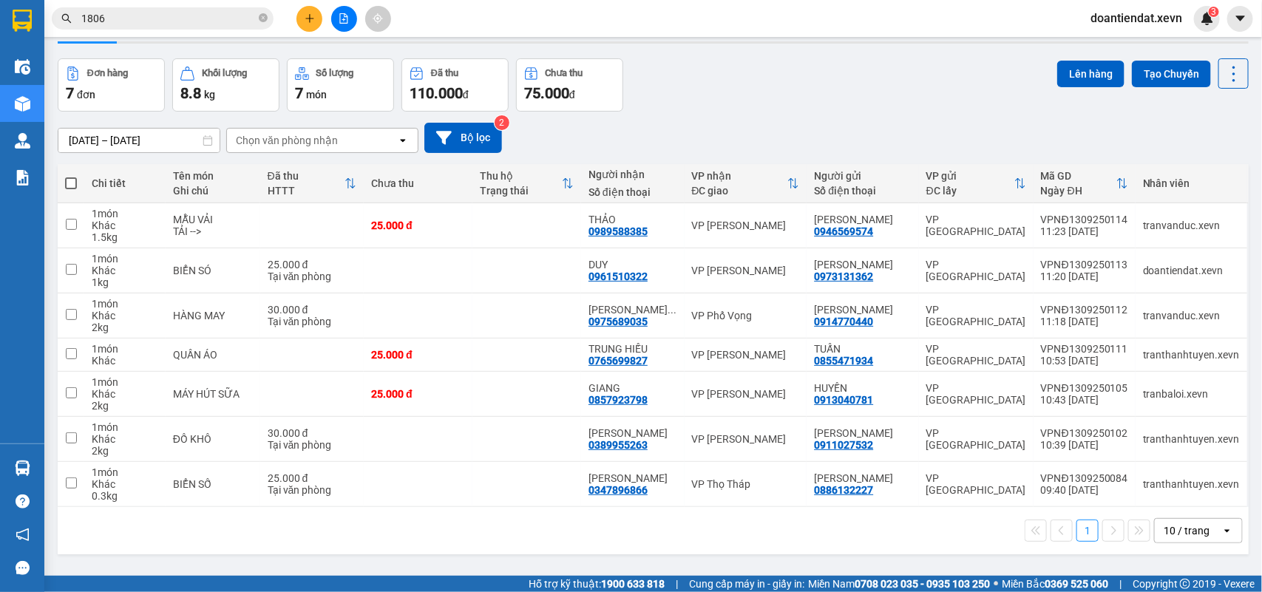
scroll to position [68, 0]
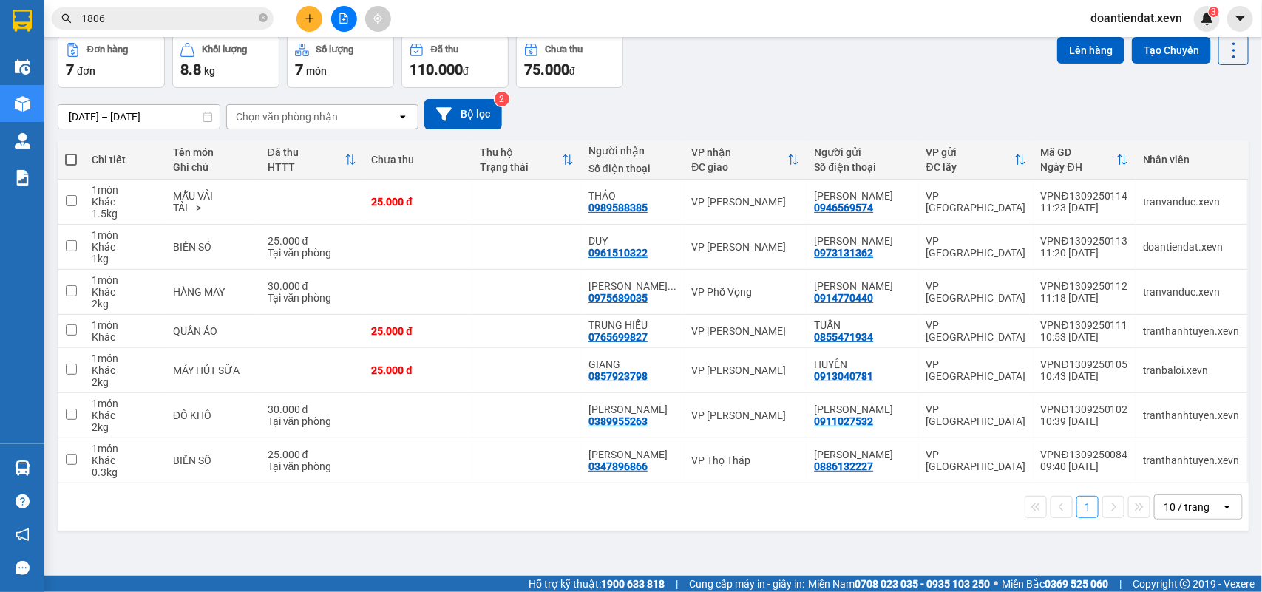
click at [773, 83] on div "Đơn hàng 7 đơn Khối lượng 8.8 kg Số lượng 7 món Đã thu 110.000 đ Chưa thu 75.00…" at bounding box center [653, 61] width 1191 height 53
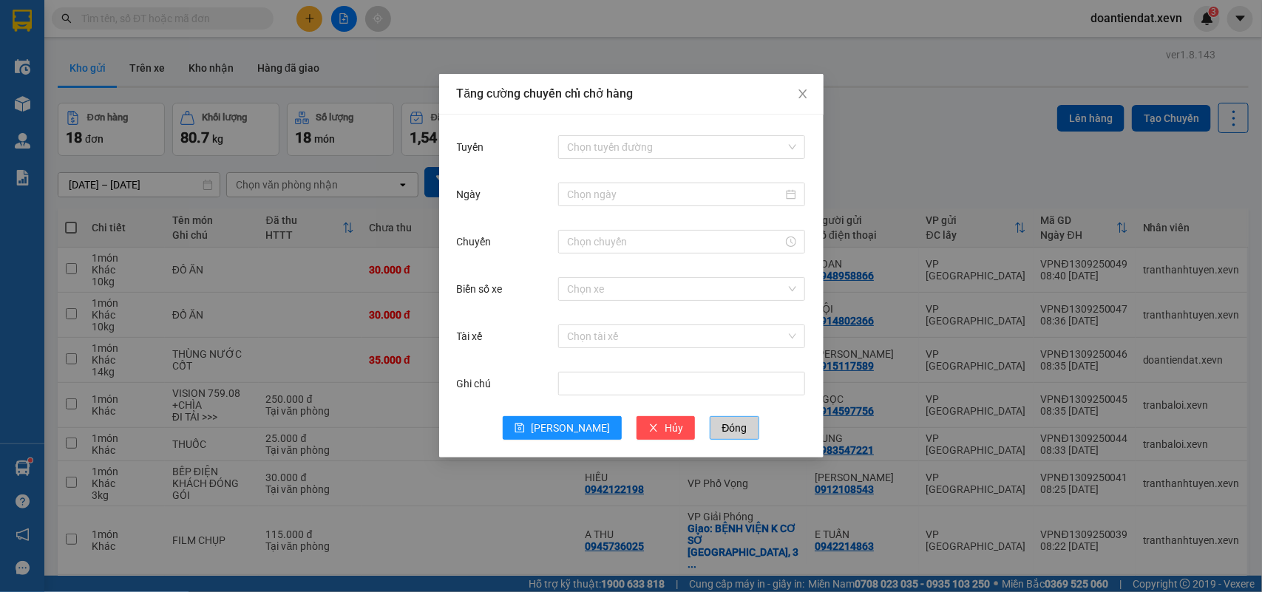
click at [710, 438] on button "Đóng" at bounding box center [734, 428] width 49 height 24
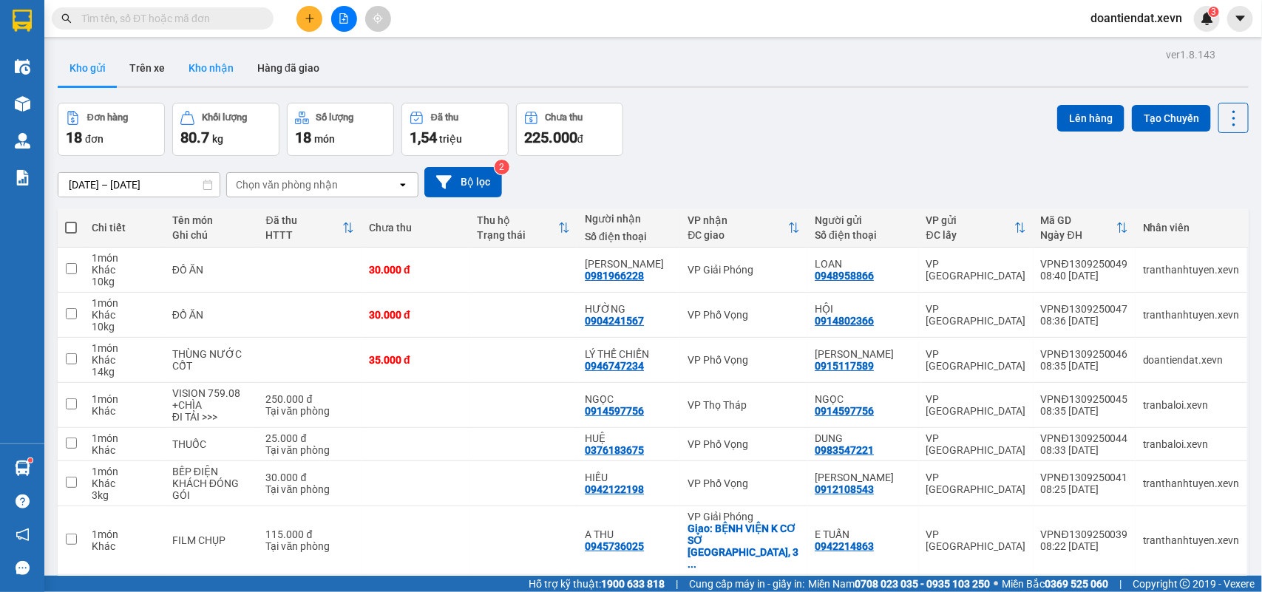
click at [203, 70] on button "Kho nhận" at bounding box center [211, 67] width 69 height 35
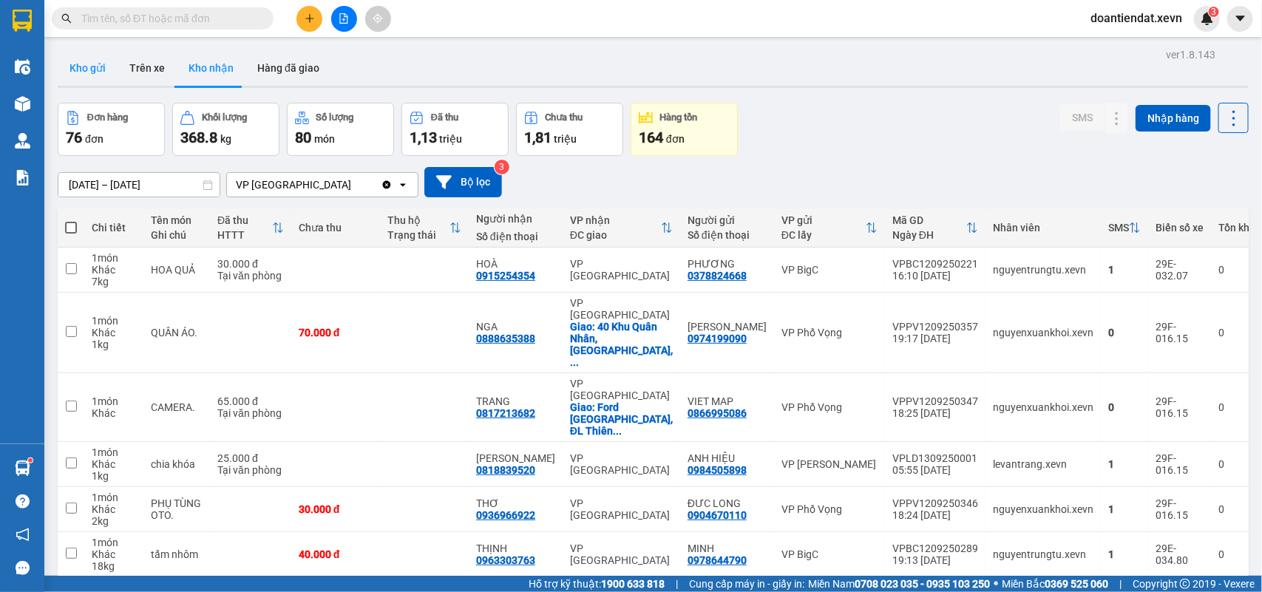
click at [92, 68] on button "Kho gửi" at bounding box center [88, 67] width 60 height 35
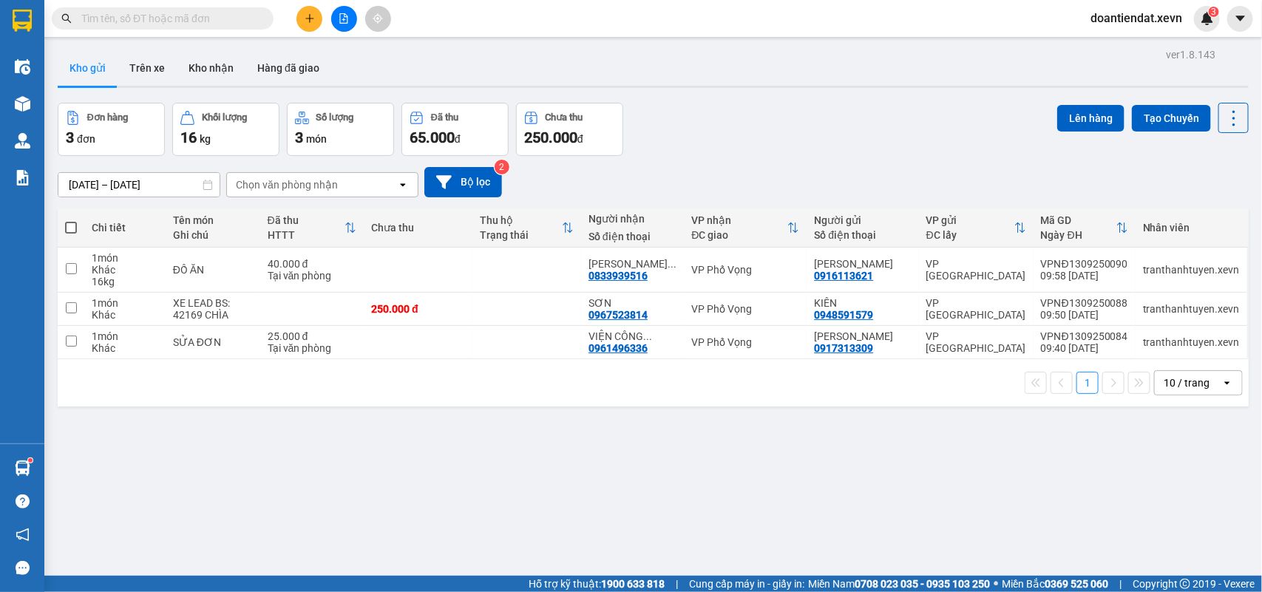
click at [510, 52] on div "Kho gửi Trên xe Kho nhận Hàng đã giao" at bounding box center [653, 69] width 1191 height 39
click at [224, 71] on button "Kho nhận" at bounding box center [211, 67] width 69 height 35
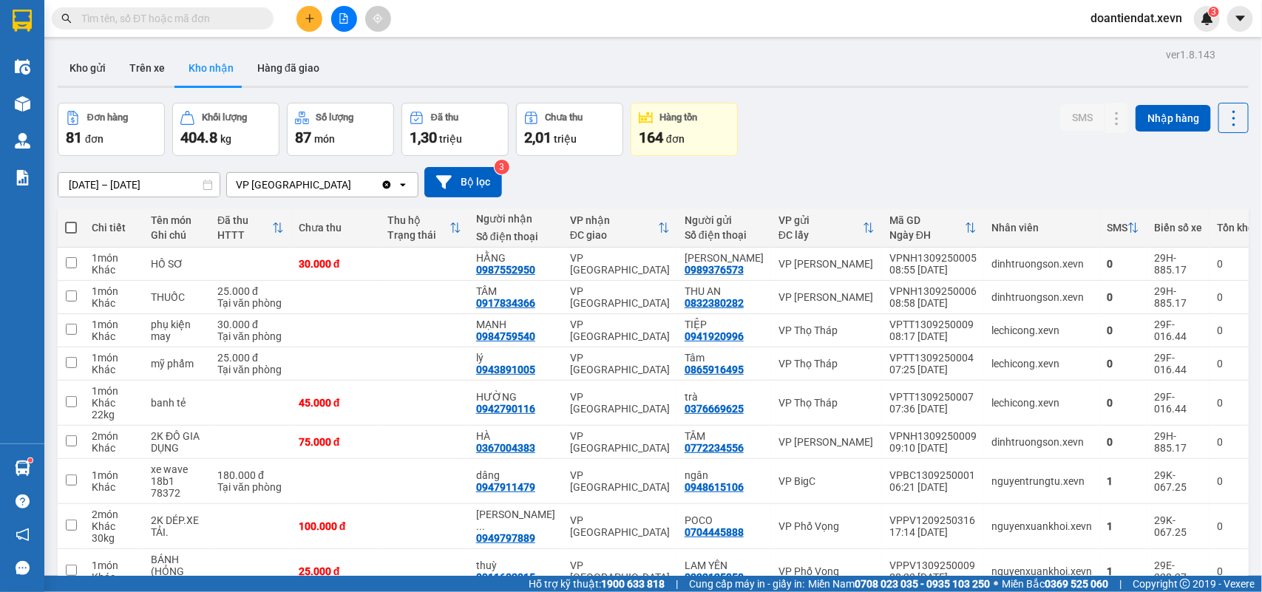
scroll to position [92, 0]
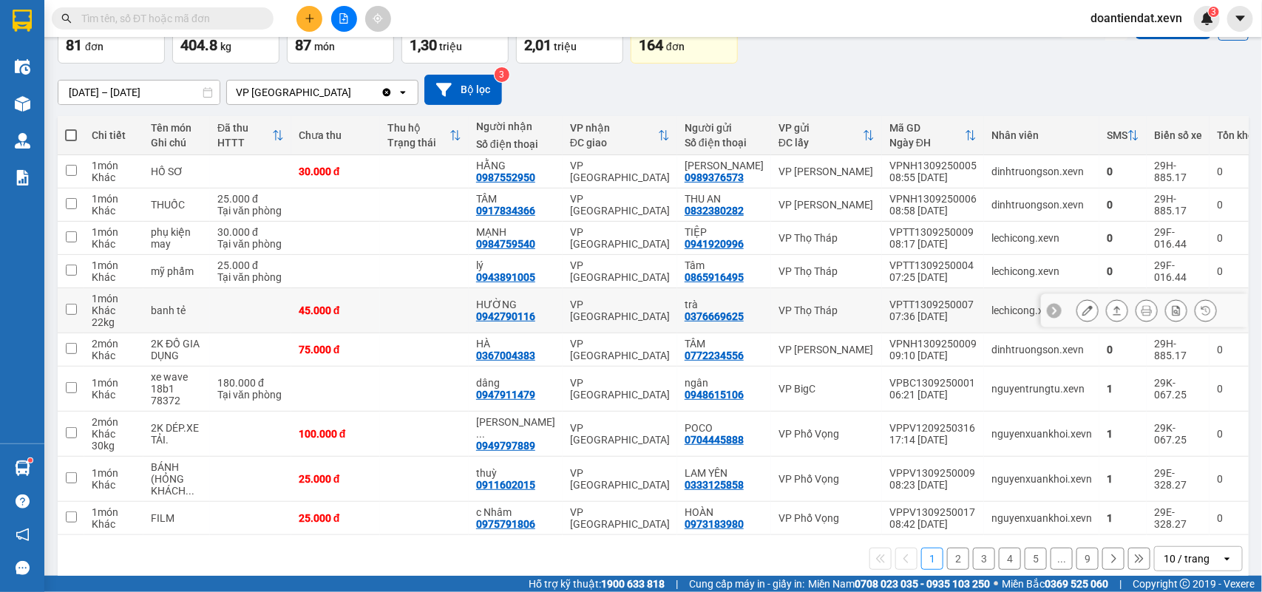
click at [203, 312] on div "banh tẻ" at bounding box center [177, 311] width 52 height 12
checkbox input "true"
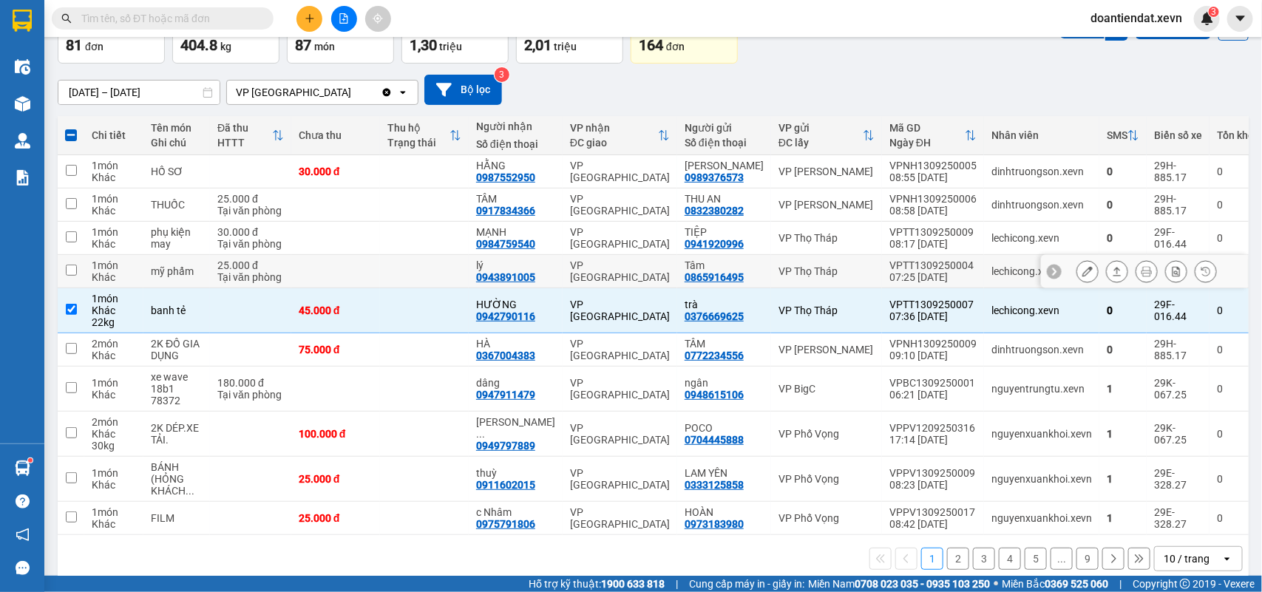
click at [200, 275] on div "mỹ phẩm" at bounding box center [177, 271] width 52 height 12
checkbox input "true"
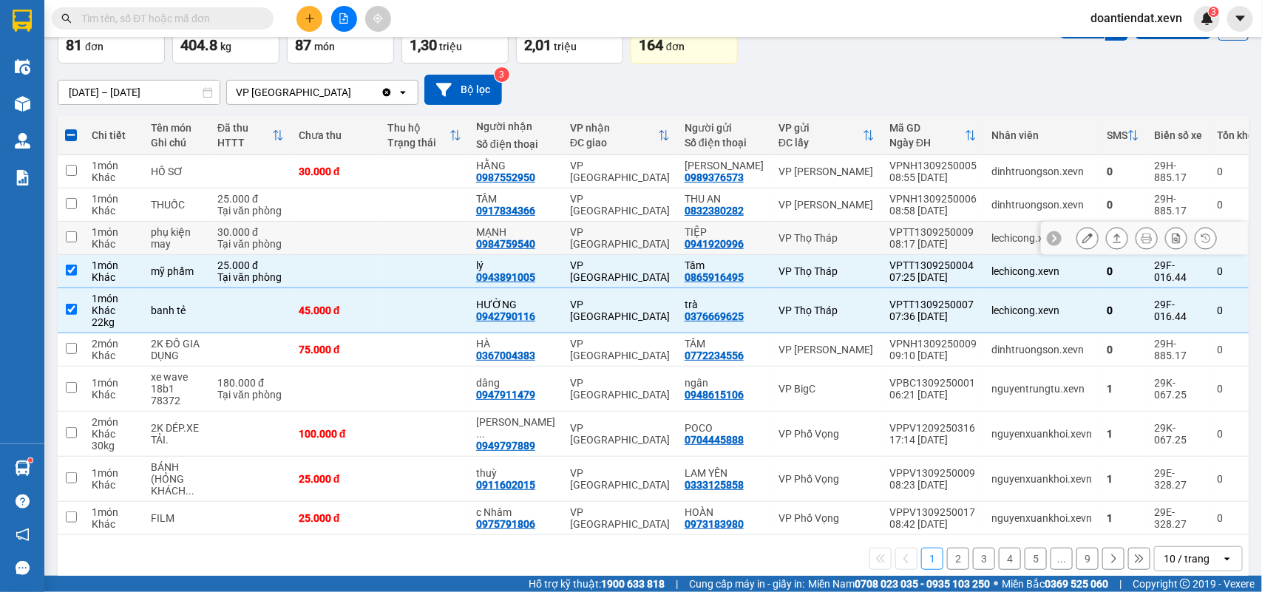
click at [177, 240] on div "phụ kiện may" at bounding box center [177, 238] width 52 height 24
checkbox input "true"
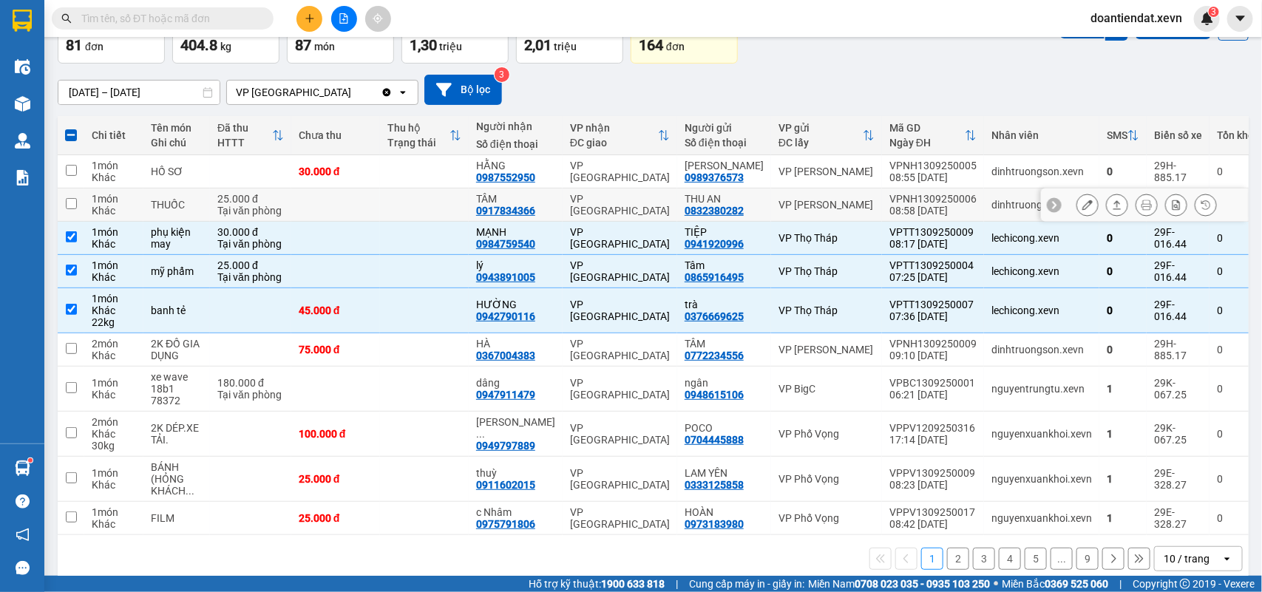
click at [170, 203] on div "THUỐC" at bounding box center [177, 205] width 52 height 12
checkbox input "true"
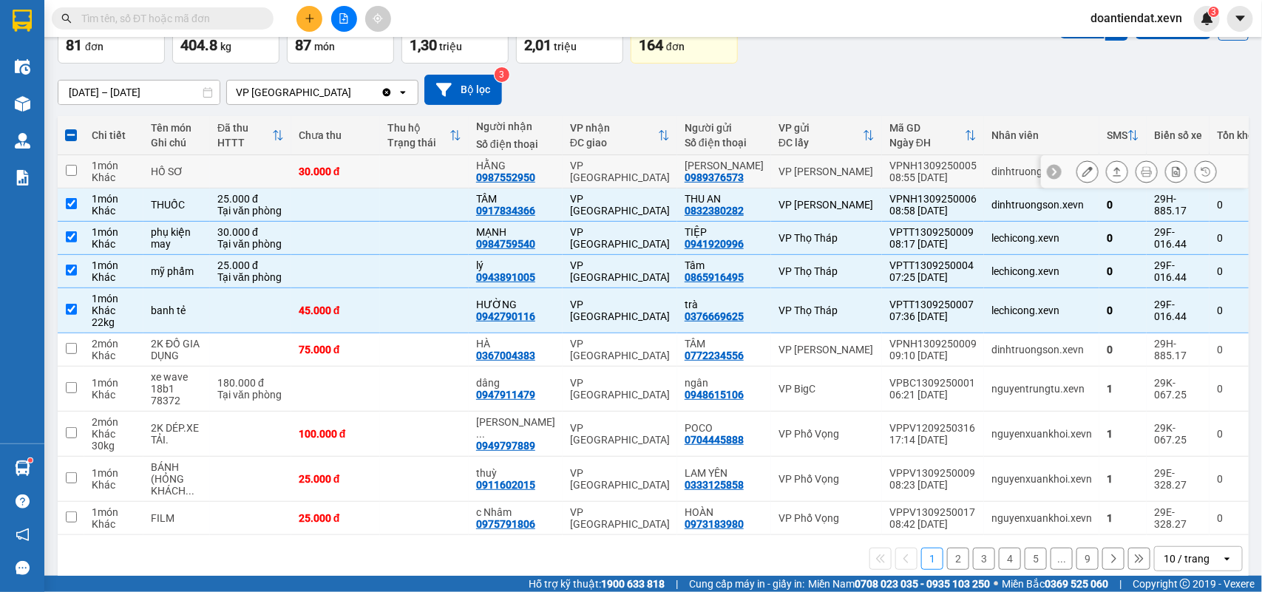
drag, startPoint x: 170, startPoint y: 172, endPoint x: 386, endPoint y: 139, distance: 218.3
click at [172, 172] on div "HỒ SƠ" at bounding box center [177, 172] width 52 height 12
checkbox input "true"
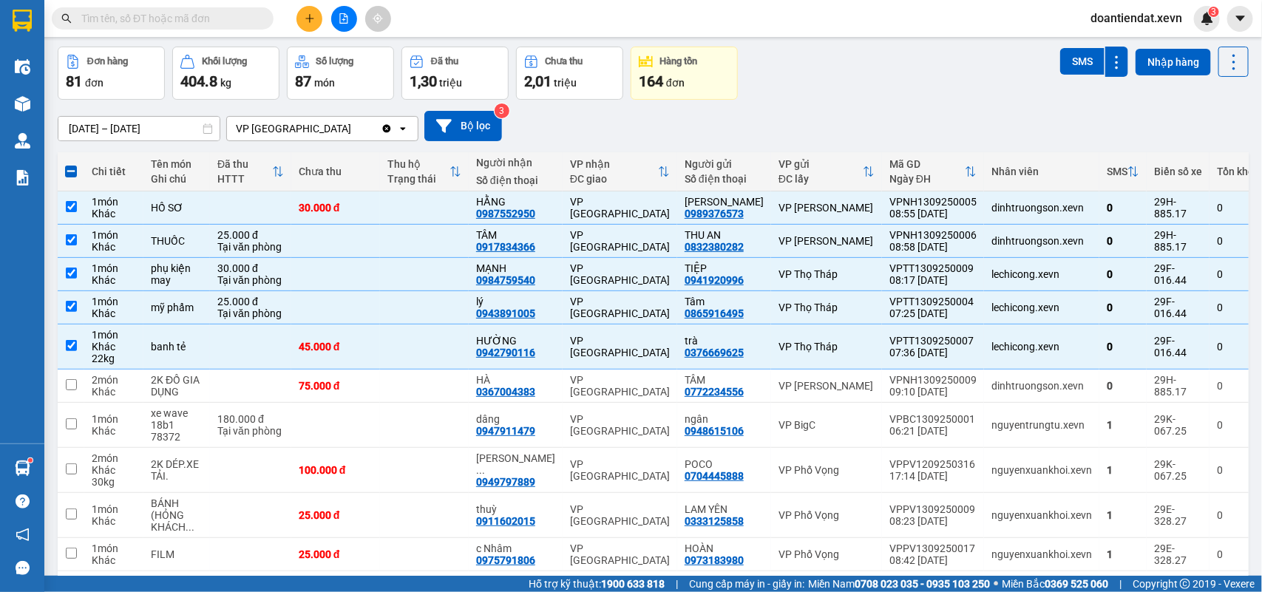
scroll to position [0, 0]
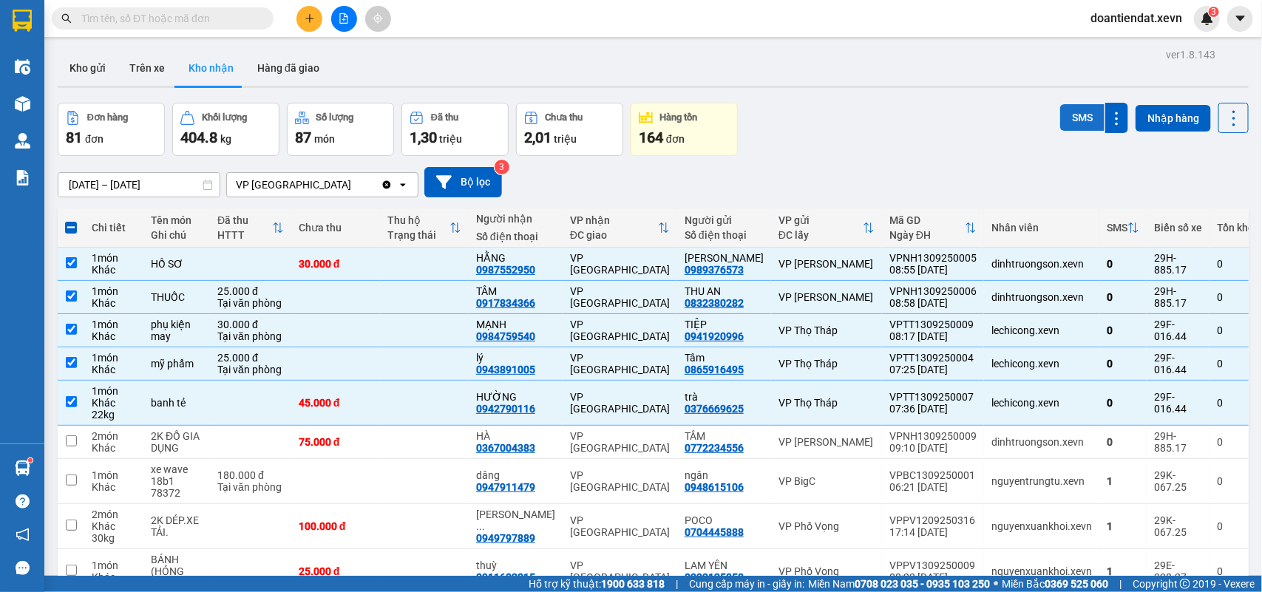
click at [1071, 119] on button "SMS" at bounding box center [1082, 117] width 44 height 27
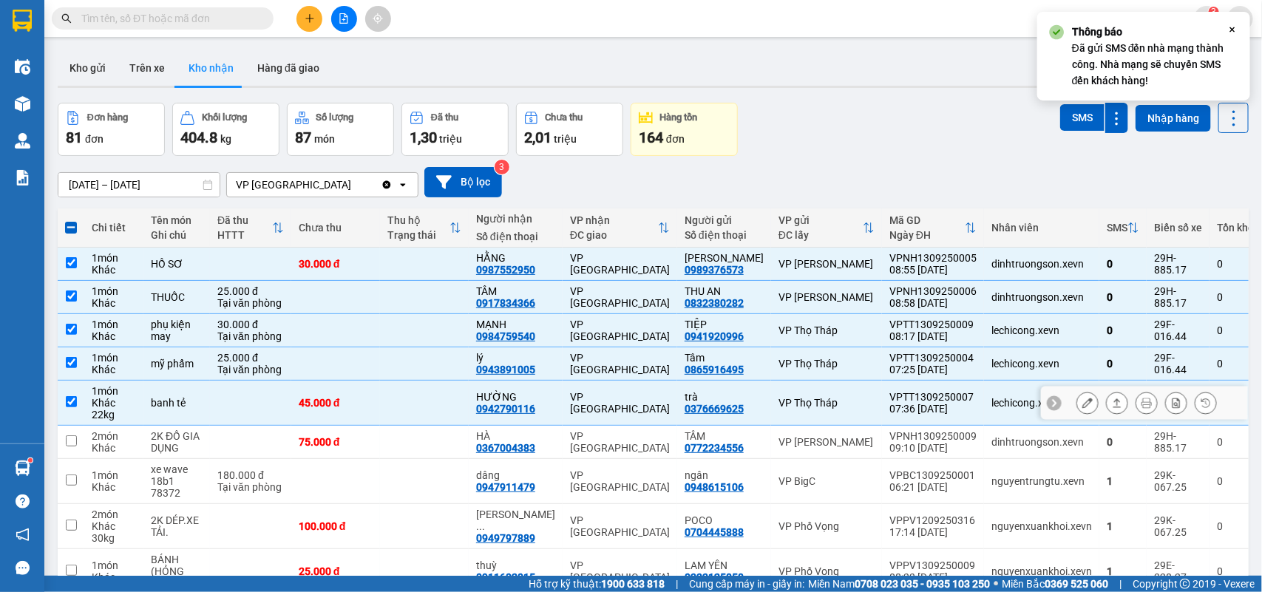
drag, startPoint x: 115, startPoint y: 405, endPoint x: 122, endPoint y: 366, distance: 39.7
click at [115, 404] on div "Khác" at bounding box center [114, 403] width 44 height 12
checkbox input "false"
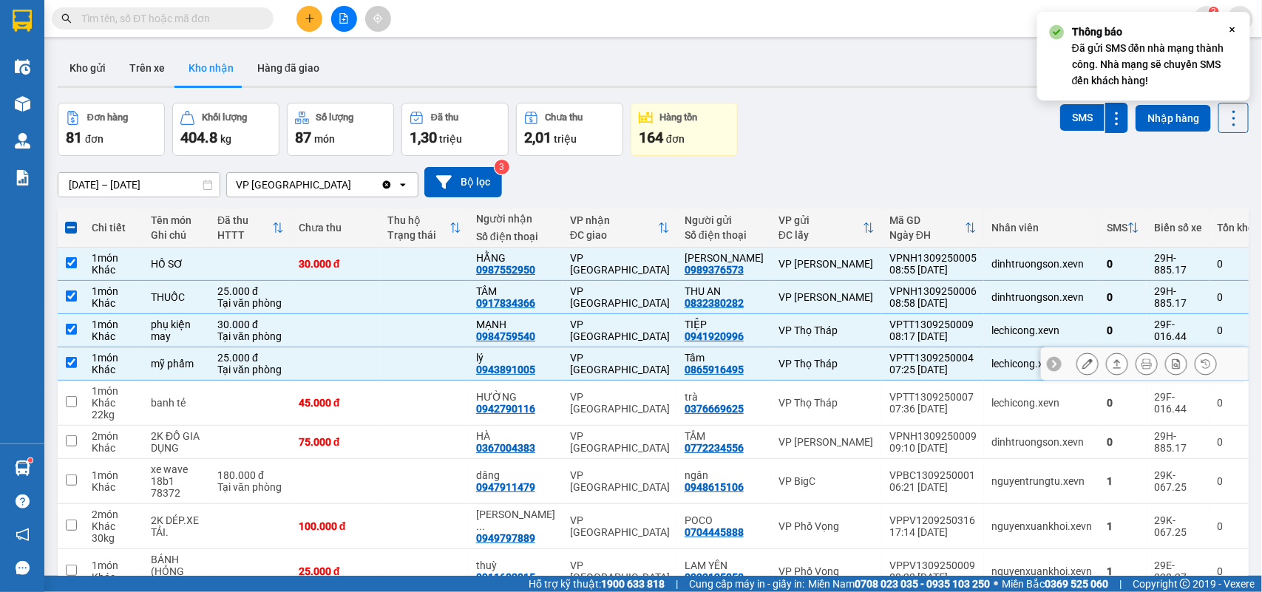
click at [123, 363] on div "1 món" at bounding box center [114, 358] width 44 height 12
checkbox input "false"
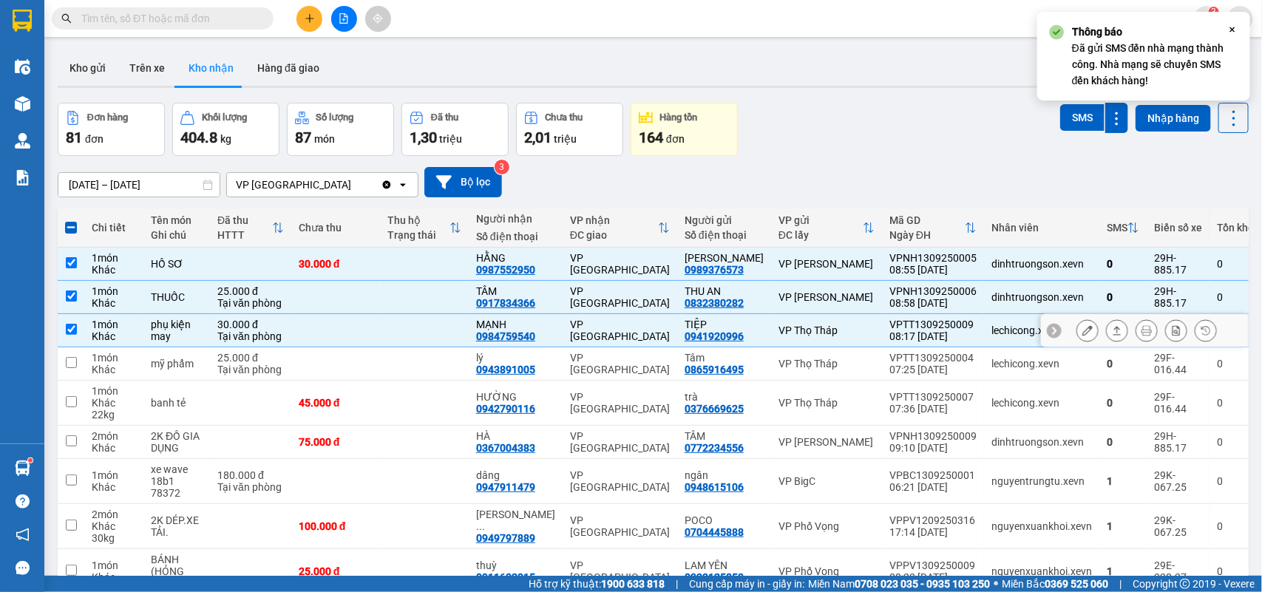
drag, startPoint x: 130, startPoint y: 322, endPoint x: 123, endPoint y: 296, distance: 26.9
click at [130, 320] on div "1 món" at bounding box center [114, 325] width 44 height 12
checkbox input "false"
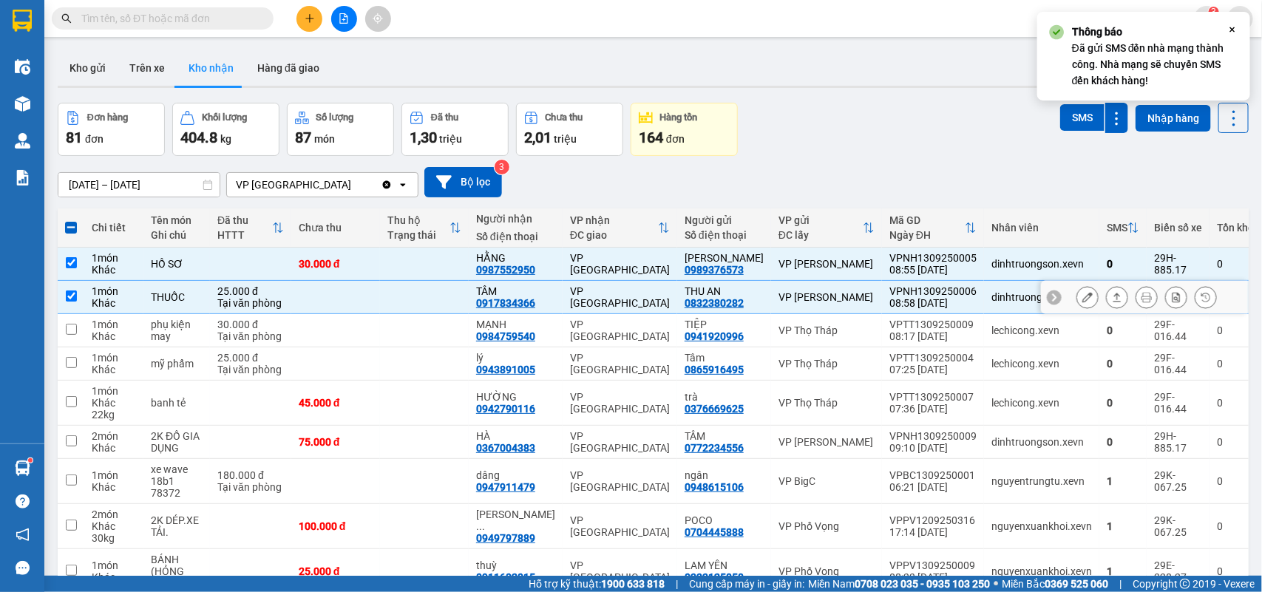
drag, startPoint x: 123, startPoint y: 294, endPoint x: 131, endPoint y: 259, distance: 35.7
click at [123, 291] on div "1 món" at bounding box center [114, 291] width 44 height 12
checkbox input "false"
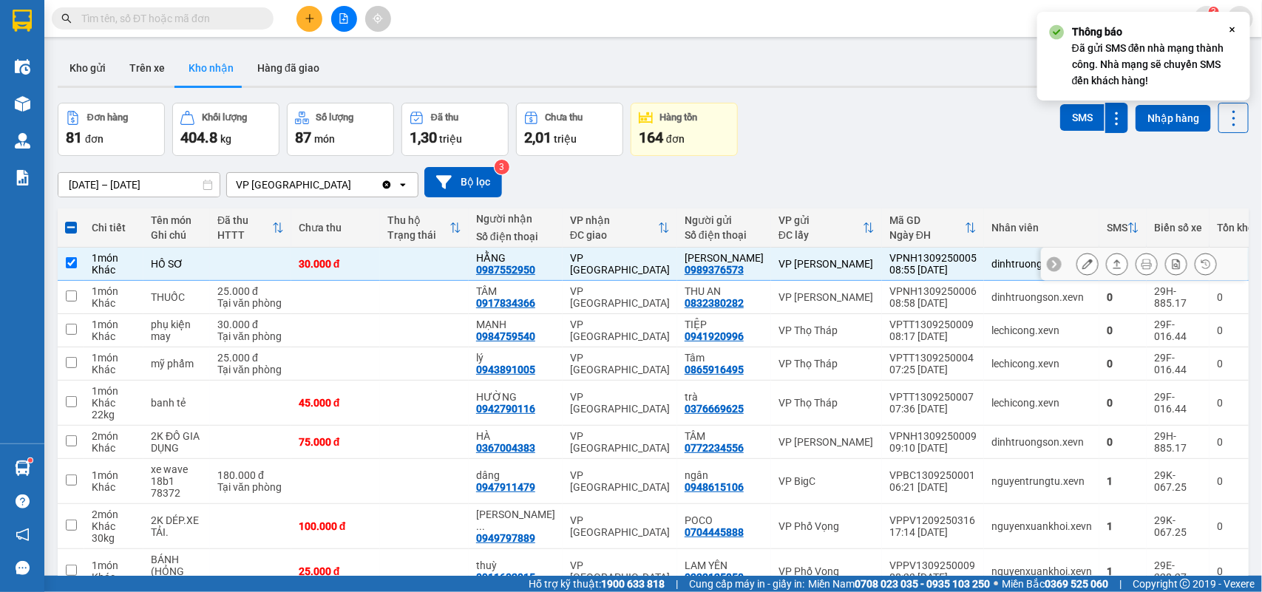
click at [131, 259] on div "1 món" at bounding box center [114, 258] width 44 height 12
checkbox input "false"
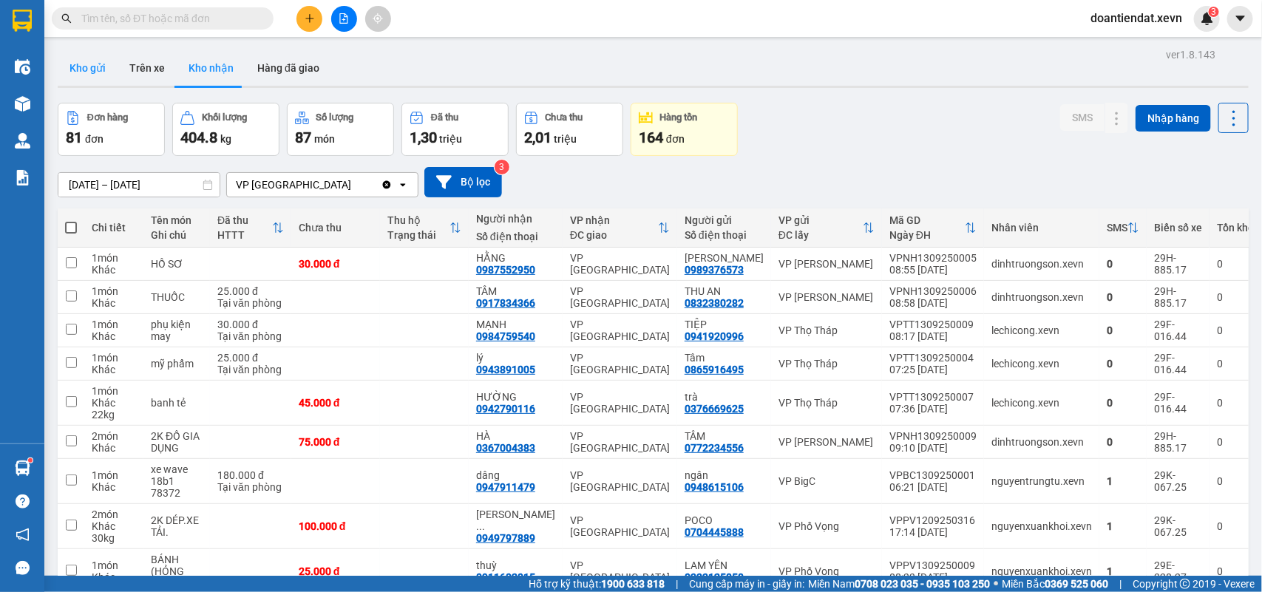
drag, startPoint x: 91, startPoint y: 68, endPoint x: 245, endPoint y: 102, distance: 158.2
click at [91, 67] on button "Kho gửi" at bounding box center [88, 67] width 60 height 35
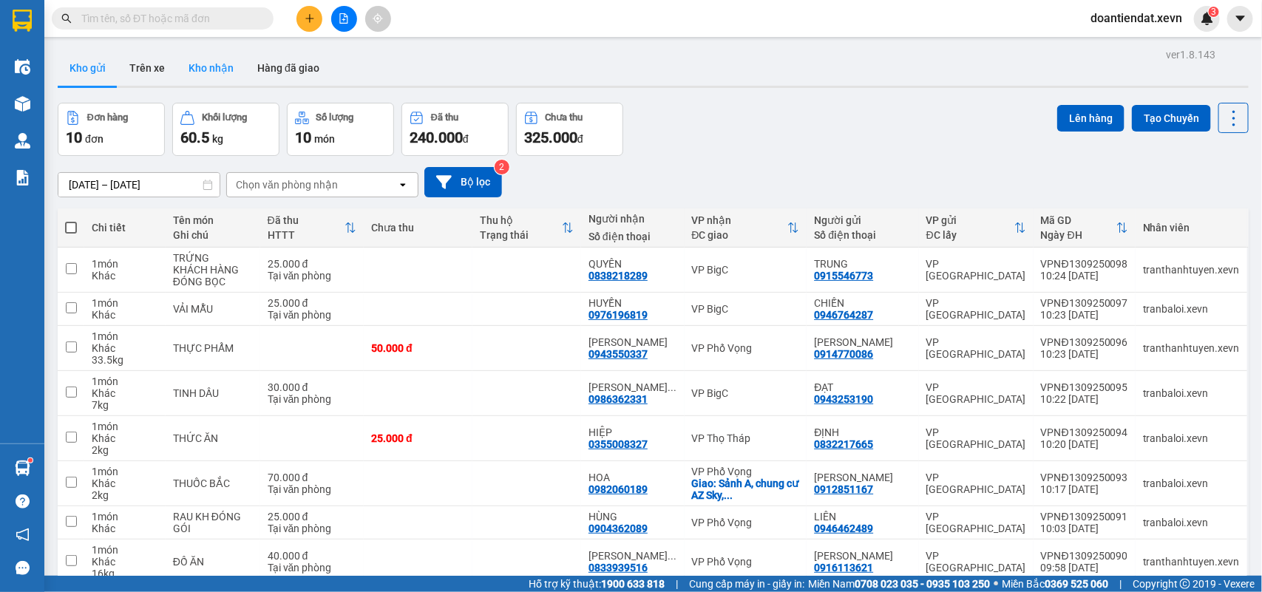
click at [206, 63] on button "Kho nhận" at bounding box center [211, 67] width 69 height 35
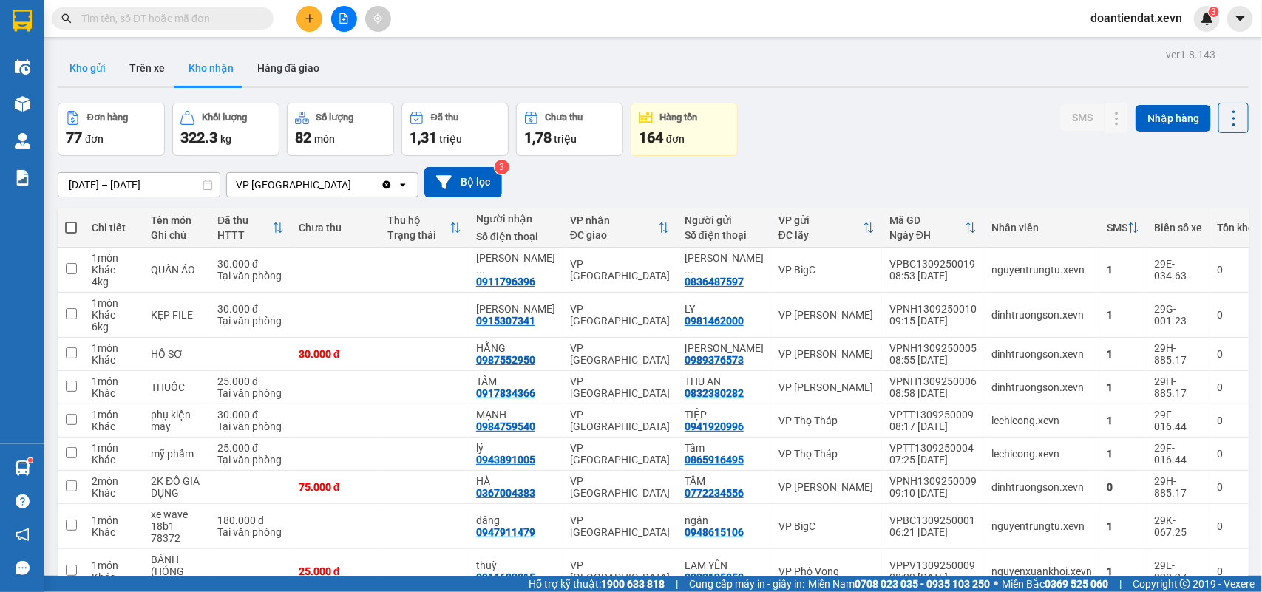
click at [98, 70] on button "Kho gửi" at bounding box center [88, 67] width 60 height 35
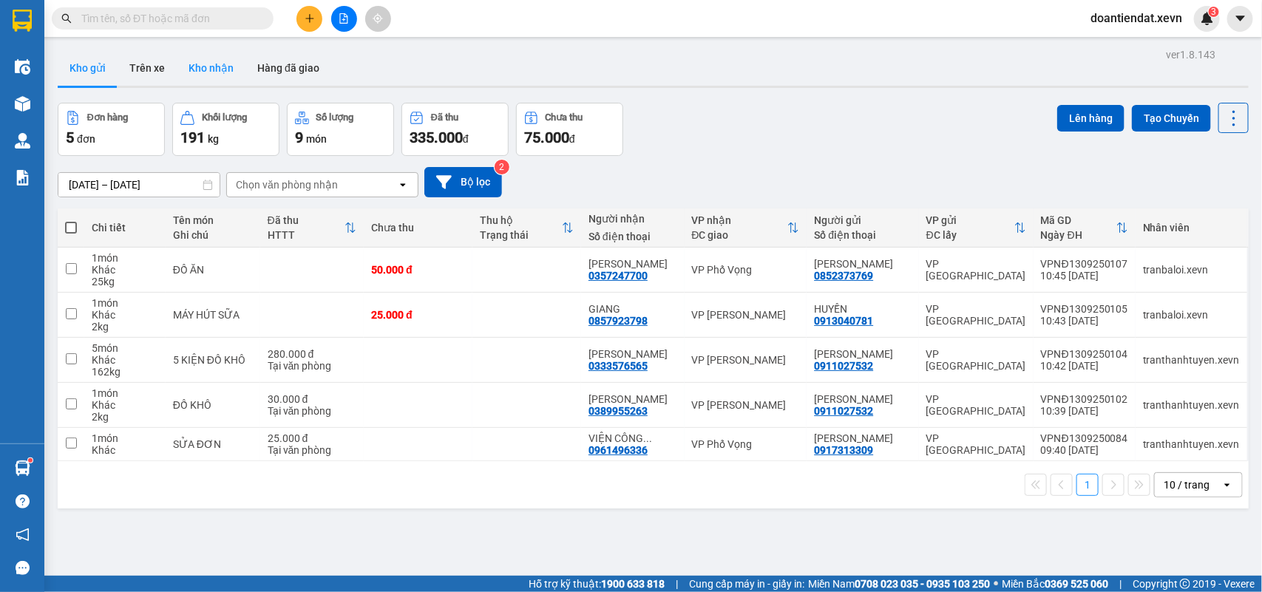
click at [208, 64] on button "Kho nhận" at bounding box center [211, 67] width 69 height 35
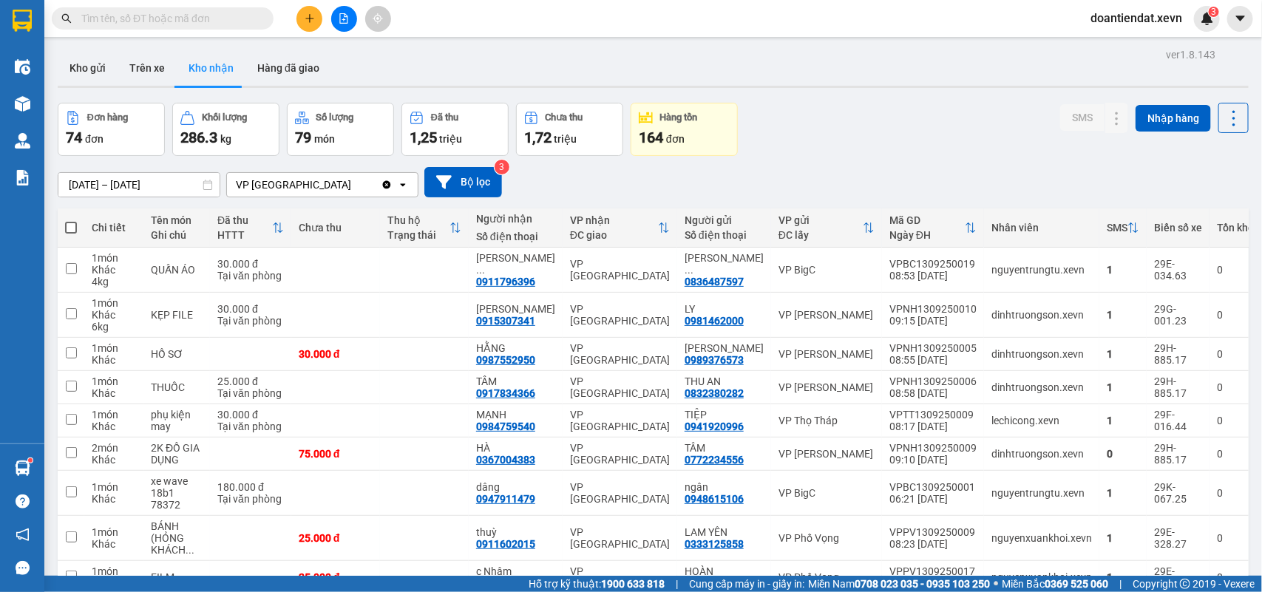
drag, startPoint x: 90, startPoint y: 70, endPoint x: 120, endPoint y: 1, distance: 75.5
click at [93, 67] on button "Kho gửi" at bounding box center [88, 67] width 60 height 35
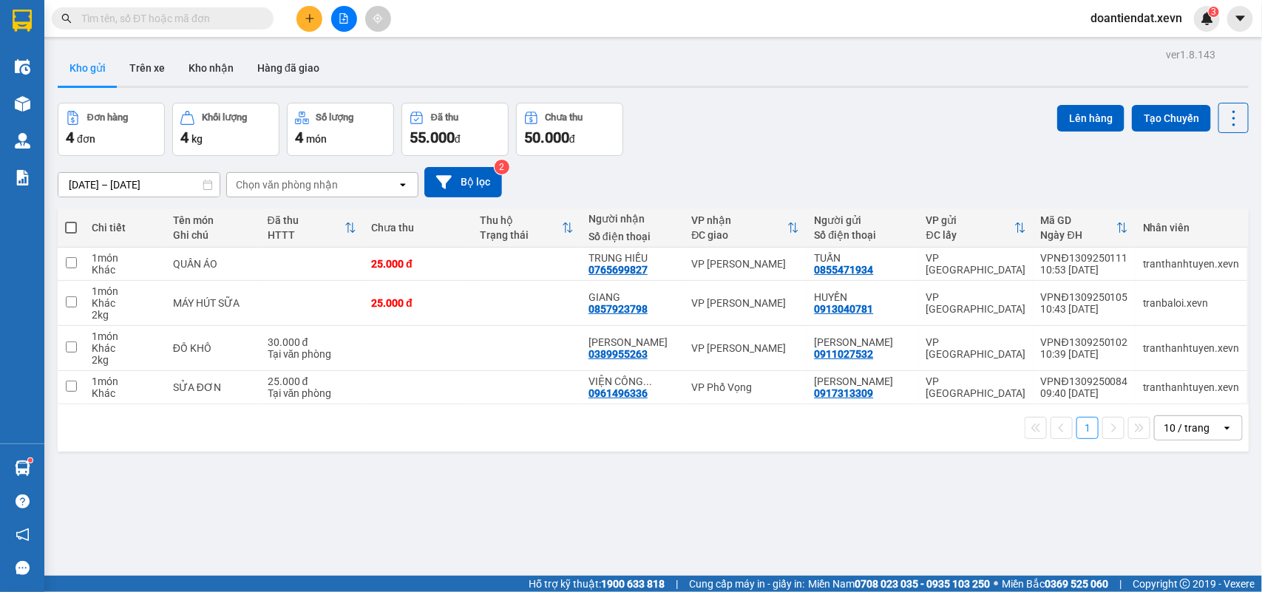
click at [784, 126] on div "Đơn hàng 4 đơn Khối lượng 4 kg Số lượng 4 món Đã thu 55.000 đ Chưa thu 50.000 đ…" at bounding box center [653, 129] width 1191 height 53
click at [1127, 393] on icon at bounding box center [1132, 387] width 10 height 10
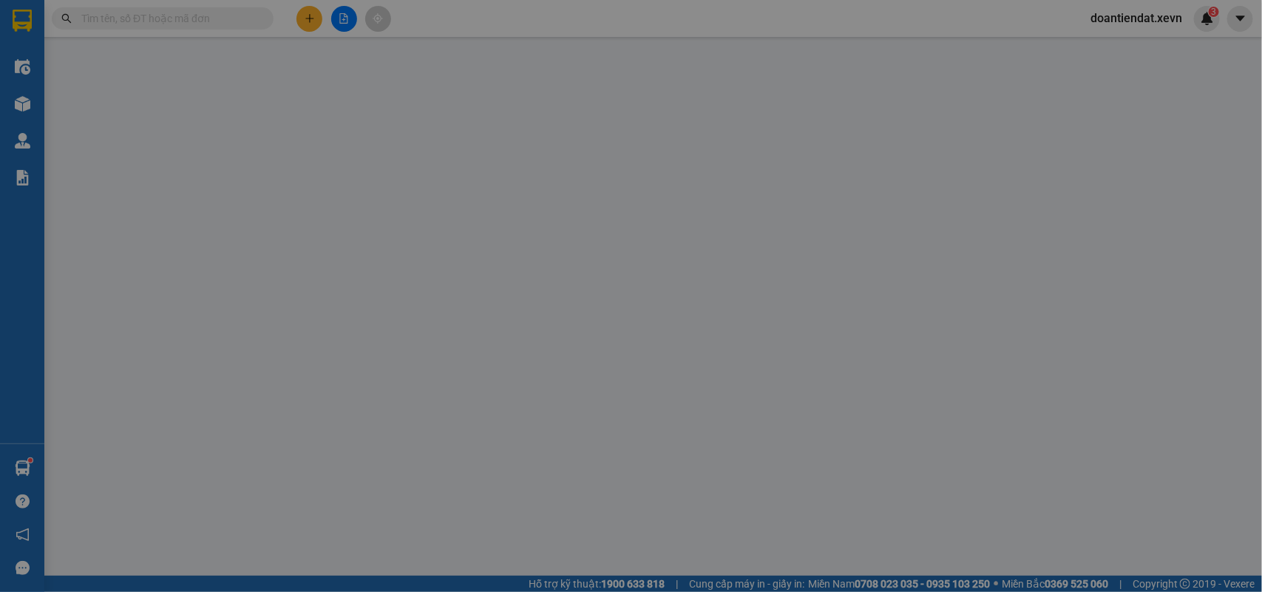
type input "0917313309"
type input "0961496336"
type input "ĐỖ HOANBFG ĐỨC"
type input "25.000"
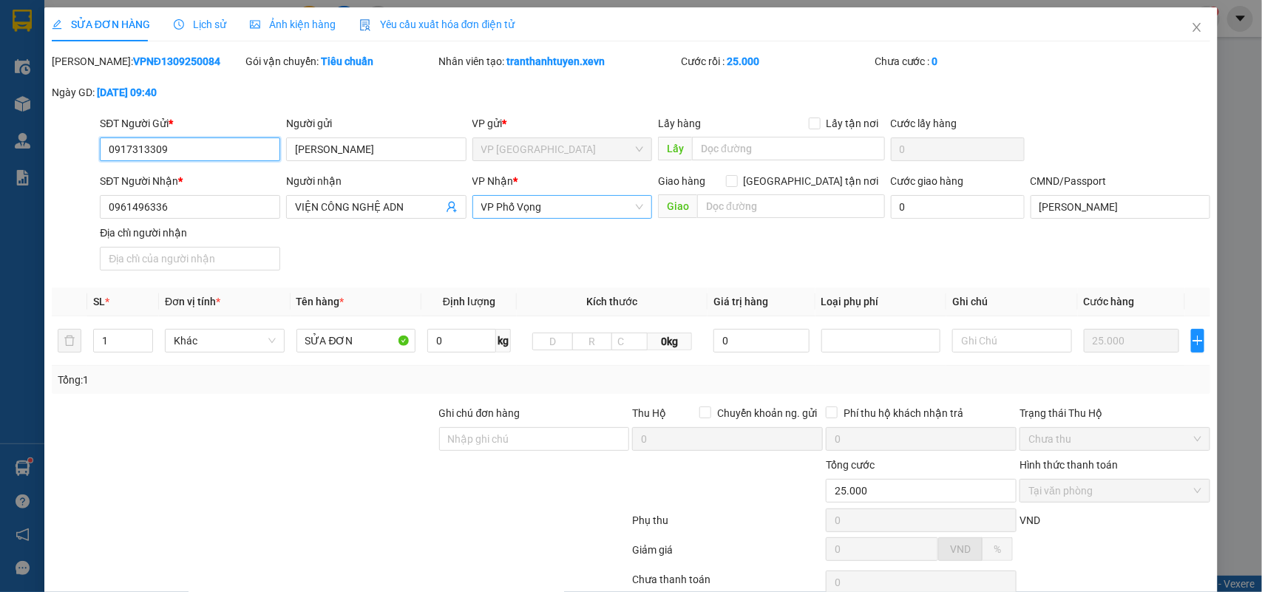
click at [521, 209] on span "VP Phố Vọng" at bounding box center [562, 207] width 163 height 22
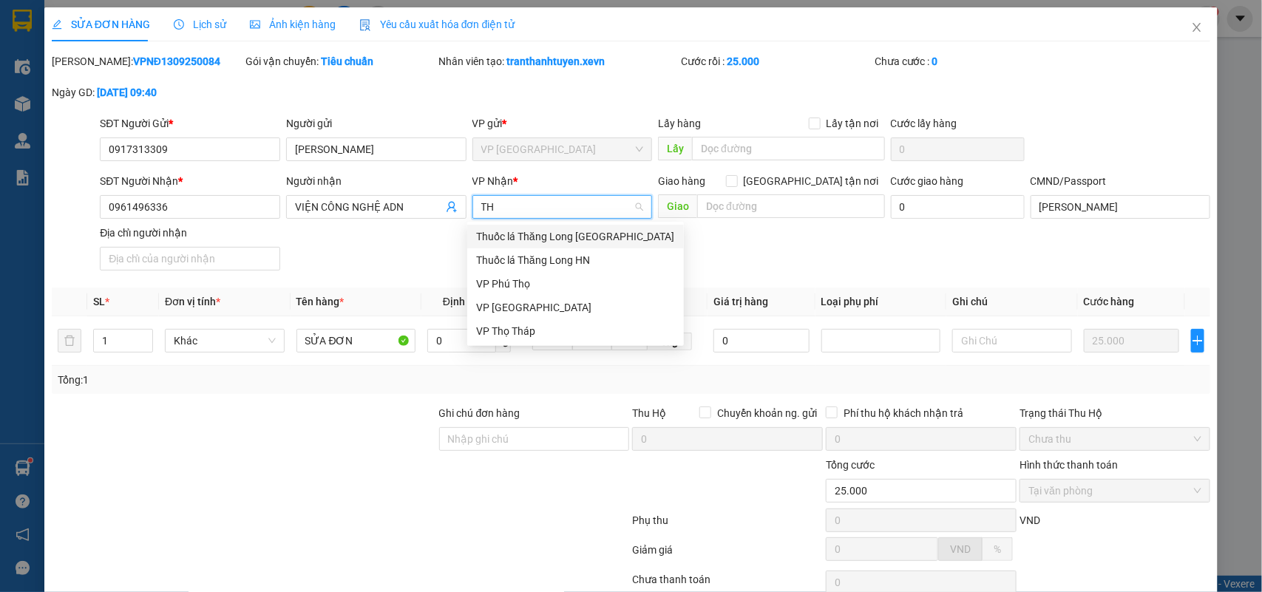
type input "THO"
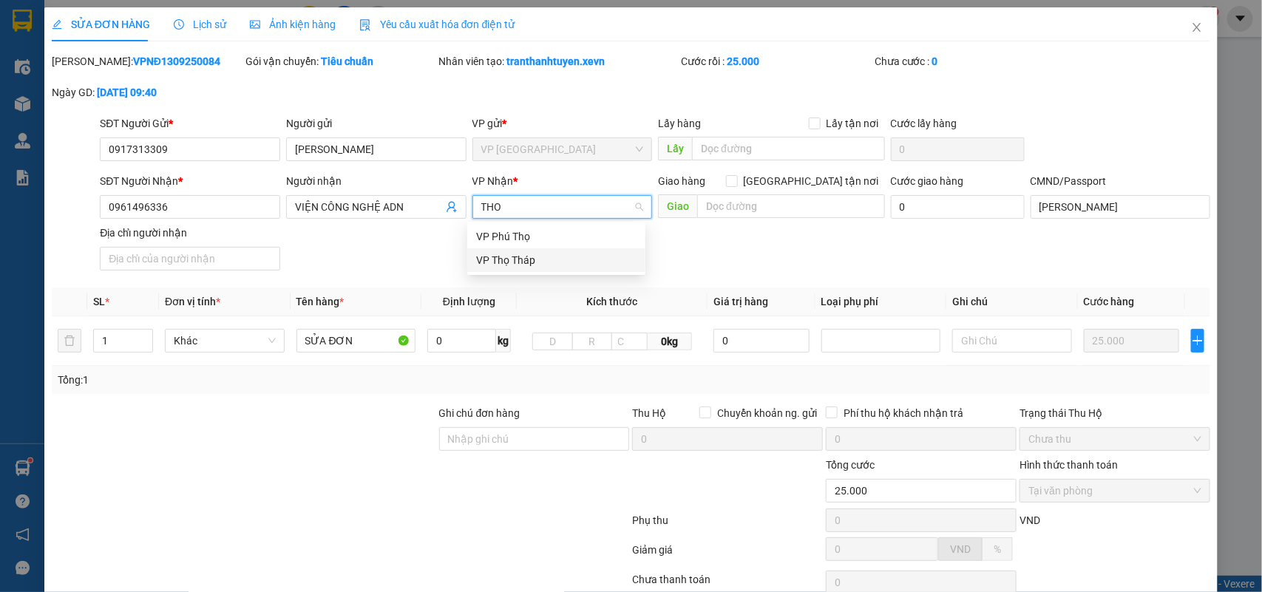
click at [520, 257] on div "VP Thọ Tháp" at bounding box center [556, 260] width 160 height 16
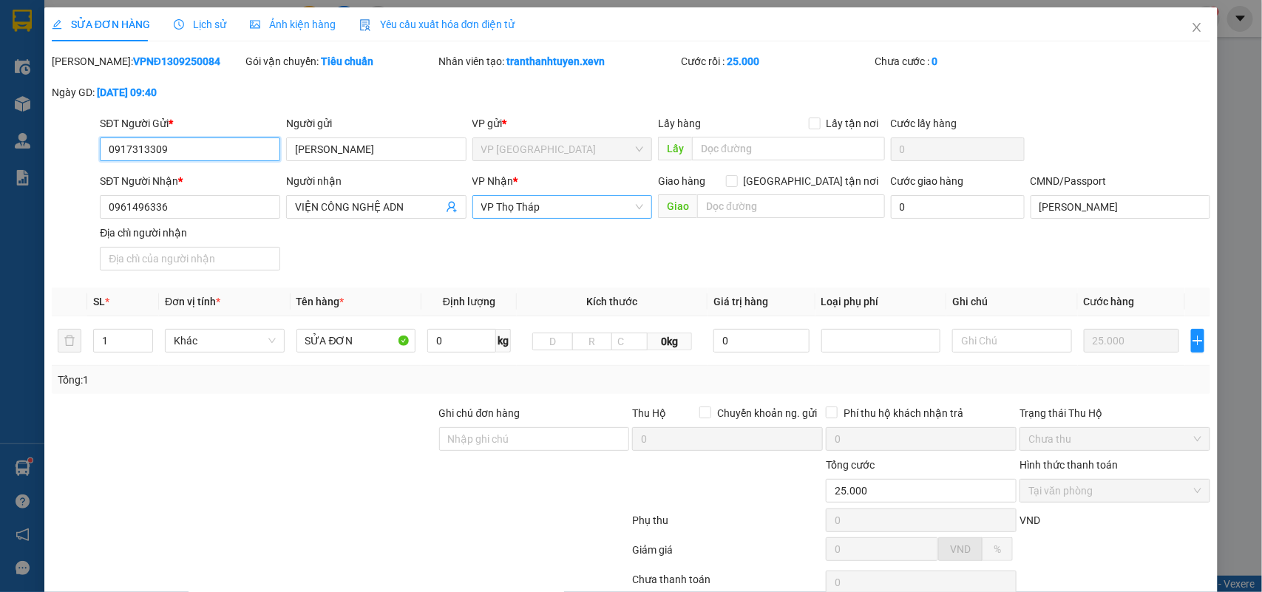
click at [197, 152] on input "0917313309" at bounding box center [190, 150] width 180 height 24
paste input "886132227"
type input "0886132227"
click at [407, 141] on input "[PERSON_NAME]" at bounding box center [376, 150] width 180 height 24
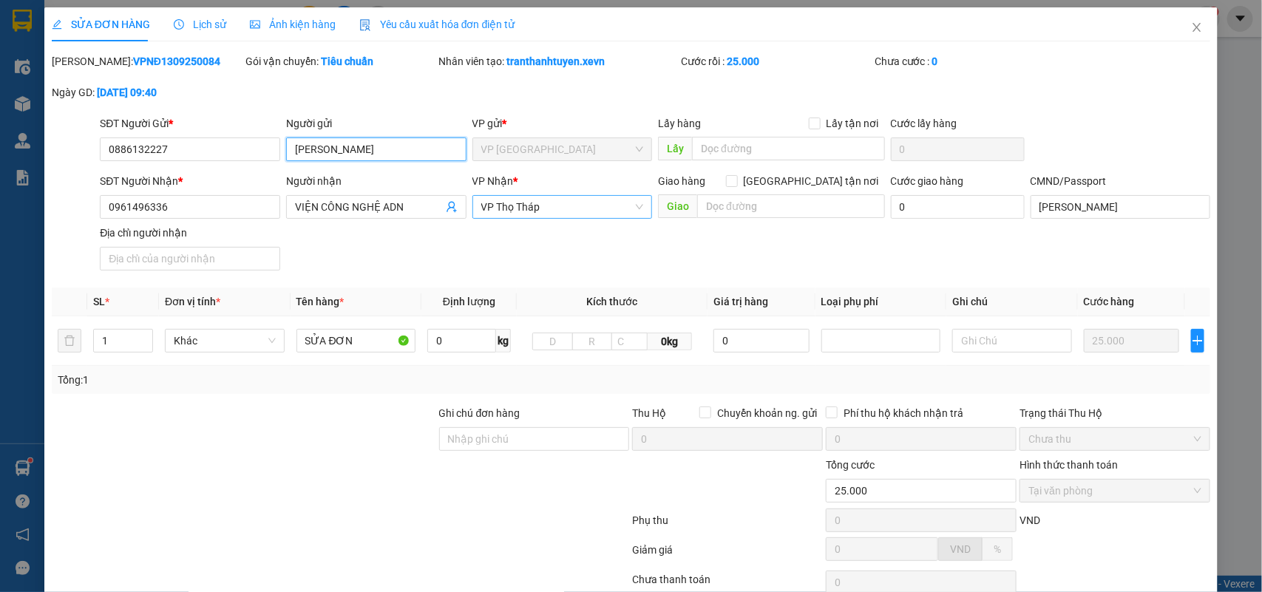
click at [407, 141] on input "[PERSON_NAME]" at bounding box center [376, 150] width 180 height 24
paste input "[PERSON_NAME]"
type input "[PERSON_NAME]"
click at [200, 206] on input "0961496336" at bounding box center [190, 207] width 180 height 24
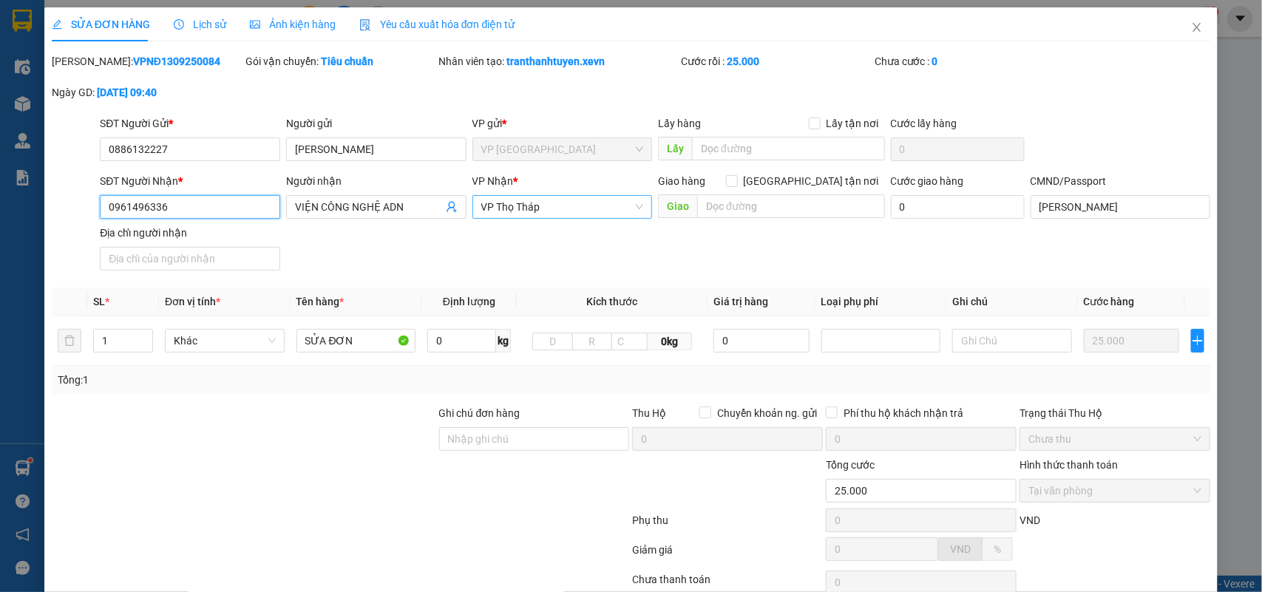
paste input "34789686"
type input "0347896866"
click at [396, 197] on span "VIỆN CÔNG NGHỆ ADN" at bounding box center [376, 207] width 180 height 24
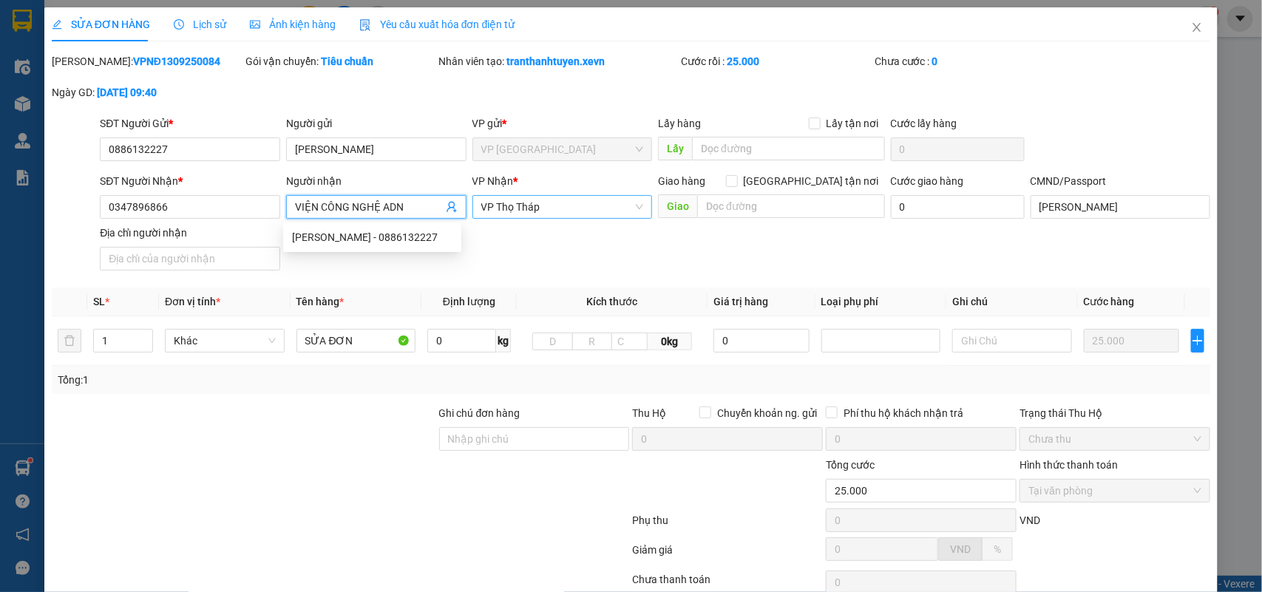
paste input "TRẦN THỊ LUYẾ"
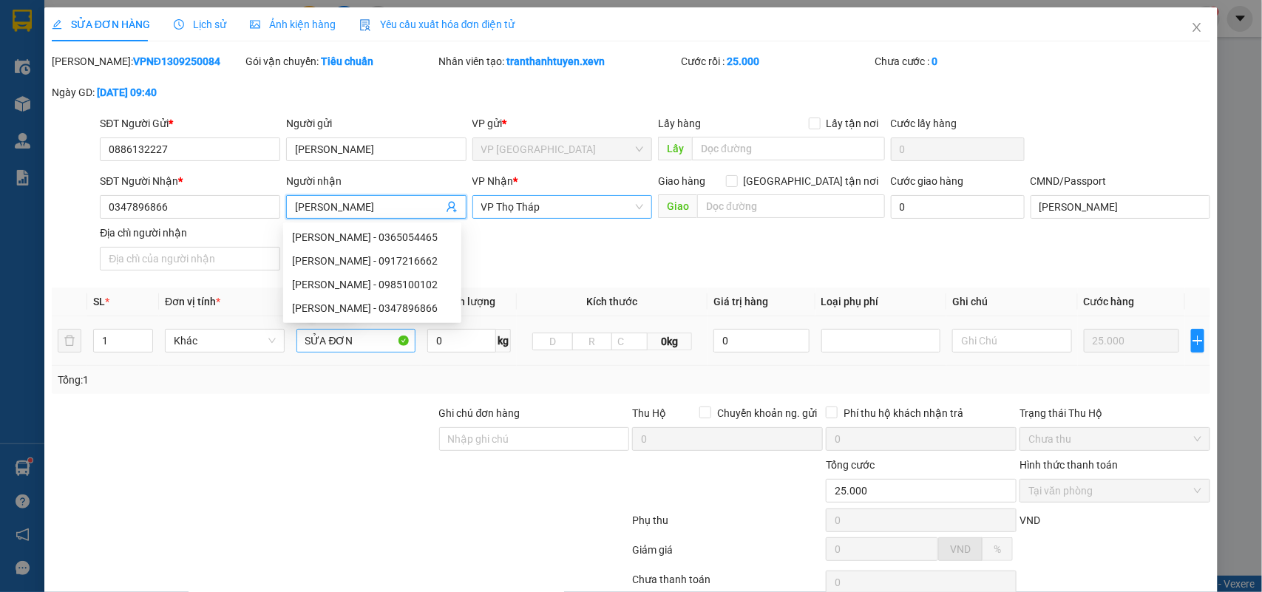
type input "[PERSON_NAME]"
drag, startPoint x: 347, startPoint y: 342, endPoint x: 224, endPoint y: 331, distance: 123.9
click at [225, 331] on tr "1 Khác SỬA ĐƠN 0 kg 0kg 0 25.000" at bounding box center [631, 341] width 1159 height 50
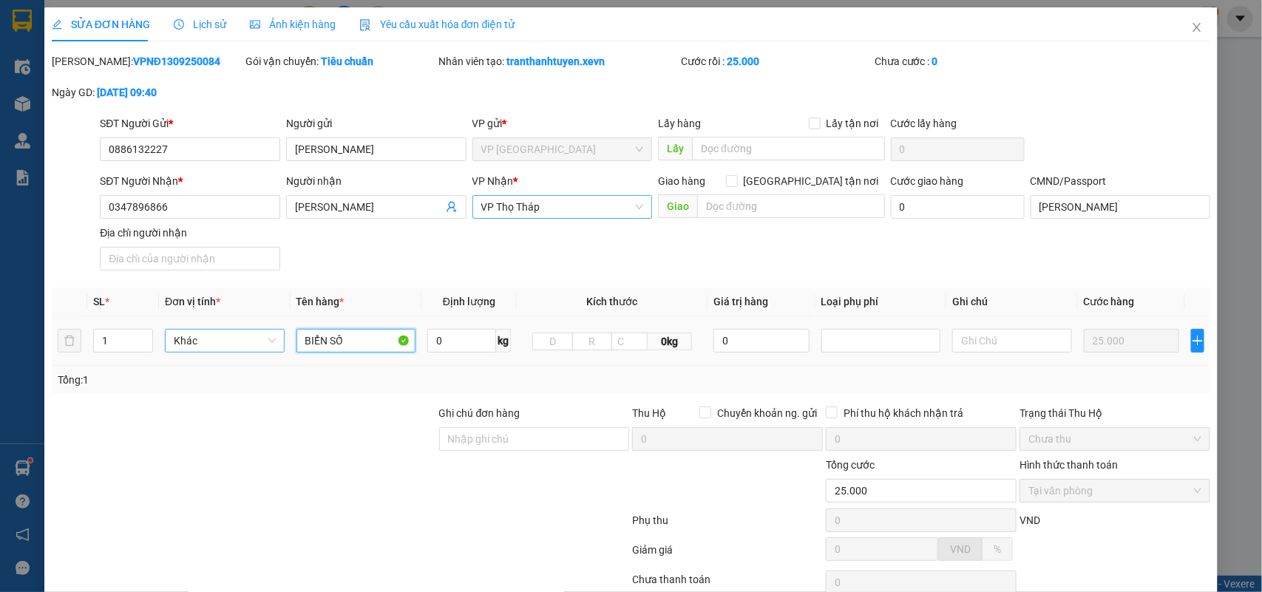
type input "BIỂN SỐ"
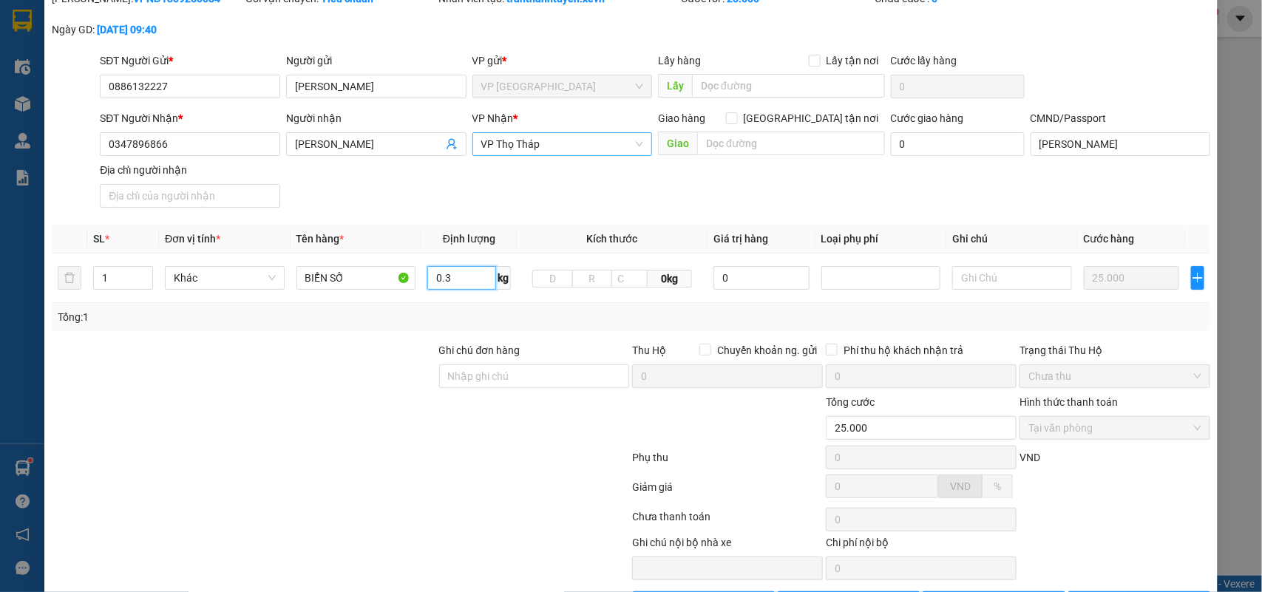
scroll to position [117, 0]
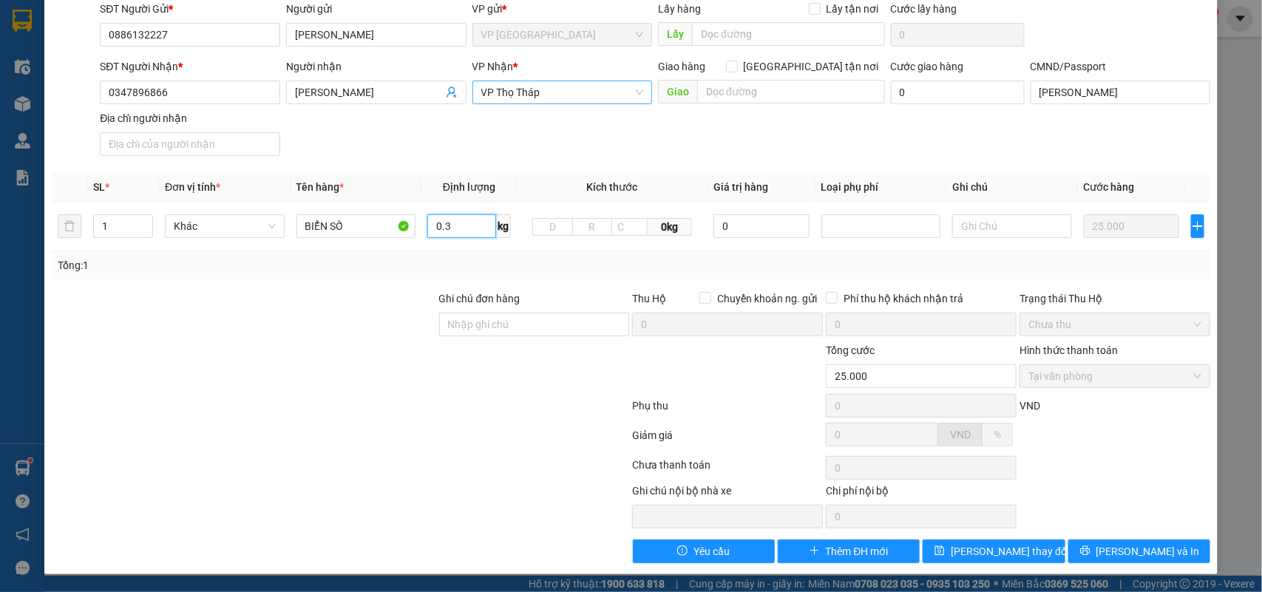
type input "0.3"
click at [1105, 535] on div "Total Paid Fee 25.000 Total UnPaid Fee 0 Cash Collection Total Fee Mã ĐH: VPNĐ1…" at bounding box center [631, 251] width 1159 height 625
click at [1113, 546] on button "[PERSON_NAME] và In" at bounding box center [1139, 552] width 142 height 24
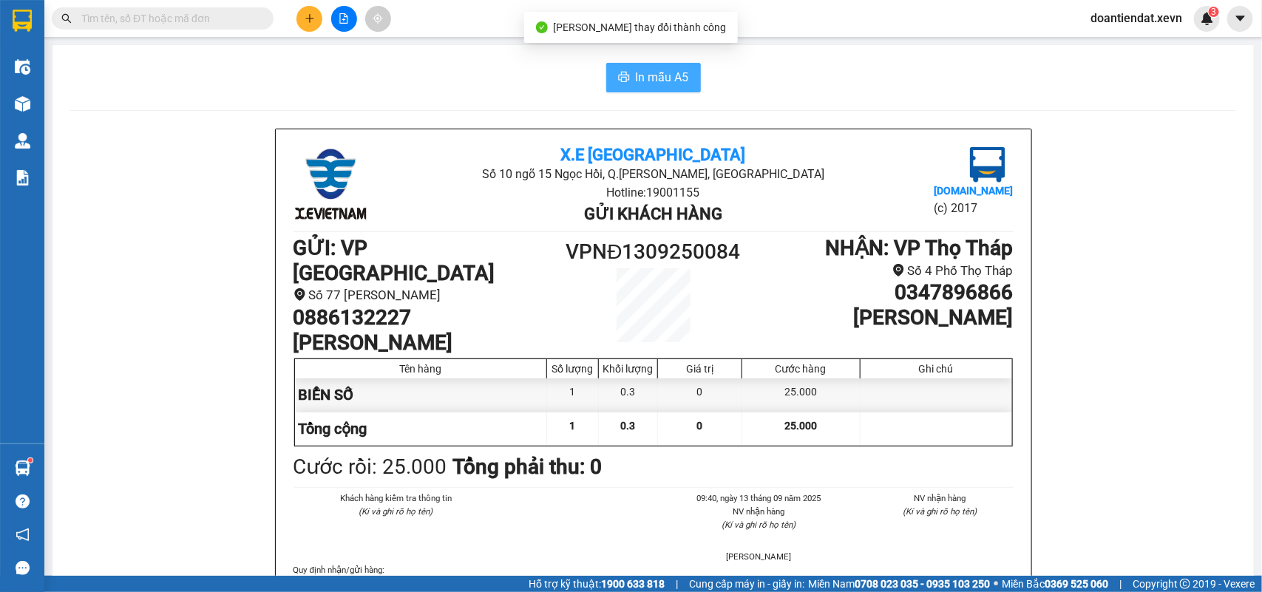
click at [641, 79] on span "In mẫu A5" at bounding box center [662, 77] width 53 height 18
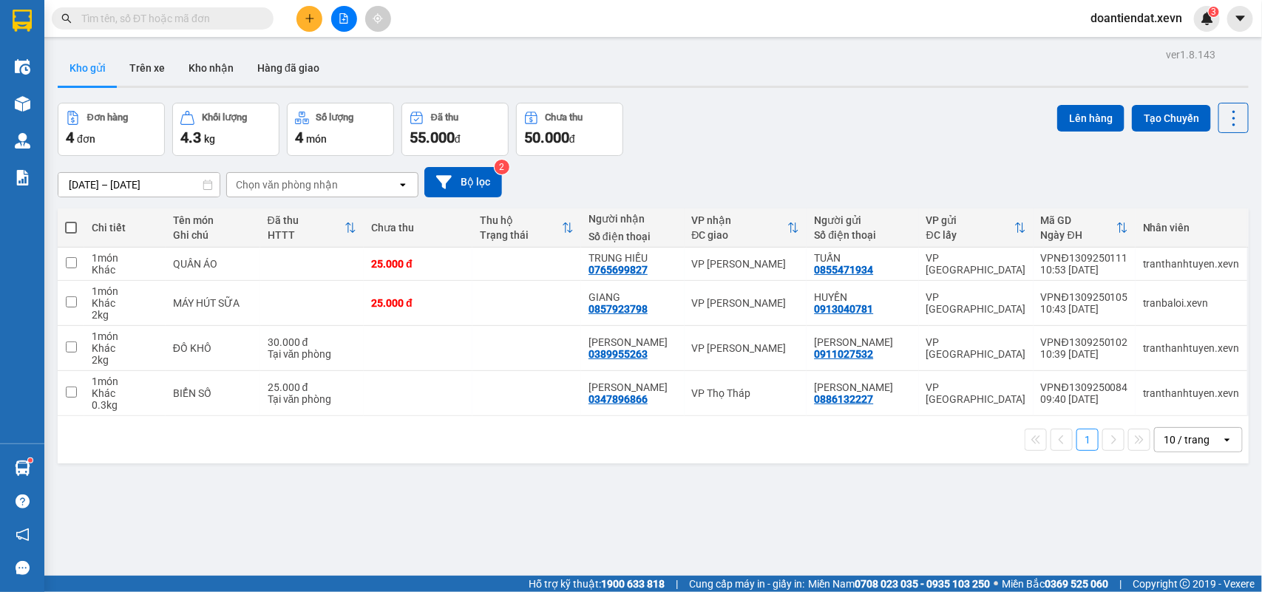
click at [311, 26] on button at bounding box center [309, 19] width 26 height 26
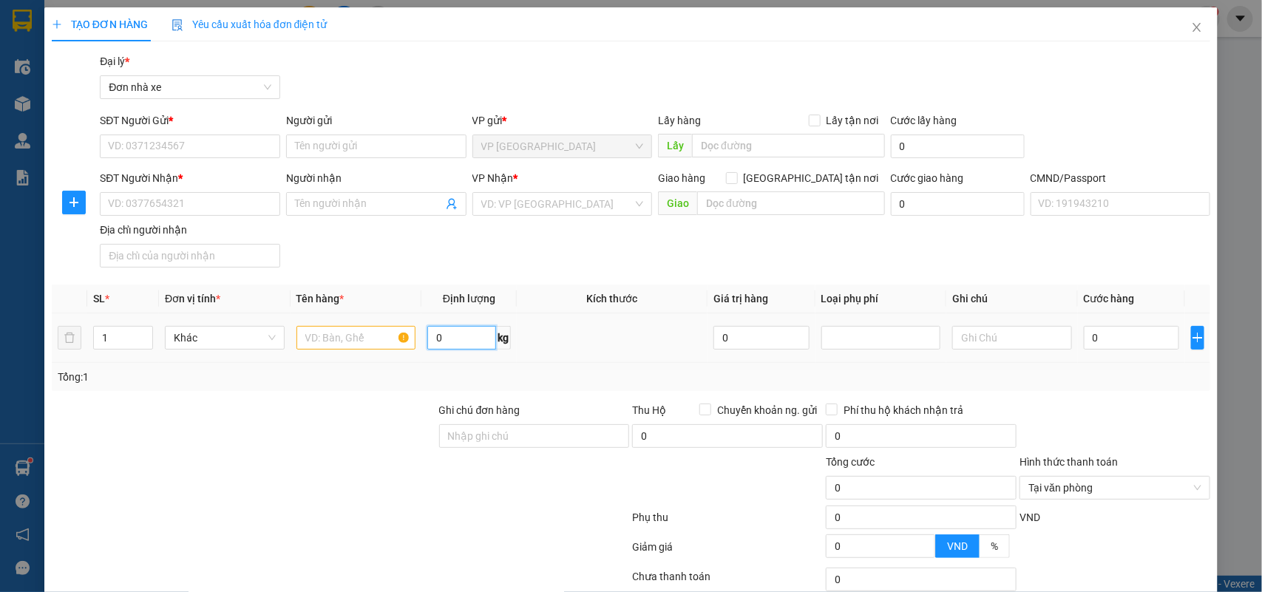
click at [460, 349] on input "0" at bounding box center [461, 338] width 69 height 24
type input "1"
click at [342, 345] on input "text" at bounding box center [356, 338] width 120 height 24
type input "BIỂN SÓ"
drag, startPoint x: 1104, startPoint y: 347, endPoint x: 1093, endPoint y: 318, distance: 31.6
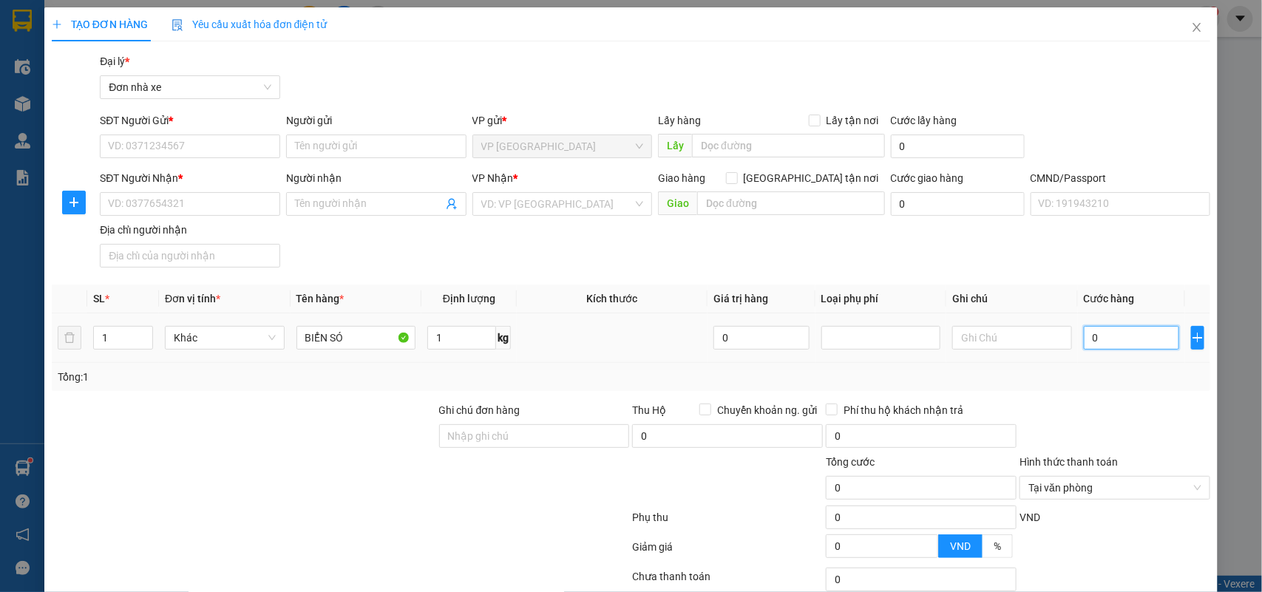
click at [1107, 347] on input "0" at bounding box center [1131, 338] width 95 height 24
type input "2"
type input "25"
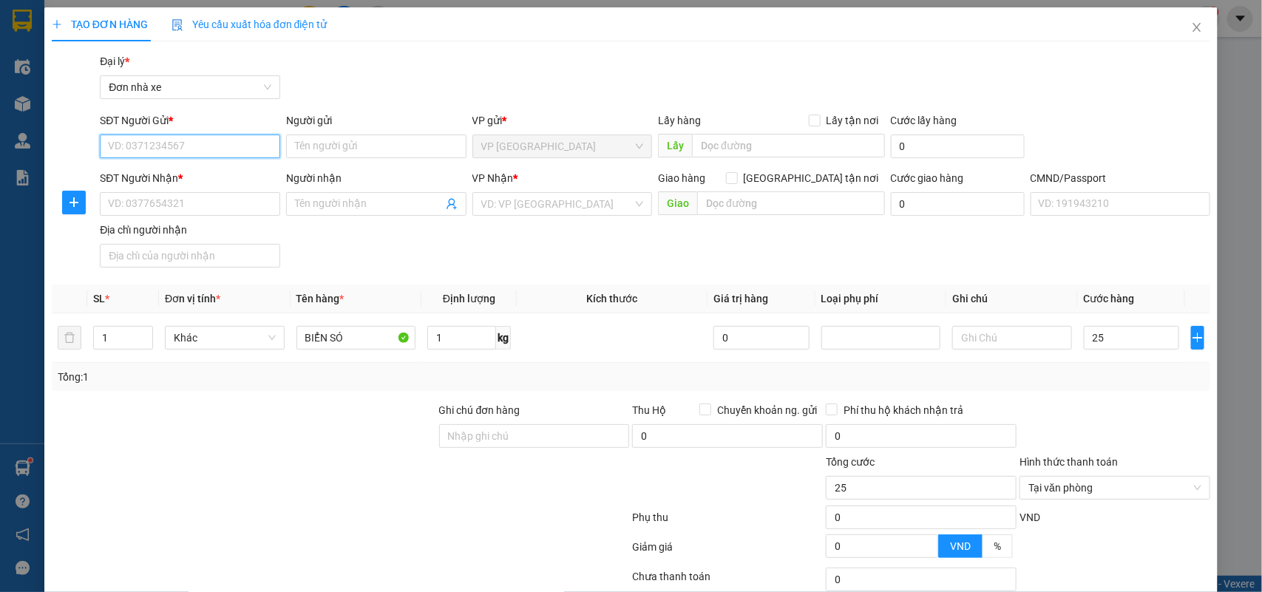
type input "25.000"
drag, startPoint x: 222, startPoint y: 146, endPoint x: 759, endPoint y: 179, distance: 538.5
click at [220, 146] on input "SĐT Người Gửi *" at bounding box center [190, 147] width 180 height 24
type input "0973131362"
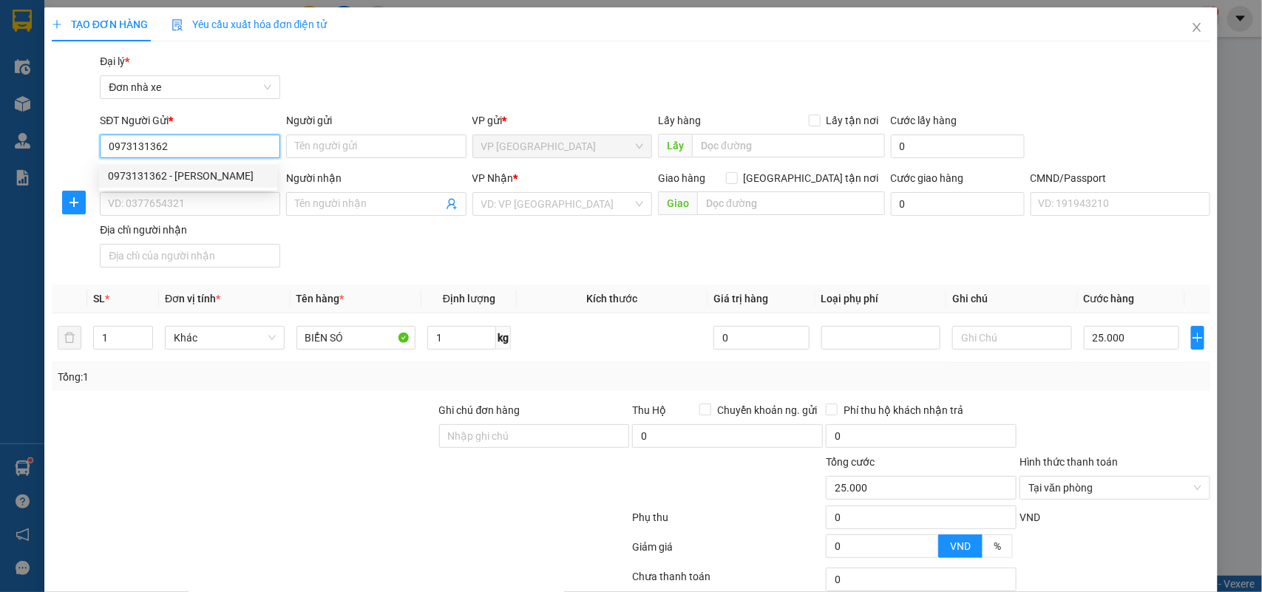
drag, startPoint x: 202, startPoint y: 174, endPoint x: 240, endPoint y: 191, distance: 41.7
click at [204, 174] on div "0973131362 - ĐÀO VĂN TIẾN" at bounding box center [188, 176] width 160 height 16
type input "[PERSON_NAME]"
type input "0901259889"
type input "HÙNG"
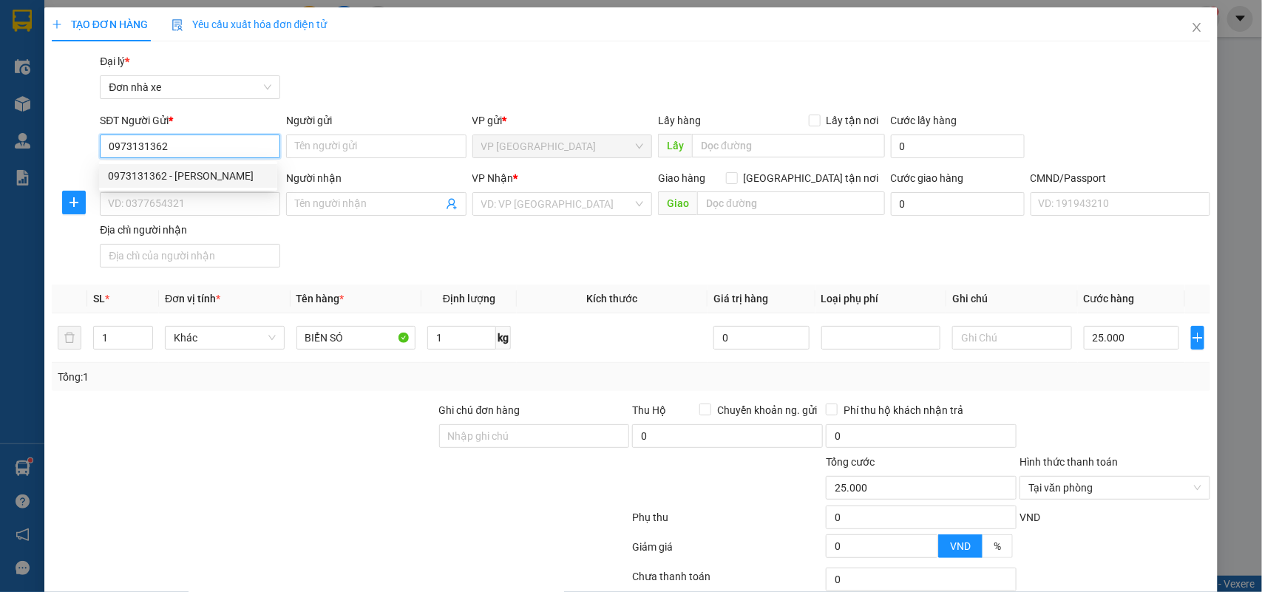
checkbox input "true"
type input "50 ngõ 4 đặng văn ngữ"
type input "1"
type input "65.000"
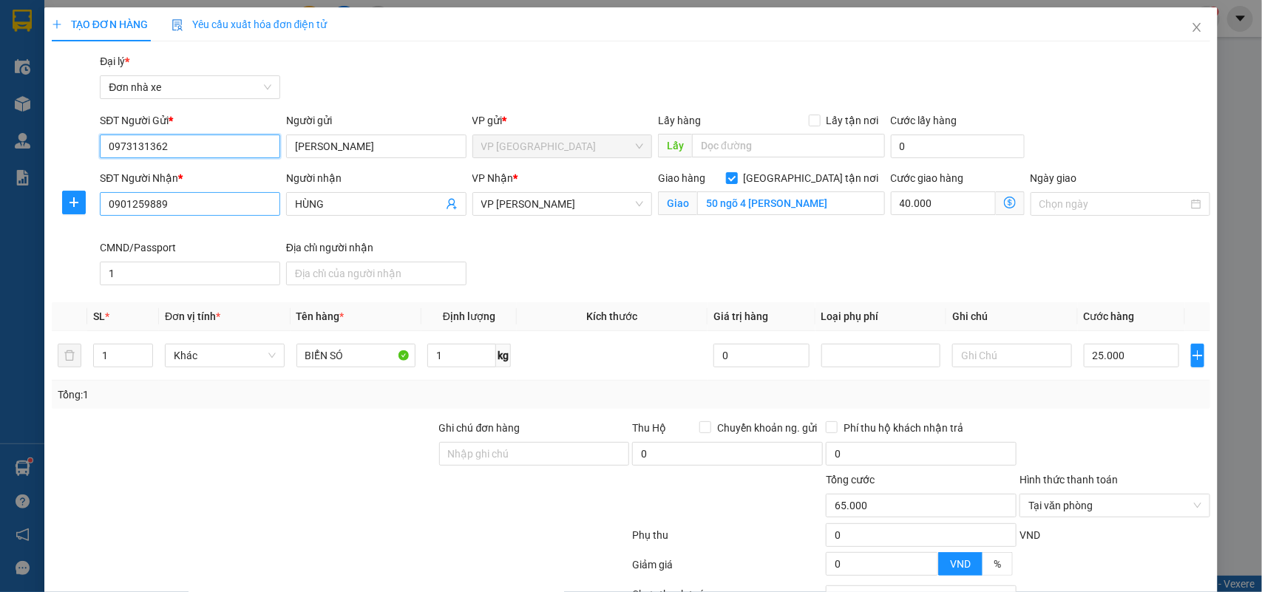
type input "0973131362"
click at [231, 208] on input "0901259889" at bounding box center [190, 204] width 180 height 24
type input "0961510322"
click at [165, 231] on div "0961510322 - DUY" at bounding box center [188, 234] width 160 height 16
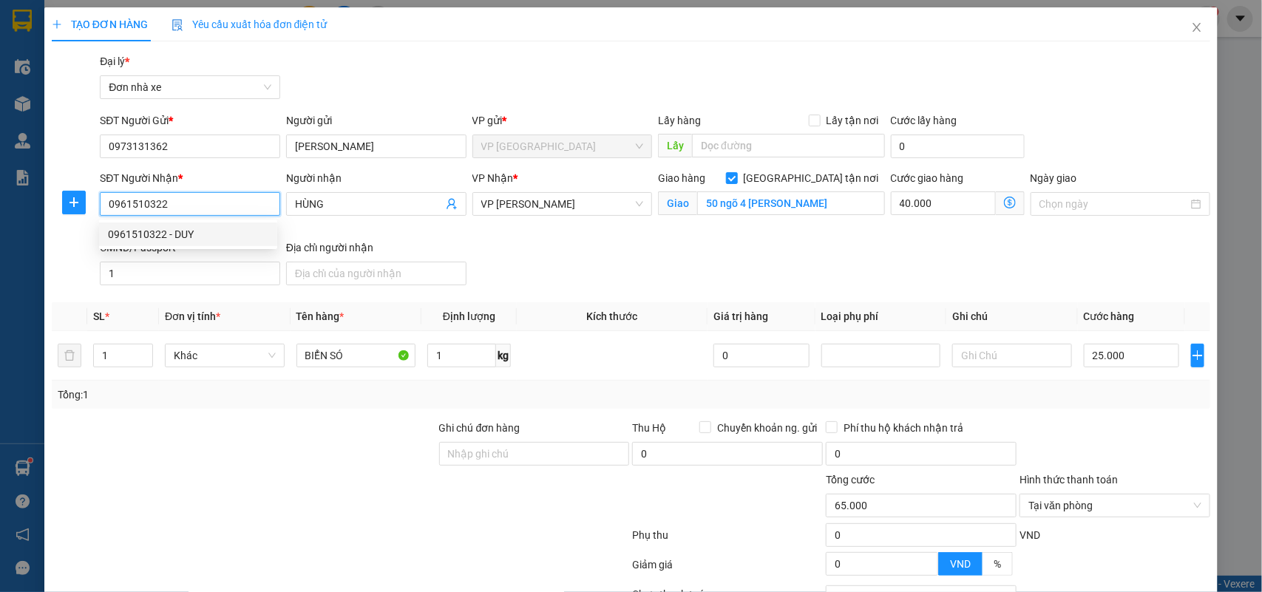
type input "DUY"
checkbox input "false"
type input "25.000"
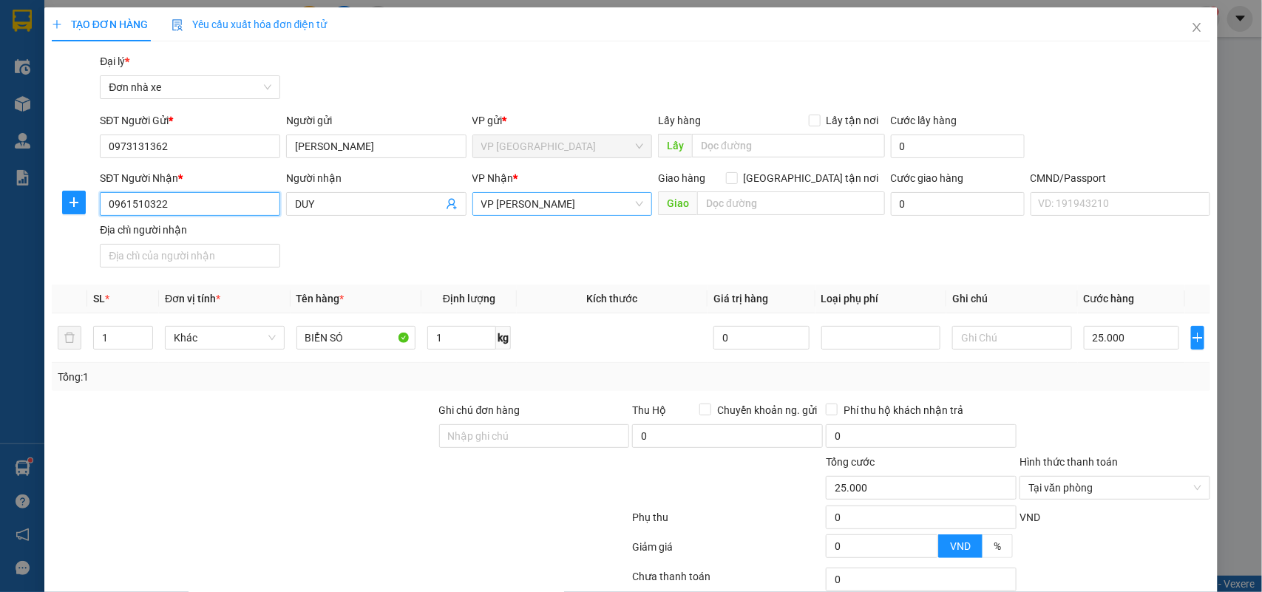
click at [523, 203] on span "VP [PERSON_NAME]" at bounding box center [562, 204] width 163 height 22
type input "0961510322"
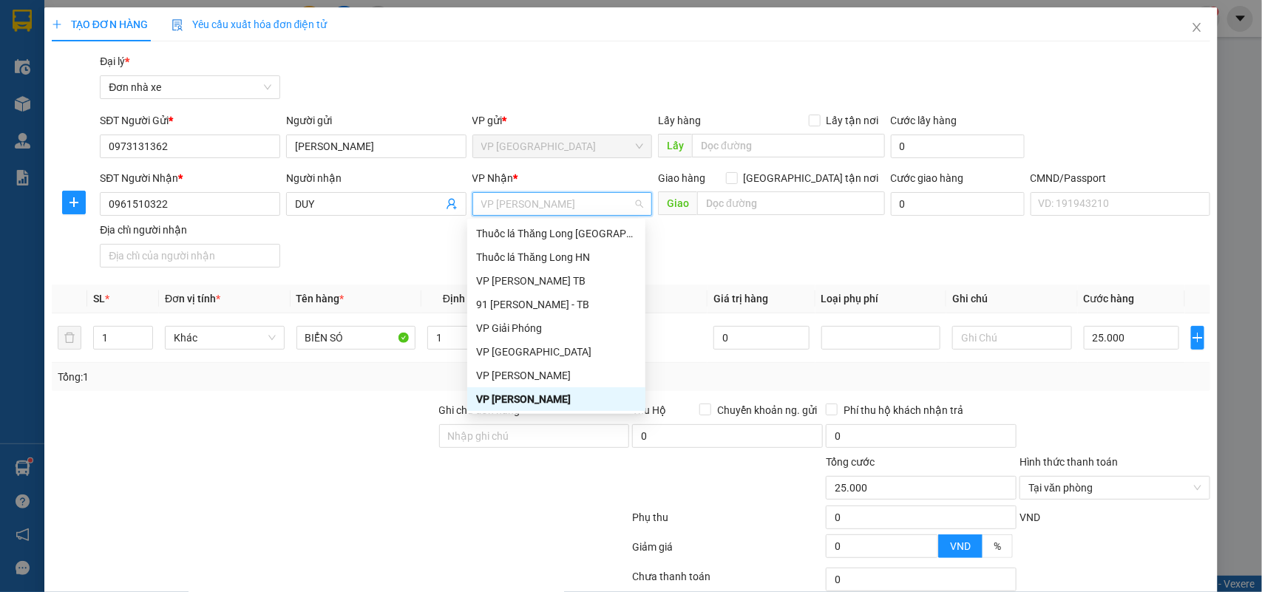
click at [738, 50] on div "TẠO ĐƠN HÀNG Yêu cầu xuất hóa đơn điện tử Transit Pickup Surcharge Ids Transit …" at bounding box center [631, 341] width 1159 height 668
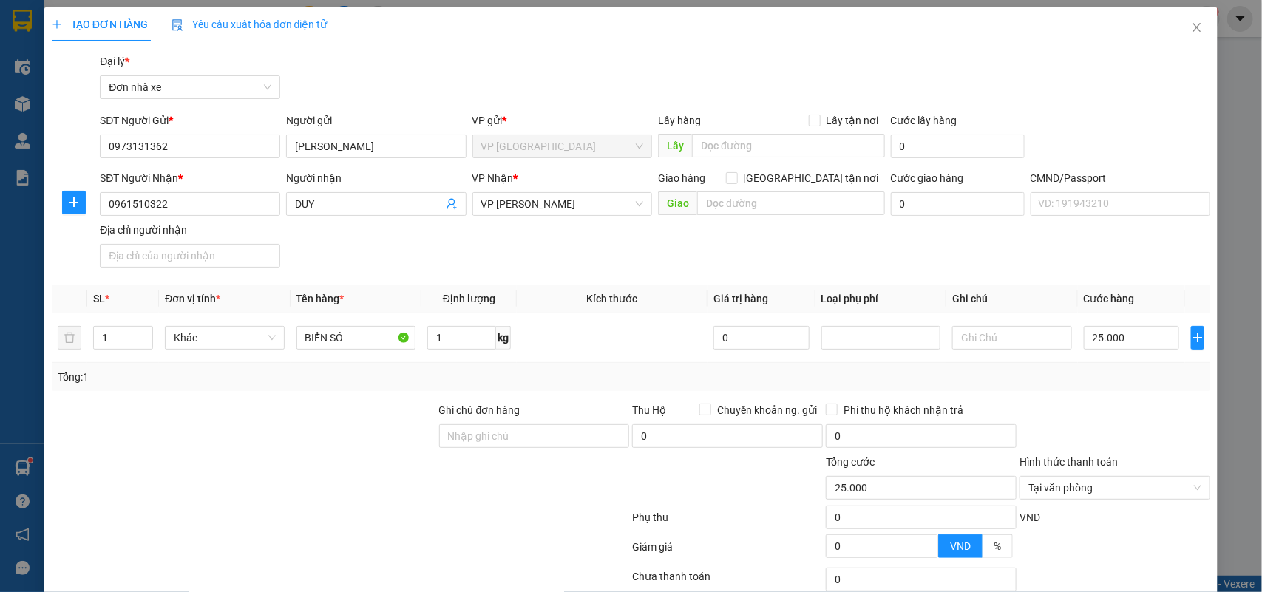
click at [1048, 404] on div at bounding box center [1115, 428] width 194 height 52
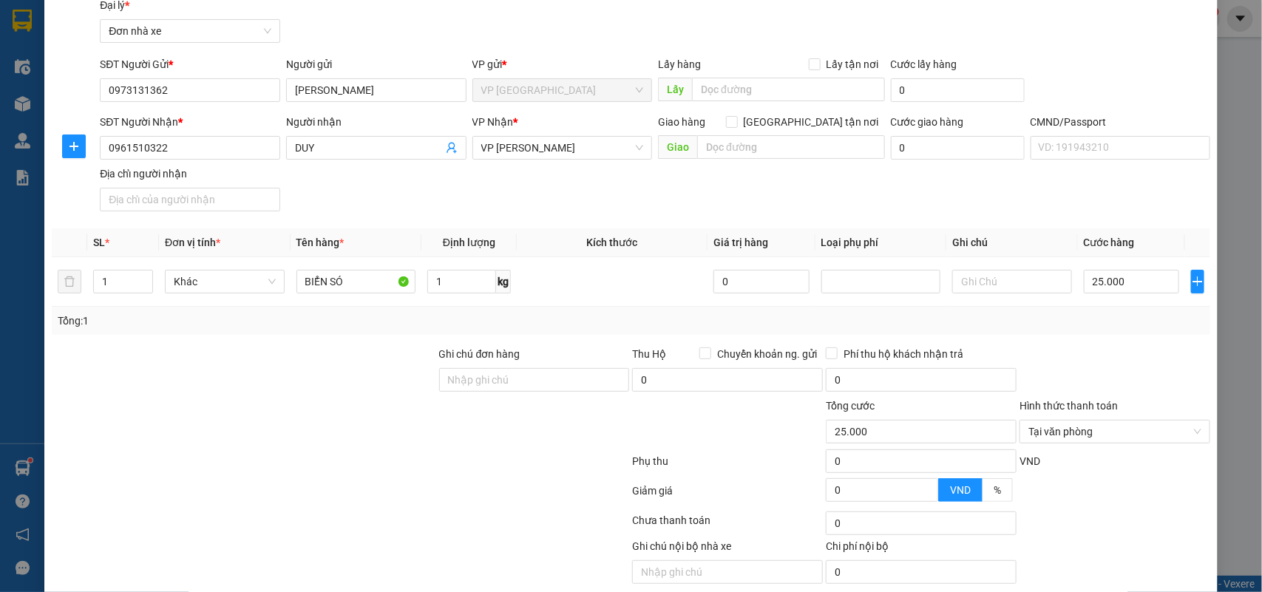
scroll to position [113, 0]
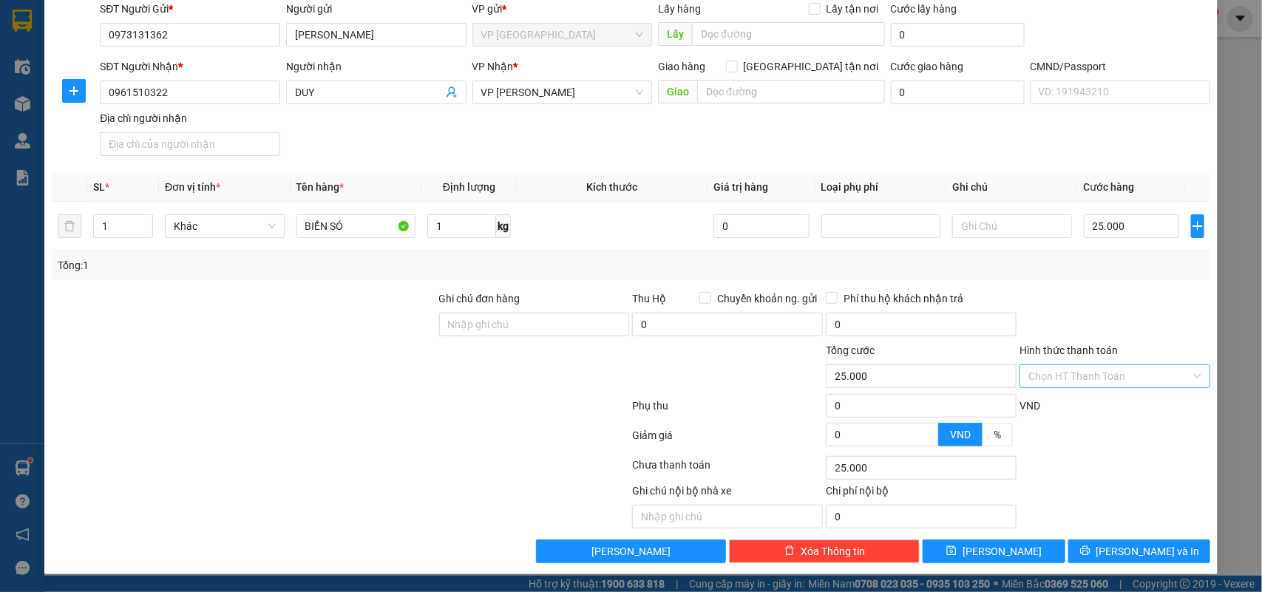
click at [1126, 424] on div "Giảm giá 0 VND %" at bounding box center [631, 439] width 1162 height 30
click at [1092, 459] on div at bounding box center [1115, 468] width 194 height 30
click at [1065, 388] on div "Hình thức thanh toán Chọn HT Thanh Toán" at bounding box center [1115, 368] width 191 height 52
drag, startPoint x: 1057, startPoint y: 385, endPoint x: 1057, endPoint y: 407, distance: 21.4
click at [1058, 385] on input "Hình thức thanh toán" at bounding box center [1109, 376] width 163 height 22
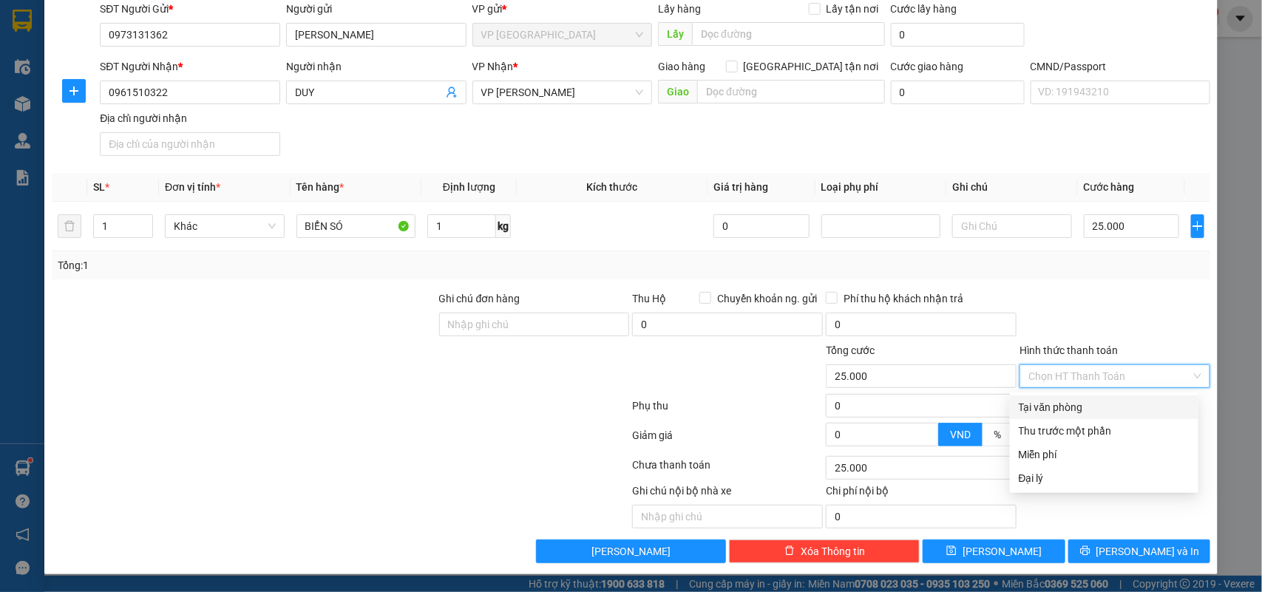
click at [1055, 409] on div "Tại văn phòng" at bounding box center [1104, 407] width 171 height 16
type input "0"
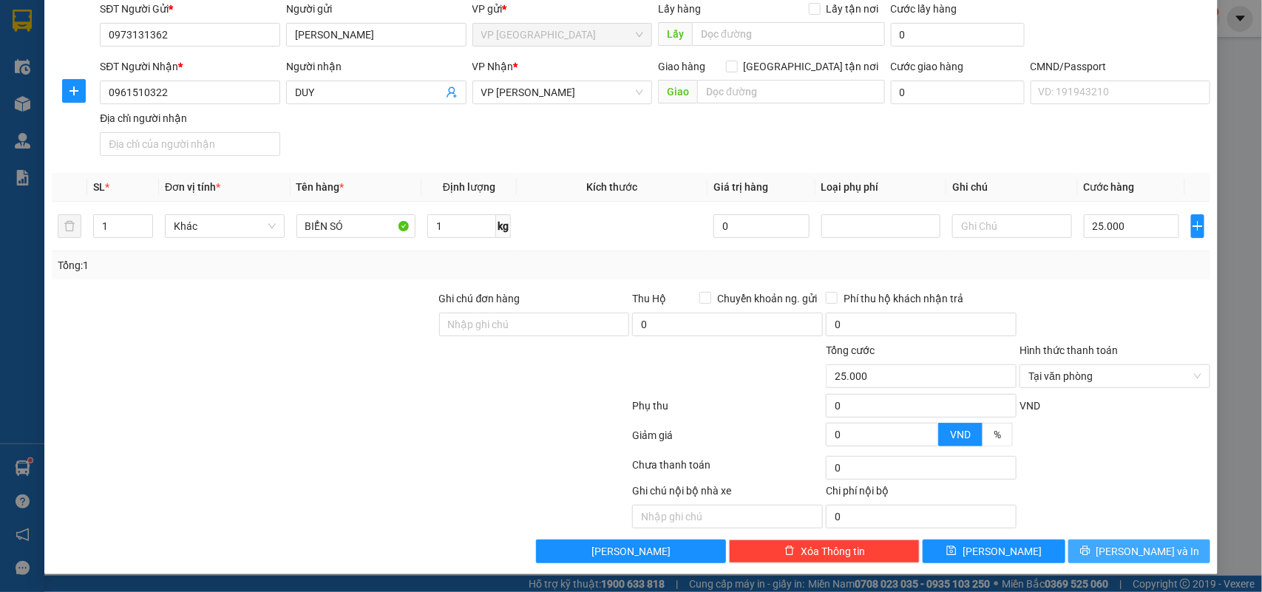
drag, startPoint x: 1102, startPoint y: 548, endPoint x: 1259, endPoint y: 501, distance: 163.7
click at [1090, 548] on icon "printer" at bounding box center [1085, 551] width 10 height 10
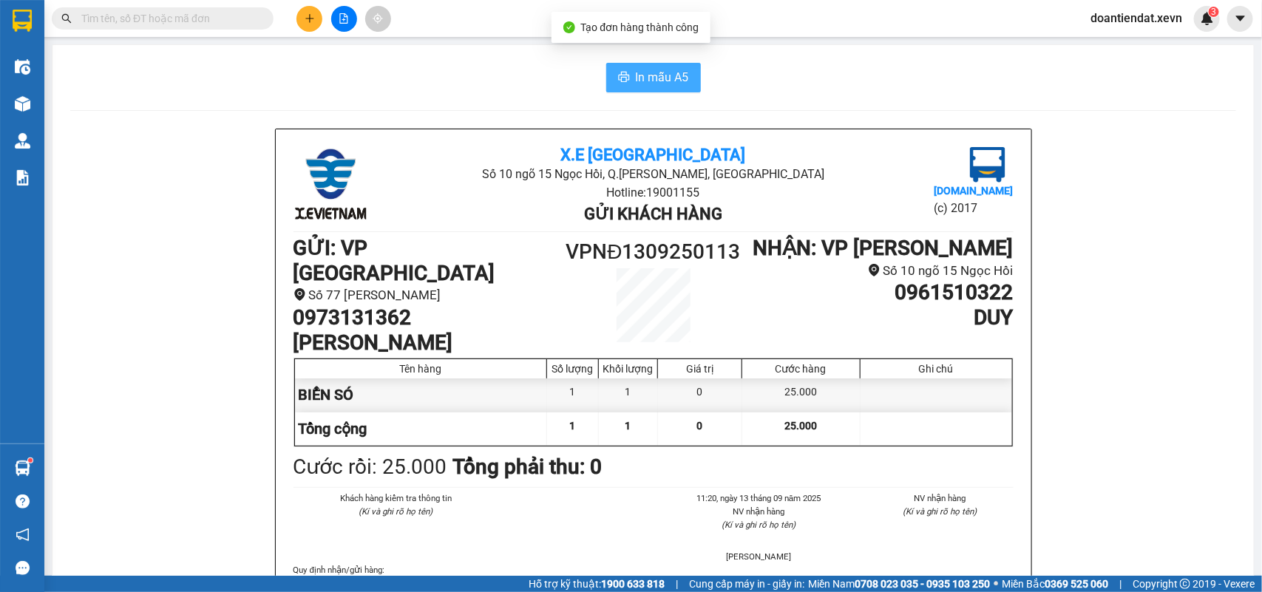
click at [674, 69] on span "In mẫu A5" at bounding box center [662, 77] width 53 height 18
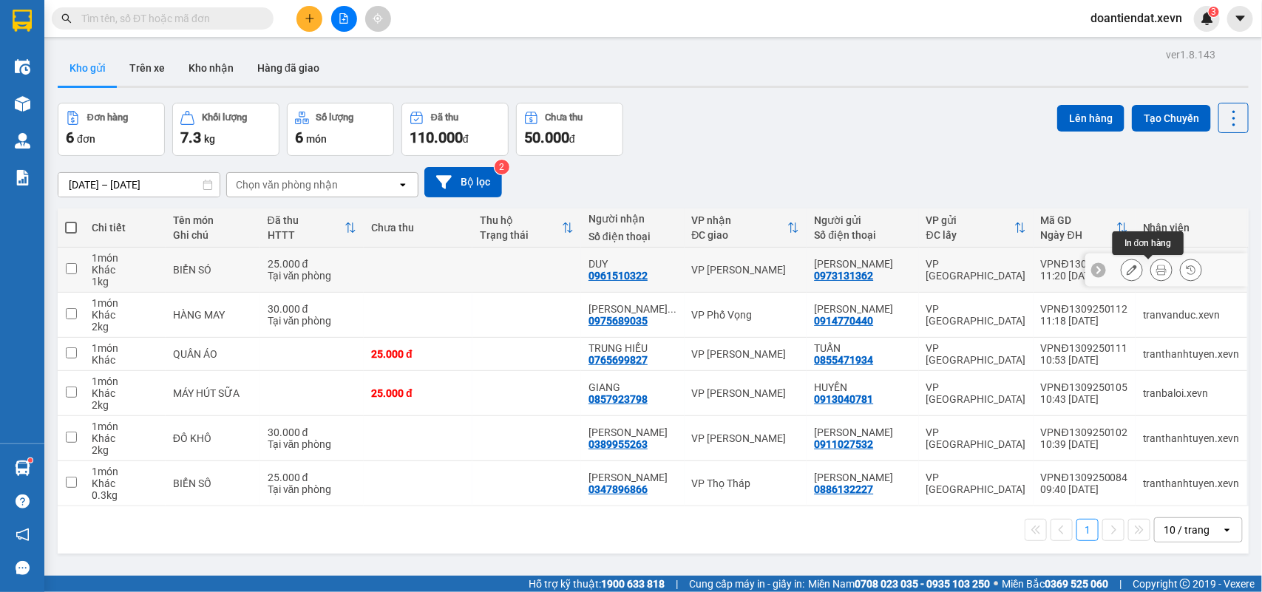
click at [1151, 268] on button at bounding box center [1161, 270] width 21 height 26
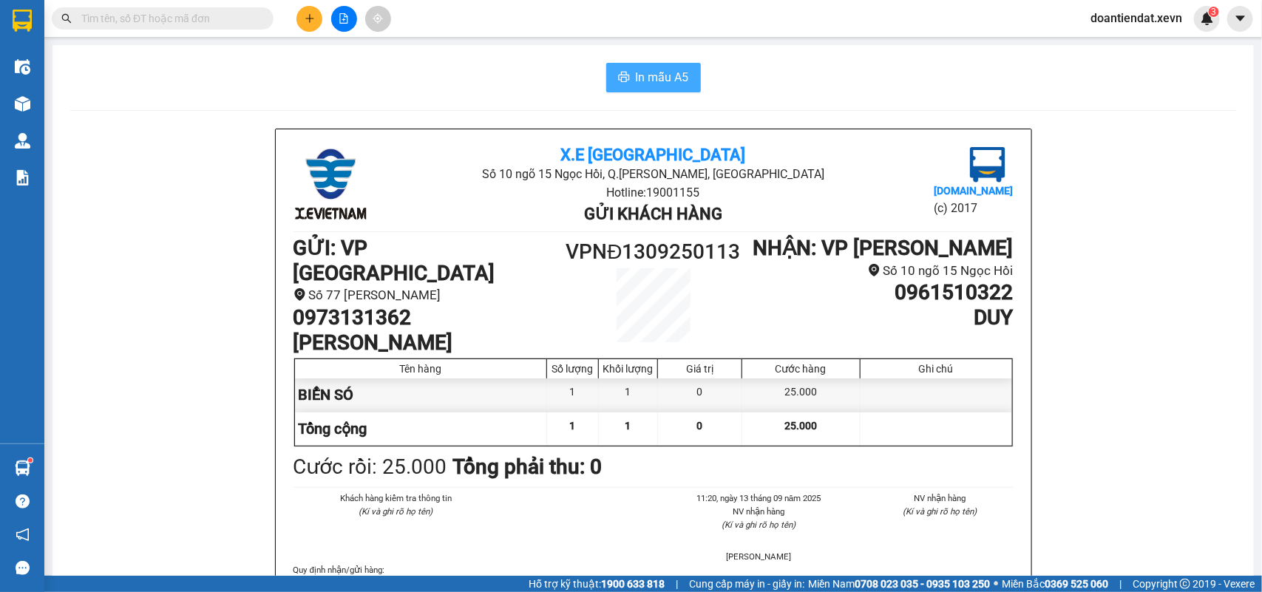
click at [640, 83] on span "In mẫu A5" at bounding box center [662, 77] width 53 height 18
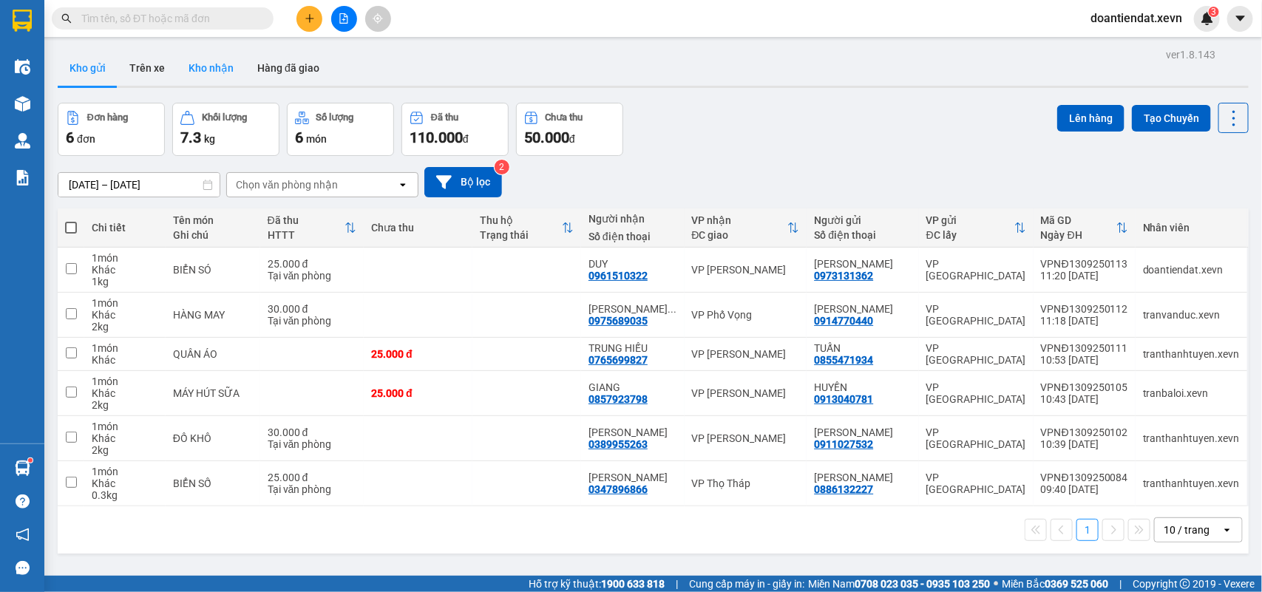
click at [213, 71] on button "Kho nhận" at bounding box center [211, 67] width 69 height 35
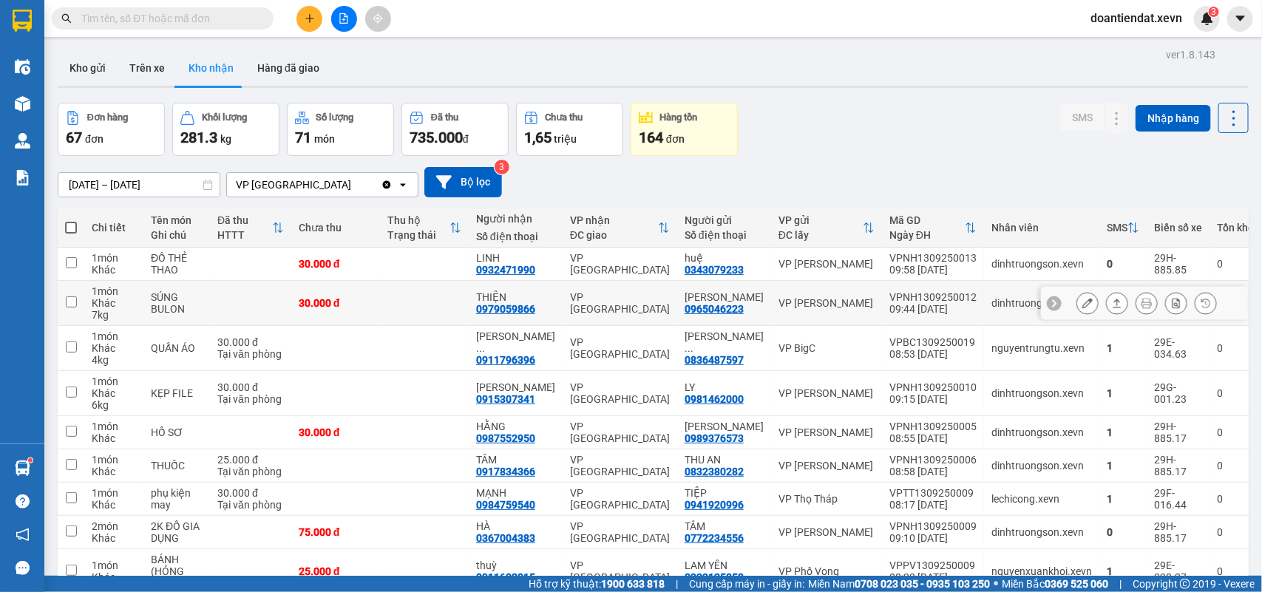
drag, startPoint x: 225, startPoint y: 294, endPoint x: 220, endPoint y: 266, distance: 28.0
click at [224, 294] on td at bounding box center [250, 303] width 81 height 45
checkbox input "true"
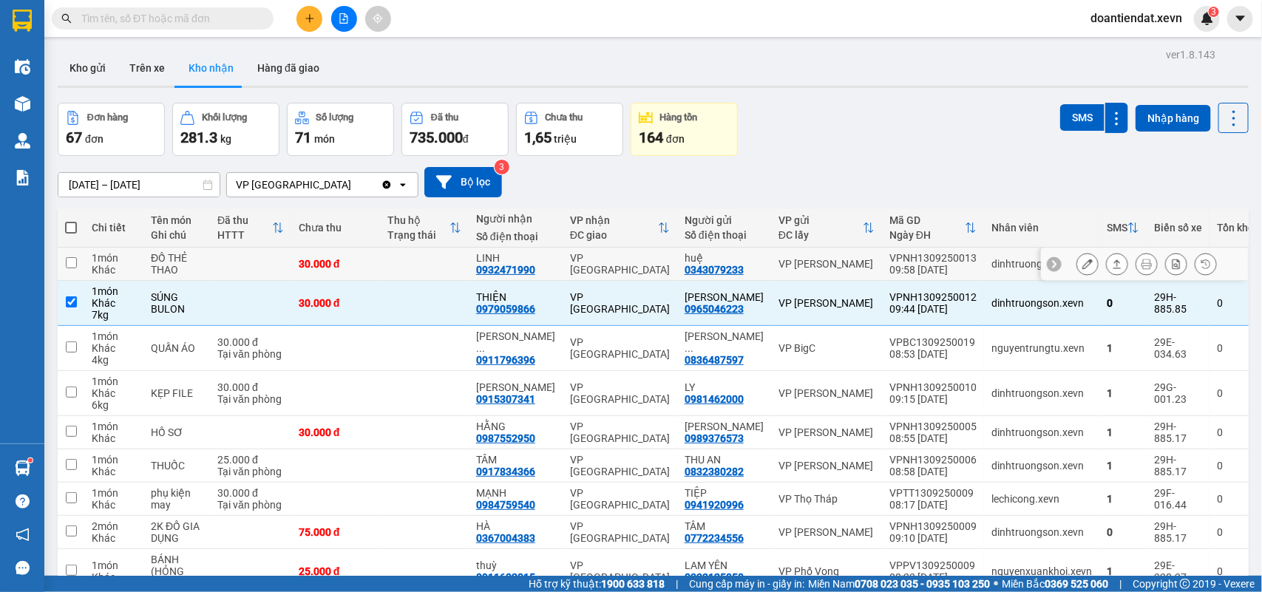
drag, startPoint x: 222, startPoint y: 265, endPoint x: 253, endPoint y: 262, distance: 31.1
click at [228, 265] on td at bounding box center [250, 264] width 81 height 33
checkbox input "true"
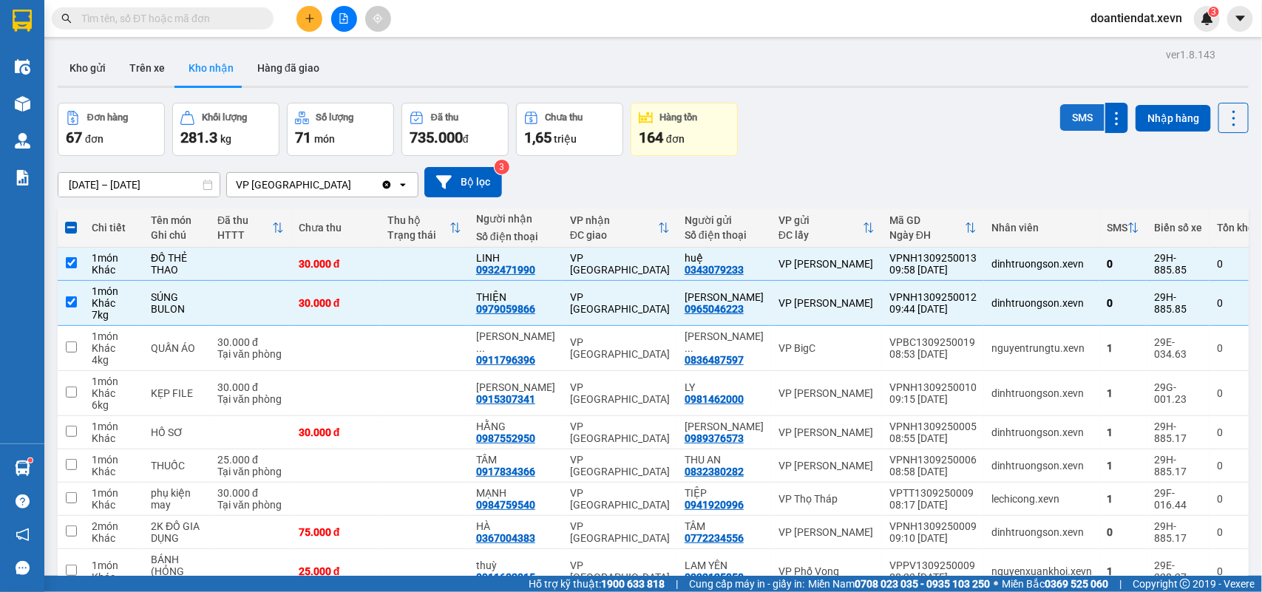
click at [1073, 120] on button "SMS" at bounding box center [1082, 117] width 44 height 27
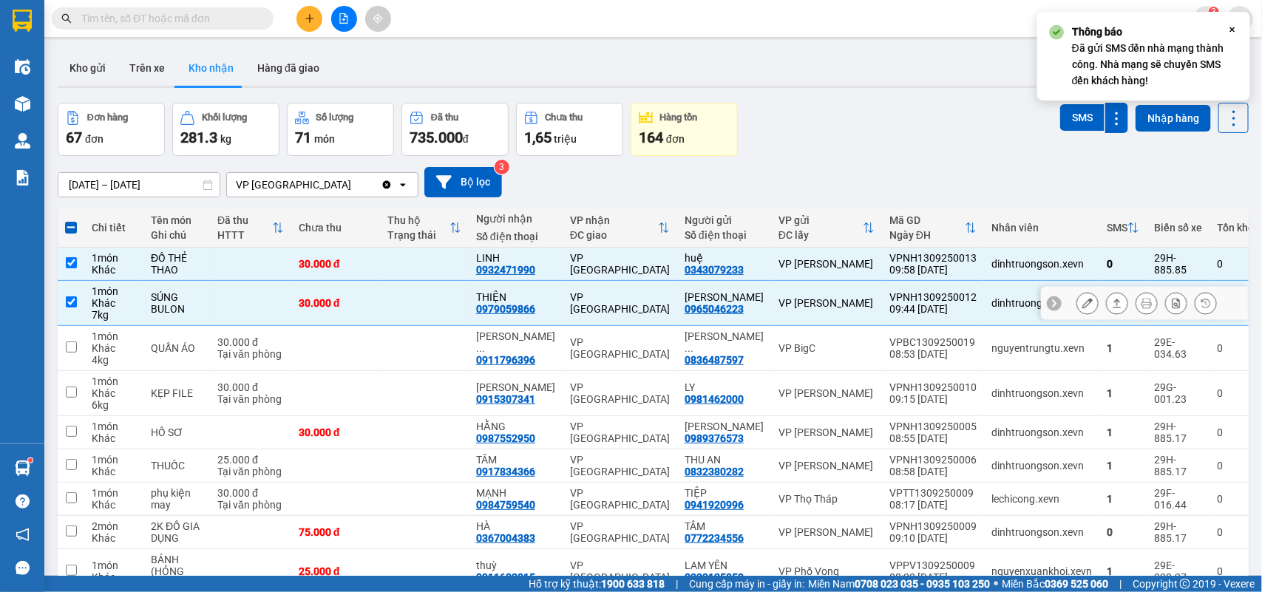
click at [244, 300] on td at bounding box center [250, 303] width 81 height 45
checkbox input "false"
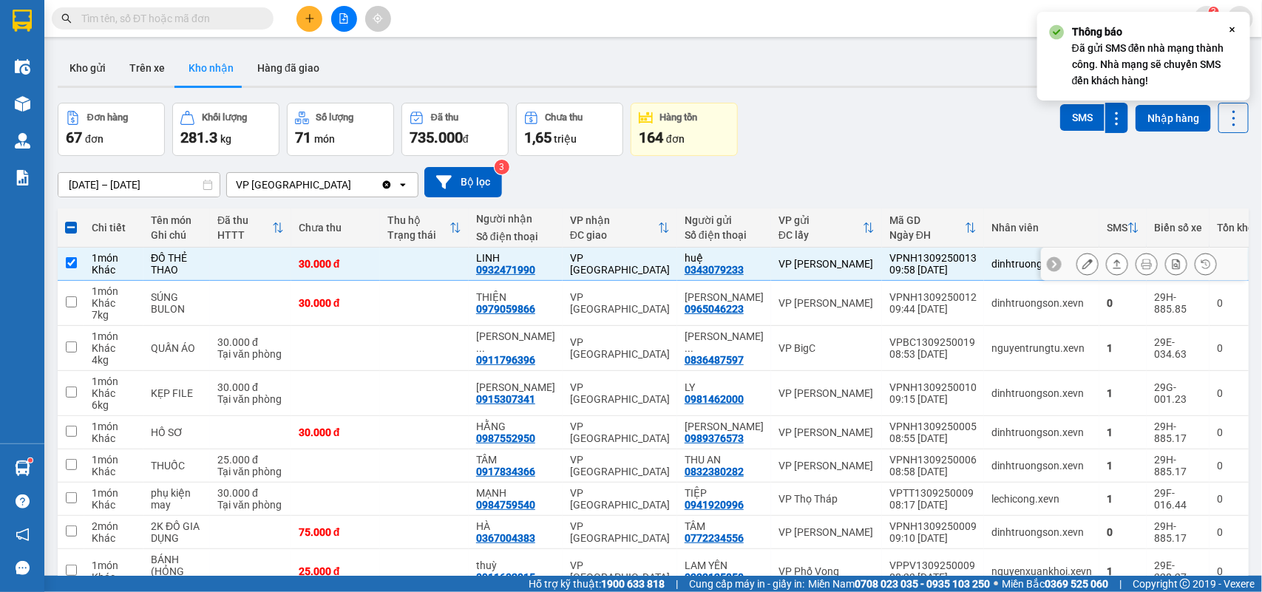
click at [263, 267] on td at bounding box center [250, 264] width 81 height 33
checkbox input "false"
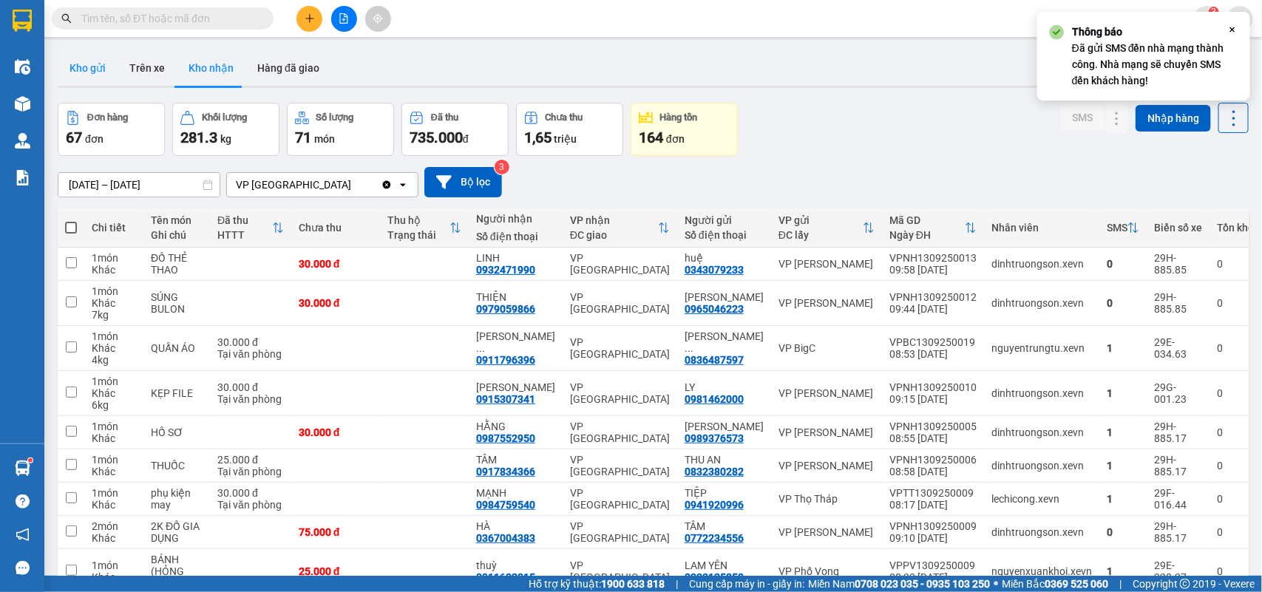
click at [97, 68] on button "Kho gửi" at bounding box center [88, 67] width 60 height 35
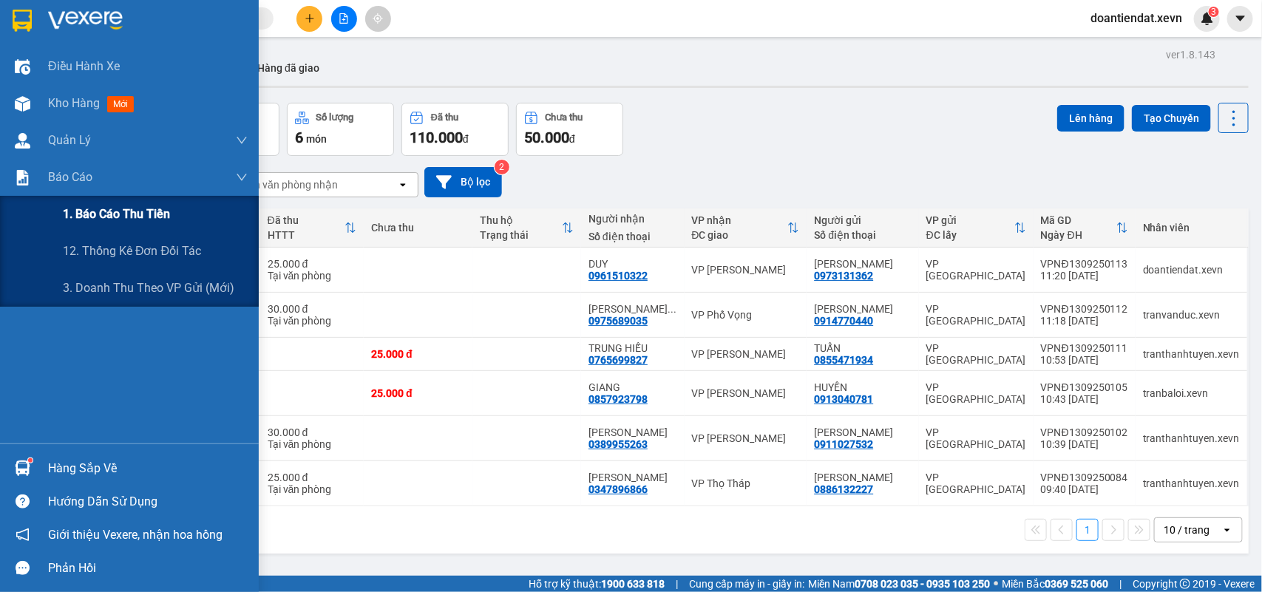
click at [126, 219] on span "1. Báo cáo thu tiền" at bounding box center [116, 214] width 107 height 18
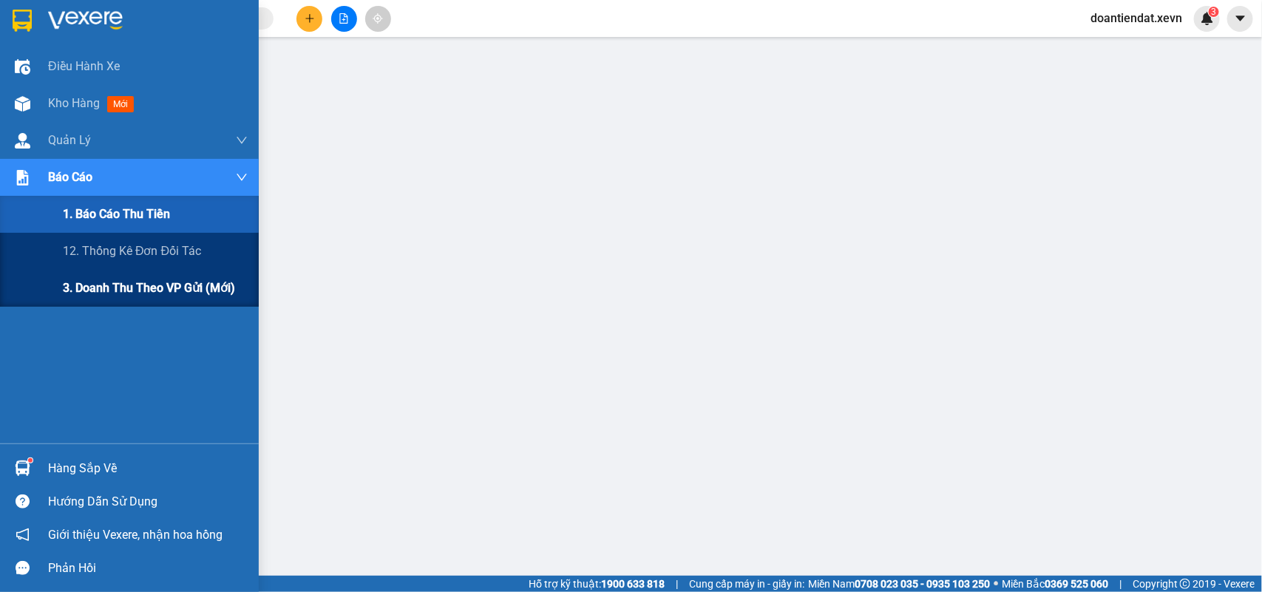
click at [109, 286] on span "3. Doanh Thu theo VP Gửi (mới)" at bounding box center [149, 288] width 172 height 18
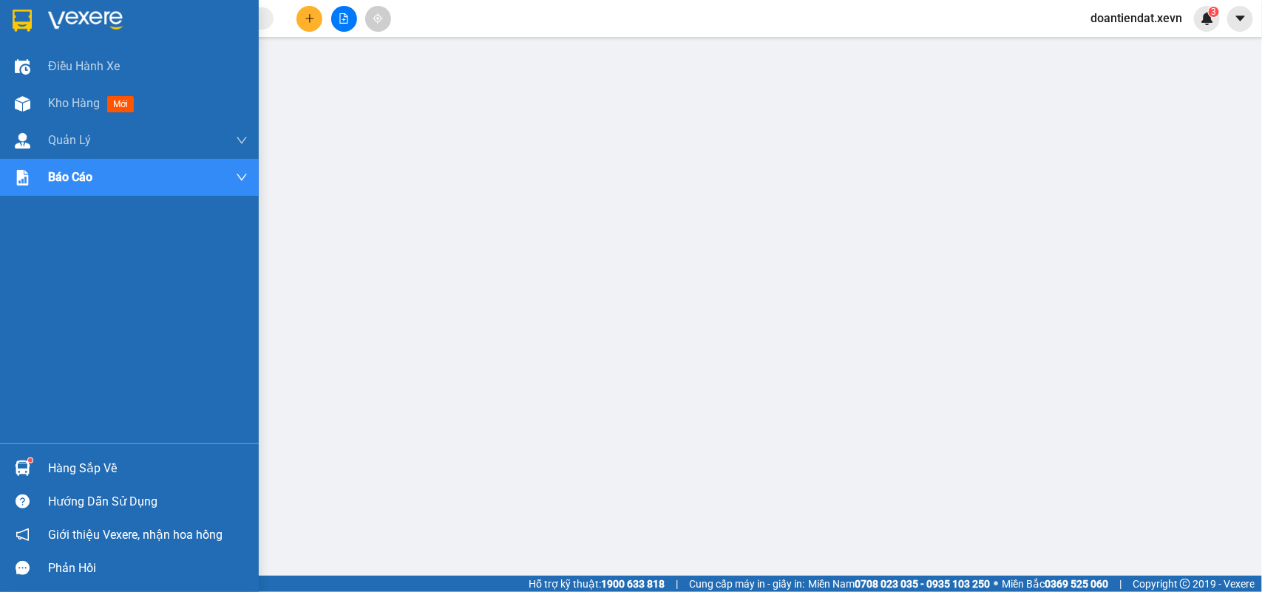
click at [27, 458] on div at bounding box center [23, 468] width 26 height 26
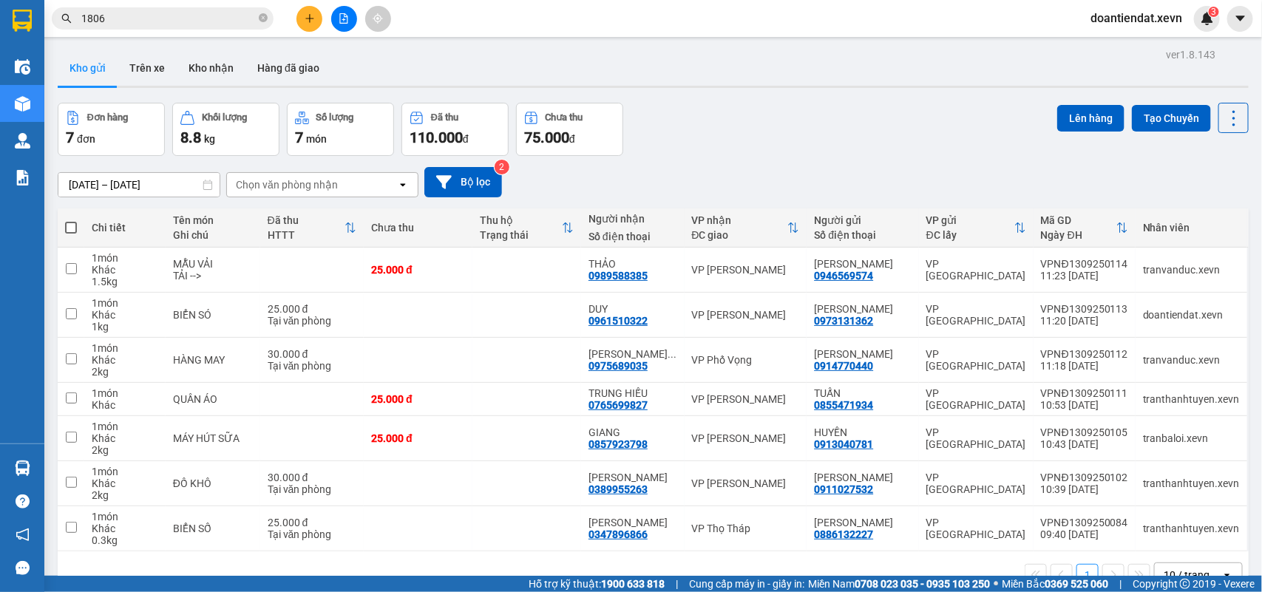
scroll to position [68, 0]
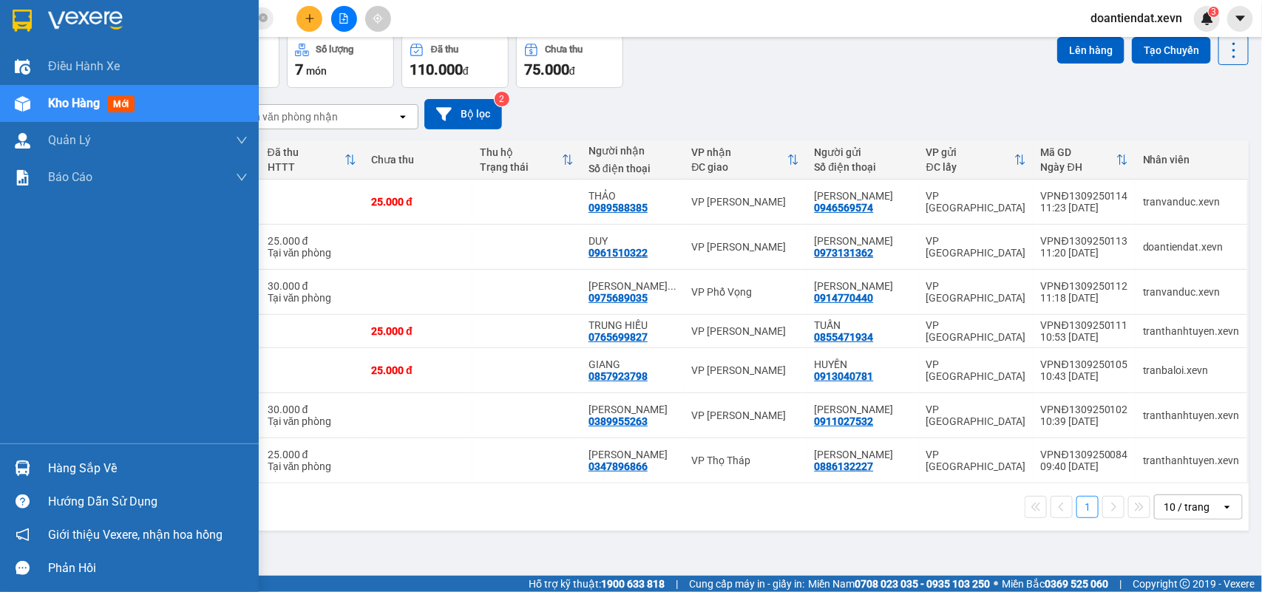
click at [11, 464] on div at bounding box center [23, 468] width 26 height 26
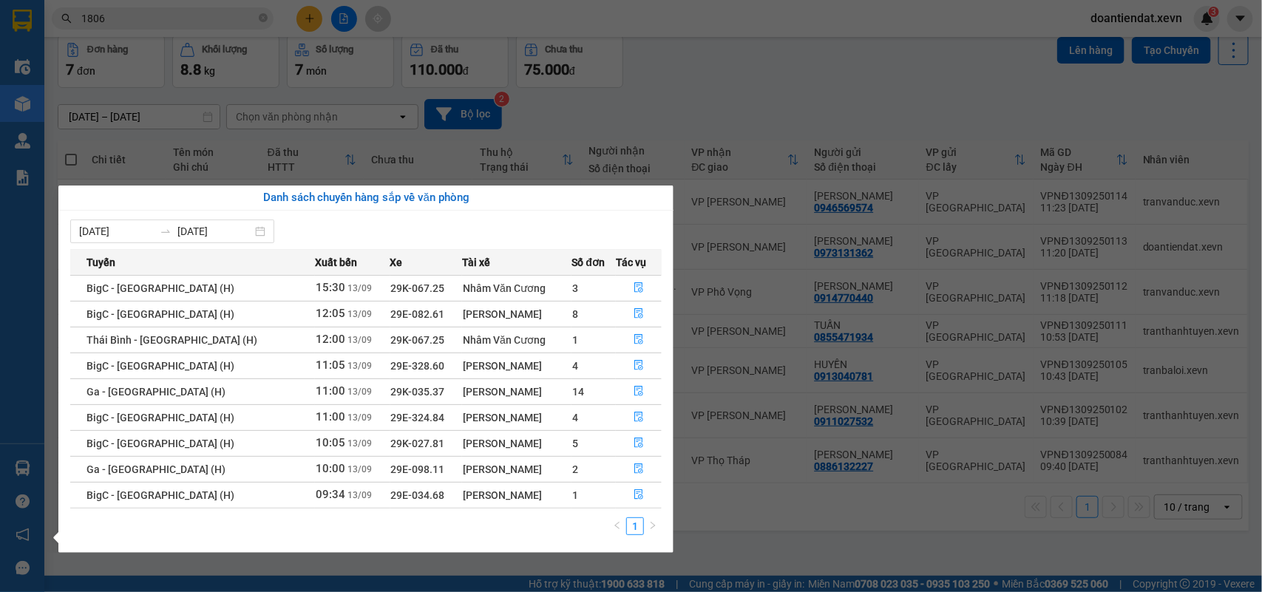
drag, startPoint x: 13, startPoint y: 410, endPoint x: 23, endPoint y: 459, distance: 49.9
click at [13, 414] on div "Điều hành xe Kho hàng mới Quản [PERSON_NAME] lý chuyến Quản lý giao nhận mới Qu…" at bounding box center [22, 296] width 44 height 592
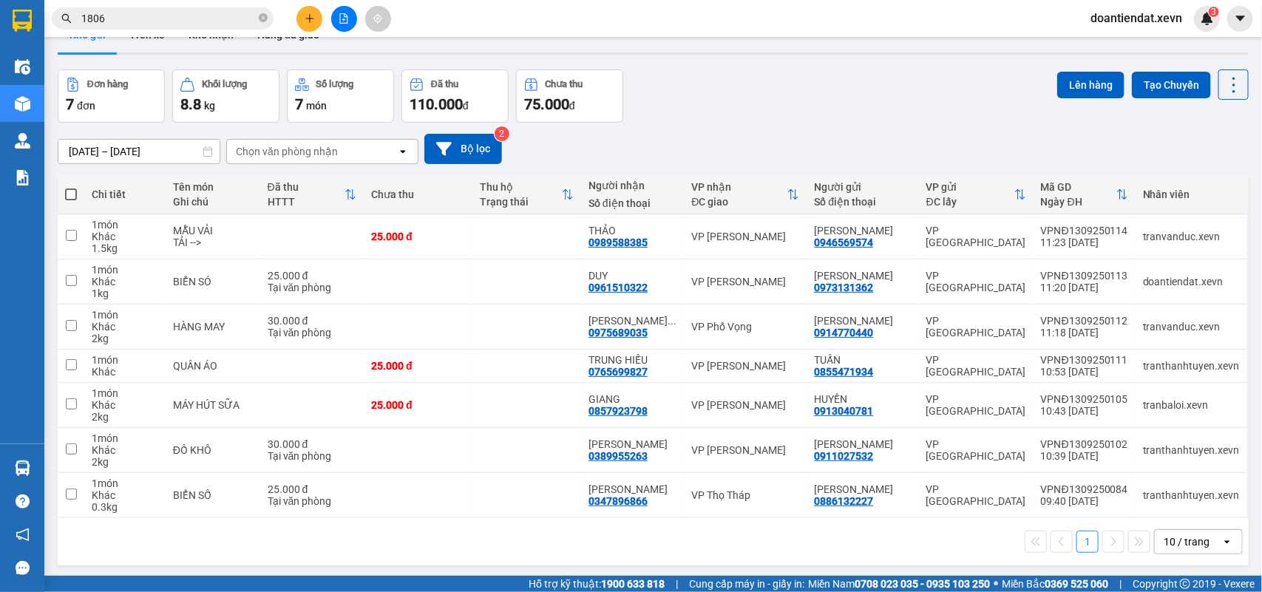
scroll to position [0, 0]
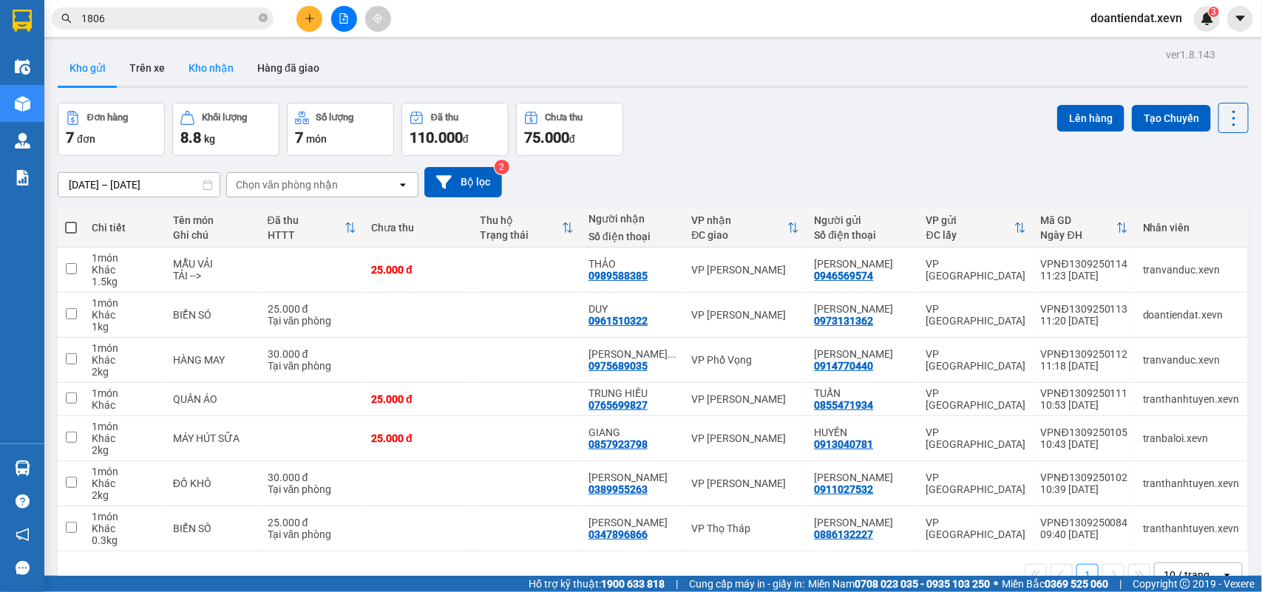
click at [207, 71] on button "Kho nhận" at bounding box center [211, 67] width 69 height 35
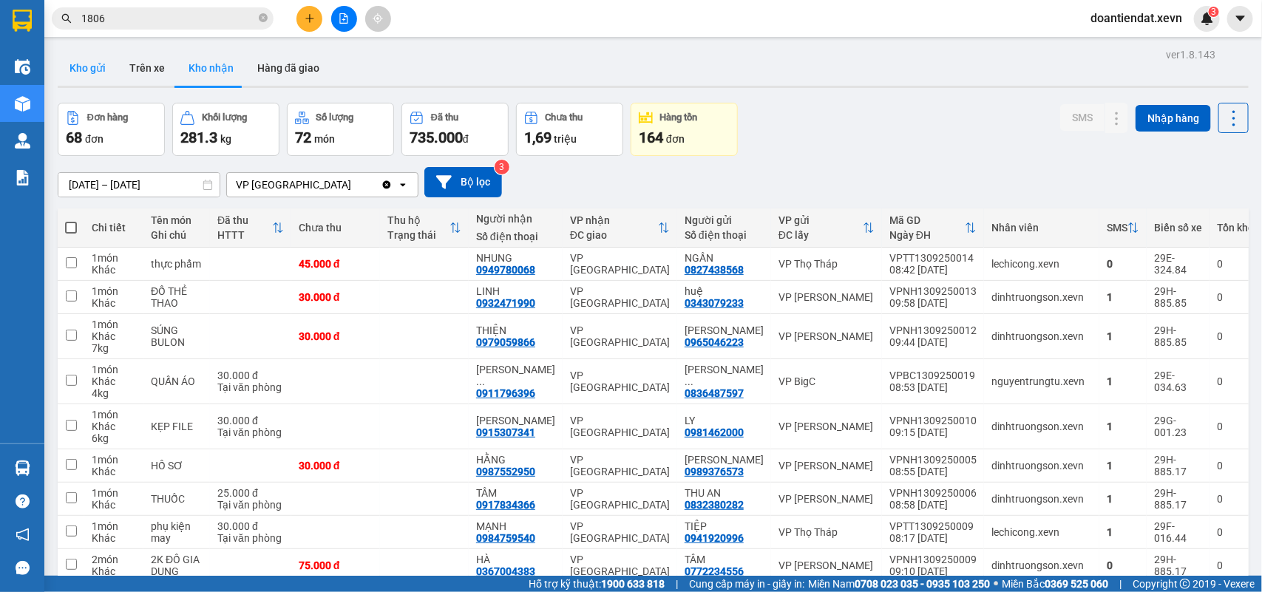
click at [69, 75] on button "Kho gửi" at bounding box center [88, 67] width 60 height 35
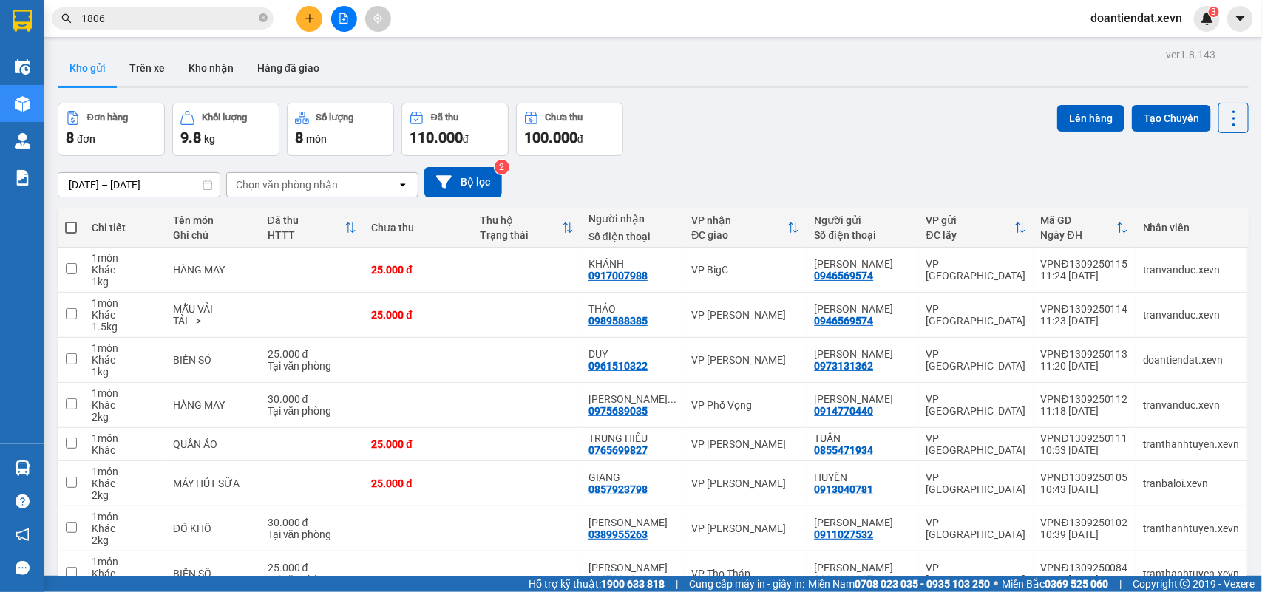
click at [304, 24] on button at bounding box center [309, 19] width 26 height 26
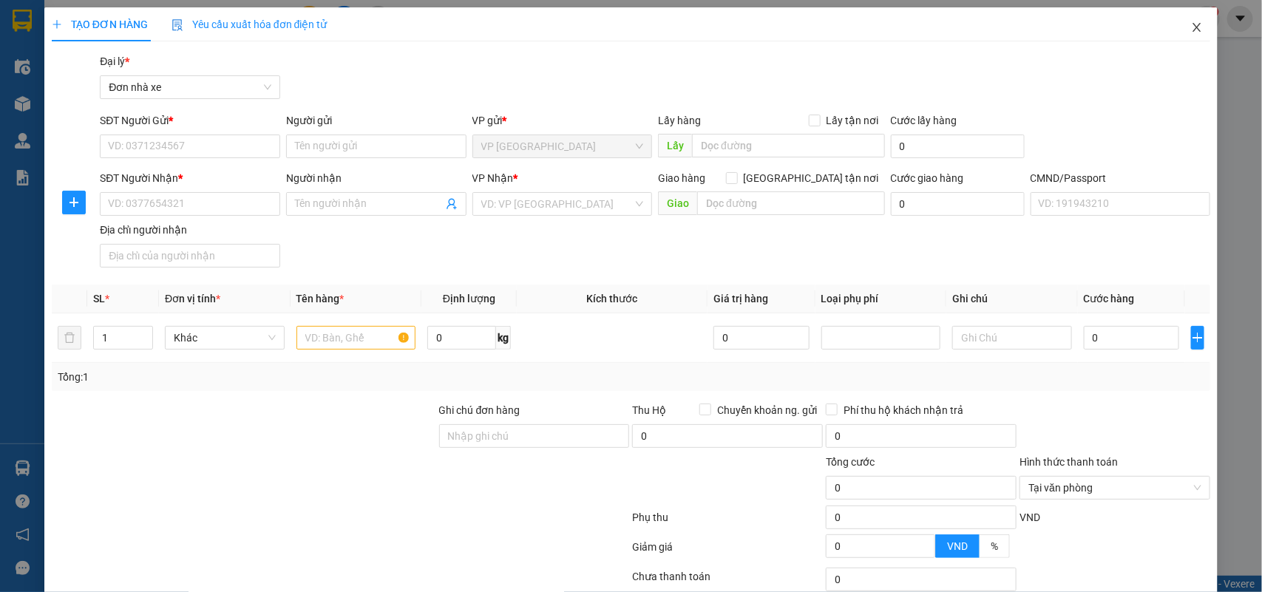
click at [1191, 22] on icon "close" at bounding box center [1197, 27] width 12 height 12
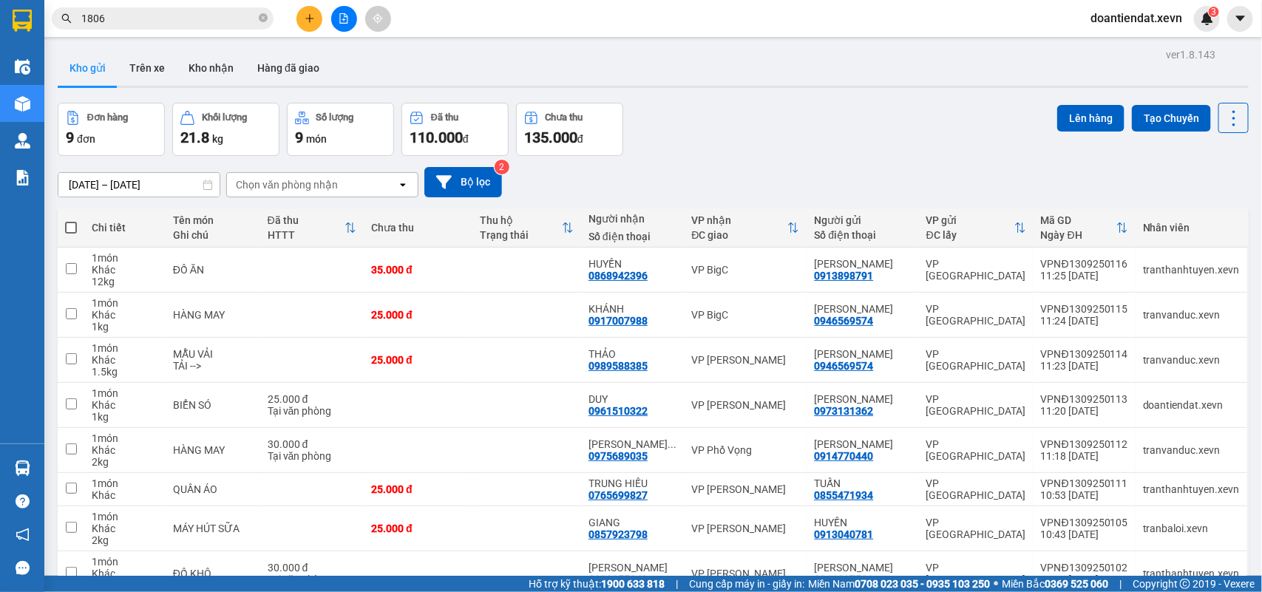
click at [164, 19] on input "1806" at bounding box center [168, 18] width 174 height 16
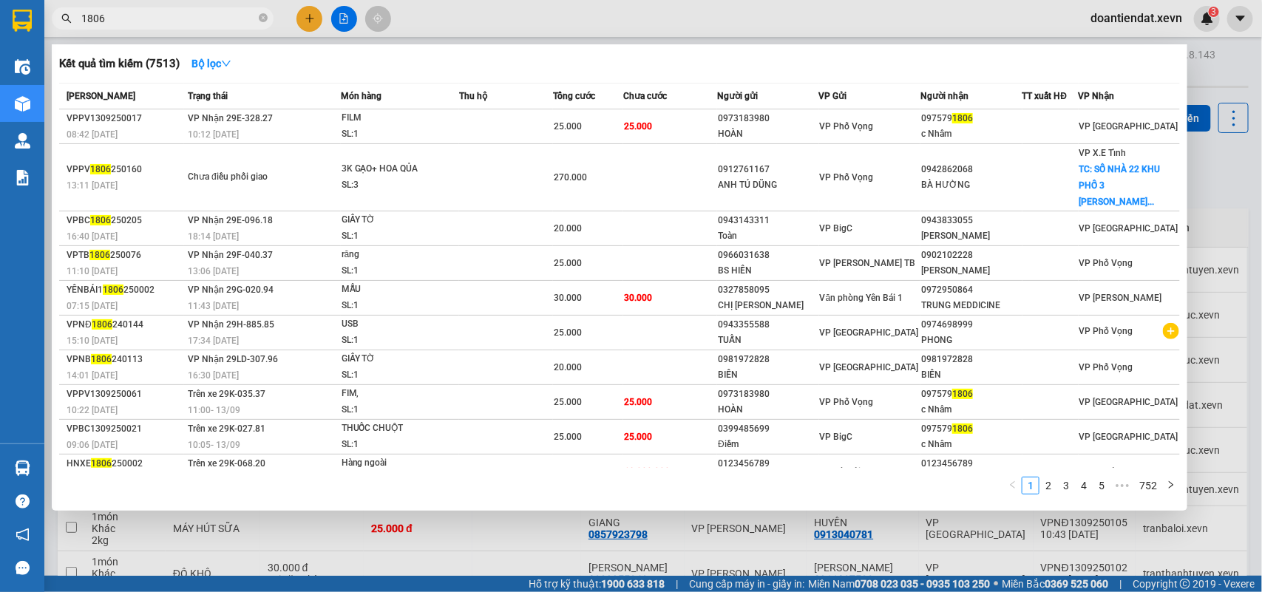
click at [164, 19] on input "1806" at bounding box center [168, 18] width 174 height 16
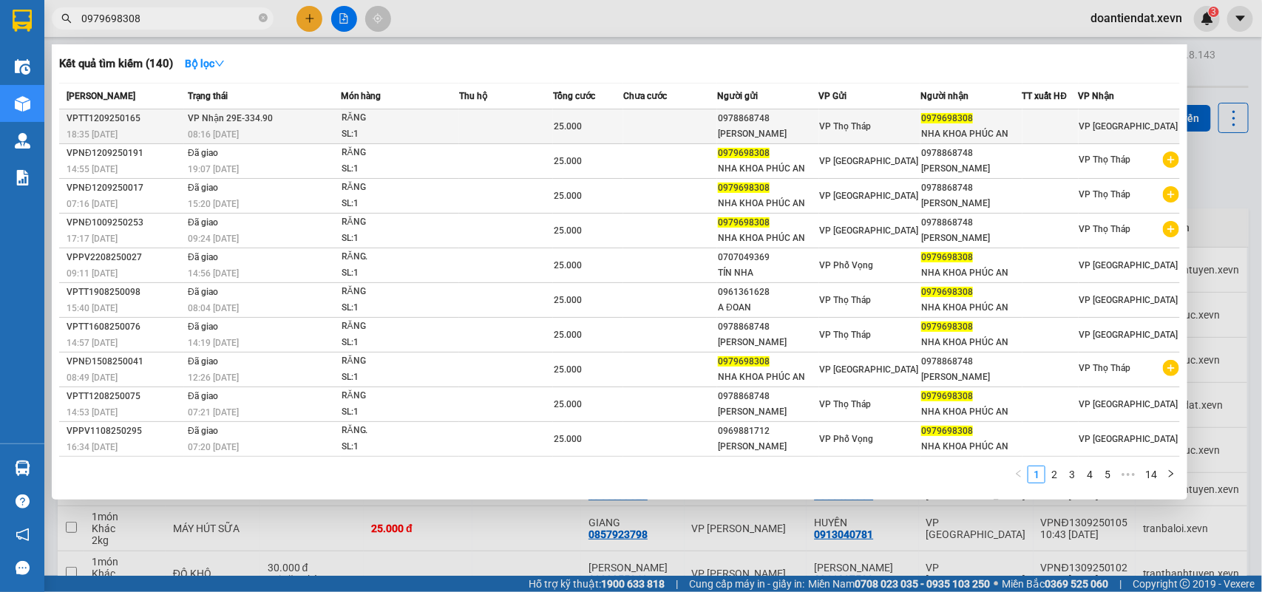
type input "0979698308"
click at [371, 128] on div "SL: 1" at bounding box center [397, 134] width 111 height 16
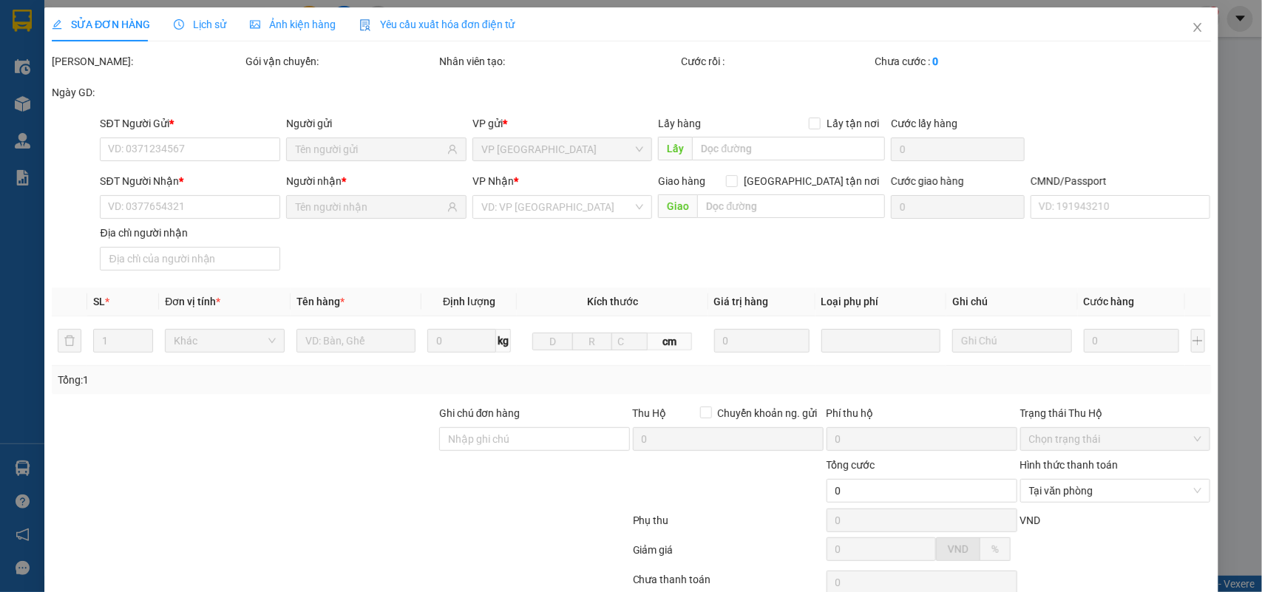
type input "0978868748"
type input "[PERSON_NAME]"
type input "0979698308"
type input "NHA KHOA PHÚC AN"
type input "036082000869 [PERSON_NAME], [PERSON_NAME]"
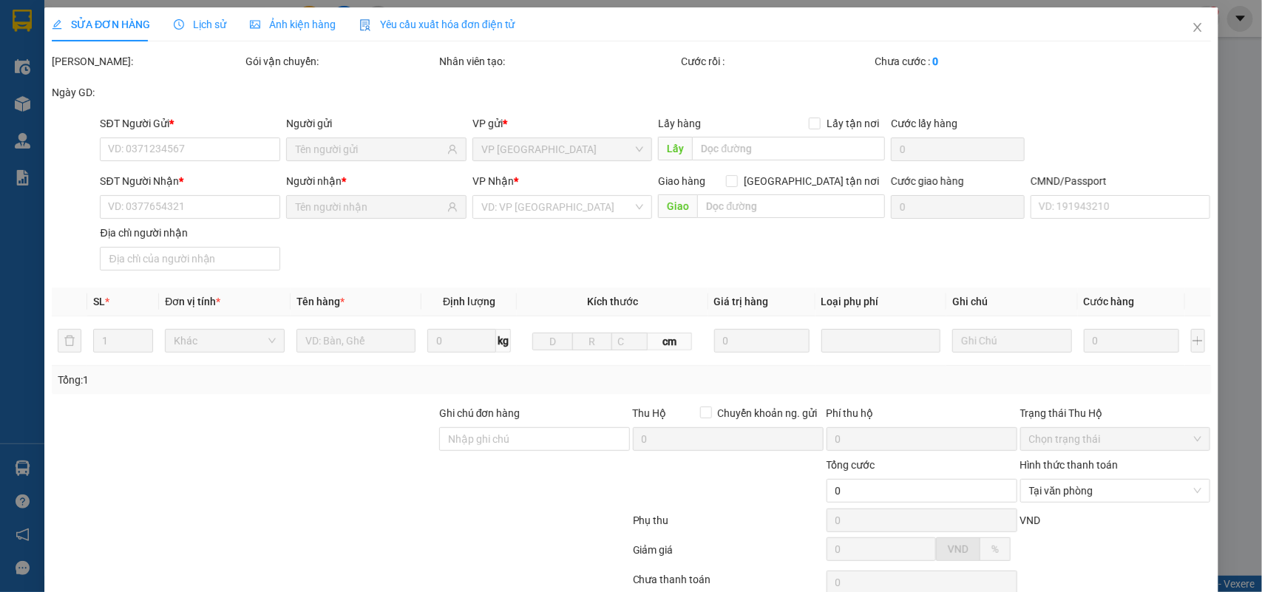
type input "25.000"
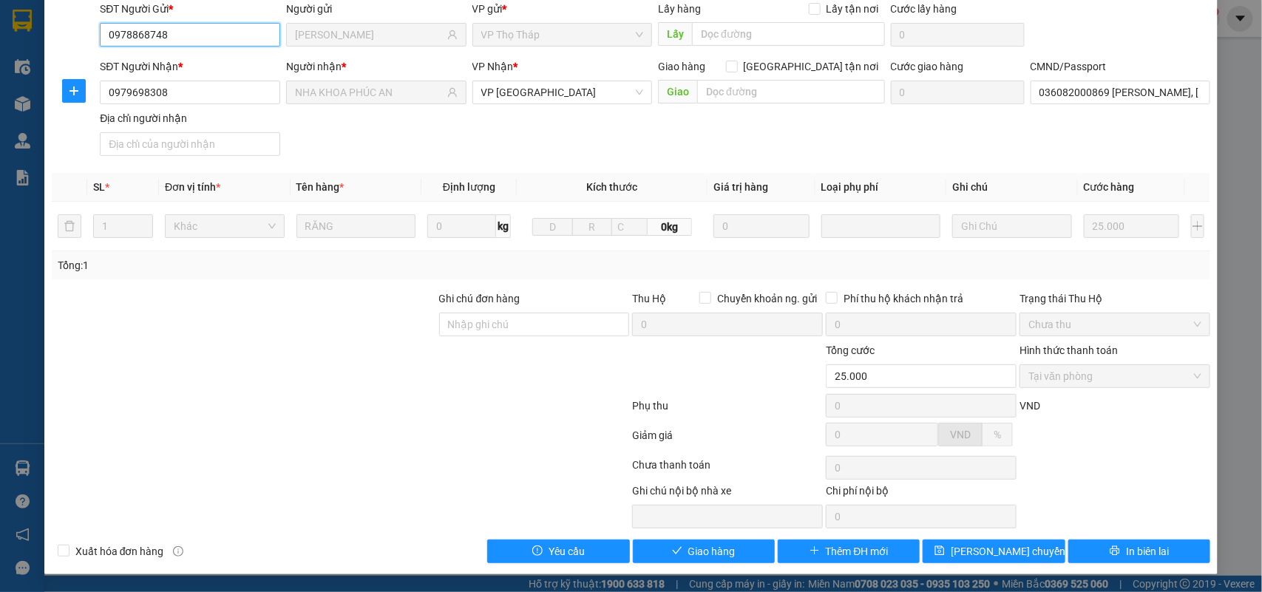
scroll to position [117, 0]
click at [672, 552] on icon "check" at bounding box center [677, 550] width 10 height 7
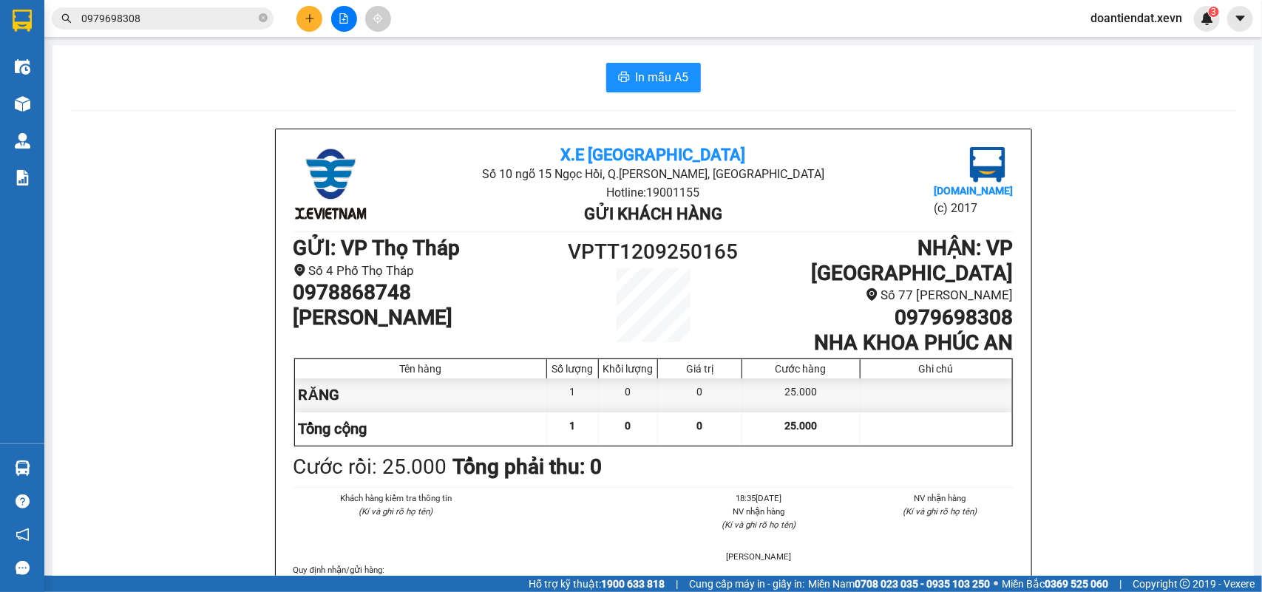
drag, startPoint x: 133, startPoint y: 356, endPoint x: 167, endPoint y: 262, distance: 99.2
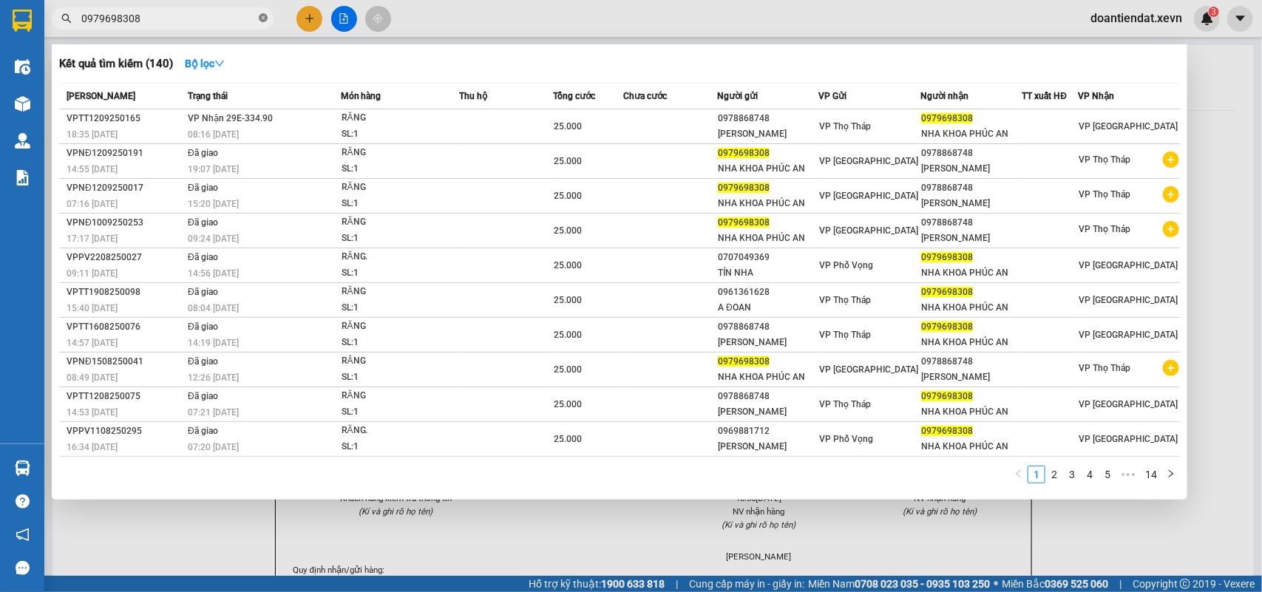
click at [260, 22] on icon "close-circle" at bounding box center [263, 17] width 9 height 9
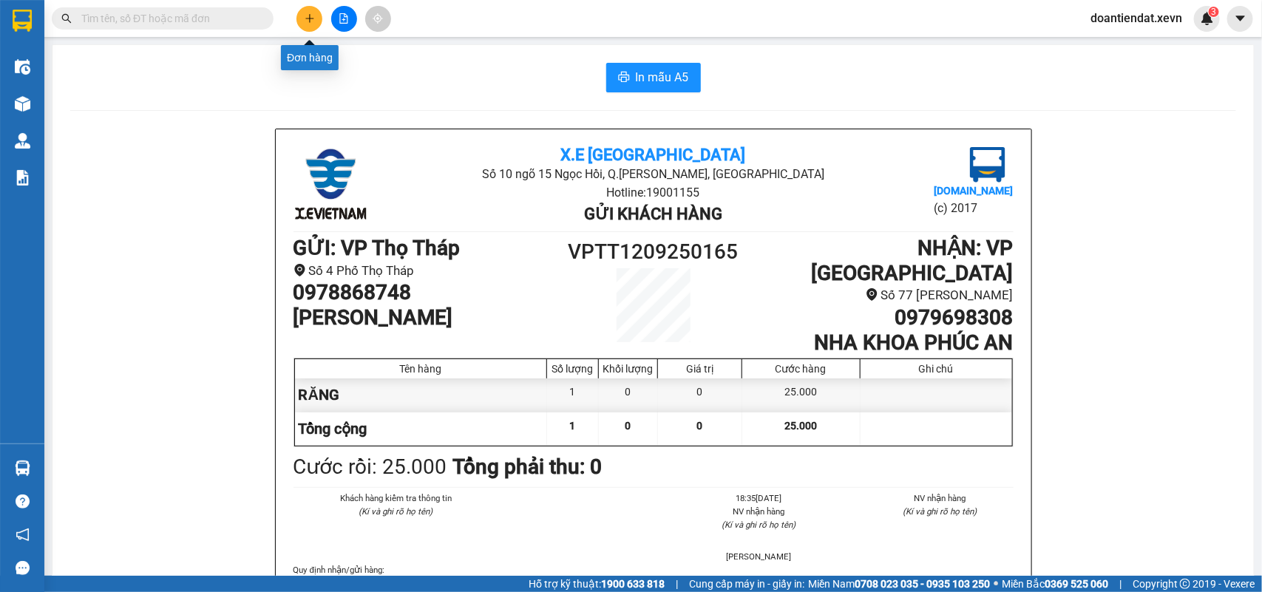
click at [311, 11] on button at bounding box center [309, 19] width 26 height 26
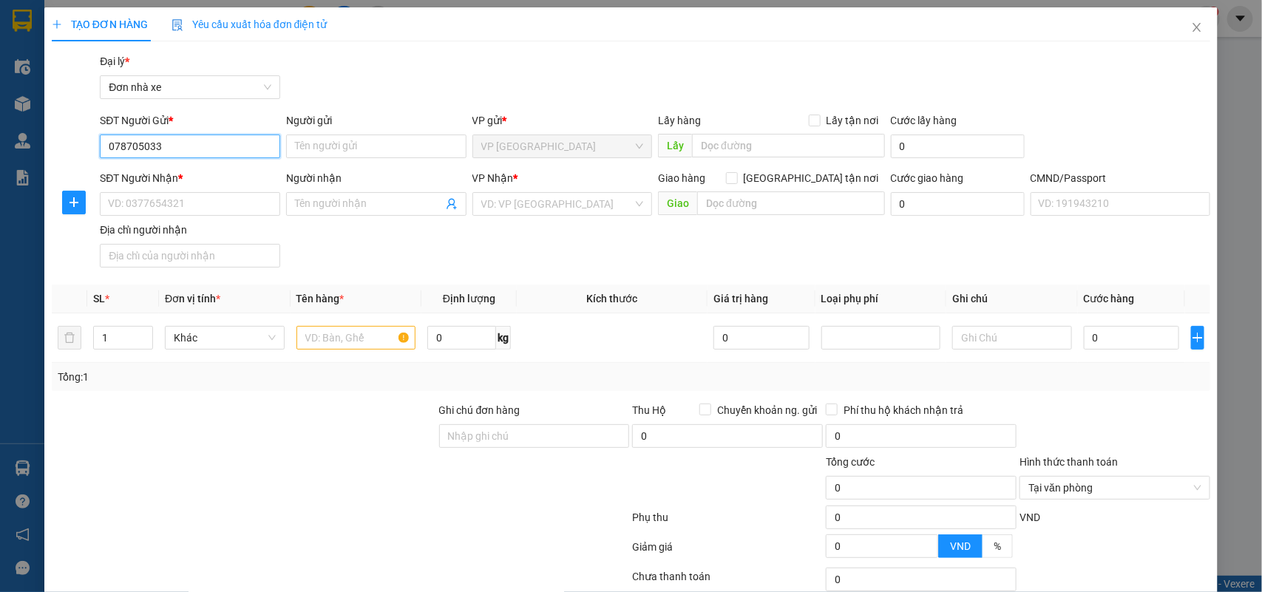
type input "0787050335"
drag, startPoint x: 214, startPoint y: 172, endPoint x: 464, endPoint y: 213, distance: 253.2
click at [214, 172] on div "0787050335 - GIANG" at bounding box center [188, 176] width 160 height 16
type input "GIANG"
type input "0961347634"
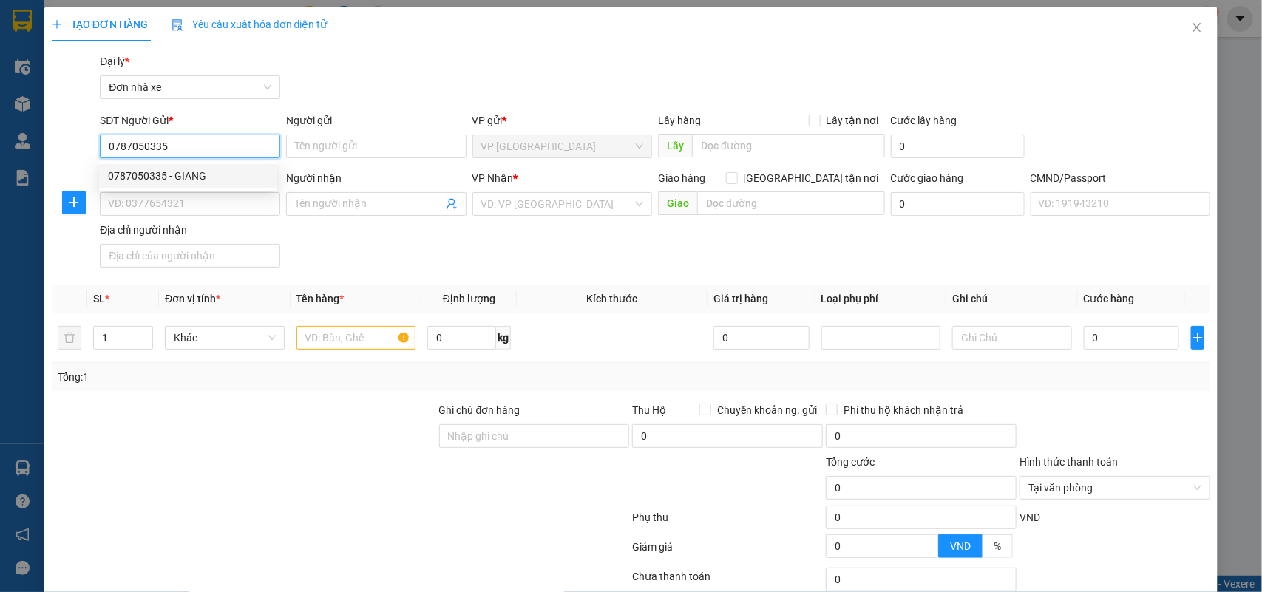
type input "Genesolution [GEOGRAPHIC_DATA]"
type input "0382939199 KHỞI"
type input "0787050335"
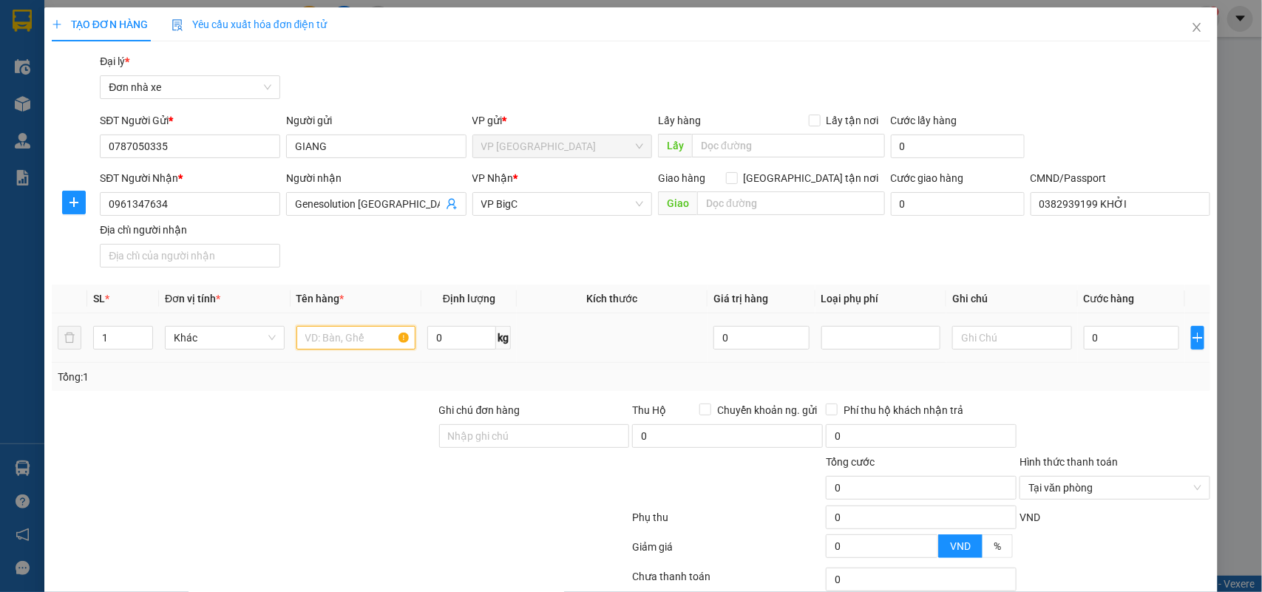
click at [345, 346] on input "text" at bounding box center [356, 338] width 120 height 24
type input "MẪU XÉT NGHIỆM"
type input "0.1"
click at [212, 203] on input "0961347634" at bounding box center [190, 204] width 180 height 24
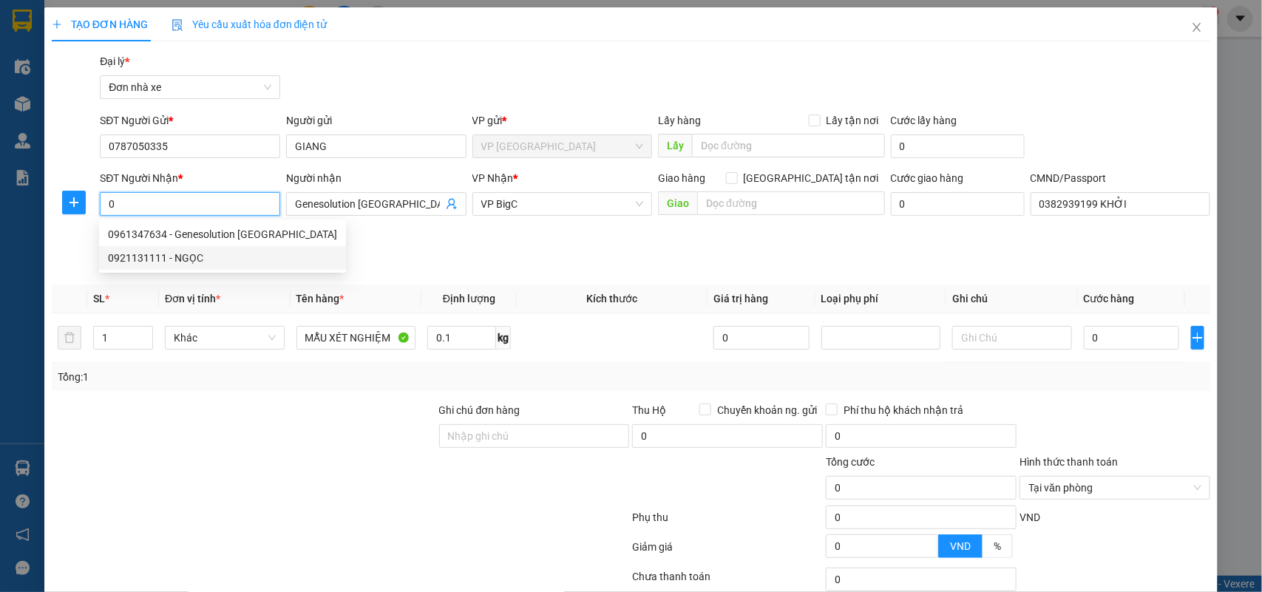
click at [201, 260] on div "0921131111 - NGỌC" at bounding box center [222, 258] width 229 height 16
type input "0921131111"
type input "NGỌC"
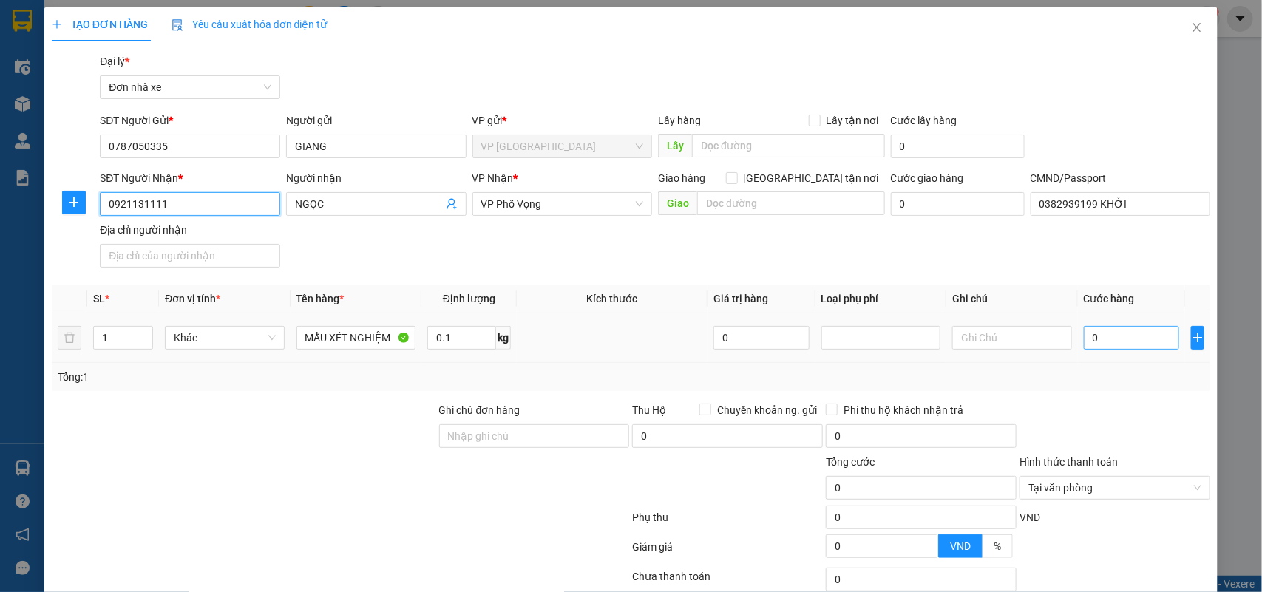
type input "0921131111"
click at [1096, 345] on input "0" at bounding box center [1131, 338] width 95 height 24
type input "2"
type input "25"
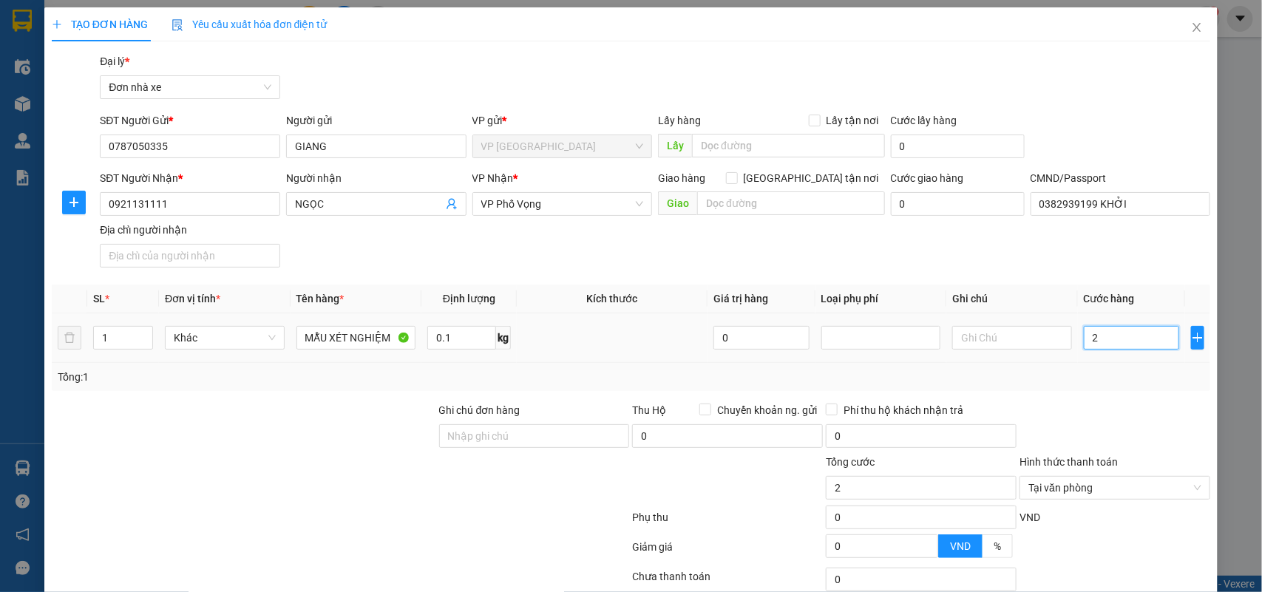
type input "25"
type input "25.000"
click at [1107, 390] on div "Tổng: 1" at bounding box center [631, 377] width 1159 height 28
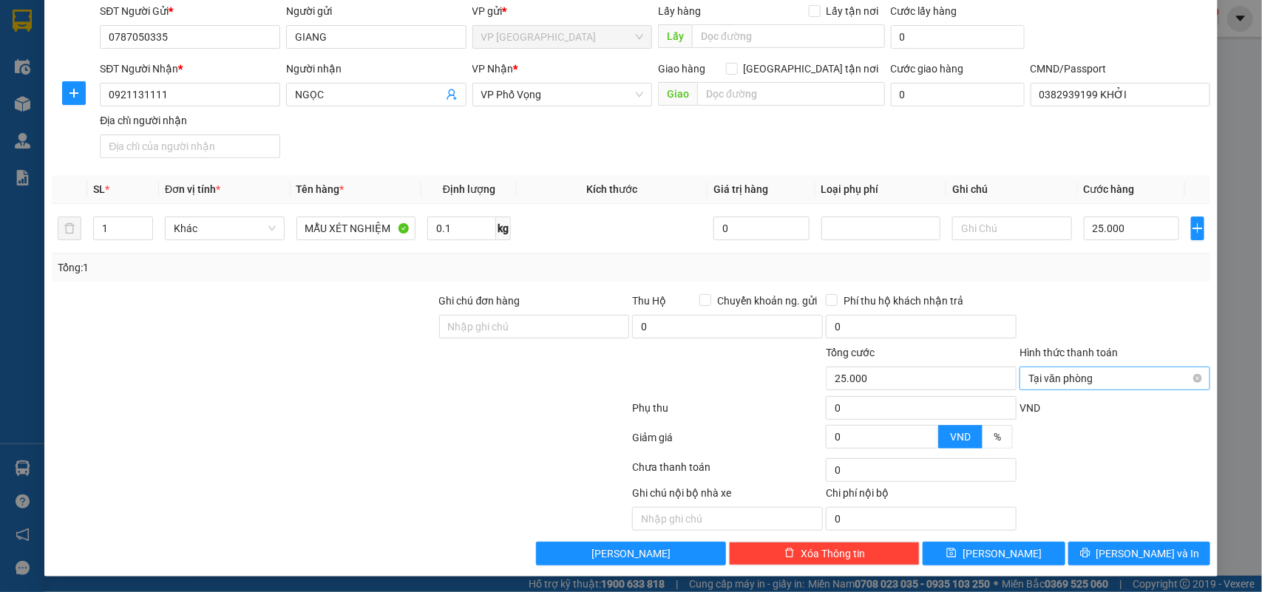
scroll to position [113, 0]
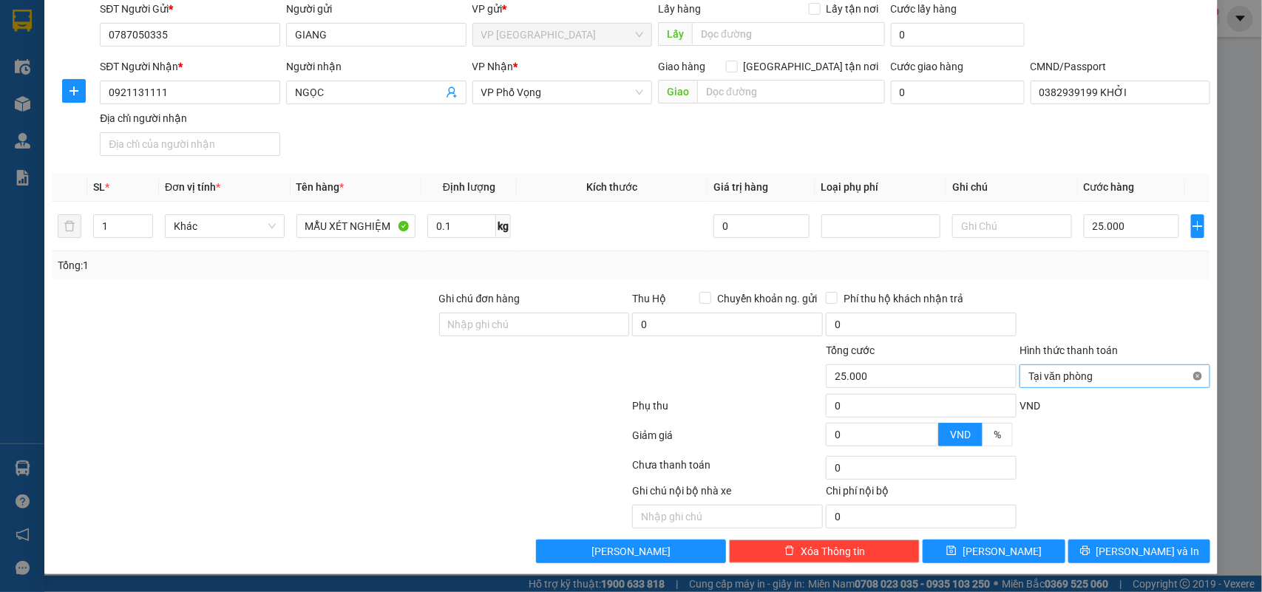
type input "25.000"
click at [1162, 557] on button "[PERSON_NAME] và In" at bounding box center [1139, 552] width 142 height 24
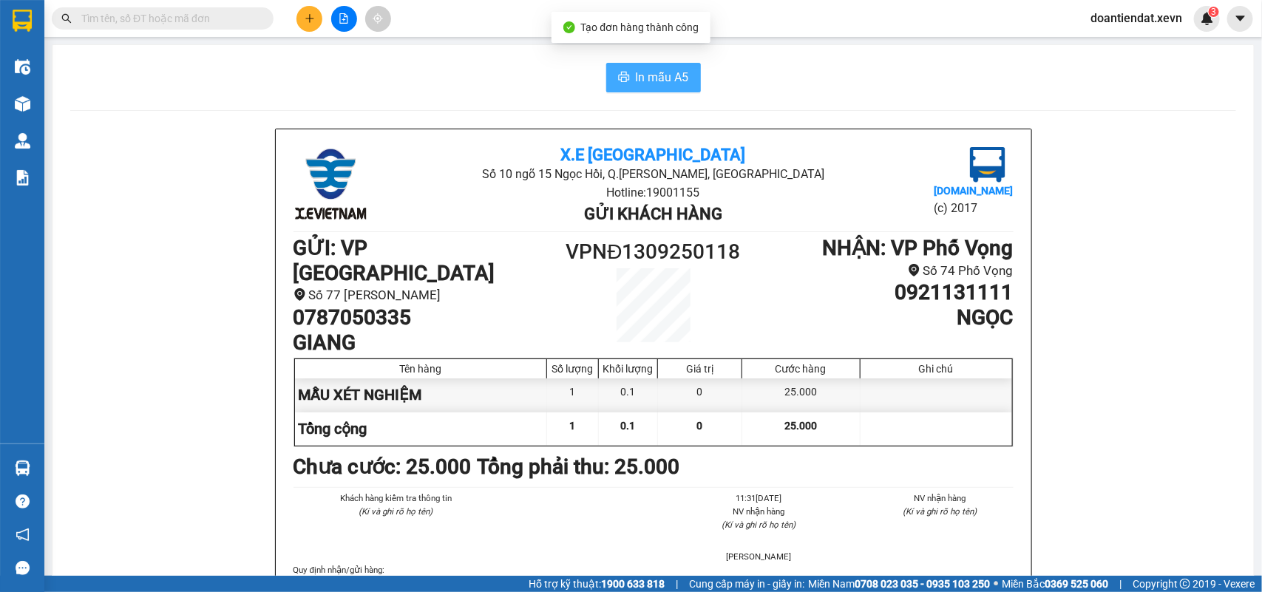
click at [640, 78] on span "In mẫu A5" at bounding box center [662, 77] width 53 height 18
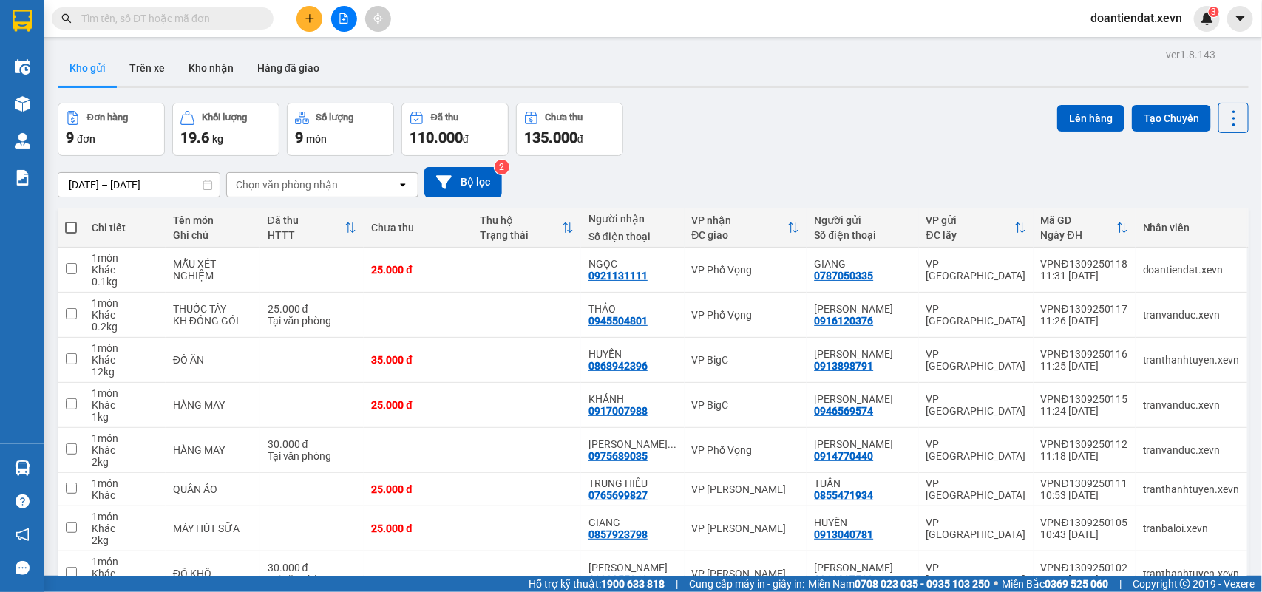
click at [821, 129] on div "Đơn hàng 9 đơn Khối lượng 19.6 kg Số lượng 9 món Đã thu 110.000 đ Chưa thu 135.…" at bounding box center [653, 129] width 1191 height 53
click at [324, 47] on div "ver 1.8.143 Kho gửi Trên xe Kho nhận Hàng đã giao Đơn hàng 9 đơn Khối lượng 19.…" at bounding box center [653, 369] width 1203 height 651
click at [708, 98] on div "ver 1.8.143 Kho gửi Trên xe Kho nhận Hàng đã giao Đơn hàng 9 đơn Khối lượng 19.…" at bounding box center [653, 369] width 1203 height 651
click at [841, 134] on div "Đơn hàng 9 đơn Khối lượng 19.6 kg Số lượng 9 món Đã thu 110.000 đ Chưa thu 135.…" at bounding box center [653, 129] width 1191 height 53
click at [215, 71] on button "Kho nhận" at bounding box center [211, 67] width 69 height 35
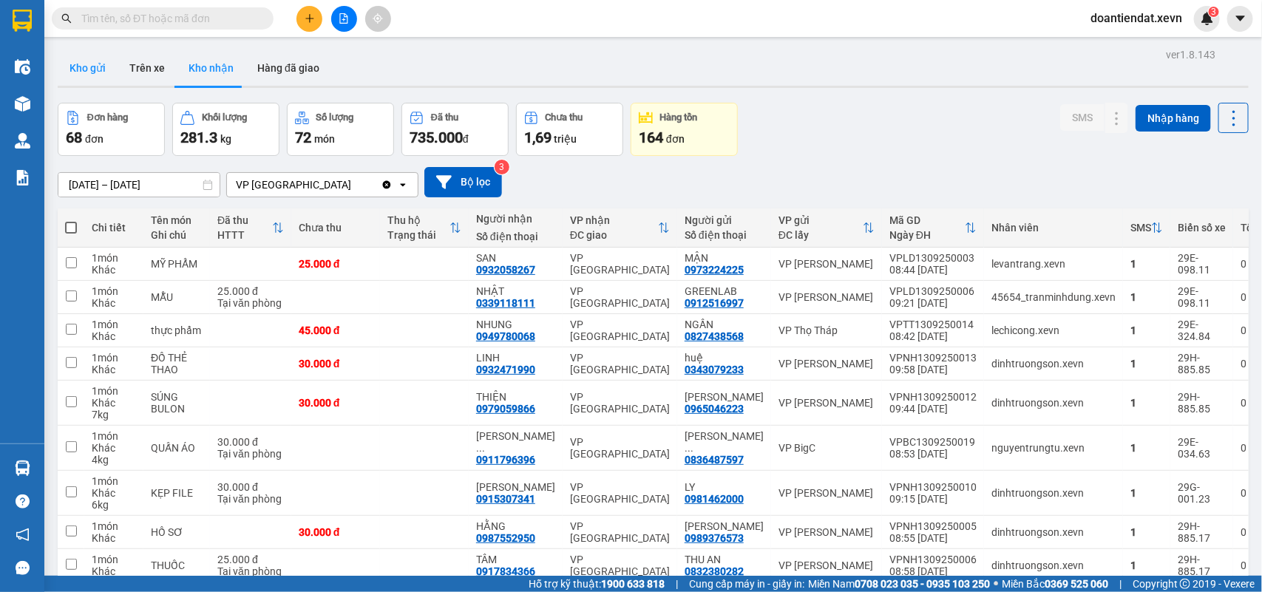
click at [87, 76] on button "Kho gửi" at bounding box center [88, 67] width 60 height 35
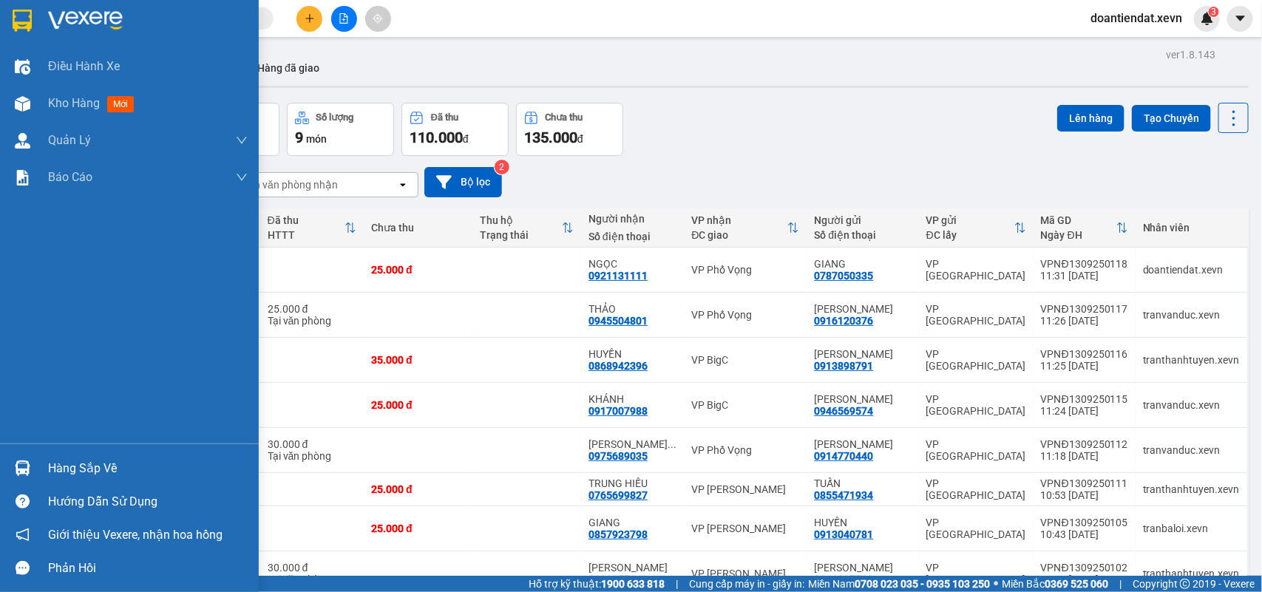
click at [17, 467] on img at bounding box center [23, 469] width 16 height 16
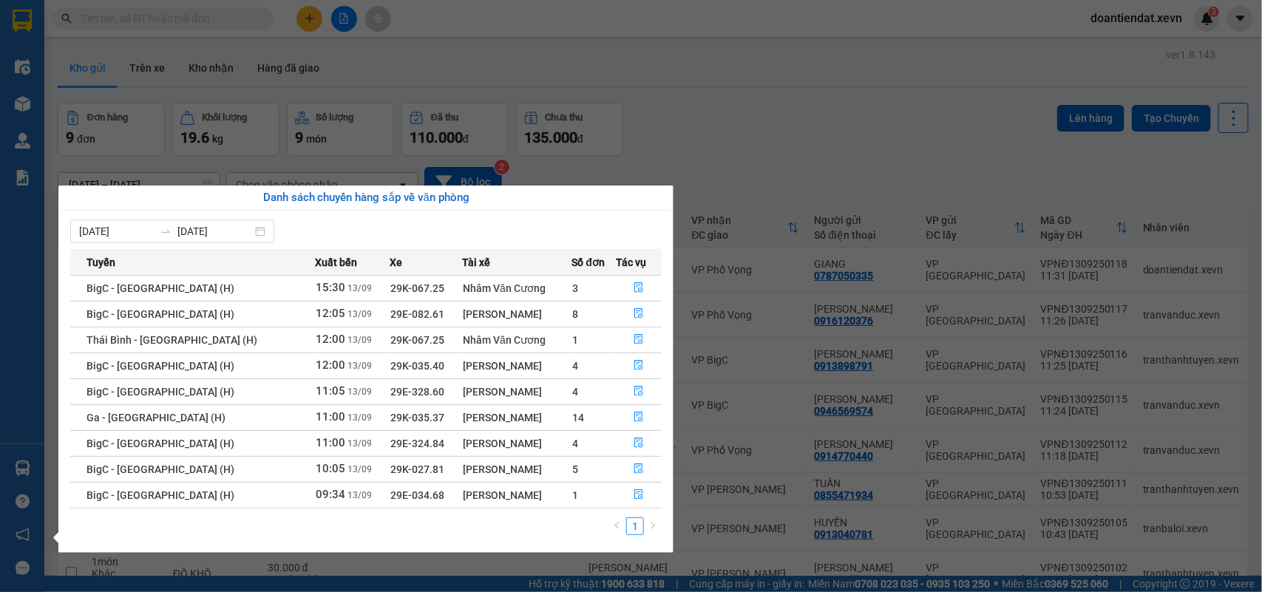
click at [814, 87] on section "Kết quả tìm kiếm ( 140 ) Bộ lọc Mã ĐH Trạng thái Món hàng Thu hộ Tổng cước Chưa…" at bounding box center [631, 296] width 1262 height 592
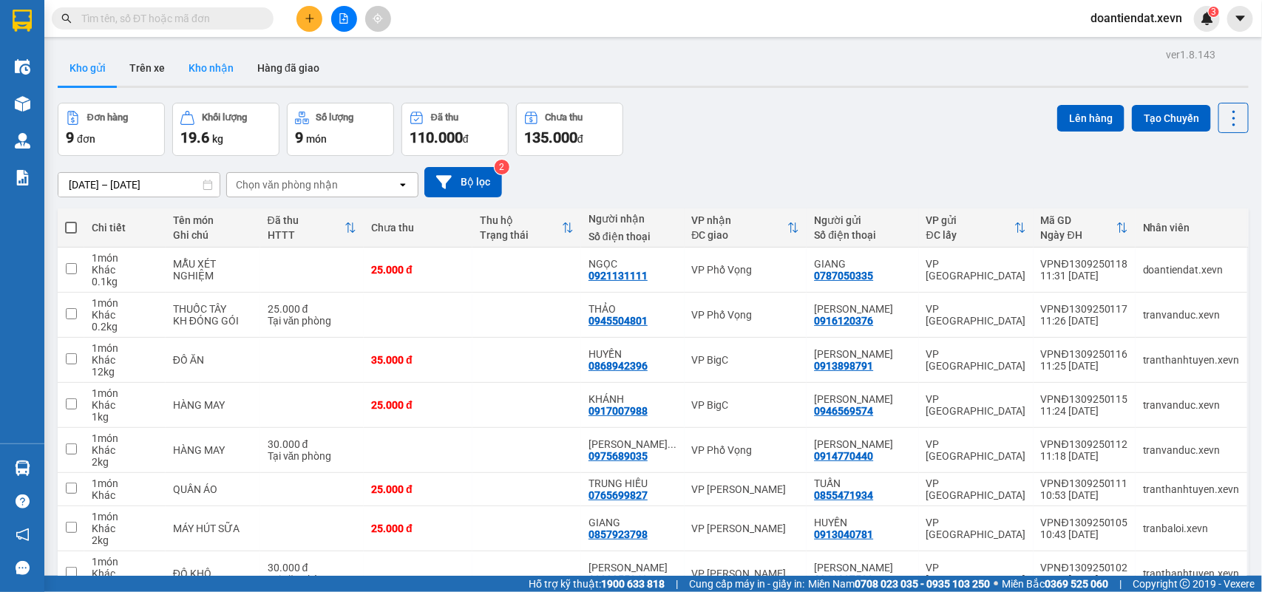
click at [207, 67] on button "Kho nhận" at bounding box center [211, 67] width 69 height 35
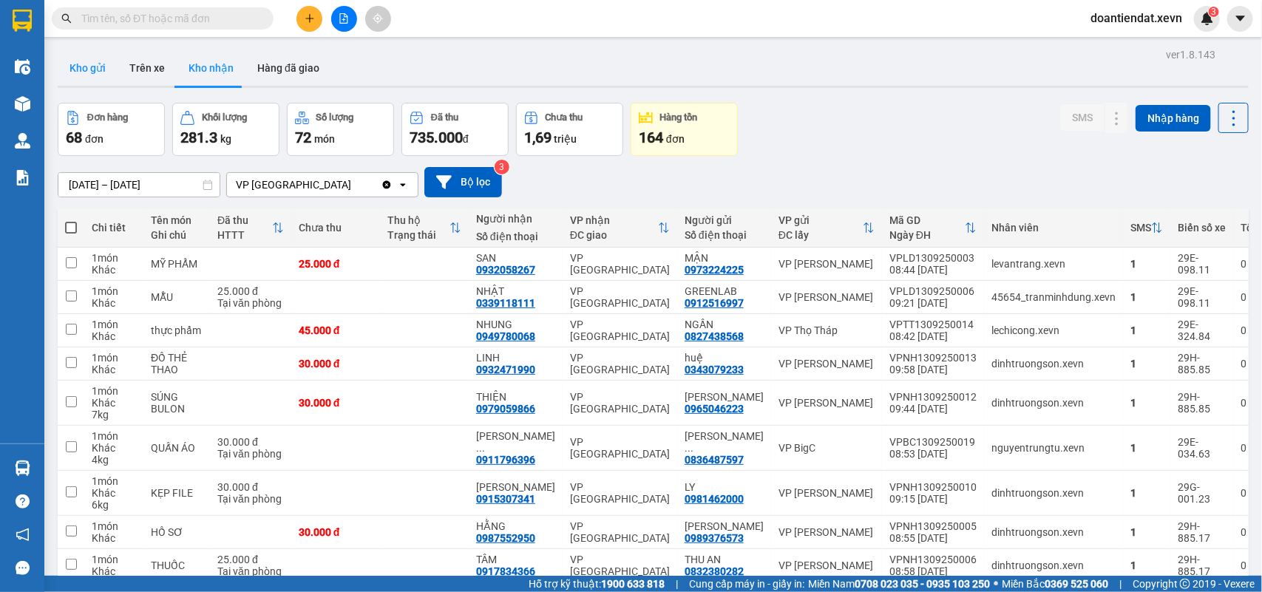
click at [76, 67] on button "Kho gửi" at bounding box center [88, 67] width 60 height 35
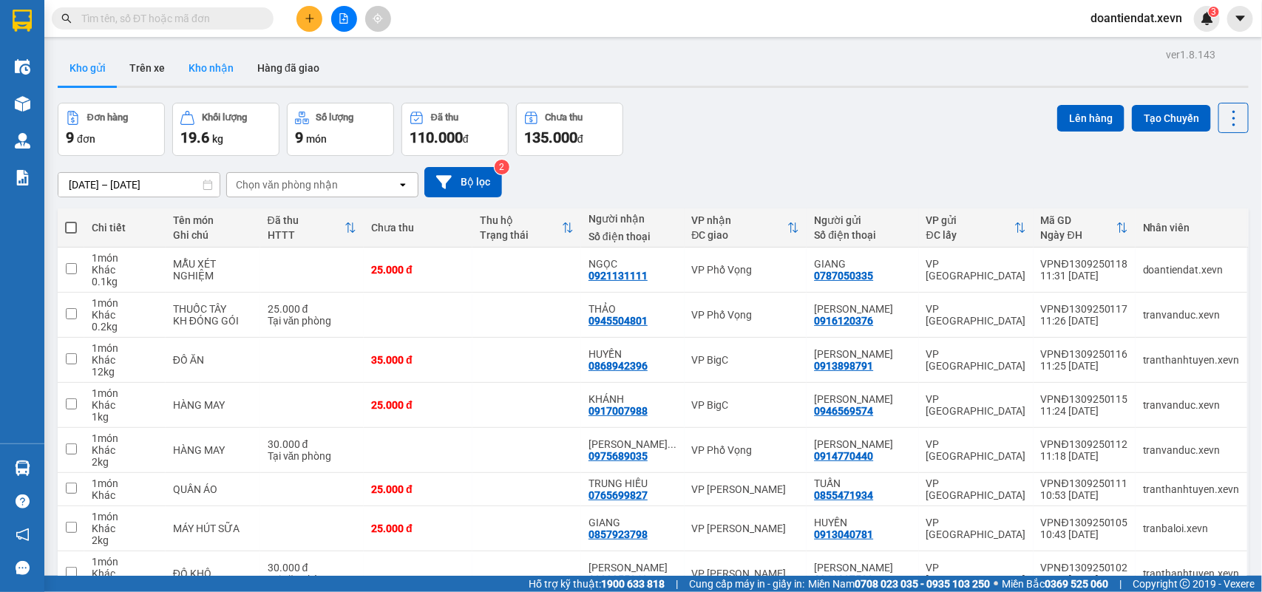
click at [218, 72] on button "Kho nhận" at bounding box center [211, 67] width 69 height 35
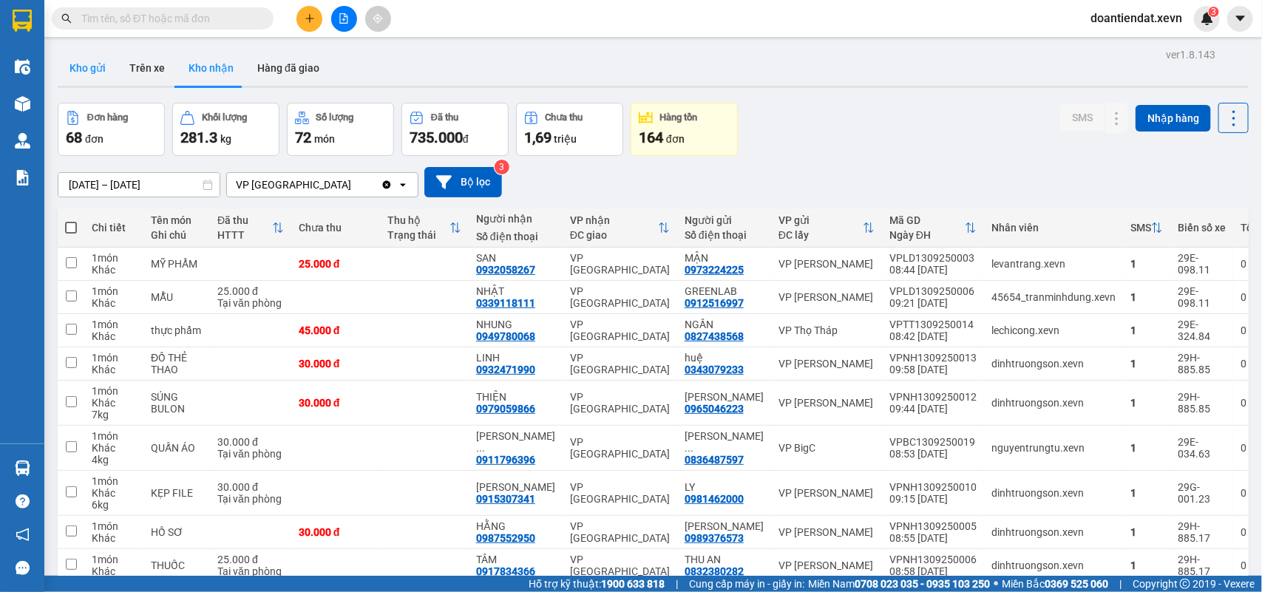
click at [90, 65] on button "Kho gửi" at bounding box center [88, 67] width 60 height 35
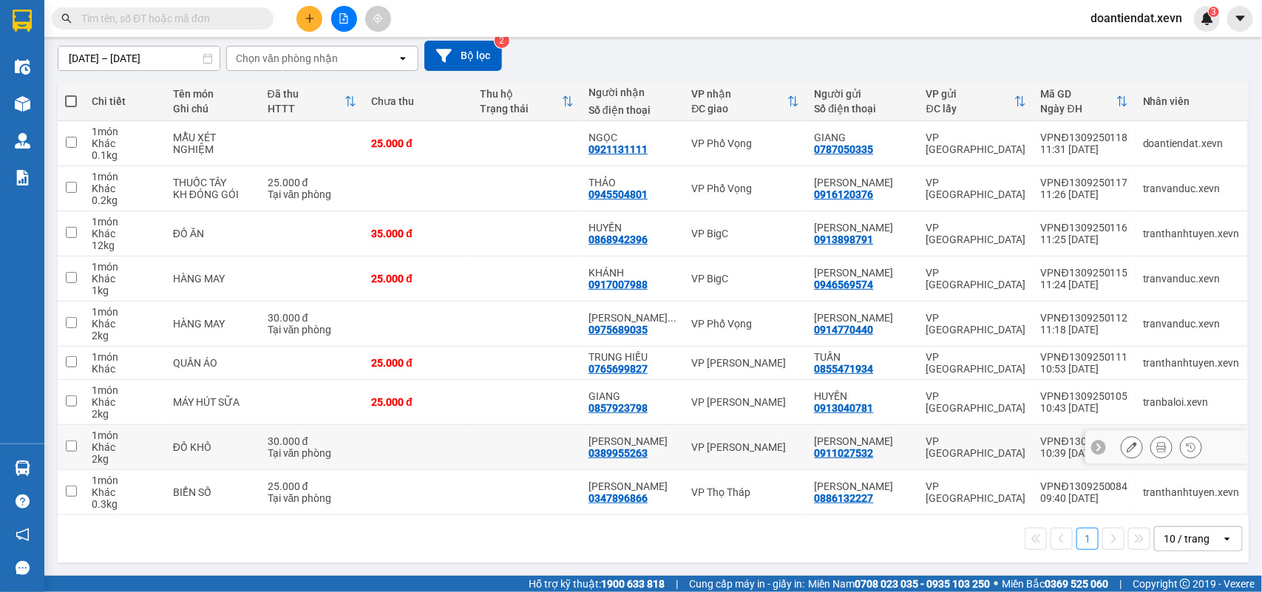
scroll to position [129, 0]
click at [302, 24] on button at bounding box center [309, 19] width 26 height 26
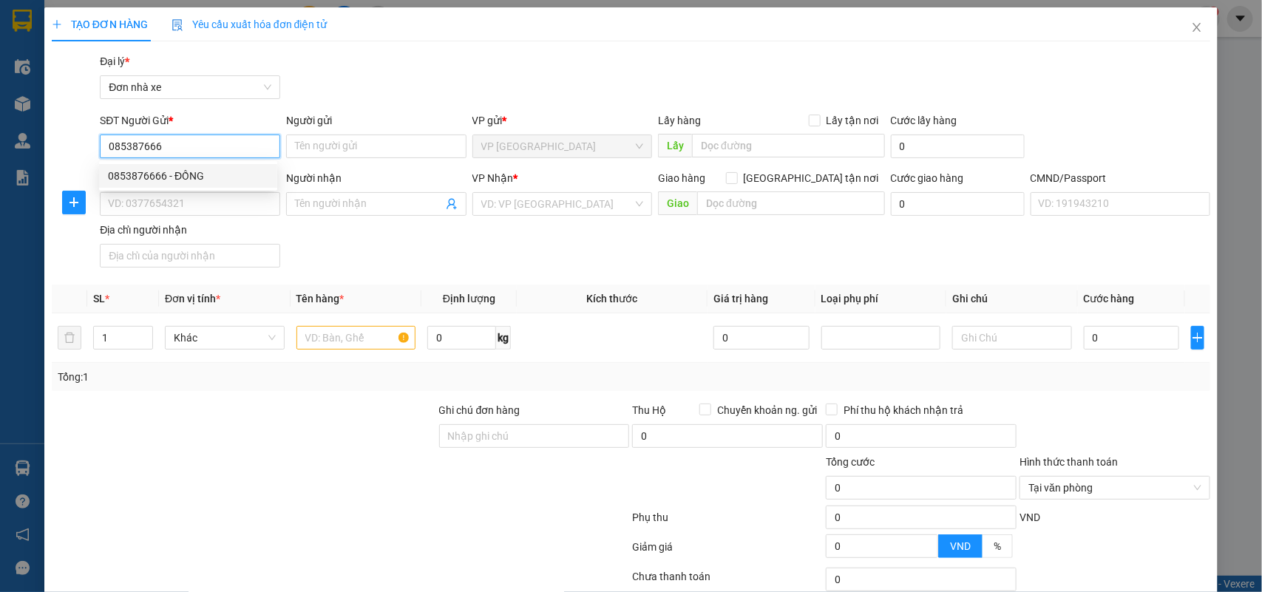
click at [174, 174] on div "0853876666 - ĐỒNG" at bounding box center [188, 176] width 160 height 16
type input "0853876666"
type input "ĐỒNG"
type input "0373586905"
type input "YẾN"
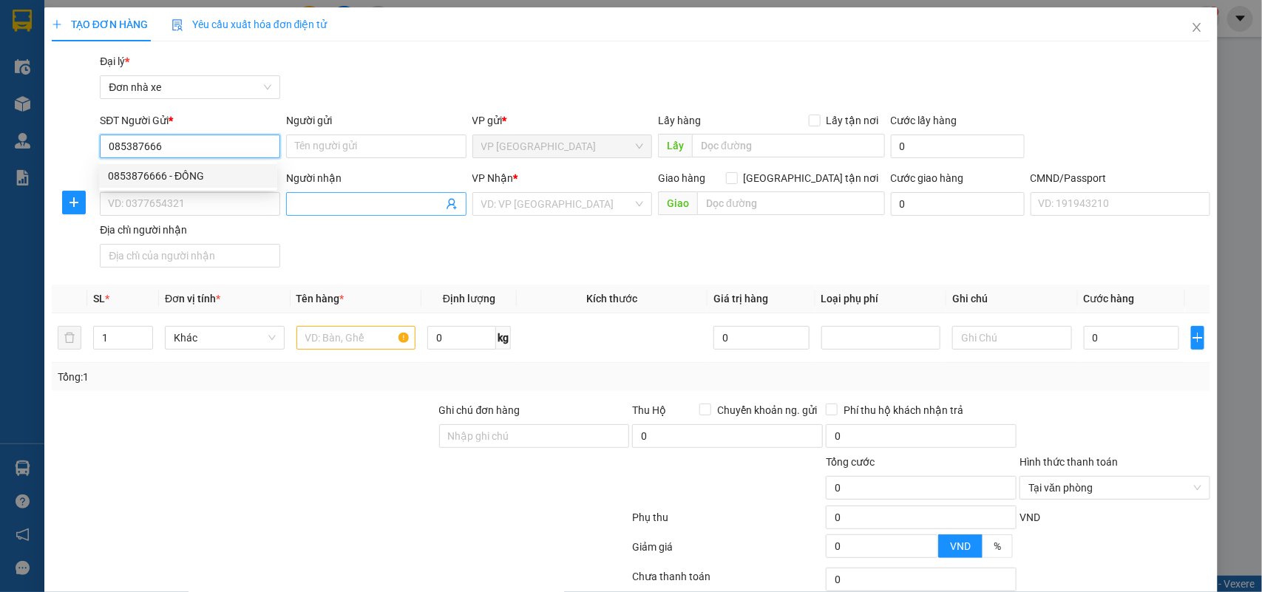
type input "[PERSON_NAME]"
type input "0853876666"
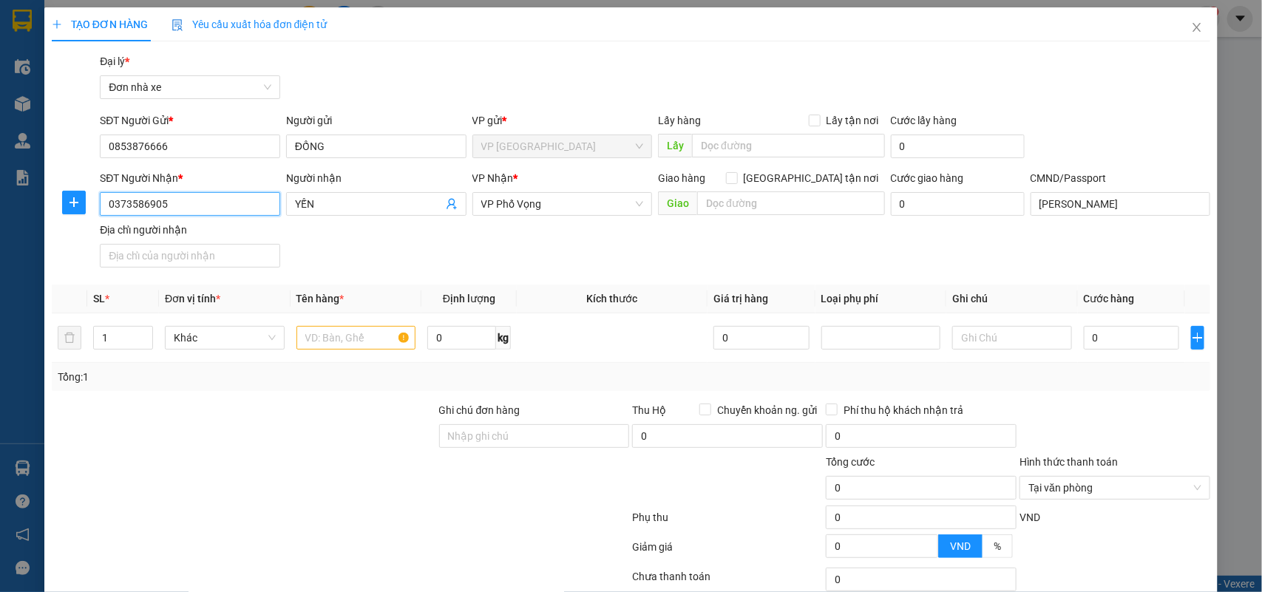
click at [189, 204] on input "0373586905" at bounding box center [190, 204] width 180 height 24
type input "0988801691"
click at [149, 226] on div "0988801691 - TÂM HT" at bounding box center [188, 234] width 160 height 16
type input "TÂM HT"
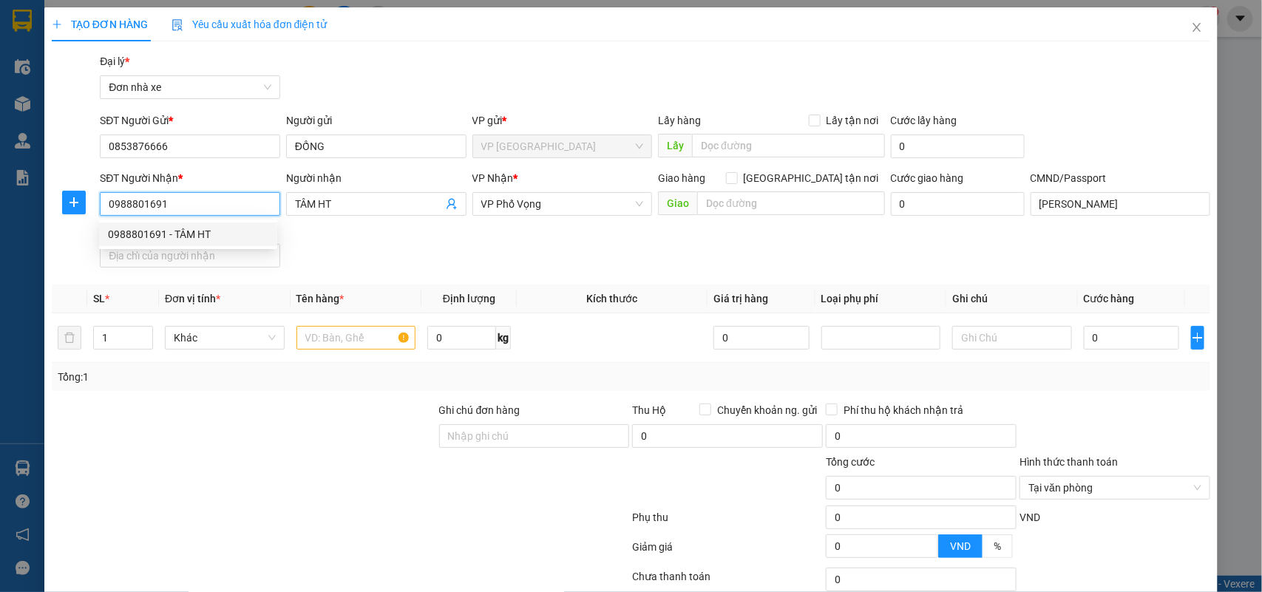
type input "0976152350 THẢO"
type input "0988801691"
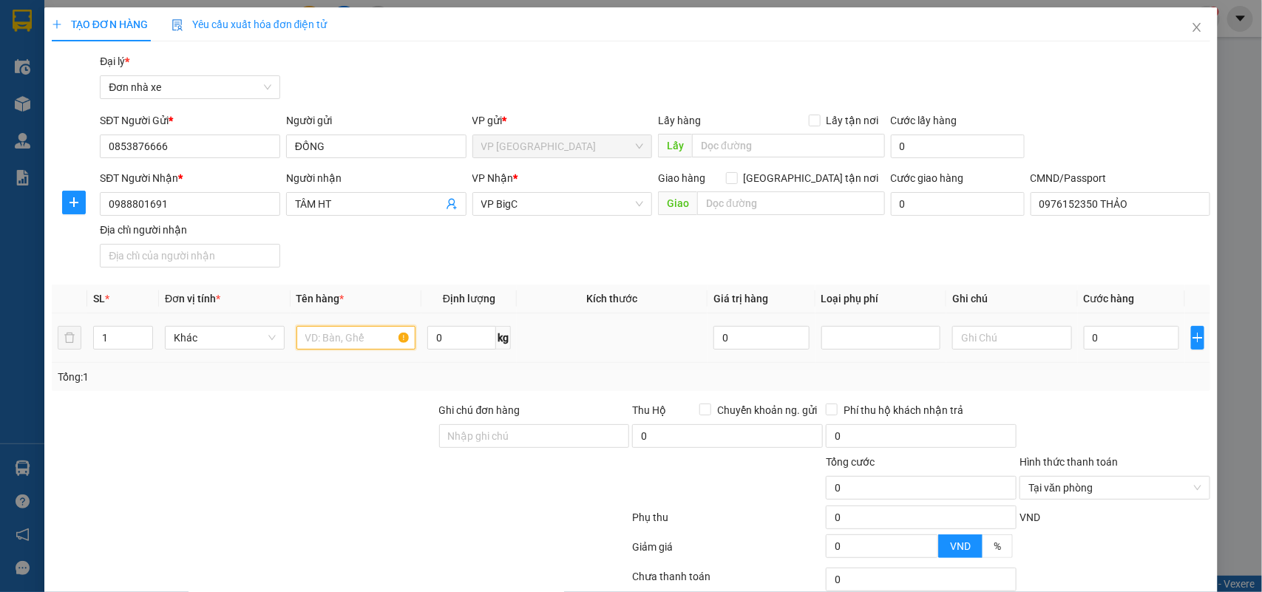
click at [339, 333] on input "text" at bounding box center [356, 338] width 120 height 24
type input "PHỤ KIỆN XE"
type input "0.3"
click at [1120, 345] on input "0" at bounding box center [1131, 338] width 95 height 24
type input "2"
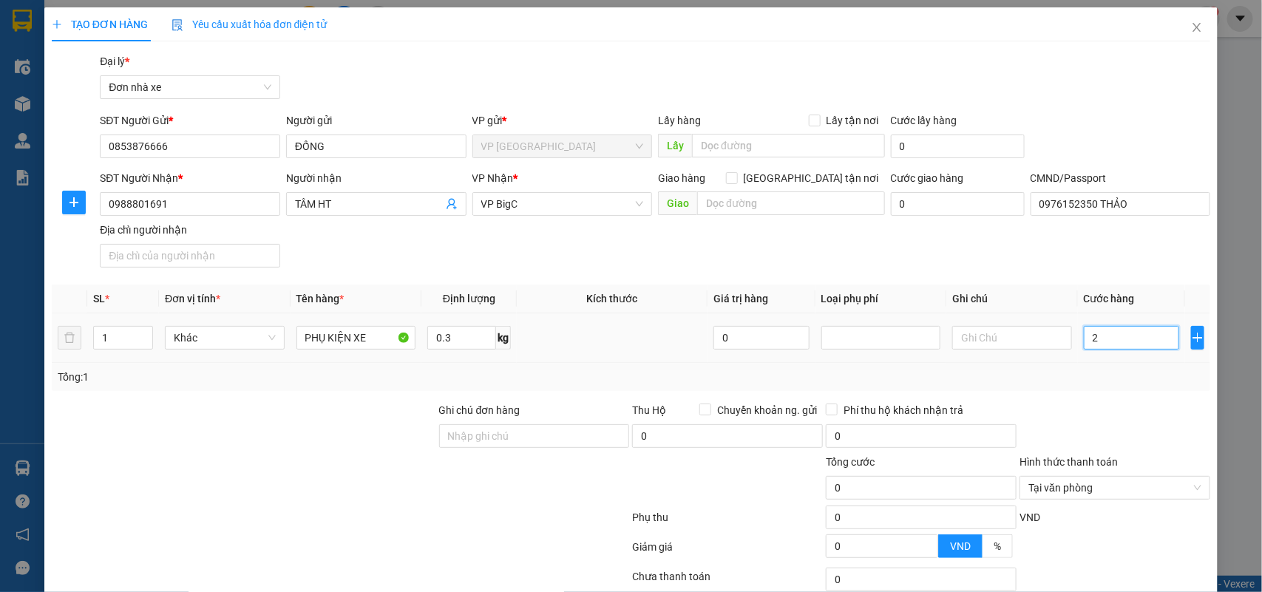
type input "2"
type input "25"
type input "25.000"
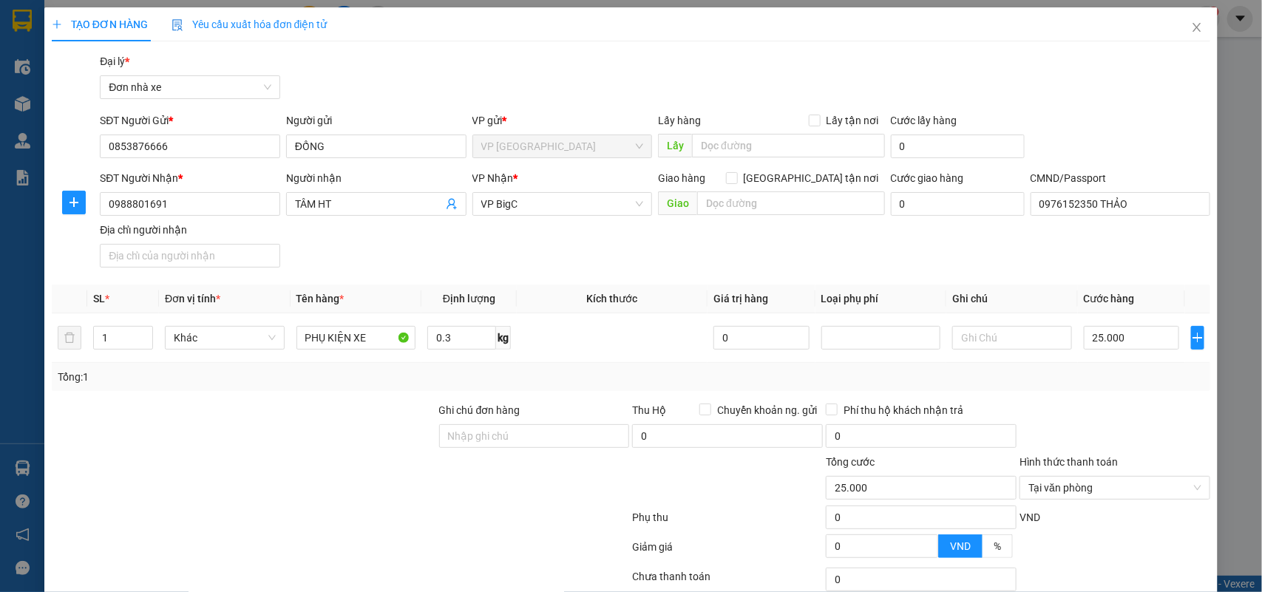
click at [1120, 419] on div at bounding box center [1115, 428] width 194 height 52
type input "25.000"
click at [1150, 523] on div "VND" at bounding box center [1115, 522] width 194 height 26
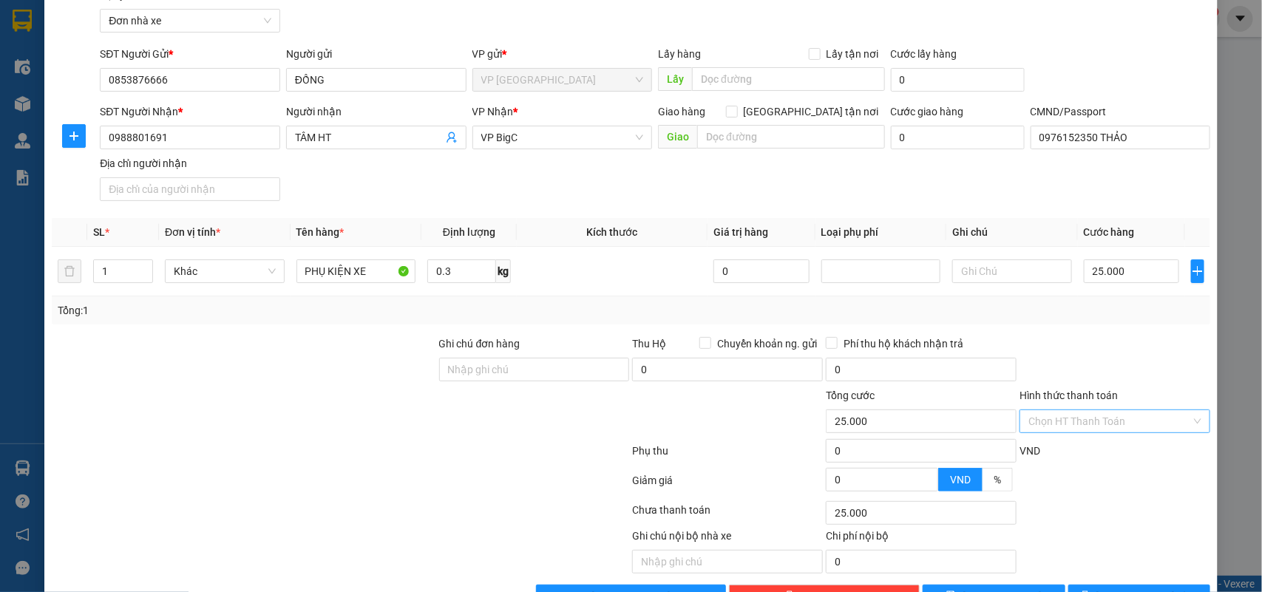
scroll to position [113, 0]
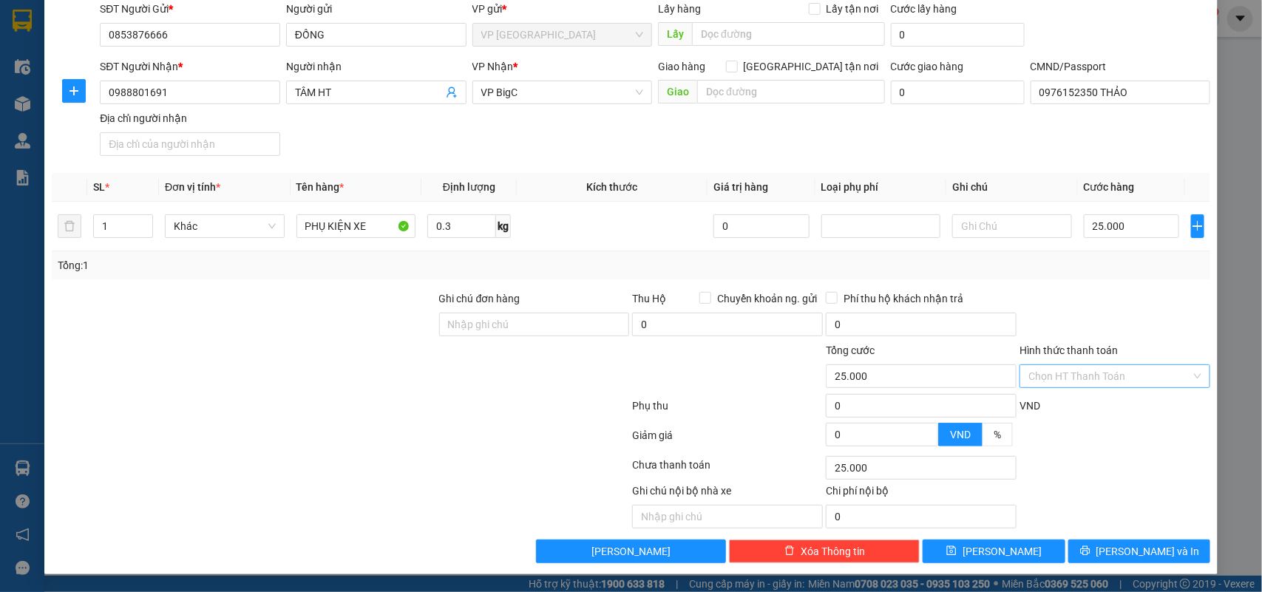
click at [1122, 514] on div "Ghi chú nội bộ nhà xe Chi phí nội bộ 0" at bounding box center [631, 506] width 1162 height 46
click at [1133, 556] on span "Lưu và In" at bounding box center [1148, 551] width 104 height 16
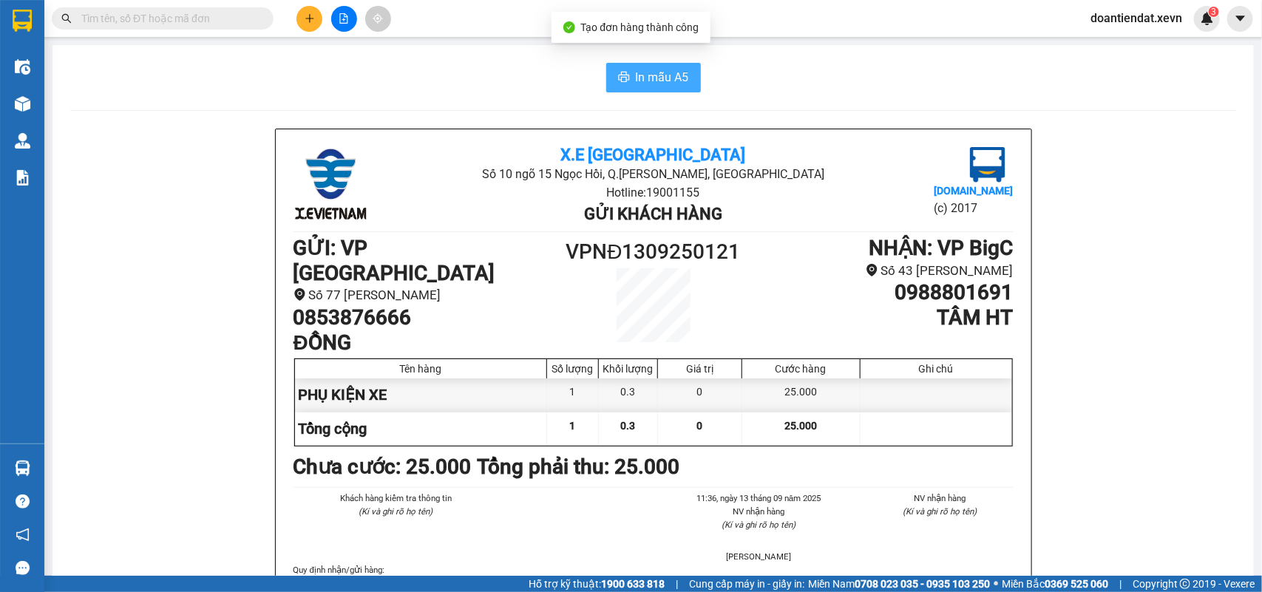
click at [659, 78] on span "In mẫu A5" at bounding box center [662, 77] width 53 height 18
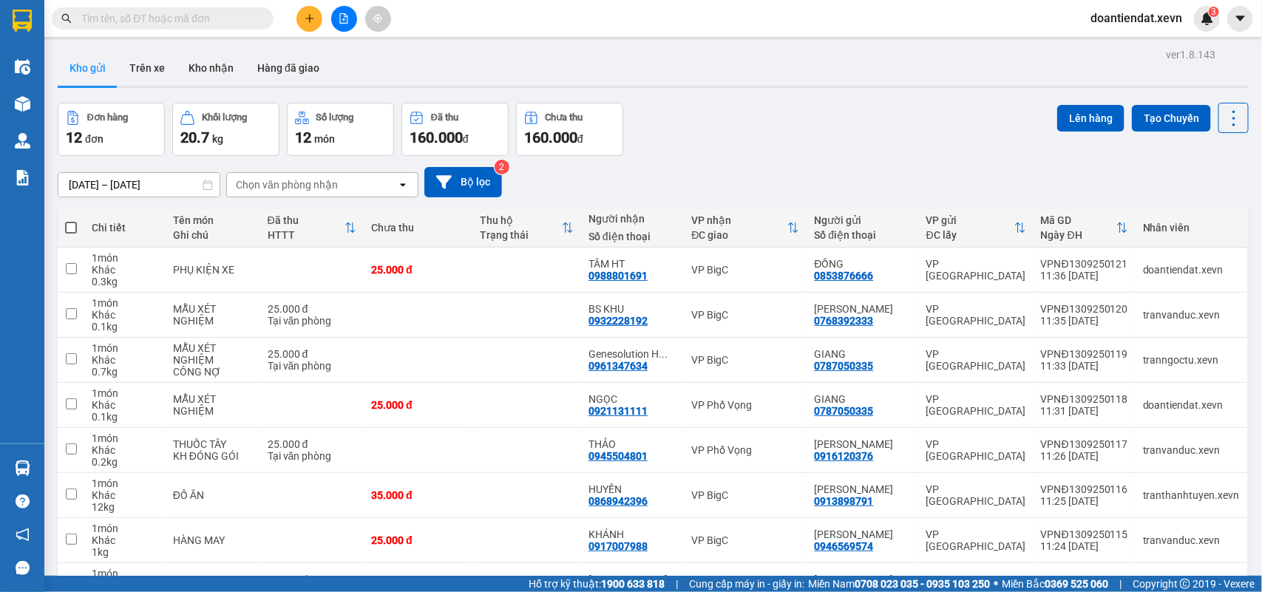
click at [220, 19] on input "text" at bounding box center [168, 18] width 174 height 16
click at [316, 22] on button at bounding box center [309, 19] width 26 height 26
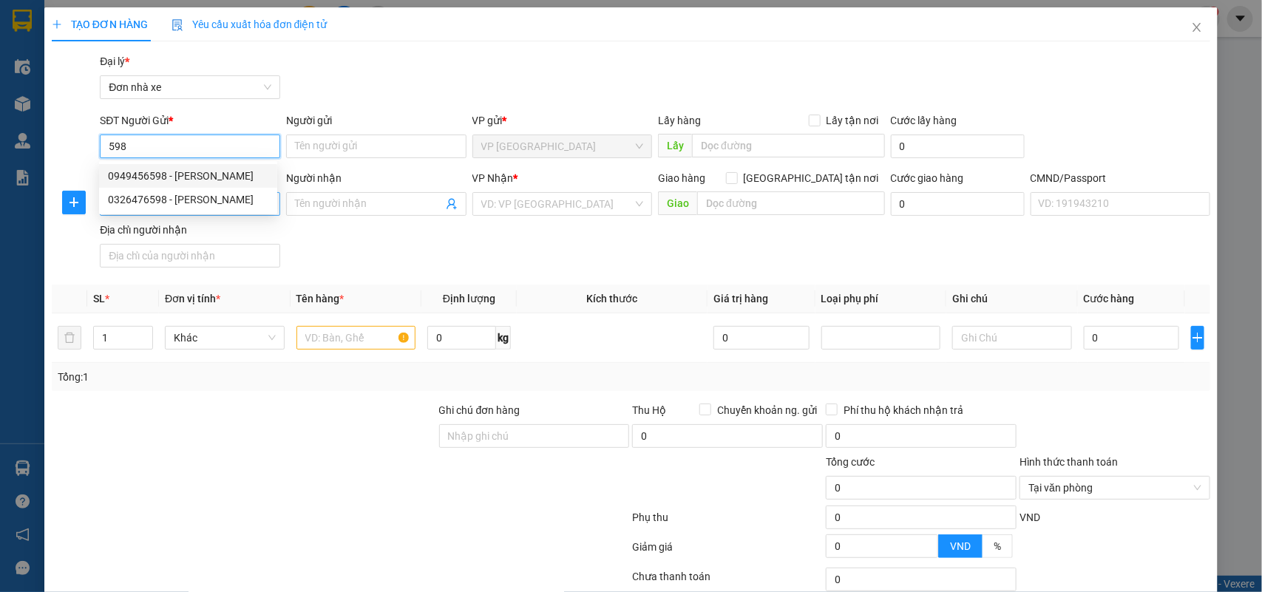
drag, startPoint x: 211, startPoint y: 175, endPoint x: 234, endPoint y: 194, distance: 29.9
click at [213, 174] on div "0949456598 - TRẦN VĂN ĐỨC" at bounding box center [188, 176] width 160 height 16
type input "0949456598"
type input "TRẦN VĂN ĐỨC"
type input "0332678876"
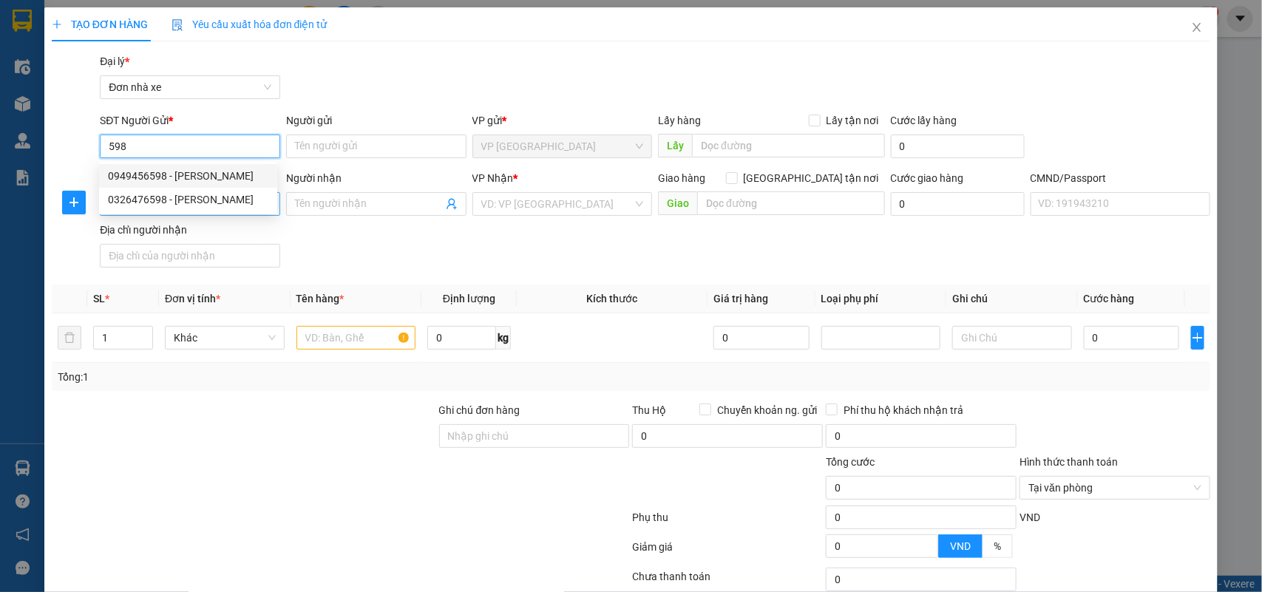
type input "TÔ THANH THIỆN"
type input "PHÚC-0343435141"
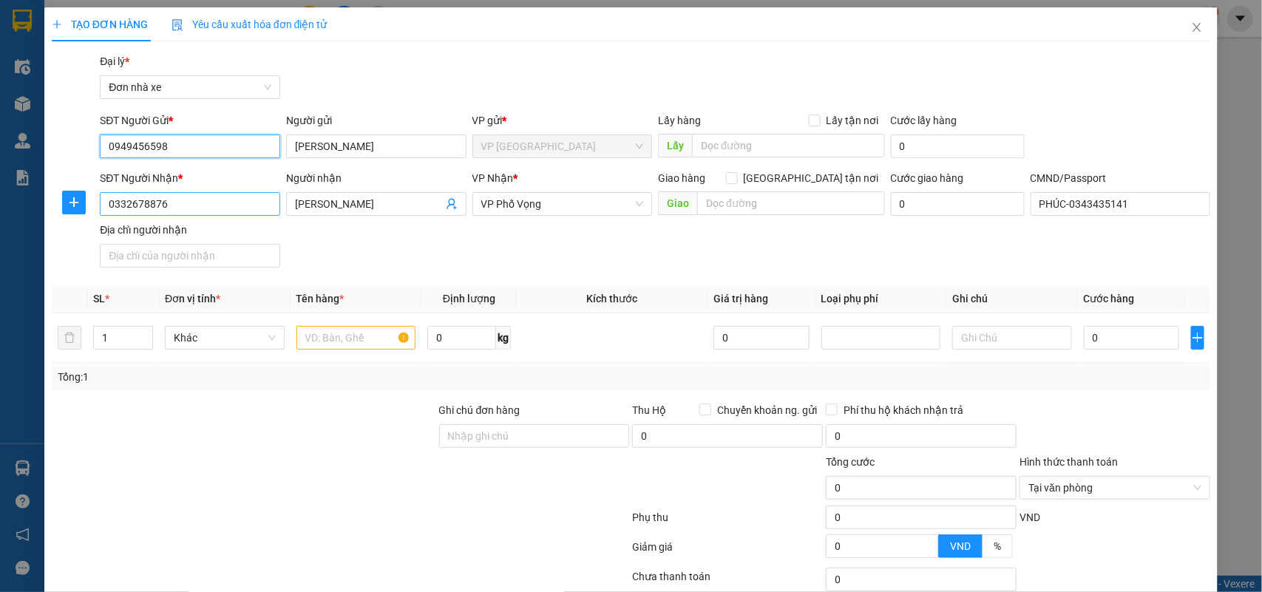
type input "0949456598"
click at [216, 198] on input "0332678876" at bounding box center [190, 204] width 180 height 24
click at [196, 237] on div "0788826777 - A TRIỆU" at bounding box center [188, 234] width 160 height 16
type input "0788826777"
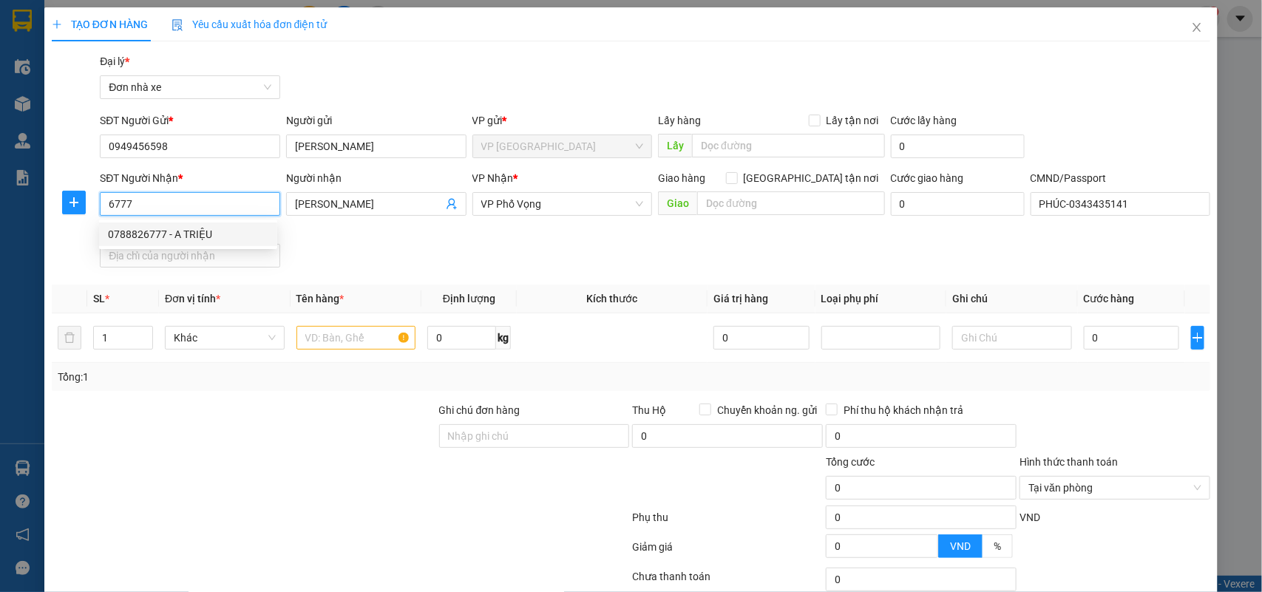
type input "A TRIỆU"
type input "0788826777"
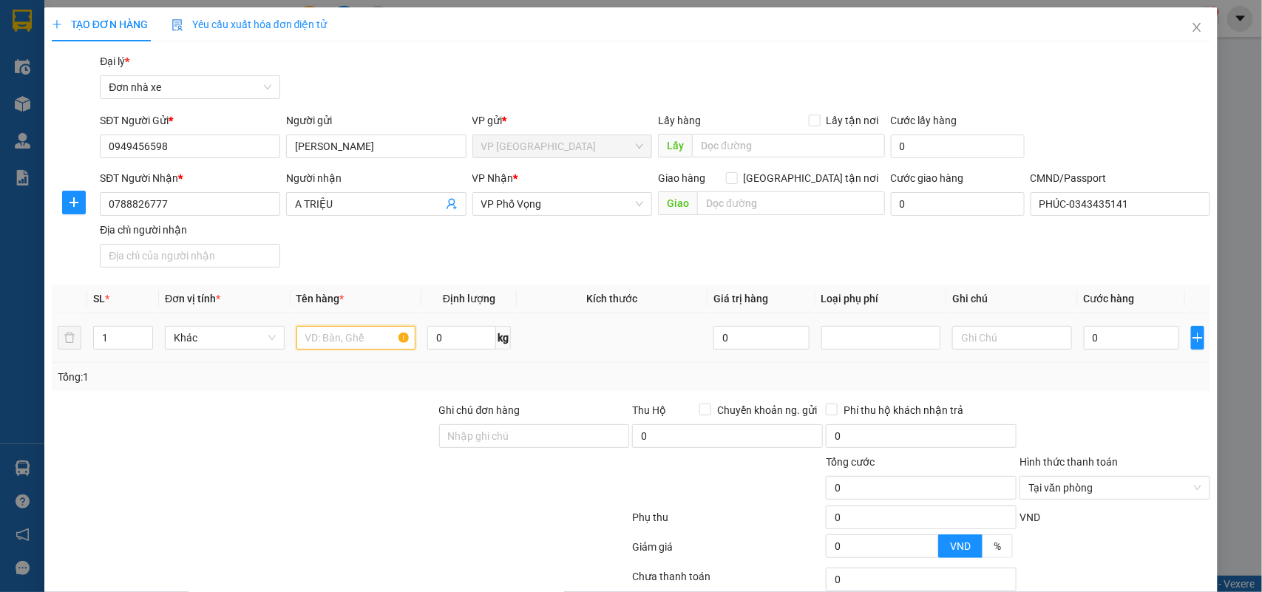
click at [356, 335] on input "text" at bounding box center [356, 338] width 120 height 24
type input "PHỤ KIỆN XE"
type input "4.5"
drag, startPoint x: 1099, startPoint y: 342, endPoint x: 1089, endPoint y: 335, distance: 11.7
click at [1099, 341] on input "0" at bounding box center [1131, 338] width 95 height 24
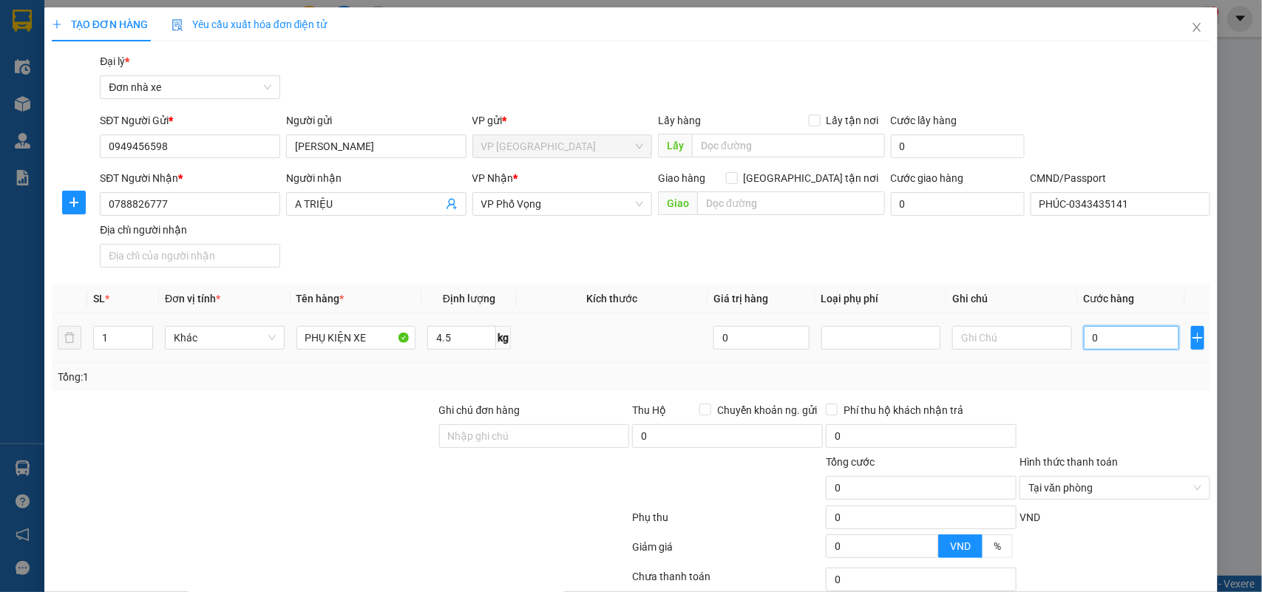
type input "3"
type input "30"
type input "30.000"
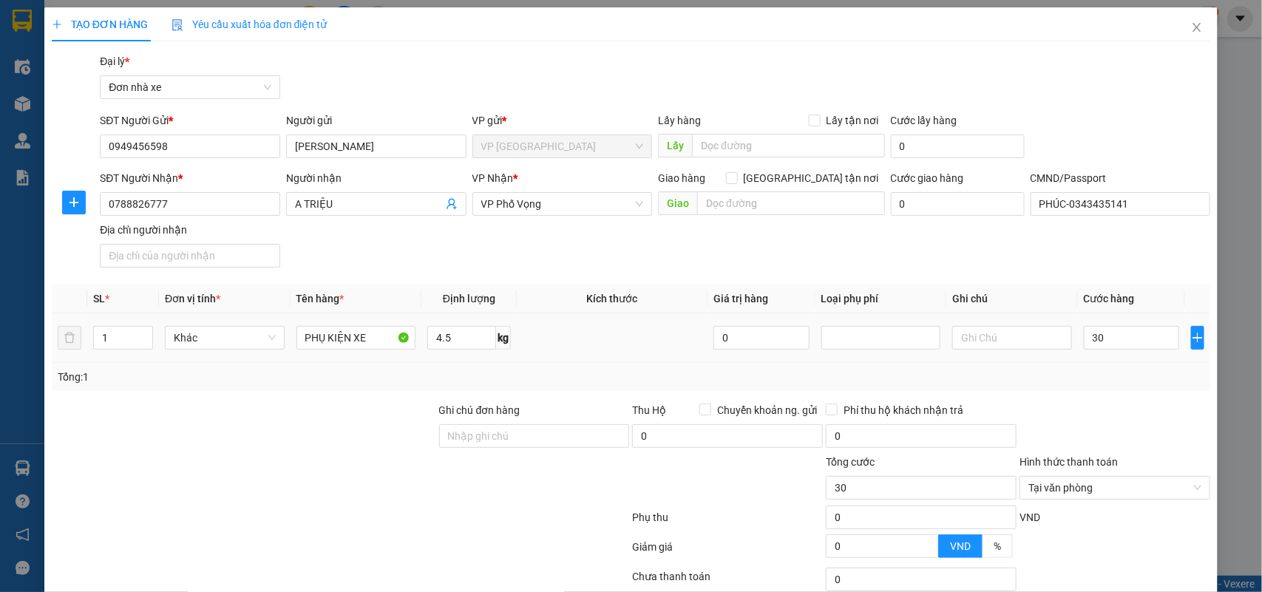
type input "30.000"
click at [1128, 415] on div at bounding box center [1115, 428] width 194 height 52
type input "30.000"
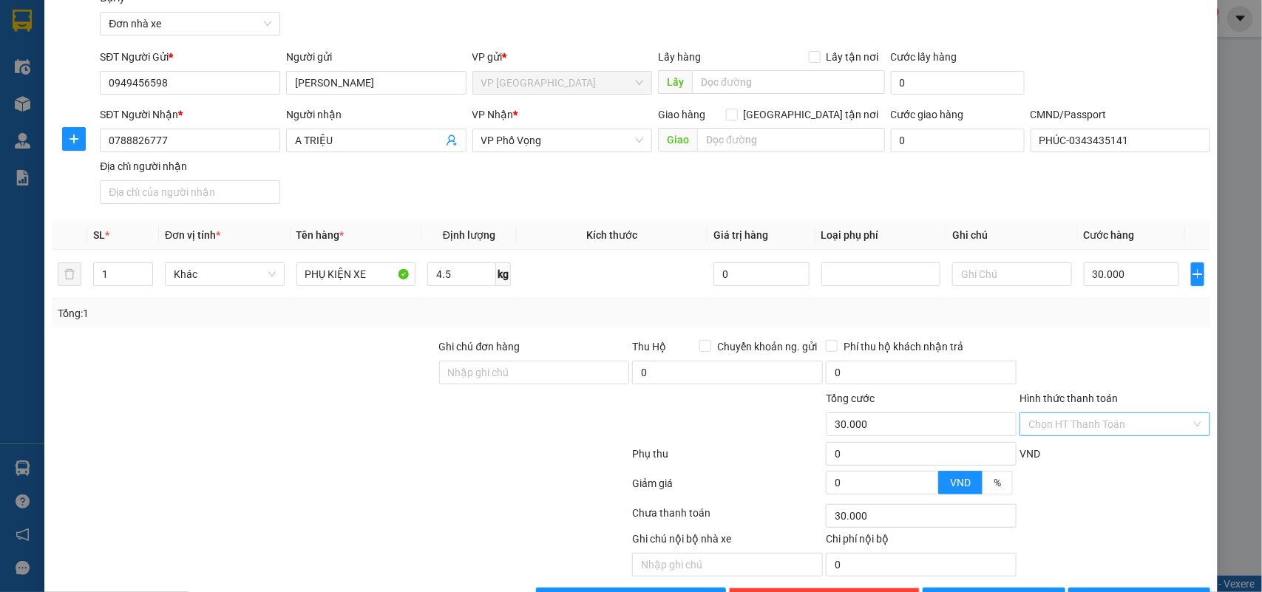
scroll to position [113, 0]
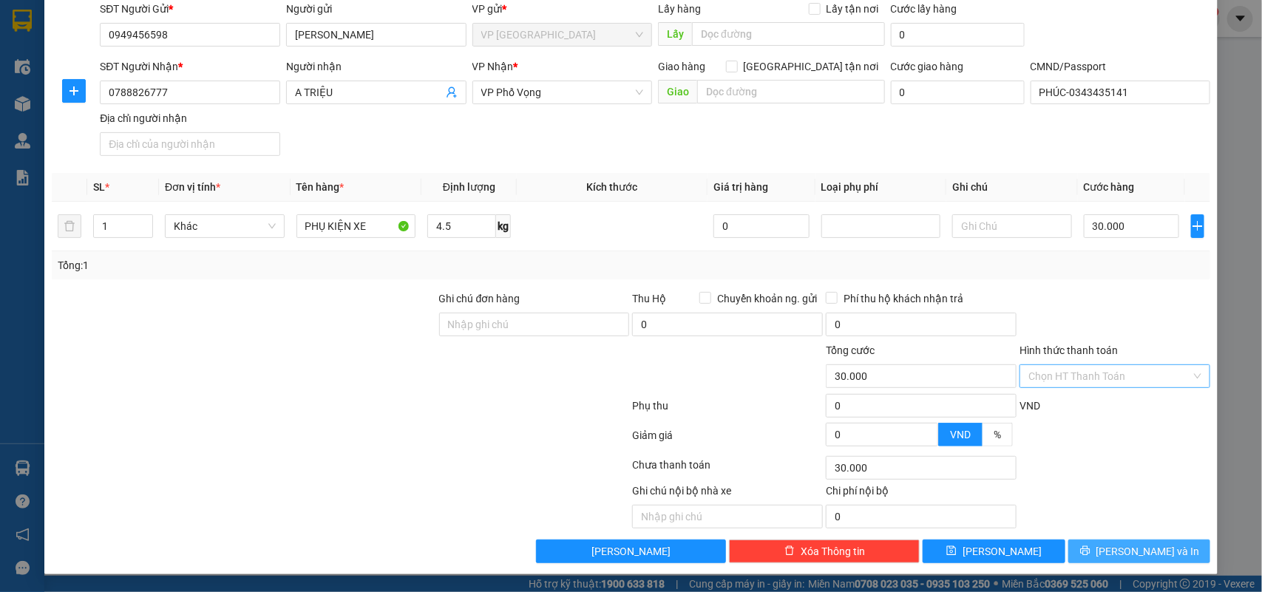
click at [1139, 557] on span "Lưu và In" at bounding box center [1148, 551] width 104 height 16
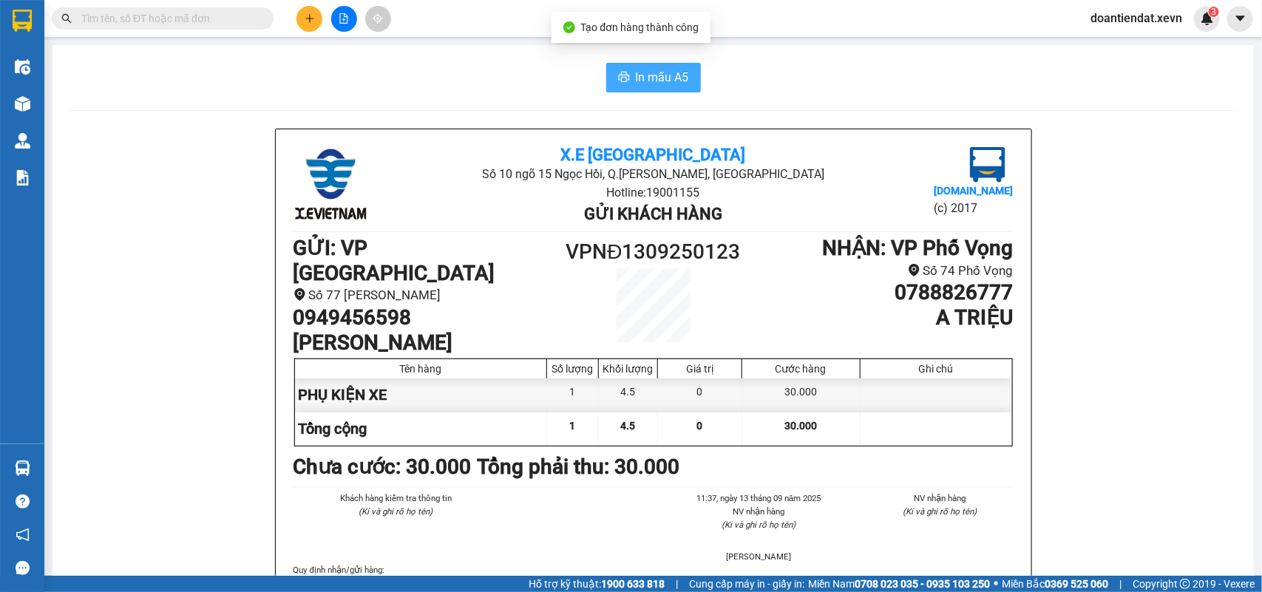
click at [690, 64] on button "In mẫu A5" at bounding box center [653, 78] width 95 height 30
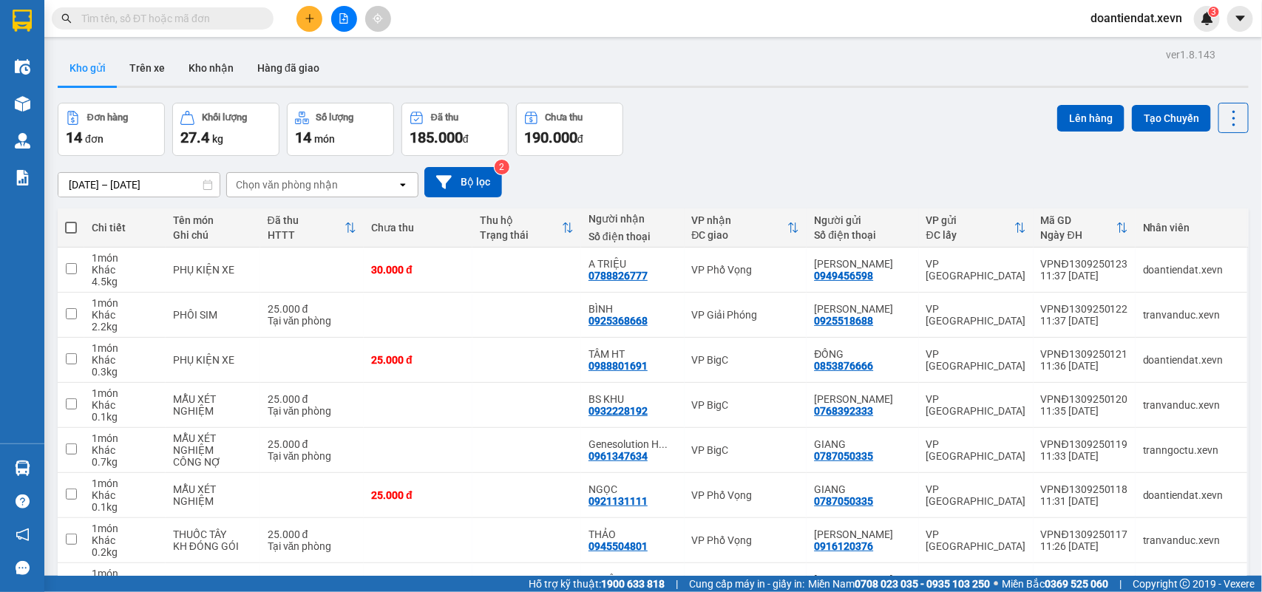
click at [872, 149] on div "Đơn hàng 14 đơn Khối lượng 27.4 kg Số lượng 14 món Đã thu 185.000 đ Chưa thu 19…" at bounding box center [653, 129] width 1191 height 53
click at [203, 71] on button "Kho nhận" at bounding box center [211, 67] width 69 height 35
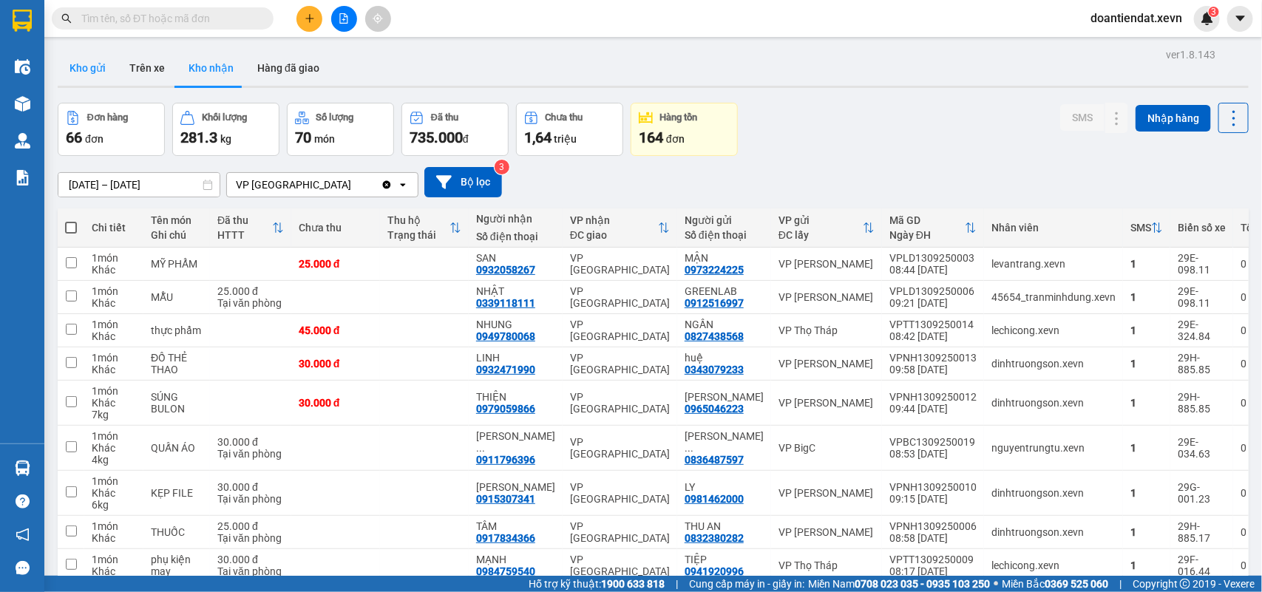
click at [94, 75] on button "Kho gửi" at bounding box center [88, 67] width 60 height 35
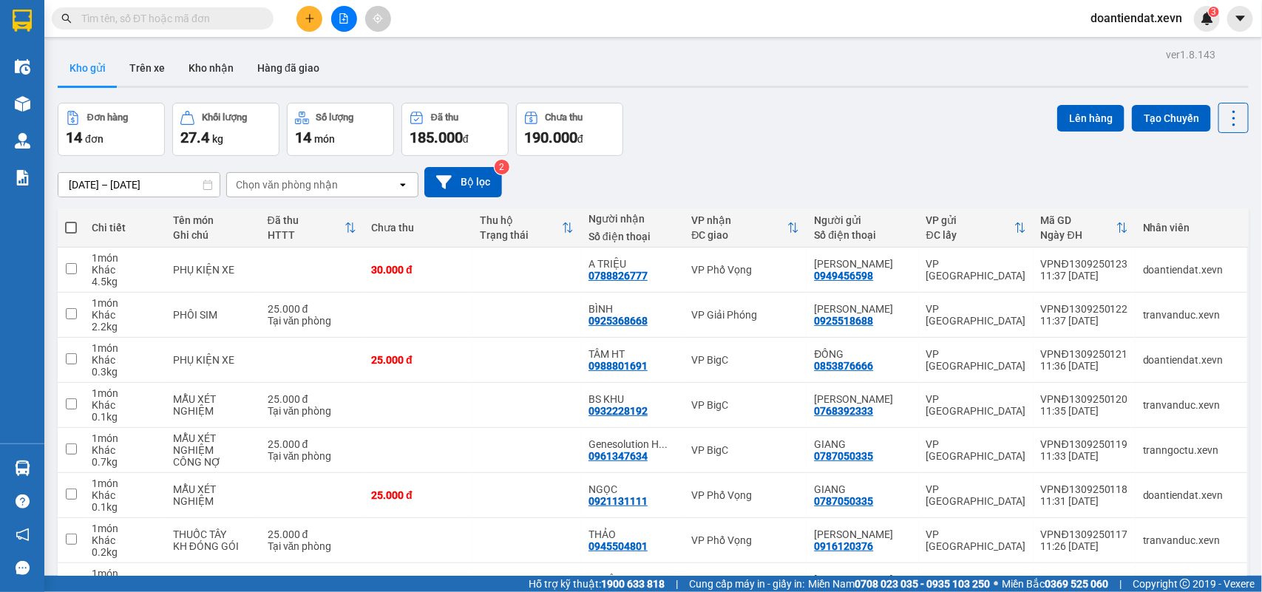
click at [1150, 17] on span "doantiendat.xevn" at bounding box center [1136, 18] width 115 height 18
click at [1127, 47] on span "Đăng xuất" at bounding box center [1144, 46] width 84 height 16
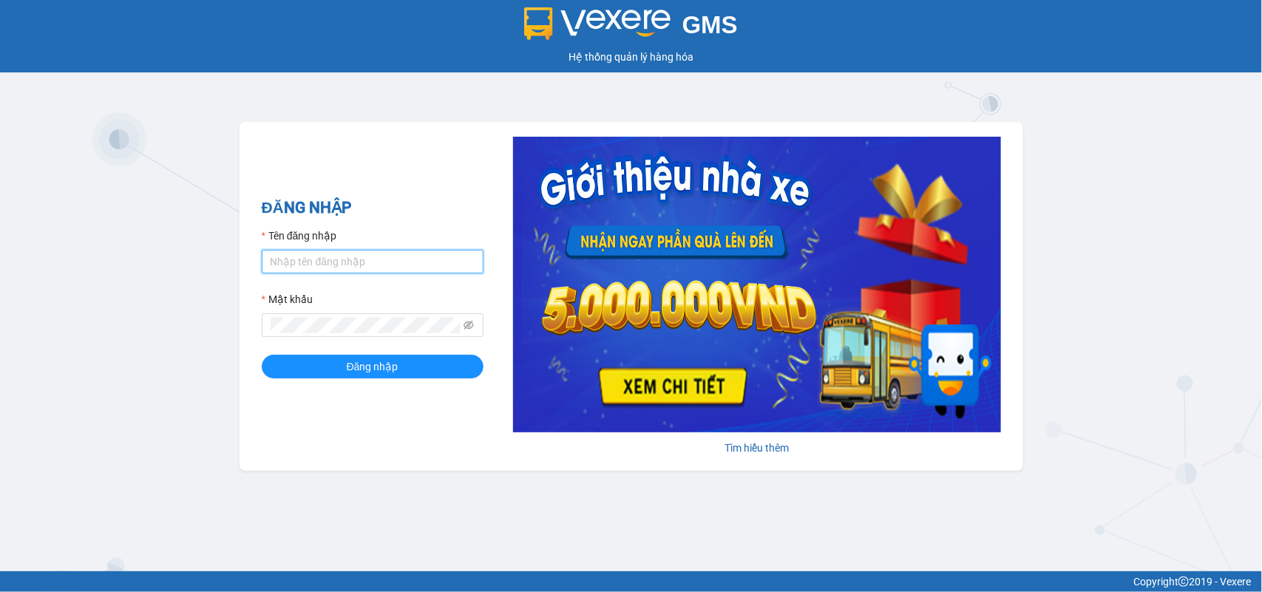
click at [320, 259] on input "Tên đăng nhập" at bounding box center [373, 262] width 222 height 24
type input "tranthanhtuyen.xevn"
click at [305, 336] on span at bounding box center [373, 325] width 222 height 24
click at [262, 355] on button "Đăng nhập" at bounding box center [373, 367] width 222 height 24
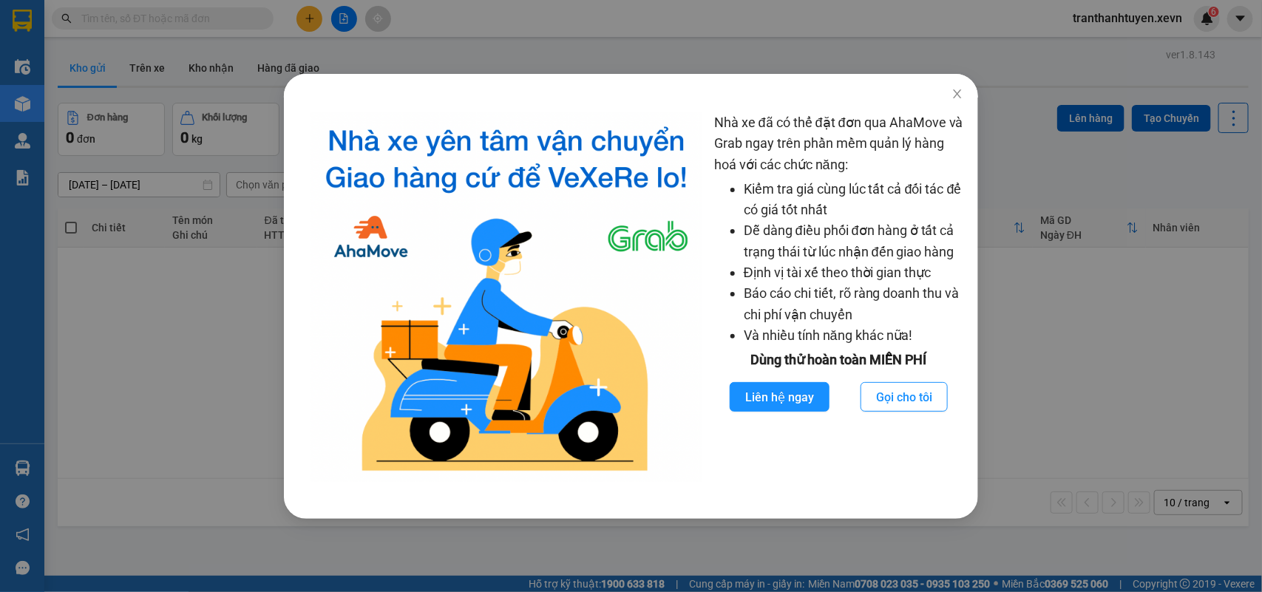
click at [152, 13] on div "Nhà xe đã có thể đặt đơn qua AhaMove và Grab ngay trên phần mềm quản lý hàng ho…" at bounding box center [631, 296] width 1262 height 592
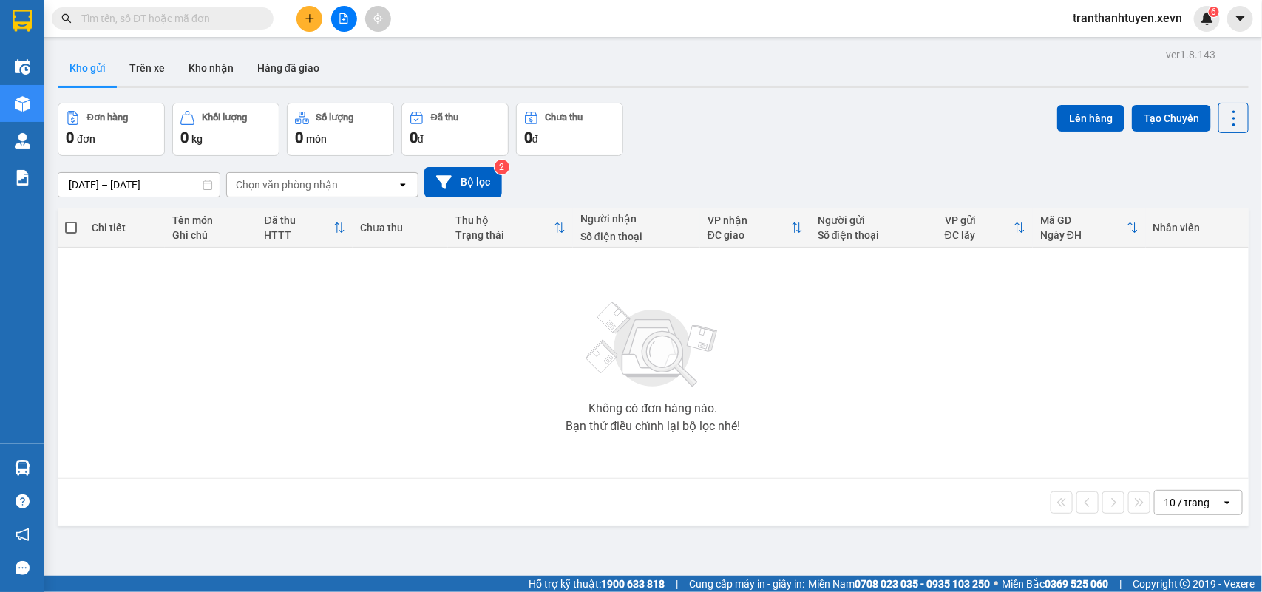
click at [152, 13] on div "Nhà xe đã có thể đặt đơn qua AhaMove và Grab ngay trên phần mềm quản lý hàng ho…" at bounding box center [631, 296] width 1262 height 592
drag, startPoint x: 153, startPoint y: 27, endPoint x: 163, endPoint y: 24, distance: 10.3
click at [156, 27] on span at bounding box center [163, 18] width 222 height 22
click at [167, 21] on input "text" at bounding box center [168, 18] width 174 height 16
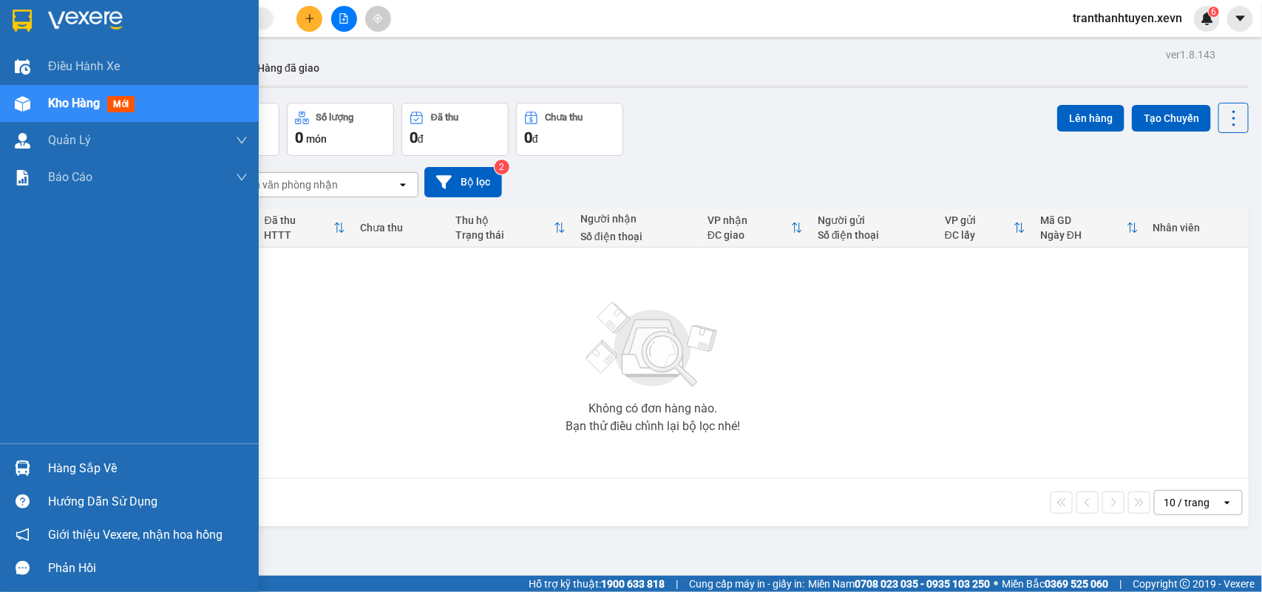
click at [18, 469] on img at bounding box center [23, 469] width 16 height 16
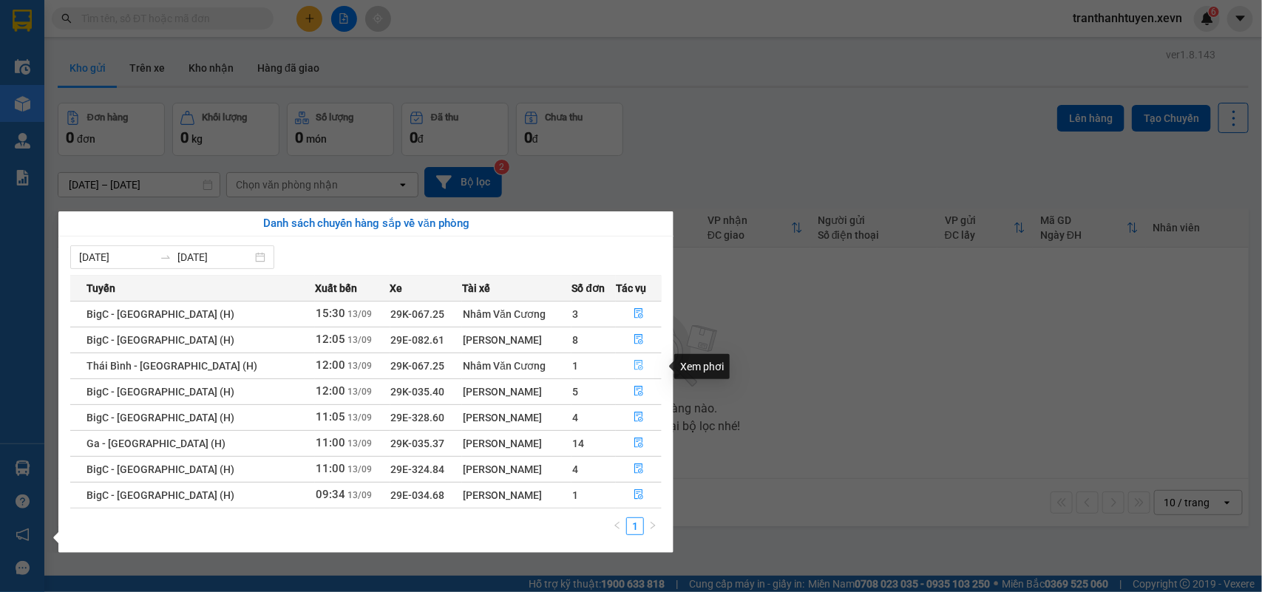
click at [634, 367] on icon "file-done" at bounding box center [639, 365] width 10 height 10
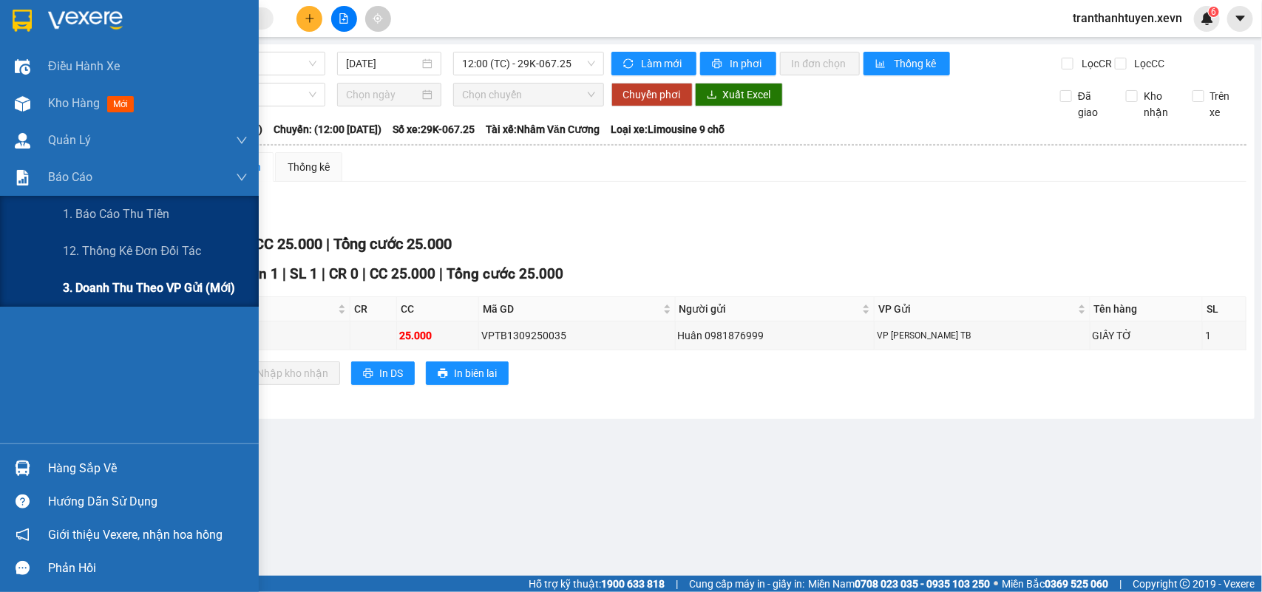
click at [172, 282] on span "3. Doanh Thu theo VP Gửi (mới)" at bounding box center [149, 288] width 172 height 18
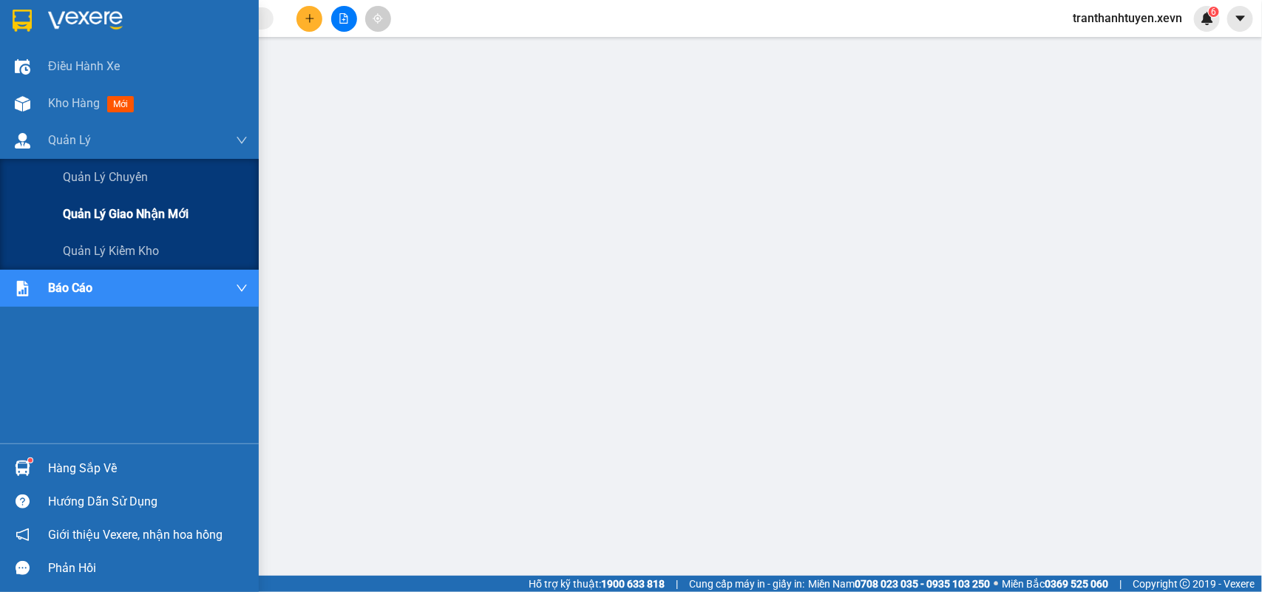
click at [174, 211] on span "Quản lý giao nhận mới" at bounding box center [126, 214] width 126 height 18
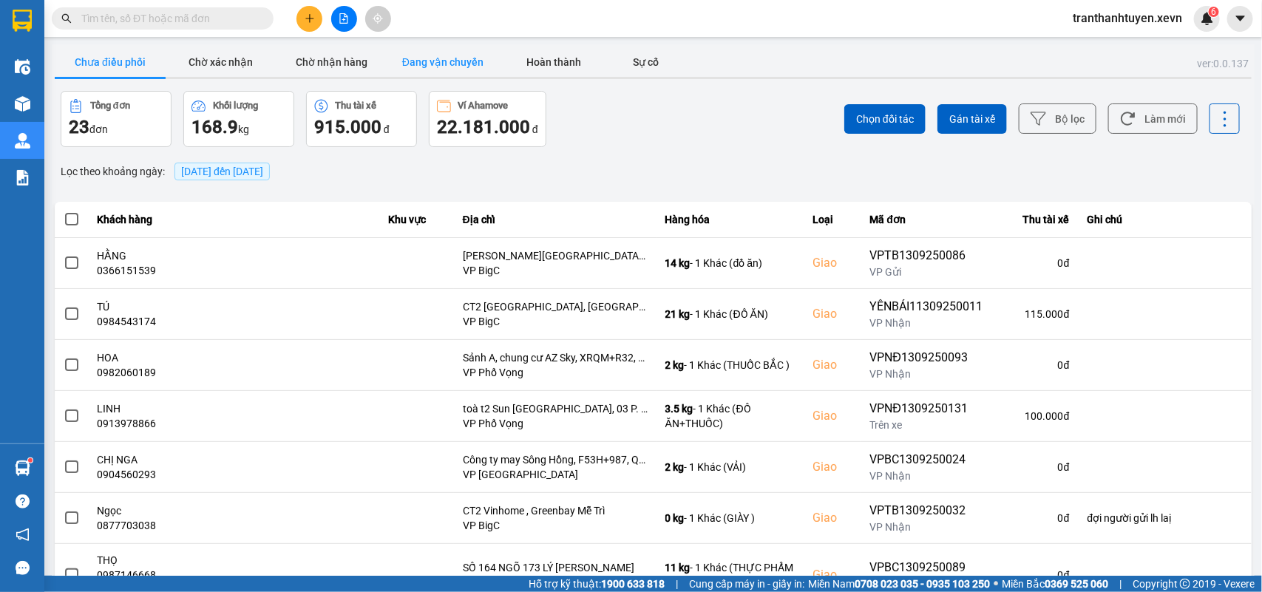
click at [447, 55] on button "Đang vận chuyển" at bounding box center [442, 62] width 111 height 30
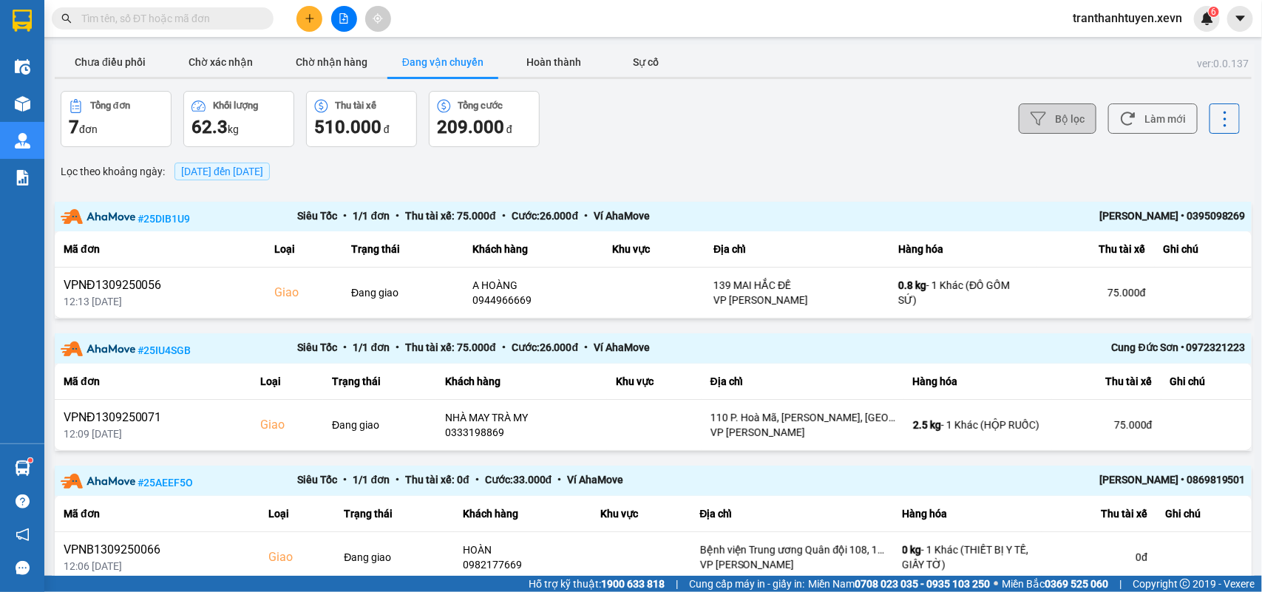
click at [1036, 117] on button "Bộ lọc" at bounding box center [1058, 119] width 78 height 30
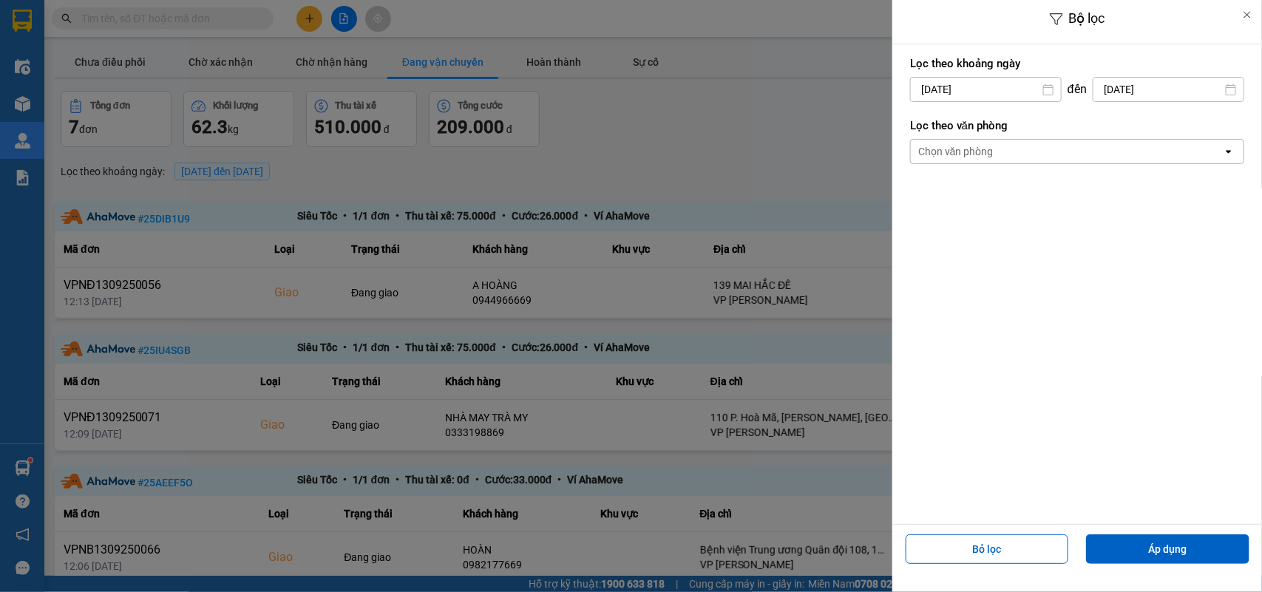
click at [965, 150] on div "Chọn văn phòng" at bounding box center [955, 151] width 75 height 15
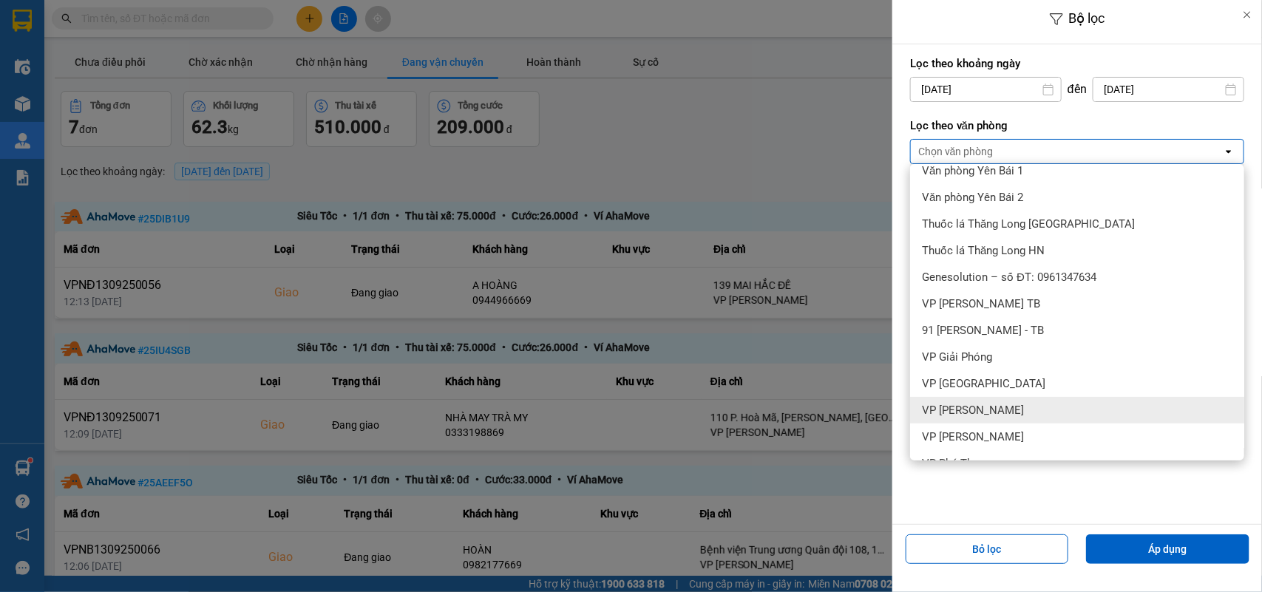
scroll to position [185, 0]
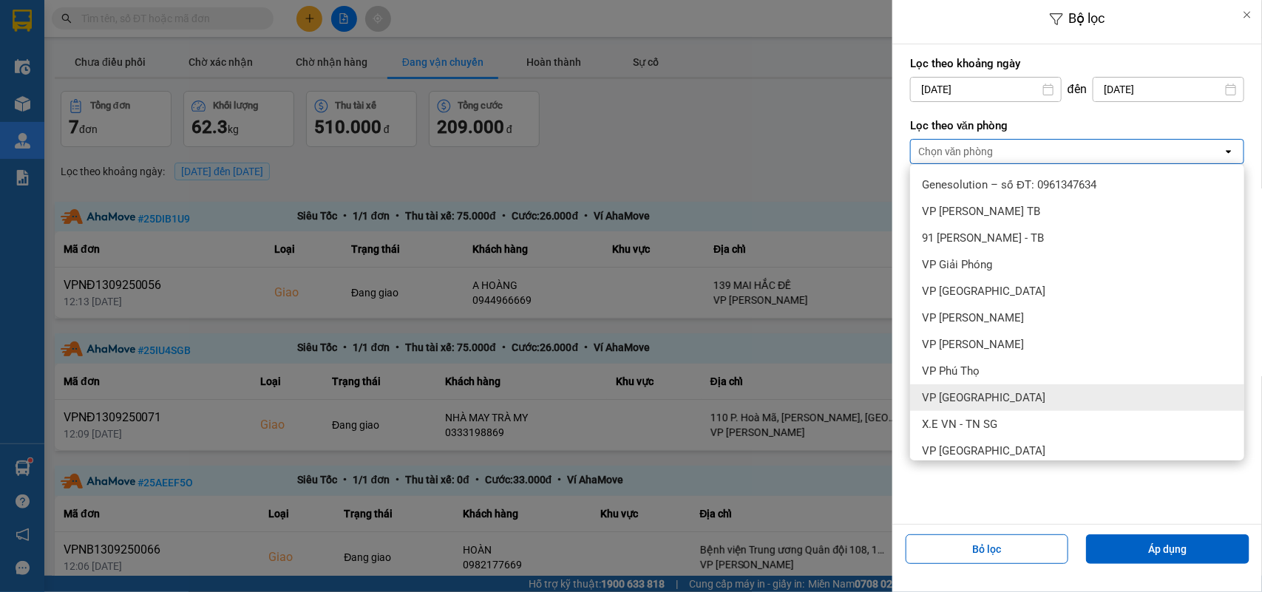
click at [957, 393] on span "VP [GEOGRAPHIC_DATA]" at bounding box center [983, 397] width 123 height 15
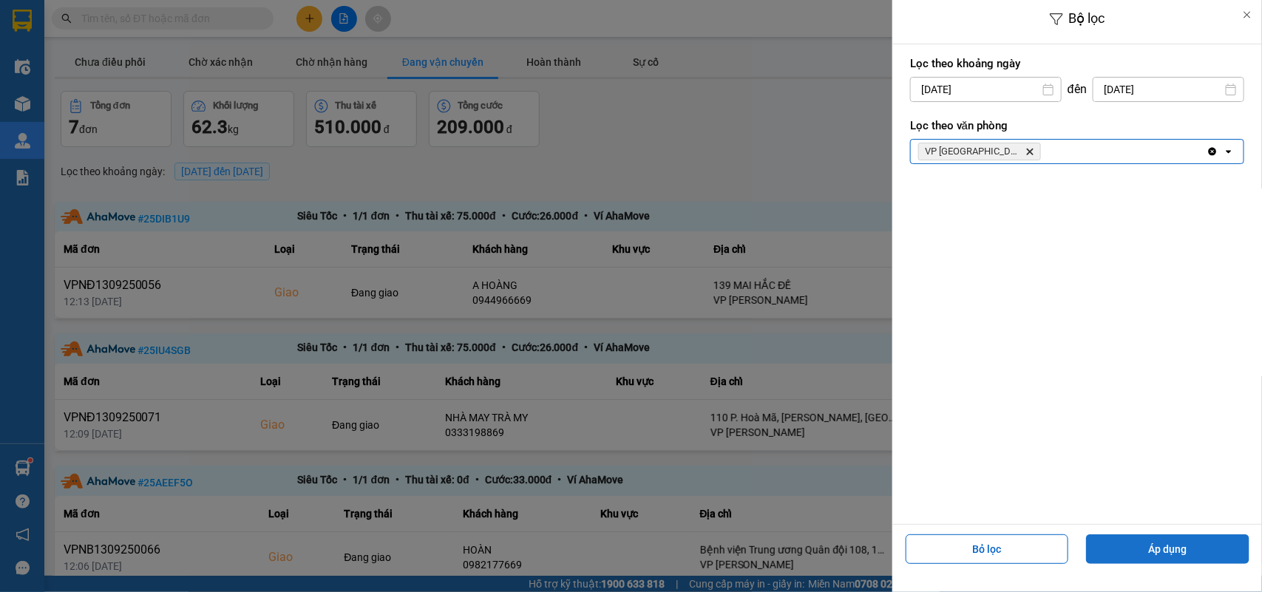
click at [1136, 555] on button "Áp dụng" at bounding box center [1167, 550] width 163 height 30
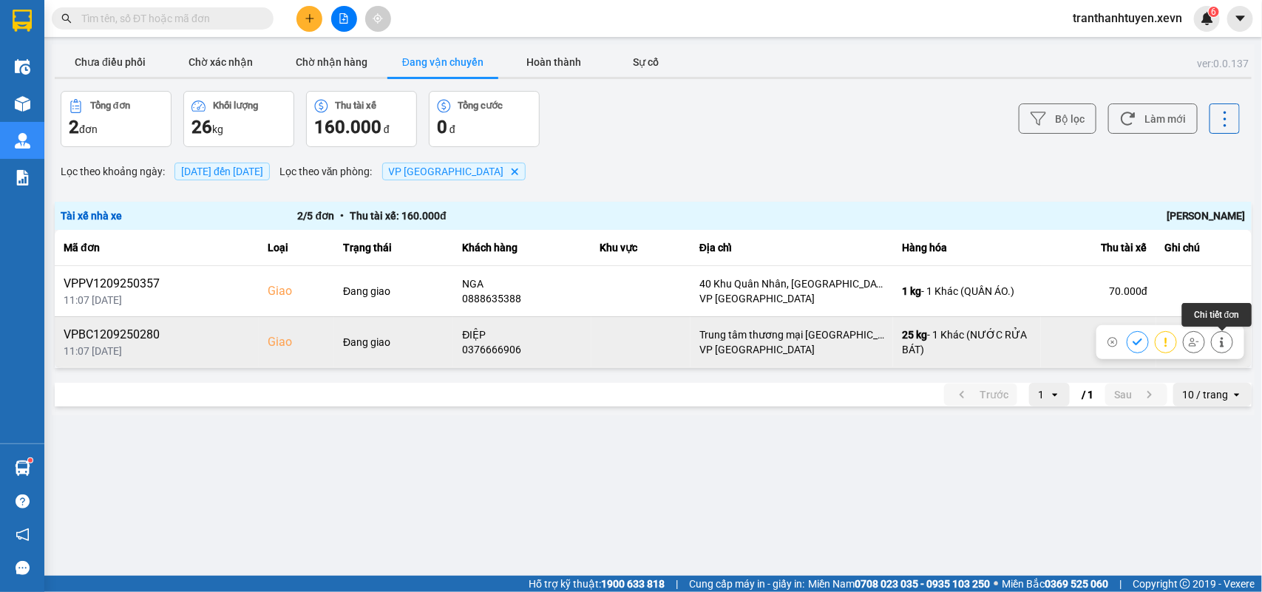
click at [1216, 341] on button at bounding box center [1222, 342] width 21 height 26
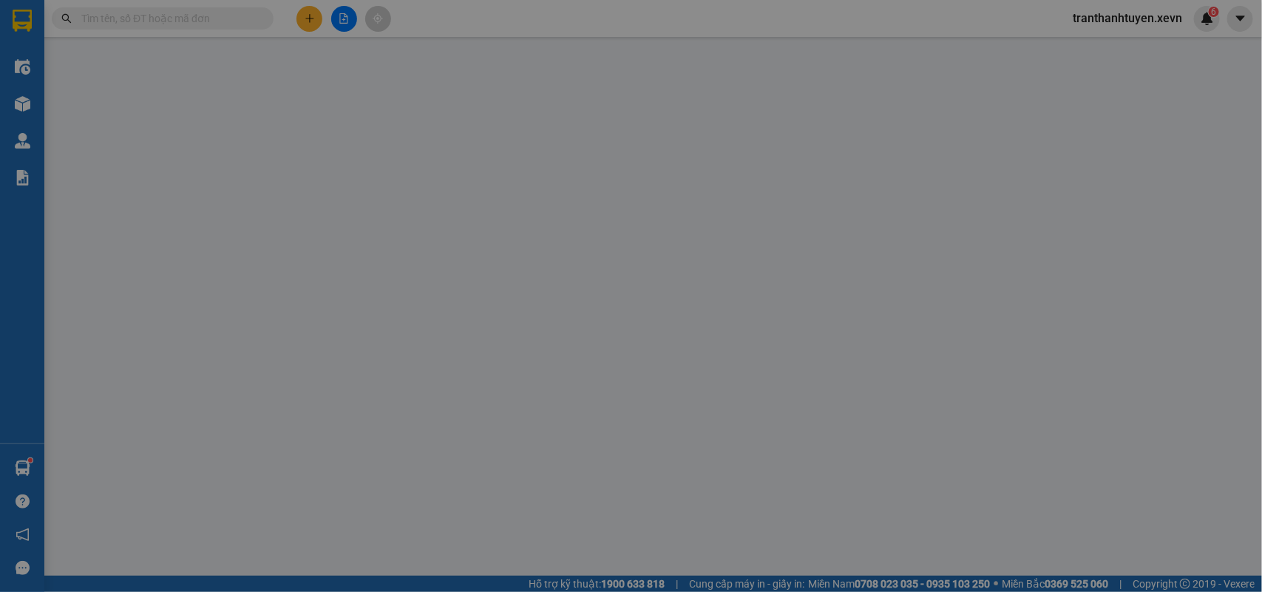
type input "0962111939"
type input "NHUNG"
type input "0376666906"
type input "ĐIỆP"
checkbox input "true"
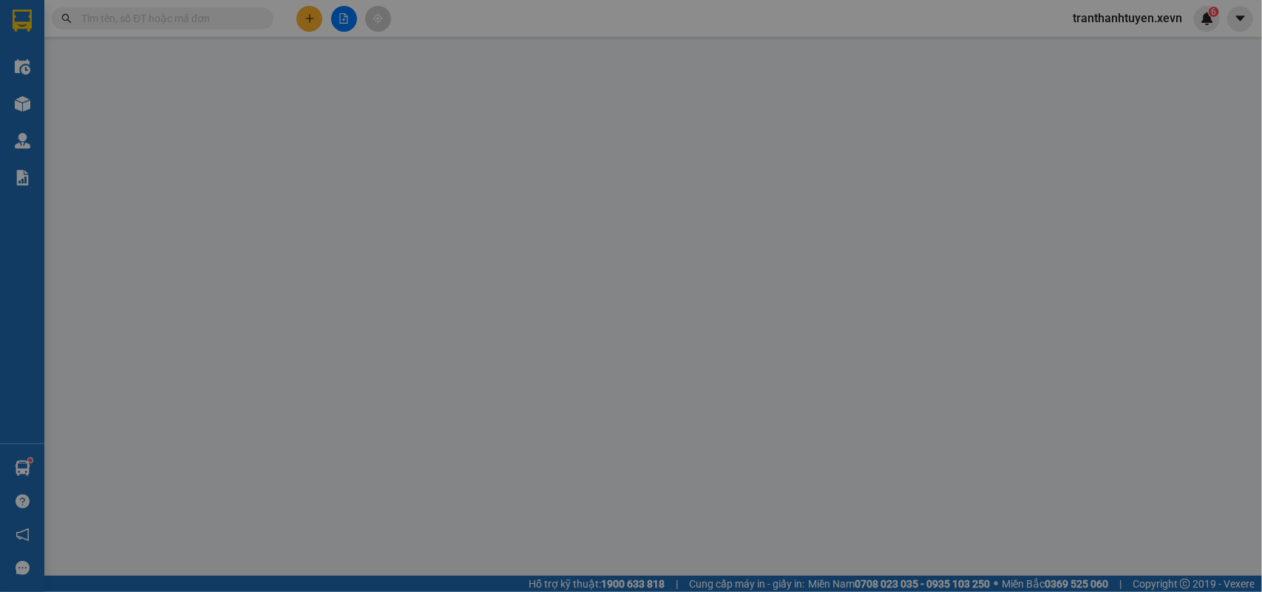
type input "Trung tâm thương mại [GEOGRAPHIC_DATA], [GEOGRAPHIC_DATA], [GEOGRAPHIC_DATA], […"
type input "45.000"
type input "037202002806 [PERSON_NAME]"
type input "90.000"
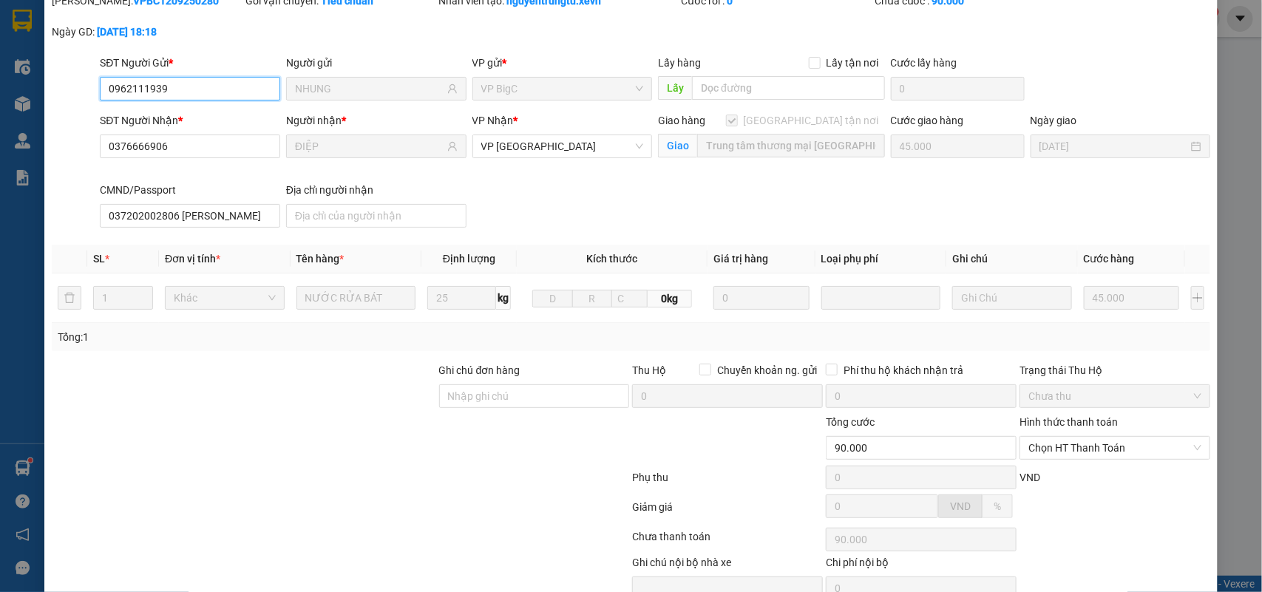
scroll to position [135, 0]
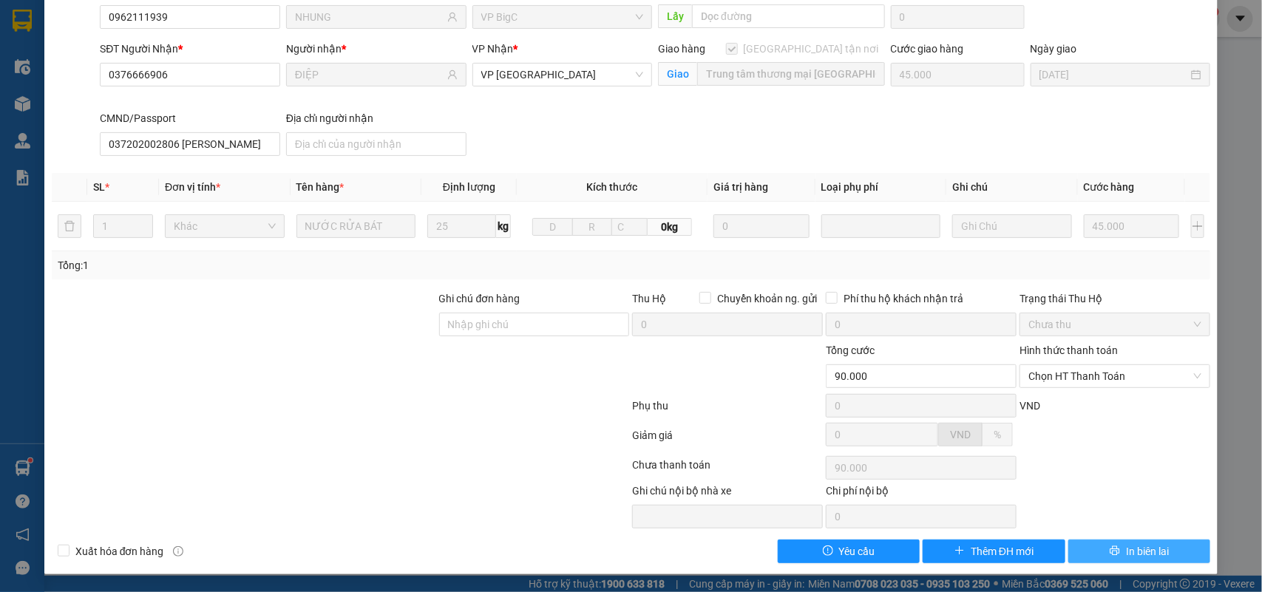
click at [1150, 552] on span "In biên lai" at bounding box center [1147, 551] width 43 height 16
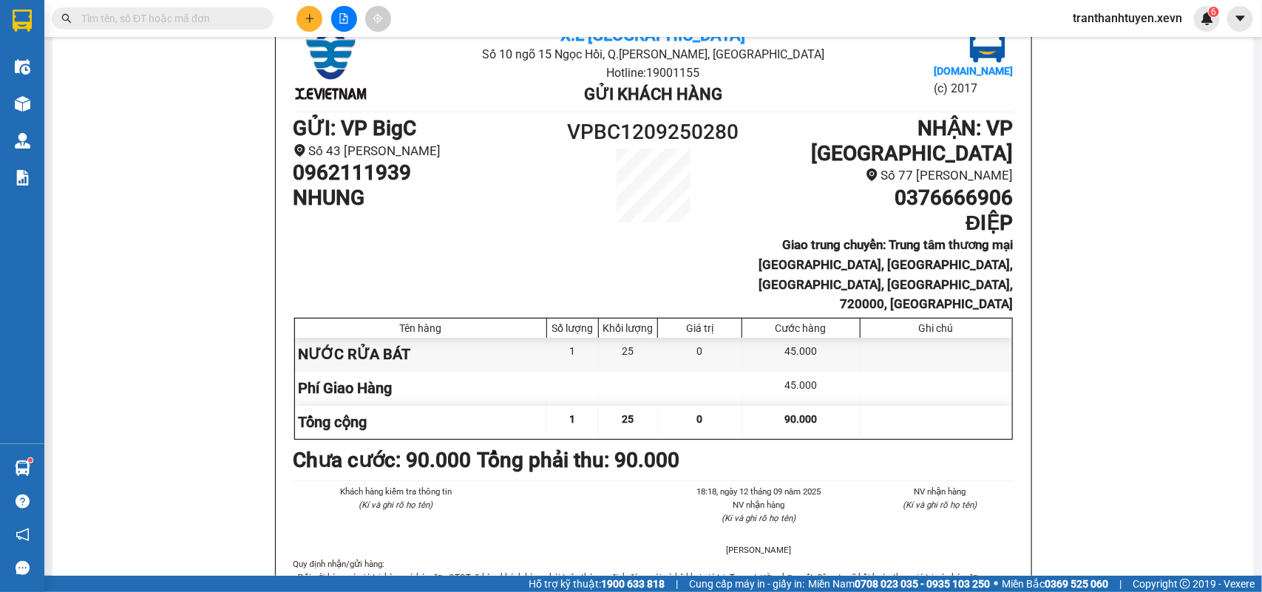
scroll to position [92, 0]
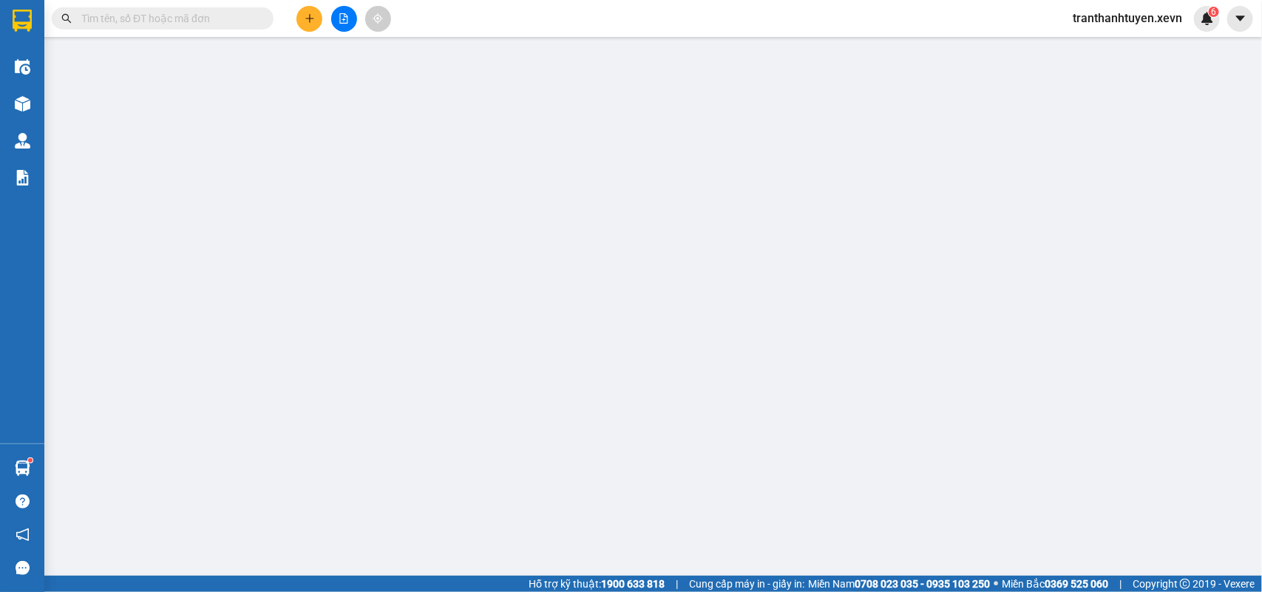
type input "0962111939"
type input "NHUNG"
type input "0376666906"
type input "ĐIỆP"
checkbox input "true"
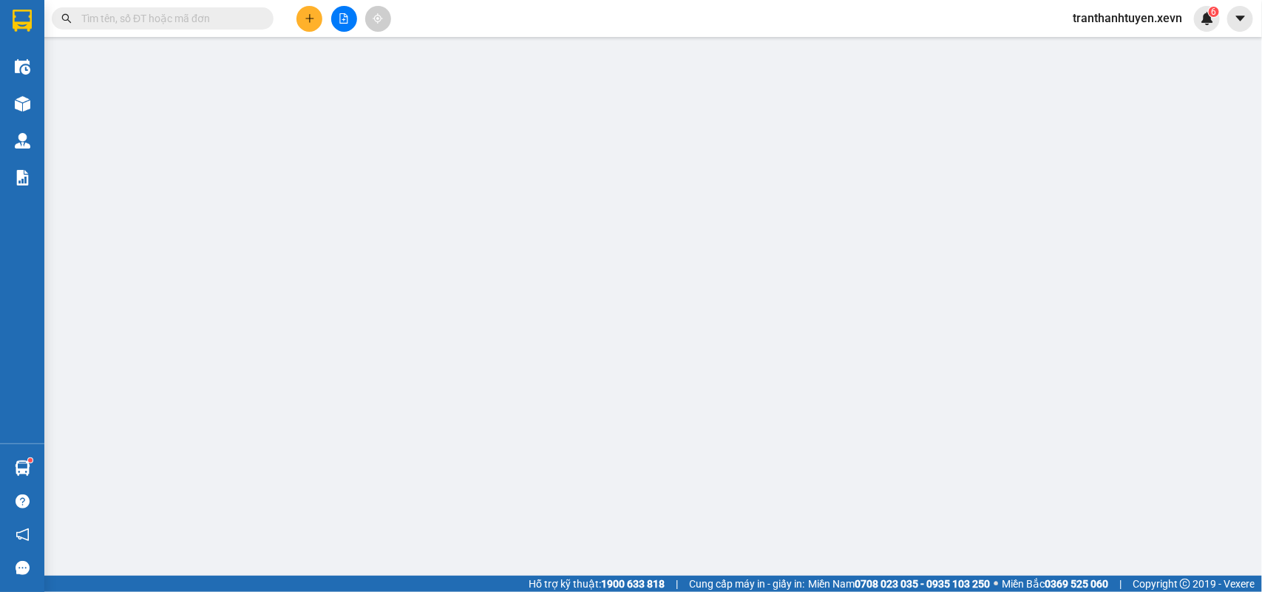
type input "Trung tâm thương mại [GEOGRAPHIC_DATA], [GEOGRAPHIC_DATA], [GEOGRAPHIC_DATA], […"
type input "45.000"
type input "037202002806 [PERSON_NAME]"
type input "90.000"
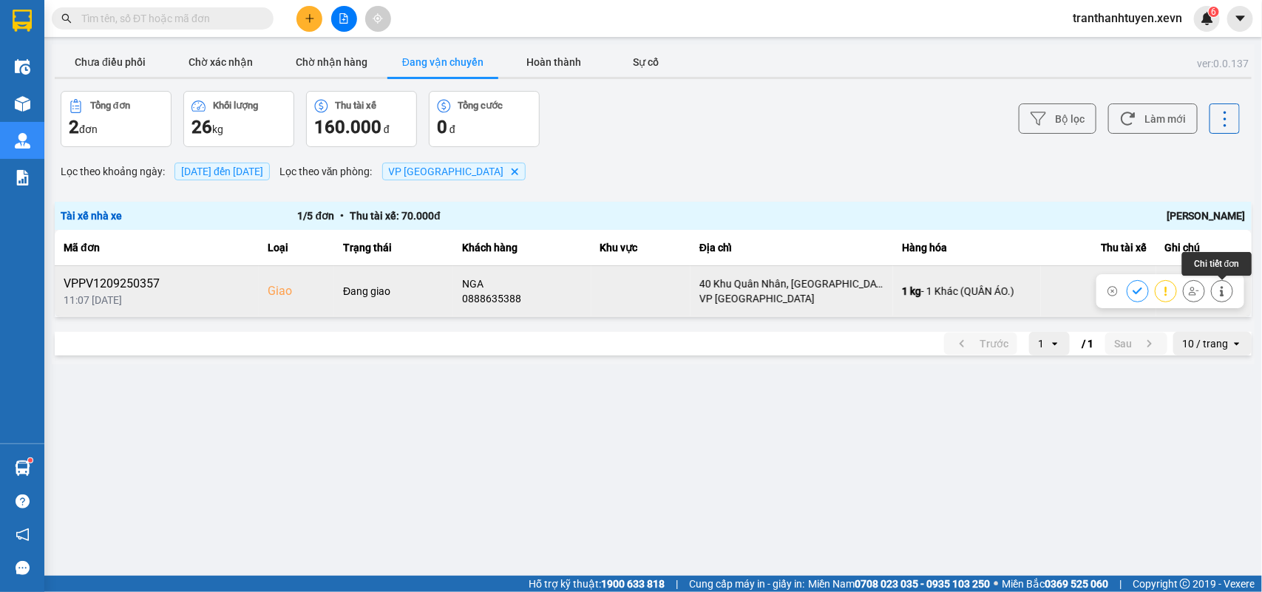
click at [1216, 289] on button at bounding box center [1222, 291] width 21 height 26
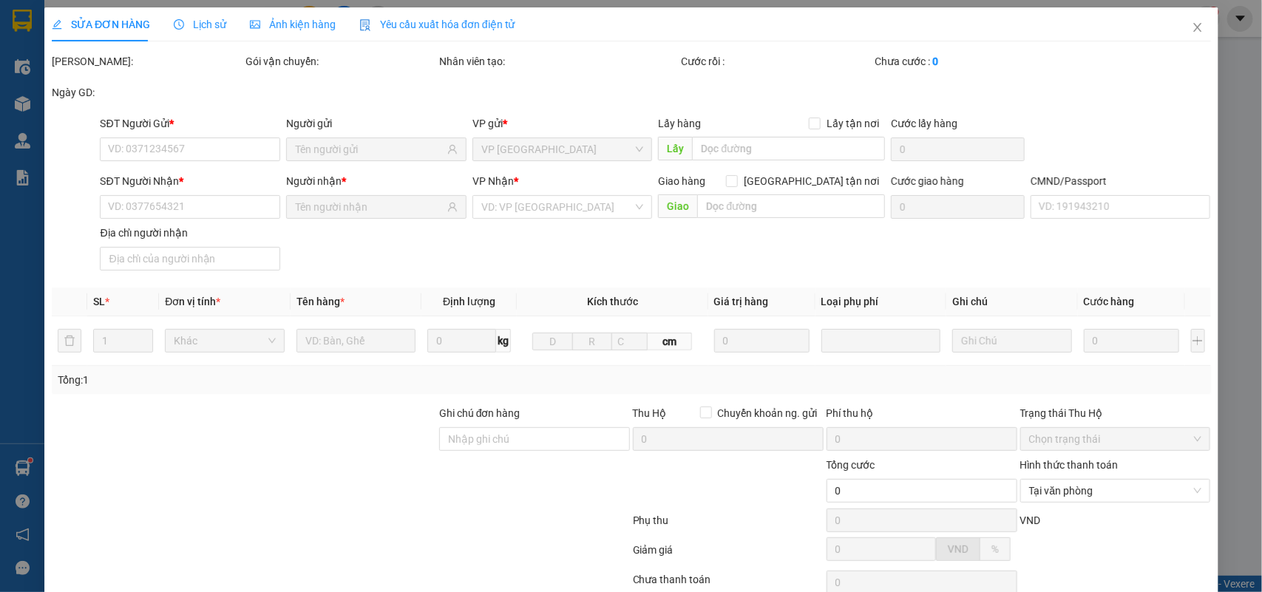
type input "0974199090"
type input "[PERSON_NAME]"
type input "0888635388"
type input "NGA"
checkbox input "true"
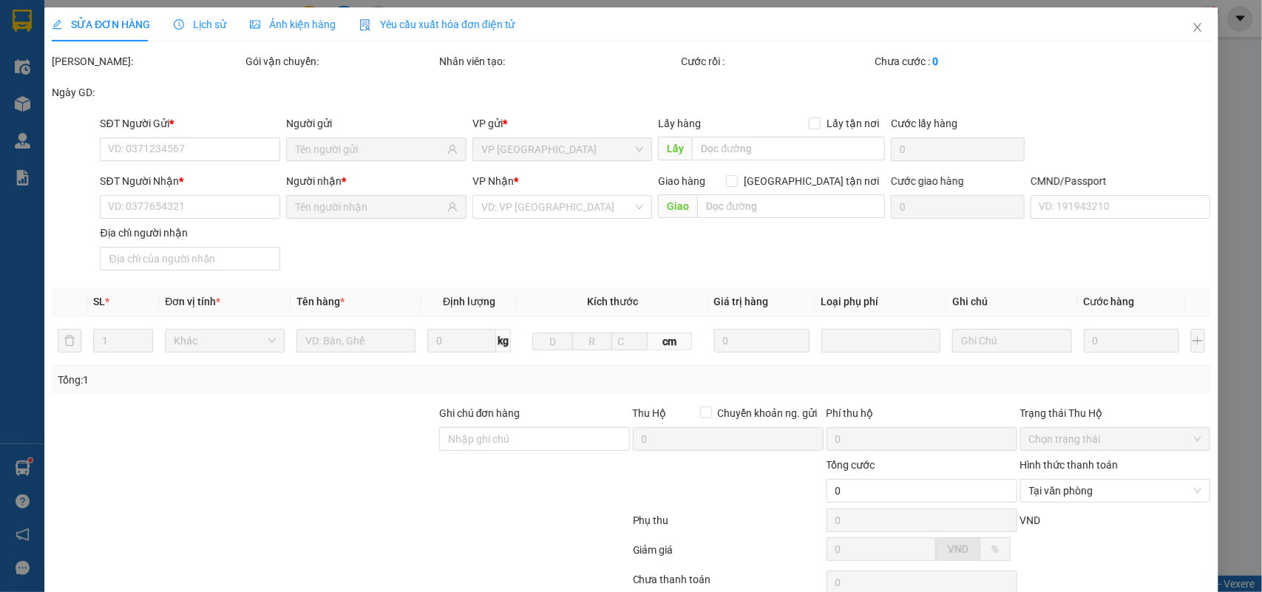
type input "40 Khu Quân Nhân, [GEOGRAPHIC_DATA], [GEOGRAPHIC_DATA], [GEOGRAPHIC_DATA]"
type input "40.000"
type input "037176000411 [PERSON_NAME] YẾN"
type input "70.000"
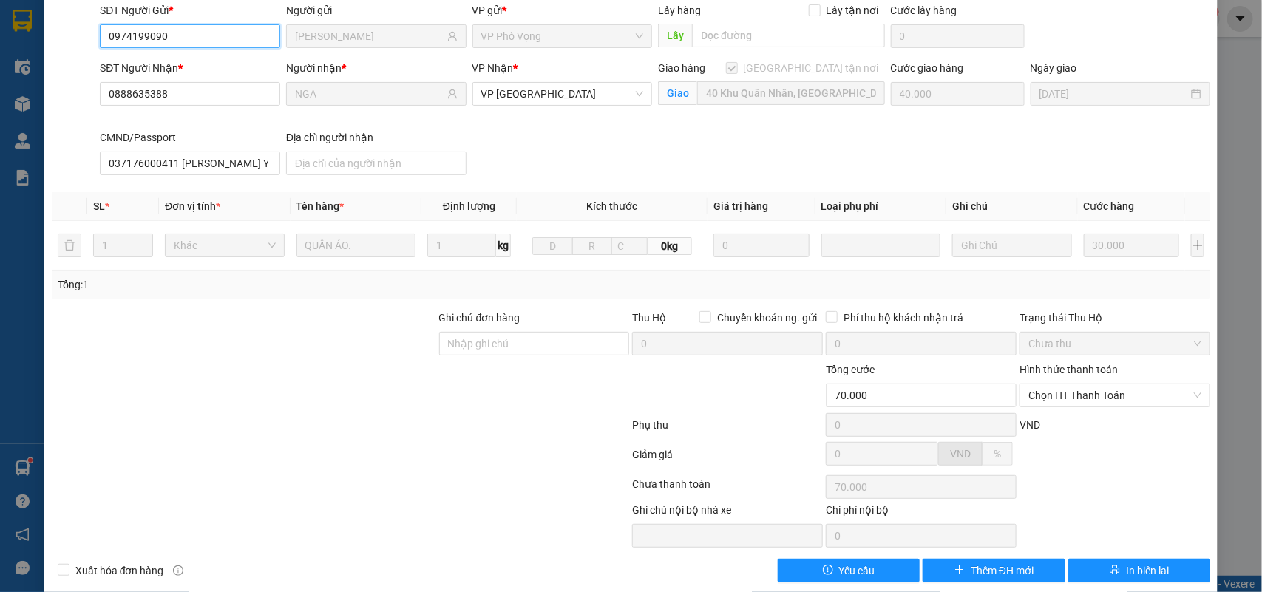
scroll to position [135, 0]
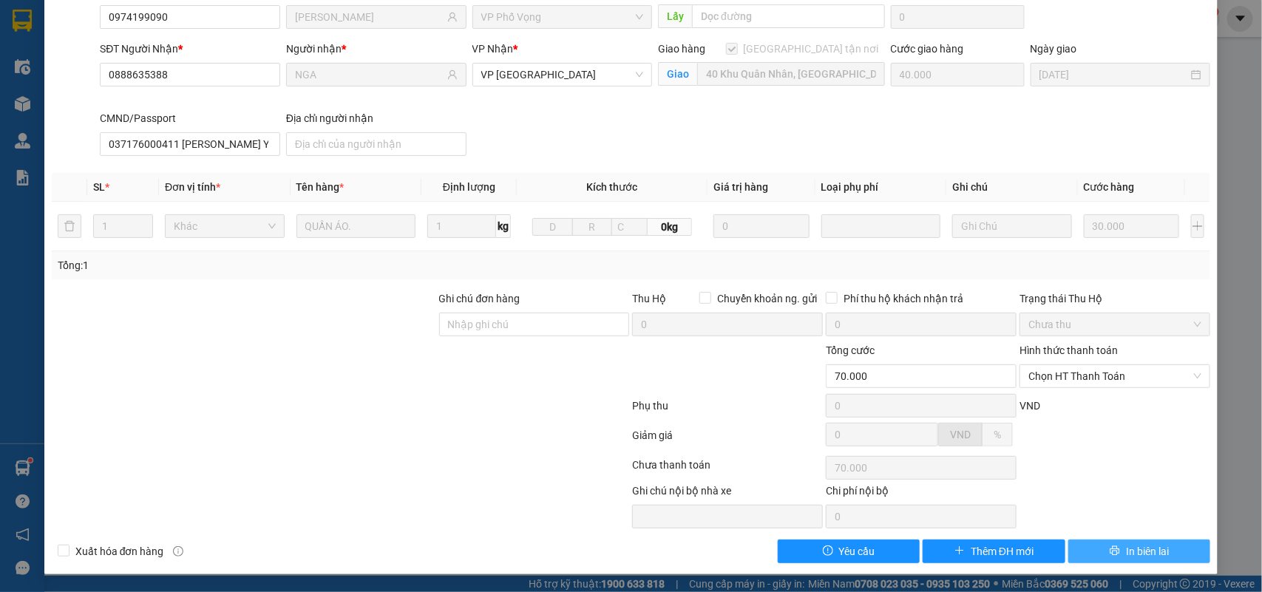
click at [1126, 544] on span "In biên lai" at bounding box center [1147, 551] width 43 height 16
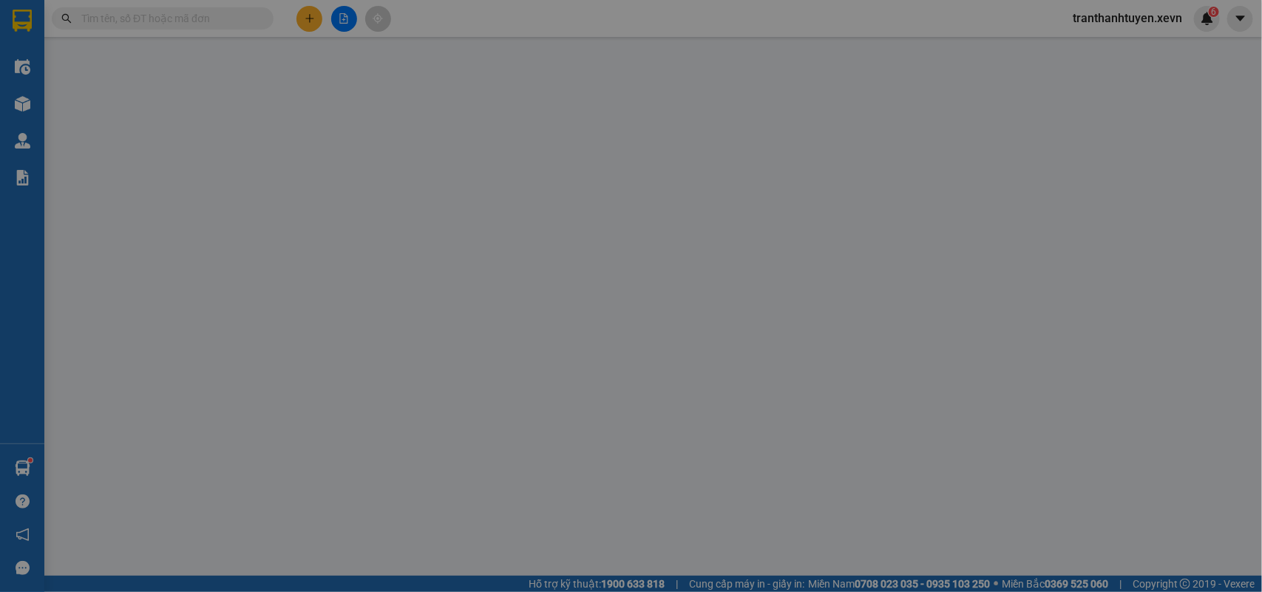
type input "0974199090"
type input "[PERSON_NAME]"
type input "0888635388"
type input "NGA"
checkbox input "true"
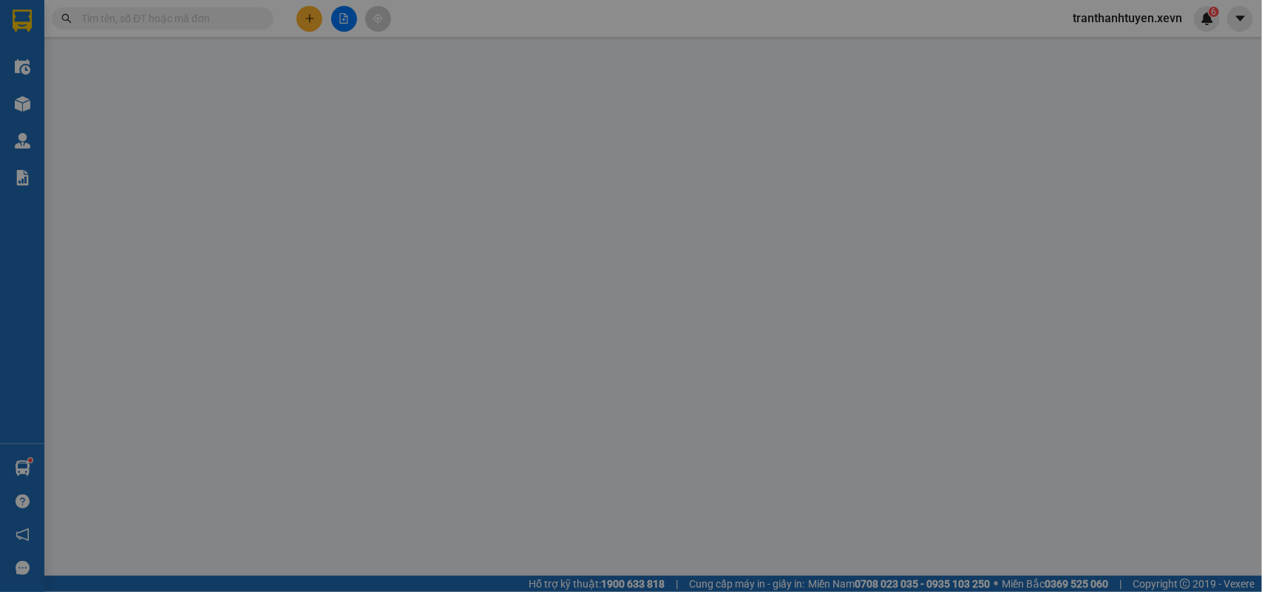
type input "40 Khu Quân Nhân, [GEOGRAPHIC_DATA], [GEOGRAPHIC_DATA], [GEOGRAPHIC_DATA]"
type input "40.000"
type input "037176000411 [PERSON_NAME] YẾN"
type input "70.000"
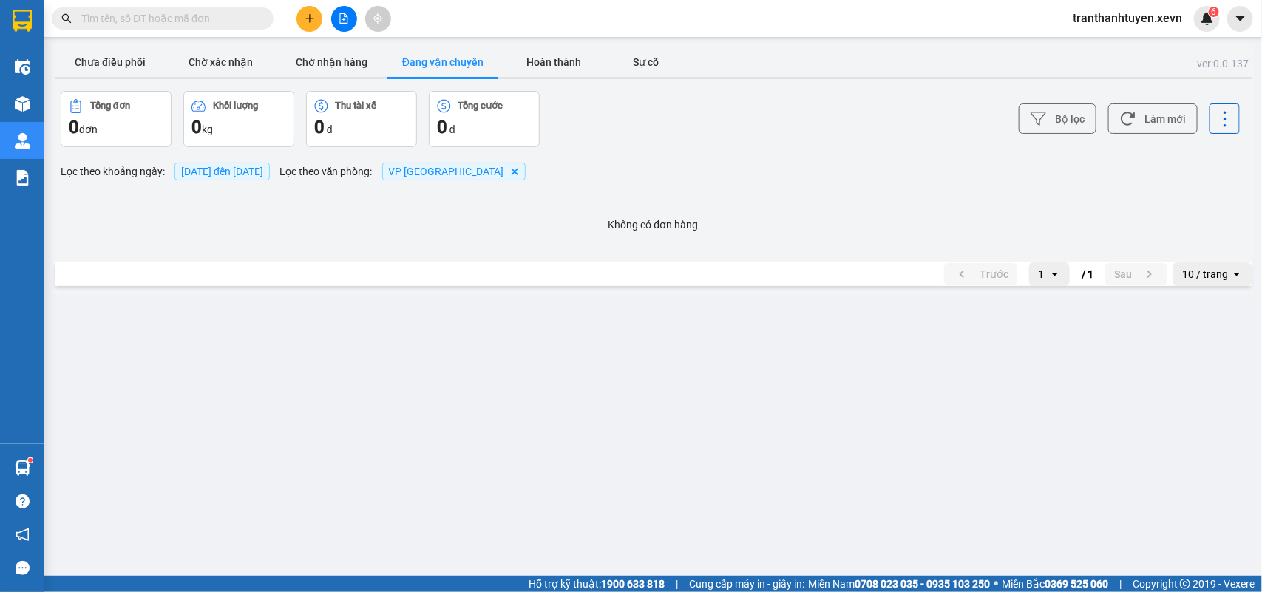
click at [510, 172] on icon "Delete" at bounding box center [514, 171] width 9 height 9
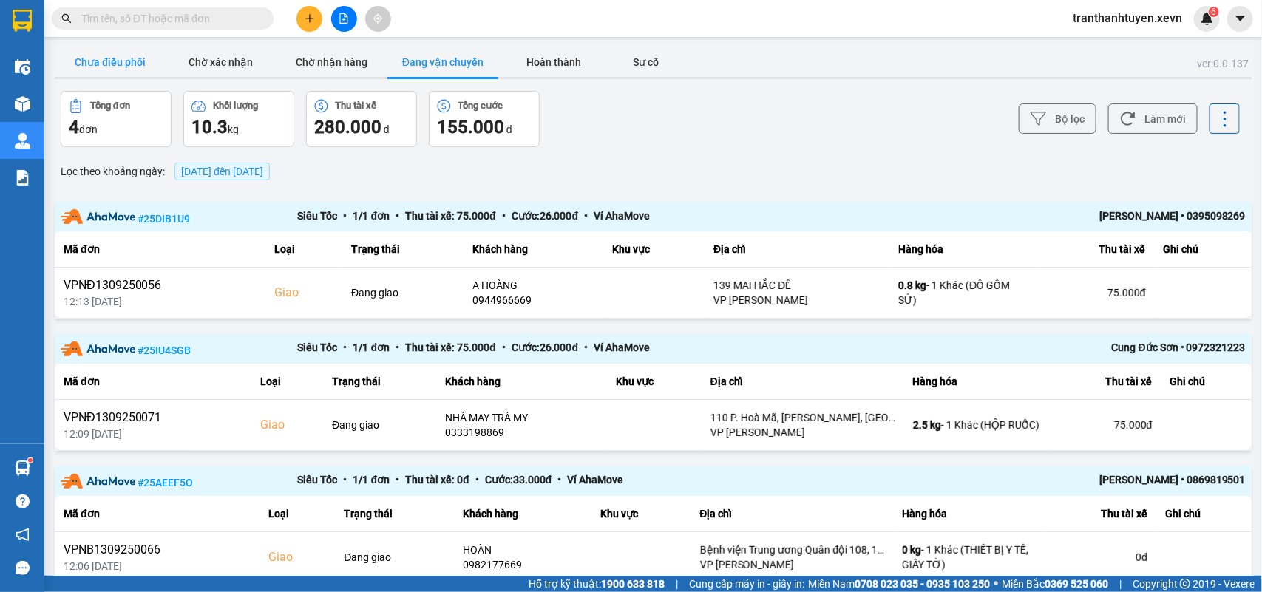
click at [95, 48] on button "Chưa điều phối" at bounding box center [110, 62] width 111 height 30
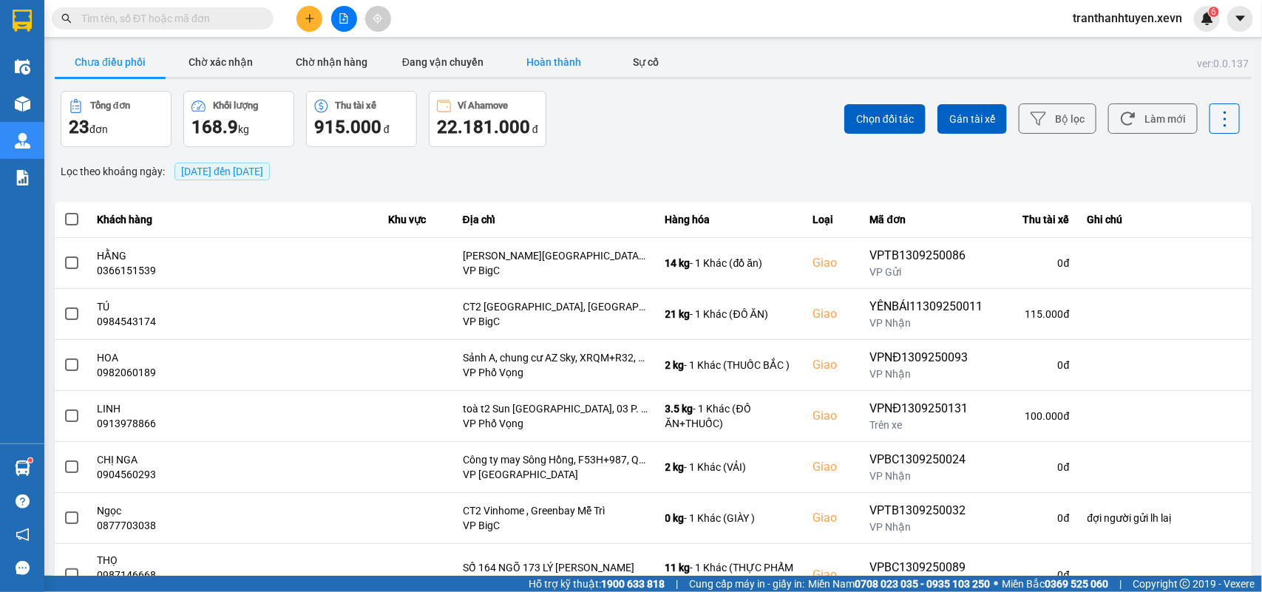
click at [545, 63] on button "Hoàn thành" at bounding box center [553, 62] width 111 height 30
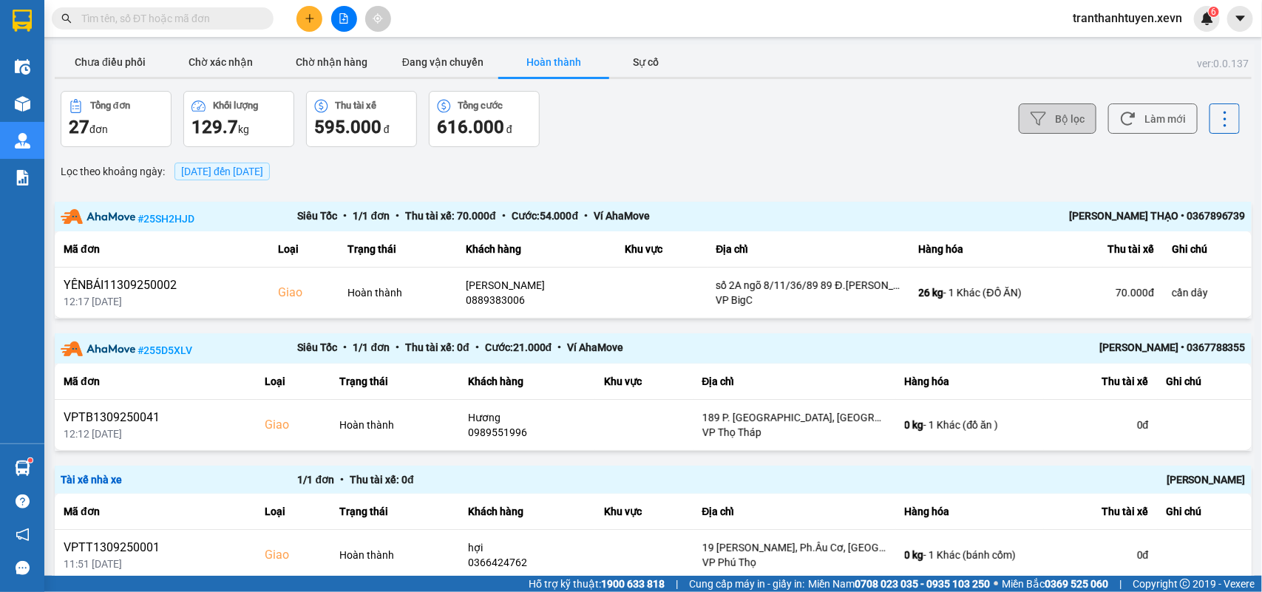
click at [1057, 113] on button "Bộ lọc" at bounding box center [1058, 119] width 78 height 30
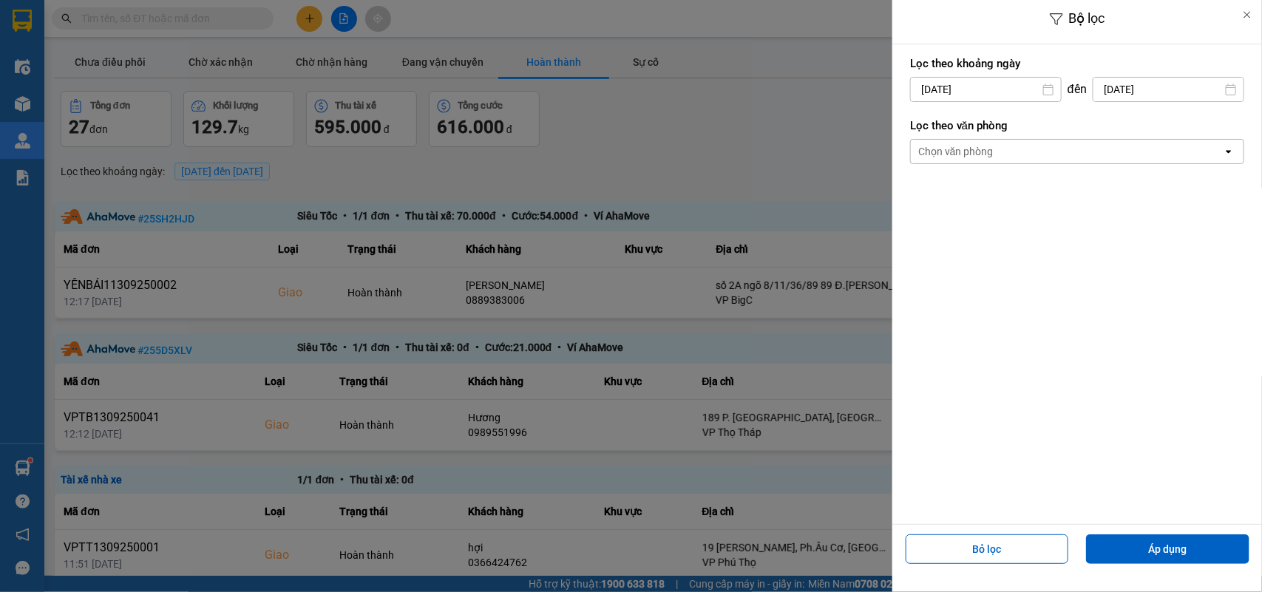
click at [1000, 148] on div "Chọn văn phòng" at bounding box center [1067, 152] width 312 height 24
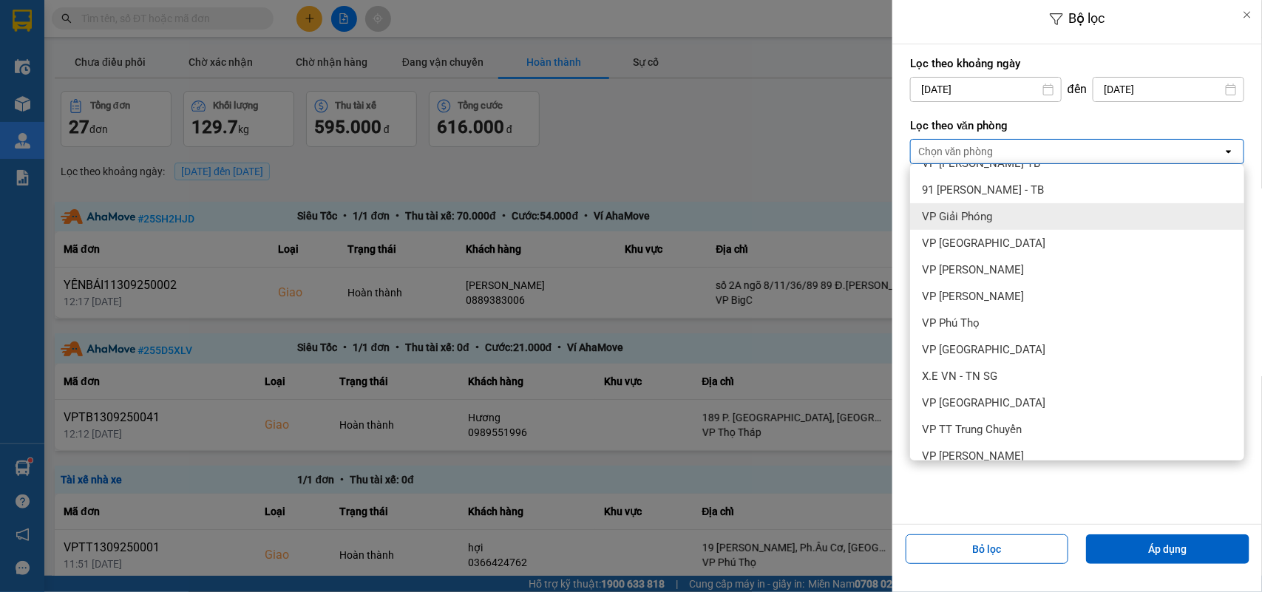
scroll to position [277, 0]
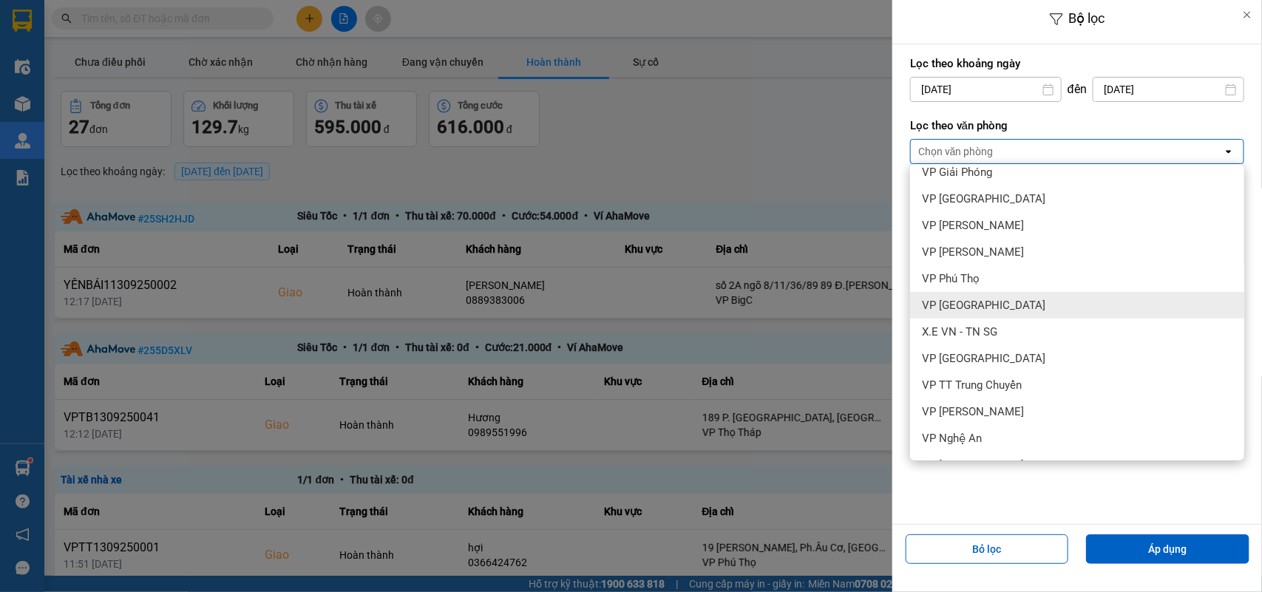
click at [940, 311] on span "VP [GEOGRAPHIC_DATA]" at bounding box center [983, 305] width 123 height 15
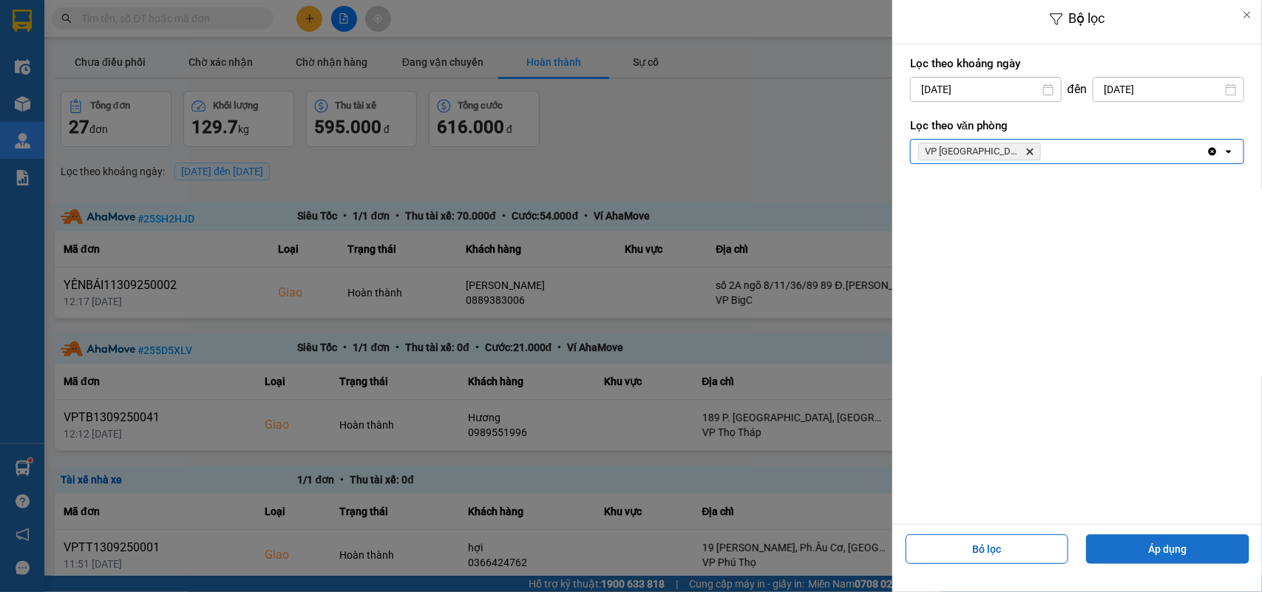
click at [1159, 540] on button "Áp dụng" at bounding box center [1167, 550] width 163 height 30
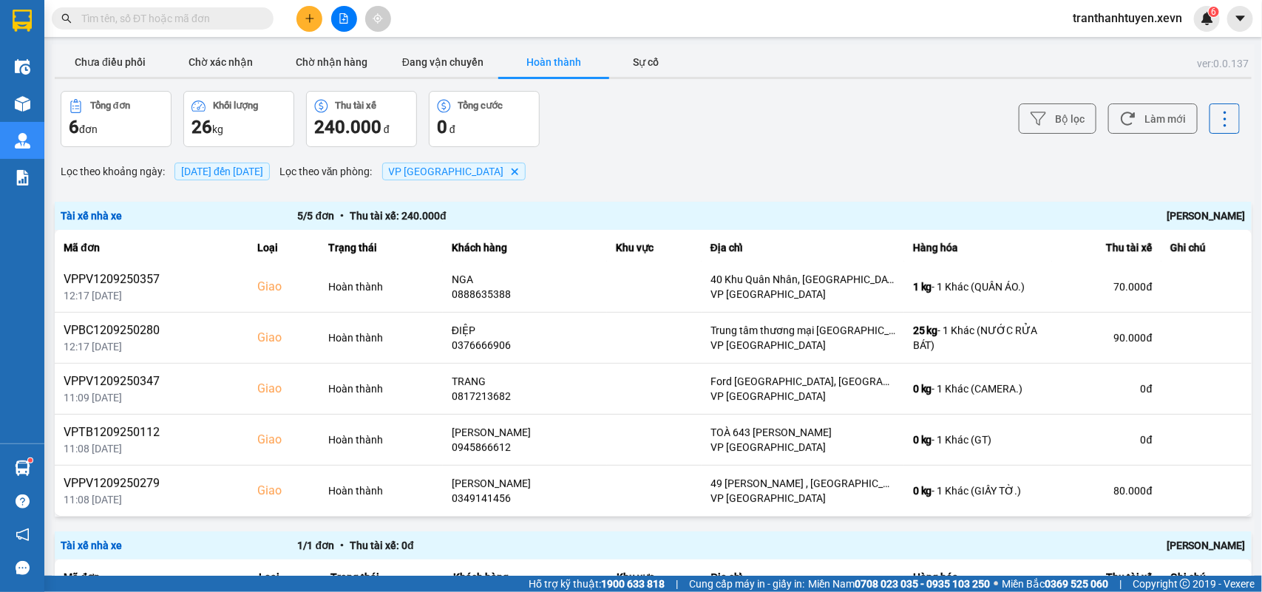
click at [255, 174] on span "[DATE] đến [DATE]" at bounding box center [222, 172] width 82 height 12
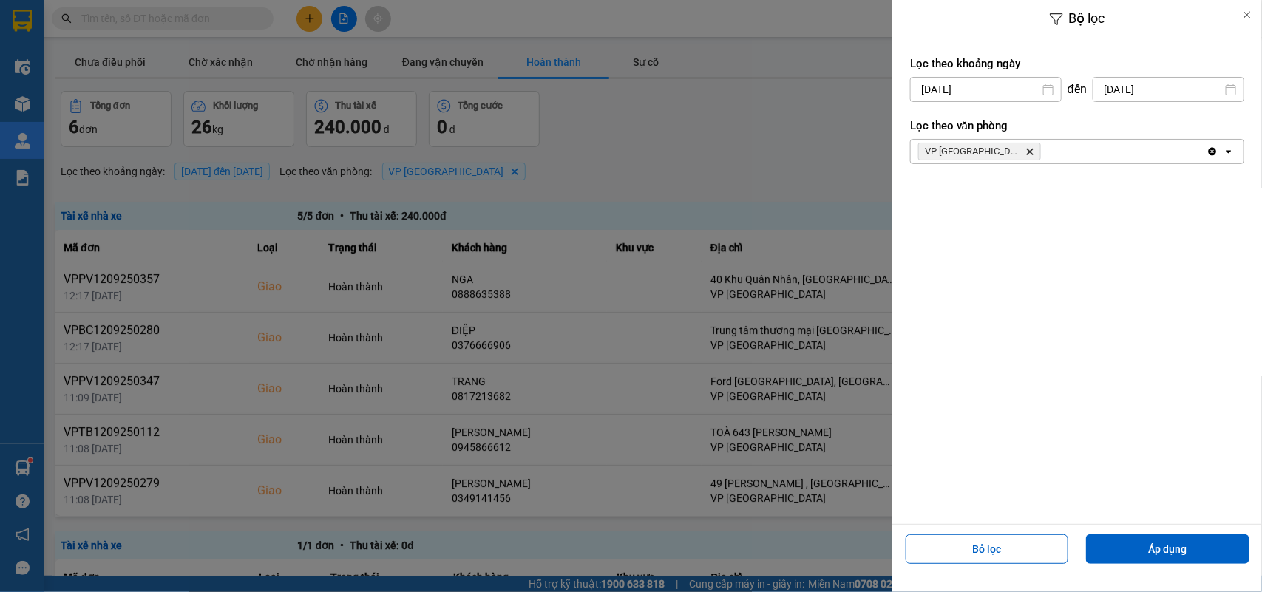
click at [937, 91] on input "[DATE]" at bounding box center [986, 90] width 150 height 24
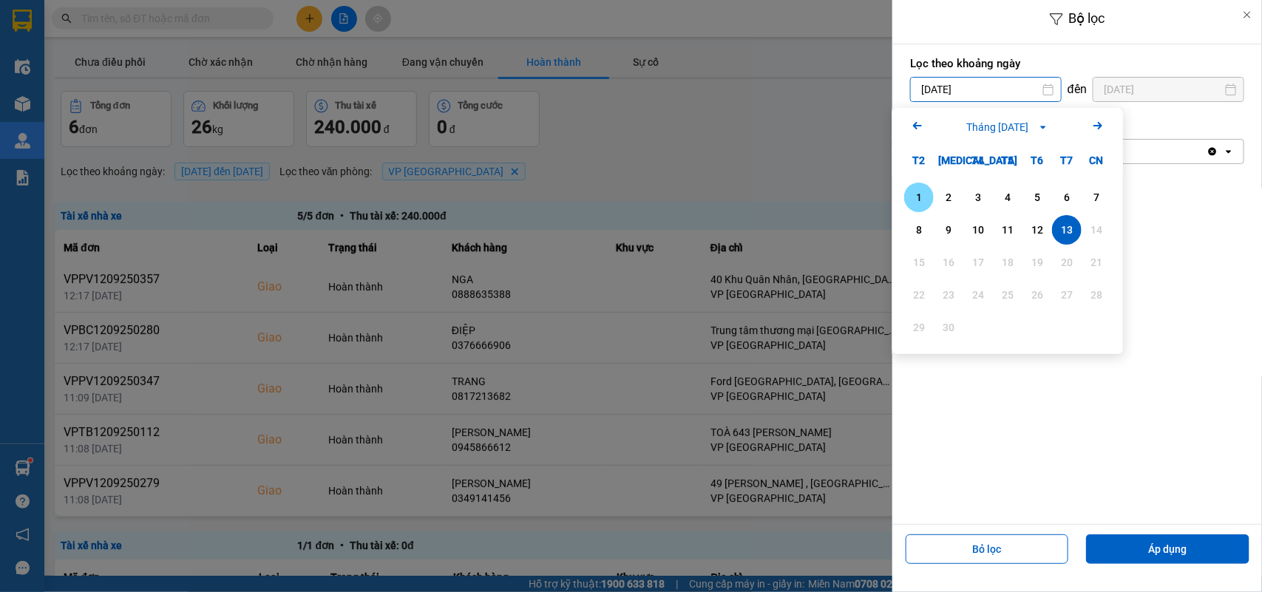
click at [914, 194] on div "1" at bounding box center [919, 198] width 21 height 18
type input "[DATE]"
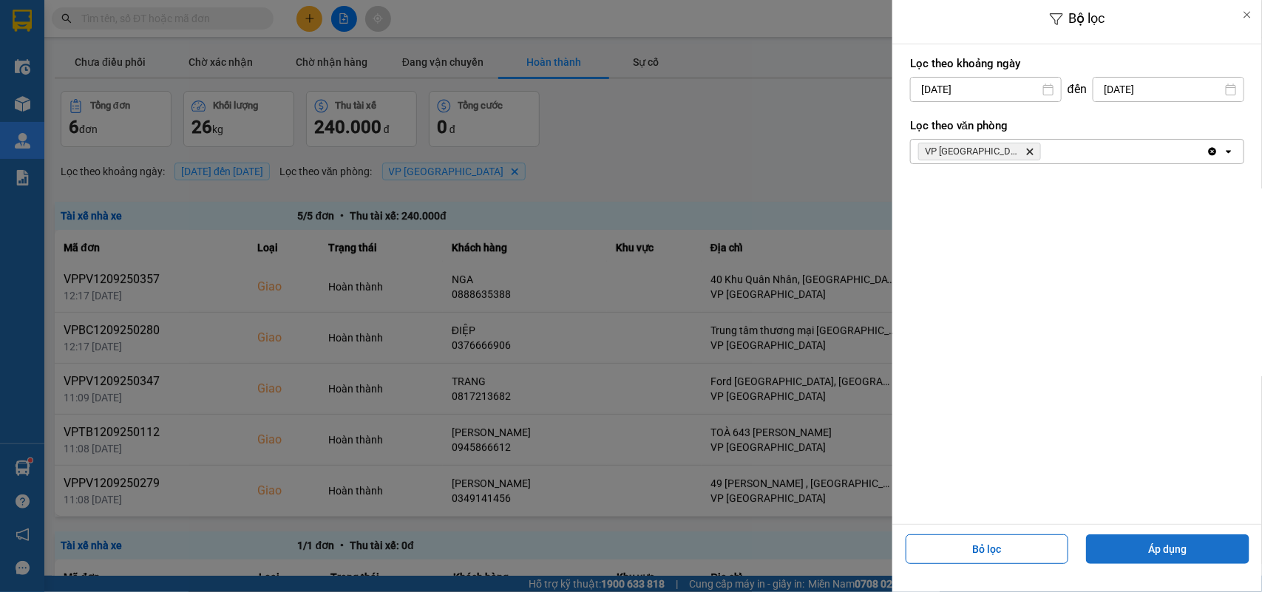
click at [1195, 549] on button "Áp dụng" at bounding box center [1167, 550] width 163 height 30
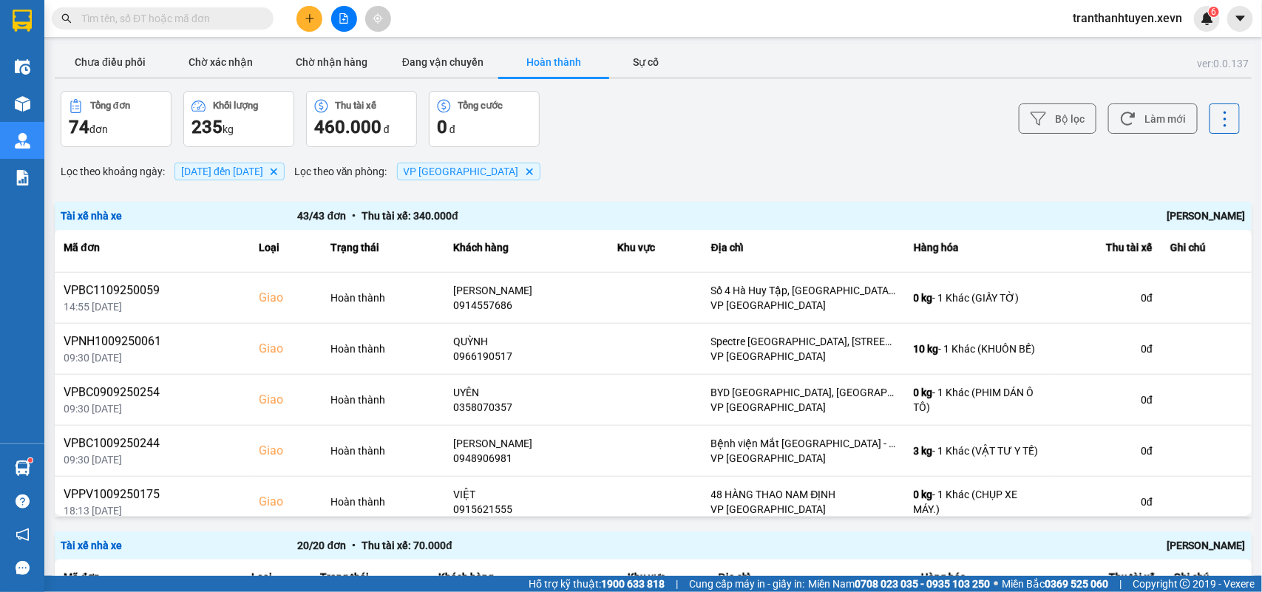
click at [141, 18] on input "text" at bounding box center [168, 18] width 174 height 16
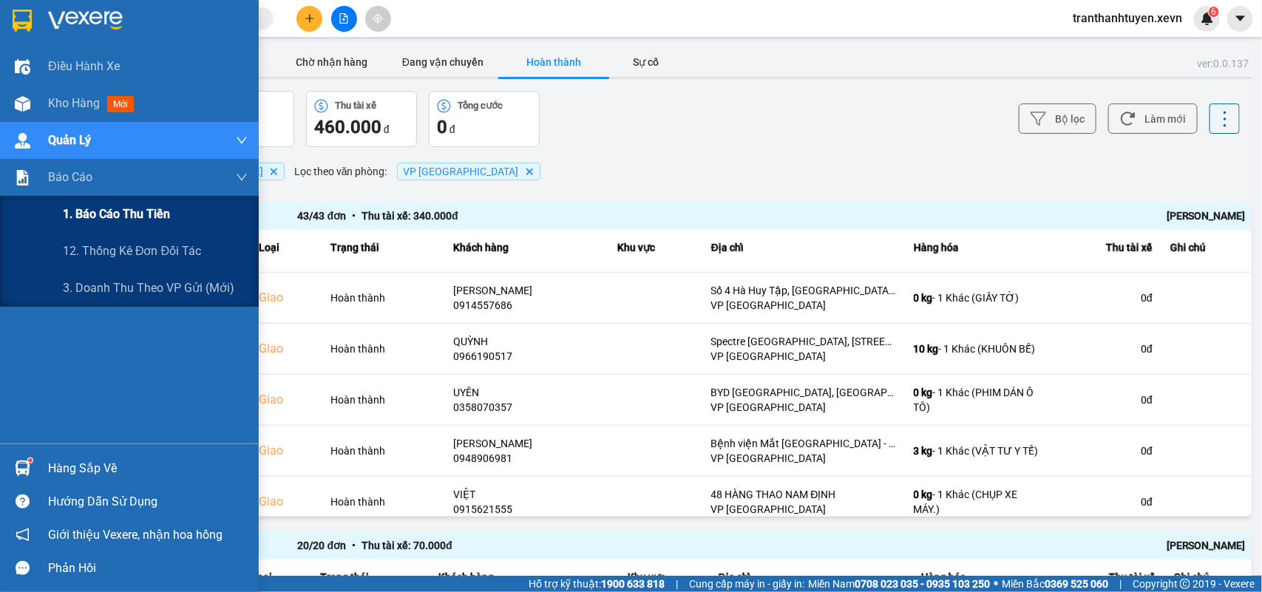
drag, startPoint x: 116, startPoint y: 220, endPoint x: 124, endPoint y: 218, distance: 8.3
click at [115, 219] on span "1. Báo cáo thu tiền" at bounding box center [116, 214] width 107 height 18
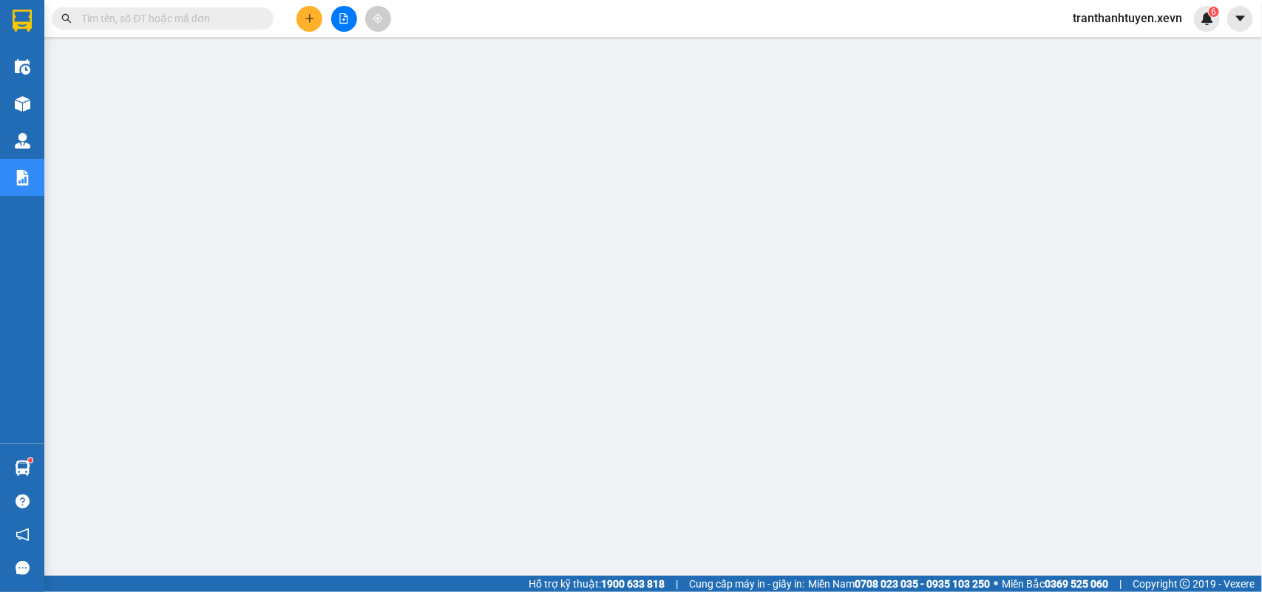
drag, startPoint x: 1129, startPoint y: 16, endPoint x: 1153, endPoint y: 23, distance: 25.3
click at [1130, 17] on span "tranthanhtuyen.xevn" at bounding box center [1127, 18] width 133 height 18
click at [1094, 45] on span "Đăng xuất" at bounding box center [1134, 46] width 102 height 16
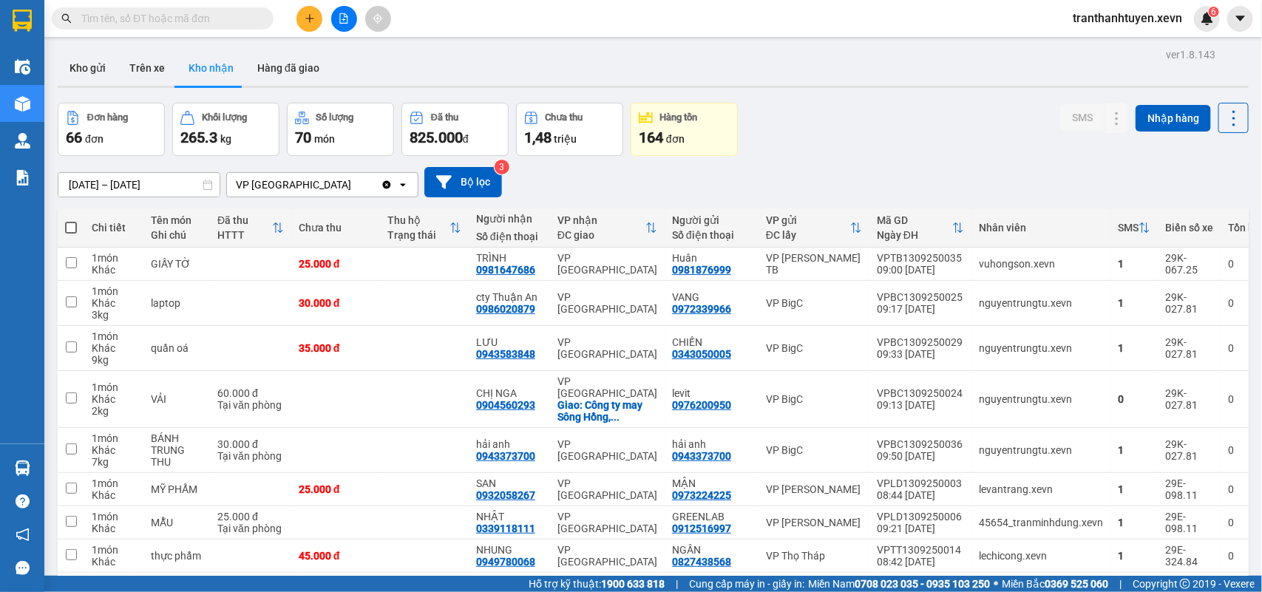
click at [174, 13] on input "text" at bounding box center [168, 18] width 174 height 16
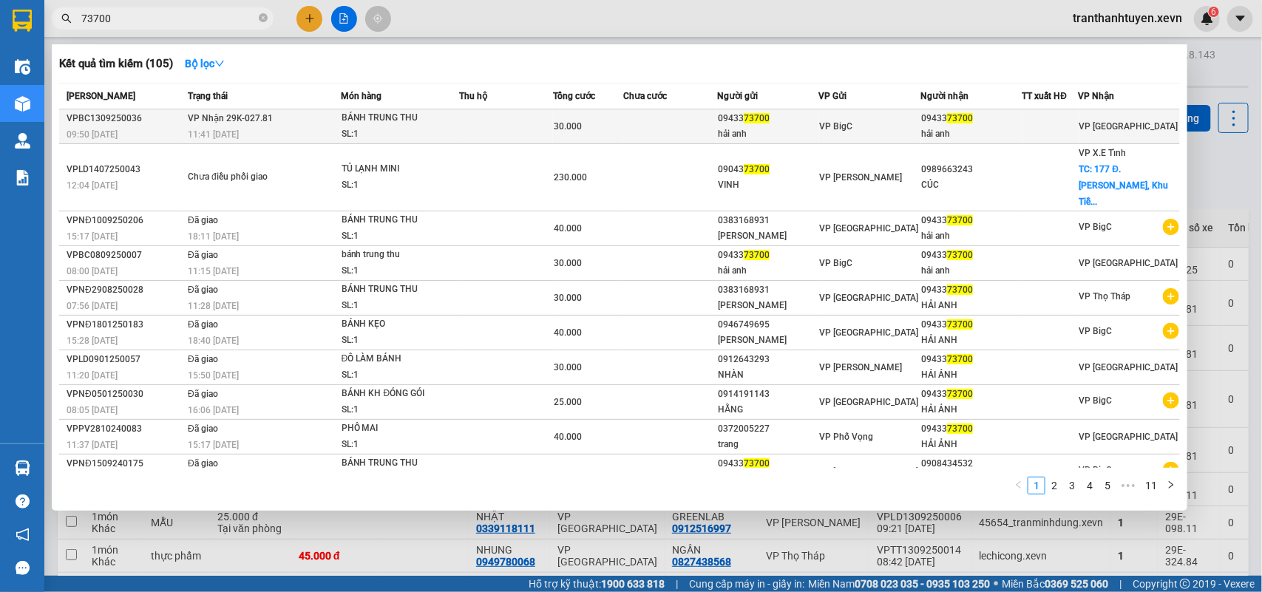
type input "73700"
click at [525, 129] on td at bounding box center [506, 126] width 94 height 35
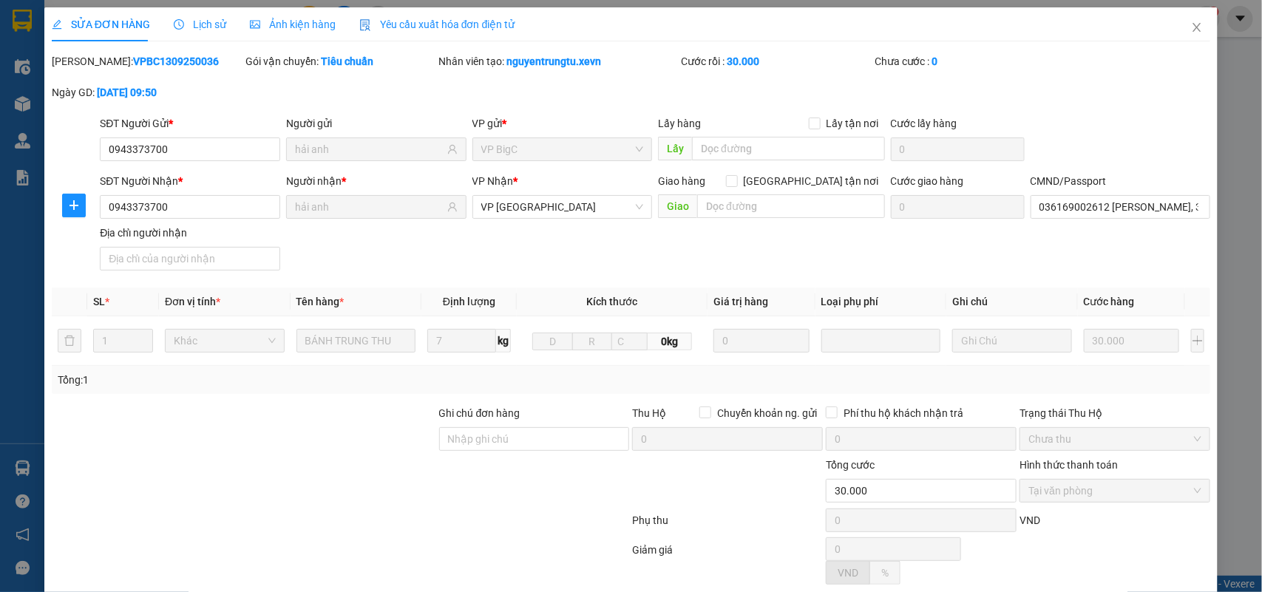
type input "0943373700"
type input "hải anh"
type input "0943373700"
type input "hải anh"
type input "036169002612 VŨ THỊ THU HẰNG, 31 BẾN NGỰ"
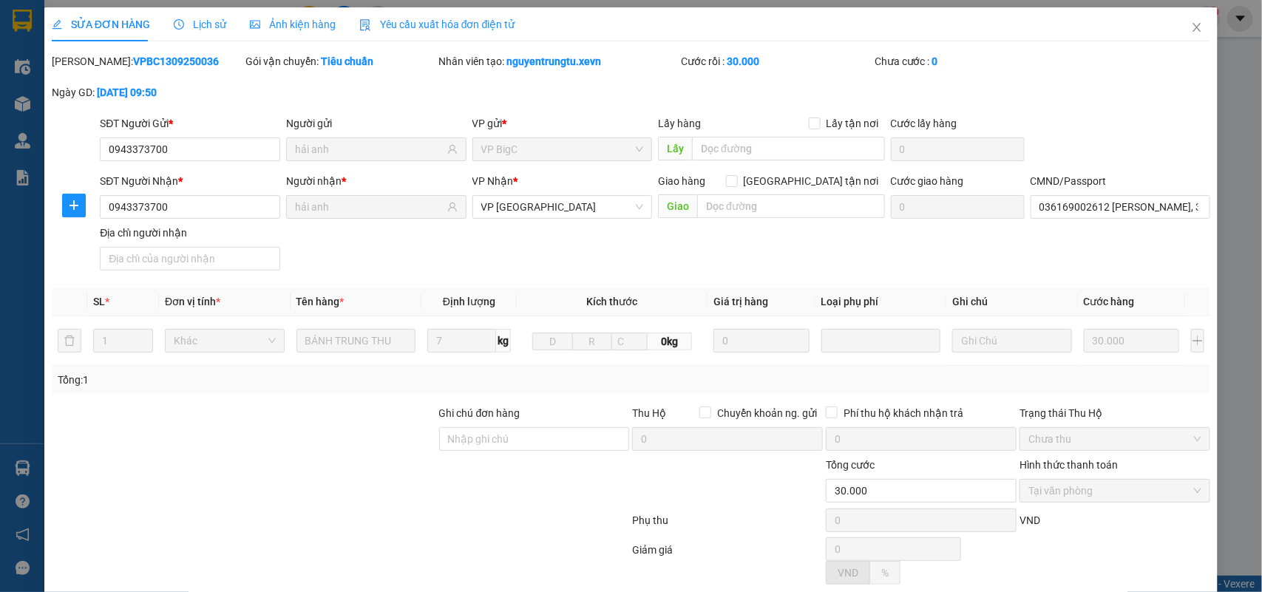
type input "30.000"
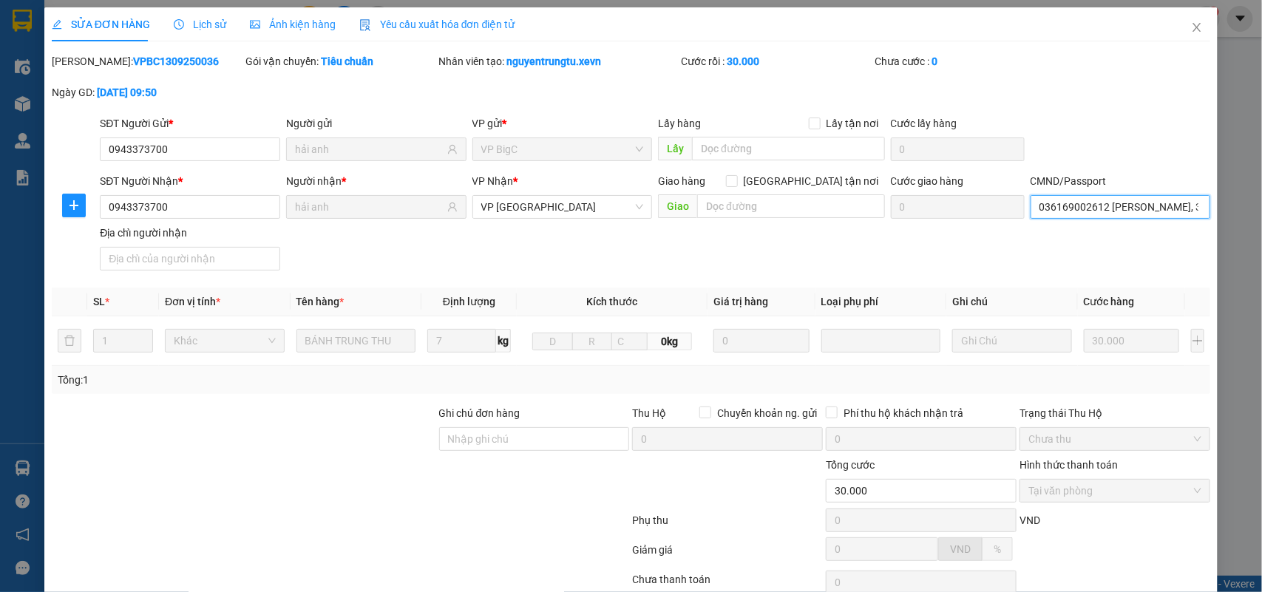
click at [1118, 208] on input "036169002612 VŨ THỊ THU HẰNG, 31 BẾN NGỰ" at bounding box center [1121, 207] width 180 height 24
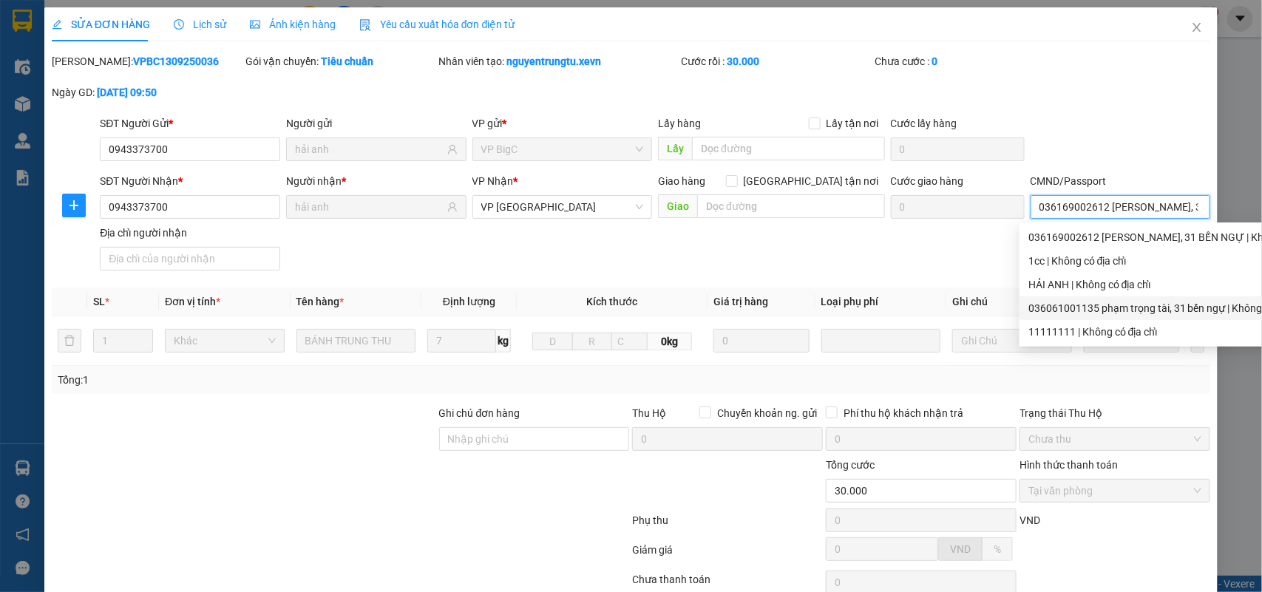
drag, startPoint x: 1099, startPoint y: 305, endPoint x: 1106, endPoint y: 318, distance: 14.6
click at [1098, 305] on div "036061001135 phạm trọng tài, 31 bến ngự | Không có địa chỉ" at bounding box center [1177, 308] width 299 height 16
type input "036061001135 phạm trọng tài, 31 bến ngự"
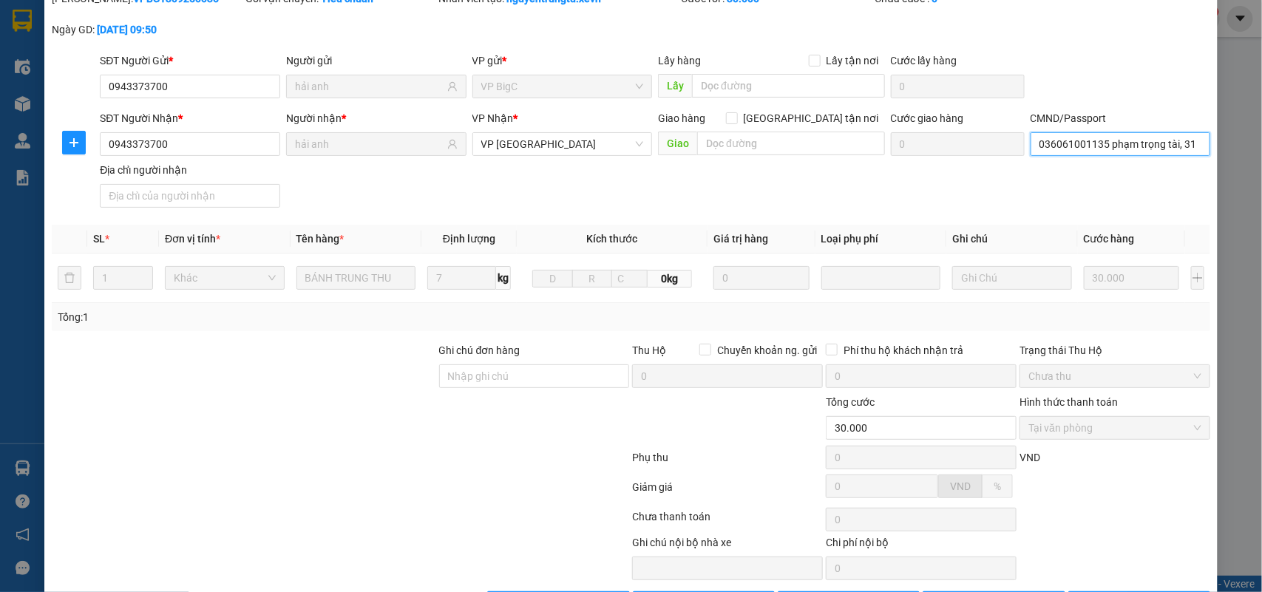
scroll to position [117, 0]
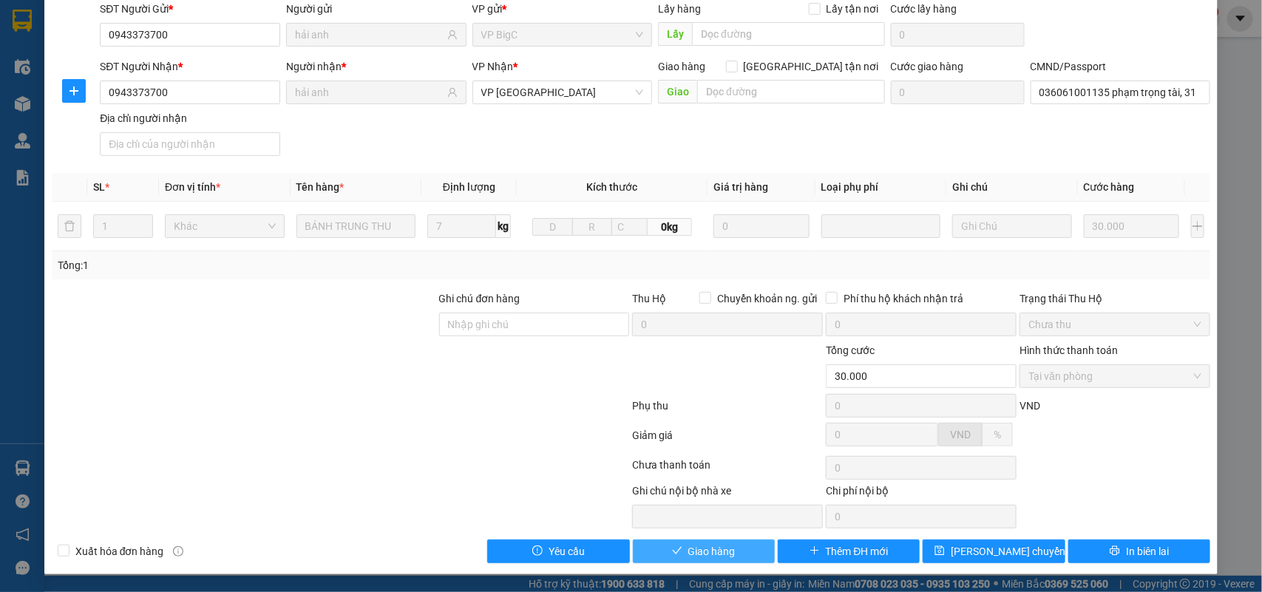
click at [688, 546] on span "Giao hàng" at bounding box center [711, 551] width 47 height 16
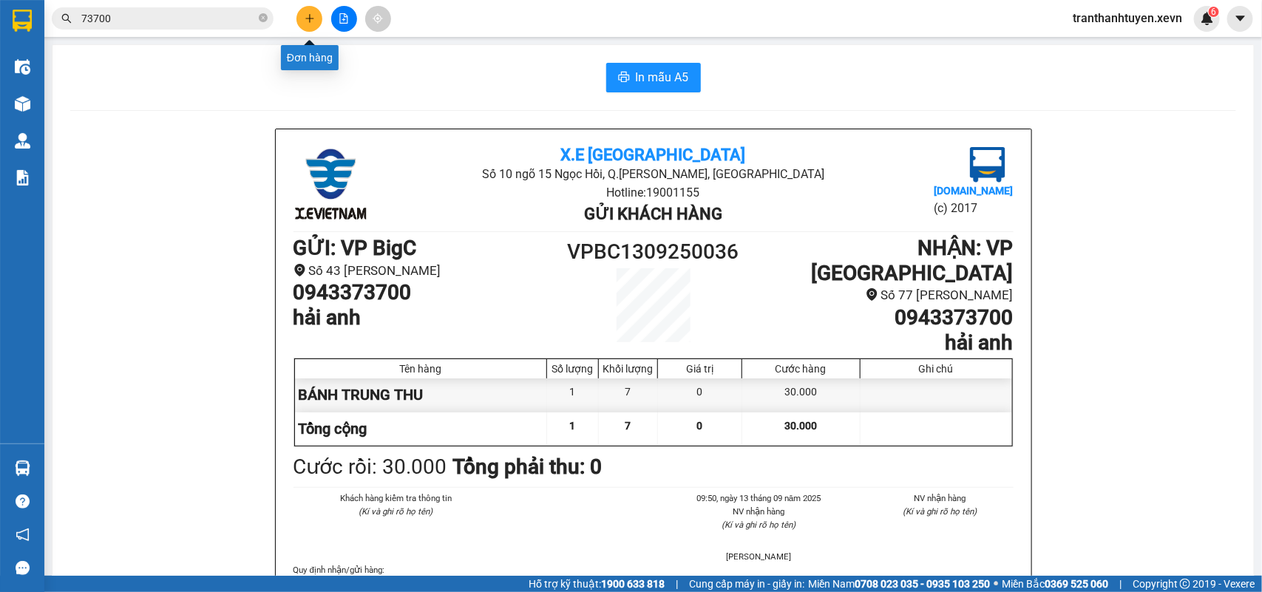
click at [311, 19] on icon "plus" at bounding box center [310, 18] width 10 height 10
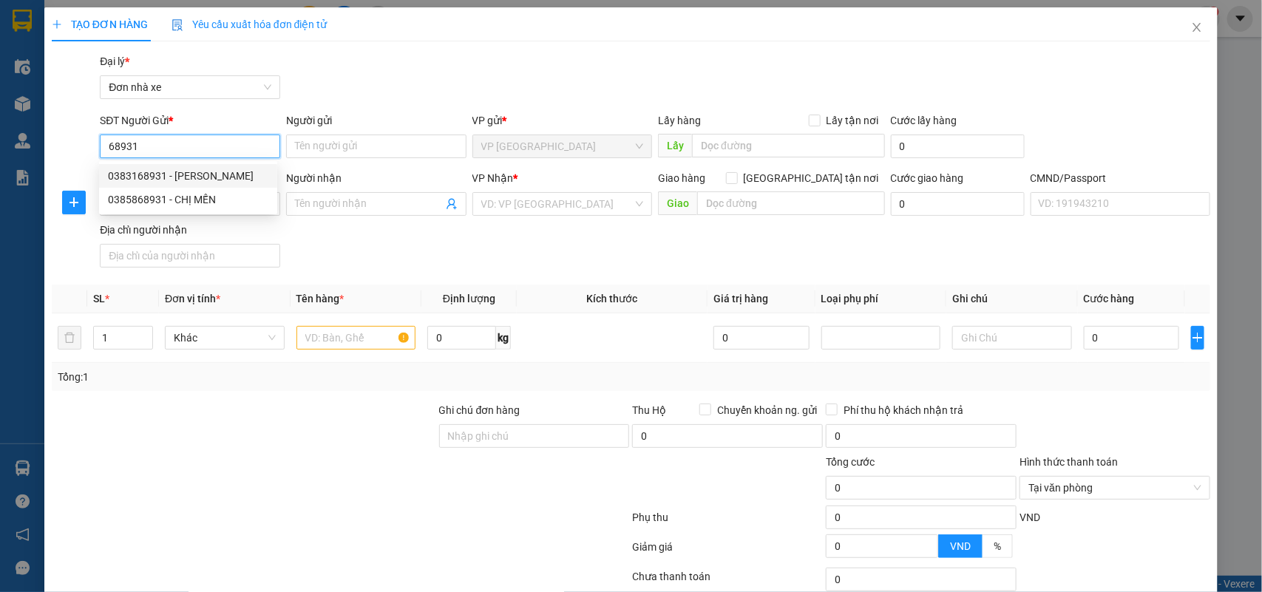
click at [214, 170] on div "0383168931 - PHẠM TRỌNG TÀI" at bounding box center [188, 176] width 160 height 16
type input "0383168931"
type input "PHẠM TRỌNG TÀI"
type input "0943373700"
type input "hải anh"
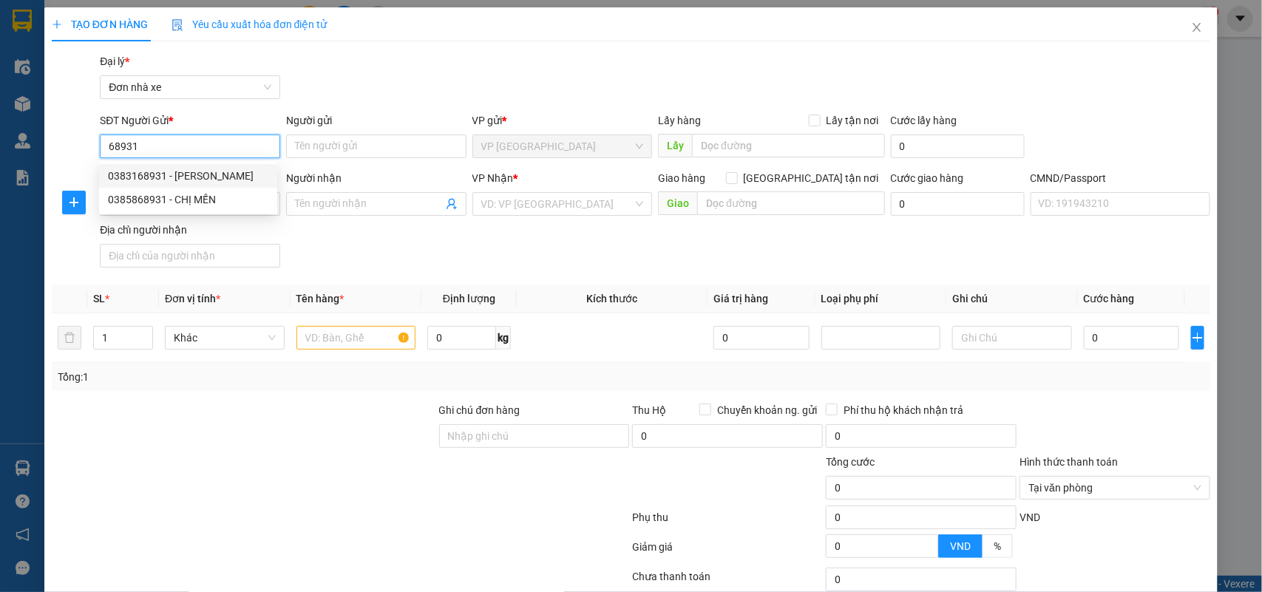
type input "1cc"
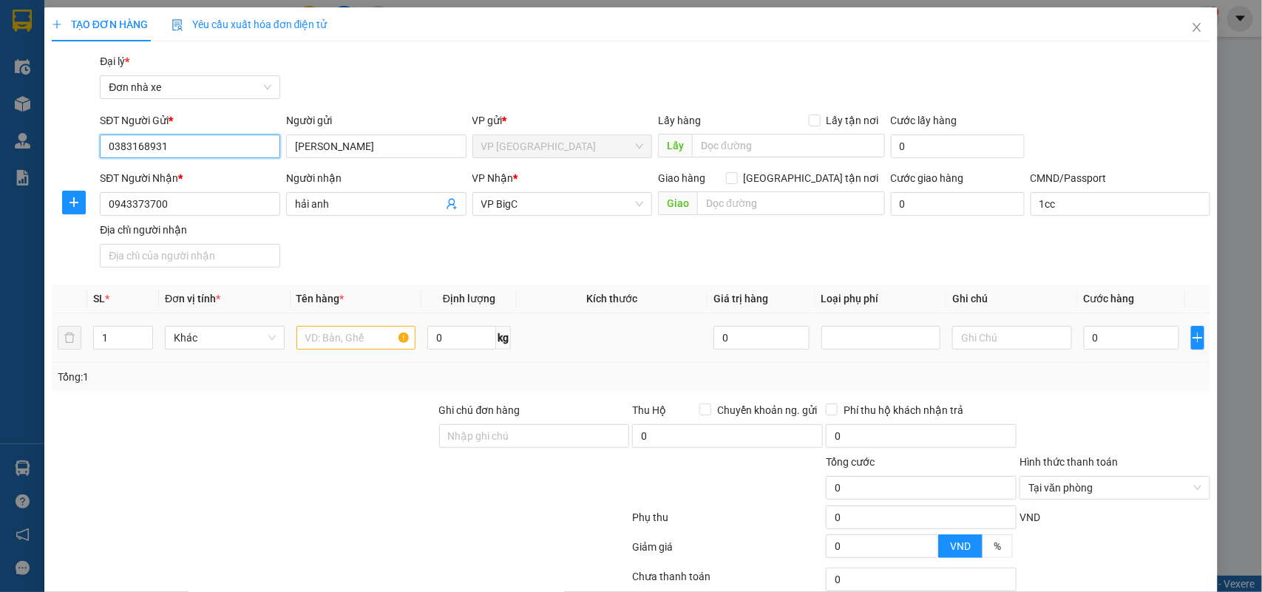
type input "0383168931"
click at [346, 347] on input "text" at bounding box center [356, 338] width 120 height 24
type input "bánh trung thu"
click at [449, 331] on input "0" at bounding box center [461, 338] width 69 height 24
type input "8"
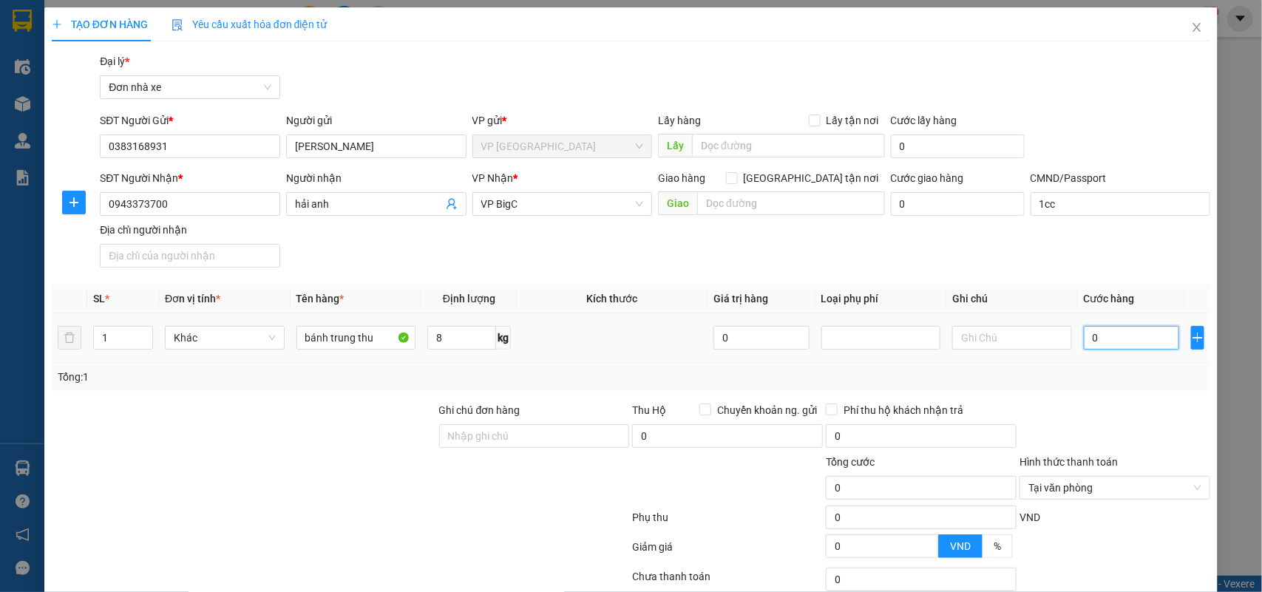
click at [1110, 331] on input "0" at bounding box center [1131, 338] width 95 height 24
type input "3"
type input "30"
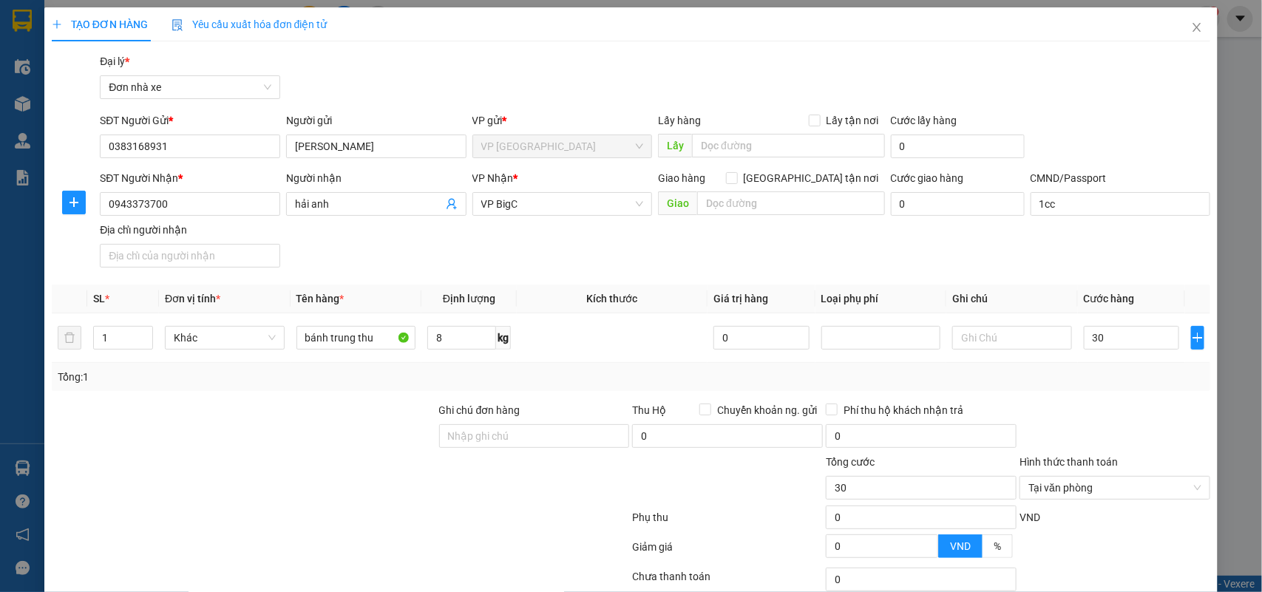
type input "30.000"
click at [252, 475] on div at bounding box center [243, 480] width 387 height 52
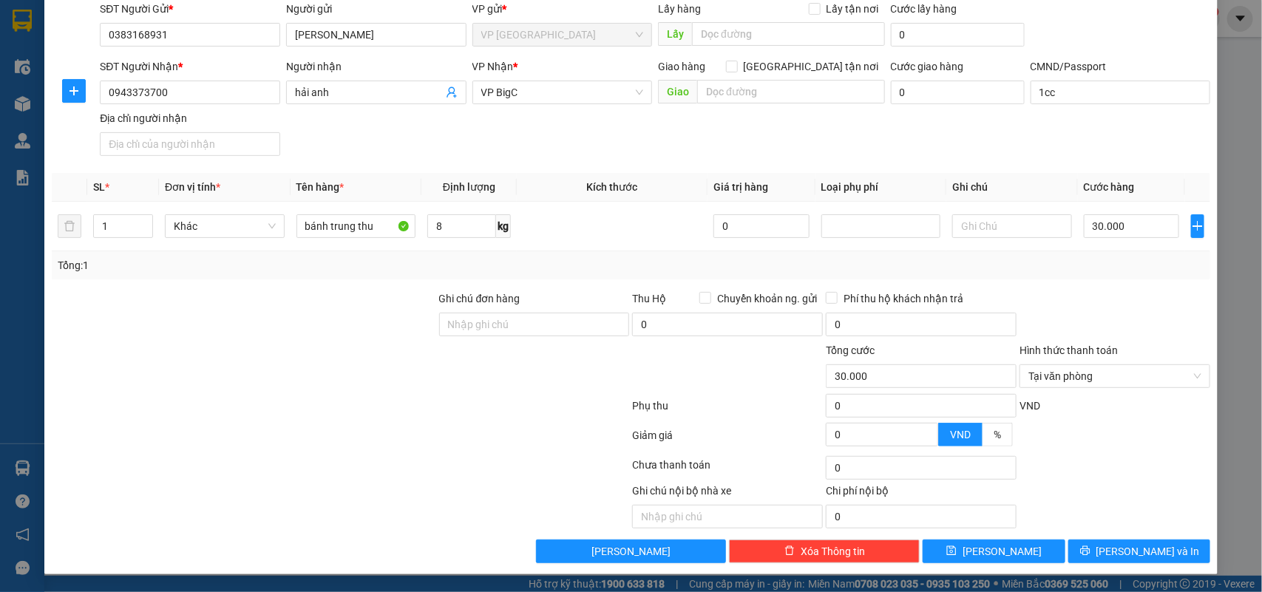
scroll to position [113, 0]
click at [1153, 559] on span "Lưu và In" at bounding box center [1148, 551] width 104 height 16
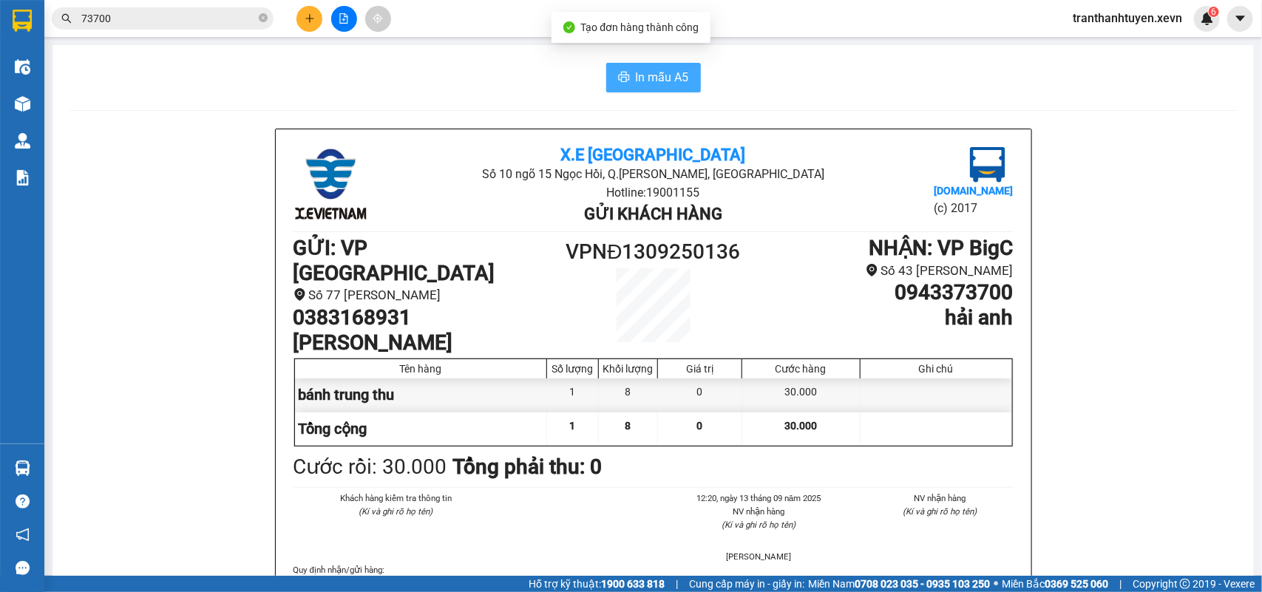
click at [690, 85] on button "In mẫu A5" at bounding box center [653, 78] width 95 height 30
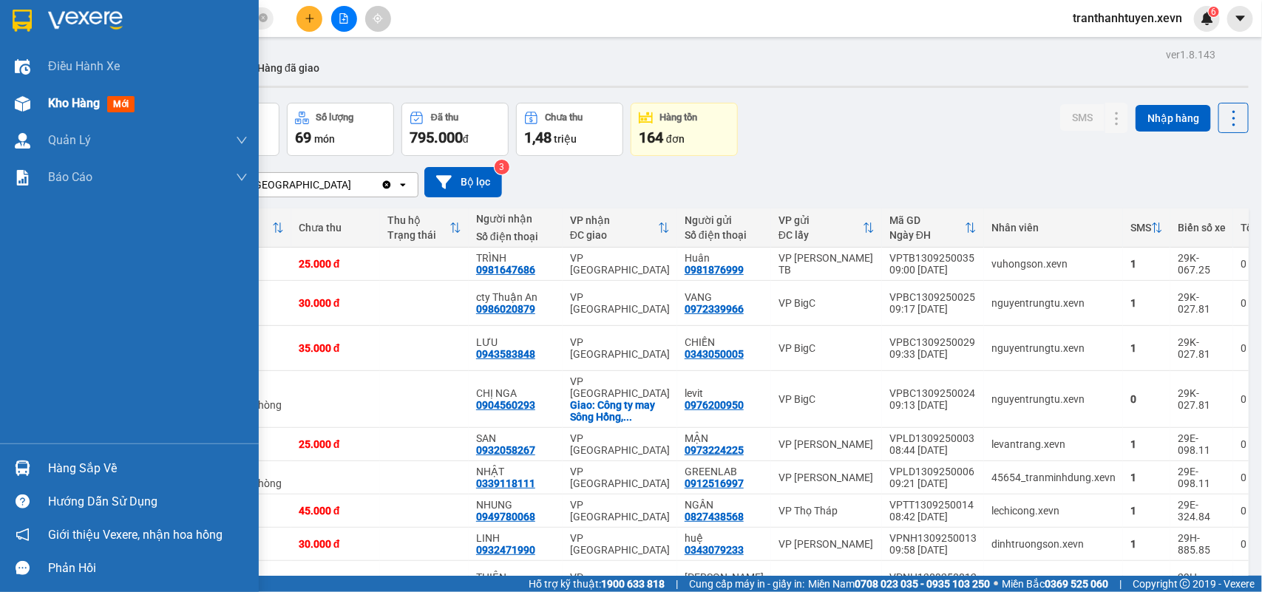
click at [28, 112] on div at bounding box center [23, 104] width 26 height 26
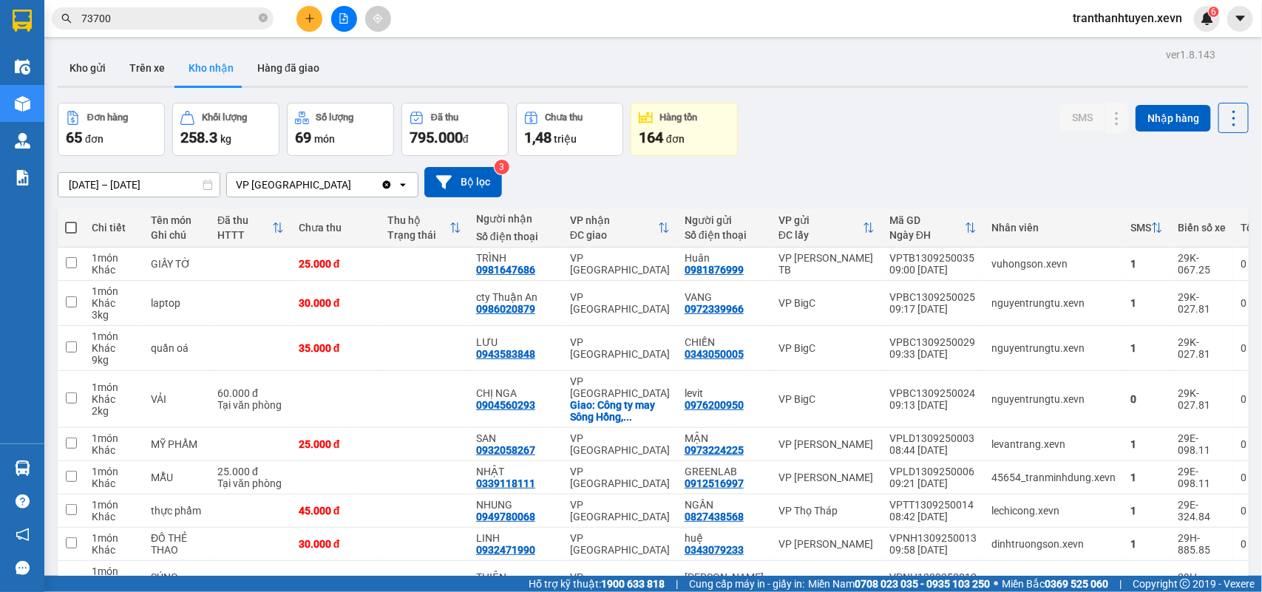
drag, startPoint x: 357, startPoint y: 13, endPoint x: 348, endPoint y: 17, distance: 9.6
click at [348, 17] on div at bounding box center [343, 19] width 111 height 26
click at [348, 17] on icon "file-add" at bounding box center [344, 18] width 10 height 10
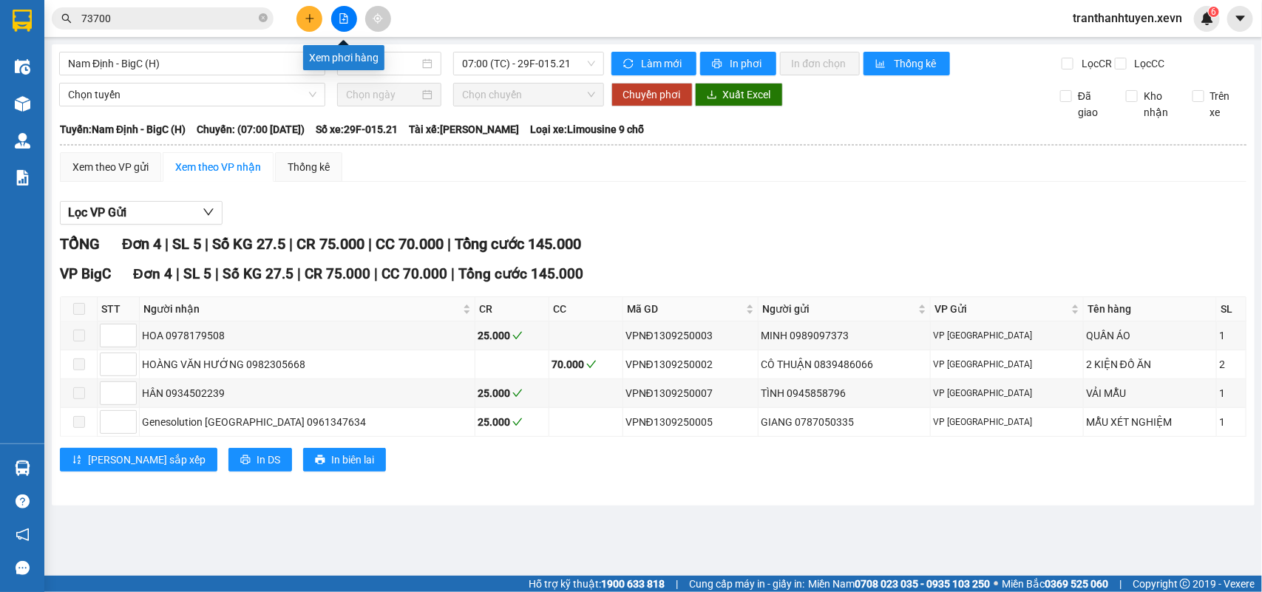
click at [344, 19] on icon "file-add" at bounding box center [344, 18] width 8 height 10
click at [208, 68] on span "Nam Định - BigC (H)" at bounding box center [192, 63] width 248 height 22
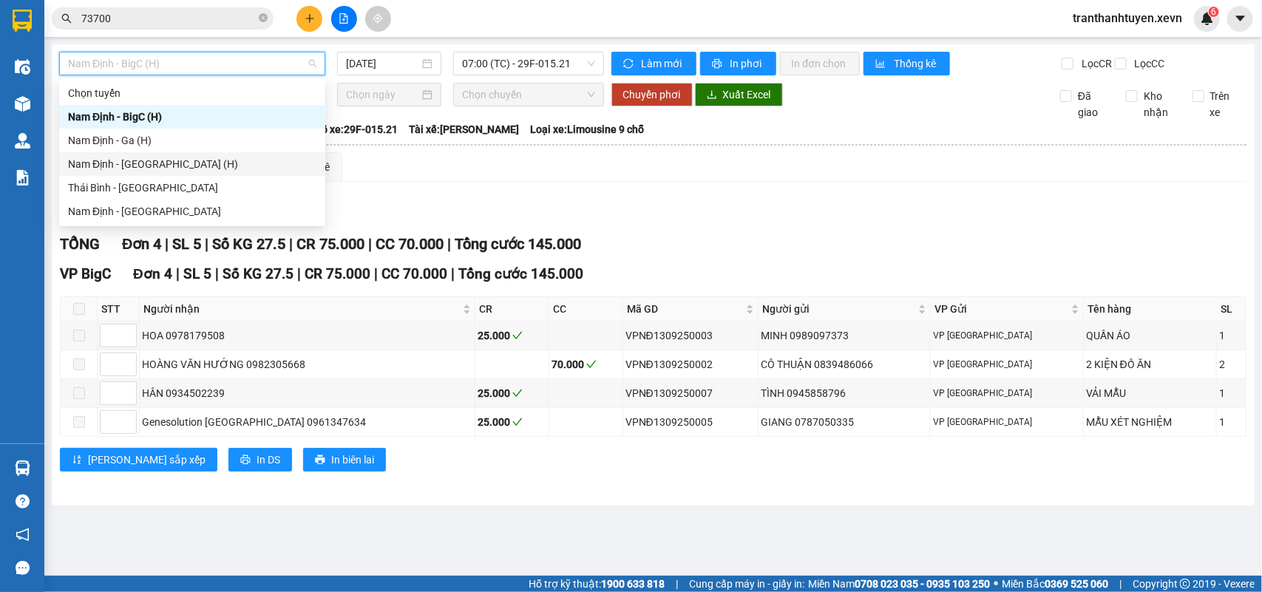
click at [145, 159] on div "Nam Định - Hà Đông (H)" at bounding box center [192, 164] width 248 height 16
type input "13/09/2025"
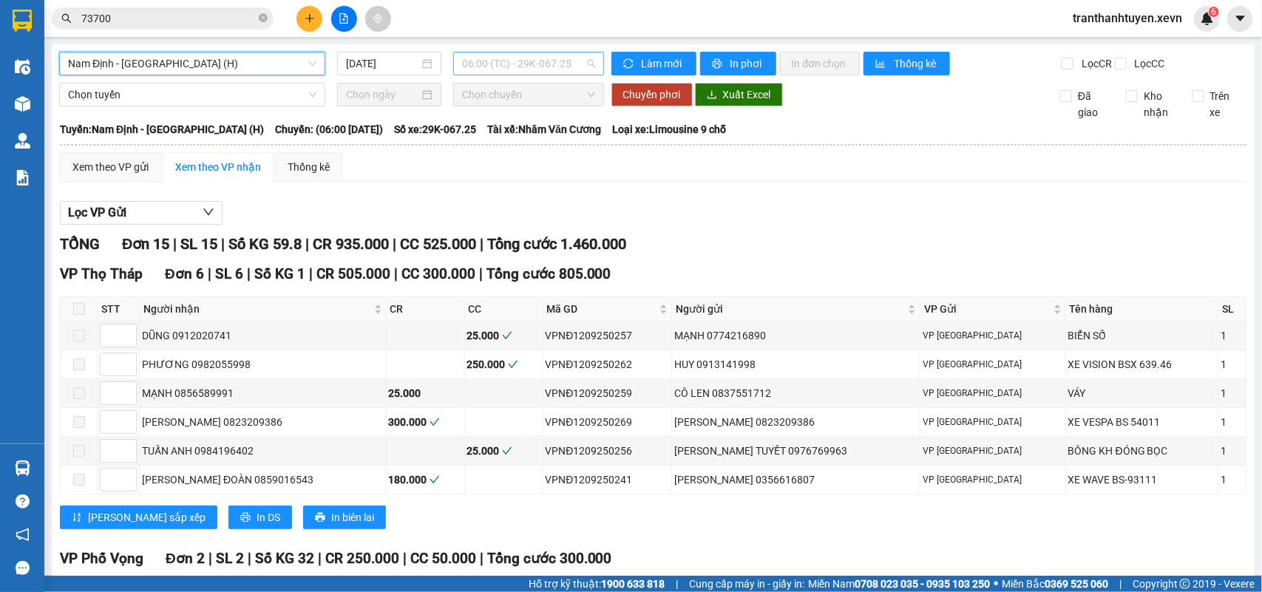
drag, startPoint x: 540, startPoint y: 64, endPoint x: 518, endPoint y: 130, distance: 69.4
click at [538, 64] on span "06:00 (TC) - 29K-067.25" at bounding box center [528, 63] width 132 height 22
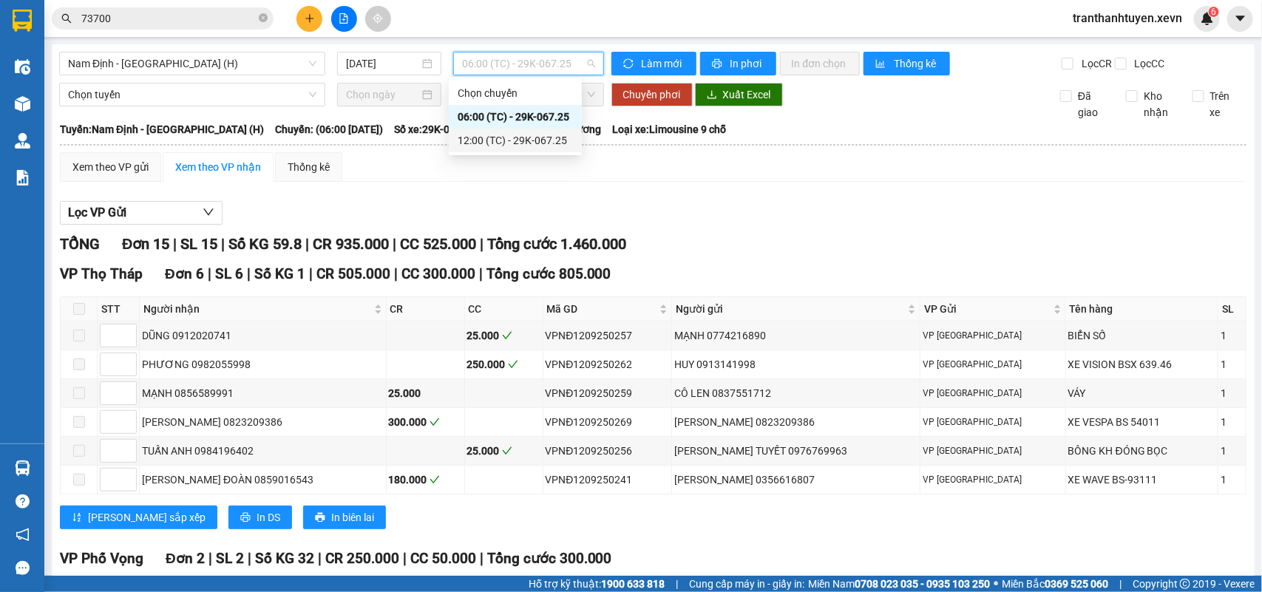
click at [511, 135] on div "12:00 (TC) - 29K-067.25" at bounding box center [515, 140] width 115 height 16
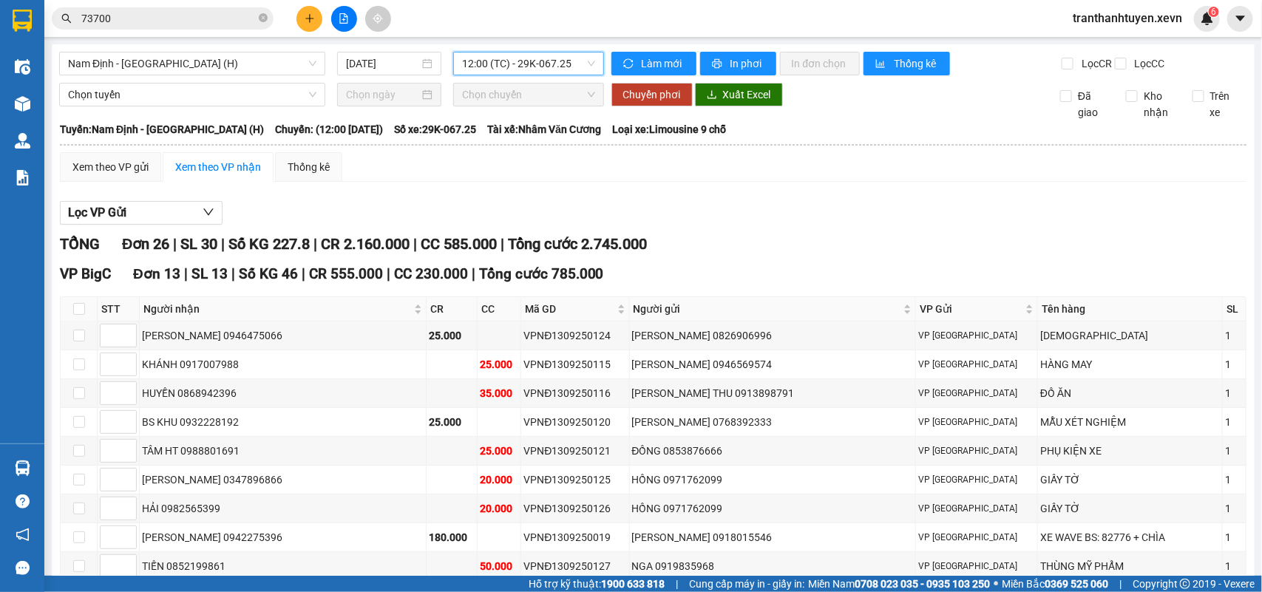
click at [548, 65] on span "12:00 (TC) - 29K-067.25" at bounding box center [528, 63] width 132 height 22
click at [135, 65] on span "Nam Định - Hà Đông (H)" at bounding box center [192, 63] width 248 height 22
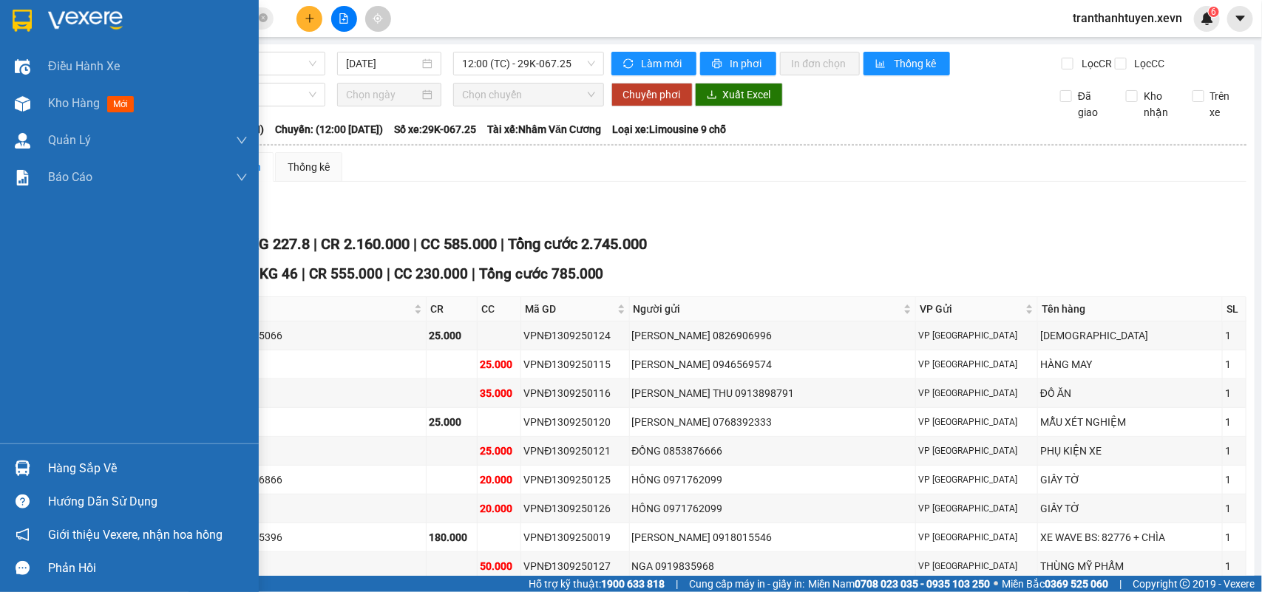
click at [22, 471] on img at bounding box center [23, 469] width 16 height 16
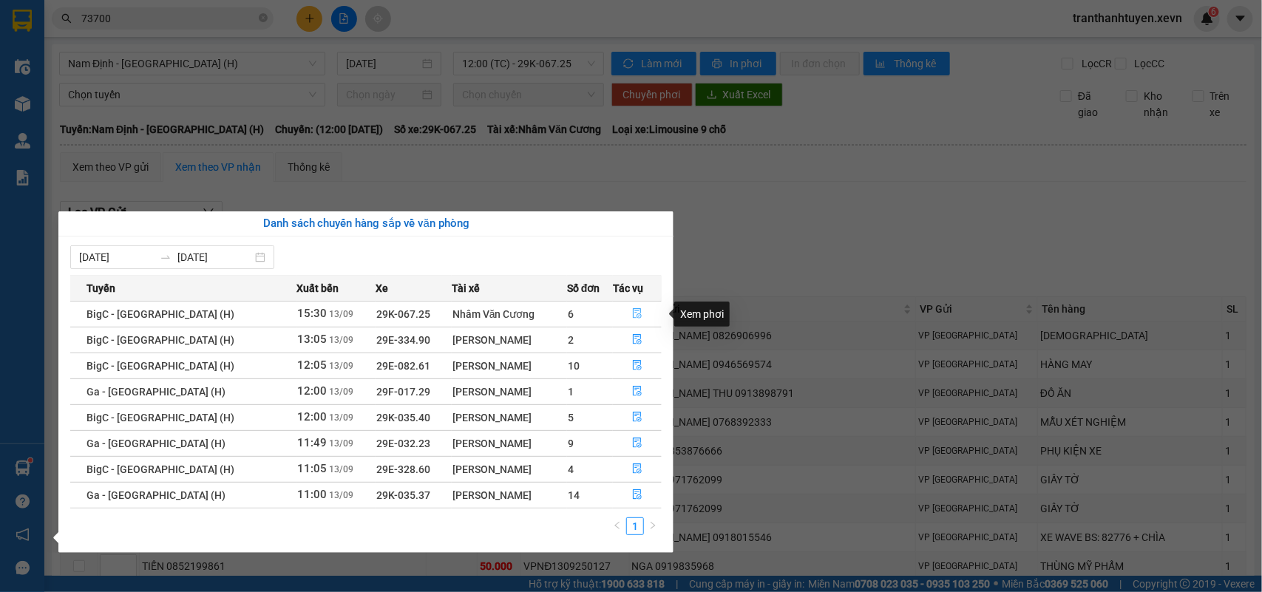
click at [632, 308] on icon "file-done" at bounding box center [637, 313] width 10 height 10
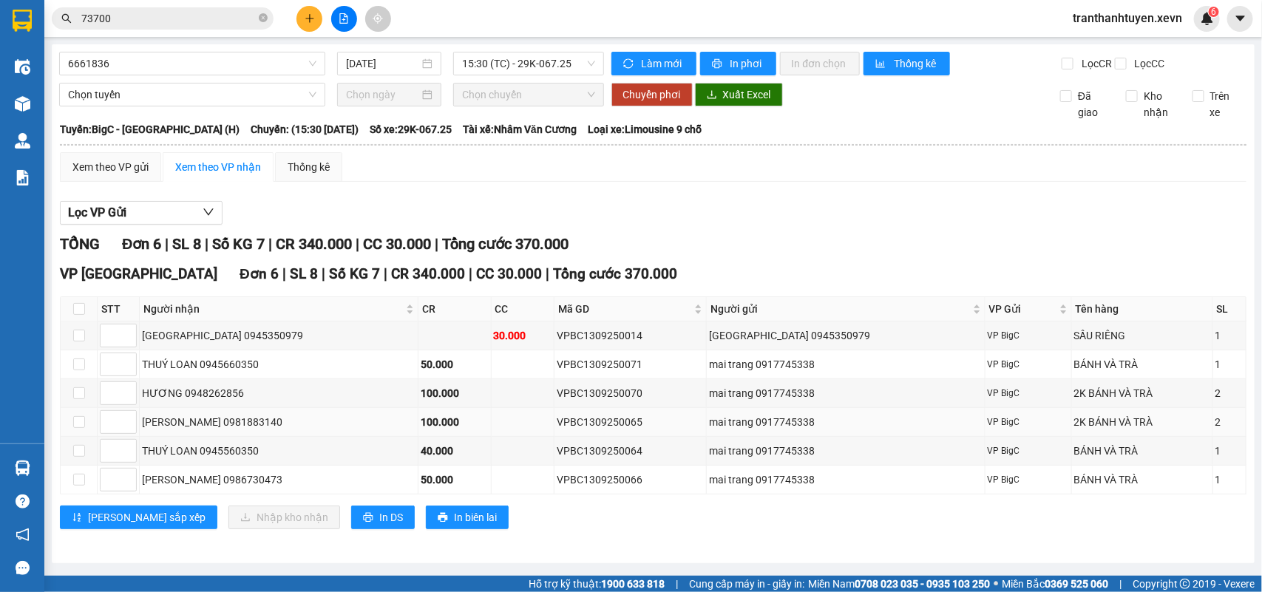
scroll to position [12, 0]
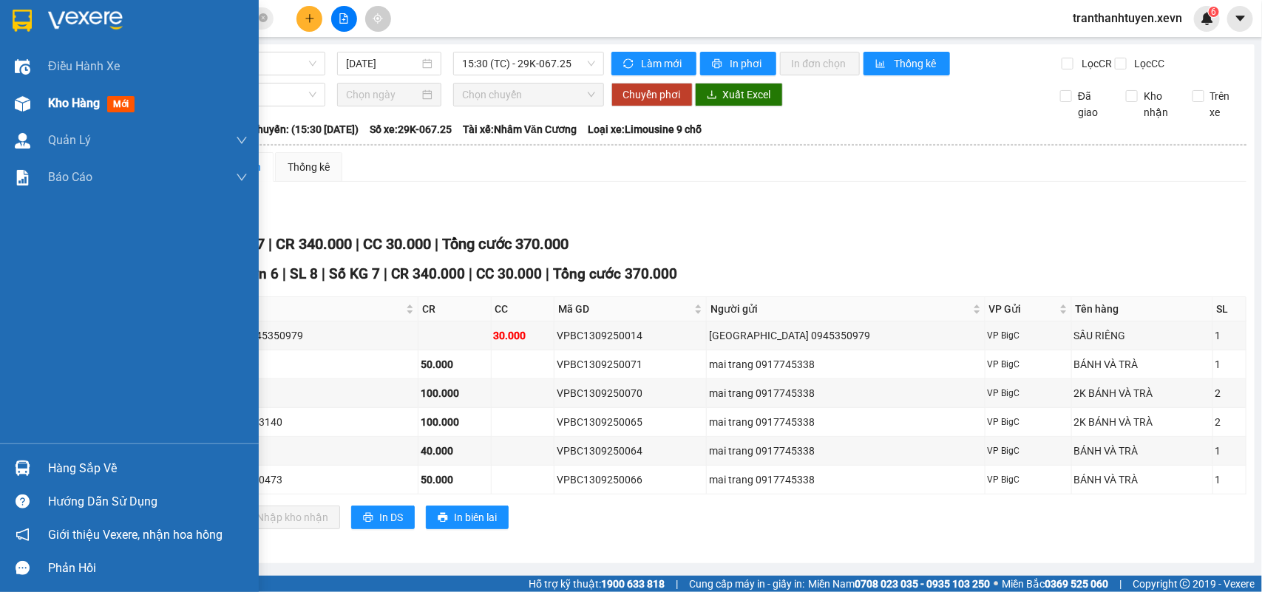
click at [58, 112] on div "Kho hàng mới" at bounding box center [94, 103] width 92 height 18
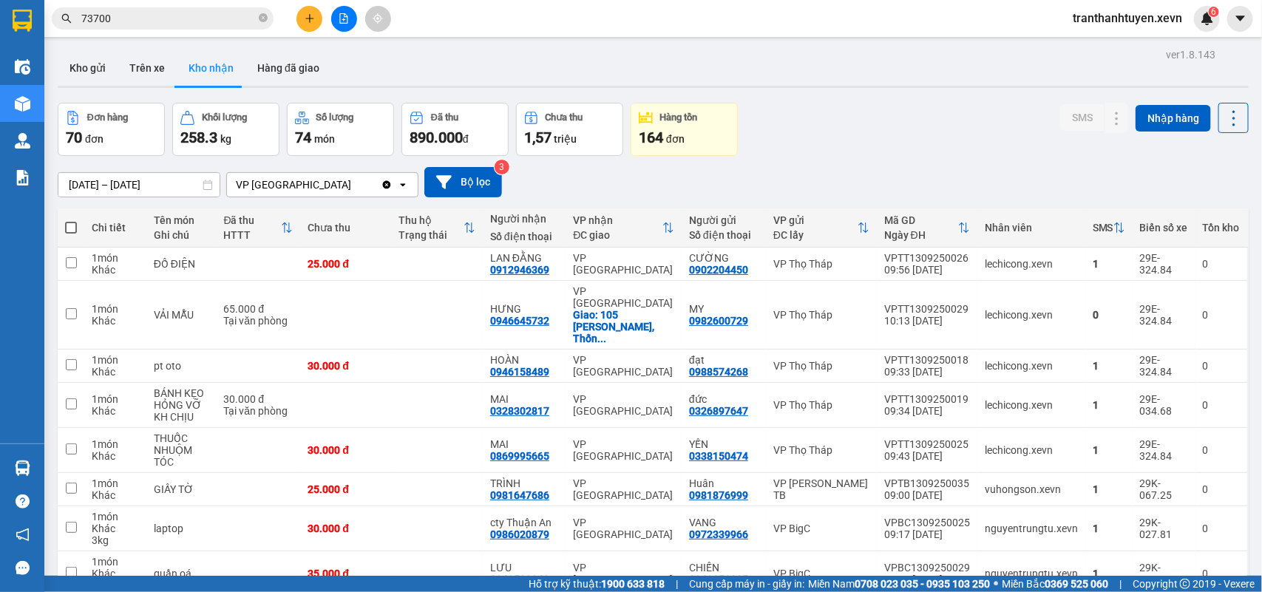
click at [152, 23] on input "73700" at bounding box center [168, 18] width 174 height 16
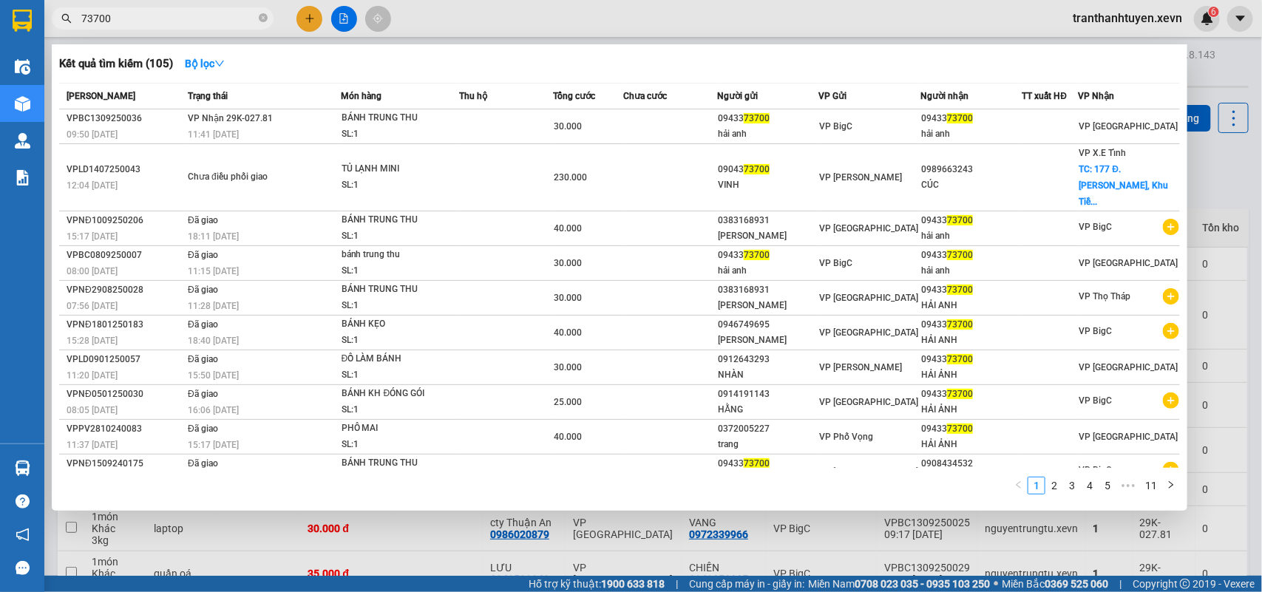
click at [152, 23] on input "73700" at bounding box center [168, 18] width 174 height 16
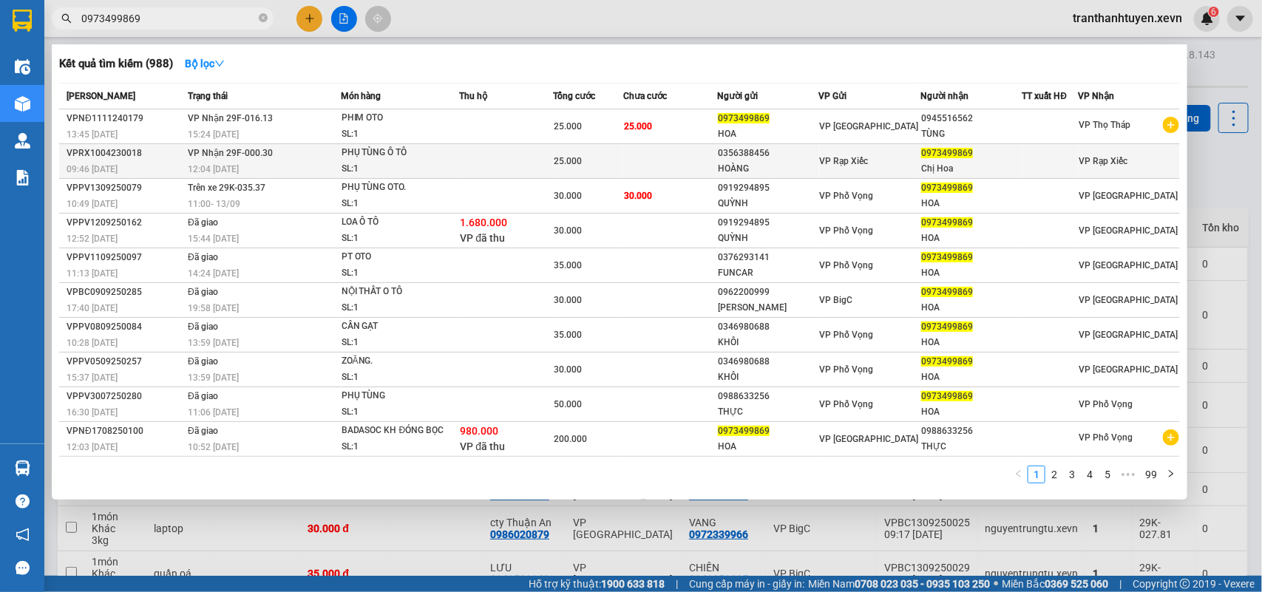
type input "0973499869"
click at [449, 150] on div "PHỤ TÙNG Ô TÔ" at bounding box center [397, 153] width 111 height 16
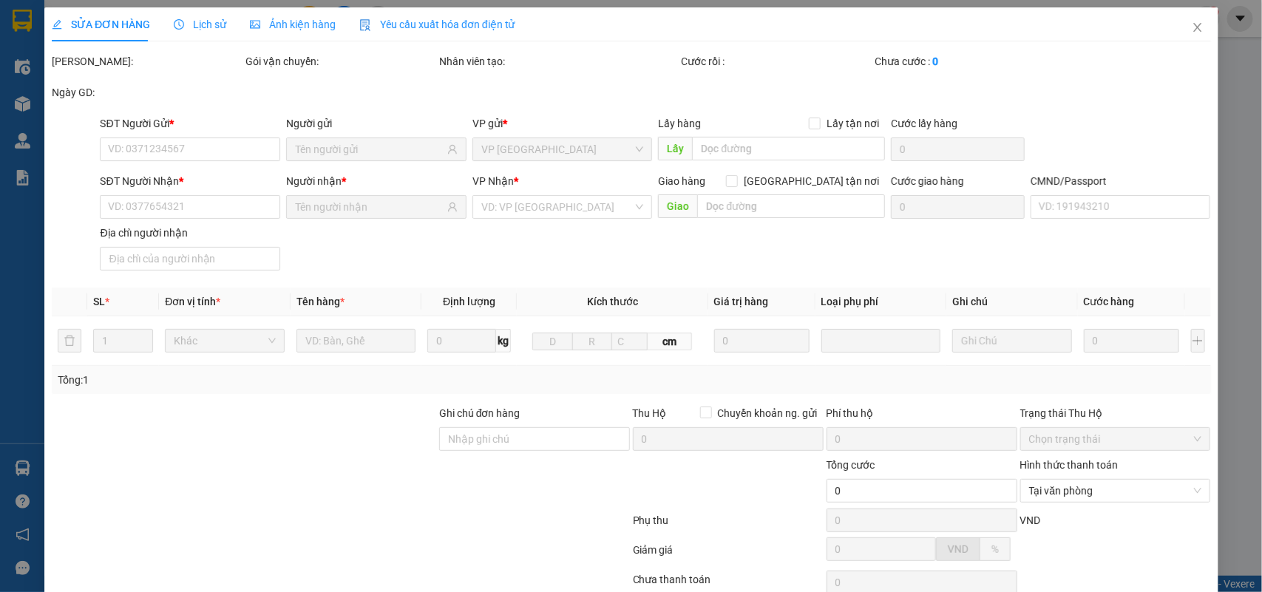
type input "0356388456"
type input "HOÀNG"
type input "0973499869"
type input "Chị Hoa"
type input "036093002452 TRẦN XUÂN TRUWOWFNGMN MỸ TIẾN"
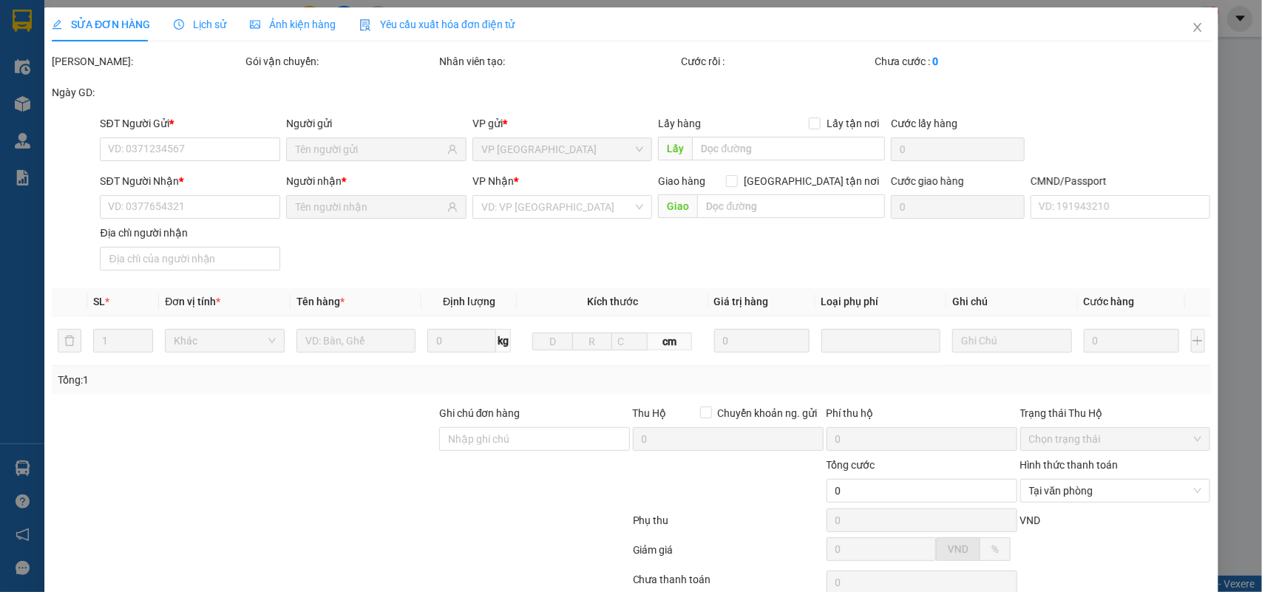
type input "25.000"
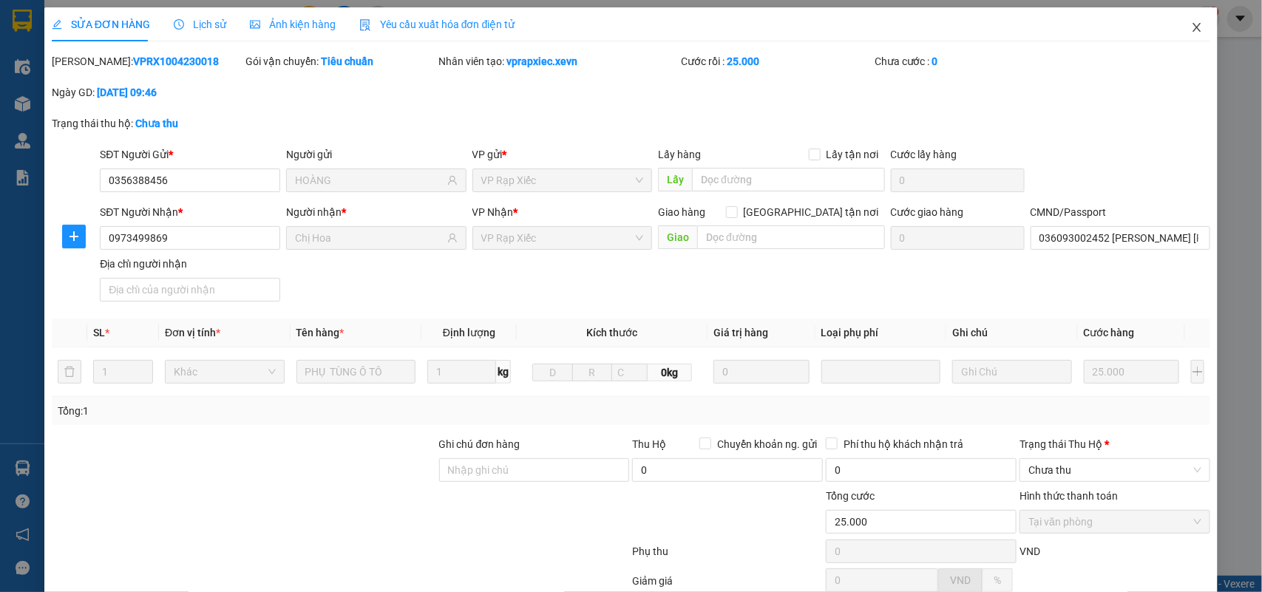
click at [1193, 24] on span "Close" at bounding box center [1196, 27] width 41 height 41
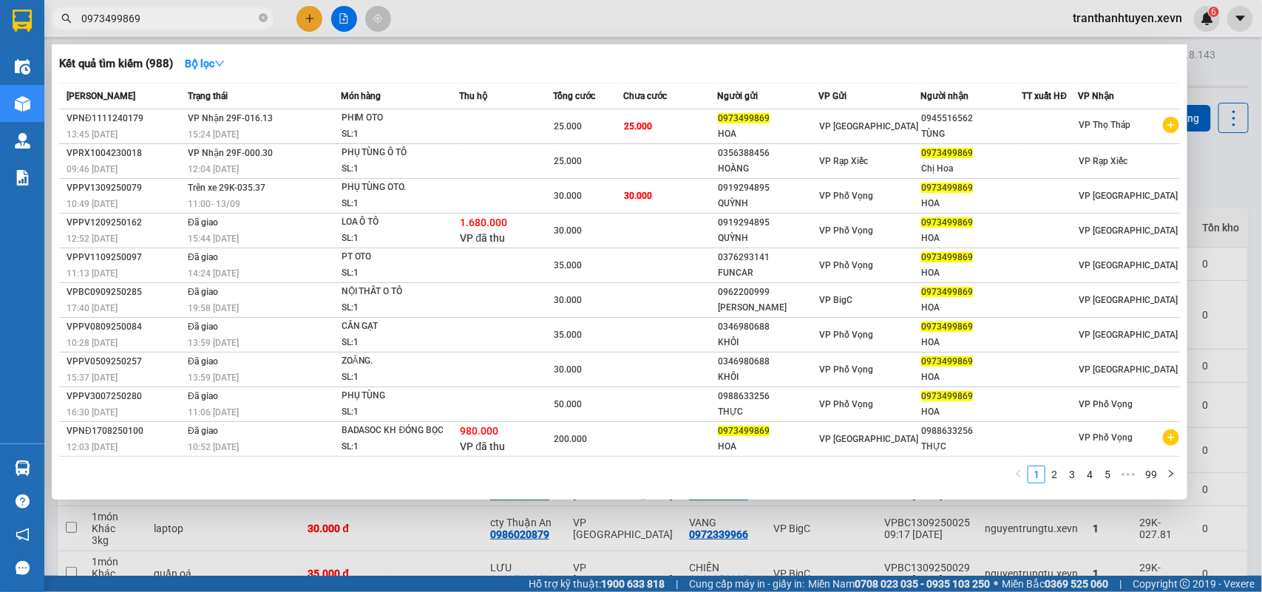
click at [131, 22] on input "0973499869" at bounding box center [168, 18] width 174 height 16
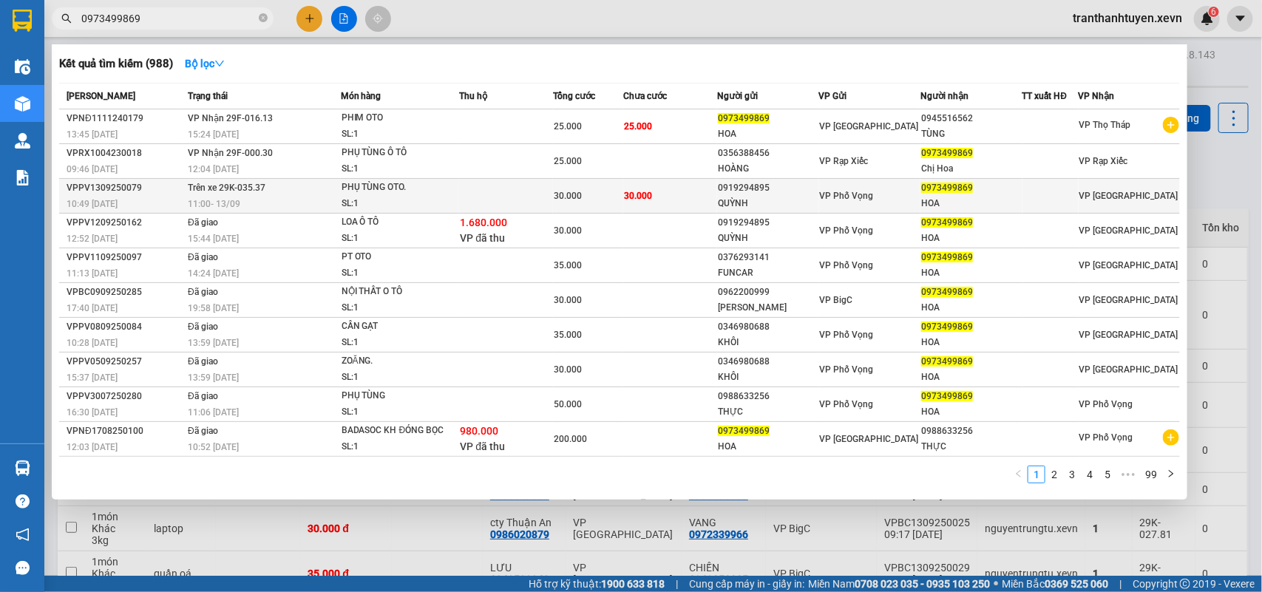
click at [420, 193] on div "PHỤ TÙNG OTO." at bounding box center [397, 188] width 111 height 16
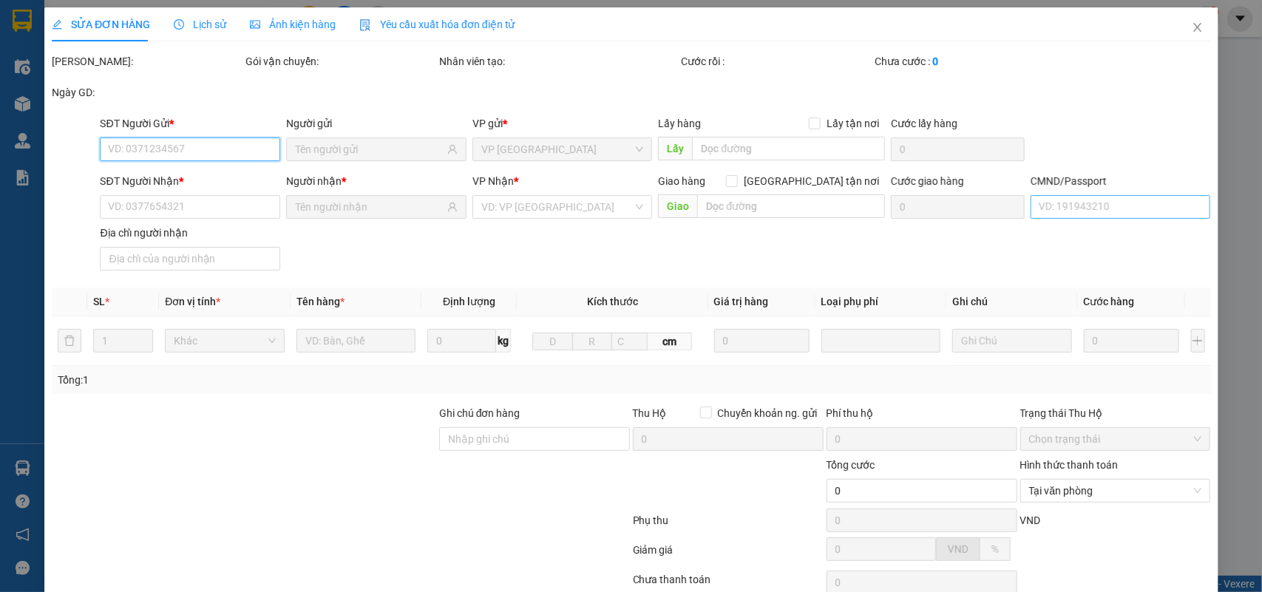
type input "0919294895"
type input "QUỲNH"
type input "0973499869"
type input "HOA"
type input "036084017965 PHẠM MẠNH HÙNG"
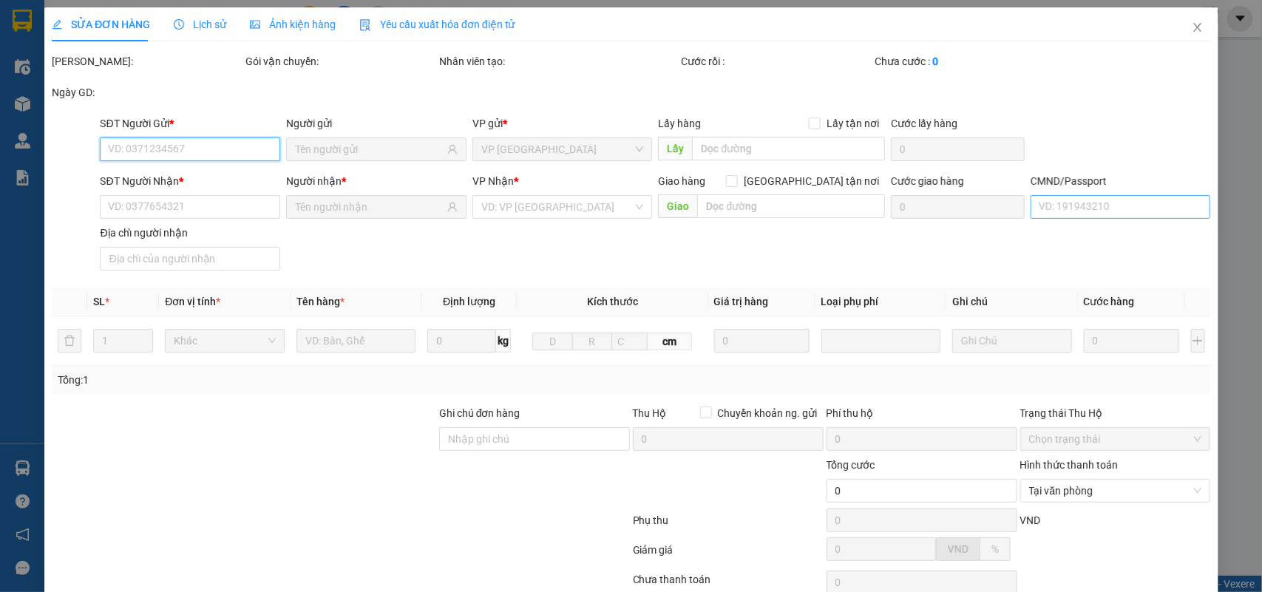
type input "ĐT 0988410933"
type input "30.000"
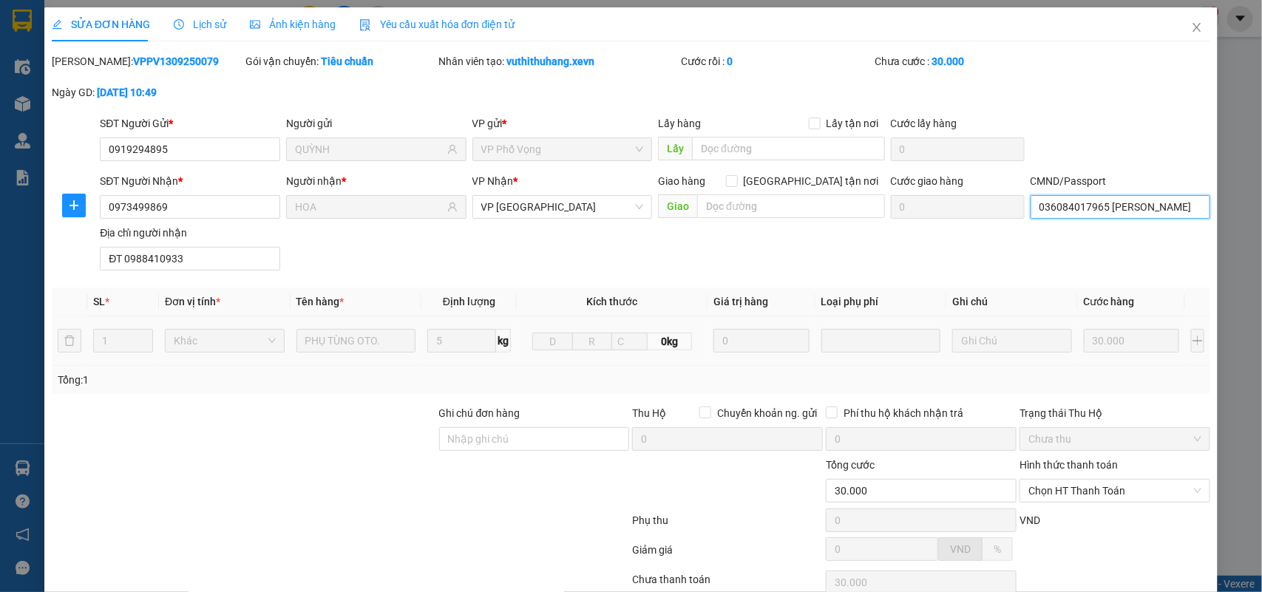
click at [1085, 203] on input "036084017965 PHẠM MẠNH HÙNG" at bounding box center [1121, 207] width 180 height 24
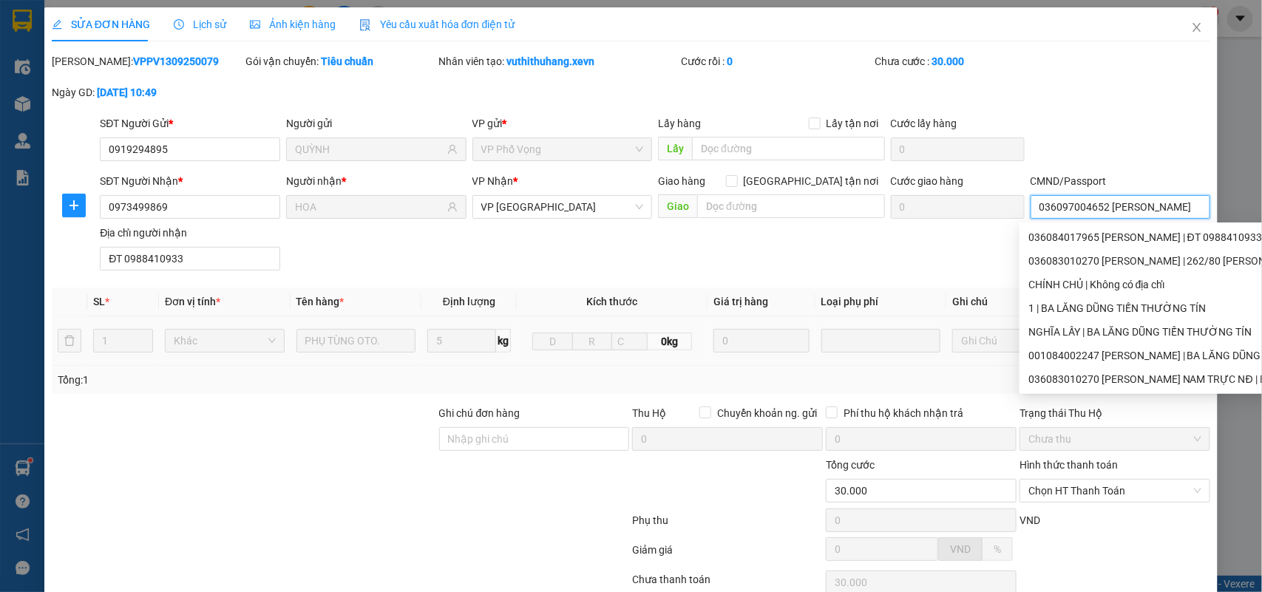
scroll to position [0, 35]
type input "036097004652 nguyễn văn nghĩa ý yên nđ"
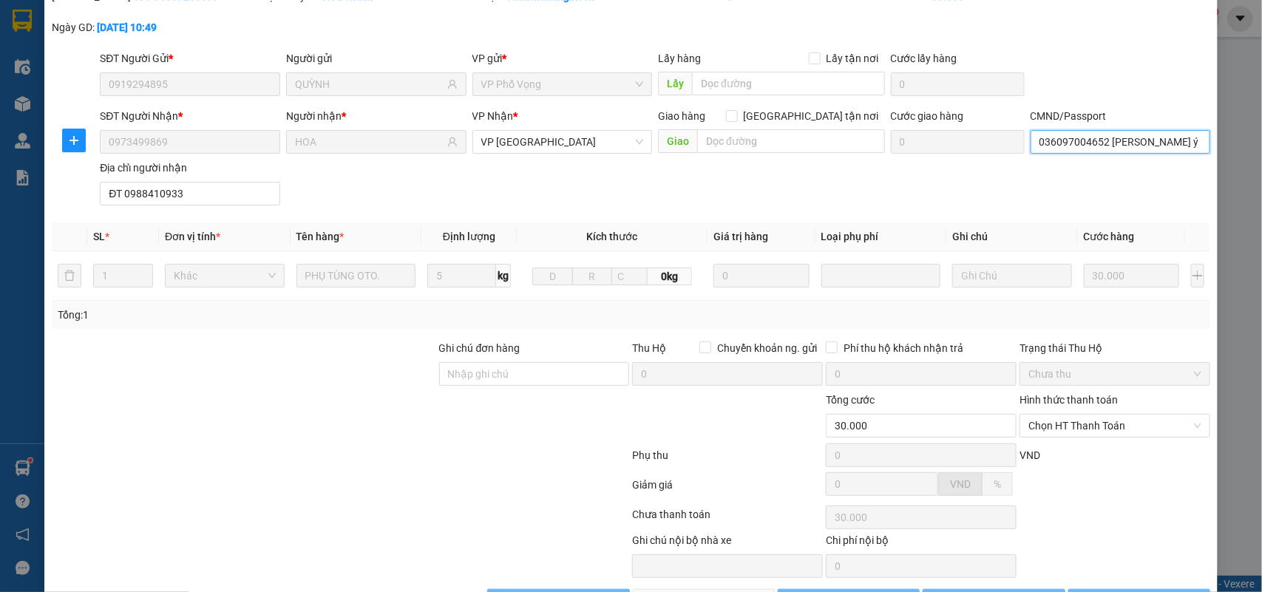
scroll to position [117, 0]
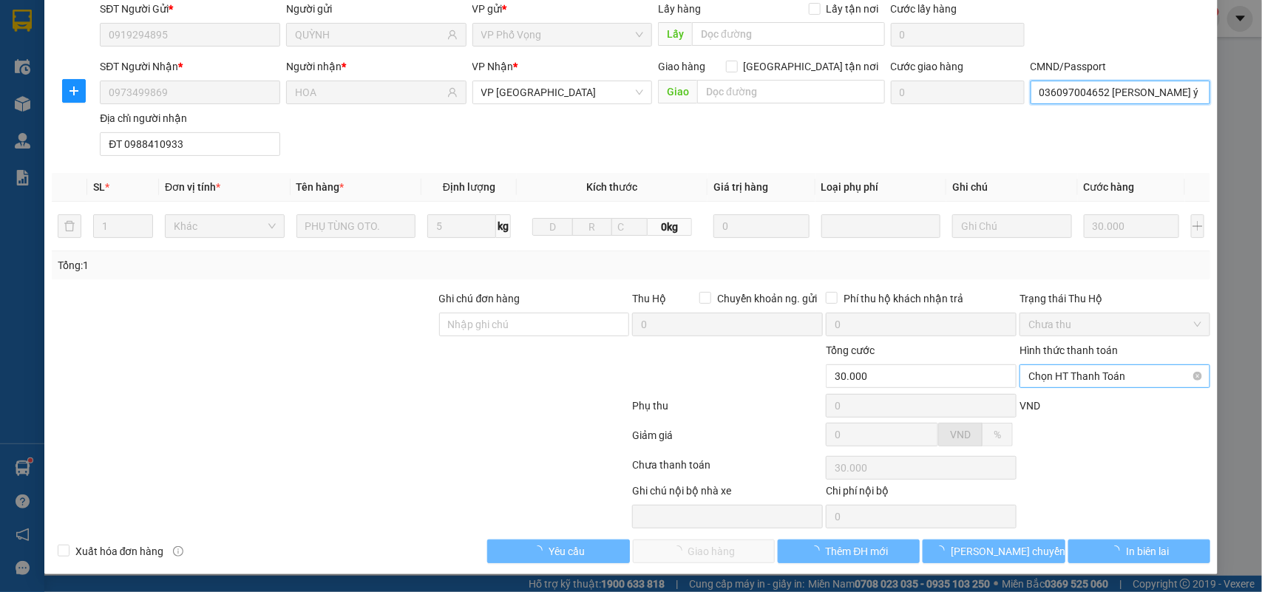
click at [1073, 365] on span "Chọn HT Thanh Toán" at bounding box center [1114, 376] width 173 height 22
click at [1070, 405] on div "Tại văn phòng" at bounding box center [1104, 407] width 171 height 16
type input "0"
click at [707, 545] on span "Giao hàng" at bounding box center [711, 551] width 47 height 16
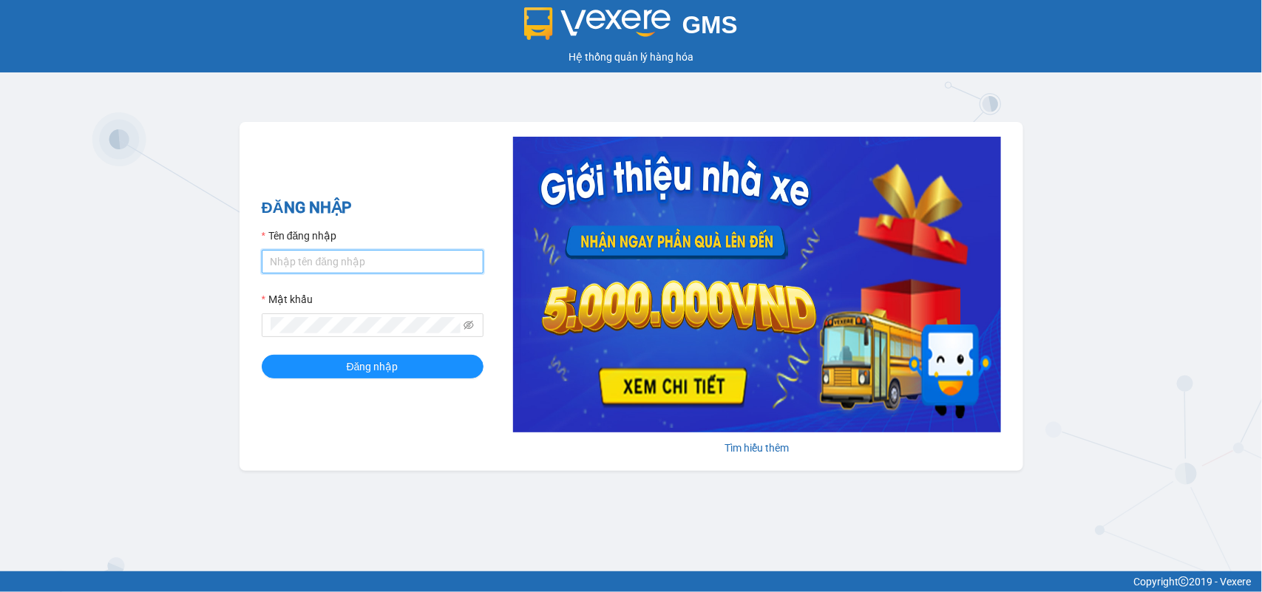
click at [324, 253] on input "Tên đăng nhập" at bounding box center [373, 262] width 222 height 24
type input "doantiendat.xevn"
click at [262, 355] on button "Đăng nhập" at bounding box center [373, 367] width 222 height 24
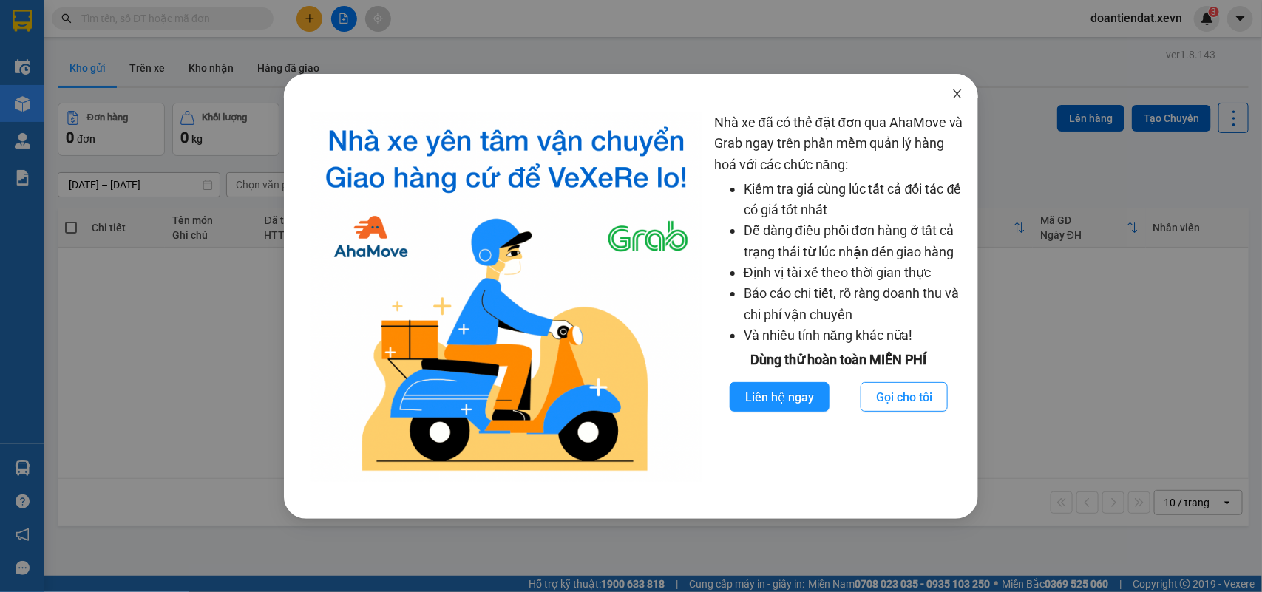
click at [950, 92] on span "Close" at bounding box center [957, 94] width 41 height 41
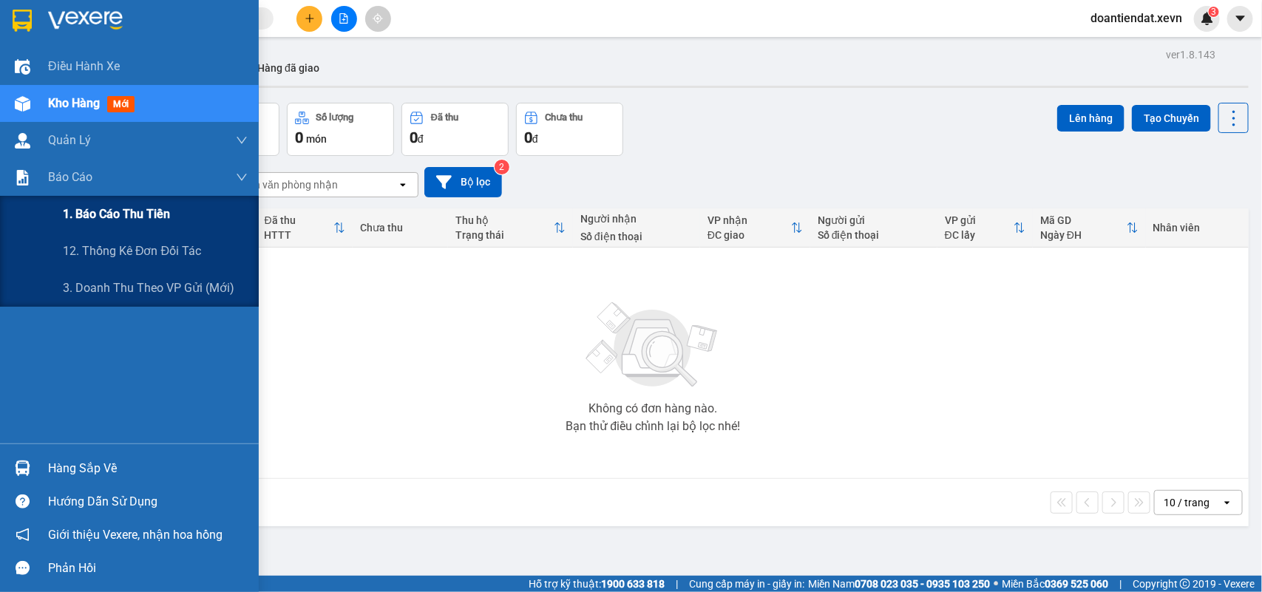
click at [123, 216] on span "1. Báo cáo thu tiền" at bounding box center [116, 214] width 107 height 18
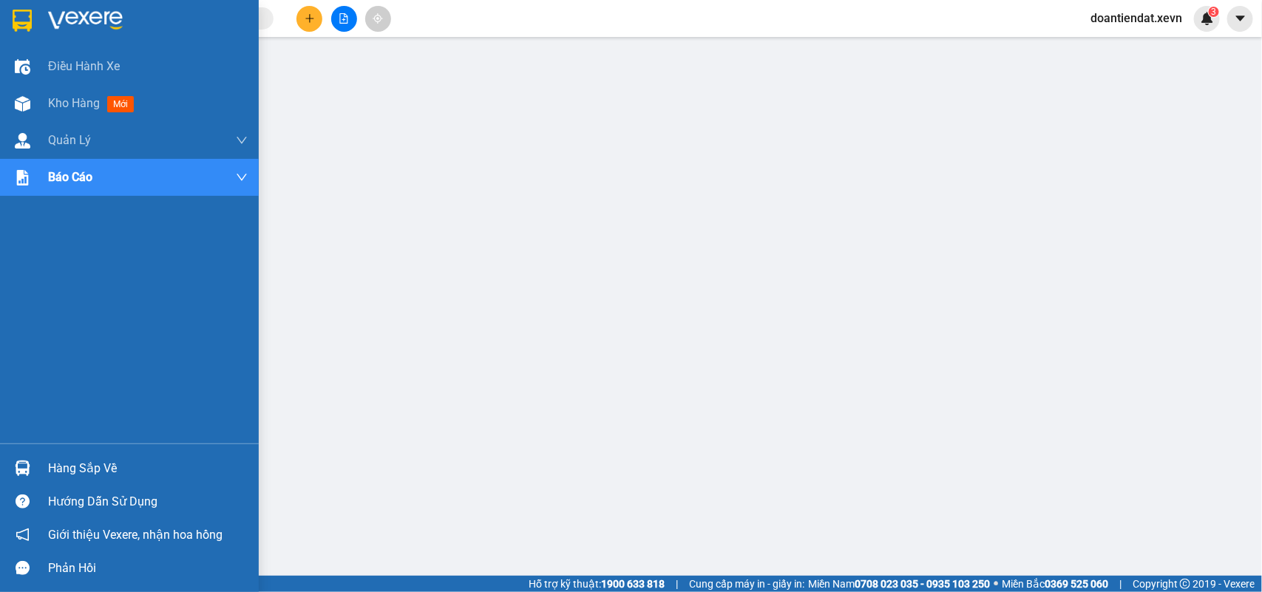
click at [28, 462] on img at bounding box center [23, 469] width 16 height 16
click at [26, 101] on img at bounding box center [23, 104] width 16 height 16
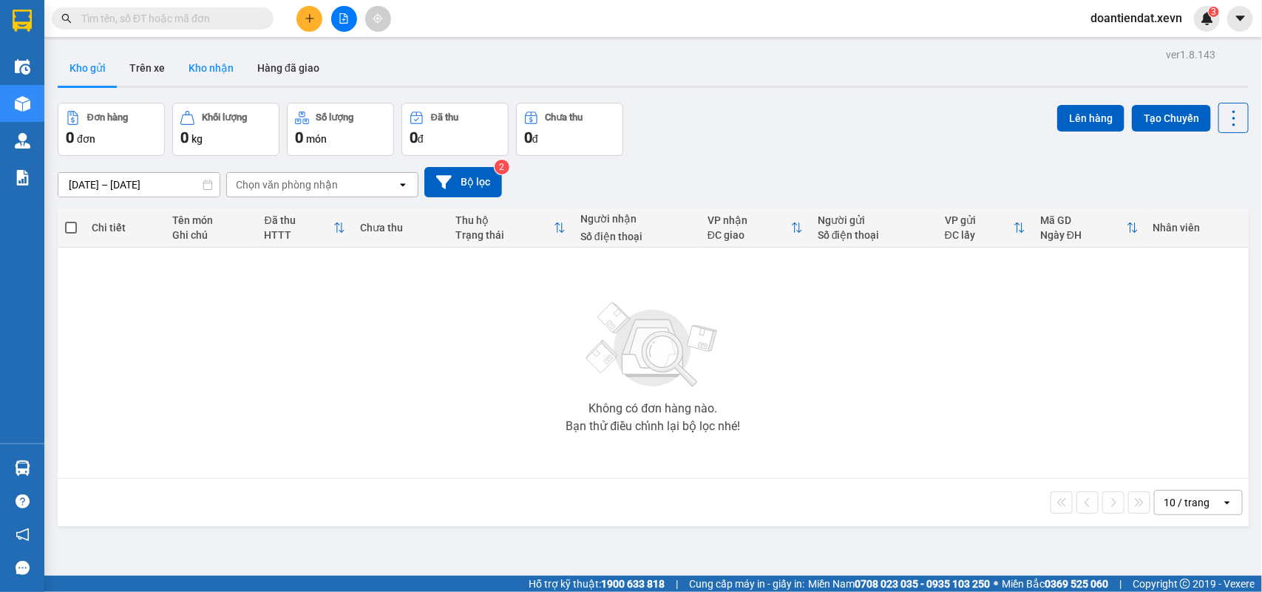
click at [214, 58] on button "Kho nhận" at bounding box center [211, 67] width 69 height 35
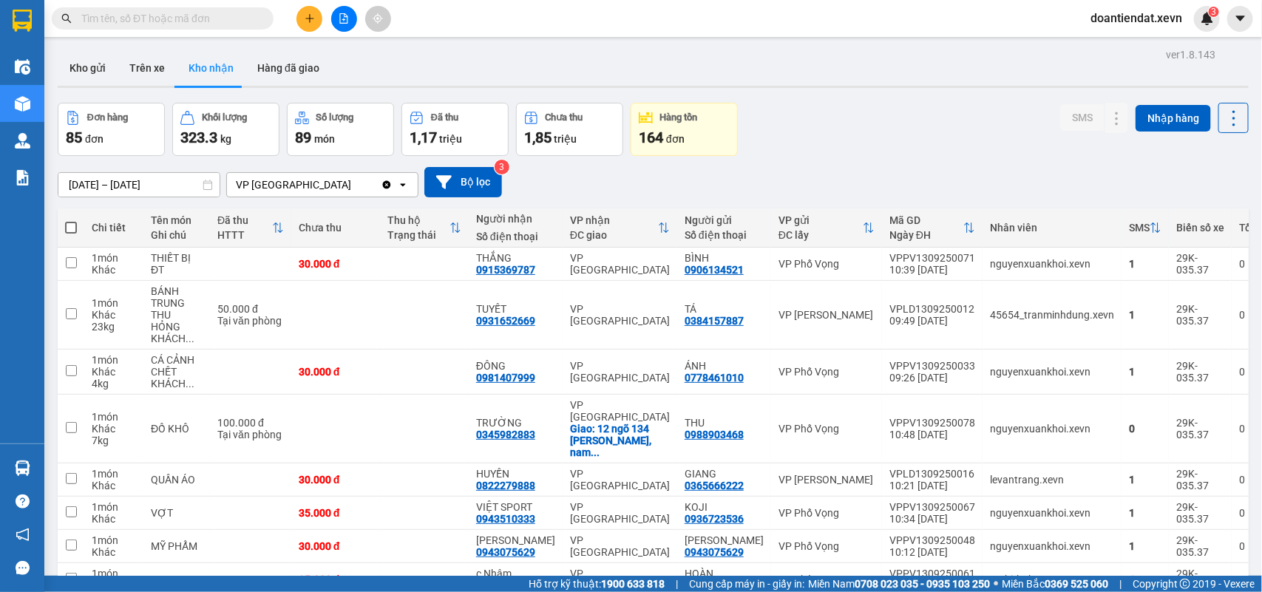
click at [225, 22] on input "text" at bounding box center [168, 18] width 174 height 16
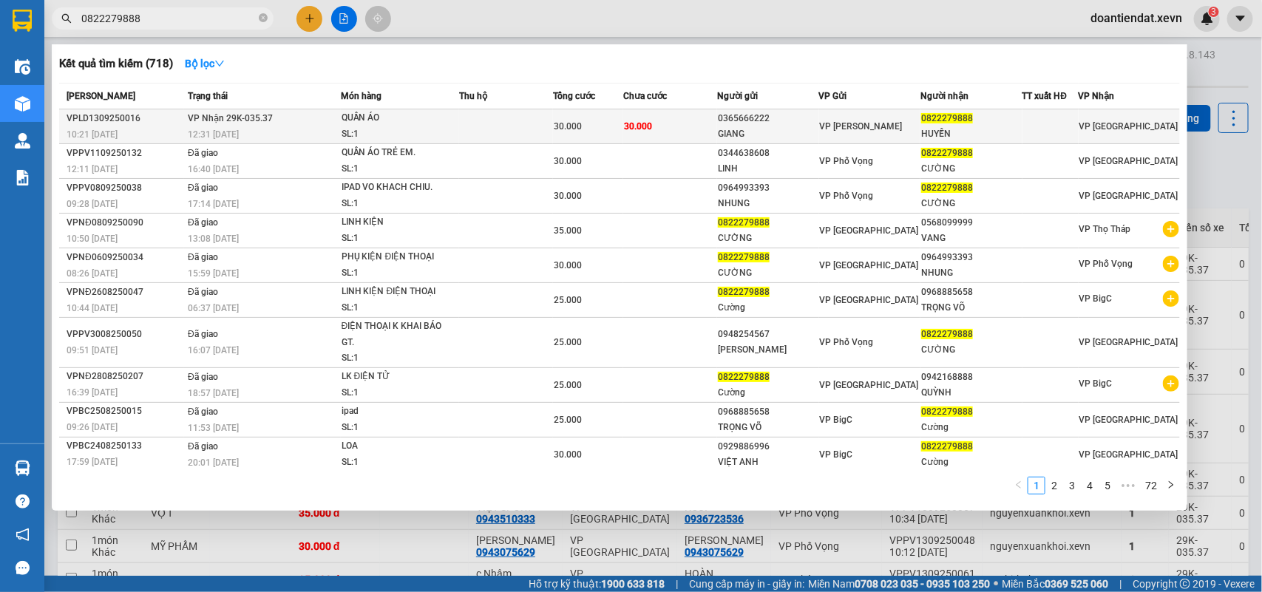
type input "0822279888"
click at [608, 119] on div "30.000" at bounding box center [588, 126] width 69 height 16
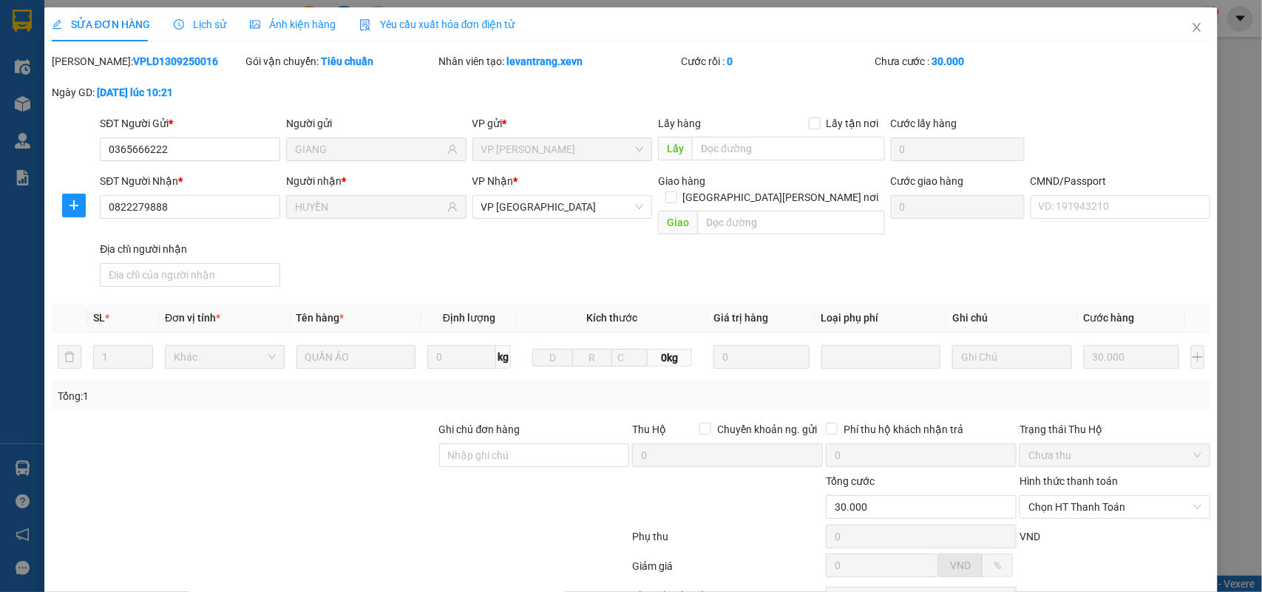
type input "0365666222"
type input "GIANG"
type input "0822279888"
type input "HUYỀN"
type input "30.000"
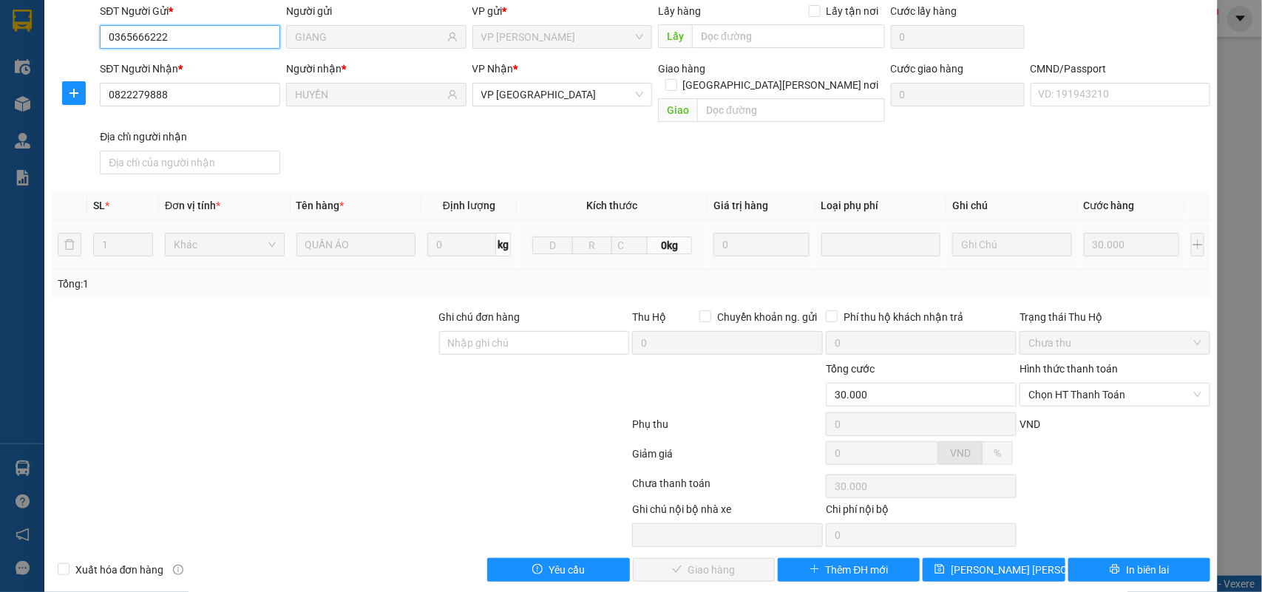
scroll to position [117, 0]
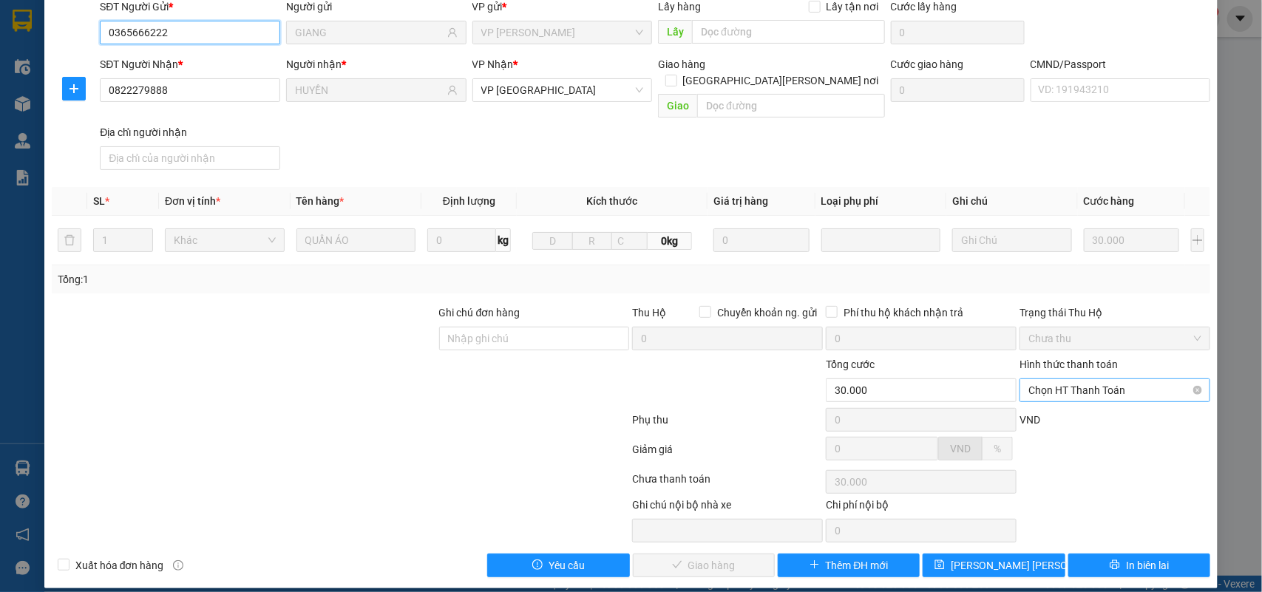
click at [1070, 379] on span "Chọn HT Thanh Toán" at bounding box center [1114, 390] width 173 height 22
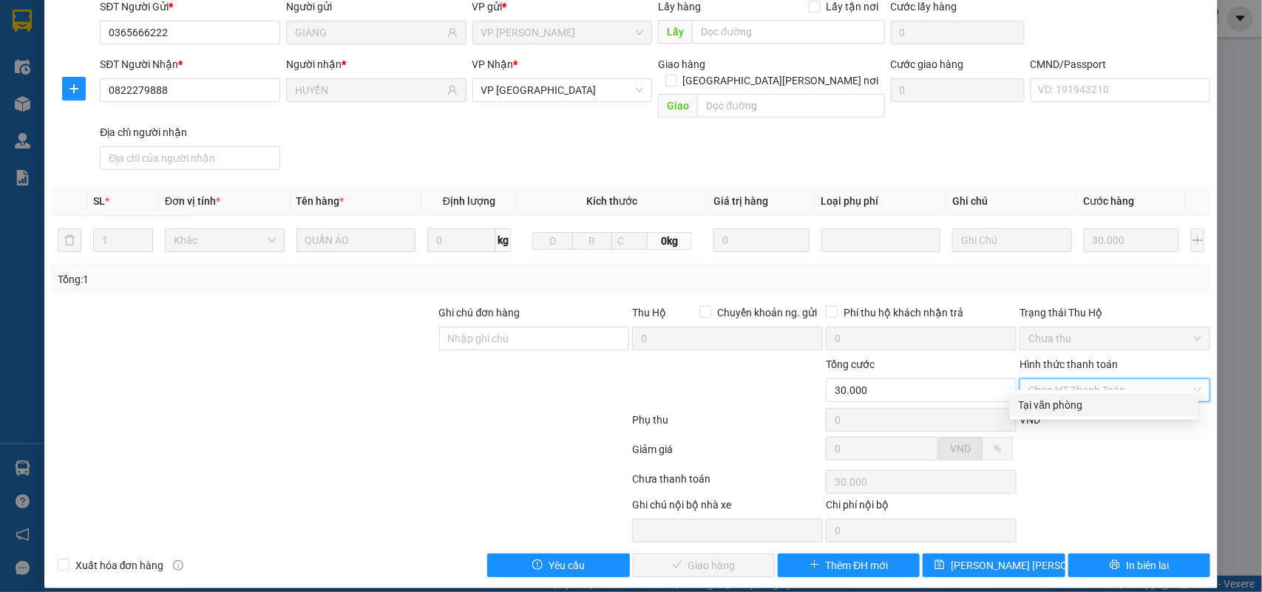
click at [1059, 404] on div "Tại văn phòng" at bounding box center [1104, 405] width 171 height 16
type input "0"
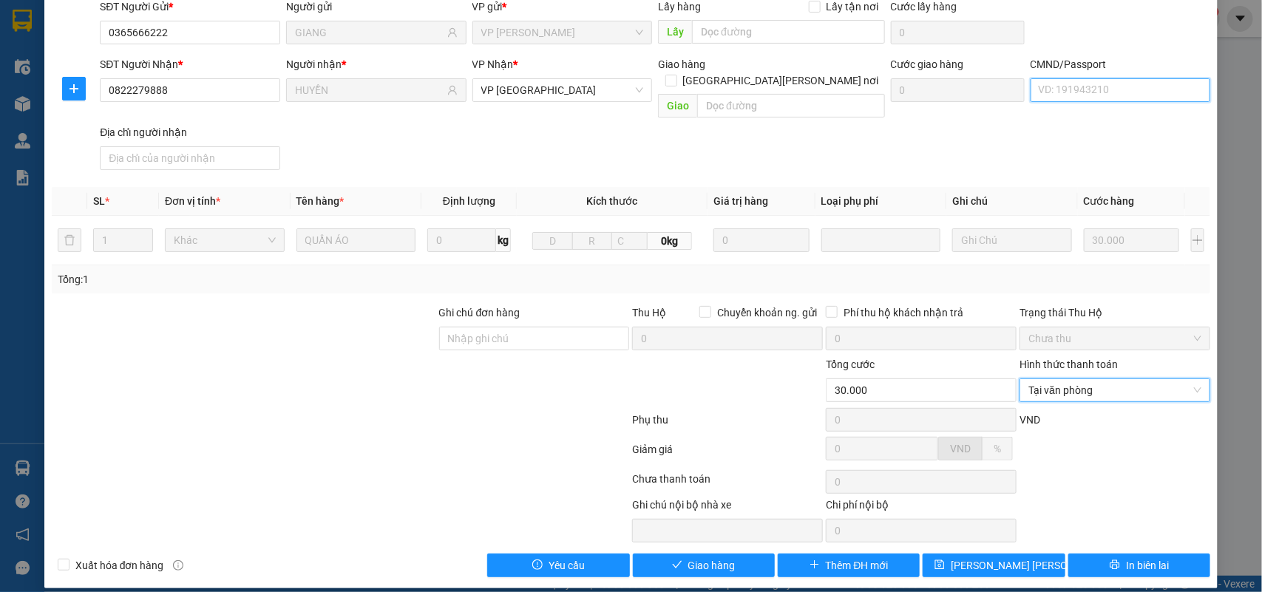
click at [1068, 90] on input "CMND/Passport" at bounding box center [1121, 90] width 180 height 24
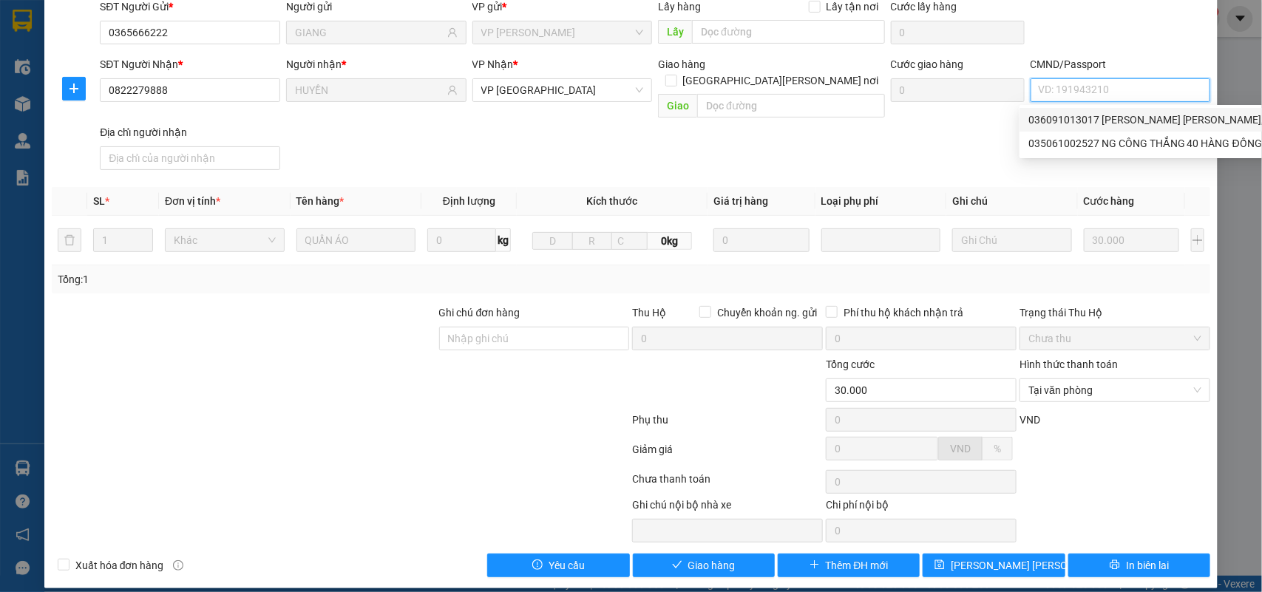
click at [1083, 116] on div "036091013017 [PERSON_NAME] [PERSON_NAME], 40 HÀNG ĐỒNG | Không có địa chỉ" at bounding box center [1225, 120] width 395 height 16
type input "036091013017 [PERSON_NAME] [PERSON_NAME], 40 HÀNG ĐỒNG"
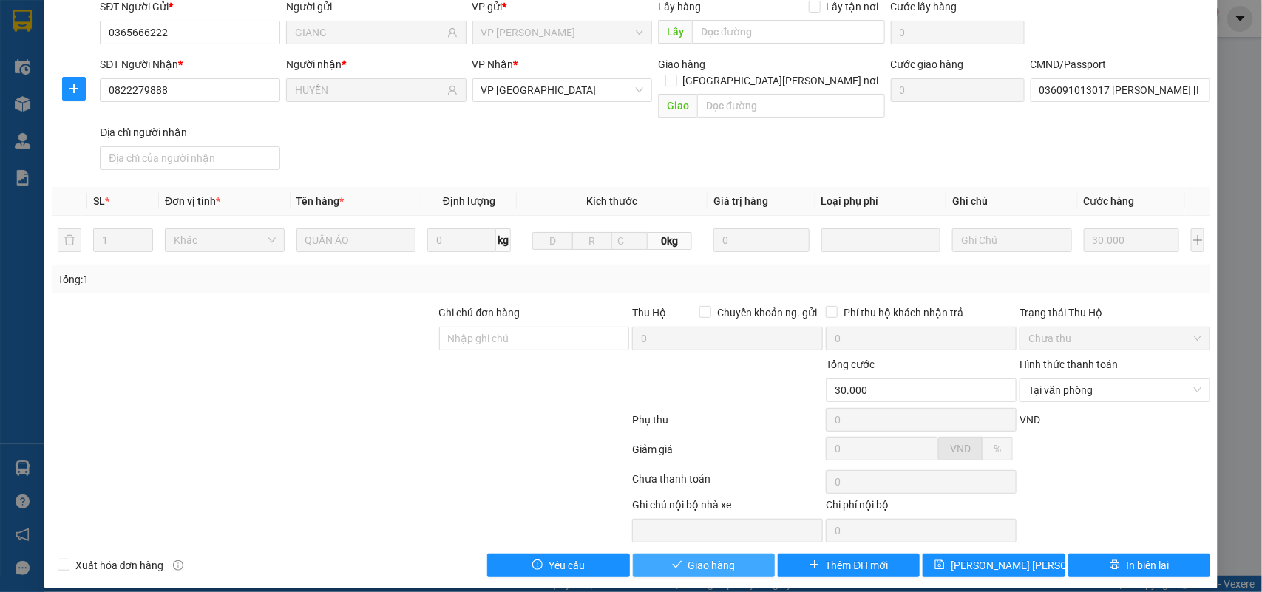
click at [711, 557] on span "Giao hàng" at bounding box center [711, 565] width 47 height 16
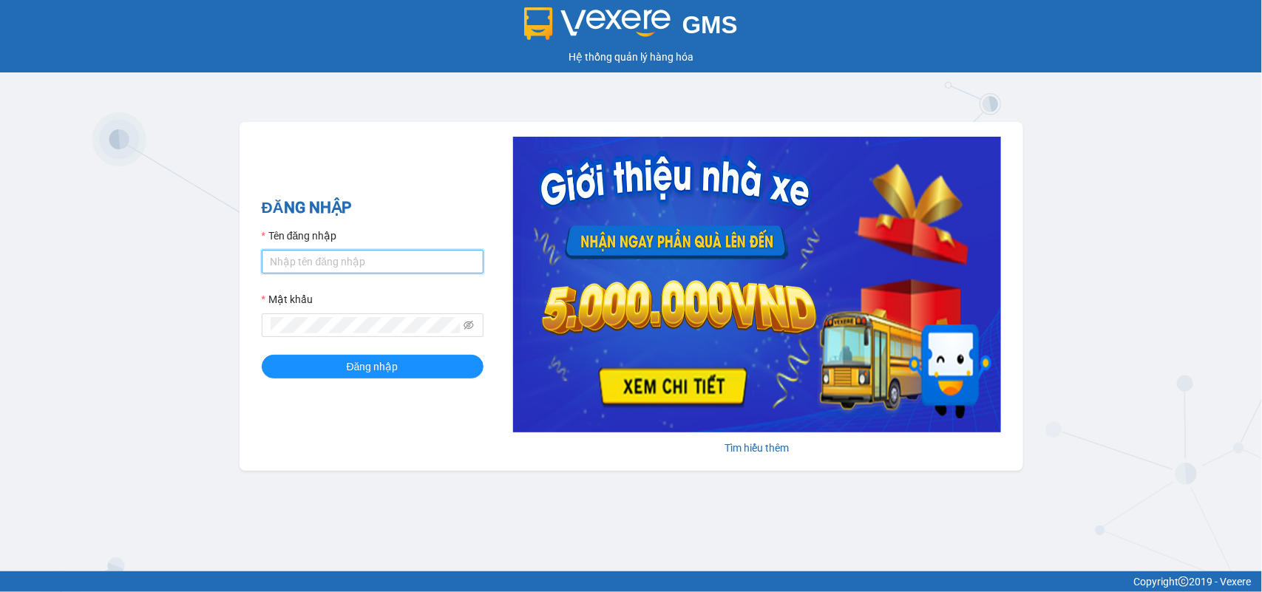
click at [324, 261] on input "Tên đăng nhập" at bounding box center [373, 262] width 222 height 24
type input "tranthanhtuyen.xevn"
click at [262, 355] on button "Đăng nhập" at bounding box center [373, 367] width 222 height 24
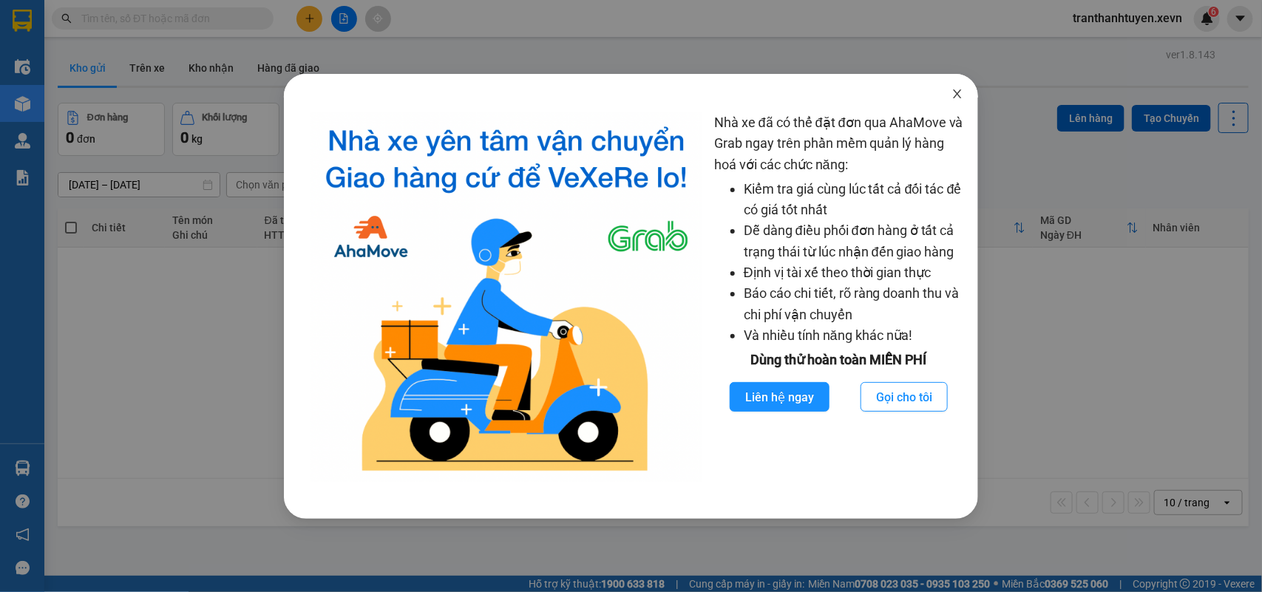
click at [960, 97] on icon "close" at bounding box center [957, 93] width 8 height 9
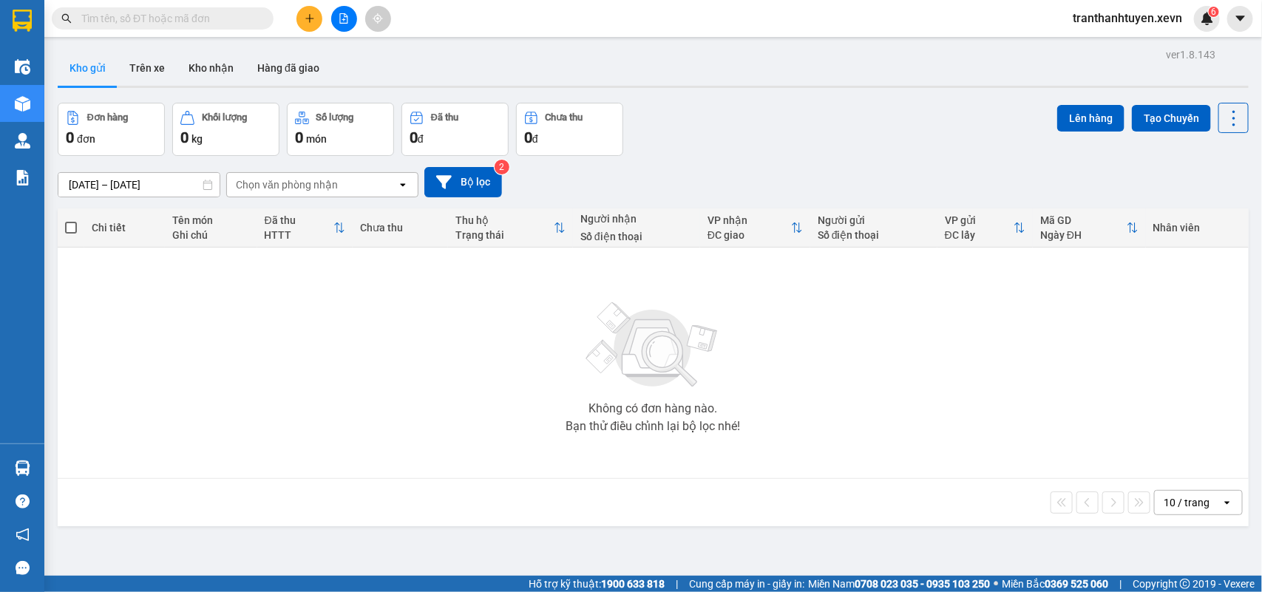
click at [167, 24] on input "text" at bounding box center [168, 18] width 174 height 16
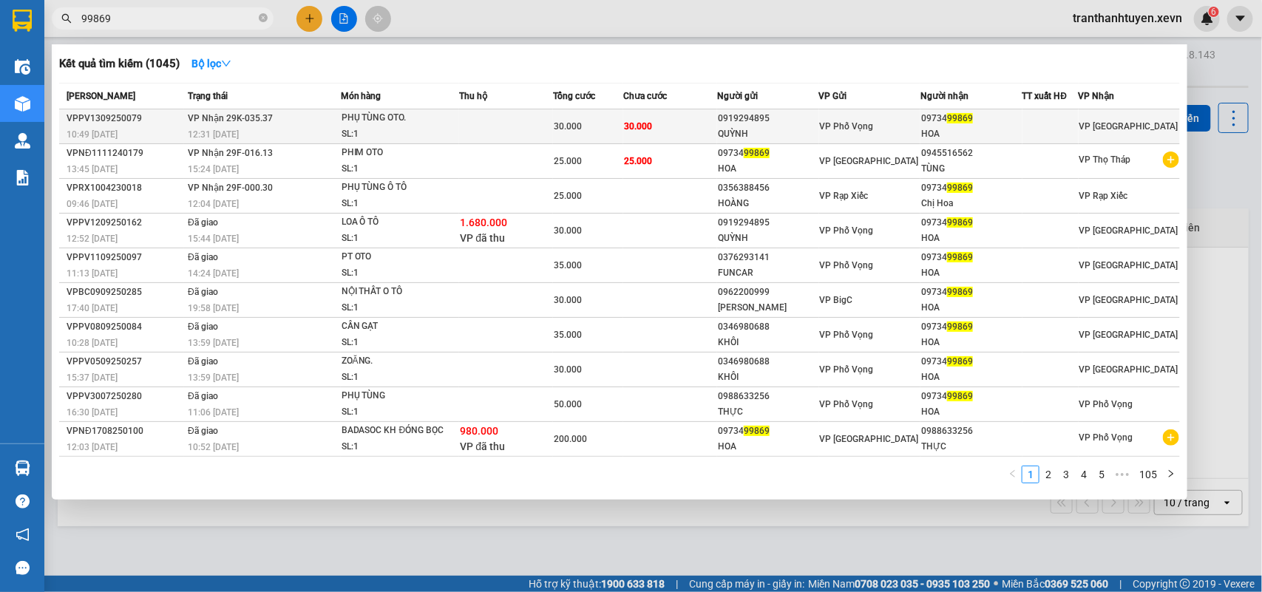
type input "99869"
click at [662, 123] on td "30.000" at bounding box center [670, 126] width 94 height 35
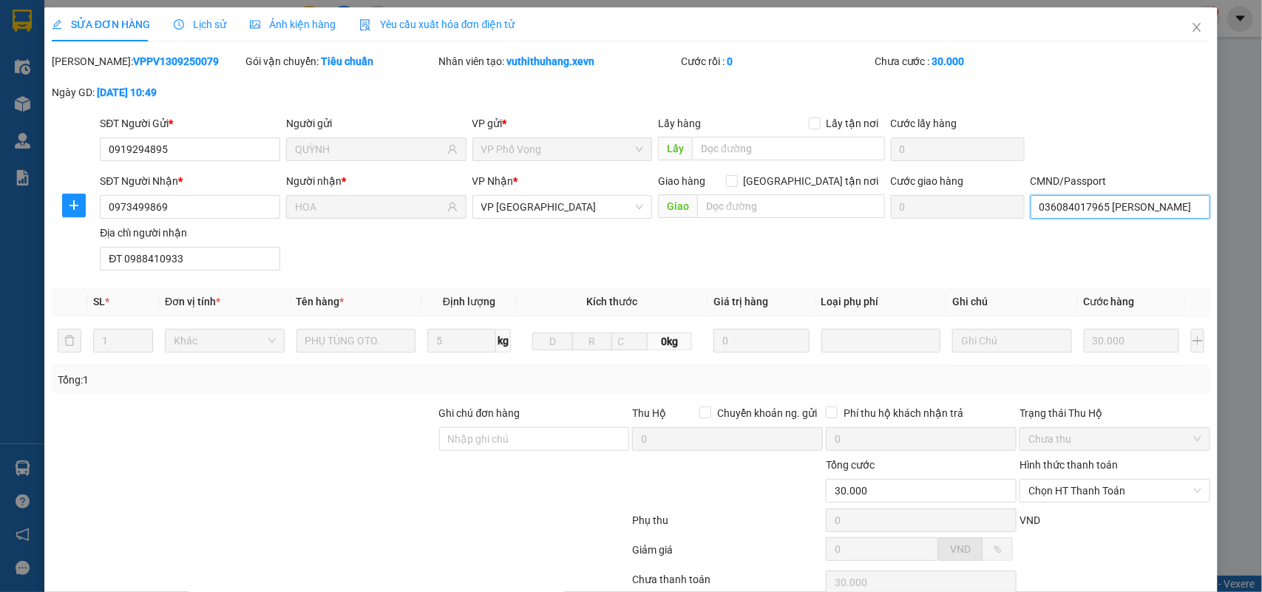
click at [1084, 204] on input "036084017965 [PERSON_NAME]" at bounding box center [1121, 207] width 180 height 24
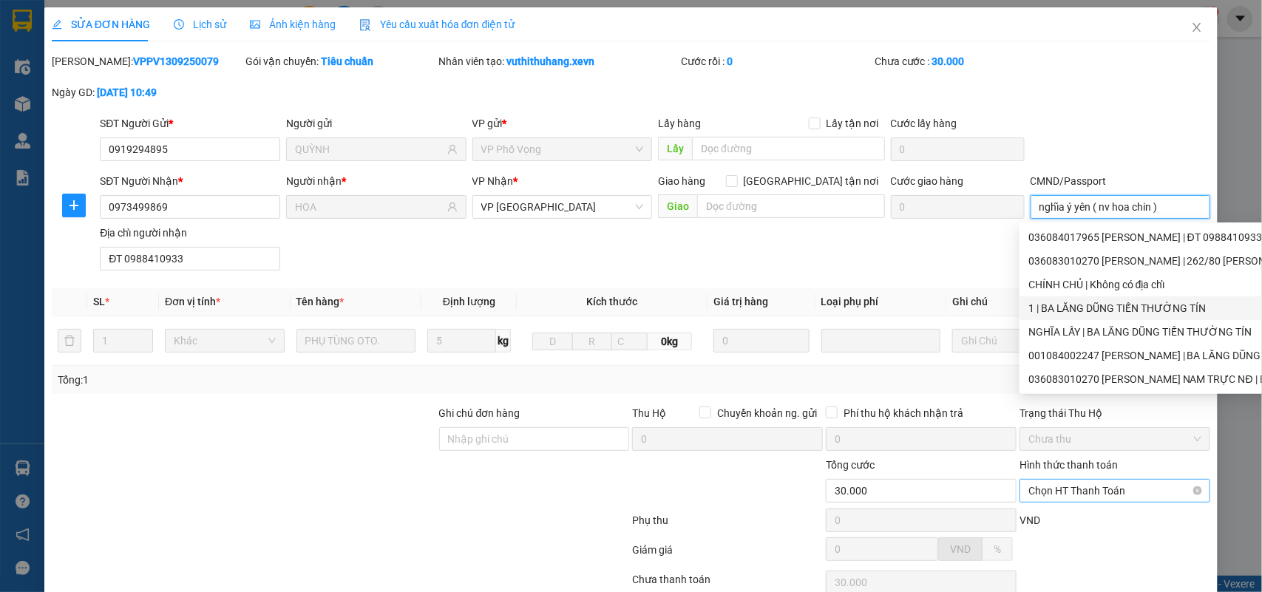
click at [1045, 501] on span "Chọn HT Thanh Toán" at bounding box center [1114, 491] width 173 height 22
type input "nghĩa ý yên ( nv hoa chin )"
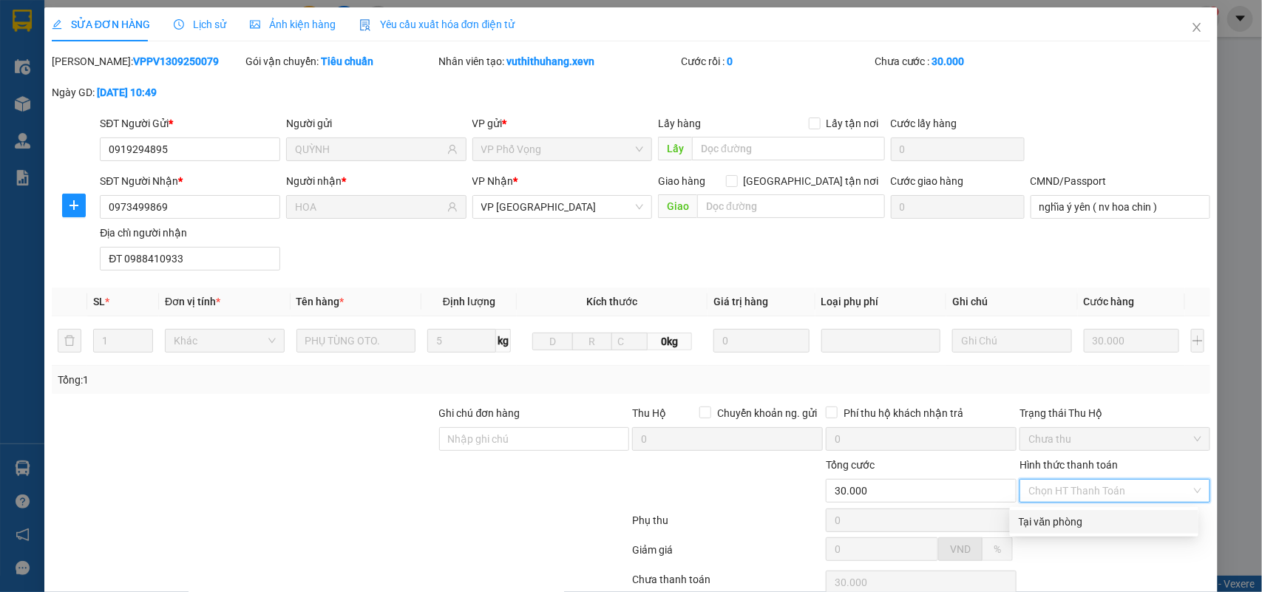
click at [1058, 526] on div "Tại văn phòng" at bounding box center [1104, 522] width 171 height 16
type input "0"
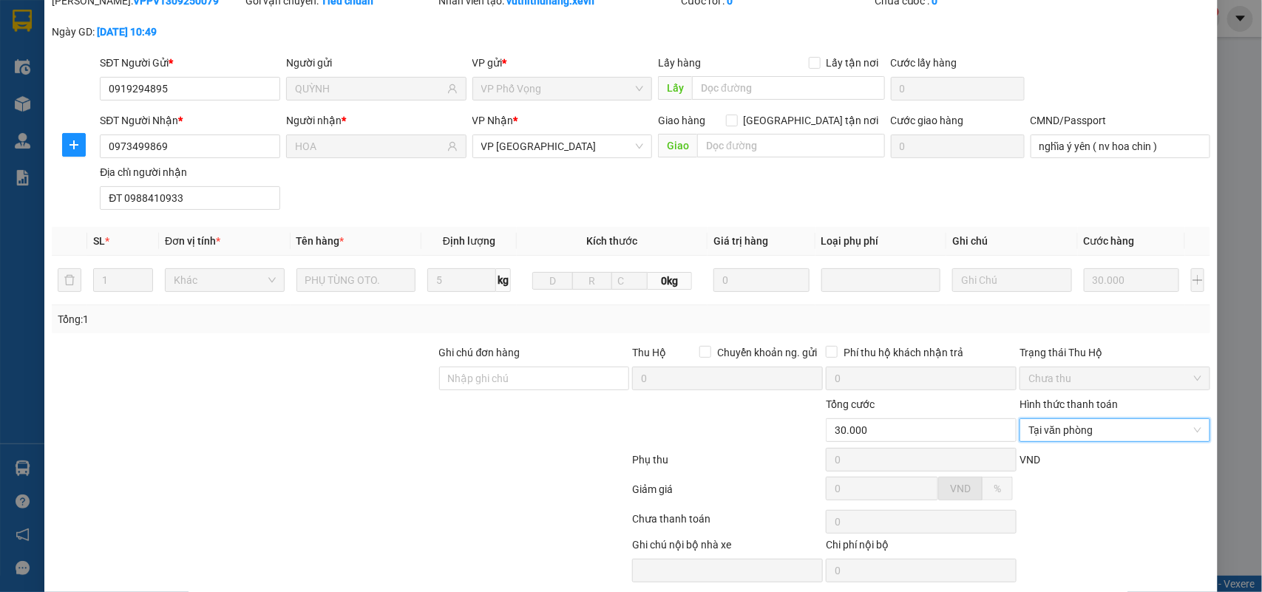
scroll to position [117, 0]
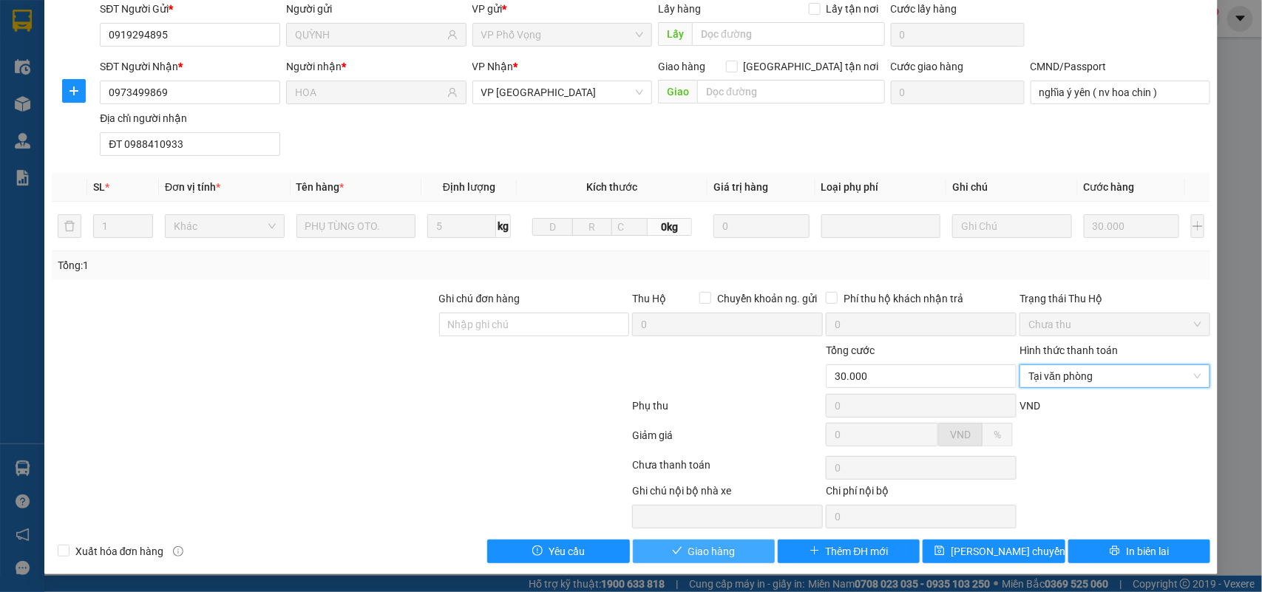
click at [708, 554] on span "Giao hàng" at bounding box center [711, 551] width 47 height 16
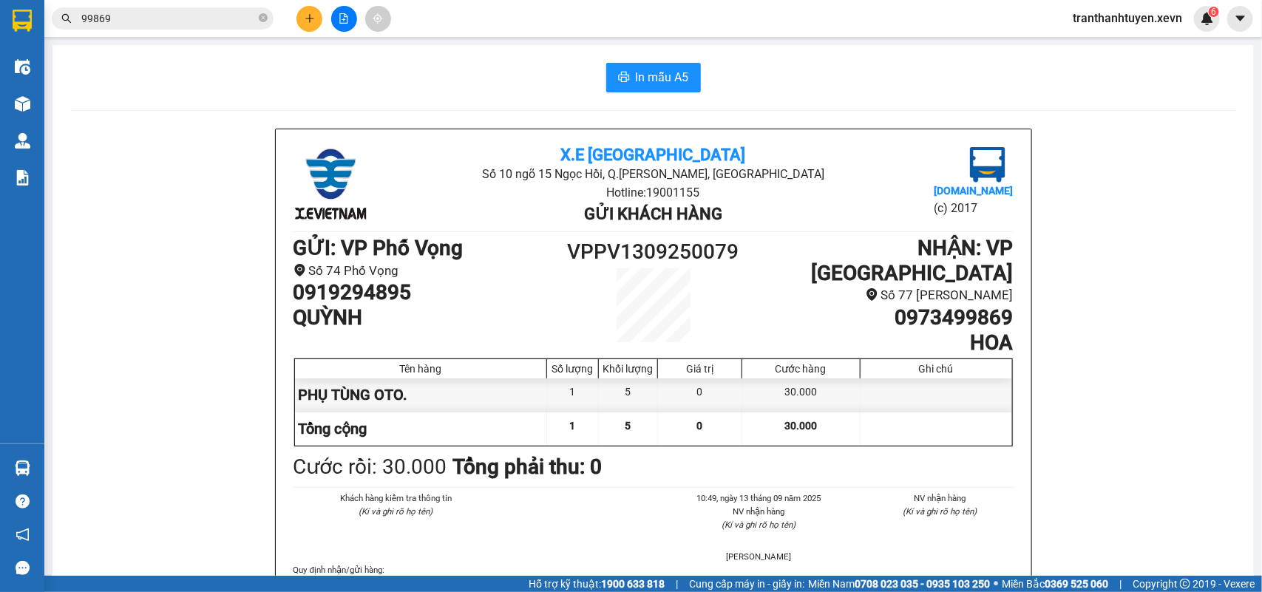
click at [1129, 18] on span "tranthanhtuyen.xevn" at bounding box center [1127, 18] width 133 height 18
click at [1122, 46] on span "Đăng xuất" at bounding box center [1134, 46] width 102 height 16
